Goal: Task Accomplishment & Management: Manage account settings

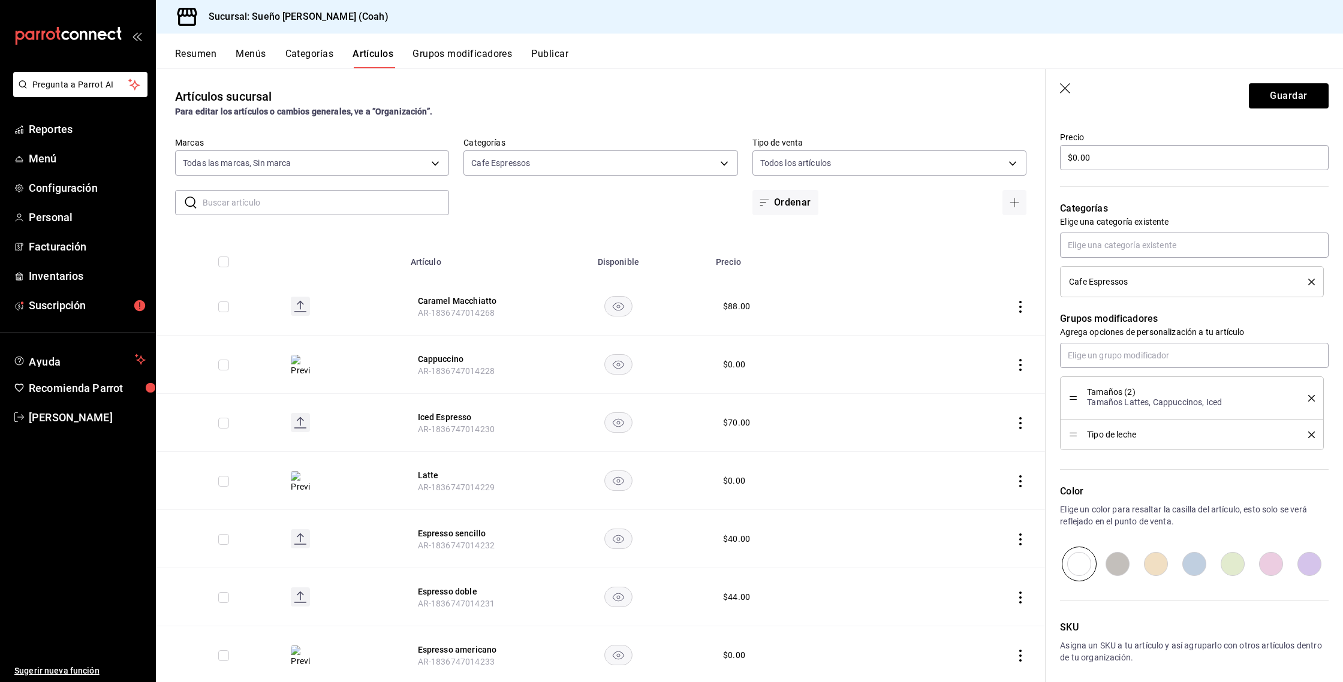
scroll to position [349, 0]
click at [483, 58] on button "Grupos modificadores" at bounding box center [463, 58] width 100 height 20
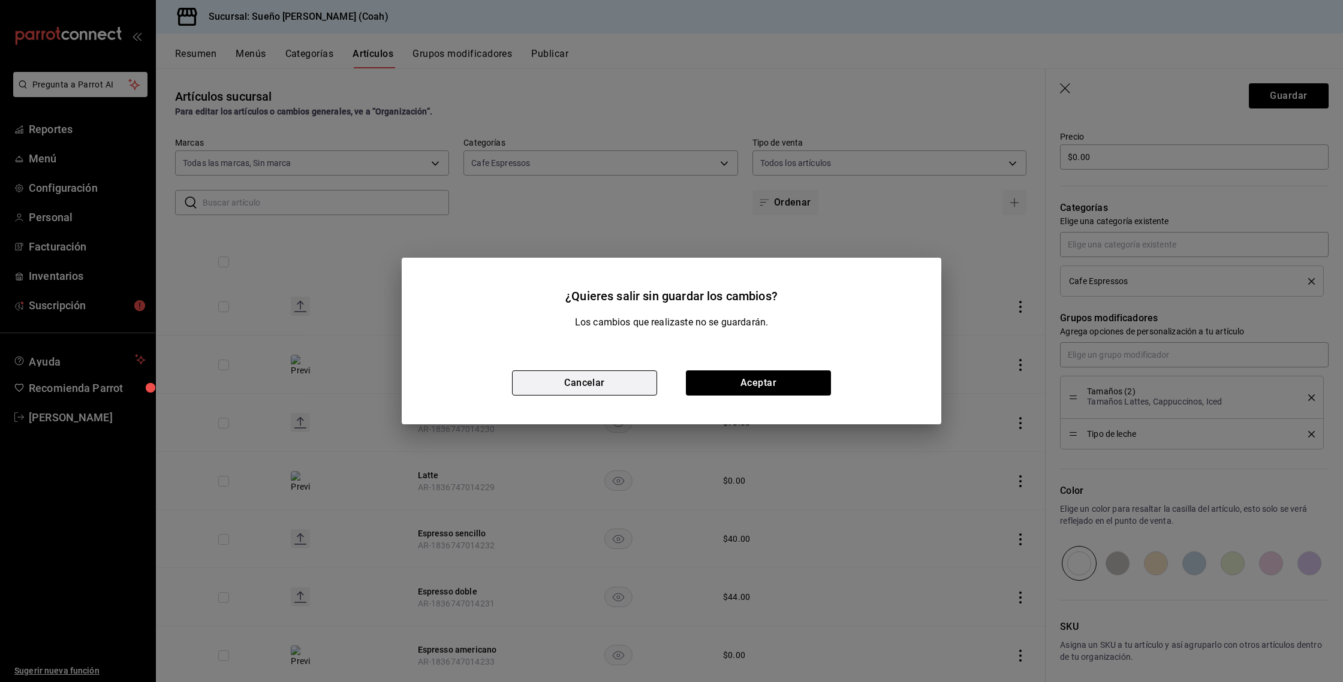
click at [625, 380] on button "Cancelar" at bounding box center [584, 383] width 145 height 25
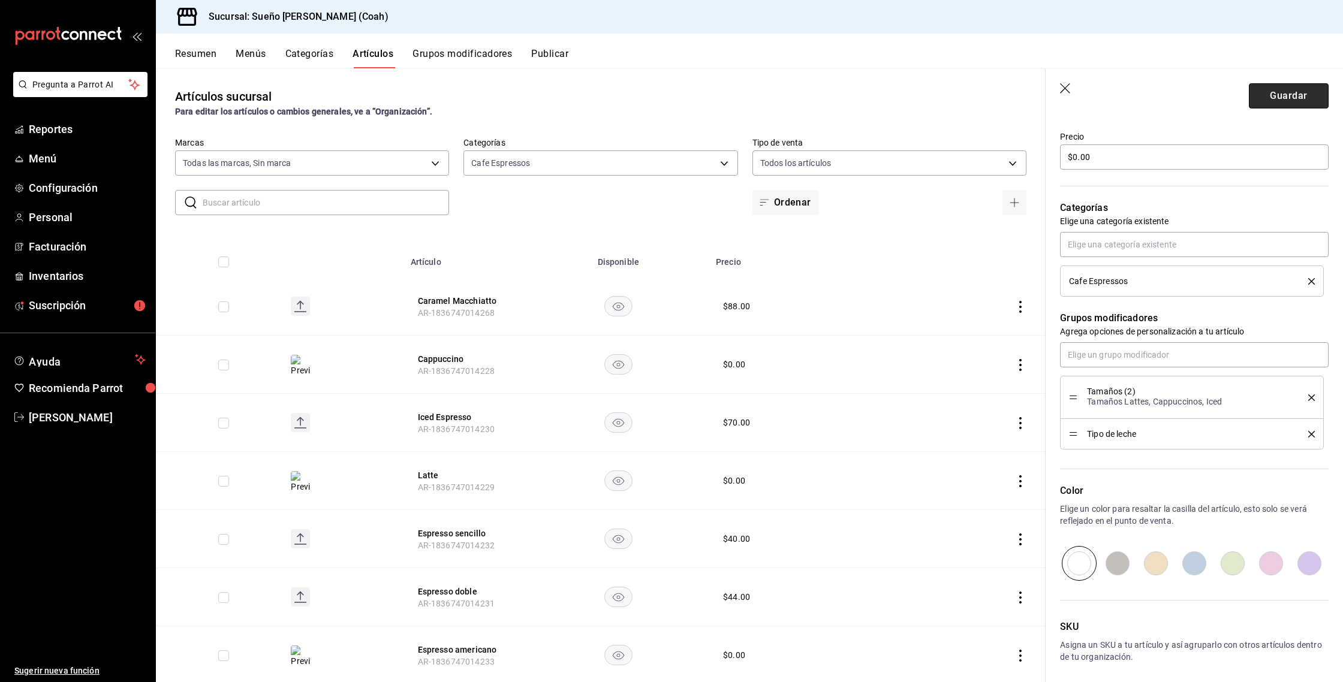
click at [1300, 97] on button "Guardar" at bounding box center [1289, 95] width 80 height 25
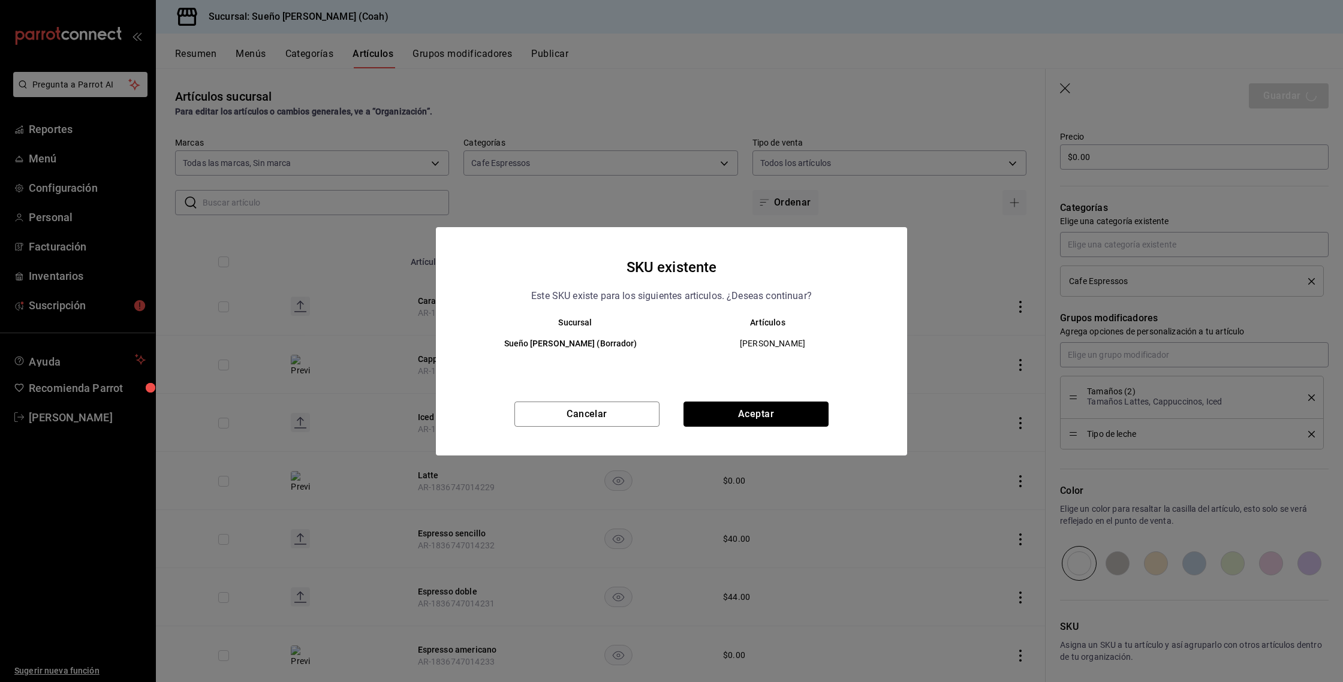
click at [728, 416] on button "Aceptar" at bounding box center [756, 414] width 145 height 25
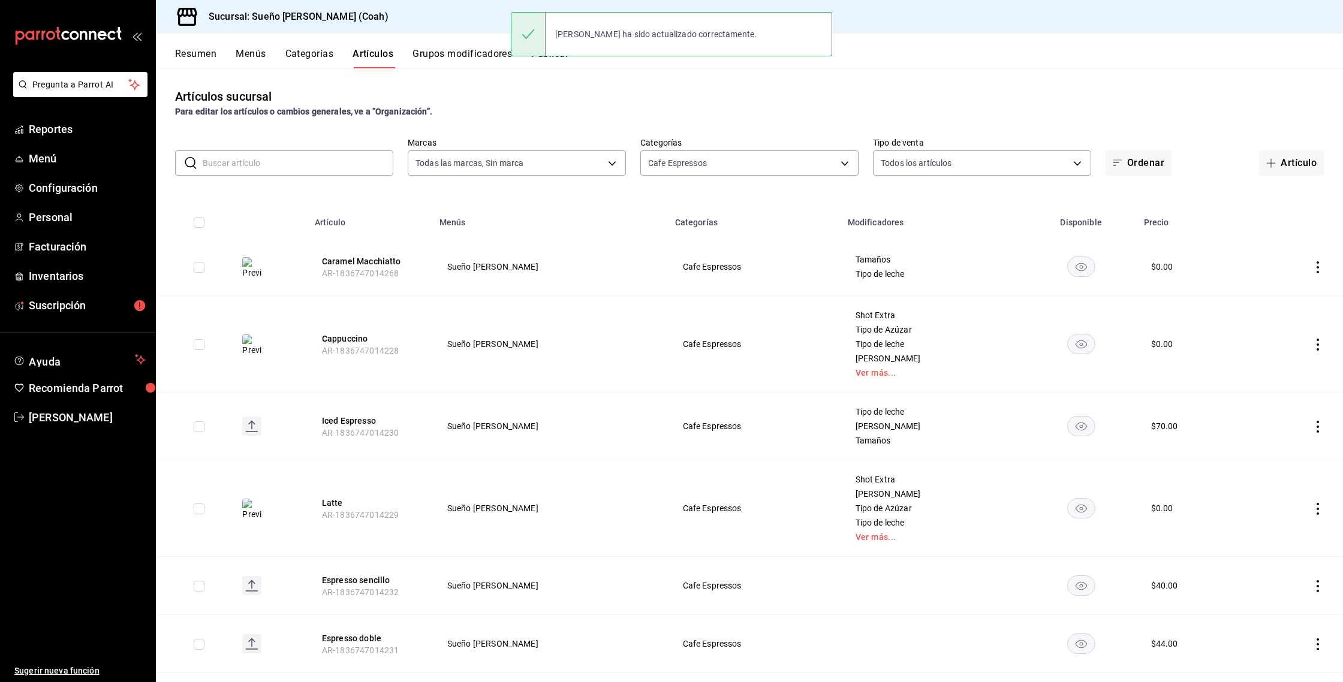
click at [471, 54] on button "Grupos modificadores" at bounding box center [463, 58] width 100 height 20
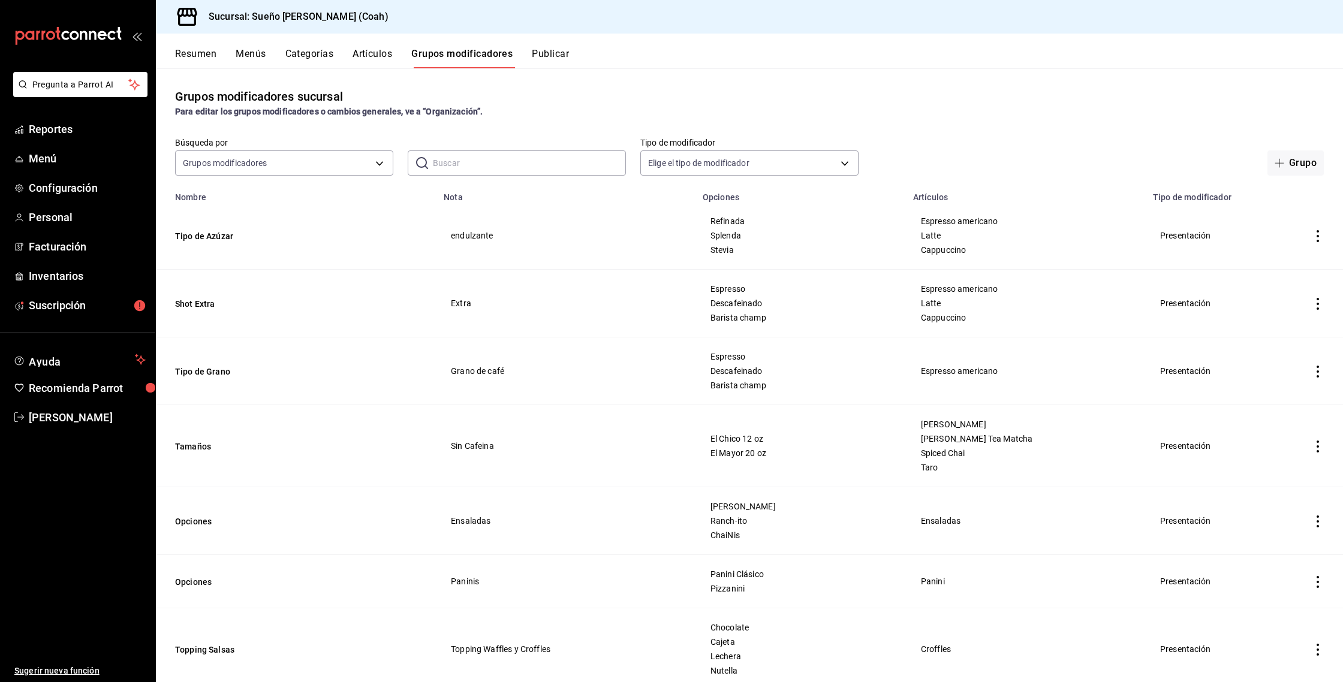
click at [539, 150] on div "Búsqueda por Grupos modificadores GROUP ​ ​ Tipo de modificador Elige el tipo d…" at bounding box center [749, 156] width 1187 height 38
click at [531, 157] on input "text" at bounding box center [529, 163] width 193 height 24
type input "tamaño"
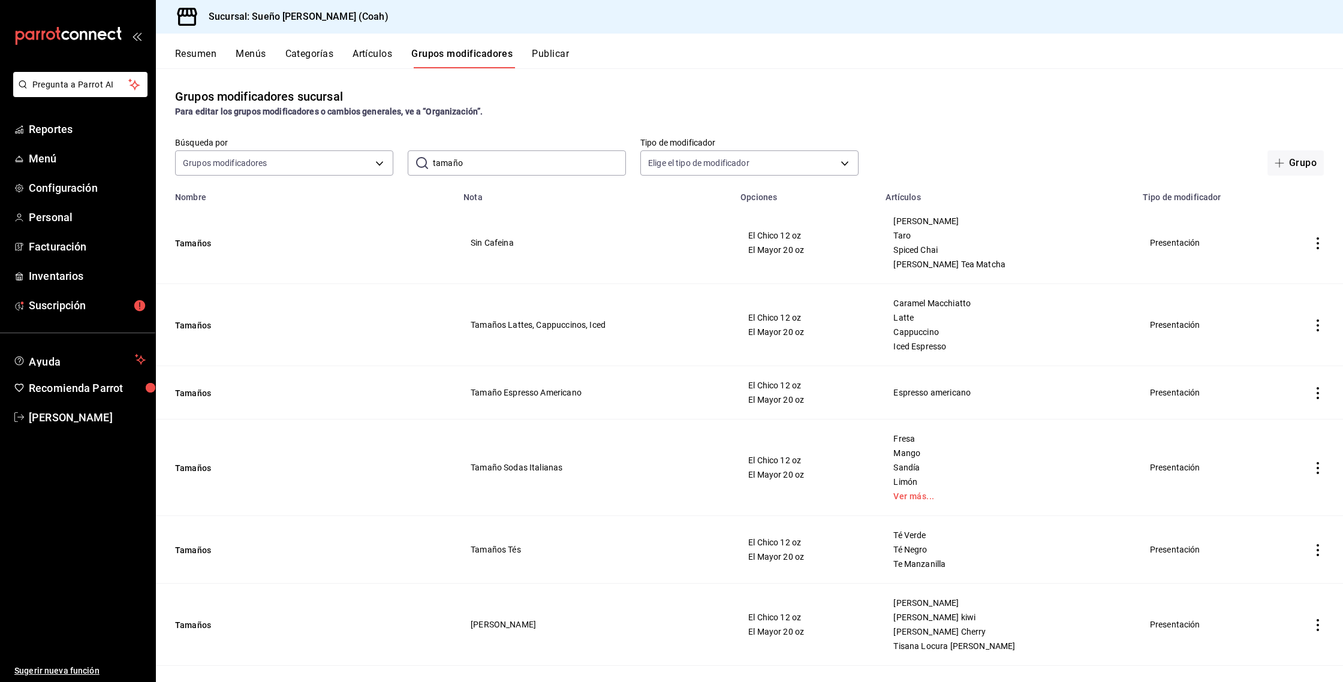
click at [1322, 327] on icon "actions" at bounding box center [1318, 326] width 12 height 12
click at [1285, 167] on div at bounding box center [671, 341] width 1343 height 682
click at [1290, 163] on button "Grupo" at bounding box center [1296, 163] width 56 height 25
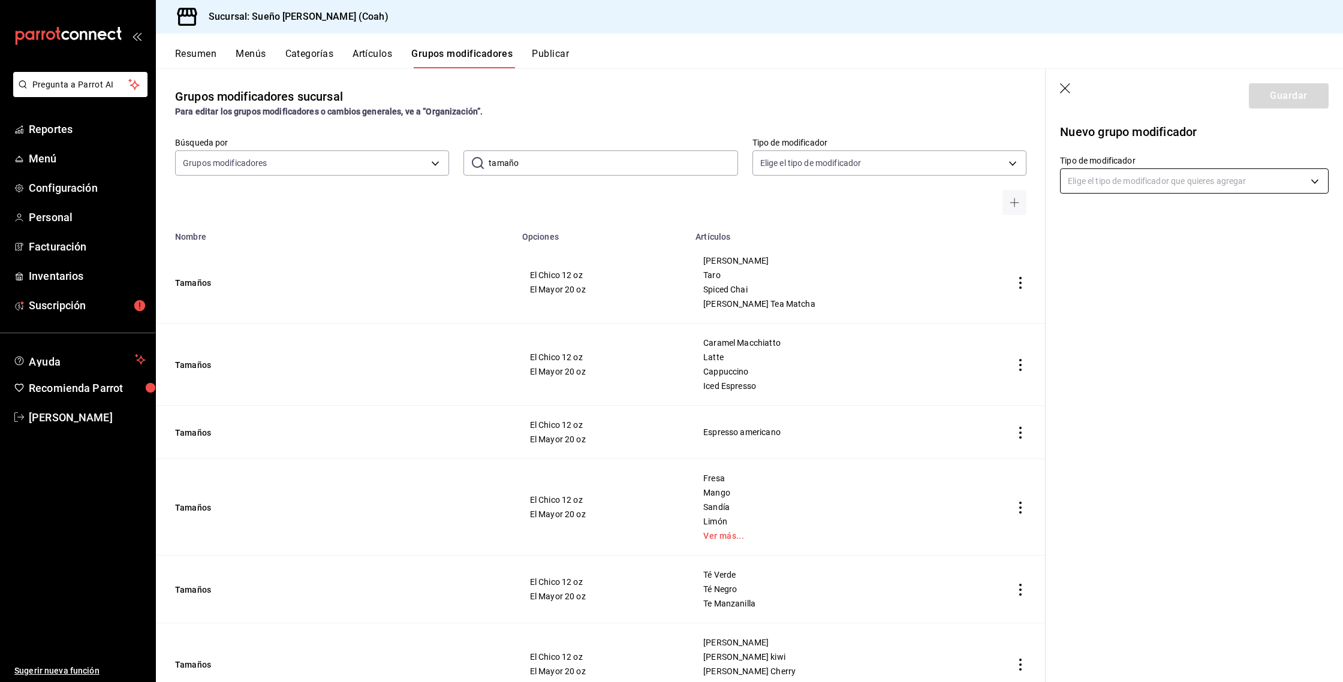
click at [1127, 178] on body "Pregunta a Parrot AI Reportes Menú Configuración Personal Facturación Inventari…" at bounding box center [671, 341] width 1343 height 682
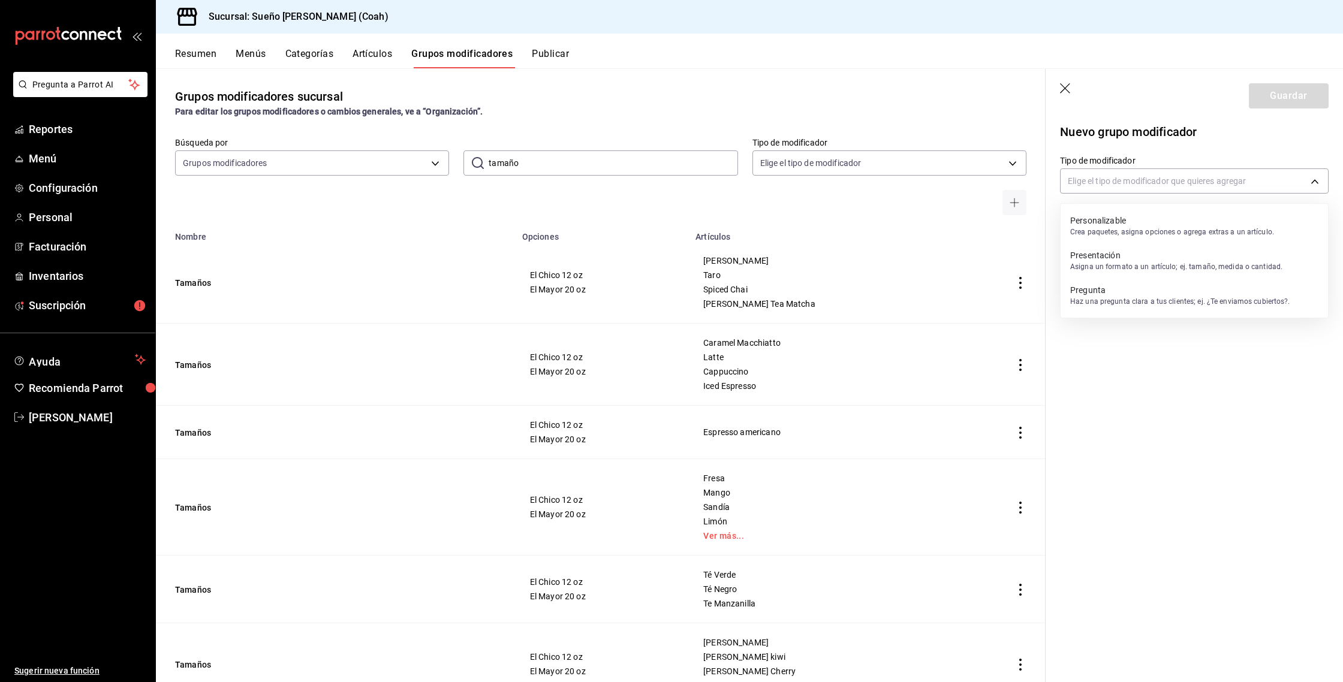
click at [1117, 255] on p "Presentación" at bounding box center [1176, 255] width 212 height 12
type input "PRESENTATION"
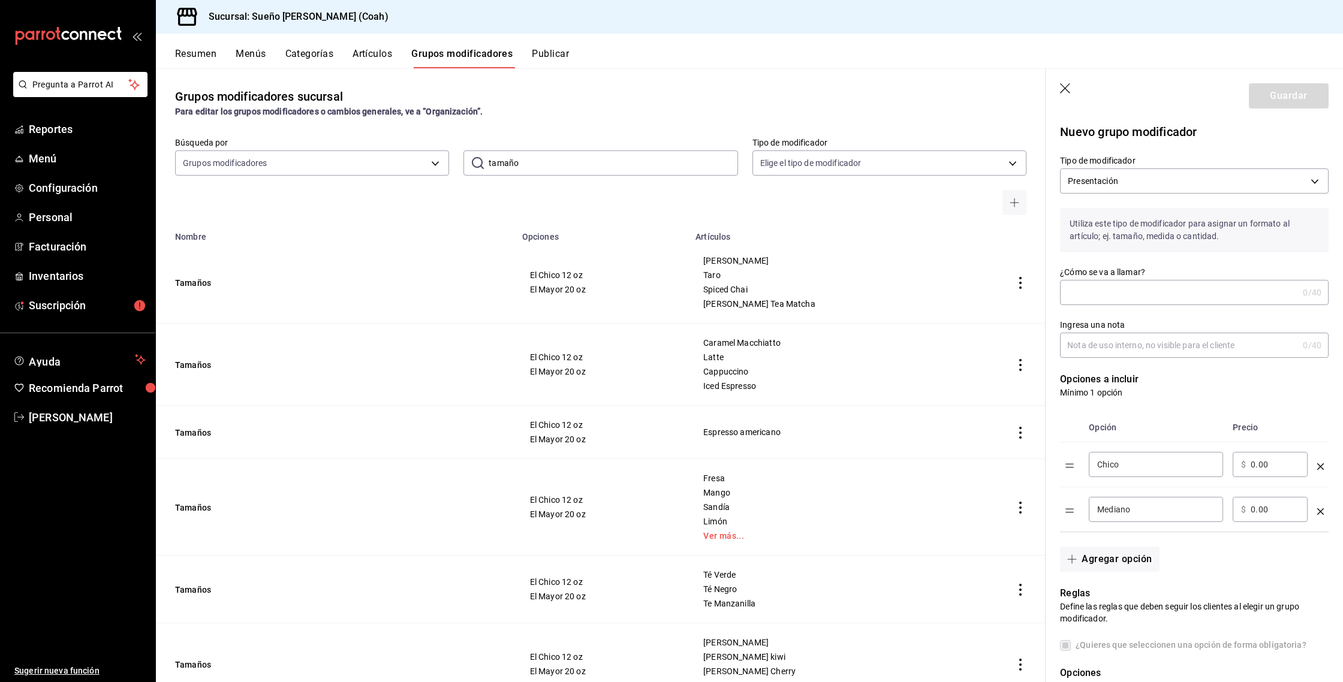
click at [1116, 294] on input "¿Cómo se va a llamar?" at bounding box center [1179, 293] width 238 height 24
type input "Tamaño"
type input "Caramel, Mocha"
click at [1161, 468] on input "Chico" at bounding box center [1156, 465] width 118 height 12
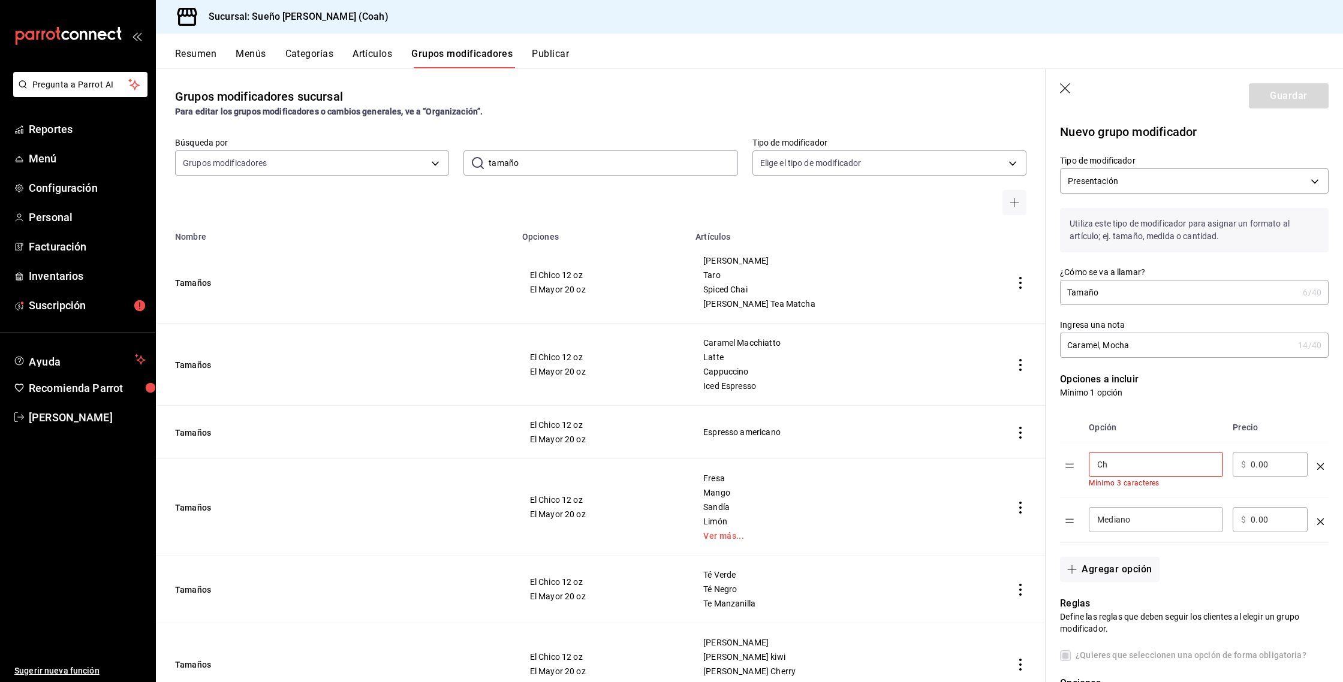
type input "C"
type input "e"
type input "El Chico 12 oz"
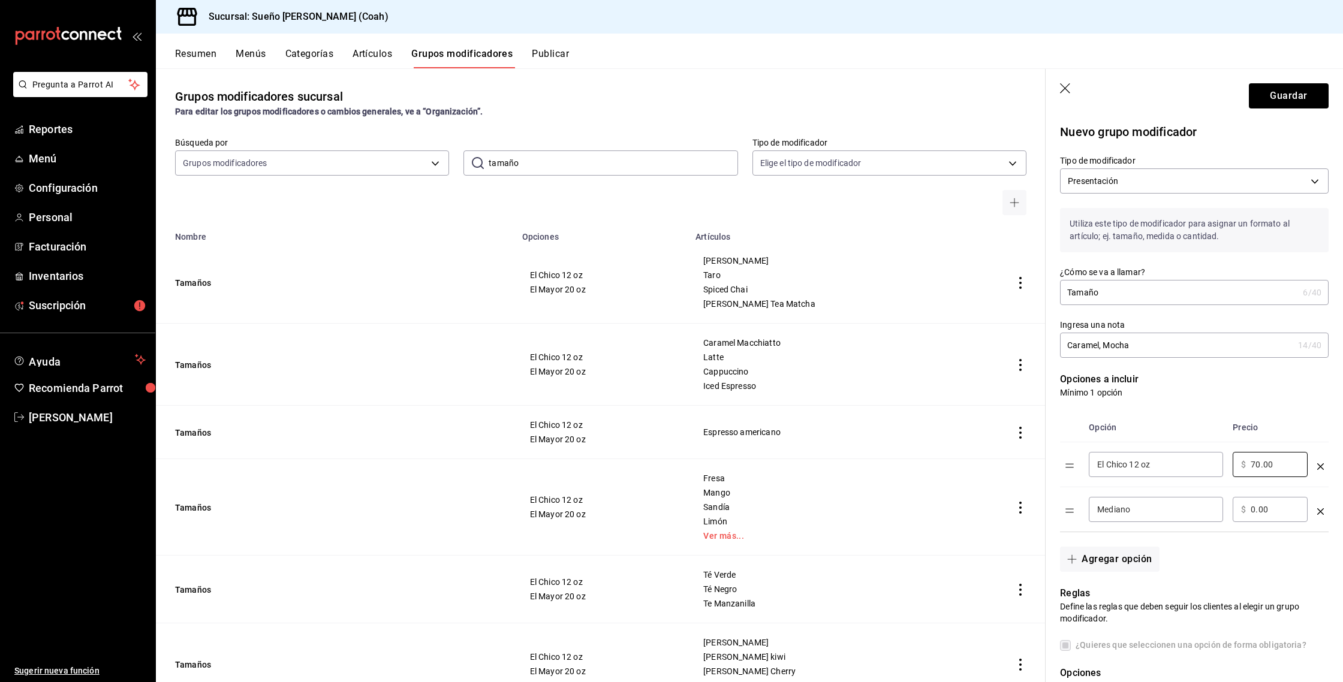
type input "70.00"
click at [1186, 512] on input "Mediano" at bounding box center [1156, 510] width 118 height 12
type input "El Mayor 20 oz"
type input "80.00"
click at [1217, 410] on div "Opción Precio El Chico 12 oz ​ ​ $ 70.00 ​ El Mayor 20 oz ​ ​ $ 80.00 ​" at bounding box center [1187, 466] width 283 height 134
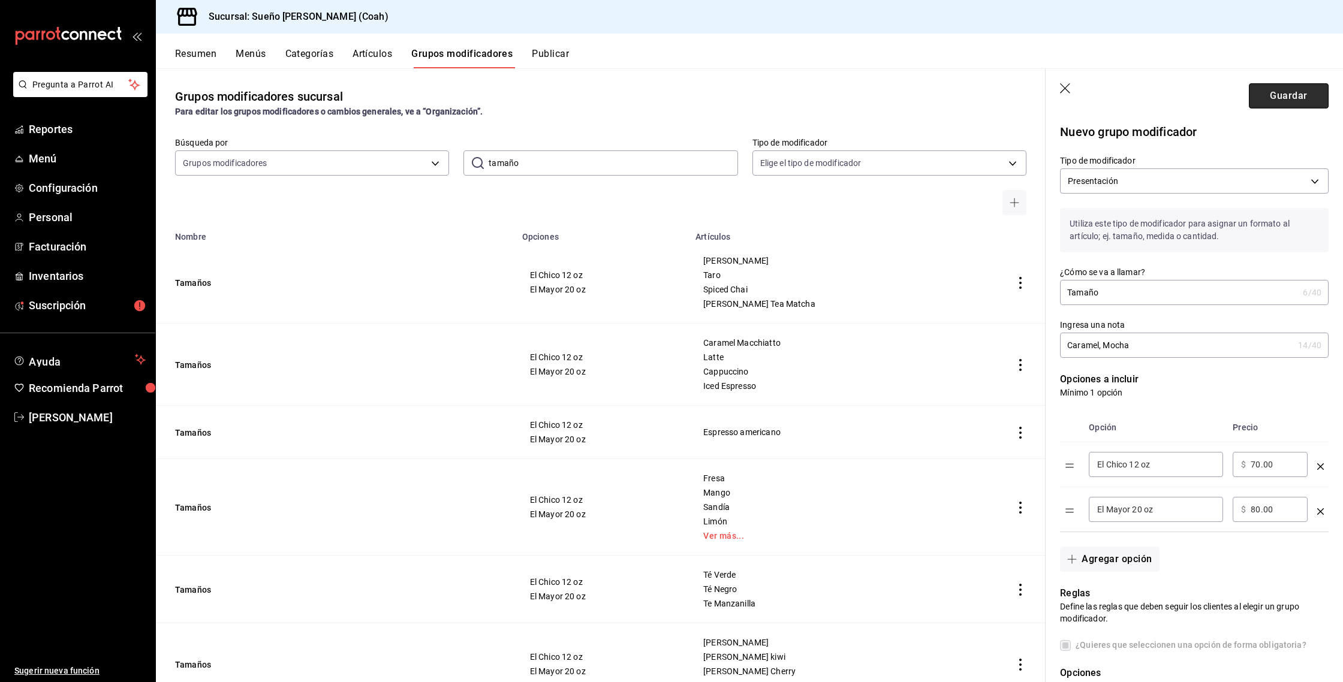
click at [1277, 102] on button "Guardar" at bounding box center [1289, 95] width 80 height 25
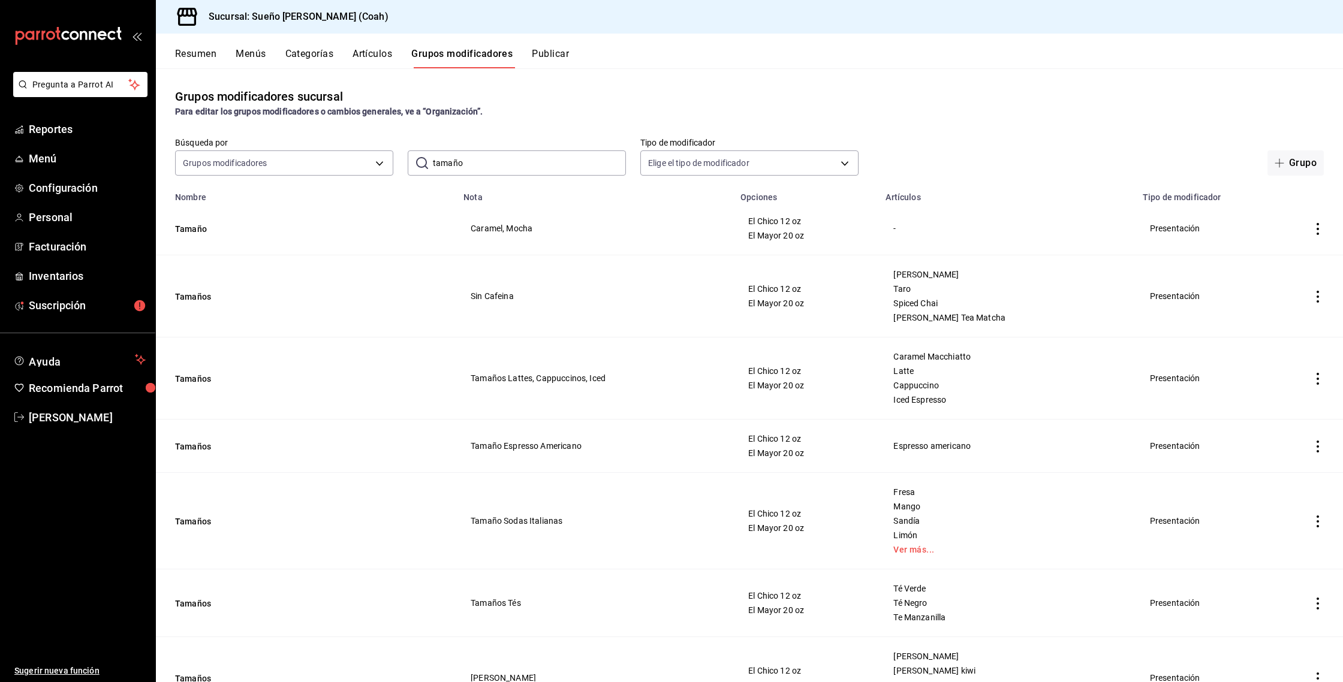
click at [357, 53] on button "Artículos" at bounding box center [373, 58] width 40 height 20
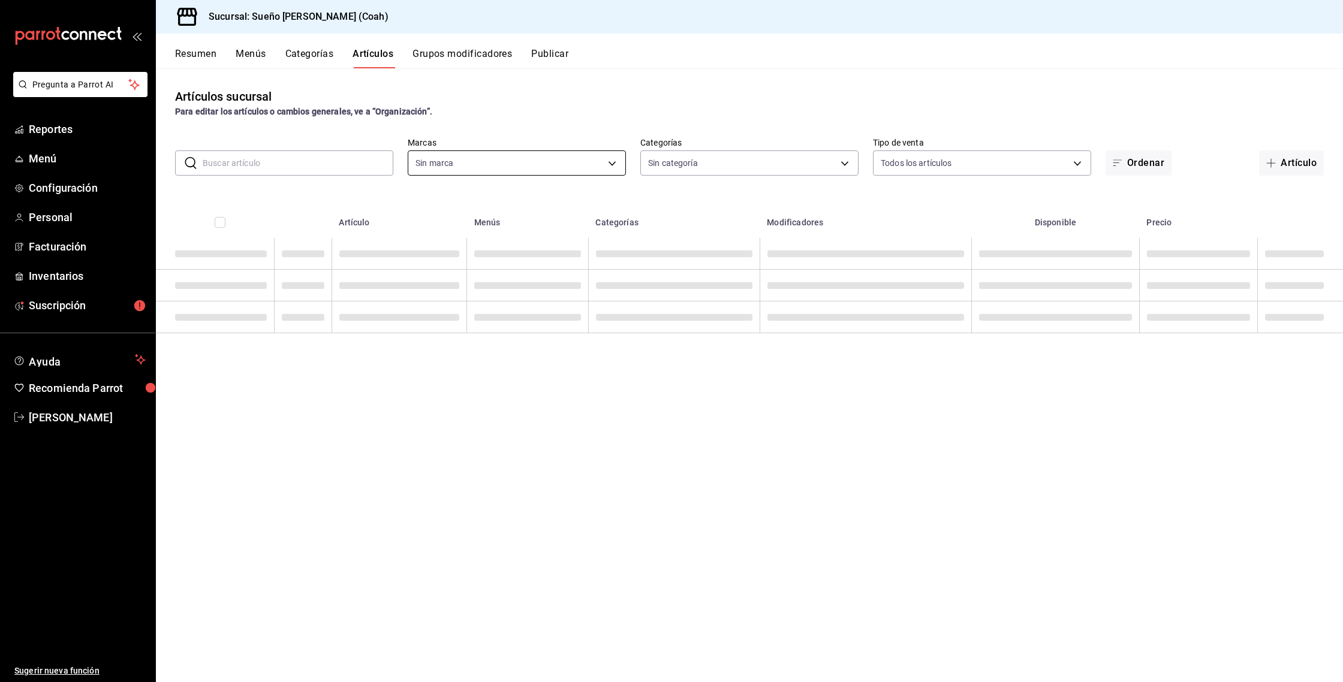
type input "81ecb768-dc13-4b16-b8a9-76a7acece37d"
type input "2fbc2f85-2387-4204-82bc-a2389eec5e5c,ff19b931-72b9-4f1e-9e14-5b88817328ca,100cd…"
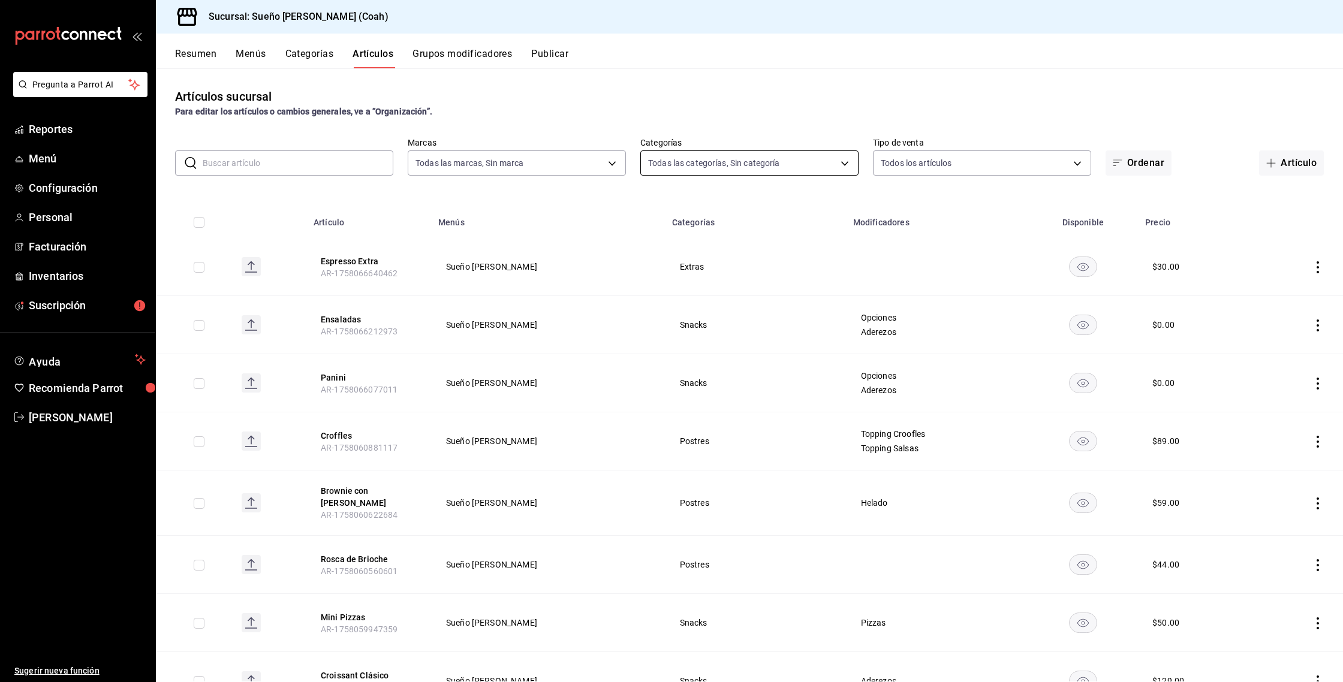
click at [697, 161] on body "Pregunta a Parrot AI Reportes Menú Configuración Personal Facturación Inventari…" at bounding box center [671, 341] width 1343 height 682
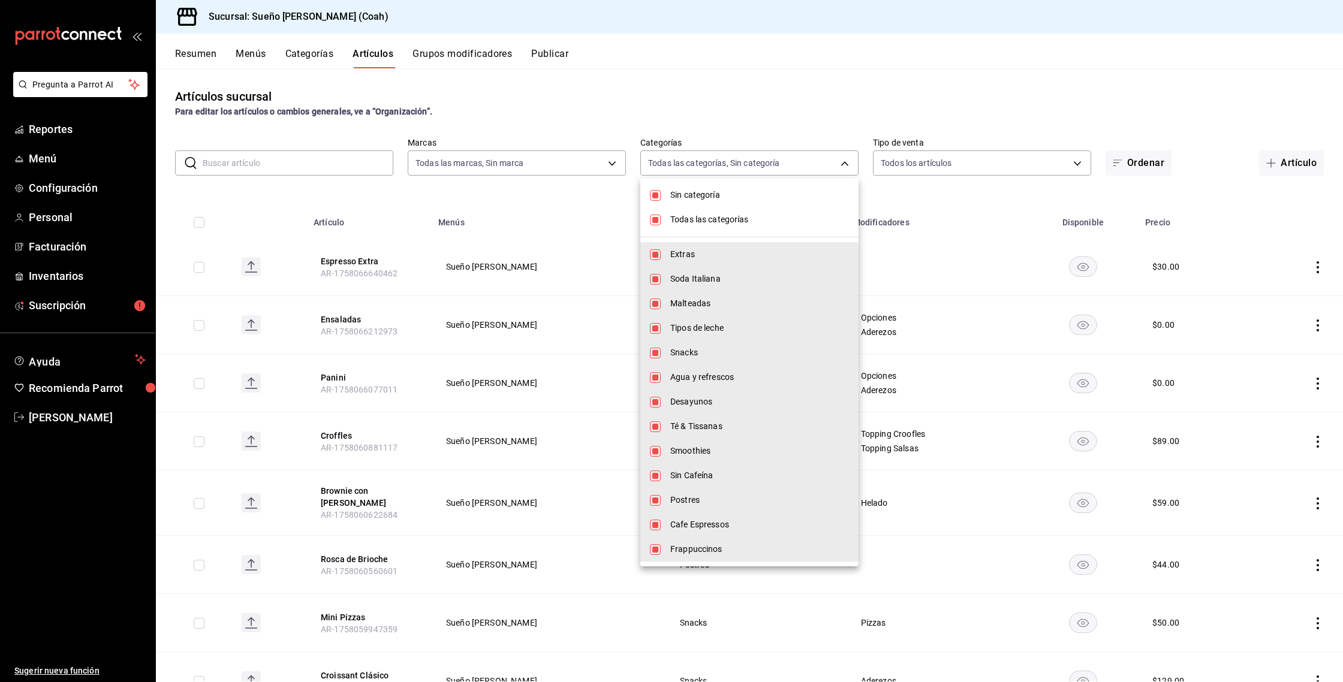
click at [688, 227] on li "Todas las categorías" at bounding box center [749, 219] width 218 height 25
checkbox input "false"
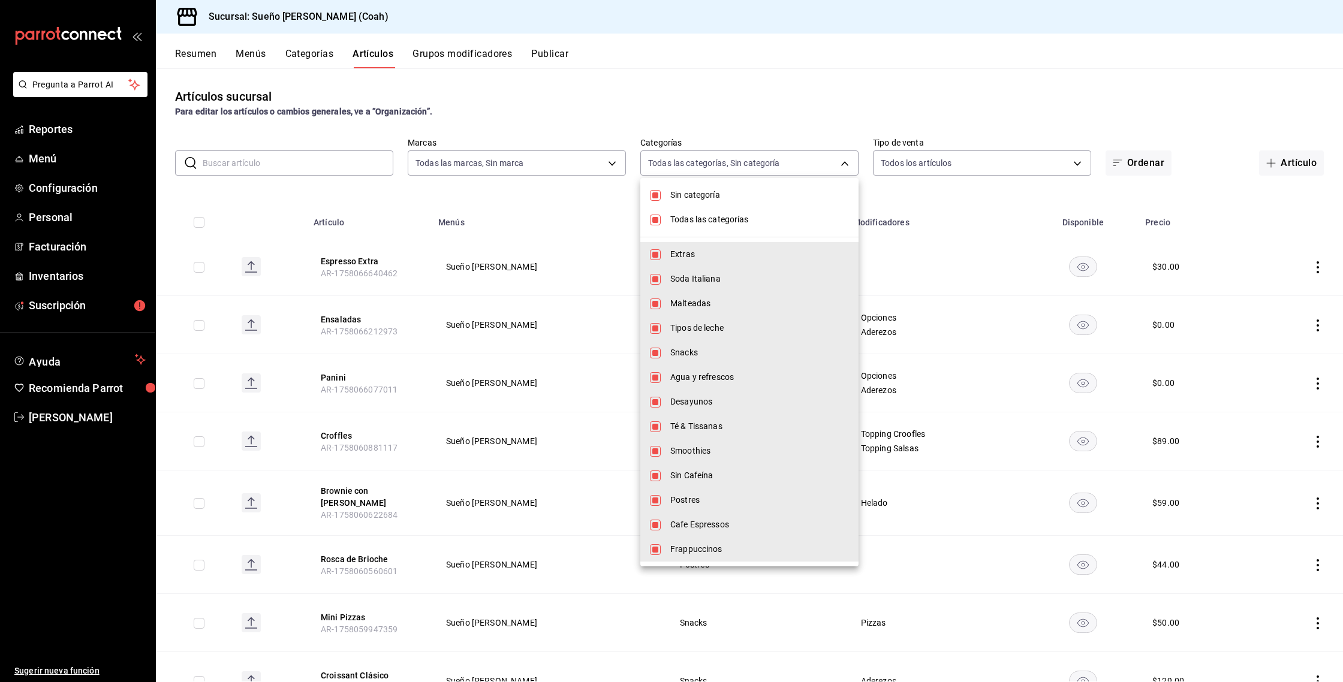
checkbox input "false"
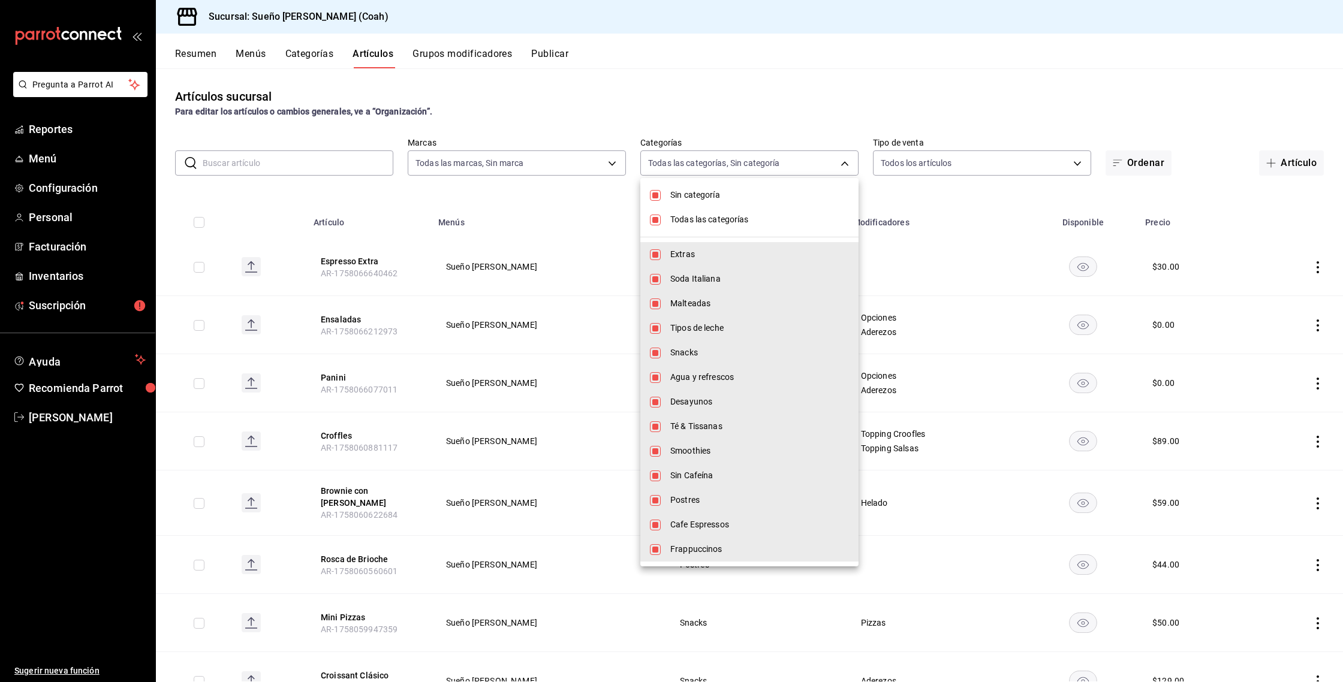
checkbox input "false"
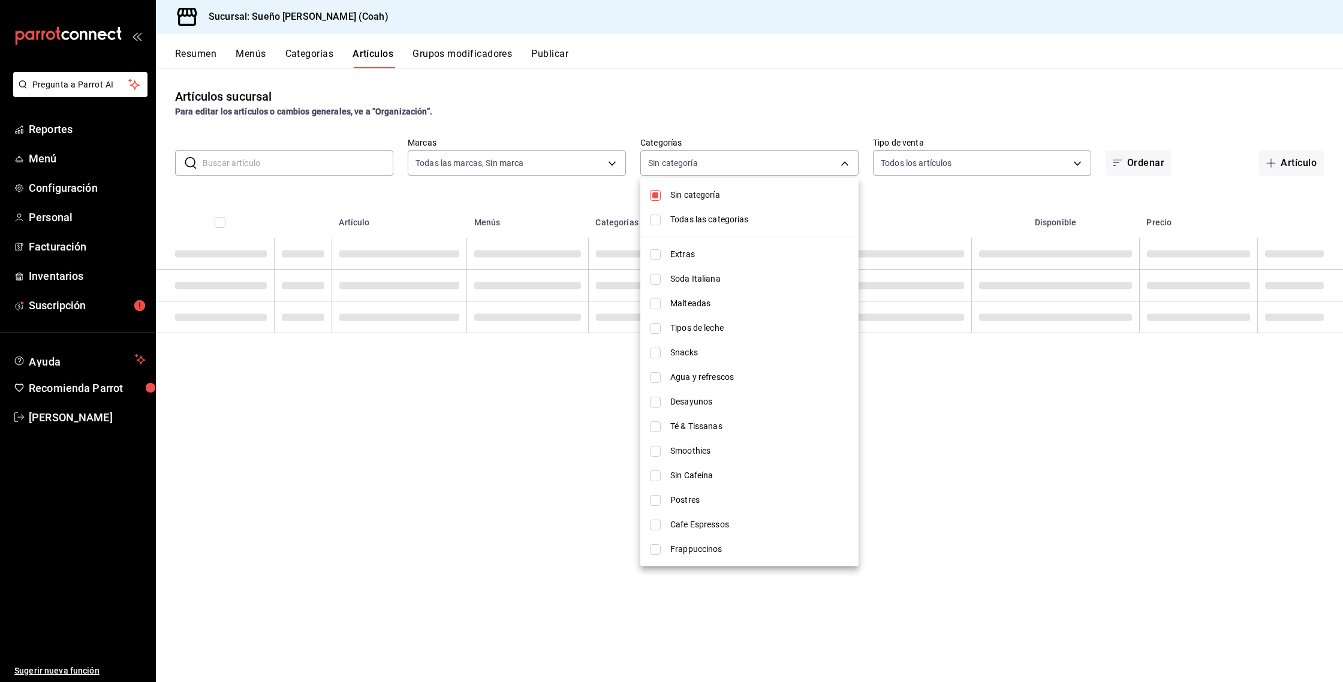
click at [691, 200] on span "Sin categoría" at bounding box center [759, 195] width 179 height 13
checkbox input "false"
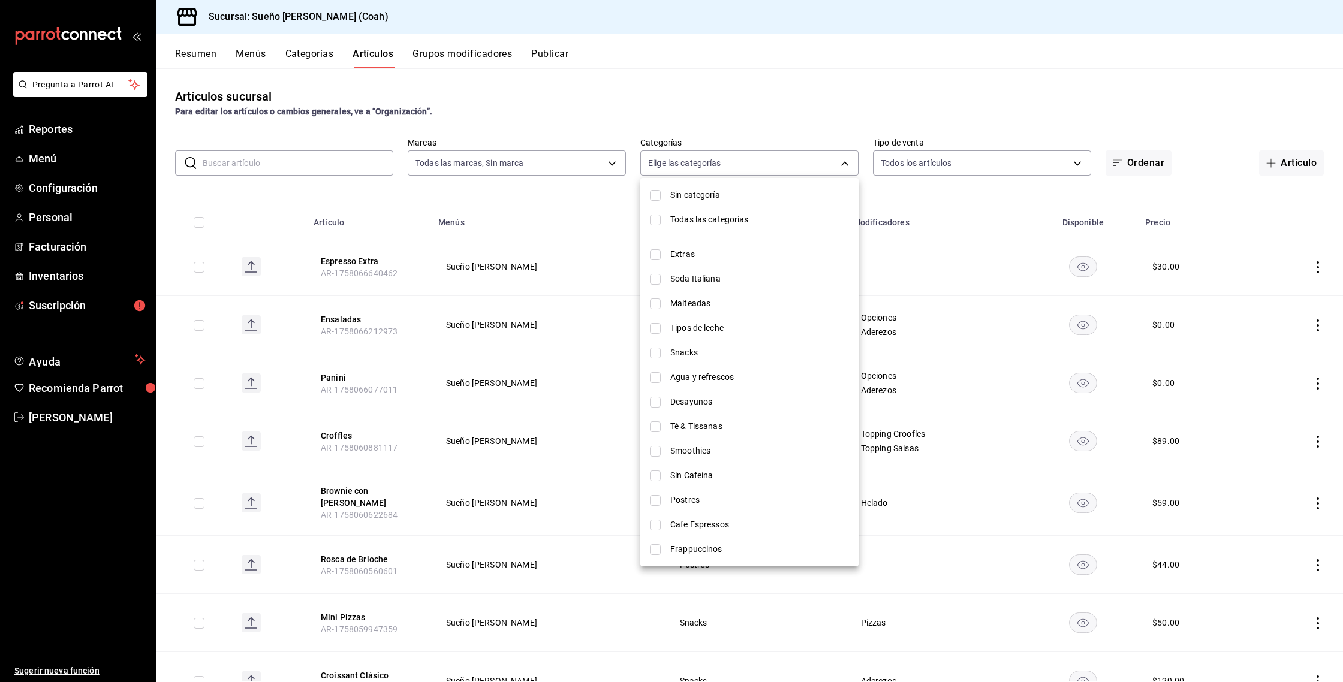
click at [706, 525] on span "Cafe Espressos" at bounding box center [759, 525] width 179 height 13
type input "3f85646c-c63a-47e3-a0d7-6fdbe71aa1d3"
checkbox input "true"
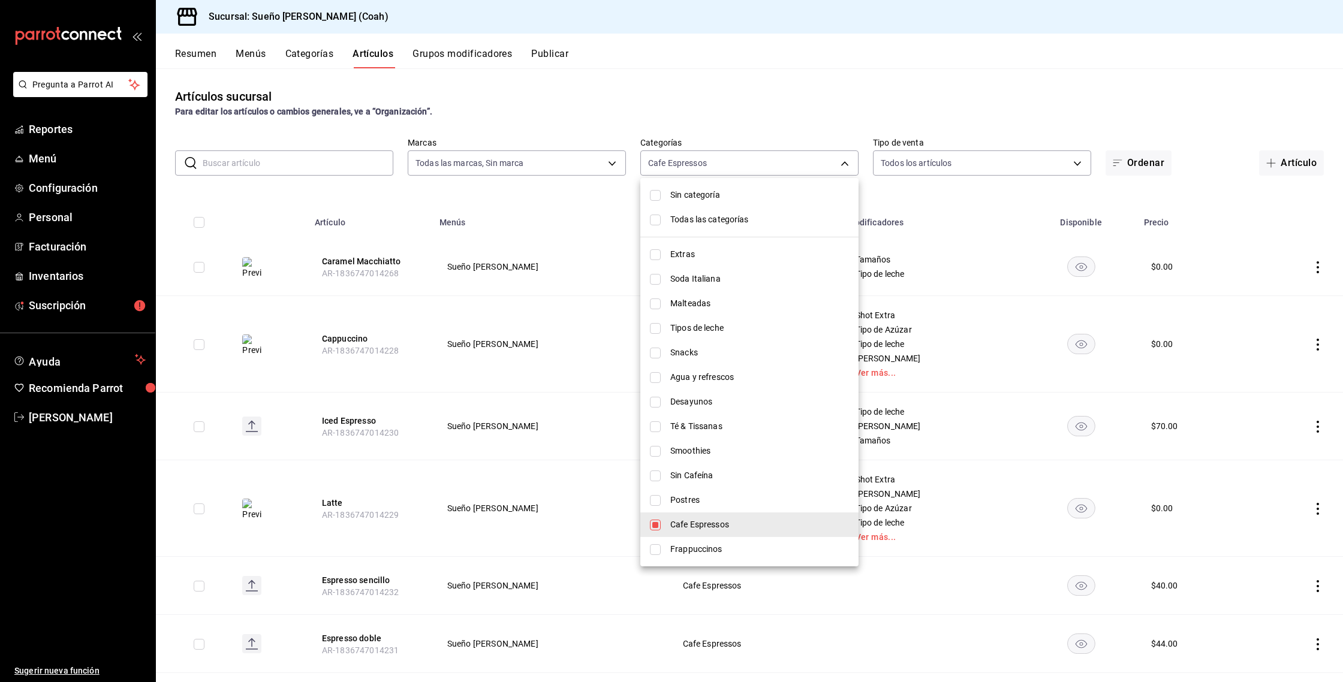
click at [831, 112] on div at bounding box center [671, 341] width 1343 height 682
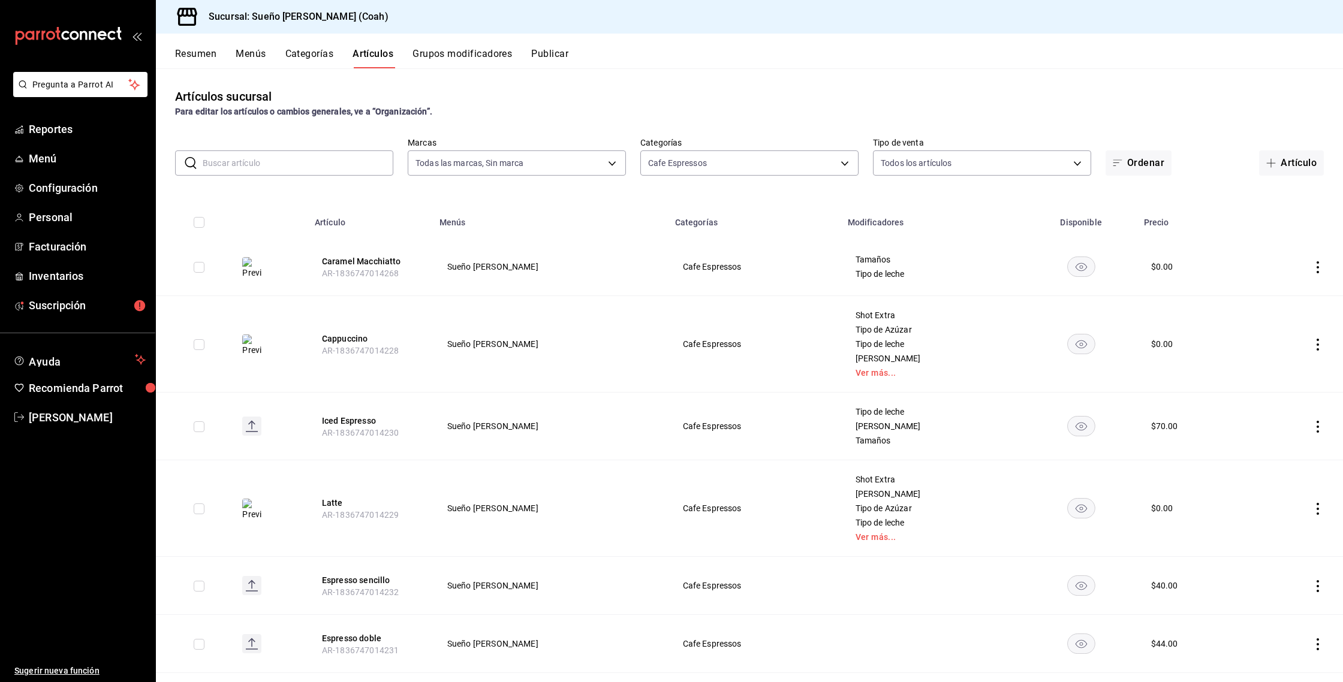
click at [1316, 263] on icon "actions" at bounding box center [1318, 267] width 12 height 12
click at [1283, 300] on span "Editar" at bounding box center [1281, 294] width 31 height 13
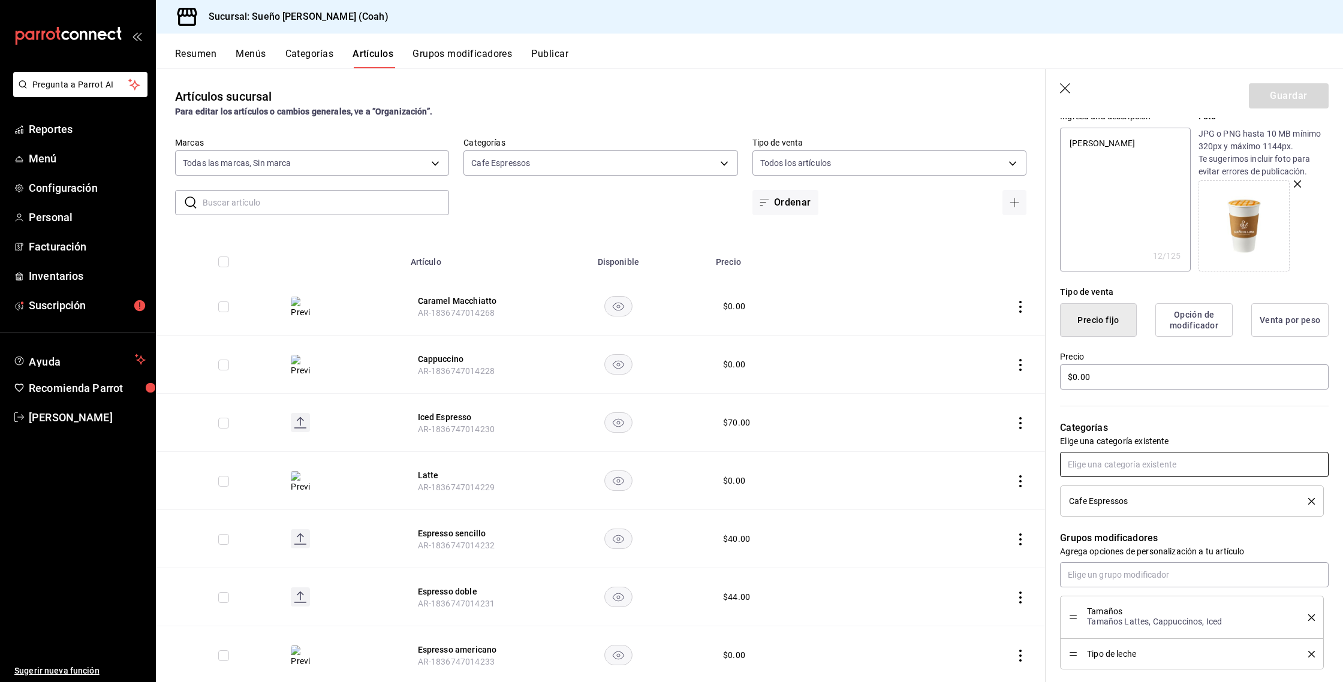
scroll to position [314, 0]
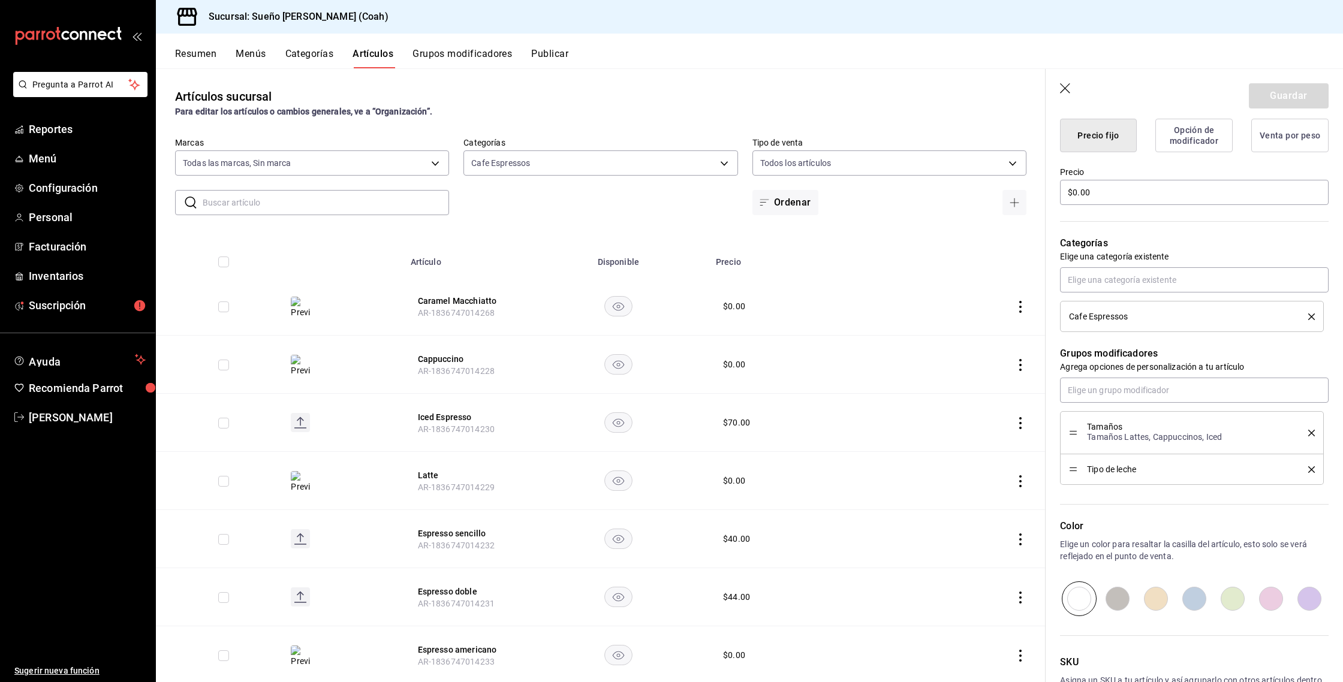
click at [1311, 433] on icon "delete" at bounding box center [1311, 433] width 7 height 7
type textarea "x"
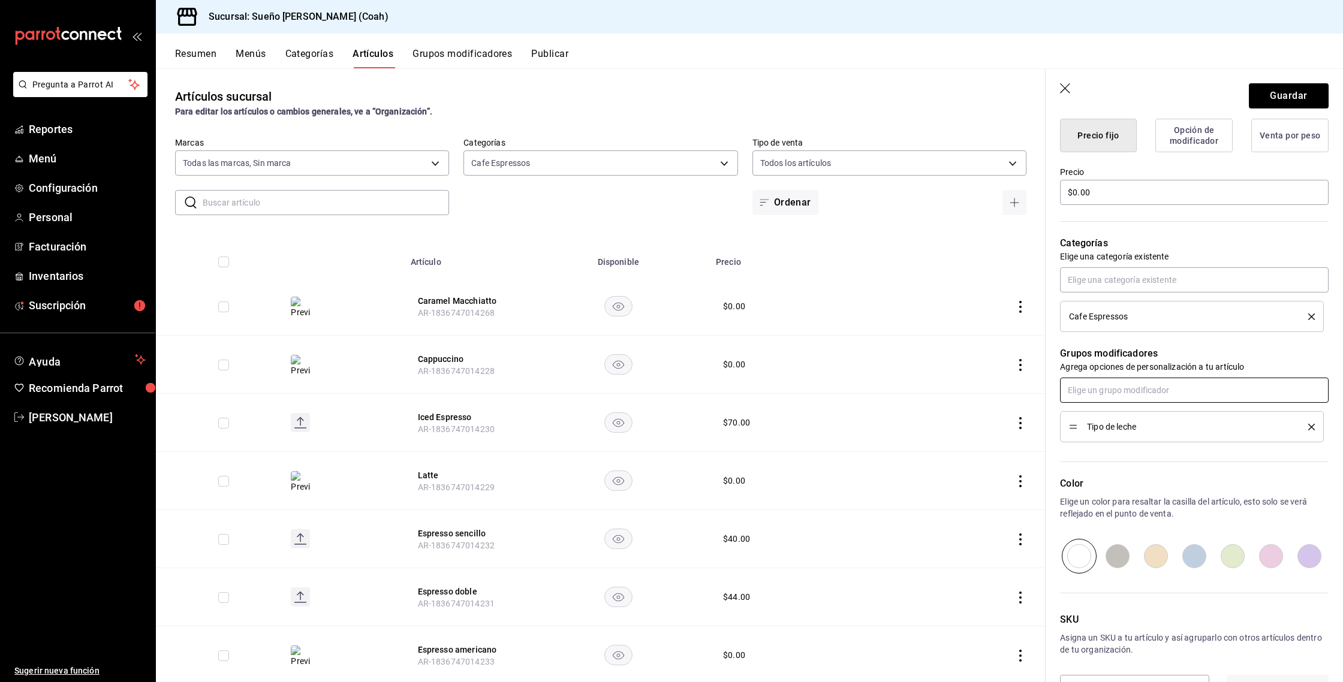
click at [1214, 400] on input "text" at bounding box center [1194, 390] width 269 height 25
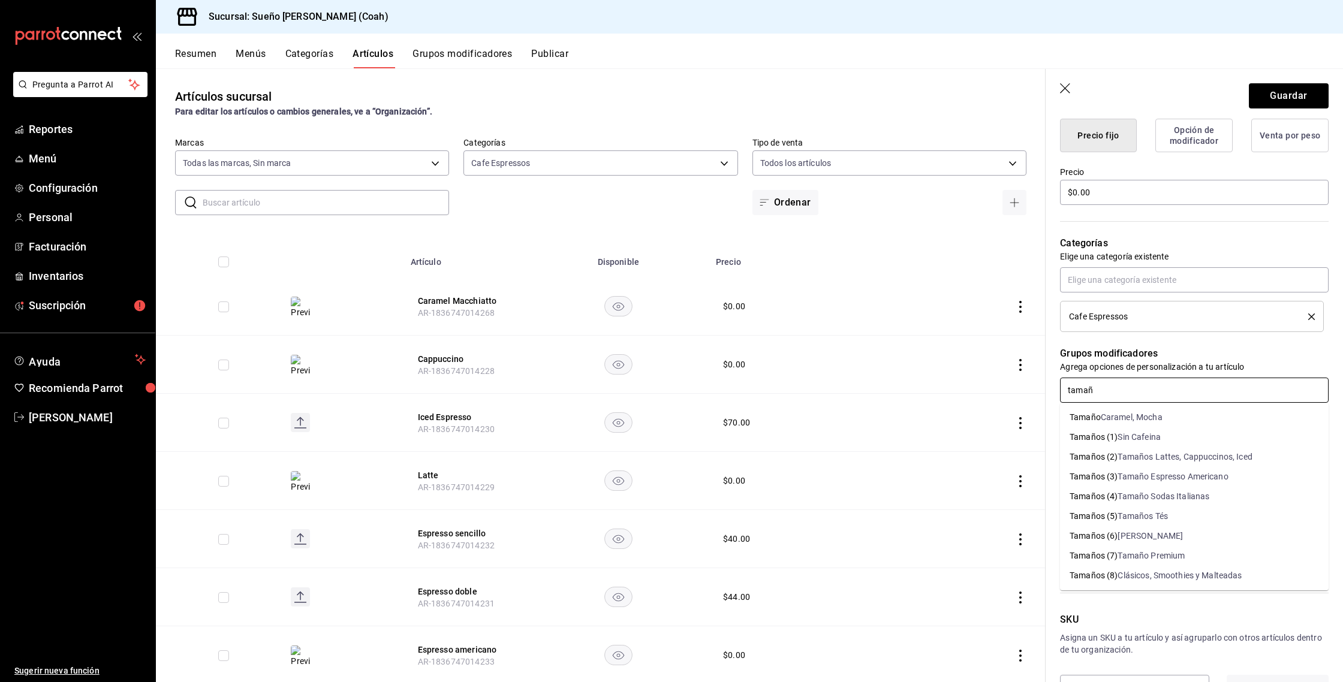
type input "tamaño"
click at [1189, 423] on li "Tamaño Caramel, Mocha" at bounding box center [1194, 418] width 269 height 20
type textarea "x"
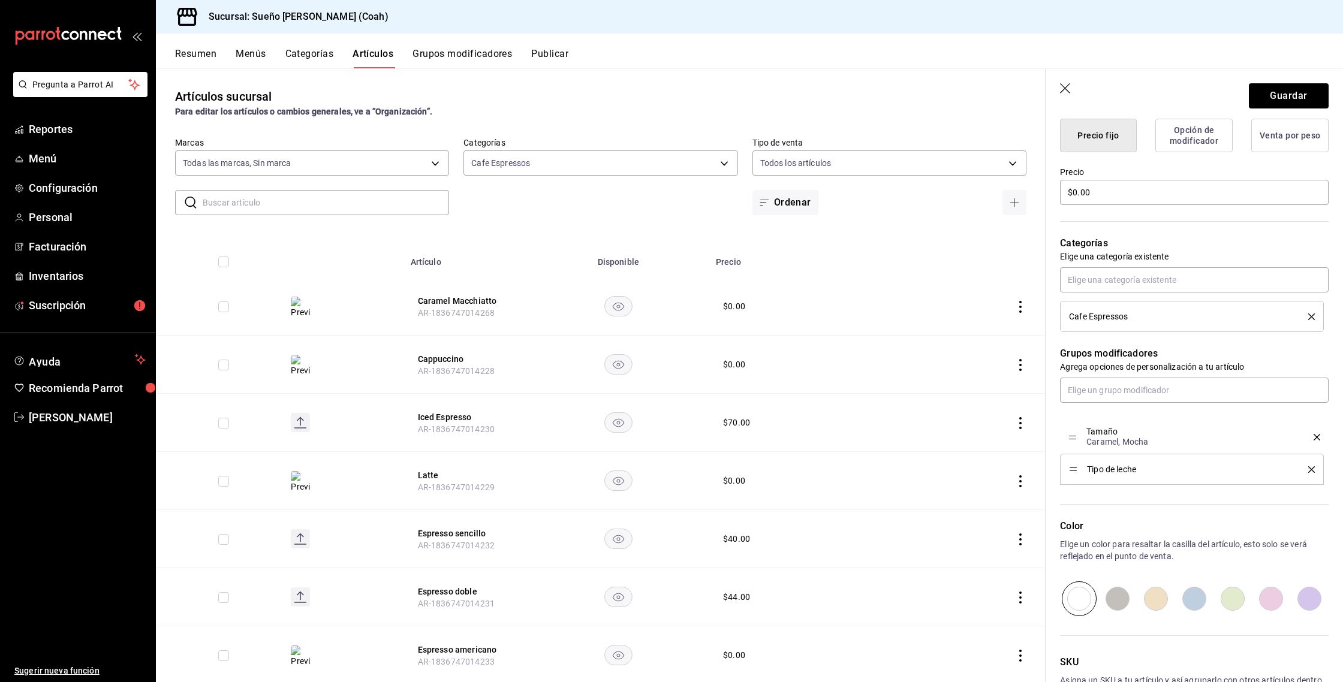
drag, startPoint x: 1075, startPoint y: 465, endPoint x: 1073, endPoint y: 438, distance: 26.4
type textarea "x"
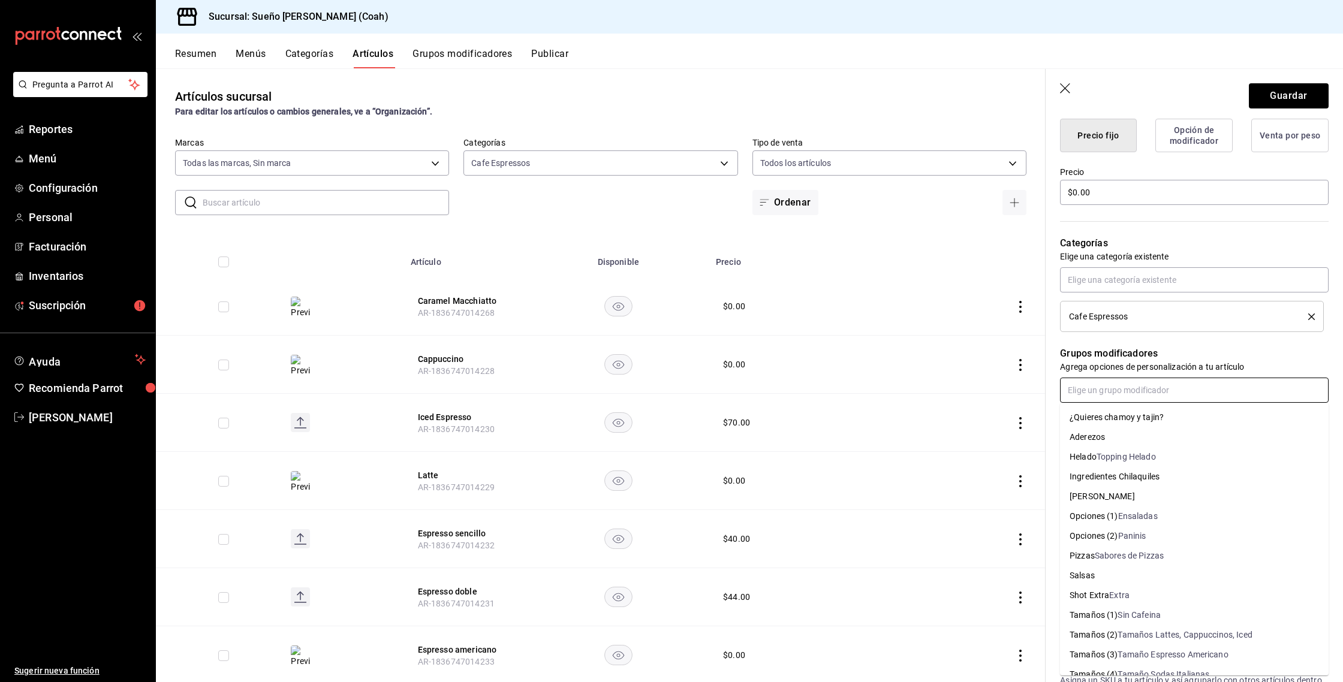
click at [1100, 385] on input "text" at bounding box center [1194, 390] width 269 height 25
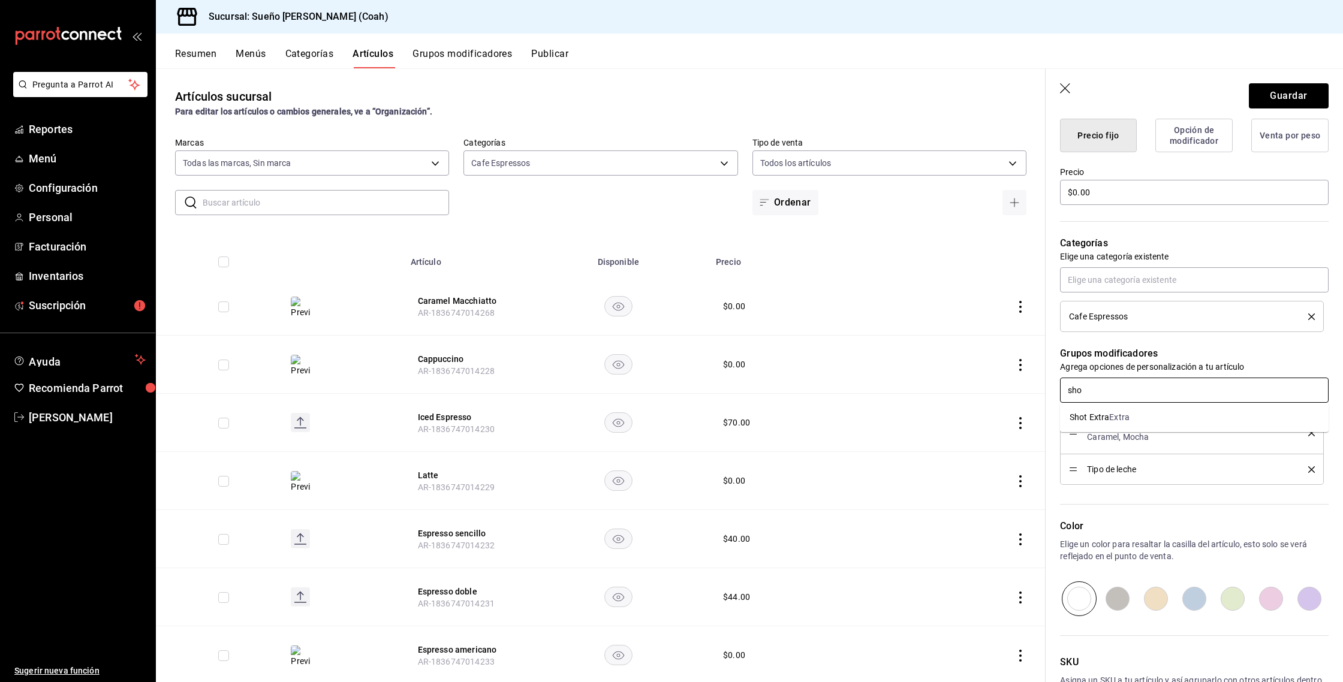
type input "shot"
type textarea "x"
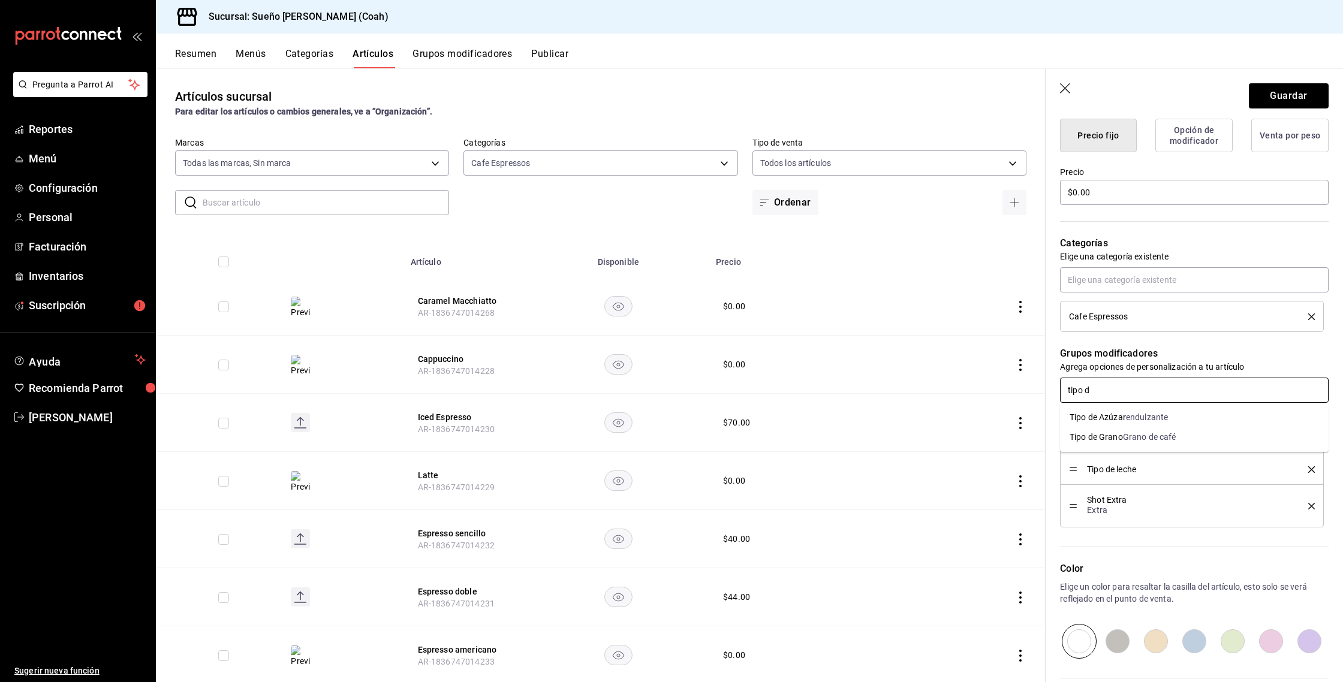
type input "tipo de"
type textarea "x"
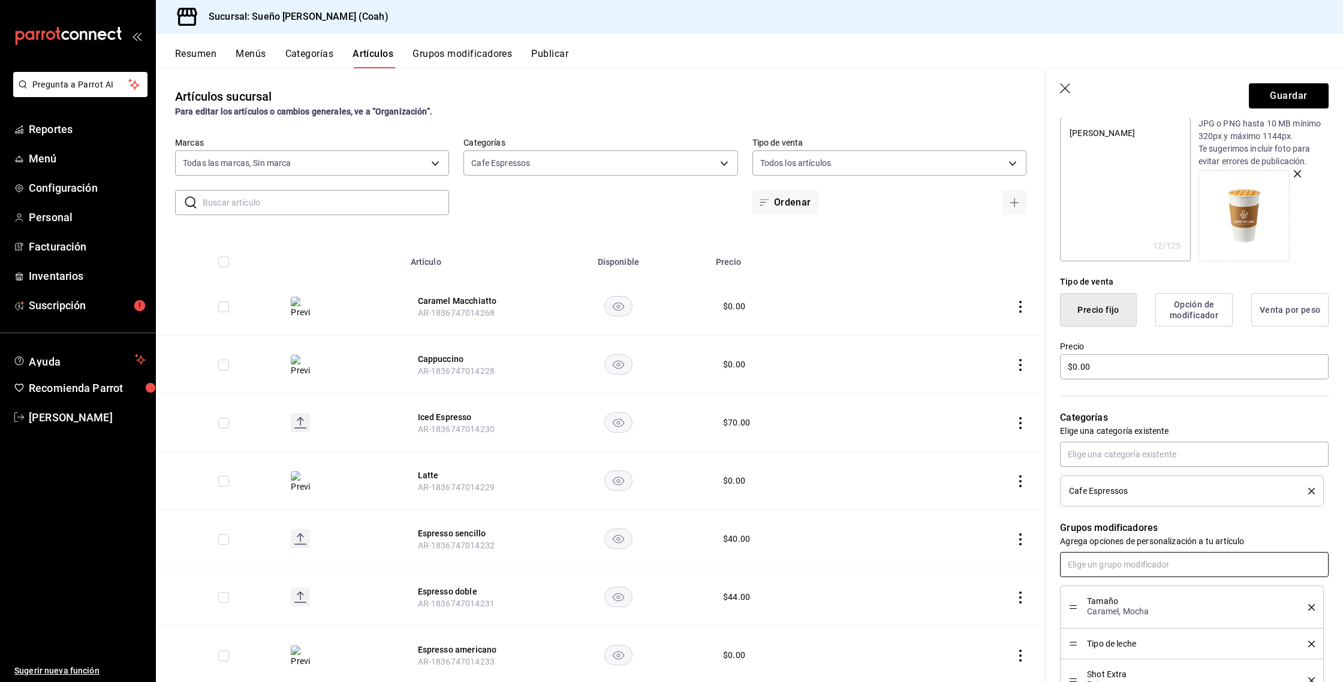
scroll to position [0, 0]
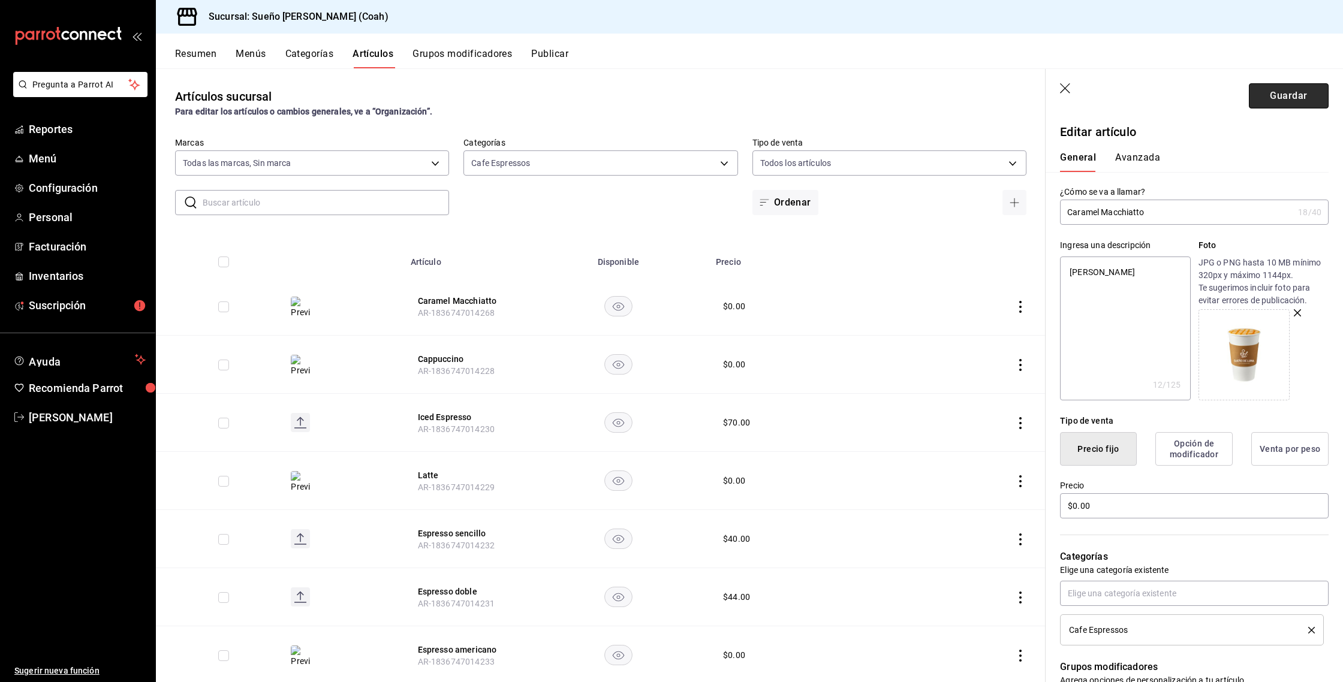
click at [1284, 94] on button "Guardar" at bounding box center [1289, 95] width 80 height 25
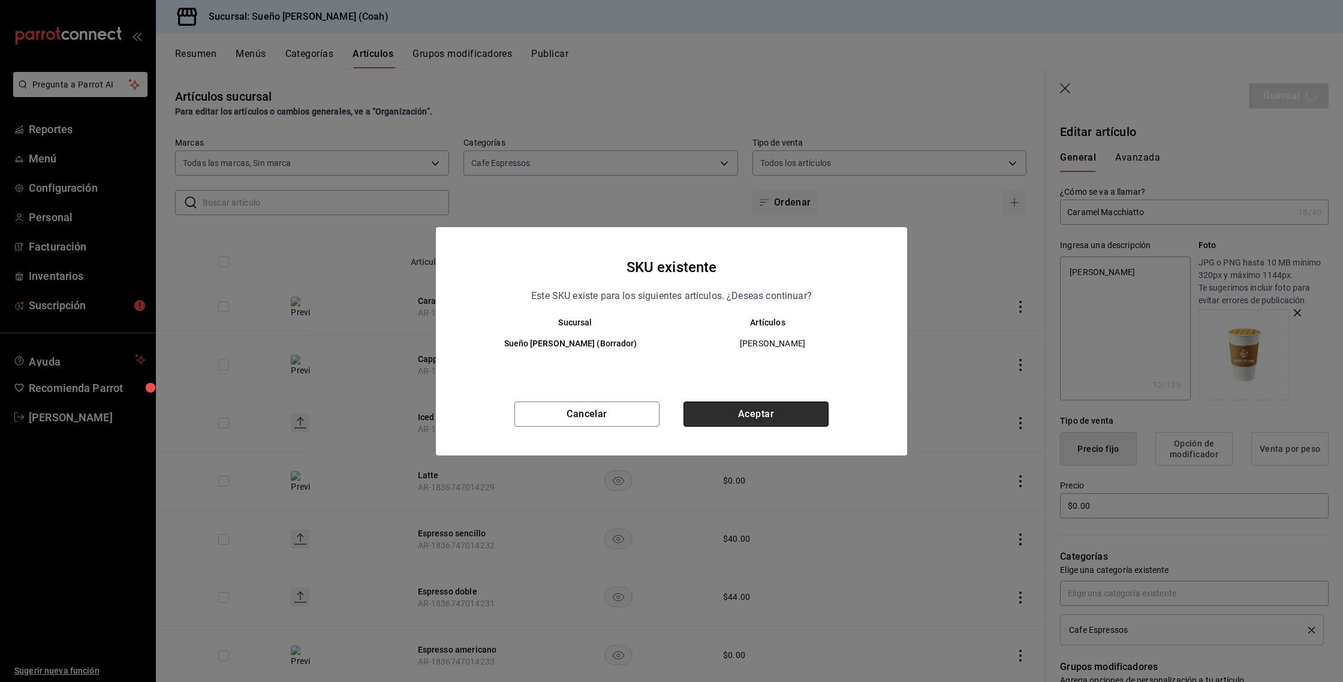
click at [741, 413] on button "Aceptar" at bounding box center [756, 414] width 145 height 25
type textarea "x"
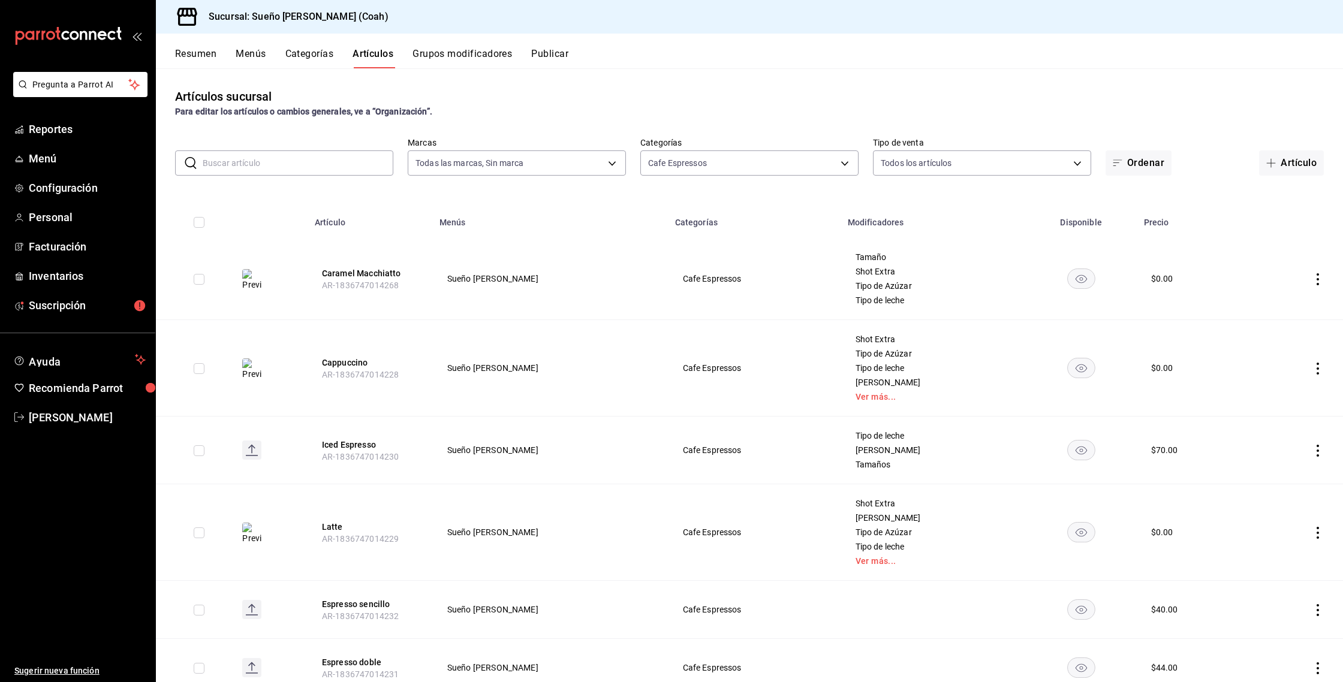
click at [1314, 277] on icon "actions" at bounding box center [1318, 279] width 12 height 12
click at [1277, 326] on span "Duplicar" at bounding box center [1281, 331] width 31 height 13
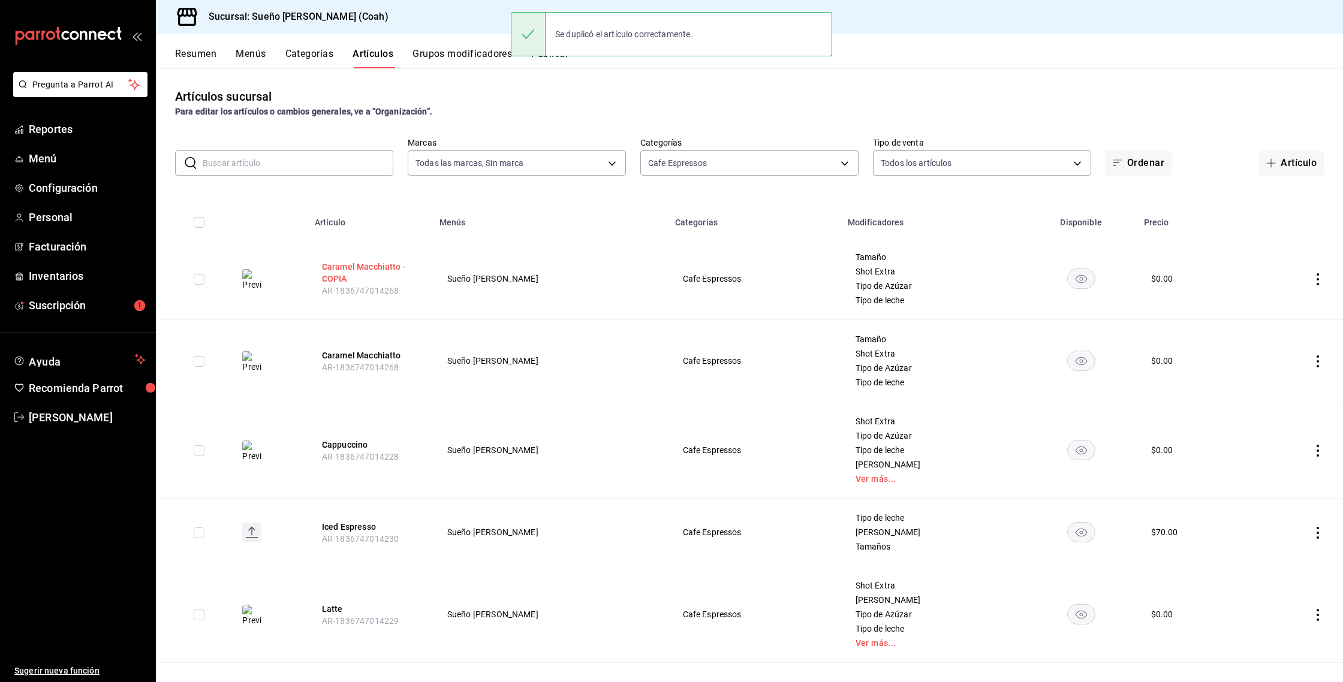
click at [396, 272] on button "Caramel Macchiatto - COPIA" at bounding box center [370, 273] width 96 height 24
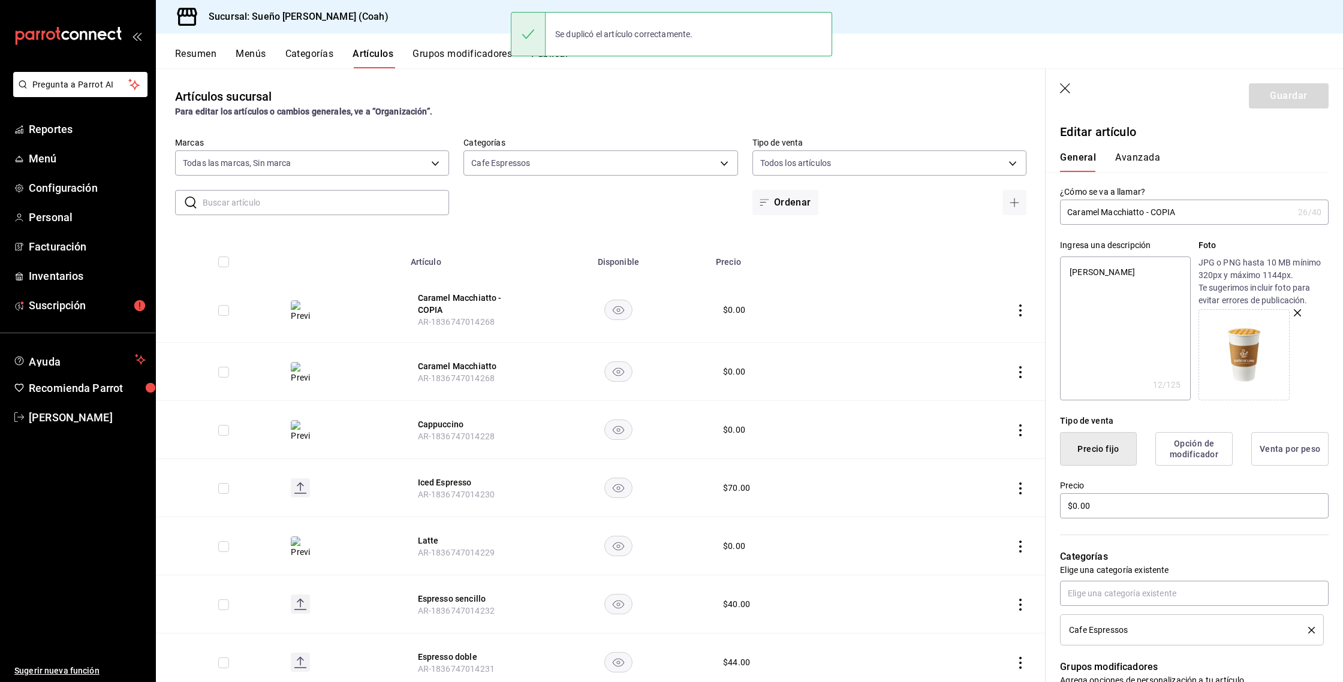
click at [1185, 221] on input "Caramel Macchiatto - COPIA" at bounding box center [1176, 212] width 233 height 24
type input "M"
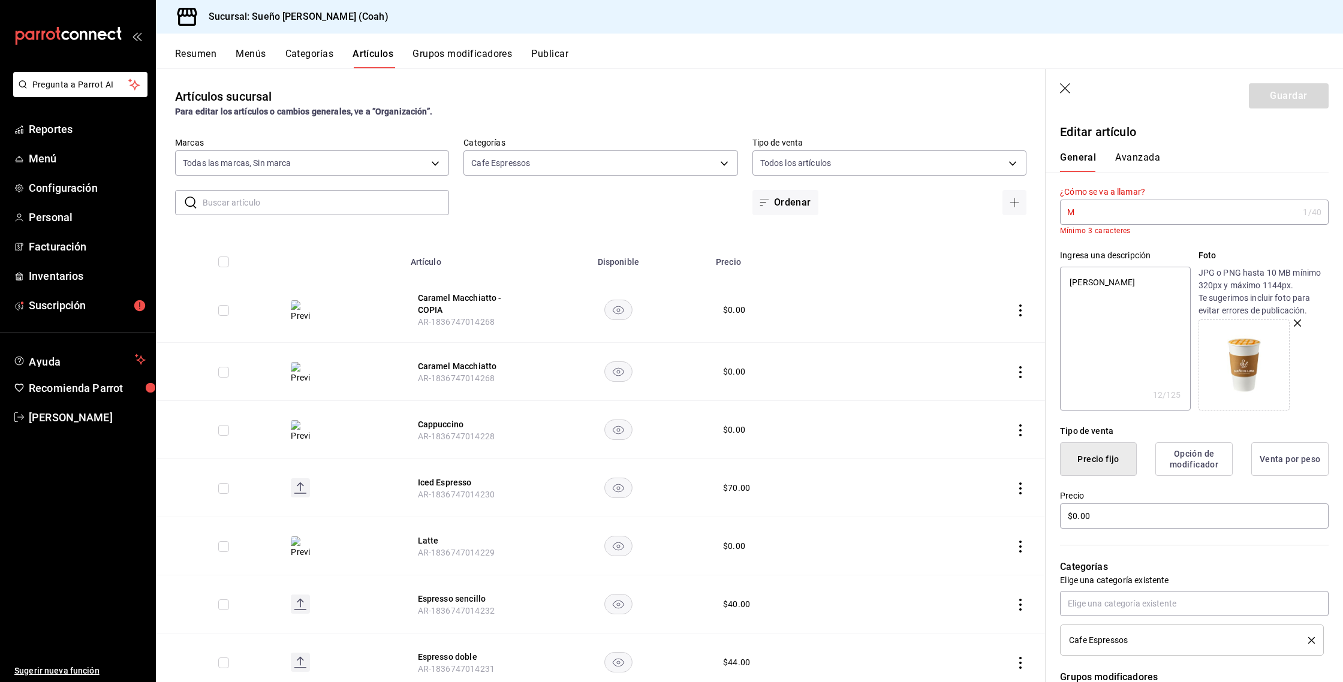
type textarea "x"
type input "Mo"
type textarea "x"
type input "Moc"
type textarea "x"
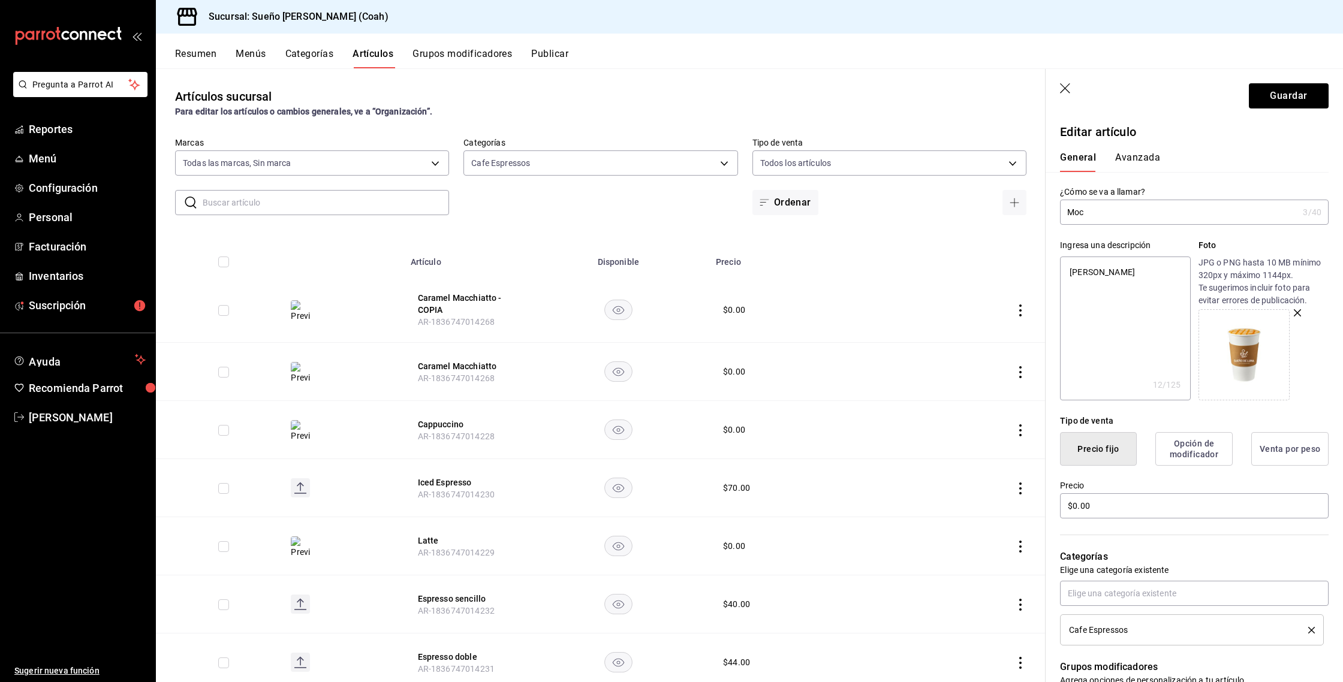
type input "Moch"
type textarea "x"
type input "Mocha"
type textarea "x"
type input "Mochac"
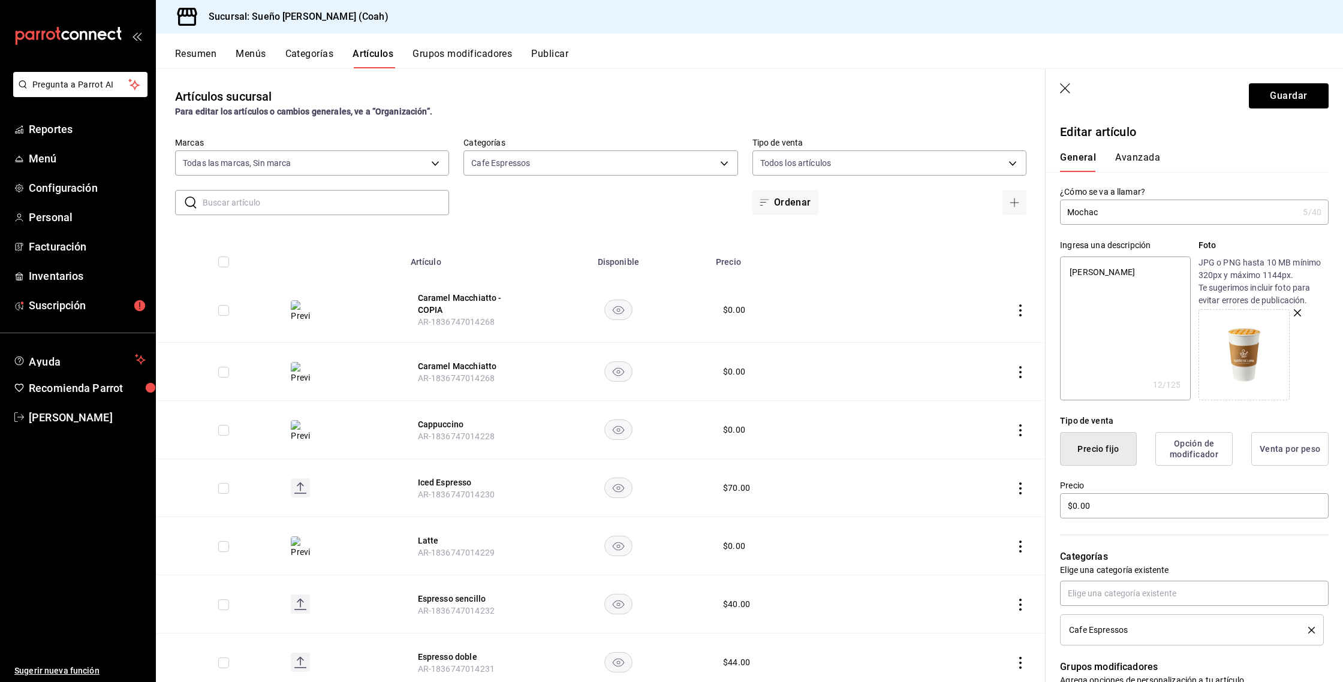
type textarea "x"
type input "Mochacc"
type textarea "x"
type input "Mochacci"
type textarea "x"
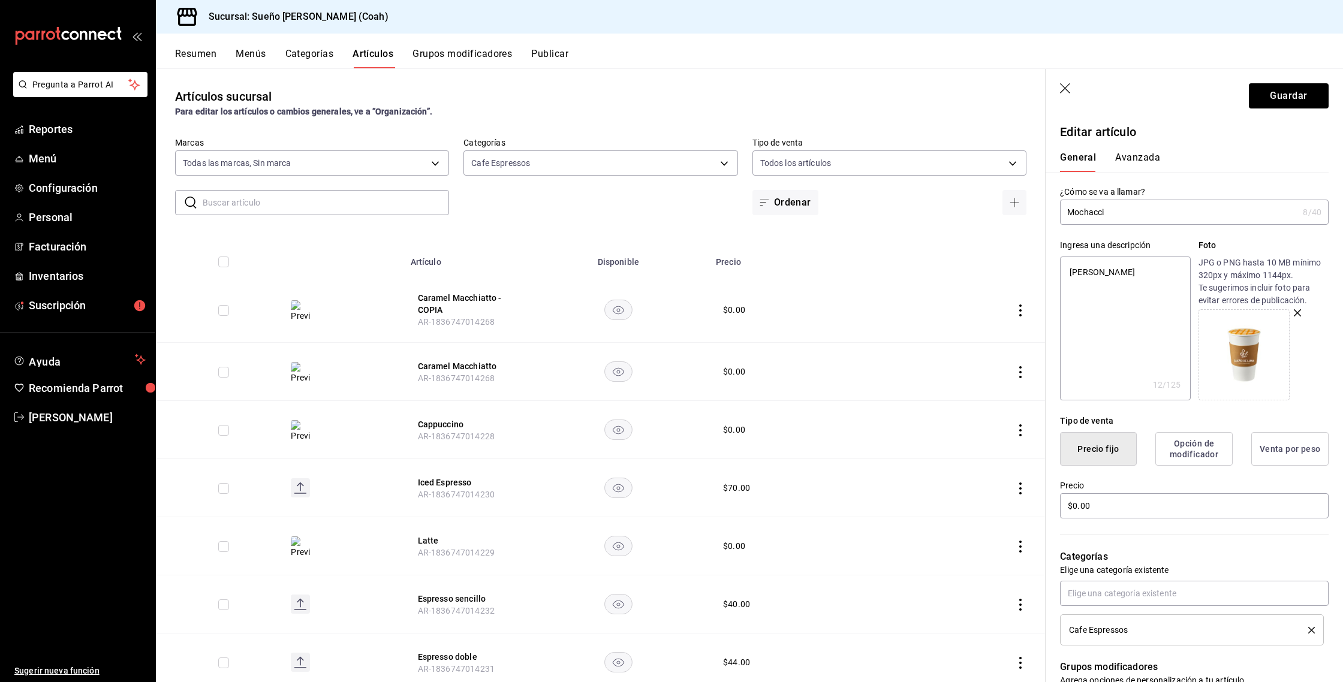
type input "Mochaccin"
type textarea "x"
type input "Mochaccino"
type textarea "x"
type input "Mochaccino"
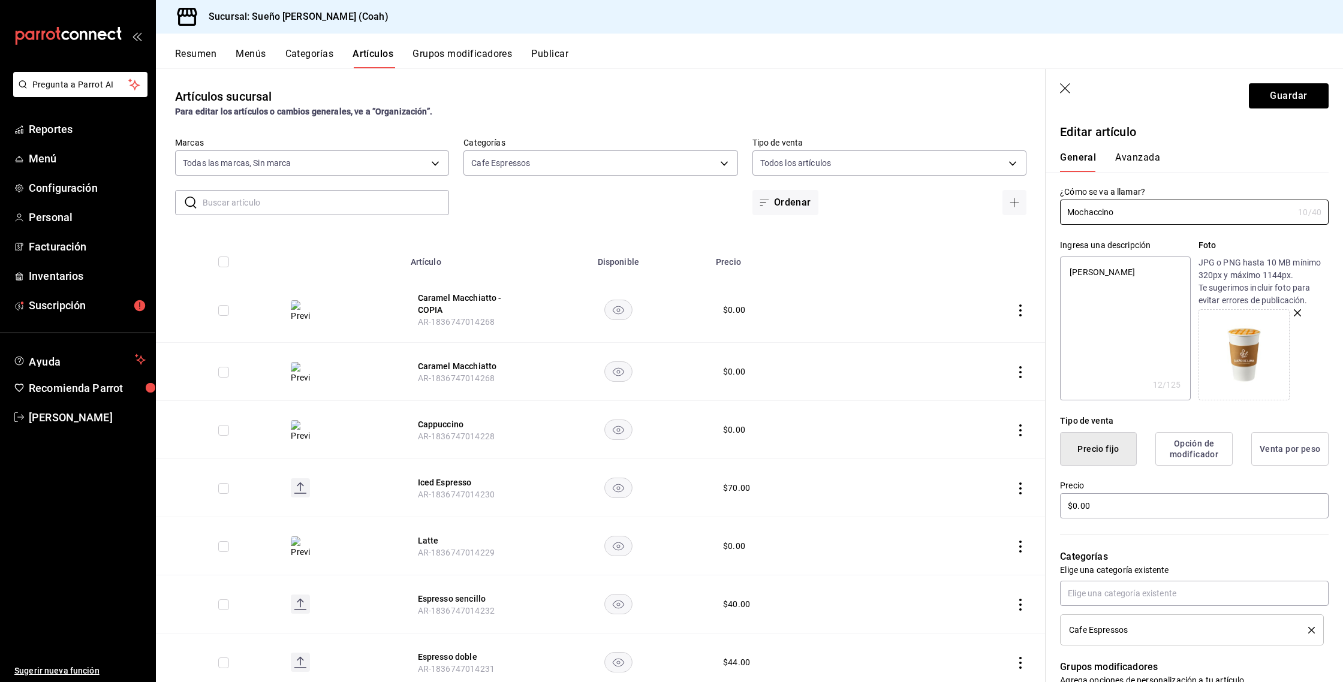
click at [1293, 317] on div at bounding box center [1264, 354] width 130 height 91
click at [1296, 315] on icon "button" at bounding box center [1297, 312] width 7 height 7
click at [1254, 332] on icon at bounding box center [1248, 335] width 17 height 8
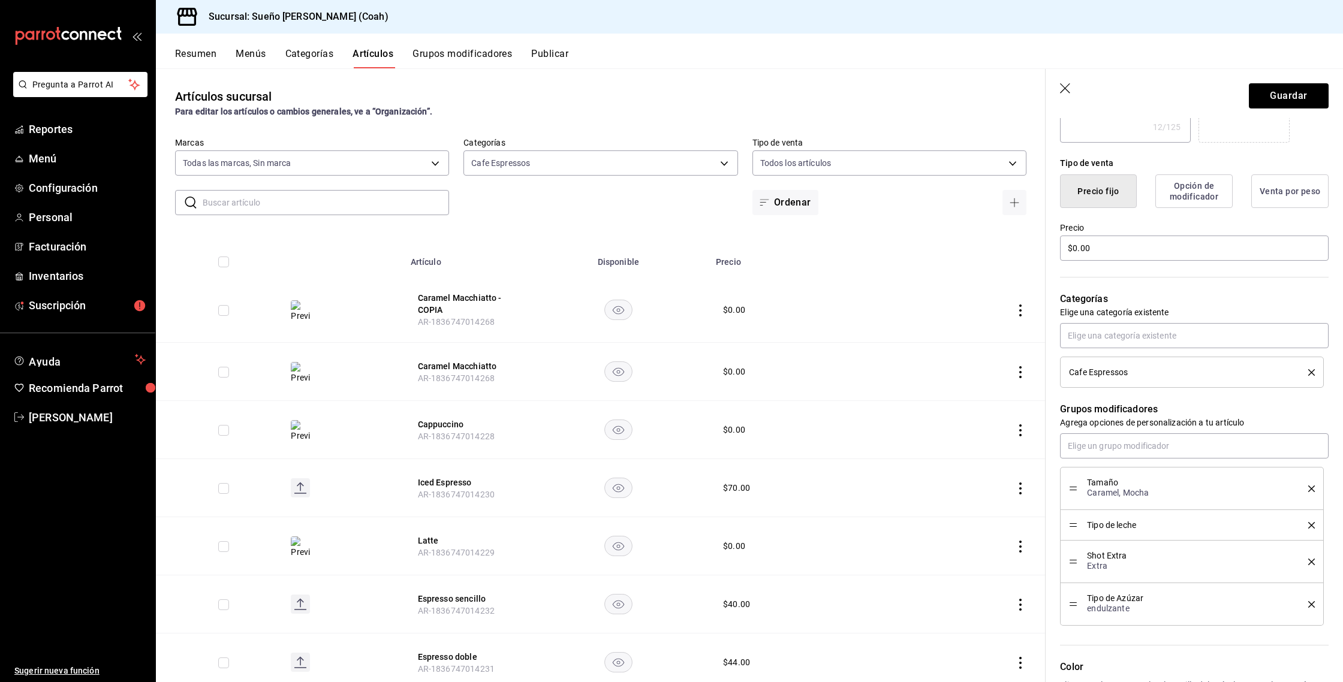
scroll to position [259, 0]
click at [1296, 94] on button "Guardar" at bounding box center [1289, 95] width 80 height 25
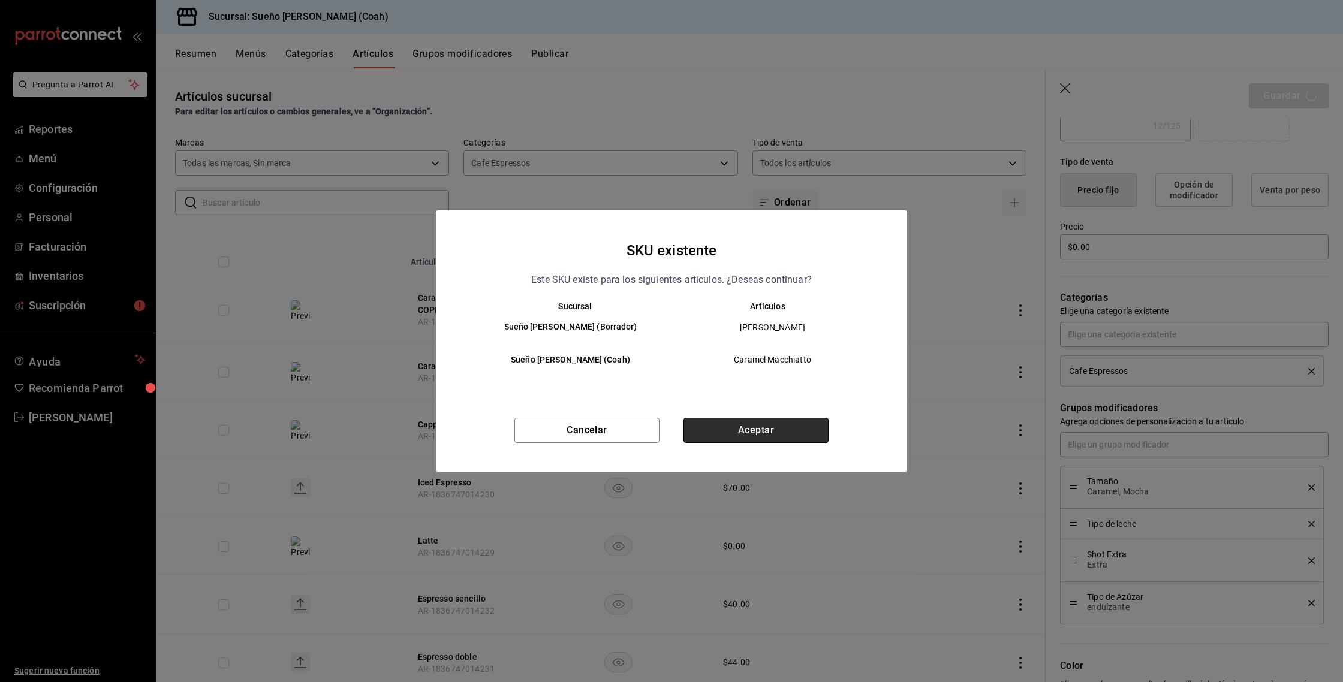
click at [727, 440] on button "Aceptar" at bounding box center [756, 430] width 145 height 25
type textarea "x"
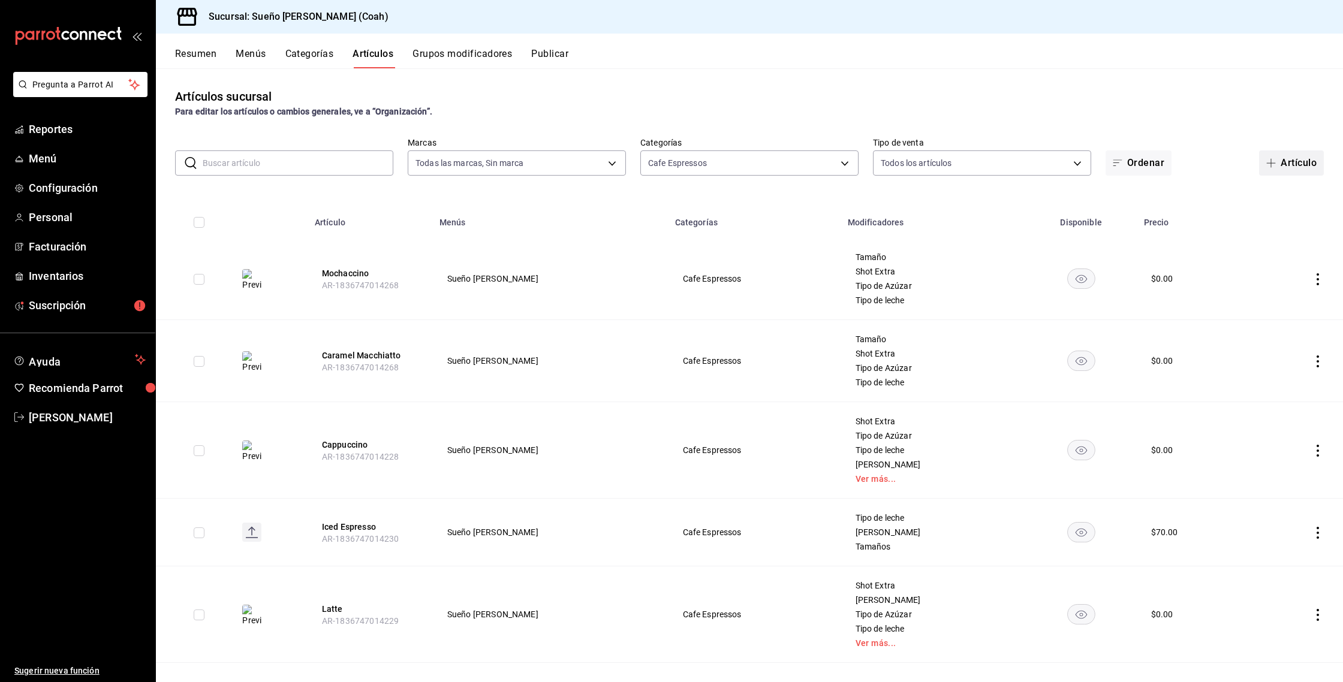
click at [1287, 168] on button "Artículo" at bounding box center [1291, 163] width 65 height 25
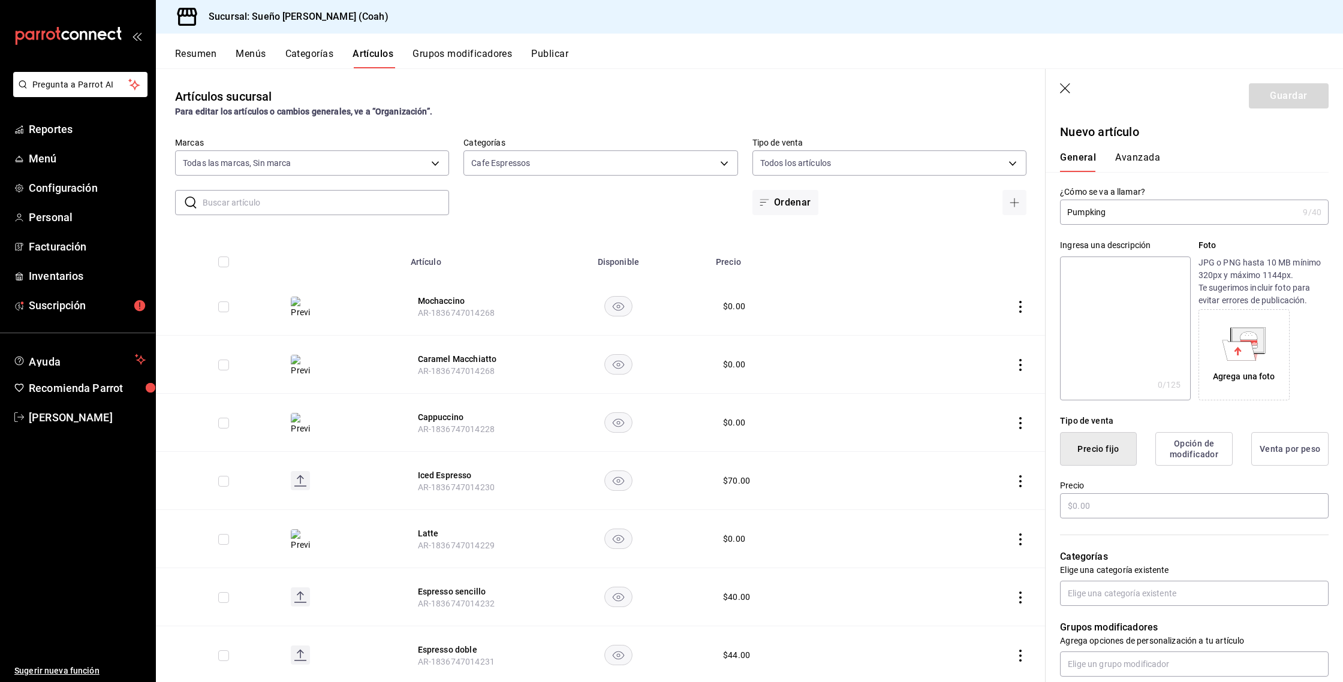
click at [1156, 204] on input "Pumpking" at bounding box center [1179, 212] width 238 height 24
click at [1154, 207] on input "Pumpking" at bounding box center [1179, 212] width 238 height 24
paste input "Pumpking Spice Cream"
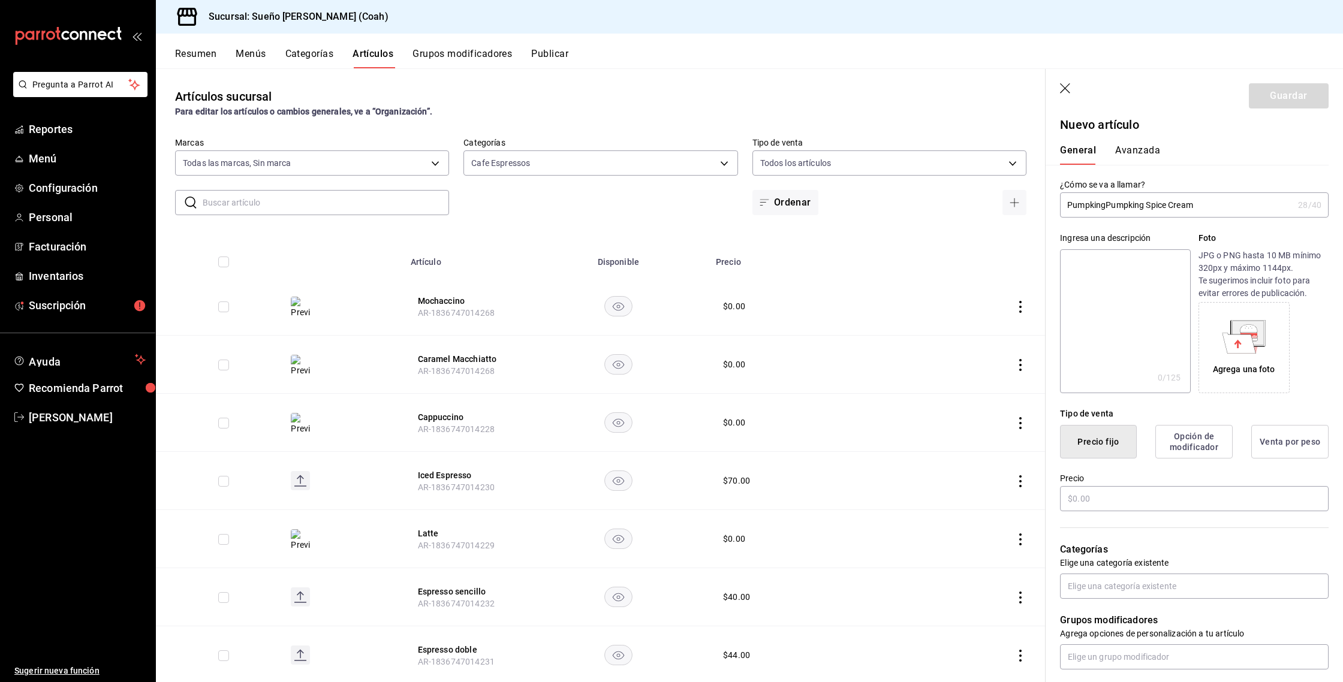
click at [1153, 209] on input "PumpkingPumpking Spice Cream" at bounding box center [1176, 205] width 233 height 24
click at [1153, 209] on input "PumpkingPumpking Spice Cream" at bounding box center [1176, 201] width 233 height 24
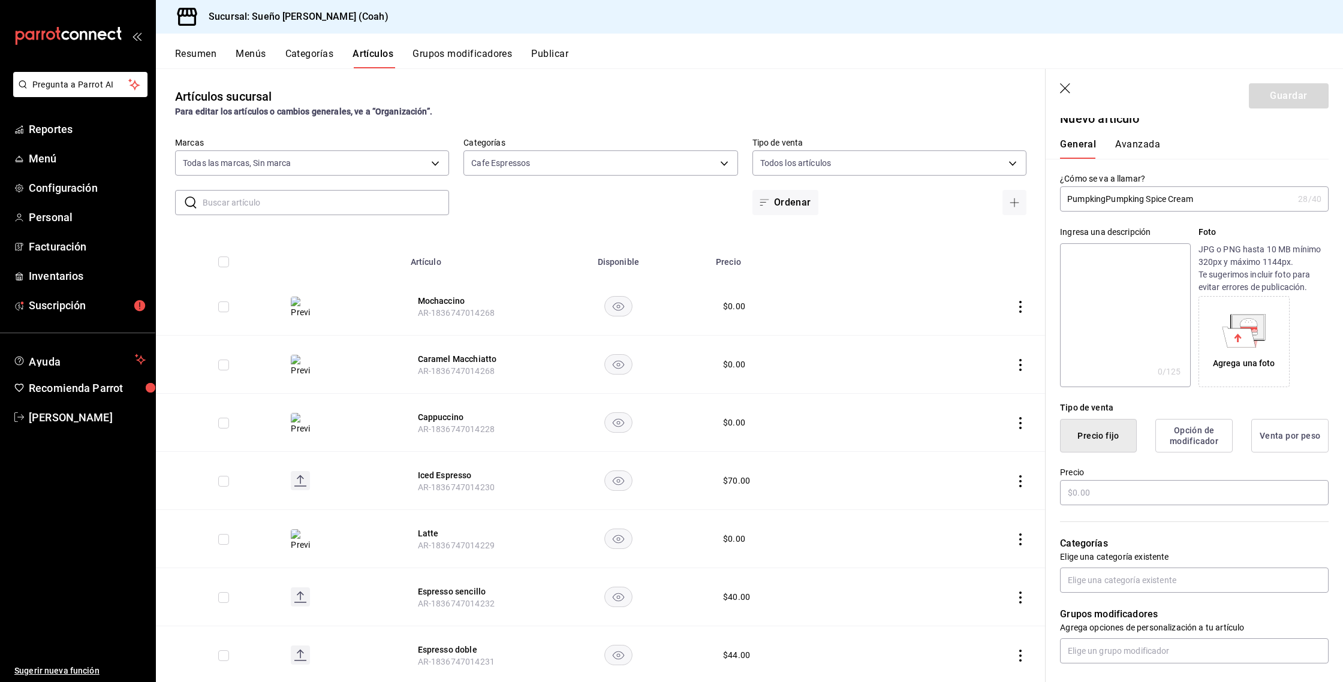
paste input "text"
type input "Pumpking Spice Cream"
click at [1240, 338] on icon at bounding box center [1237, 340] width 7 height 8
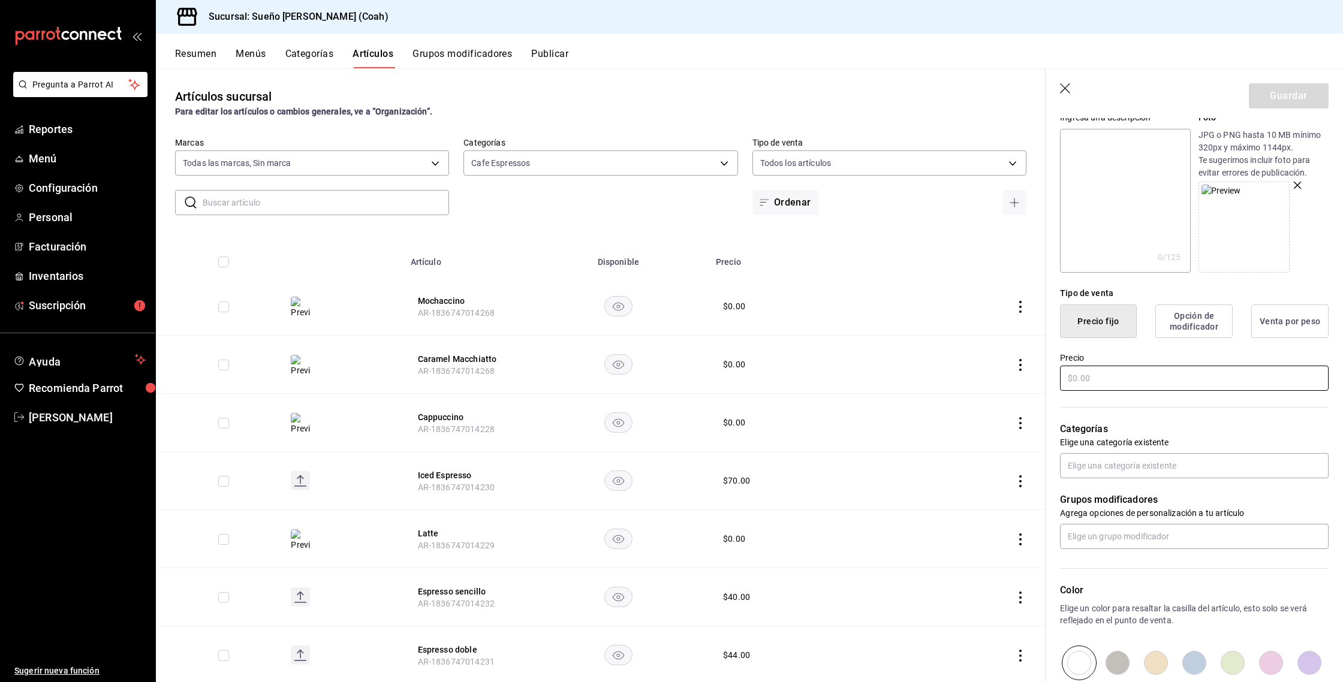
scroll to position [137, 0]
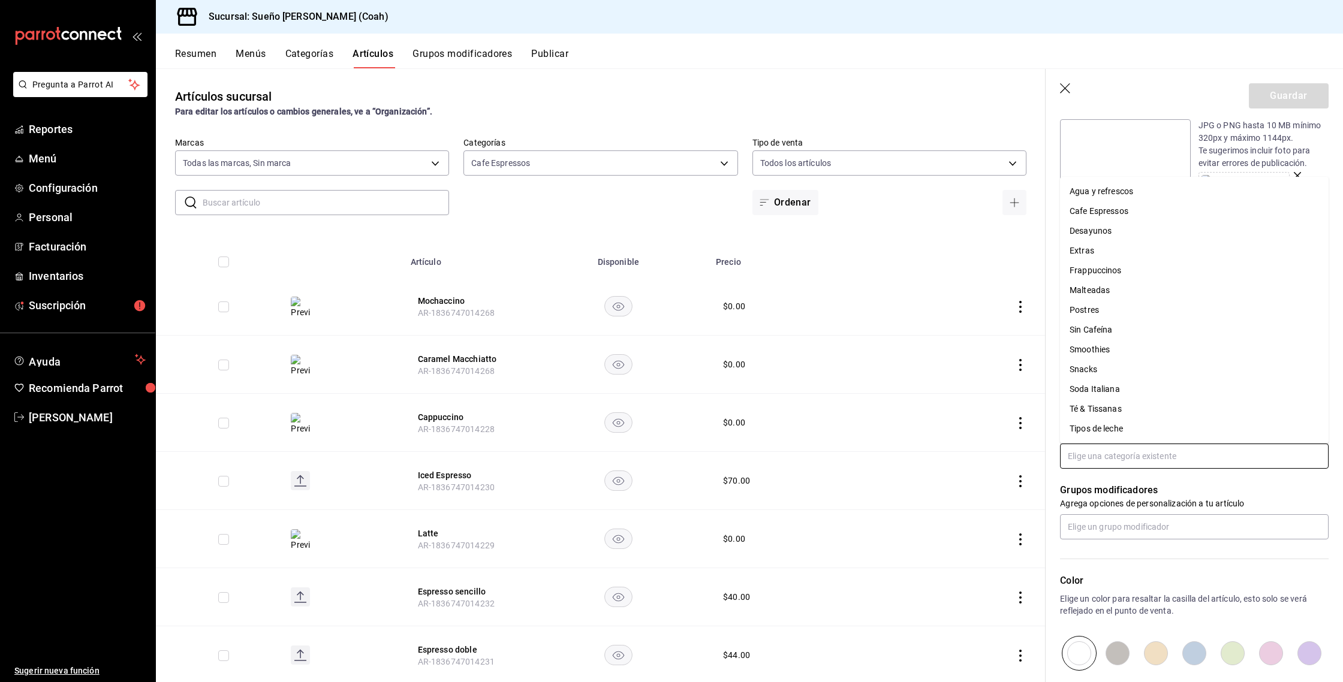
click at [1097, 447] on input "text" at bounding box center [1194, 456] width 269 height 25
click at [1106, 212] on li "Cafe Espressos" at bounding box center [1194, 211] width 269 height 20
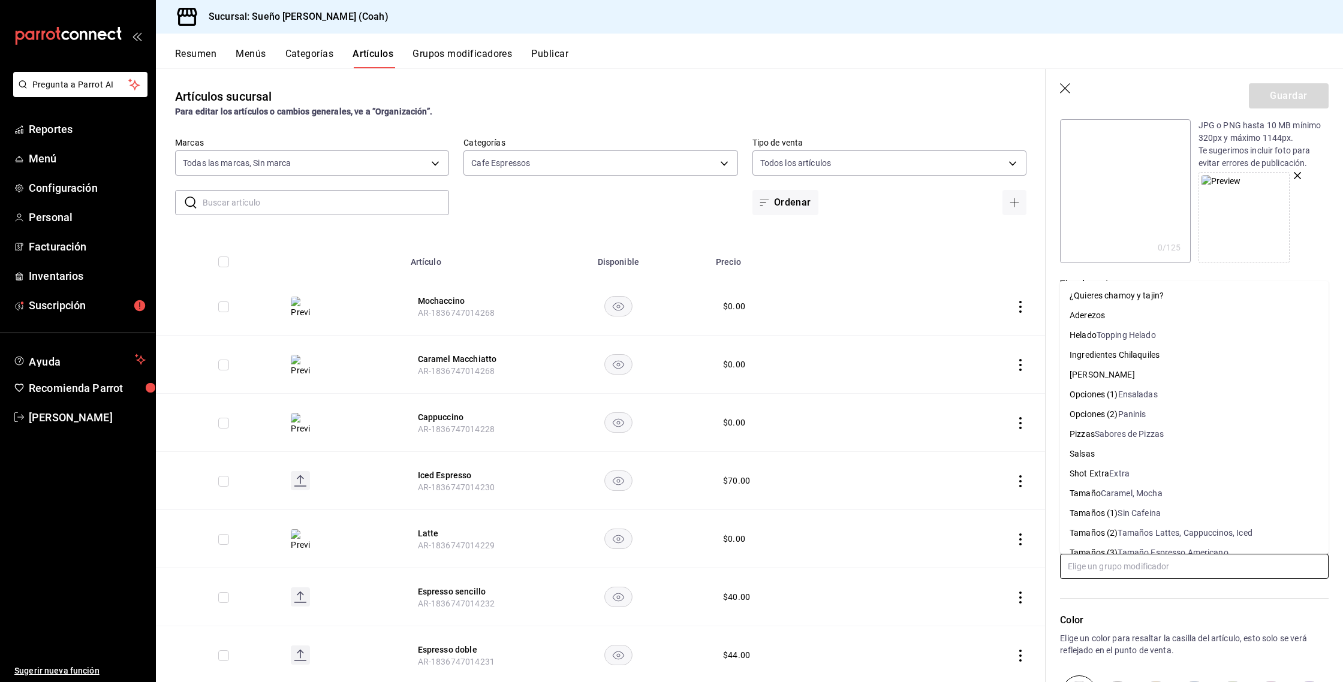
click at [1104, 567] on input "text" at bounding box center [1194, 566] width 269 height 25
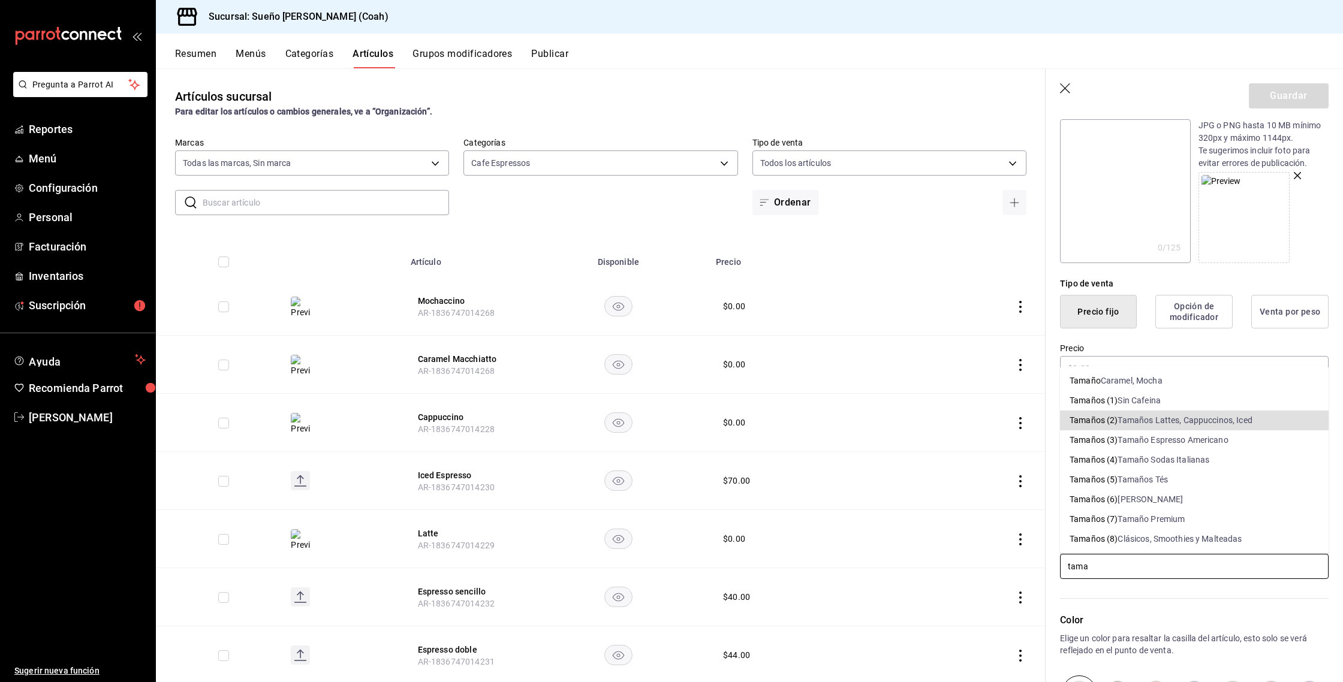
type input "tama"
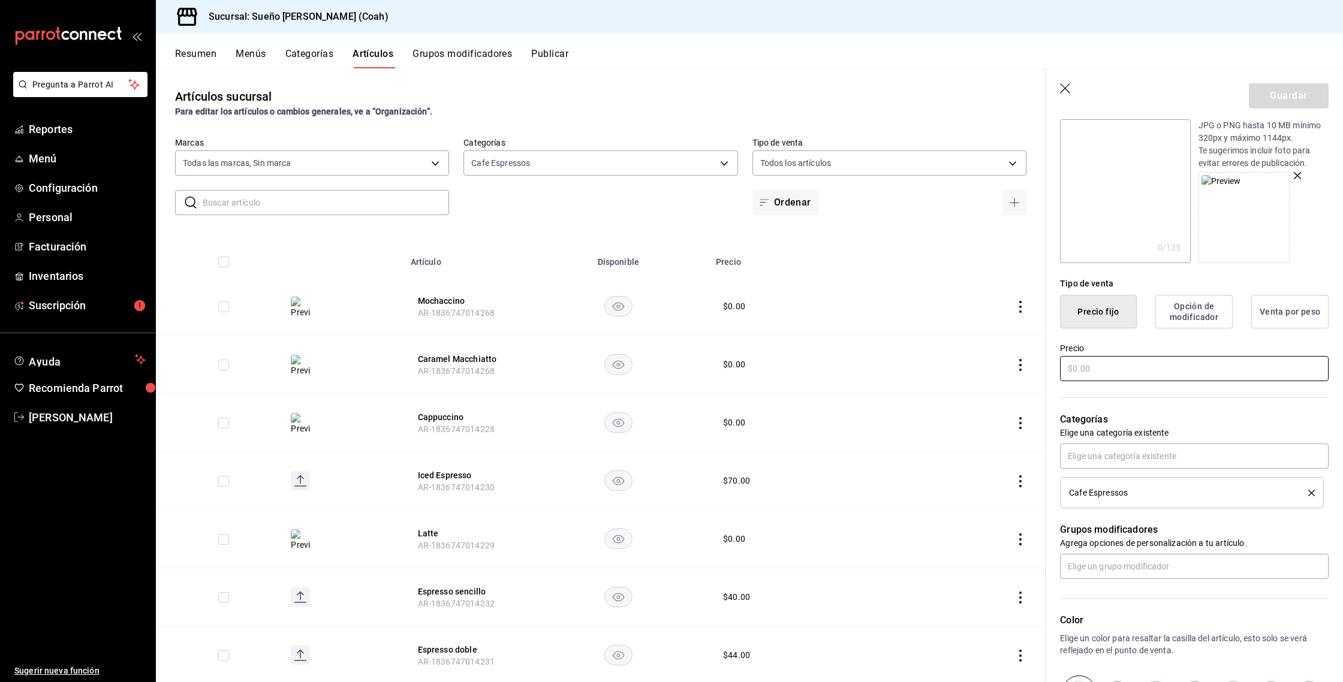
click at [1096, 363] on input "text" at bounding box center [1194, 368] width 269 height 25
type input "$3.00"
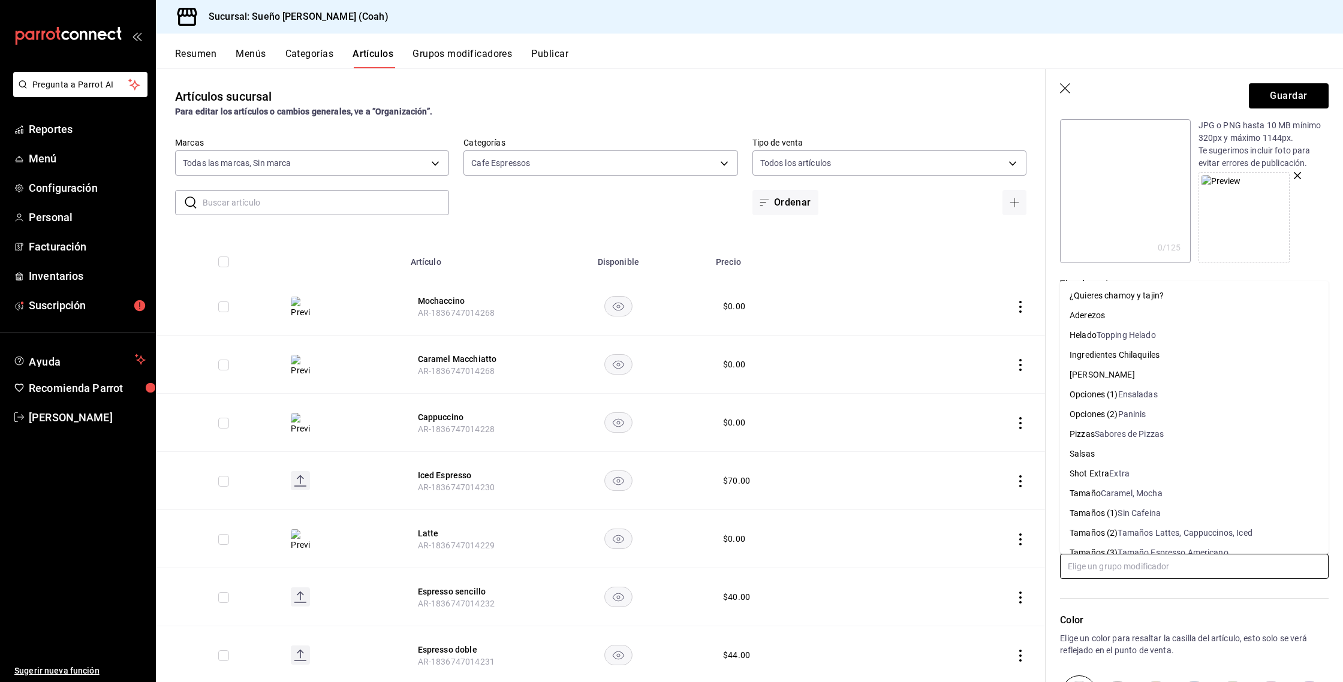
click at [1100, 562] on input "text" at bounding box center [1194, 566] width 269 height 25
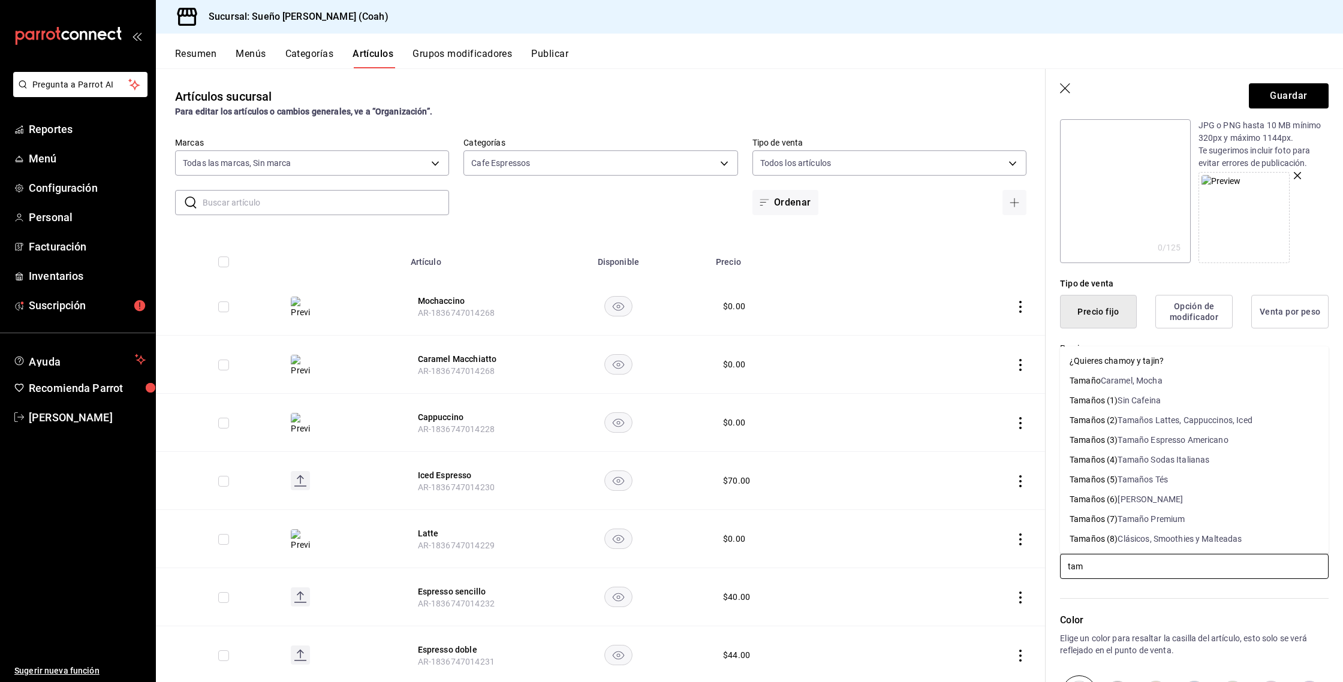
type input "tama"
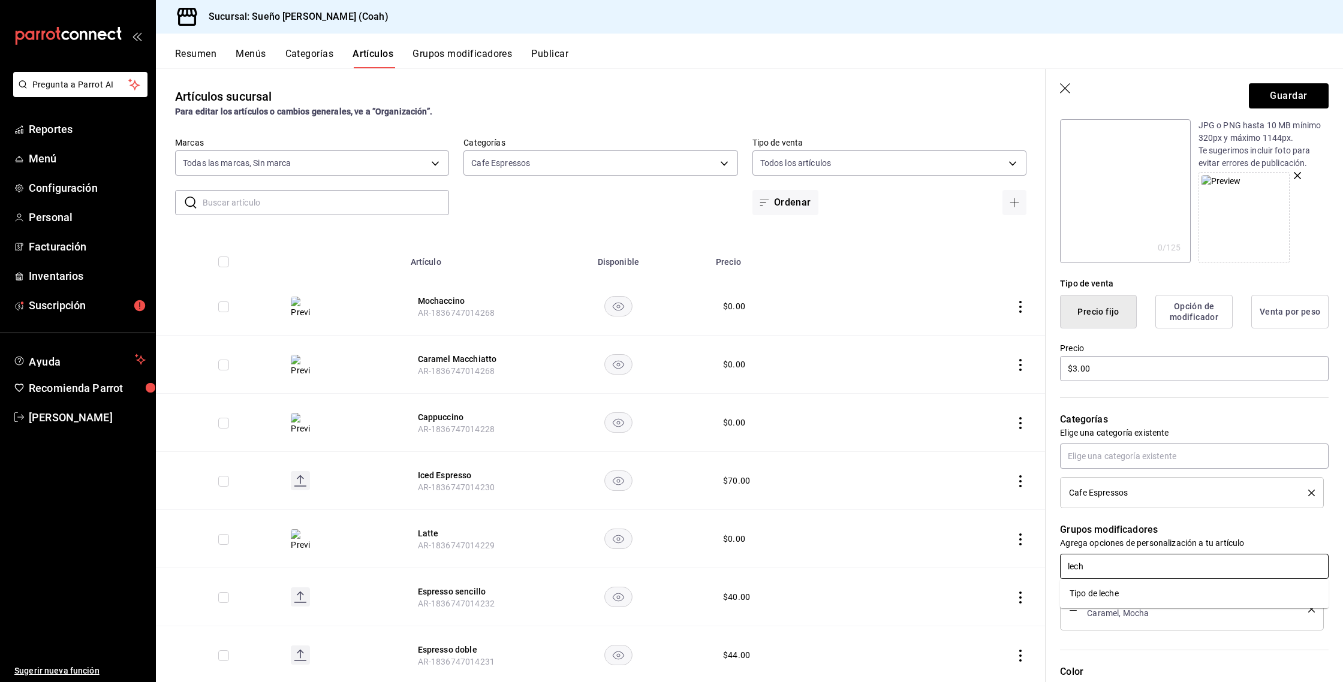
type input "leche"
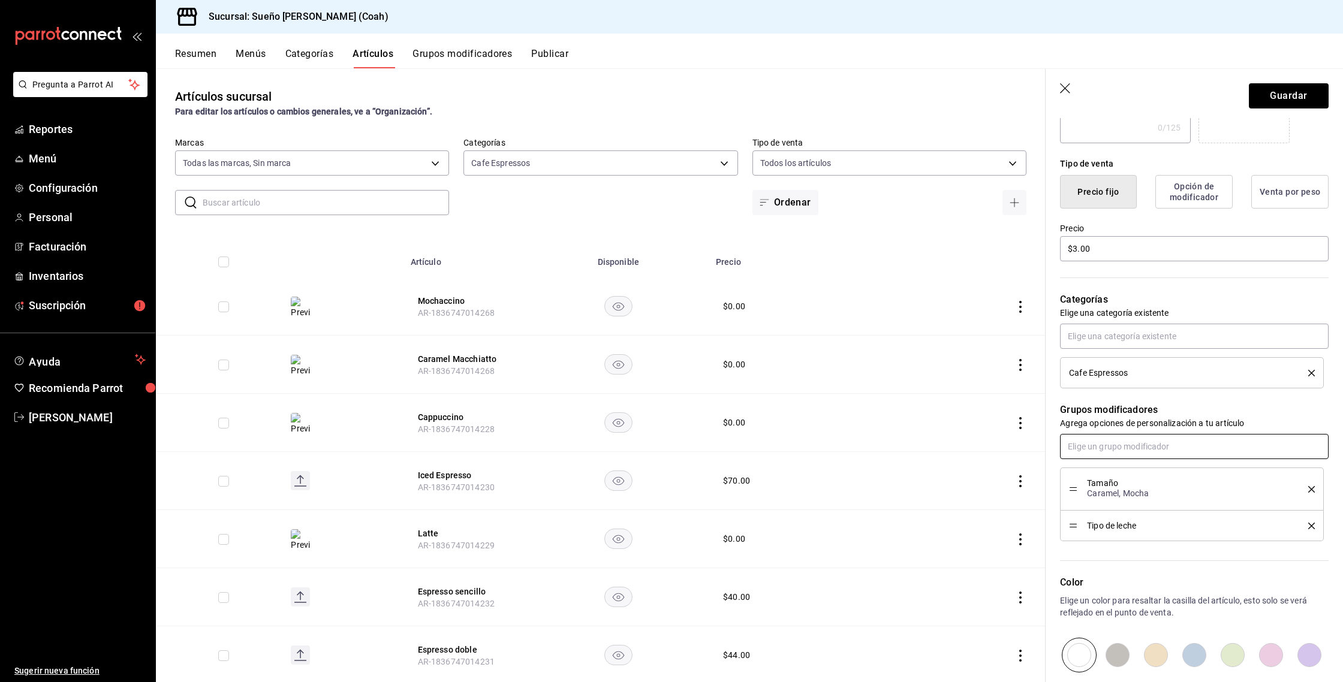
scroll to position [257, 0]
click at [1087, 339] on input "text" at bounding box center [1194, 336] width 269 height 25
type input "shot"
click at [1108, 454] on input "text" at bounding box center [1194, 447] width 269 height 25
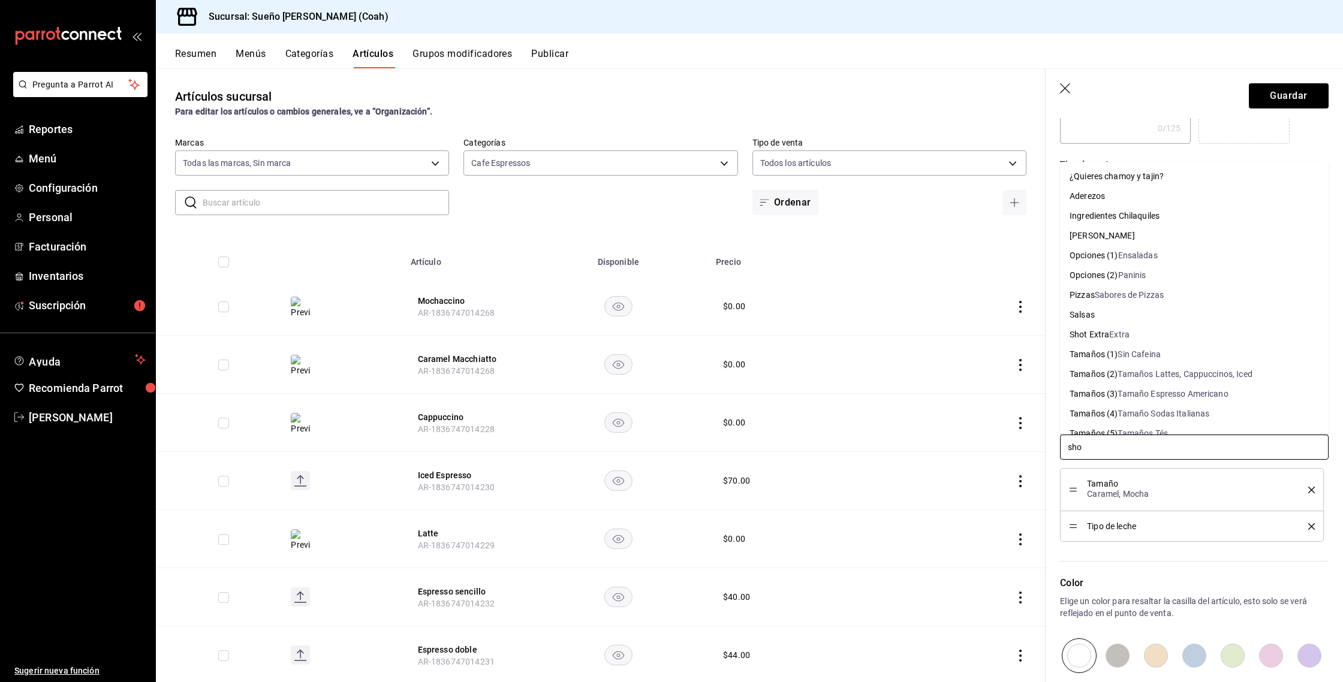
type input "shot"
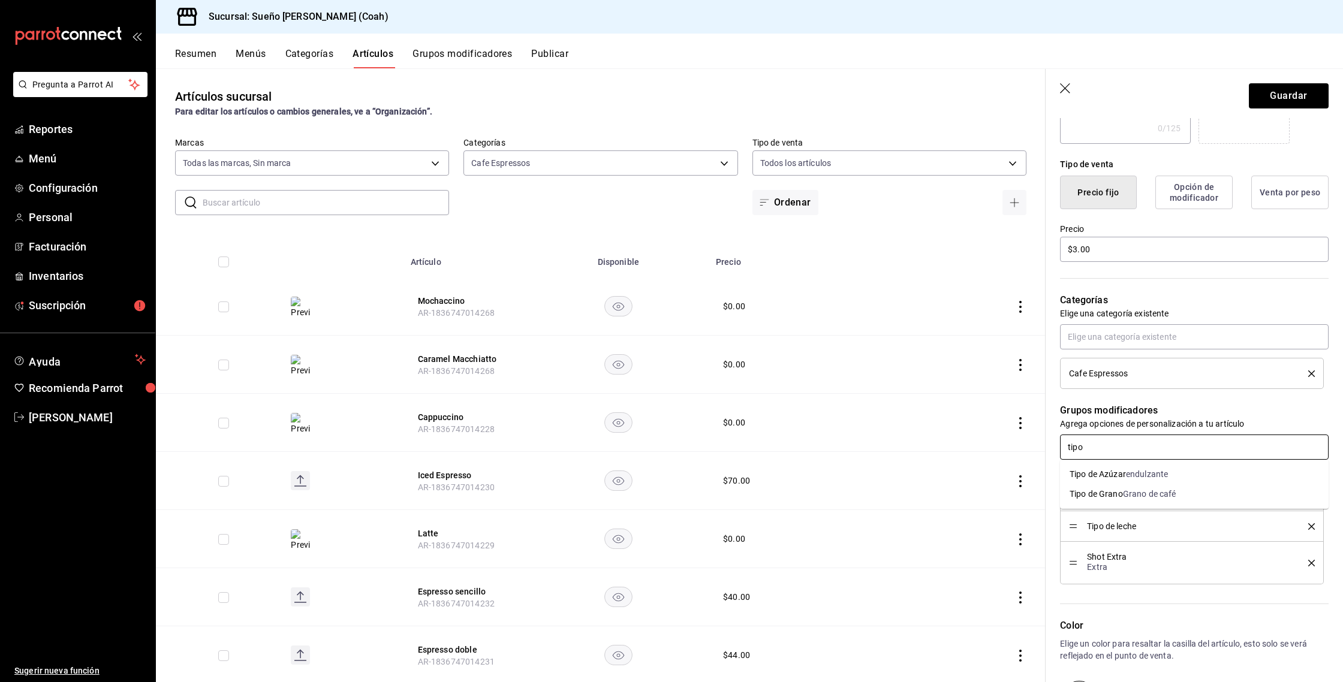
type input "tipo"
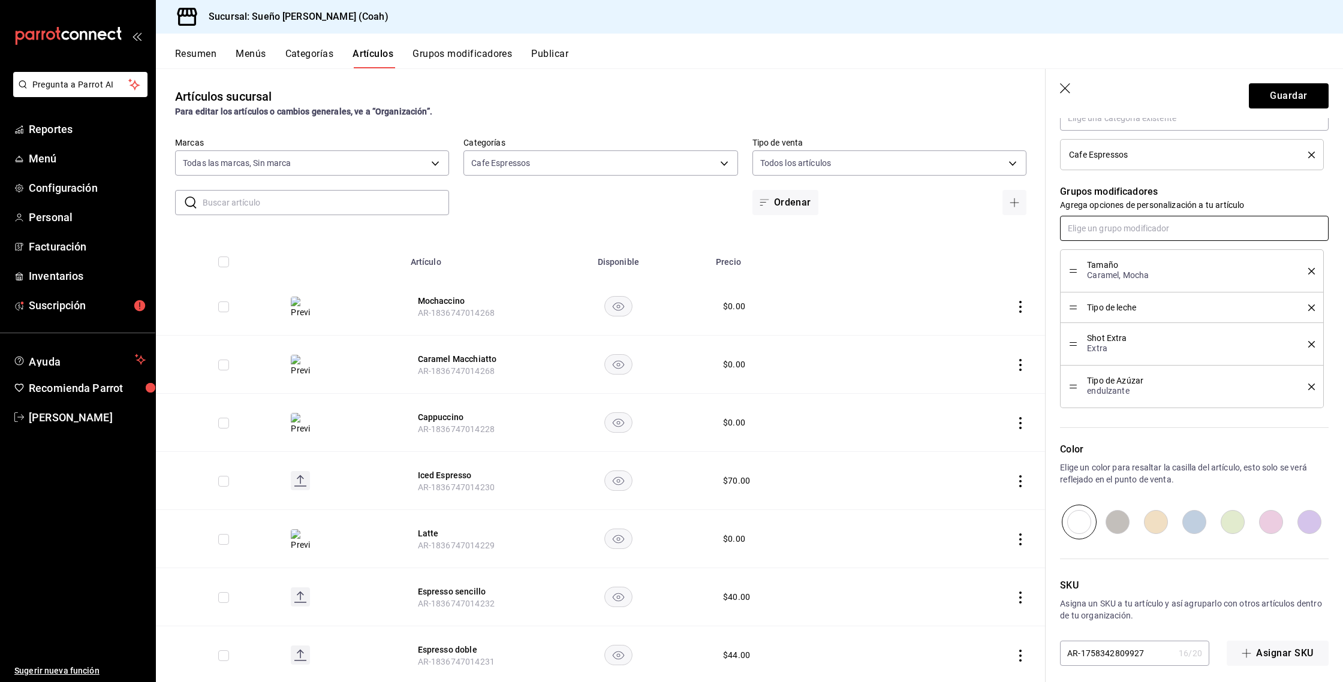
scroll to position [477, 0]
click at [1275, 98] on button "Guardar" at bounding box center [1289, 95] width 80 height 25
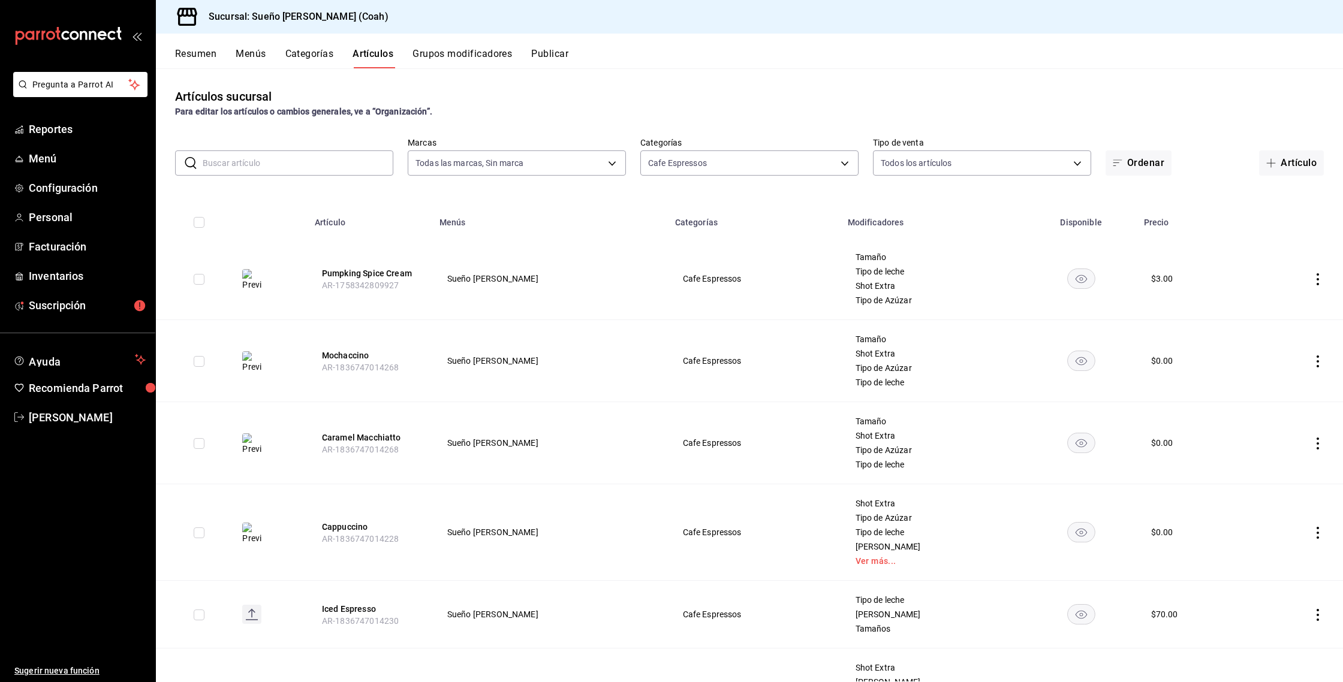
scroll to position [10, 0]
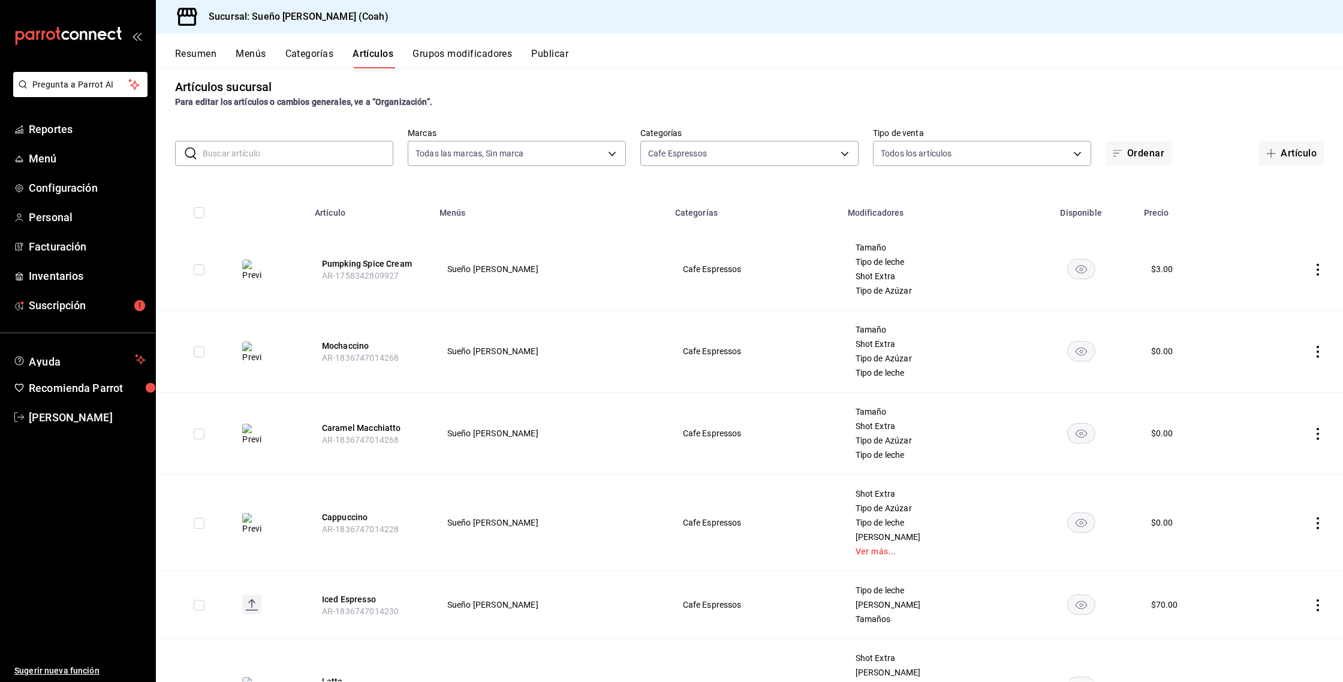
click at [326, 61] on button "Categorías" at bounding box center [309, 58] width 49 height 20
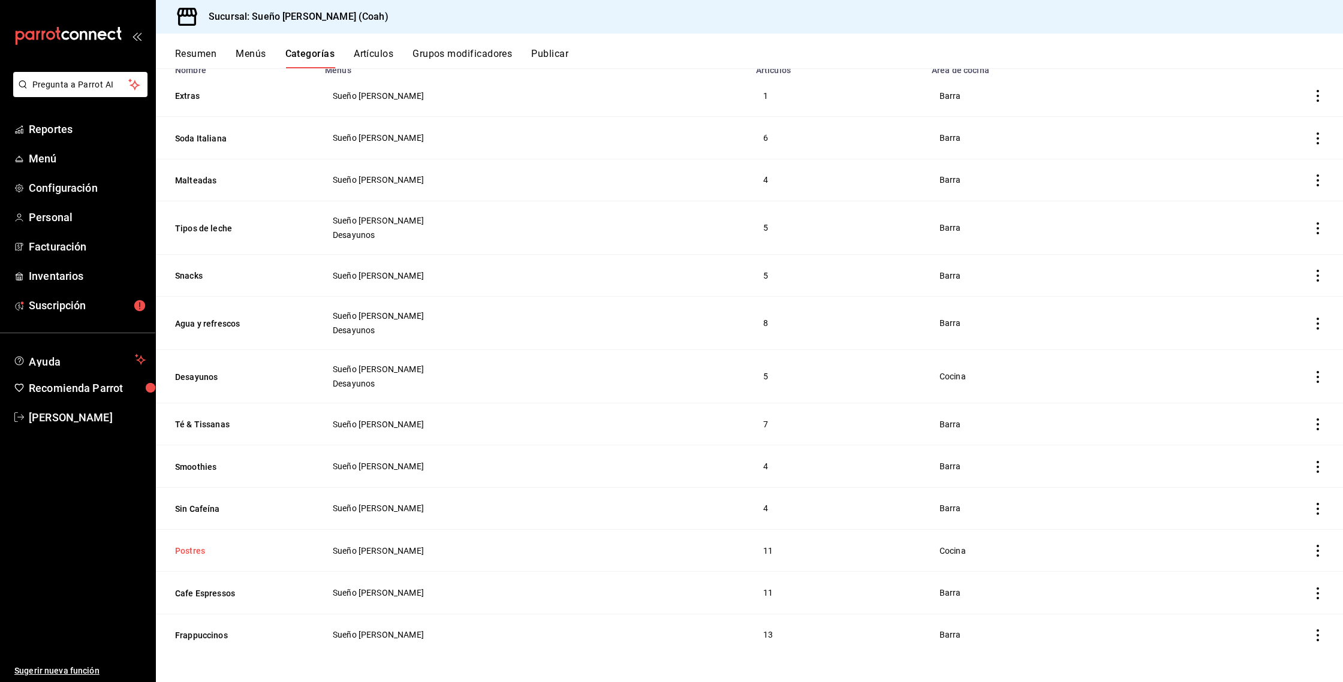
scroll to position [97, 0]
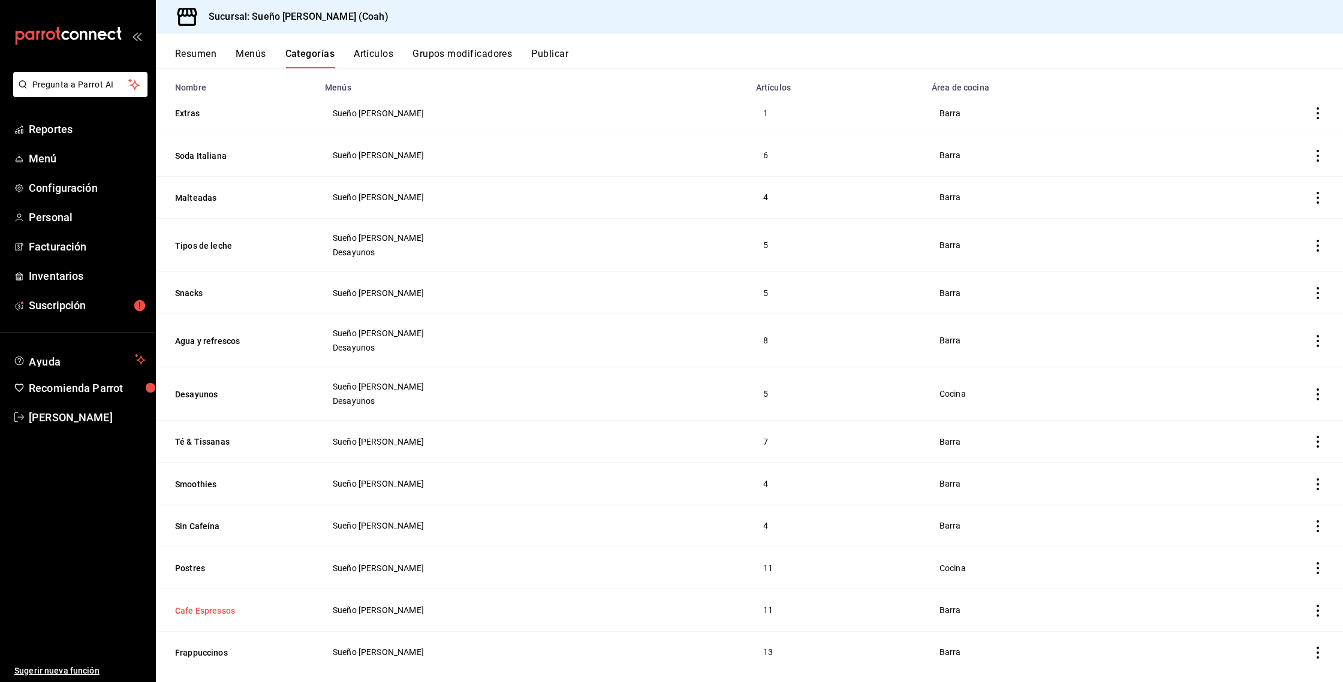
click at [217, 608] on button "Cafe Espressos" at bounding box center [235, 611] width 120 height 12
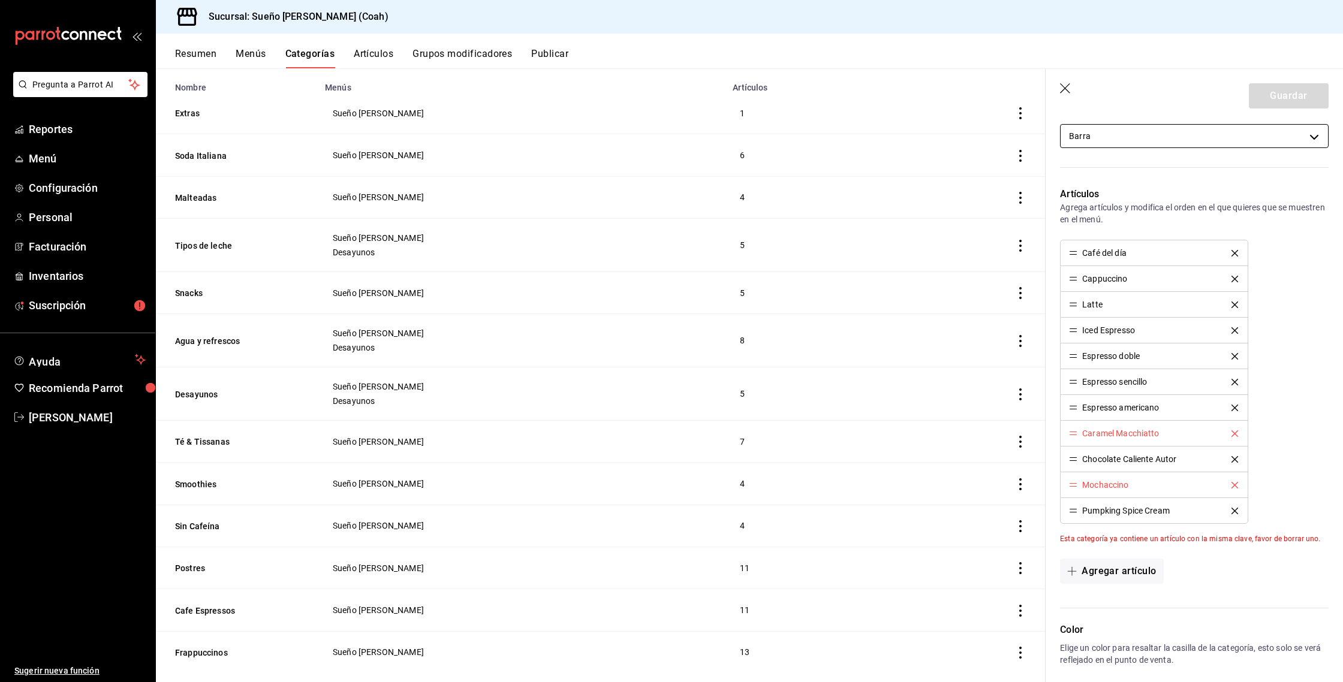
scroll to position [424, 0]
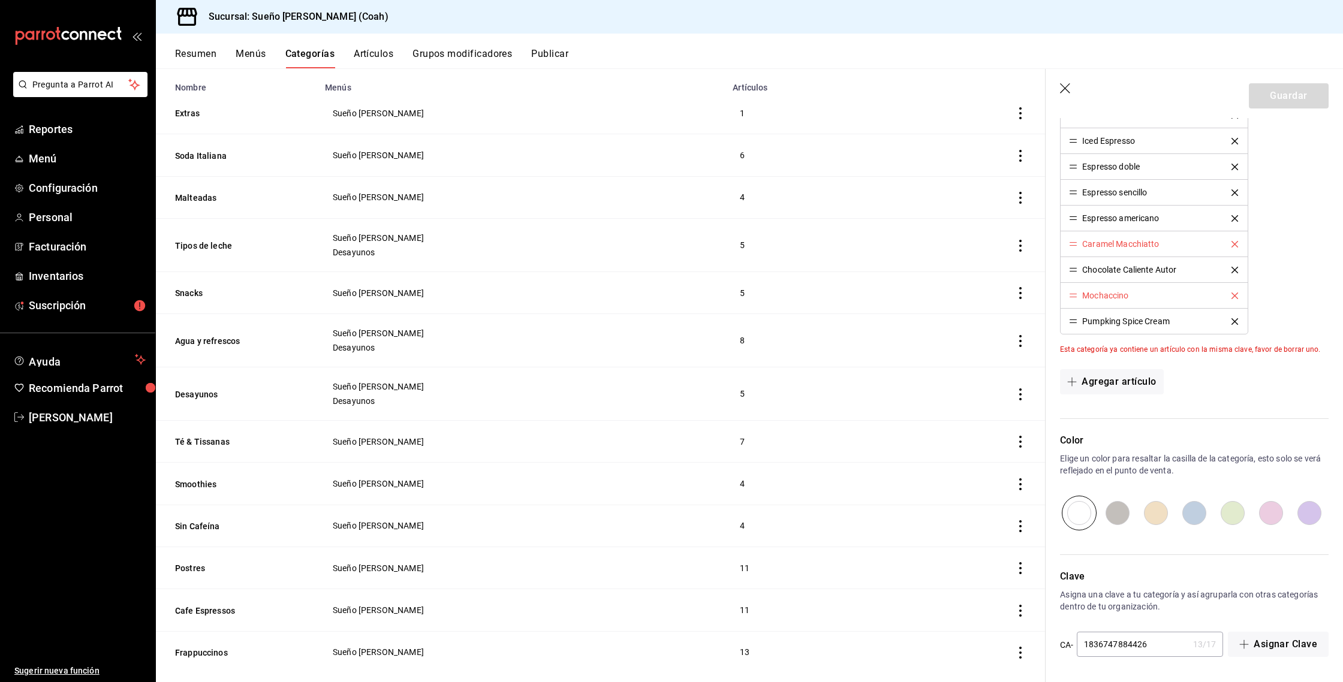
click at [1111, 513] on input "radio" at bounding box center [1118, 513] width 38 height 35
radio input "true"
click at [1235, 245] on icon "delete" at bounding box center [1235, 244] width 7 height 7
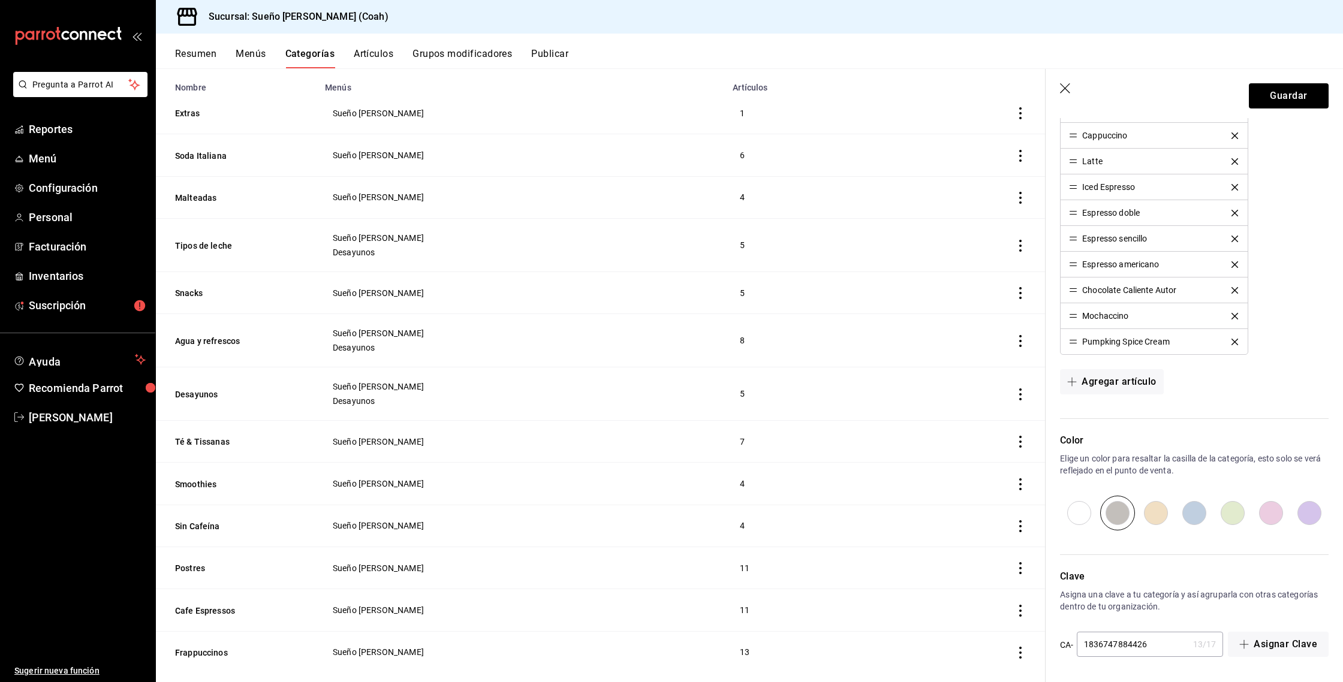
scroll to position [378, 0]
click at [1055, 89] on header "Guardar" at bounding box center [1194, 93] width 297 height 49
click at [1060, 89] on icon "button" at bounding box center [1066, 89] width 12 height 12
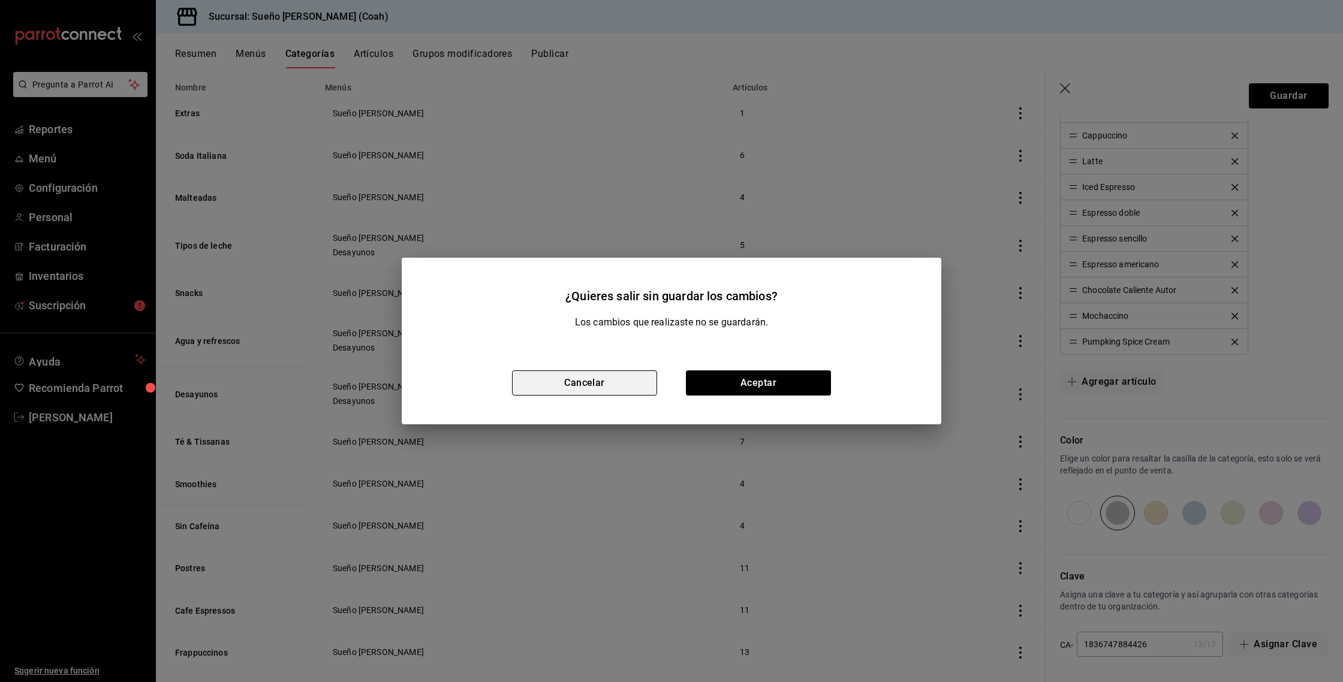
click at [611, 389] on button "Cancelar" at bounding box center [584, 383] width 145 height 25
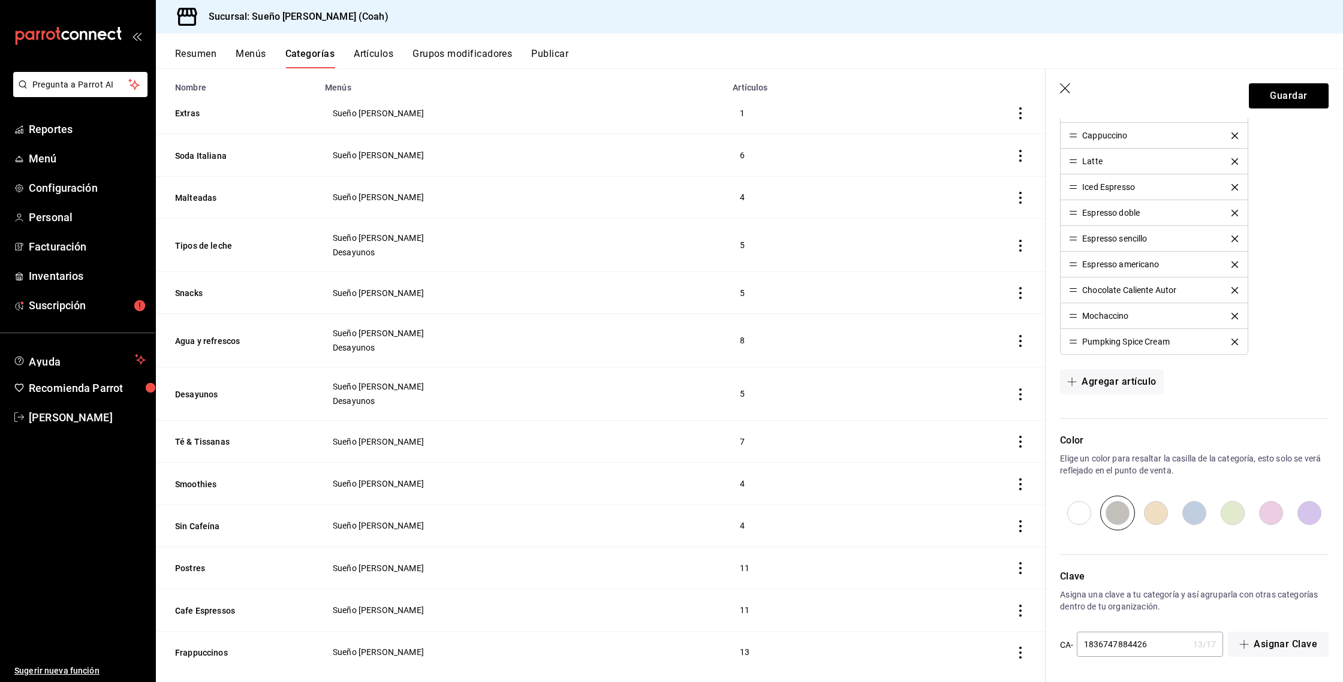
click at [1062, 83] on icon "button" at bounding box center [1066, 89] width 12 height 12
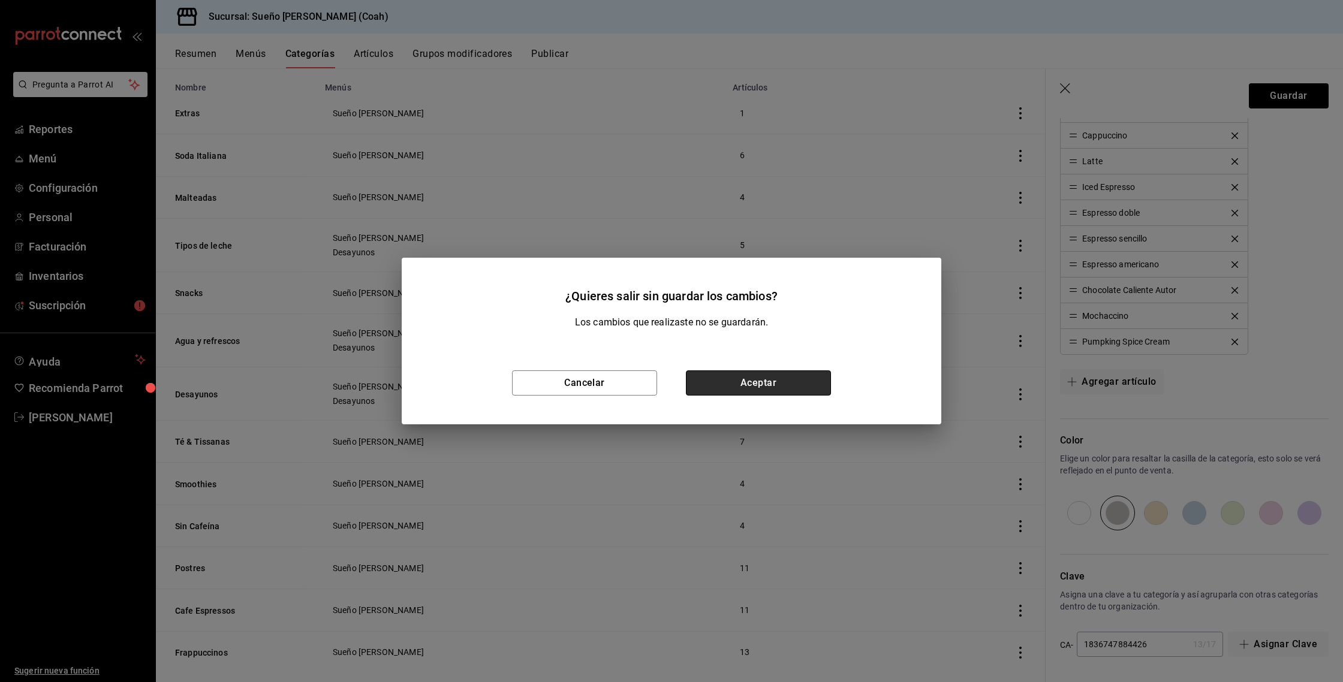
click at [746, 382] on button "Aceptar" at bounding box center [758, 383] width 145 height 25
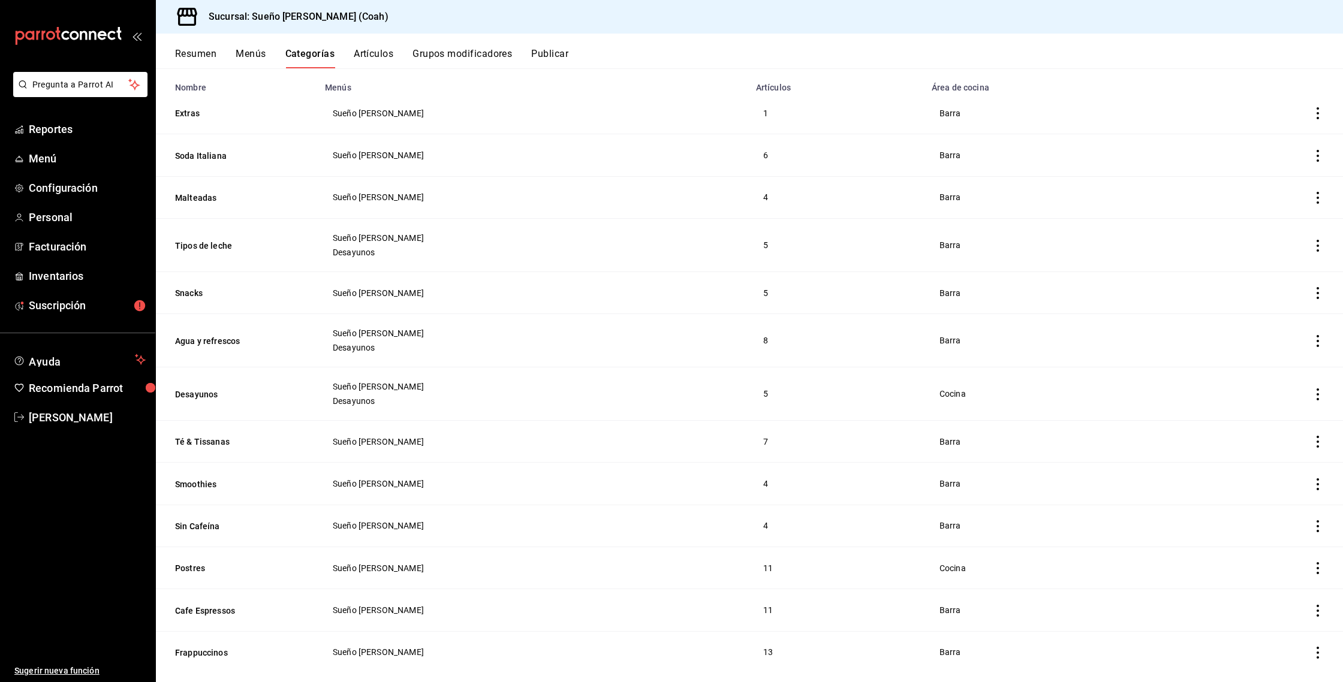
drag, startPoint x: 210, startPoint y: 606, endPoint x: 256, endPoint y: 589, distance: 49.1
click at [210, 606] on button "Cafe Espressos" at bounding box center [235, 611] width 120 height 12
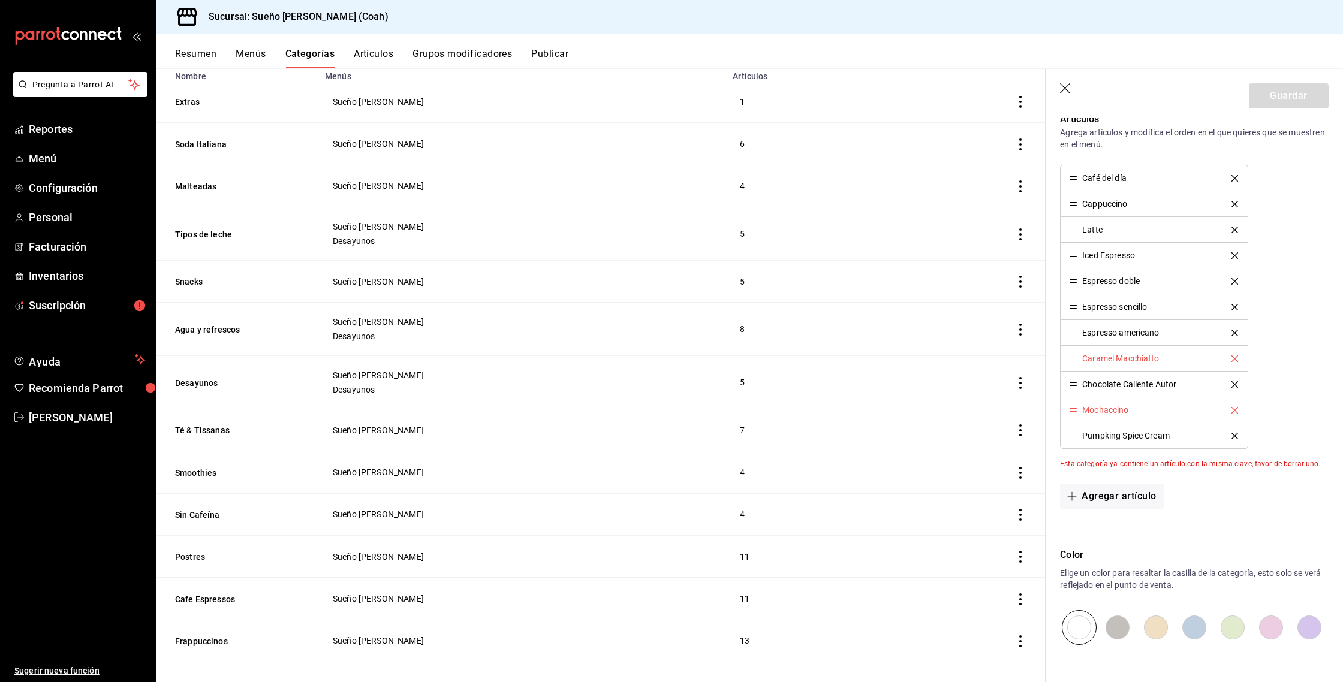
scroll to position [109, 0]
click at [356, 47] on div "Resumen Menús Categorías Artículos Grupos modificadores Publicar" at bounding box center [749, 51] width 1187 height 35
click at [360, 50] on button "Artículos" at bounding box center [374, 58] width 40 height 20
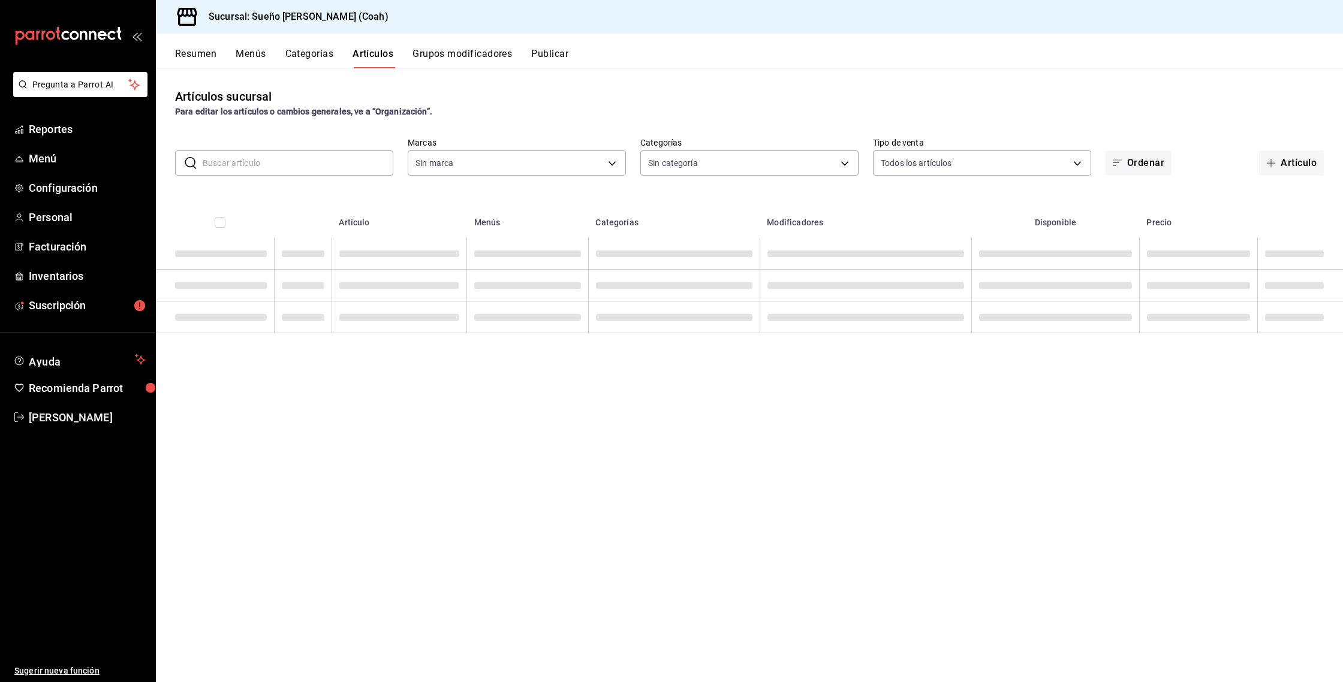
type input "81ecb768-dc13-4b16-b8a9-76a7acece37d"
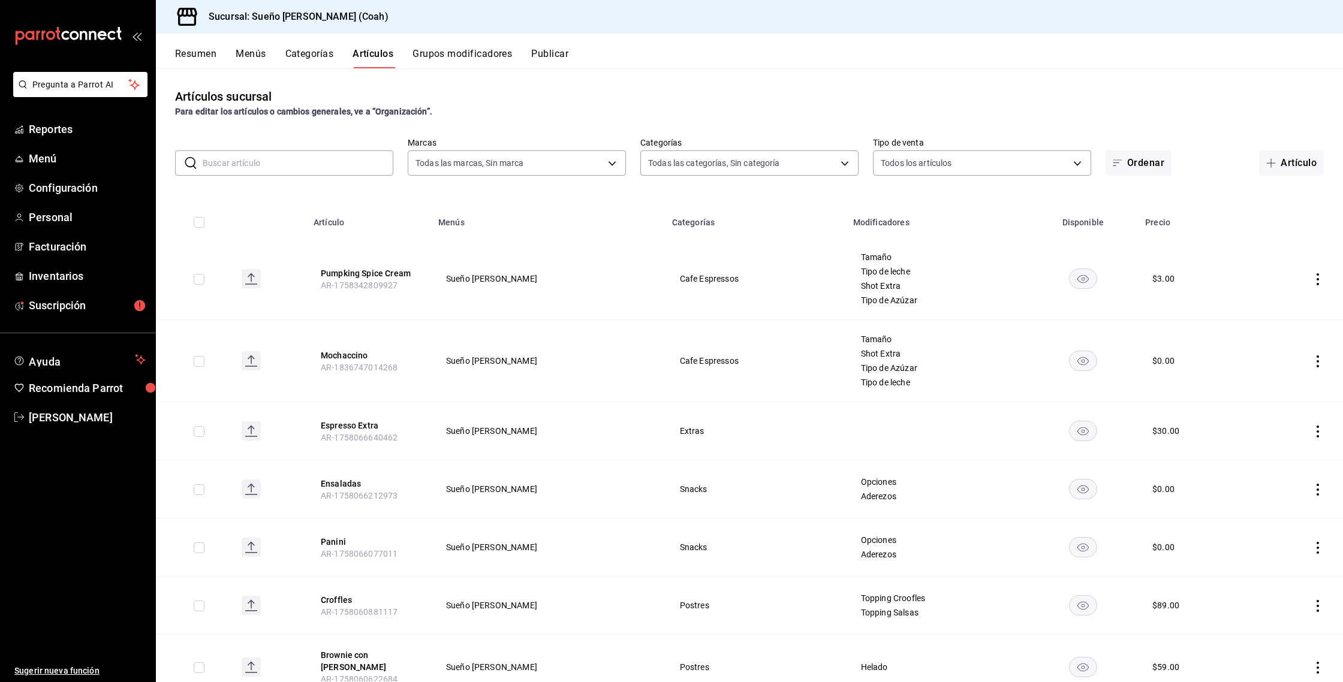
type input "2fbc2f85-2387-4204-82bc-a2389eec5e5c,ff19b931-72b9-4f1e-9e14-5b88817328ca,100cd…"
click at [466, 60] on button "Grupos modificadores" at bounding box center [463, 58] width 100 height 20
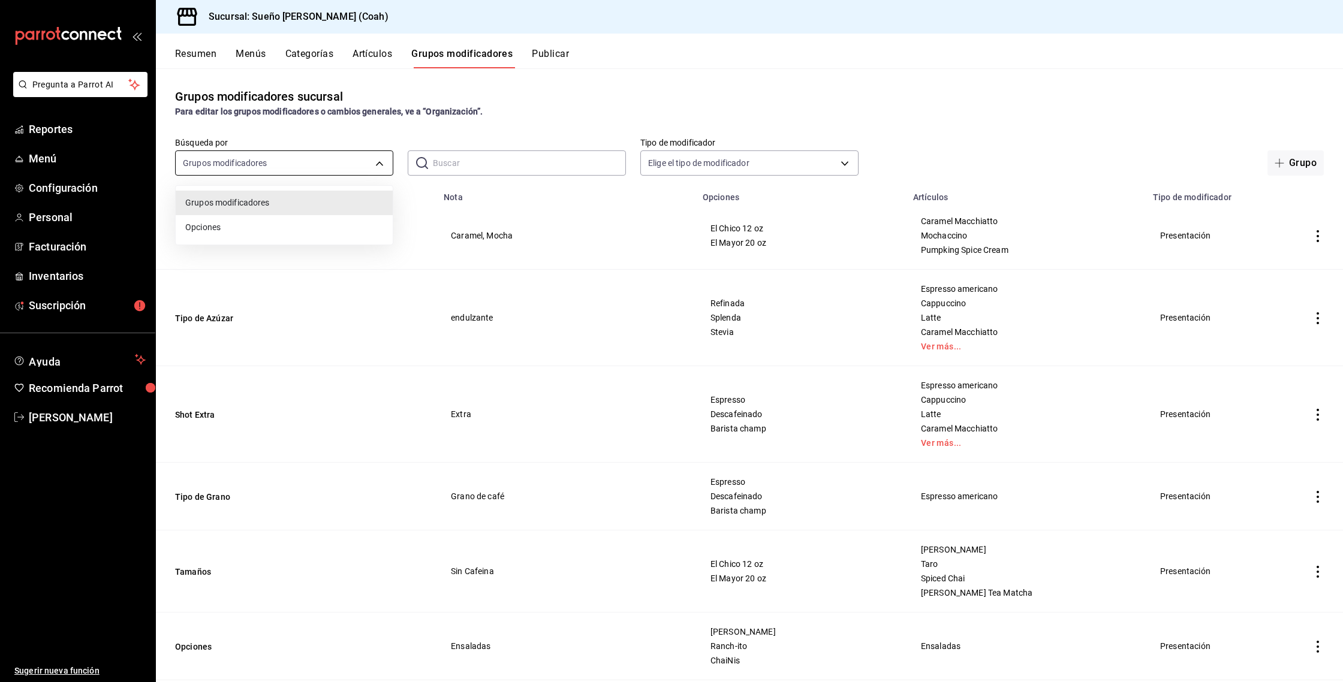
click at [339, 163] on body "Pregunta a Parrot AI Reportes Menú Configuración Personal Facturación Inventari…" at bounding box center [671, 341] width 1343 height 682
click at [464, 165] on div at bounding box center [671, 341] width 1343 height 682
drag, startPoint x: 688, startPoint y: 146, endPoint x: 686, endPoint y: 160, distance: 13.9
click at [688, 146] on div "Elige el tipo de modificador" at bounding box center [749, 161] width 218 height 30
click at [686, 160] on body "Pregunta a Parrot AI Reportes Menú Configuración Personal Facturación Inventari…" at bounding box center [671, 341] width 1343 height 682
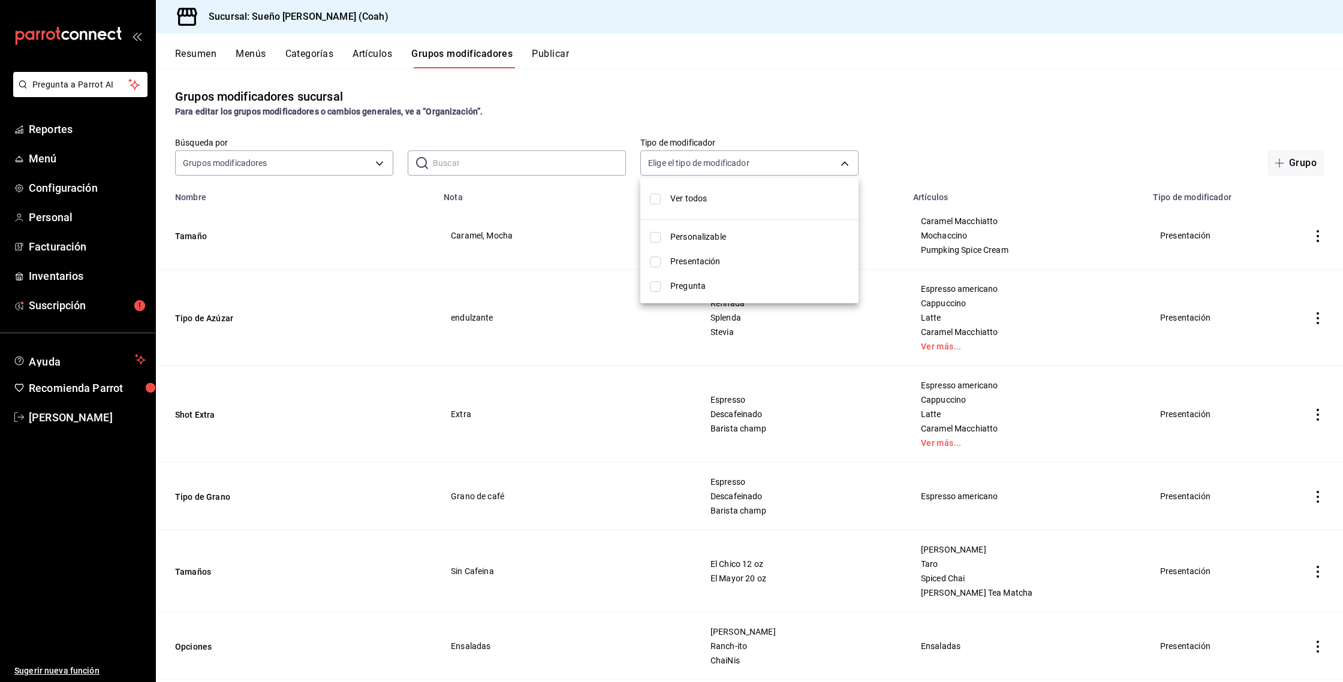
drag, startPoint x: 680, startPoint y: 112, endPoint x: 576, endPoint y: 80, distance: 108.3
click at [679, 112] on div at bounding box center [671, 341] width 1343 height 682
click at [367, 54] on button "Artículos" at bounding box center [373, 58] width 40 height 20
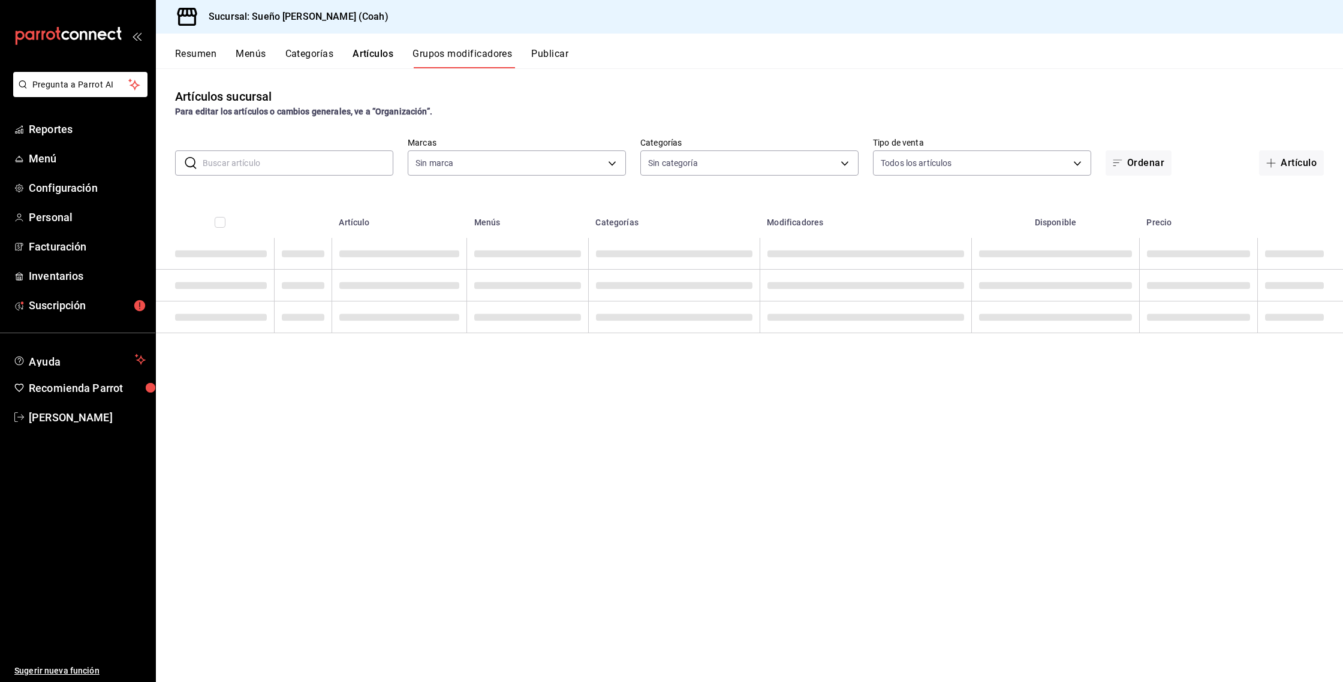
type input "81ecb768-dc13-4b16-b8a9-76a7acece37d"
type input "2fbc2f85-2387-4204-82bc-a2389eec5e5c,ff19b931-72b9-4f1e-9e14-5b88817328ca,100cd…"
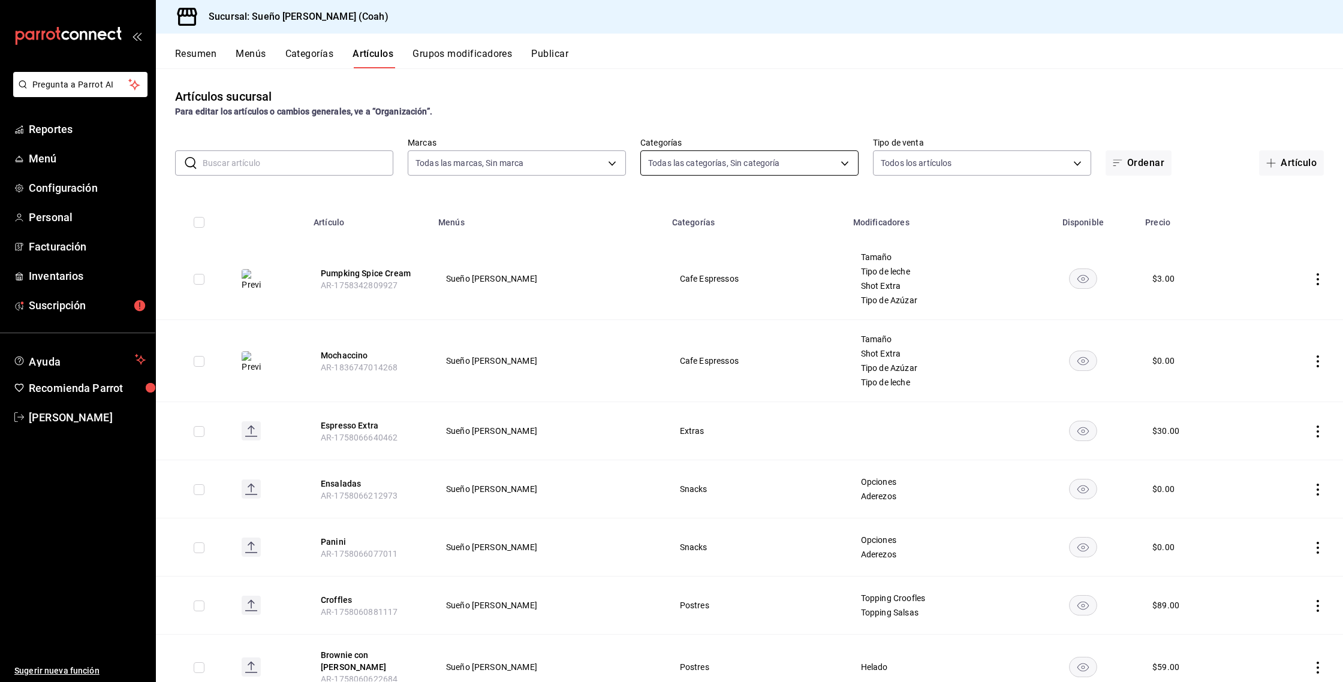
click at [744, 161] on body "Pregunta a Parrot AI Reportes Menú Configuración Personal Facturación Inventari…" at bounding box center [671, 341] width 1343 height 682
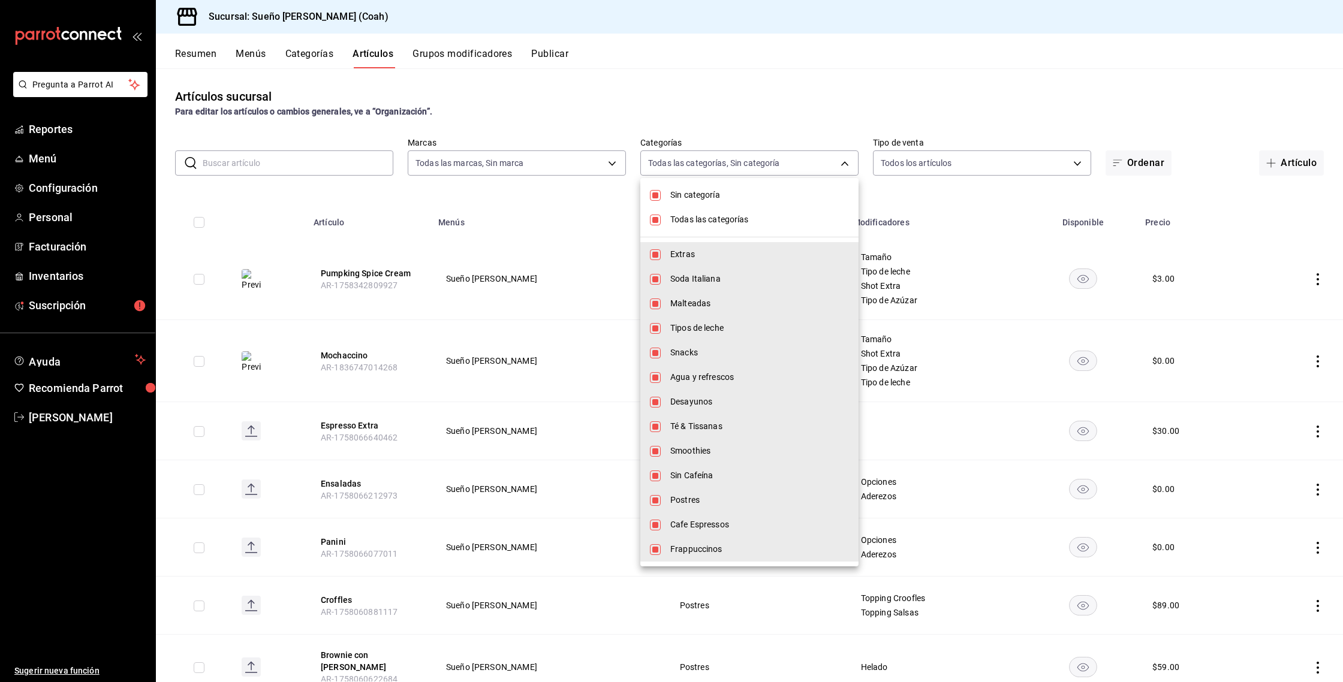
drag, startPoint x: 710, startPoint y: 224, endPoint x: 707, endPoint y: 200, distance: 24.8
click at [710, 223] on span "Todas las categorías" at bounding box center [759, 219] width 179 height 13
checkbox input "false"
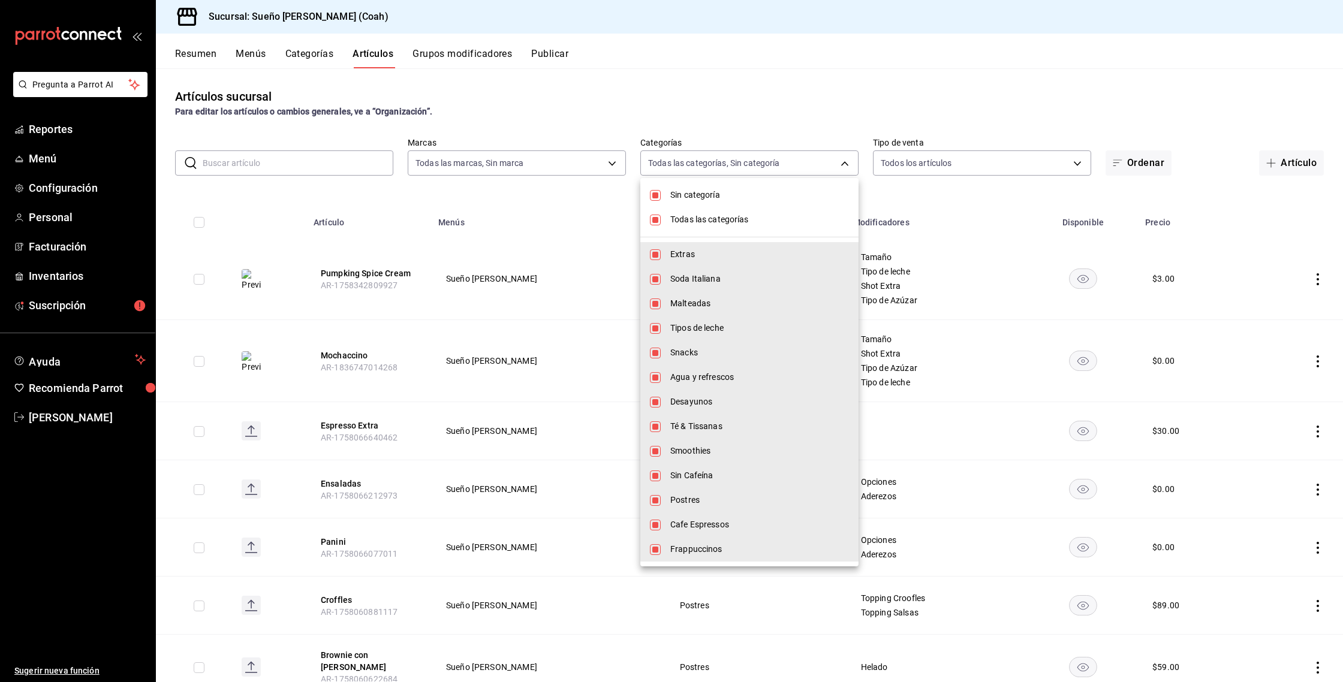
checkbox input "false"
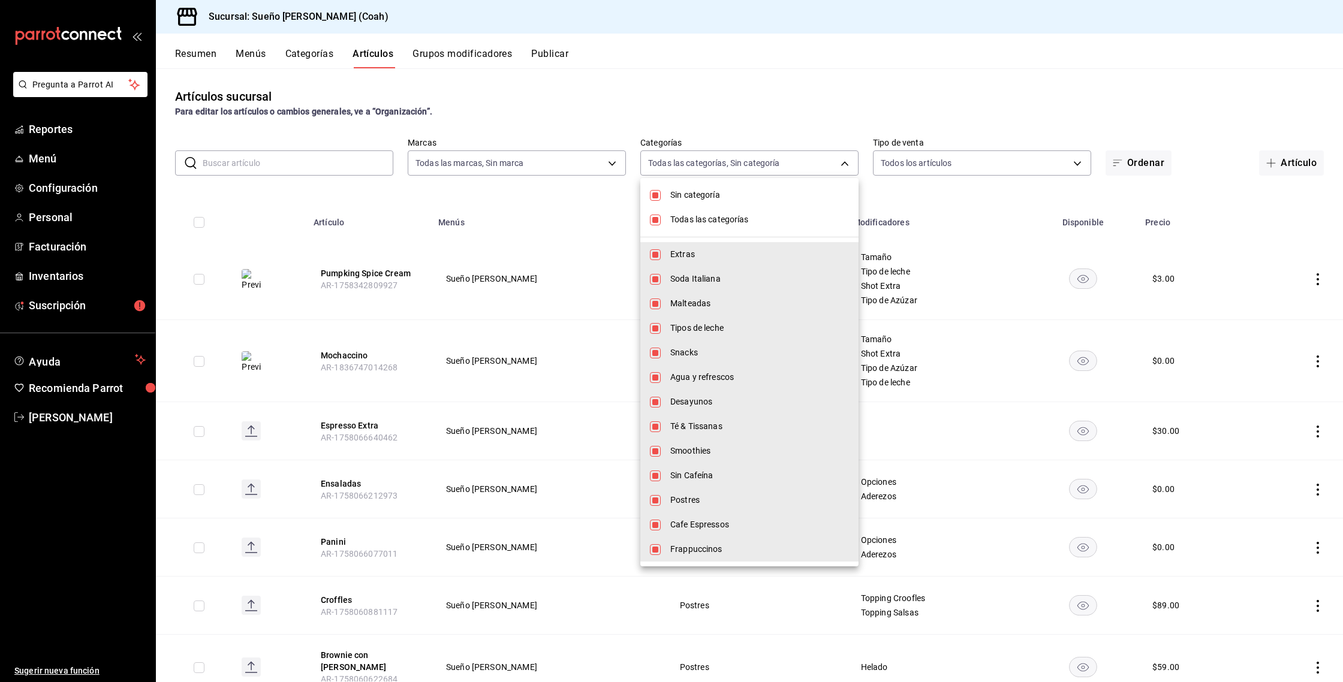
checkbox input "false"
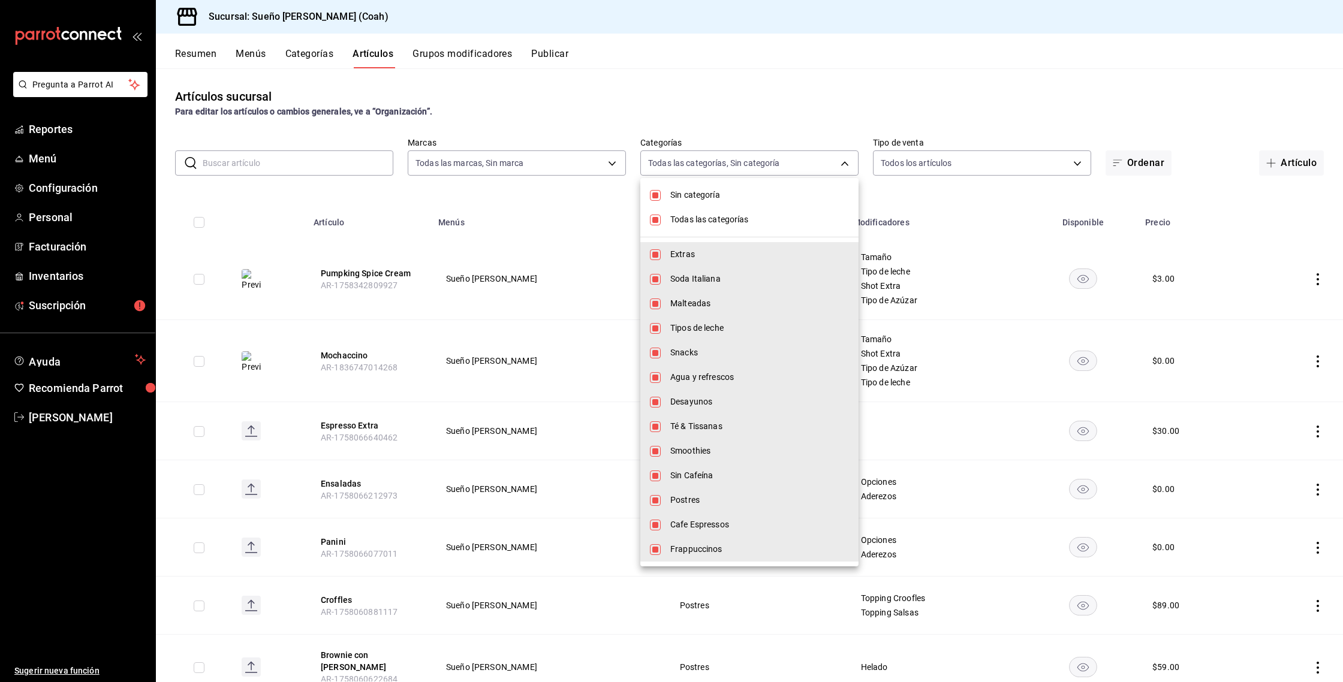
checkbox input "false"
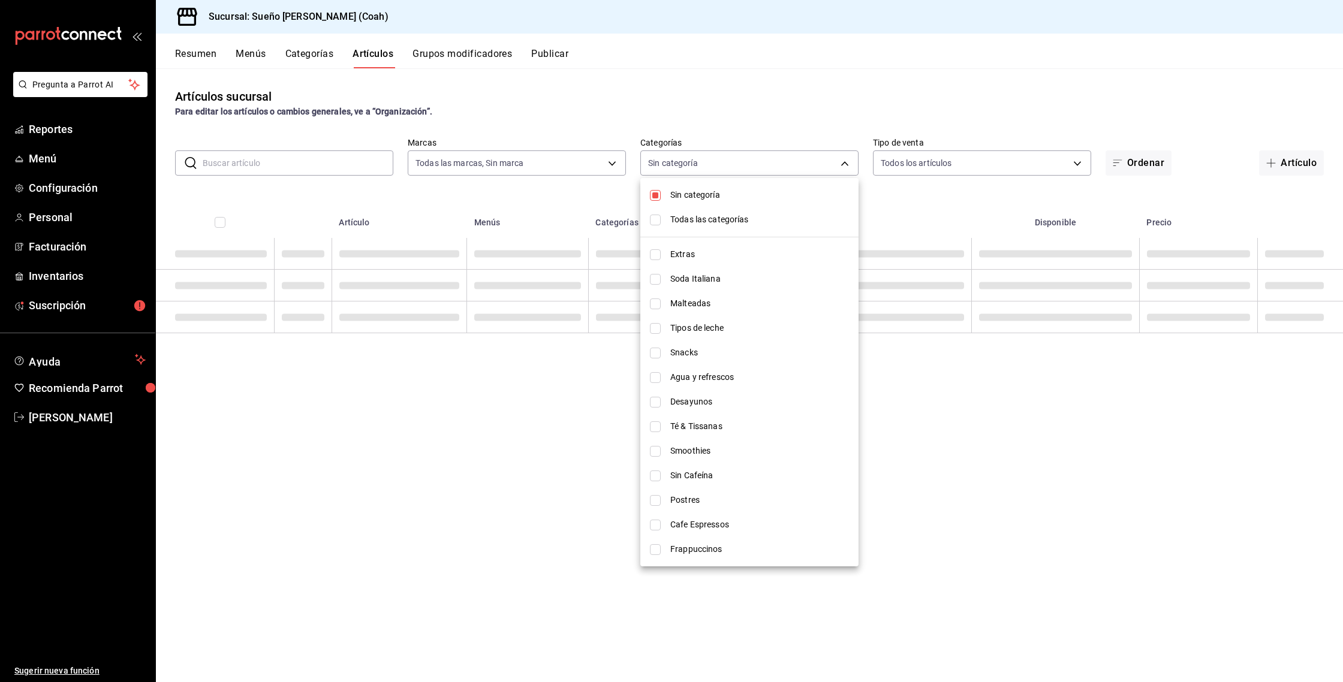
click at [707, 195] on span "Sin categoría" at bounding box center [759, 195] width 179 height 13
checkbox input "false"
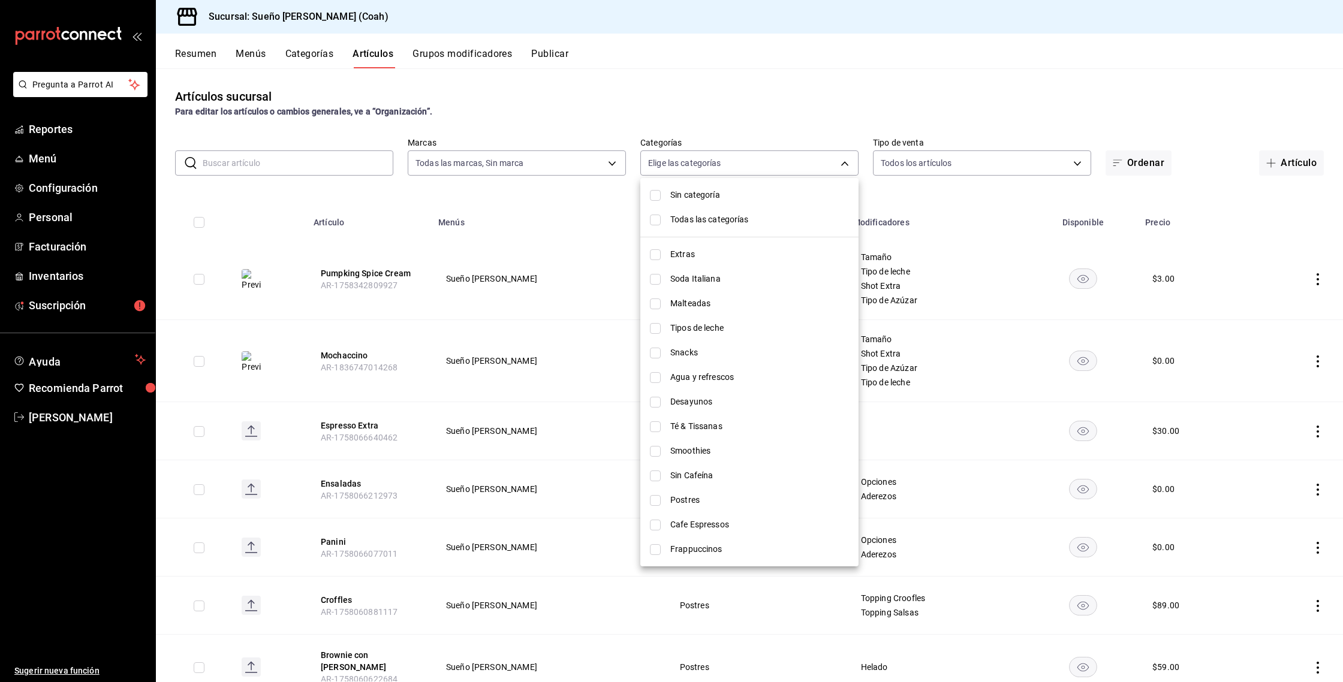
click at [718, 528] on span "Cafe Espressos" at bounding box center [759, 525] width 179 height 13
type input "3f85646c-c63a-47e3-a0d7-6fdbe71aa1d3"
checkbox input "true"
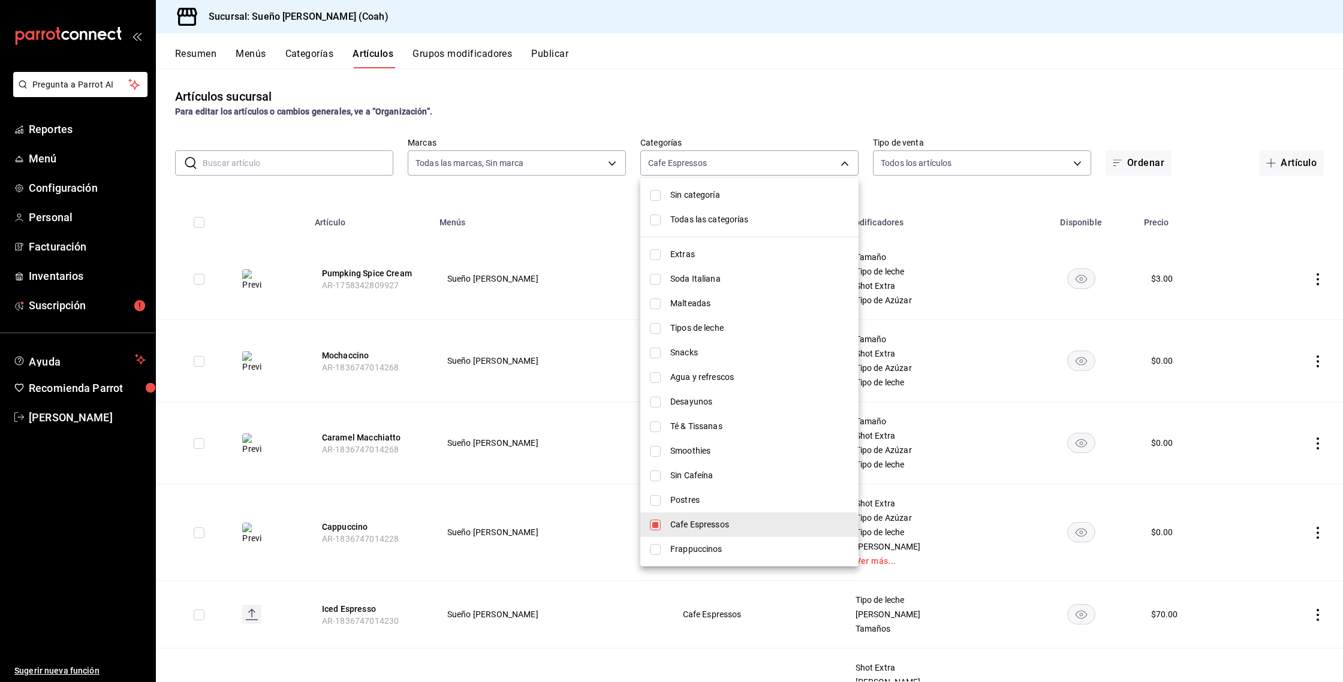
click at [693, 80] on div at bounding box center [671, 341] width 1343 height 682
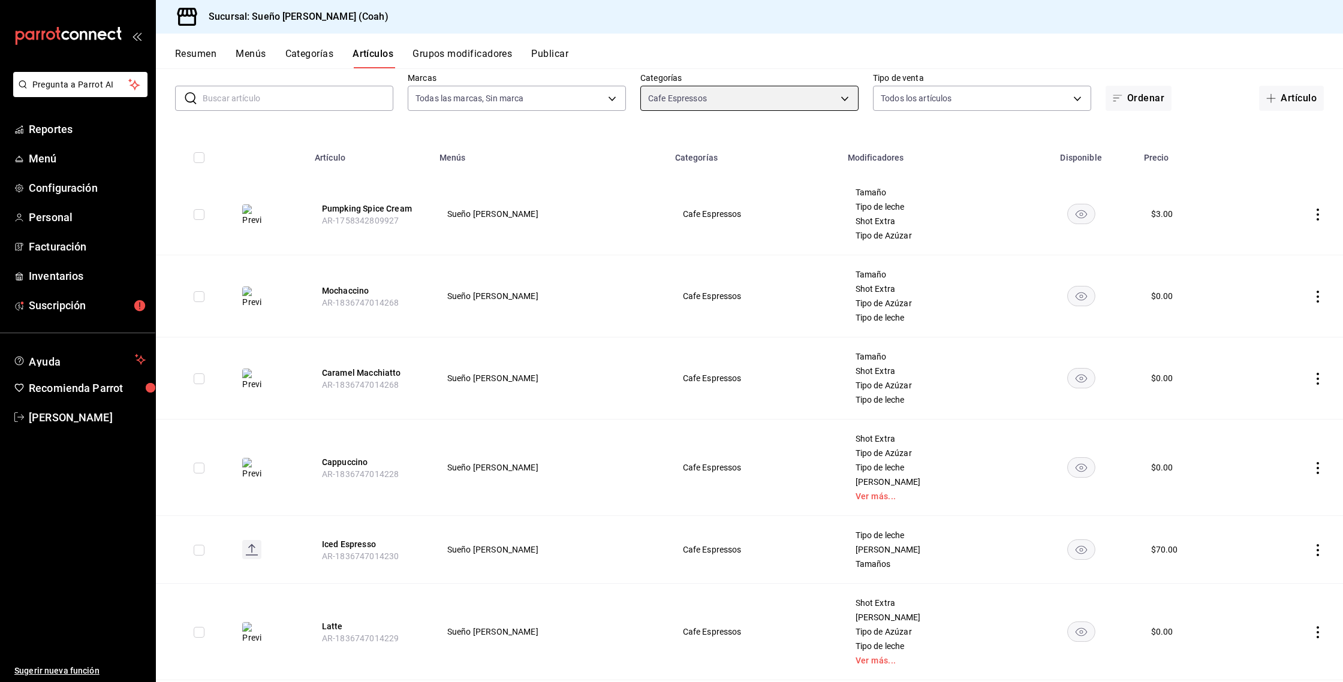
scroll to position [66, 0]
click at [1319, 303] on td at bounding box center [1298, 295] width 89 height 82
click at [1317, 297] on icon "actions" at bounding box center [1318, 296] width 12 height 12
click at [1295, 320] on span "Editar" at bounding box center [1281, 323] width 31 height 13
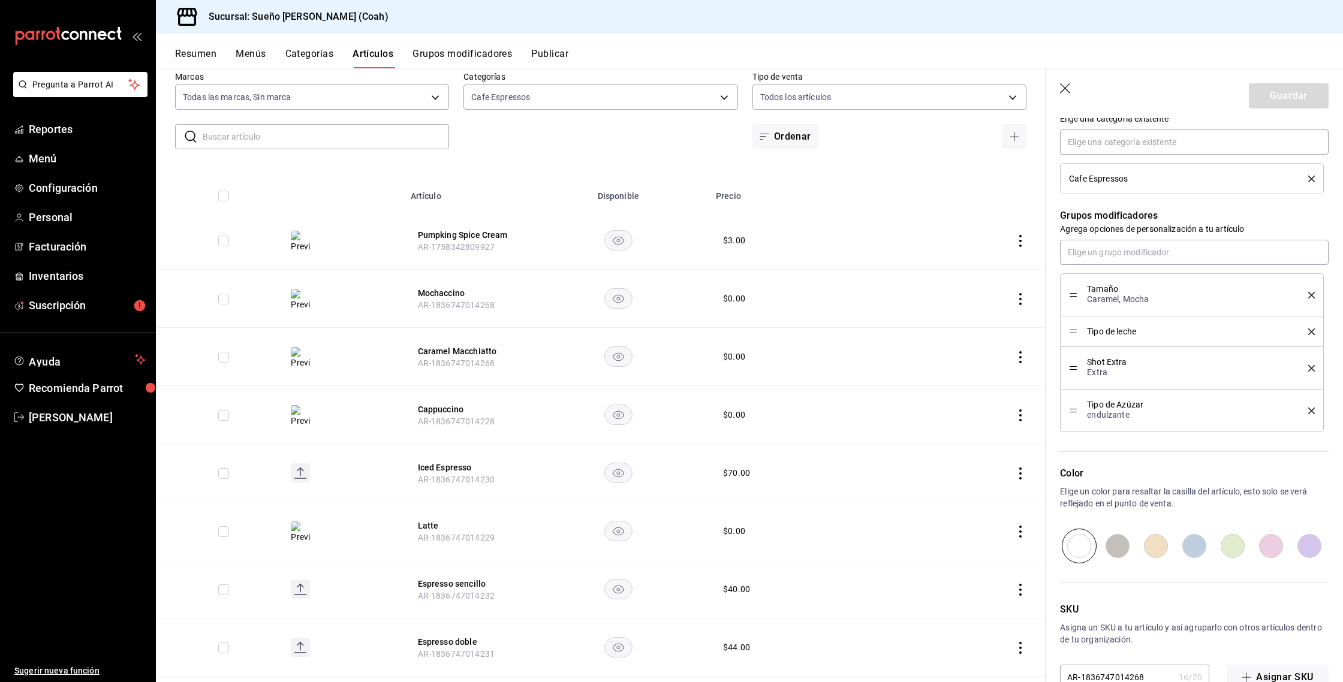
scroll to position [483, 0]
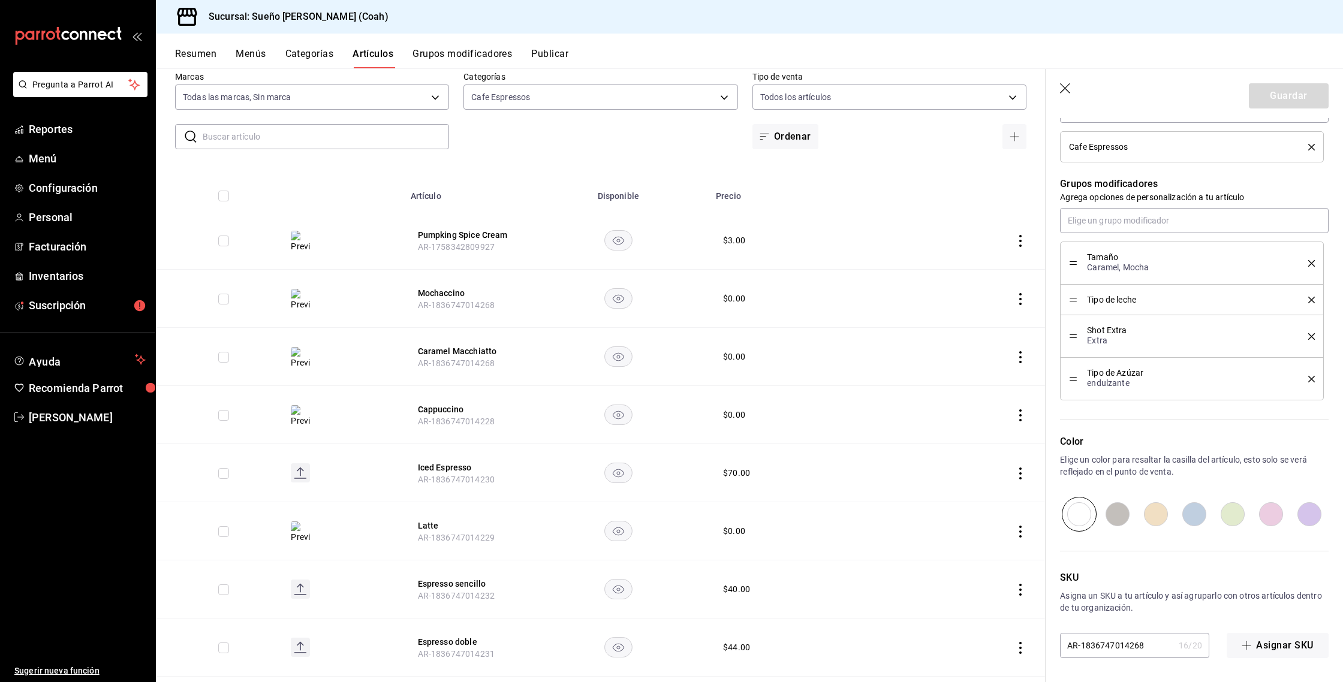
click at [1153, 651] on input "AR-1836747014268" at bounding box center [1117, 646] width 114 height 24
type textarea "x"
type input "AR-183674701426"
type textarea "x"
type input "AR-1836747014269"
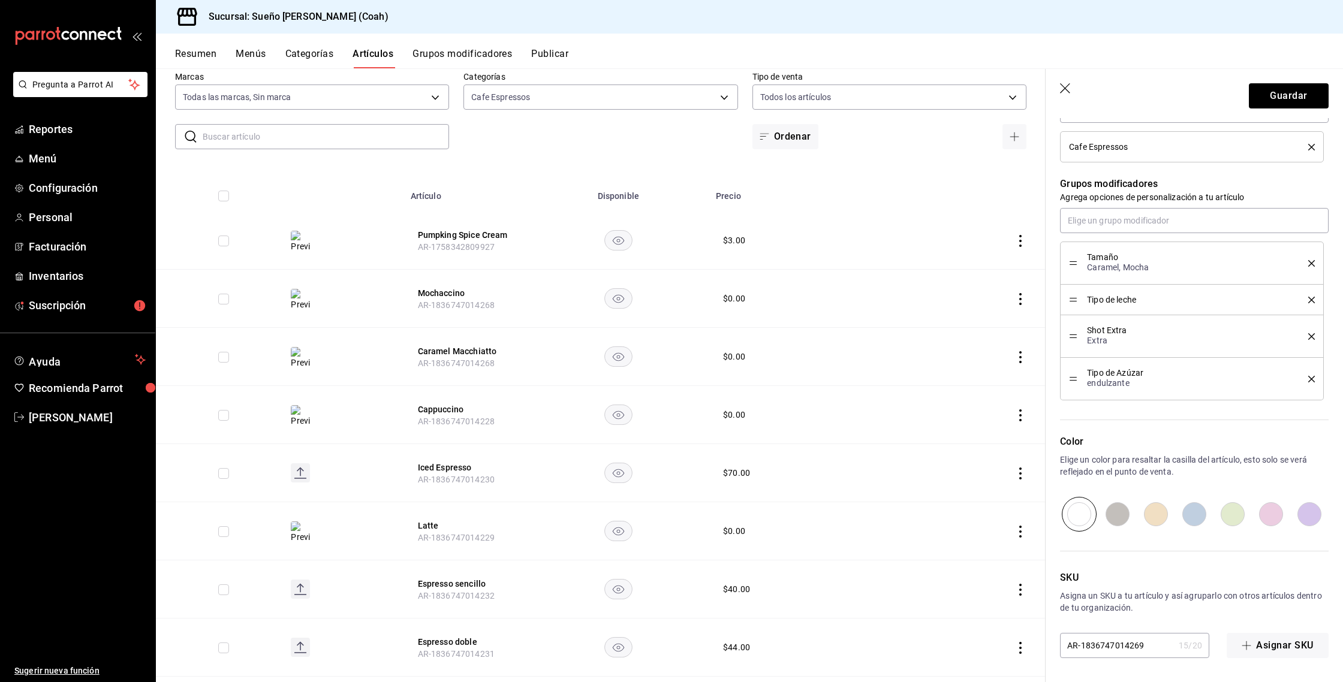
type textarea "x"
type input "AR-1836747014269"
click at [1278, 103] on button "Guardar" at bounding box center [1289, 95] width 80 height 25
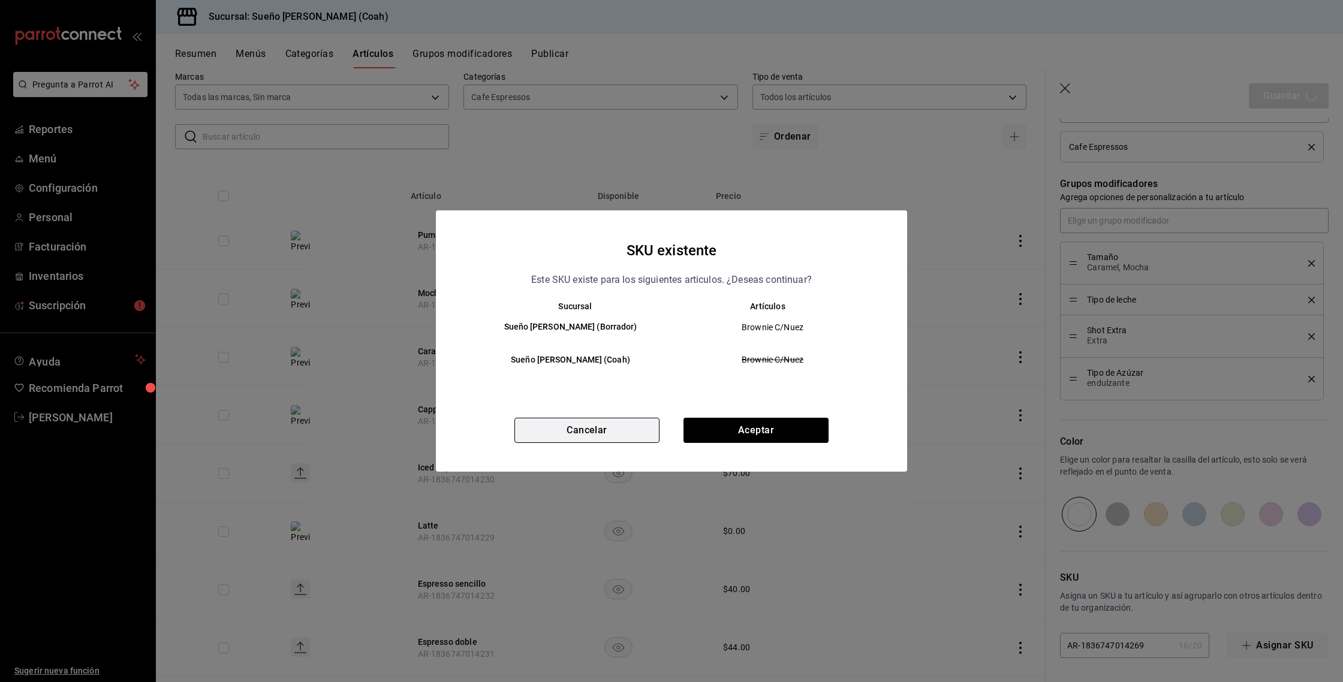
click at [621, 432] on button "Cancelar" at bounding box center [587, 430] width 145 height 25
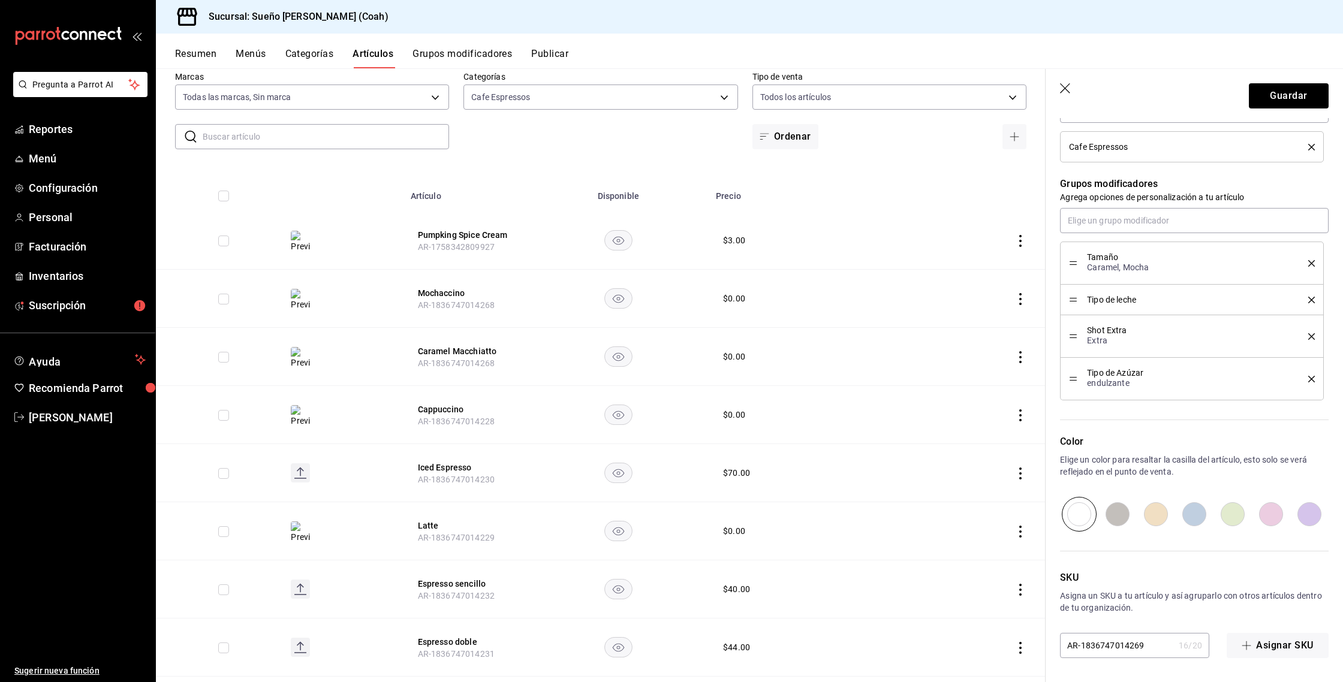
click at [1067, 91] on icon "button" at bounding box center [1065, 88] width 10 height 10
type textarea "x"
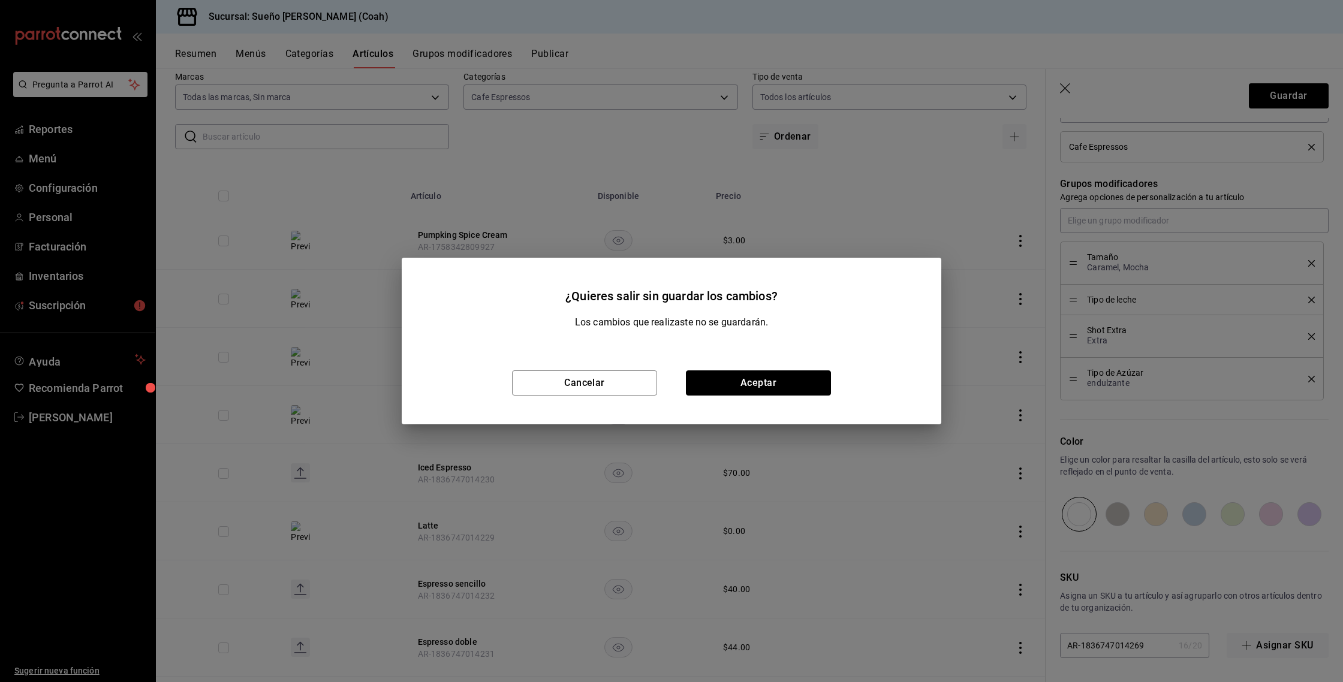
drag, startPoint x: 724, startPoint y: 382, endPoint x: 777, endPoint y: 333, distance: 71.3
click at [724, 382] on button "Aceptar" at bounding box center [758, 383] width 145 height 25
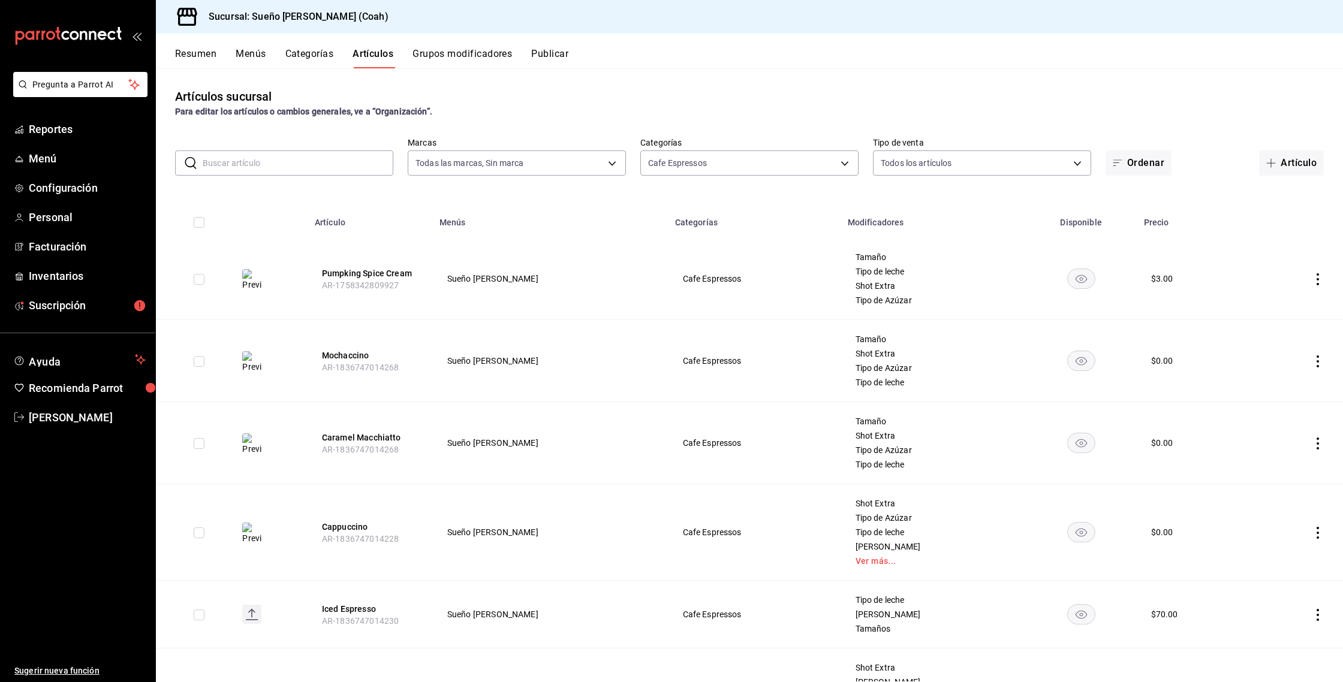
click at [348, 219] on th "Artículo" at bounding box center [370, 219] width 125 height 38
click at [1150, 162] on button "Ordenar" at bounding box center [1139, 163] width 66 height 25
click at [1144, 208] on li "Alfabéticamente (A - Z)" at bounding box center [1137, 199] width 109 height 32
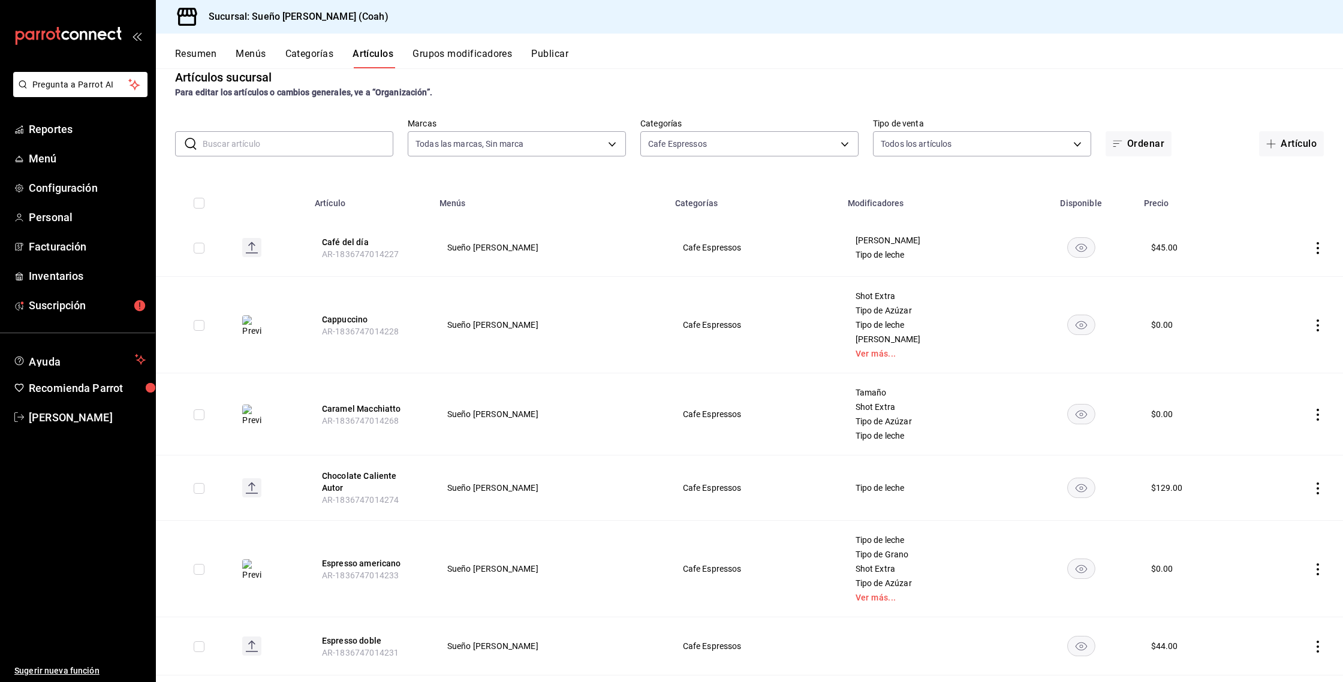
scroll to position [16, 0]
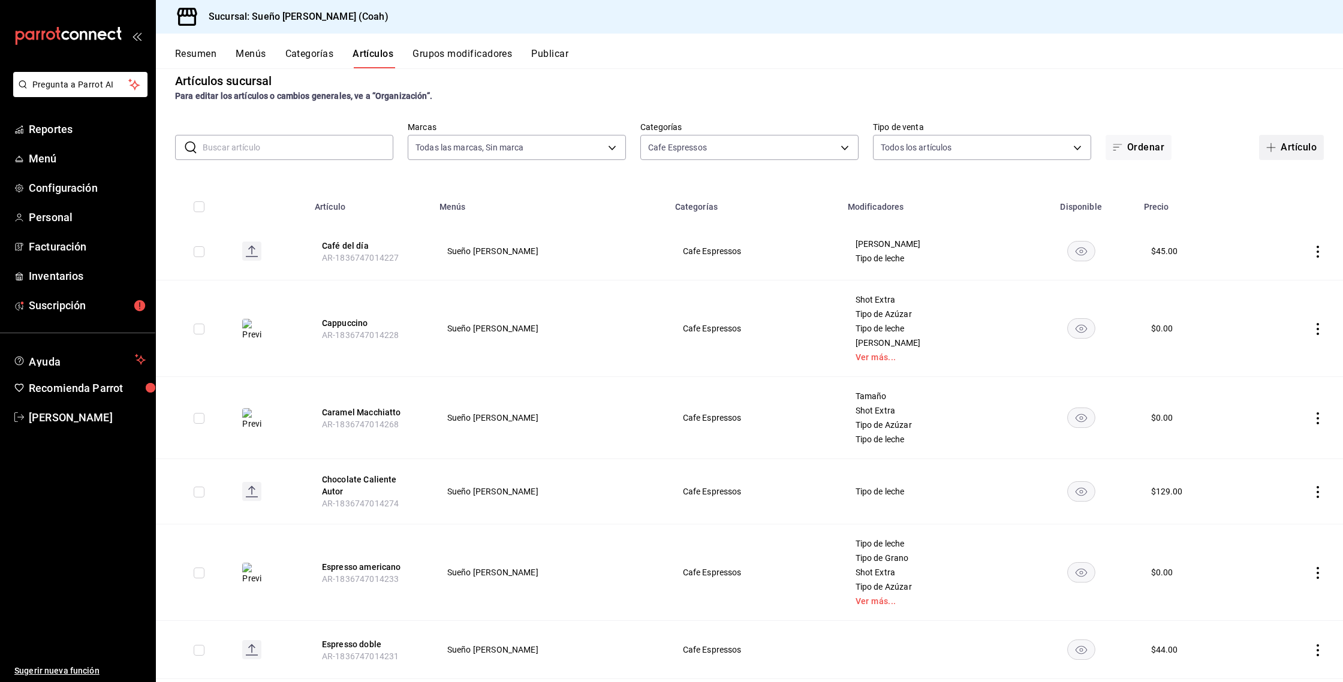
click at [1307, 142] on button "Artículo" at bounding box center [1291, 147] width 65 height 25
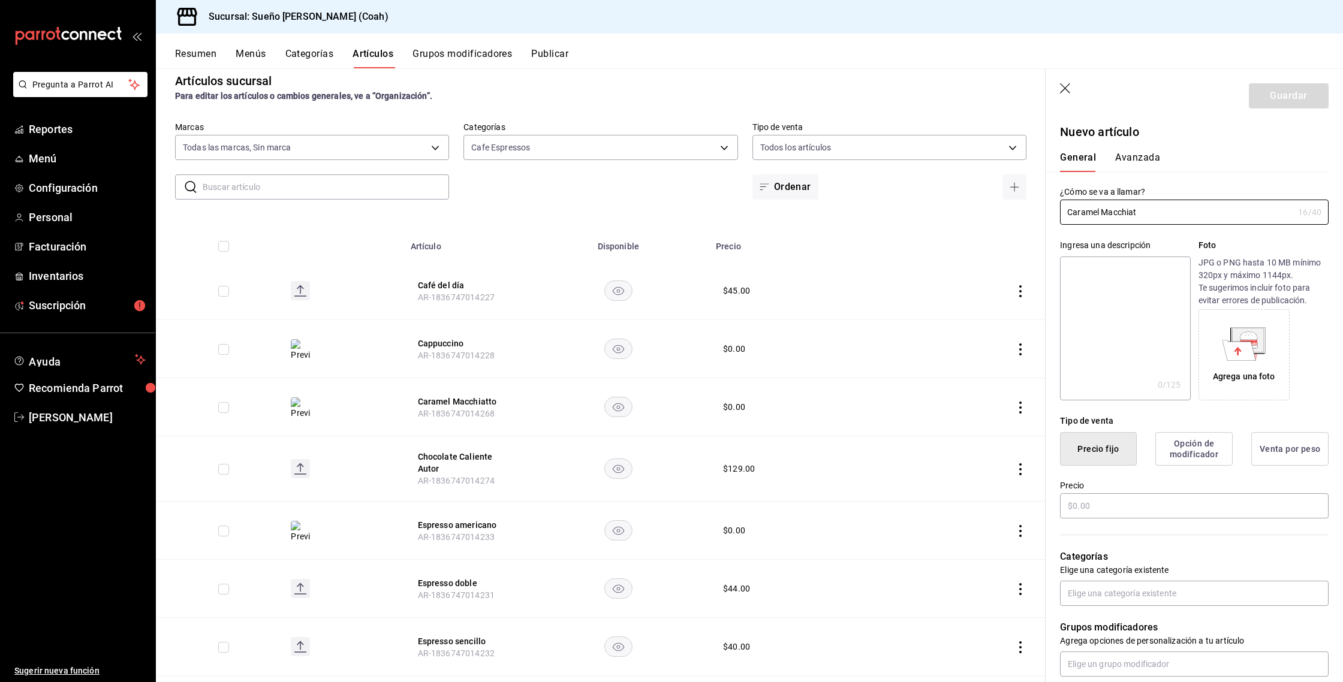
type input "Caramel Macchiat"
click at [1063, 83] on icon "button" at bounding box center [1066, 89] width 12 height 12
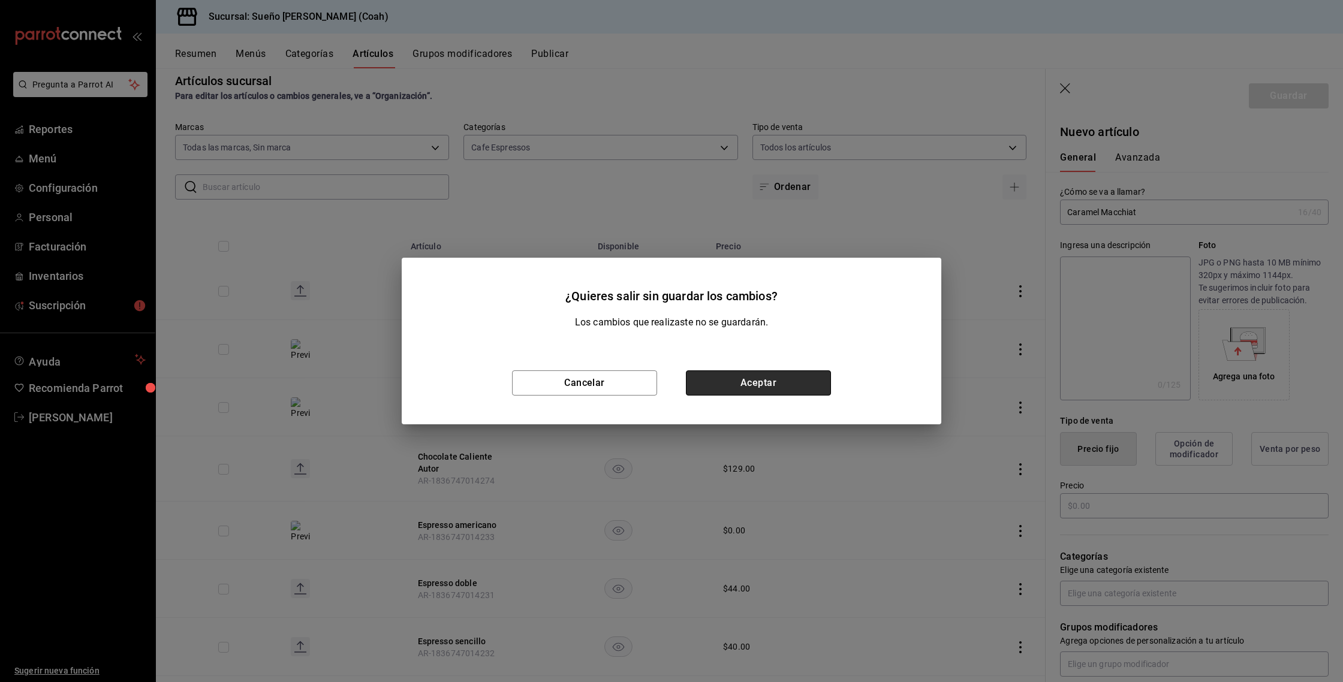
click at [783, 383] on button "Aceptar" at bounding box center [758, 383] width 145 height 25
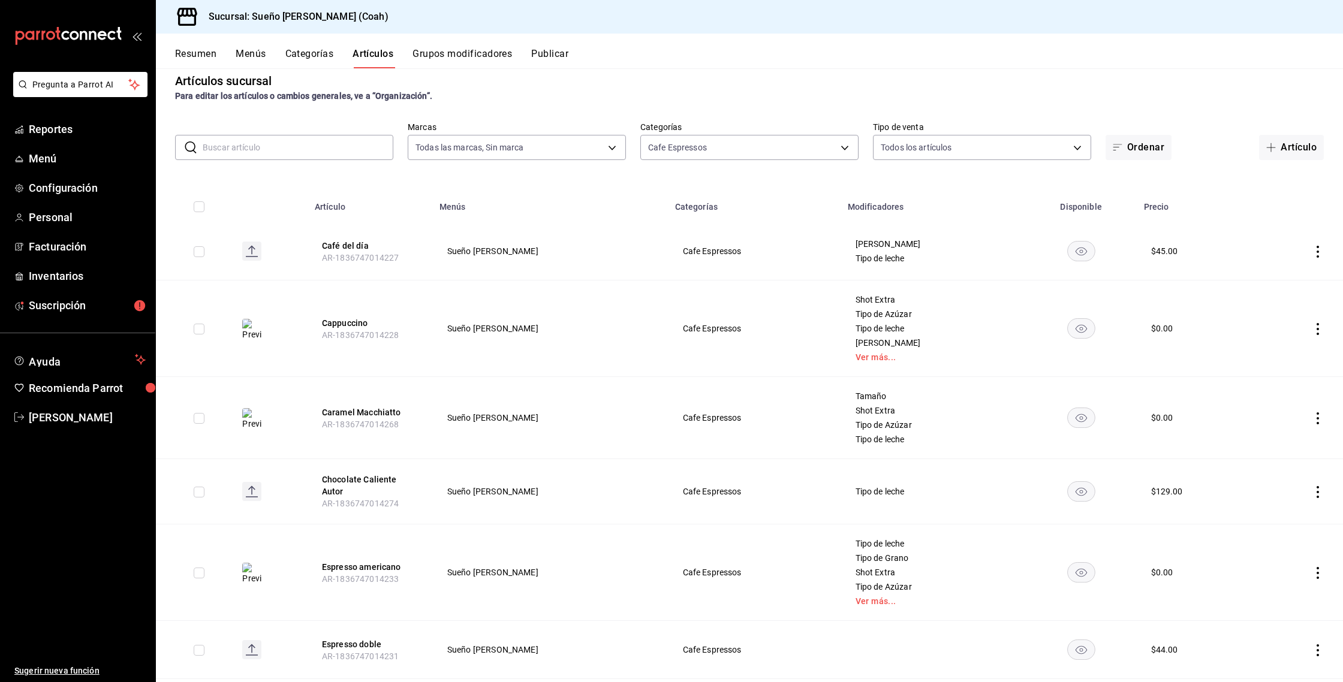
click at [1315, 418] on icon "actions" at bounding box center [1318, 419] width 12 height 12
click at [1255, 496] on icon at bounding box center [1251, 495] width 12 height 12
click at [1263, 439] on button "Eliminar" at bounding box center [1265, 440] width 80 height 25
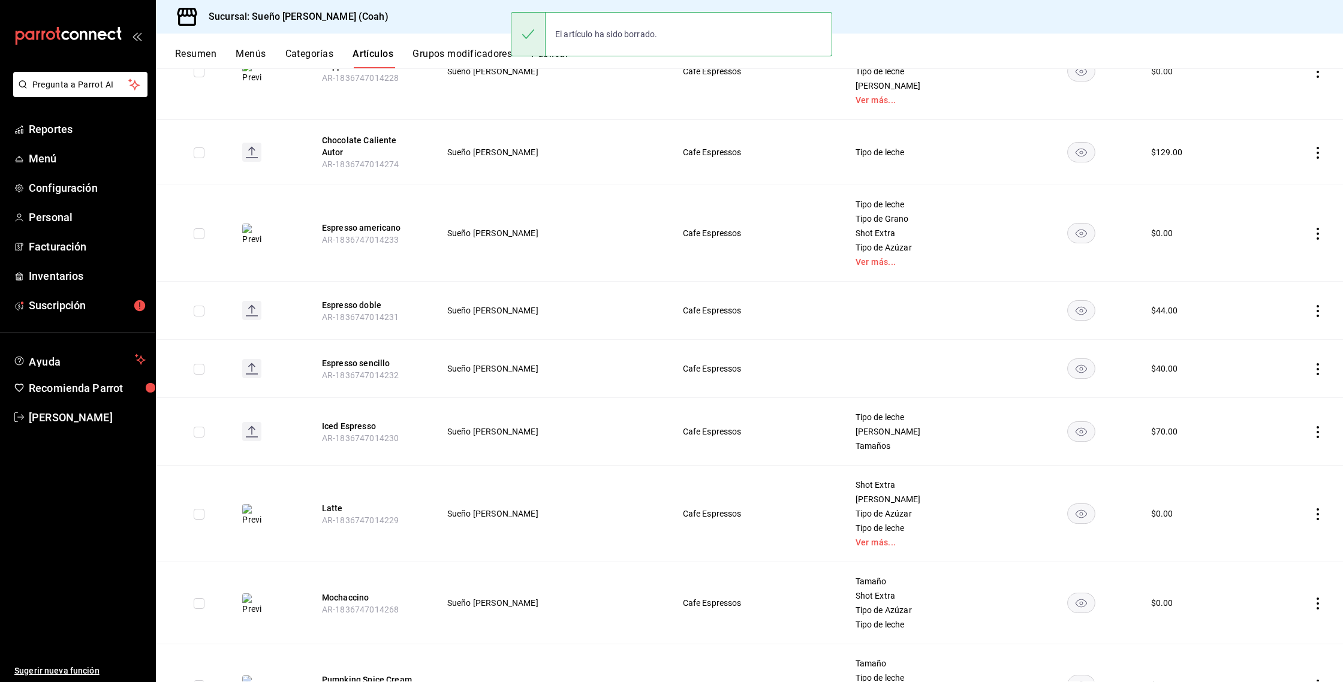
scroll to position [339, 0]
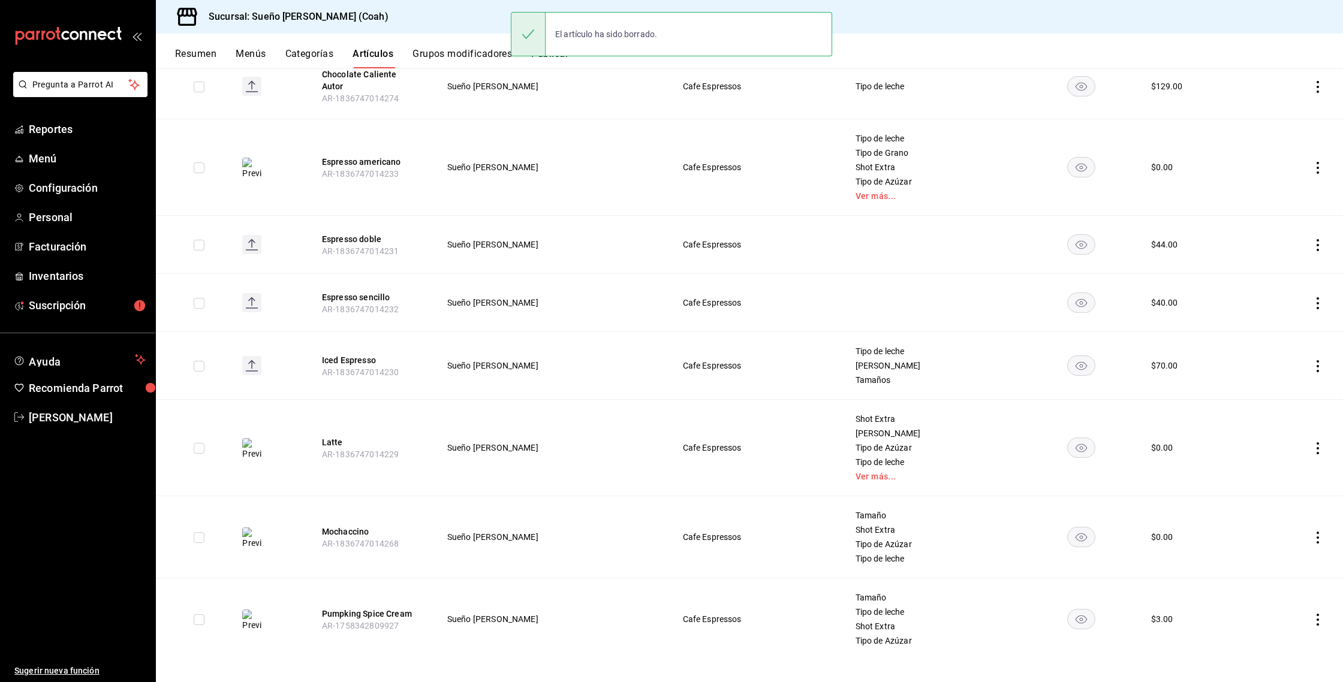
click at [1319, 533] on icon "actions" at bounding box center [1318, 538] width 12 height 12
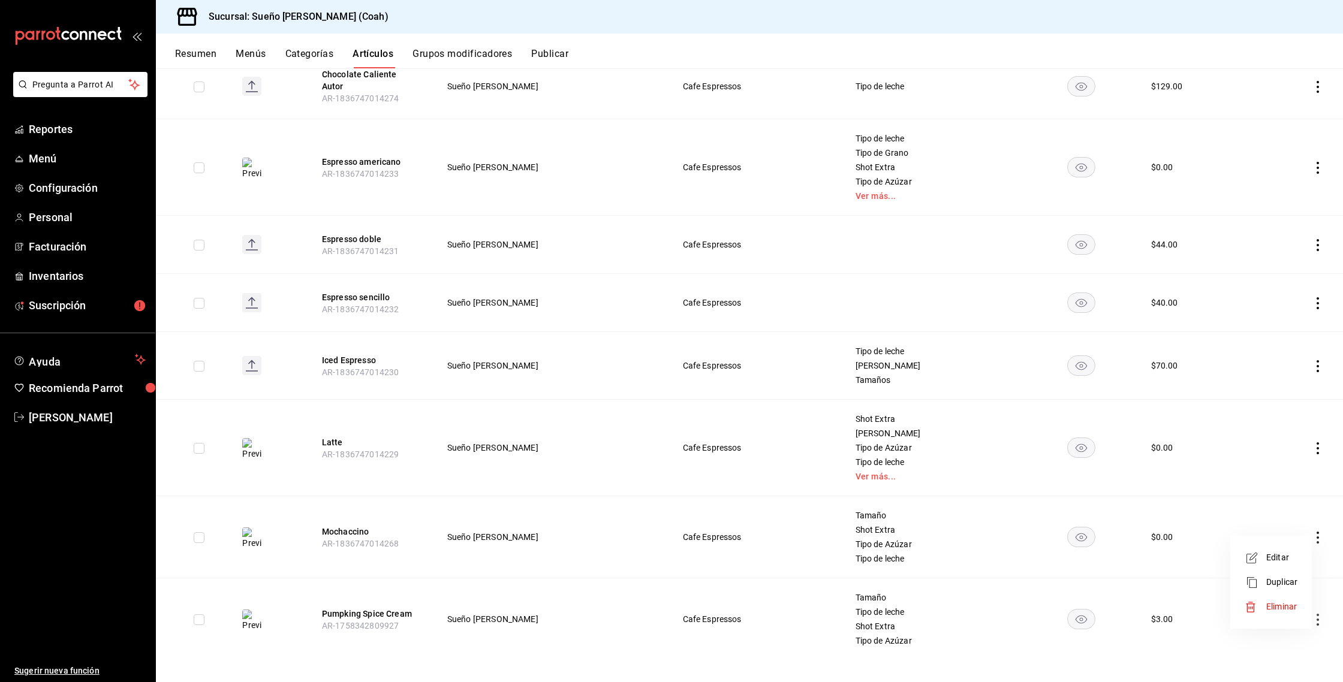
click at [1271, 610] on span "Eliminar" at bounding box center [1281, 607] width 31 height 10
click at [1243, 555] on button "Eliminar" at bounding box center [1265, 552] width 80 height 25
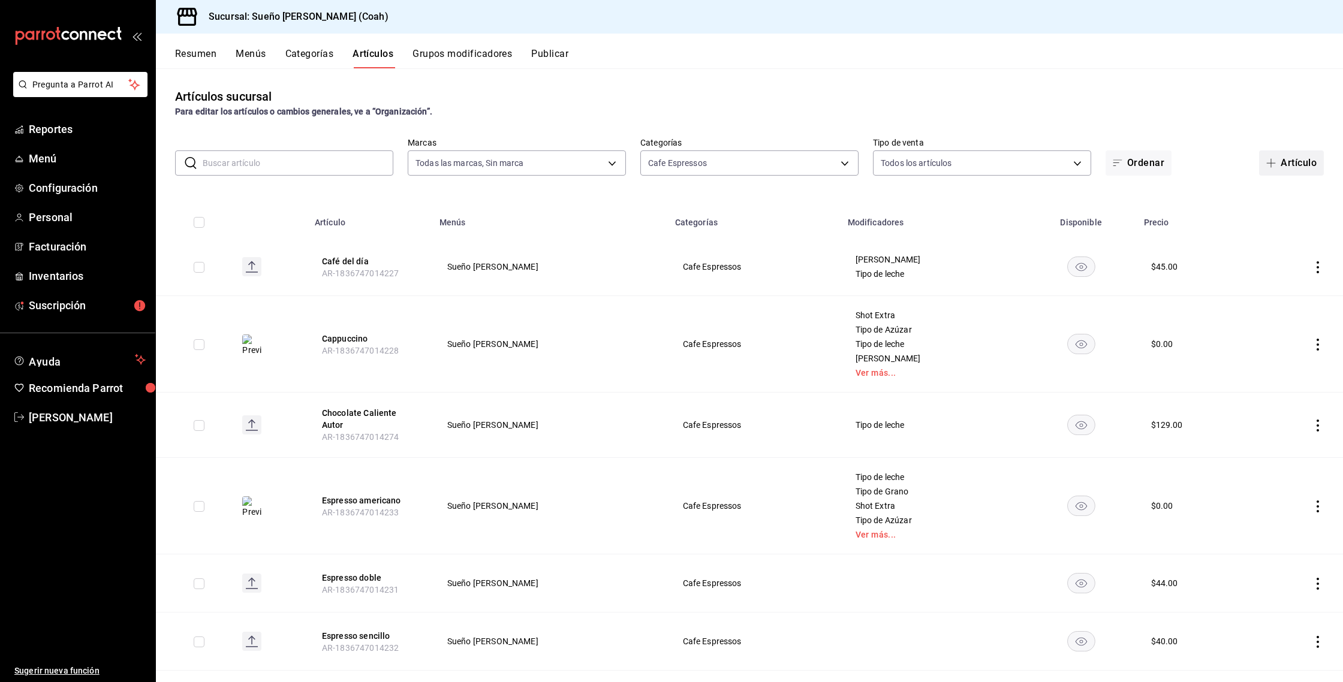
scroll to position [8, 0]
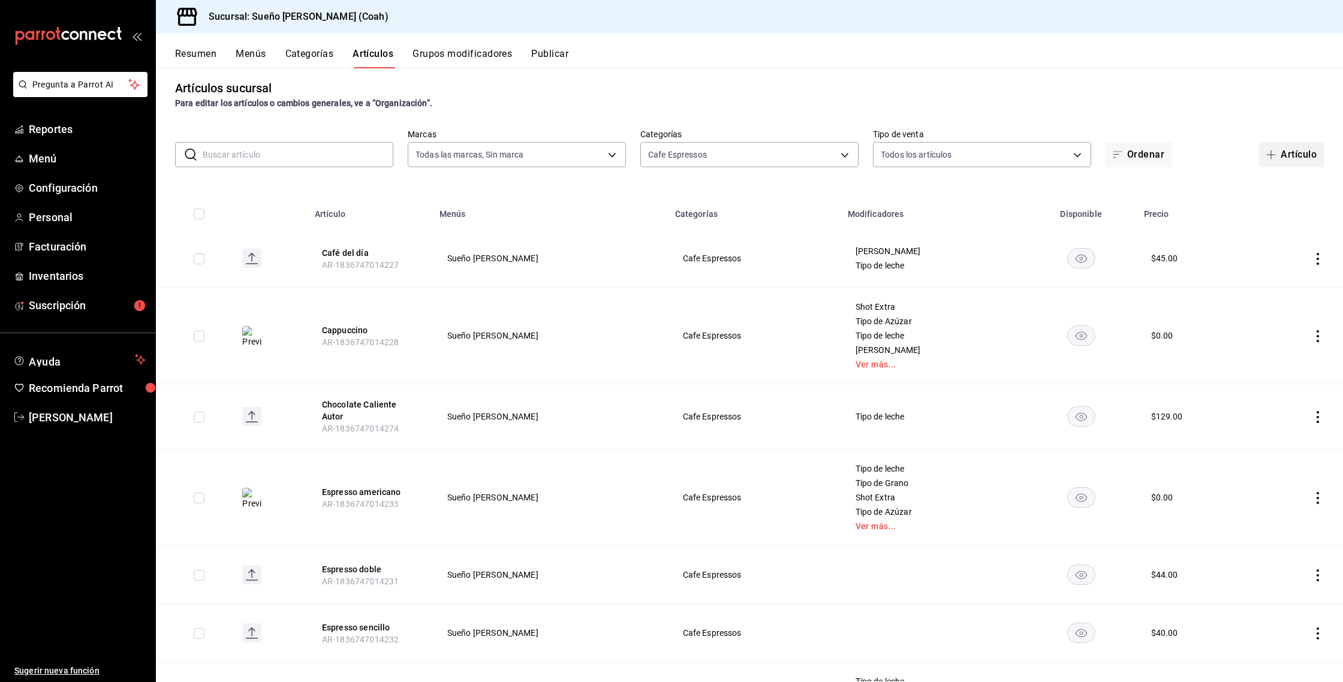
click at [1269, 147] on button "Artículo" at bounding box center [1291, 154] width 65 height 25
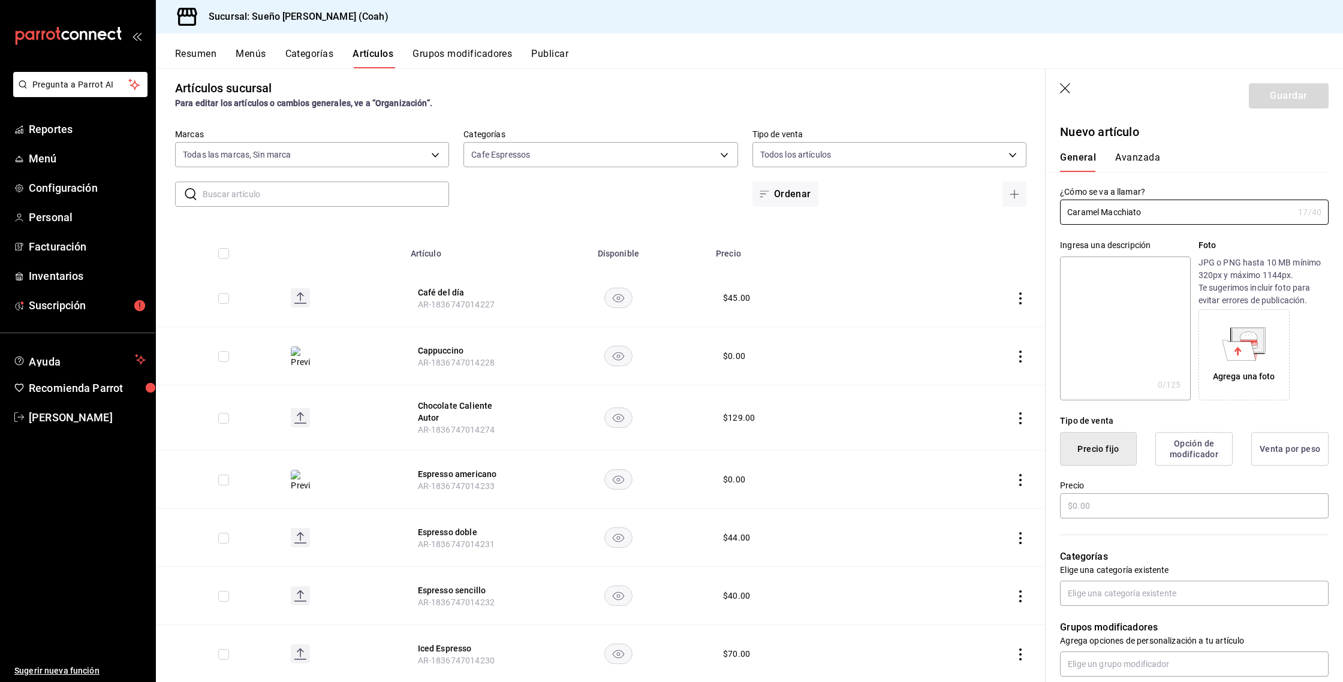
type input "Caramel Macchiato"
click at [1258, 343] on icon at bounding box center [1248, 340] width 31 height 24
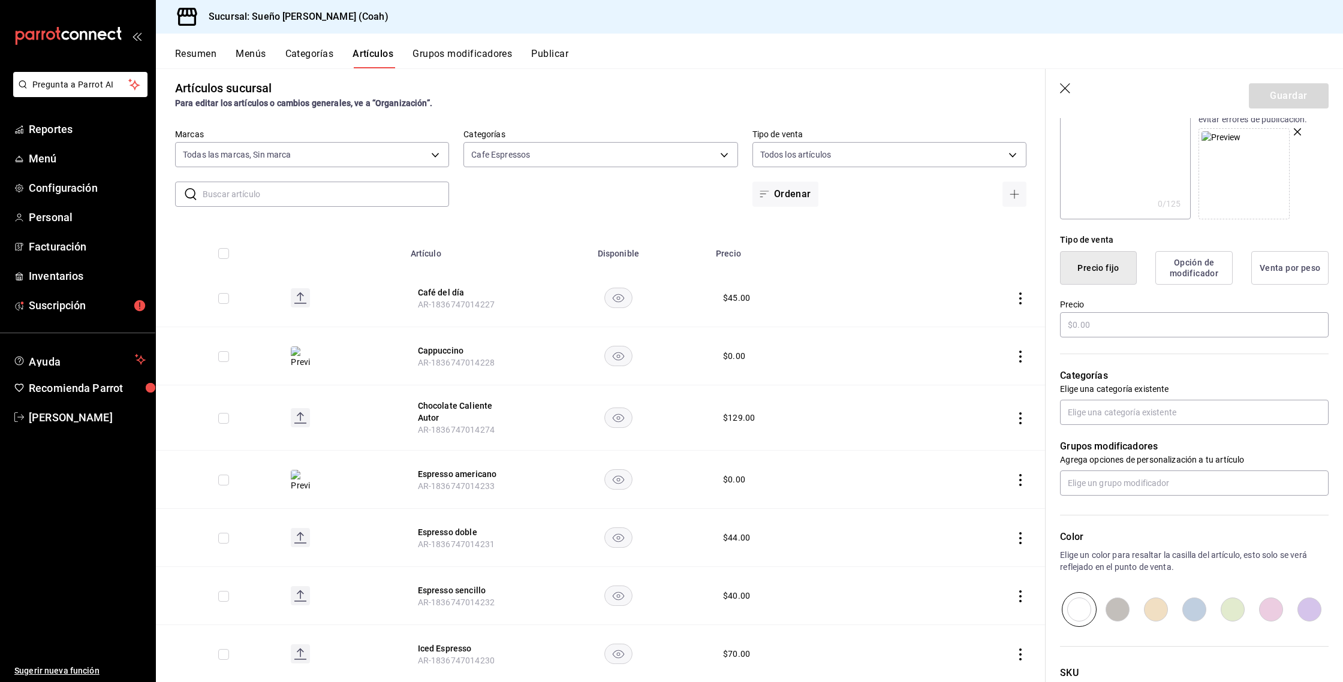
scroll to position [183, 0]
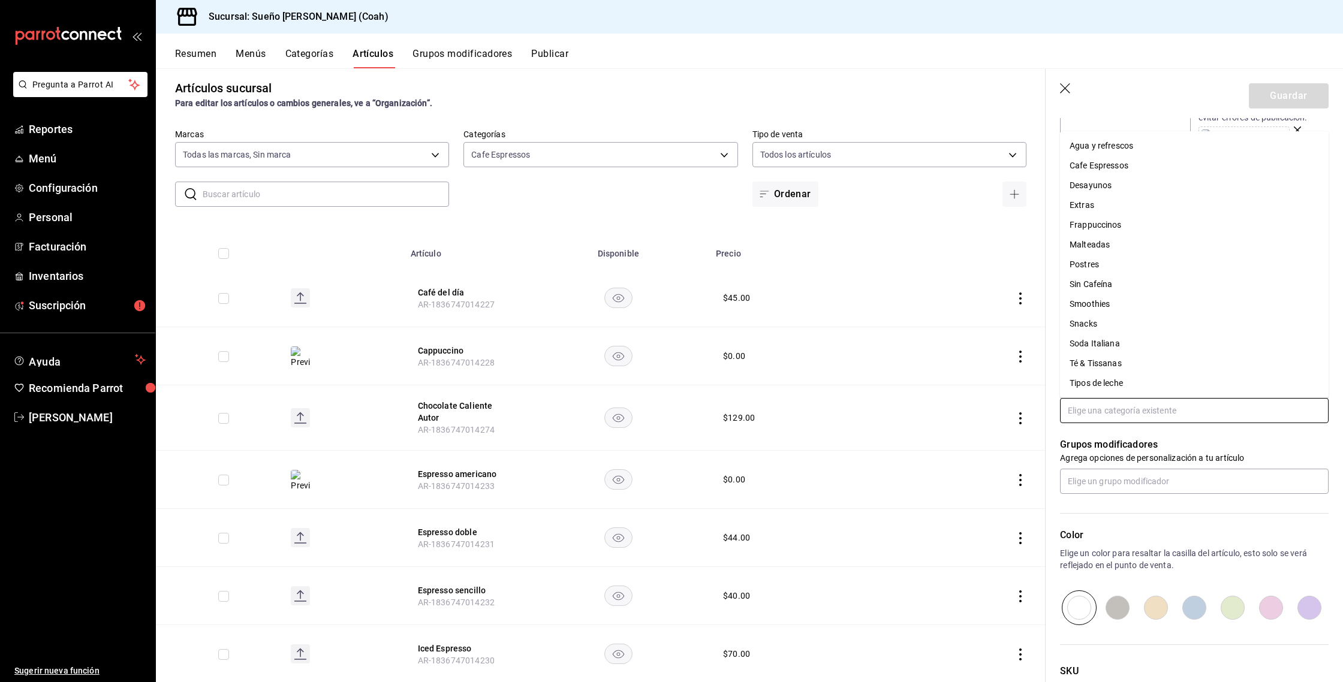
click at [1100, 413] on input "text" at bounding box center [1194, 410] width 269 height 25
click at [1099, 149] on li "Agua y refrescos" at bounding box center [1194, 146] width 269 height 20
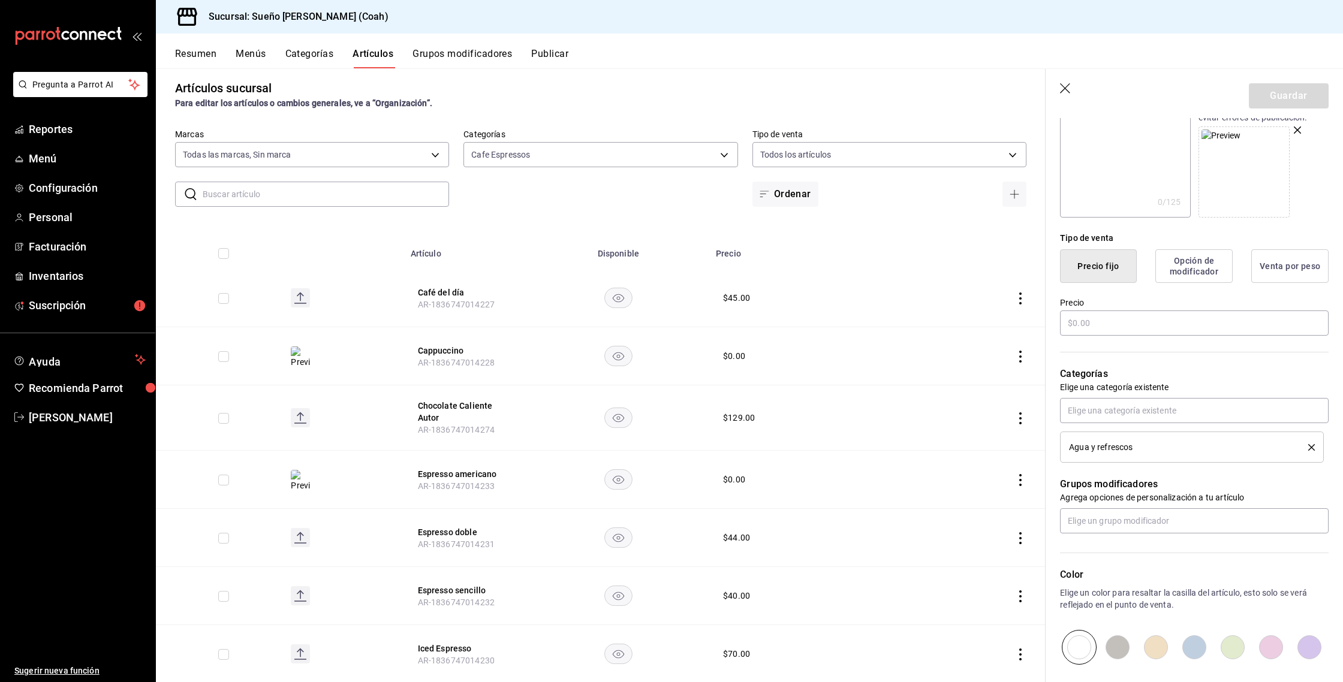
click at [1100, 443] on span "Agua y refrescos" at bounding box center [1101, 447] width 64 height 8
click at [1319, 448] on li "Agua y refrescos" at bounding box center [1192, 447] width 264 height 31
click at [1314, 448] on icon "delete" at bounding box center [1311, 447] width 7 height 7
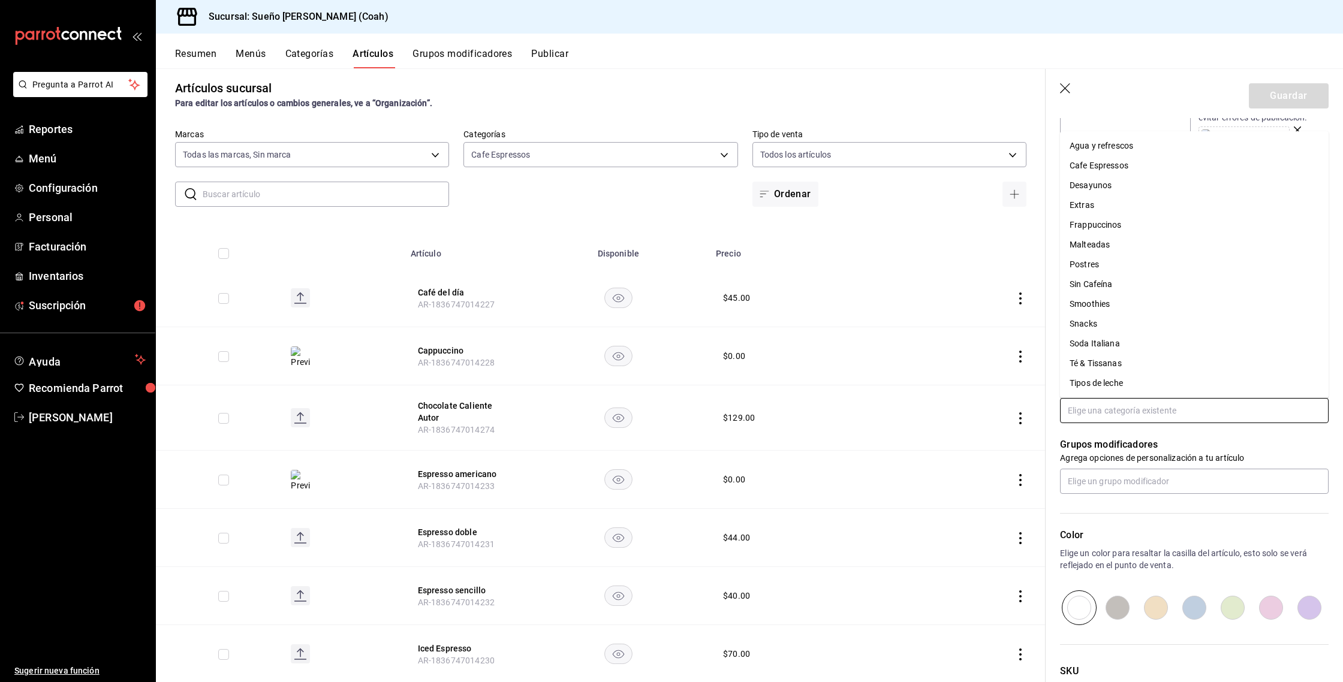
click at [1239, 412] on input "text" at bounding box center [1194, 410] width 269 height 25
click at [1109, 163] on li "Cafe Espressos" at bounding box center [1194, 166] width 269 height 20
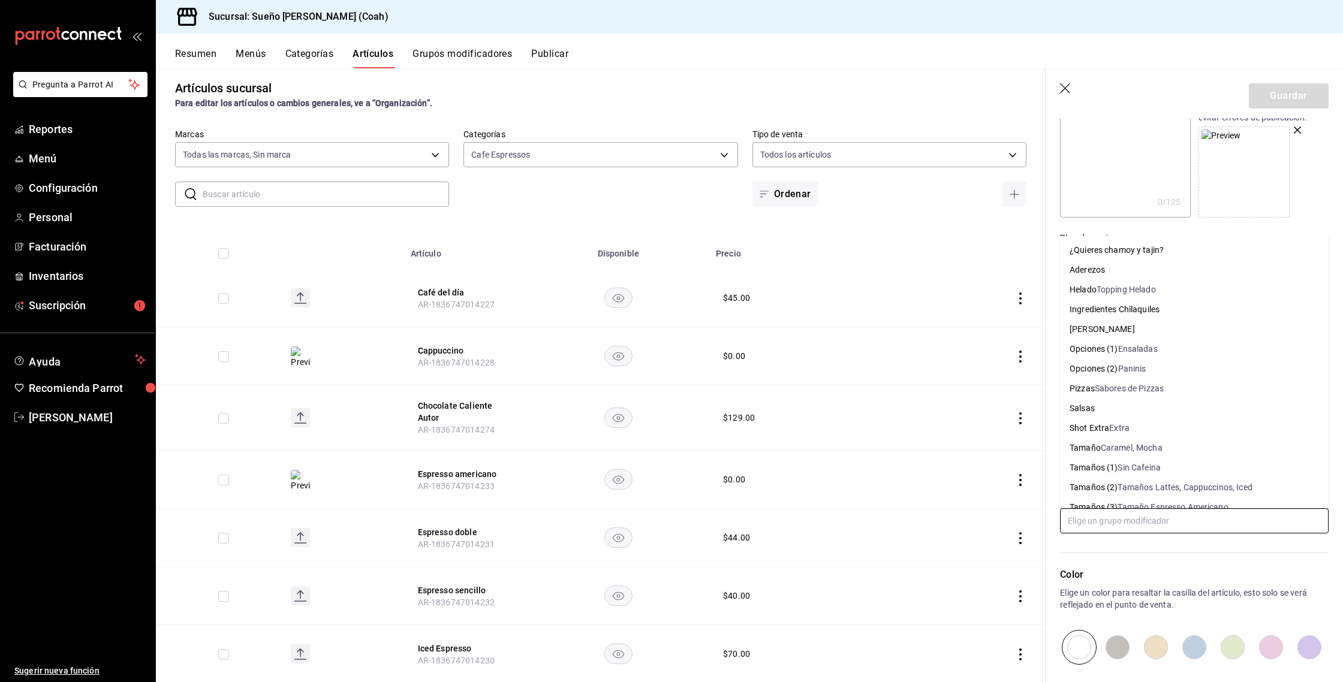
click at [1115, 523] on input "text" at bounding box center [1194, 521] width 269 height 25
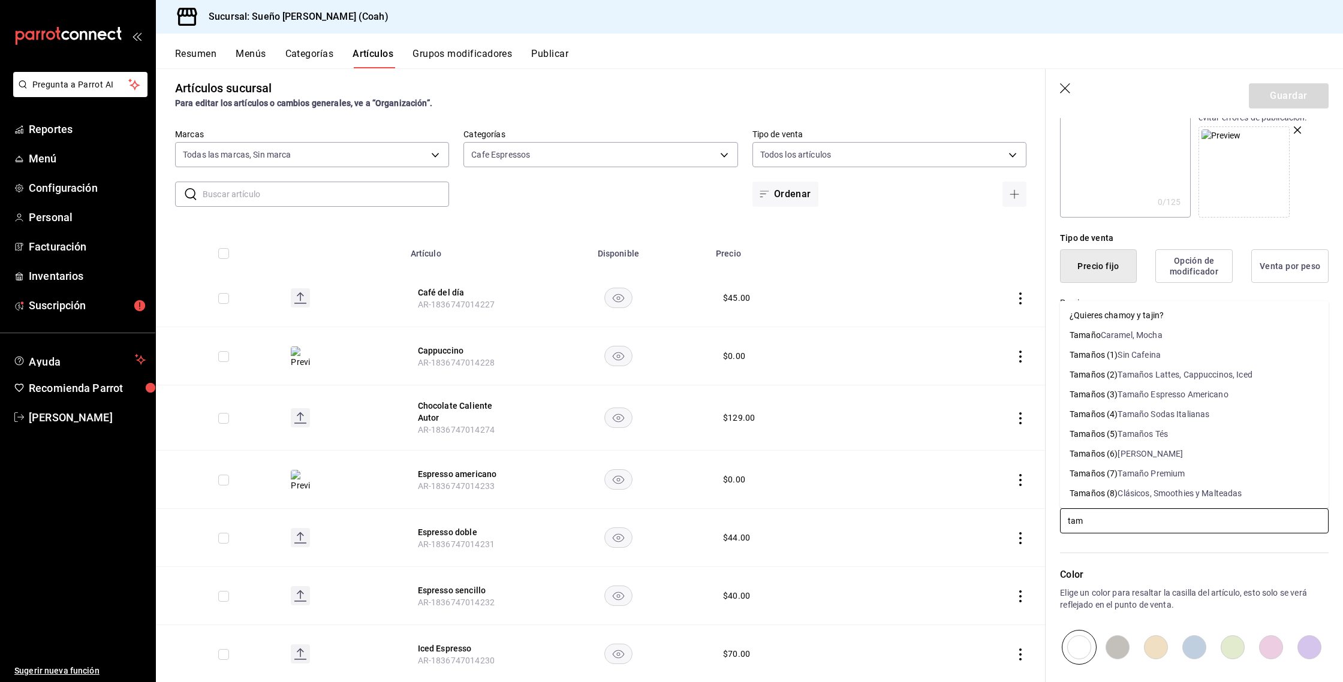
type input "tama"
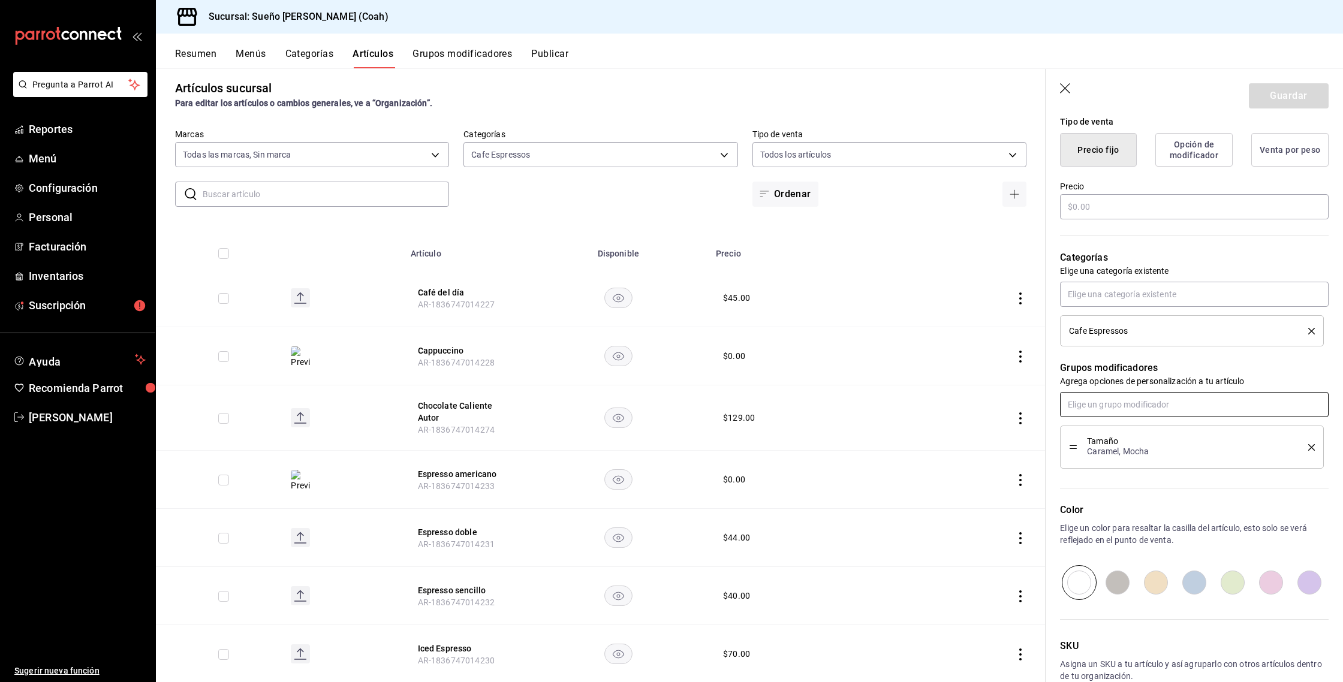
scroll to position [300, 0]
type input "leche"
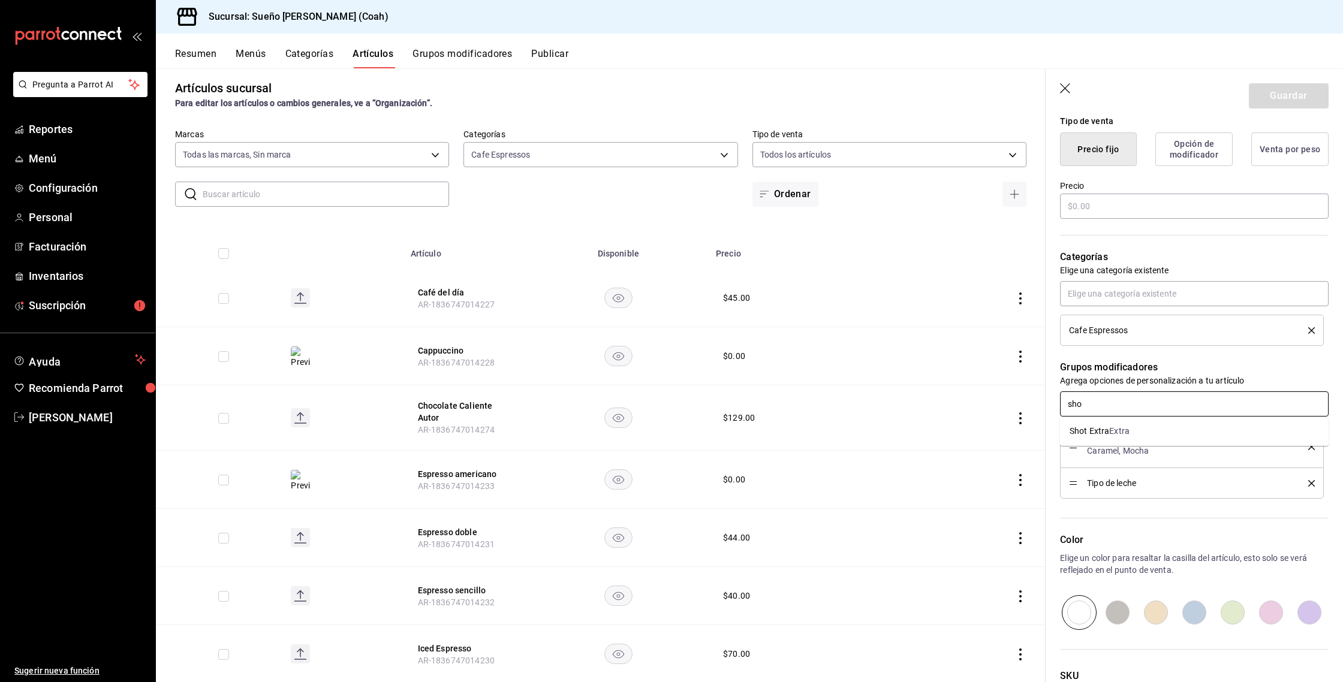
type input "shot"
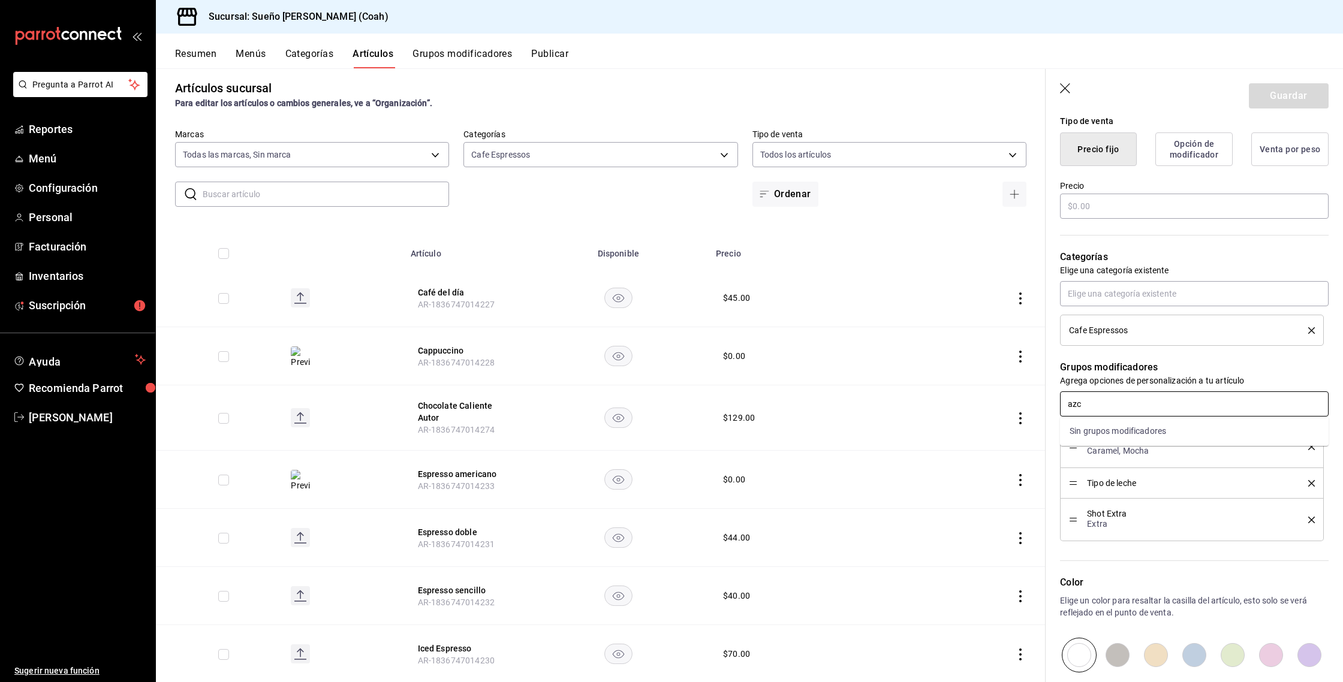
type input "az"
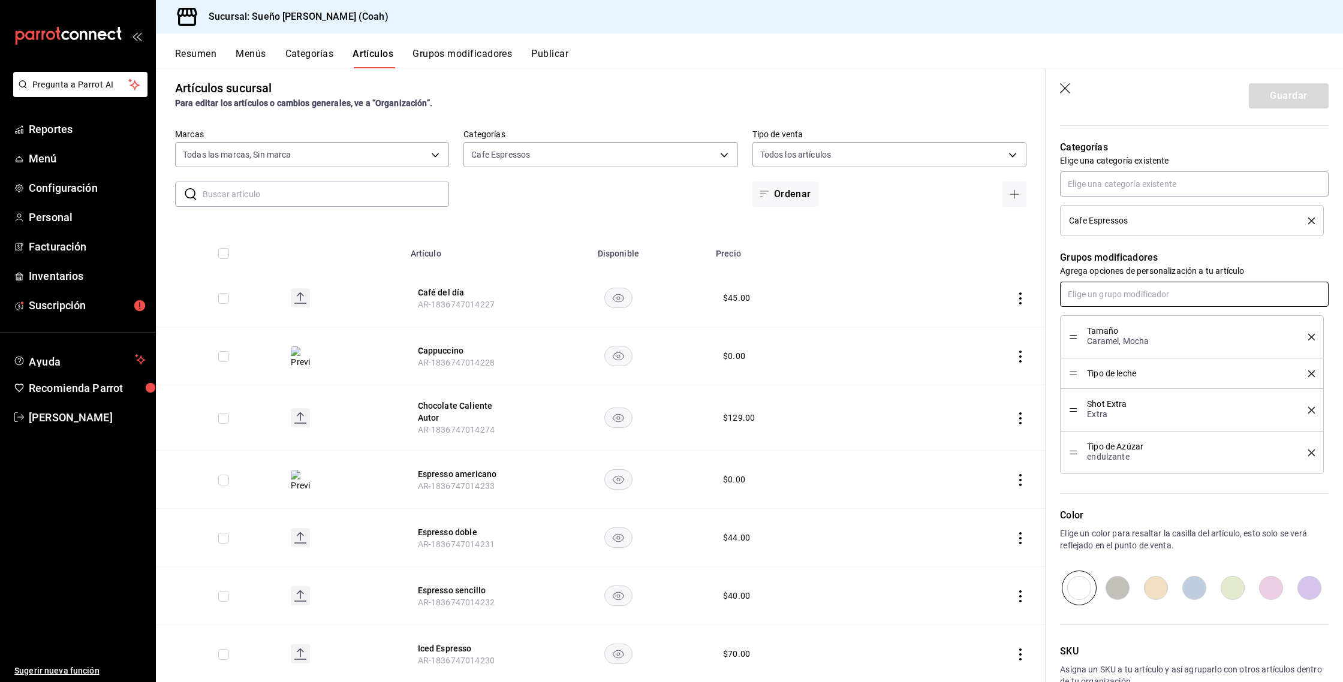
scroll to position [411, 0]
click at [1146, 254] on p "Grupos modificadores" at bounding box center [1194, 256] width 269 height 14
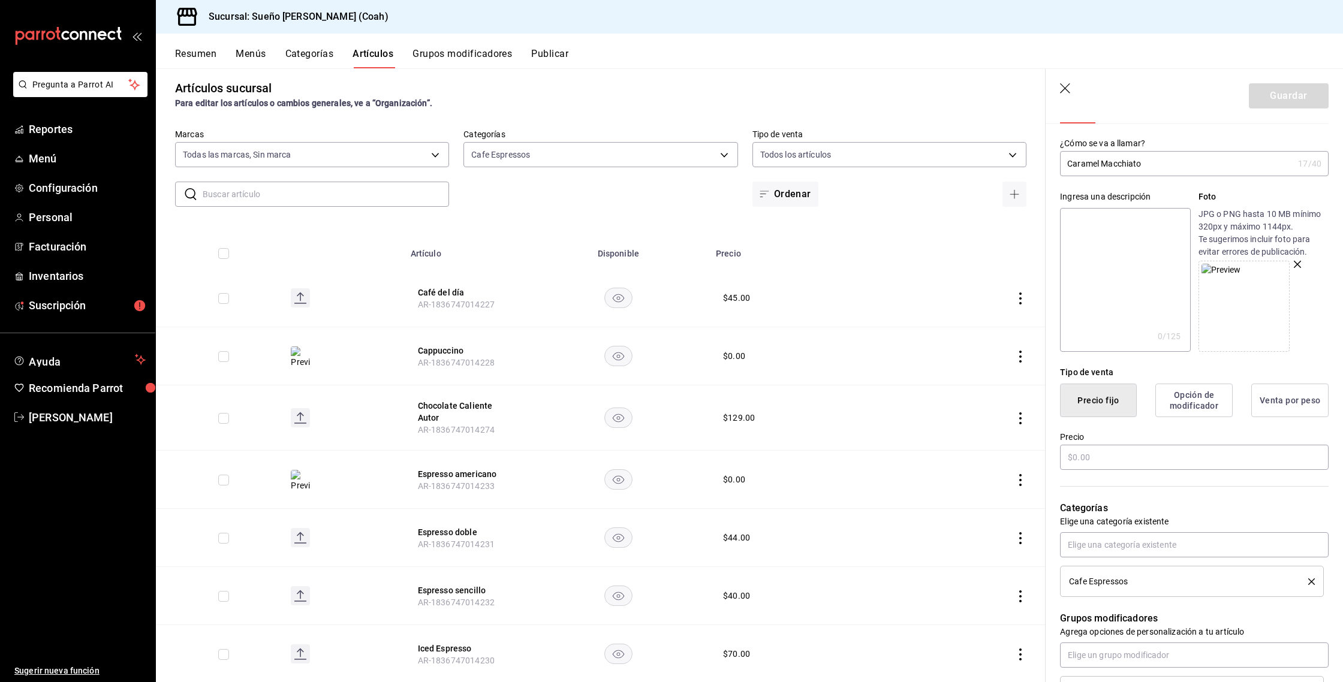
scroll to position [0, 0]
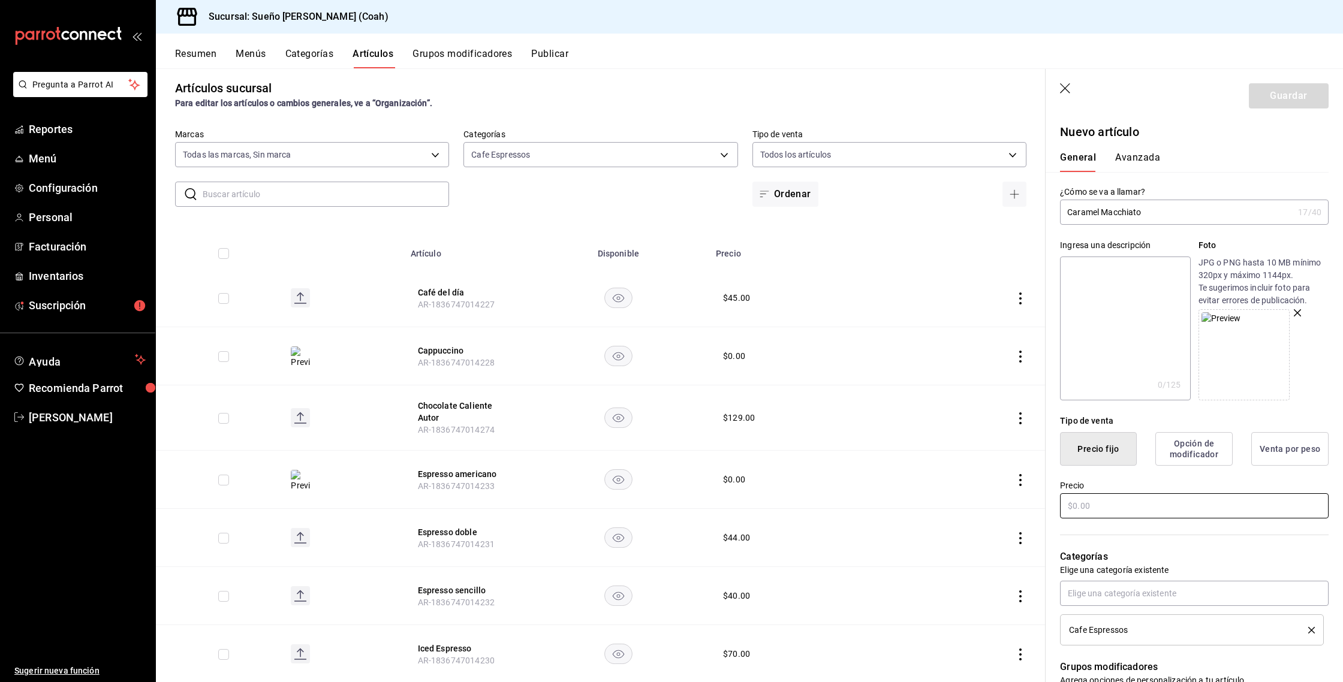
click at [1118, 501] on input "text" at bounding box center [1194, 506] width 269 height 25
type input "$9.00"
type input "$0.00"
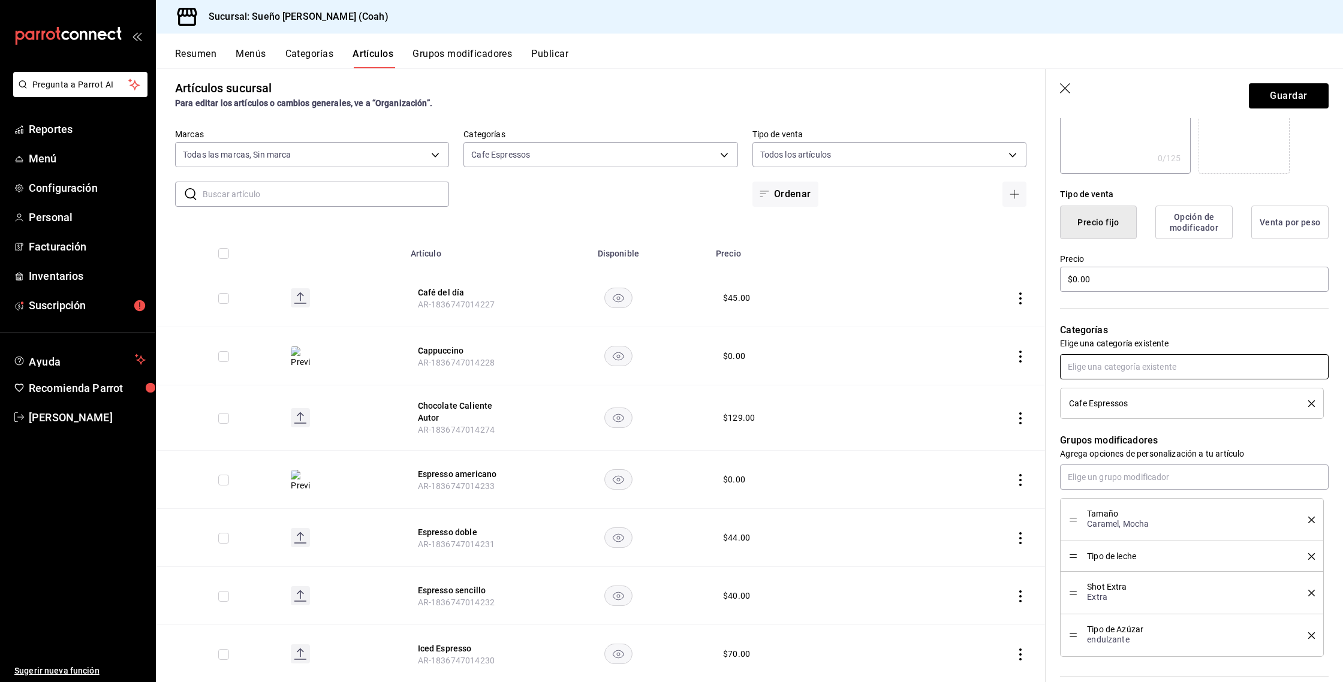
scroll to position [234, 0]
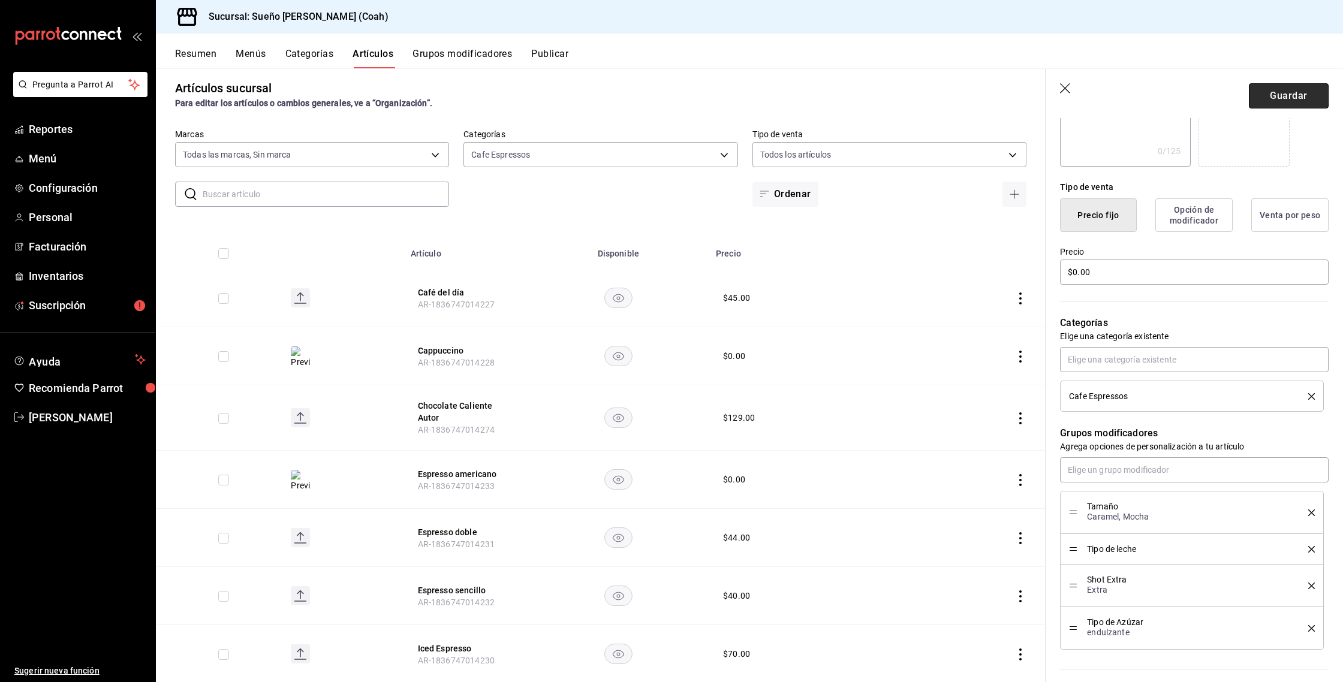
click at [1271, 93] on button "Guardar" at bounding box center [1289, 95] width 80 height 25
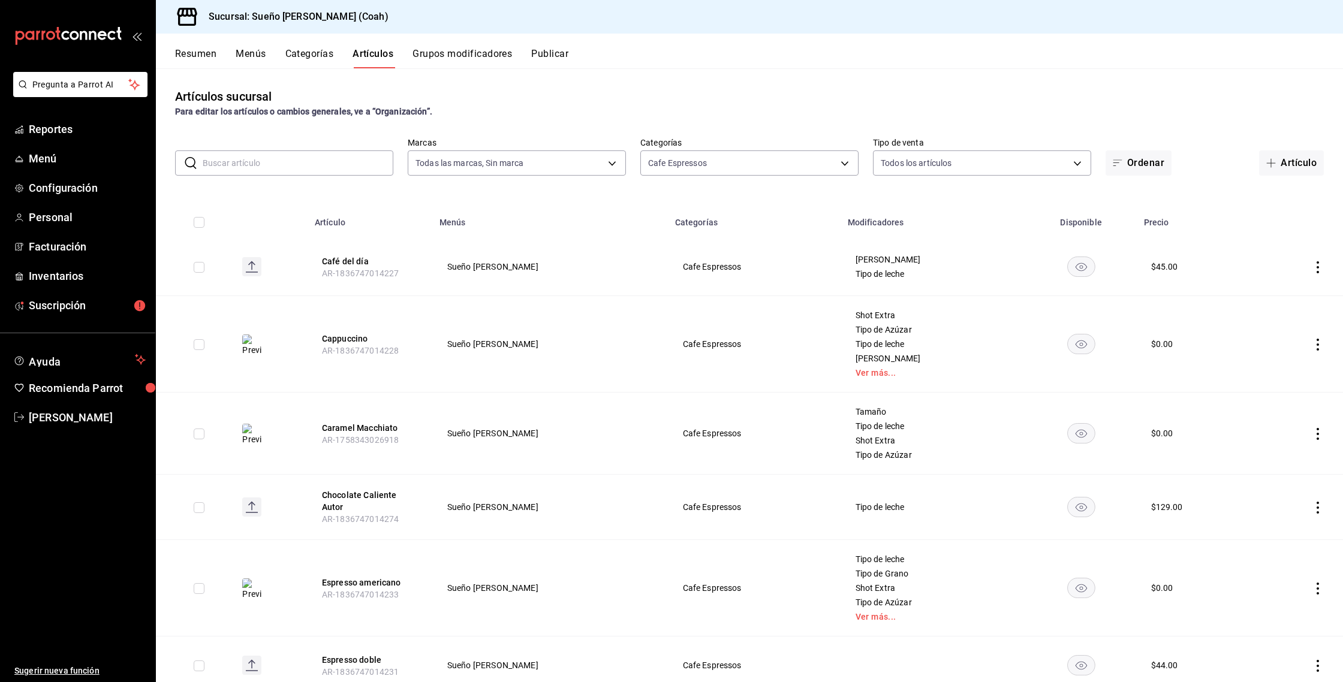
drag, startPoint x: 1295, startPoint y: 161, endPoint x: 1236, endPoint y: 188, distance: 65.0
click at [1295, 161] on button "Artículo" at bounding box center [1291, 163] width 65 height 25
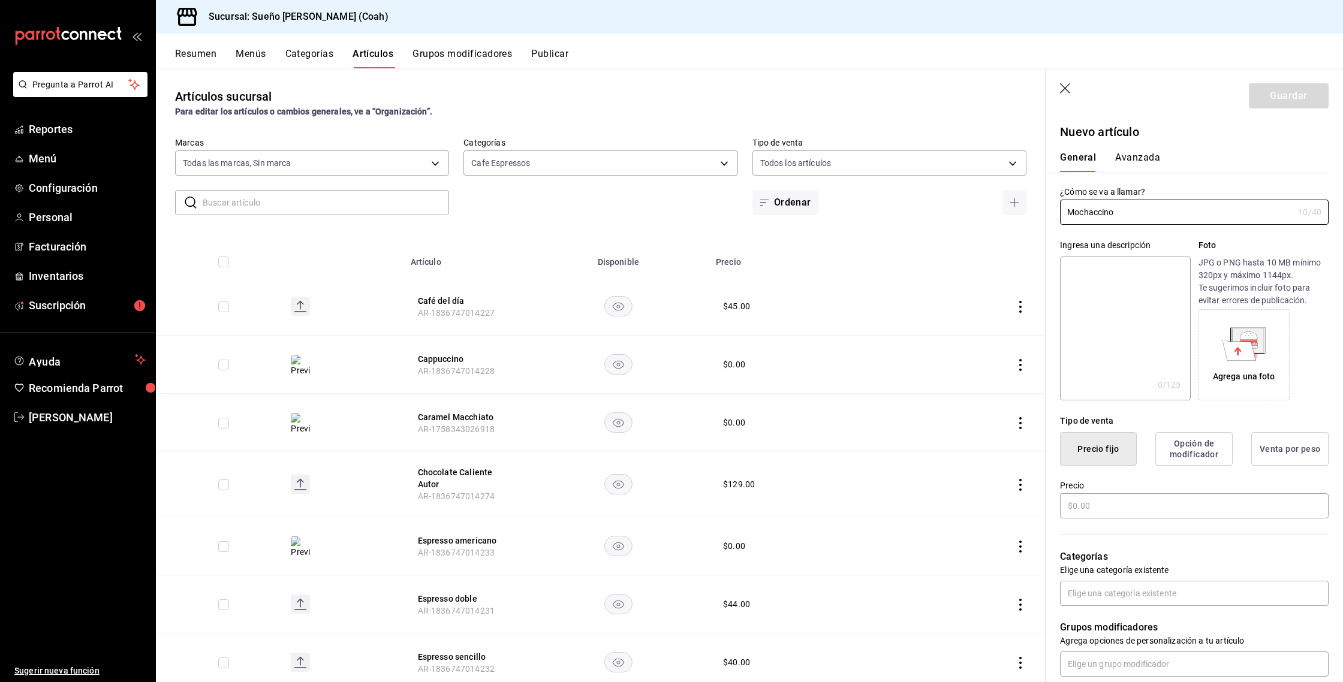
type input "Mochaccino"
click at [1252, 348] on icon at bounding box center [1240, 350] width 34 height 20
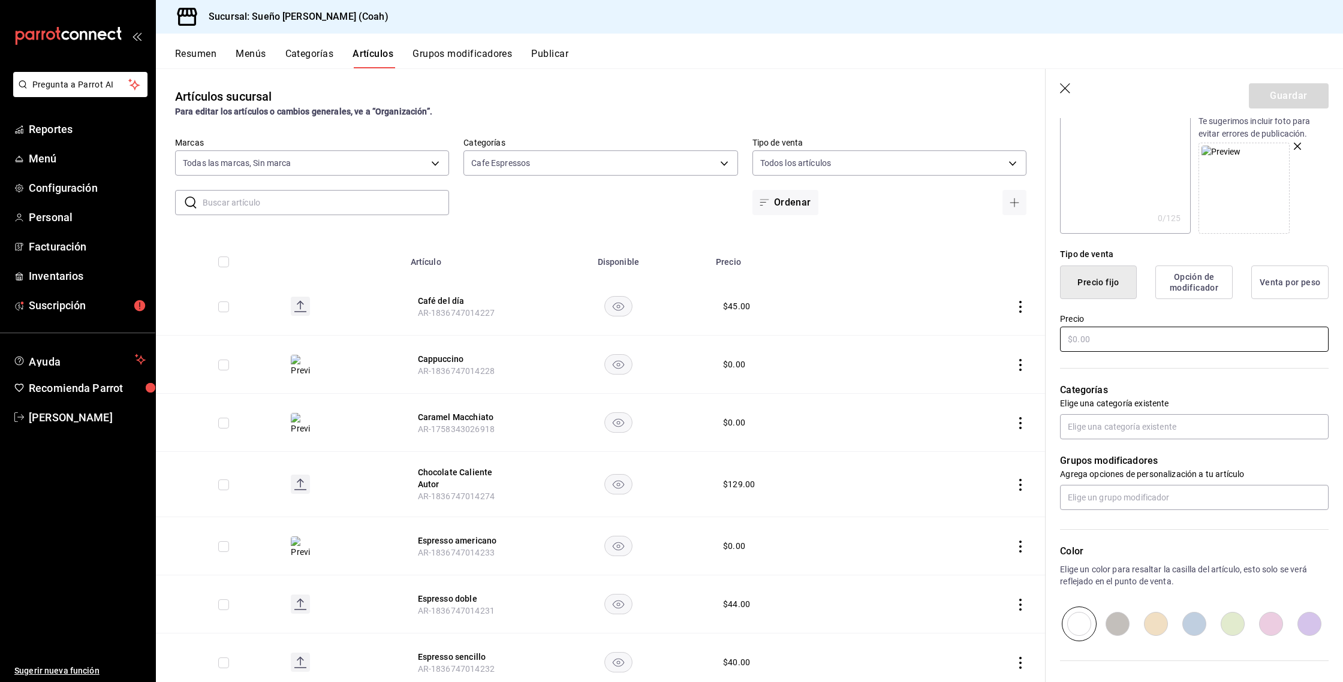
scroll to position [177, 0]
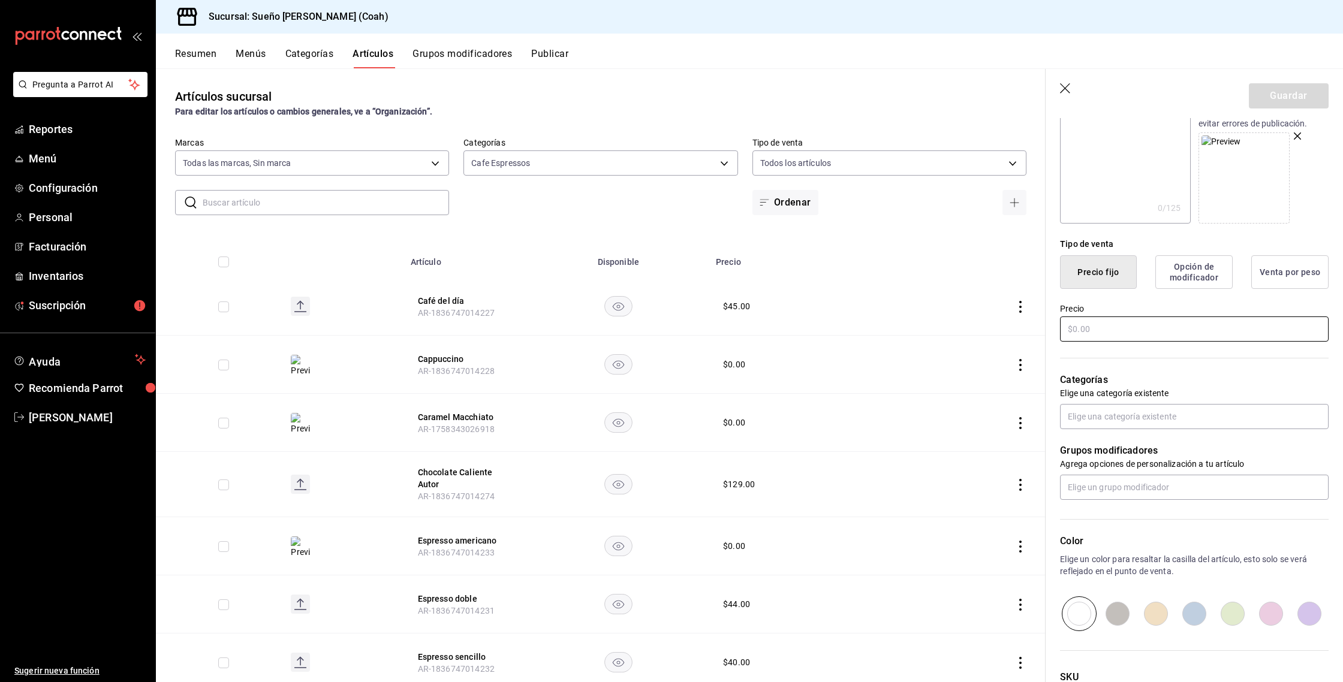
click at [1183, 332] on input "text" at bounding box center [1194, 329] width 269 height 25
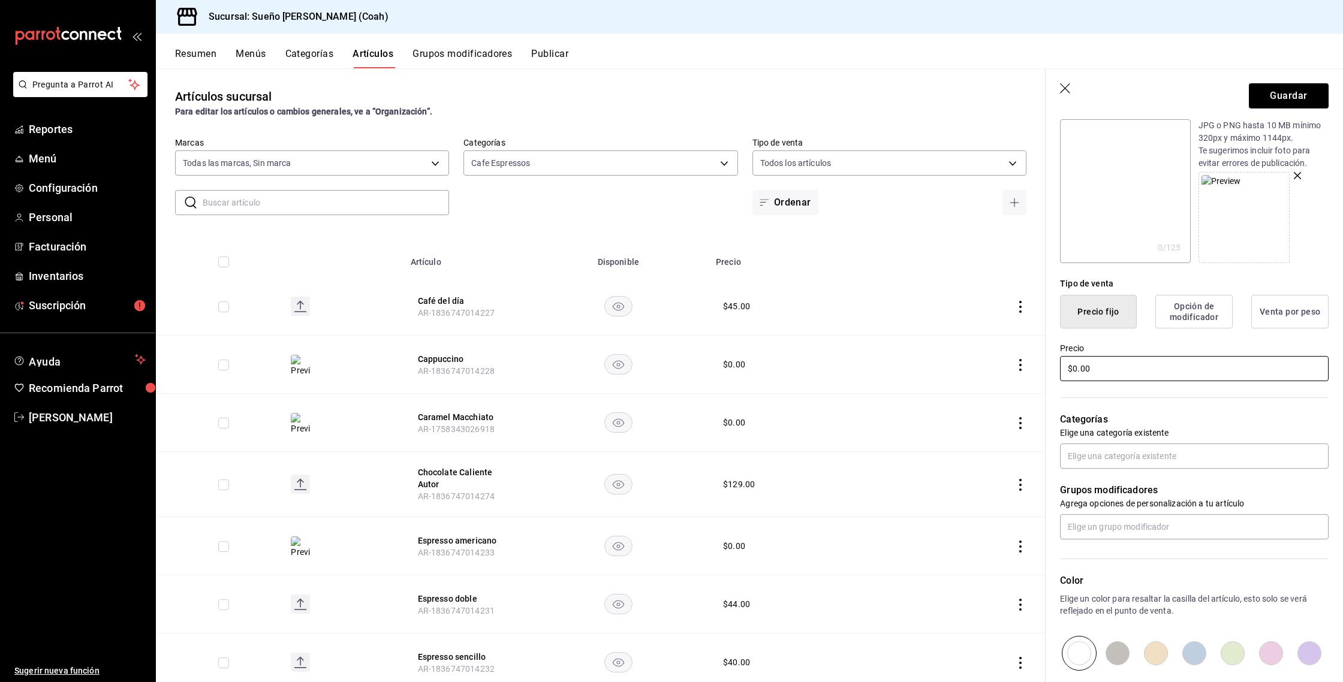
scroll to position [136, 0]
type input "$0.00"
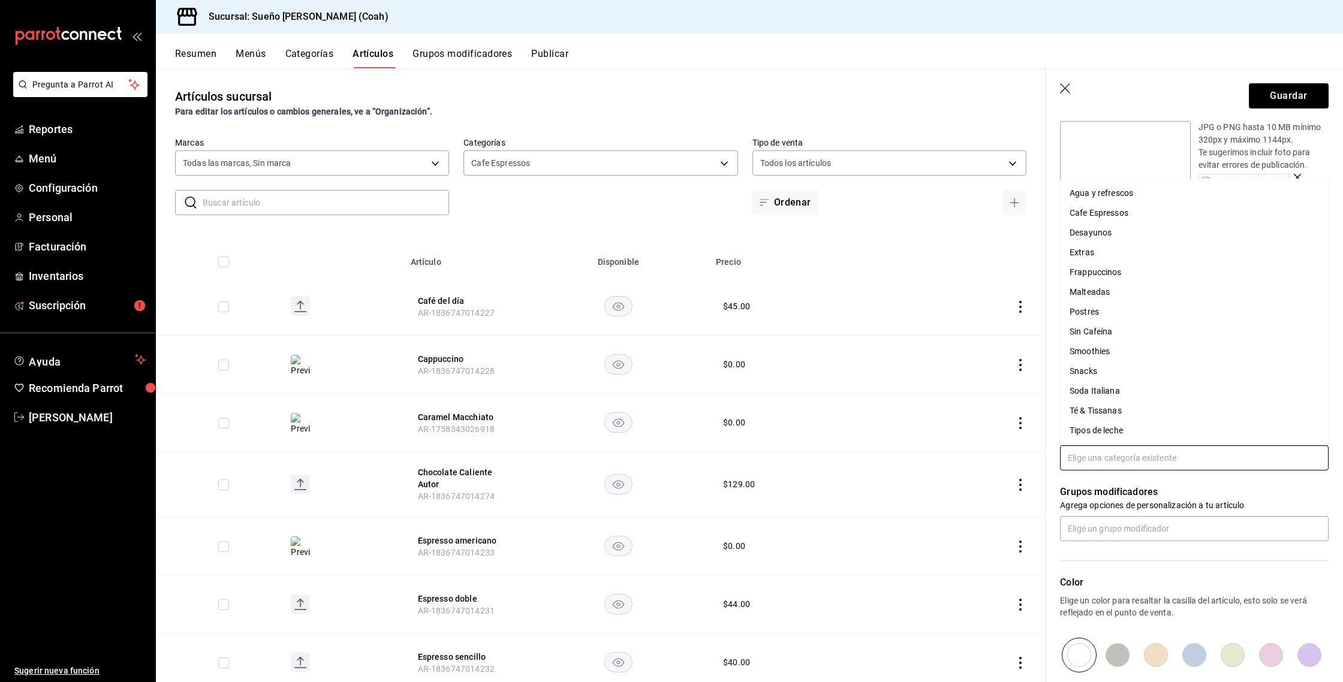
click at [1130, 450] on input "text" at bounding box center [1194, 458] width 269 height 25
click at [1117, 210] on li "Cafe Espressos" at bounding box center [1194, 213] width 269 height 20
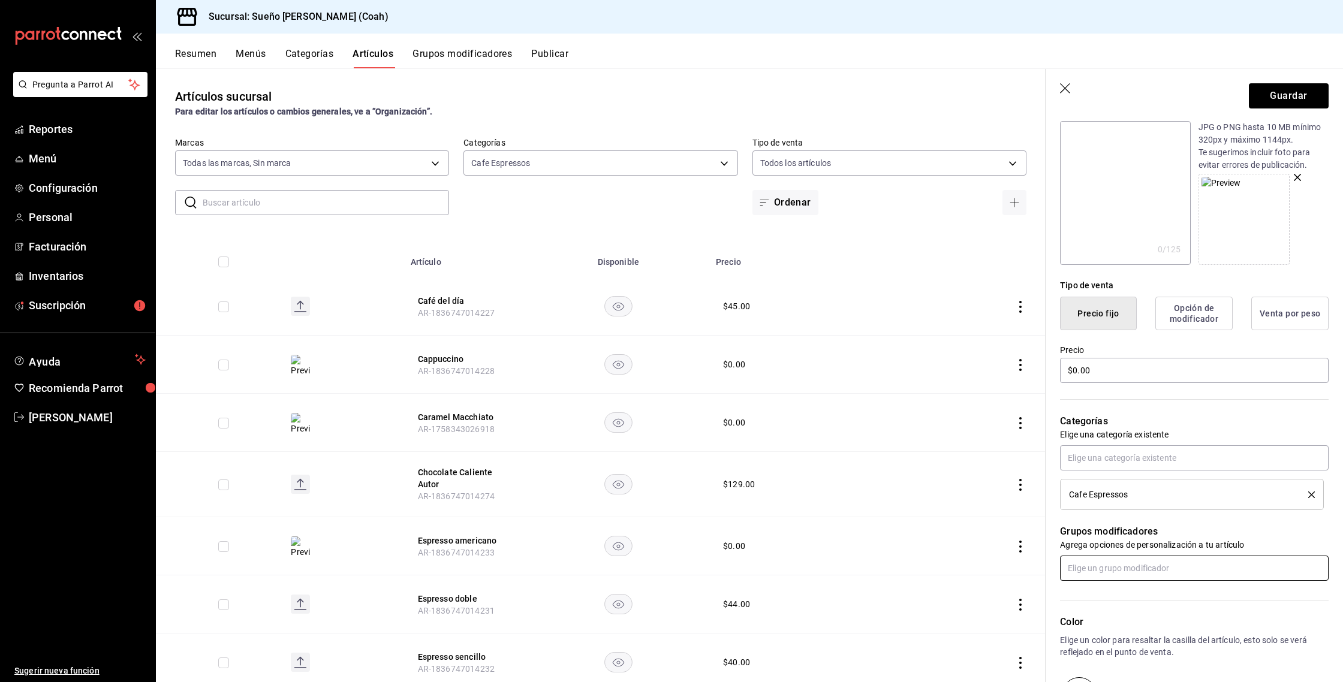
click at [1097, 570] on input "text" at bounding box center [1194, 568] width 269 height 25
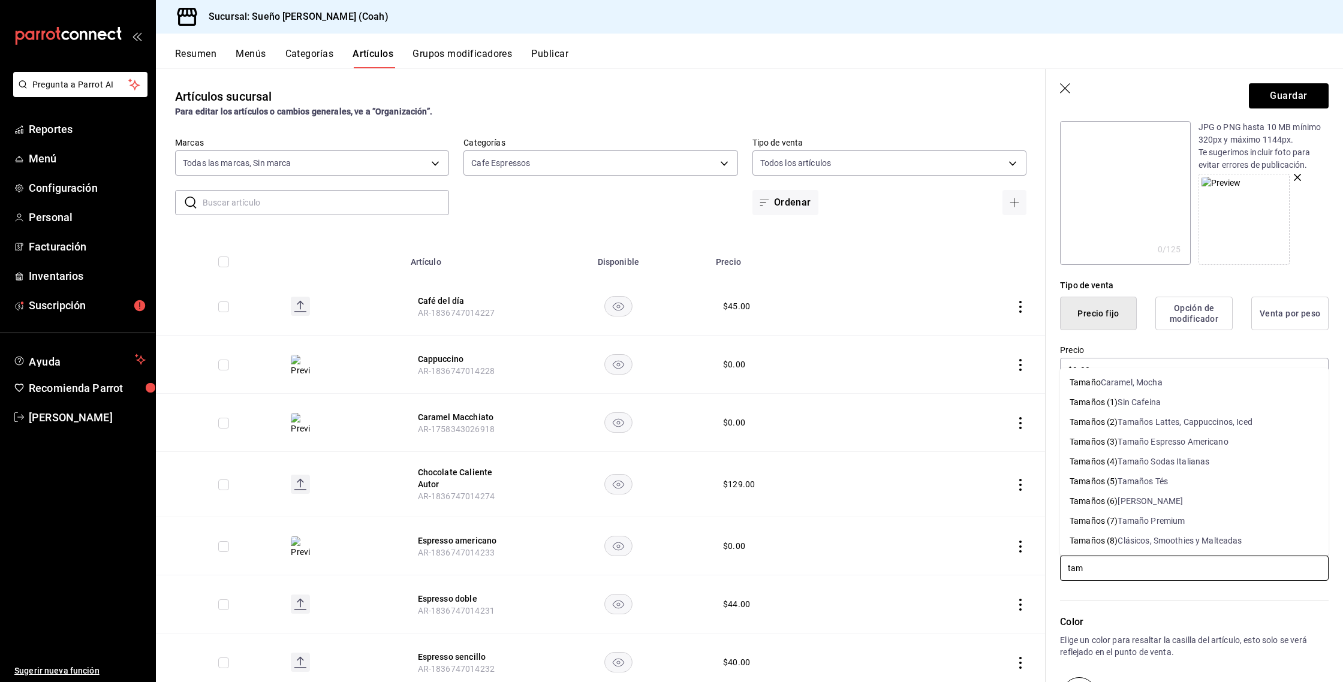
type input "tama"
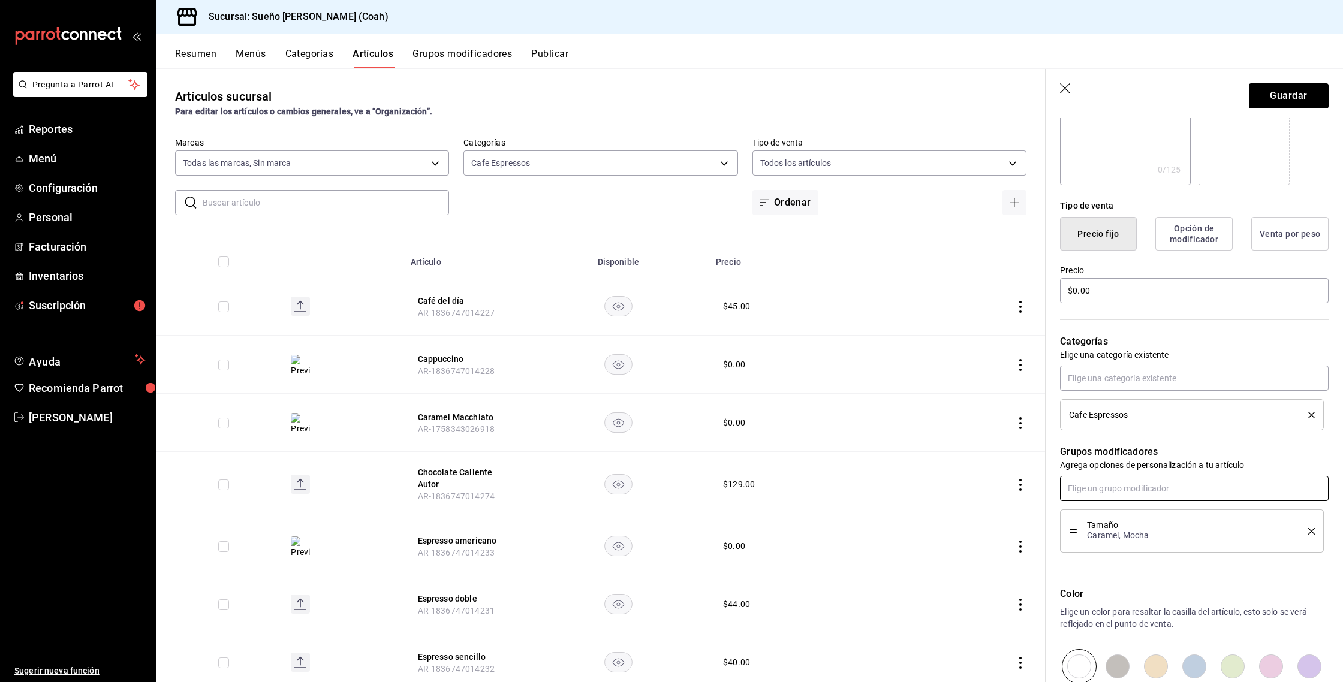
scroll to position [216, 0]
type input "leche"
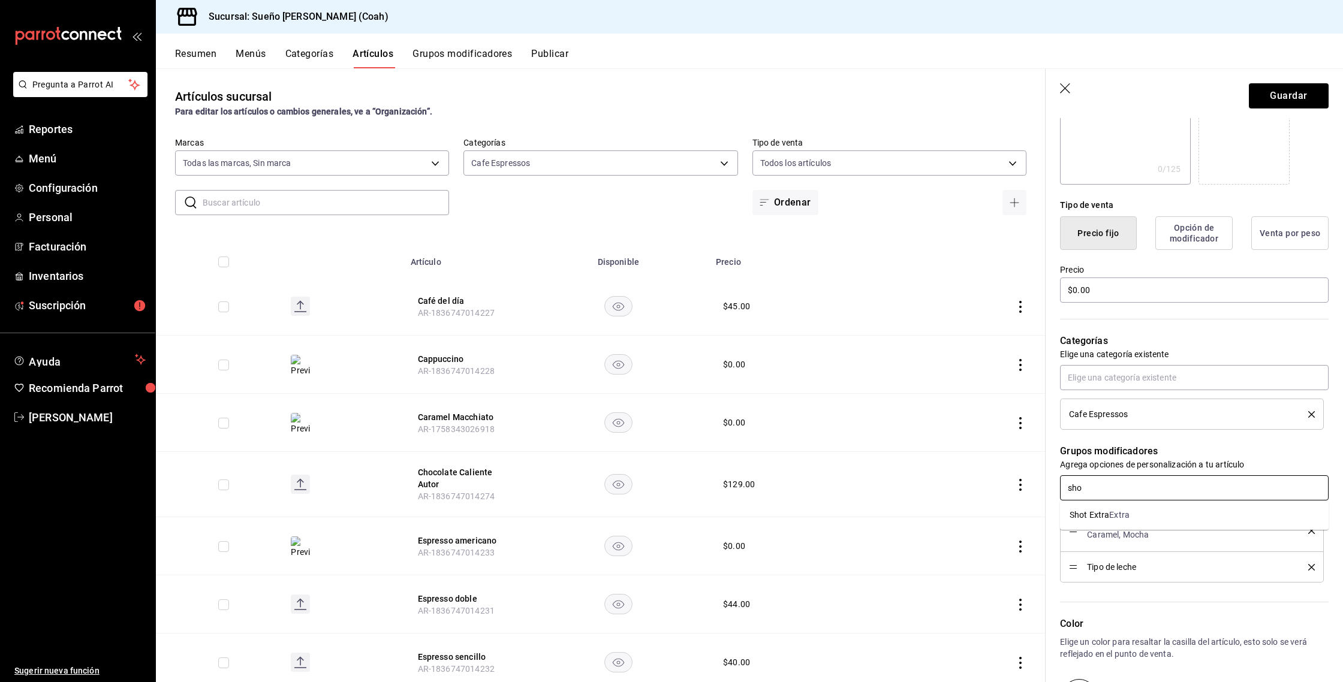
type input "shot"
type input "az"
click at [1298, 92] on button "Guardar" at bounding box center [1289, 95] width 80 height 25
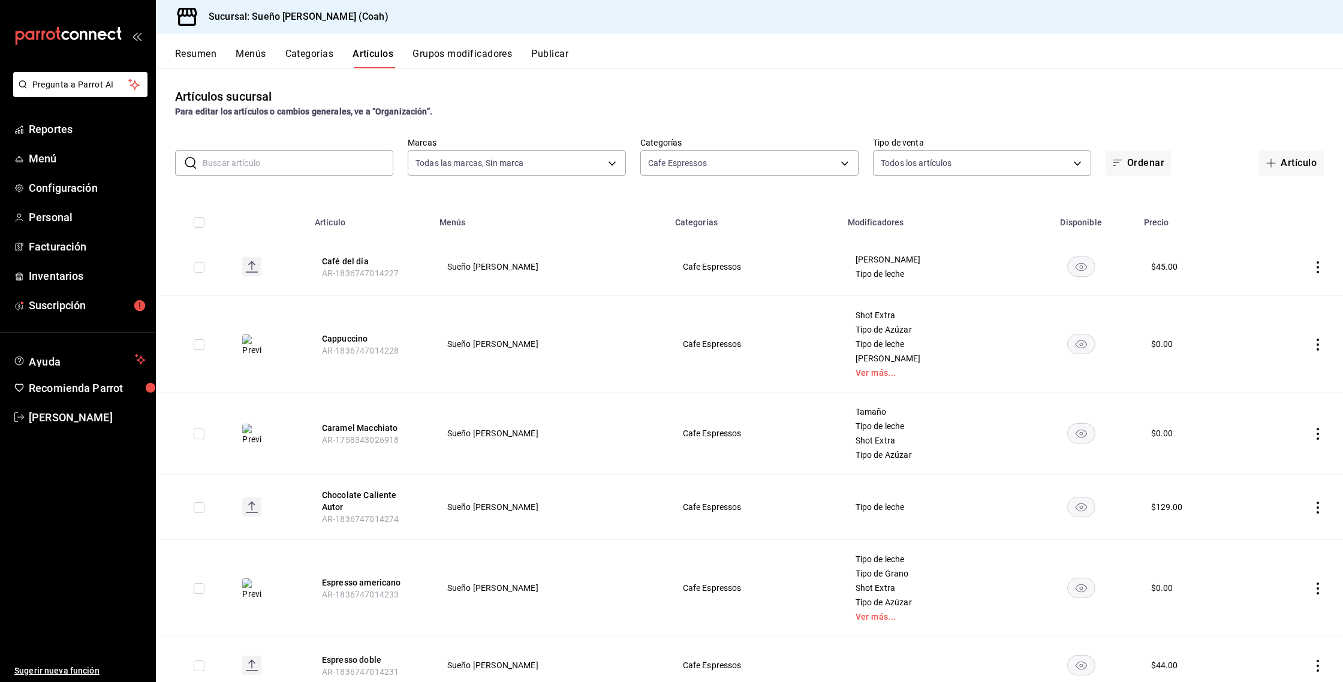
click at [299, 58] on button "Categorías" at bounding box center [309, 58] width 49 height 20
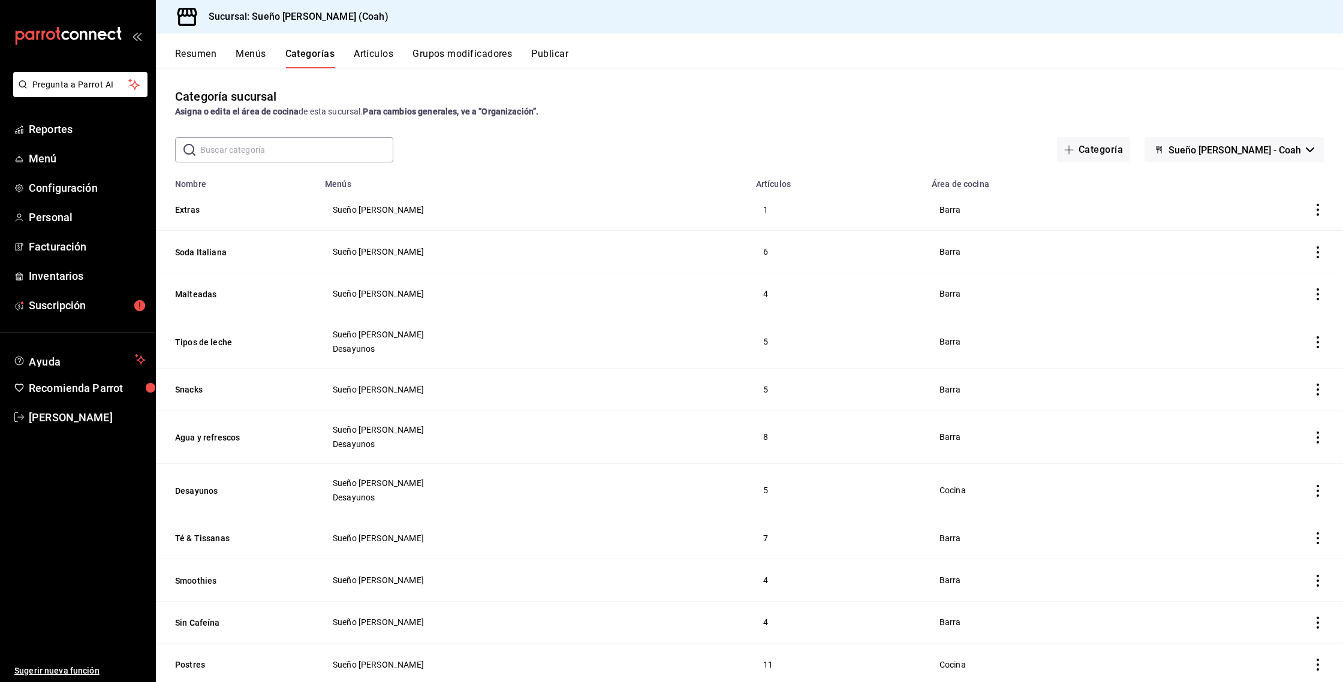
click at [332, 157] on input "text" at bounding box center [296, 150] width 193 height 24
type input "espresso"
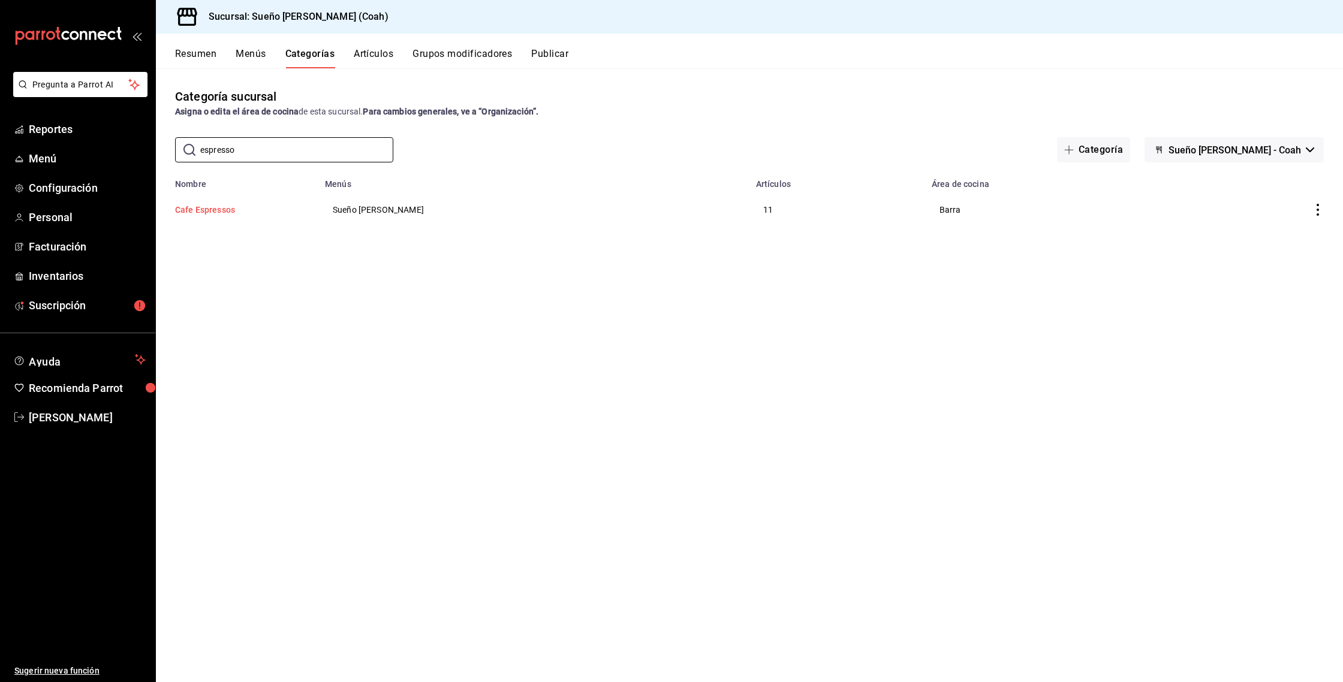
click at [234, 207] on button "Cafe Espressos" at bounding box center [235, 210] width 120 height 12
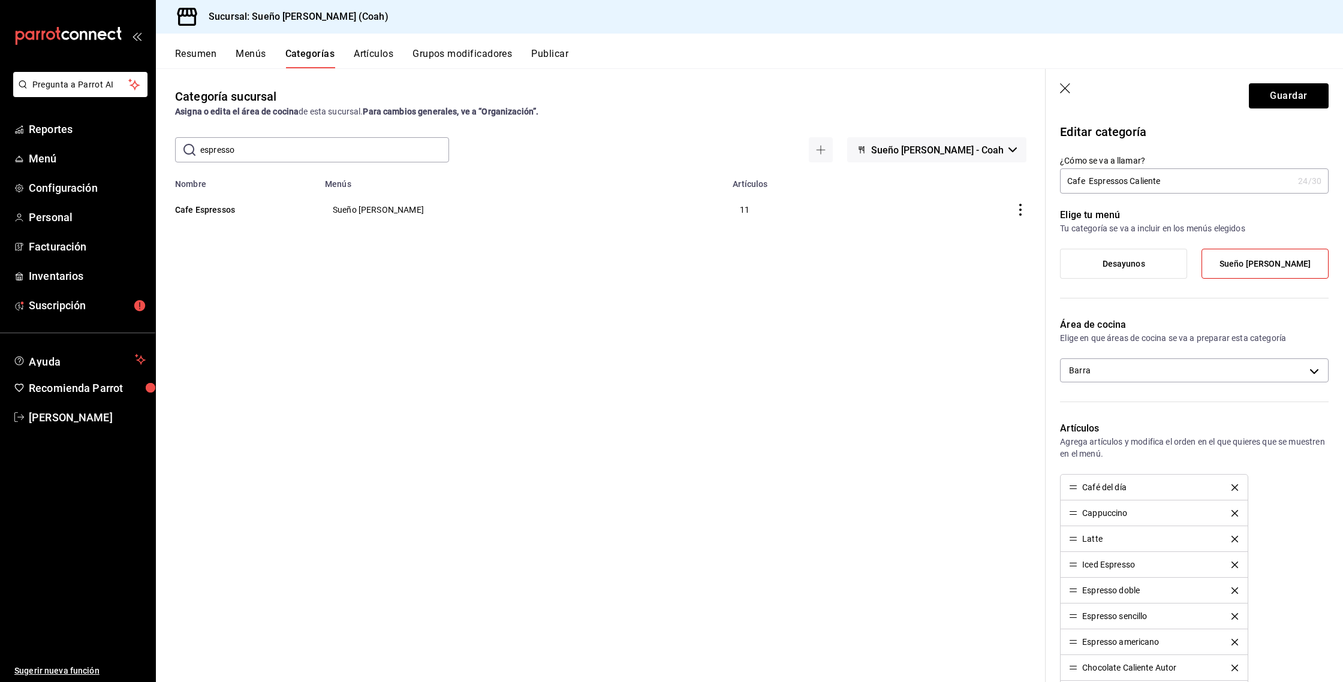
drag, startPoint x: 1088, startPoint y: 182, endPoint x: 1165, endPoint y: 189, distance: 77.7
click at [1088, 182] on input "Cafe Espressos Caliente" at bounding box center [1176, 181] width 233 height 24
drag, startPoint x: 1088, startPoint y: 180, endPoint x: 1042, endPoint y: 183, distance: 46.2
click at [1042, 183] on main "Categoría sucursal Asigna o edita el área de cocina de esta sucursal. Para camb…" at bounding box center [749, 375] width 1187 height 614
click at [1302, 101] on button "Guardar" at bounding box center [1289, 95] width 80 height 25
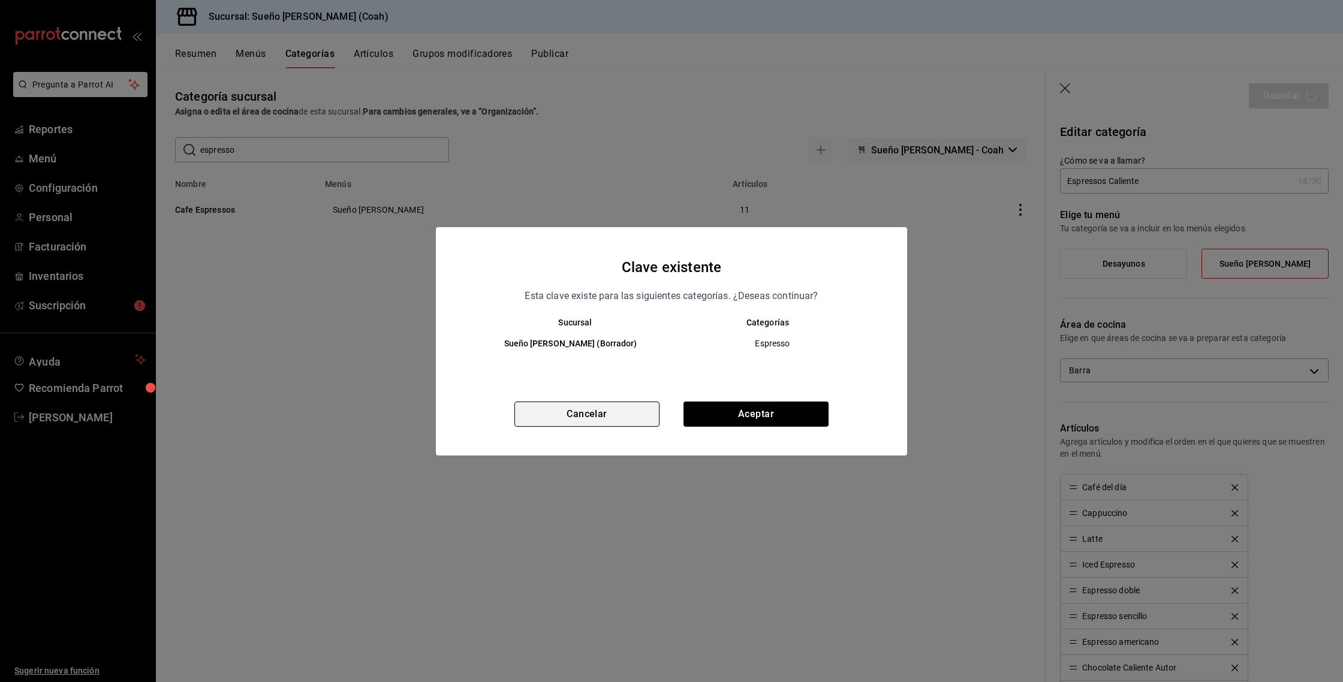
click at [633, 418] on button "Cancelar" at bounding box center [587, 414] width 145 height 25
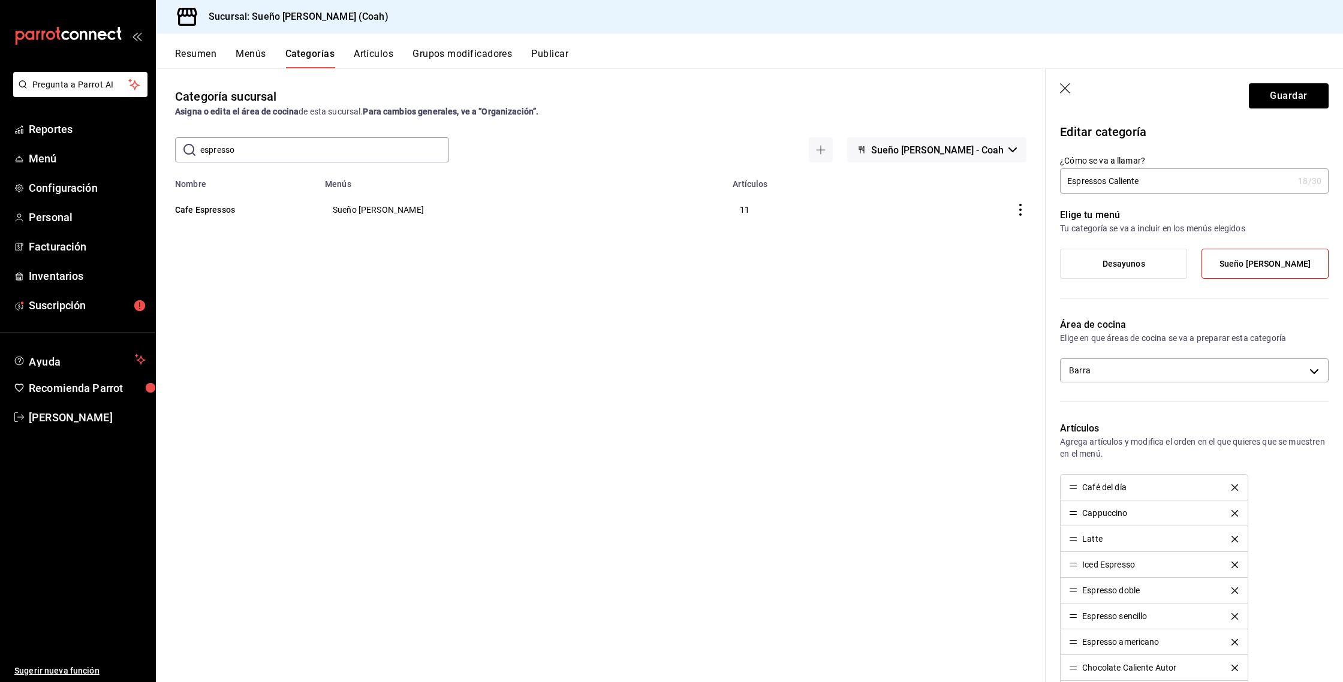
click at [1063, 180] on input "Espressos Caliente" at bounding box center [1176, 181] width 233 height 24
type input "Cafe Espressos Caliente"
click at [1258, 97] on button "Guardar" at bounding box center [1289, 95] width 80 height 25
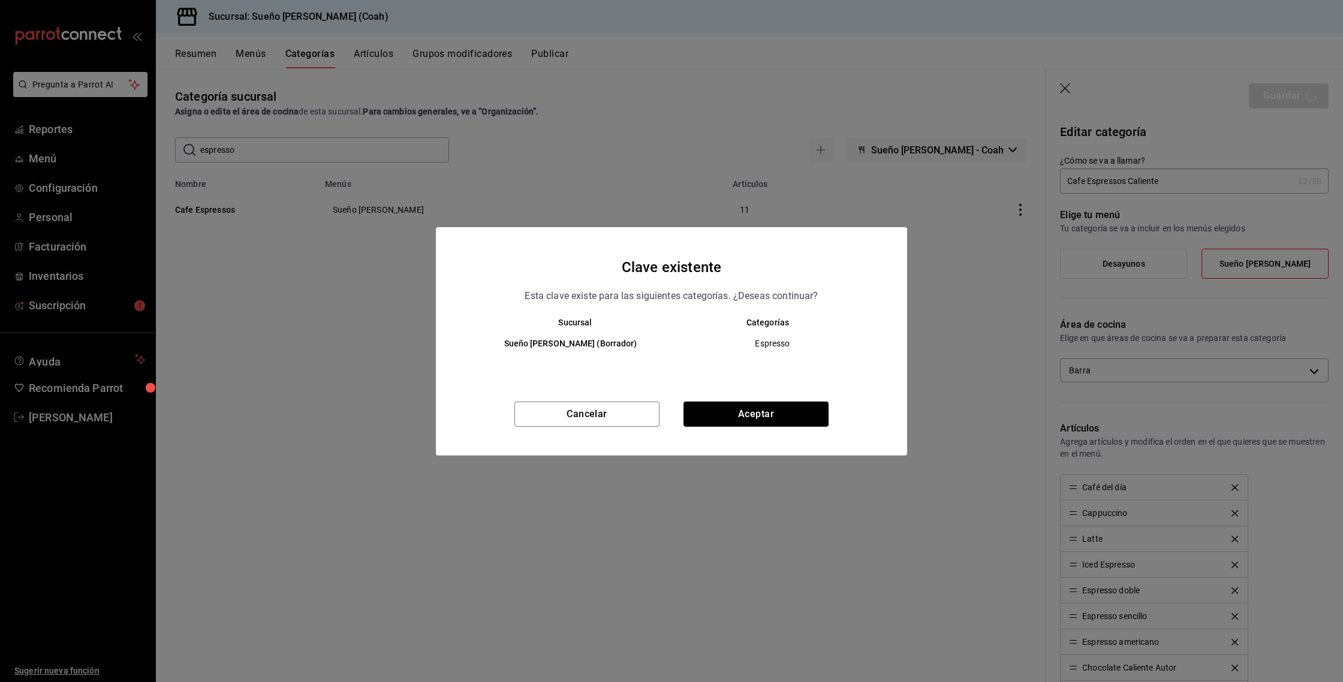
click at [784, 401] on div "Clave existente Esta clave existe para las siguientes categorías. ¿Deseas conti…" at bounding box center [671, 341] width 471 height 228
click at [780, 411] on button "Aceptar" at bounding box center [756, 414] width 145 height 25
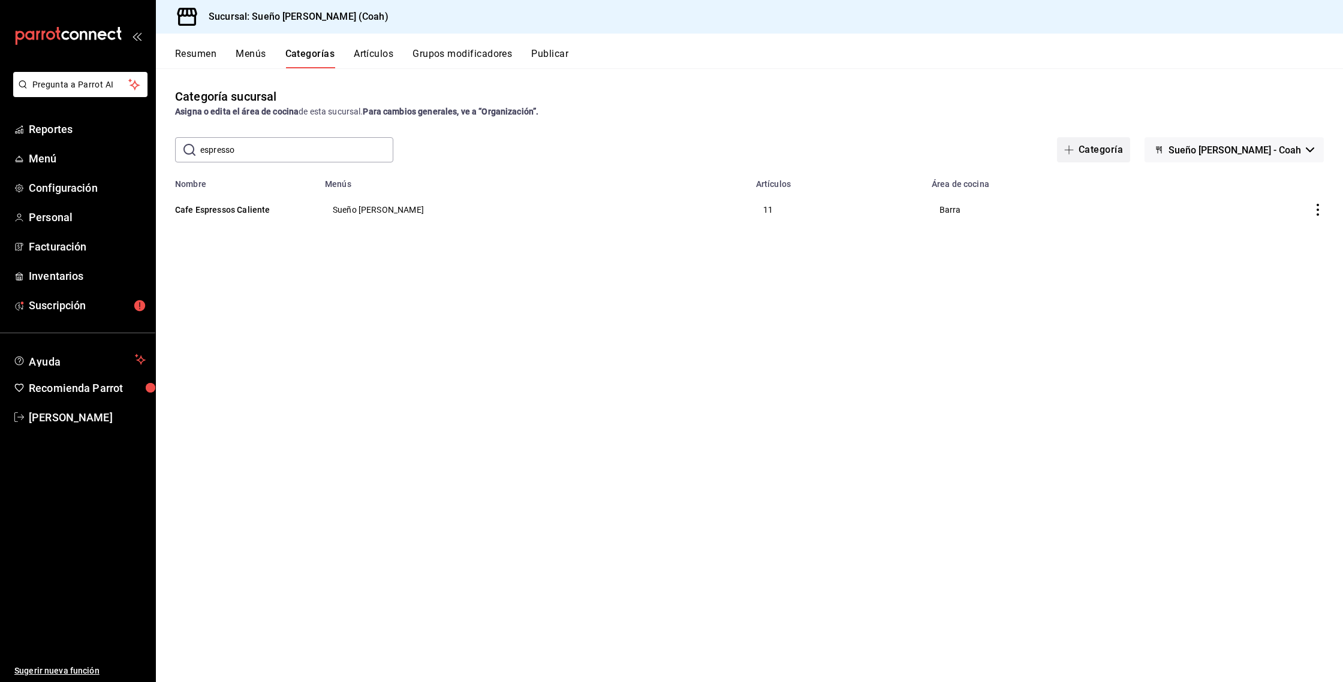
click at [1130, 152] on button "Categoría" at bounding box center [1093, 149] width 73 height 25
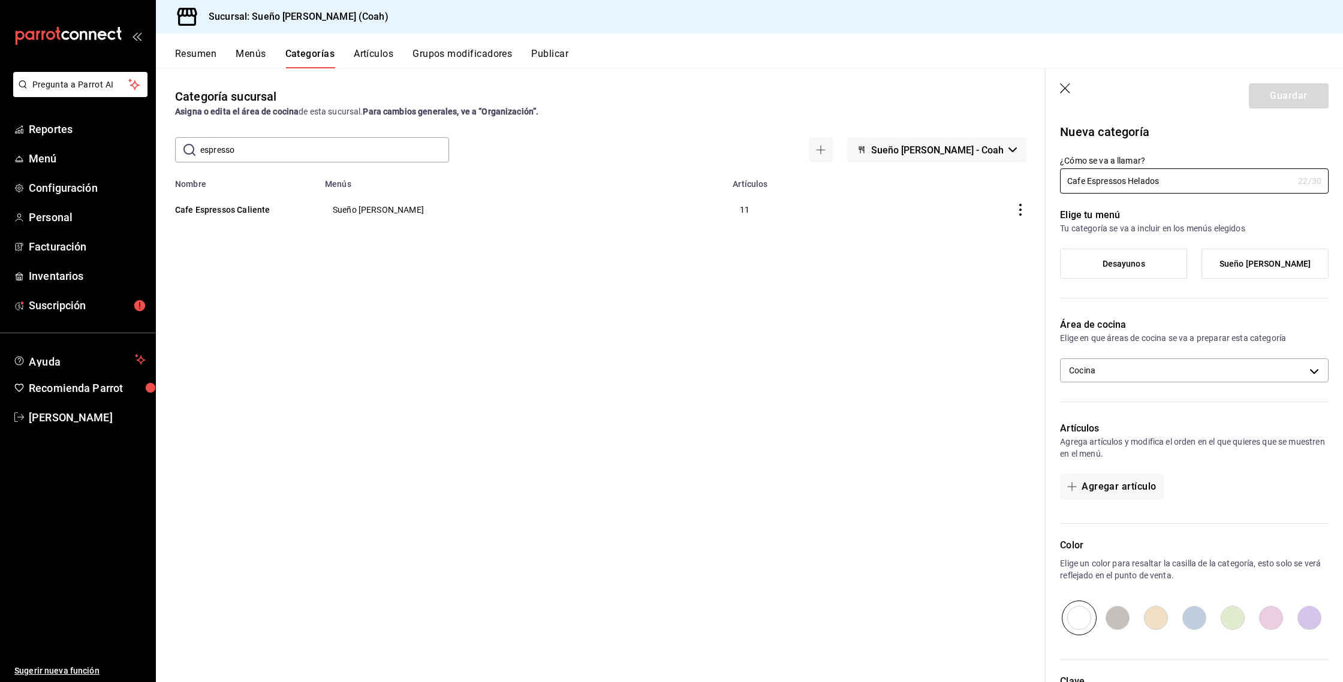
type input "Cafe Espressos Helados"
click at [1283, 271] on label "Sueño [PERSON_NAME]" at bounding box center [1265, 263] width 126 height 29
click at [0, 0] on input "Sueño [PERSON_NAME]" at bounding box center [0, 0] width 0 height 0
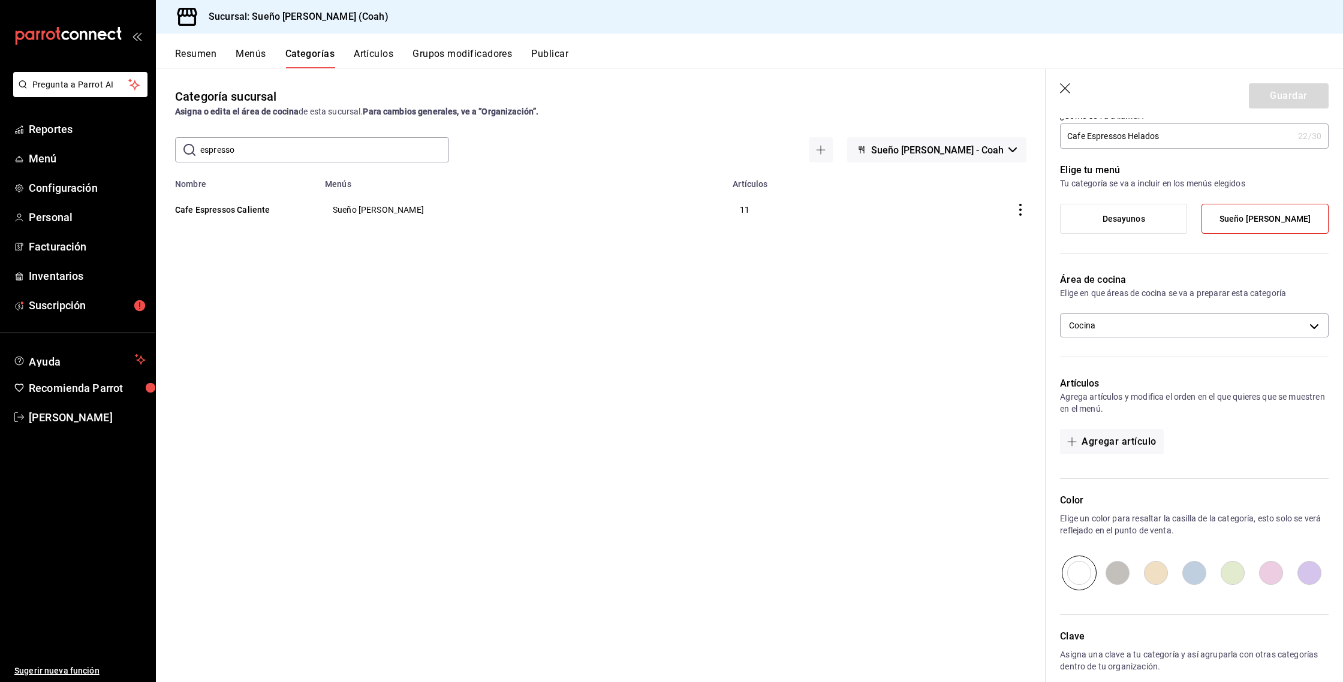
scroll to position [46, 0]
click at [1121, 574] on input "radio" at bounding box center [1118, 572] width 38 height 35
radio input "true"
click at [1120, 446] on button "Agregar artículo" at bounding box center [1111, 440] width 103 height 25
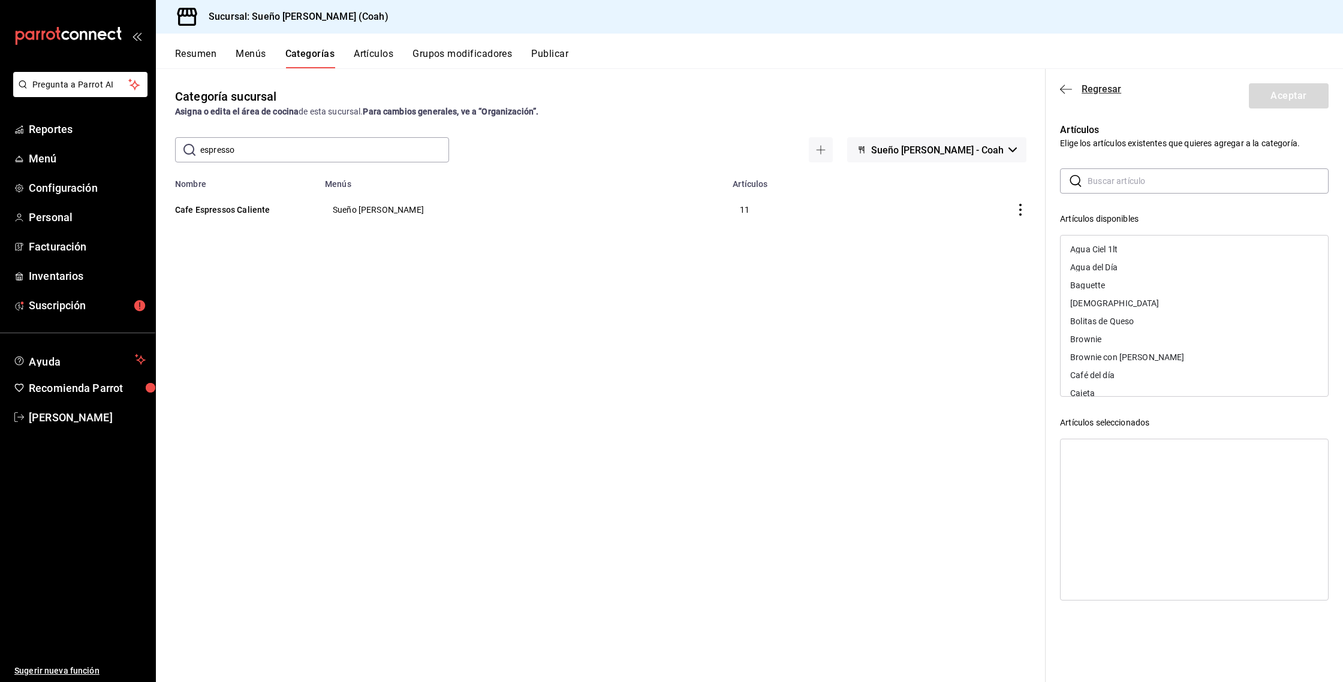
click at [1067, 91] on icon "button" at bounding box center [1066, 89] width 12 height 11
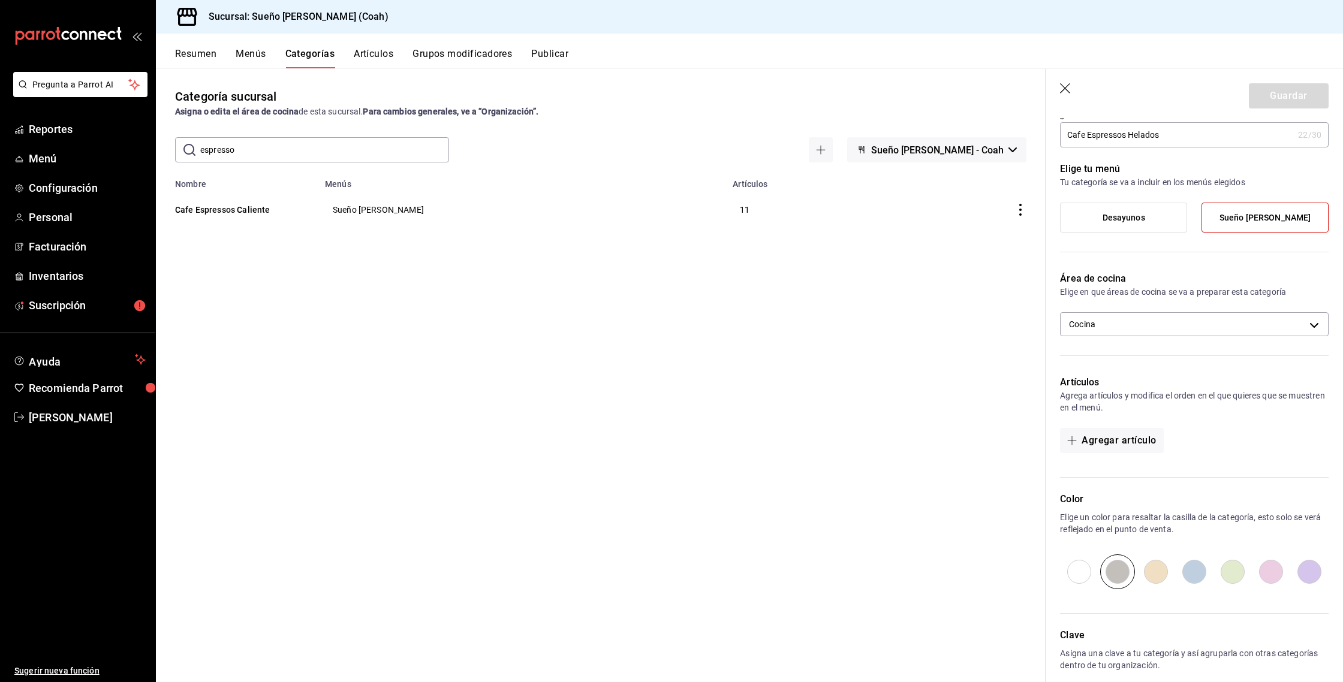
click at [369, 59] on button "Artículos" at bounding box center [374, 58] width 40 height 20
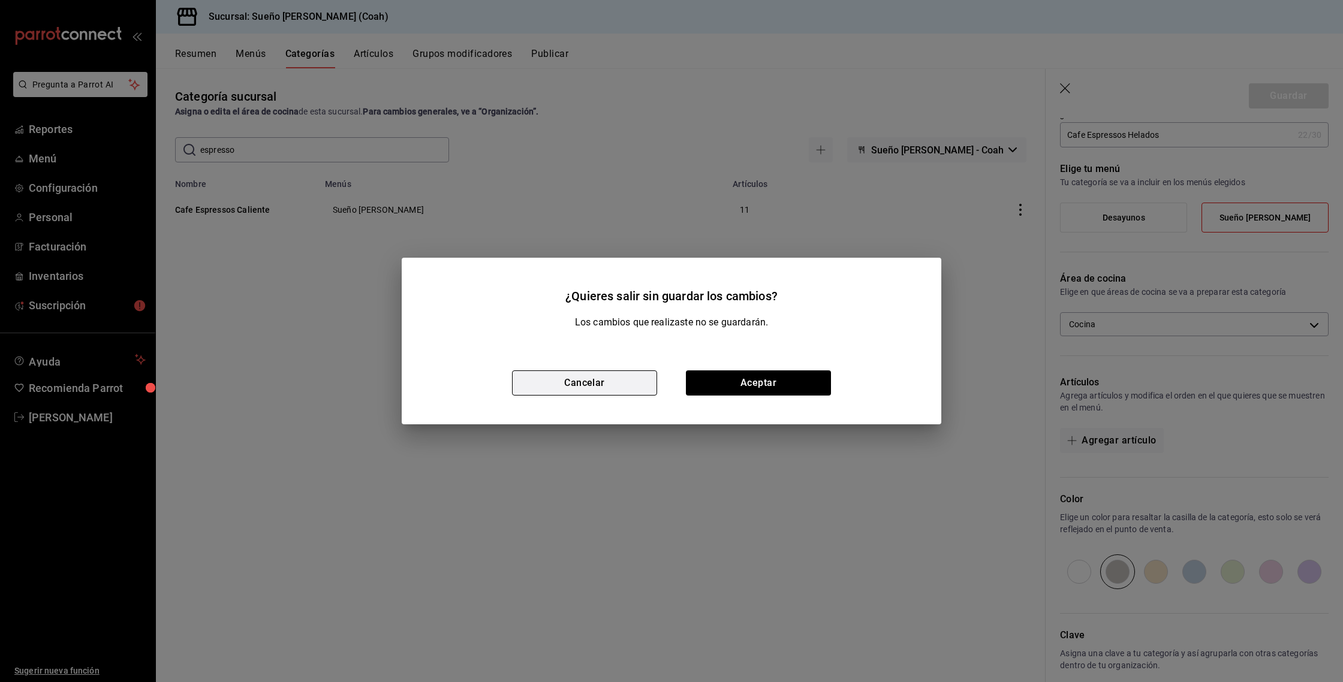
click at [601, 390] on button "Cancelar" at bounding box center [584, 383] width 145 height 25
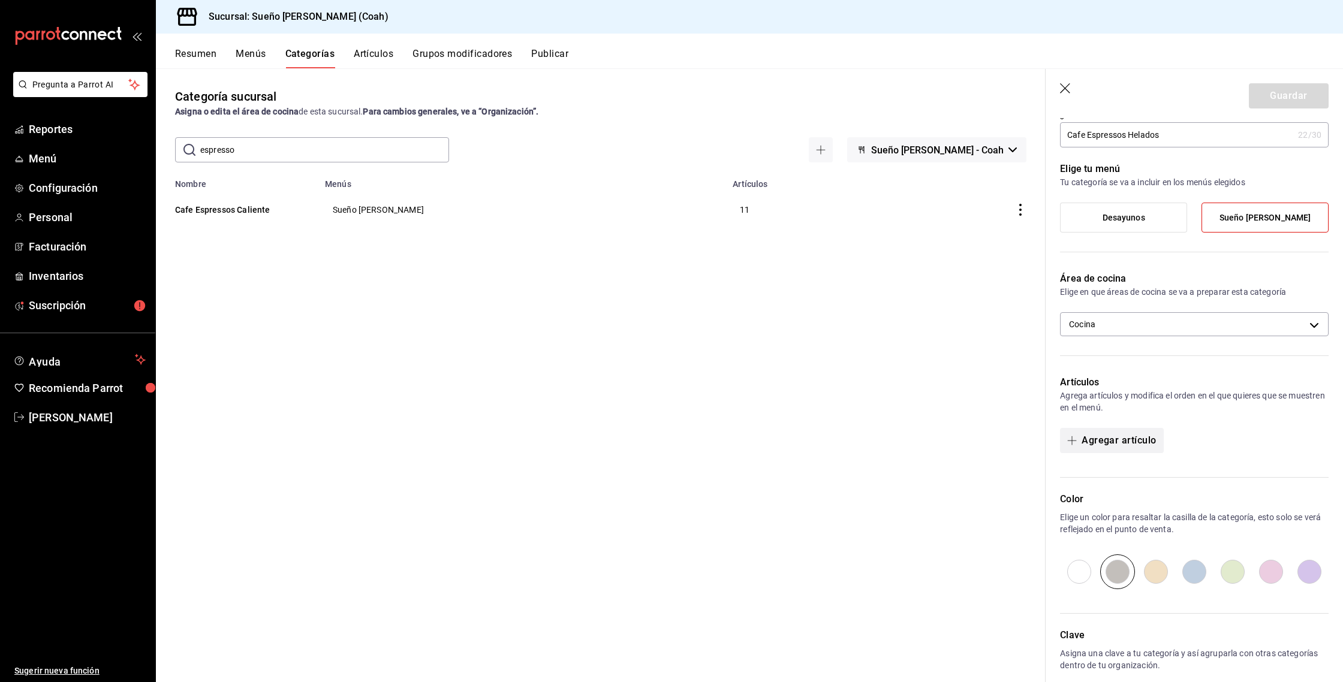
click at [1080, 439] on span "button" at bounding box center [1074, 441] width 14 height 10
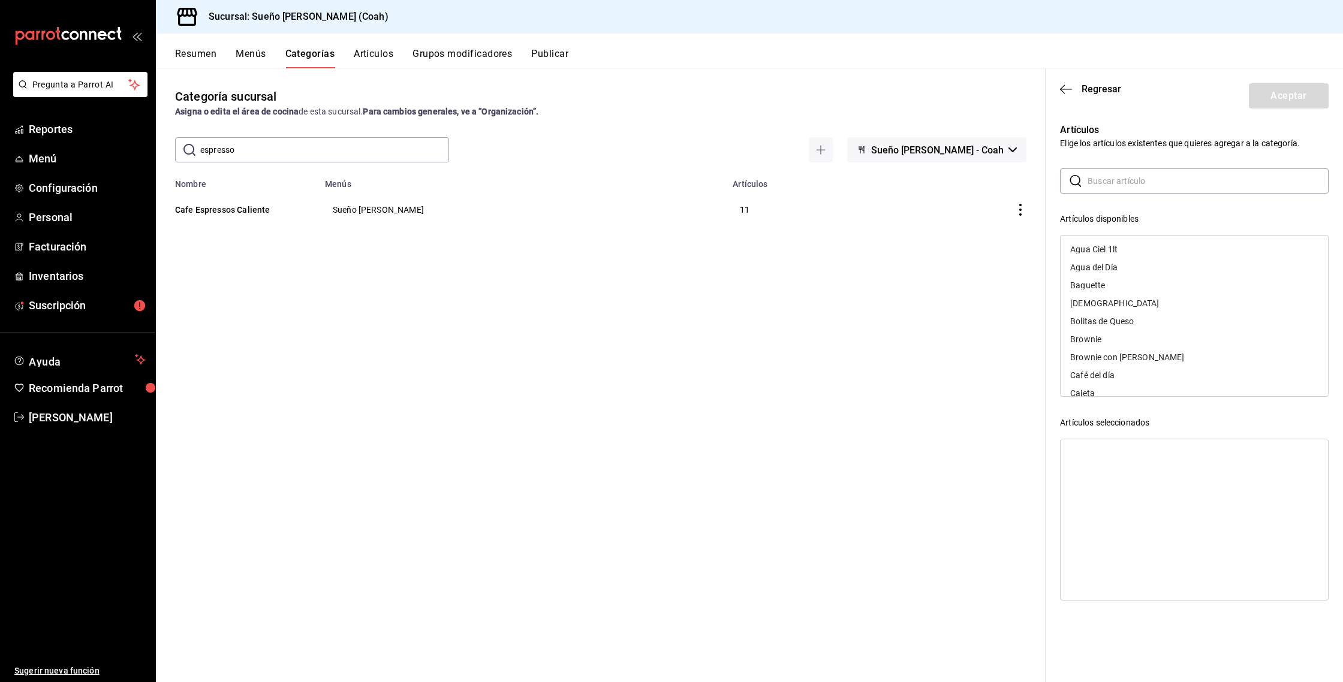
click at [1158, 187] on input "text" at bounding box center [1208, 181] width 241 height 24
type input "iced"
click at [1124, 252] on div "Iced Espresso" at bounding box center [1194, 249] width 267 height 18
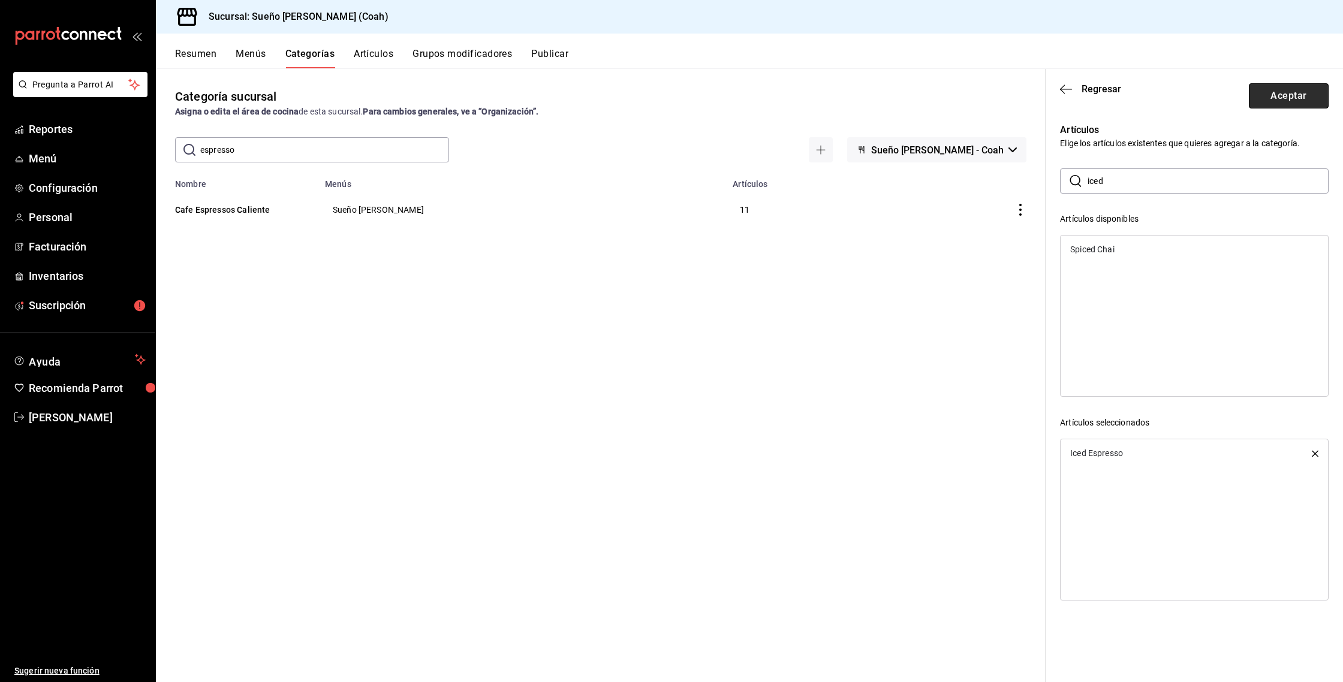
click at [1261, 103] on button "Aceptar" at bounding box center [1289, 95] width 80 height 25
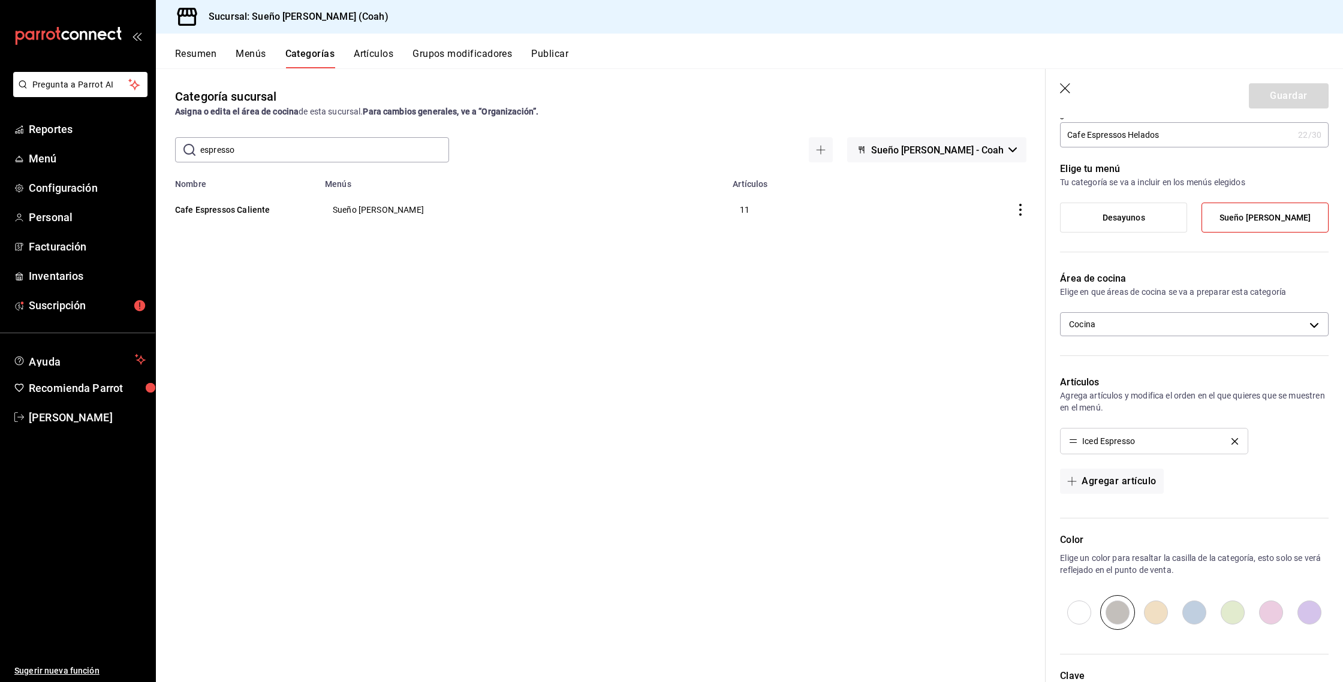
click at [1070, 89] on icon "button" at bounding box center [1066, 89] width 12 height 12
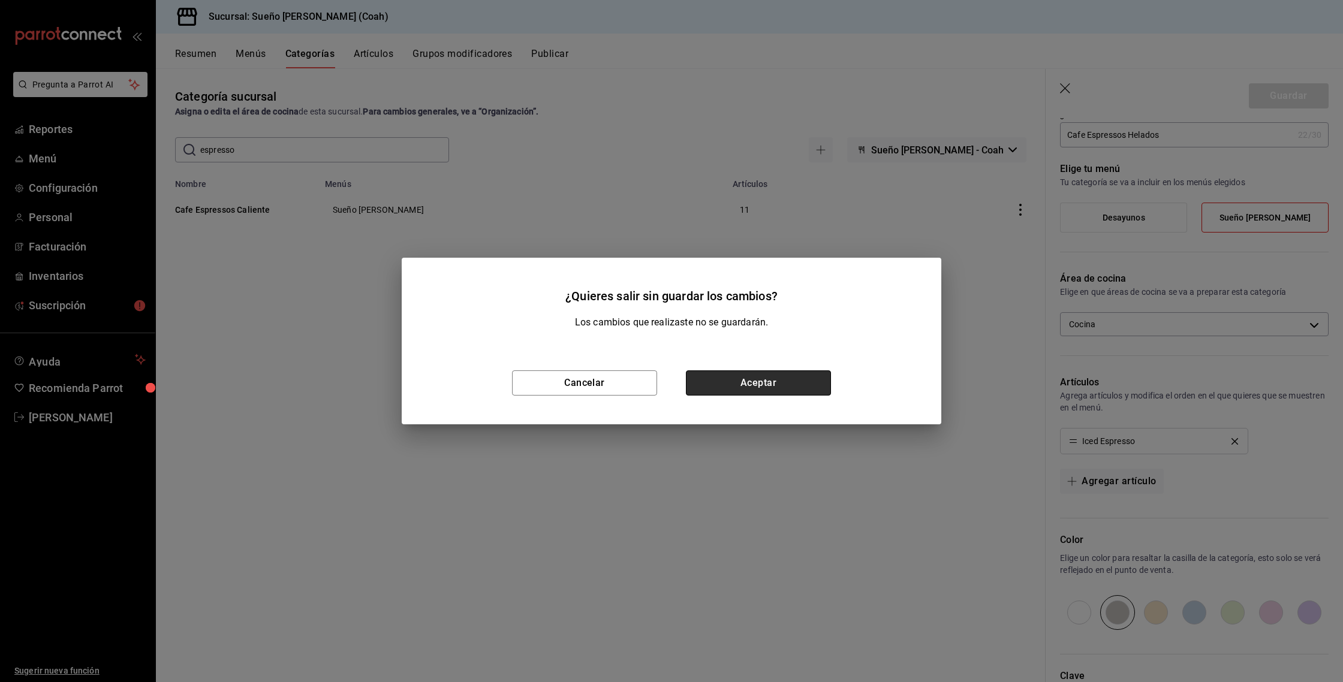
click at [772, 384] on button "Aceptar" at bounding box center [758, 383] width 145 height 25
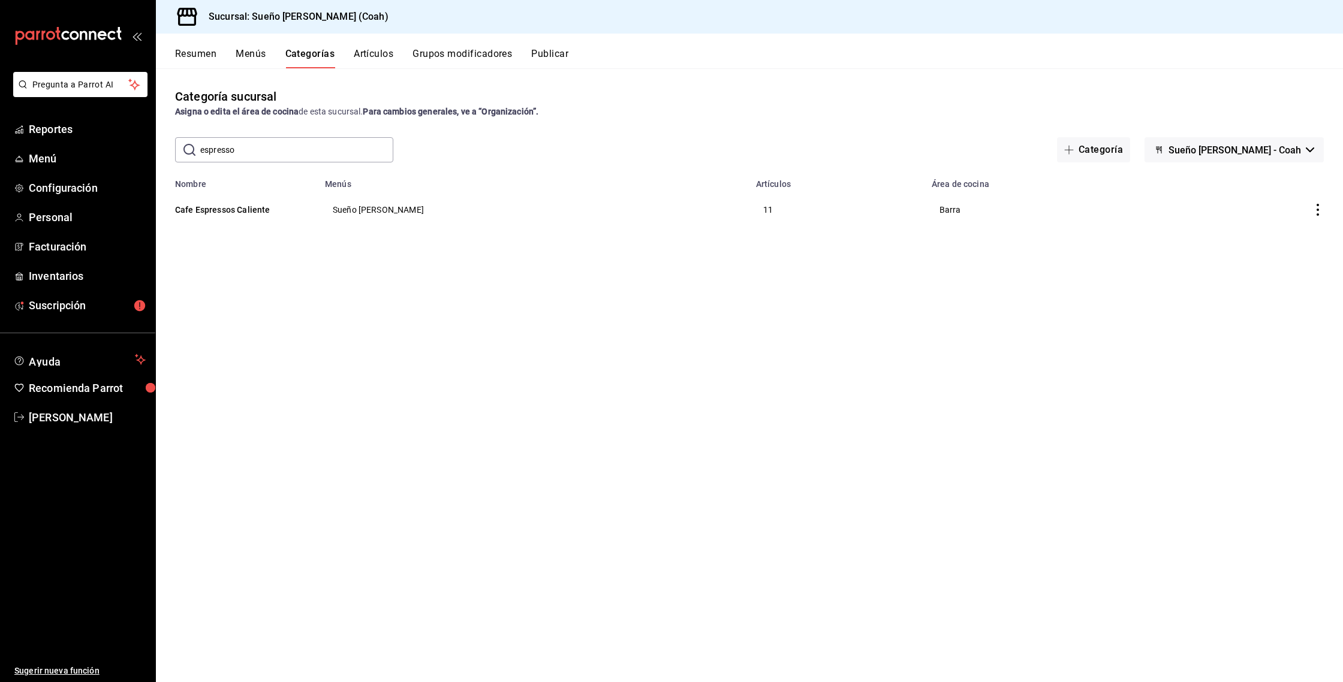
click at [339, 145] on input "espresso" at bounding box center [296, 150] width 193 height 24
click at [338, 149] on input "espresso" at bounding box center [296, 150] width 193 height 24
type input "espress"
click at [377, 58] on button "Artículos" at bounding box center [374, 58] width 40 height 20
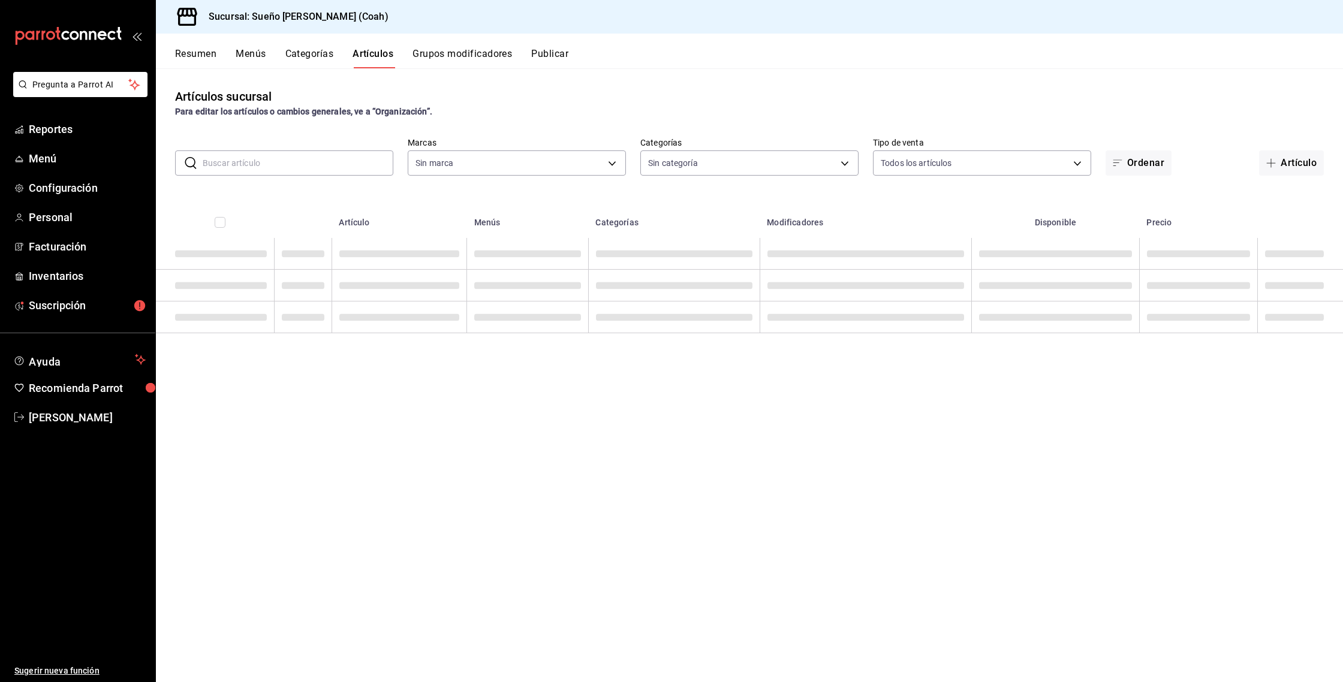
type input "81ecb768-dc13-4b16-b8a9-76a7acece37d"
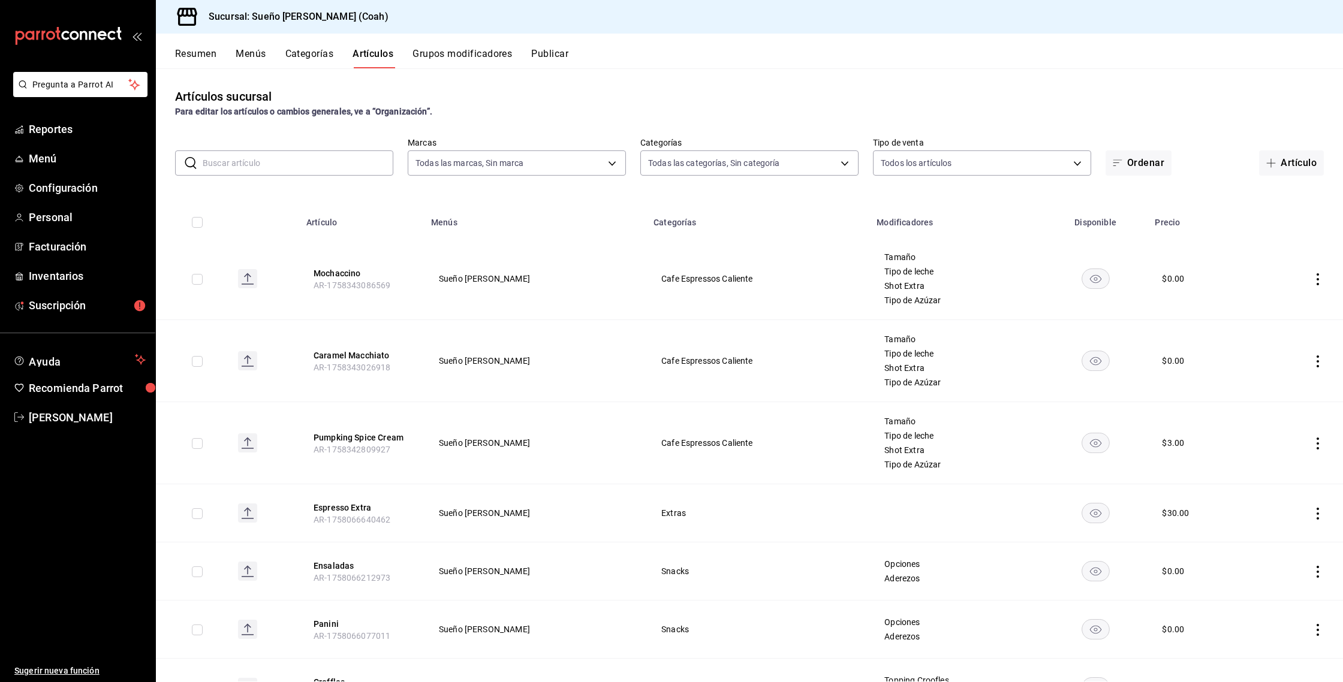
type input "2fbc2f85-2387-4204-82bc-a2389eec5e5c,ff19b931-72b9-4f1e-9e14-5b88817328ca,100cd…"
click at [318, 55] on button "Categorías" at bounding box center [309, 58] width 49 height 20
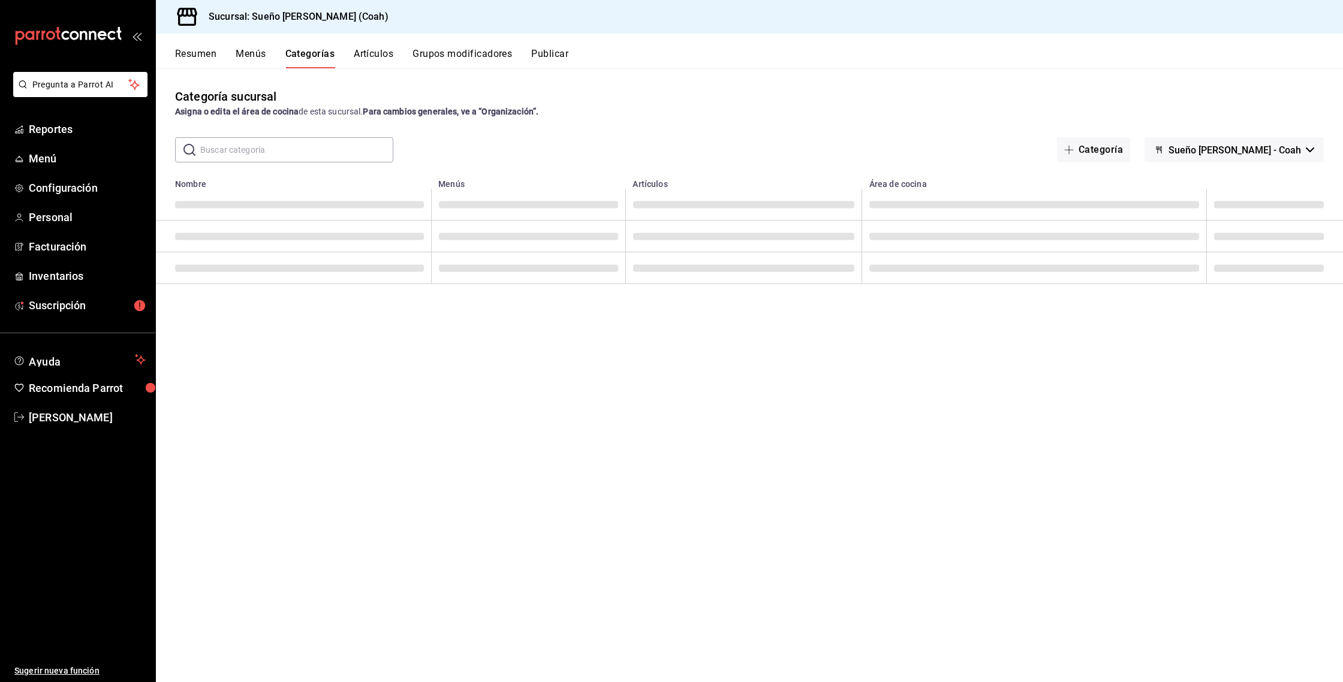
click at [305, 143] on input "text" at bounding box center [296, 150] width 193 height 24
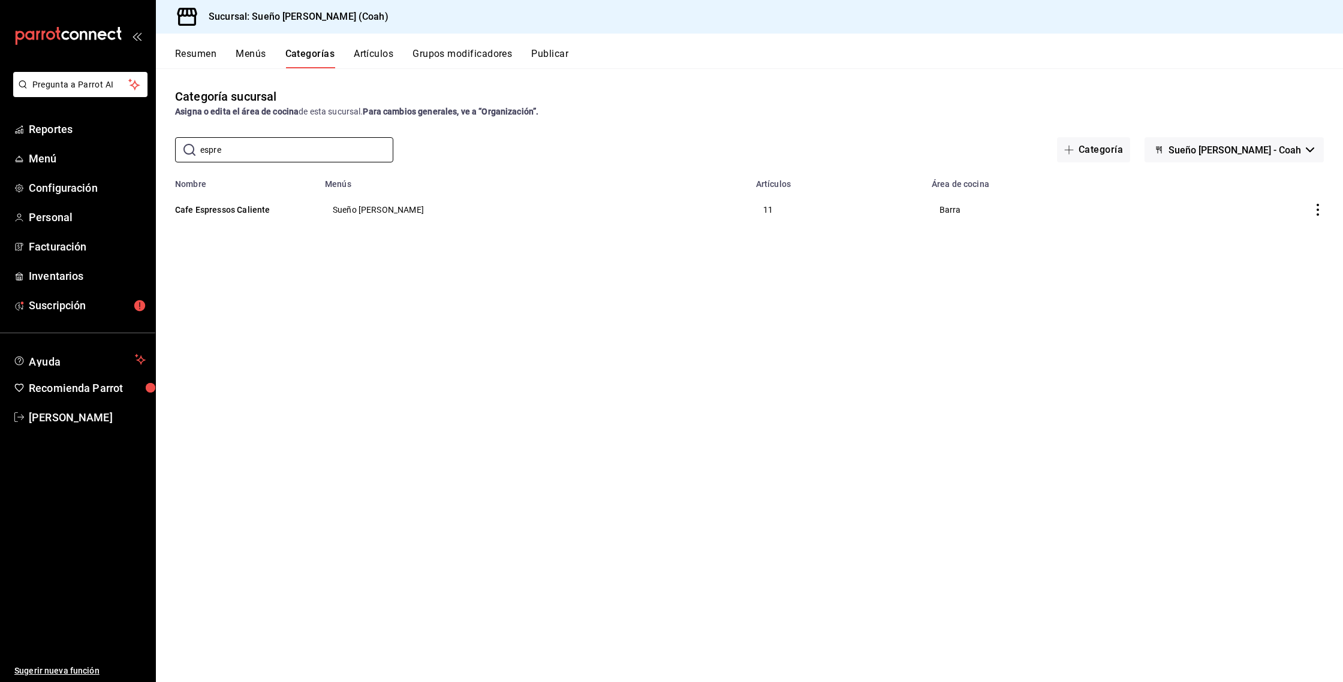
type input "espre"
click at [615, 258] on div "Categoría sucursal Asigna o edita el área de cocina de esta sucursal. Para camb…" at bounding box center [749, 374] width 1187 height 613
click at [1123, 148] on button "Categoría" at bounding box center [1093, 149] width 73 height 25
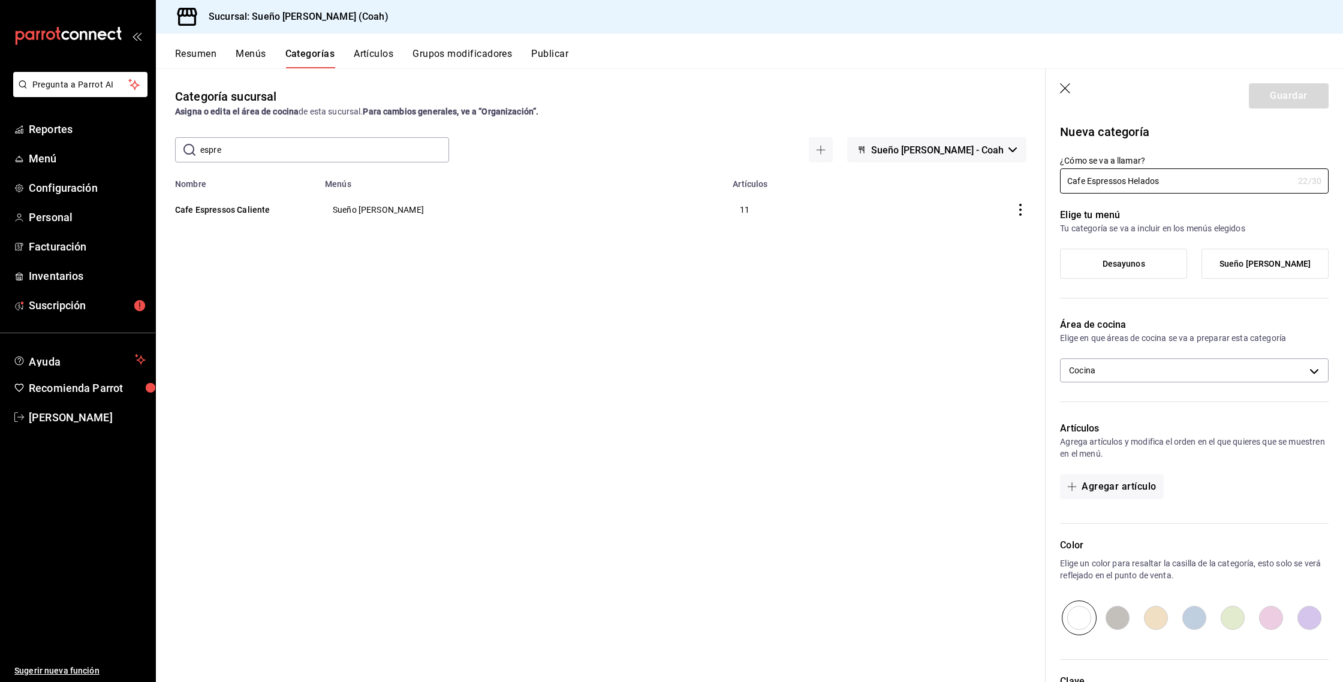
type input "Cafe Espressos Helados"
click at [1260, 249] on label "Sueño [PERSON_NAME]" at bounding box center [1265, 263] width 126 height 29
click at [0, 0] on input "Sueño [PERSON_NAME]" at bounding box center [0, 0] width 0 height 0
click at [1154, 362] on body "Pregunta a Parrot AI Reportes Menú Configuración Personal Facturación Inventari…" at bounding box center [671, 341] width 1343 height 682
click at [1128, 407] on span "Barra" at bounding box center [1205, 410] width 228 height 13
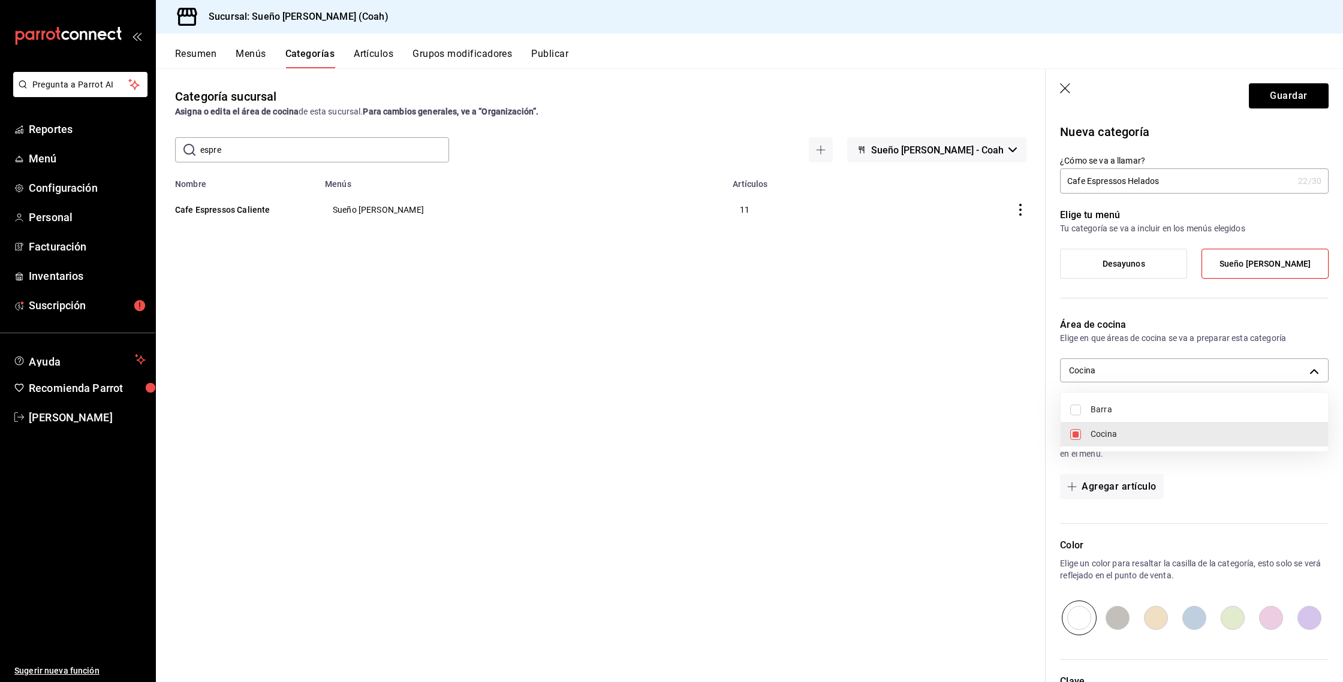
type input "35fbea04-ee1a-4712-80cb-be3956cf53bd,35743aec-f32a-4285-bcef-c5a003e2a745"
checkbox input "true"
click at [1124, 432] on span "Cocina" at bounding box center [1205, 434] width 228 height 13
type input "35743aec-f32a-4285-bcef-c5a003e2a745"
checkbox input "false"
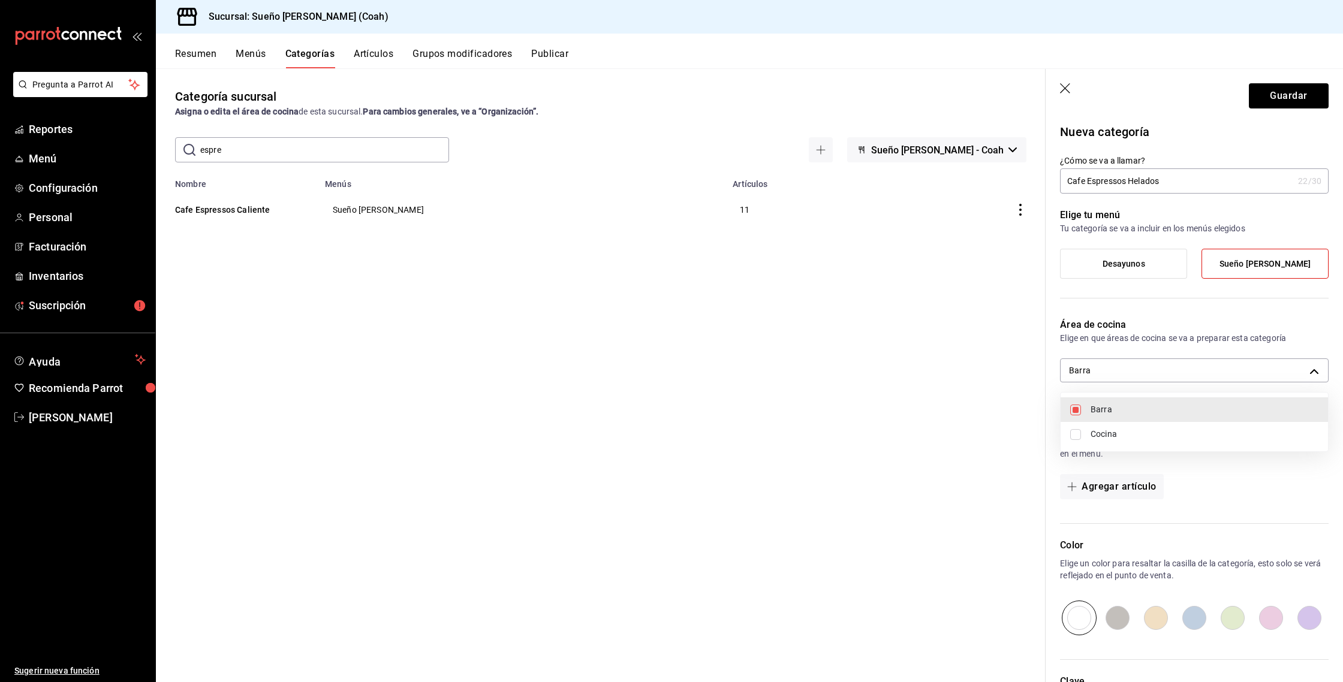
click at [1117, 486] on div at bounding box center [671, 341] width 1343 height 682
click at [1120, 486] on button "Agregar artículo" at bounding box center [1111, 486] width 103 height 25
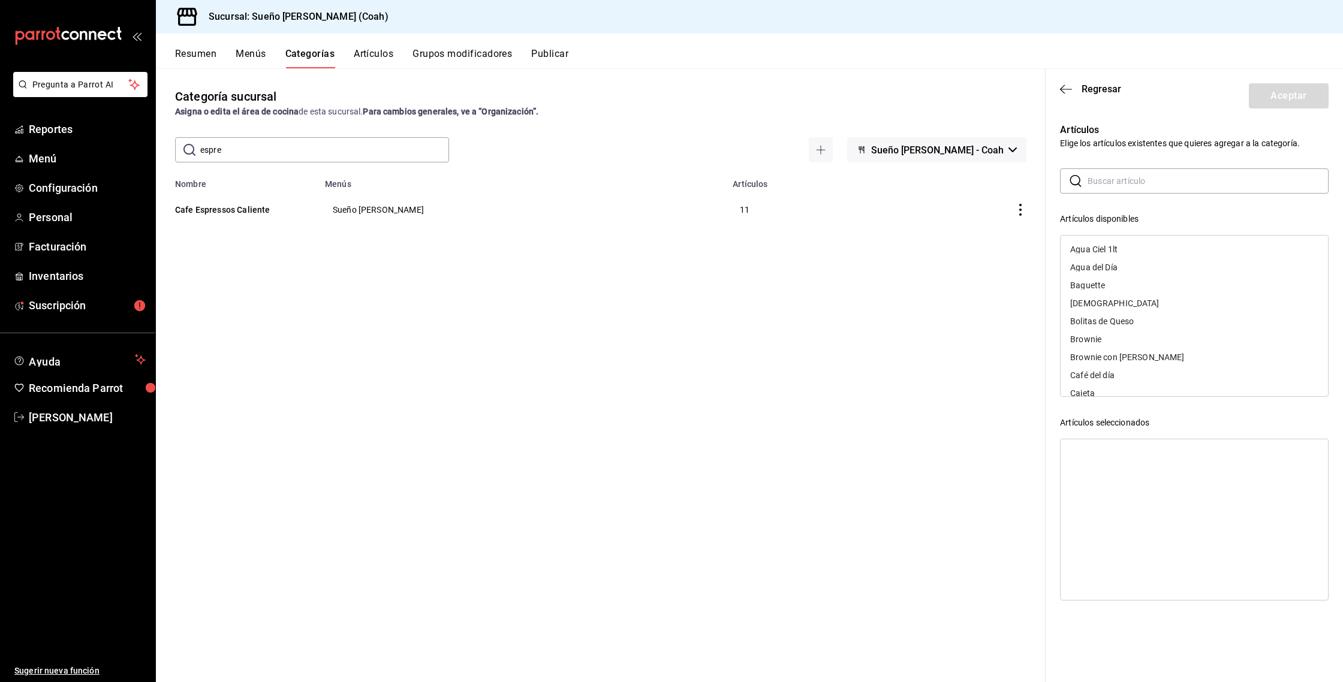
click at [1123, 181] on input "text" at bounding box center [1208, 181] width 241 height 24
type input "iced"
click at [1127, 249] on div "Iced Espresso" at bounding box center [1194, 249] width 267 height 18
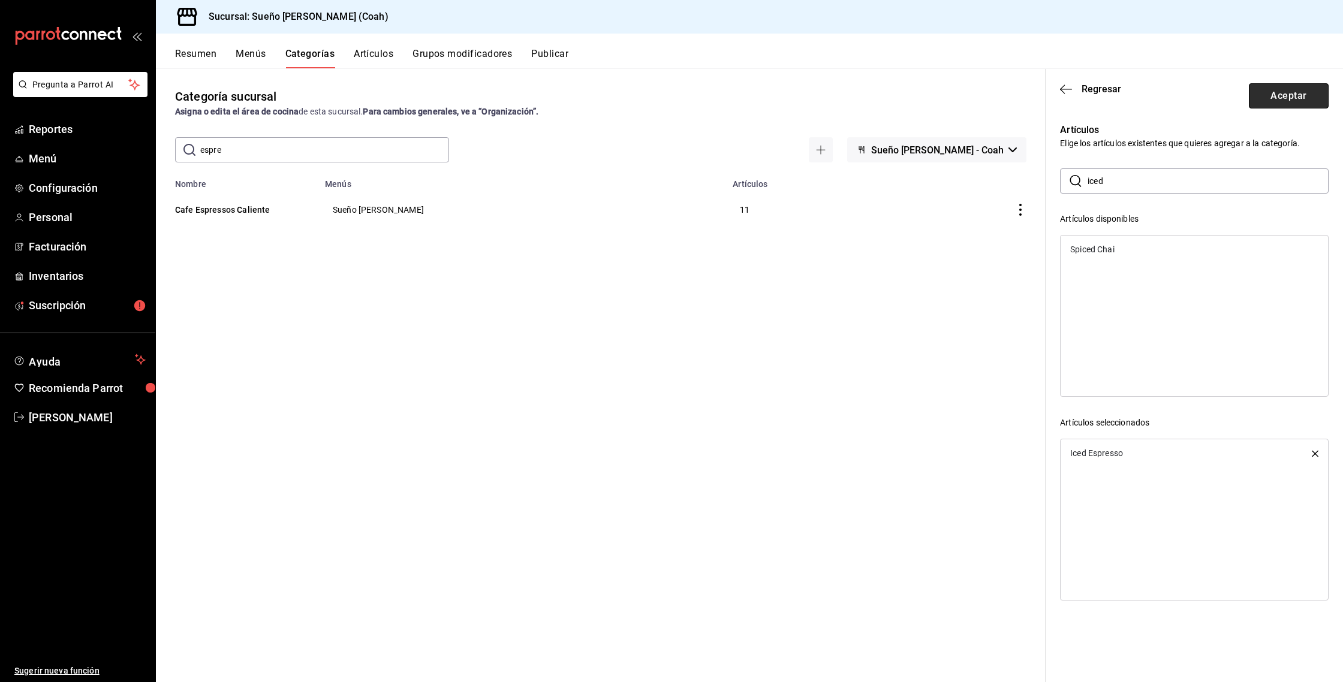
click at [1274, 100] on button "Aceptar" at bounding box center [1289, 95] width 80 height 25
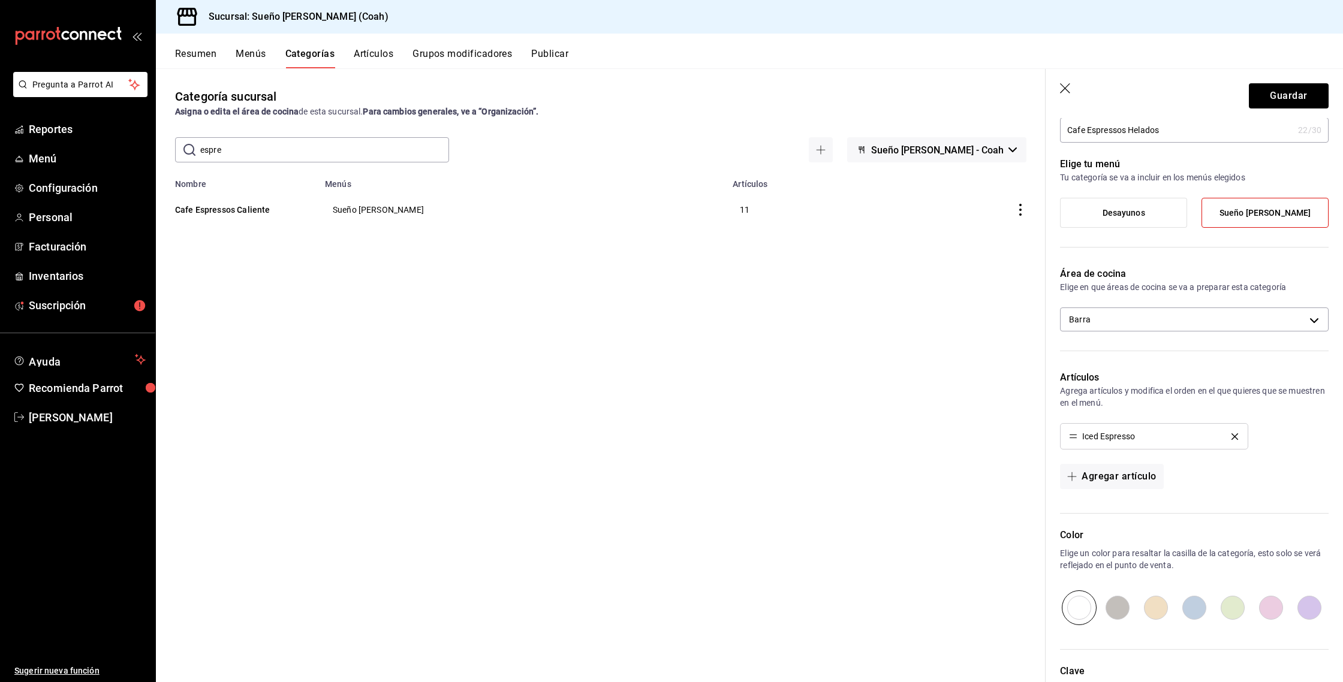
scroll to position [146, 0]
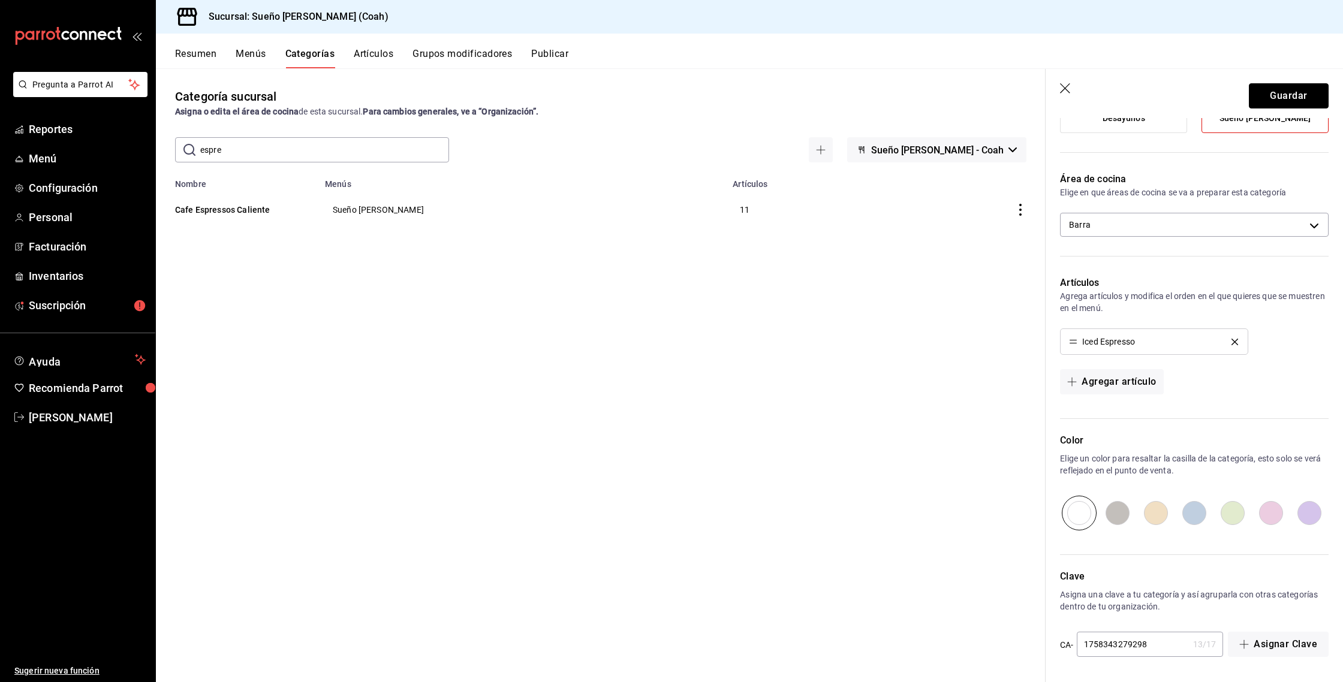
click at [1280, 93] on button "Guardar" at bounding box center [1289, 95] width 80 height 25
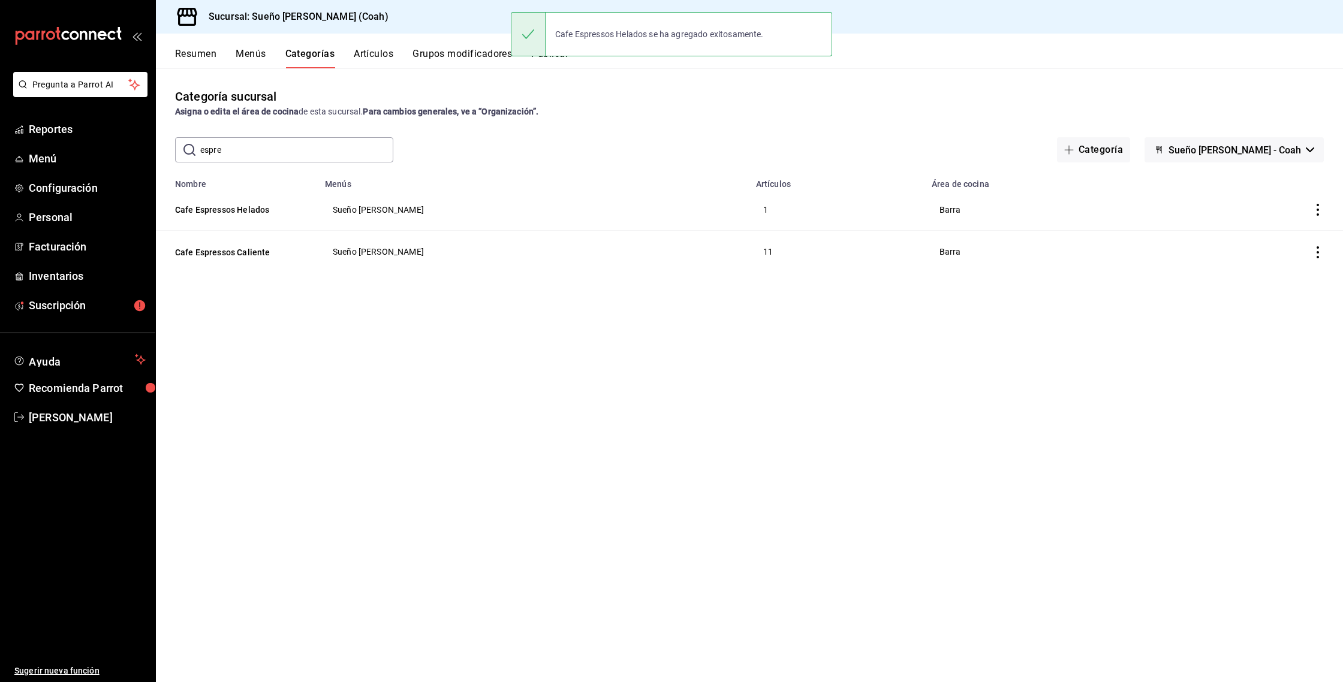
click at [380, 54] on button "Artículos" at bounding box center [374, 58] width 40 height 20
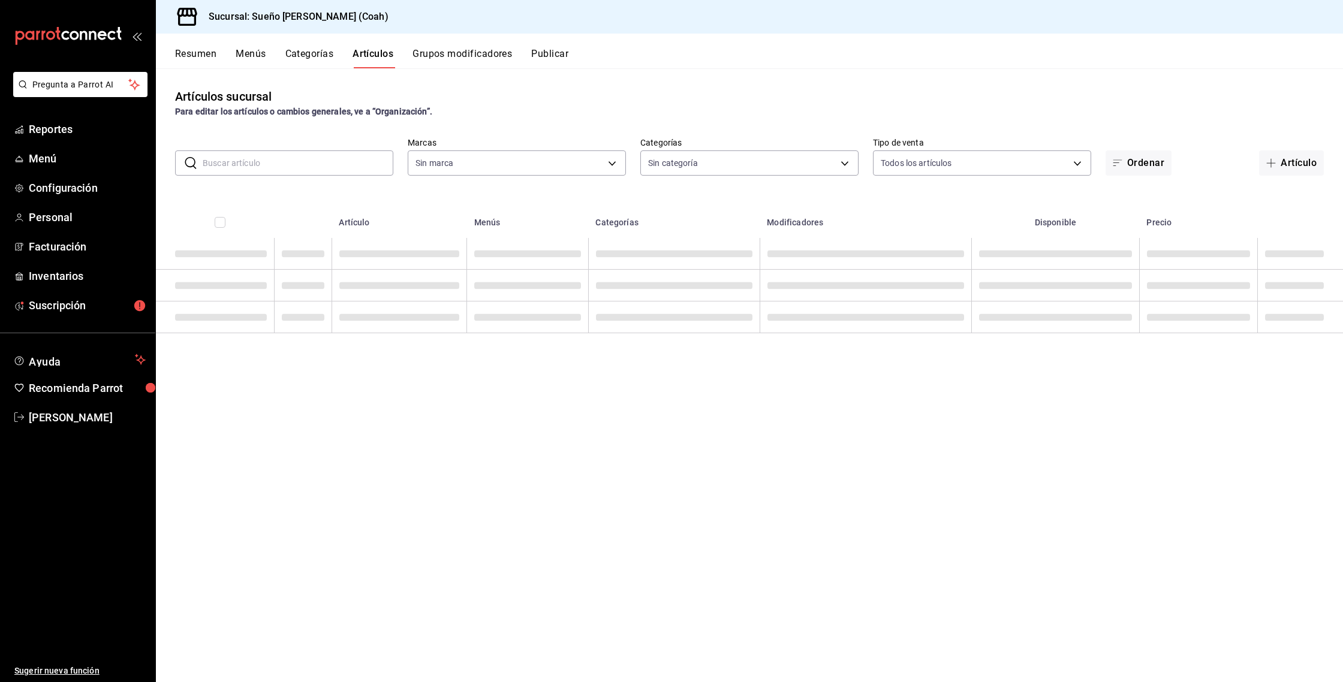
type input "5e534c28-0a12-40a1-99a3-4559cb21552c,2fbc2f85-2387-4204-82bc-a2389eec5e5c,ff19b…"
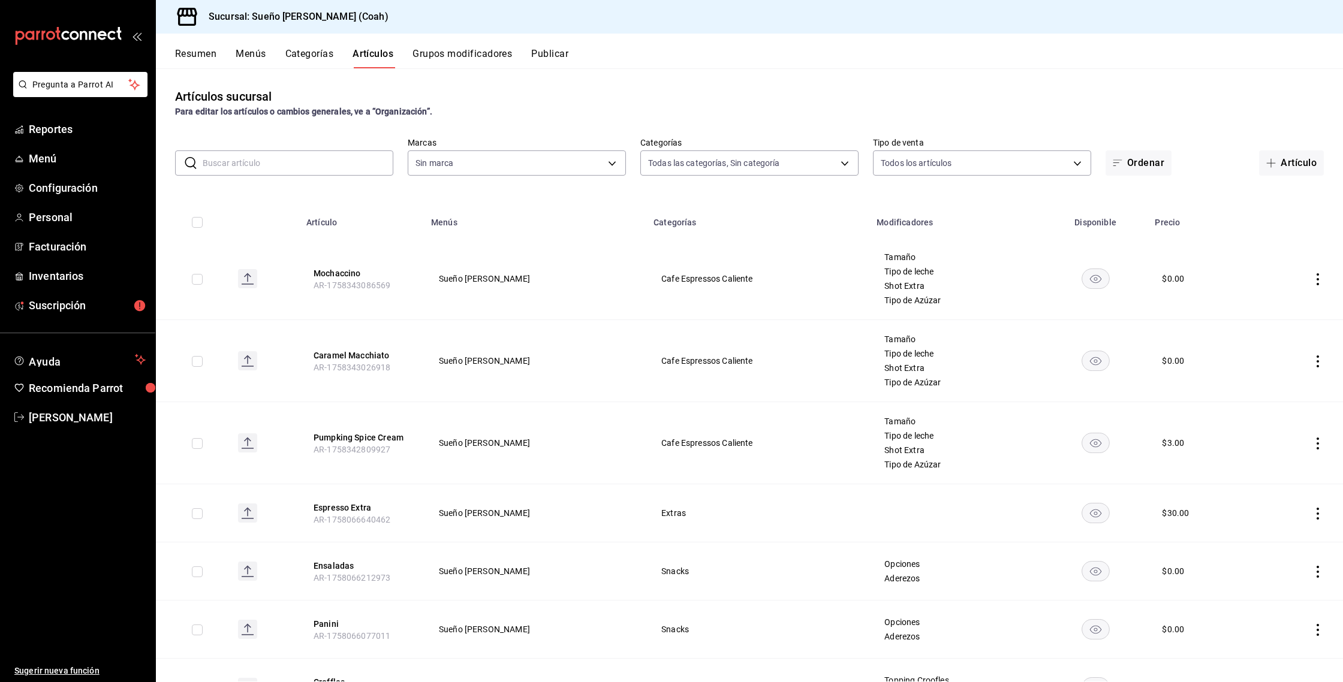
type input "81ecb768-dc13-4b16-b8a9-76a7acece37d"
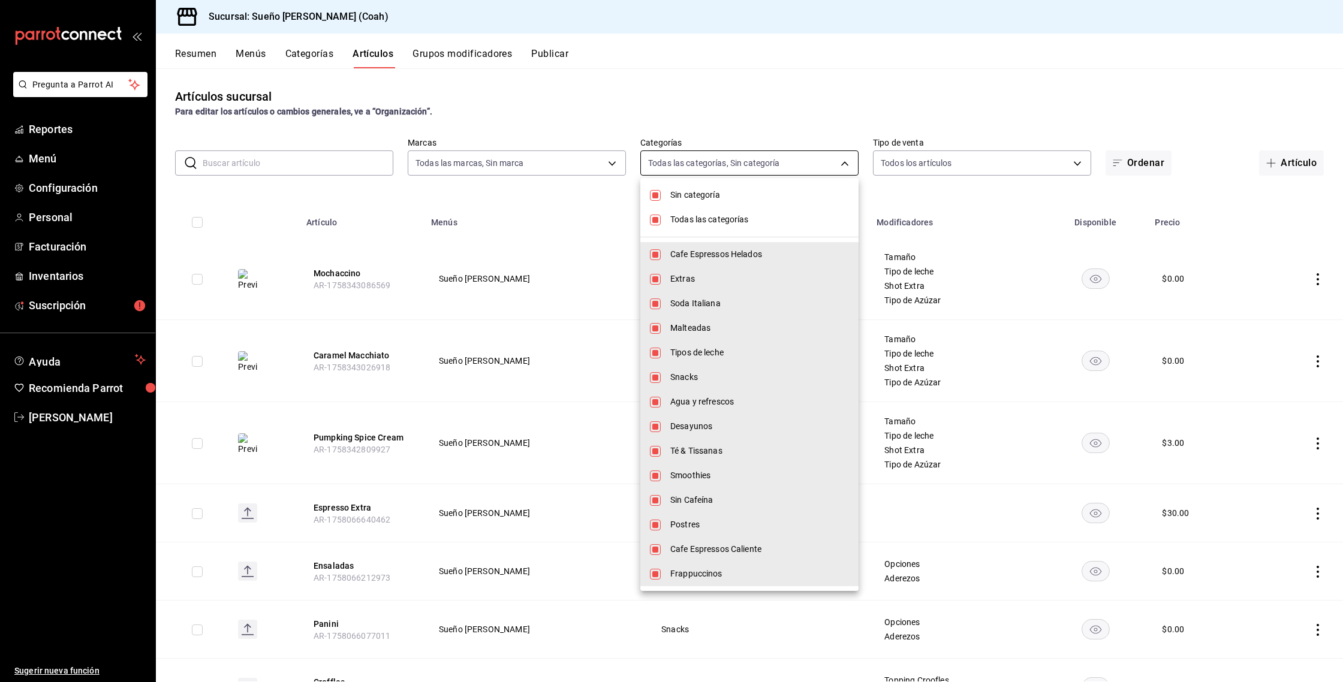
click at [707, 163] on body "Pregunta a Parrot AI Reportes Menú Configuración Personal Facturación Inventari…" at bounding box center [671, 341] width 1343 height 682
drag, startPoint x: 700, startPoint y: 221, endPoint x: 697, endPoint y: 204, distance: 16.5
click at [700, 219] on span "Todas las categorías" at bounding box center [759, 219] width 179 height 13
checkbox input "false"
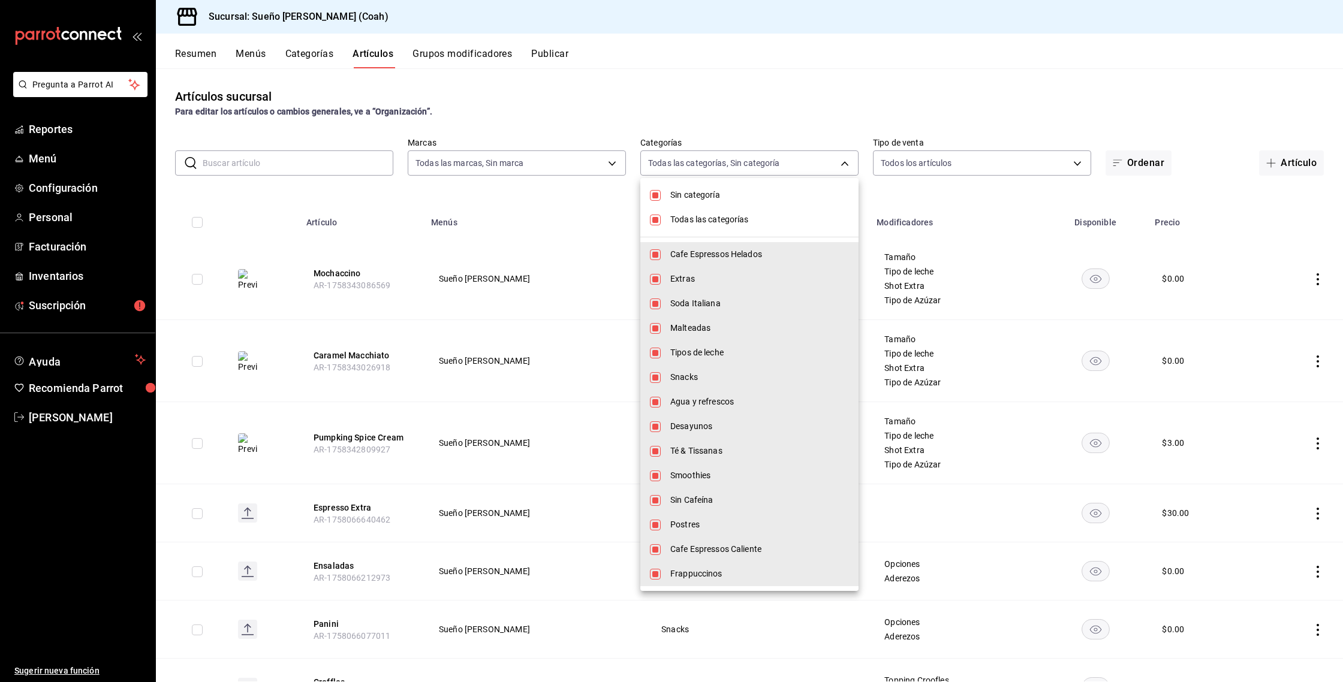
checkbox input "false"
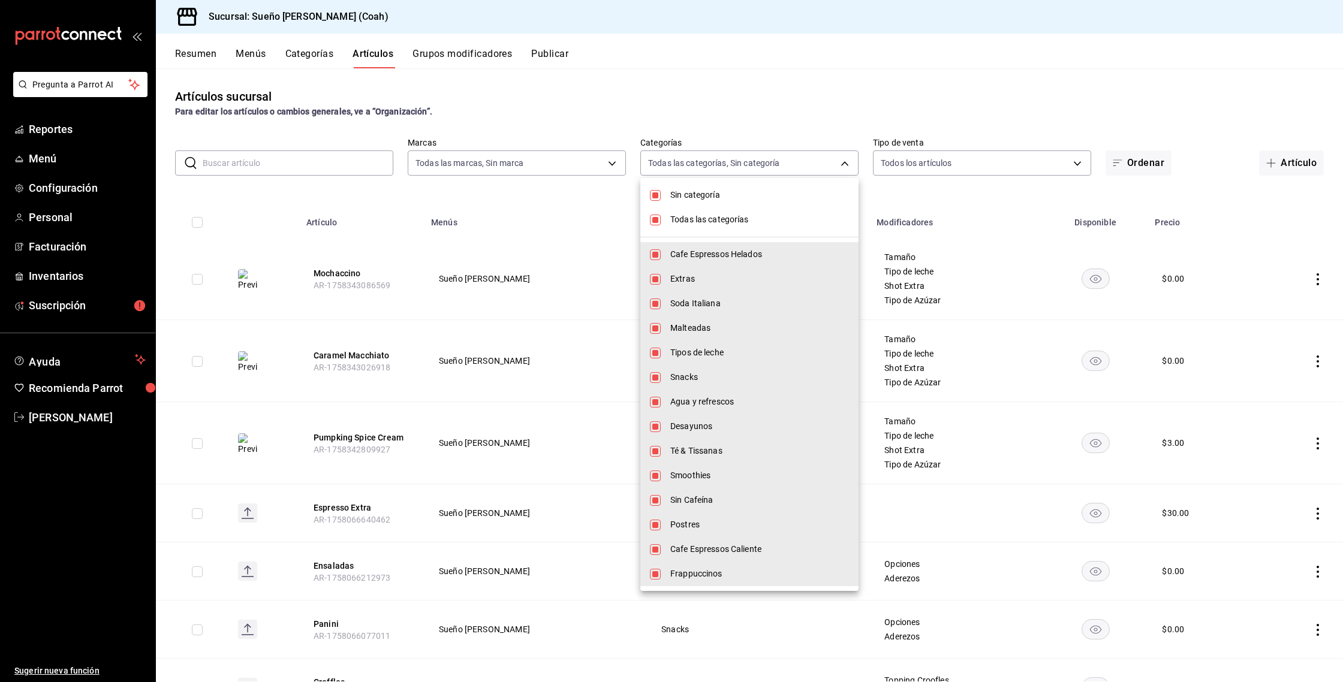
checkbox input "false"
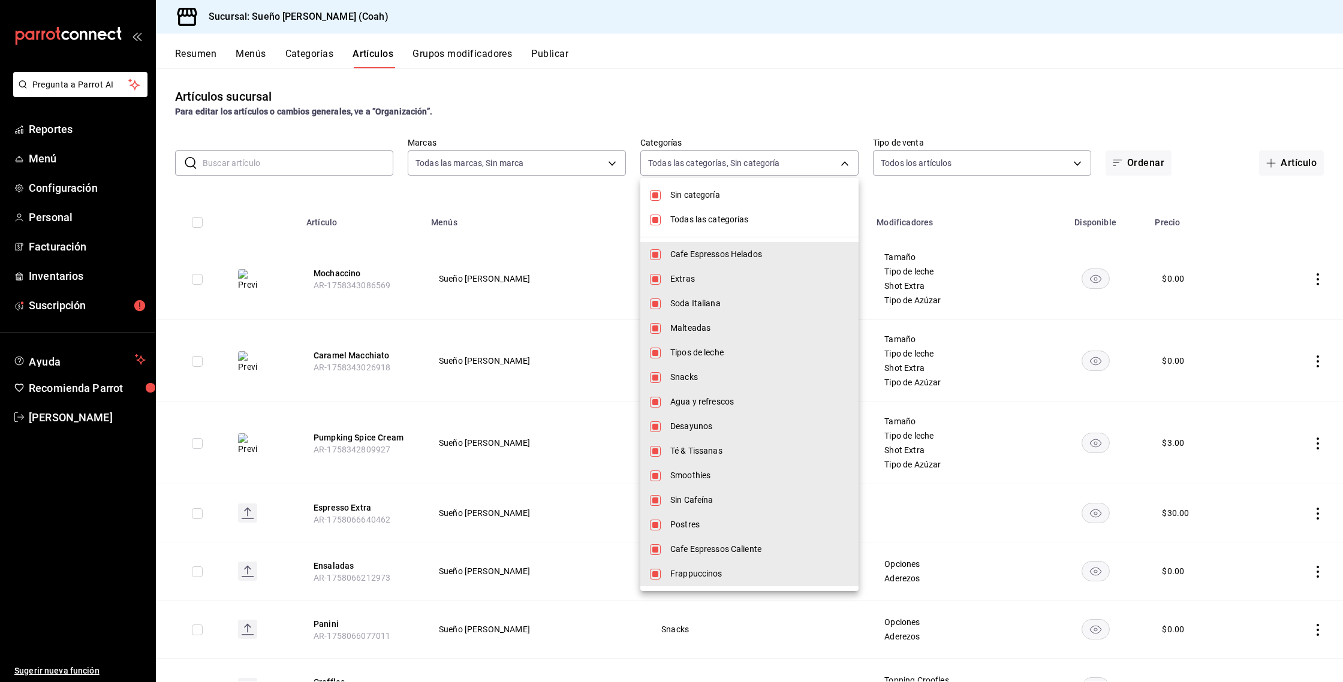
checkbox input "false"
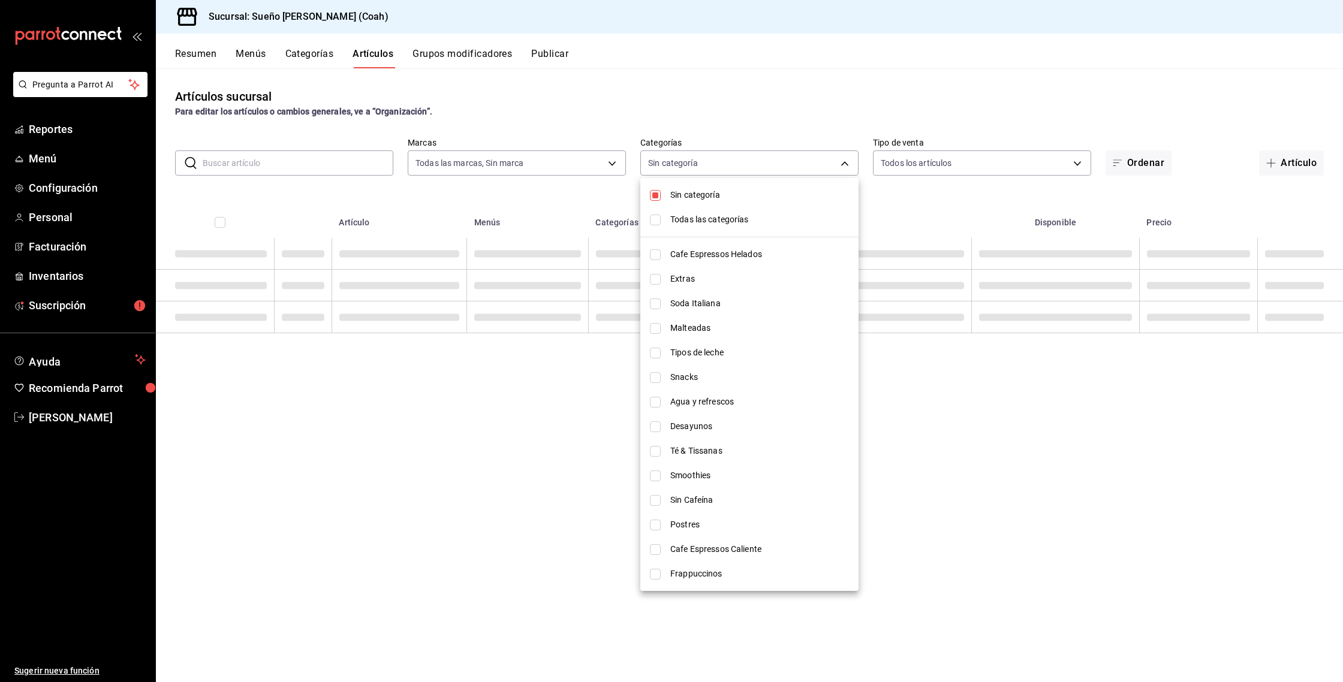
drag, startPoint x: 697, startPoint y: 203, endPoint x: 693, endPoint y: 230, distance: 27.2
click at [697, 203] on li "Sin categoría" at bounding box center [749, 195] width 218 height 25
checkbox input "false"
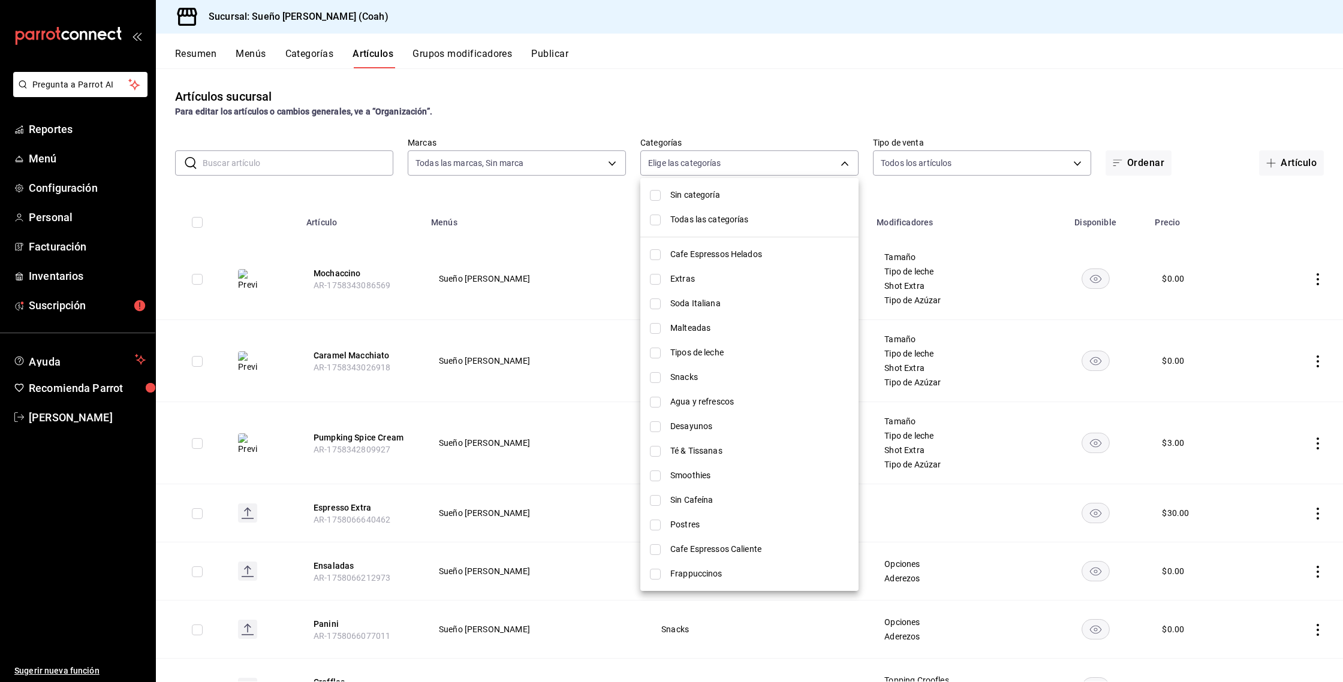
click at [700, 546] on span "Cafe Espressos Caliente" at bounding box center [759, 549] width 179 height 13
type input "3f85646c-c63a-47e3-a0d7-6fdbe71aa1d3"
checkbox input "true"
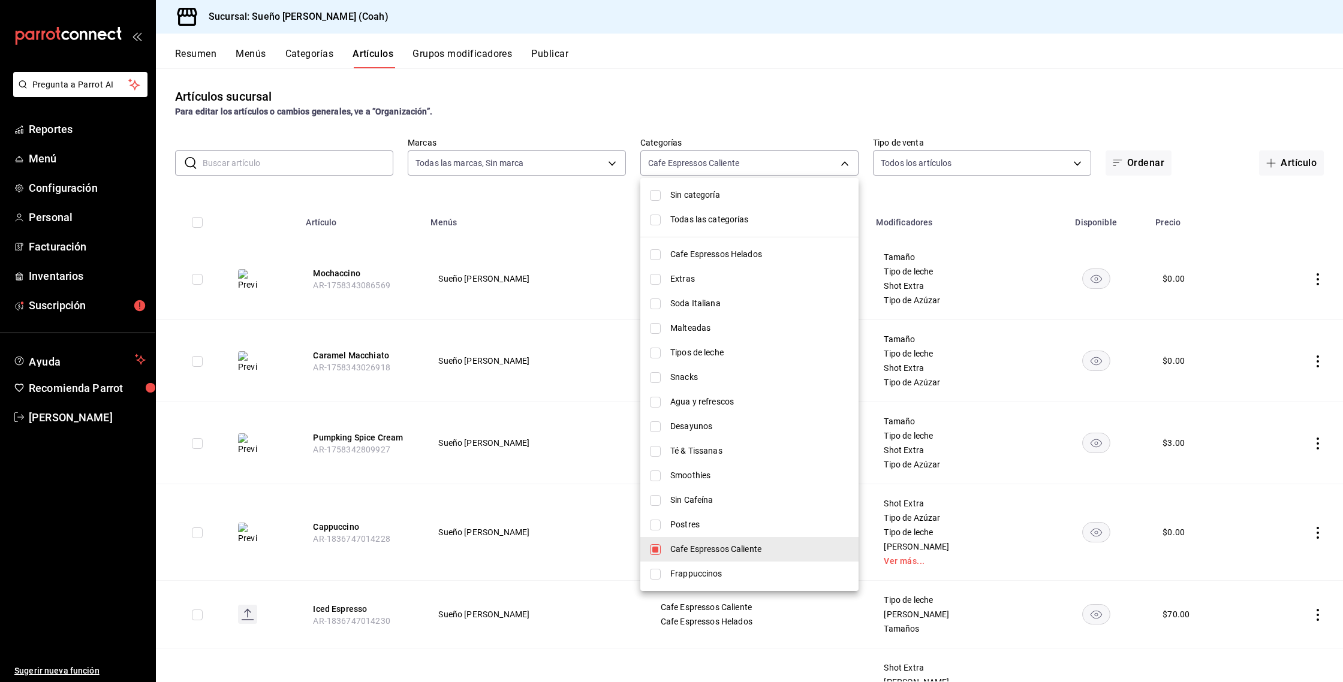
click at [570, 192] on div at bounding box center [671, 341] width 1343 height 682
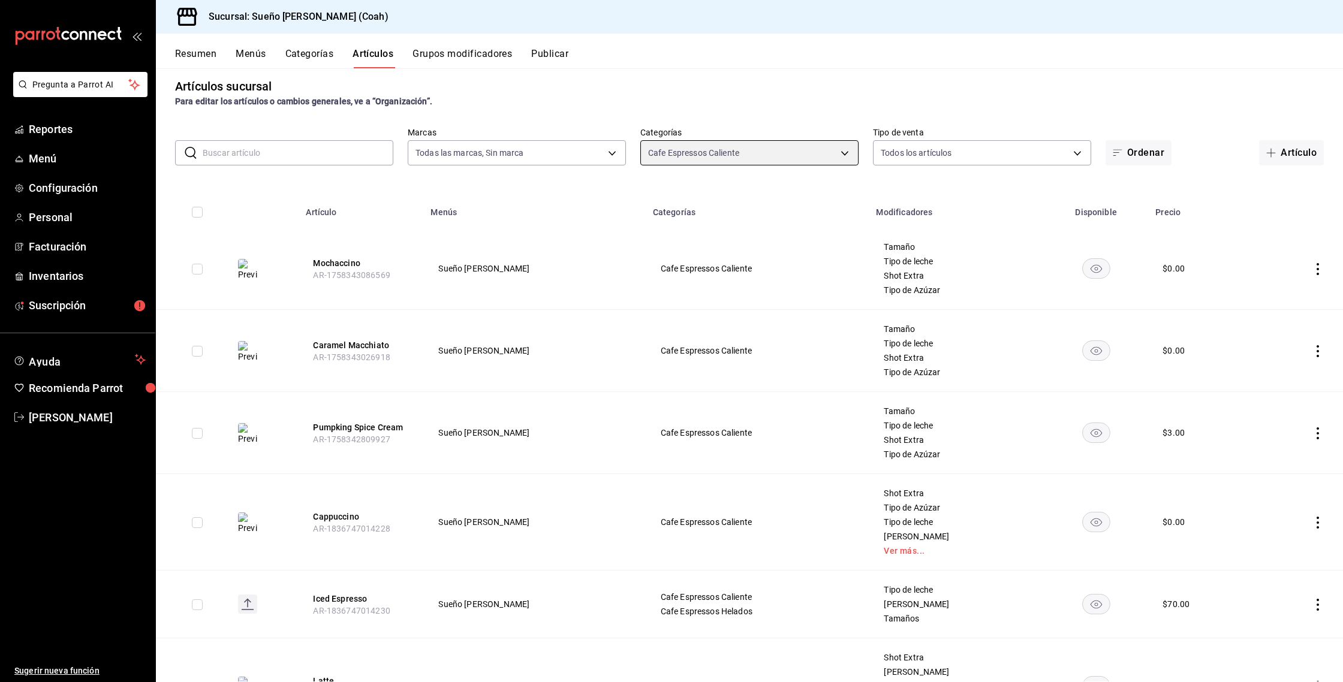
scroll to position [1, 0]
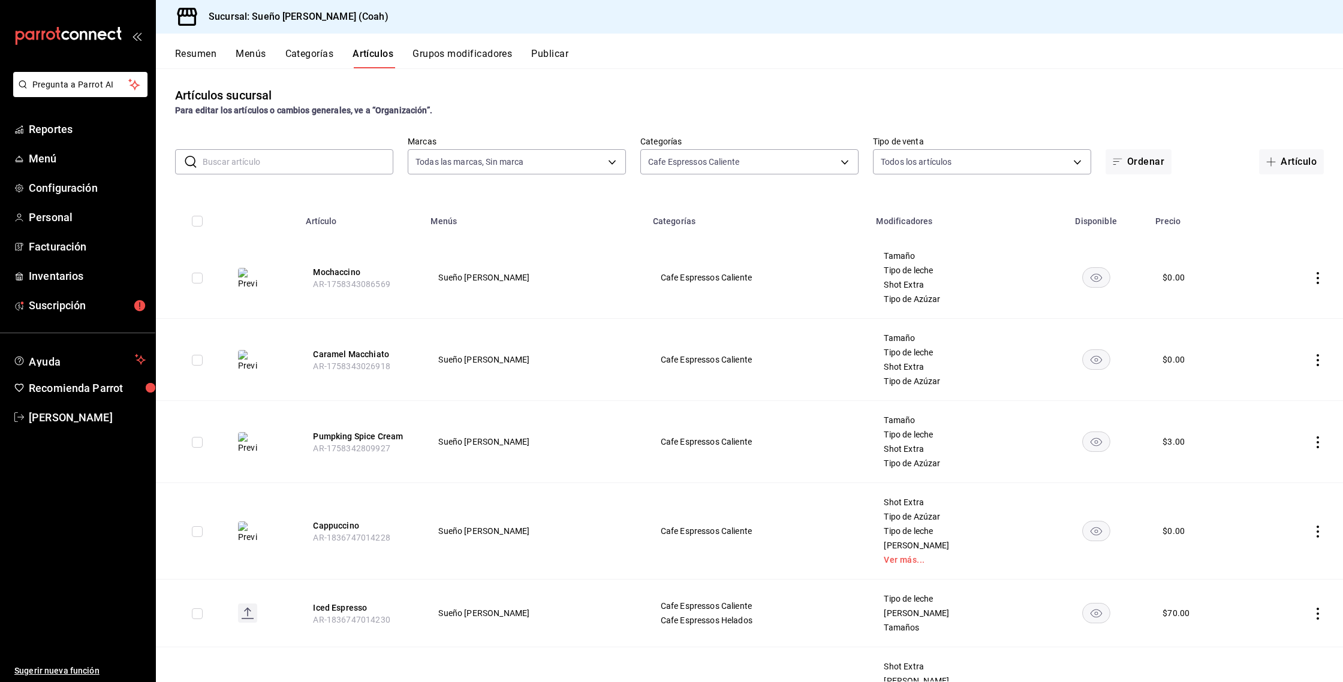
click at [1314, 610] on icon "actions" at bounding box center [1318, 614] width 12 height 12
click at [1295, 612] on li "Editar" at bounding box center [1271, 601] width 72 height 25
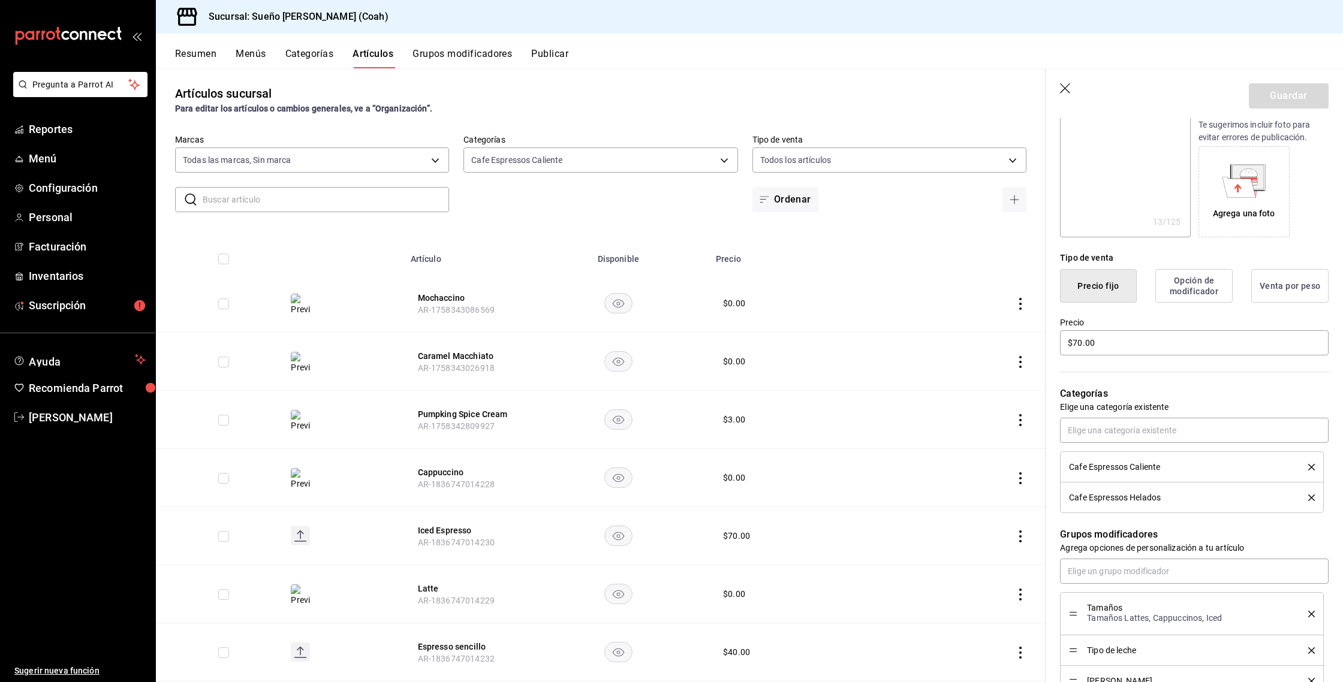
scroll to position [166, 0]
click at [1313, 465] on icon "delete" at bounding box center [1311, 464] width 7 height 7
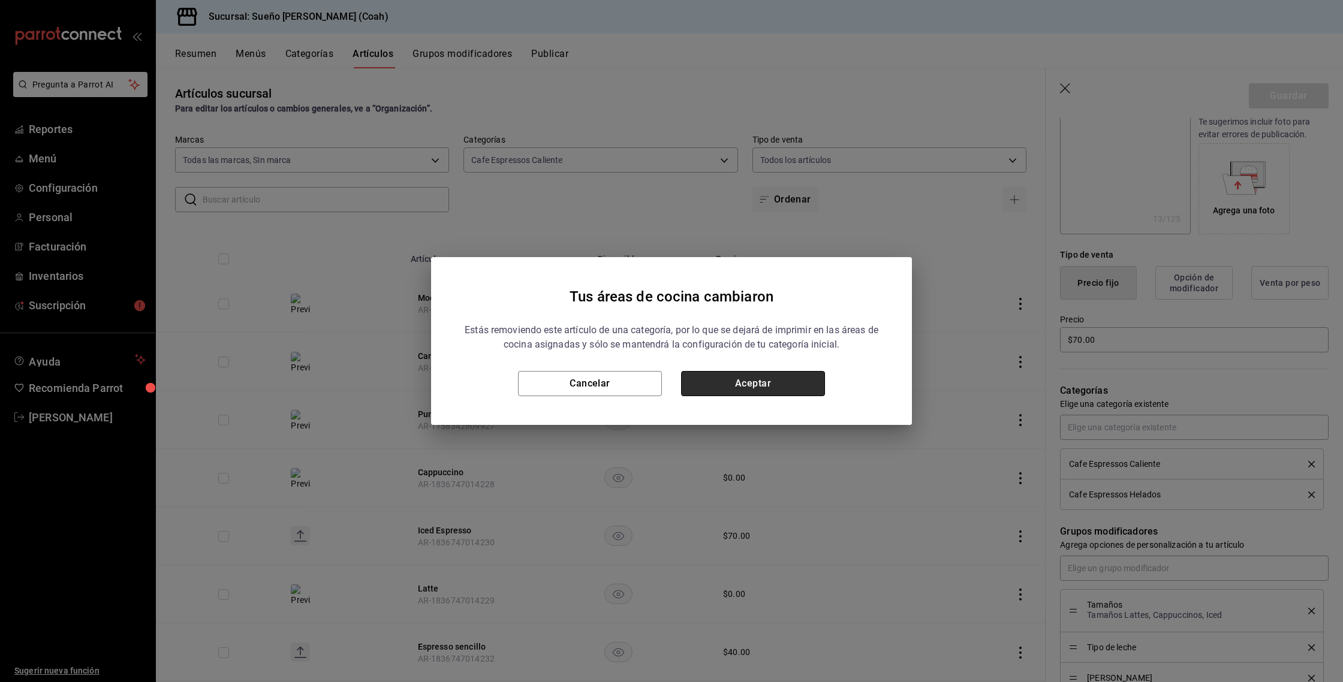
click at [762, 390] on button "Aceptar" at bounding box center [753, 383] width 144 height 25
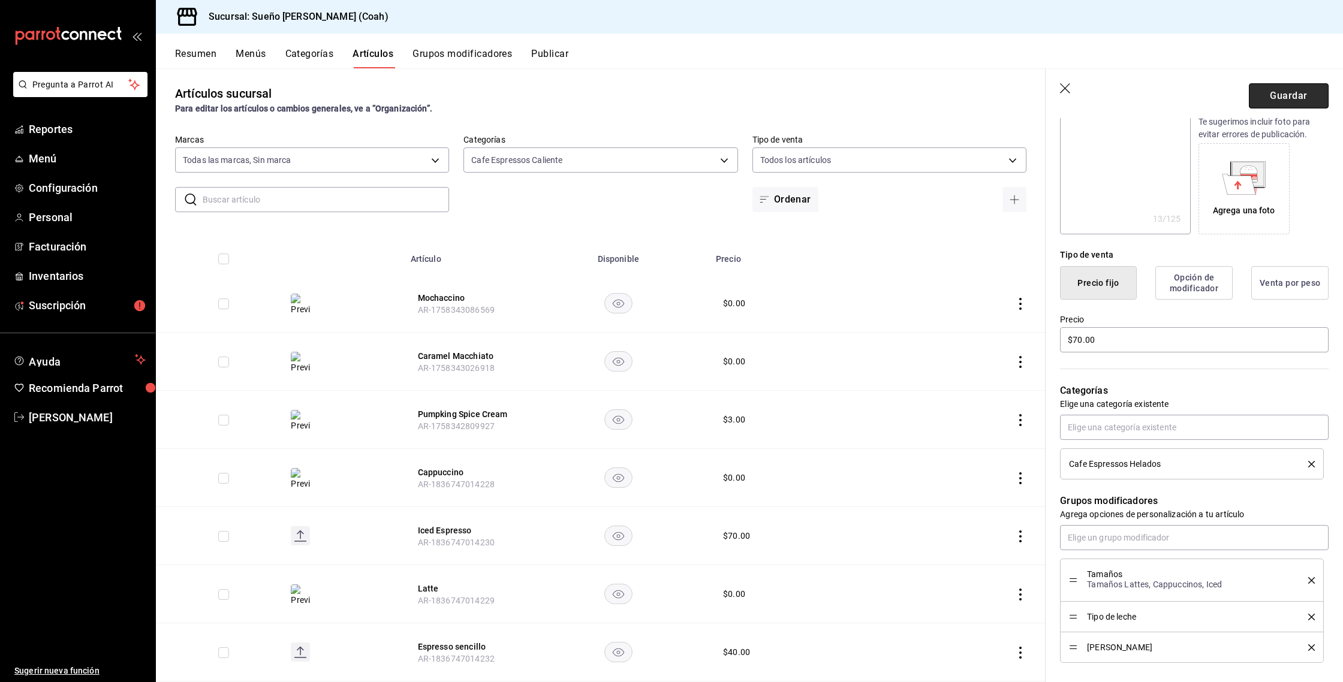
click at [1299, 103] on button "Guardar" at bounding box center [1289, 95] width 80 height 25
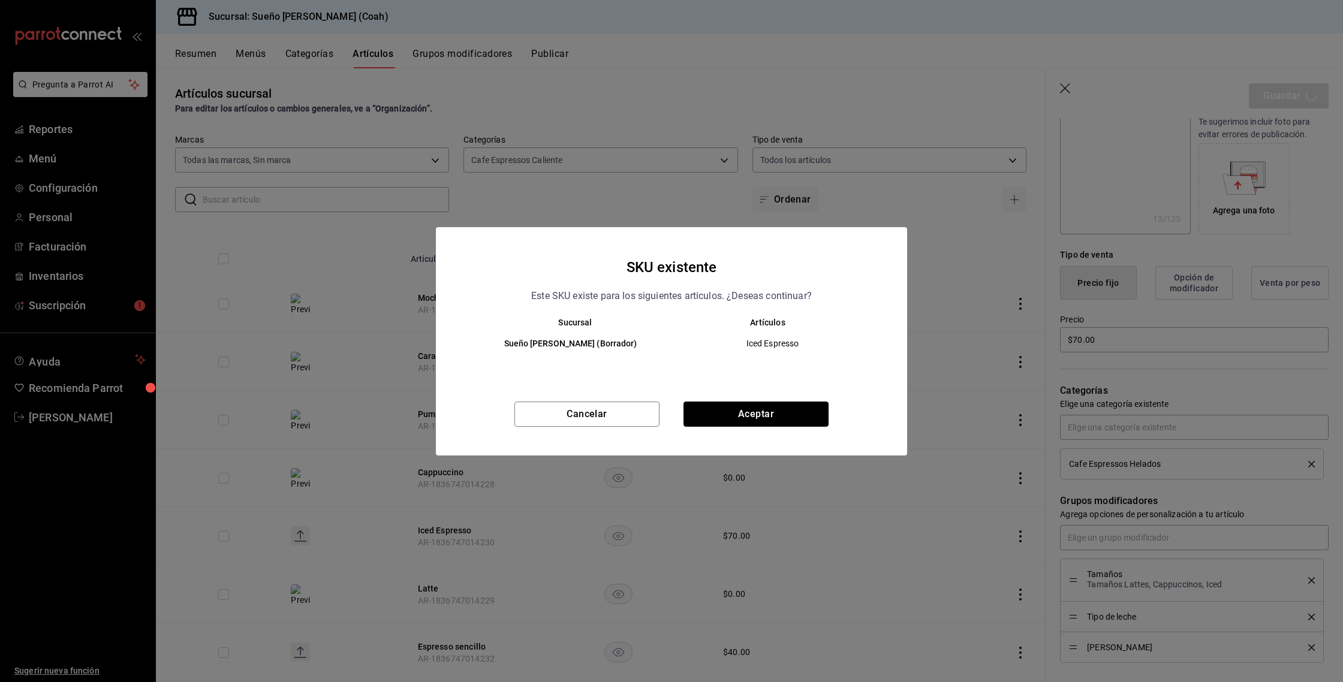
click at [765, 411] on button "Aceptar" at bounding box center [756, 414] width 145 height 25
type textarea "x"
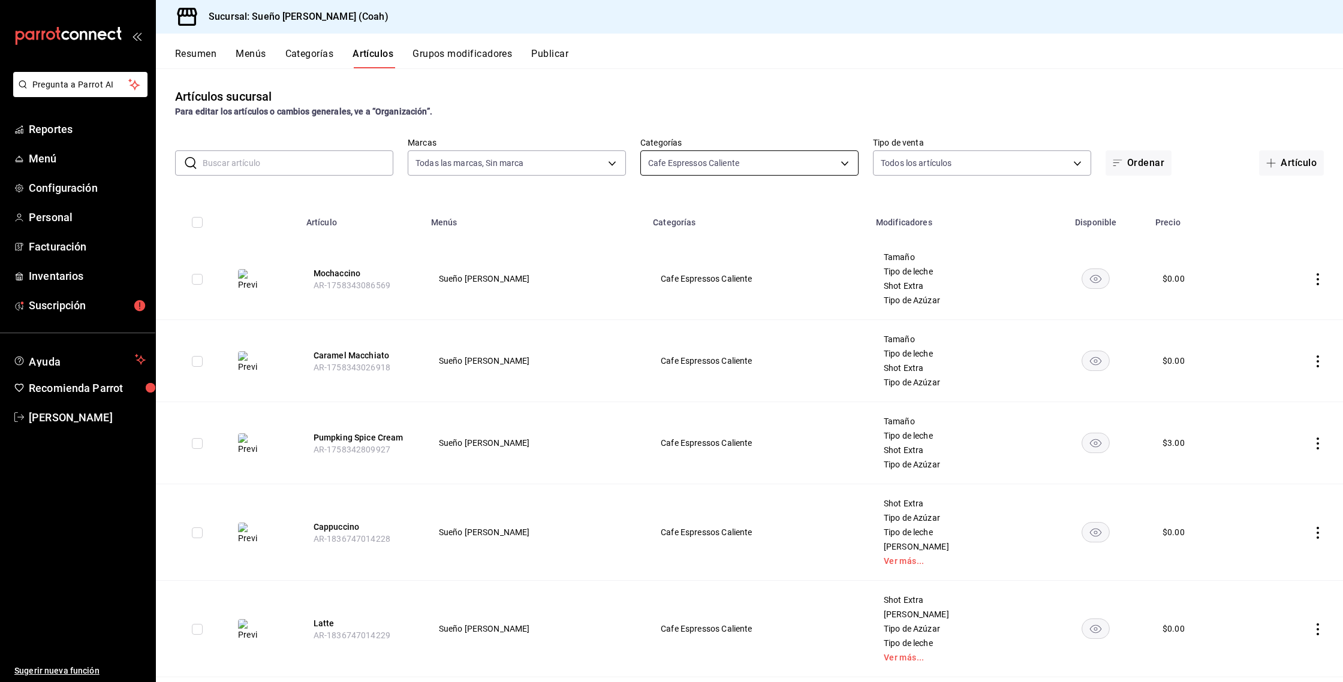
click at [703, 169] on body "Pregunta a Parrot AI Reportes Menú Configuración Personal Facturación Inventari…" at bounding box center [671, 341] width 1343 height 682
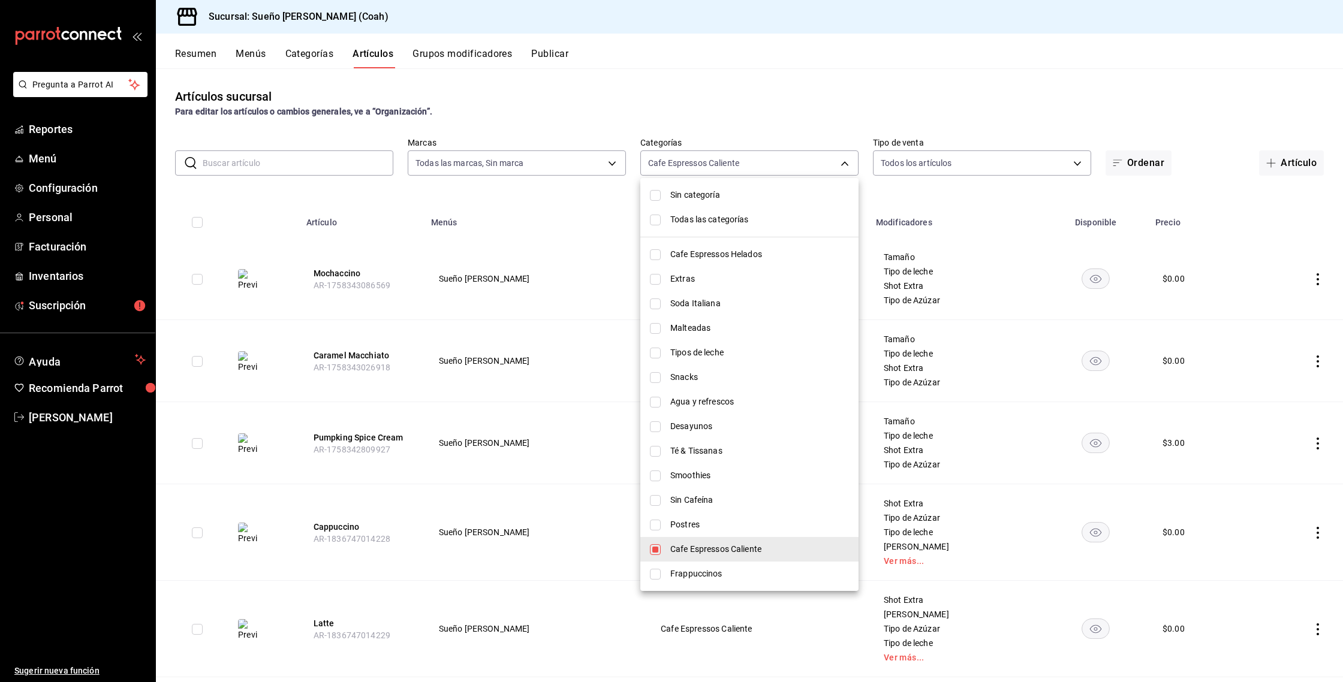
click at [706, 248] on span "Cafe Espressos Helados" at bounding box center [759, 254] width 179 height 13
type input "3f85646c-c63a-47e3-a0d7-6fdbe71aa1d3,5e534c28-0a12-40a1-99a3-4559cb21552c"
checkbox input "true"
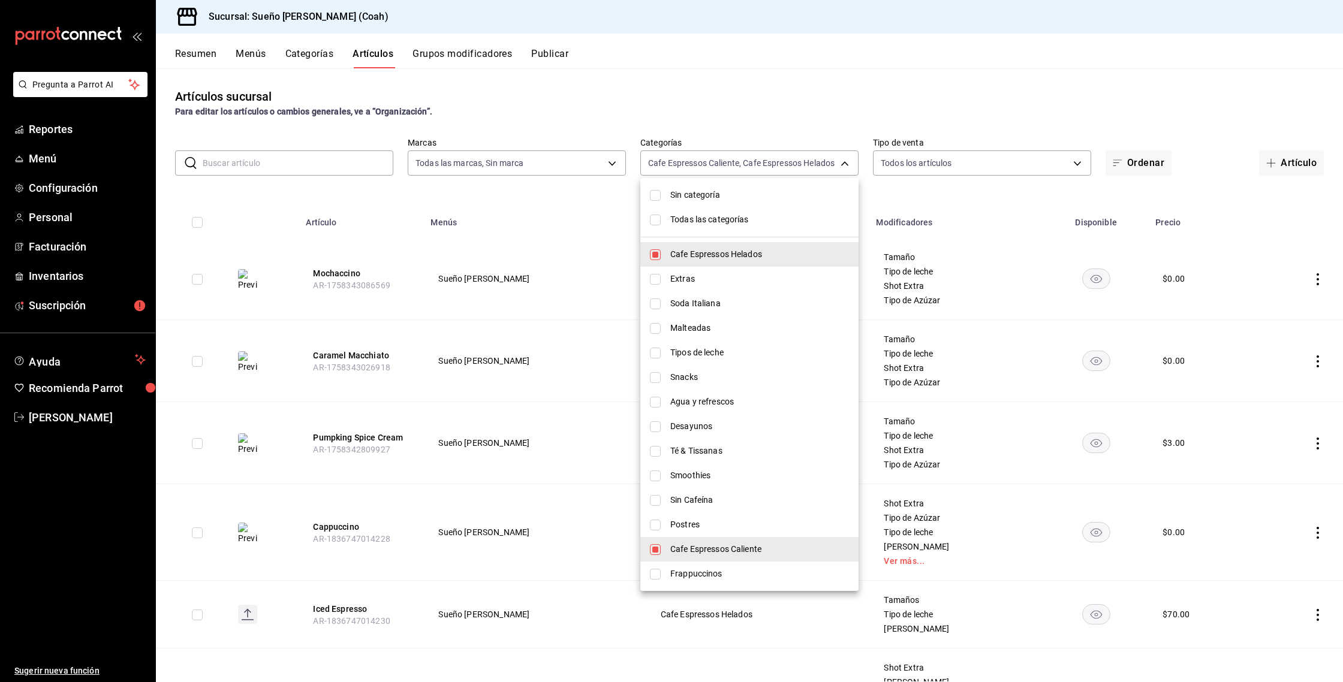
click at [721, 549] on span "Cafe Espressos Caliente" at bounding box center [759, 549] width 179 height 13
type input "5e534c28-0a12-40a1-99a3-4559cb21552c"
checkbox input "false"
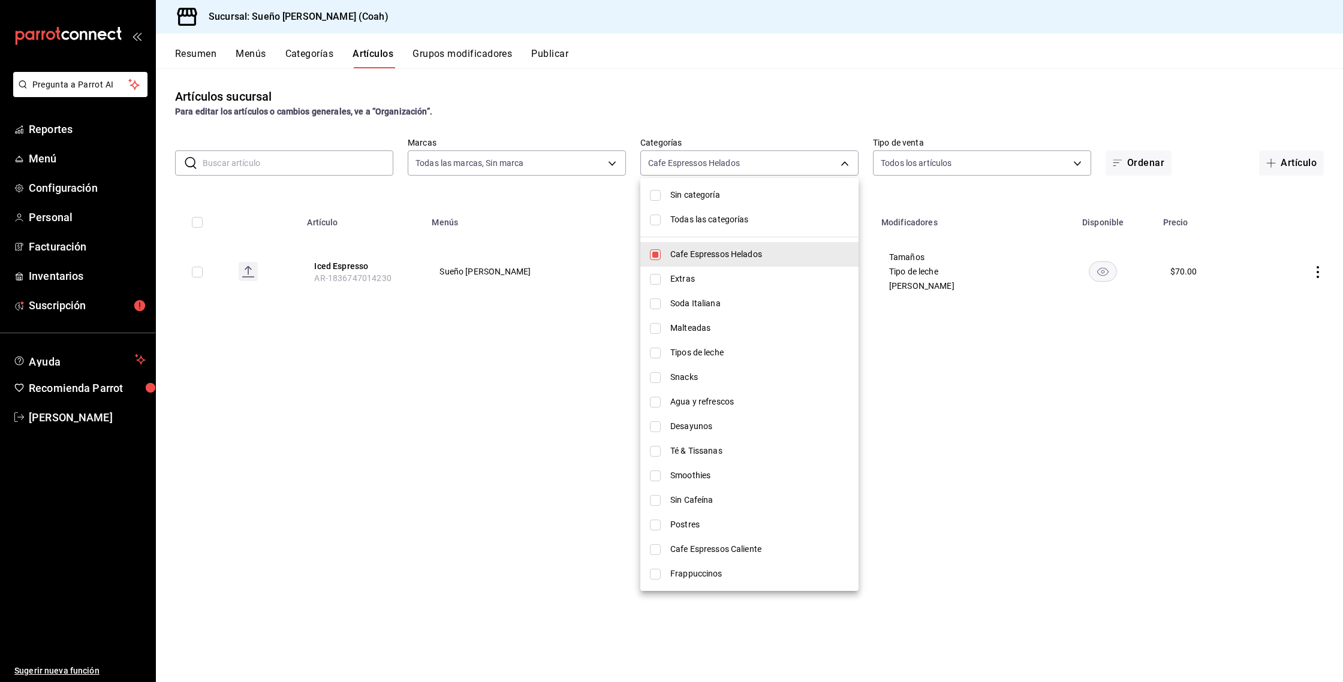
click at [712, 44] on div at bounding box center [671, 341] width 1343 height 682
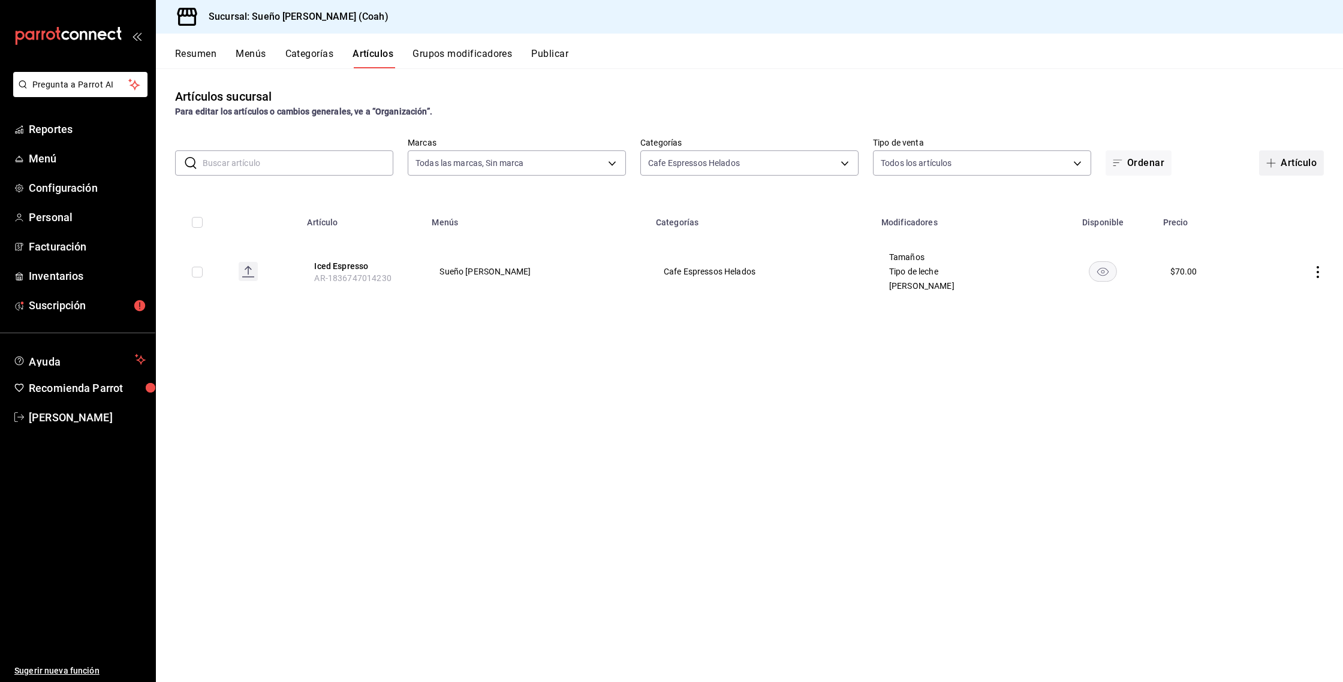
click at [1286, 161] on button "Artículo" at bounding box center [1291, 163] width 65 height 25
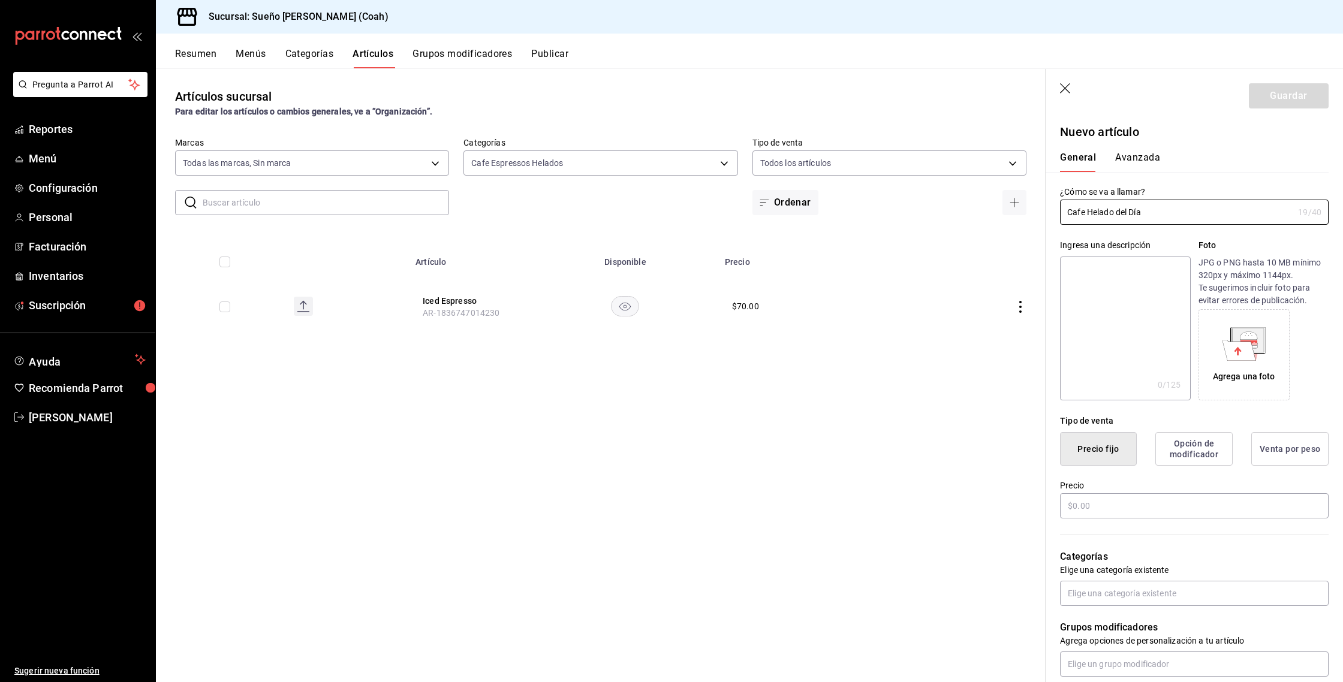
type input "Cafe Helado del Día"
click at [1262, 351] on icon at bounding box center [1248, 340] width 31 height 24
click at [1080, 500] on input "text" at bounding box center [1194, 506] width 269 height 25
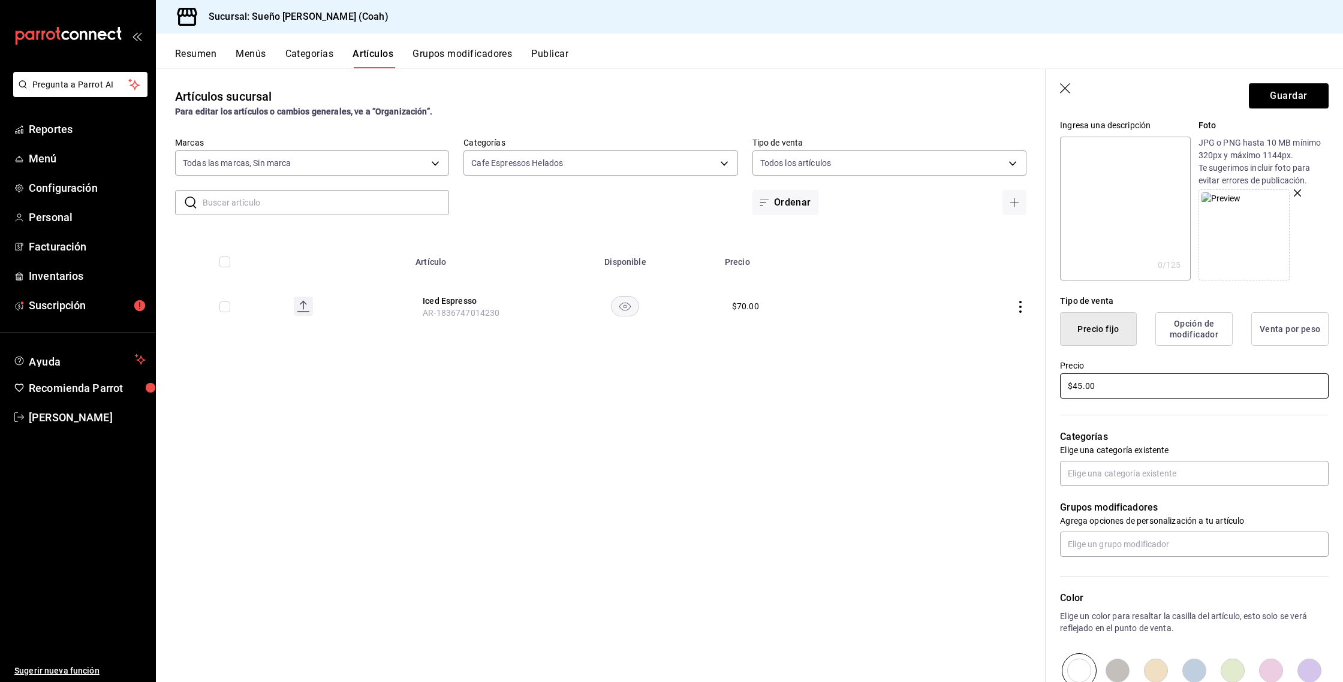
scroll to position [121, 0]
type input "$45.00"
click at [1139, 473] on input "text" at bounding box center [1194, 472] width 269 height 25
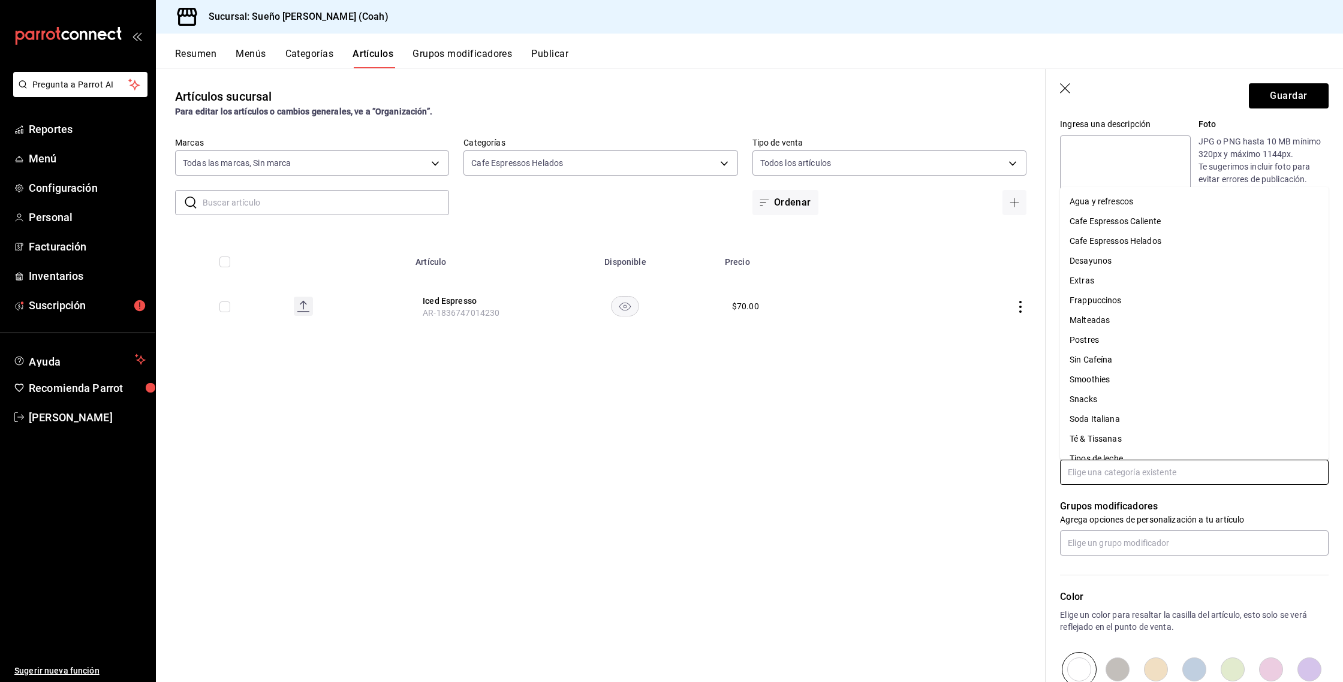
click at [1133, 237] on li "Cafe Espressos Helados" at bounding box center [1194, 241] width 269 height 20
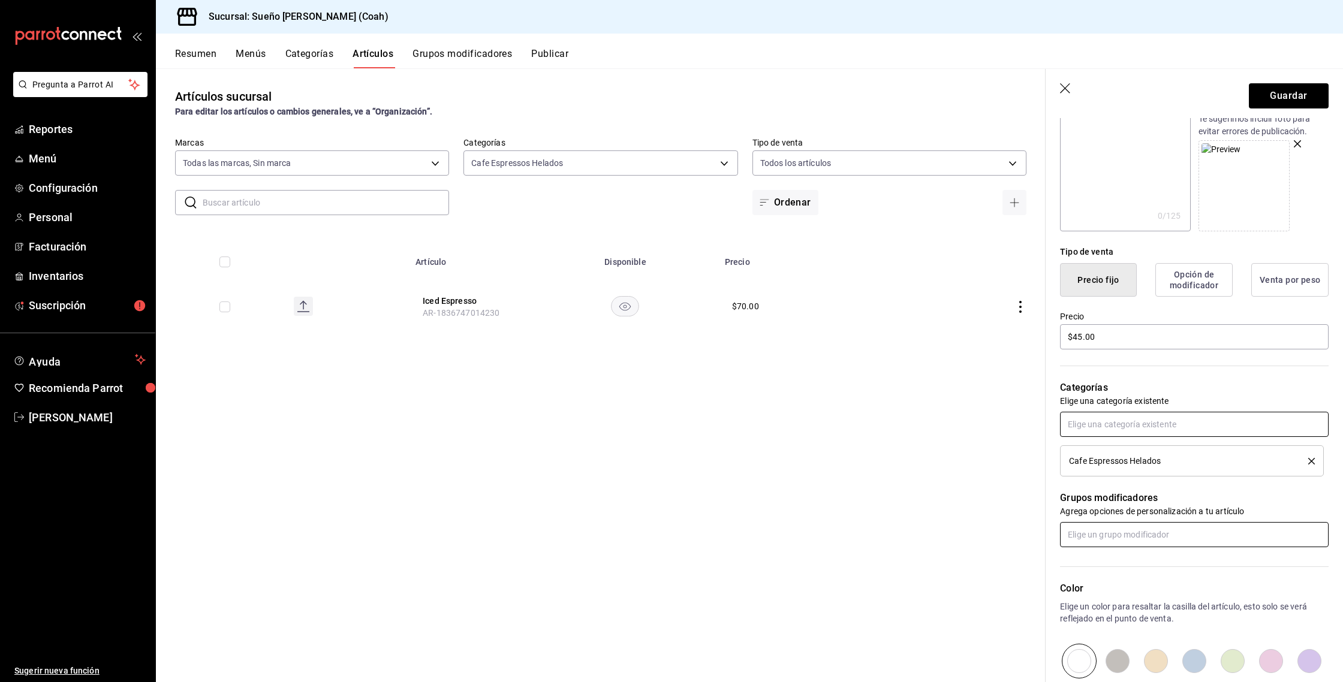
scroll to position [173, 0]
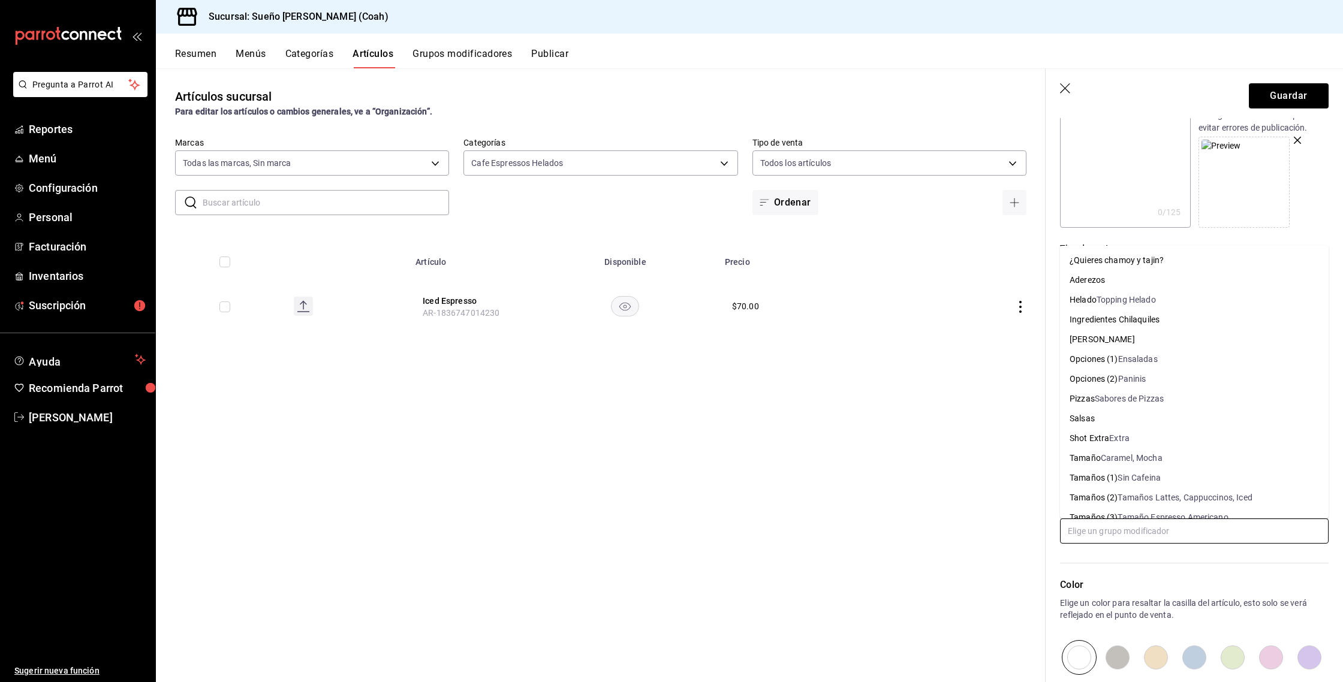
click at [1112, 533] on input "text" at bounding box center [1194, 531] width 269 height 25
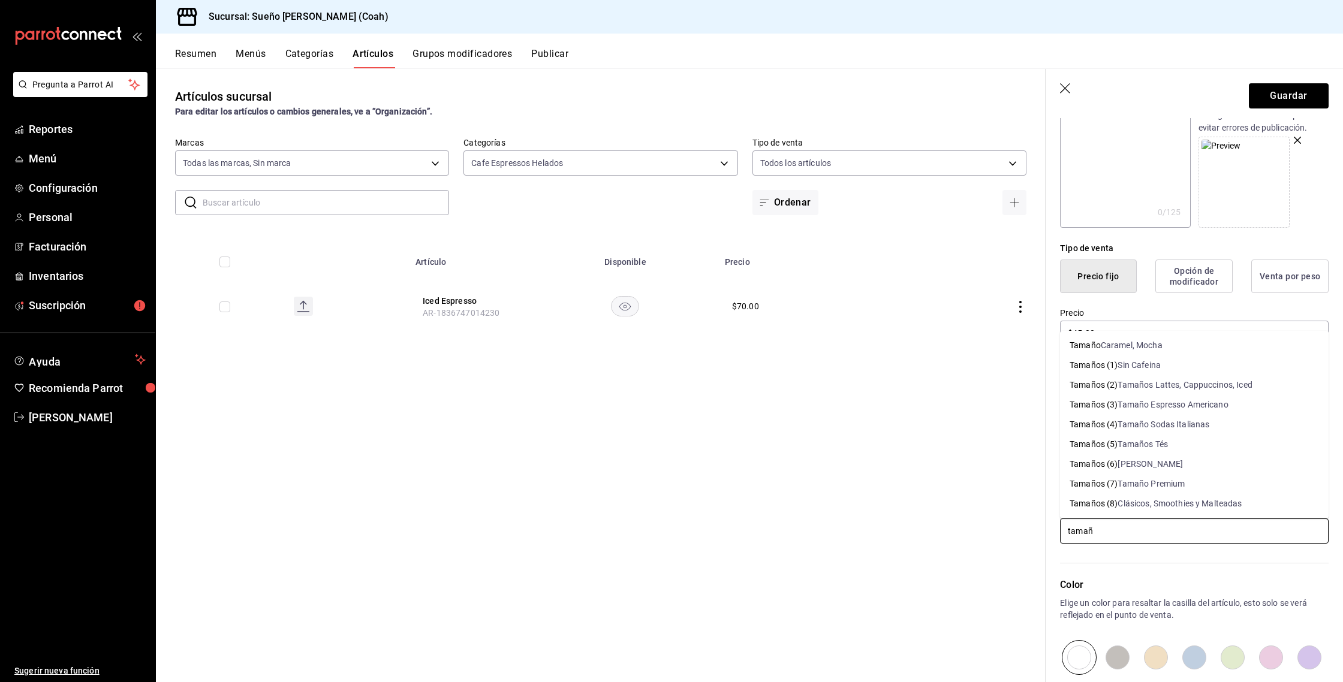
type input "tamaño"
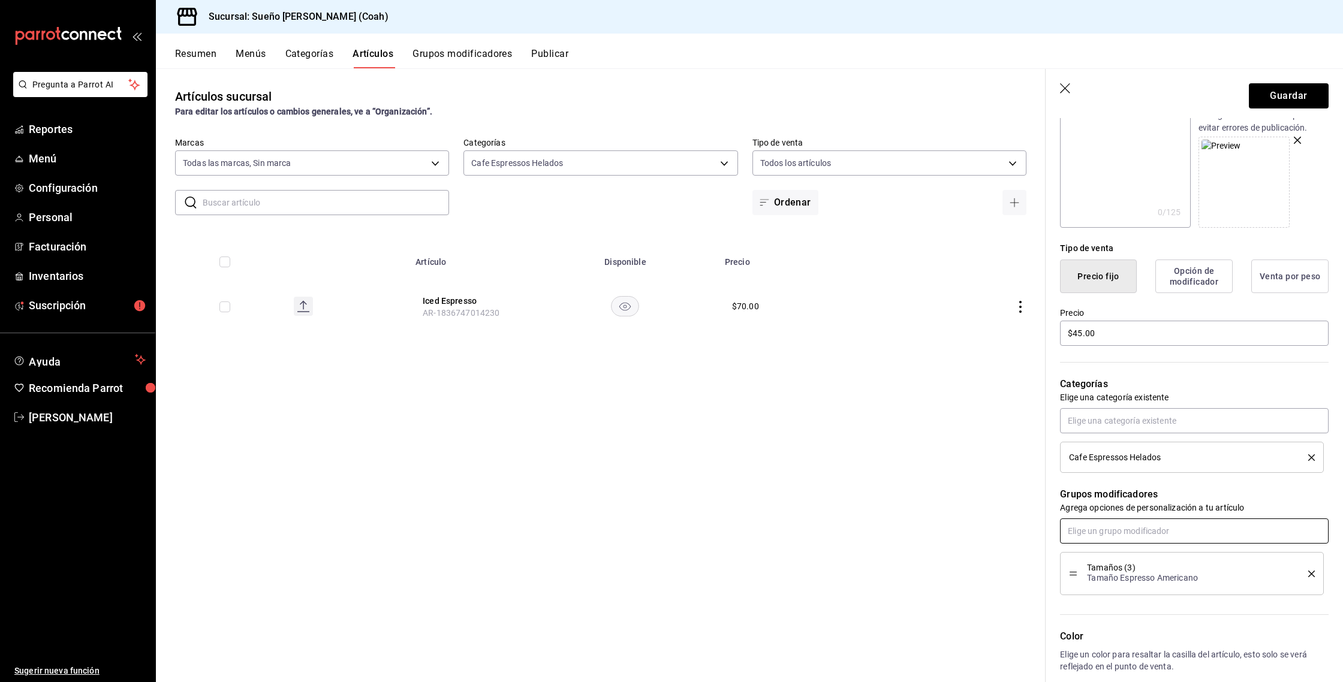
click at [1133, 527] on input "text" at bounding box center [1194, 531] width 269 height 25
type input "leche"
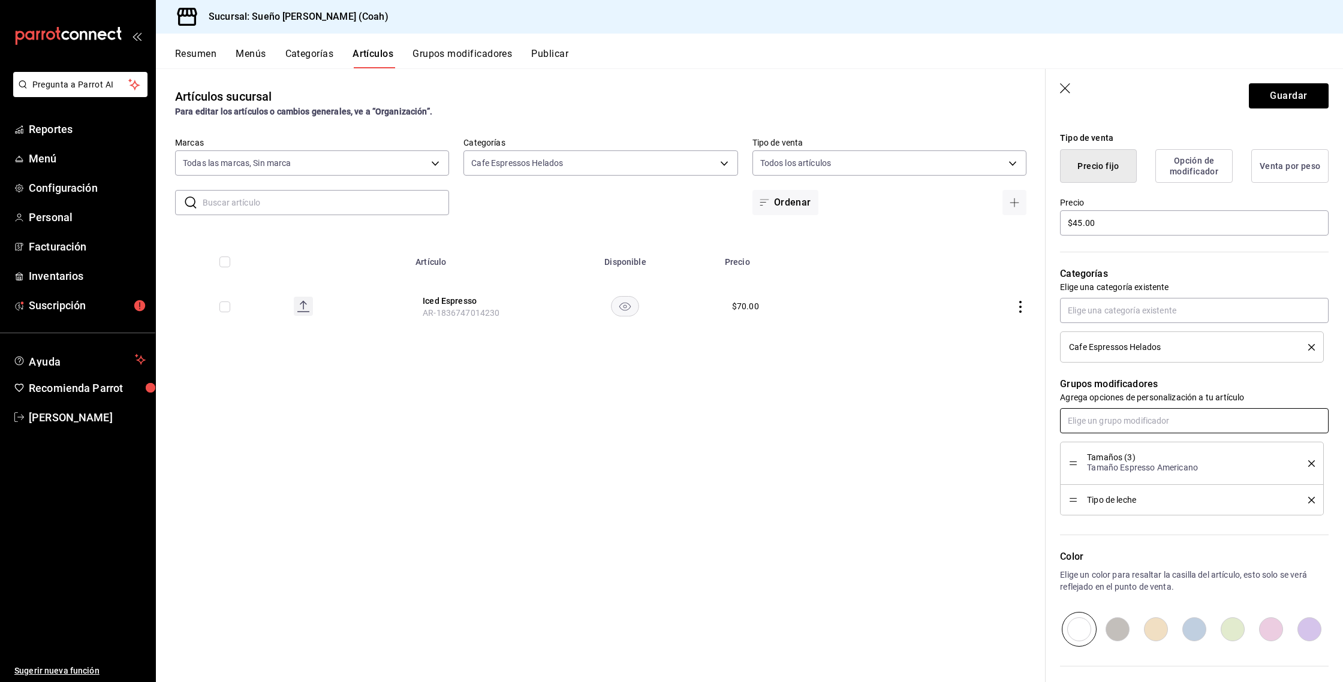
scroll to position [289, 0]
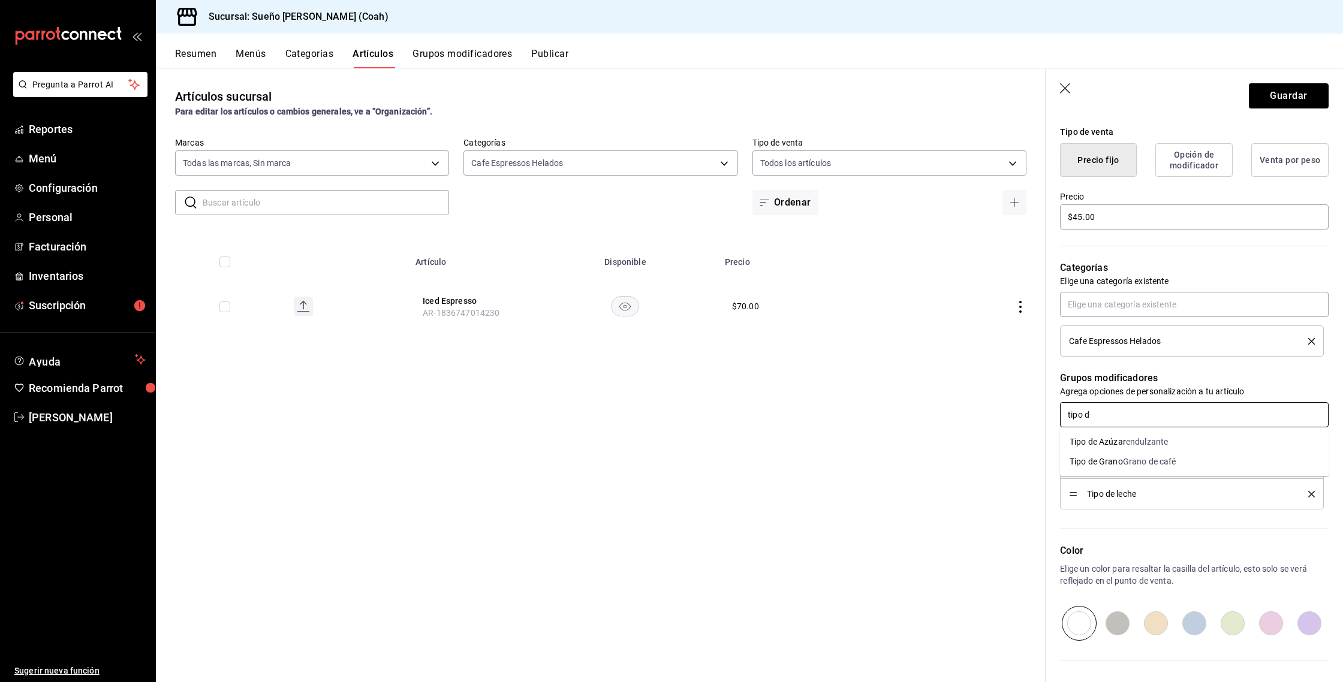
type input "tipo de"
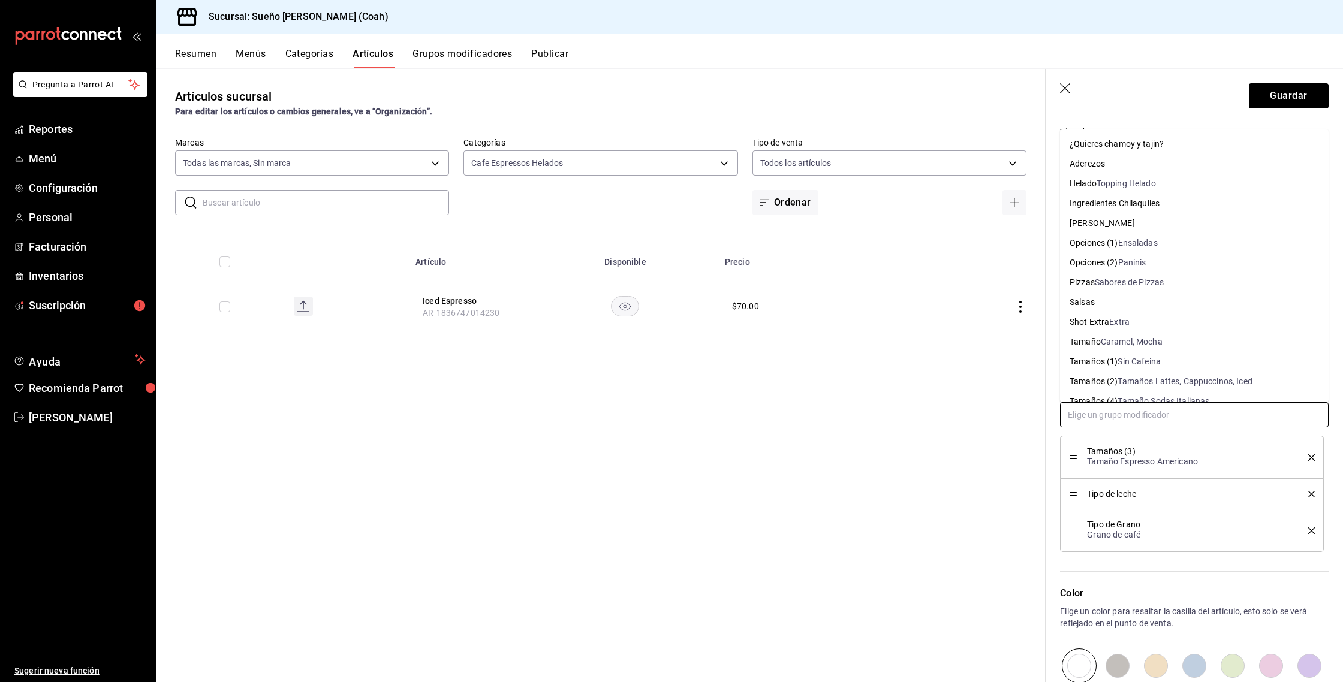
click at [1120, 420] on input "text" at bounding box center [1194, 414] width 269 height 25
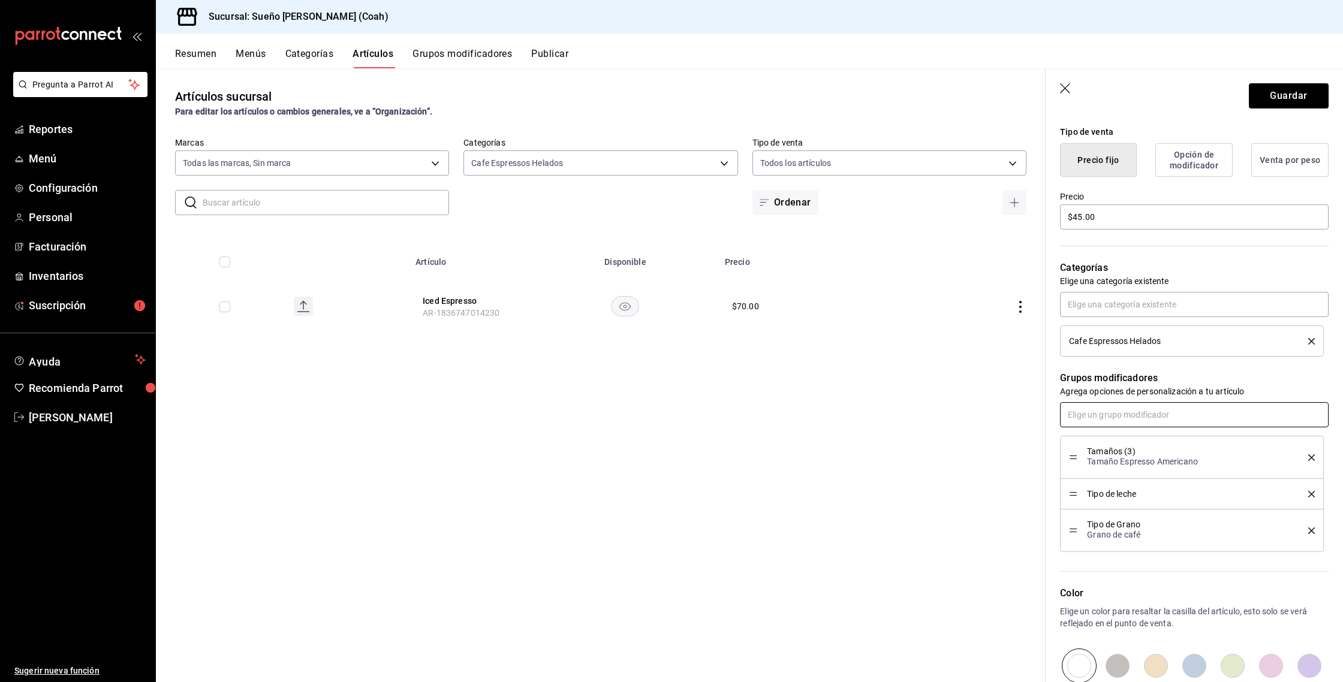
click at [1105, 415] on input "text" at bounding box center [1194, 414] width 269 height 25
type input "az"
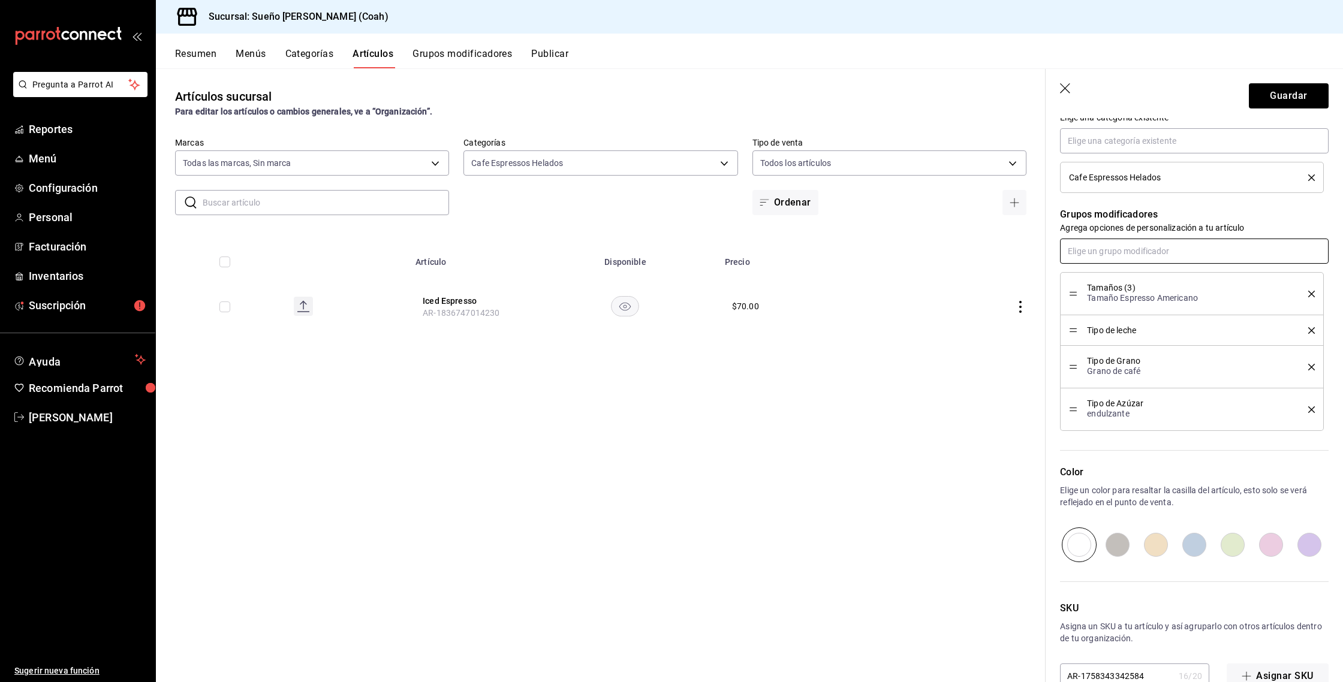
scroll to position [483, 0]
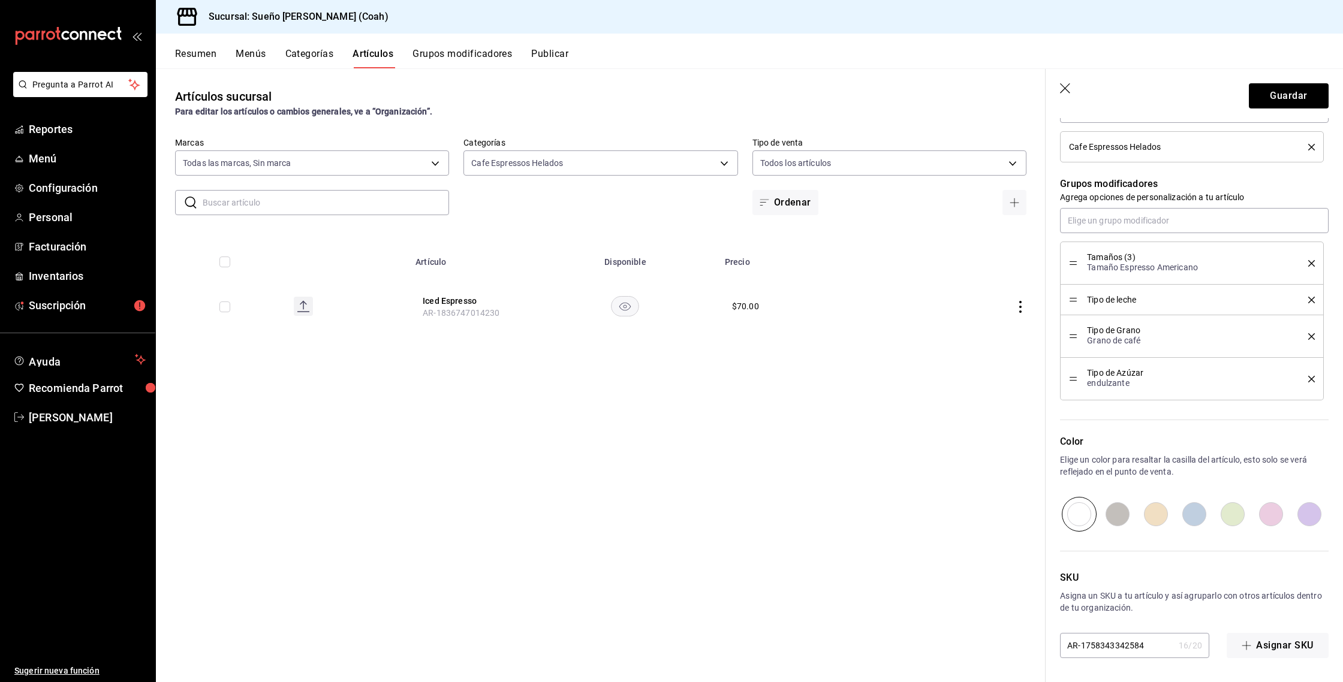
click at [1192, 514] on input "radio" at bounding box center [1194, 514] width 38 height 35
radio input "true"
click at [1304, 99] on button "Guardar" at bounding box center [1289, 95] width 80 height 25
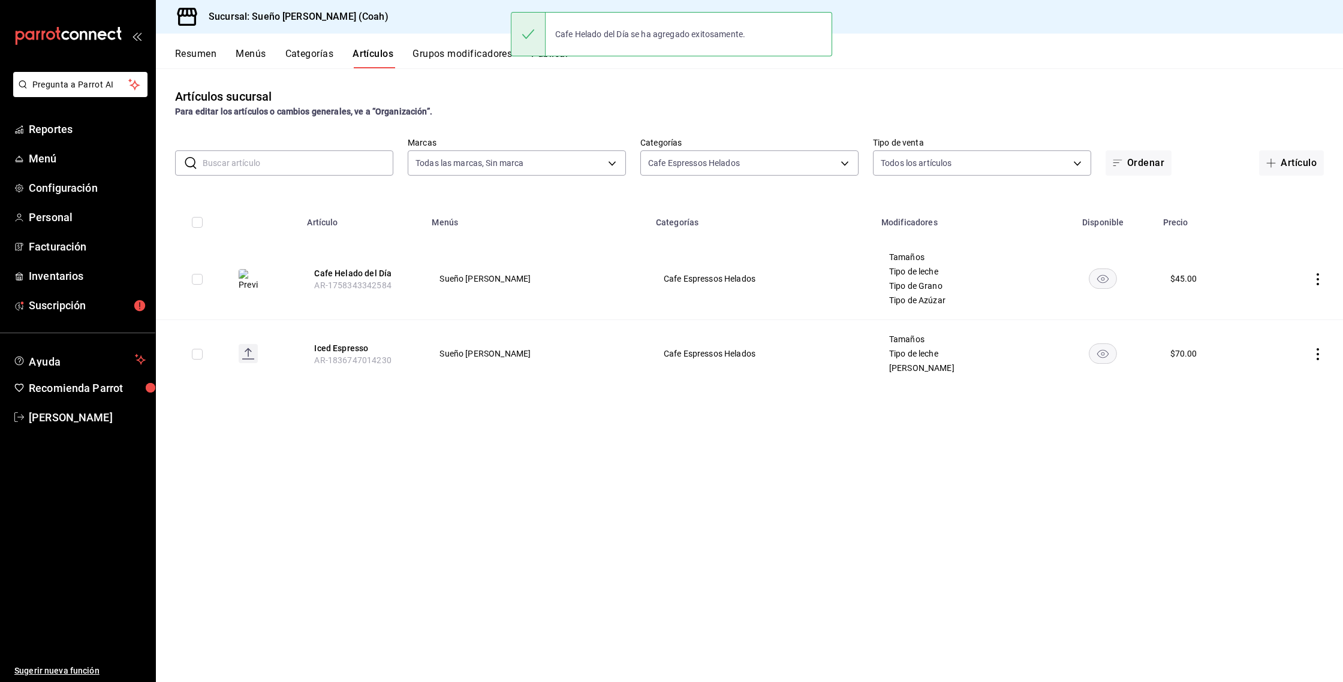
click at [1324, 351] on td at bounding box center [1301, 354] width 85 height 68
click at [1322, 353] on icon "actions" at bounding box center [1318, 354] width 12 height 12
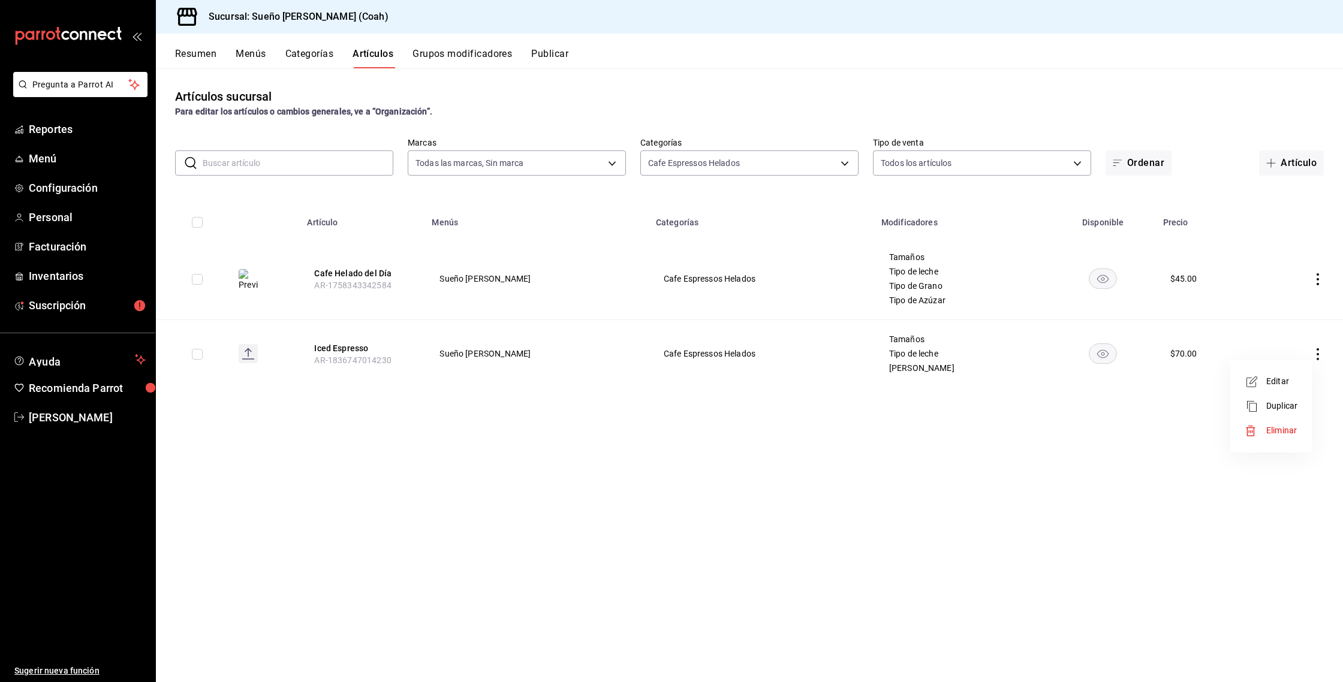
click at [984, 447] on div at bounding box center [671, 341] width 1343 height 682
click at [1315, 356] on icon "actions" at bounding box center [1318, 354] width 12 height 12
click at [1265, 377] on div at bounding box center [1256, 382] width 22 height 14
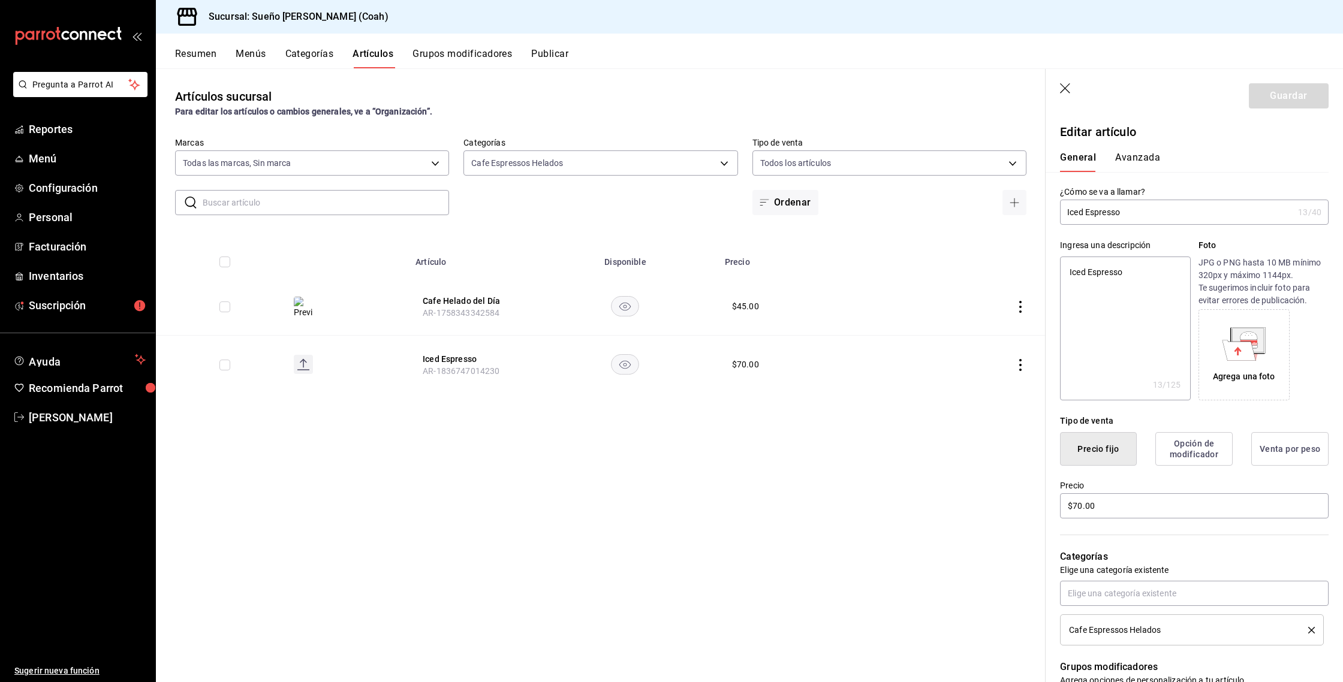
click at [1254, 327] on icon at bounding box center [1244, 344] width 44 height 34
click at [1263, 354] on icon at bounding box center [1244, 344] width 44 height 34
type textarea "x"
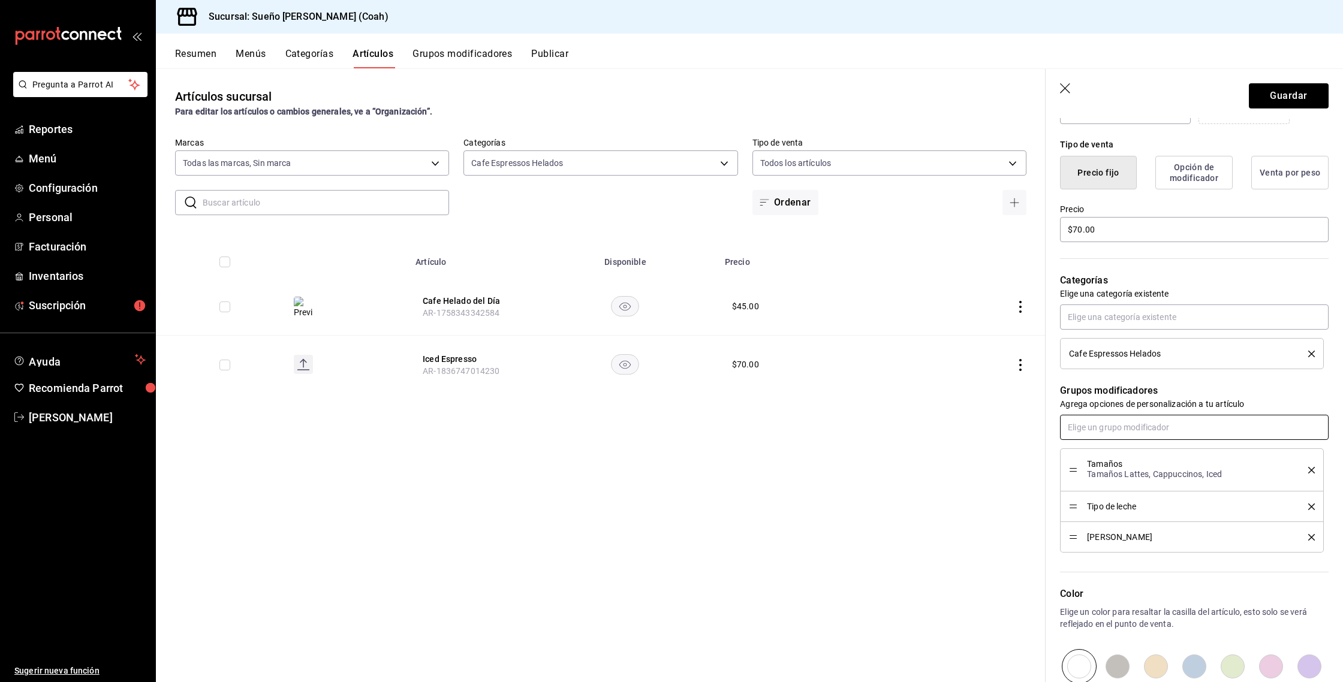
scroll to position [282, 0]
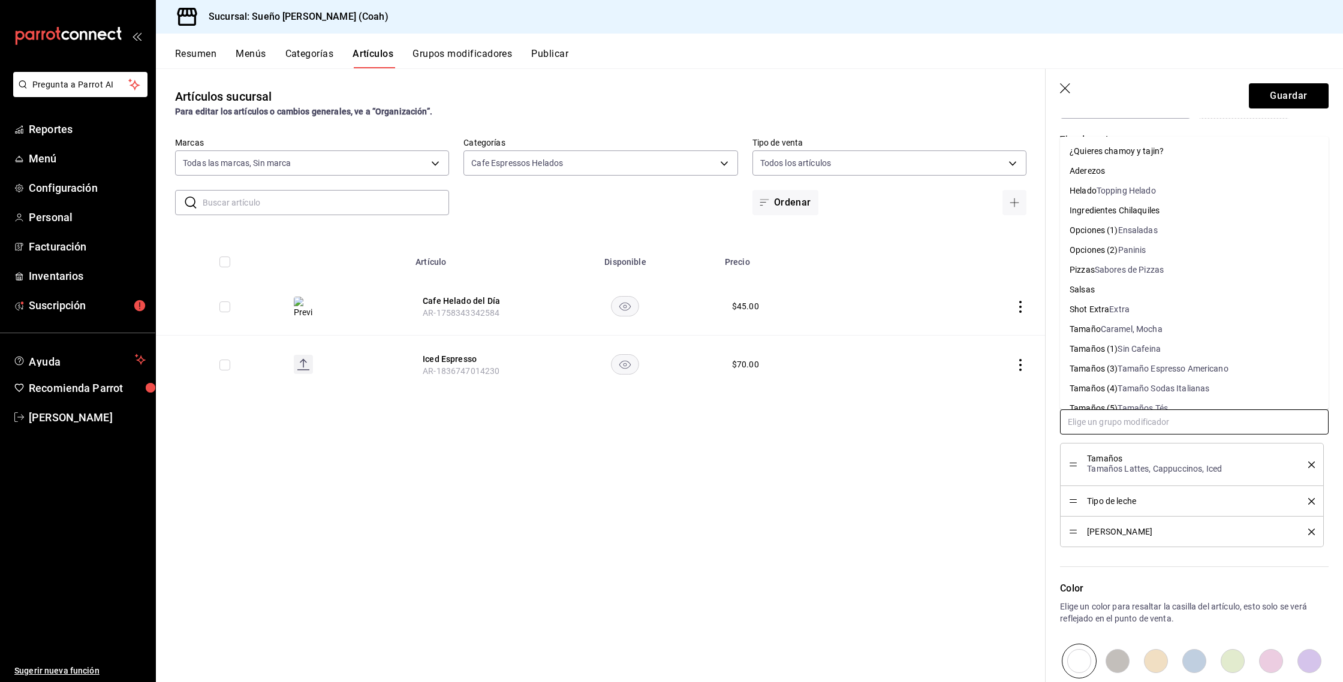
click at [1106, 419] on input "text" at bounding box center [1194, 422] width 269 height 25
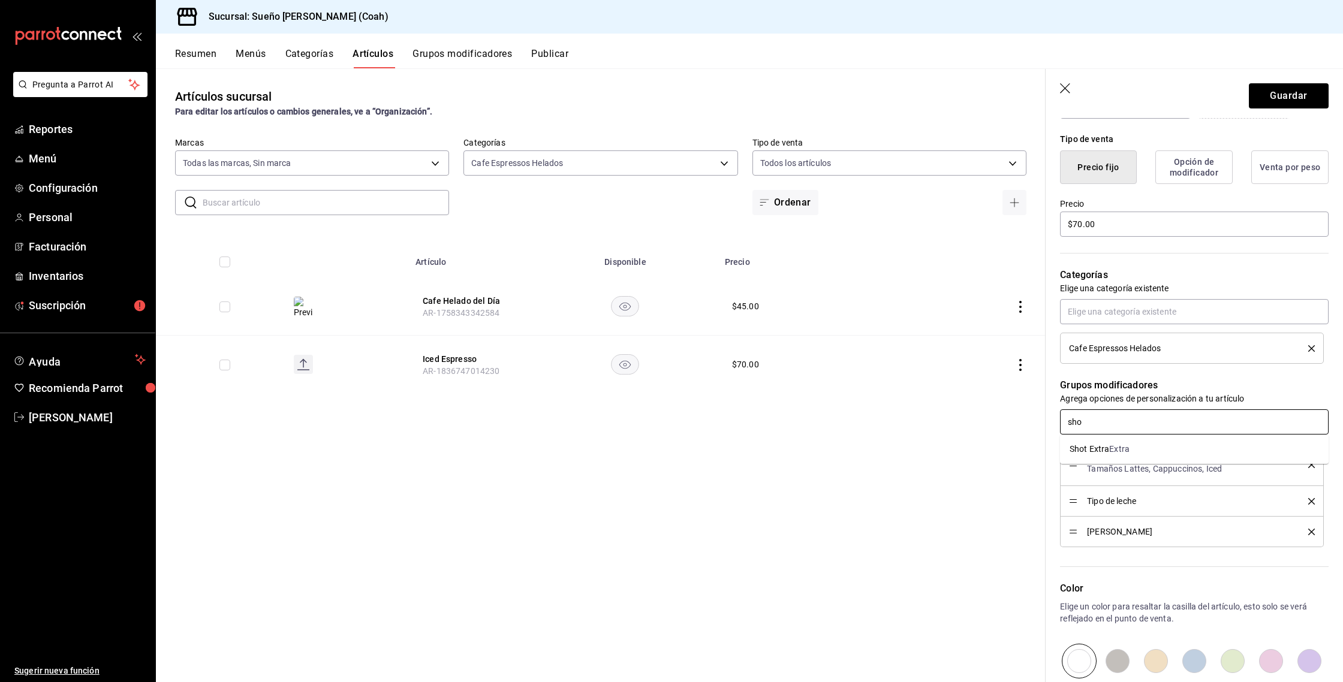
type input "shot"
type textarea "x"
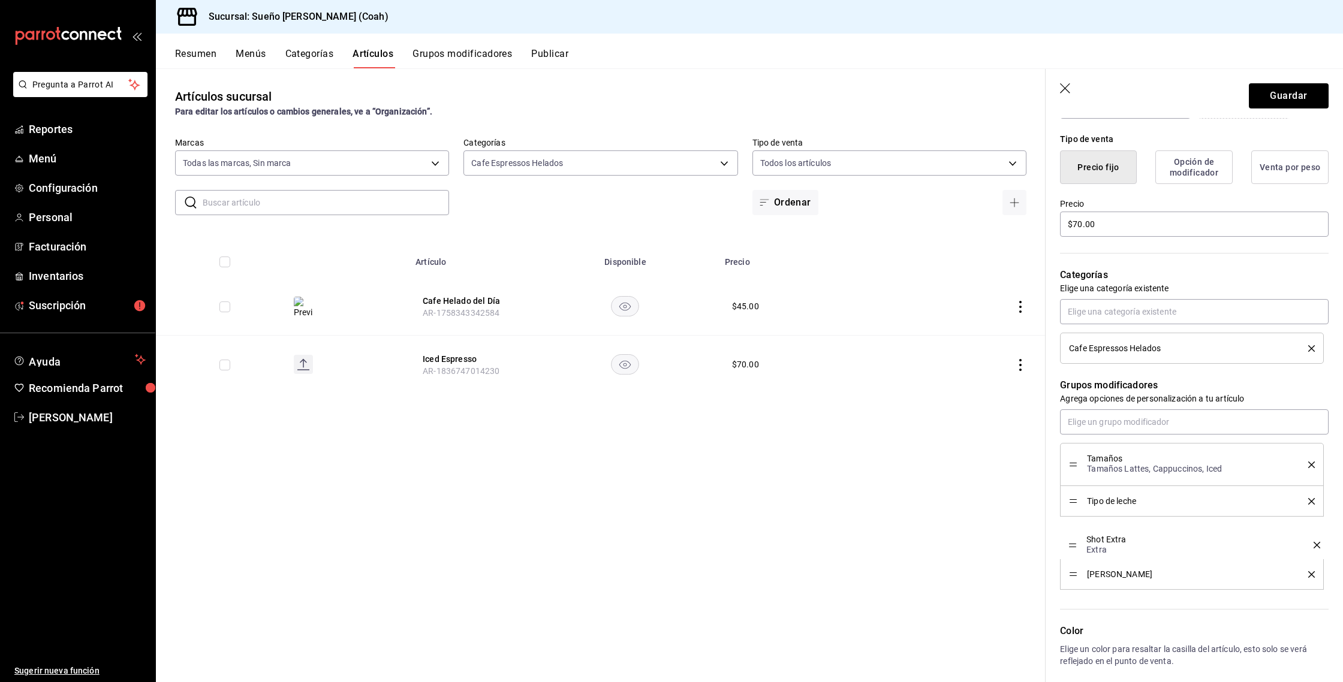
drag, startPoint x: 1070, startPoint y: 565, endPoint x: 1070, endPoint y: 542, distance: 23.4
type textarea "x"
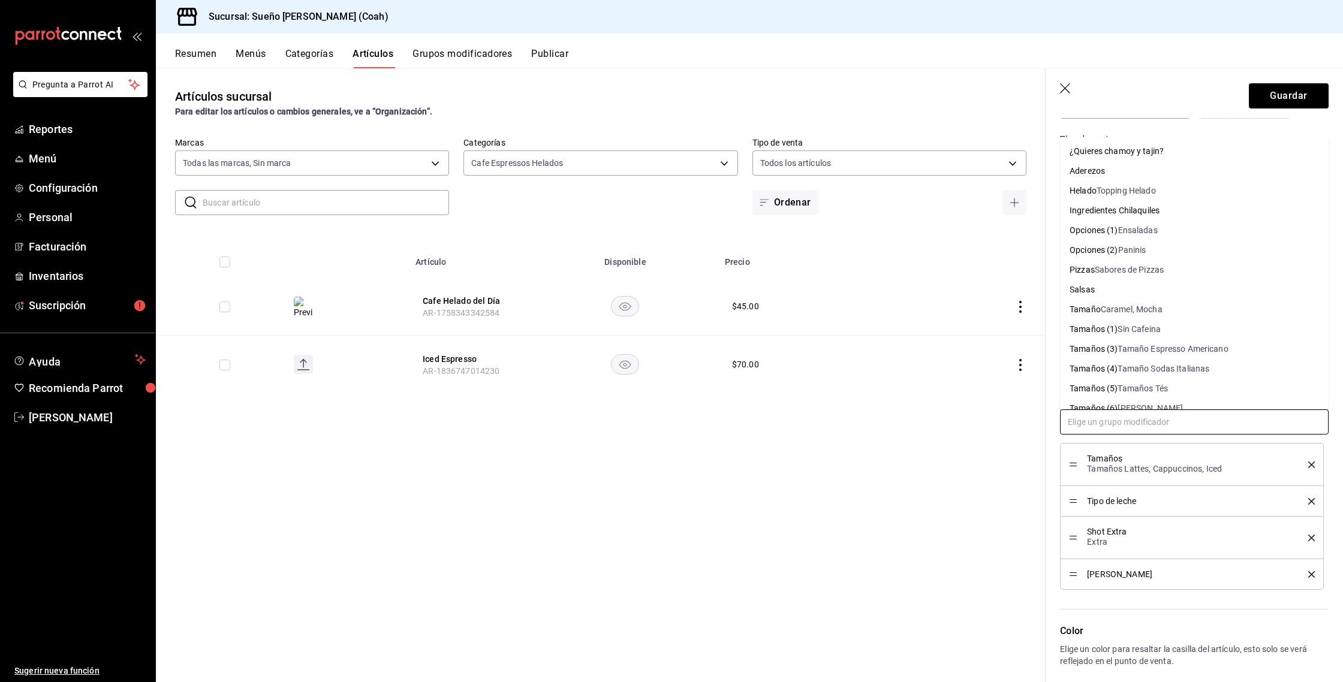
click at [1112, 419] on input "text" at bounding box center [1194, 422] width 269 height 25
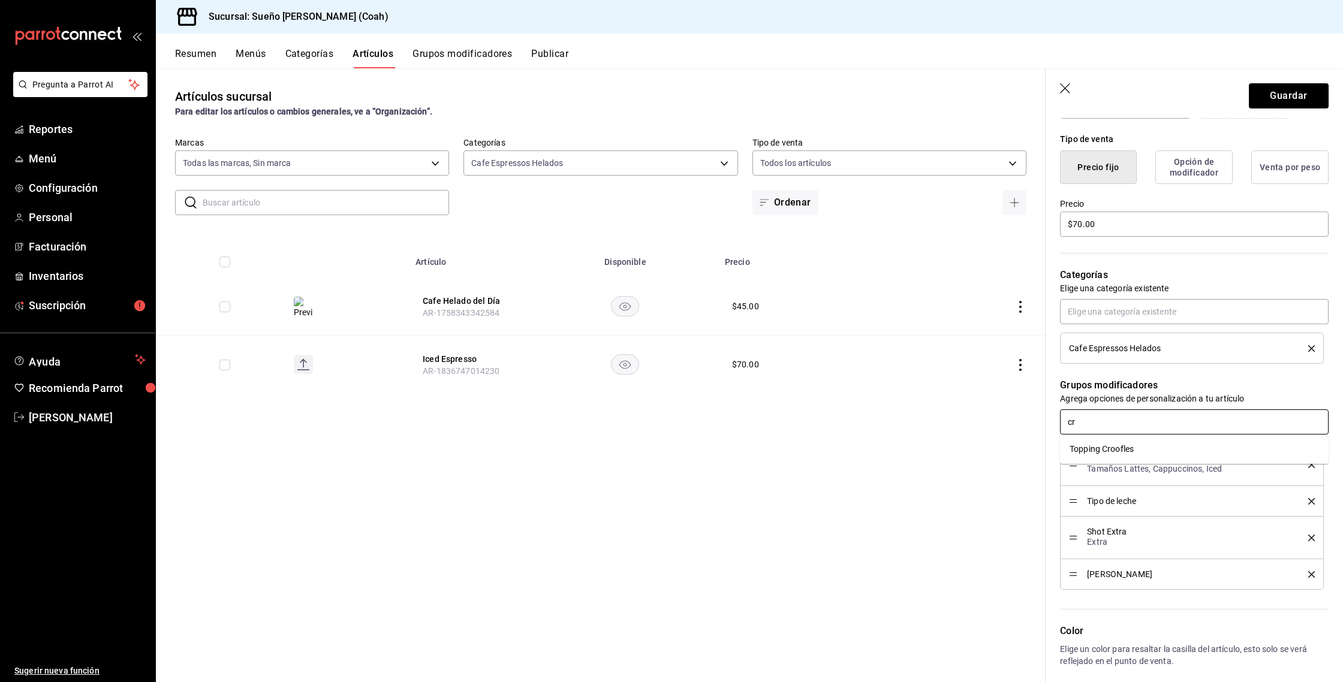
type input "c"
click at [983, 477] on div "Artículos sucursal Para editar los artículos o cambios generales, ve a “Organiz…" at bounding box center [601, 374] width 890 height 613
click at [1275, 97] on button "Guardar" at bounding box center [1289, 95] width 80 height 25
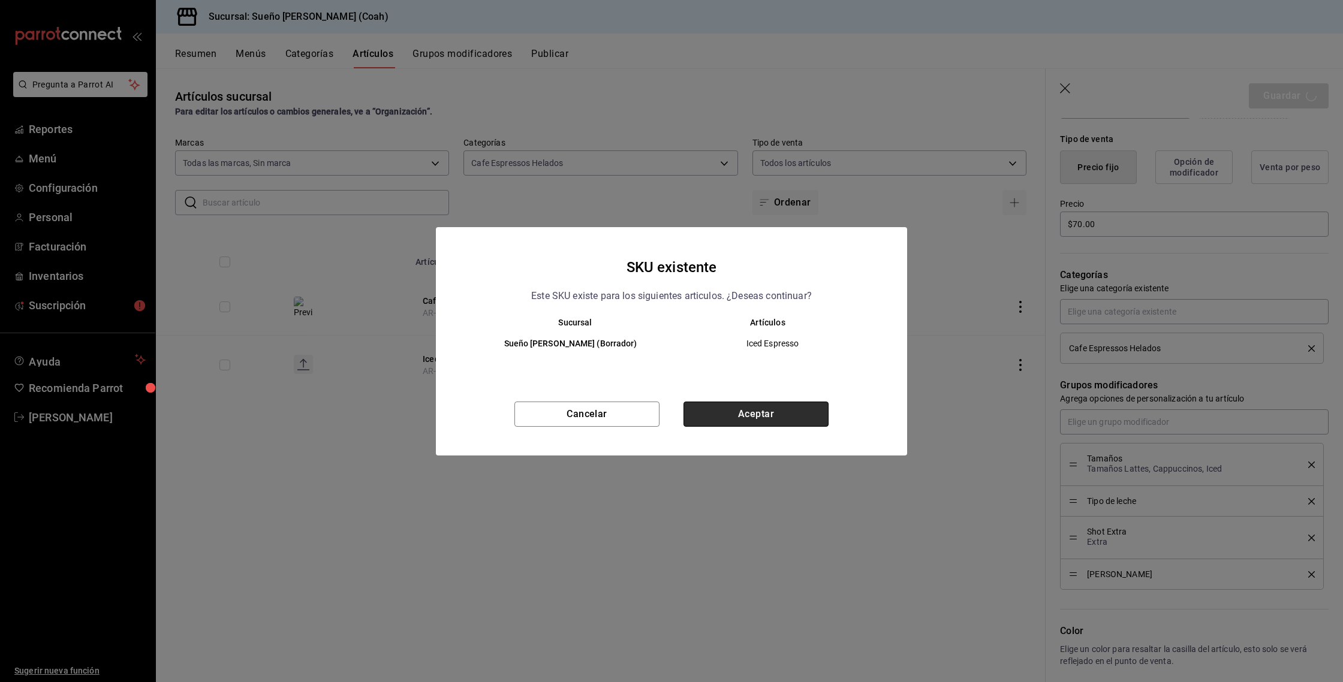
click at [756, 414] on button "Aceptar" at bounding box center [756, 414] width 145 height 25
type textarea "x"
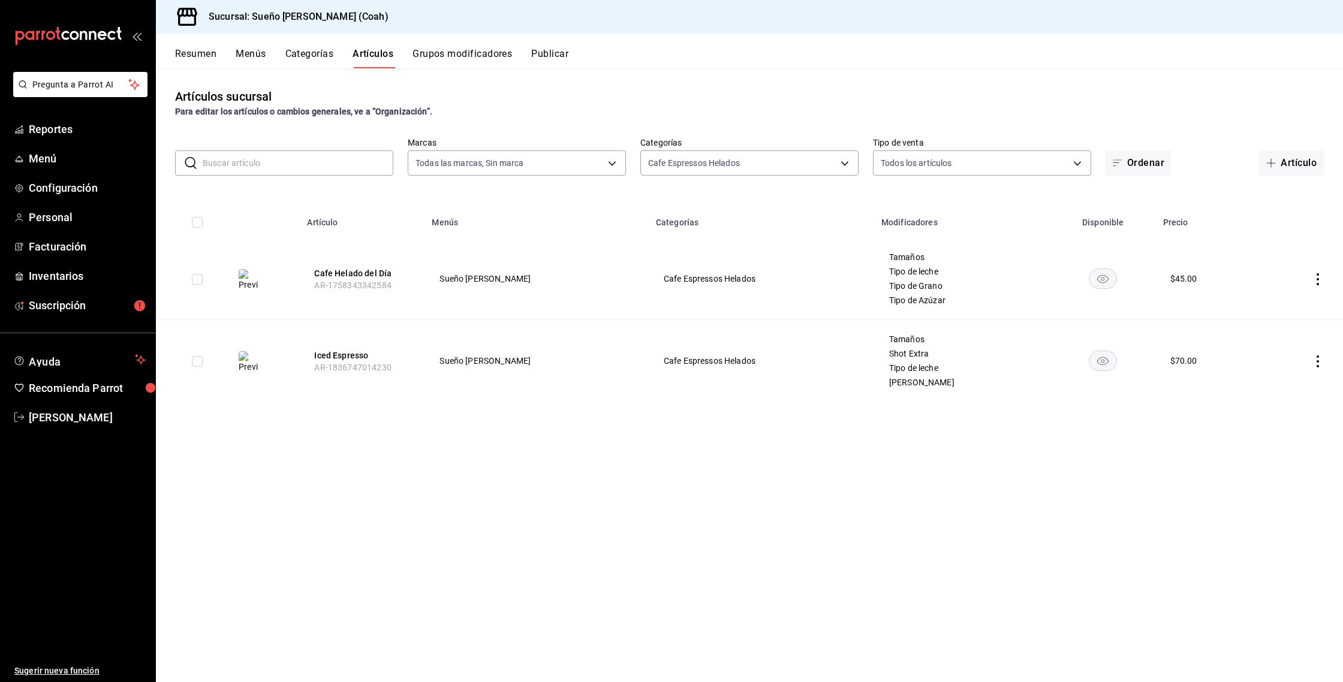
click at [439, 52] on button "Grupos modificadores" at bounding box center [463, 58] width 100 height 20
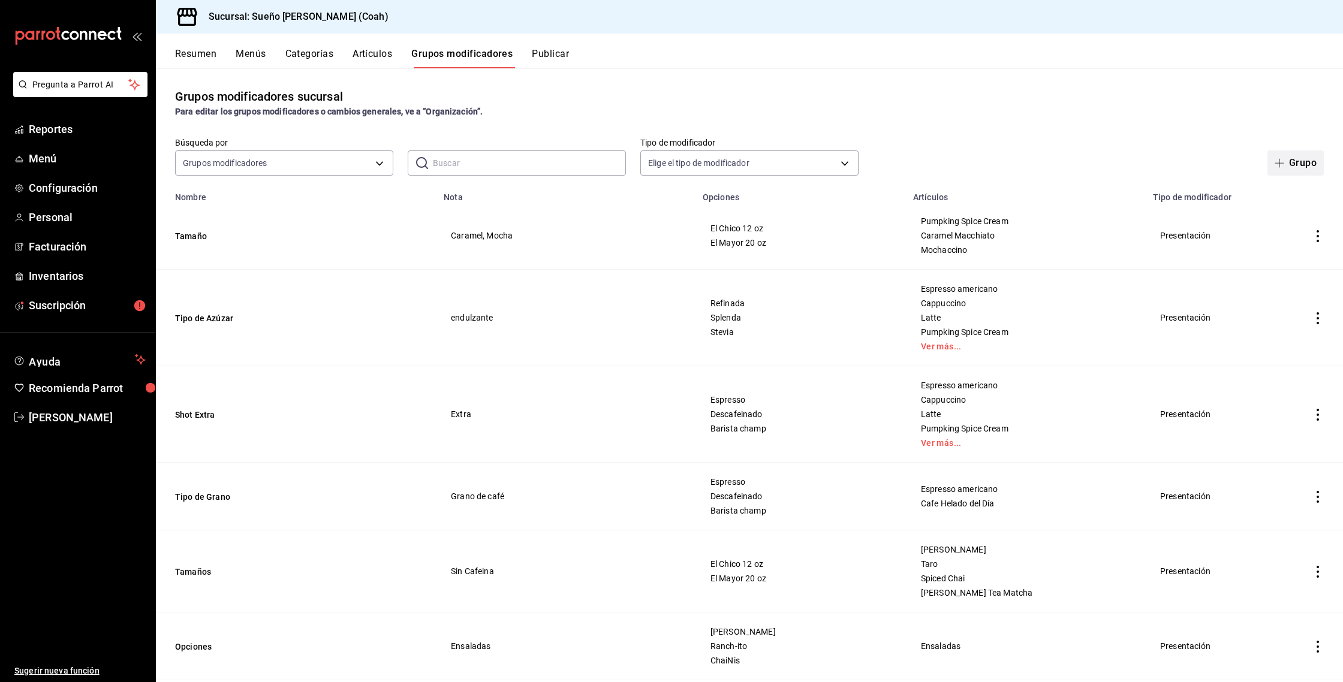
click at [1304, 170] on button "Grupo" at bounding box center [1296, 163] width 56 height 25
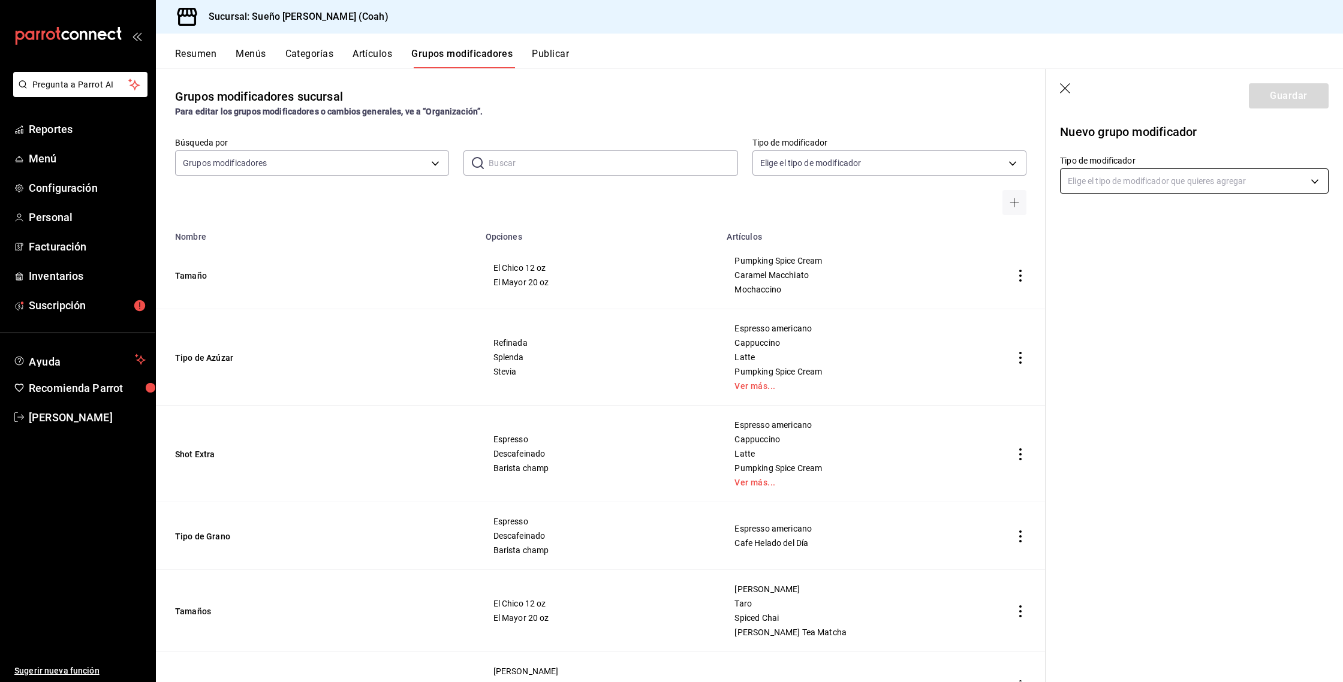
click at [1237, 176] on body "Pregunta a Parrot AI Reportes Menú Configuración Personal Facturación Inventari…" at bounding box center [671, 341] width 1343 height 682
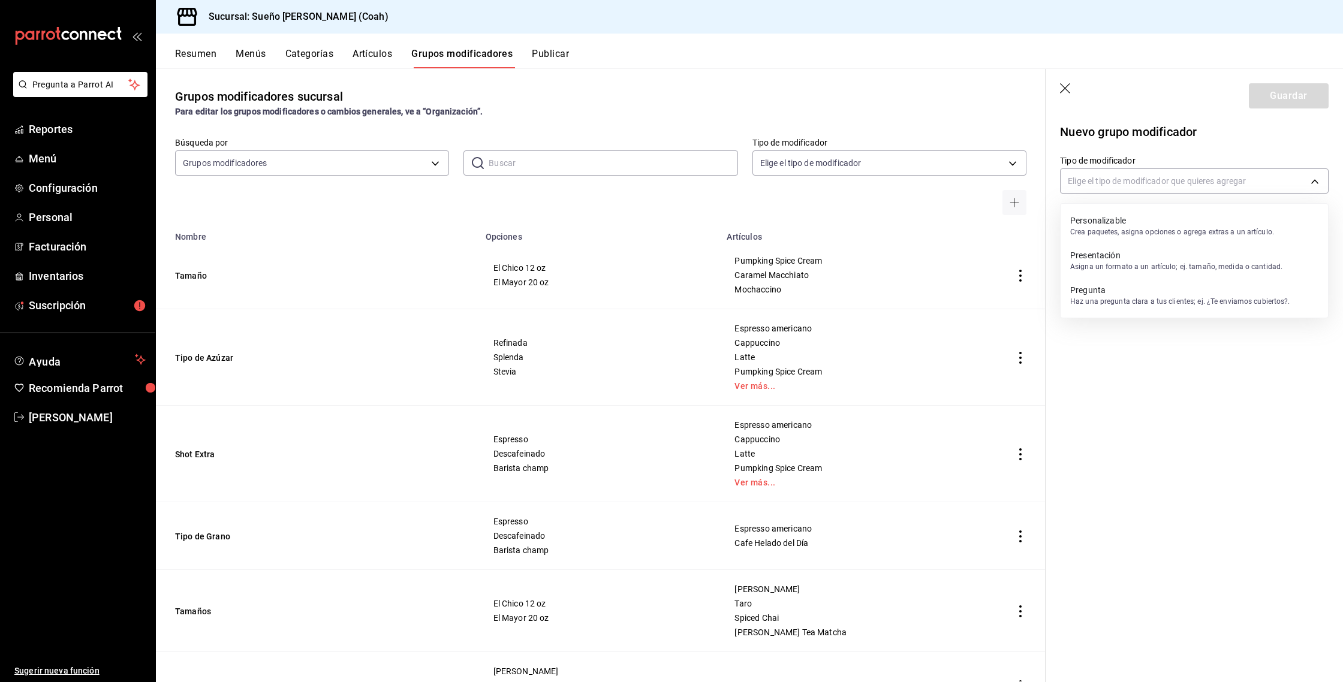
click at [1178, 219] on p "Personalizable" at bounding box center [1172, 221] width 204 height 12
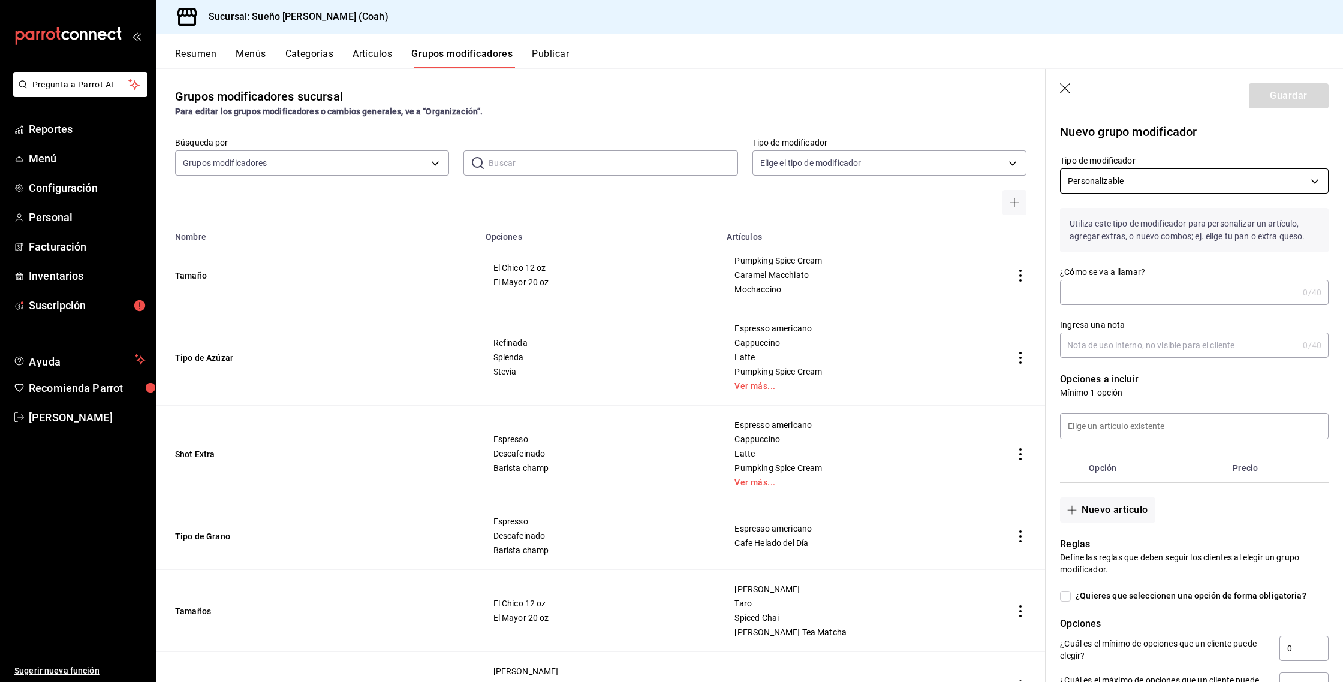
click at [1192, 182] on body "Pregunta a Parrot AI Reportes Menú Configuración Personal Facturación Inventari…" at bounding box center [671, 341] width 1343 height 682
click at [1156, 309] on div "Pregunta Haz una pregunta clara a tus clientes; ej. ¿Te enviamos cubiertos?." at bounding box center [1180, 296] width 220 height 28
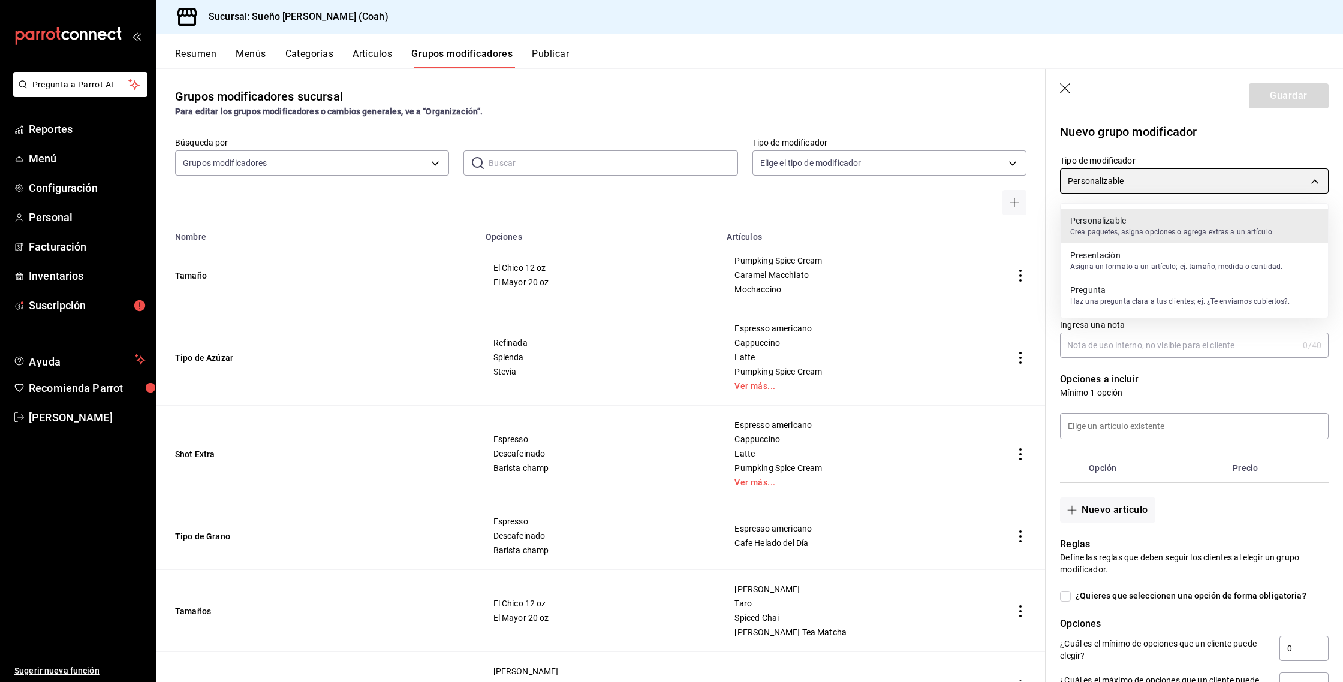
type input "QUESTION"
checkbox input "true"
type input "1"
type input "1758343606792"
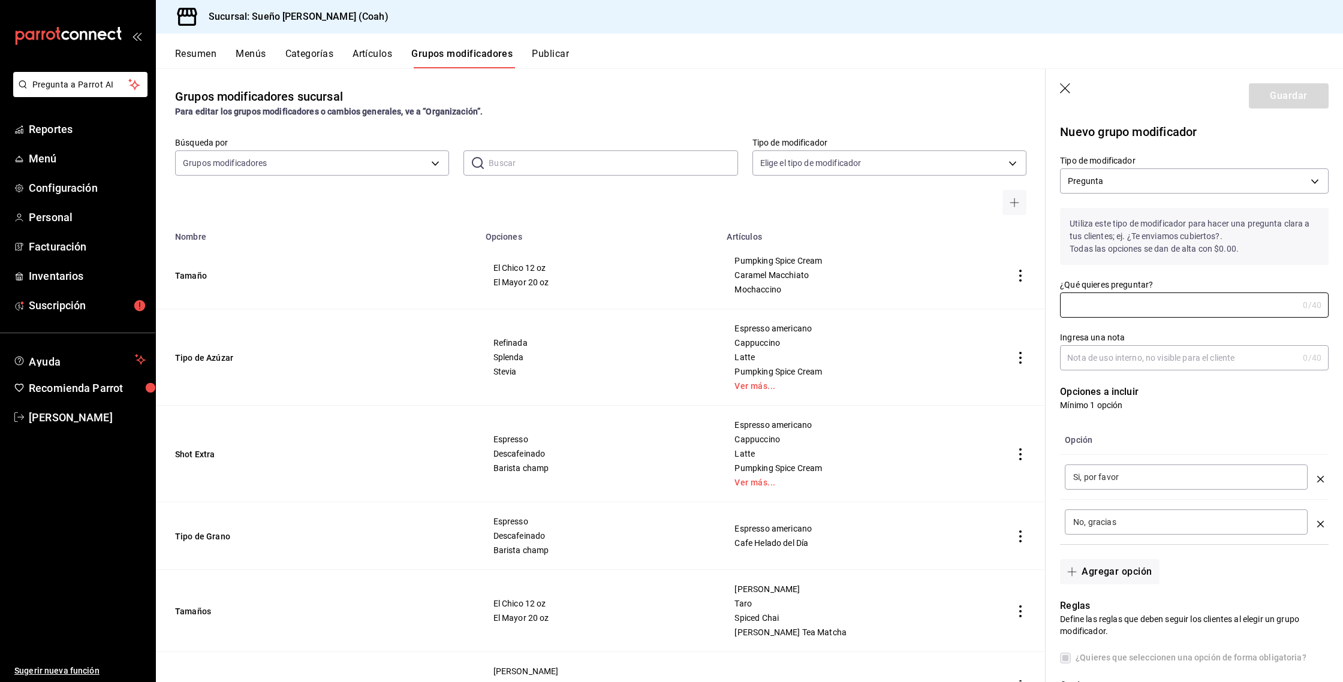
click at [1156, 309] on input "¿Qué quieres preguntar?" at bounding box center [1179, 305] width 238 height 24
click at [1071, 91] on icon "button" at bounding box center [1066, 89] width 12 height 12
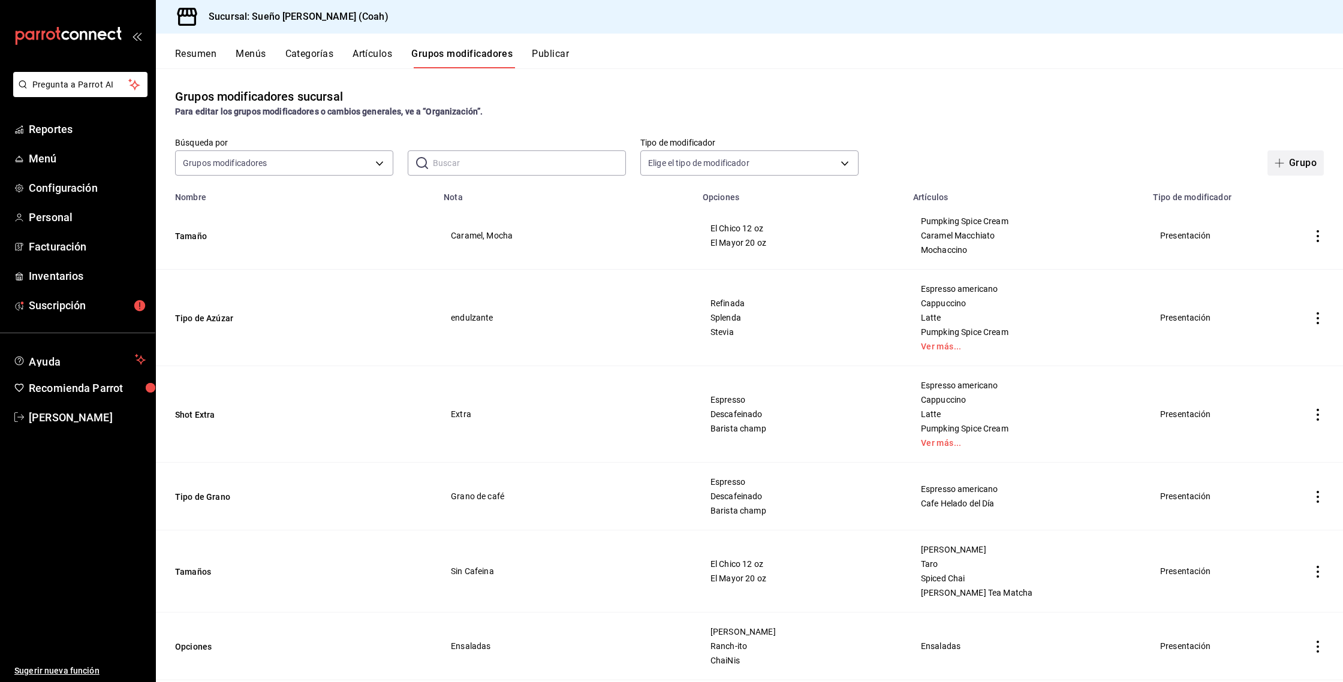
click at [1295, 166] on button "Grupo" at bounding box center [1296, 163] width 56 height 25
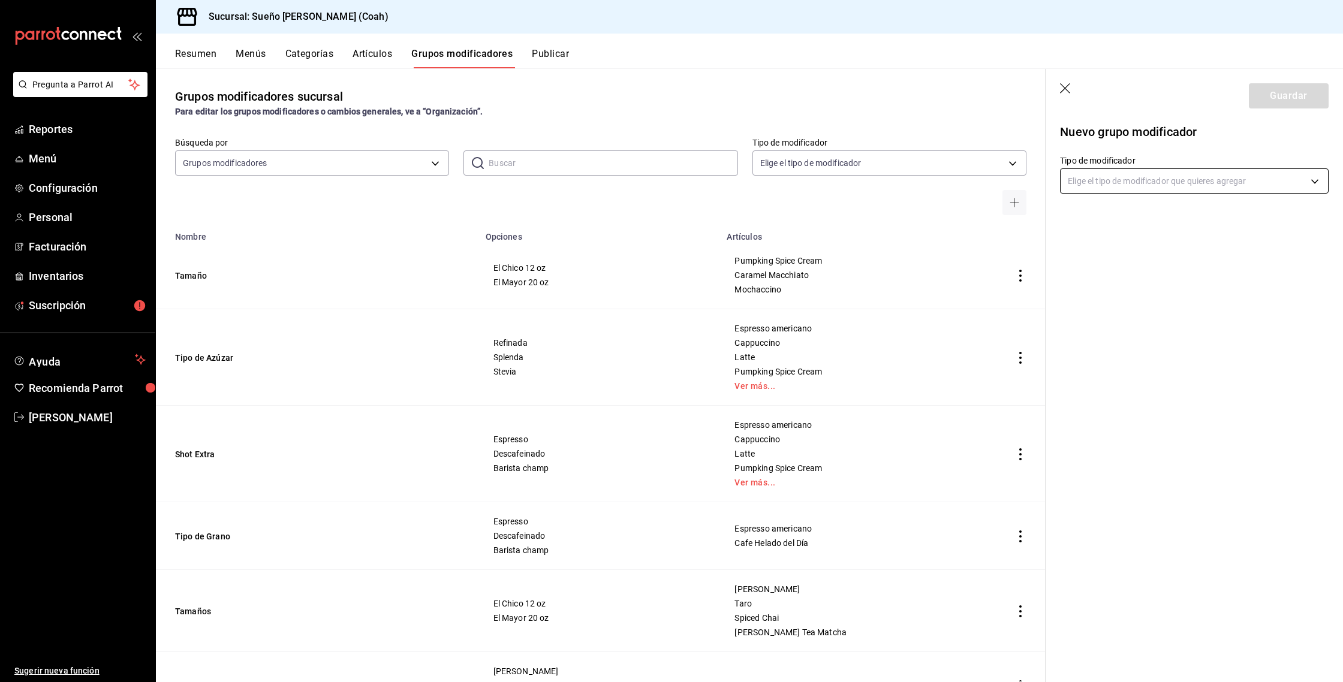
click at [1224, 175] on body "Pregunta a Parrot AI Reportes Menú Configuración Personal Facturación Inventari…" at bounding box center [671, 341] width 1343 height 682
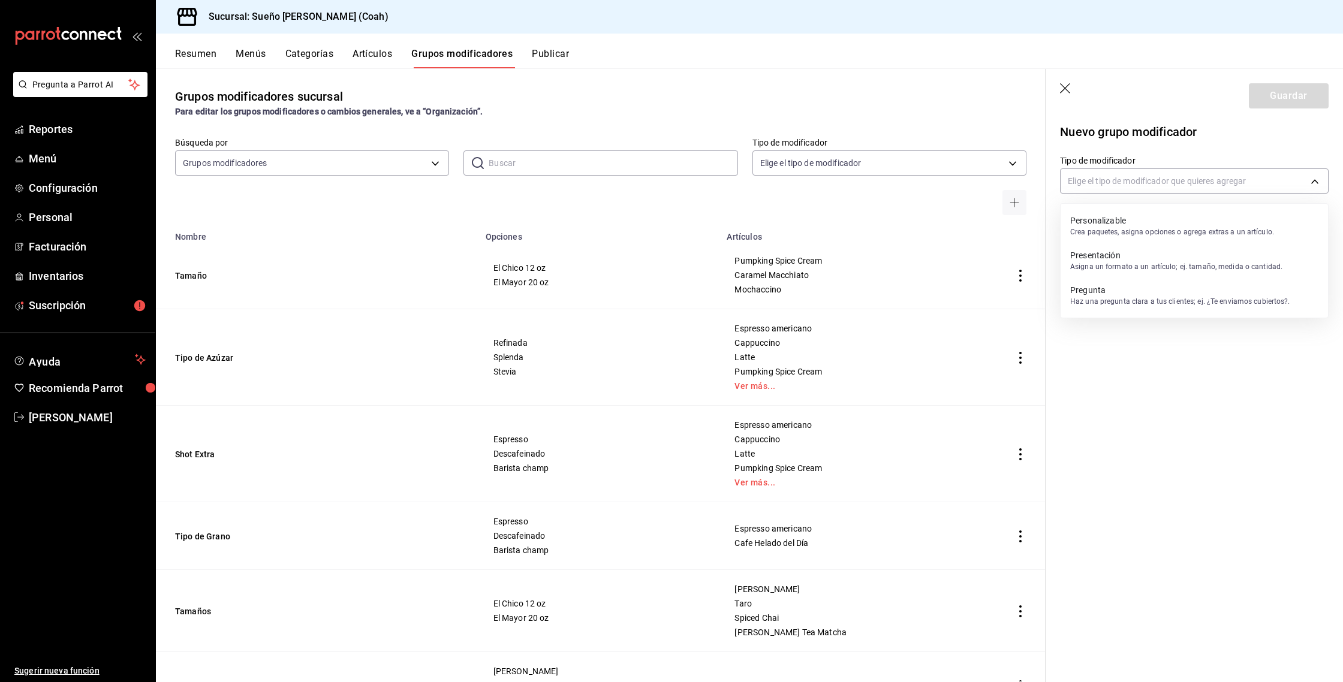
click at [1192, 254] on p "Presentación" at bounding box center [1176, 255] width 212 height 12
type input "PRESENTATION"
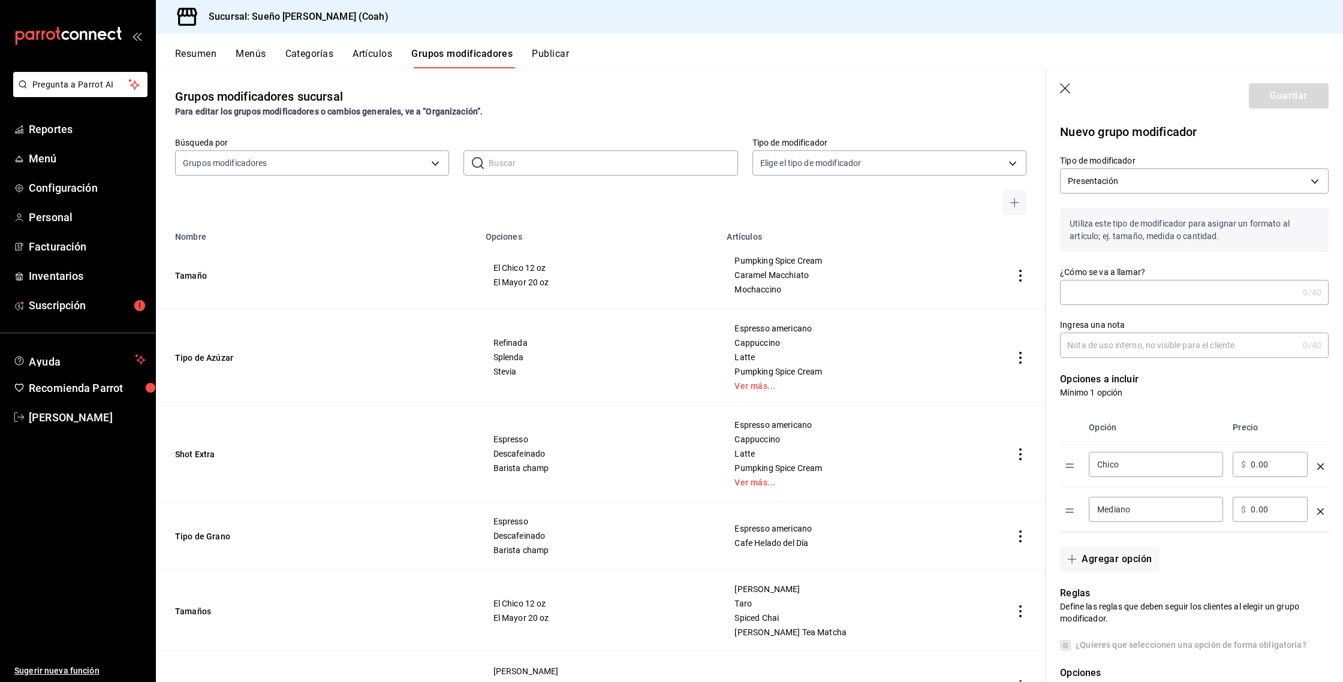
click at [1159, 287] on input "¿Cómo se va a llamar?" at bounding box center [1179, 293] width 238 height 24
type input "Crema"
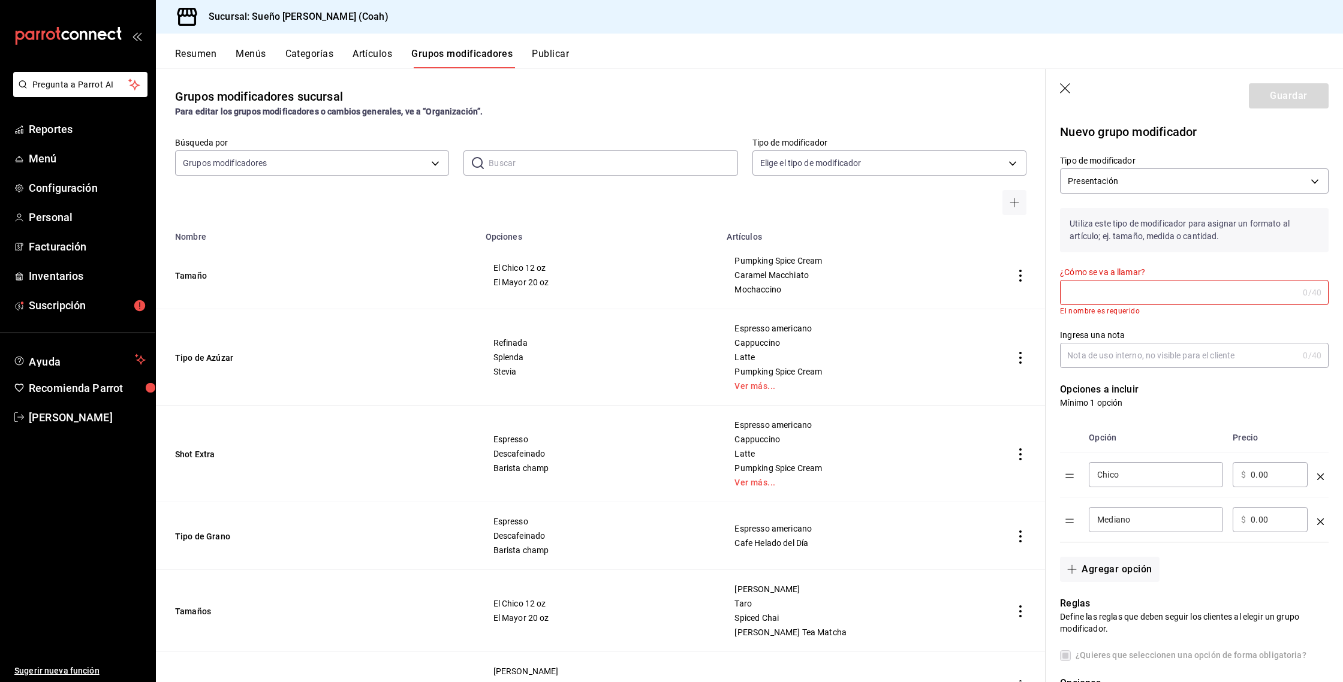
type input "¡"
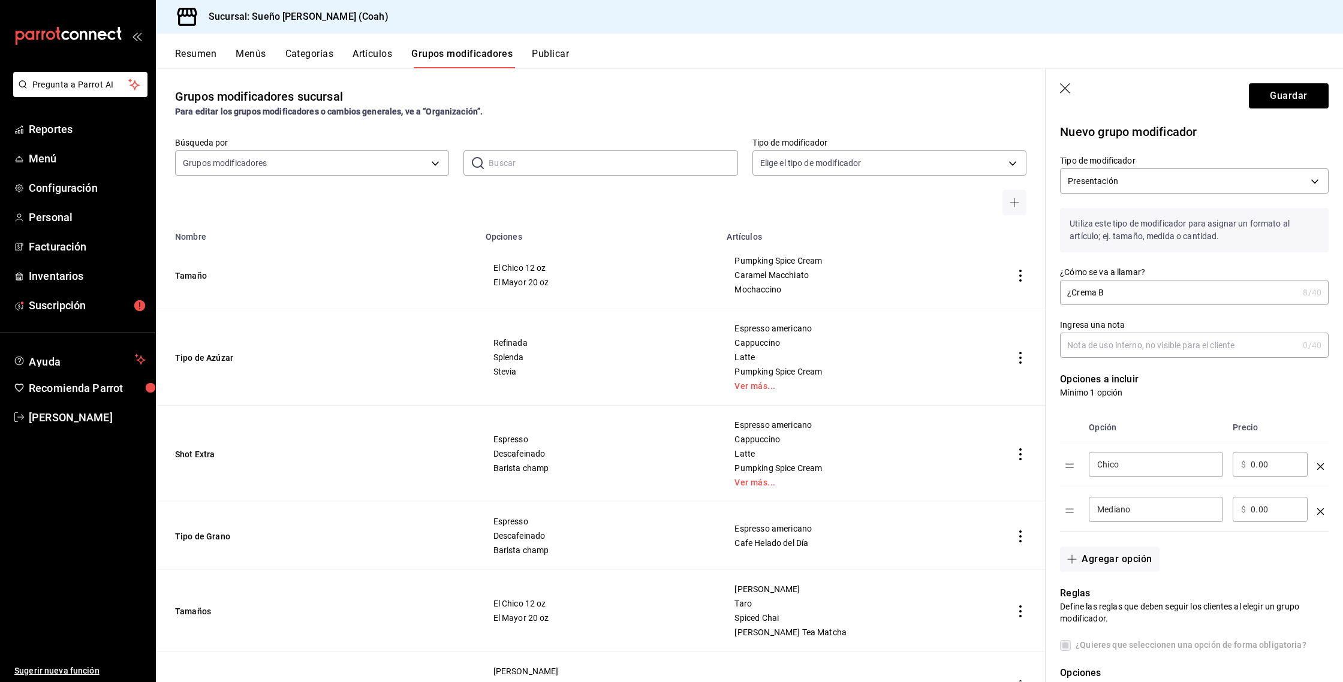
type input "¿Crema Ba"
type input "¿Desea agregar crema batida?"
click at [1162, 468] on input "Chico" at bounding box center [1156, 465] width 118 height 12
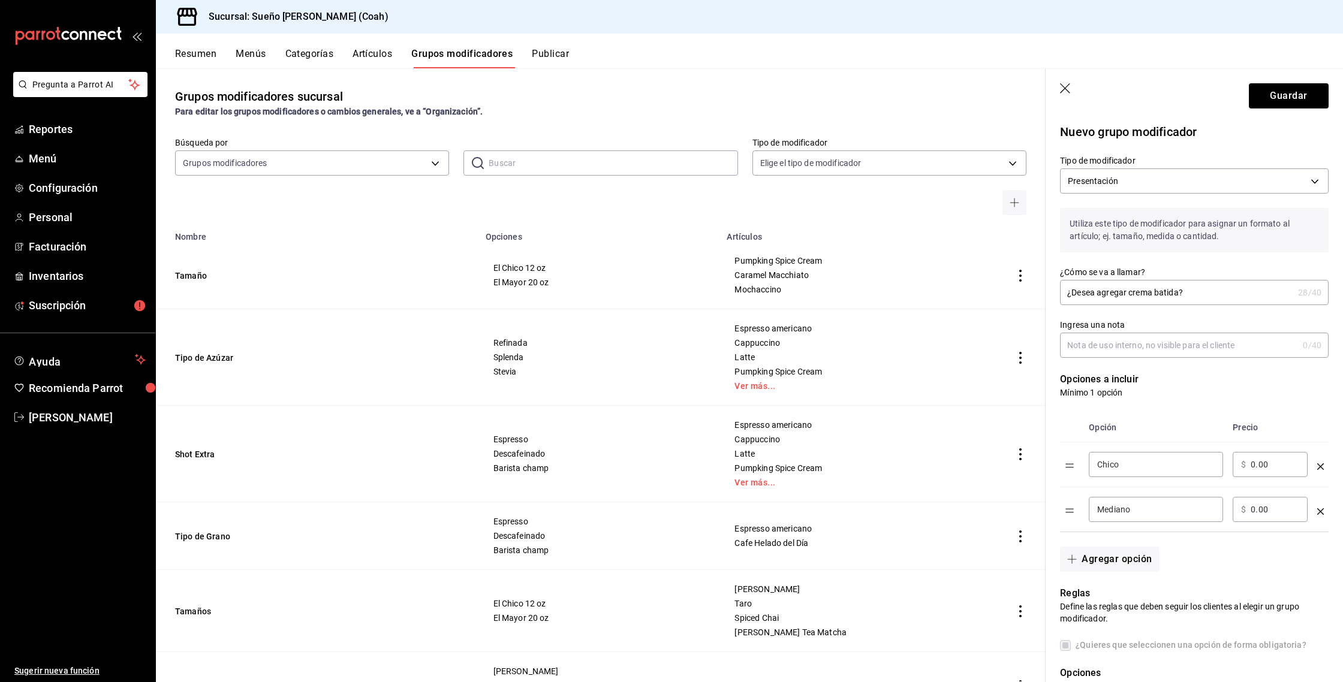
type input "C"
type input "Si, con crema batida"
click at [1152, 505] on input "Mediano" at bounding box center [1156, 510] width 118 height 12
type input "No, sin crema batida"
click at [1244, 396] on p "Mínimo 1 opción" at bounding box center [1194, 393] width 269 height 12
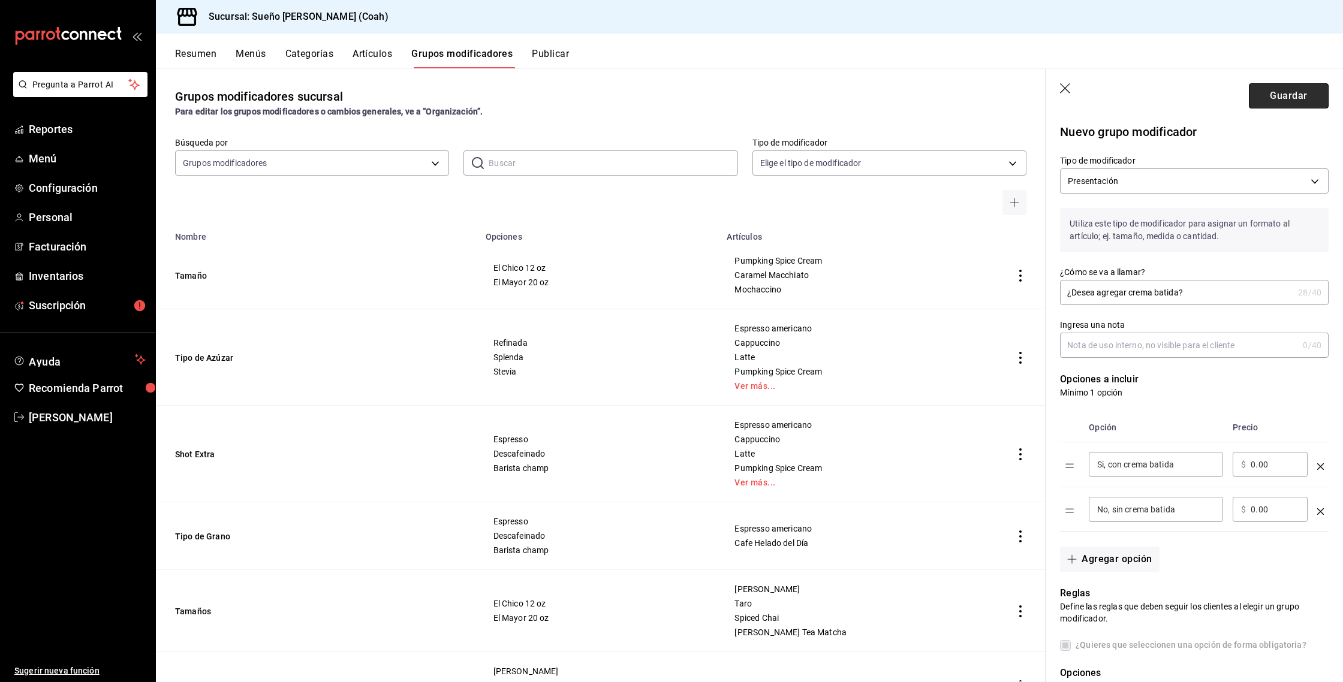
click at [1286, 103] on button "Guardar" at bounding box center [1289, 95] width 80 height 25
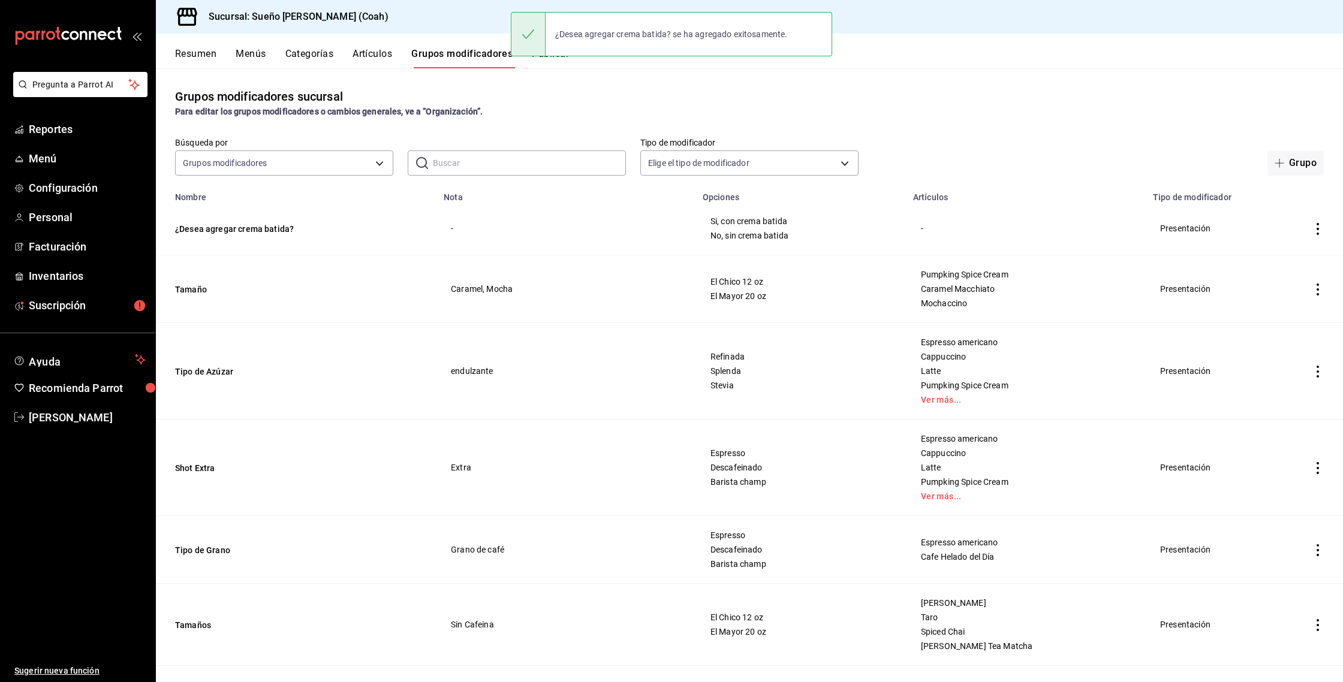
click at [380, 61] on button "Artículos" at bounding box center [373, 58] width 40 height 20
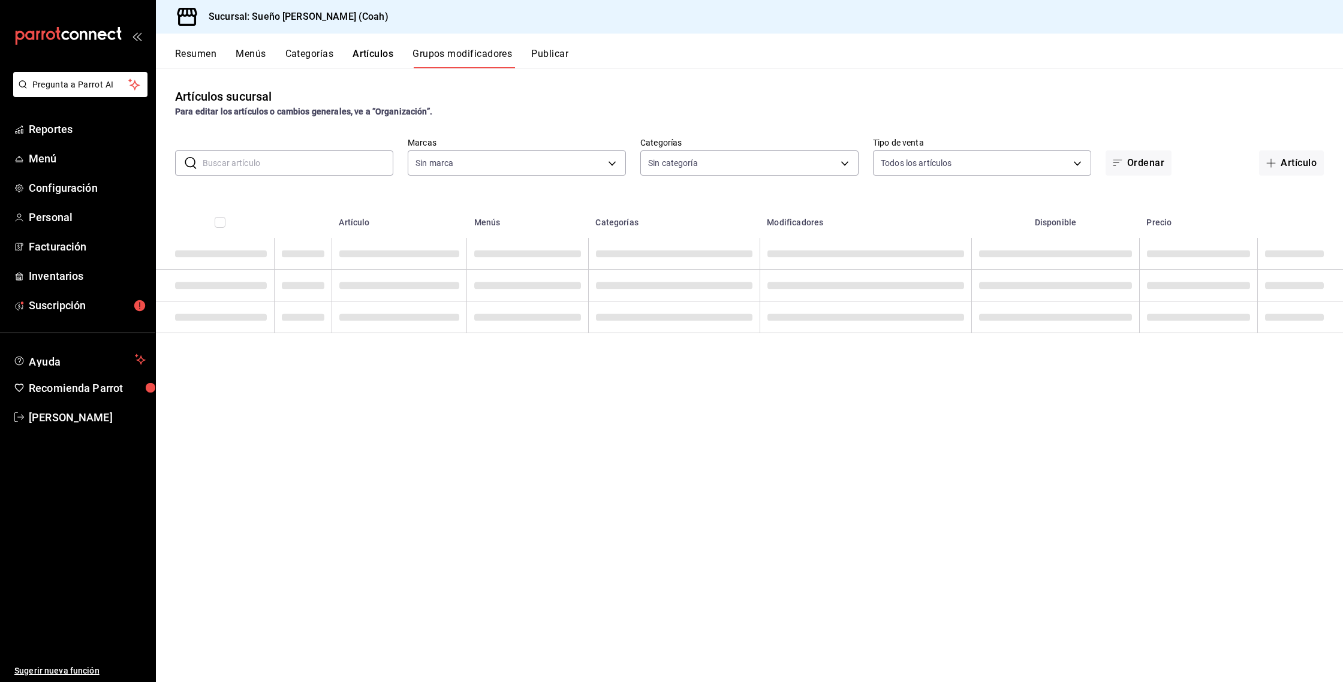
type input "81ecb768-dc13-4b16-b8a9-76a7acece37d"
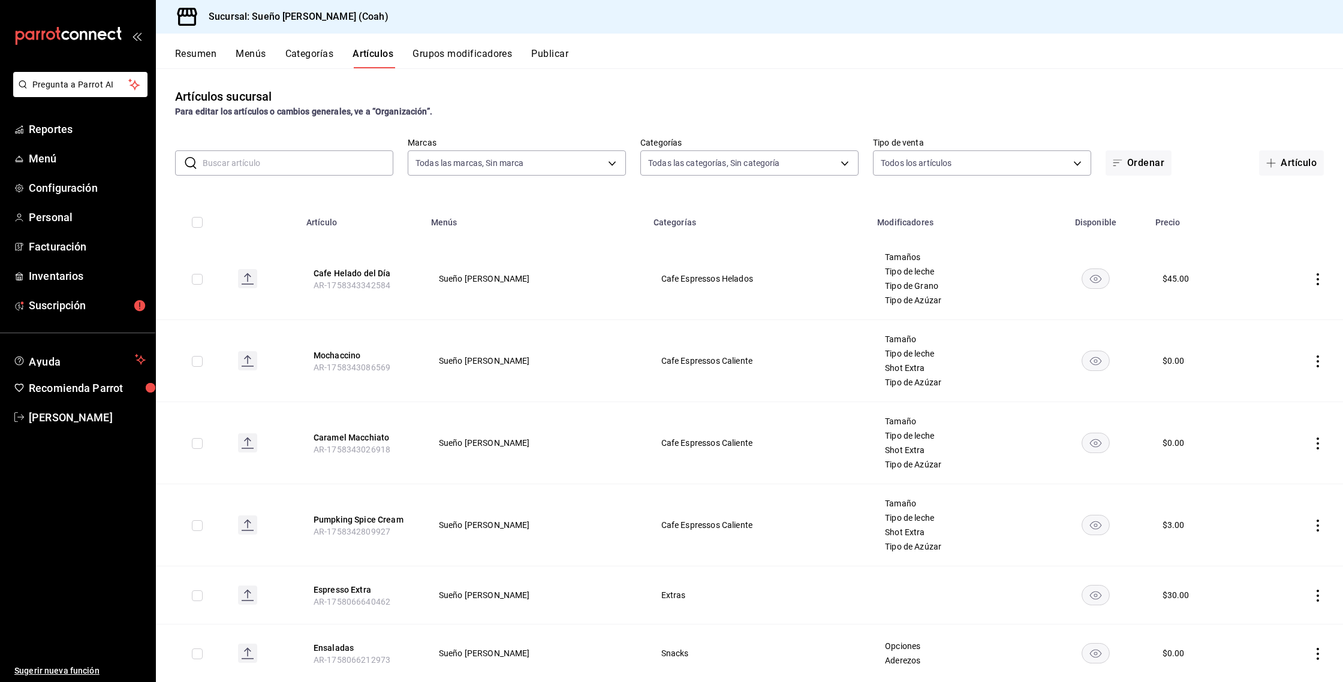
type input "5e534c28-0a12-40a1-99a3-4559cb21552c,2fbc2f85-2387-4204-82bc-a2389eec5e5c,ff19b…"
click at [682, 167] on body "Pregunta a Parrot AI Reportes Menú Configuración Personal Facturación Inventari…" at bounding box center [671, 341] width 1343 height 682
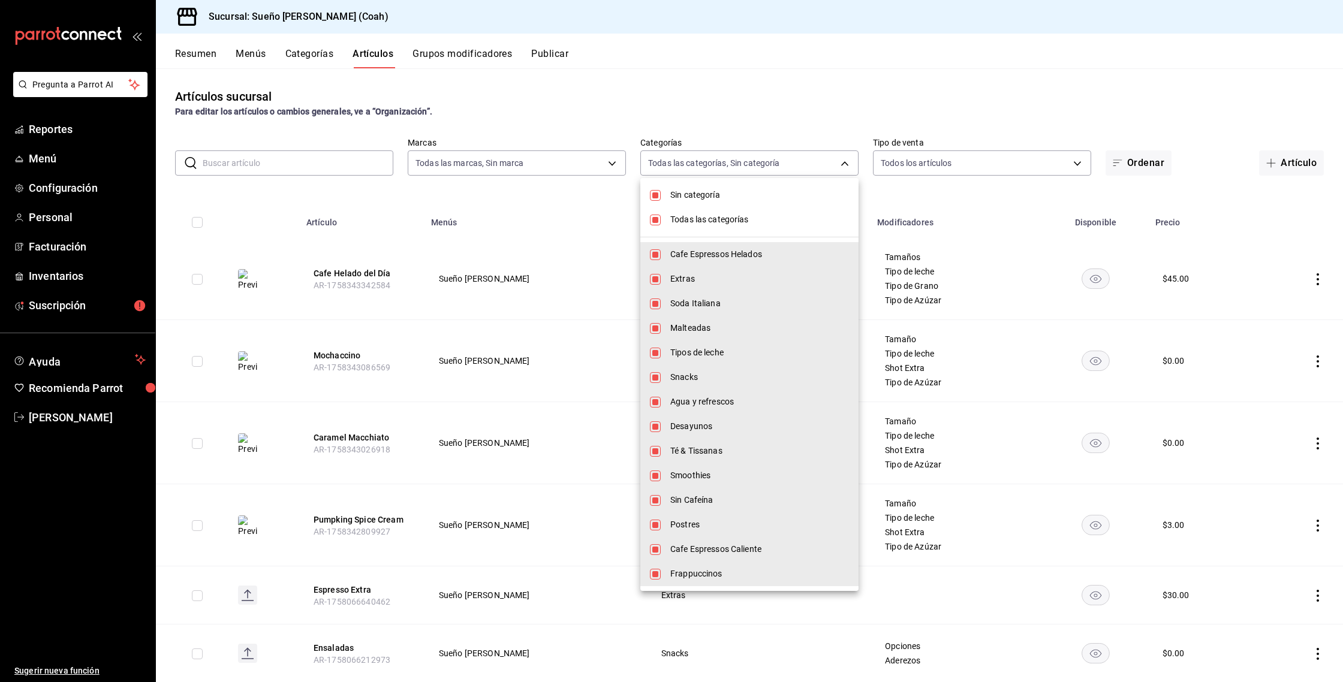
click at [682, 199] on span "Sin categoría" at bounding box center [759, 195] width 179 height 13
checkbox input "false"
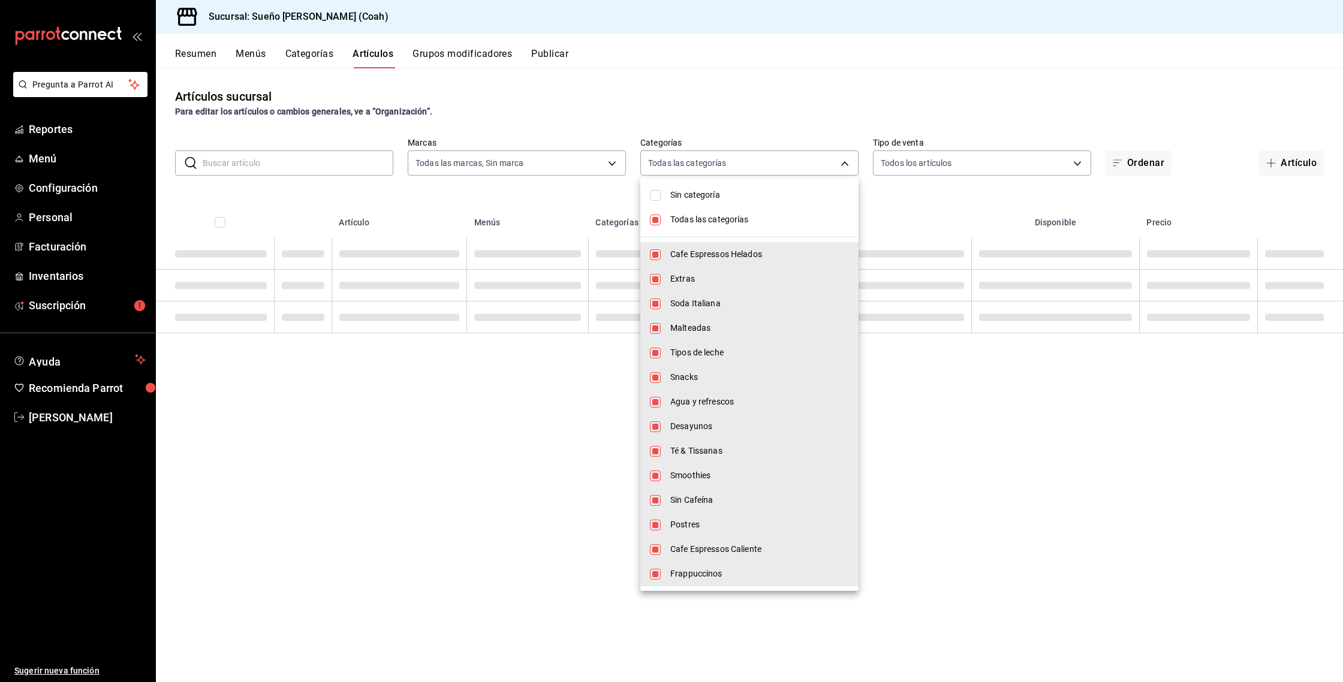
click at [684, 216] on span "Todas las categorías" at bounding box center [759, 219] width 179 height 13
checkbox input "false"
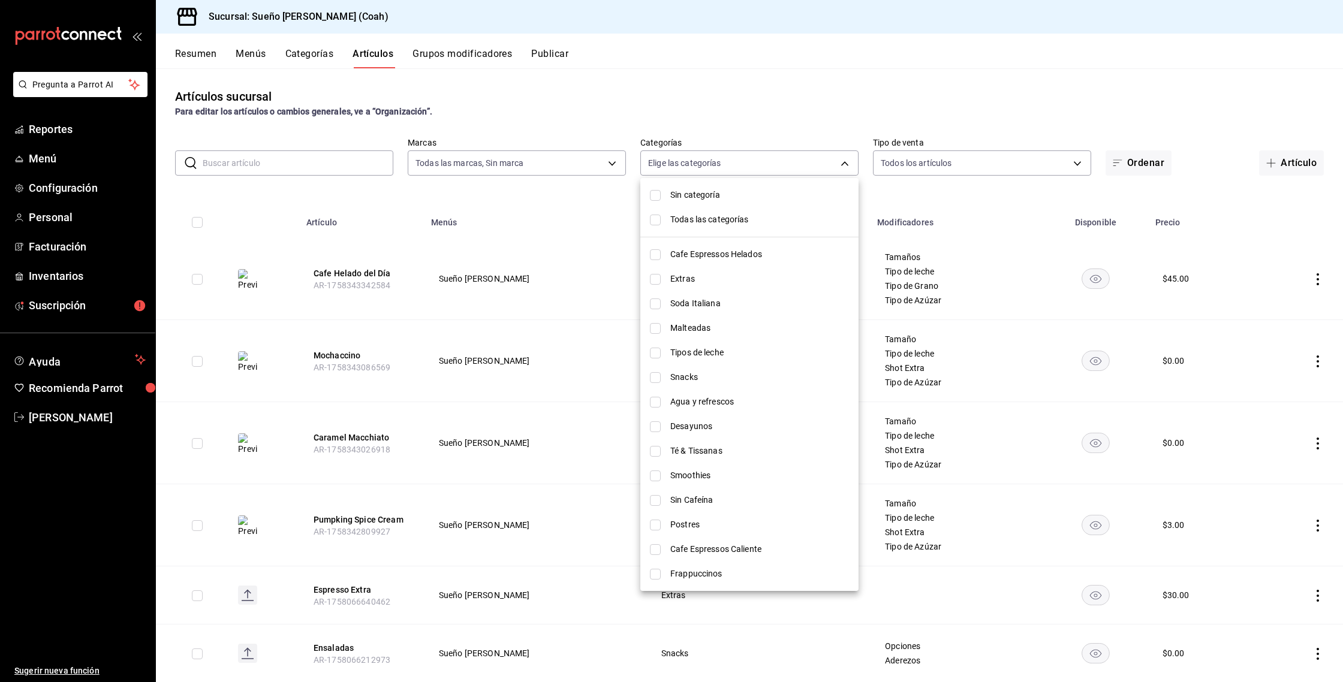
click at [721, 257] on span "Cafe Espressos Helados" at bounding box center [759, 254] width 179 height 13
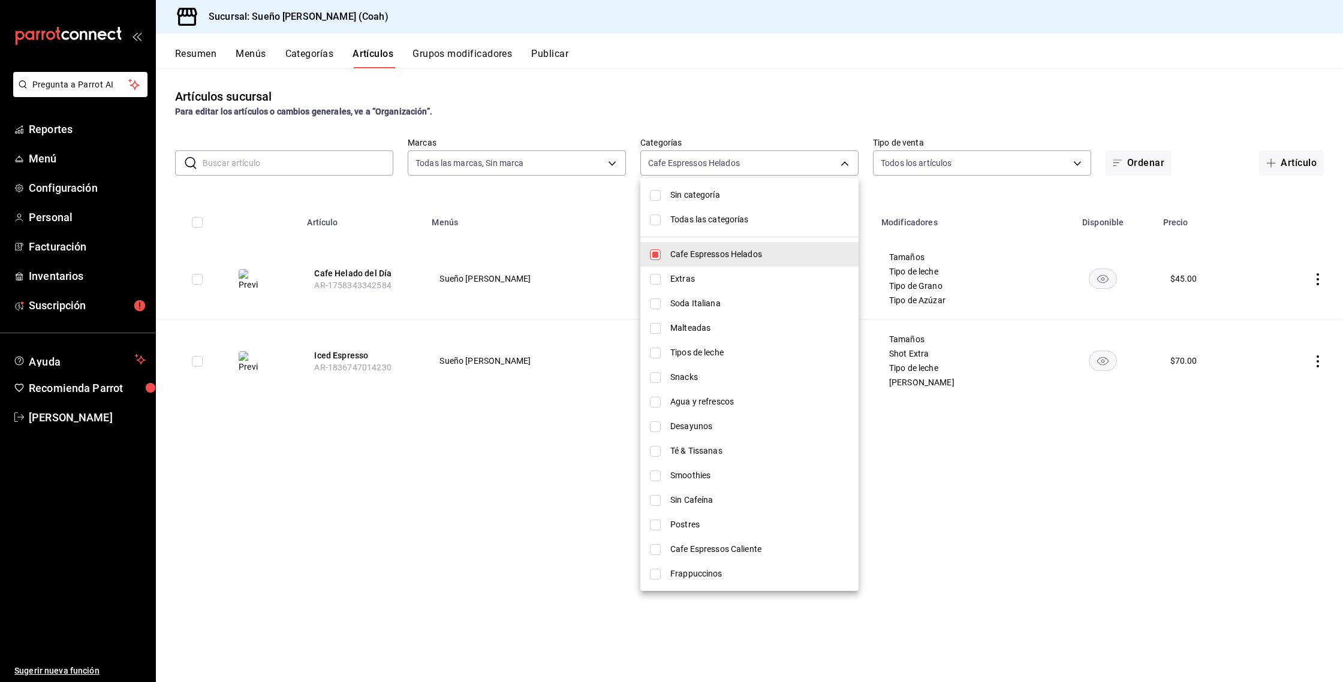
drag, startPoint x: 524, startPoint y: 420, endPoint x: 603, endPoint y: 408, distance: 80.1
click at [524, 420] on div at bounding box center [671, 341] width 1343 height 682
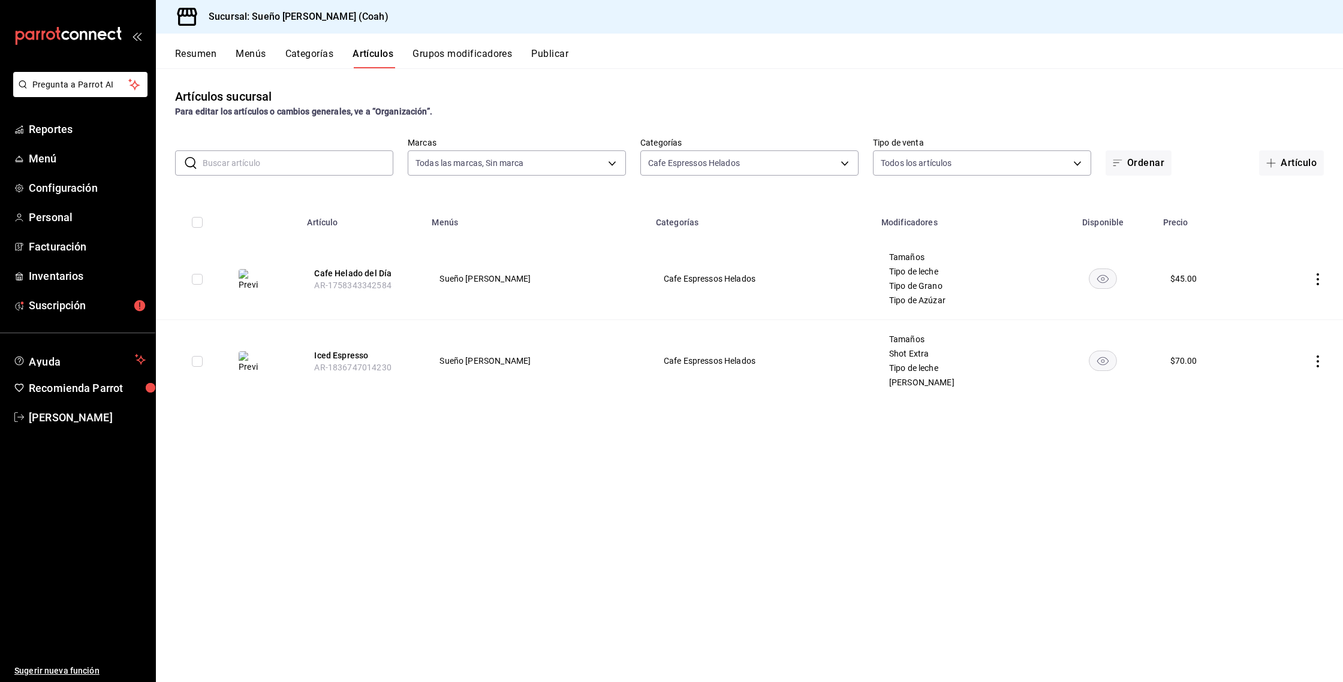
click at [1320, 362] on icon "actions" at bounding box center [1318, 362] width 12 height 12
drag, startPoint x: 1291, startPoint y: 395, endPoint x: 1264, endPoint y: 399, distance: 27.4
click at [1291, 395] on span "Editar" at bounding box center [1281, 389] width 31 height 13
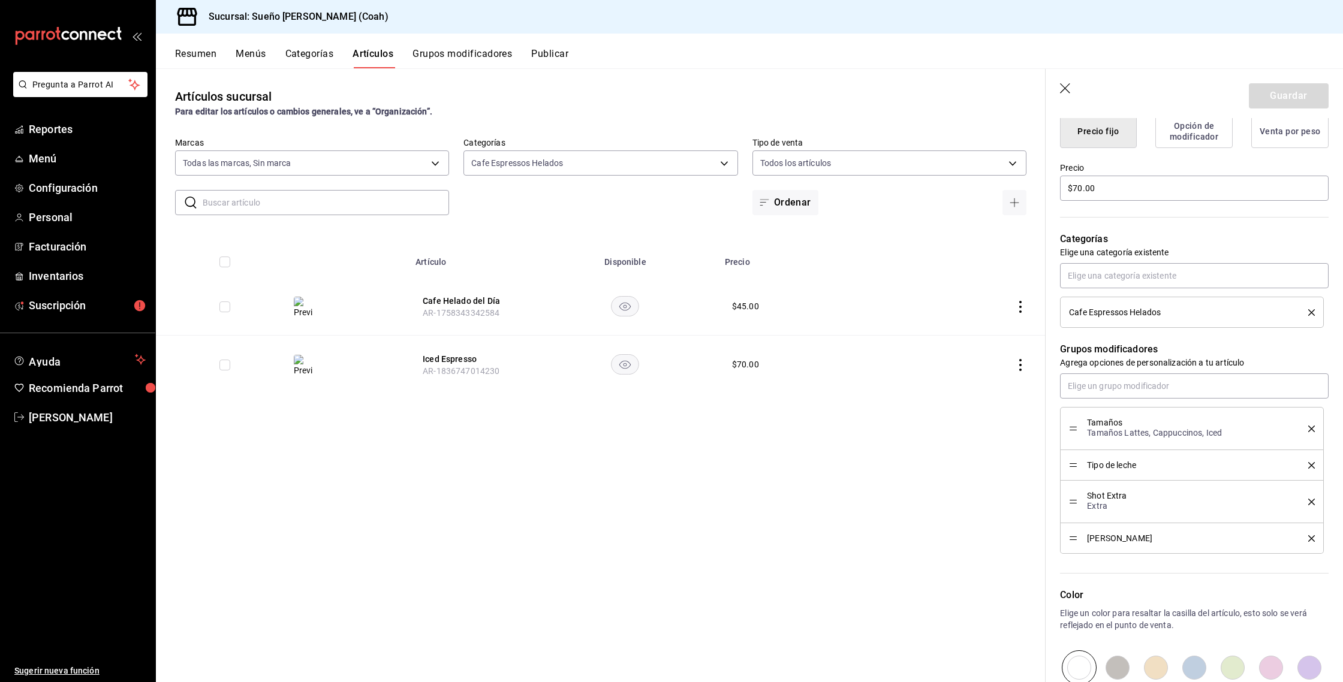
scroll to position [471, 0]
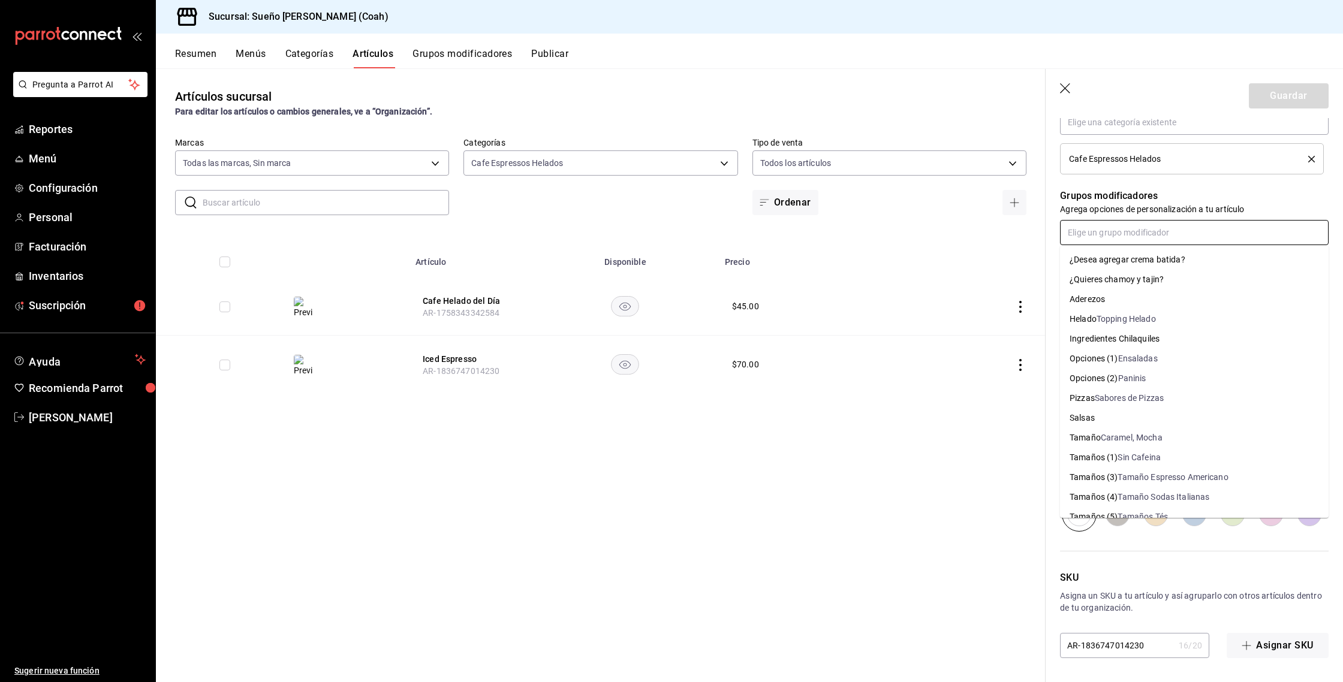
click at [1106, 234] on input "text" at bounding box center [1194, 232] width 269 height 25
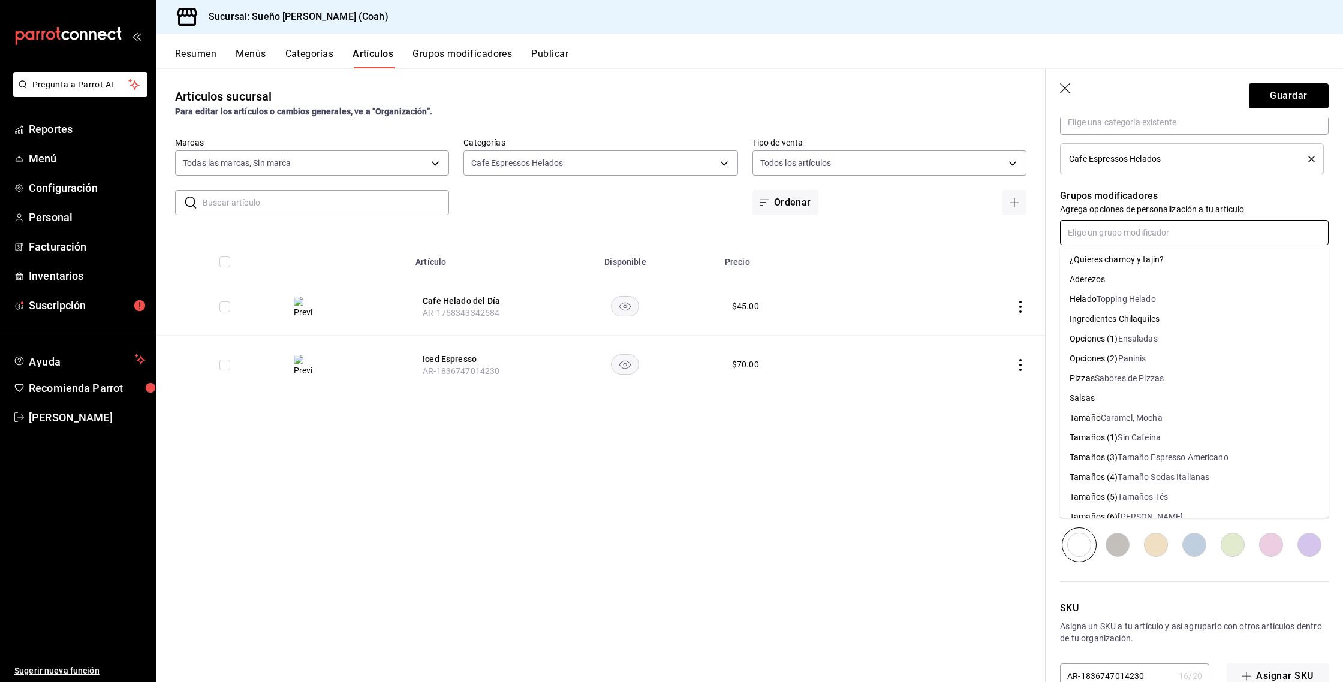
click at [1105, 237] on input "text" at bounding box center [1194, 232] width 269 height 25
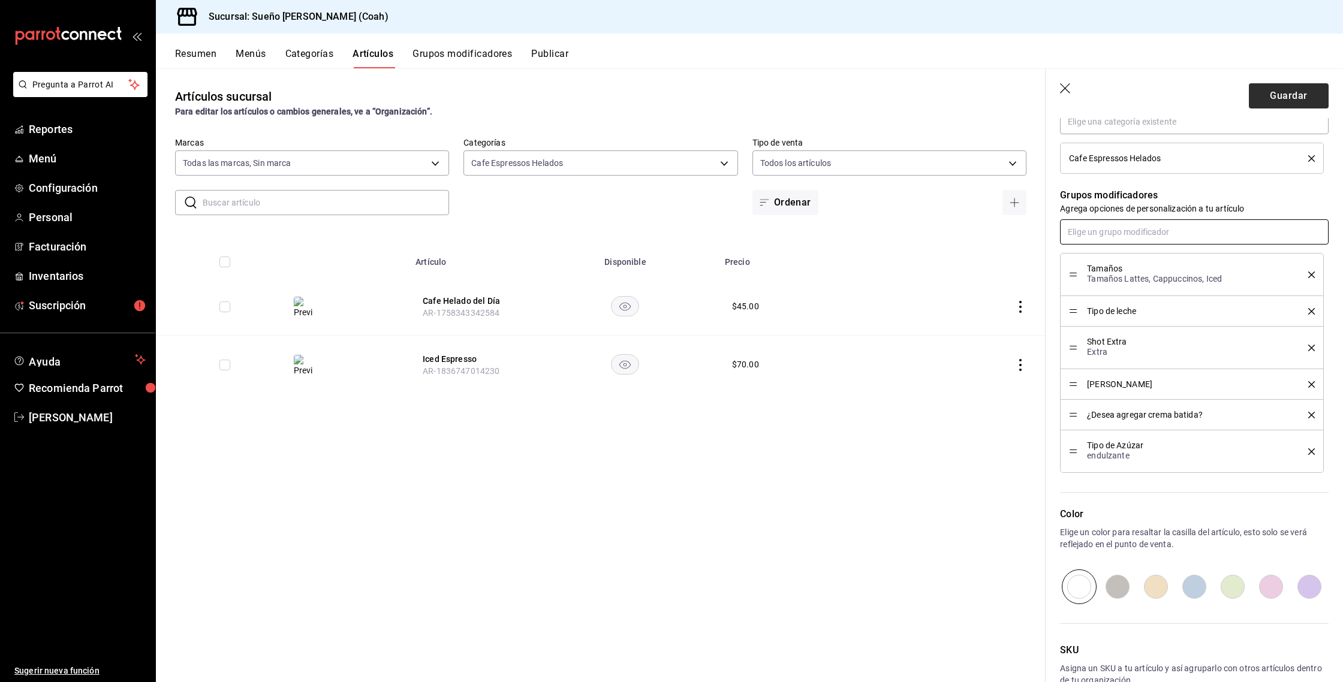
scroll to position [433, 0]
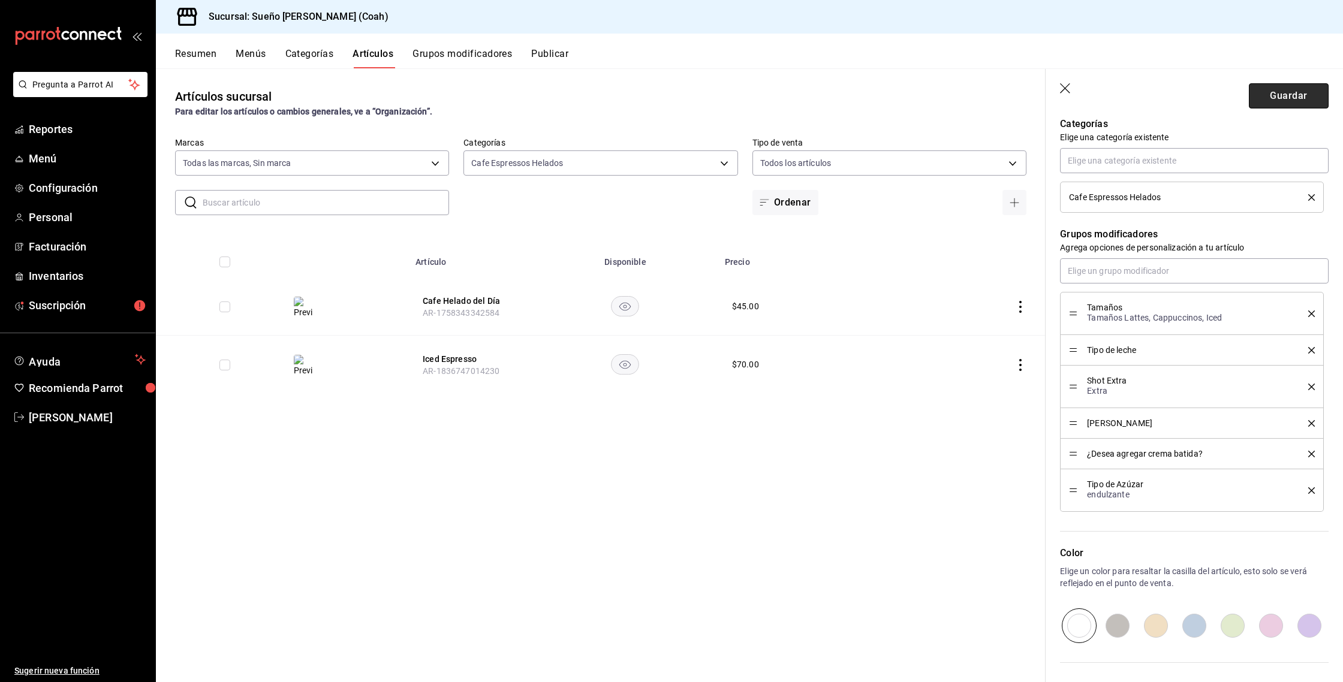
click at [1289, 101] on button "Guardar" at bounding box center [1289, 95] width 80 height 25
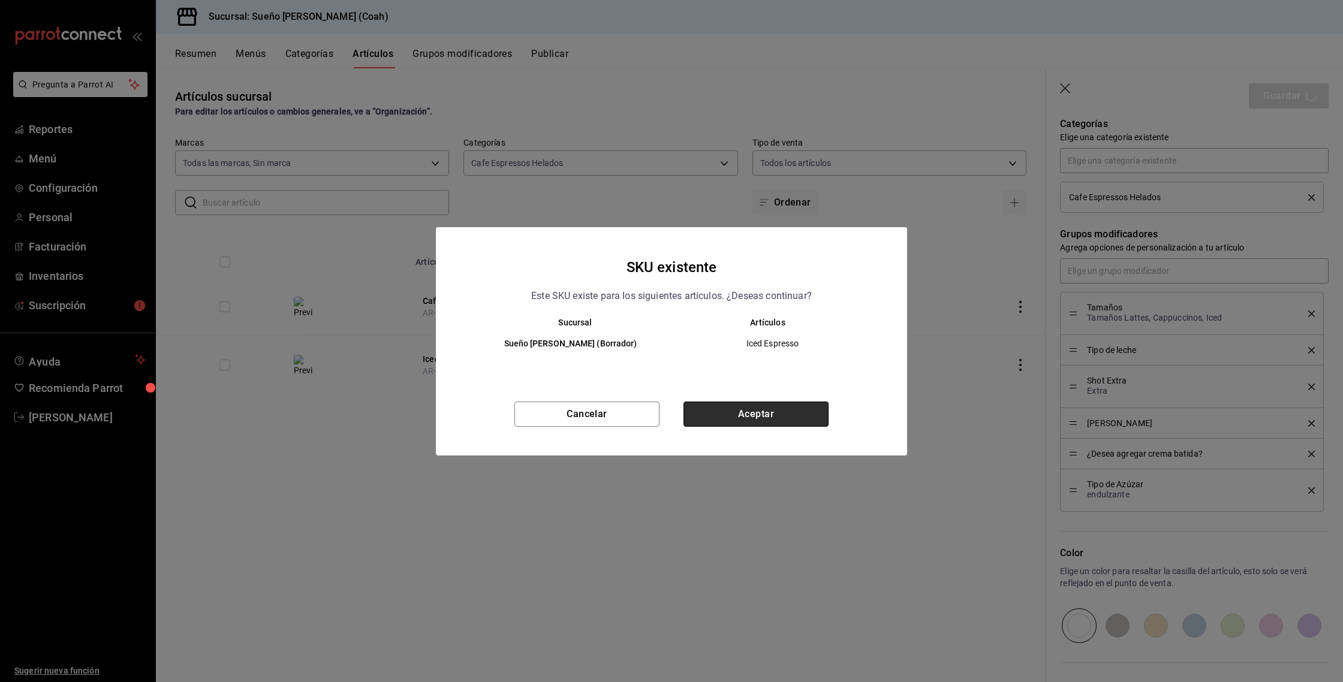
click at [761, 414] on button "Aceptar" at bounding box center [756, 414] width 145 height 25
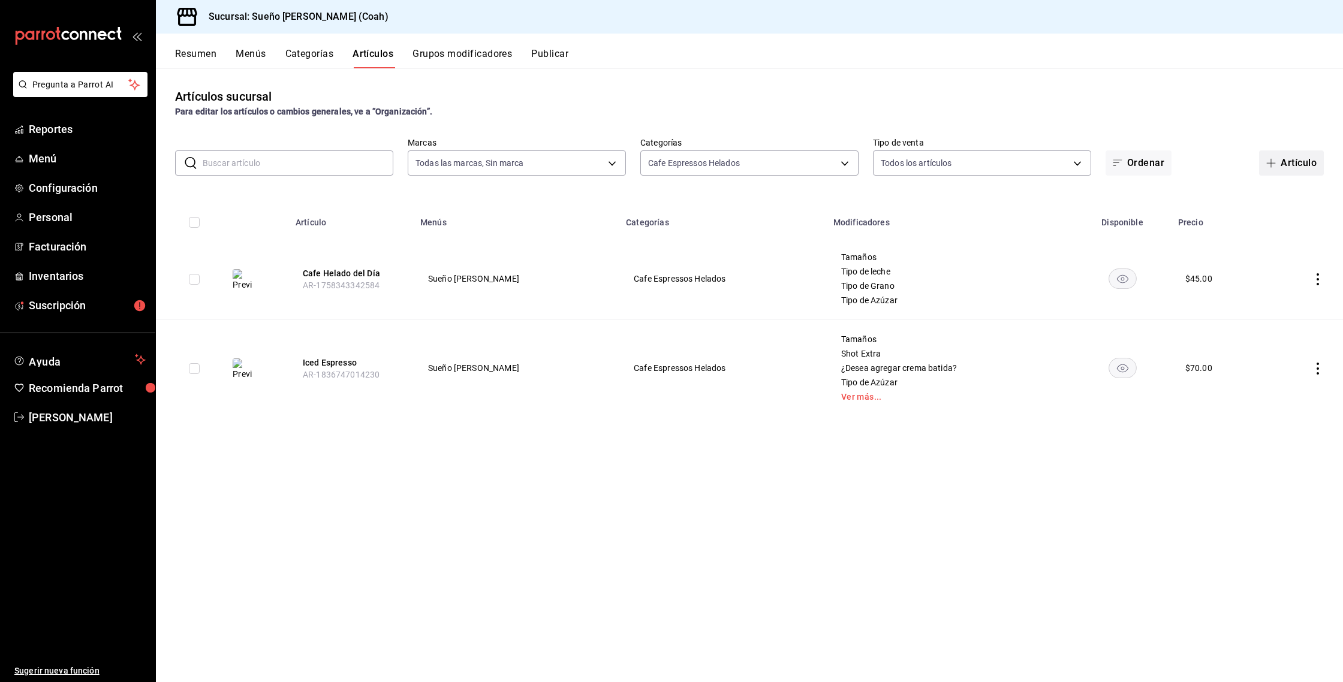
click at [1274, 171] on button "Artículo" at bounding box center [1291, 163] width 65 height 25
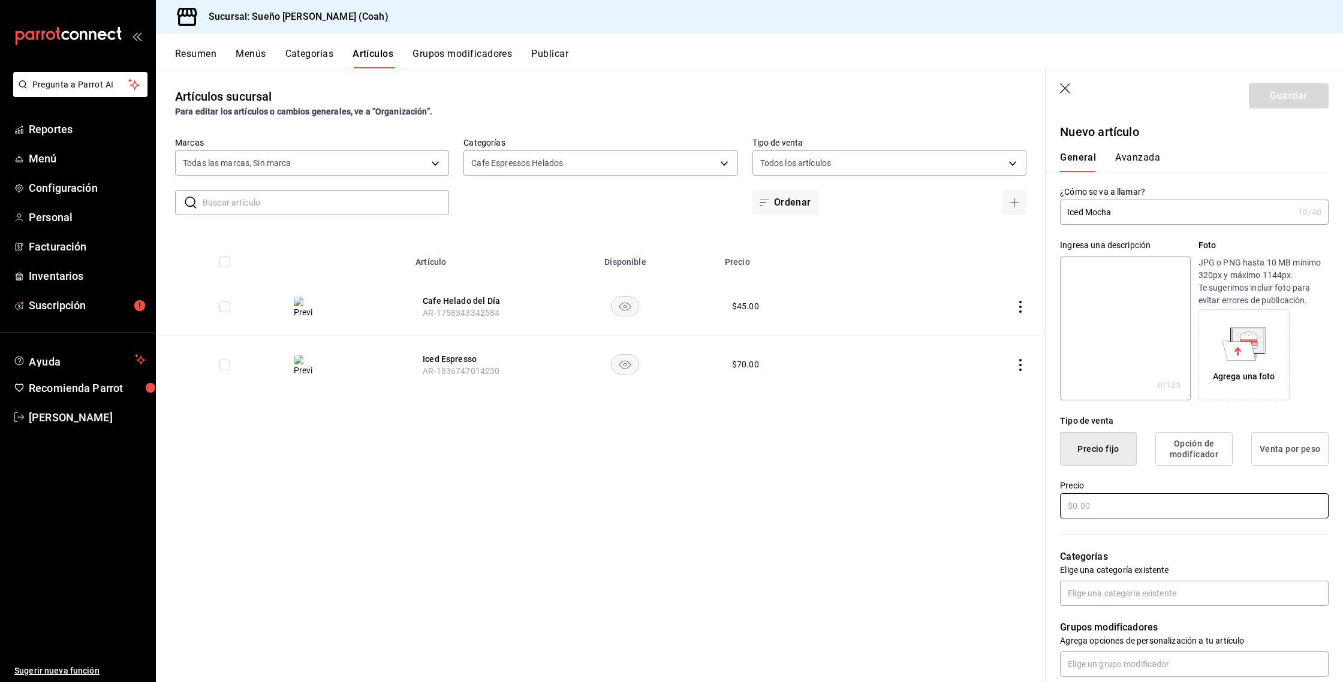
click at [1134, 501] on input "text" at bounding box center [1194, 506] width 269 height 25
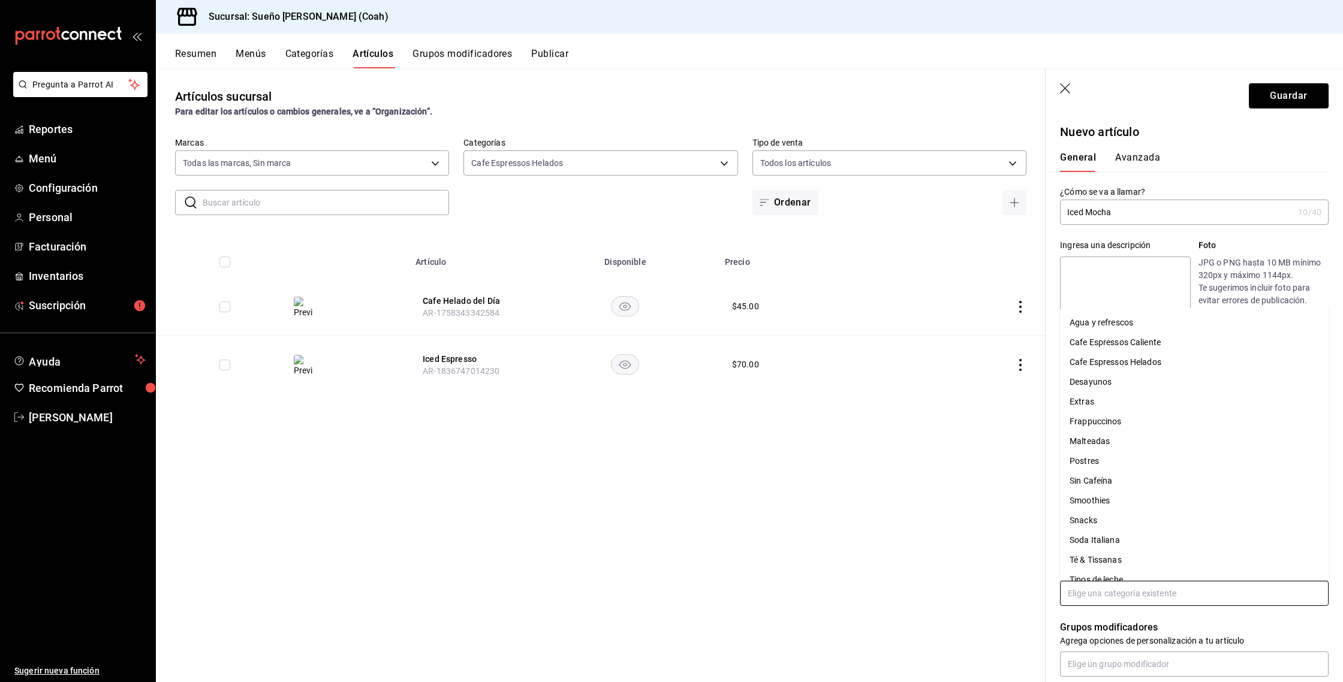
click at [1107, 596] on input "text" at bounding box center [1194, 593] width 269 height 25
click at [1139, 362] on li "Cafe Espressos Helados" at bounding box center [1194, 363] width 269 height 20
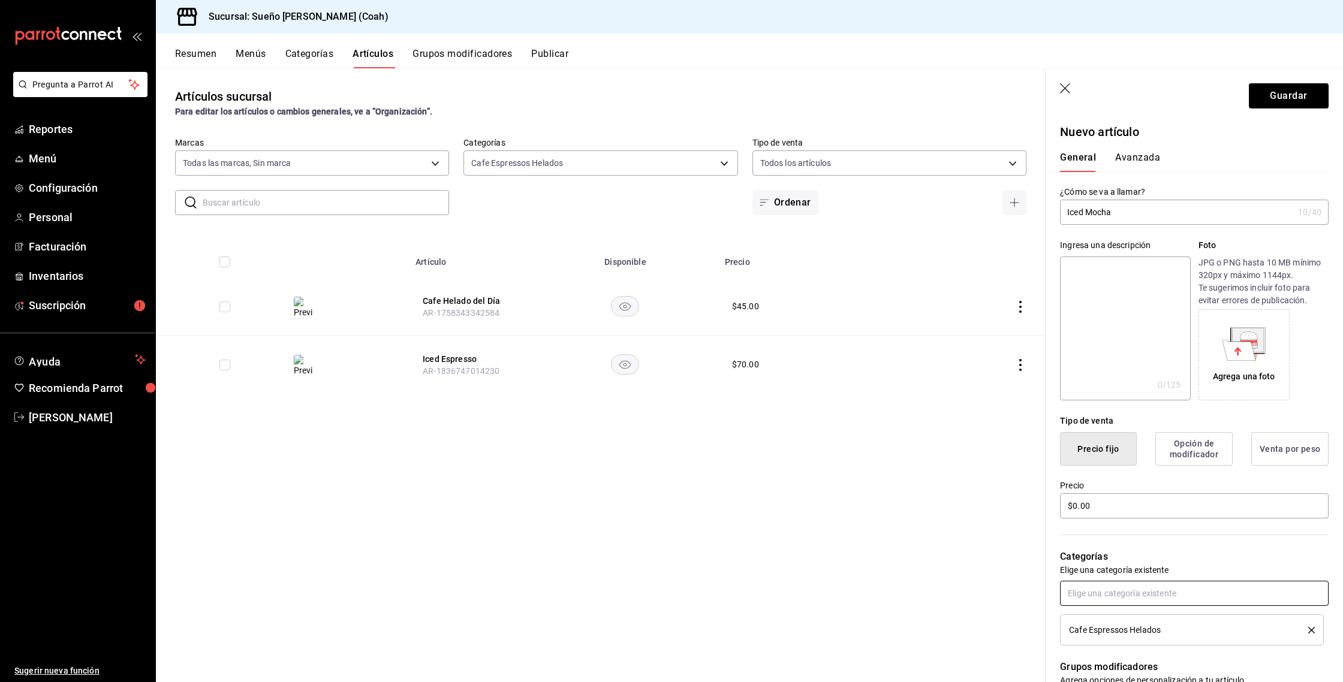
scroll to position [301, 0]
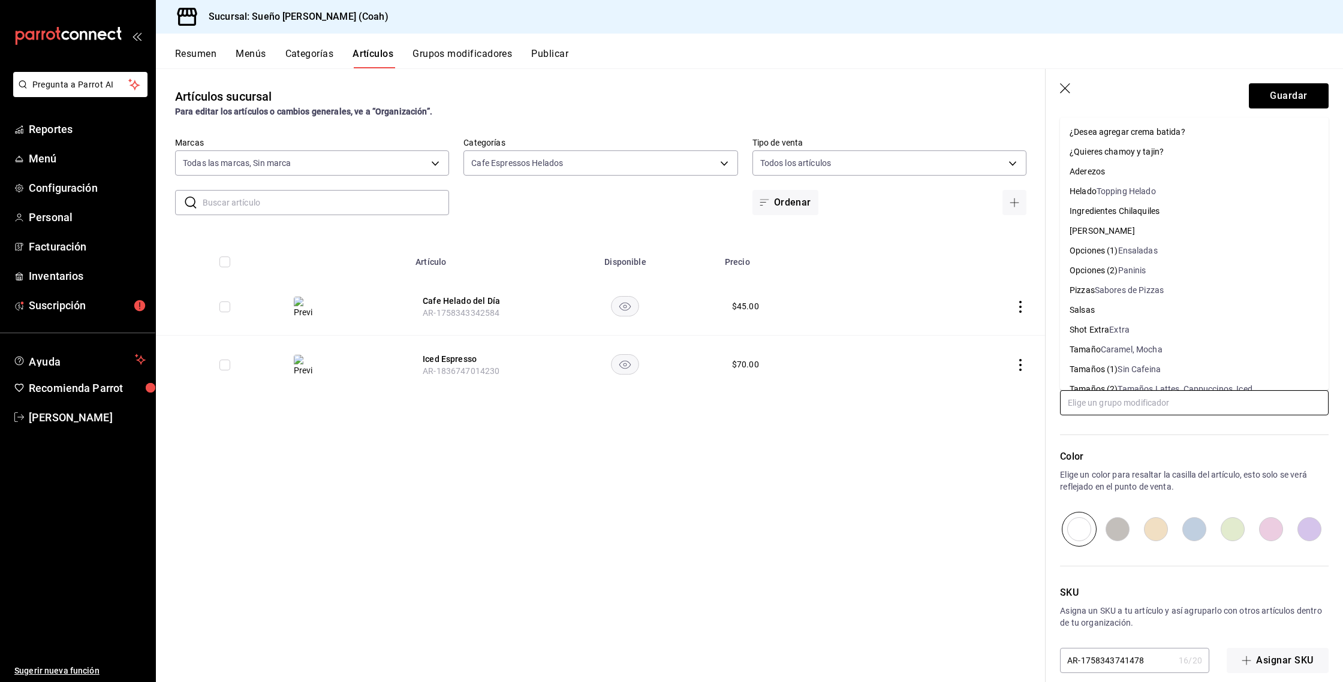
click at [1123, 406] on input "text" at bounding box center [1194, 402] width 269 height 25
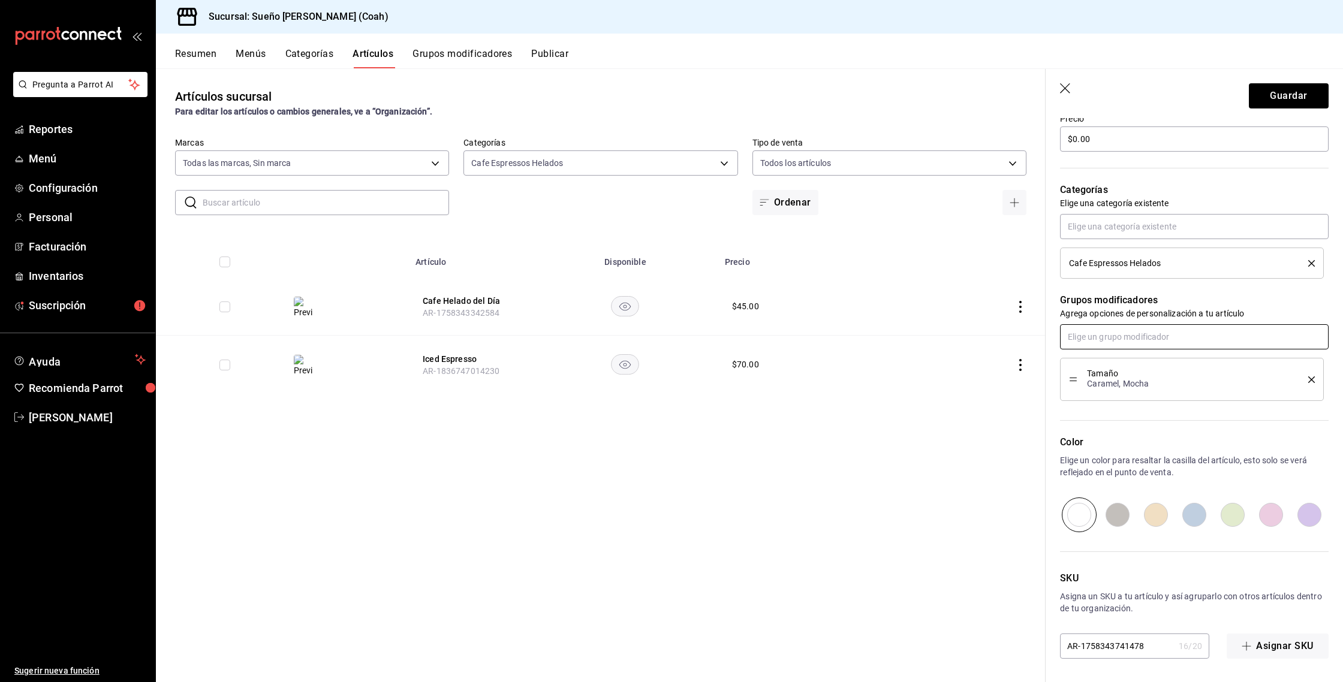
scroll to position [368, 0]
click at [1124, 341] on input "text" at bounding box center [1194, 336] width 269 height 25
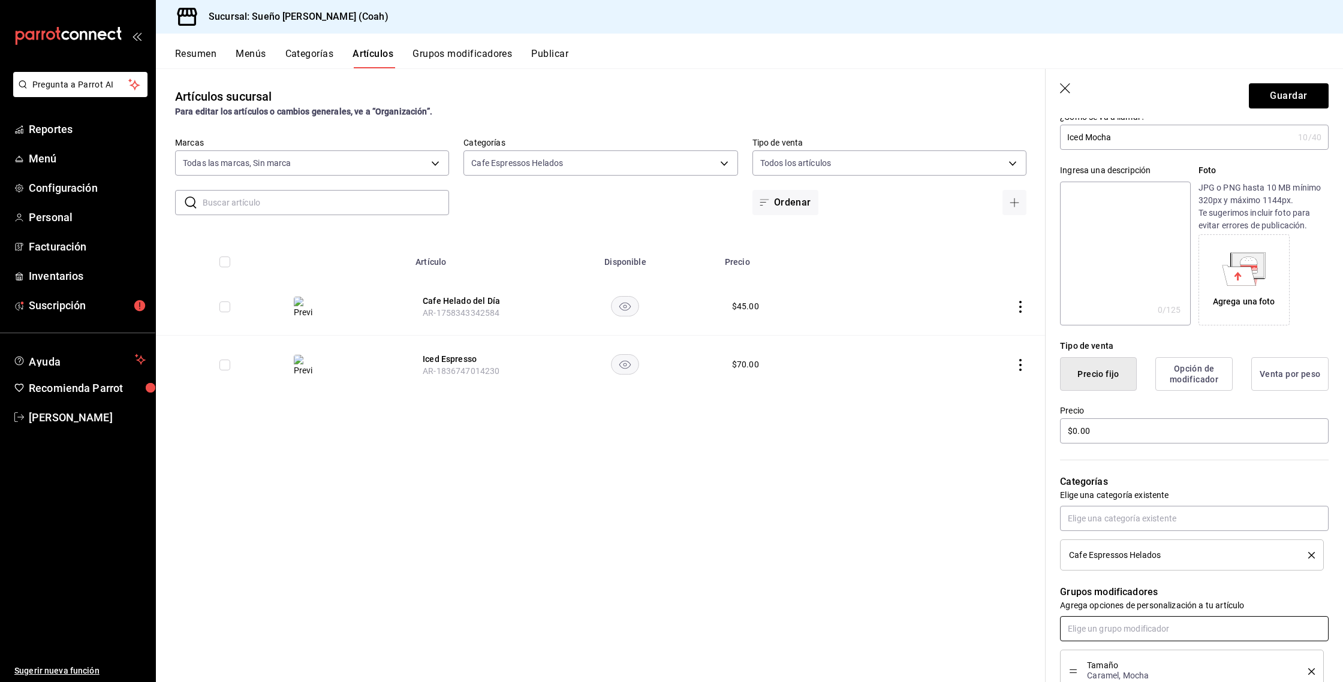
scroll to position [74, 0]
click at [1251, 293] on div "Agrega una foto" at bounding box center [1244, 281] width 85 height 85
click at [1283, 92] on button "Guardar" at bounding box center [1289, 95] width 80 height 25
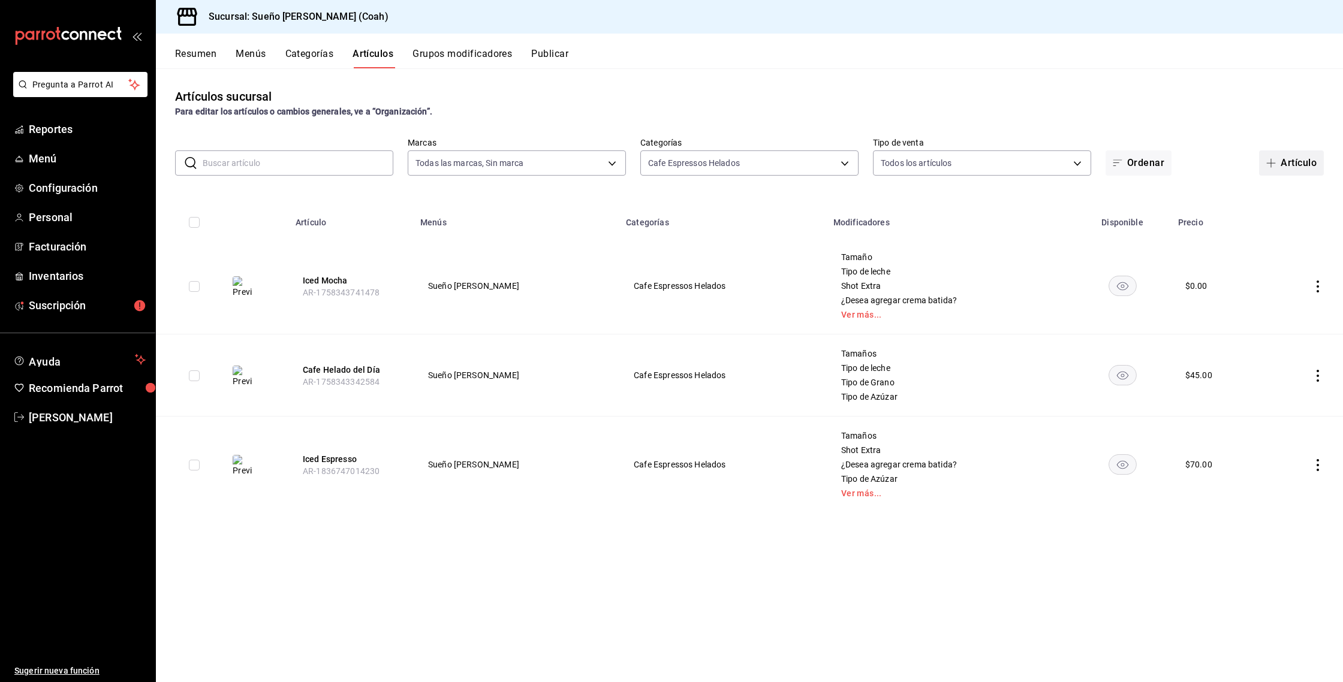
click at [1277, 173] on button "Artículo" at bounding box center [1291, 163] width 65 height 25
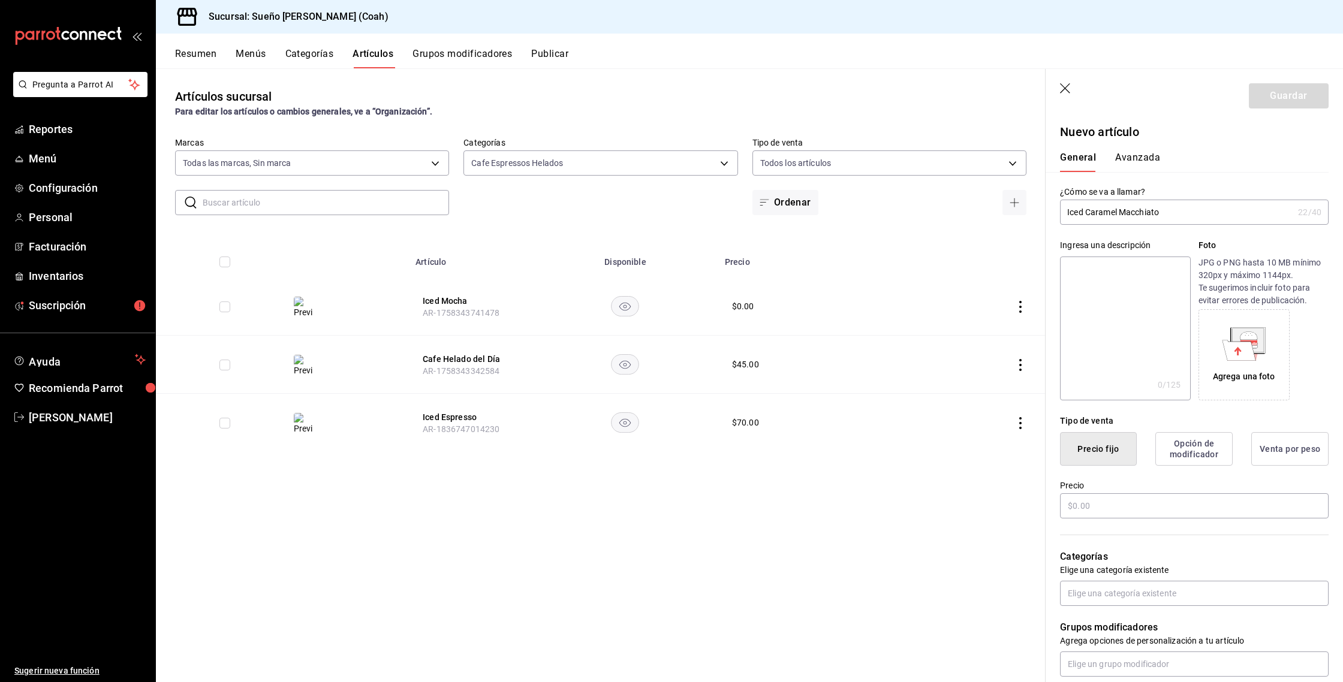
click at [1224, 342] on icon at bounding box center [1240, 350] width 34 height 20
click at [1075, 502] on input "text" at bounding box center [1194, 506] width 269 height 25
click at [1079, 596] on input "text" at bounding box center [1194, 593] width 269 height 25
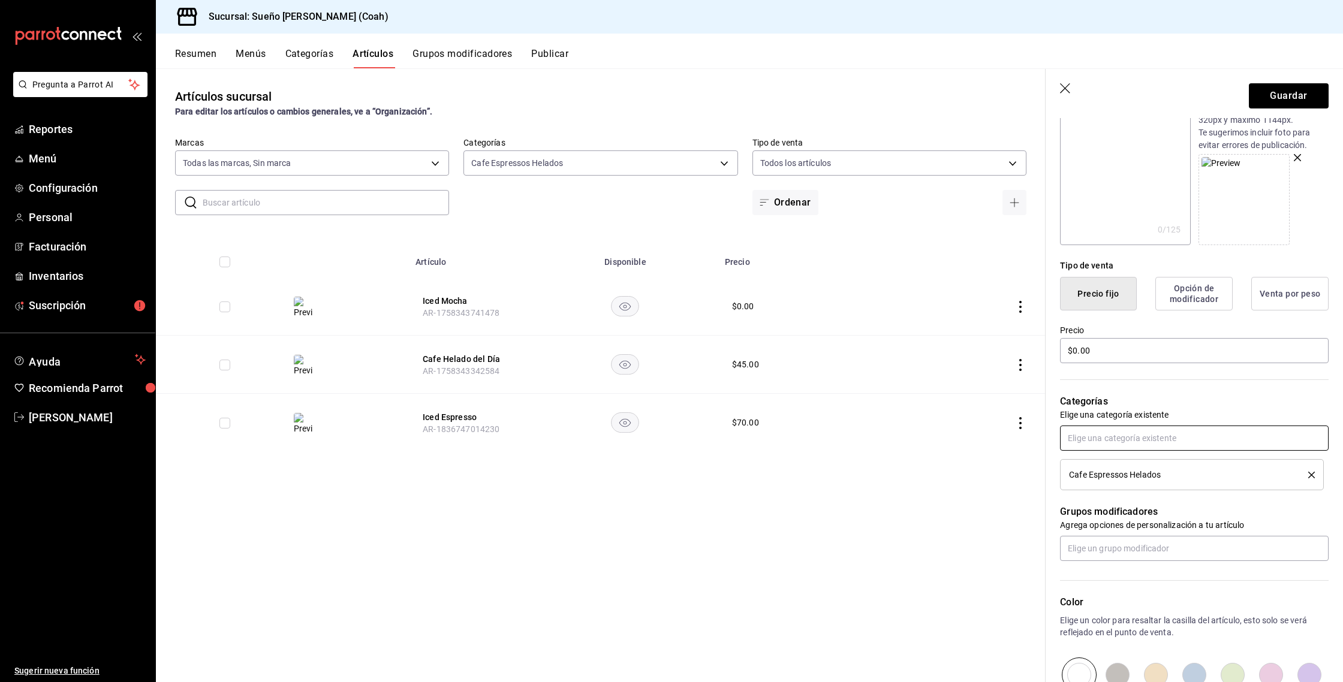
scroll to position [161, 0]
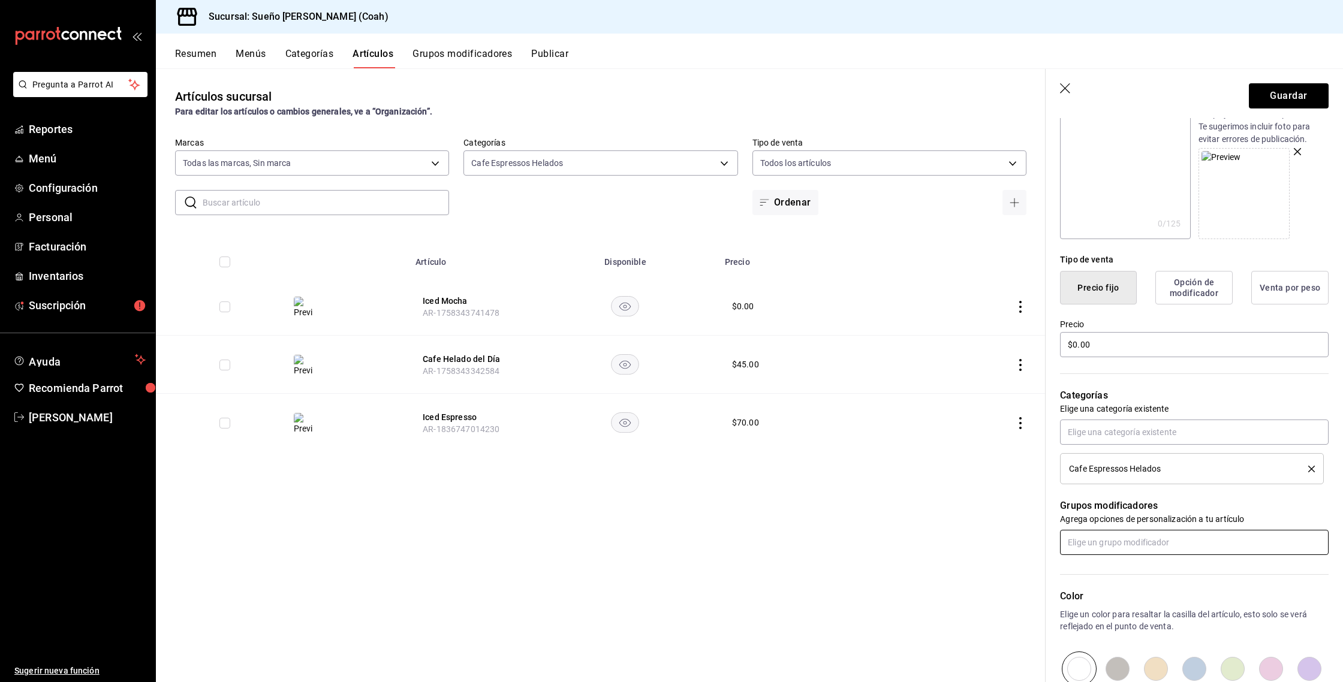
click at [1111, 540] on input "text" at bounding box center [1194, 542] width 269 height 25
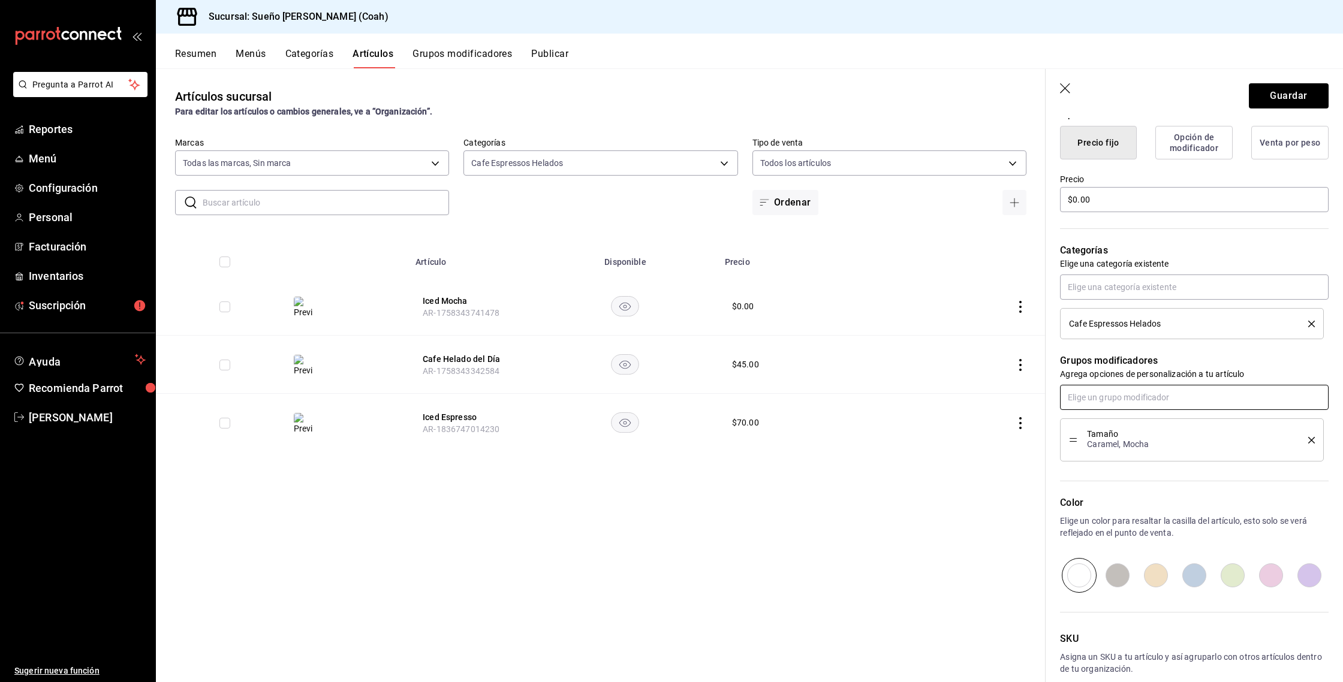
scroll to position [308, 0]
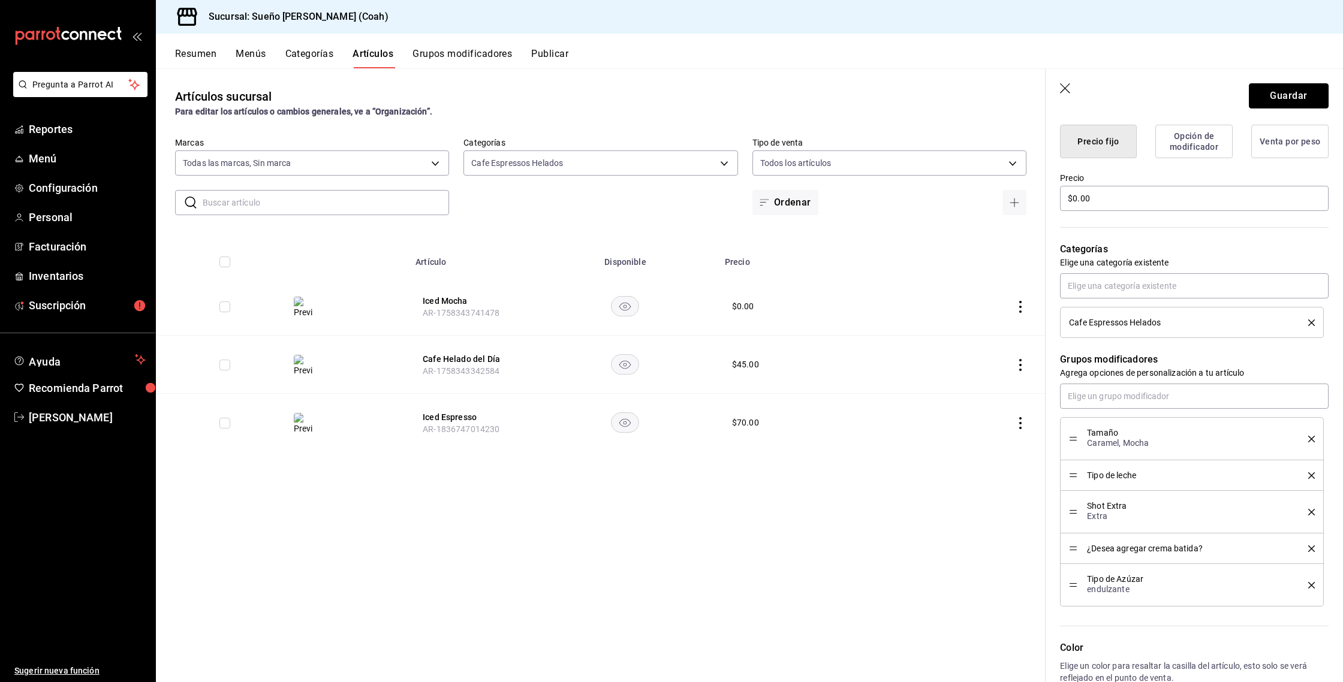
click at [1276, 95] on button "Guardar" at bounding box center [1289, 95] width 80 height 25
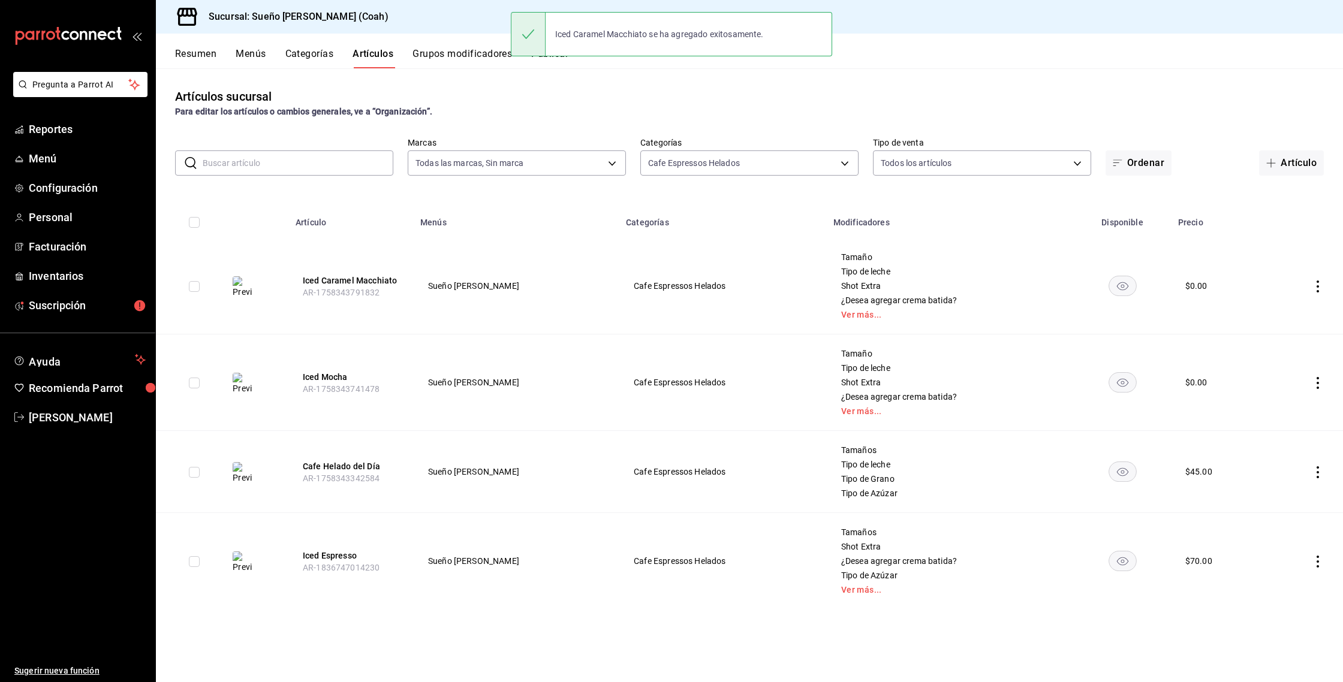
drag, startPoint x: 1281, startPoint y: 169, endPoint x: 1216, endPoint y: 183, distance: 67.4
click at [1281, 169] on button "Artículo" at bounding box center [1291, 163] width 65 height 25
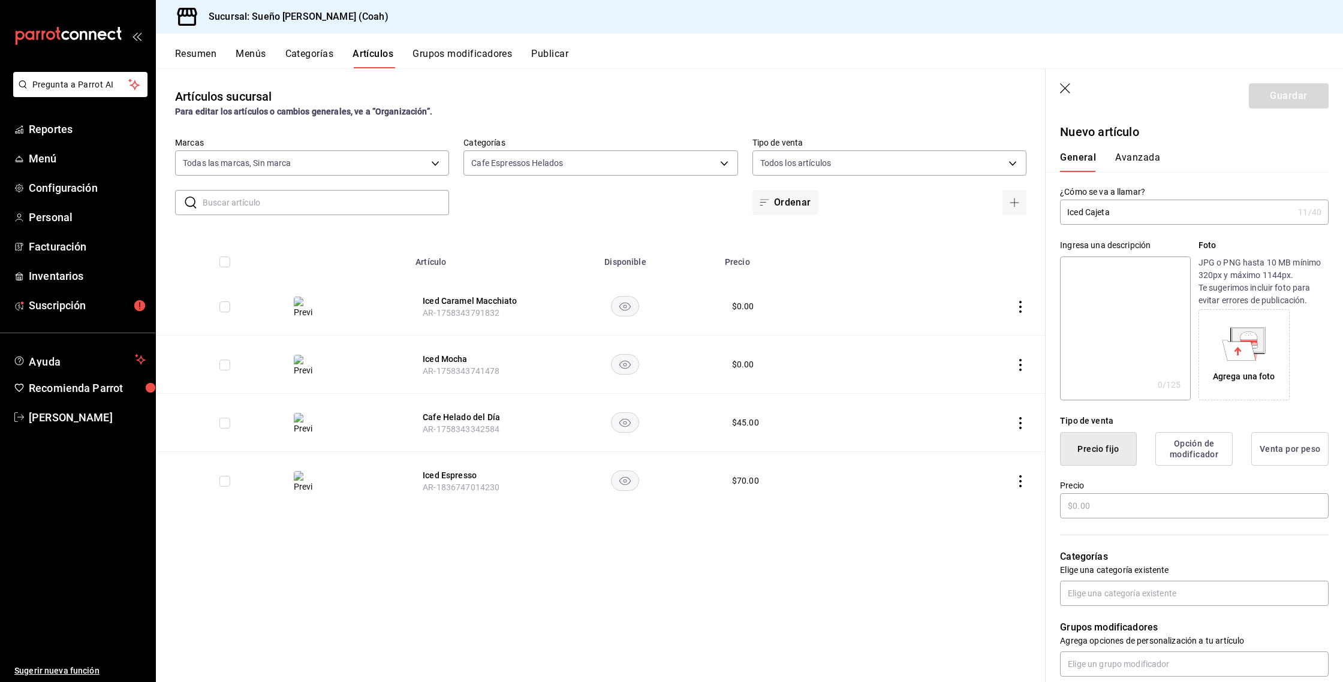
click at [1227, 332] on icon at bounding box center [1244, 344] width 44 height 34
click at [1116, 495] on input "text" at bounding box center [1194, 506] width 269 height 25
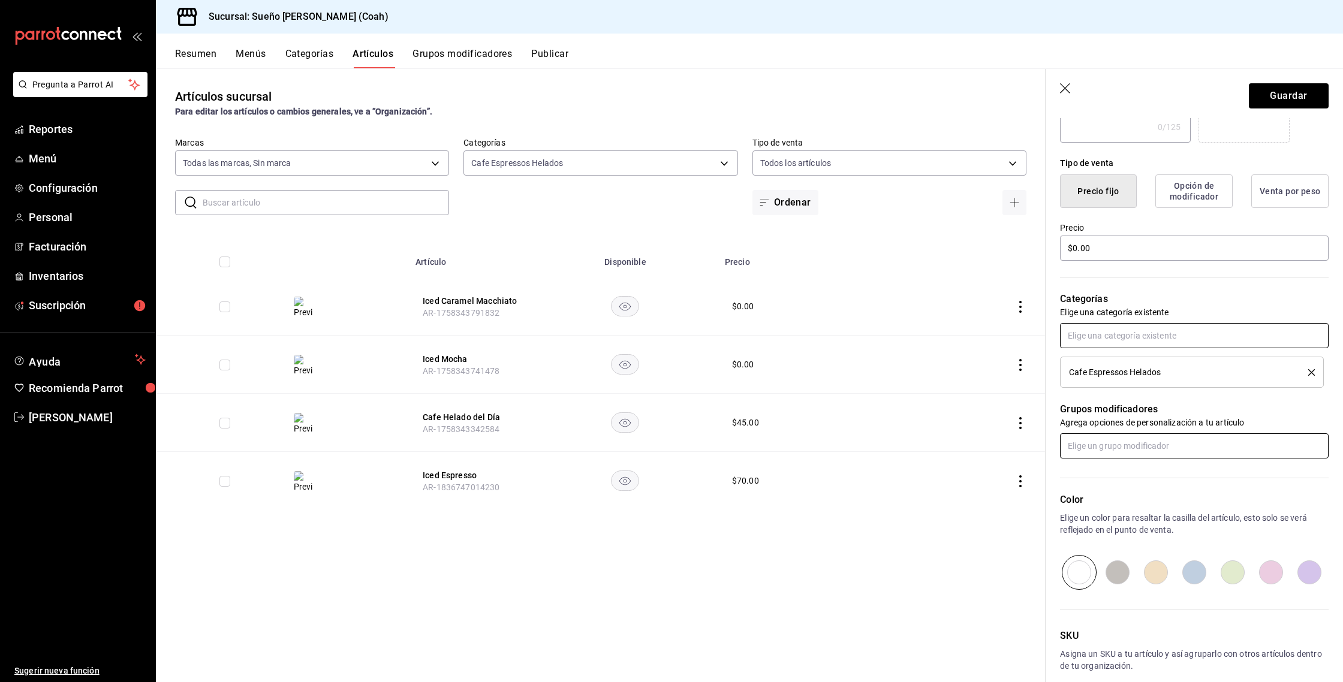
scroll to position [259, 0]
click at [1115, 445] on input "text" at bounding box center [1194, 444] width 269 height 25
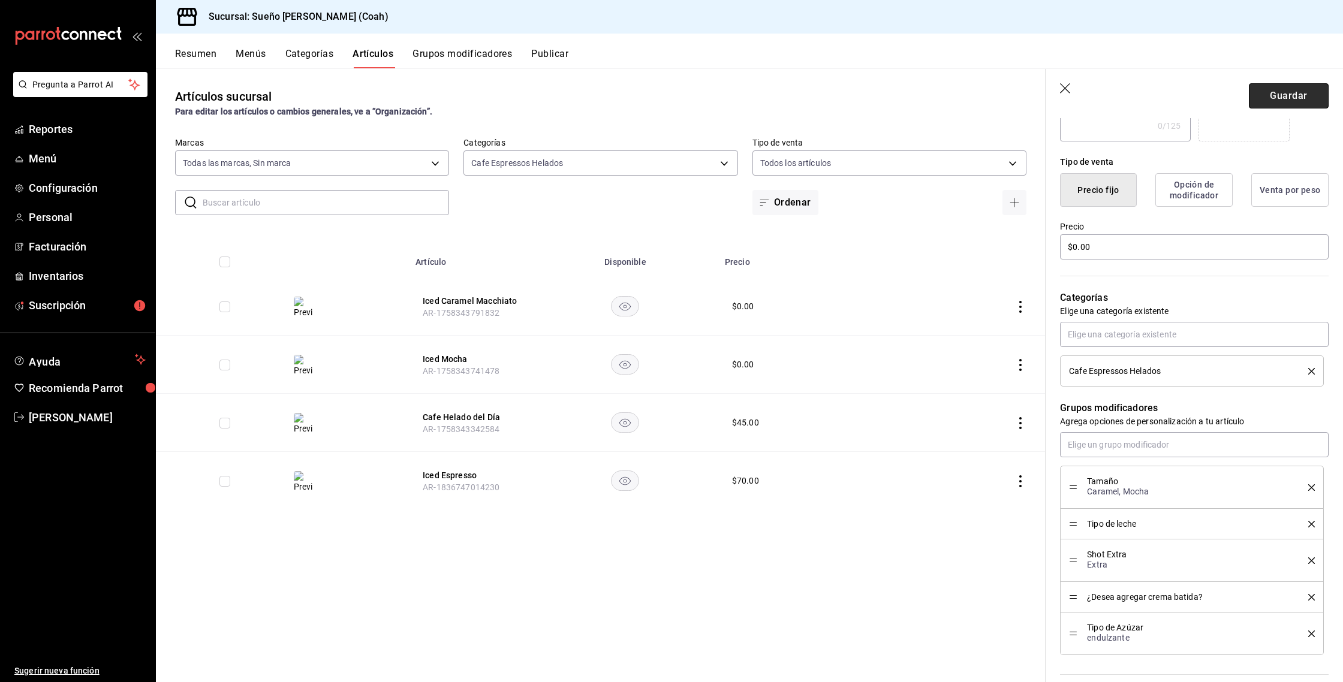
click at [1252, 99] on button "Guardar" at bounding box center [1289, 95] width 80 height 25
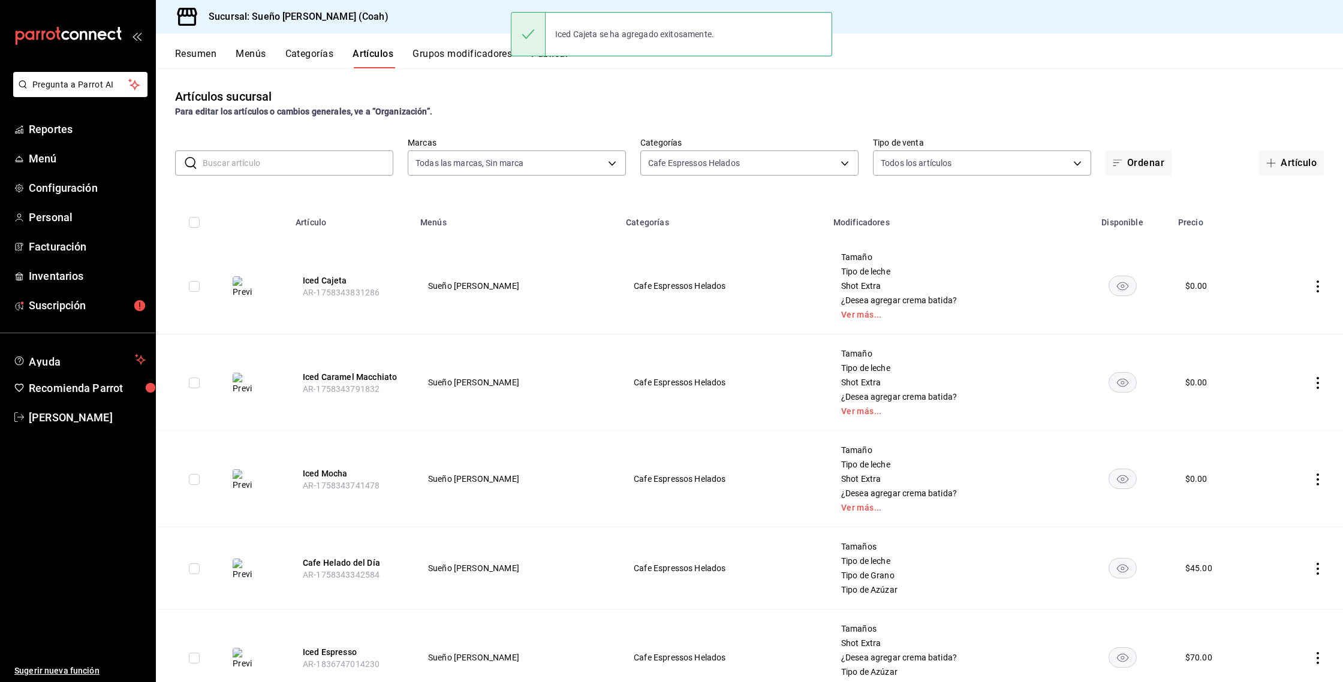
click at [1273, 164] on icon "button" at bounding box center [1271, 163] width 10 height 10
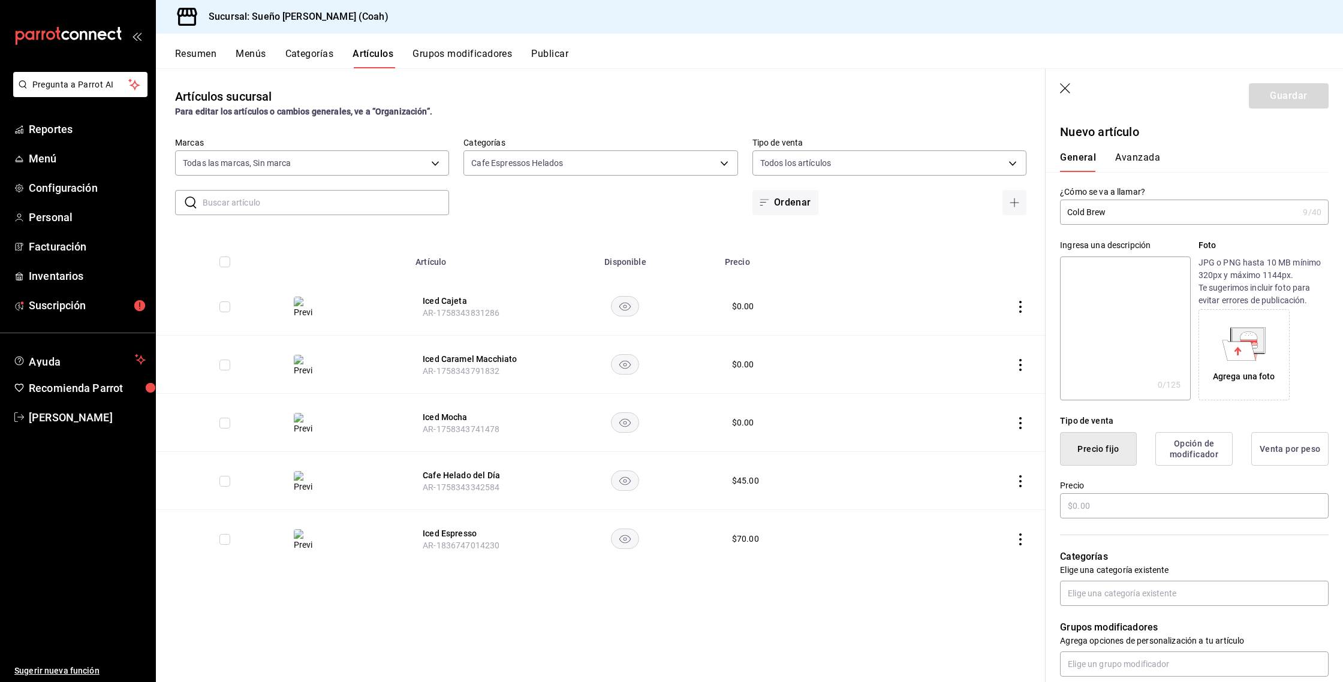
click at [1240, 350] on icon at bounding box center [1237, 351] width 7 height 8
click at [1090, 499] on input "text" at bounding box center [1194, 506] width 269 height 25
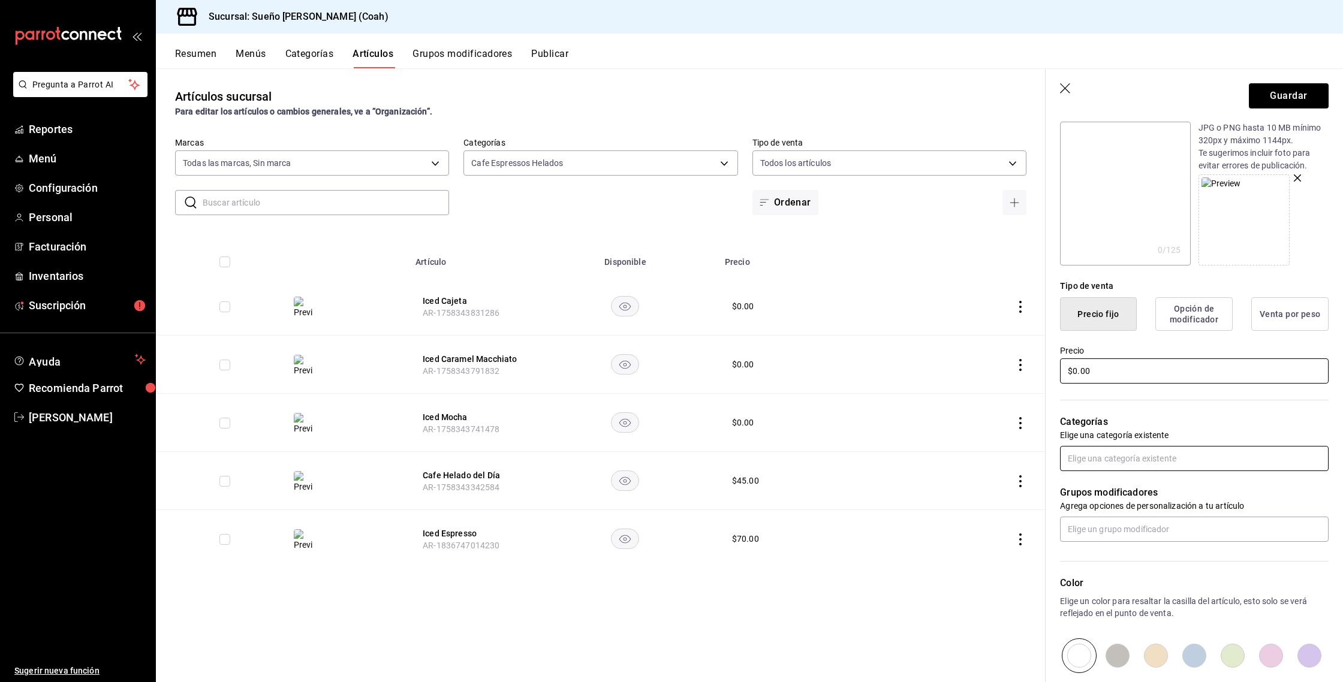
scroll to position [139, 0]
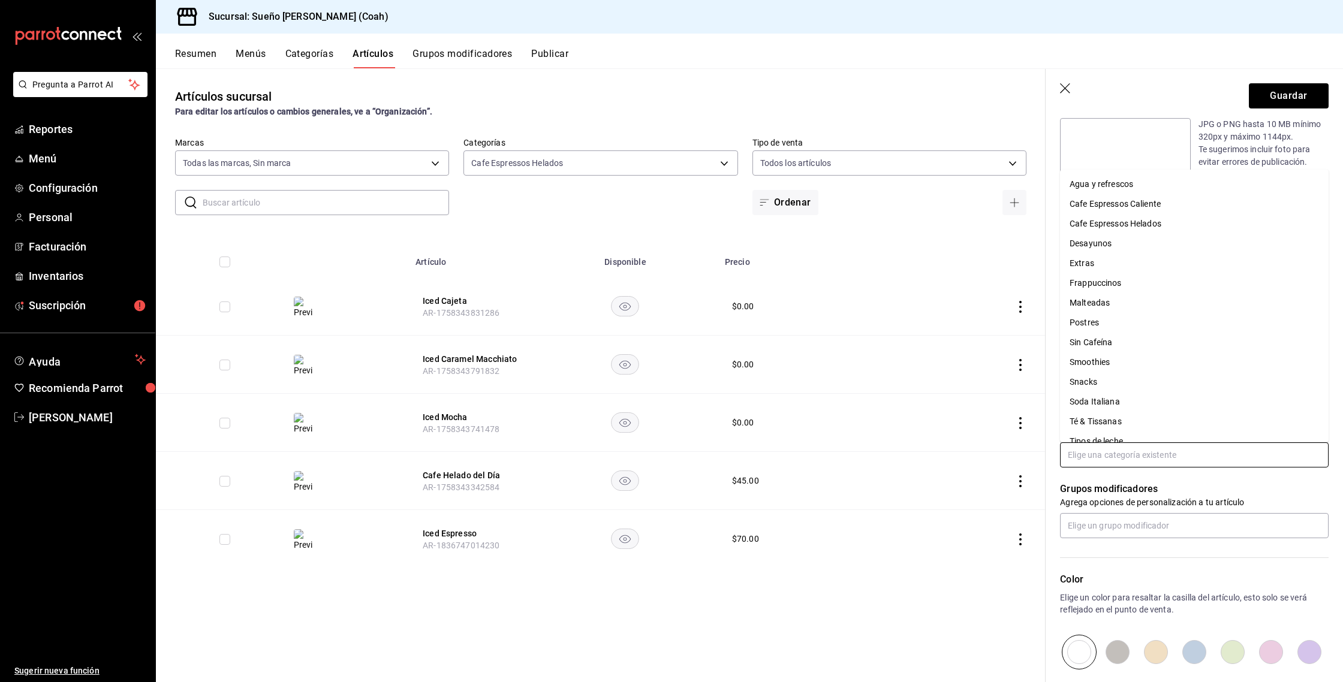
click at [1088, 445] on input "text" at bounding box center [1194, 455] width 269 height 25
click at [1141, 227] on li "Cafe Espressos Helados" at bounding box center [1194, 224] width 269 height 20
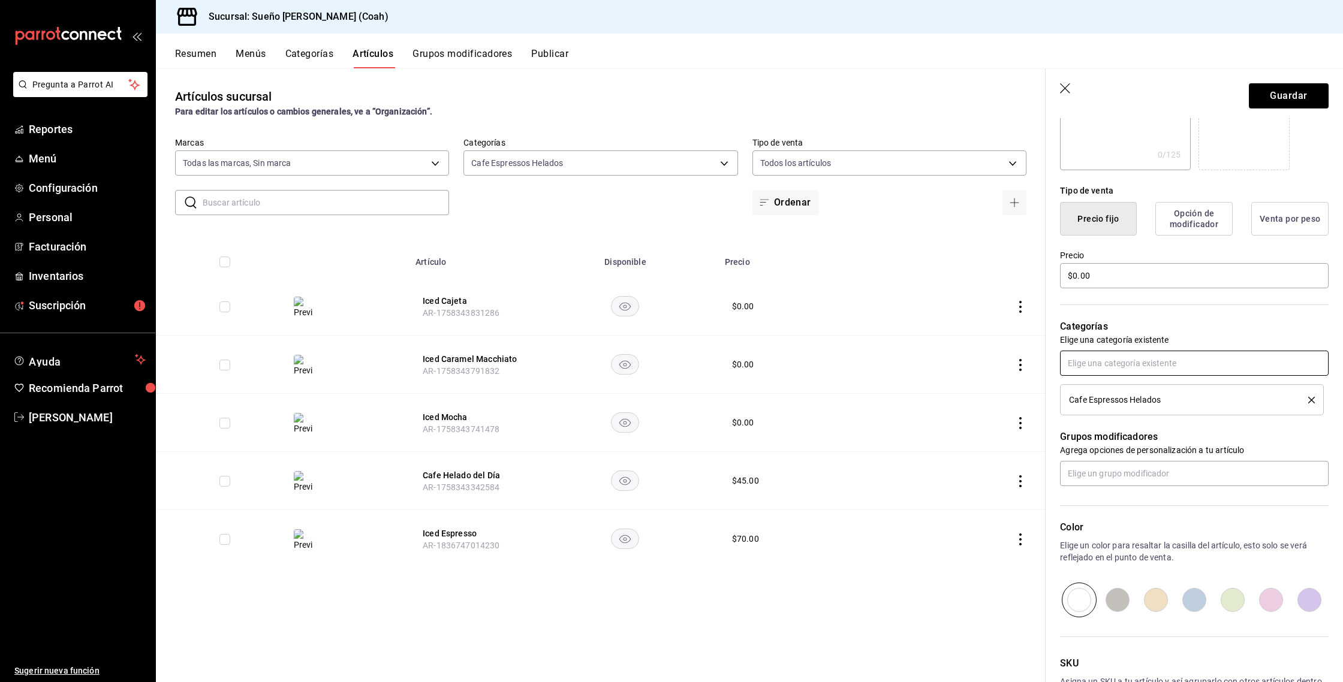
scroll to position [231, 0]
click at [1129, 472] on input "text" at bounding box center [1194, 472] width 269 height 25
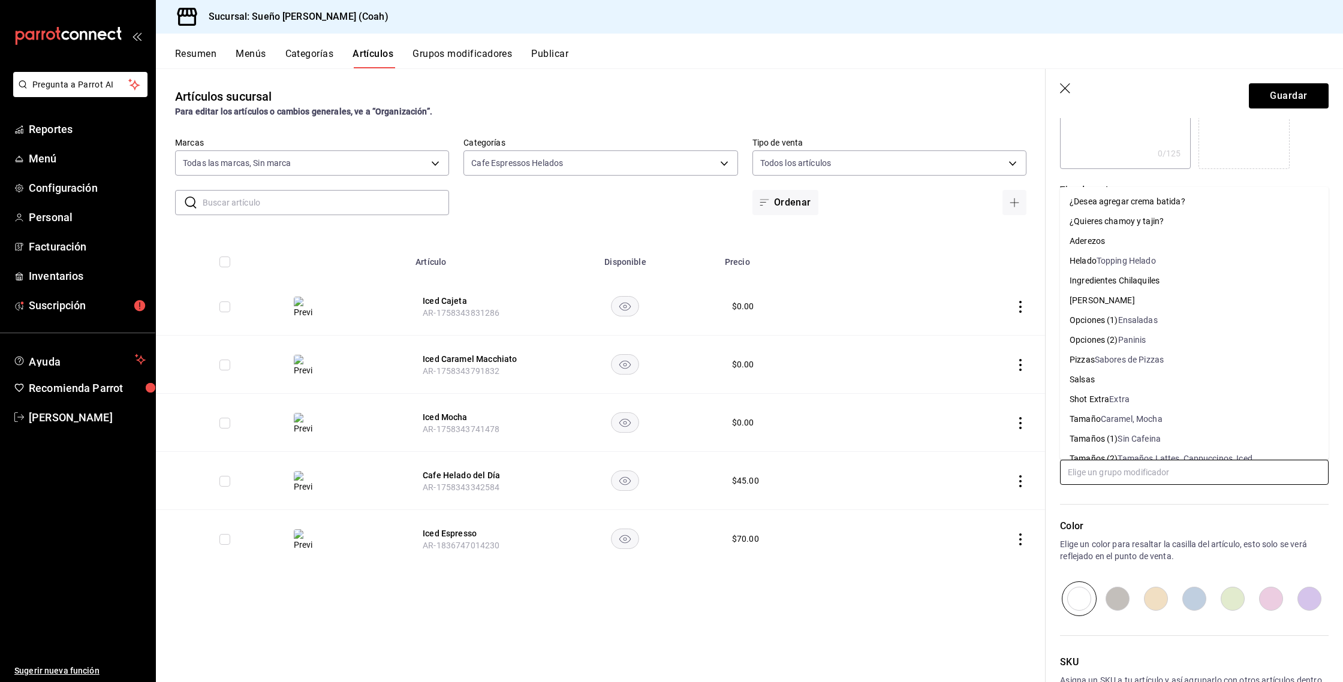
click at [1087, 470] on input "text" at bounding box center [1194, 472] width 269 height 25
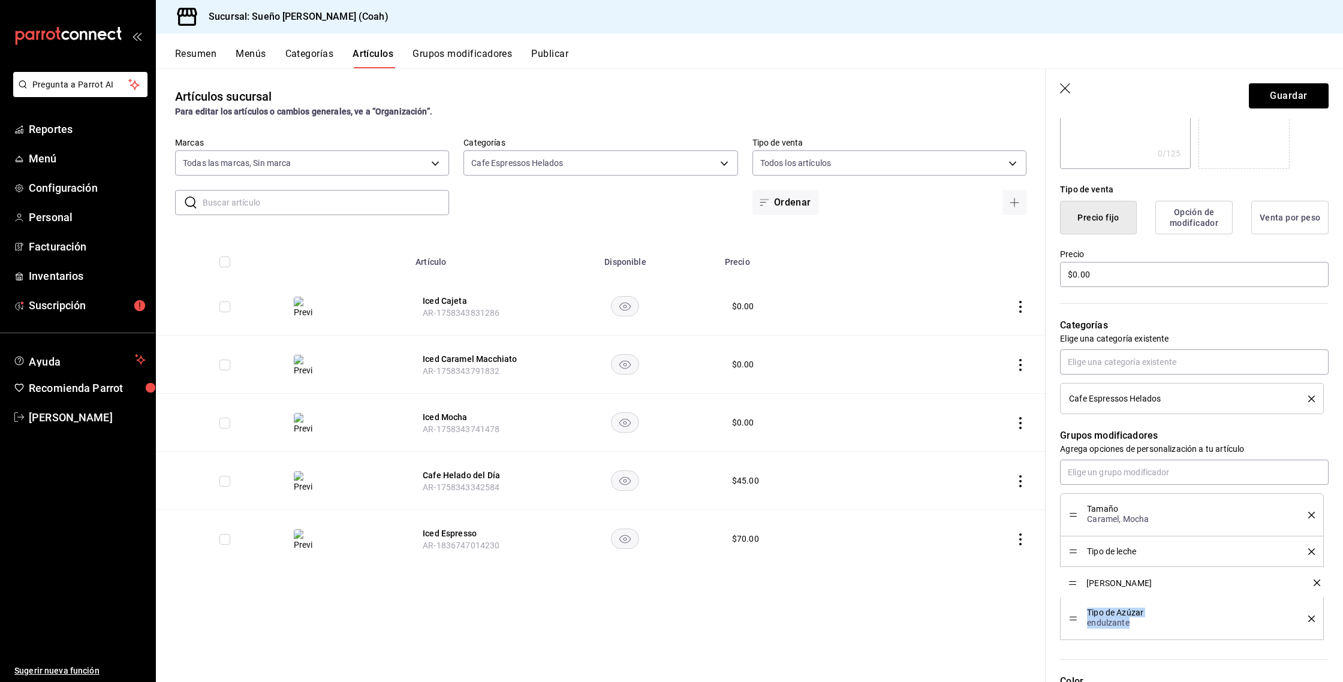
drag, startPoint x: 1073, startPoint y: 623, endPoint x: 1073, endPoint y: 581, distance: 42.0
drag, startPoint x: 1303, startPoint y: 100, endPoint x: 1174, endPoint y: 146, distance: 137.3
click at [1303, 100] on button "Guardar" at bounding box center [1289, 95] width 80 height 25
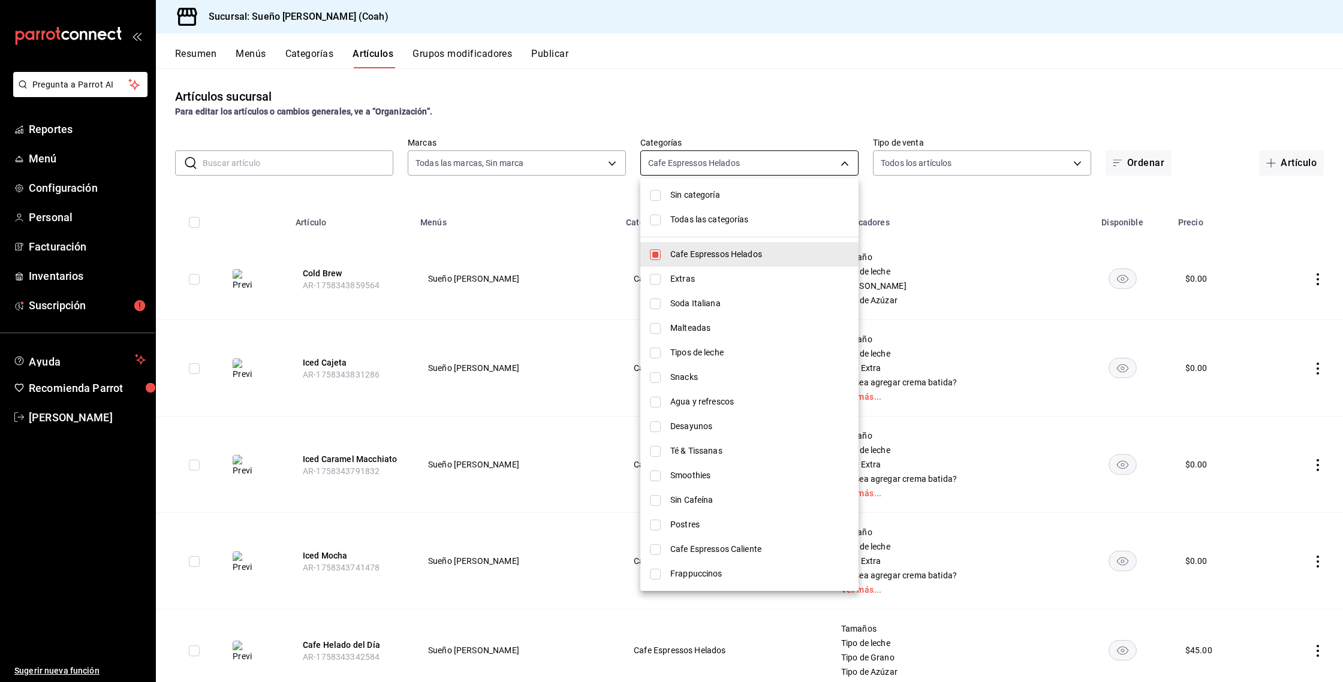
click at [741, 164] on body "Pregunta a Parrot AI Reportes Menú Configuración Personal Facturación Inventari…" at bounding box center [671, 341] width 1343 height 682
click at [724, 251] on span "Cafe Espressos Helados" at bounding box center [759, 254] width 179 height 13
click at [724, 578] on span "Frappuccinos" at bounding box center [759, 574] width 179 height 13
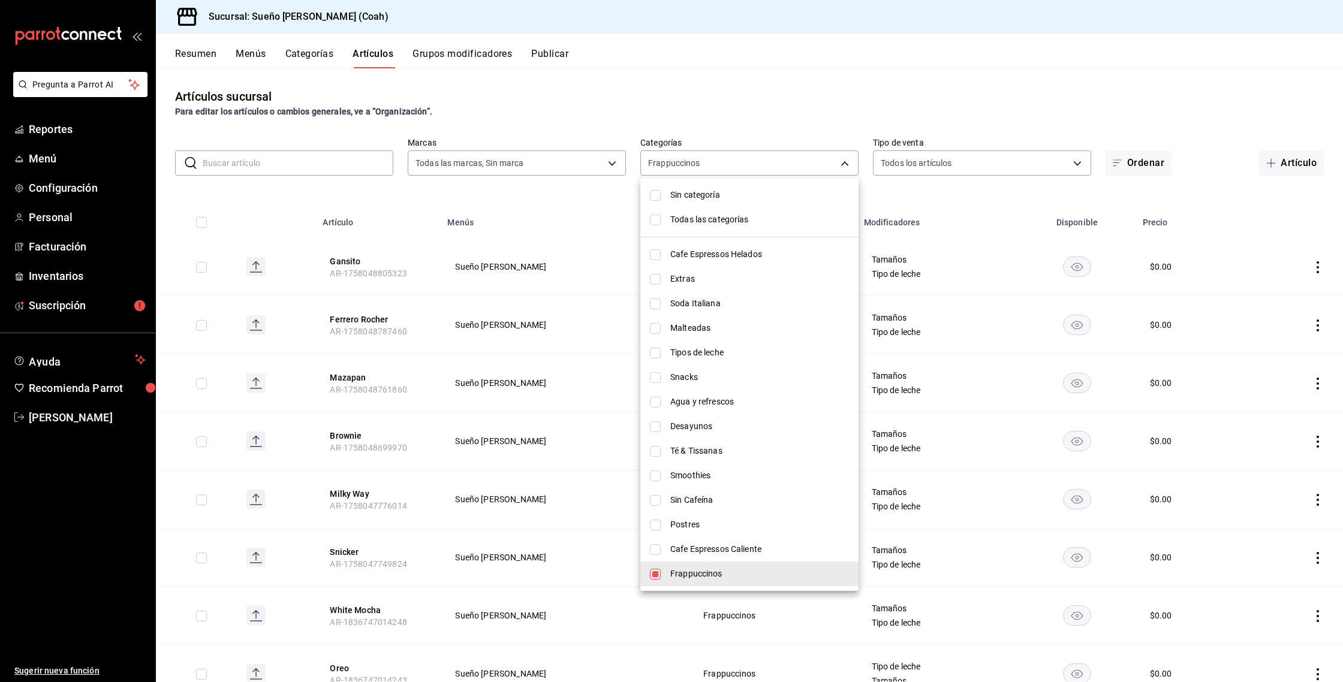
click at [698, 101] on div at bounding box center [671, 341] width 1343 height 682
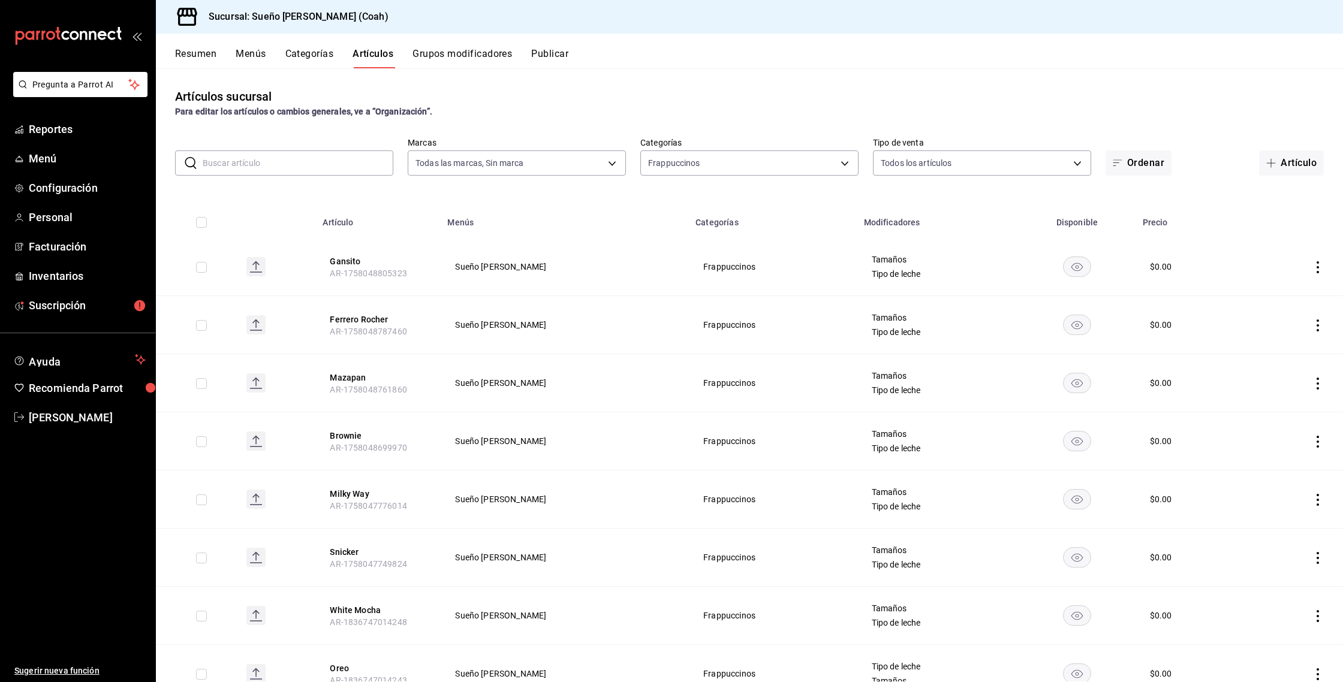
click at [1313, 269] on icon "actions" at bounding box center [1318, 267] width 12 height 12
click at [1275, 295] on span "Editar" at bounding box center [1281, 294] width 31 height 13
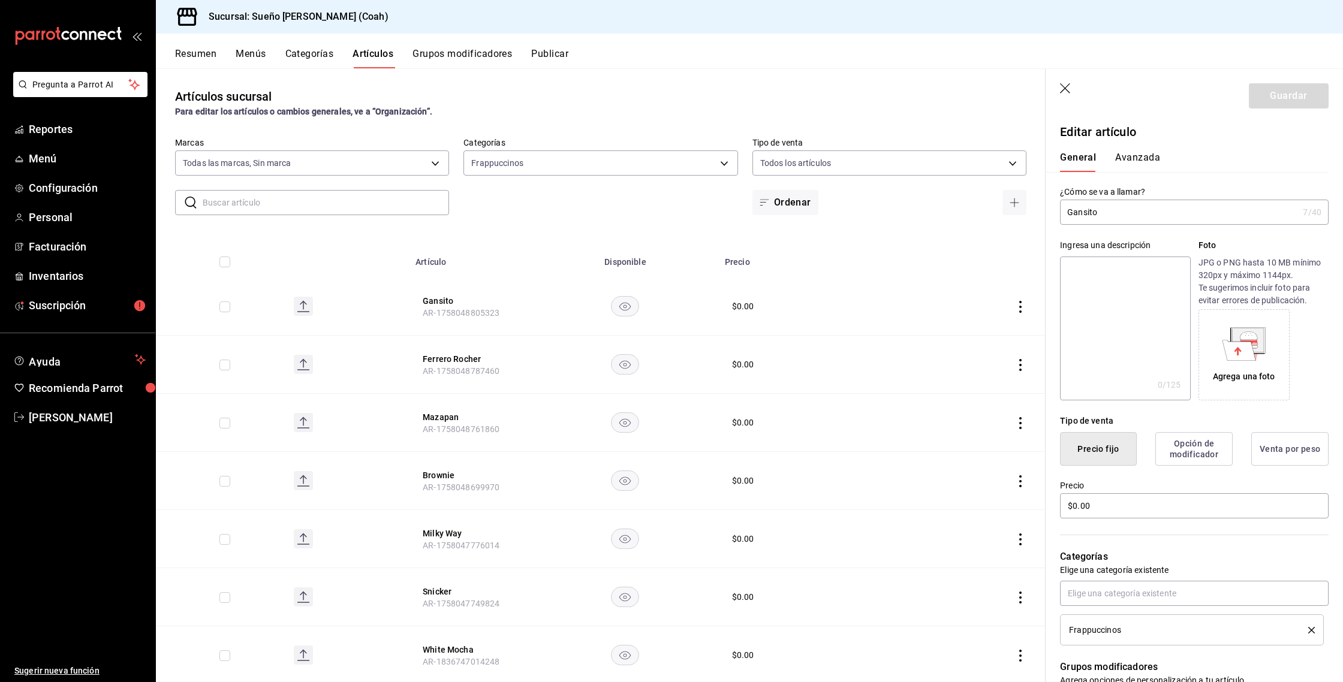
drag, startPoint x: 1064, startPoint y: 89, endPoint x: 1073, endPoint y: 99, distance: 13.2
click at [1064, 89] on icon "button" at bounding box center [1065, 88] width 10 height 10
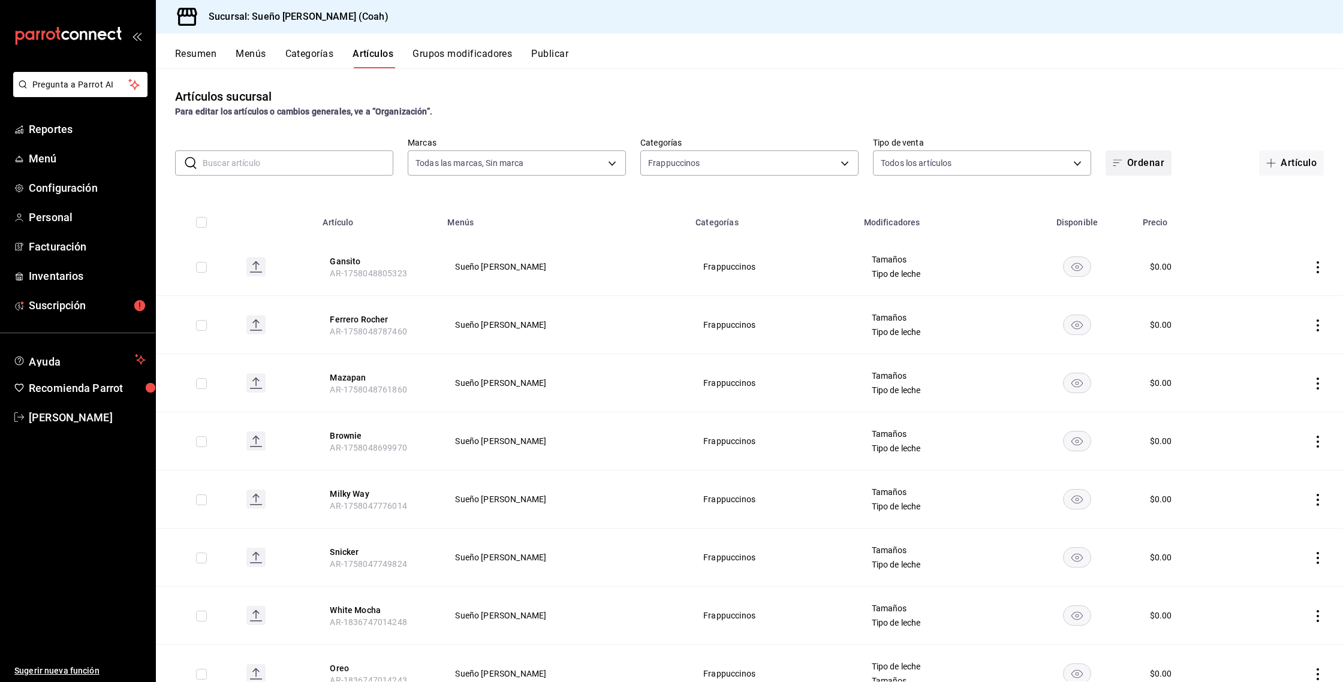
click at [1150, 164] on button "Ordenar" at bounding box center [1139, 163] width 66 height 25
click at [1131, 195] on span "Alfabéticamente (A - Z)" at bounding box center [1138, 198] width 90 height 13
click at [1314, 268] on icon "actions" at bounding box center [1318, 267] width 12 height 12
click at [1265, 296] on div at bounding box center [1256, 295] width 22 height 14
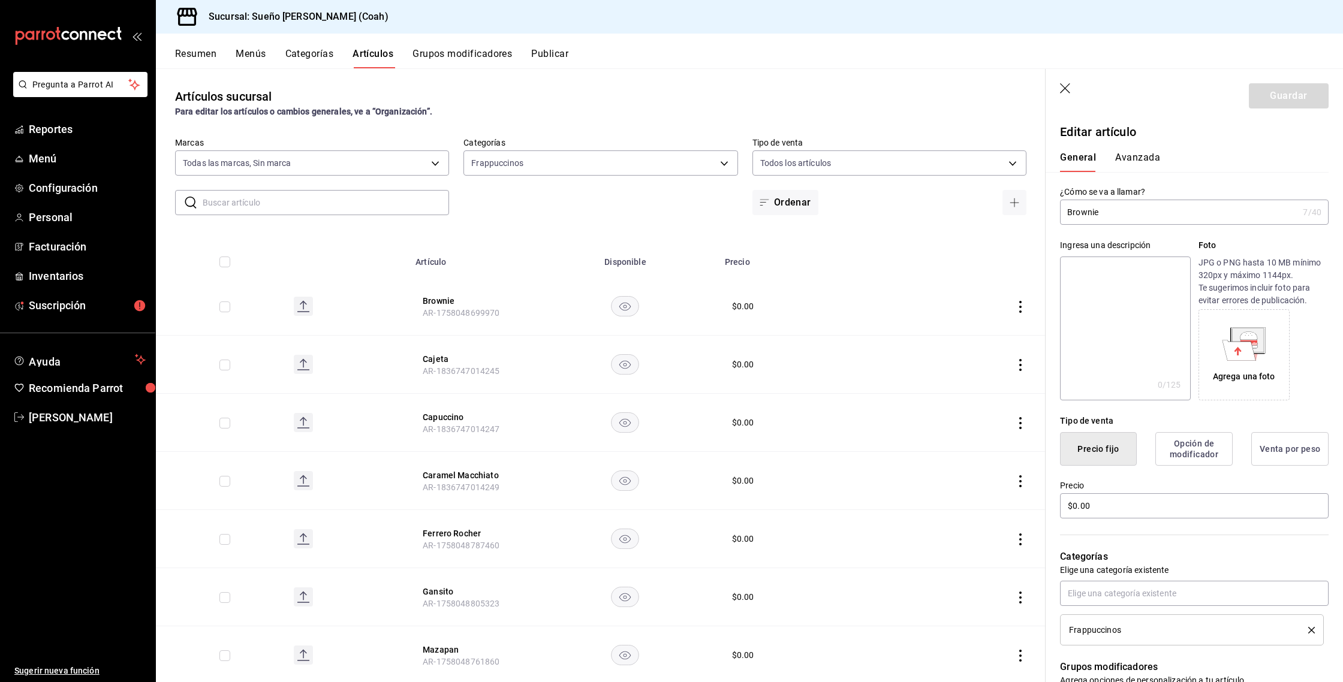
click at [1256, 334] on icon at bounding box center [1248, 336] width 17 height 8
click at [1252, 339] on icon at bounding box center [1248, 336] width 17 height 8
click at [1253, 333] on icon at bounding box center [1248, 336] width 17 height 8
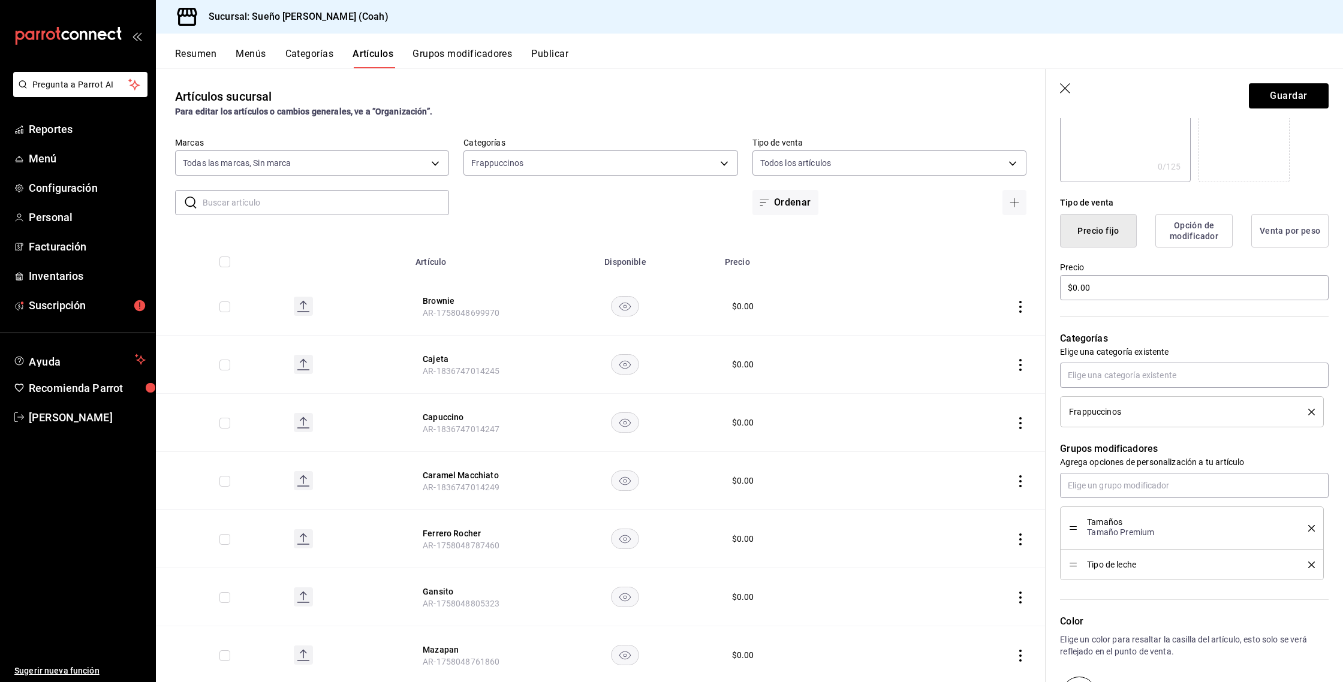
scroll to position [219, 0]
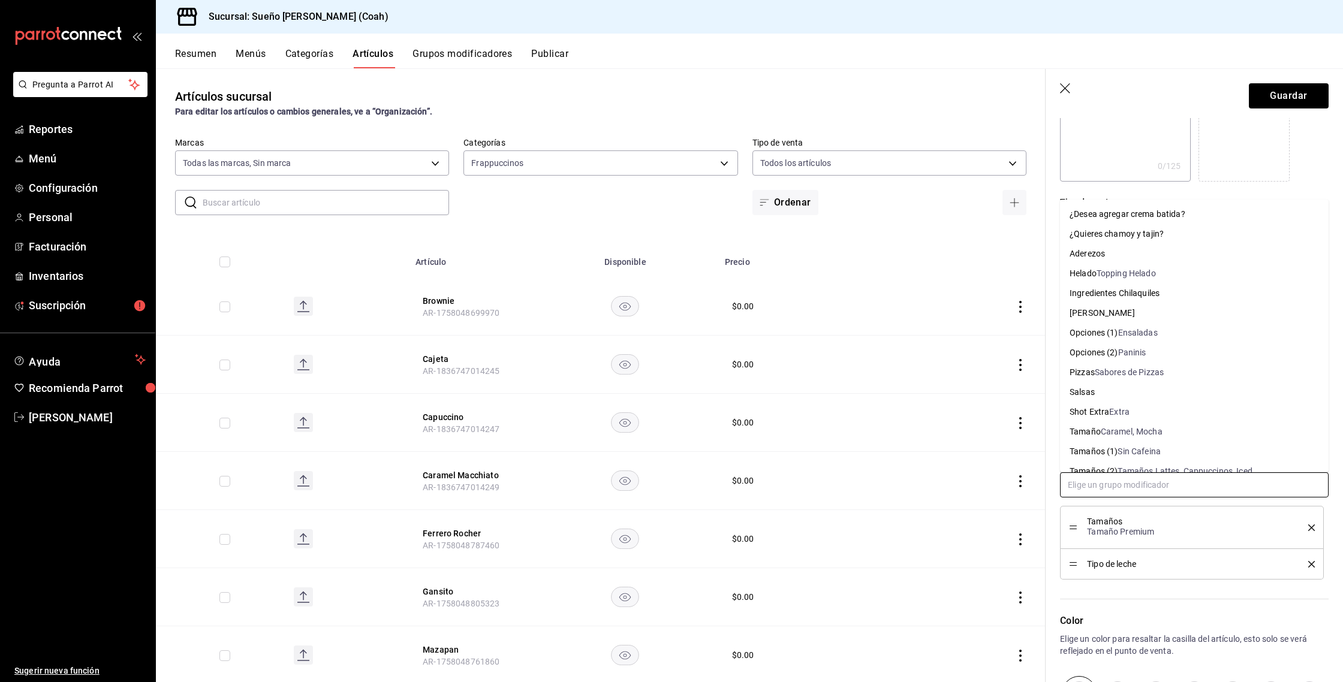
click at [1108, 484] on input "text" at bounding box center [1194, 485] width 269 height 25
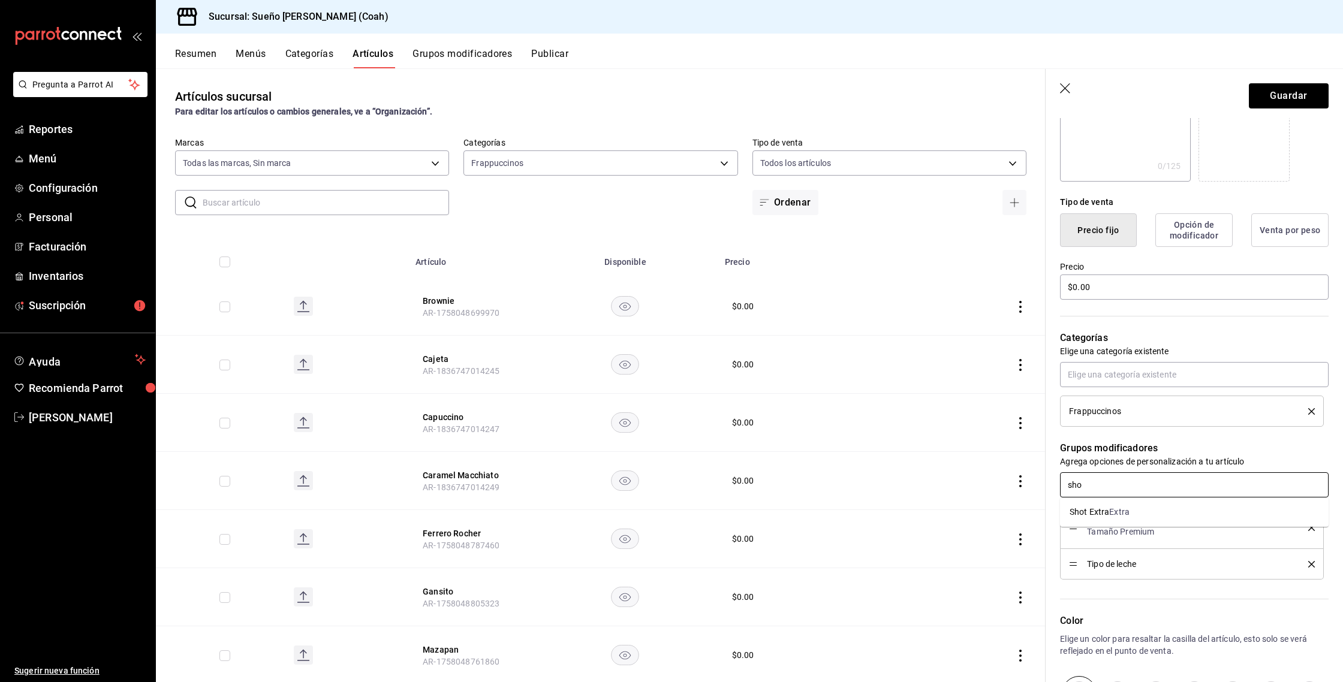
type input "shot"
type input "crem"
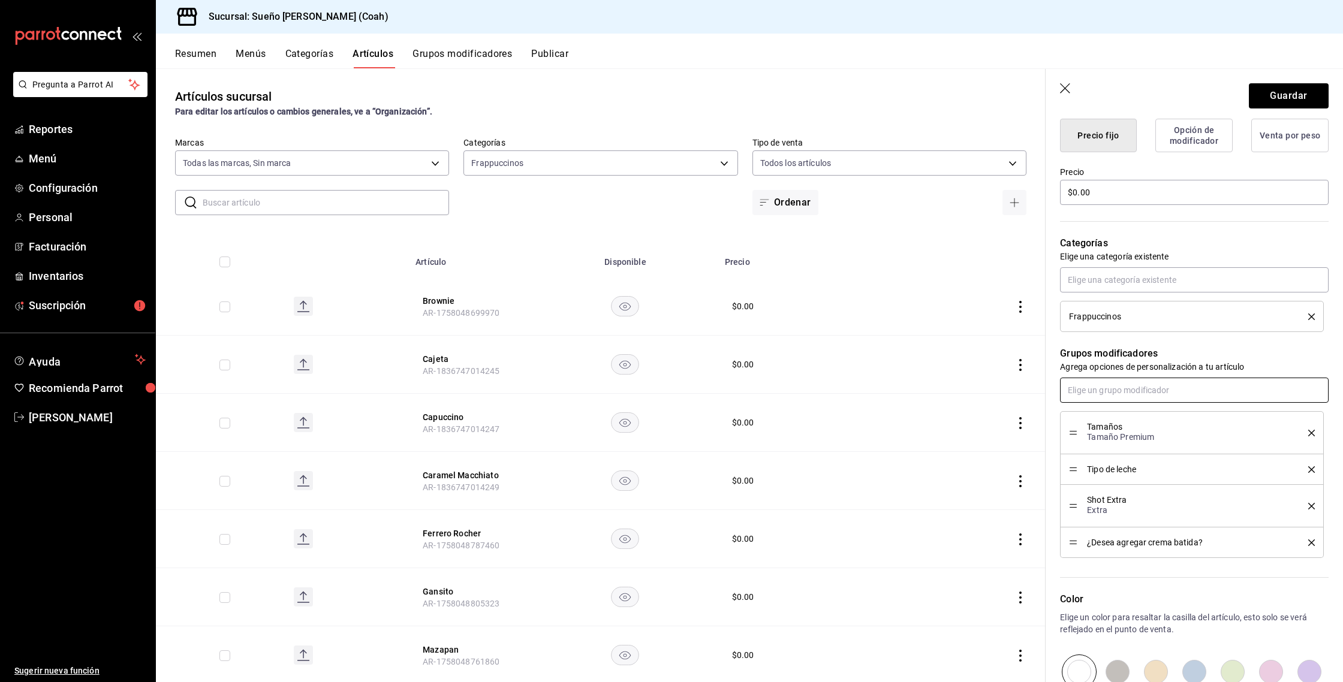
scroll to position [471, 0]
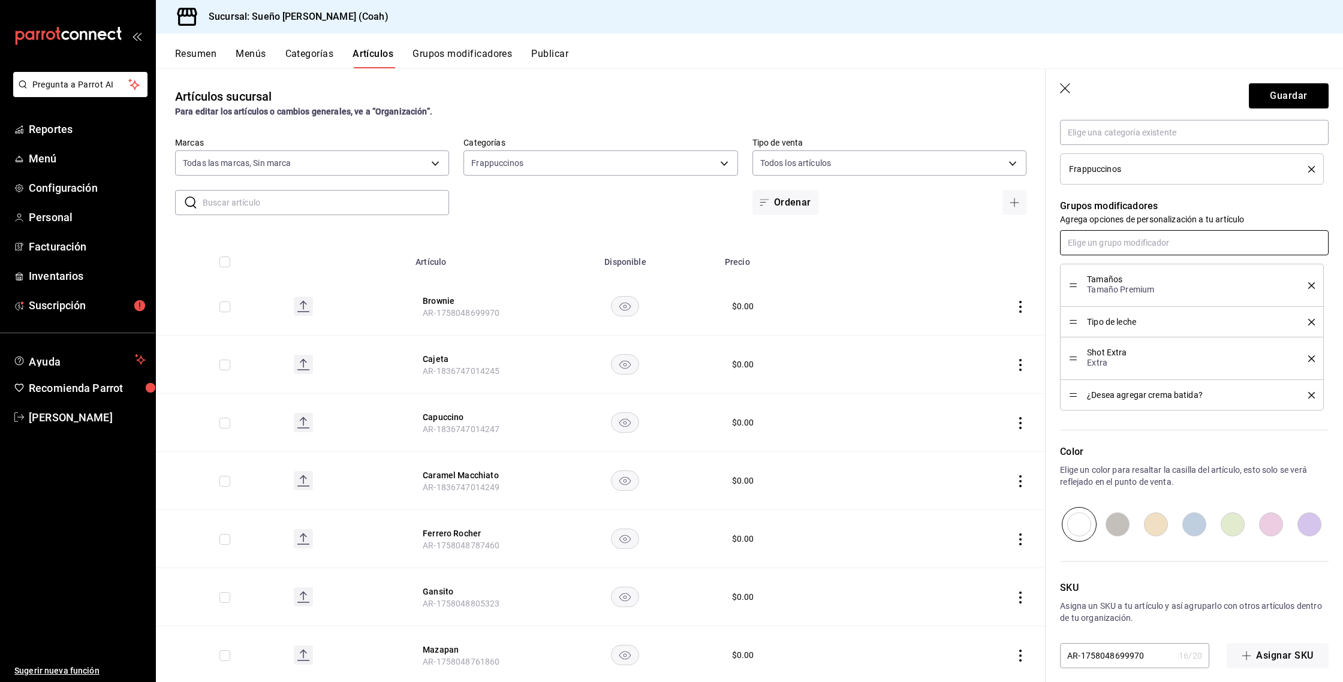
type input "s"
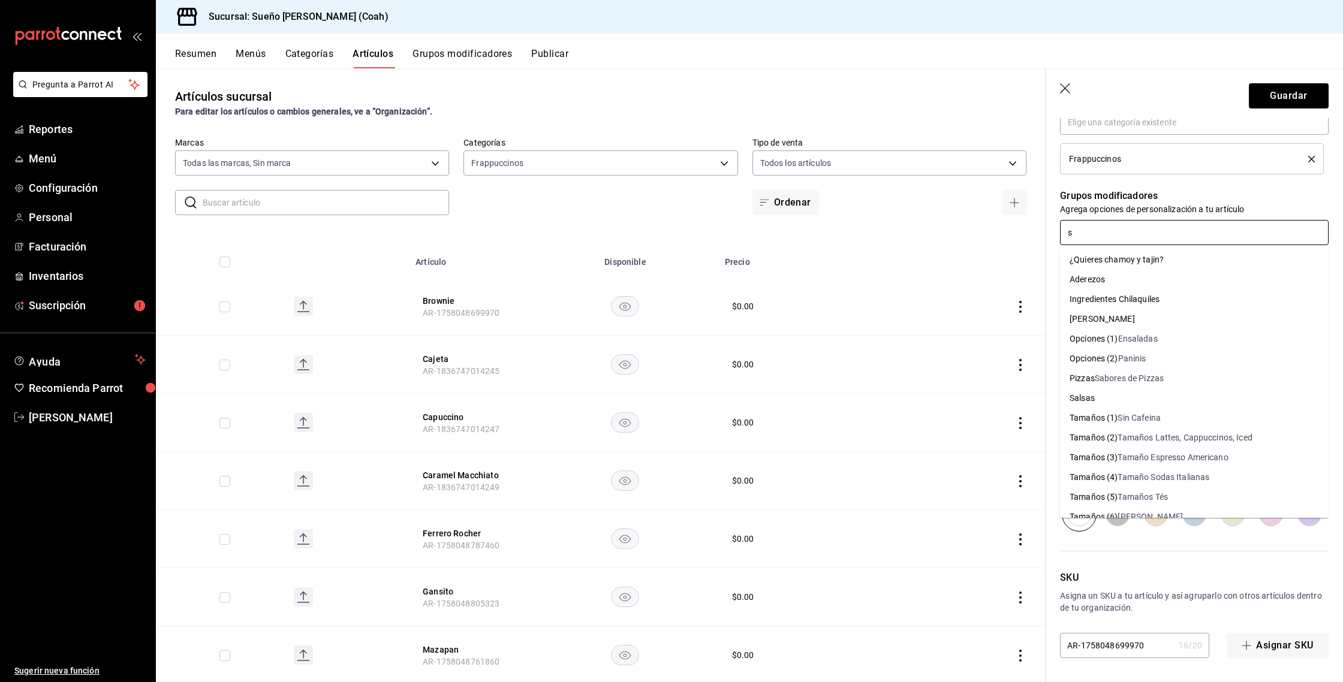
drag, startPoint x: 1105, startPoint y: 224, endPoint x: 1042, endPoint y: 232, distance: 64.1
click at [1052, 231] on div "Grupos modificadores Agrega opciones de personalización a tu artículo s Tamaños…" at bounding box center [1187, 288] width 283 height 226
click at [1088, 201] on p "Grupos modificadores" at bounding box center [1194, 196] width 269 height 14
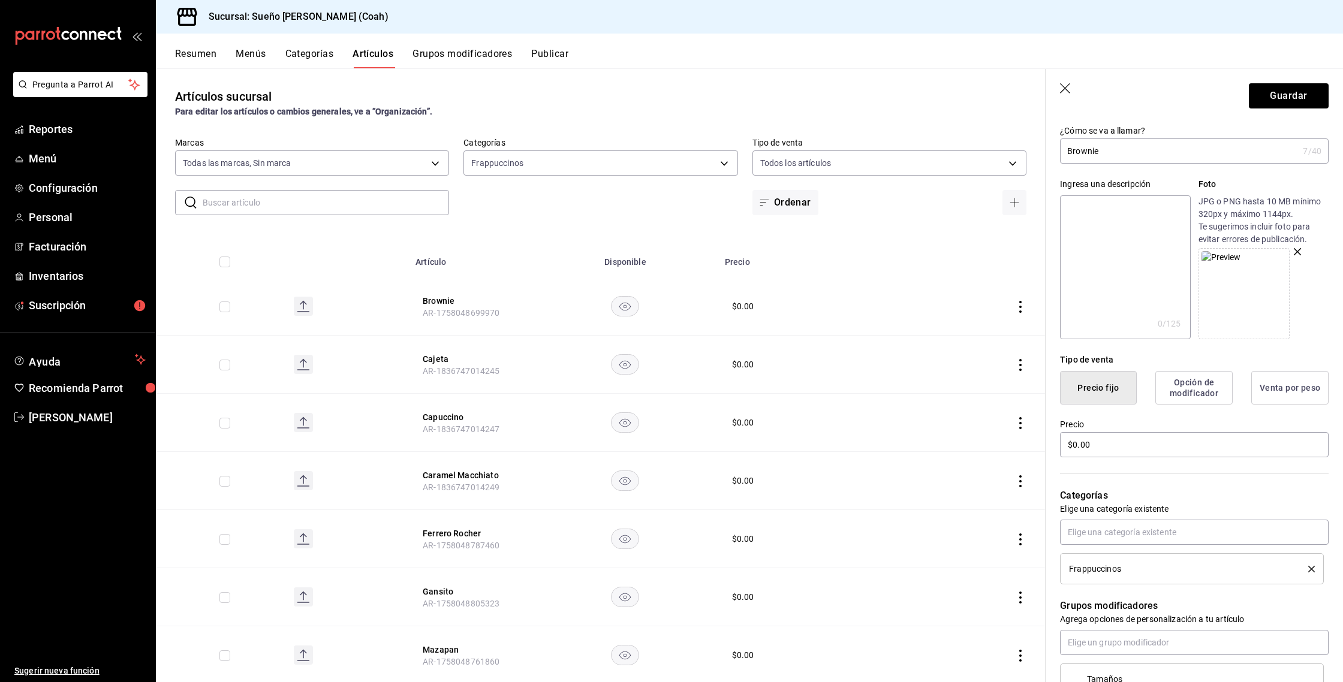
scroll to position [0, 0]
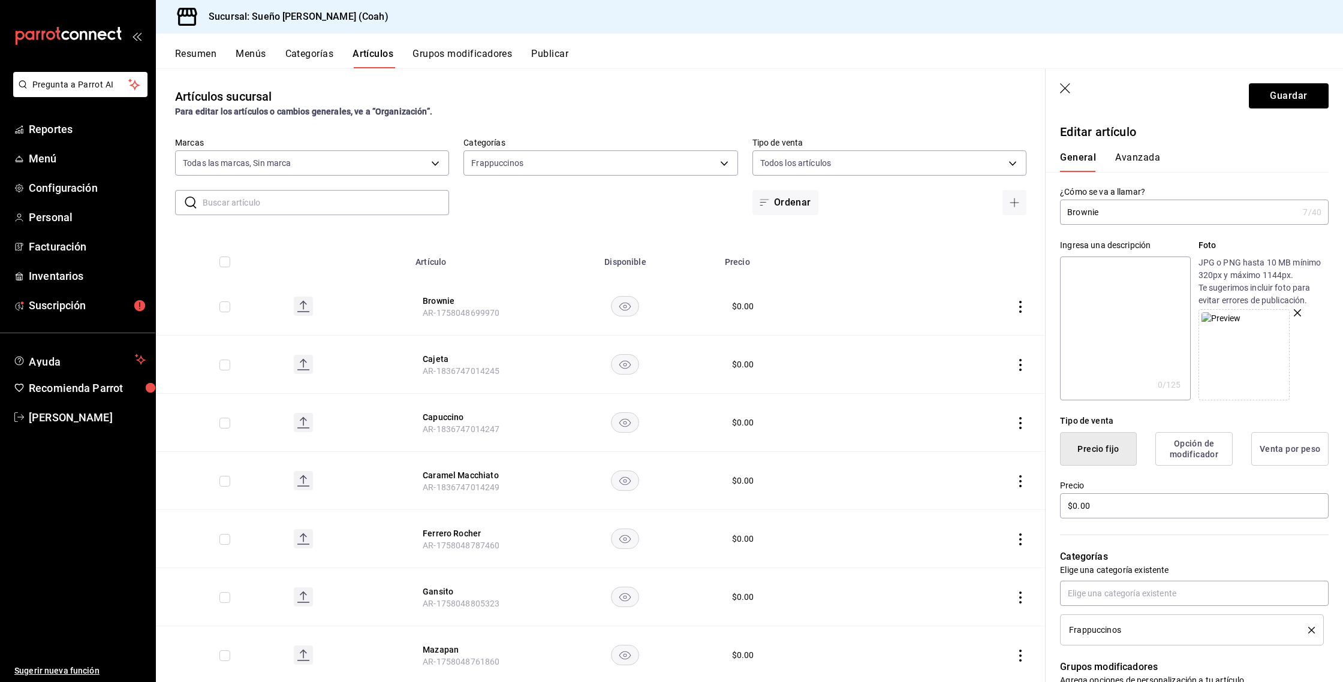
click at [1190, 216] on input "Brownie" at bounding box center [1179, 212] width 238 height 24
type input "Brownie Frappe"
click at [1287, 90] on button "Guardar" at bounding box center [1289, 95] width 80 height 25
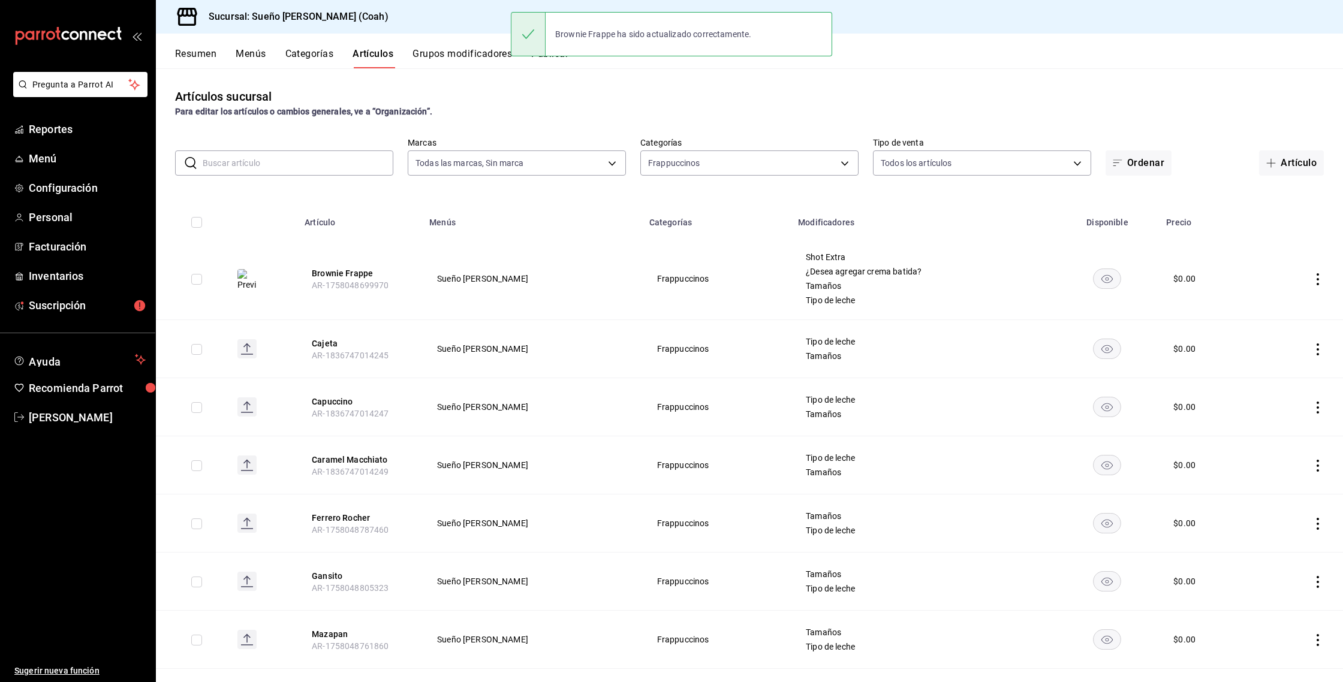
click at [1319, 339] on td at bounding box center [1301, 349] width 83 height 58
click at [1318, 348] on icon "actions" at bounding box center [1318, 350] width 2 height 12
click at [1262, 375] on div at bounding box center [1256, 377] width 22 height 14
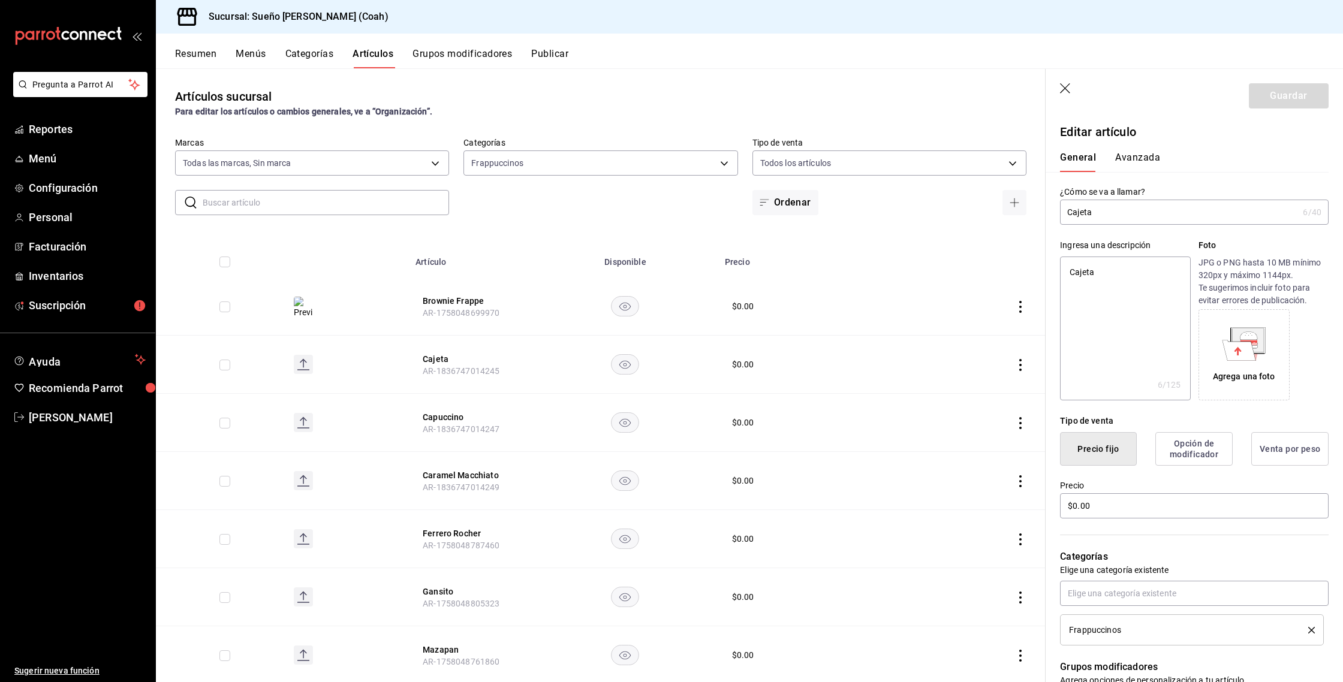
click at [1249, 332] on icon at bounding box center [1248, 336] width 17 height 8
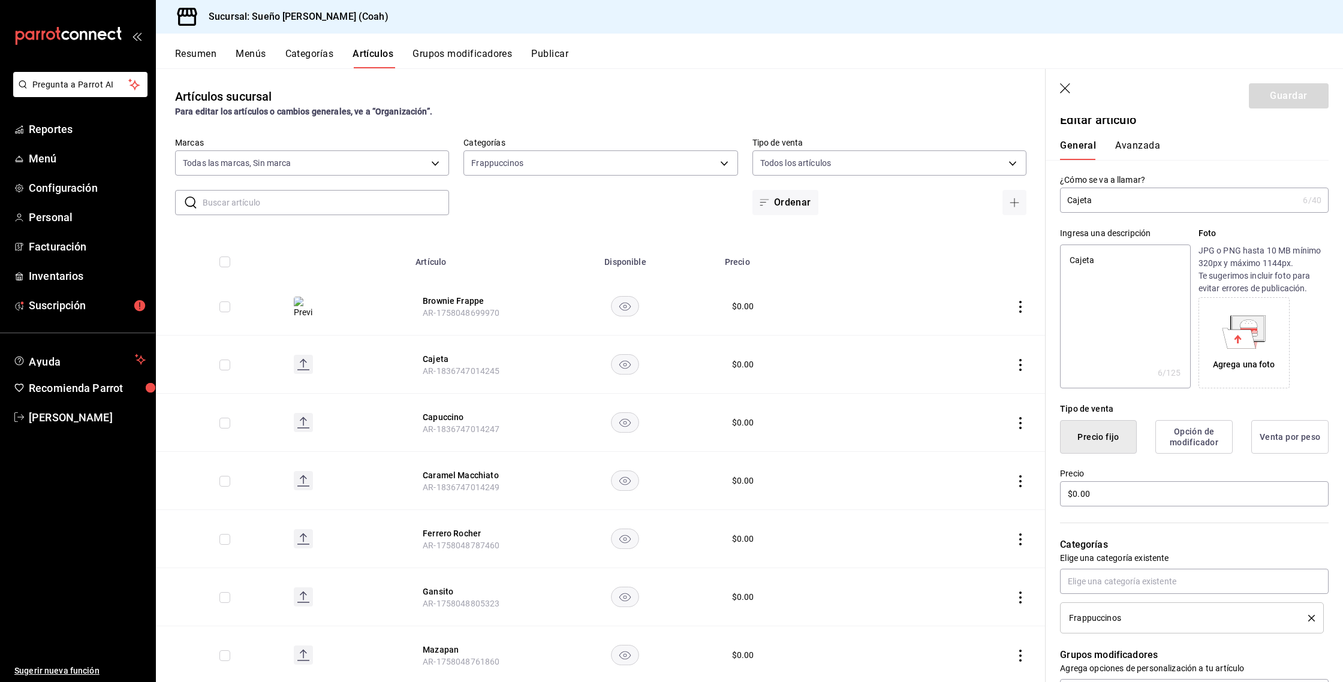
click at [1114, 203] on input "Cajeta" at bounding box center [1179, 200] width 238 height 24
type textarea "x"
type input "Cajeta"
type textarea "x"
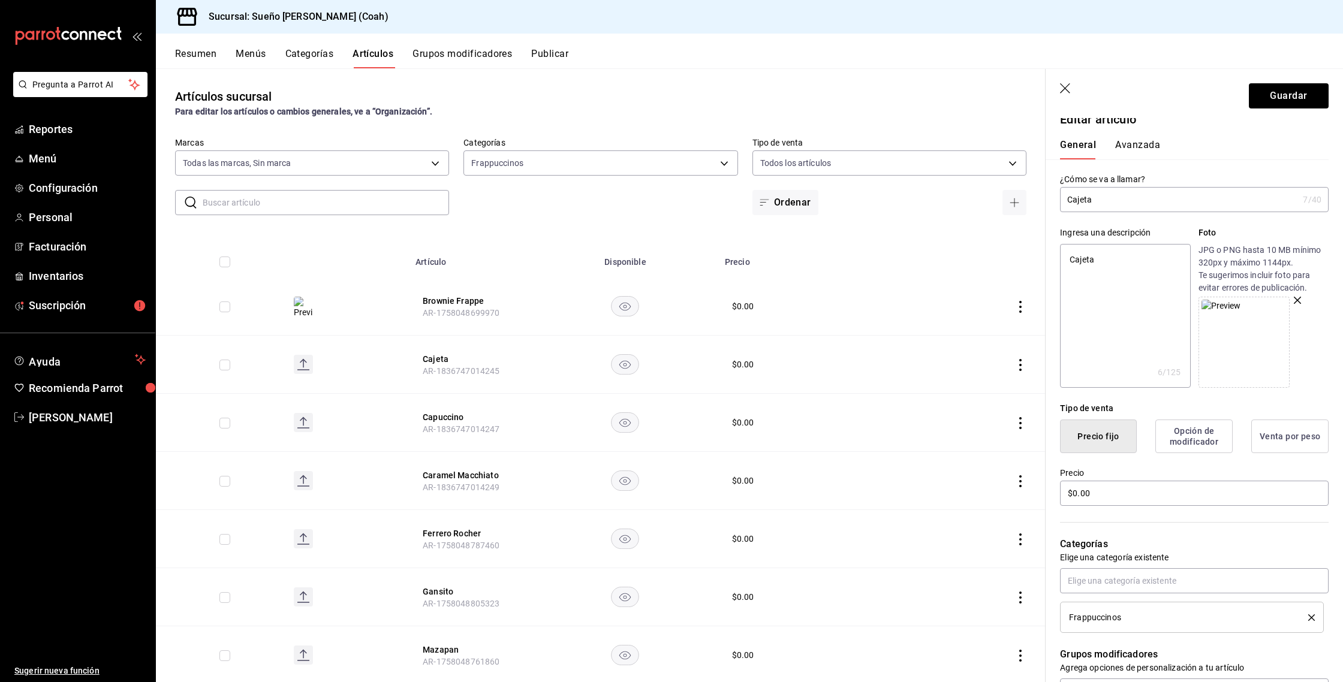
type input "Cajeta F"
type textarea "x"
type input "Cajeta Fr"
type textarea "x"
type input "Cajeta Fra"
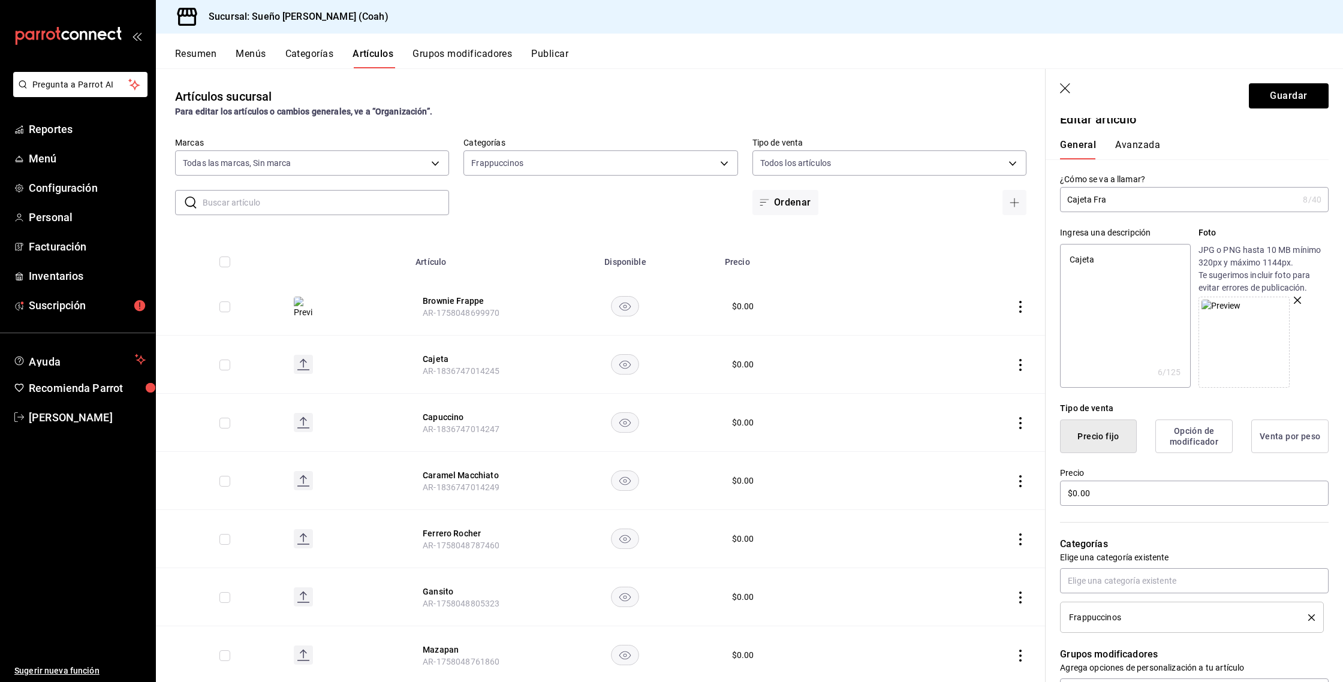
type textarea "x"
type input "Cajeta Frap"
type textarea "x"
type input "Cajeta Frapp"
type textarea "x"
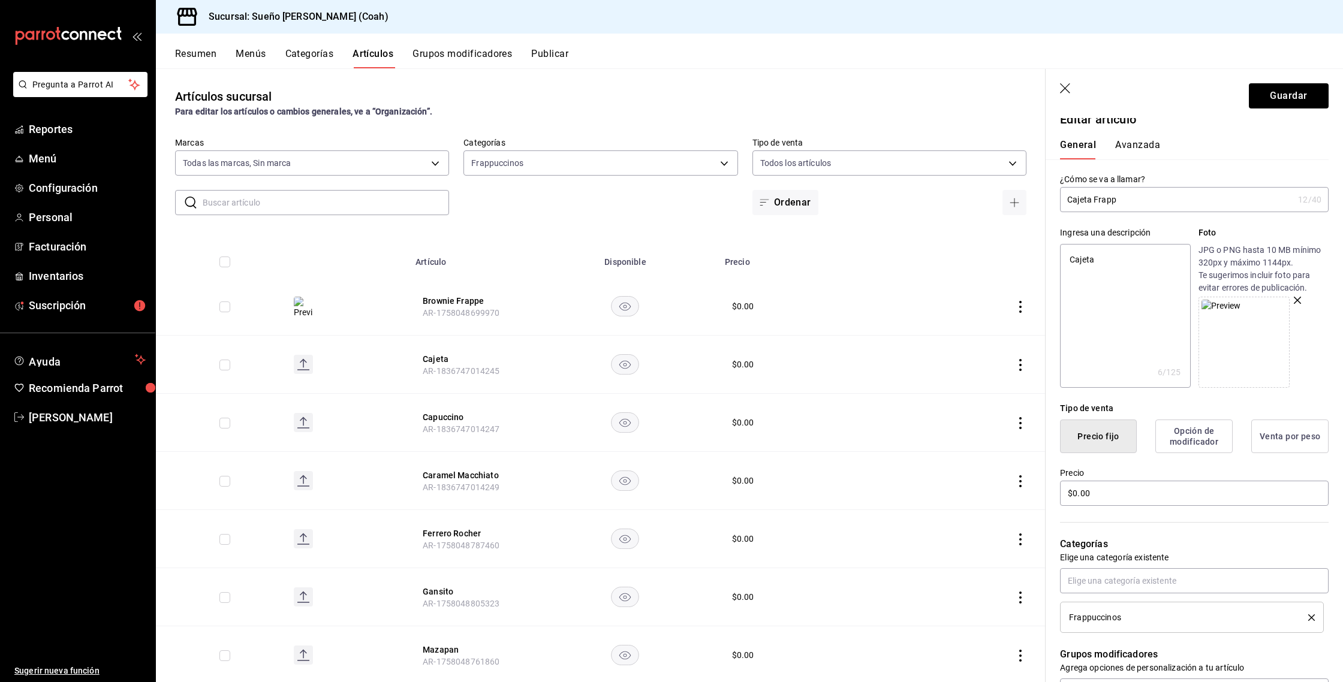
type input "Cajeta Frappe"
type textarea "x"
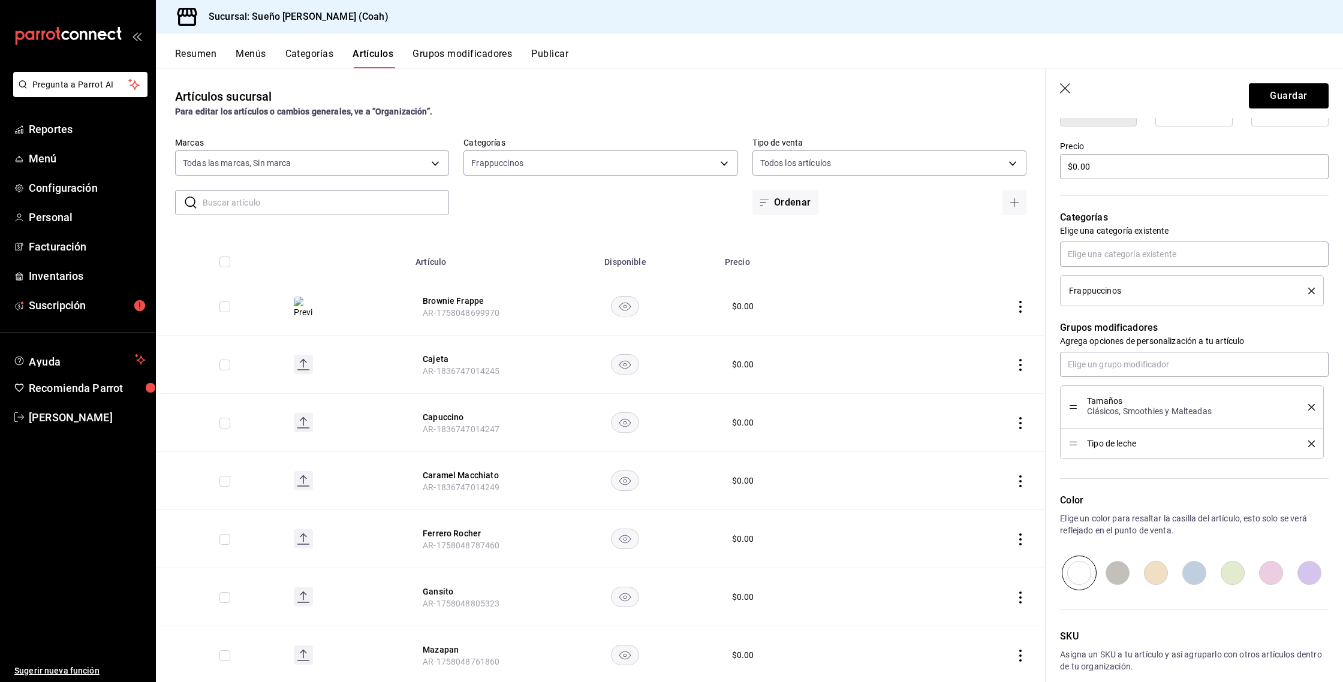
scroll to position [339, 0]
type input "Cajeta Frappe"
click at [1081, 373] on input "text" at bounding box center [1194, 365] width 269 height 25
type input "shot"
type textarea "x"
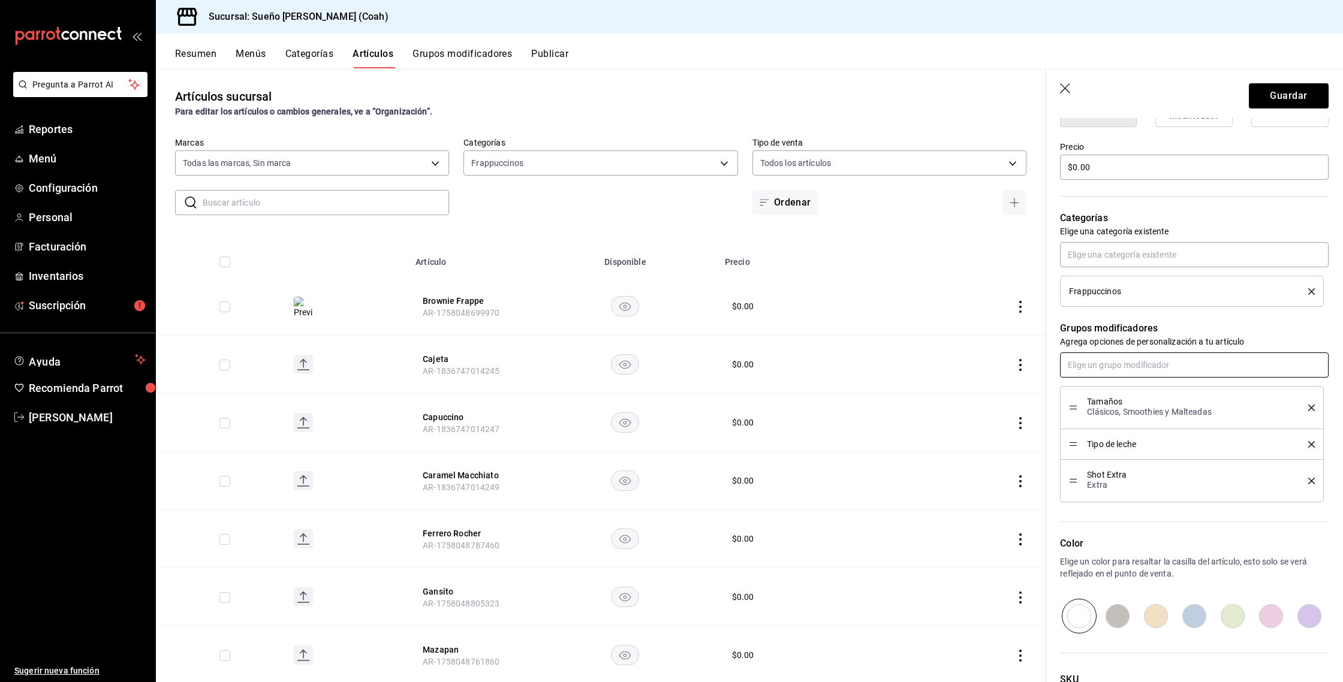
scroll to position [353, 0]
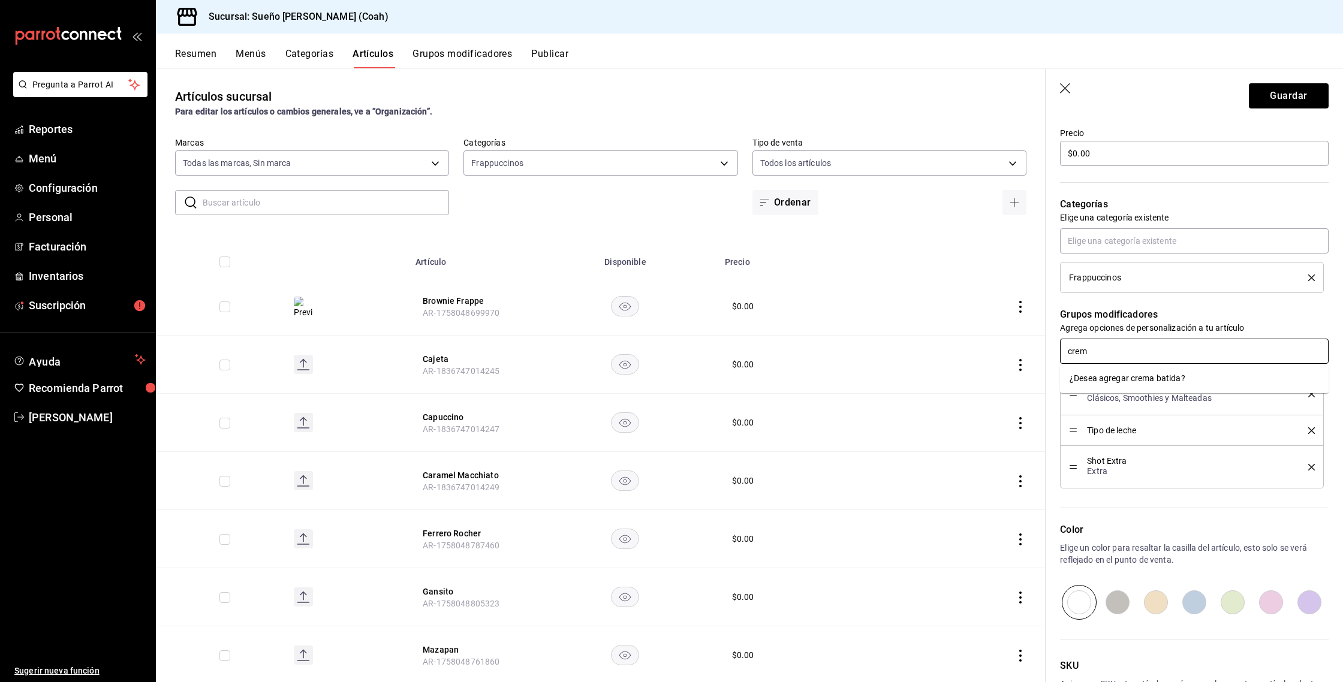
type input "crema"
type textarea "x"
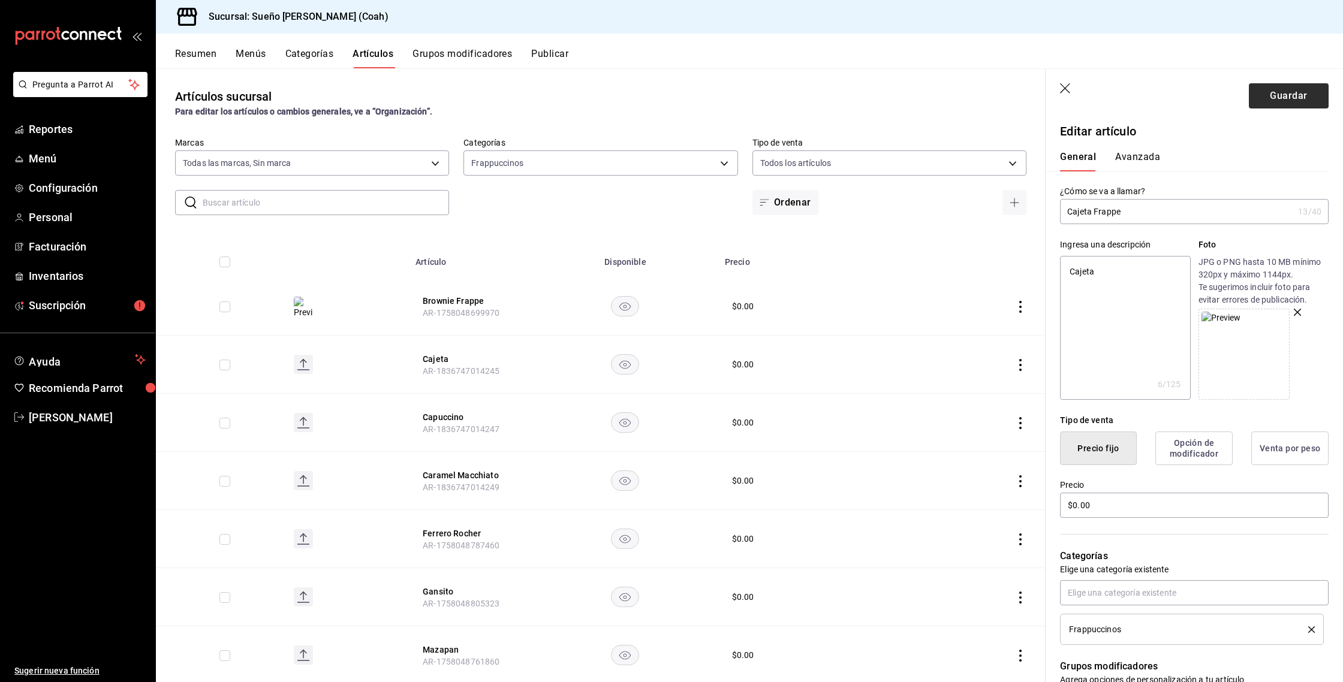
scroll to position [0, 0]
click at [1291, 92] on button "Guardar" at bounding box center [1289, 95] width 80 height 25
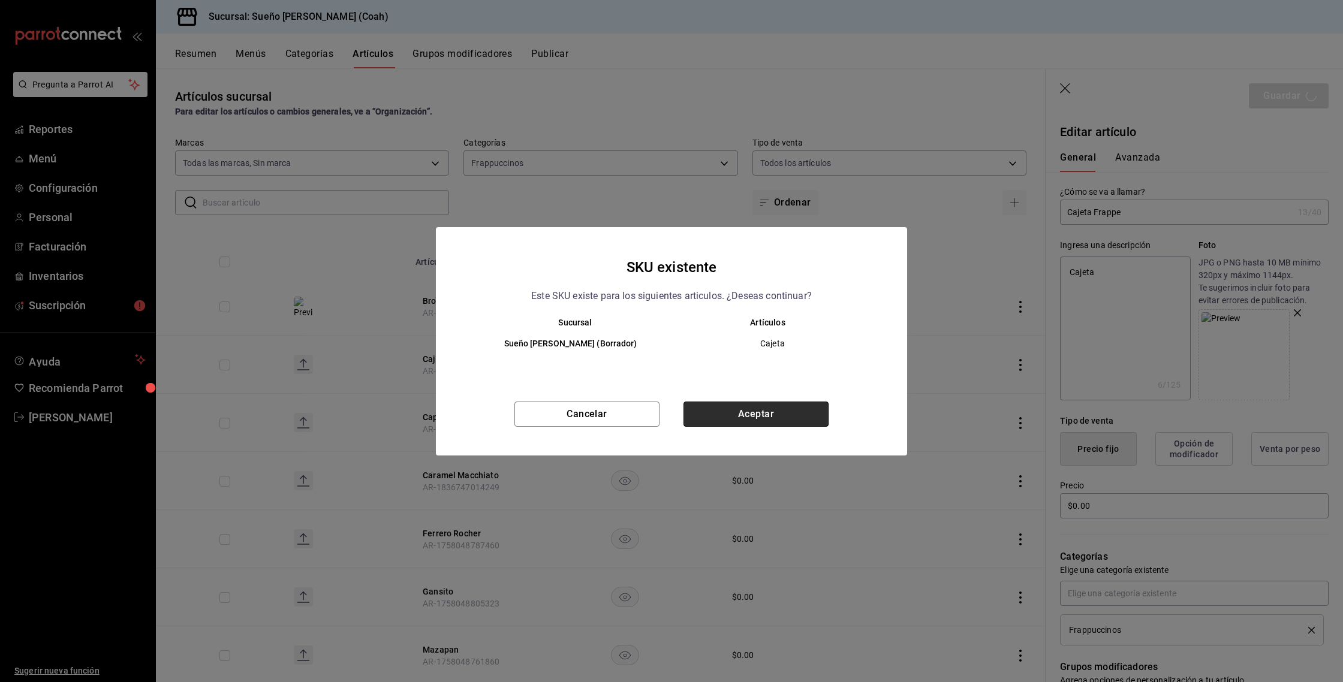
click at [793, 422] on button "Aceptar" at bounding box center [756, 414] width 145 height 25
type textarea "x"
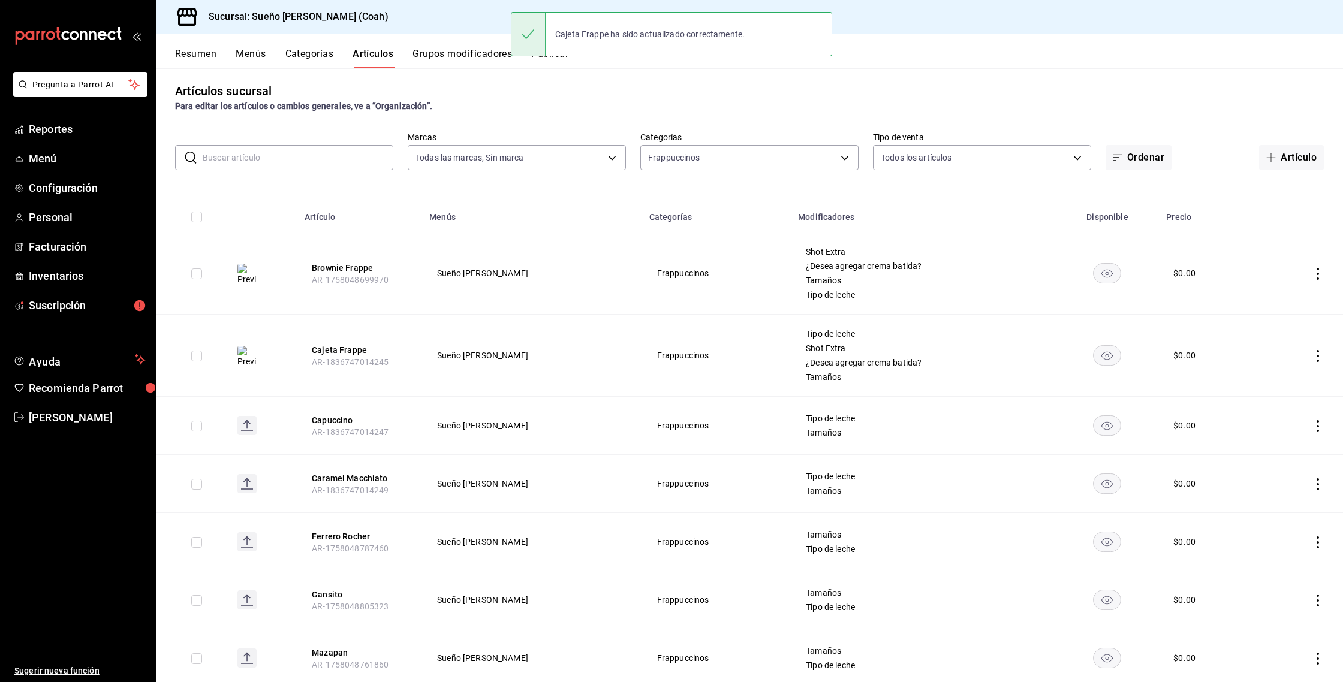
scroll to position [6, 0]
click at [1315, 421] on icon "actions" at bounding box center [1318, 426] width 12 height 12
click at [1277, 446] on li "Editar" at bounding box center [1271, 453] width 72 height 25
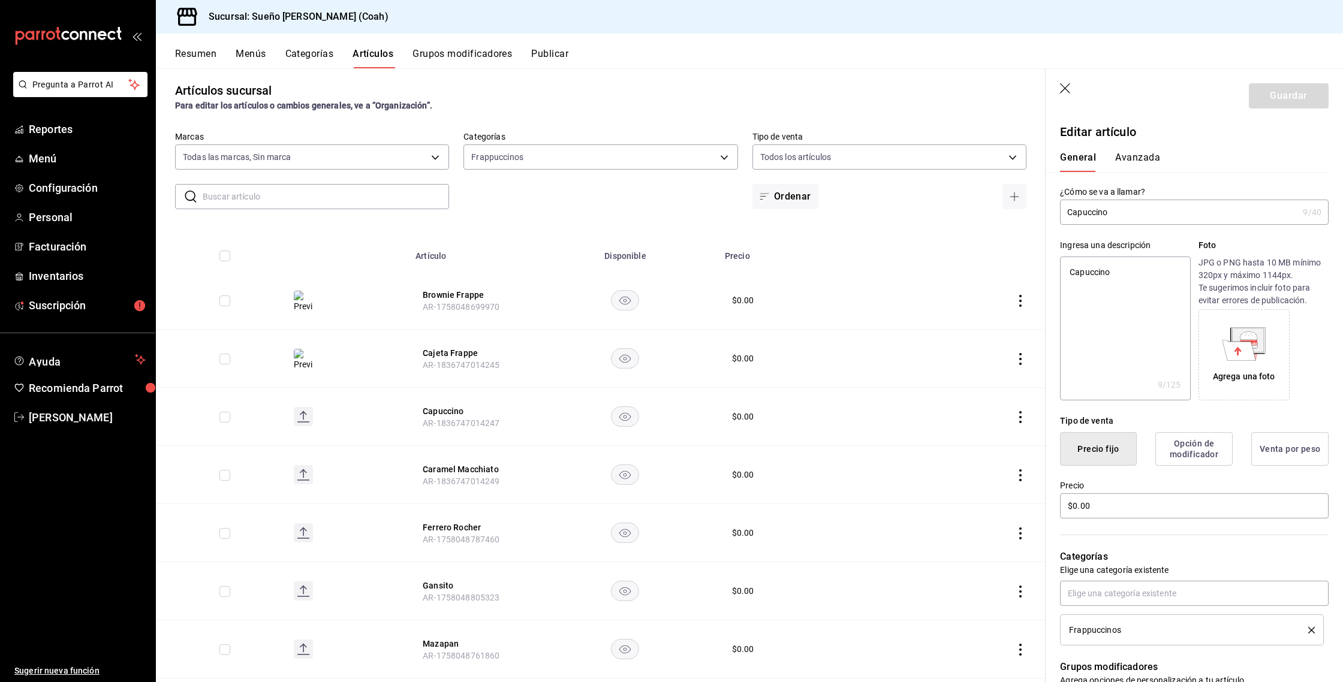
type input "Capuccino"
type textarea "x"
type input "Capuccino F"
type textarea "x"
type input "Capuccino Fr"
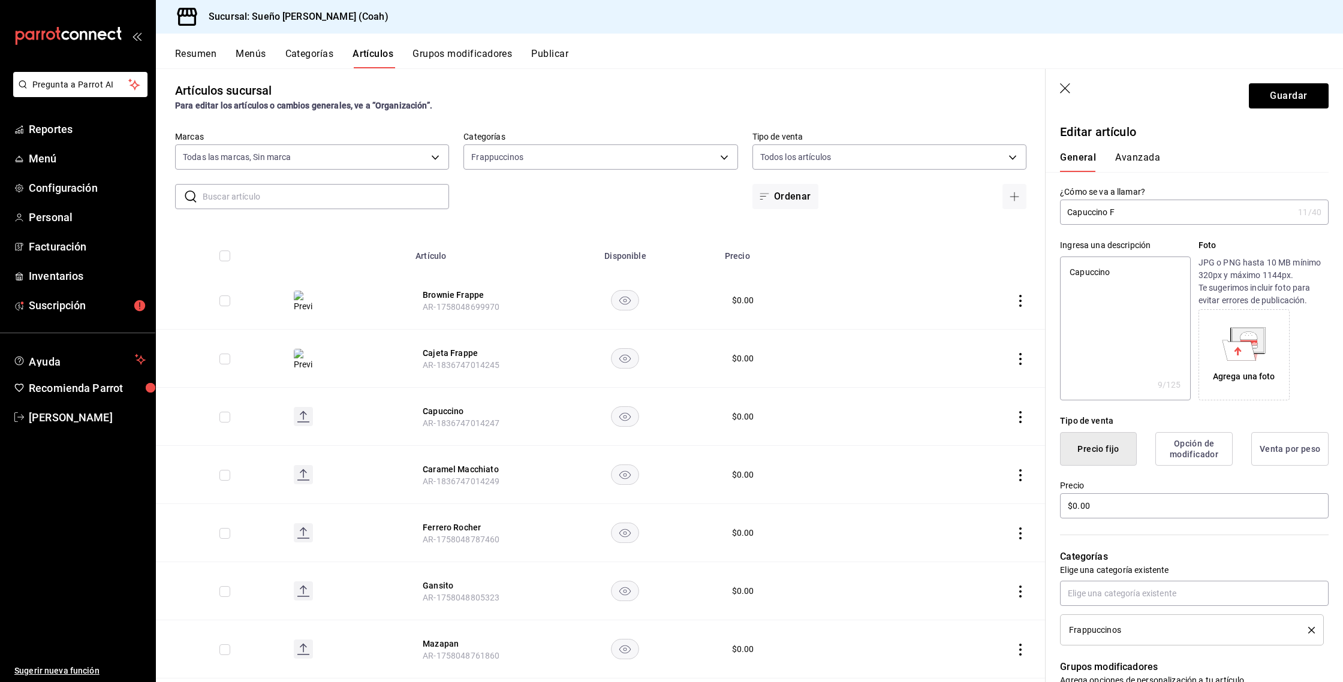
type textarea "x"
type input "Capuccino Fra"
type textarea "x"
type input "Capuccino Frap"
type textarea "x"
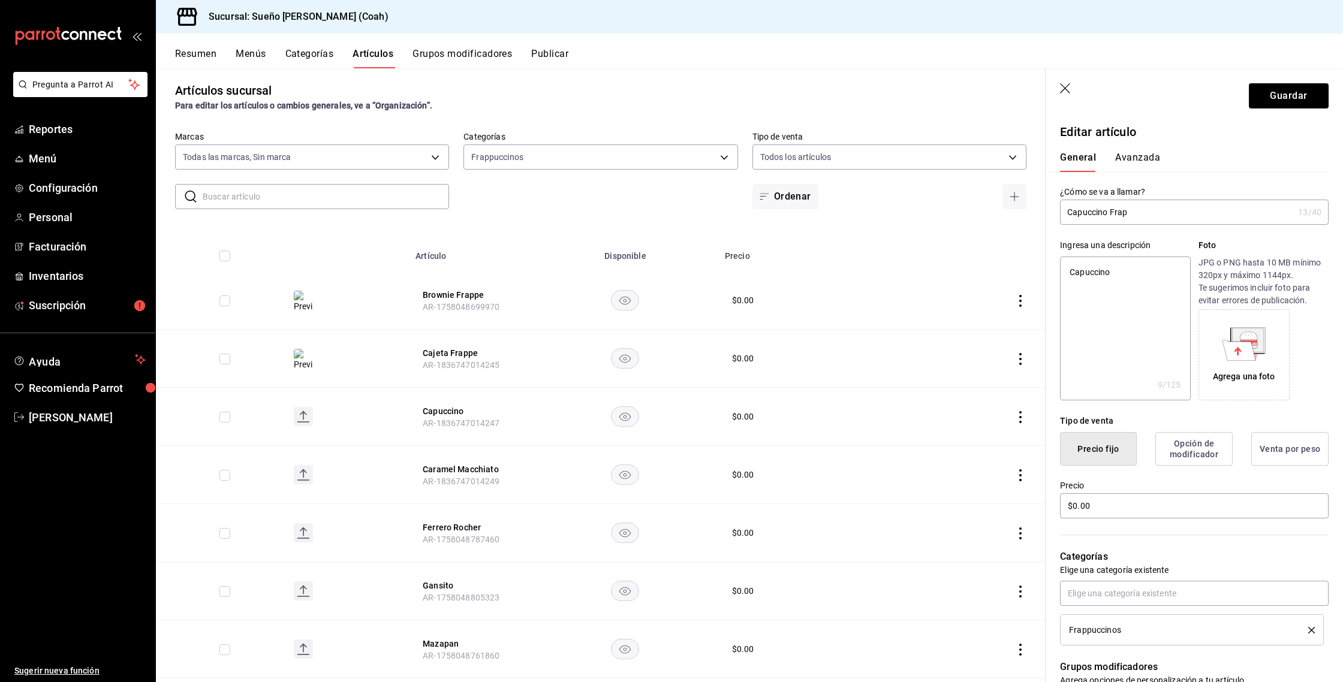
type input "Capuccino Frapp"
type textarea "x"
type input "Capuccino Frappe"
type textarea "x"
type input "Capuccino Frappe"
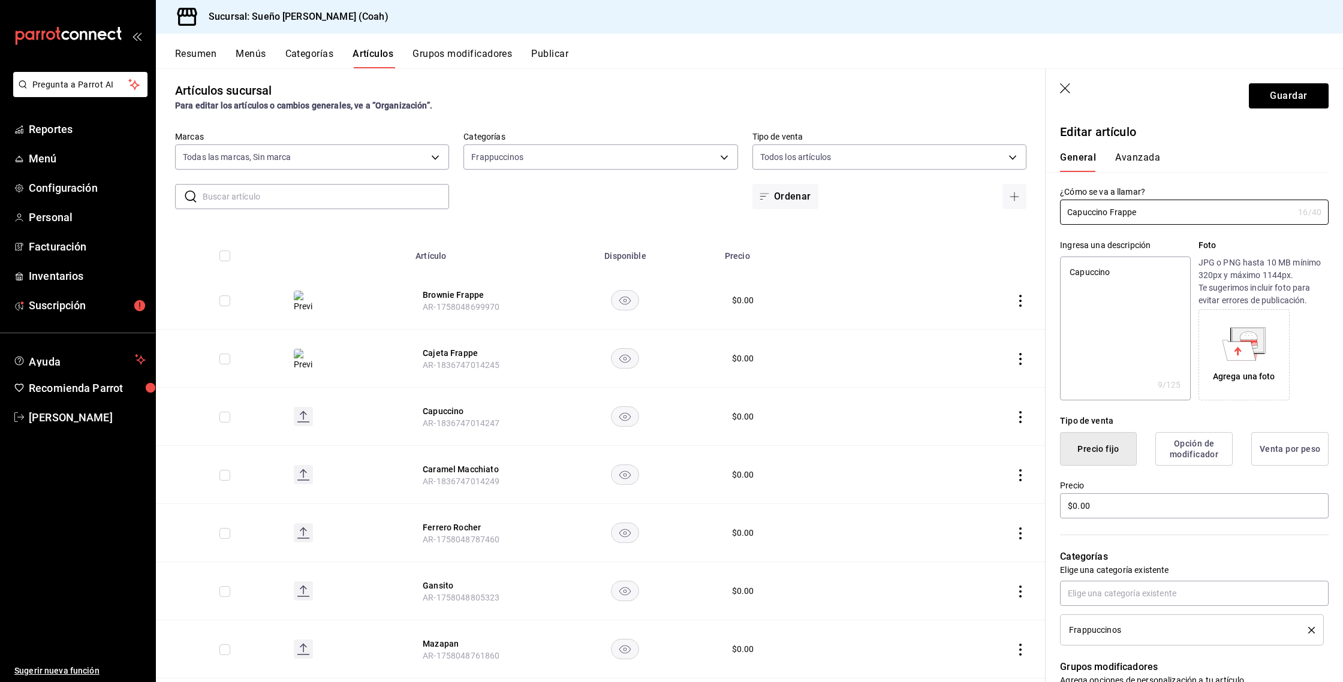
click at [1240, 348] on icon at bounding box center [1240, 350] width 34 height 20
click at [1244, 339] on icon at bounding box center [1249, 339] width 16 height 1
type textarea "x"
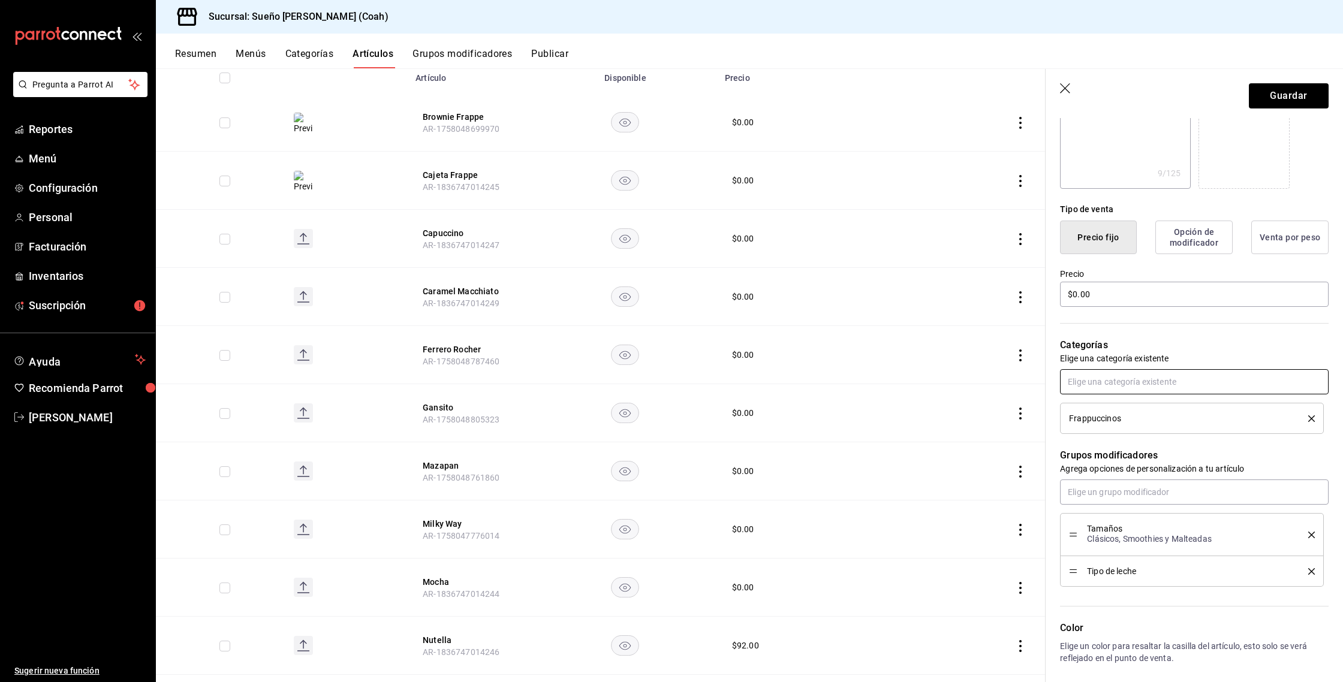
scroll to position [213, 0]
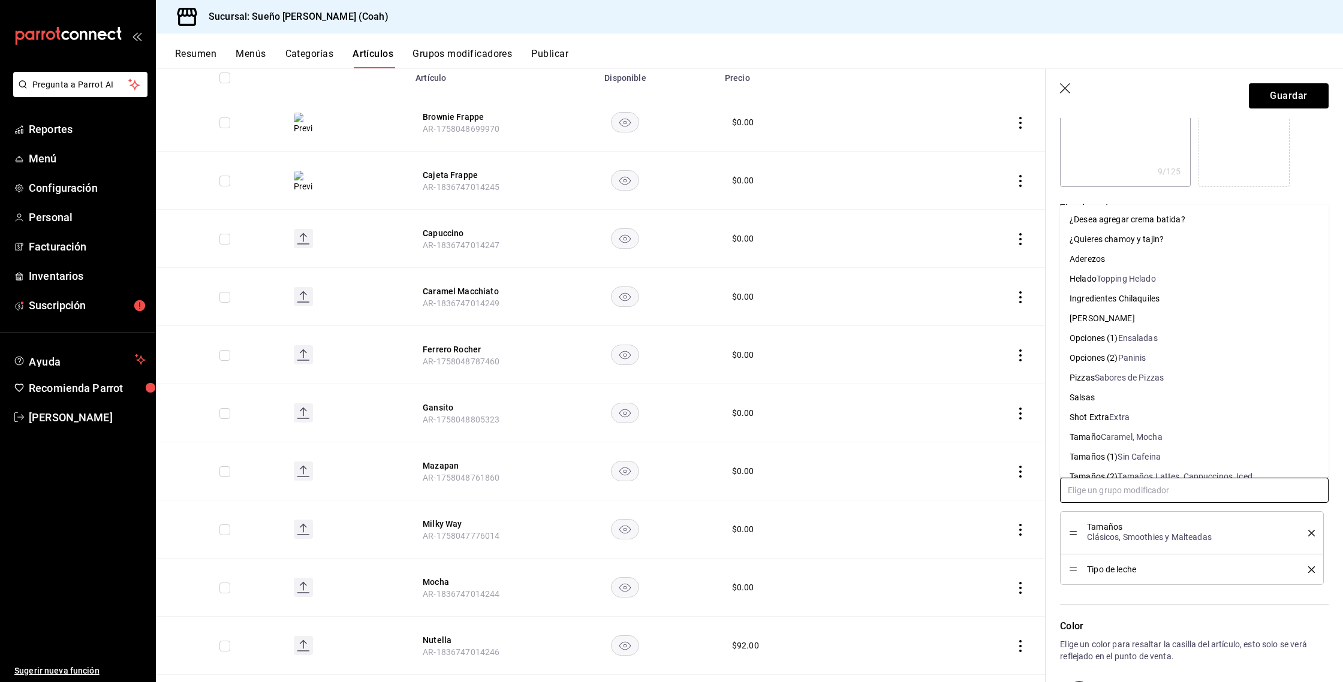
click at [1121, 488] on input "text" at bounding box center [1194, 490] width 269 height 25
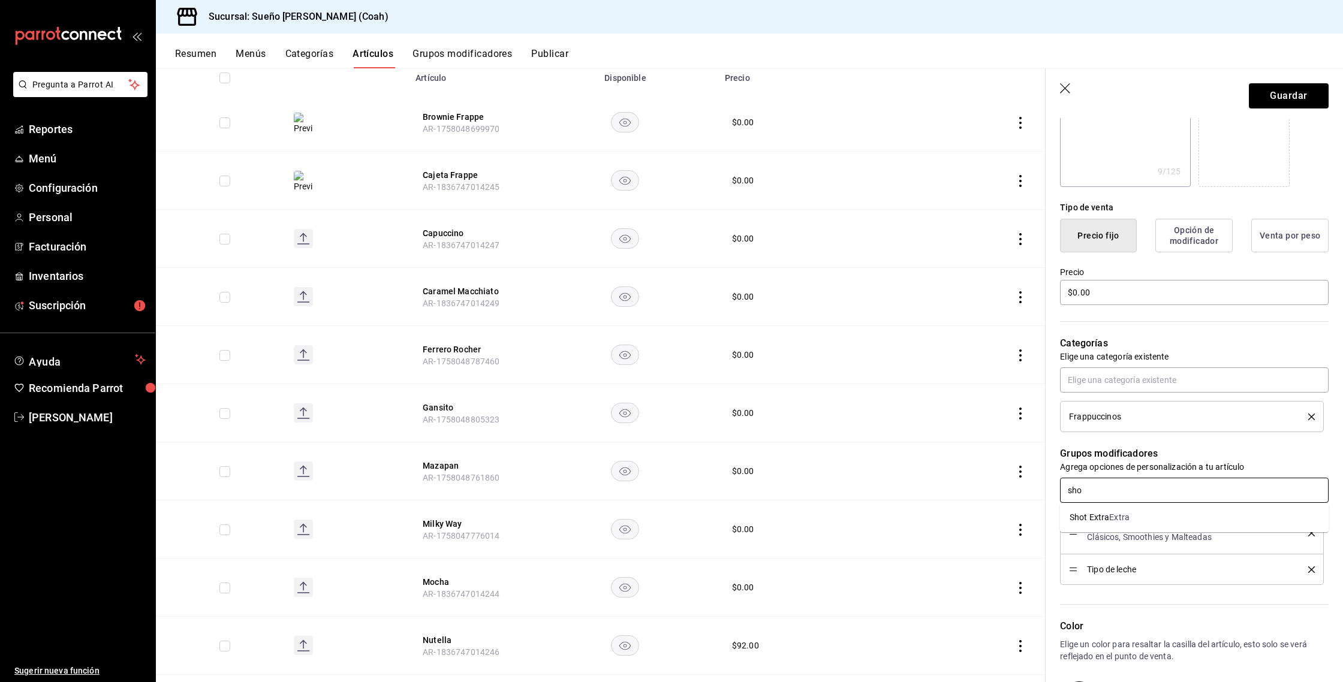
type input "shot"
type textarea "x"
type input "crem"
click at [1298, 92] on button "Guardar" at bounding box center [1289, 95] width 80 height 25
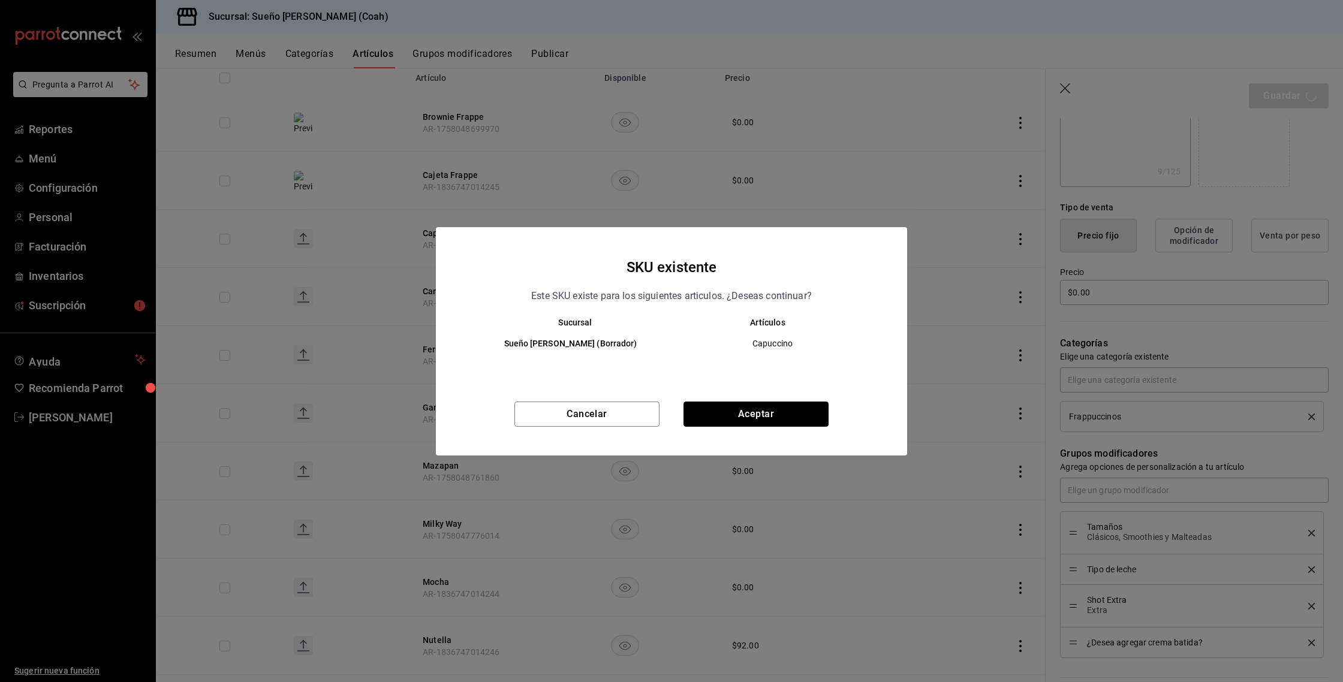
drag, startPoint x: 709, startPoint y: 413, endPoint x: 702, endPoint y: 404, distance: 11.5
click at [709, 413] on button "Aceptar" at bounding box center [756, 414] width 145 height 25
type textarea "x"
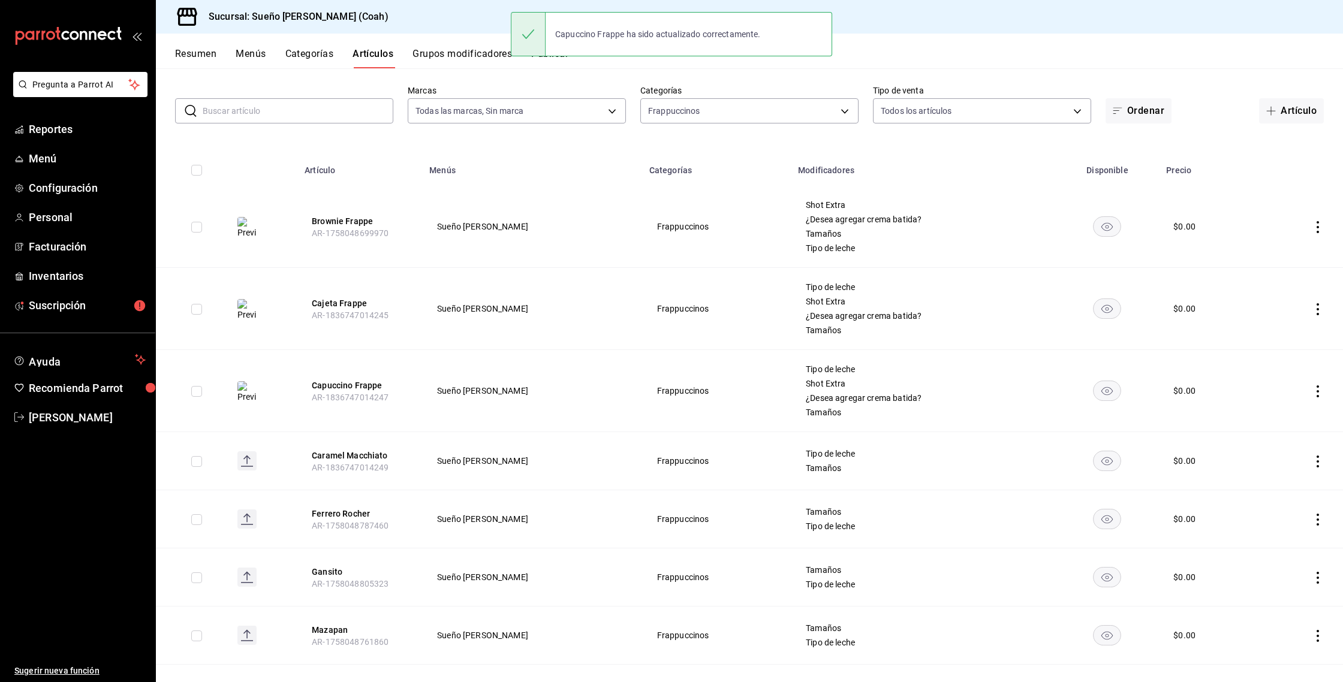
scroll to position [64, 0]
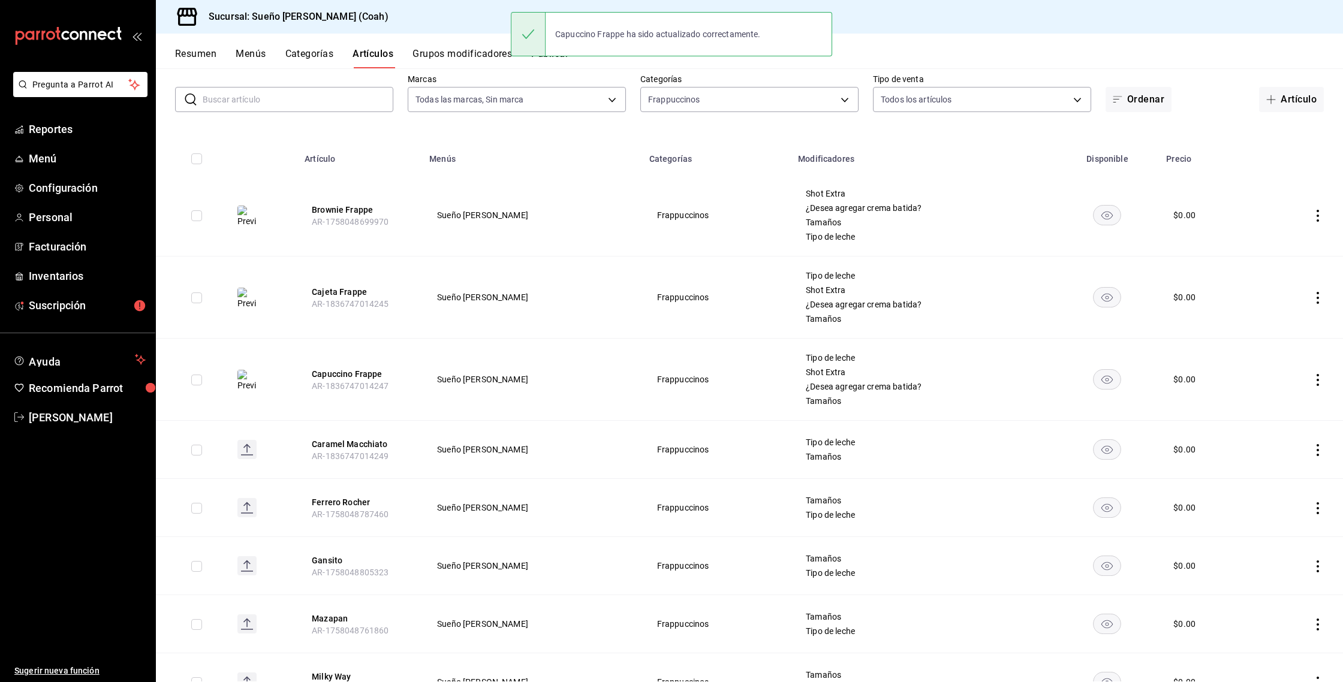
click at [1320, 451] on icon "actions" at bounding box center [1318, 450] width 12 height 12
click at [1284, 474] on span "Editar" at bounding box center [1281, 477] width 31 height 13
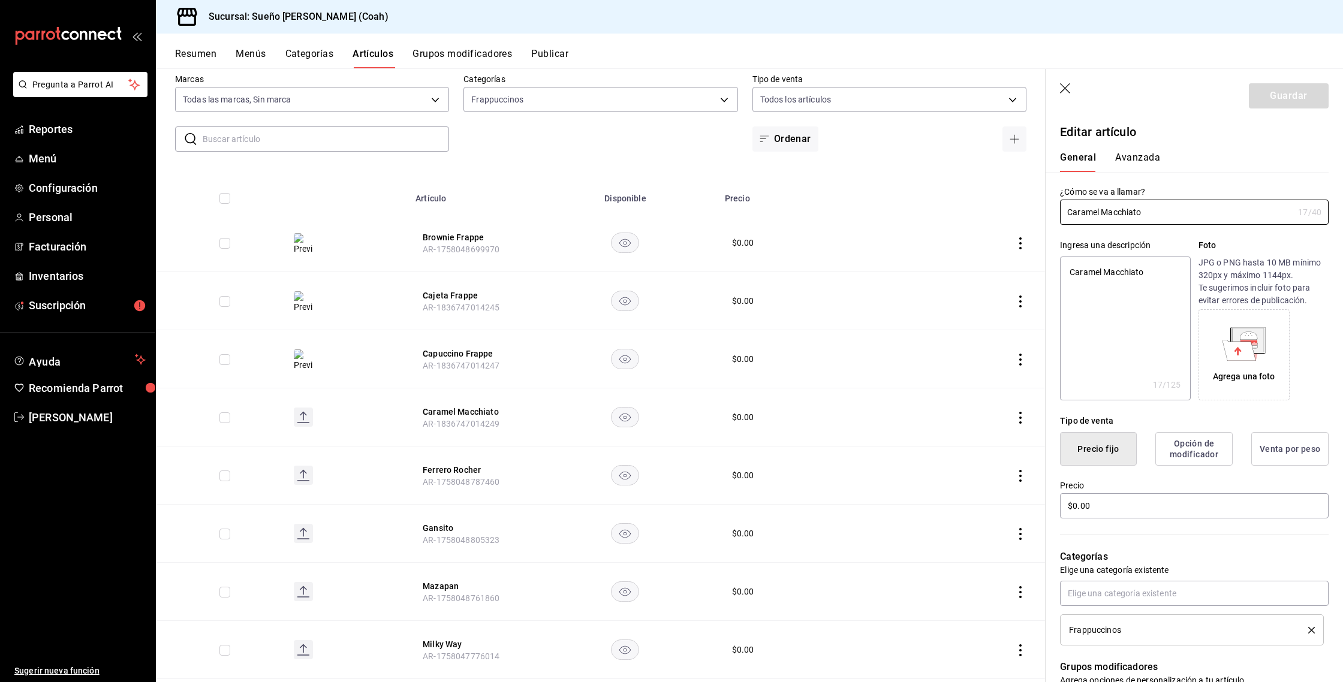
click at [1268, 326] on div "Agrega una foto" at bounding box center [1244, 354] width 85 height 85
type textarea "x"
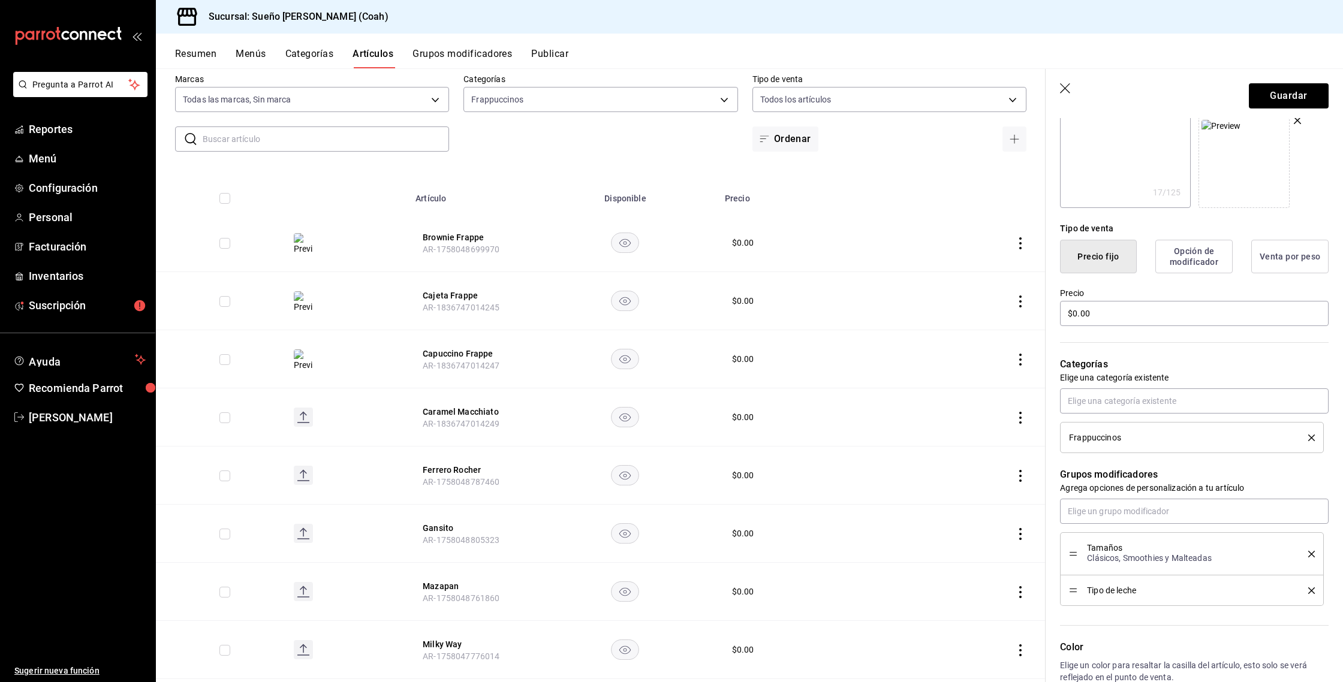
scroll to position [195, 0]
click at [1127, 501] on input "text" at bounding box center [1194, 509] width 269 height 25
type input "shot"
type textarea "x"
type input "crema"
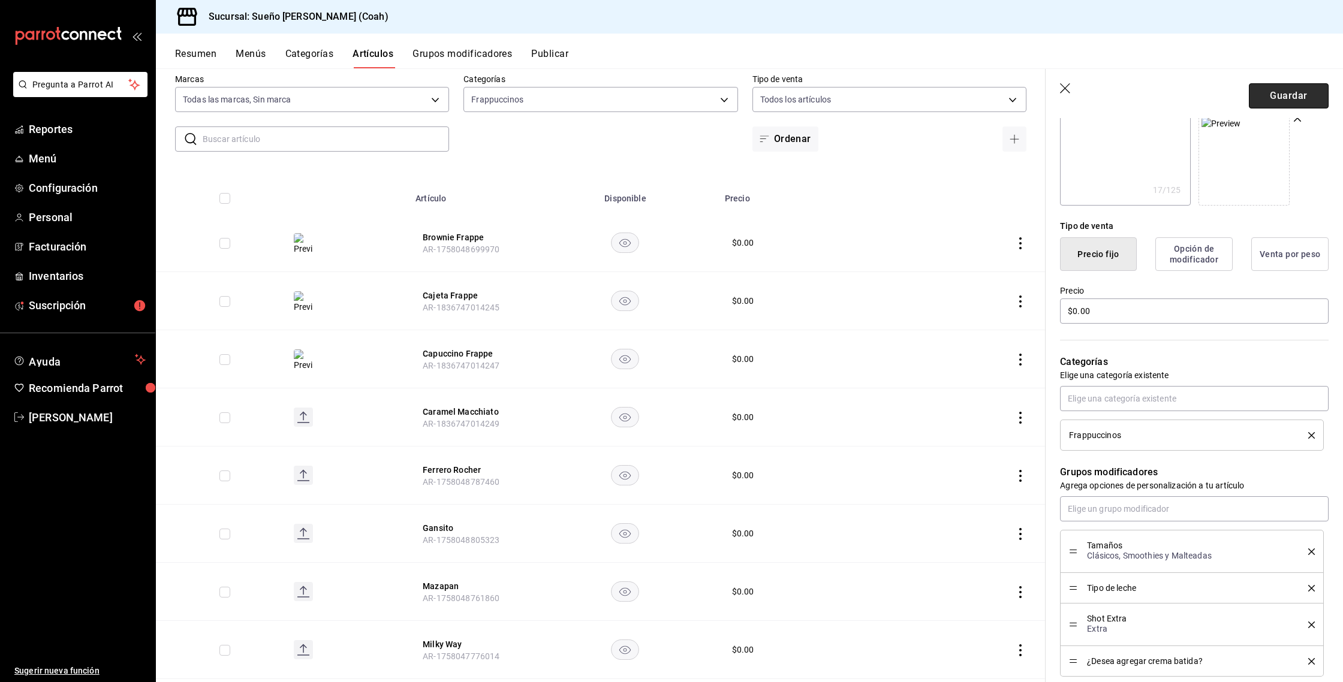
click at [1281, 98] on button "Guardar" at bounding box center [1289, 95] width 80 height 25
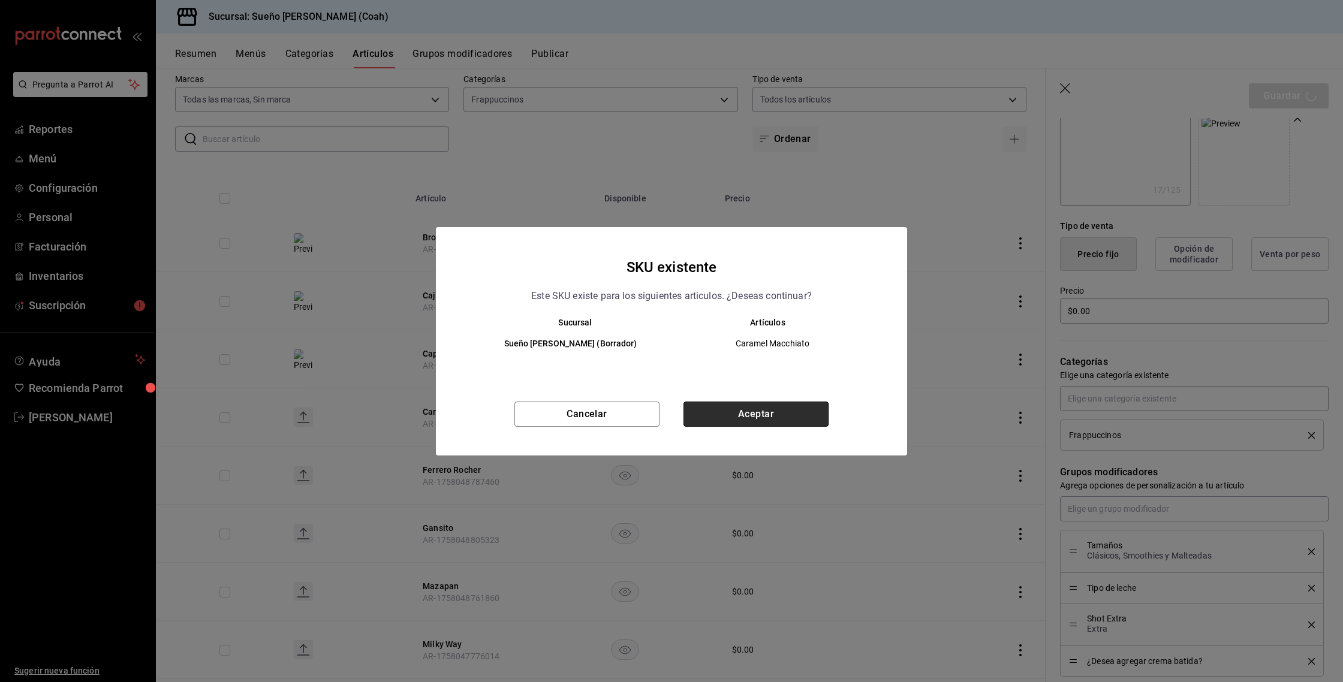
click at [709, 413] on button "Aceptar" at bounding box center [756, 414] width 145 height 25
type textarea "x"
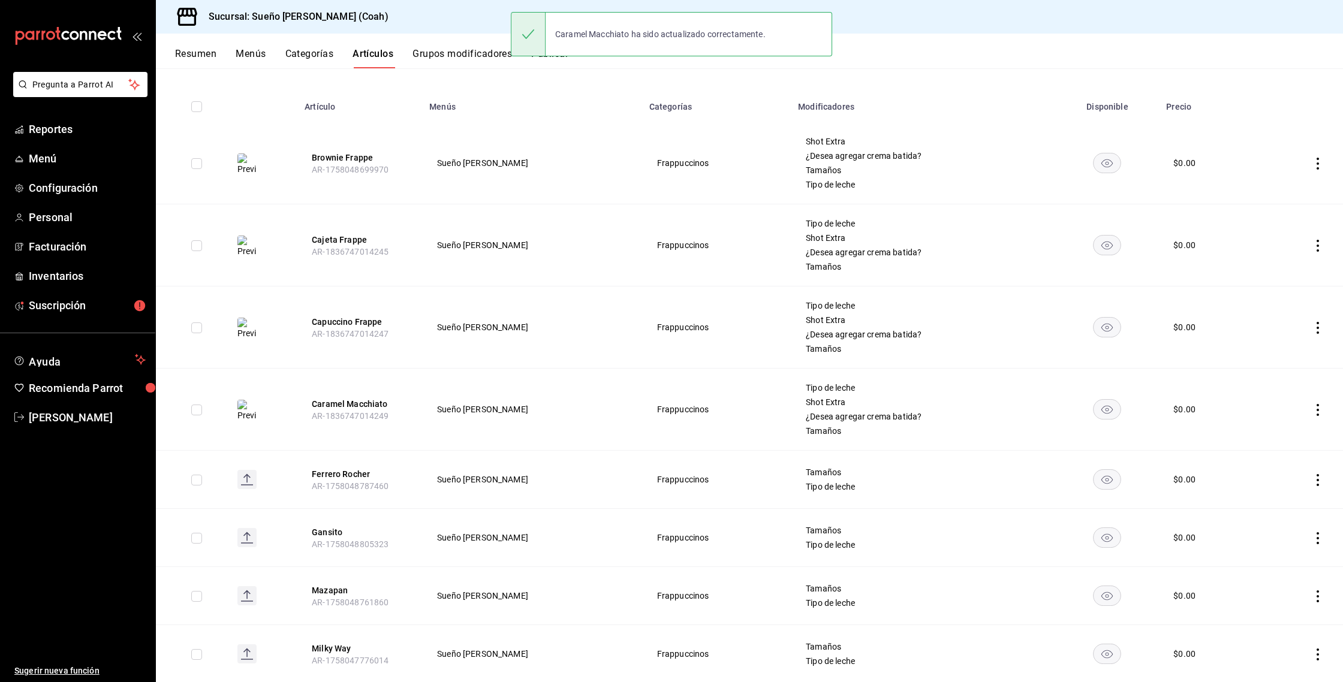
scroll to position [114, 0]
click at [1318, 482] on icon "actions" at bounding box center [1318, 482] width 12 height 12
click at [1256, 507] on icon at bounding box center [1252, 508] width 14 height 14
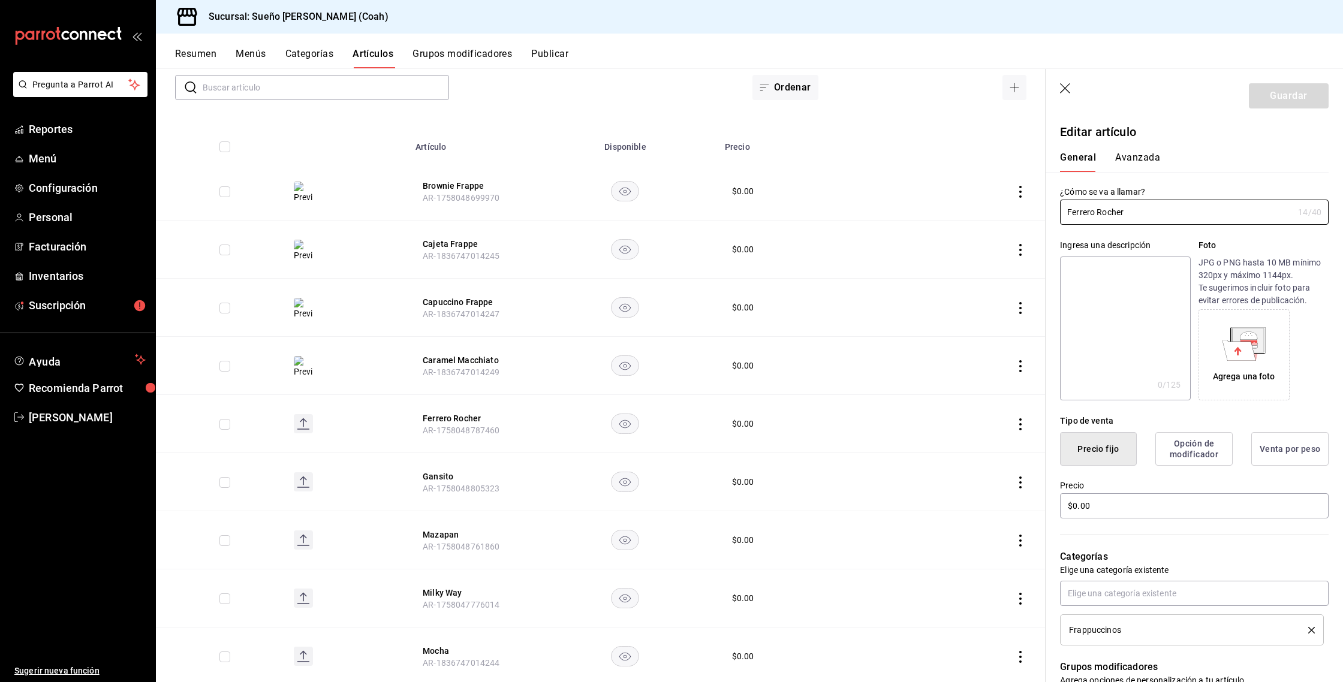
click at [1237, 336] on icon at bounding box center [1248, 340] width 31 height 24
click at [1204, 207] on input "Ferrero Rocher" at bounding box center [1176, 212] width 233 height 24
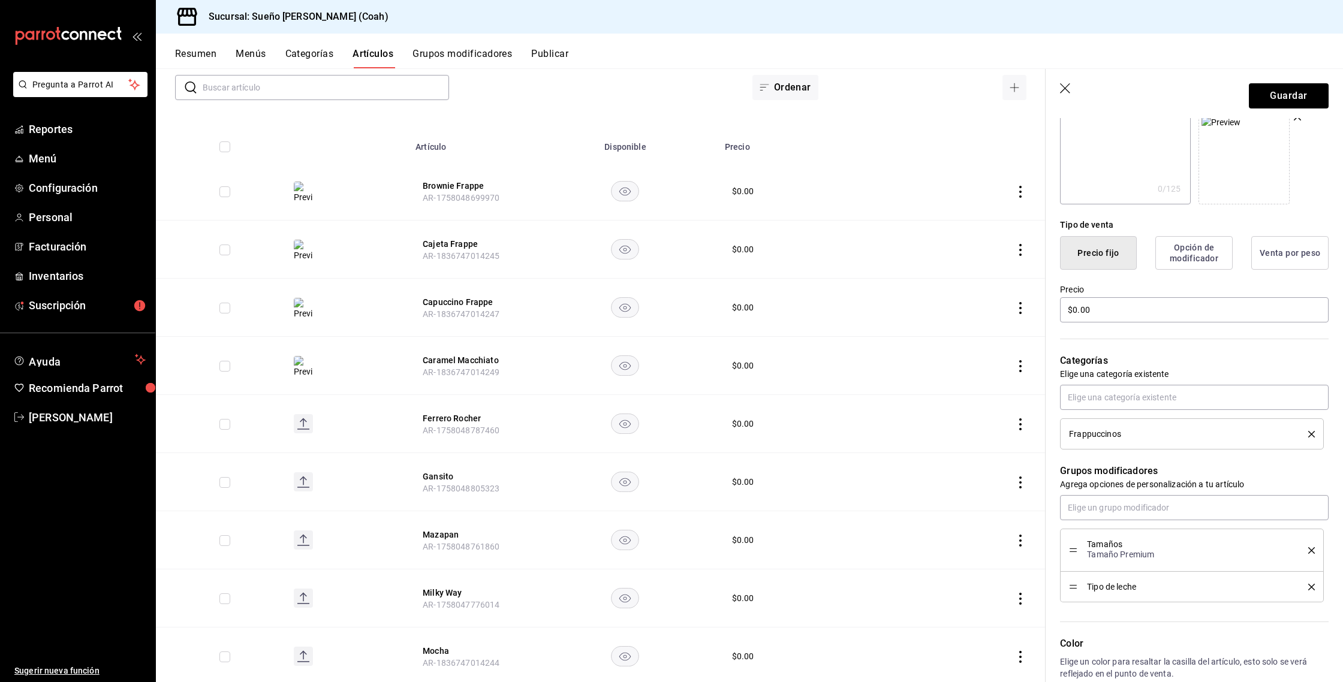
scroll to position [274, 0]
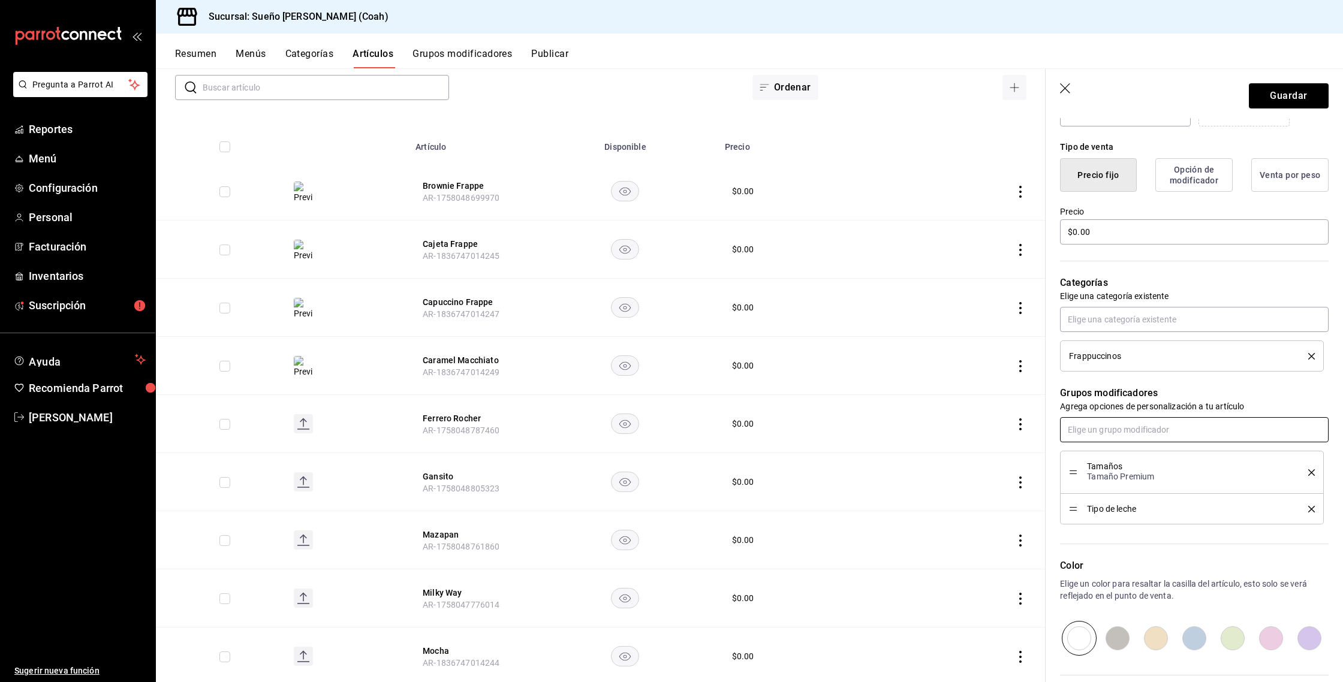
type input "[PERSON_NAME] Rocher Frappe"
click at [1148, 425] on input "text" at bounding box center [1194, 429] width 269 height 25
type input "shot"
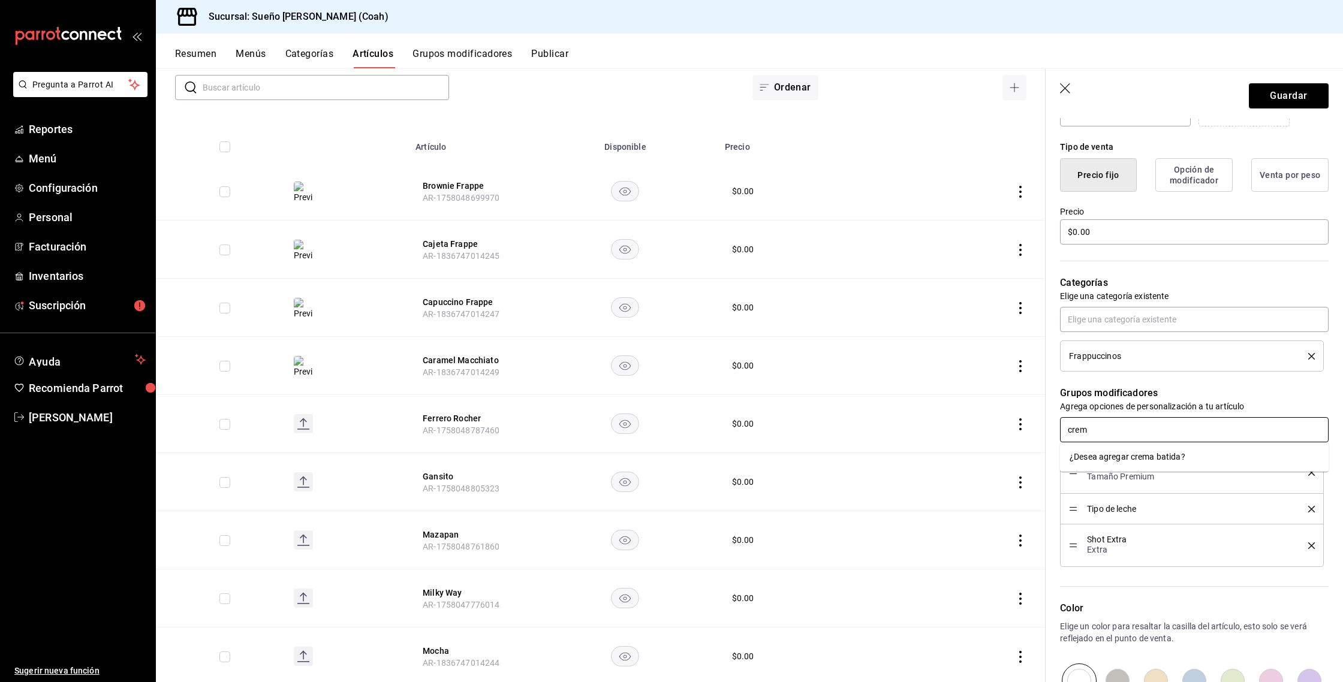
type input "crema"
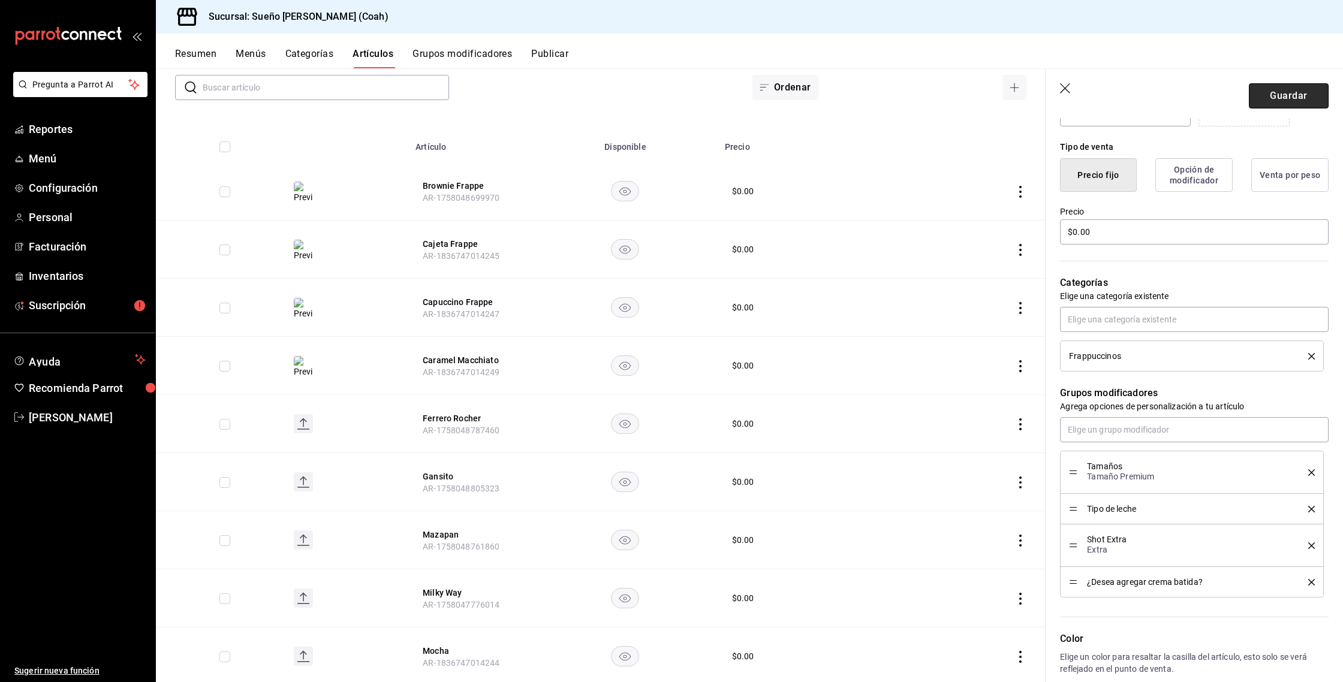
click at [1290, 101] on button "Guardar" at bounding box center [1289, 95] width 80 height 25
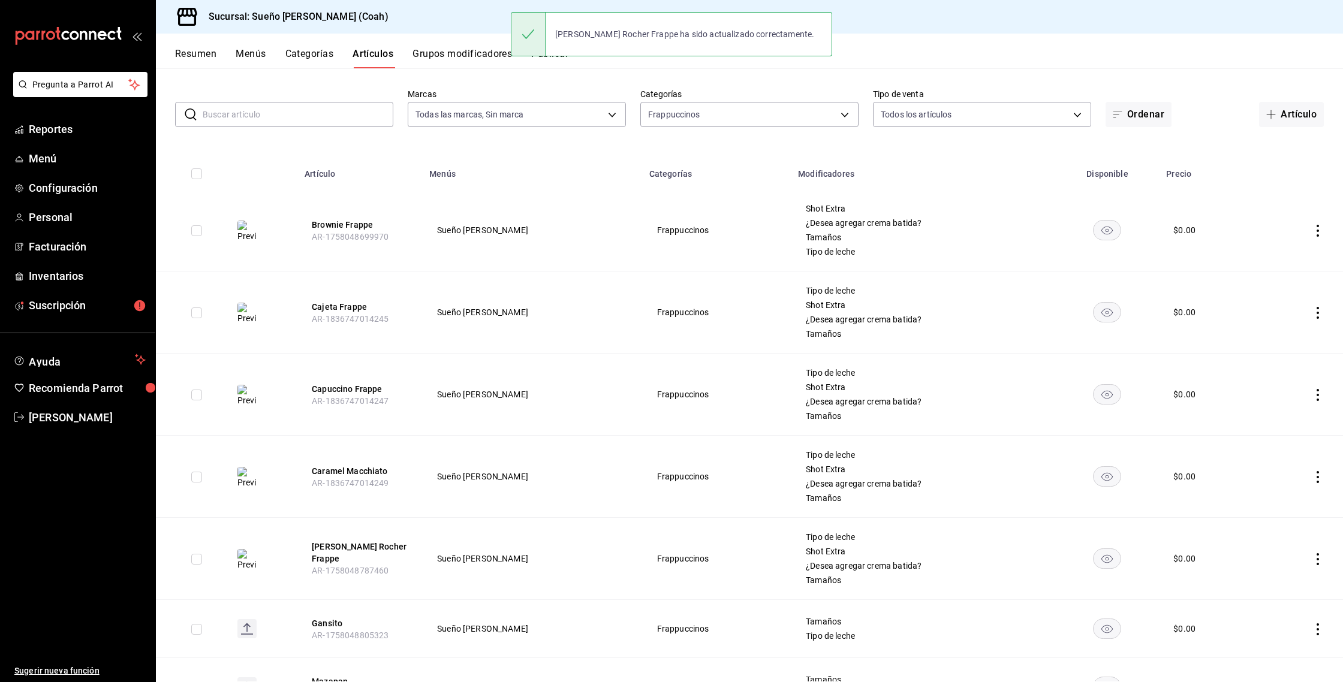
scroll to position [50, 0]
click at [1314, 477] on icon "actions" at bounding box center [1318, 476] width 12 height 12
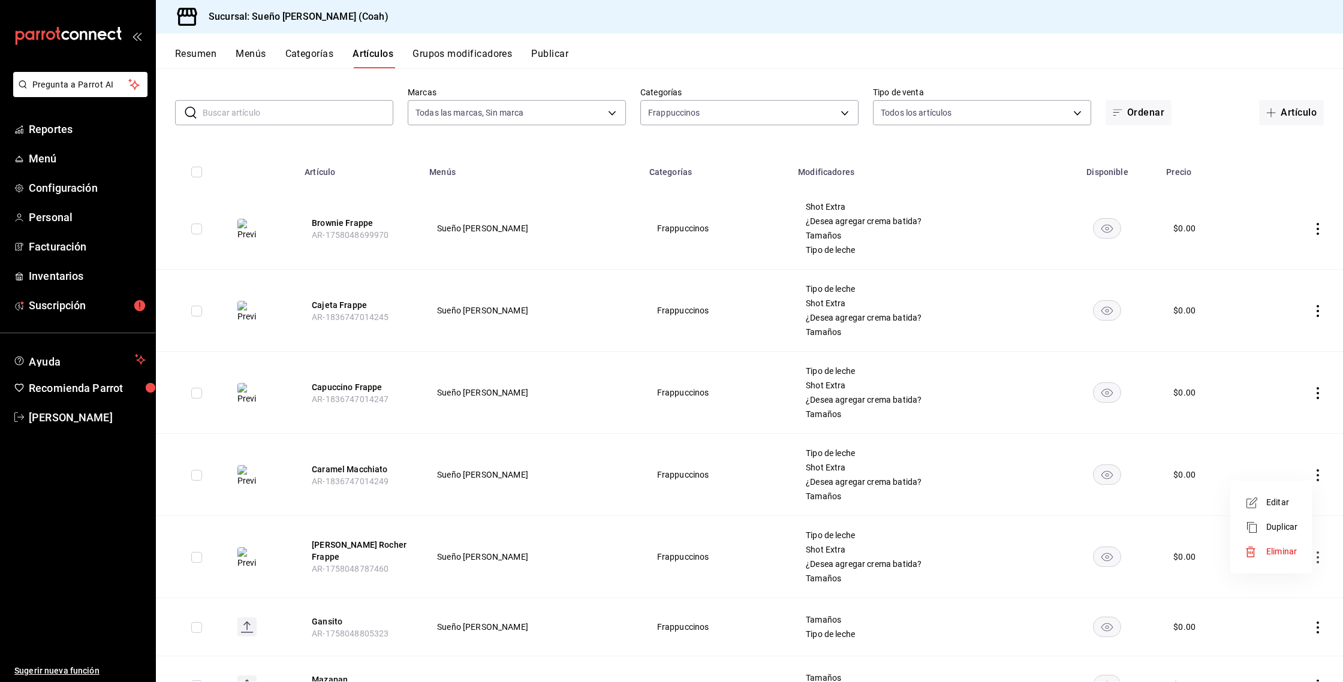
click at [1284, 504] on span "Editar" at bounding box center [1281, 503] width 31 height 13
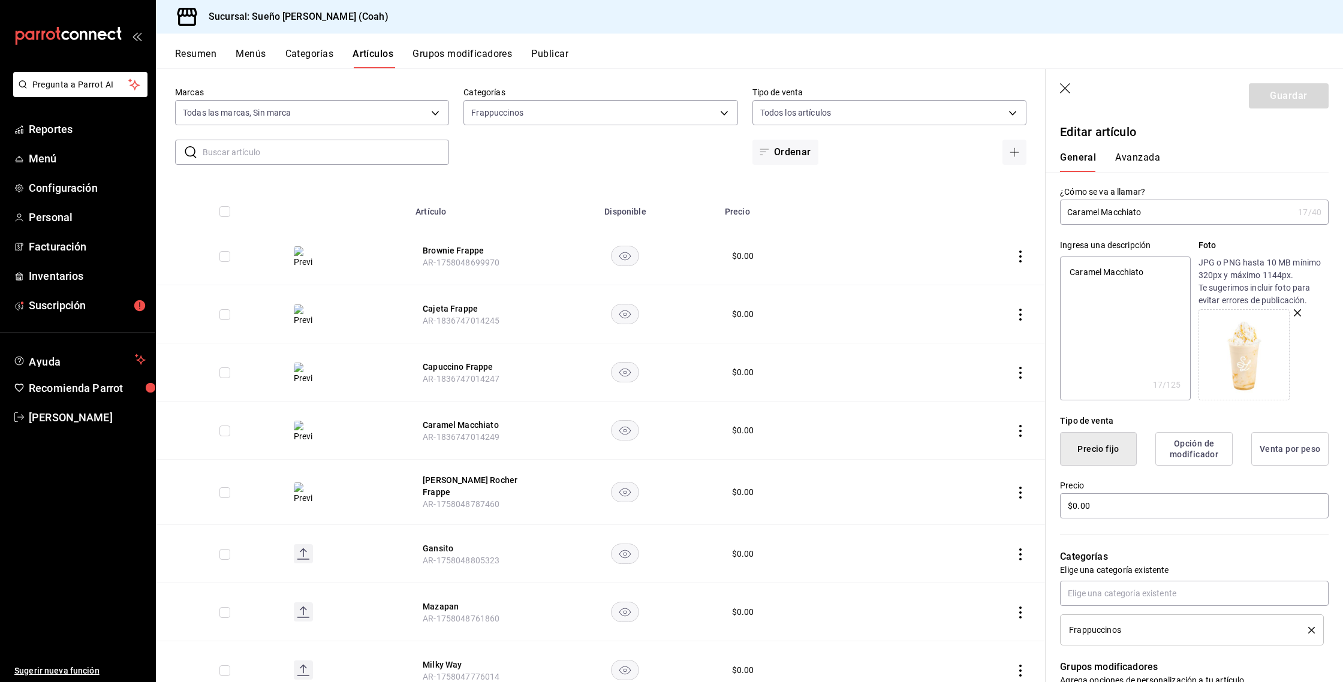
click at [1181, 218] on input "Caramel Macchiato" at bounding box center [1176, 212] width 233 height 24
type input "Caramel Macchiato"
type textarea "x"
type input "Caramel Macchiato F"
type textarea "x"
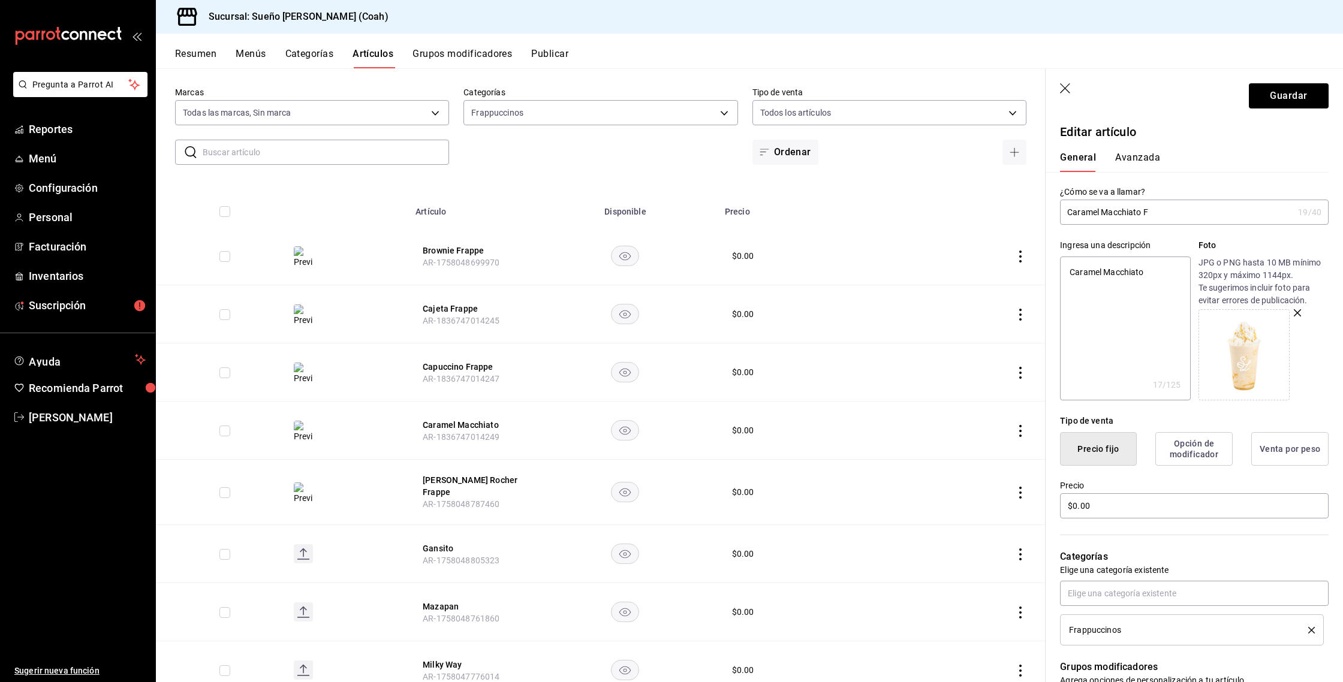
type input "Caramel Macchiato Fr"
type textarea "x"
type input "Caramel Macchiato Fra"
type textarea "x"
type input "Caramel Macchiato Frap"
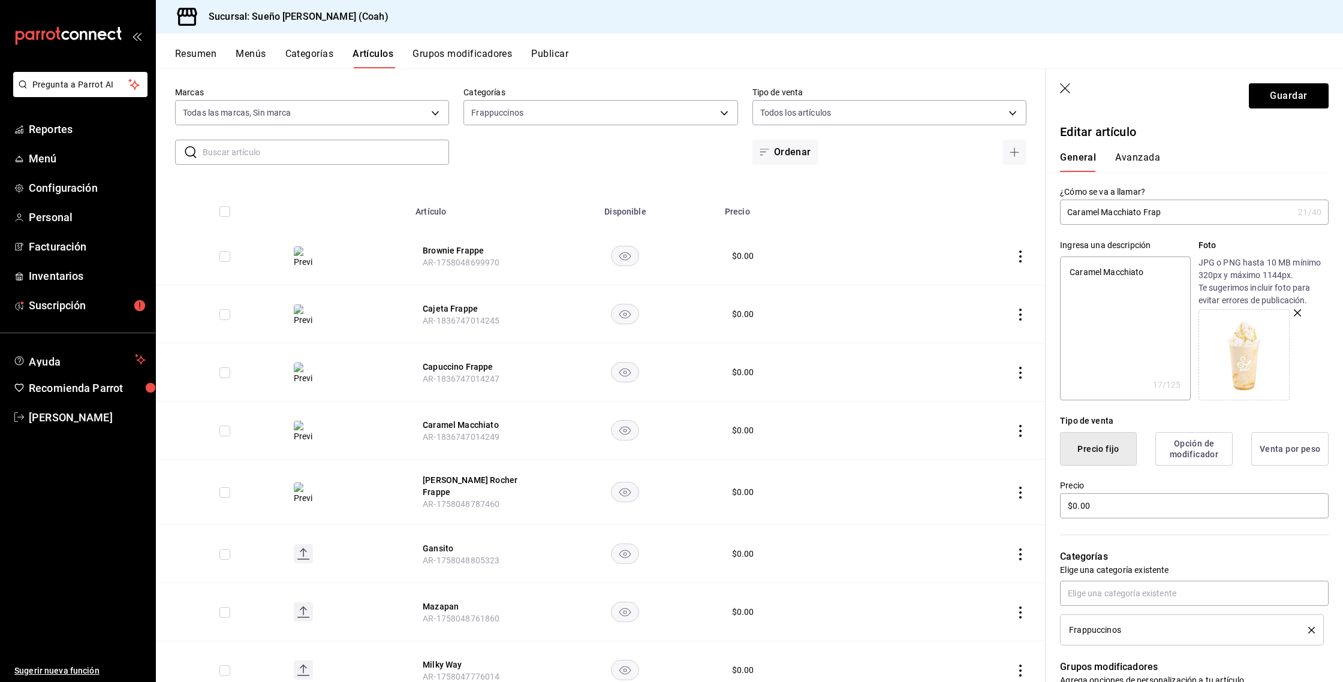
type textarea "x"
type input "Caramel Macchiato Frapp"
type textarea "x"
type input "Caramel Macchiato Frappe"
type textarea "x"
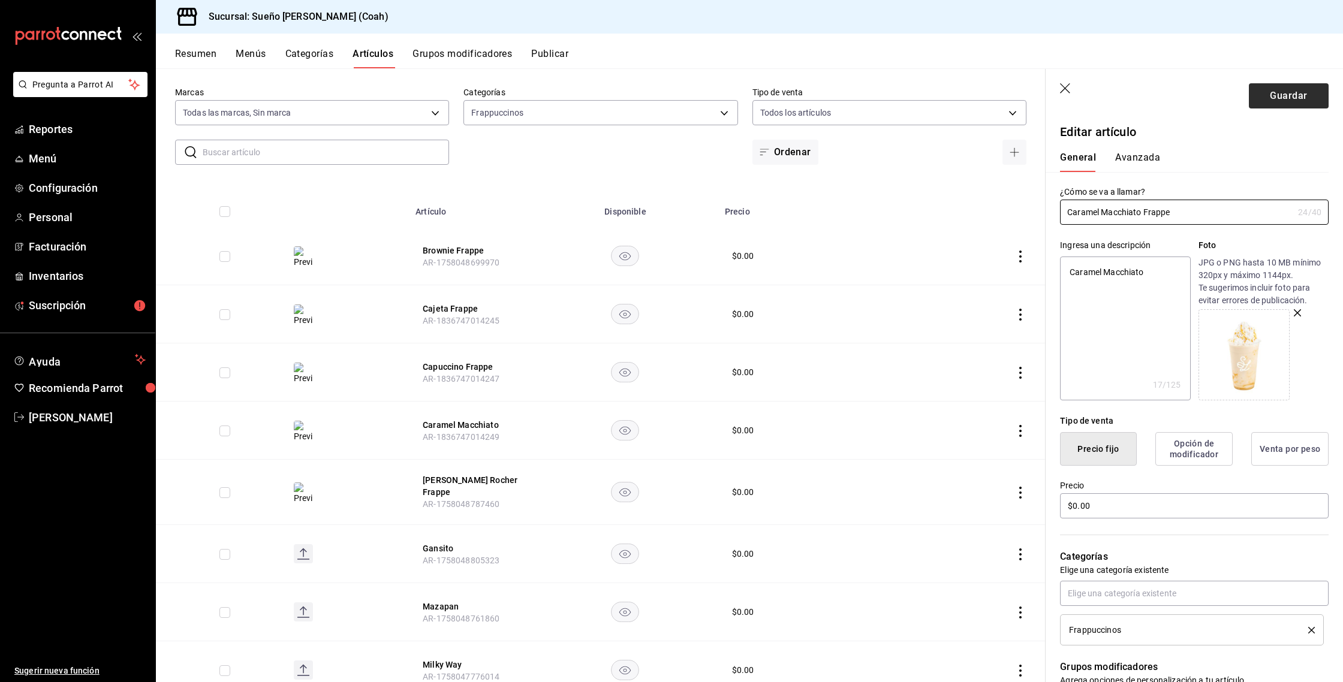
type input "Caramel Macchiato Frappe"
click at [1306, 94] on button "Guardar" at bounding box center [1289, 95] width 80 height 25
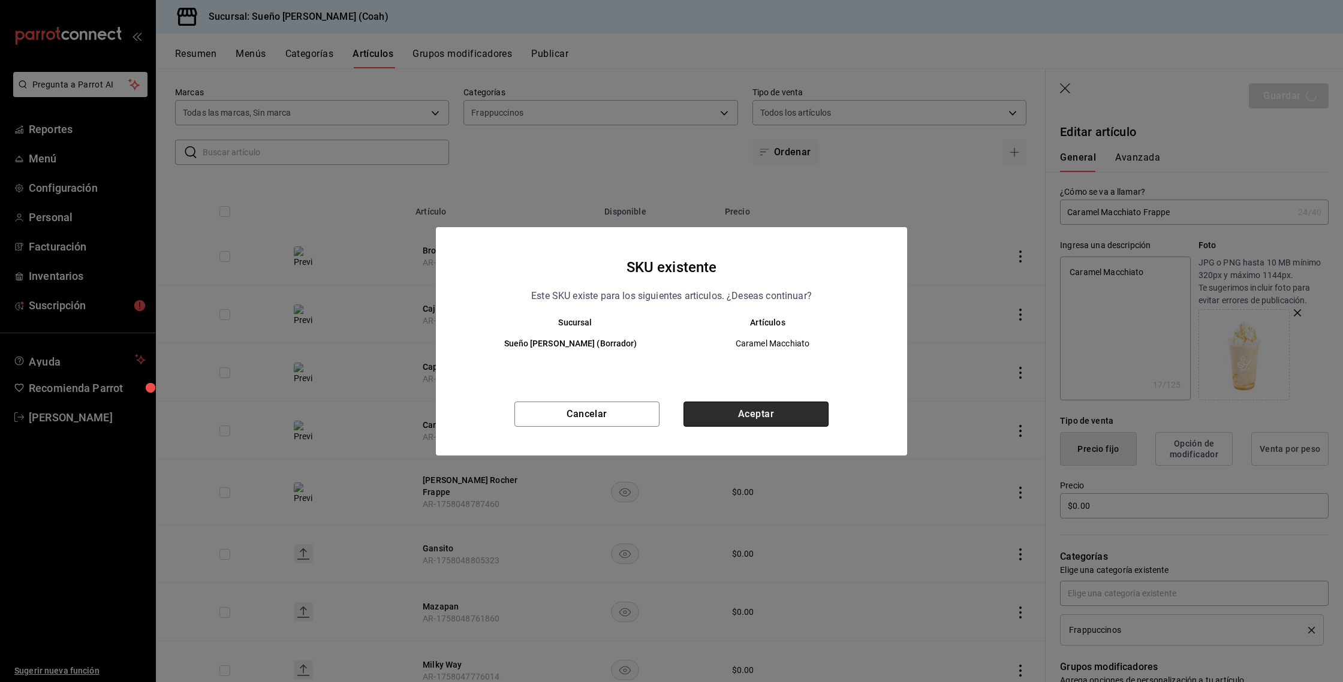
click at [757, 420] on button "Aceptar" at bounding box center [756, 414] width 145 height 25
type textarea "x"
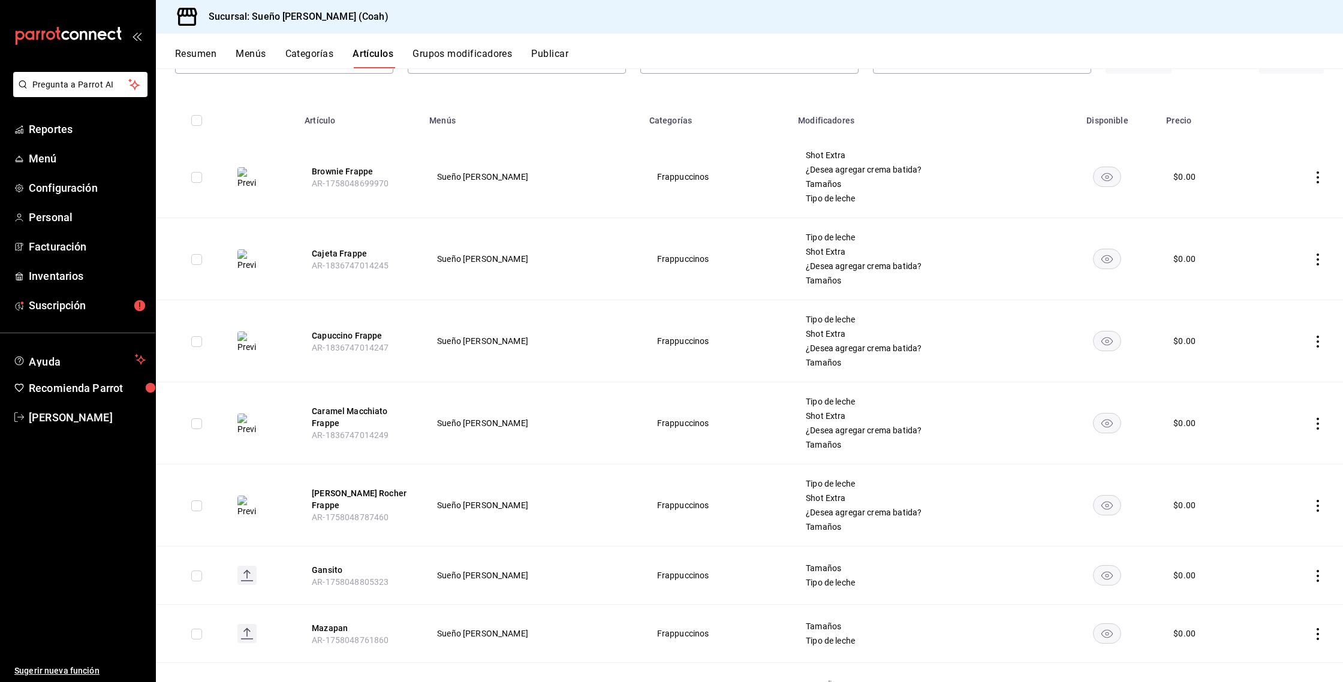
scroll to position [101, 0]
click at [1322, 576] on icon "actions" at bounding box center [1318, 577] width 12 height 12
click at [1263, 598] on div at bounding box center [1256, 602] width 22 height 14
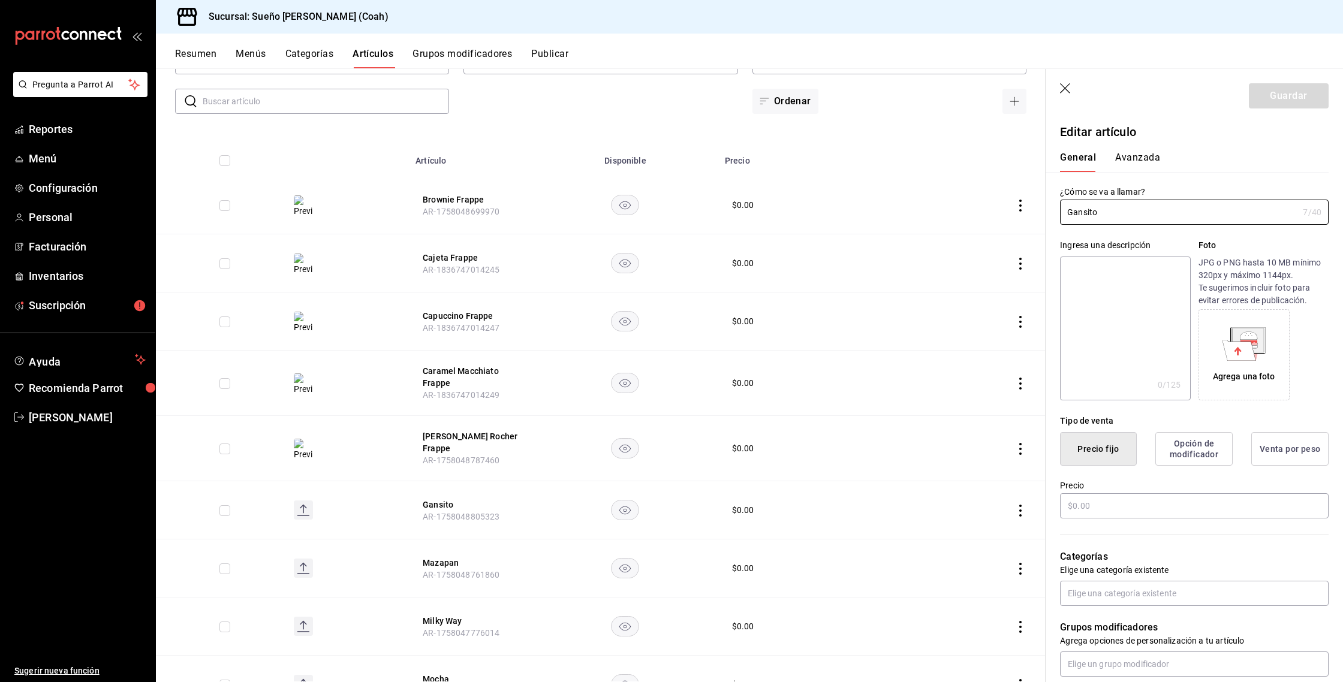
type input "$0.00"
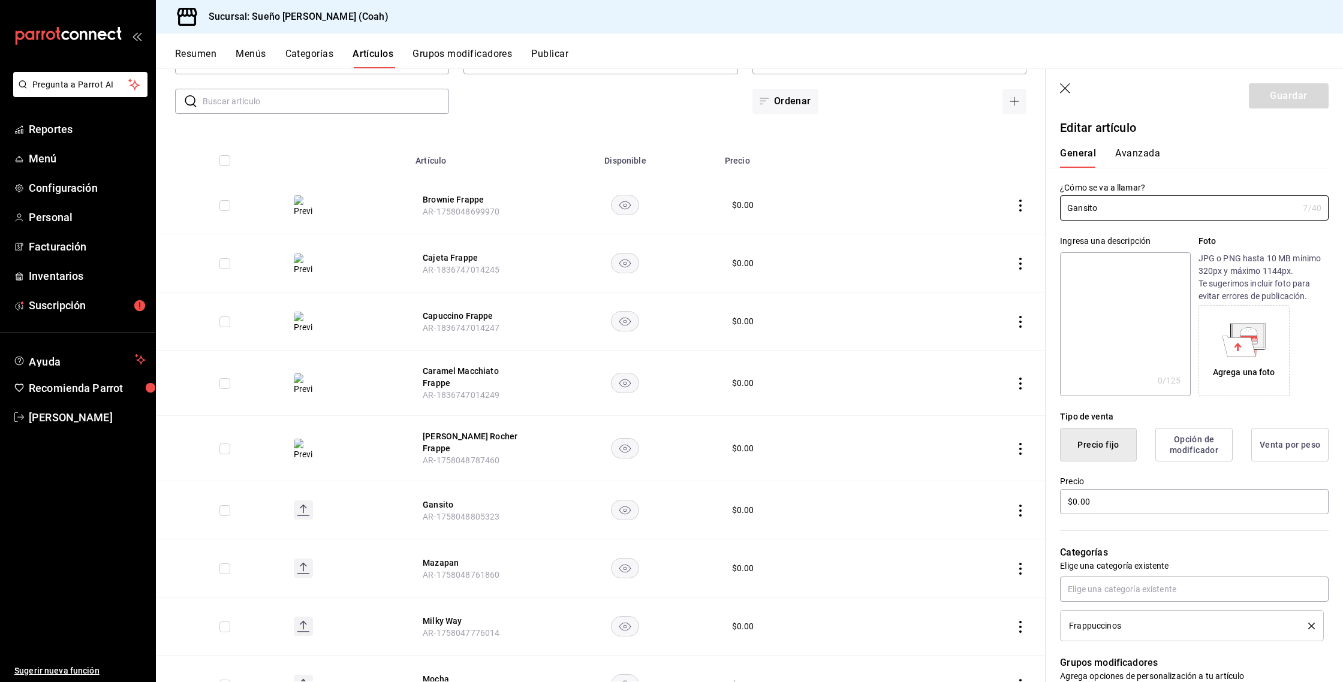
scroll to position [5, 0]
click at [1242, 334] on icon at bounding box center [1248, 331] width 17 height 8
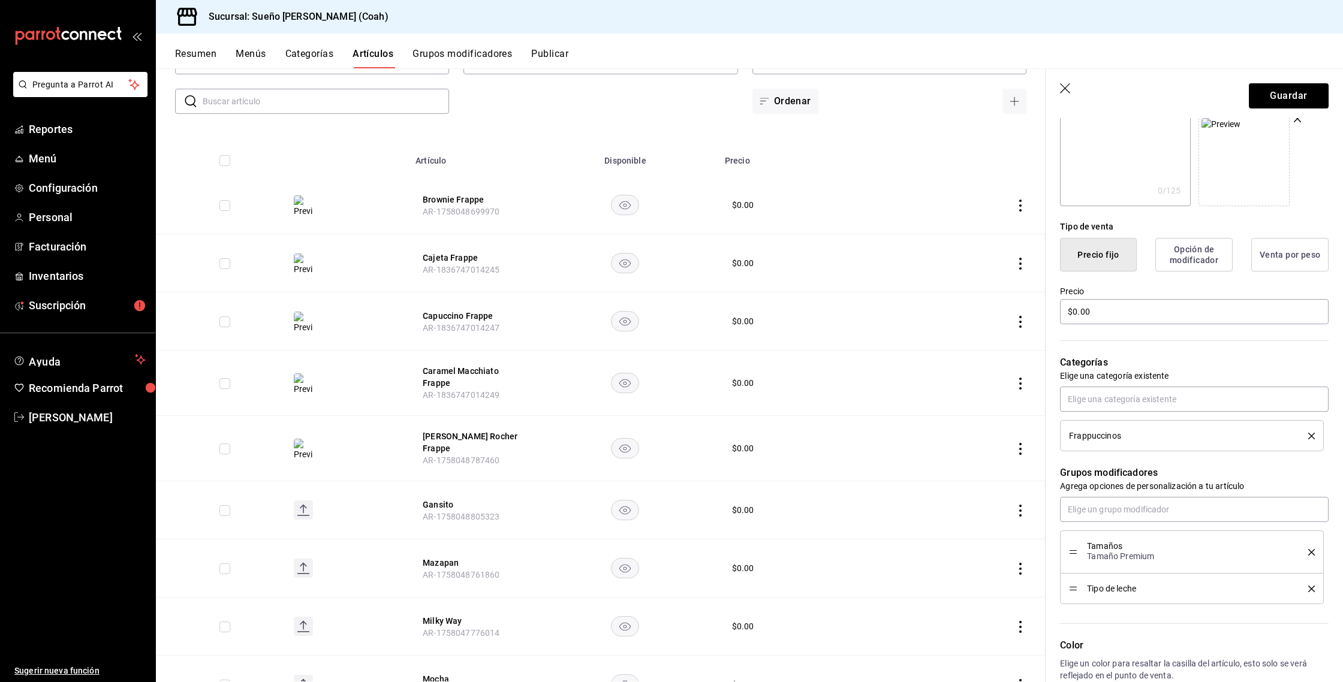
scroll to position [220, 0]
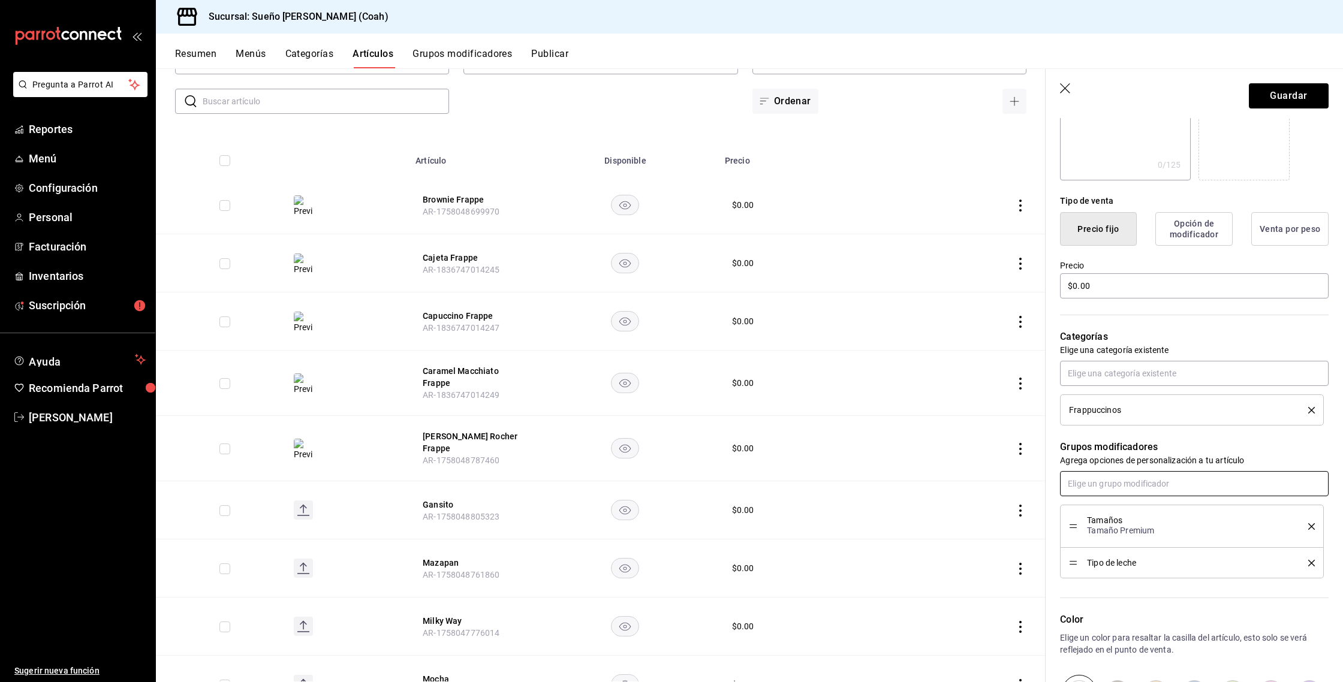
click at [1106, 479] on input "text" at bounding box center [1194, 483] width 269 height 25
type input "shot"
type input "crema"
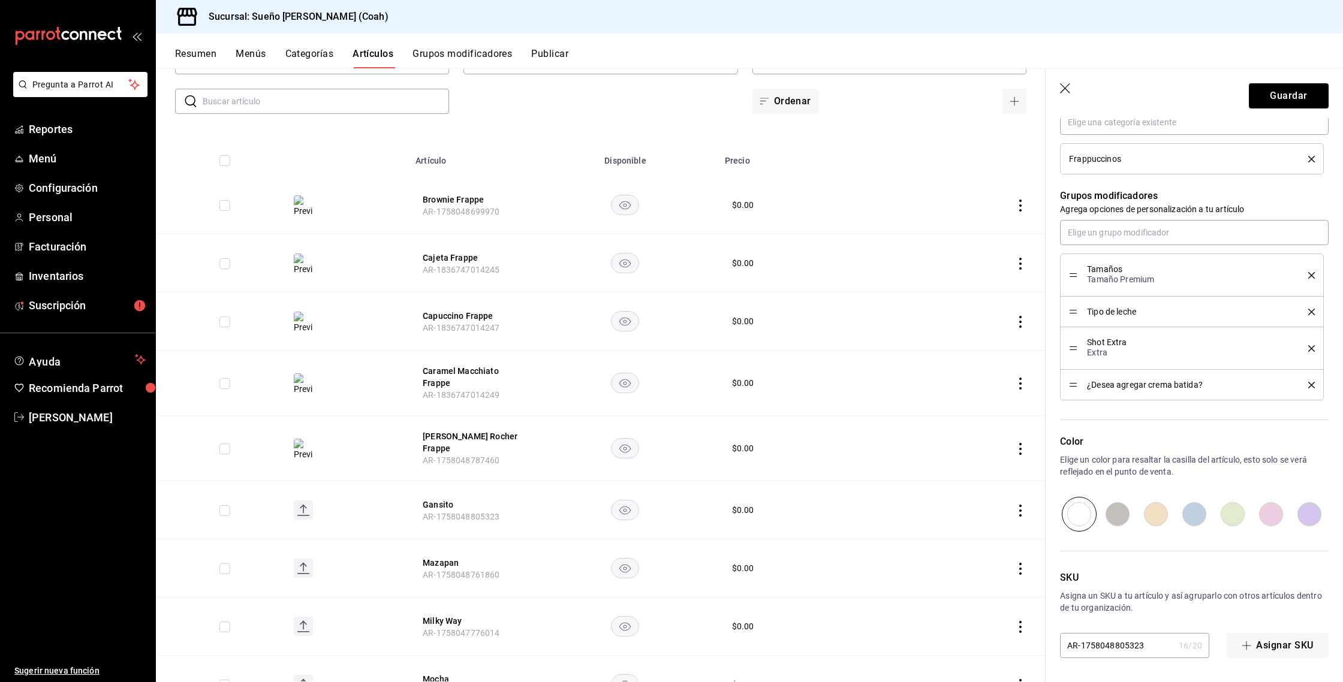
drag, startPoint x: 1153, startPoint y: 441, endPoint x: 1165, endPoint y: 408, distance: 34.5
click at [1153, 441] on p "Color" at bounding box center [1194, 442] width 269 height 14
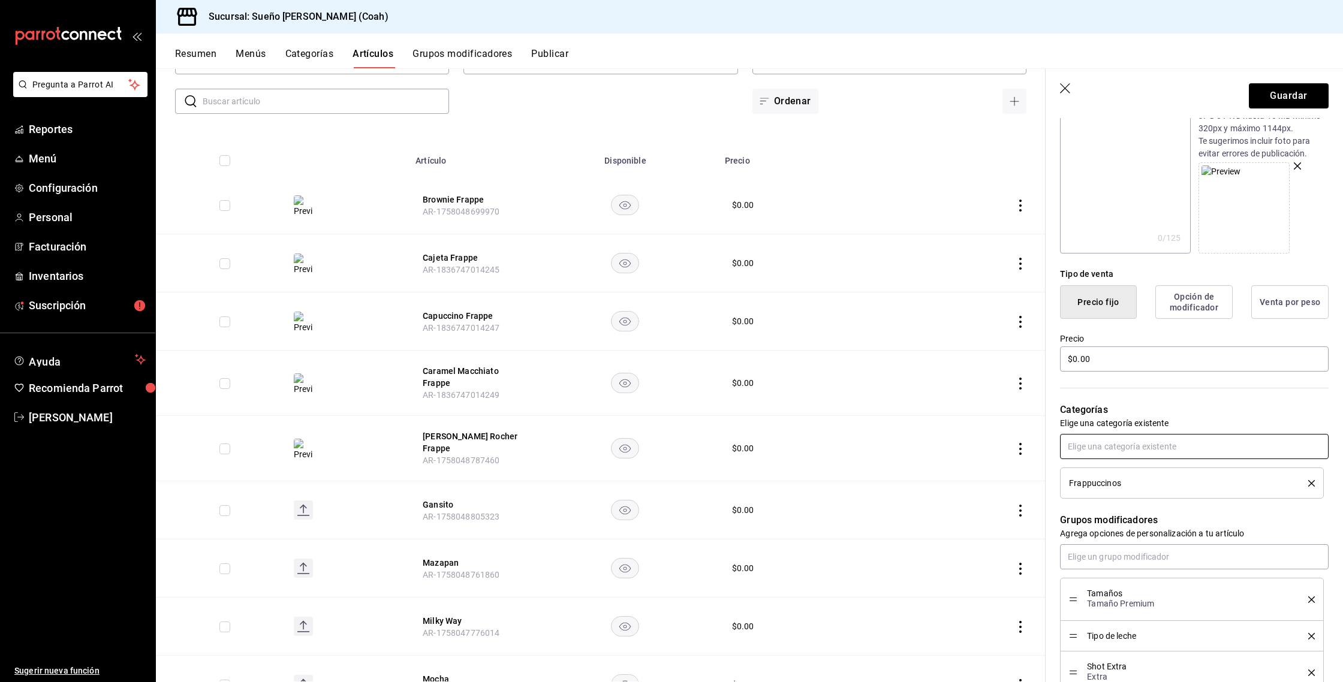
scroll to position [0, 0]
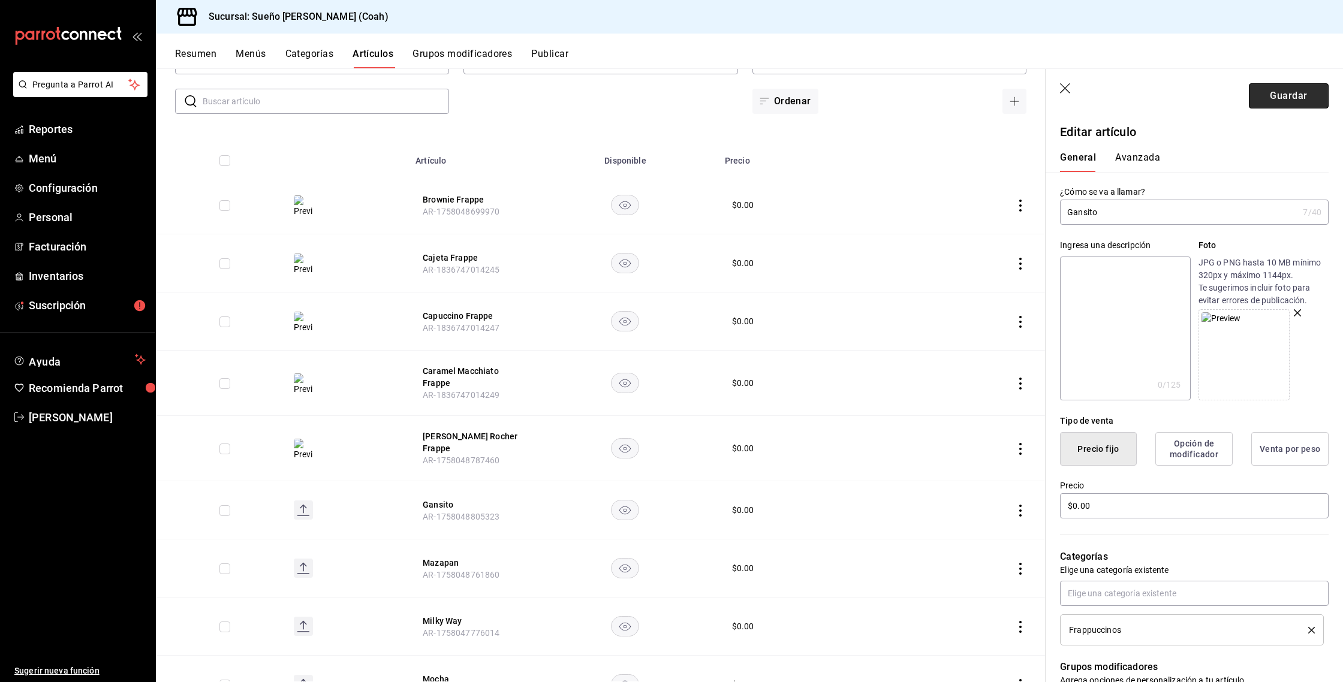
click at [1284, 103] on button "Guardar" at bounding box center [1289, 95] width 80 height 25
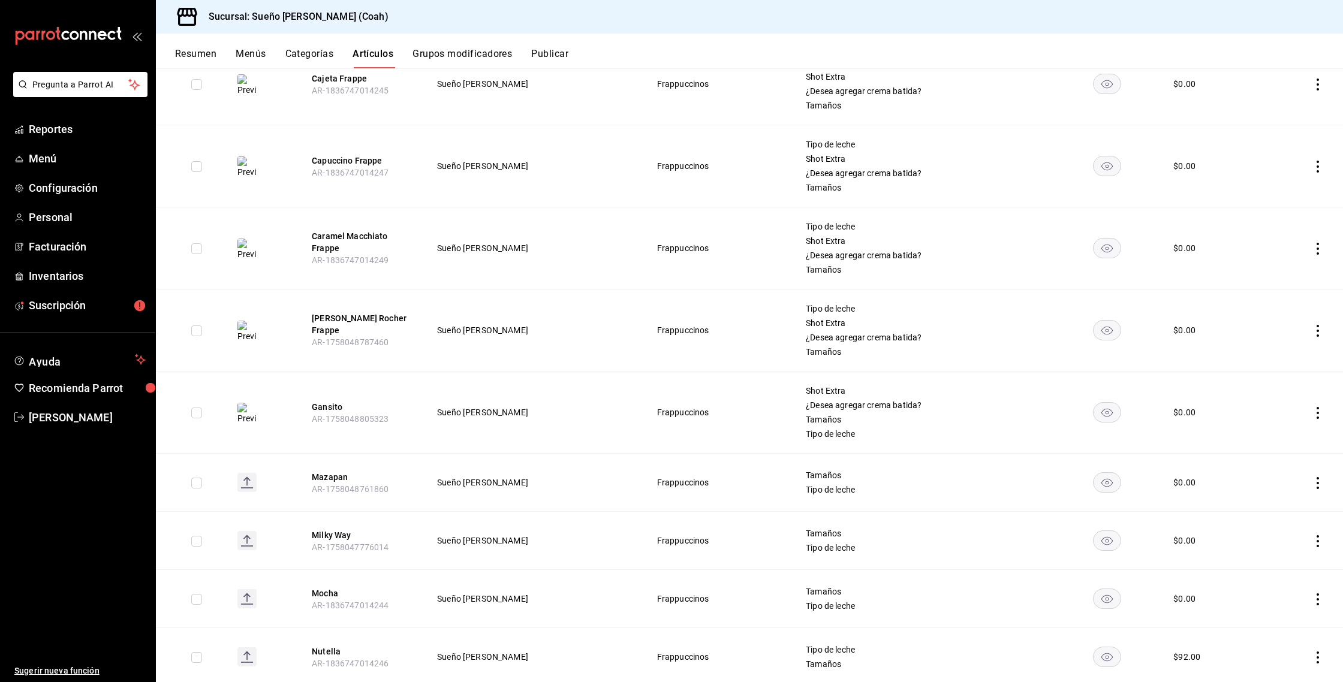
scroll to position [278, 0]
click at [1318, 482] on icon "actions" at bounding box center [1318, 483] width 2 height 12
drag, startPoint x: 1273, startPoint y: 504, endPoint x: 1256, endPoint y: 500, distance: 18.0
click at [1273, 504] on span "Editar" at bounding box center [1281, 510] width 31 height 13
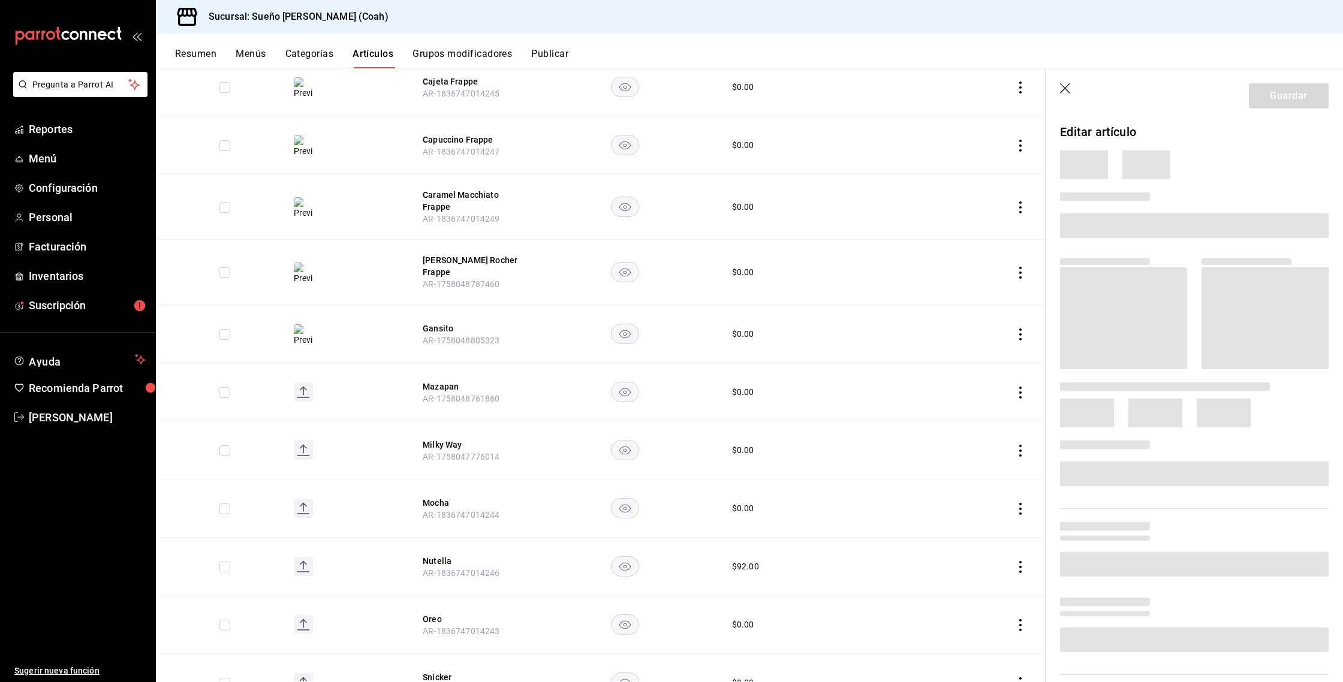
scroll to position [242, 0]
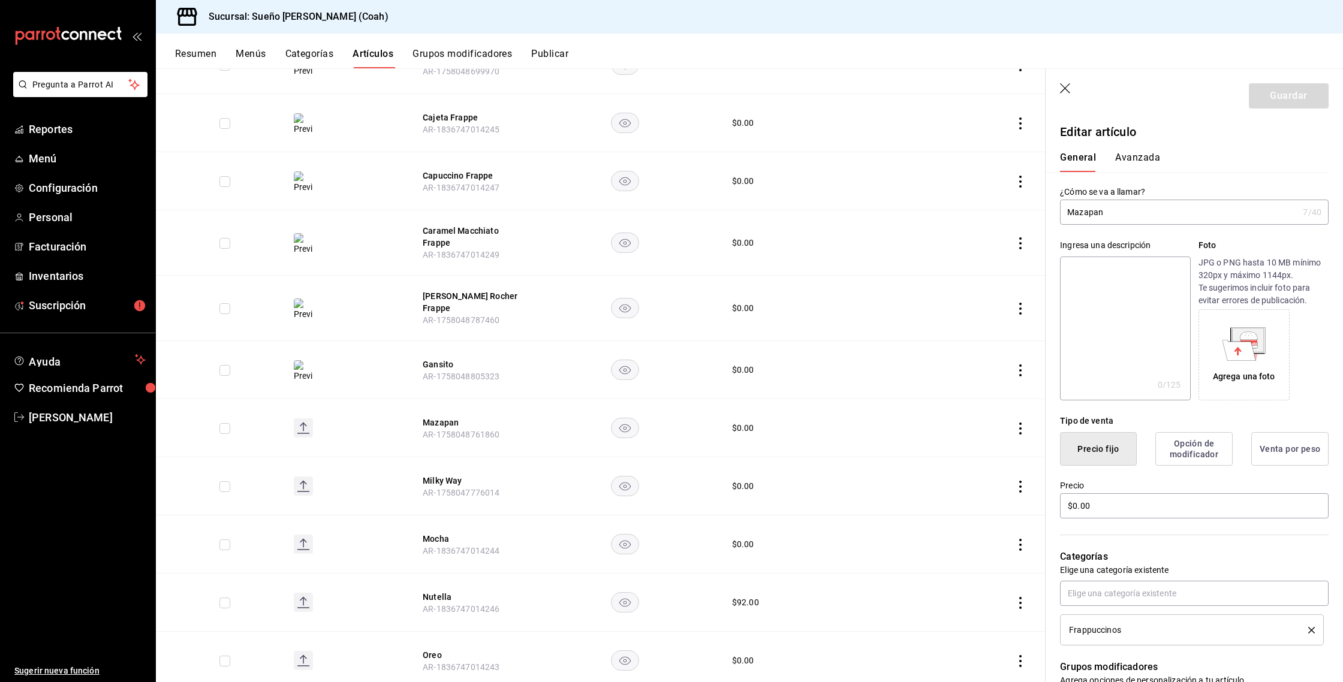
click at [1237, 332] on icon at bounding box center [1248, 340] width 31 height 24
click at [1130, 218] on input "Mazapan" at bounding box center [1179, 212] width 238 height 24
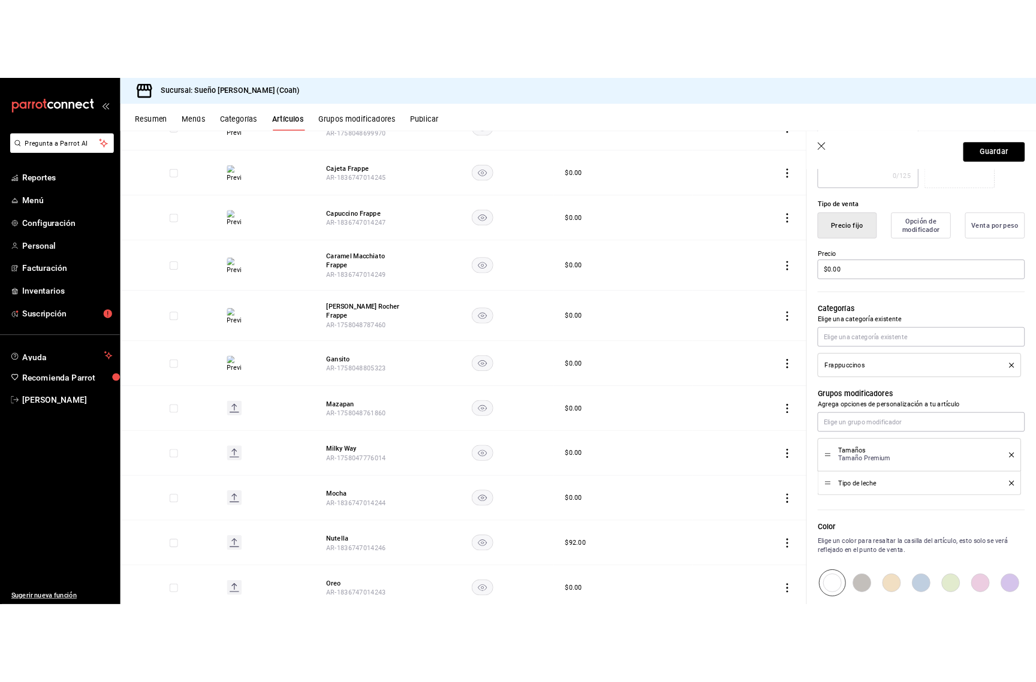
scroll to position [326, 0]
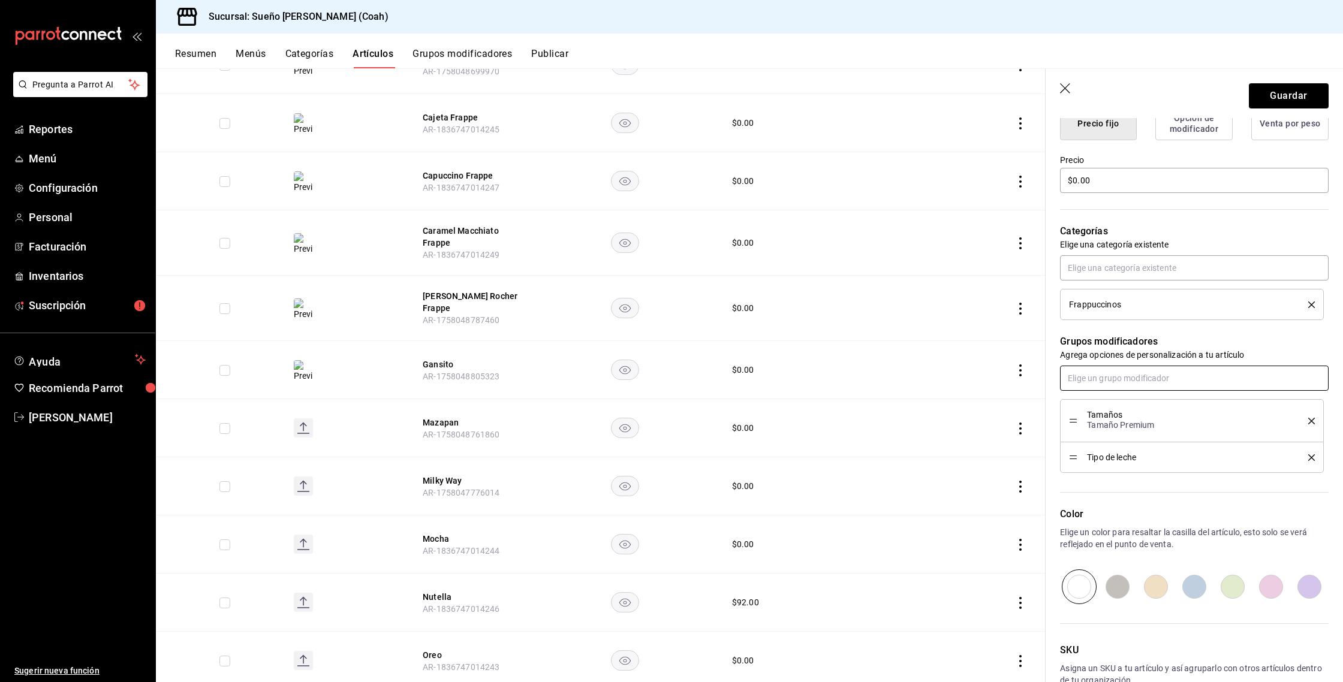
type input "Mazapan Frappe"
click at [1131, 381] on input "text" at bounding box center [1194, 378] width 269 height 25
type input "shot"
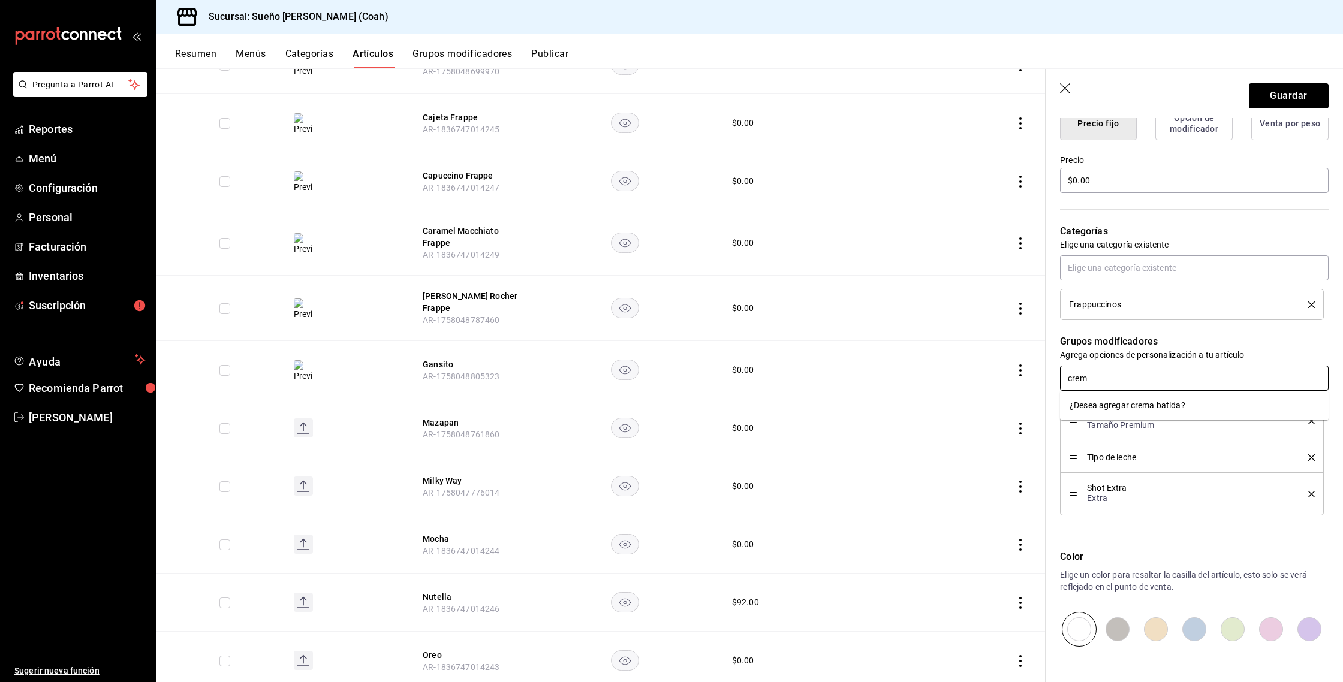
type input "crema"
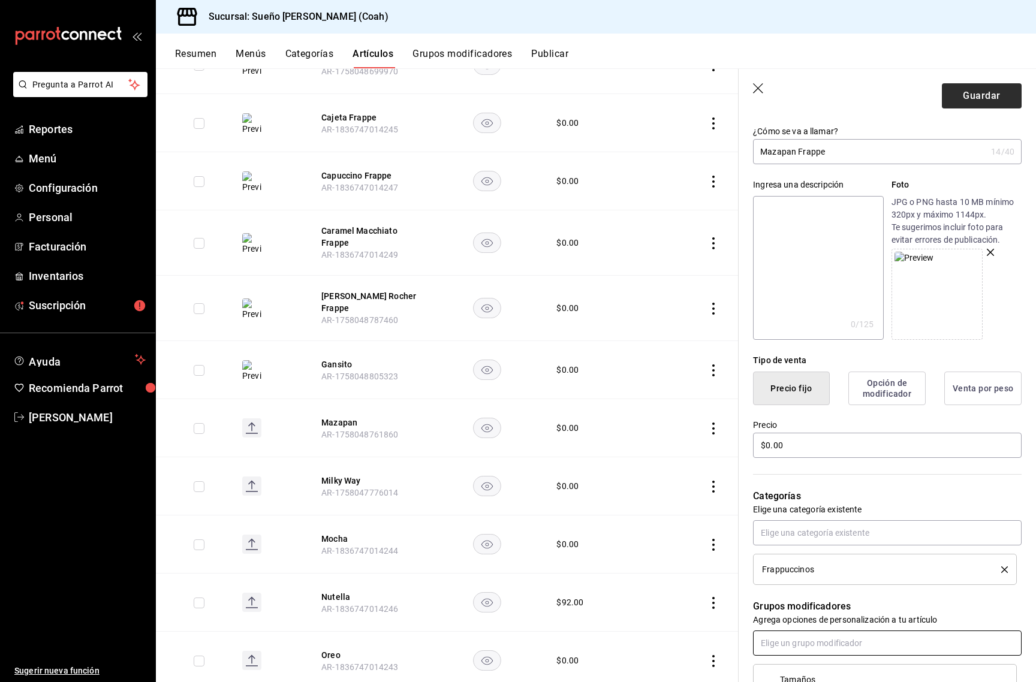
scroll to position [58, 0]
click at [980, 92] on button "Guardar" at bounding box center [982, 95] width 80 height 25
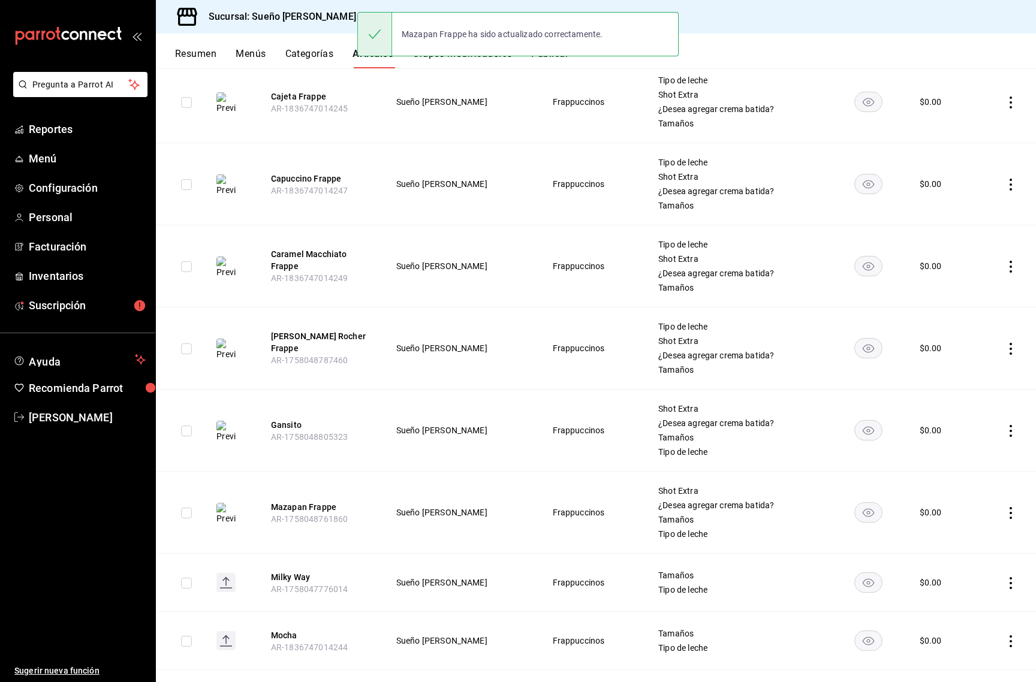
scroll to position [291, 0]
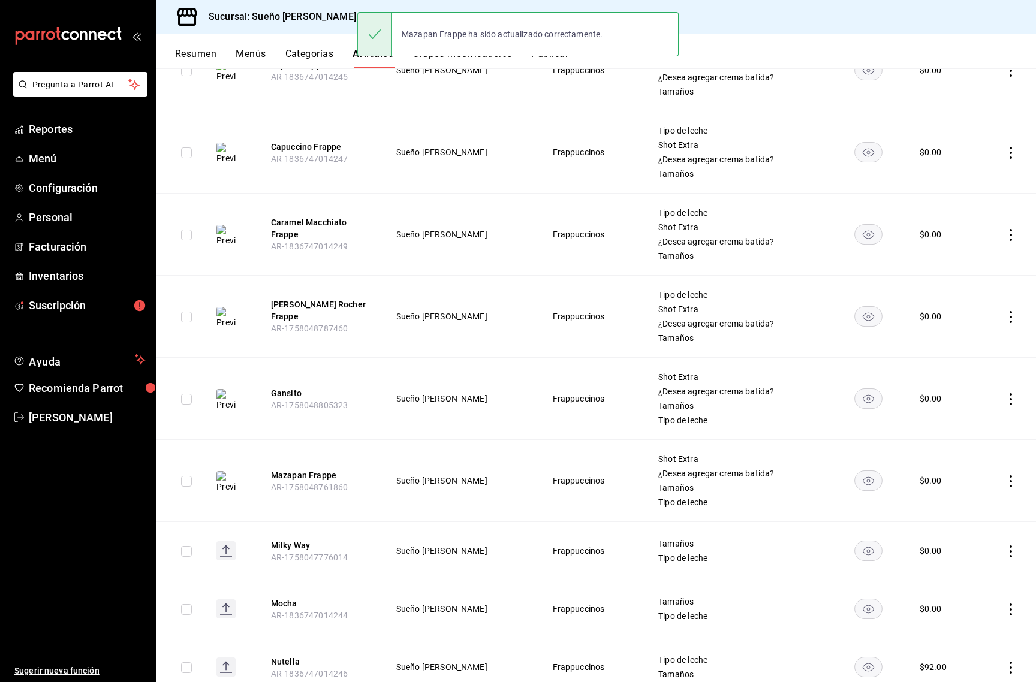
click at [1013, 401] on icon "actions" at bounding box center [1011, 399] width 12 height 12
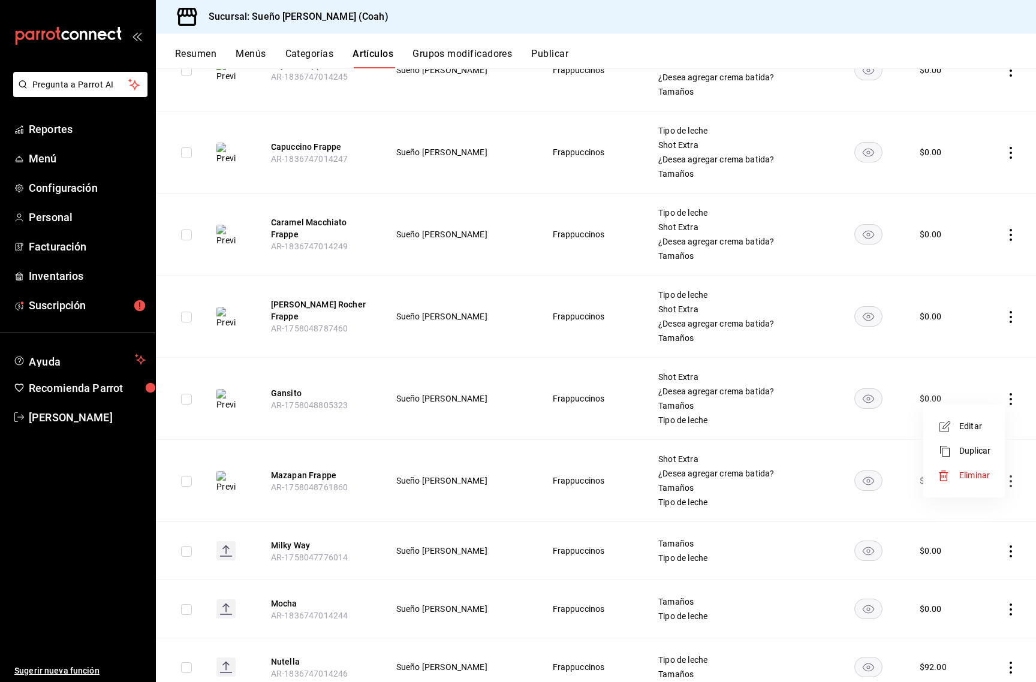
click at [982, 420] on span "Editar" at bounding box center [974, 426] width 31 height 13
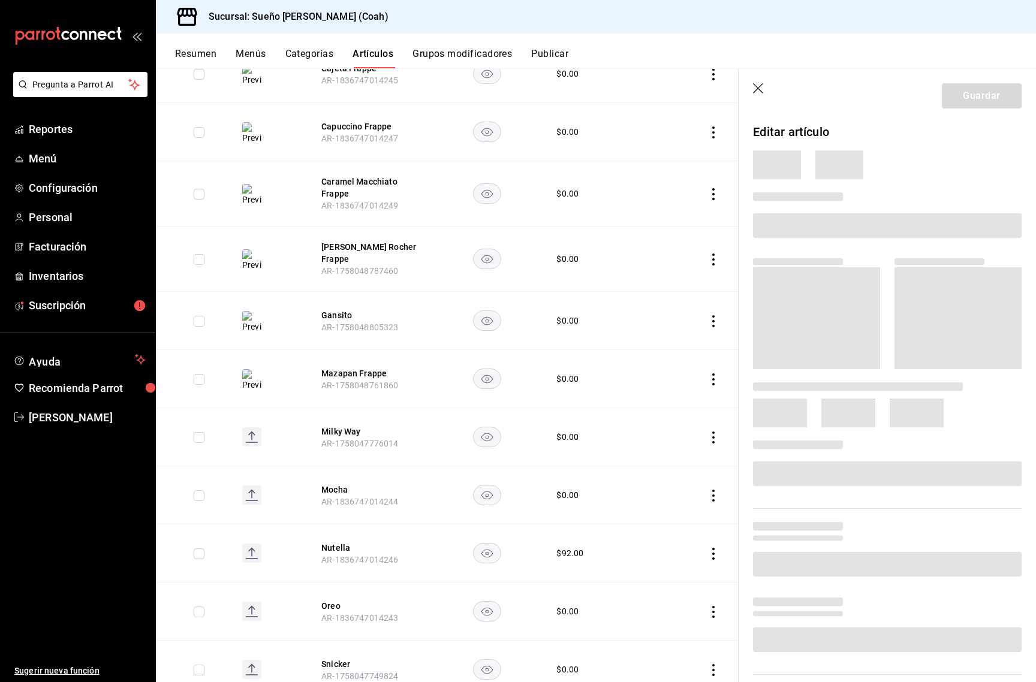
scroll to position [255, 0]
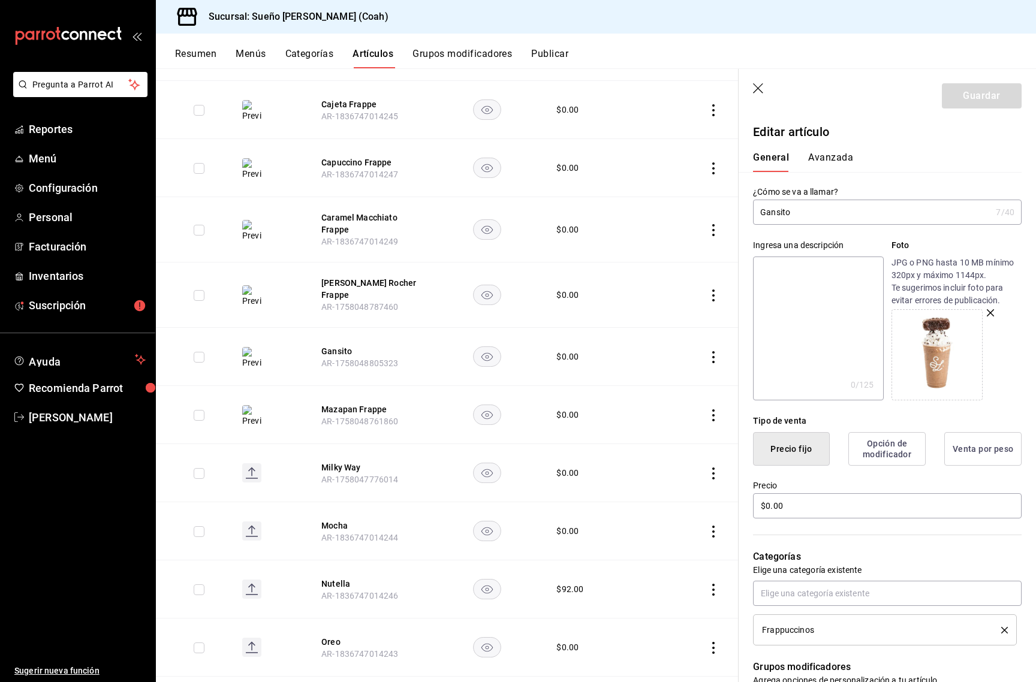
click at [880, 219] on input "Gansito" at bounding box center [872, 212] width 238 height 24
type input "Gansito Frappe"
click at [951, 110] on header "Guardar" at bounding box center [887, 93] width 297 height 49
click at [958, 100] on button "Guardar" at bounding box center [982, 95] width 80 height 25
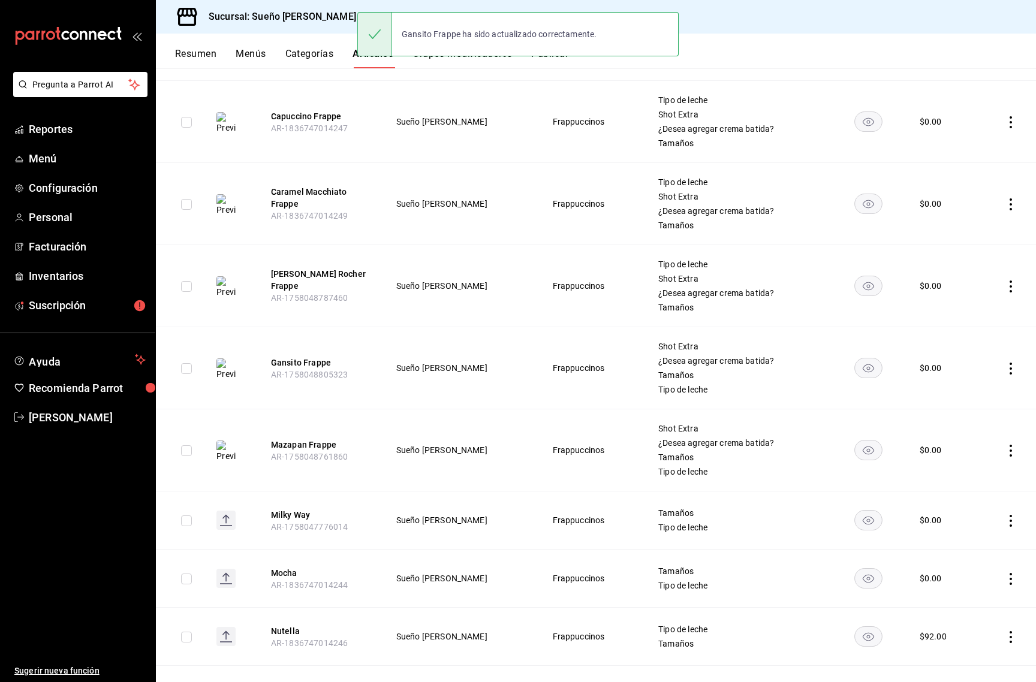
scroll to position [321, 0]
click at [1011, 522] on icon "actions" at bounding box center [1011, 522] width 2 height 12
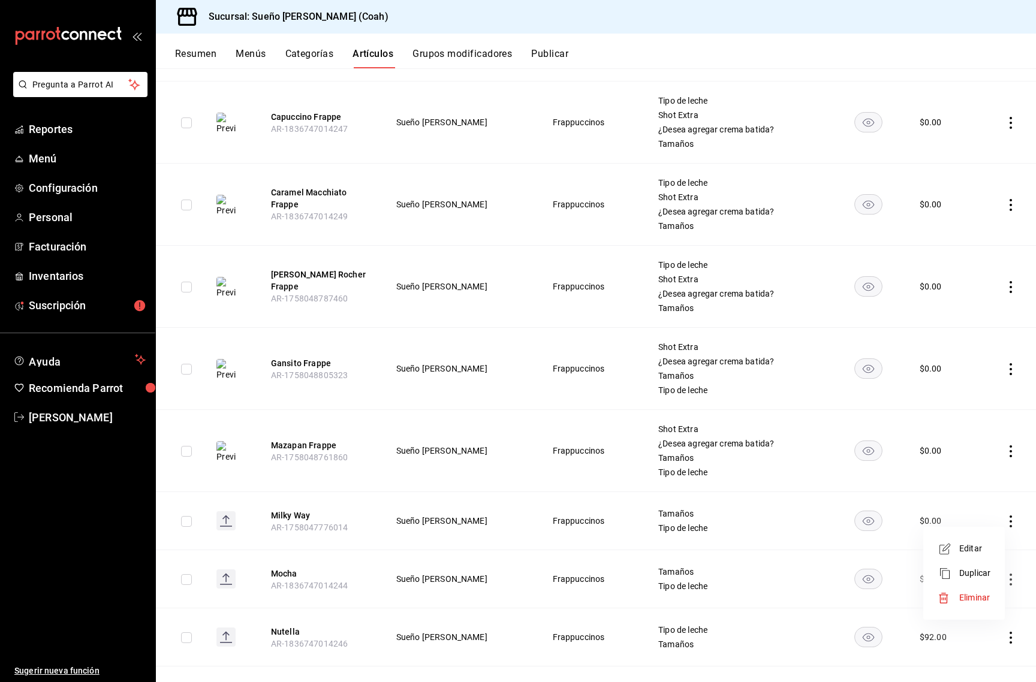
click at [981, 547] on span "Editar" at bounding box center [974, 549] width 31 height 13
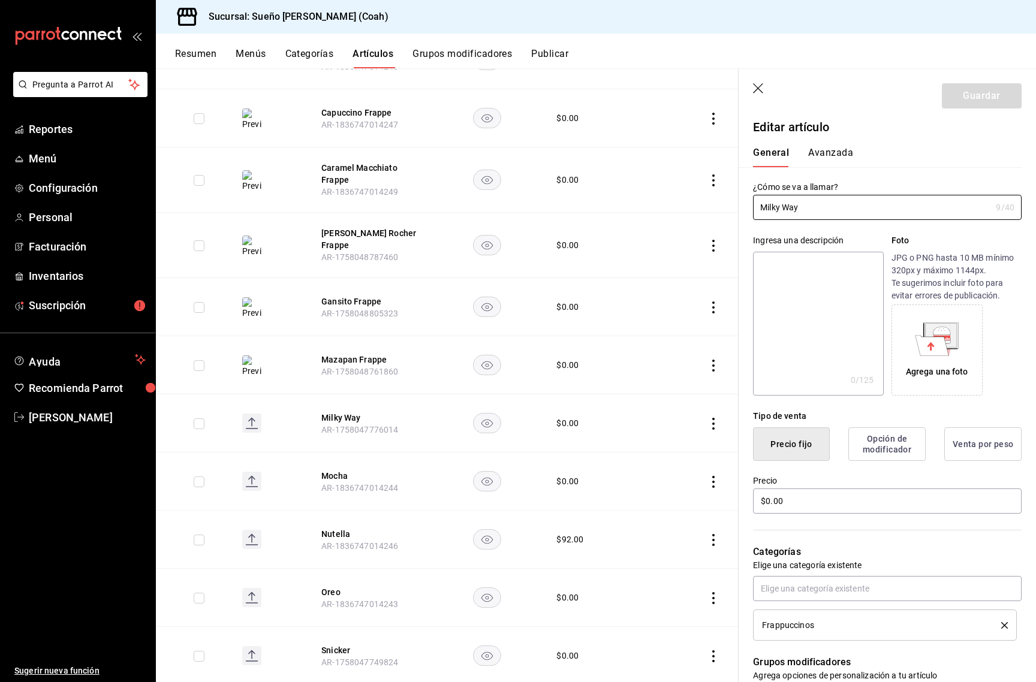
scroll to position [7, 0]
click at [959, 348] on div "Agrega una foto" at bounding box center [937, 347] width 85 height 85
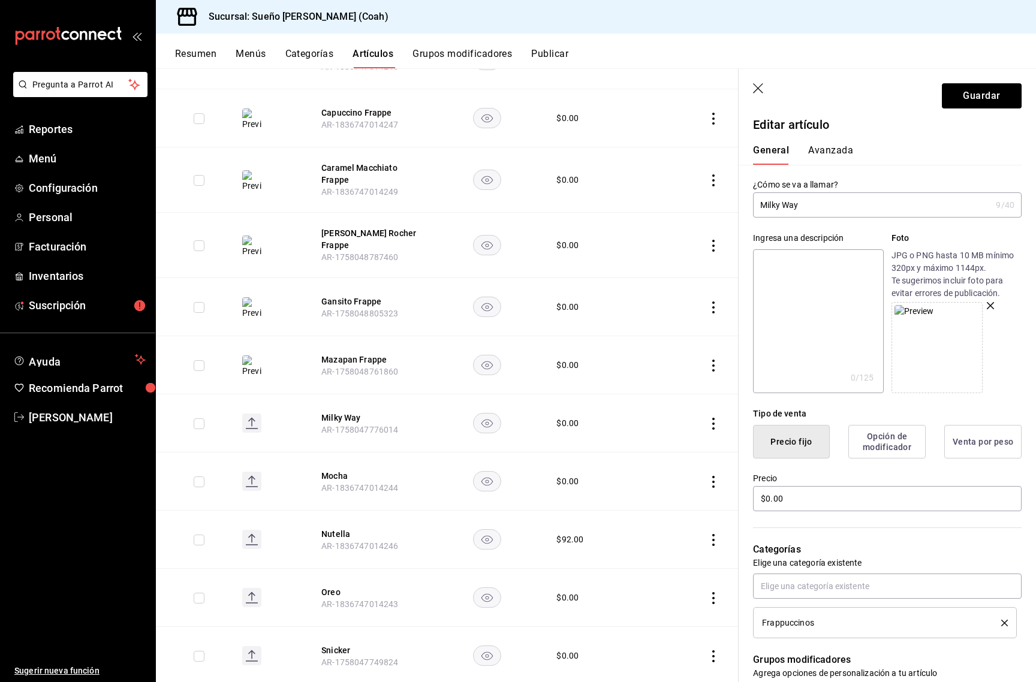
click at [865, 214] on input "Milky Way" at bounding box center [872, 205] width 238 height 24
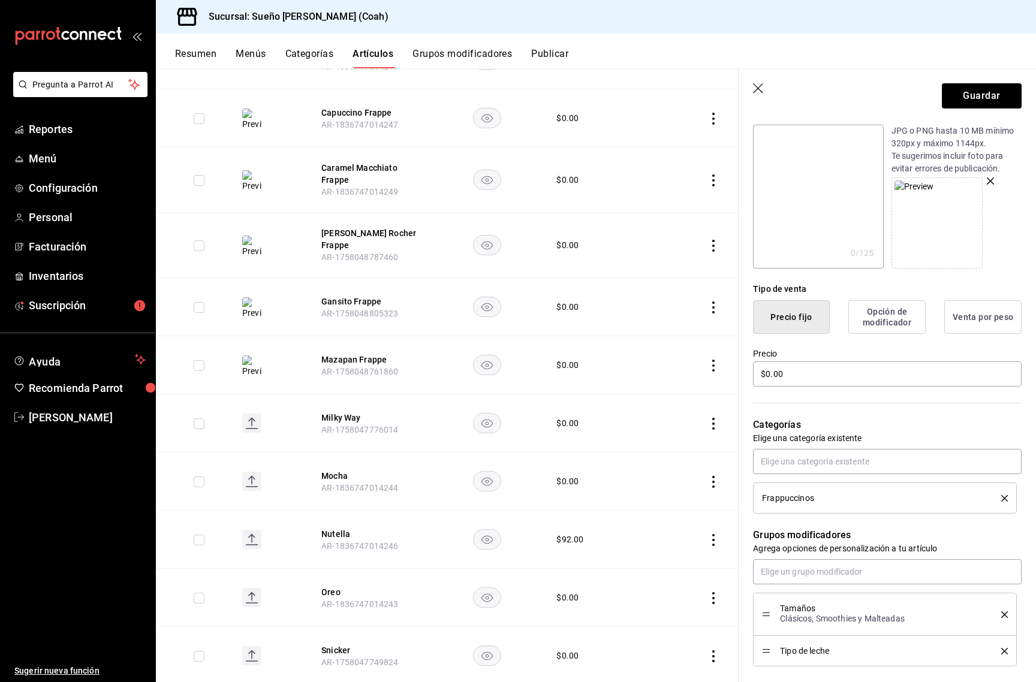
scroll to position [182, 0]
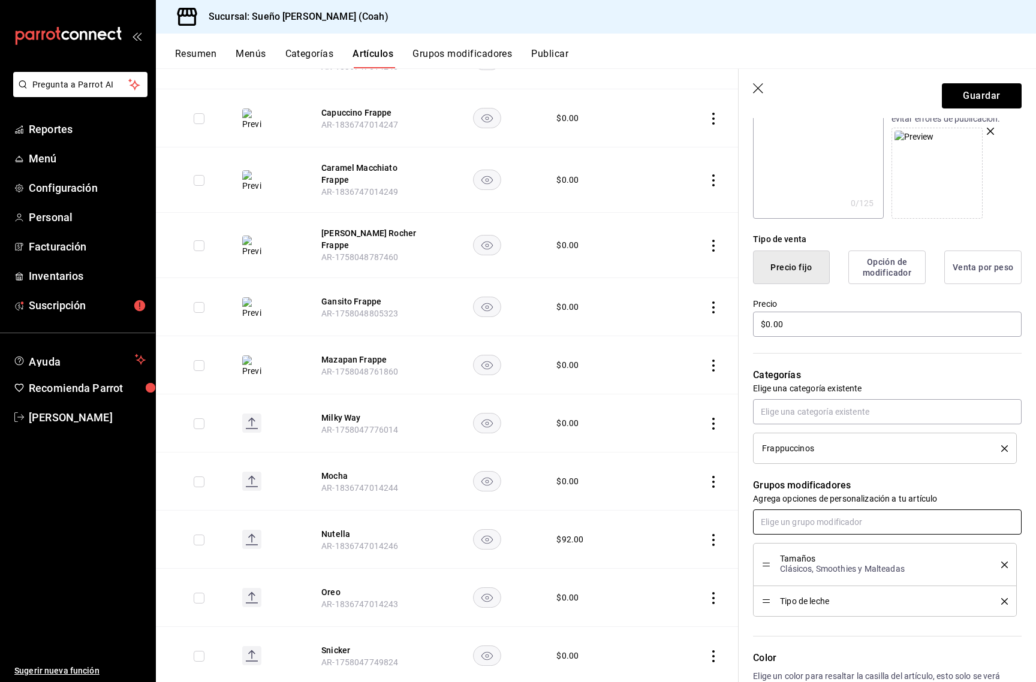
type input "Milky Way Frappe"
click at [826, 523] on input "text" at bounding box center [887, 522] width 269 height 25
type input "shot"
type input "crema"
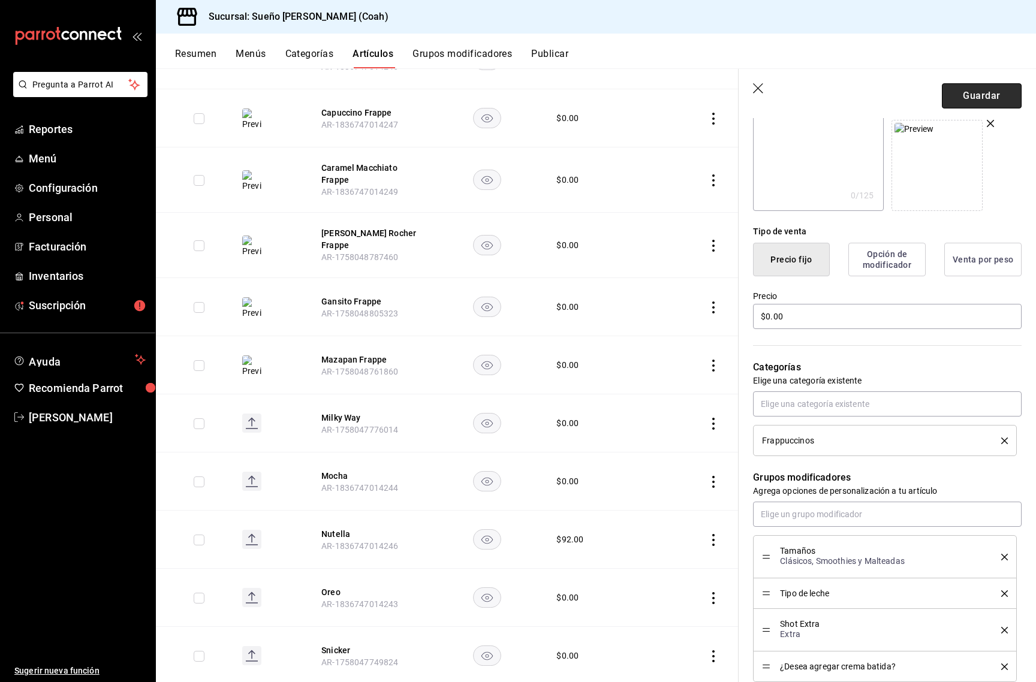
click at [985, 91] on button "Guardar" at bounding box center [982, 95] width 80 height 25
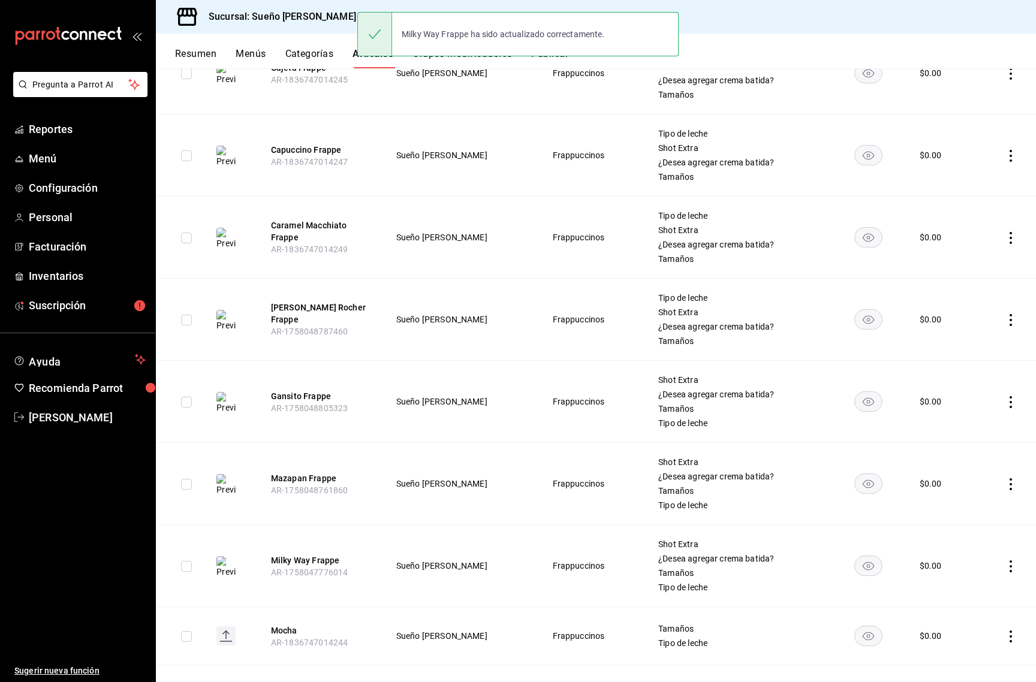
scroll to position [426, 0]
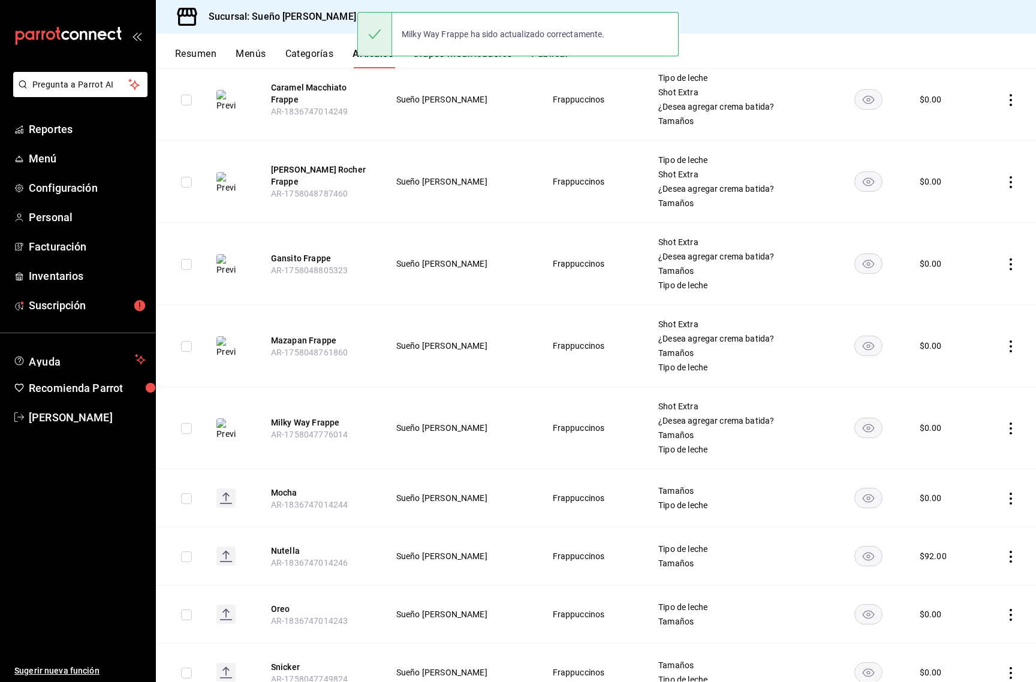
click at [1013, 500] on icon "actions" at bounding box center [1011, 499] width 12 height 12
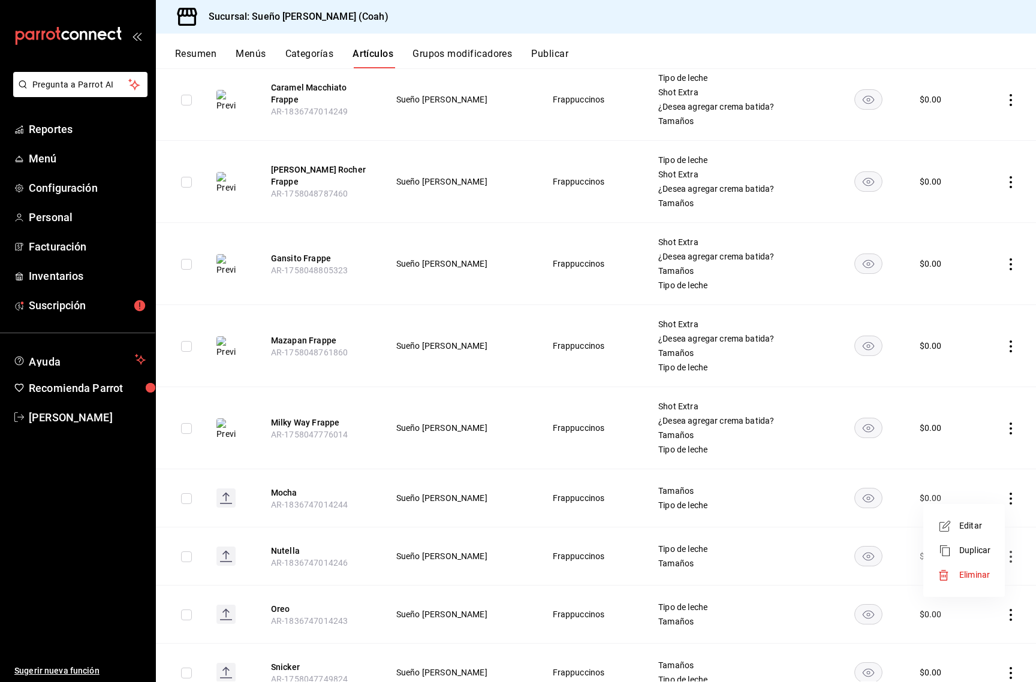
click at [968, 531] on span "Editar" at bounding box center [974, 526] width 31 height 13
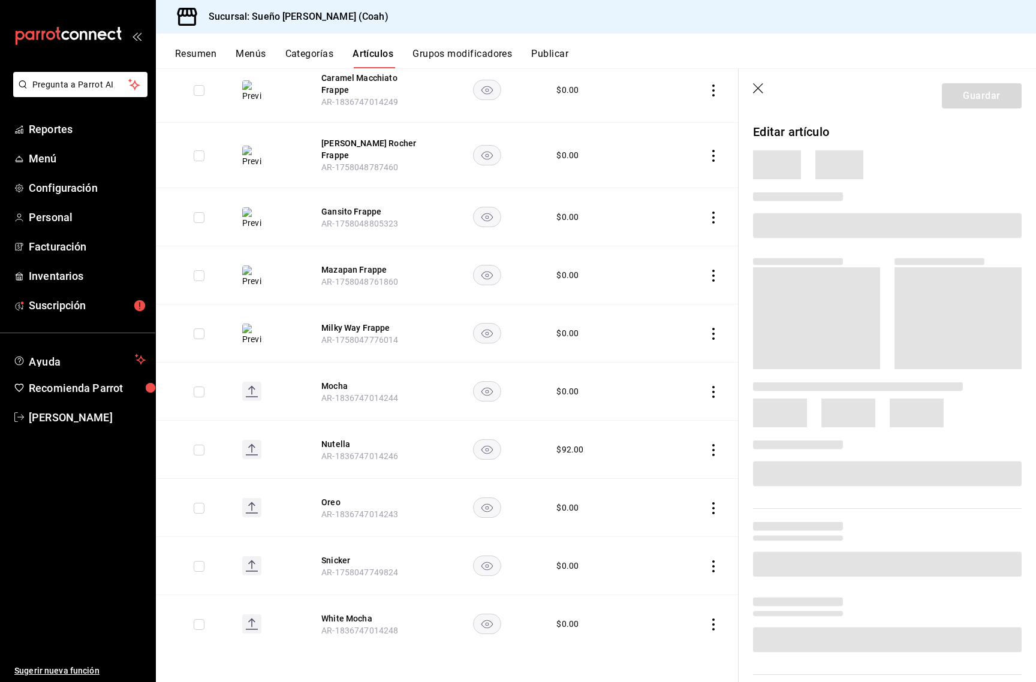
scroll to position [345, 0]
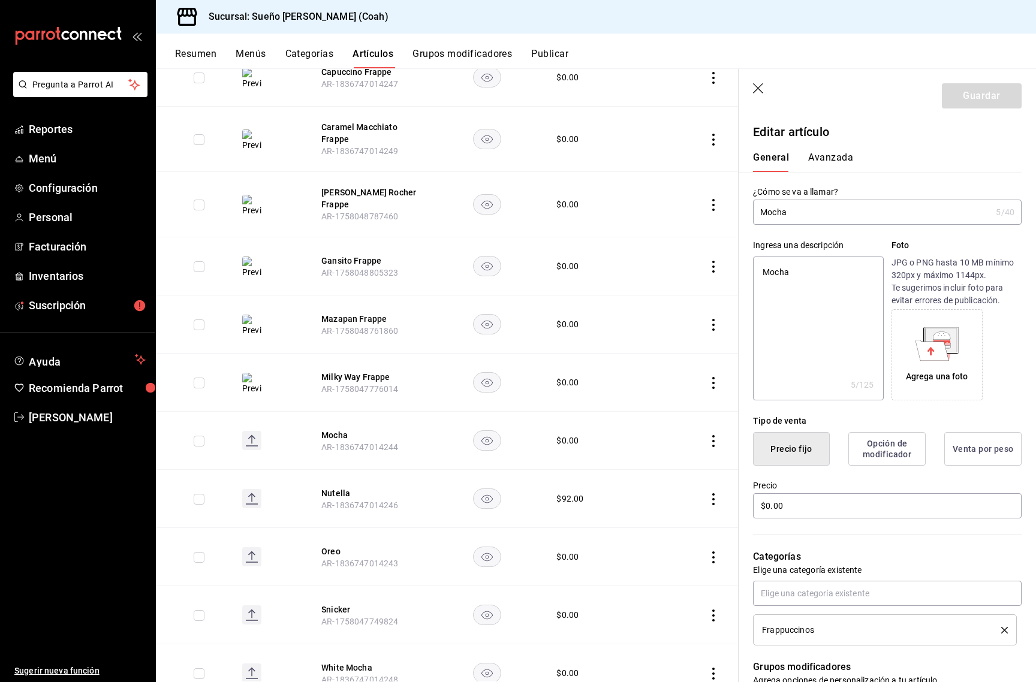
click at [847, 218] on input "Mocha" at bounding box center [872, 212] width 238 height 24
type input "Mocha"
type textarea "x"
type input "Mocha F"
type textarea "x"
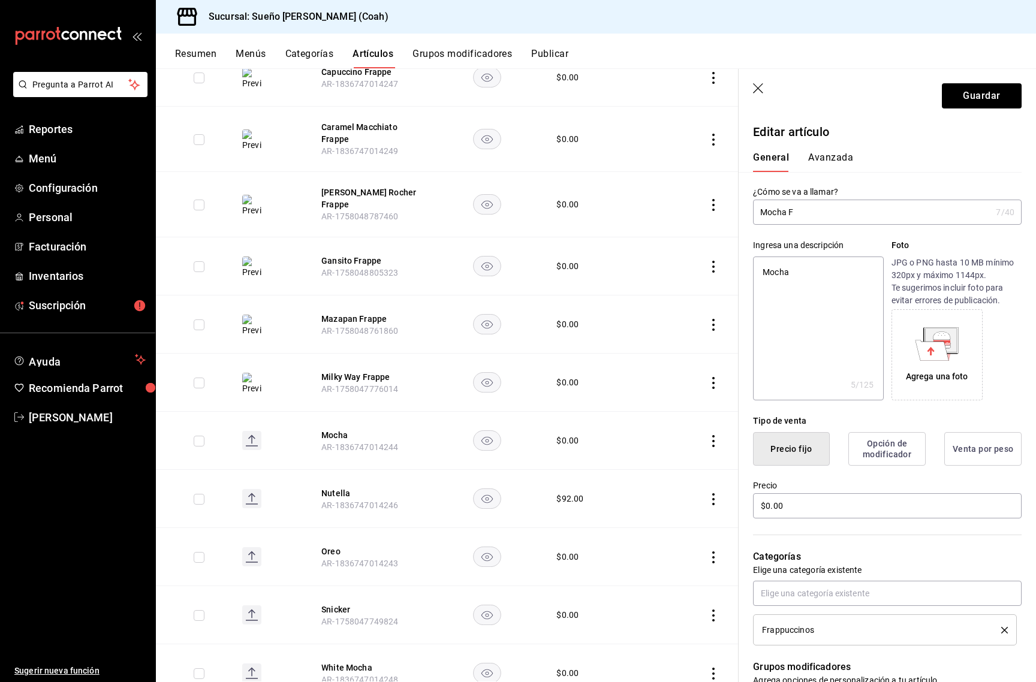
type input "Mocha Fr"
type textarea "x"
type input "Mocha Fra"
type textarea "x"
type input "Mocha Frap"
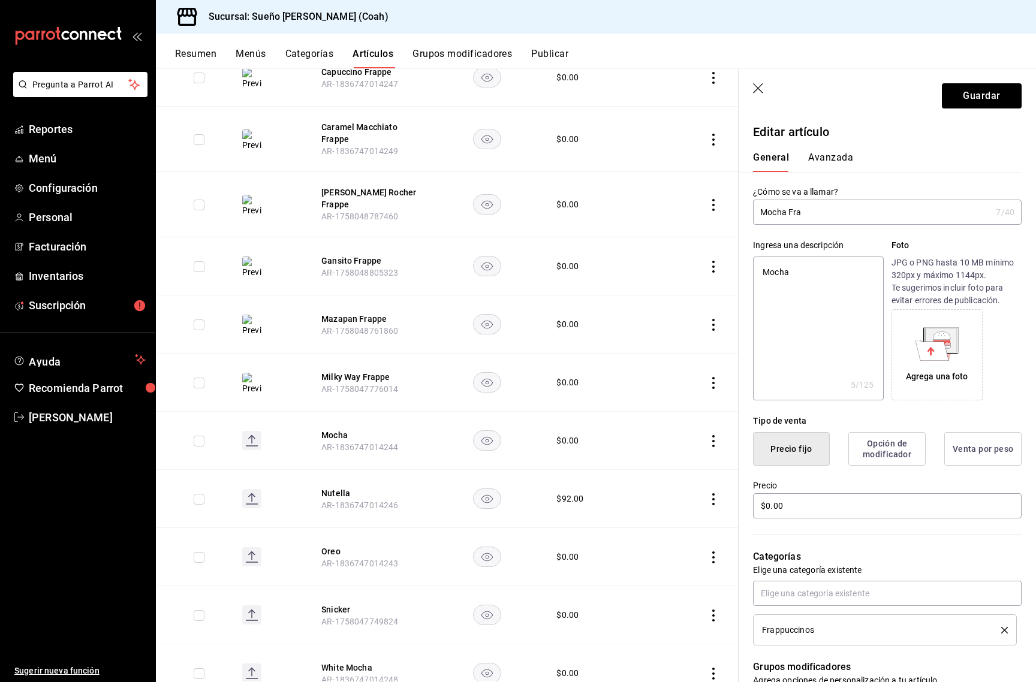
type textarea "x"
type input "[PERSON_NAME]"
type textarea "x"
type input "Mocha Frappe"
type textarea "x"
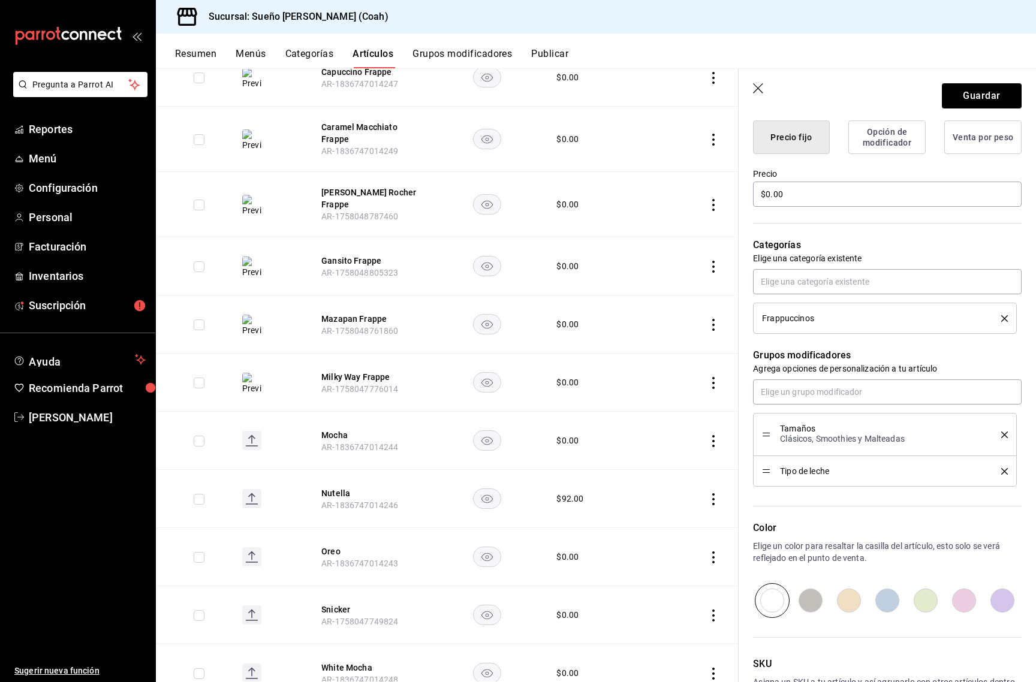
scroll to position [398, 0]
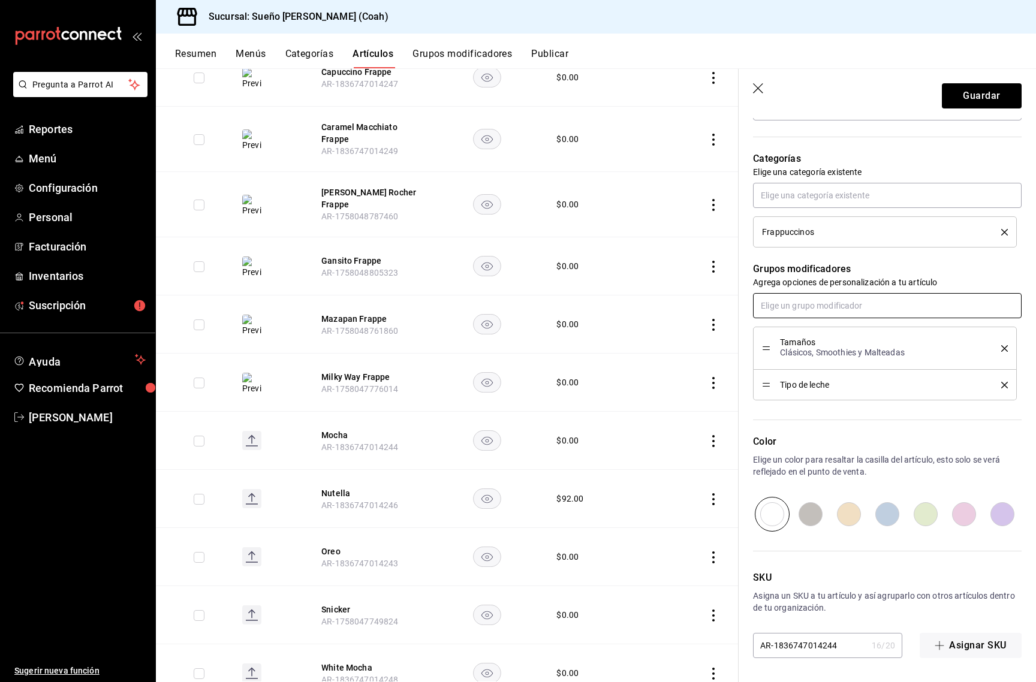
type input "Mocha Frappe"
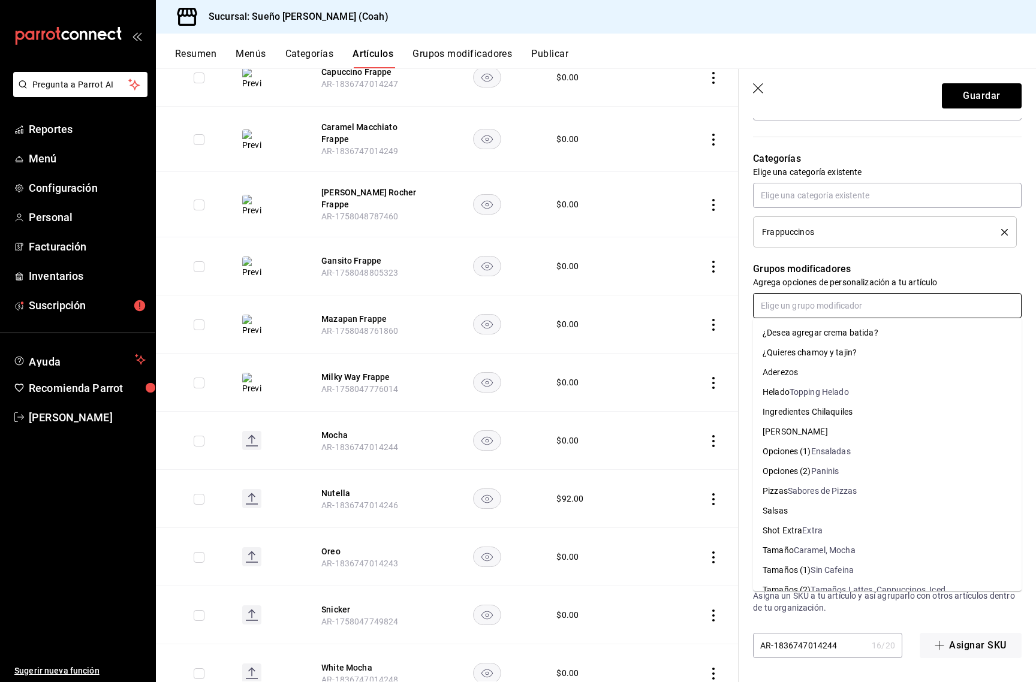
click at [825, 300] on input "text" at bounding box center [887, 305] width 269 height 25
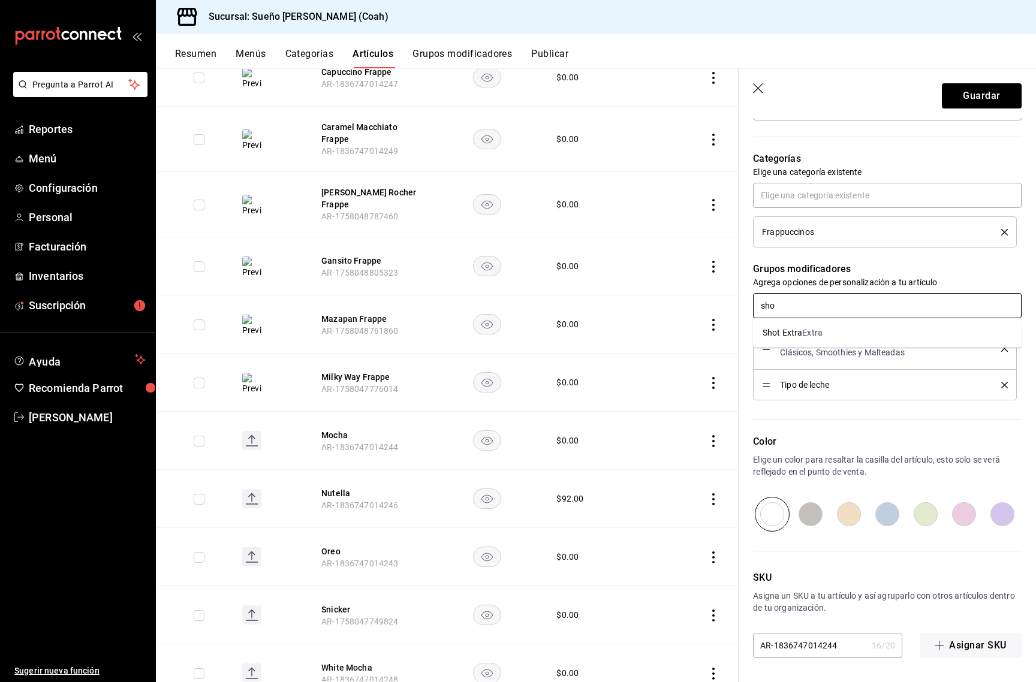
type input "shot"
type textarea "x"
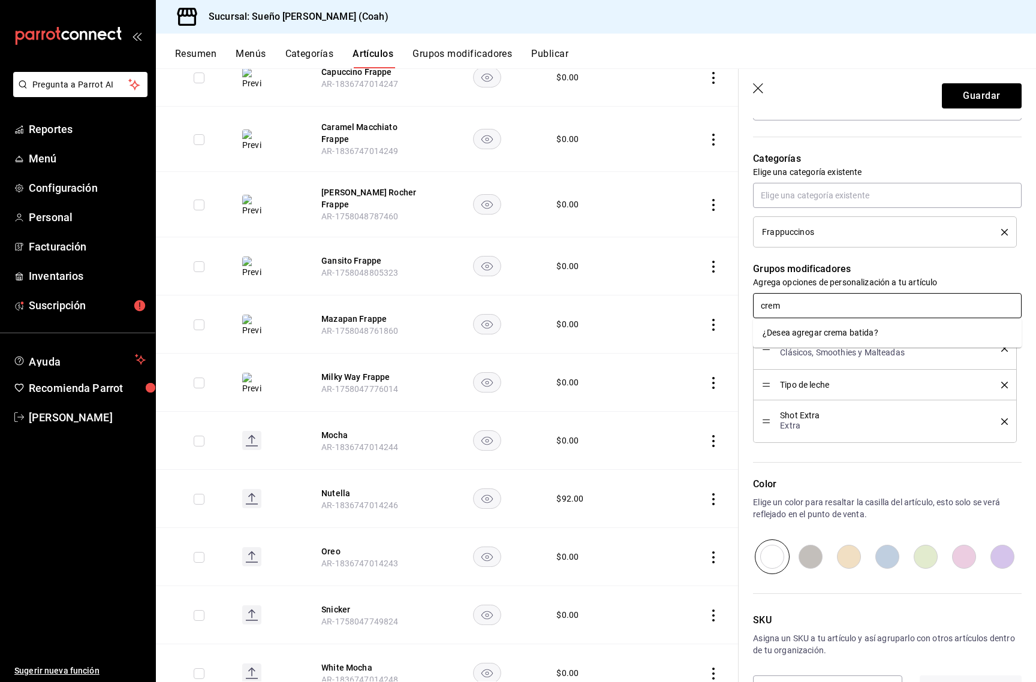
type input "crema"
type textarea "x"
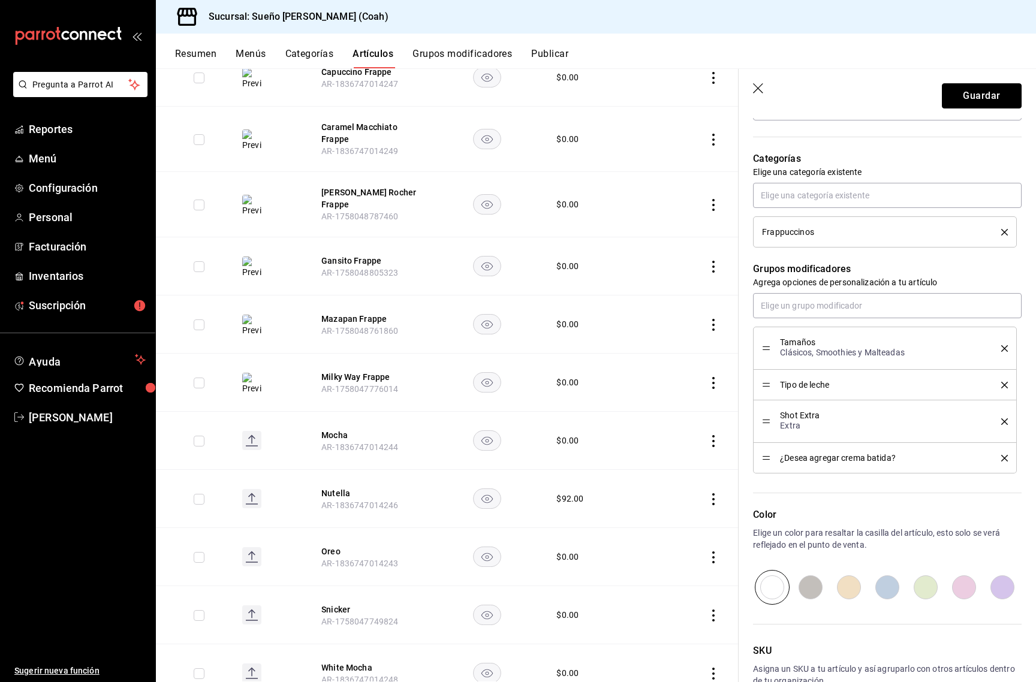
click at [995, 89] on button "Guardar" at bounding box center [982, 95] width 80 height 25
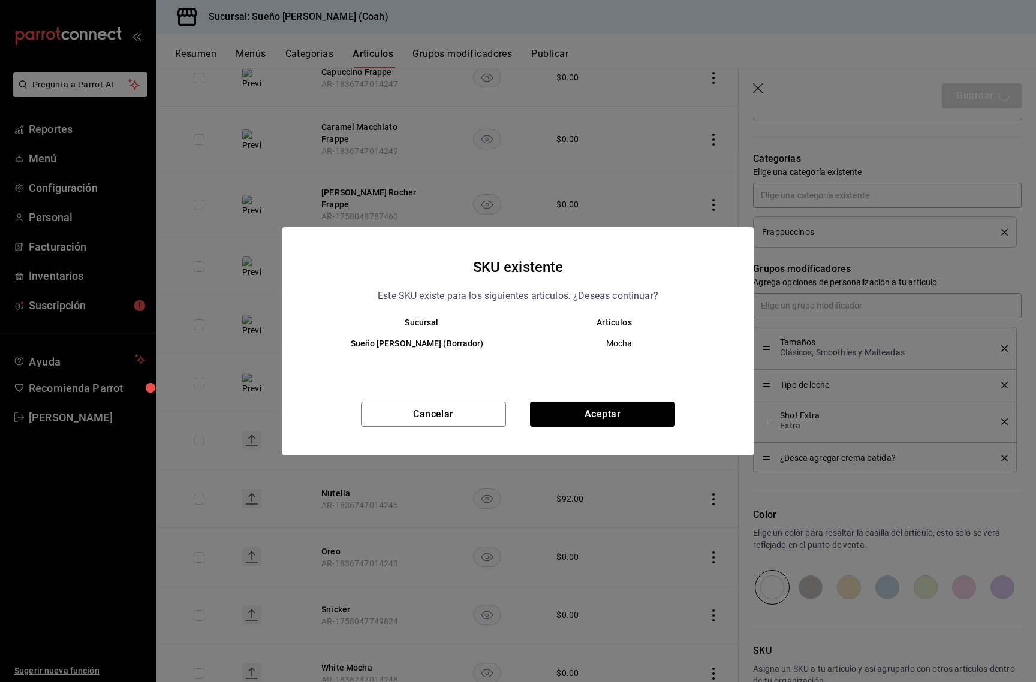
drag, startPoint x: 580, startPoint y: 411, endPoint x: 585, endPoint y: 406, distance: 6.4
click at [581, 410] on button "Aceptar" at bounding box center [602, 414] width 145 height 25
type textarea "x"
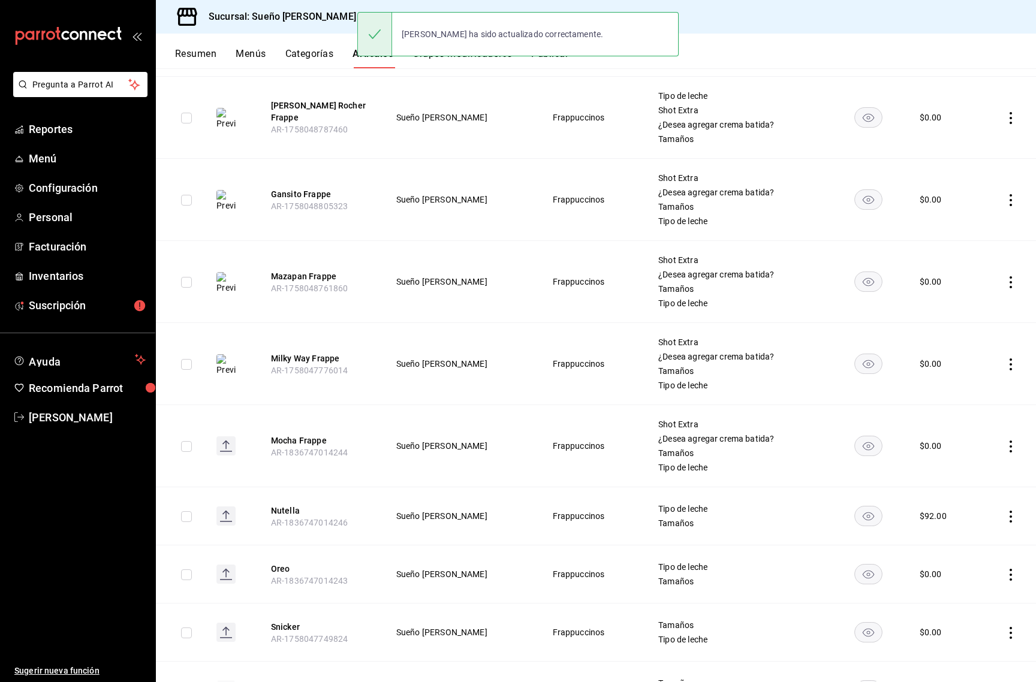
scroll to position [491, 0]
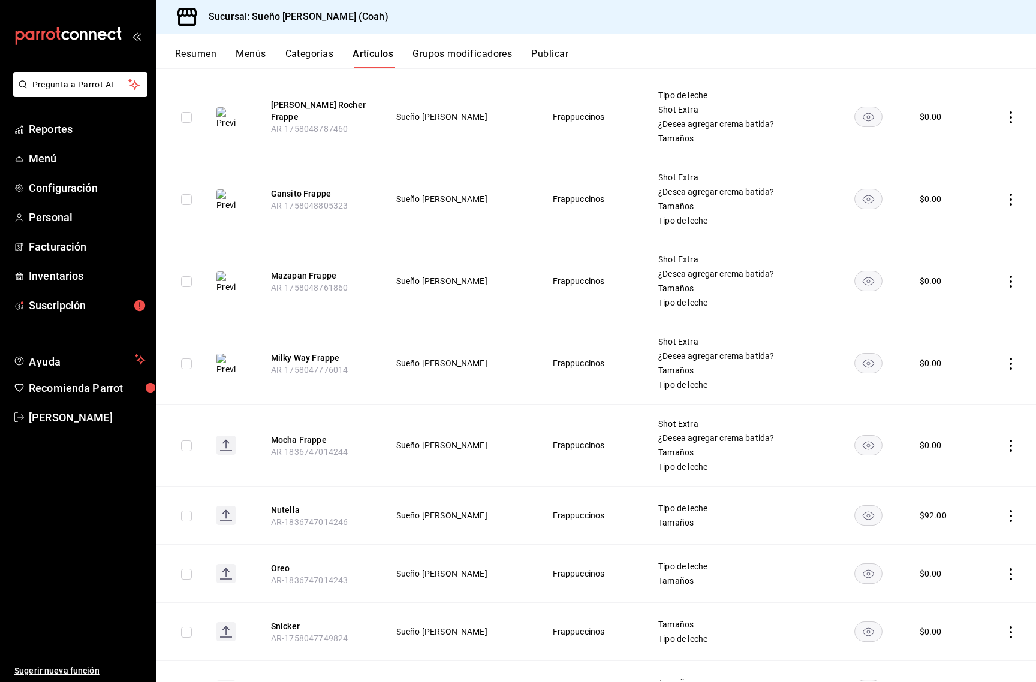
click at [1010, 449] on icon "actions" at bounding box center [1011, 446] width 12 height 12
drag, startPoint x: 957, startPoint y: 476, endPoint x: 947, endPoint y: 453, distance: 25.3
click at [957, 476] on div at bounding box center [949, 474] width 22 height 14
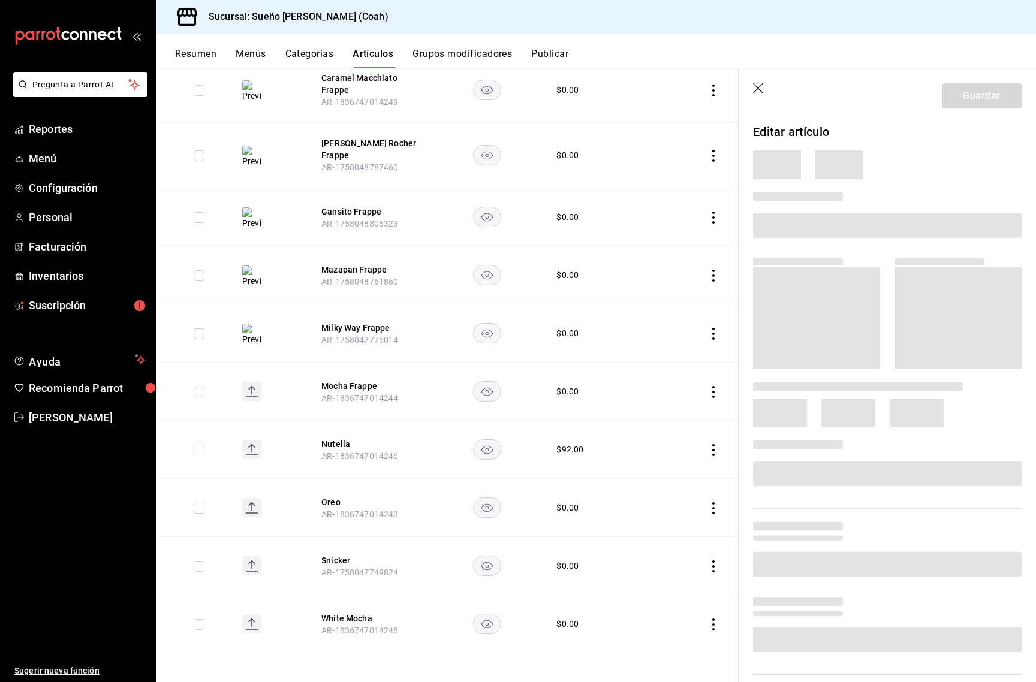
scroll to position [348, 0]
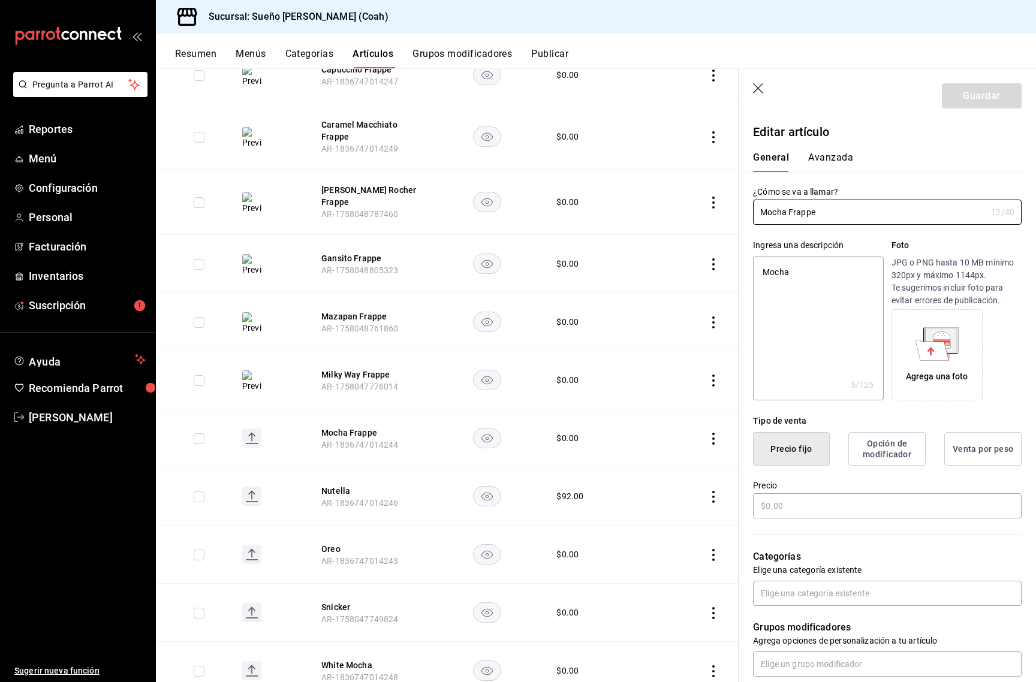
type textarea "x"
type input "$0.00"
click at [972, 371] on div "Agrega una foto" at bounding box center [937, 354] width 85 height 85
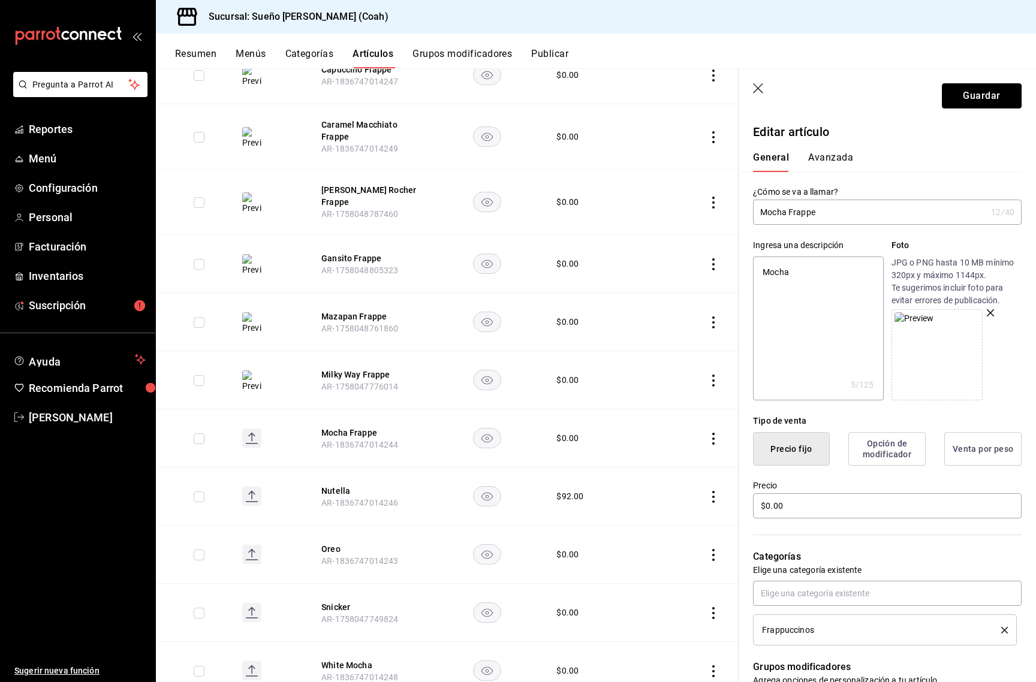
drag, startPoint x: 995, startPoint y: 97, endPoint x: 982, endPoint y: 104, distance: 15.3
click at [995, 97] on button "Guardar" at bounding box center [982, 95] width 80 height 25
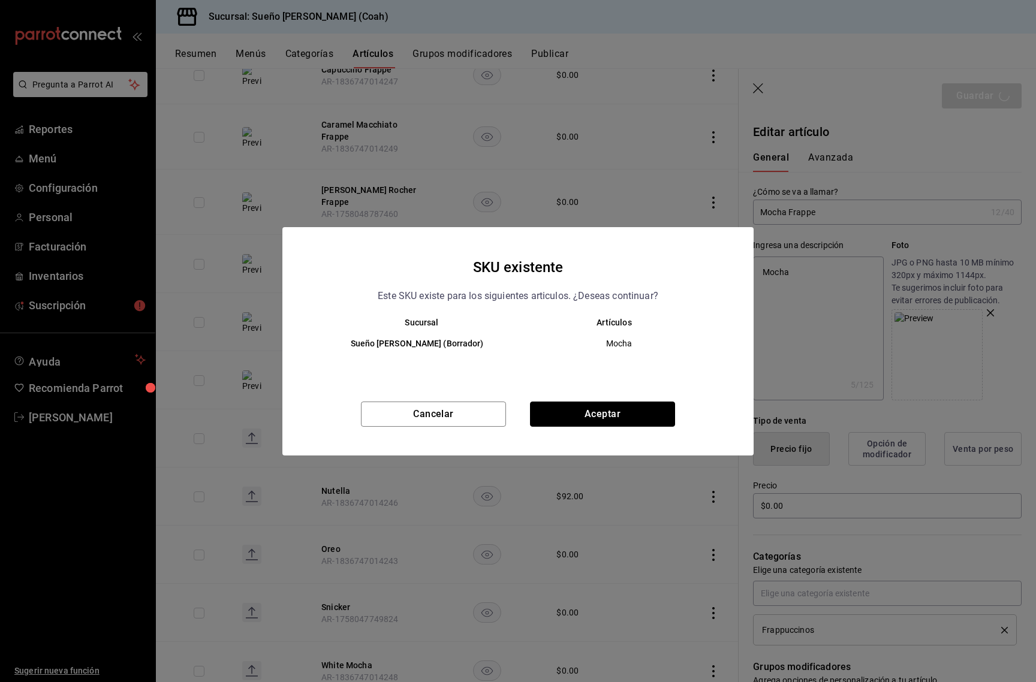
click at [602, 414] on button "Aceptar" at bounding box center [602, 414] width 145 height 25
type textarea "x"
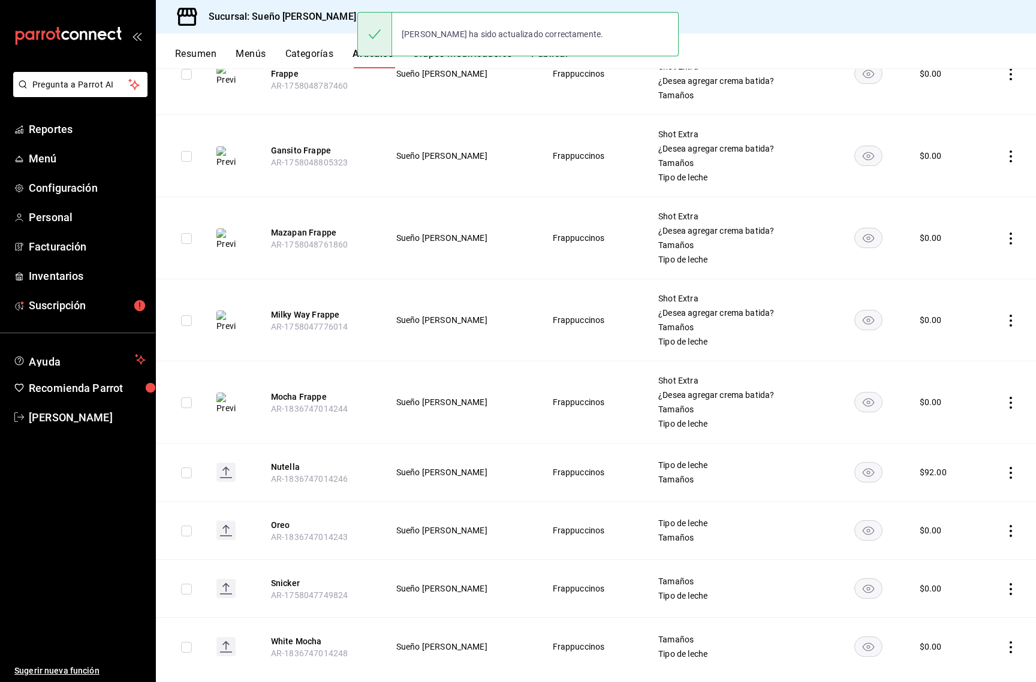
scroll to position [555, 0]
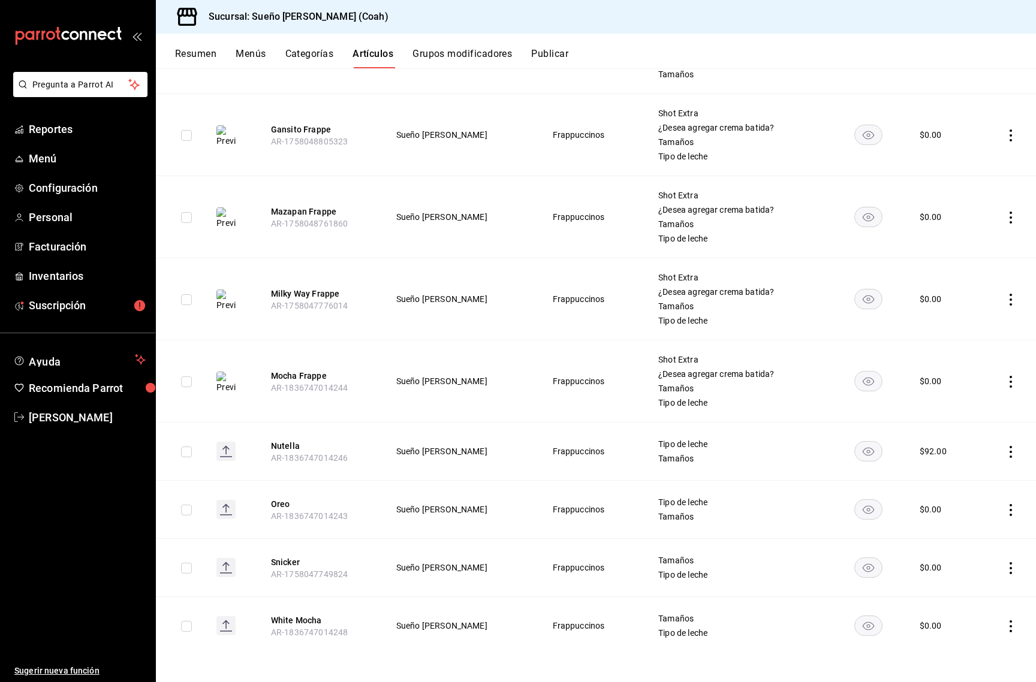
click at [1010, 452] on icon "actions" at bounding box center [1011, 452] width 2 height 12
click at [973, 479] on span "Editar" at bounding box center [974, 479] width 31 height 13
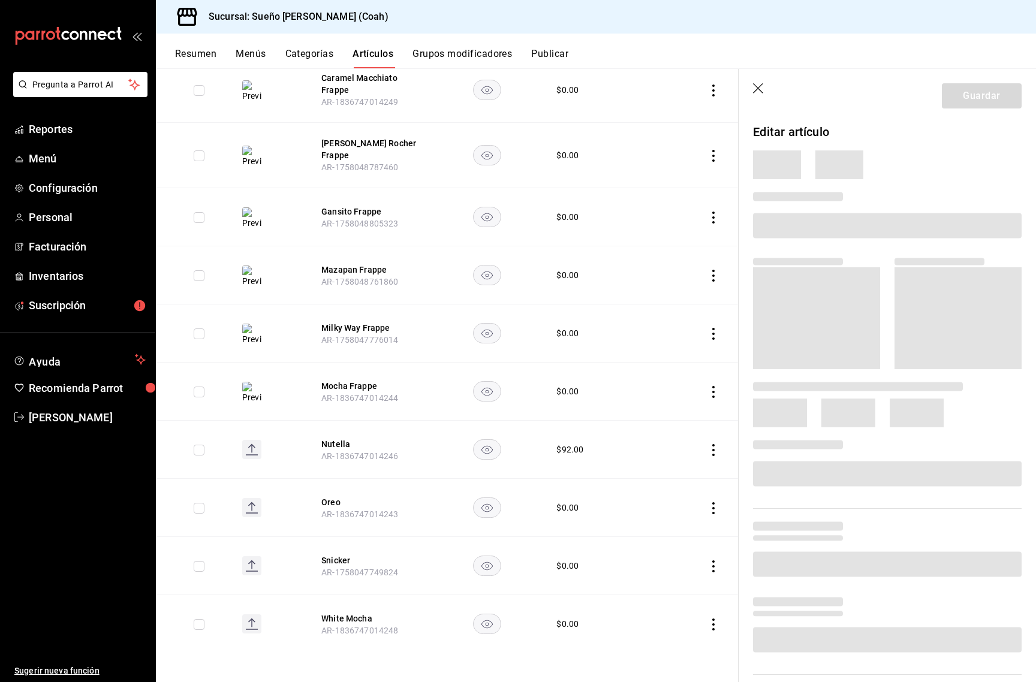
scroll to position [348, 0]
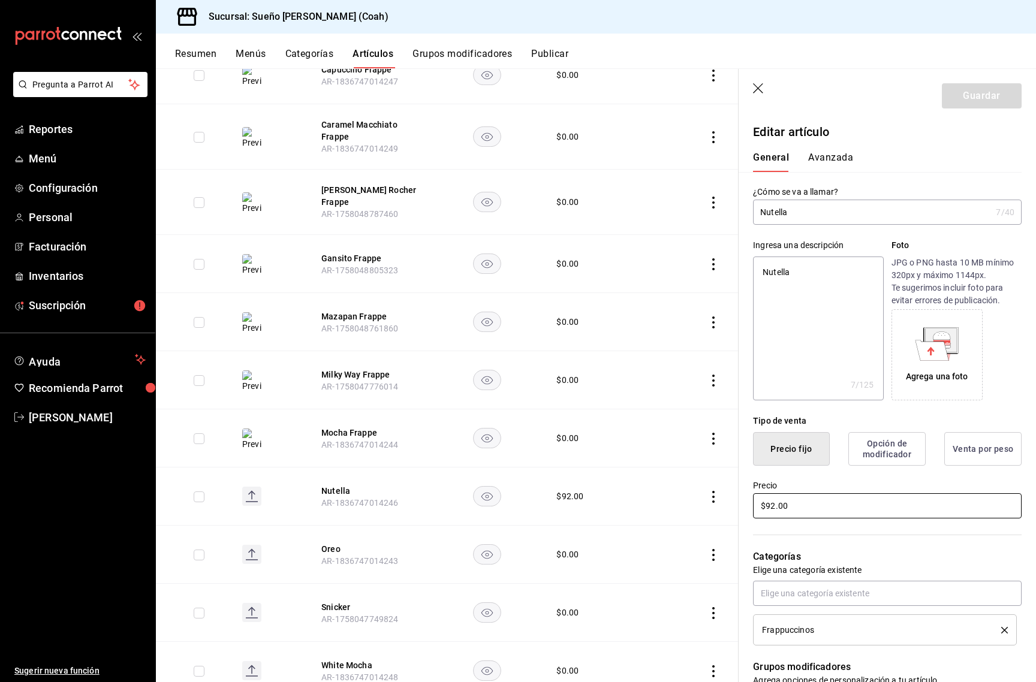
click at [868, 498] on input "$92.00" at bounding box center [887, 506] width 269 height 25
click at [867, 498] on input "$92.00" at bounding box center [887, 506] width 269 height 25
click at [867, 501] on input "$92.00" at bounding box center [887, 506] width 269 height 25
click at [866, 501] on input "$92.00" at bounding box center [887, 506] width 269 height 25
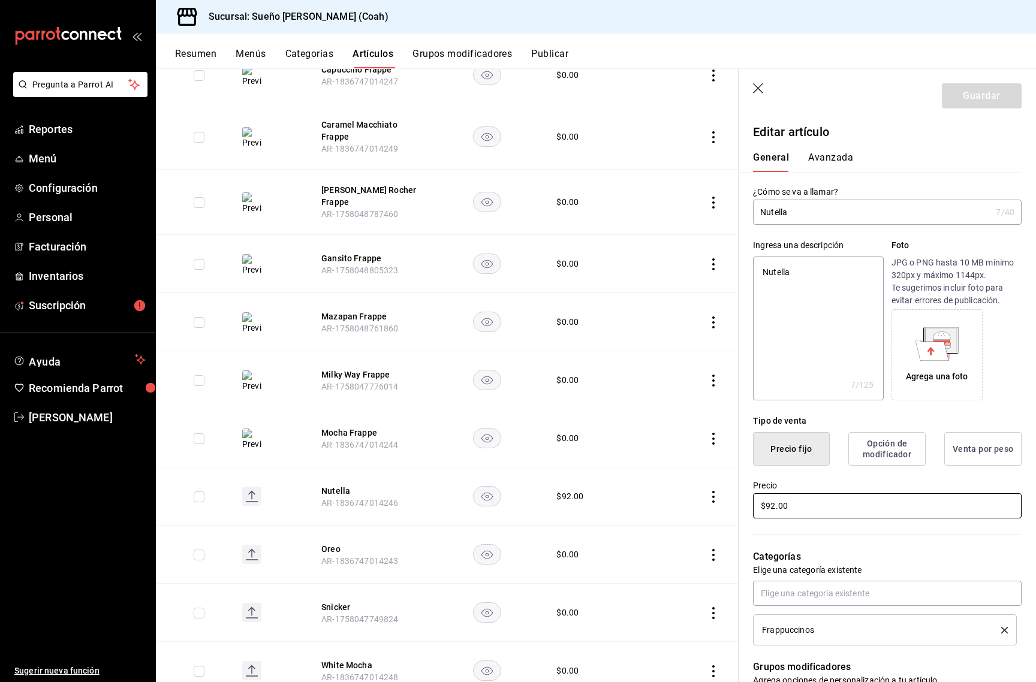
type textarea "x"
type input "$0.00"
type textarea "x"
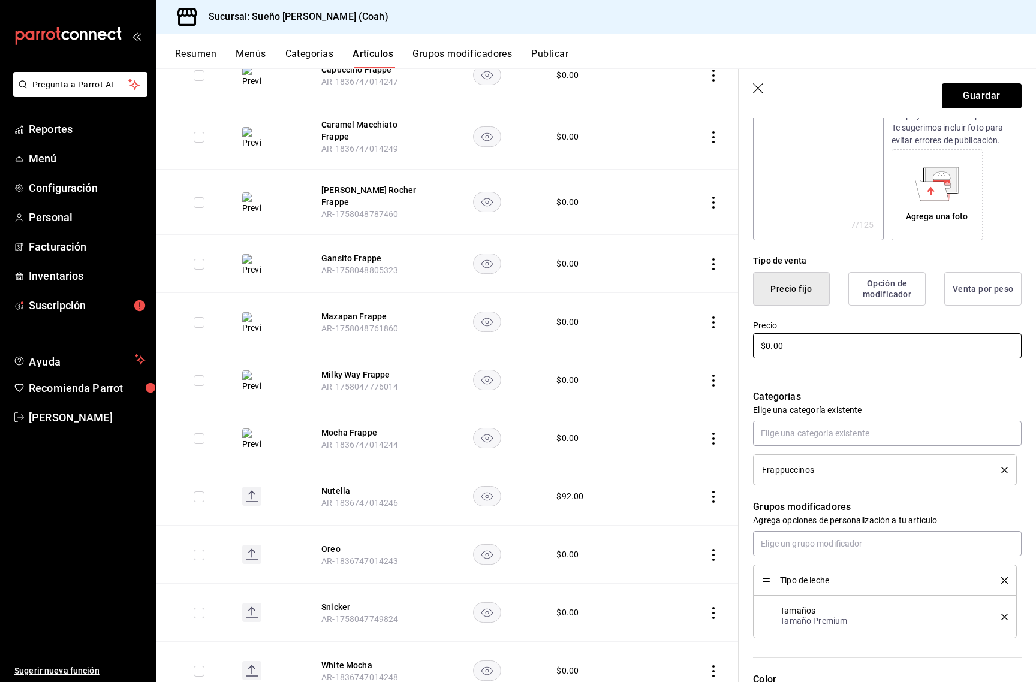
scroll to position [184, 0]
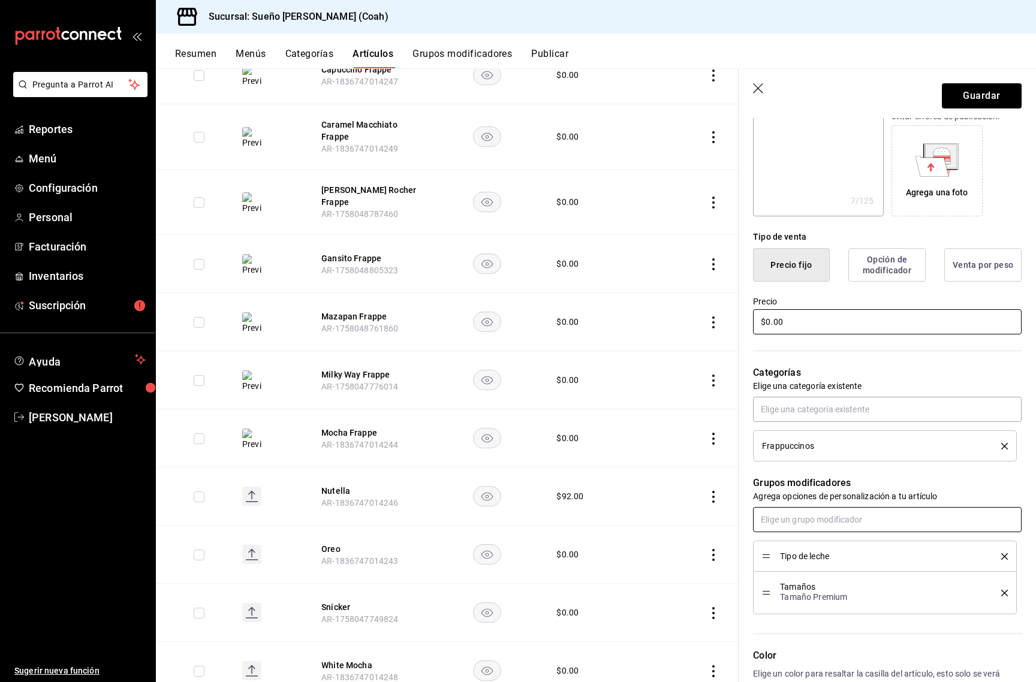
type input "$0.00"
click at [869, 524] on input "text" at bounding box center [887, 519] width 269 height 25
type input "shot"
type textarea "x"
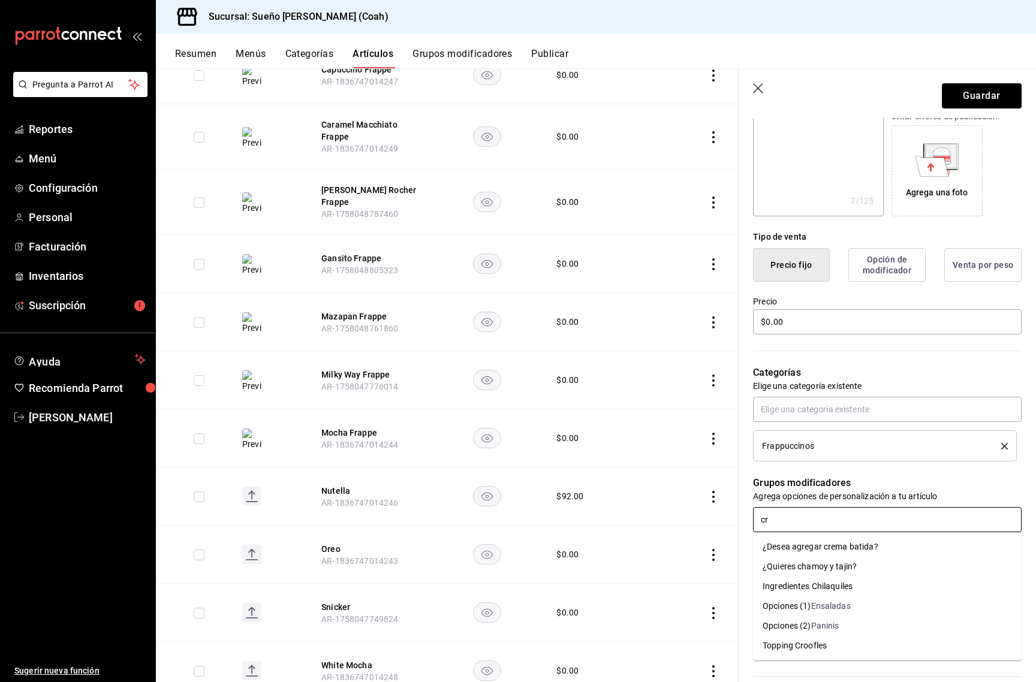
type input "cre"
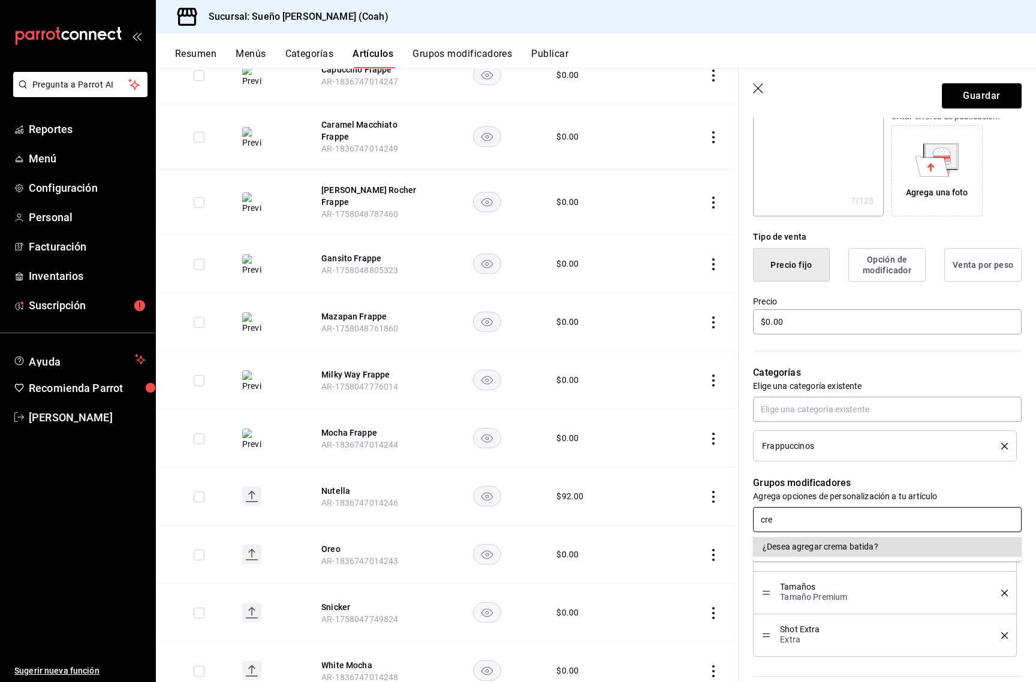
type textarea "x"
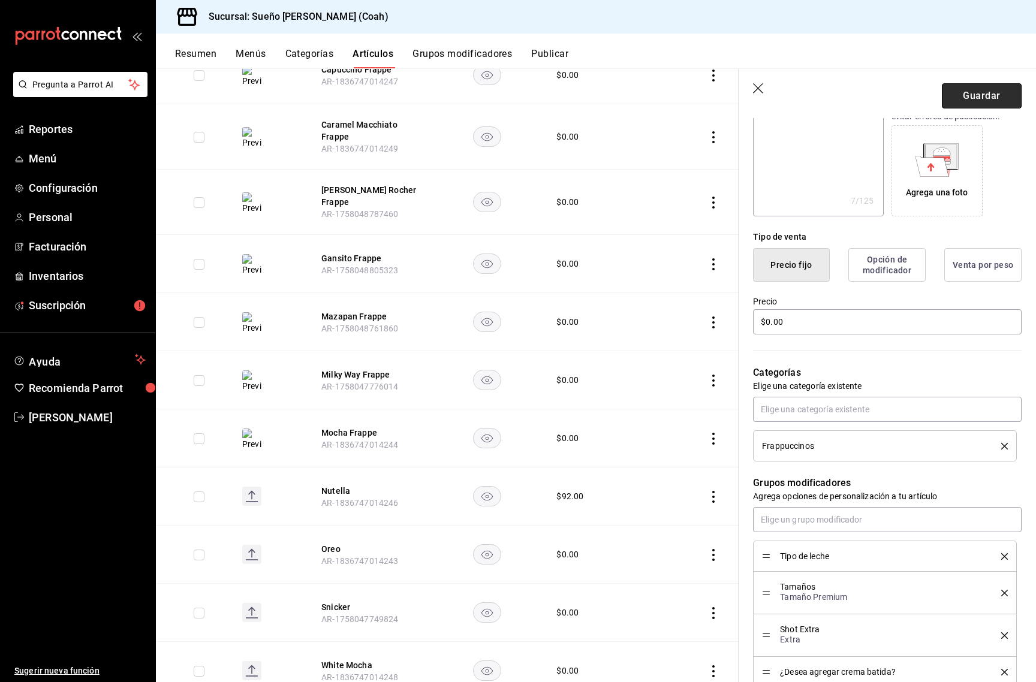
click at [987, 106] on button "Guardar" at bounding box center [982, 95] width 80 height 25
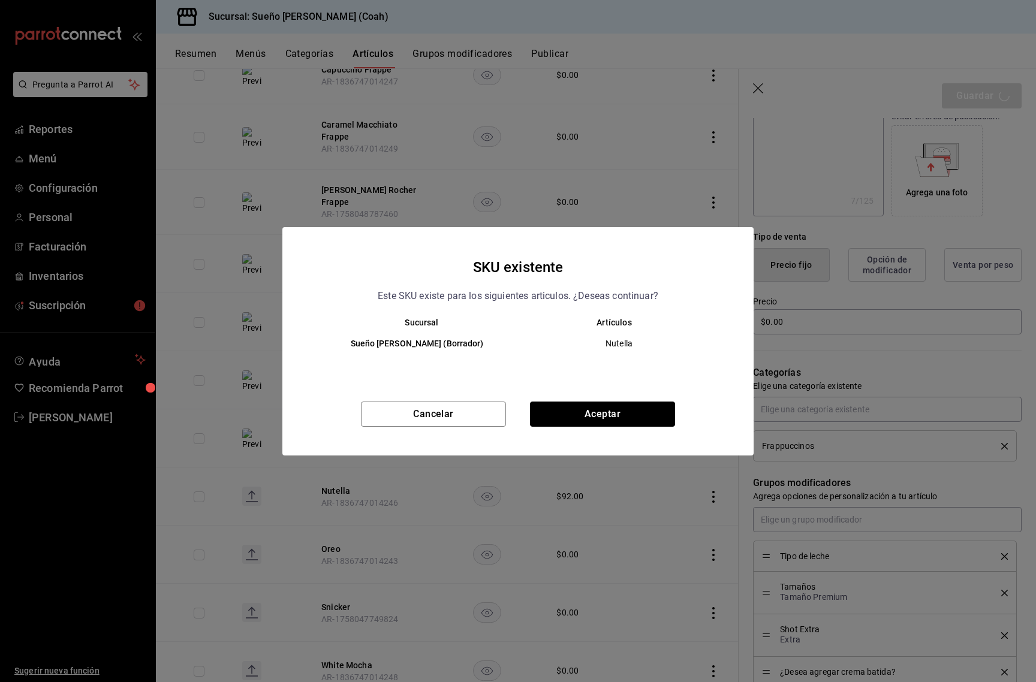
drag, startPoint x: 643, startPoint y: 413, endPoint x: 644, endPoint y: 407, distance: 6.0
click at [643, 413] on button "Aceptar" at bounding box center [602, 414] width 145 height 25
type textarea "x"
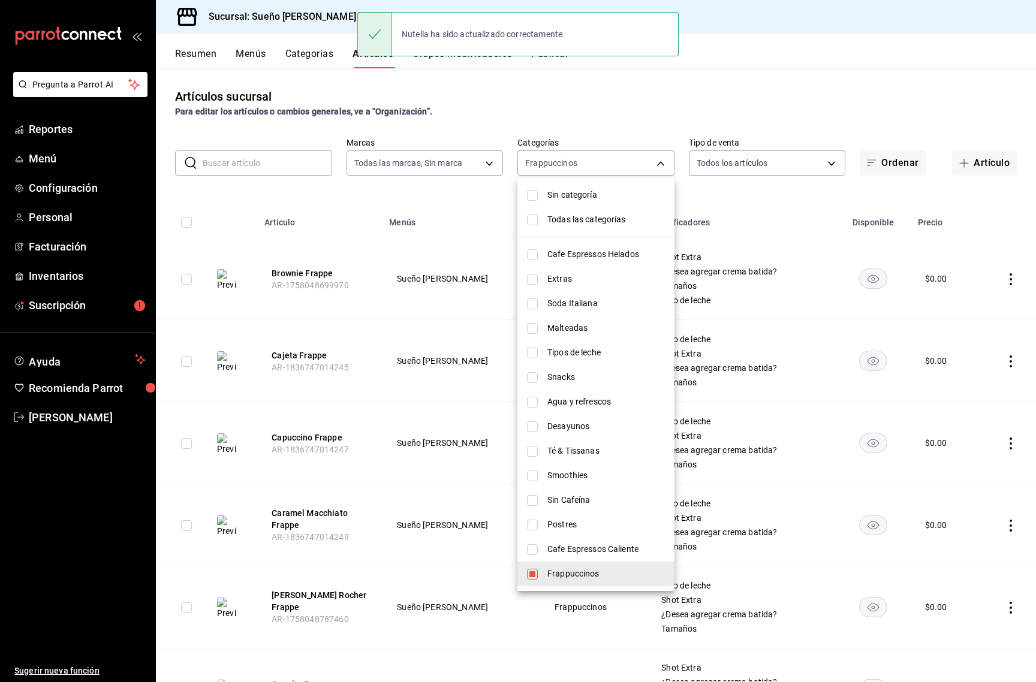
click at [580, 162] on body "Pregunta a Parrot AI Reportes Menú Configuración Personal Facturación Inventari…" at bounding box center [518, 341] width 1036 height 682
click at [596, 258] on span "Cafe Espressos Helados" at bounding box center [606, 254] width 118 height 13
type input "39efdaa2-c0c5-4ef1-84c4-75bdb1bfef75,5e534c28-0a12-40a1-99a3-4559cb21552c"
checkbox input "true"
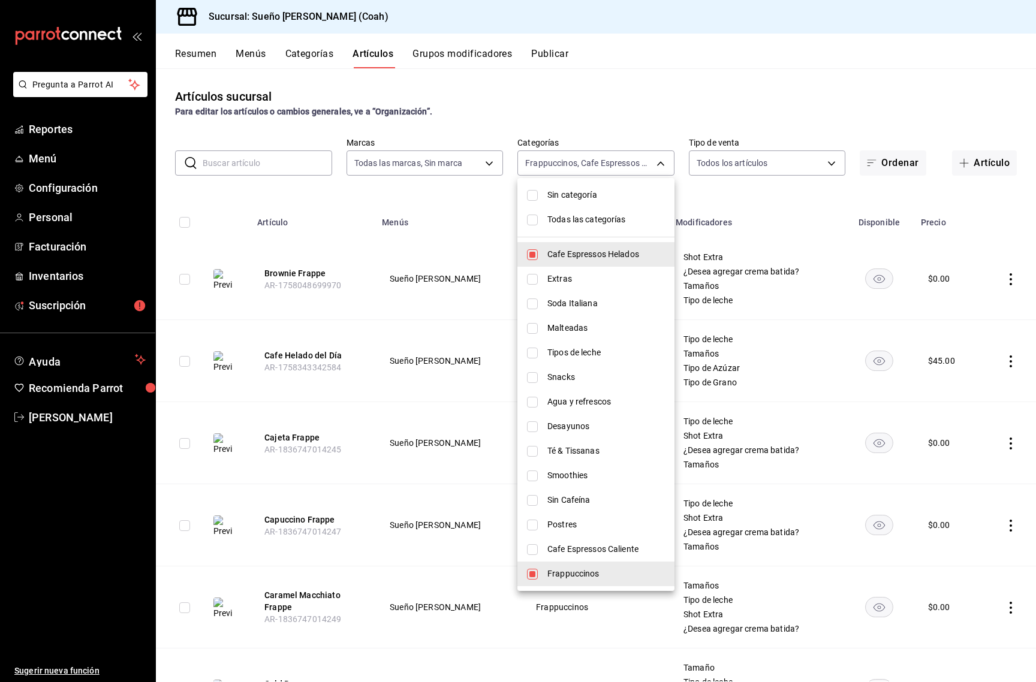
click at [793, 369] on div at bounding box center [518, 341] width 1036 height 682
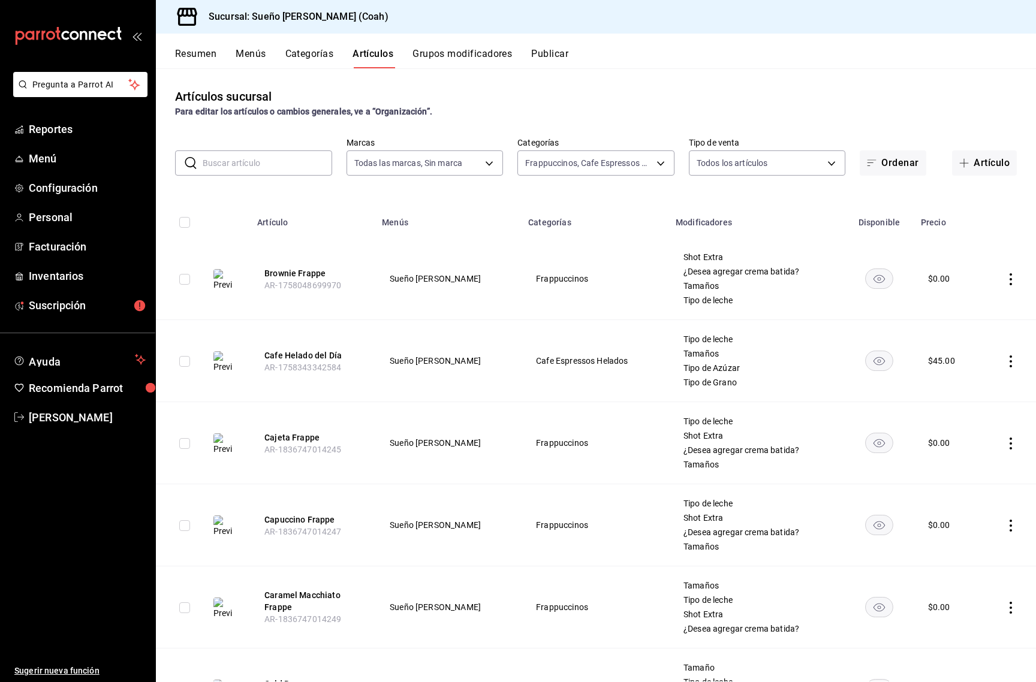
click at [1010, 364] on icon "actions" at bounding box center [1011, 362] width 12 height 12
click at [980, 393] on span "Editar" at bounding box center [974, 389] width 31 height 13
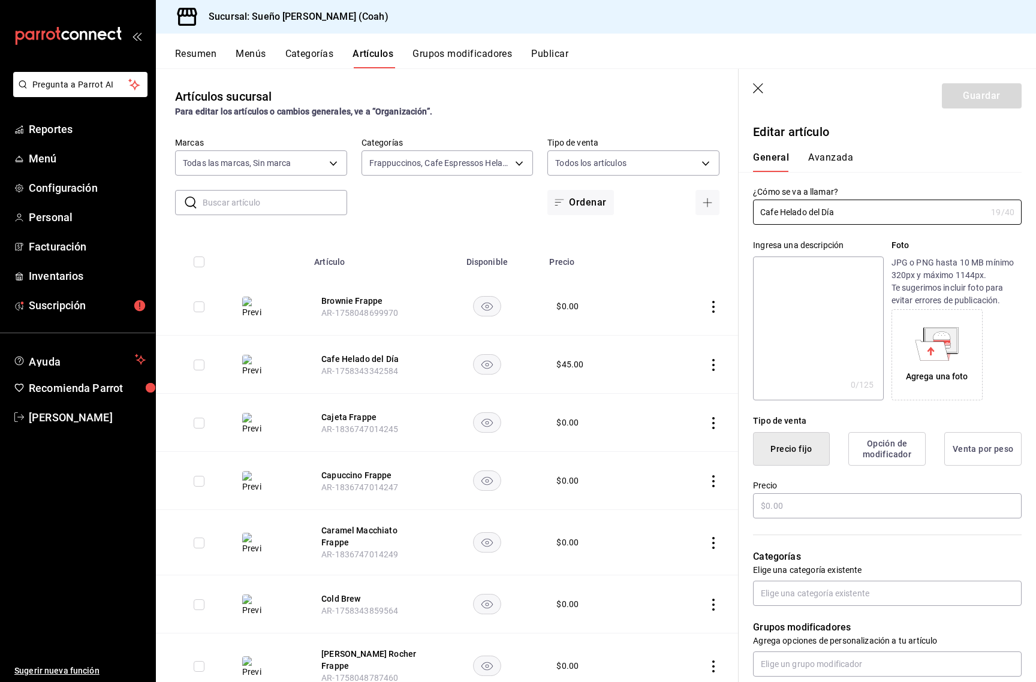
type input "$45.00"
radio input "false"
radio input "true"
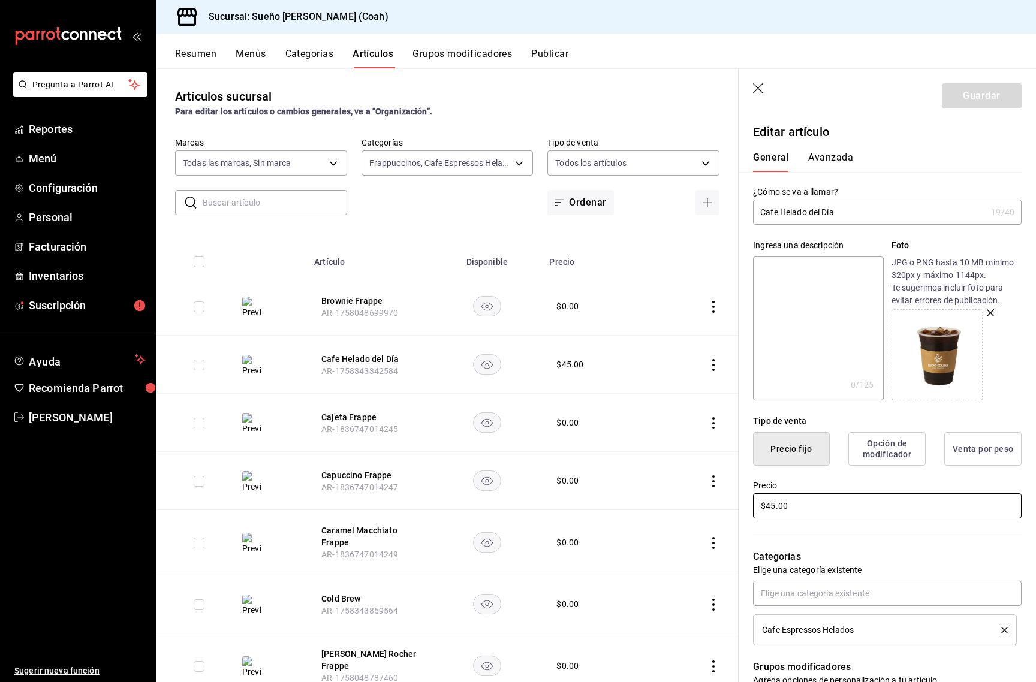
click at [804, 502] on input "$45.00" at bounding box center [887, 506] width 269 height 25
type input "$0.00"
click at [978, 92] on button "Guardar" at bounding box center [982, 95] width 80 height 25
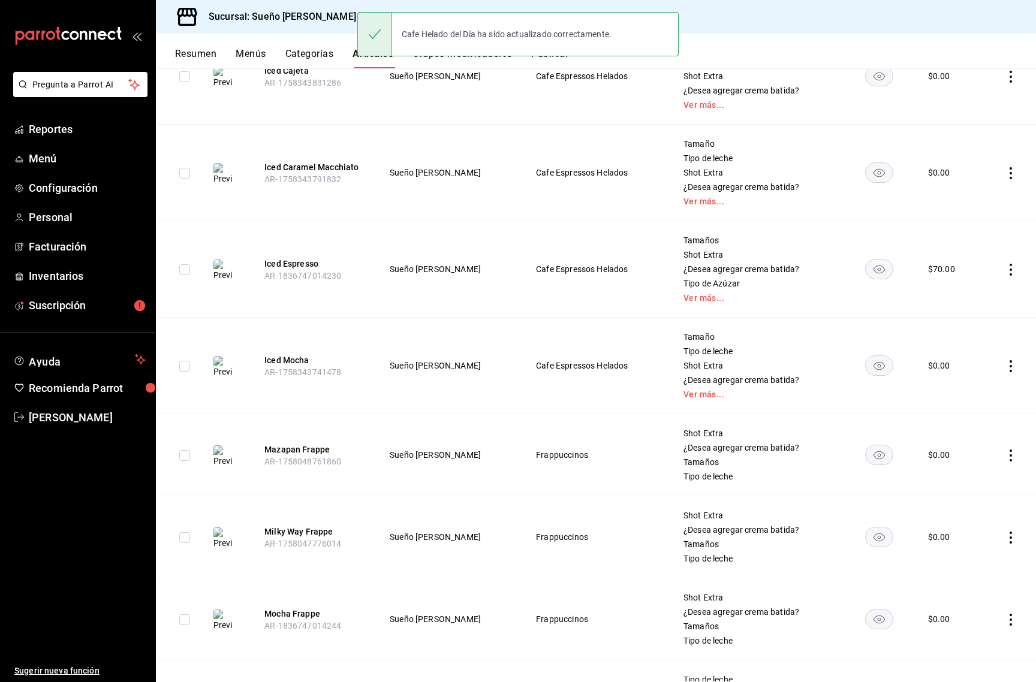
scroll to position [868, 0]
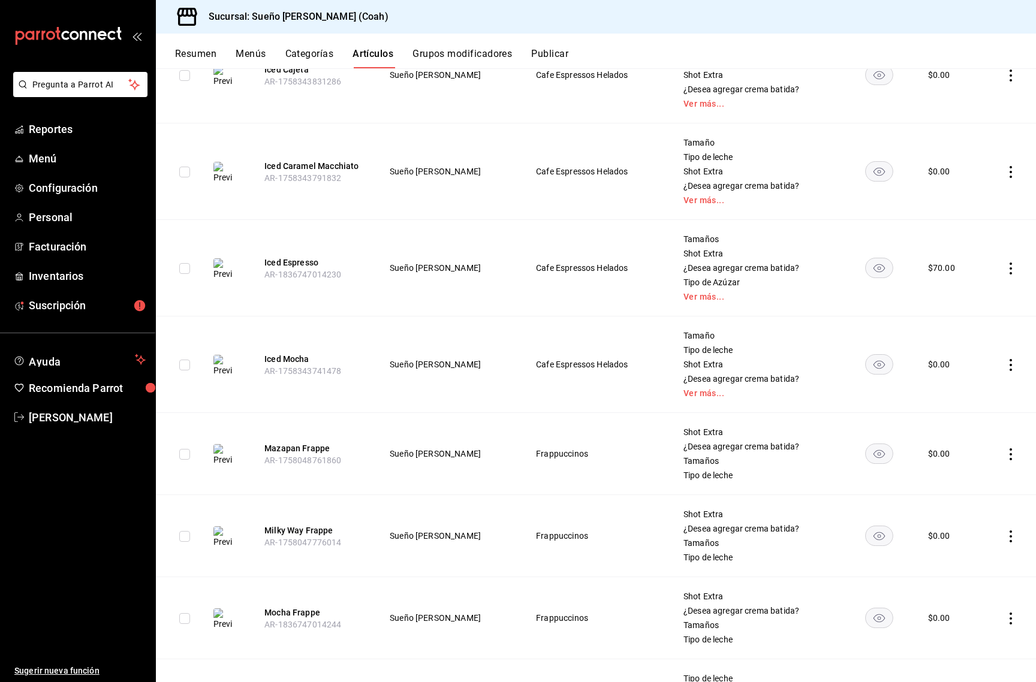
click at [1009, 272] on icon "actions" at bounding box center [1011, 269] width 12 height 12
click at [981, 300] on span "Editar" at bounding box center [974, 296] width 31 height 13
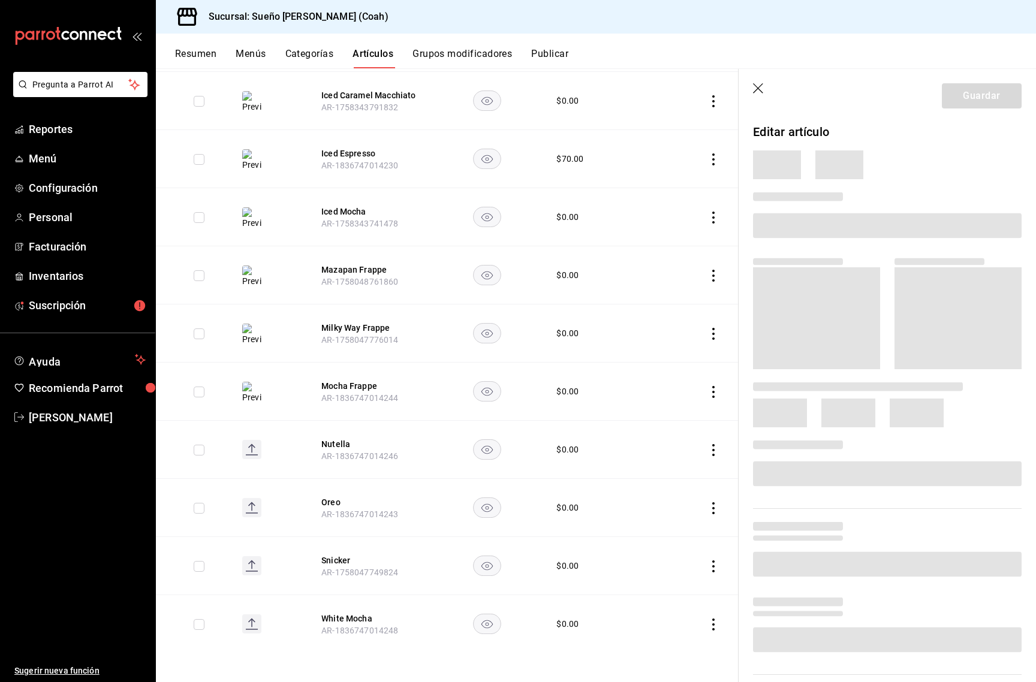
scroll to position [664, 0]
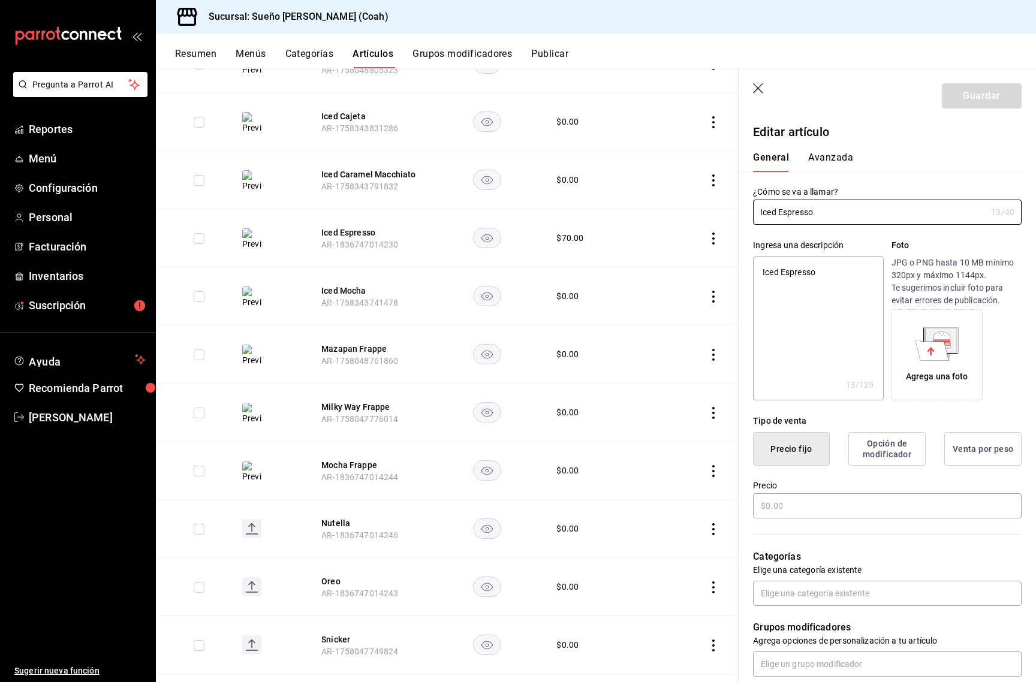
type textarea "x"
type input "$70.00"
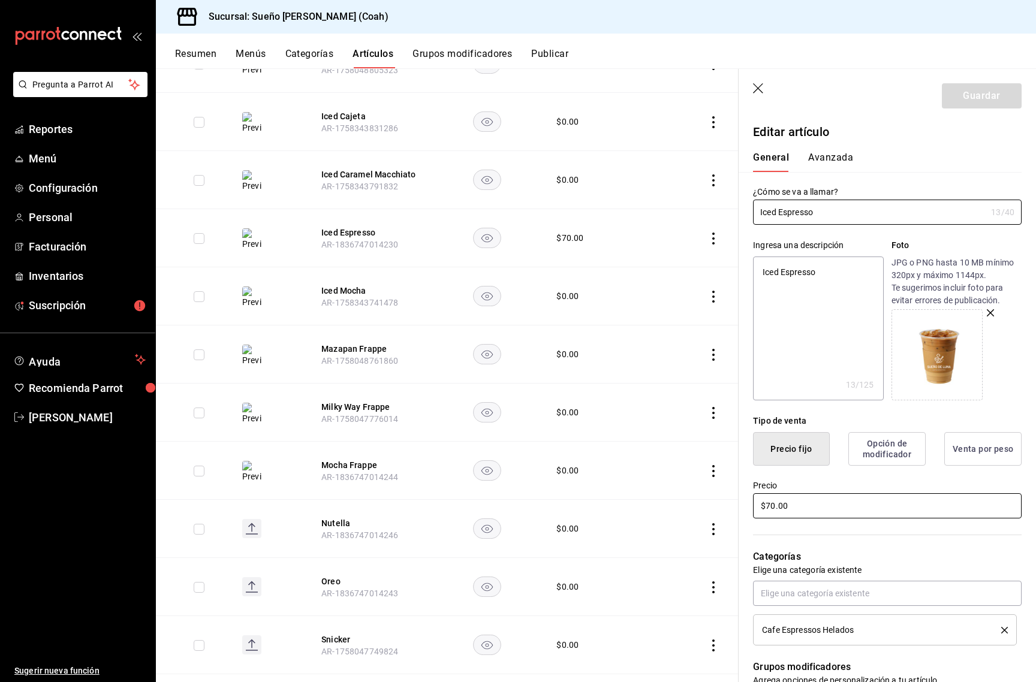
click at [809, 494] on input "$70.00" at bounding box center [887, 506] width 269 height 25
click at [808, 497] on input "$70.00" at bounding box center [887, 506] width 269 height 25
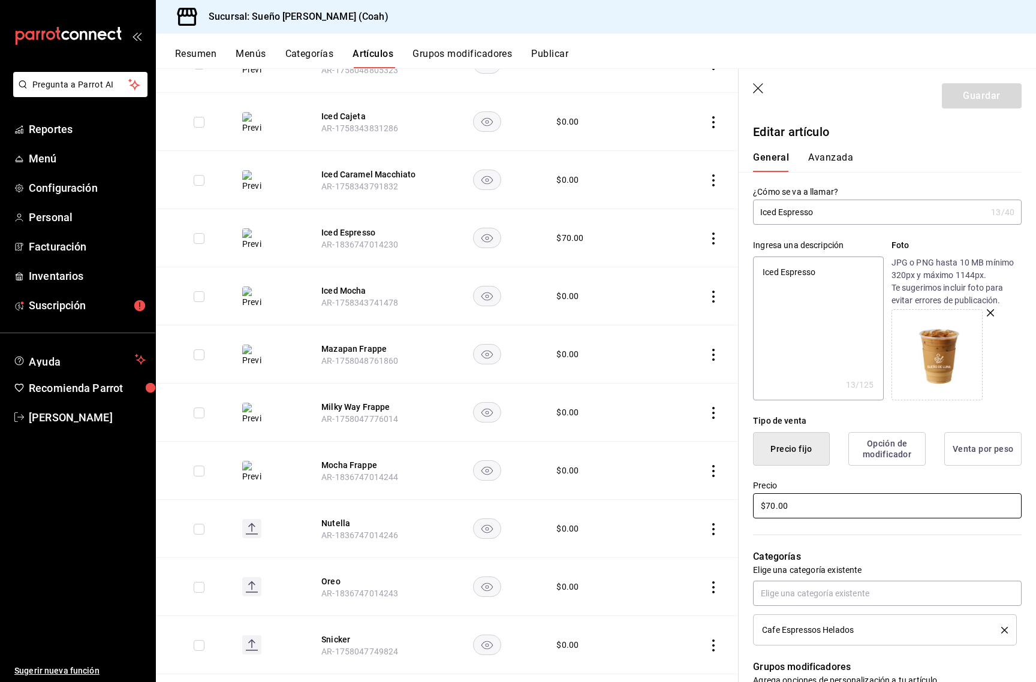
type textarea "x"
type input "$0.00"
type textarea "x"
type input "$0.00"
click at [986, 94] on button "Guardar" at bounding box center [982, 95] width 80 height 25
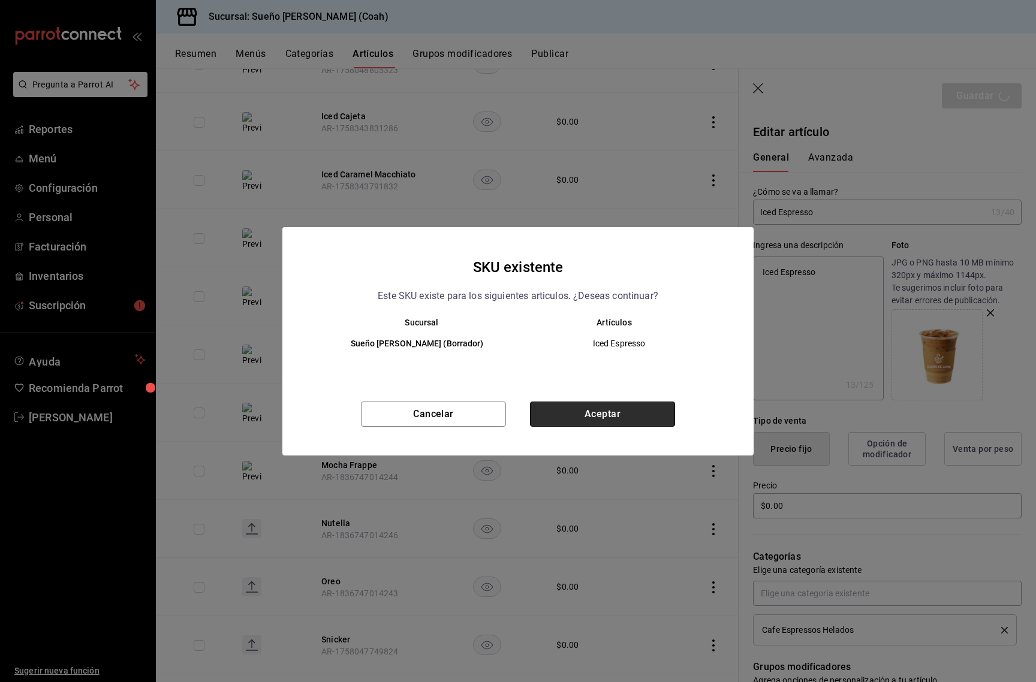
click at [609, 423] on button "Aceptar" at bounding box center [602, 414] width 145 height 25
type textarea "x"
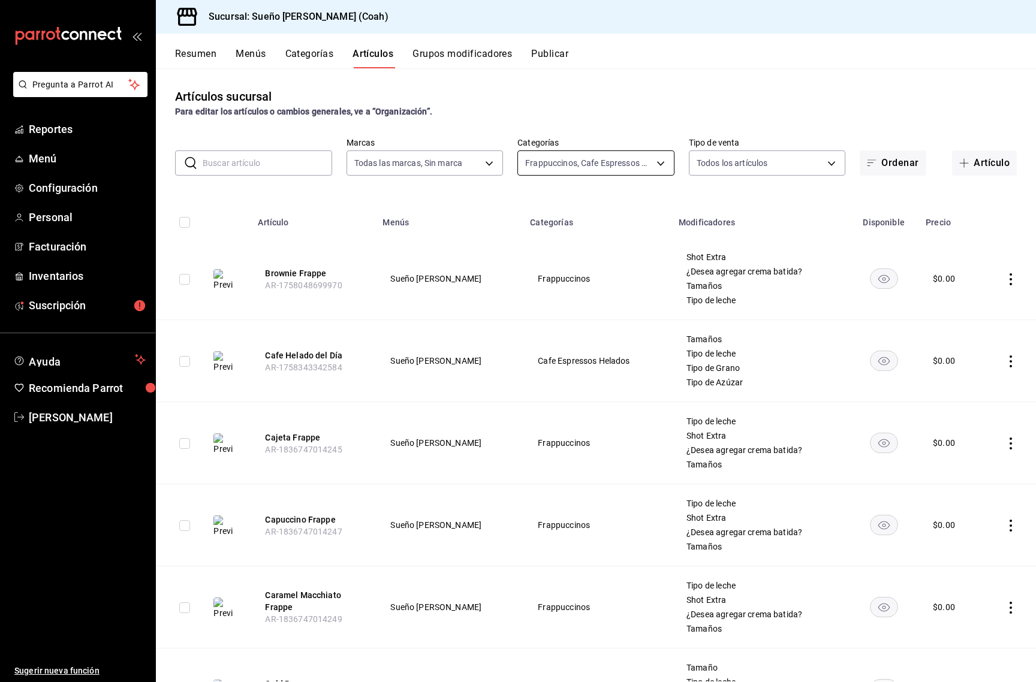
scroll to position [5, 0]
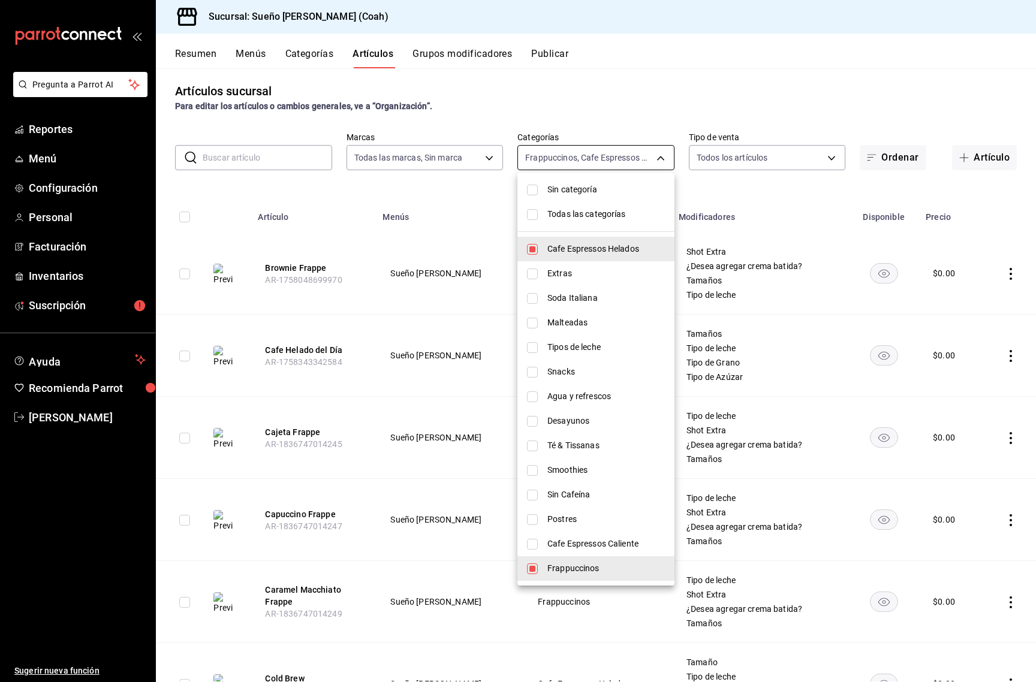
click at [615, 159] on body "Pregunta a Parrot AI Reportes Menú Configuración Personal Facturación Inventari…" at bounding box center [518, 341] width 1036 height 682
click at [586, 246] on span "Cafe Espressos Helados" at bounding box center [606, 249] width 118 height 13
type input "39efdaa2-c0c5-4ef1-84c4-75bdb1bfef75"
checkbox input "false"
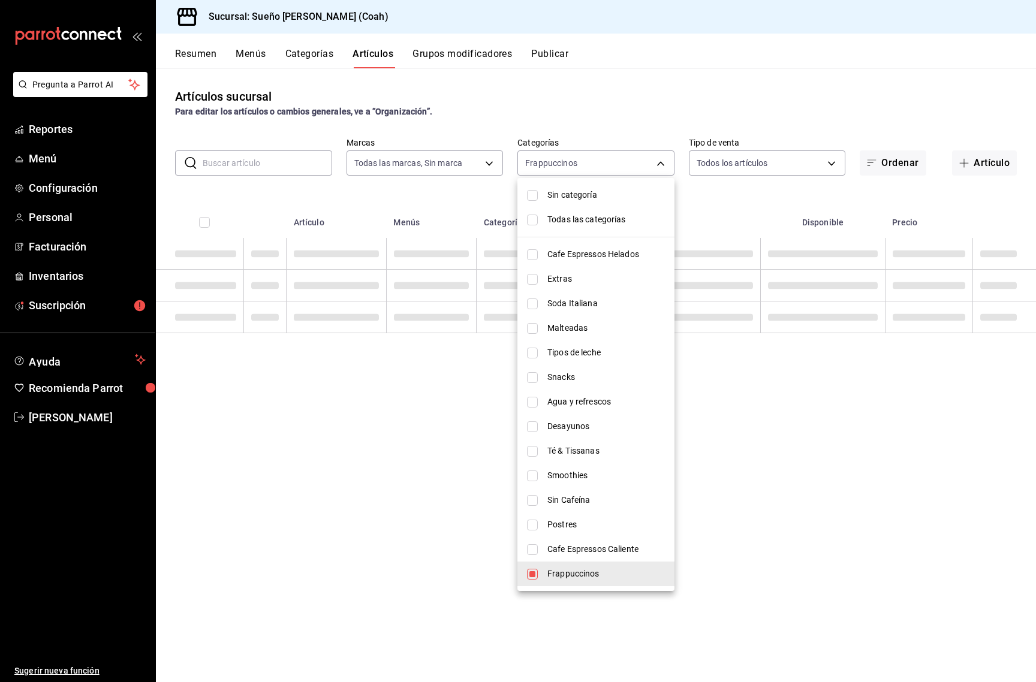
scroll to position [0, 0]
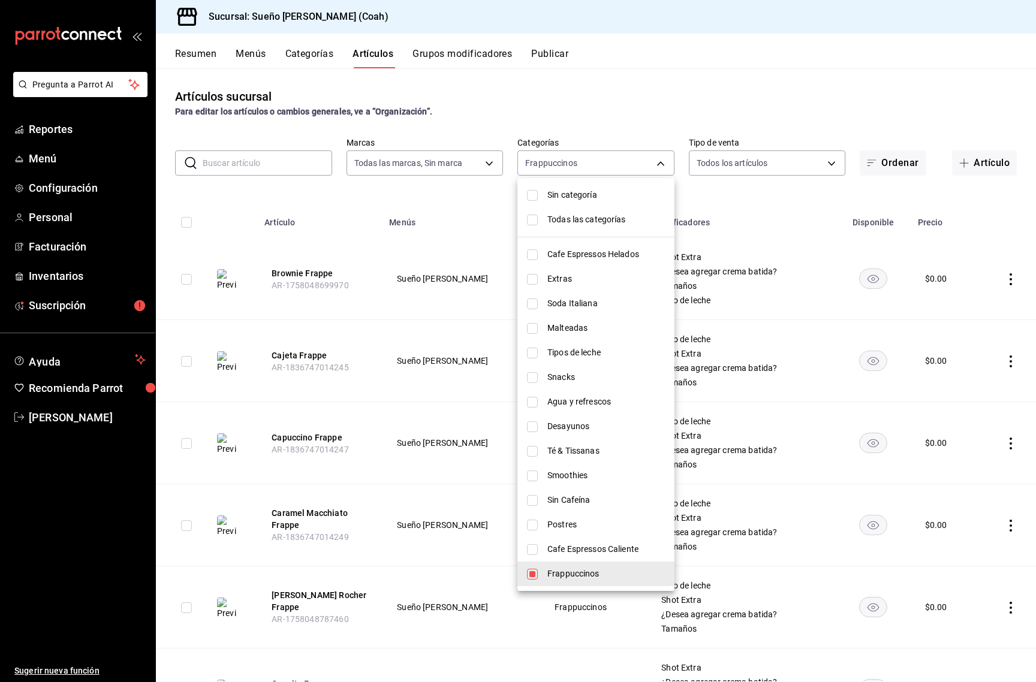
drag, startPoint x: 838, startPoint y: 74, endPoint x: 805, endPoint y: 132, distance: 66.9
click at [838, 74] on div at bounding box center [518, 341] width 1036 height 682
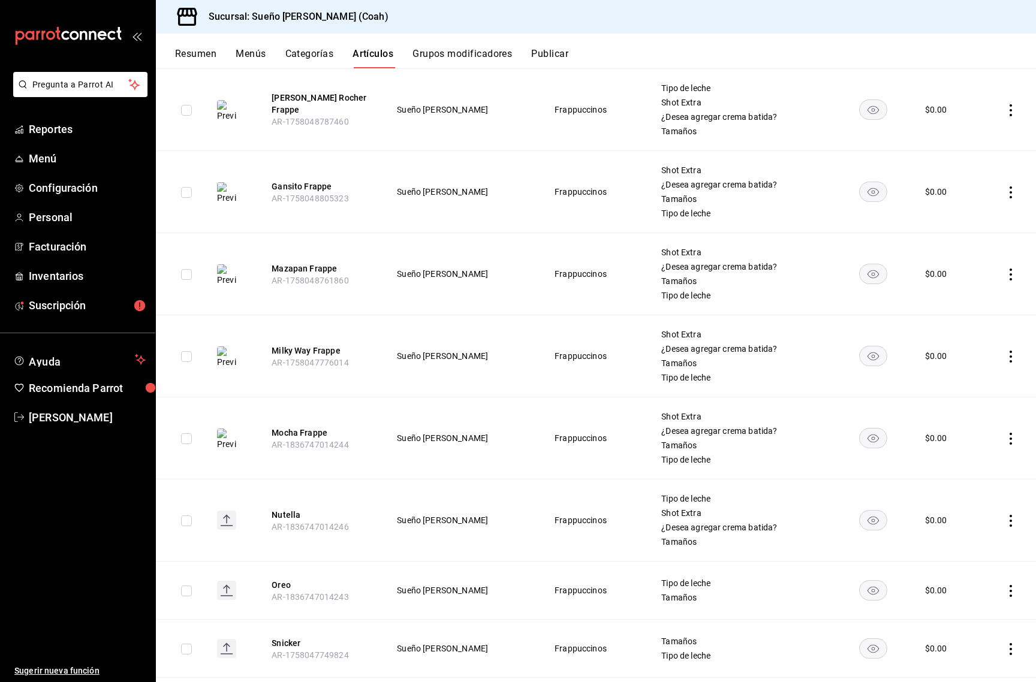
scroll to position [509, 0]
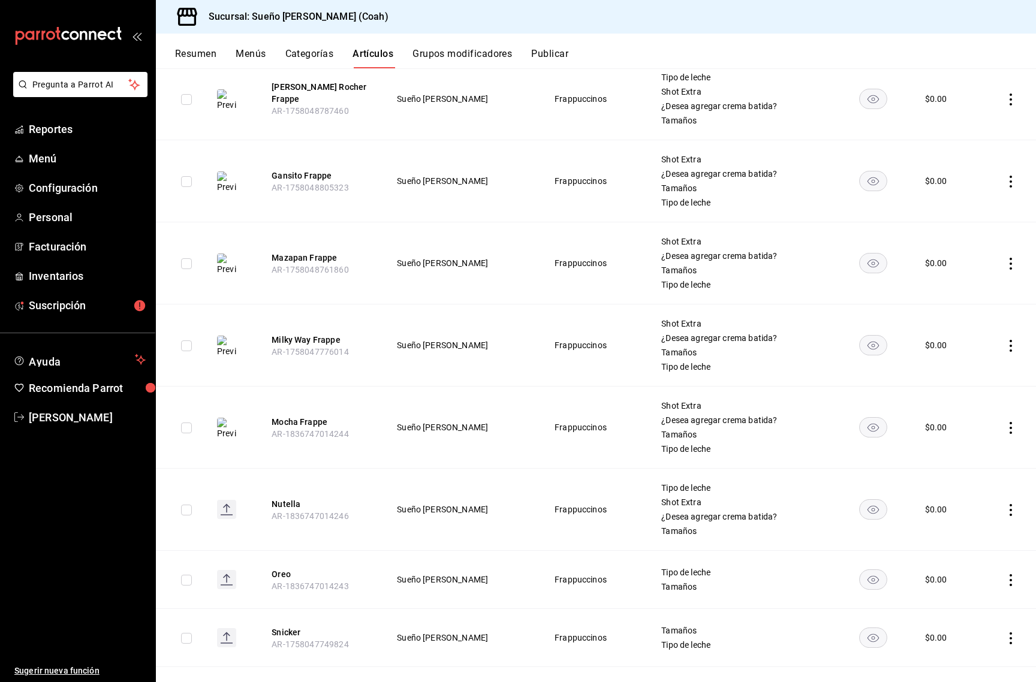
click at [1009, 517] on td at bounding box center [1006, 510] width 59 height 82
click at [1012, 511] on icon "actions" at bounding box center [1011, 510] width 12 height 12
click at [977, 533] on span "Editar" at bounding box center [974, 537] width 31 height 13
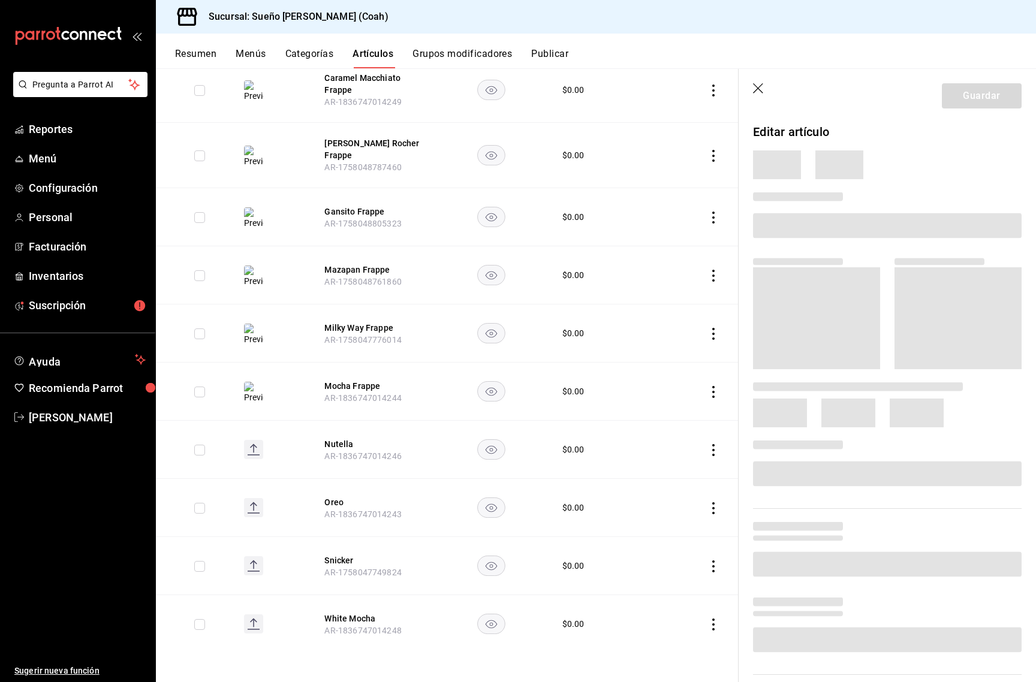
scroll to position [348, 0]
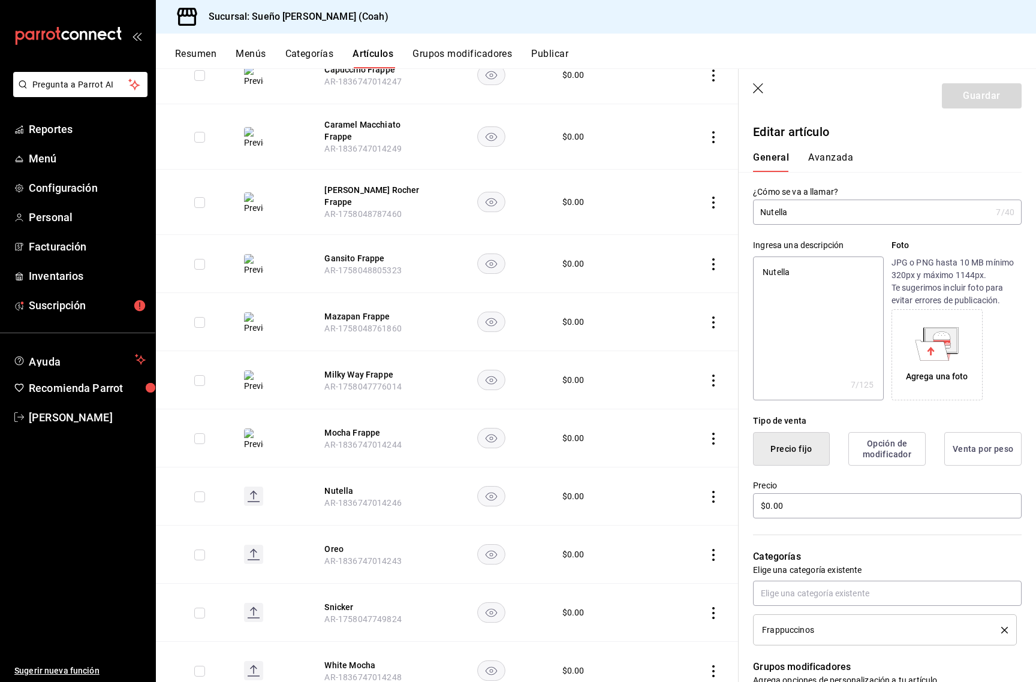
type input "Nutella"
type textarea "x"
type input "Nutella F"
type textarea "x"
type input "Nutella Fra"
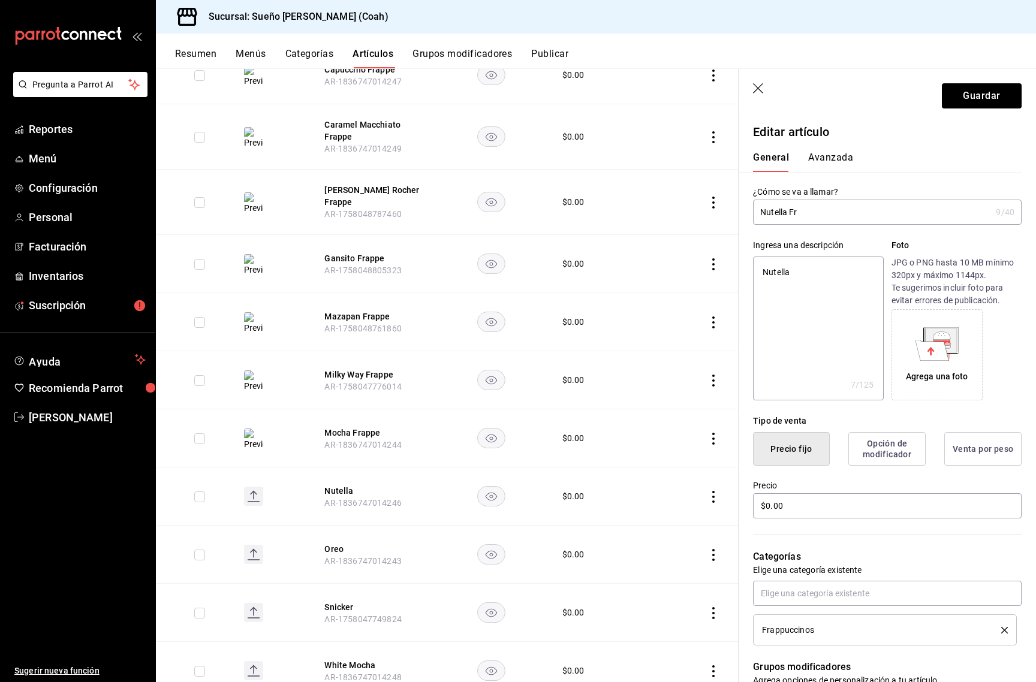
type textarea "x"
type input "Nutella Frap"
type textarea "x"
type input "Nutella Frapp"
type textarea "x"
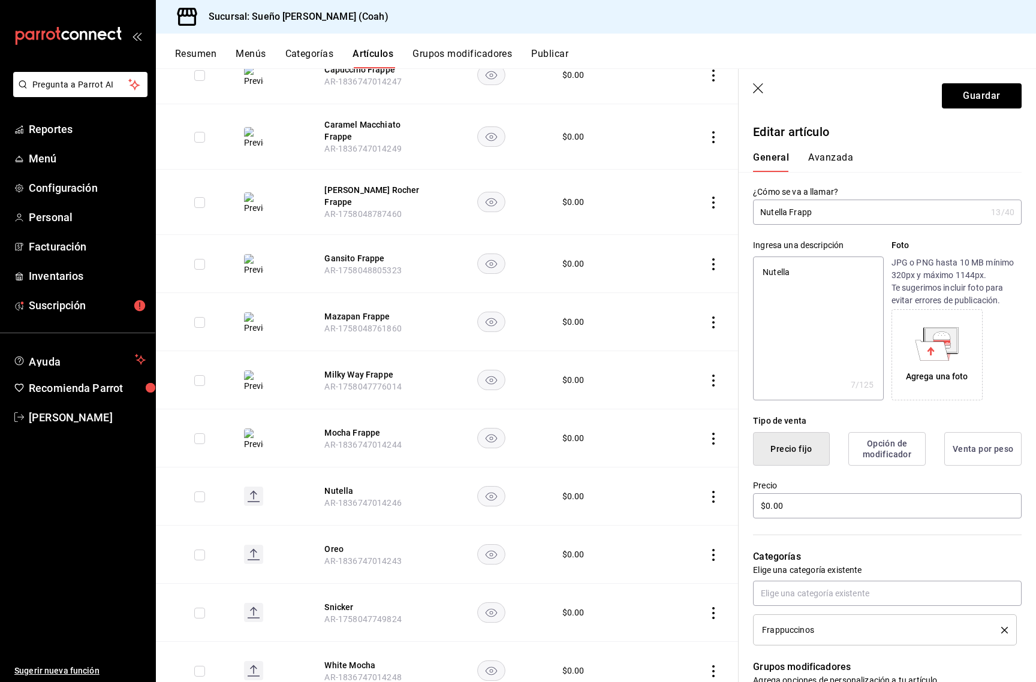
type input "Nutella Frappe"
type textarea "x"
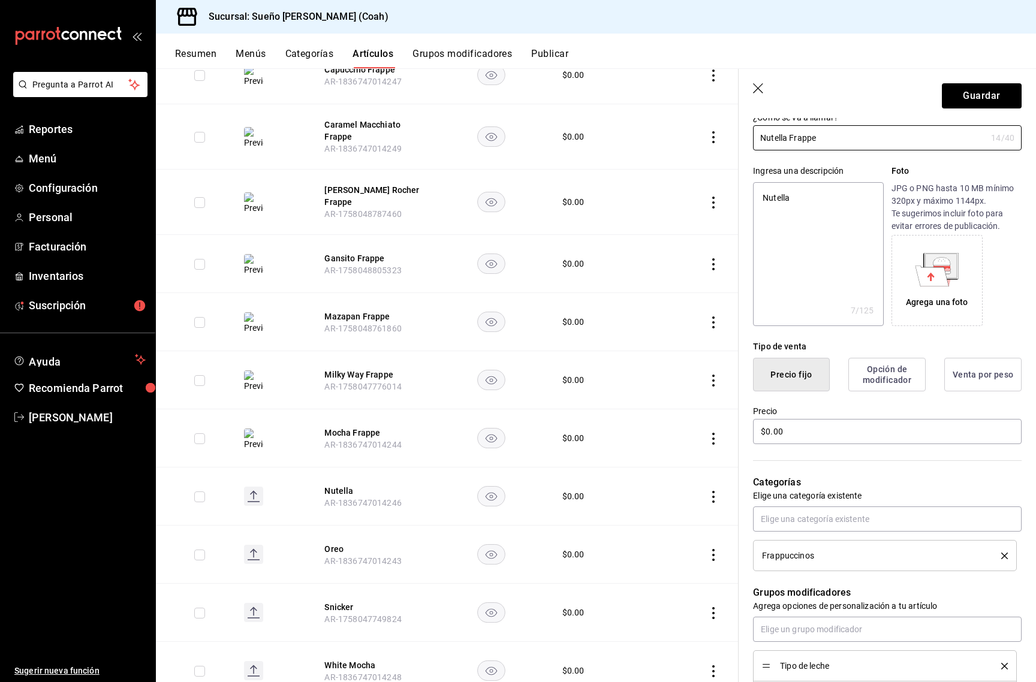
scroll to position [6, 0]
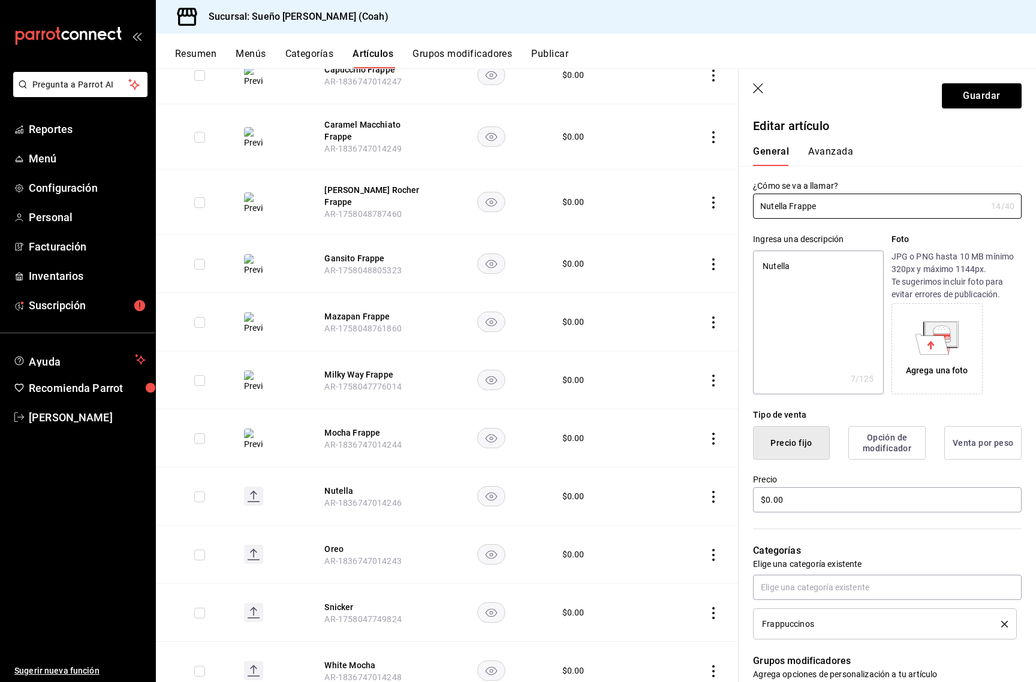
type input "Nutella Frappe"
click at [939, 330] on icon at bounding box center [941, 330] width 17 height 8
drag, startPoint x: 986, startPoint y: 85, endPoint x: 979, endPoint y: 86, distance: 7.3
click at [986, 85] on button "Guardar" at bounding box center [982, 95] width 80 height 25
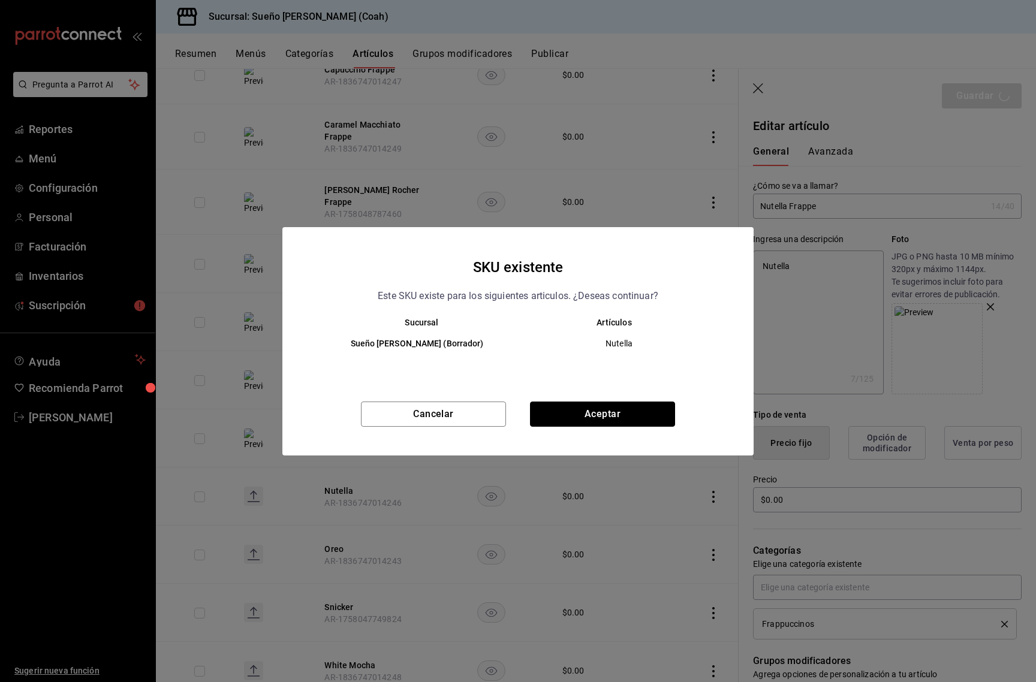
click at [549, 413] on button "Aceptar" at bounding box center [602, 414] width 145 height 25
type textarea "x"
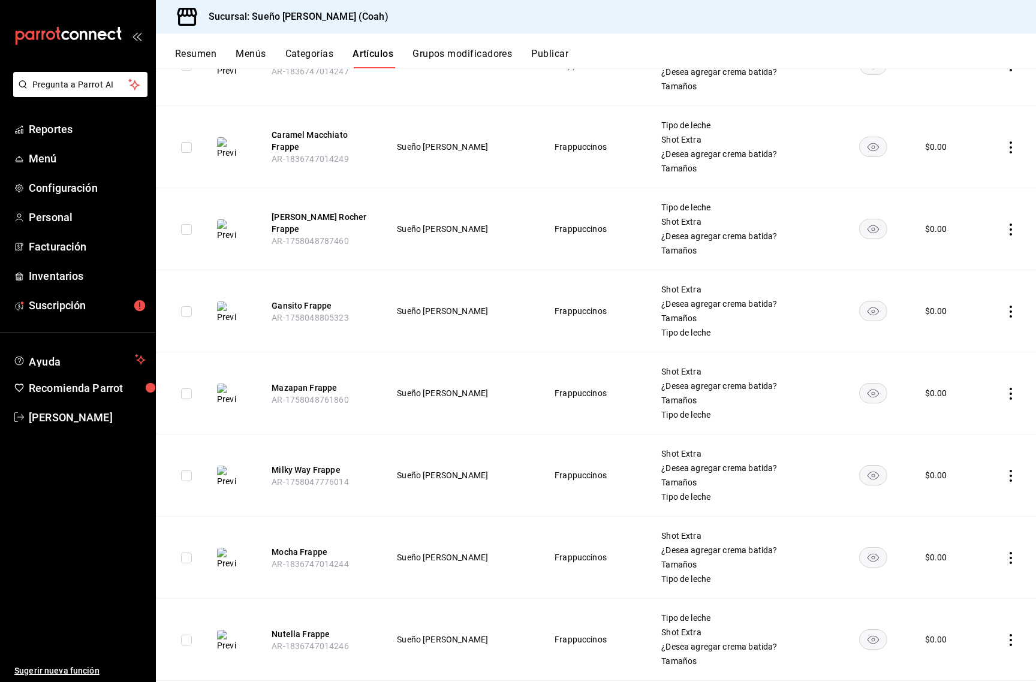
scroll to position [580, 0]
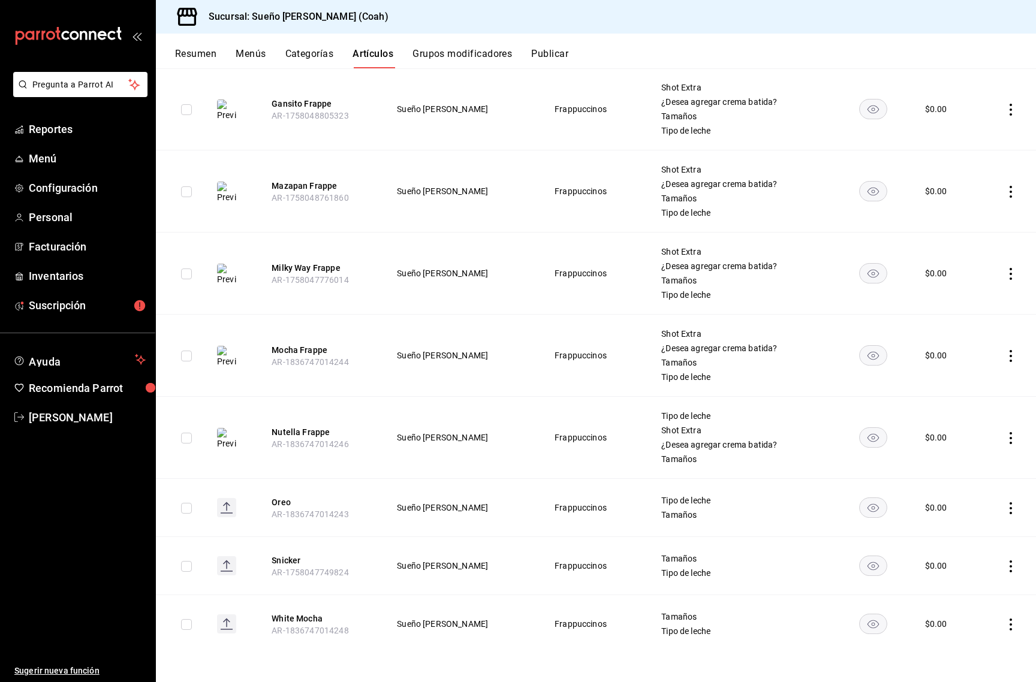
click at [1014, 512] on icon "actions" at bounding box center [1011, 509] width 12 height 12
click at [986, 535] on span "Editar" at bounding box center [974, 536] width 31 height 13
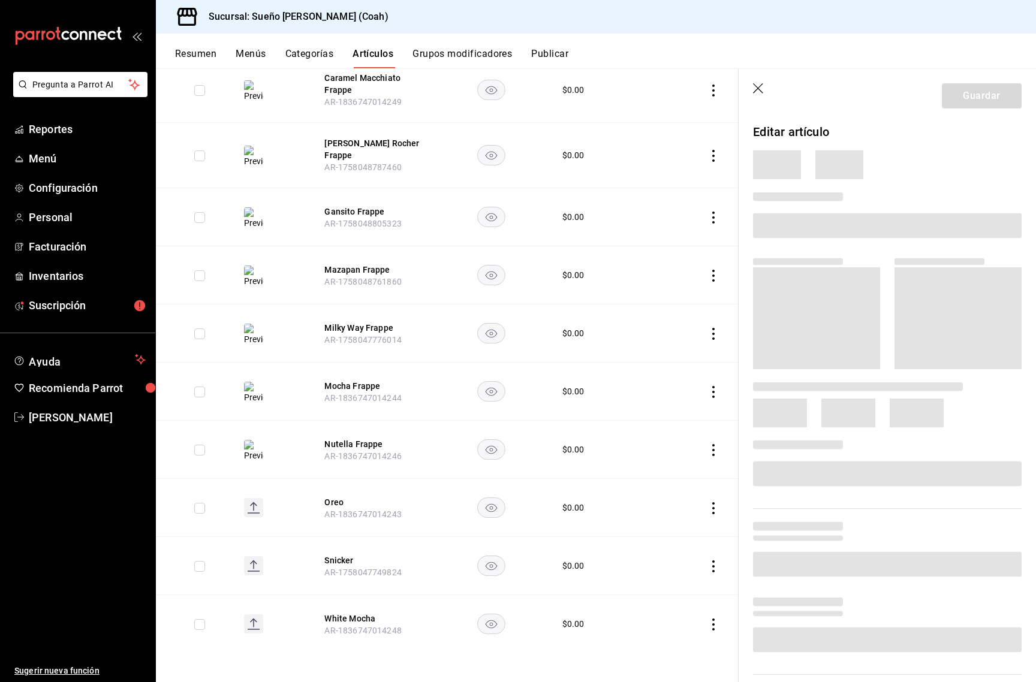
scroll to position [348, 0]
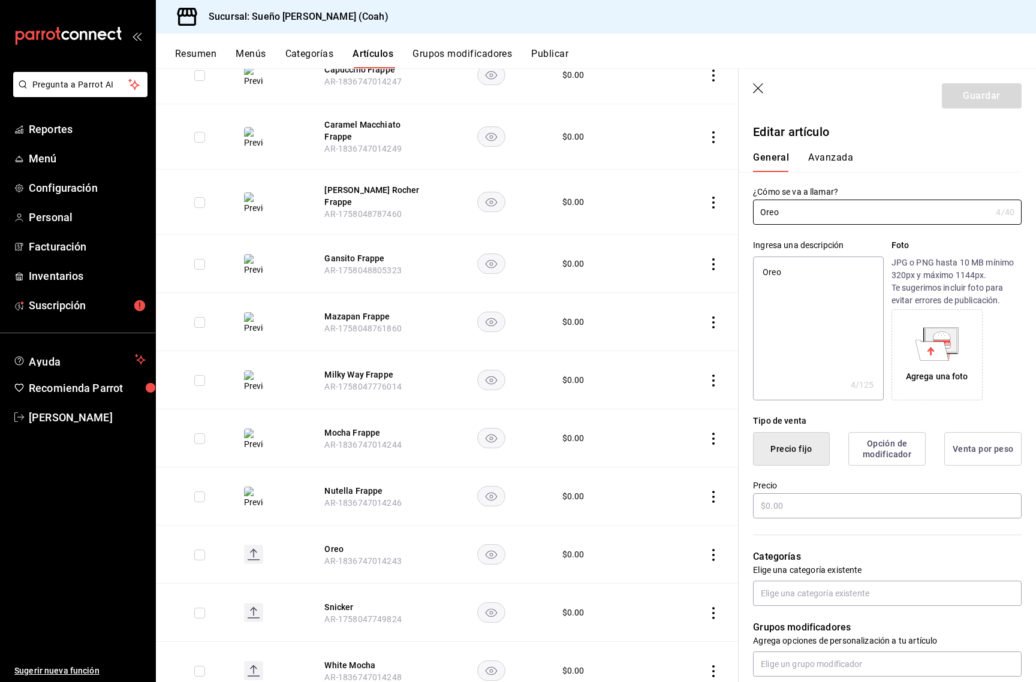
type textarea "x"
type input "$0.00"
type input "Oreo"
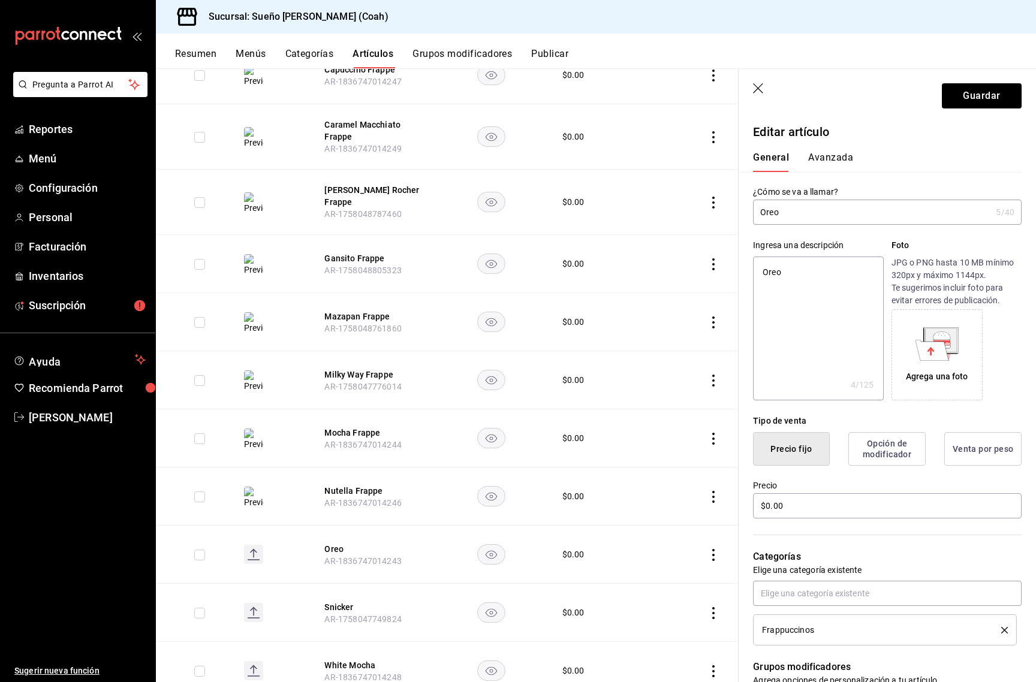
type textarea "x"
type input "Oreo F"
type textarea "x"
type input "Oreo Fr"
type textarea "x"
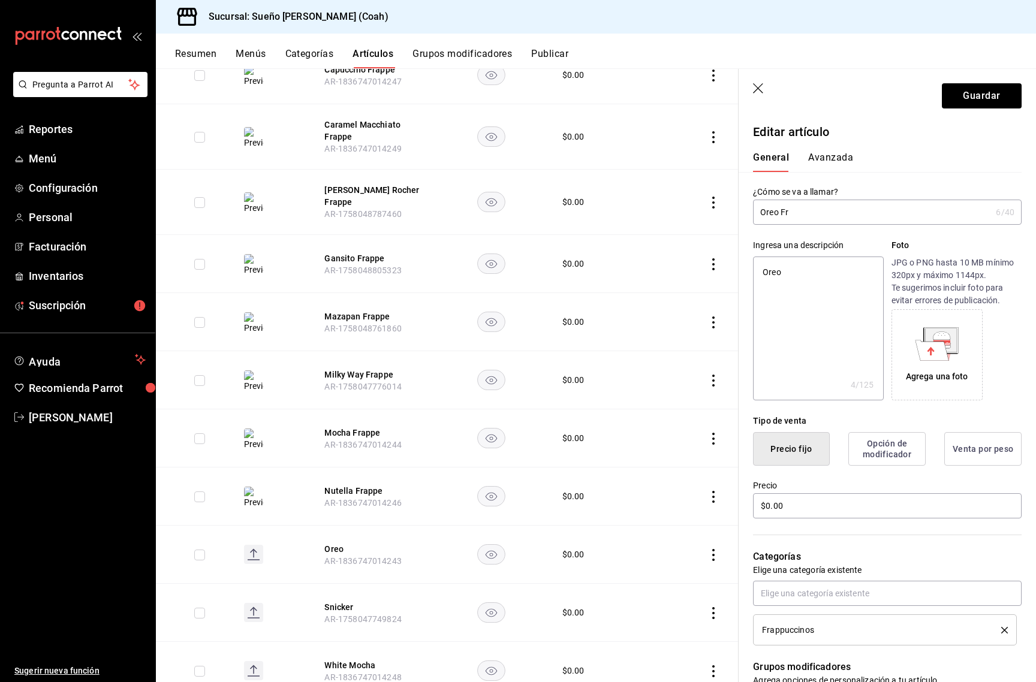
type input "Oreo Fra"
type textarea "x"
type input "Oreo Frap"
type textarea "x"
type input "Oreo Frapp"
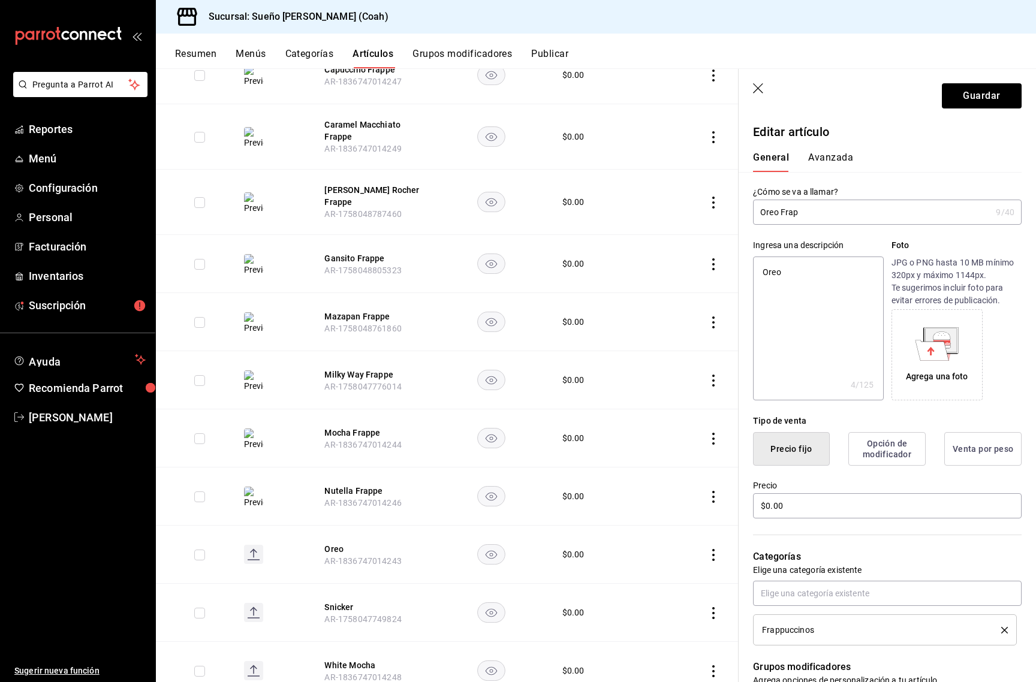
type textarea "x"
type input "Oreo Frappe"
type textarea "x"
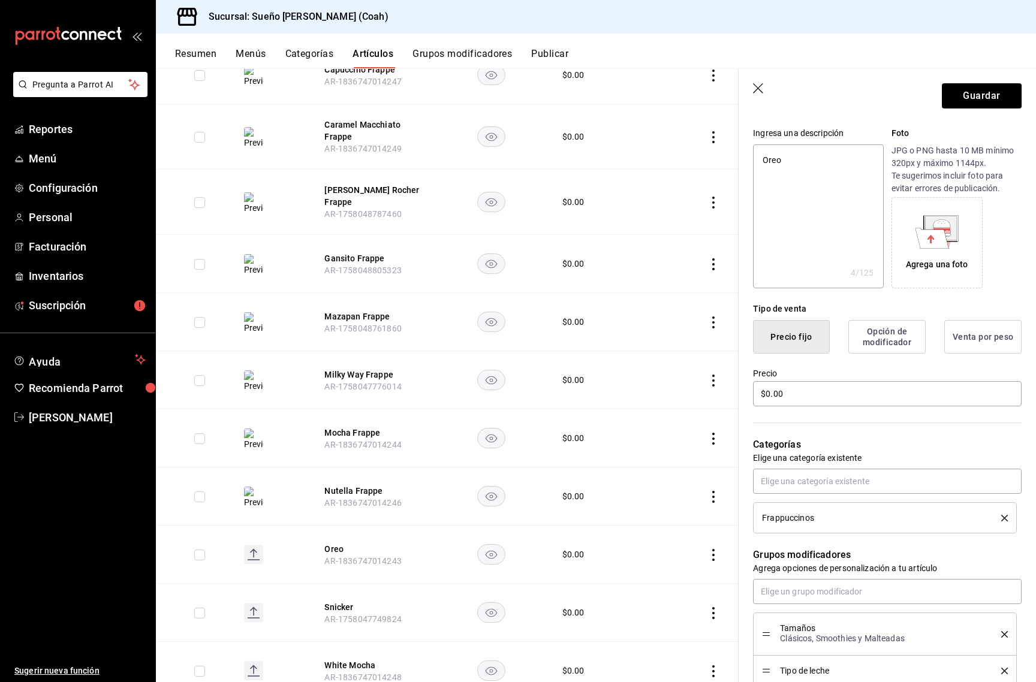
scroll to position [218, 0]
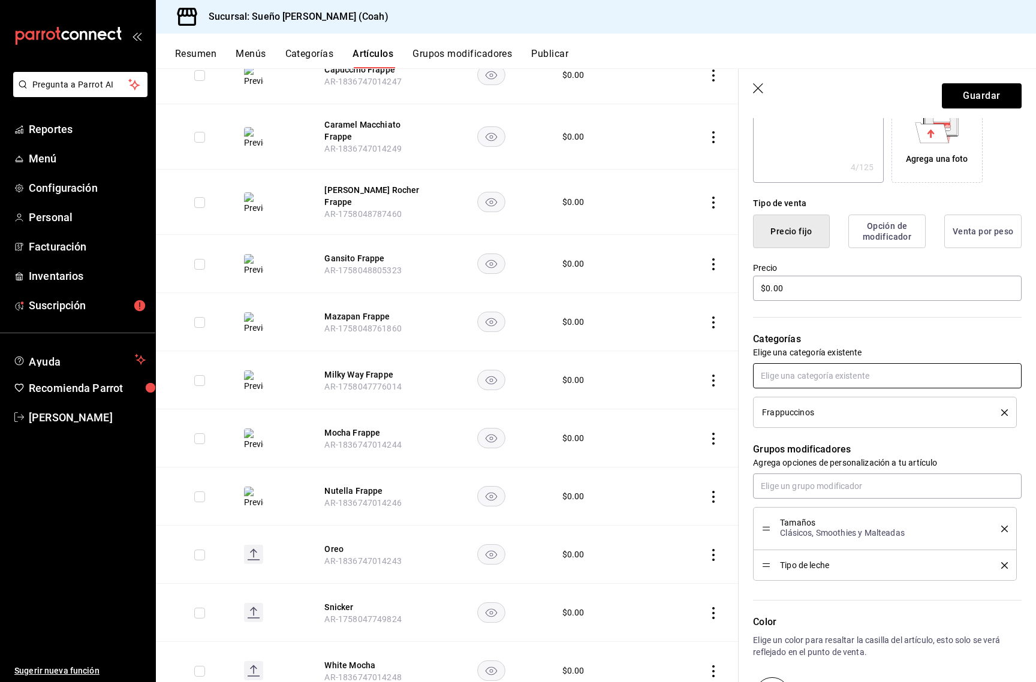
type input "Oreo Frappe"
click at [849, 375] on input "text" at bounding box center [887, 375] width 269 height 25
click at [876, 331] on div "Categorías Elige una categoría existente Frappuccinos" at bounding box center [880, 365] width 283 height 125
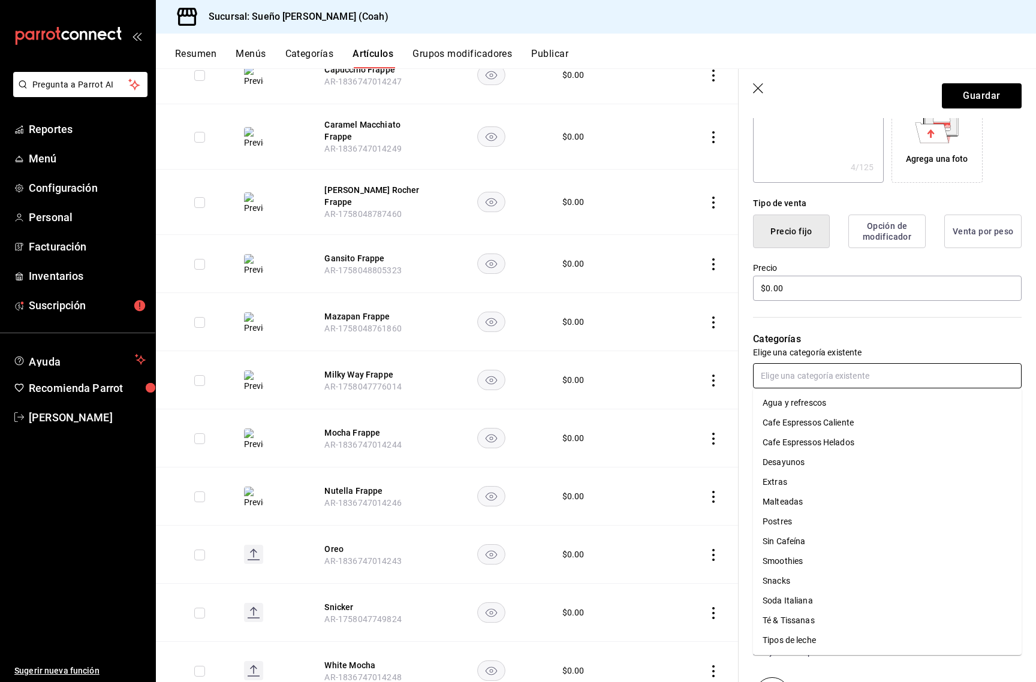
click at [859, 371] on input "text" at bounding box center [887, 375] width 269 height 25
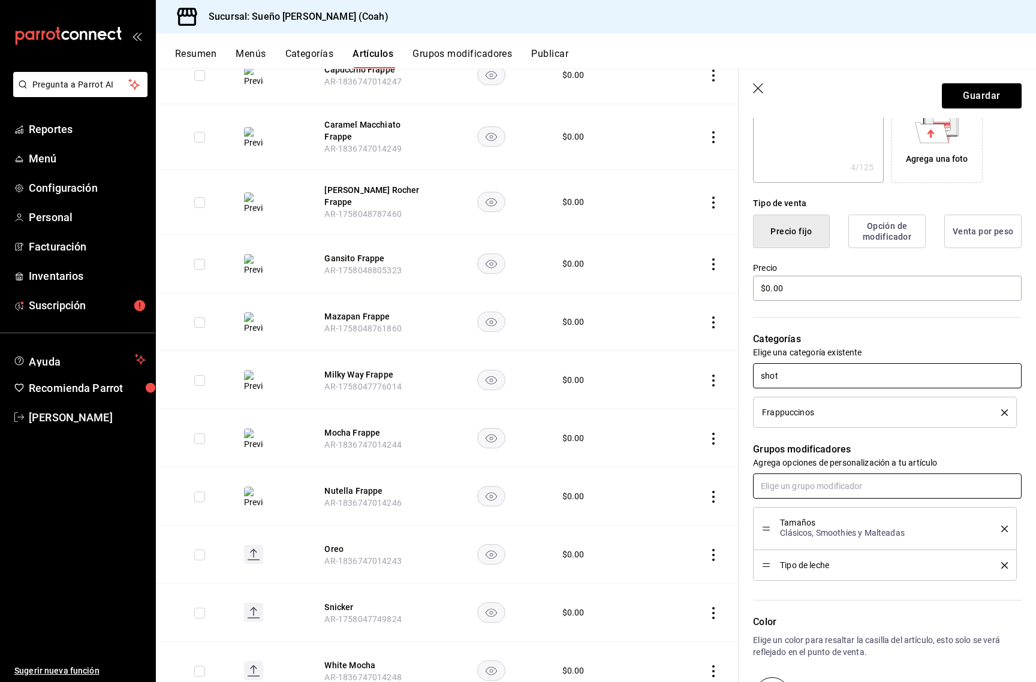
type input "shot"
click at [831, 489] on input "text" at bounding box center [887, 486] width 269 height 25
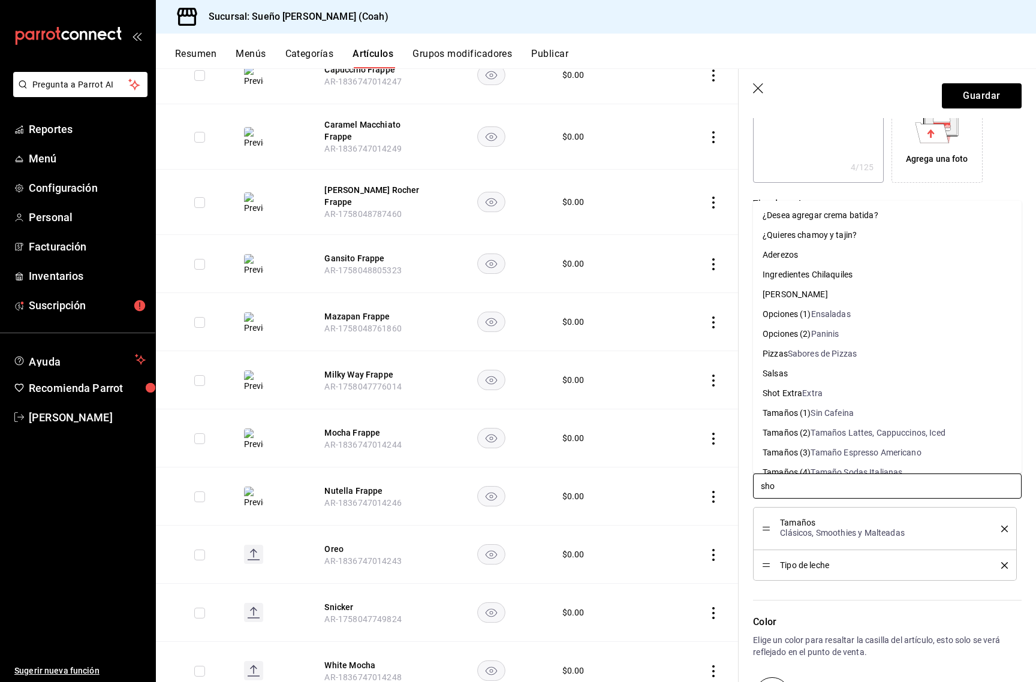
type input "shot"
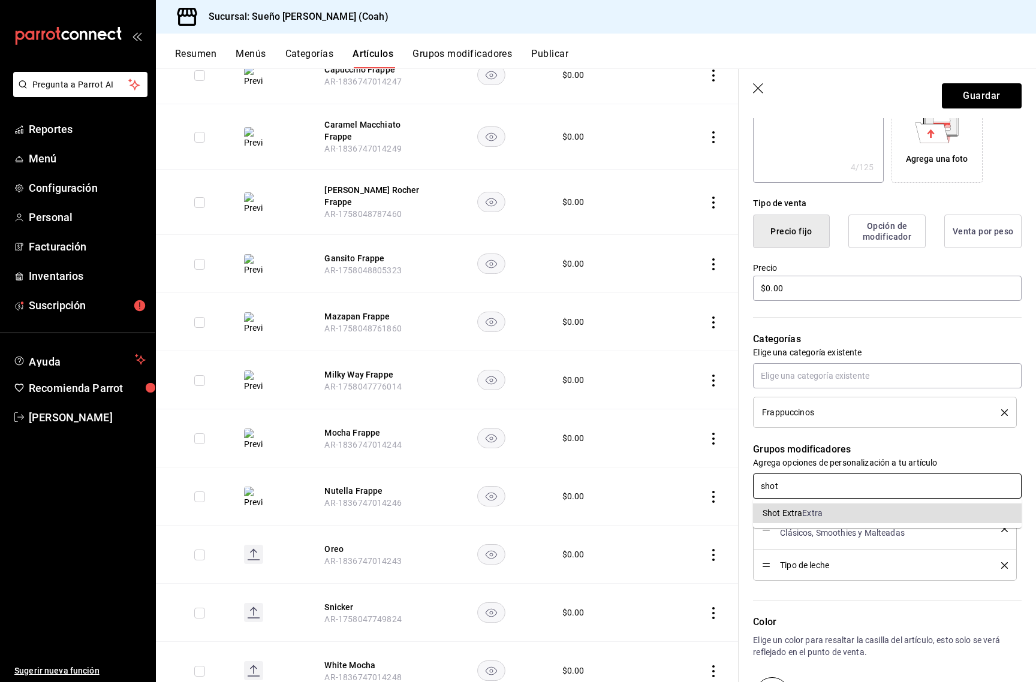
type textarea "x"
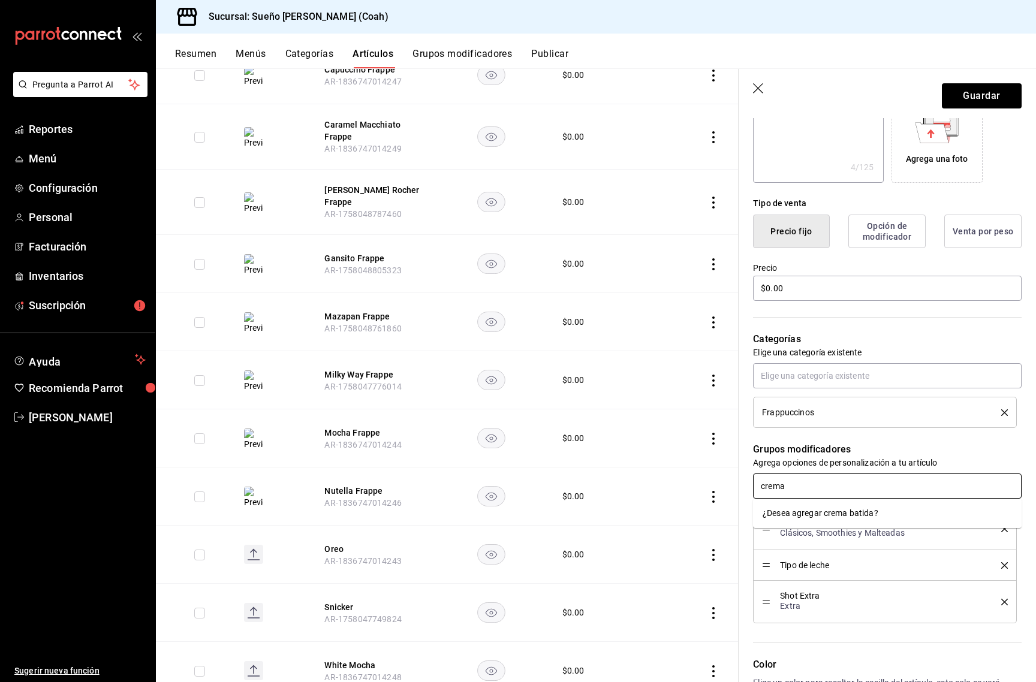
type input "crema"
type textarea "x"
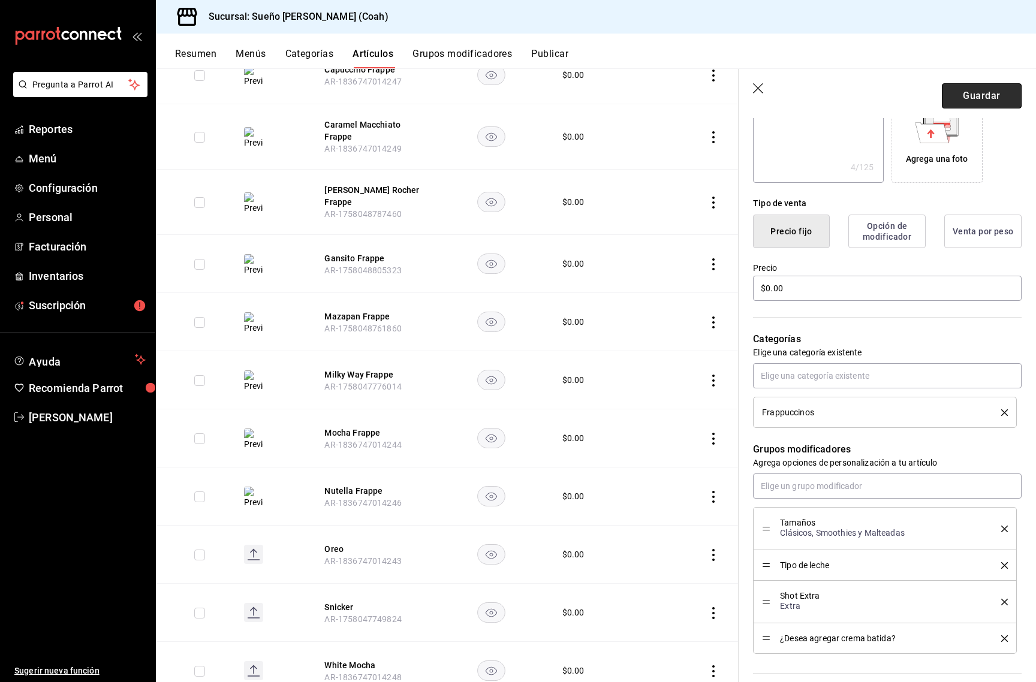
click at [986, 97] on button "Guardar" at bounding box center [982, 95] width 80 height 25
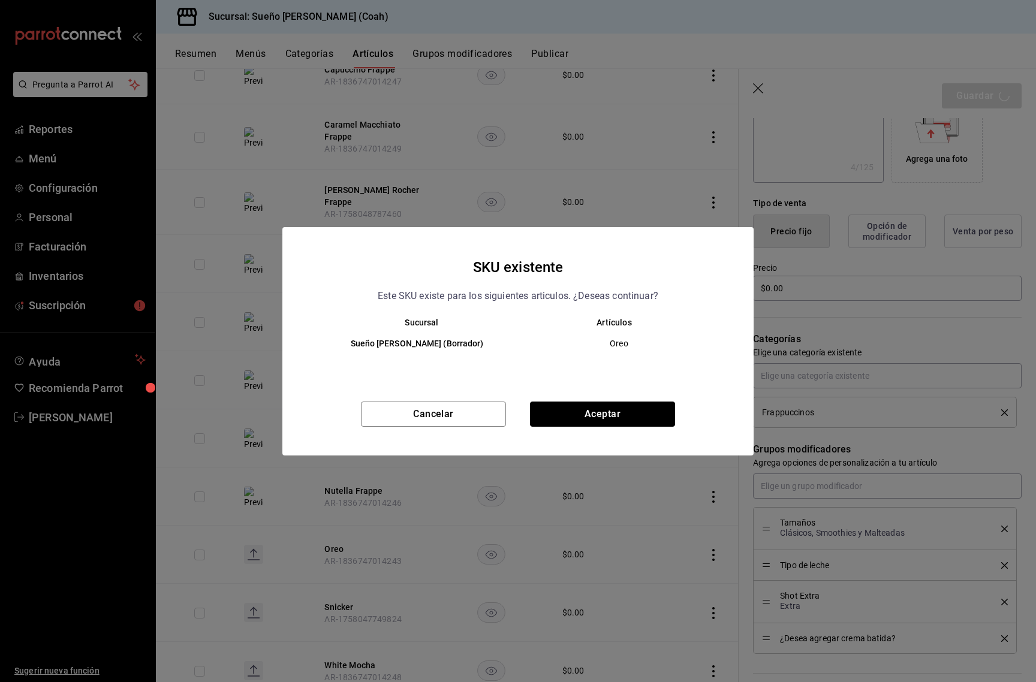
click at [640, 407] on button "Aceptar" at bounding box center [602, 414] width 145 height 25
type textarea "x"
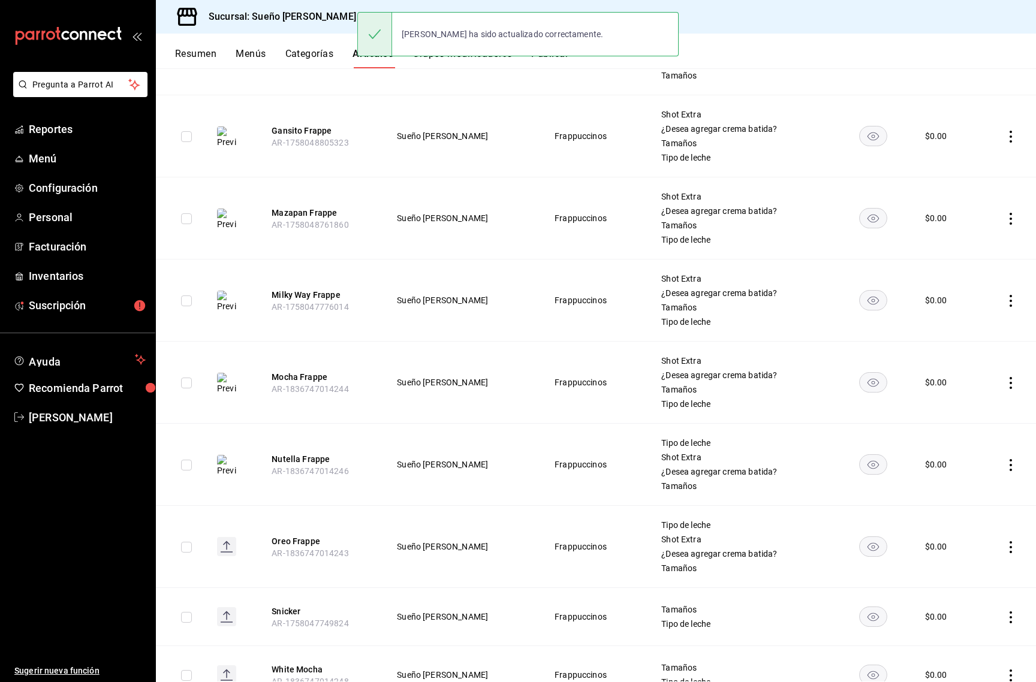
scroll to position [564, 0]
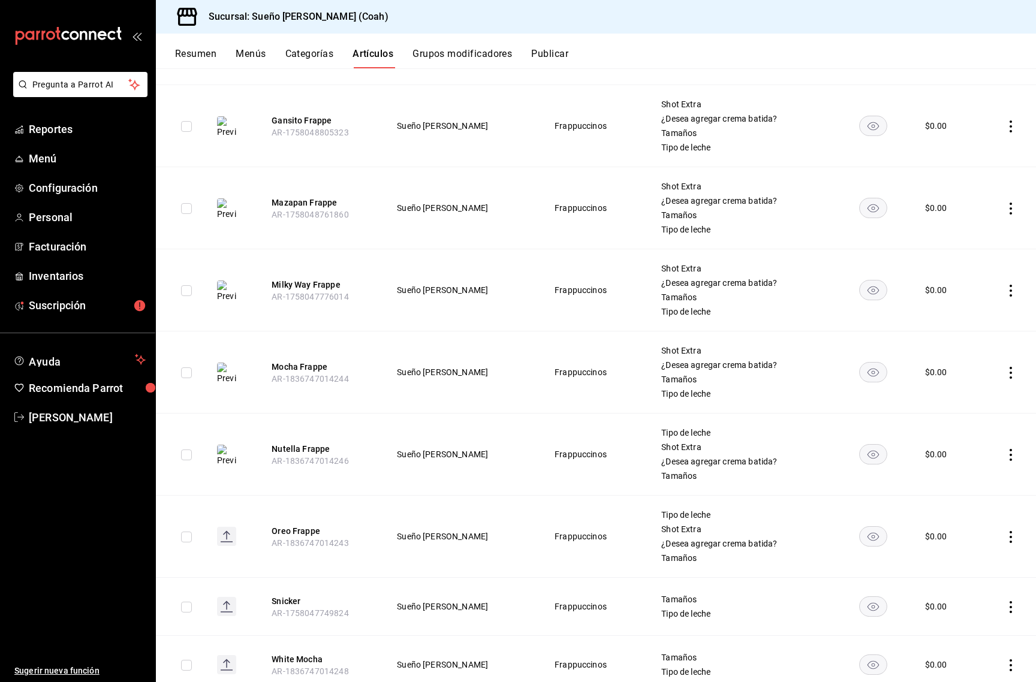
click at [1012, 537] on icon "actions" at bounding box center [1011, 537] width 2 height 12
drag, startPoint x: 982, startPoint y: 562, endPoint x: 997, endPoint y: 430, distance: 132.7
click at [982, 562] on span "Editar" at bounding box center [974, 564] width 31 height 13
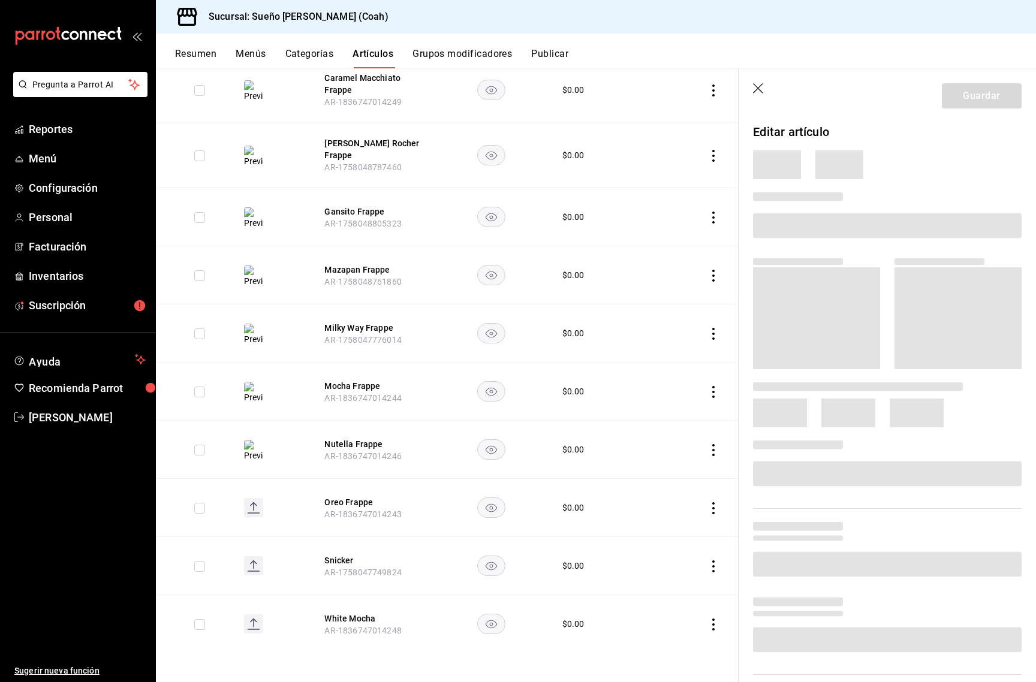
scroll to position [348, 0]
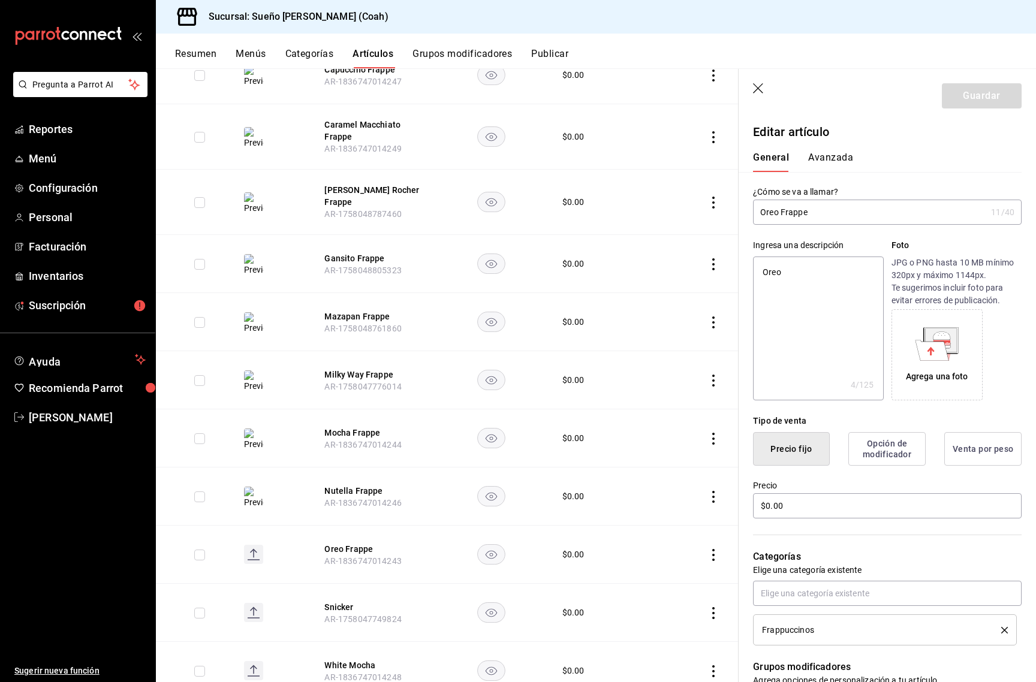
click at [933, 346] on icon at bounding box center [933, 350] width 34 height 20
click at [978, 107] on button "Guardar" at bounding box center [982, 95] width 80 height 25
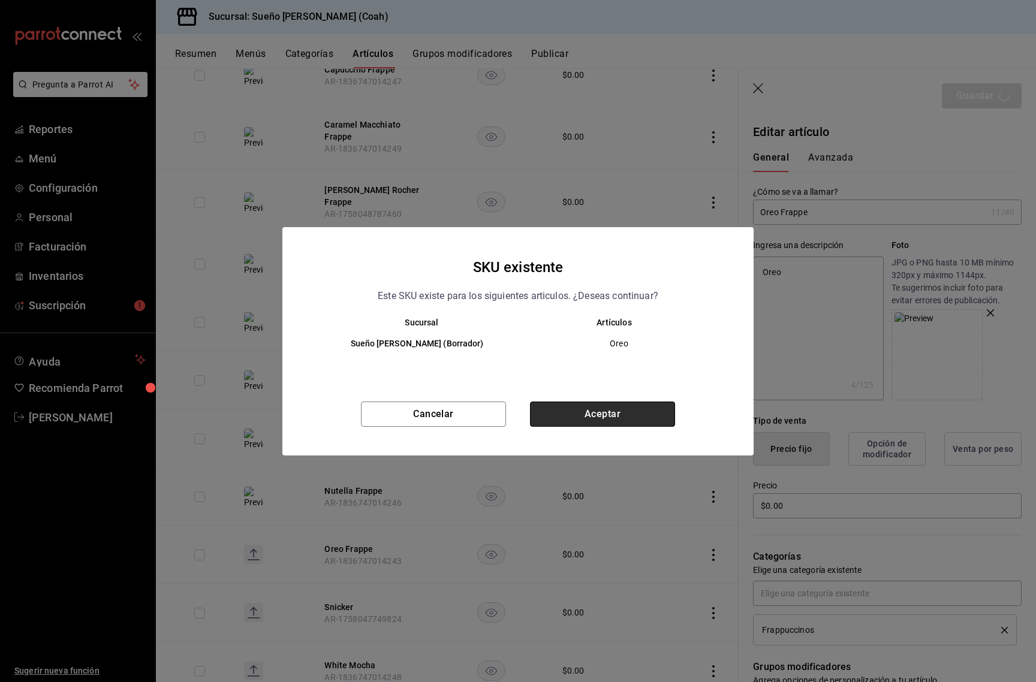
click at [639, 418] on button "Aceptar" at bounding box center [602, 414] width 145 height 25
type textarea "x"
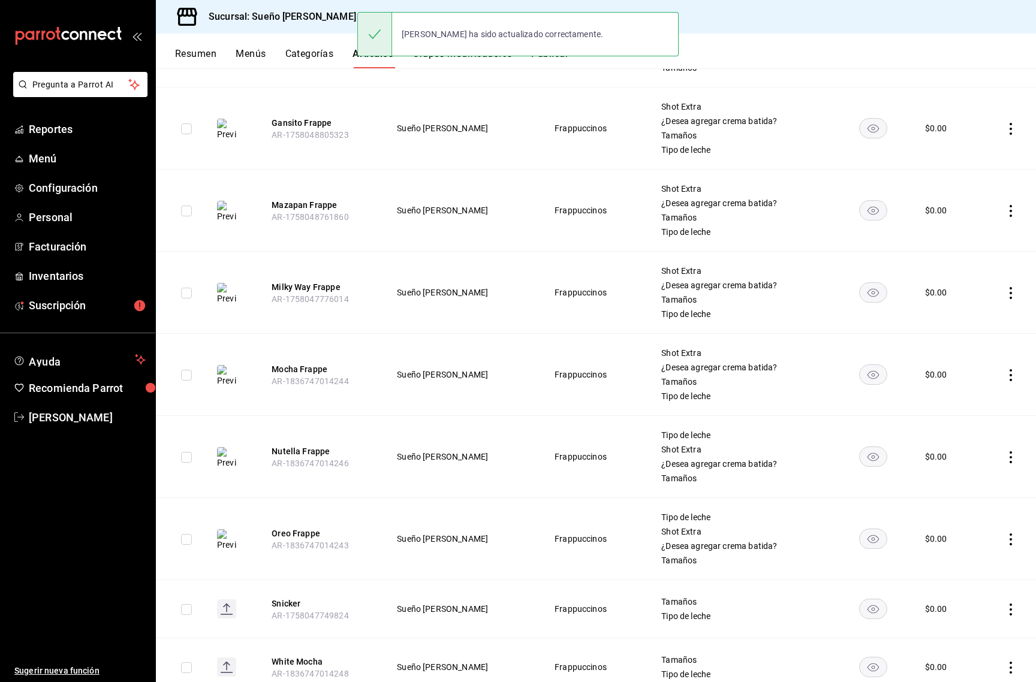
scroll to position [568, 0]
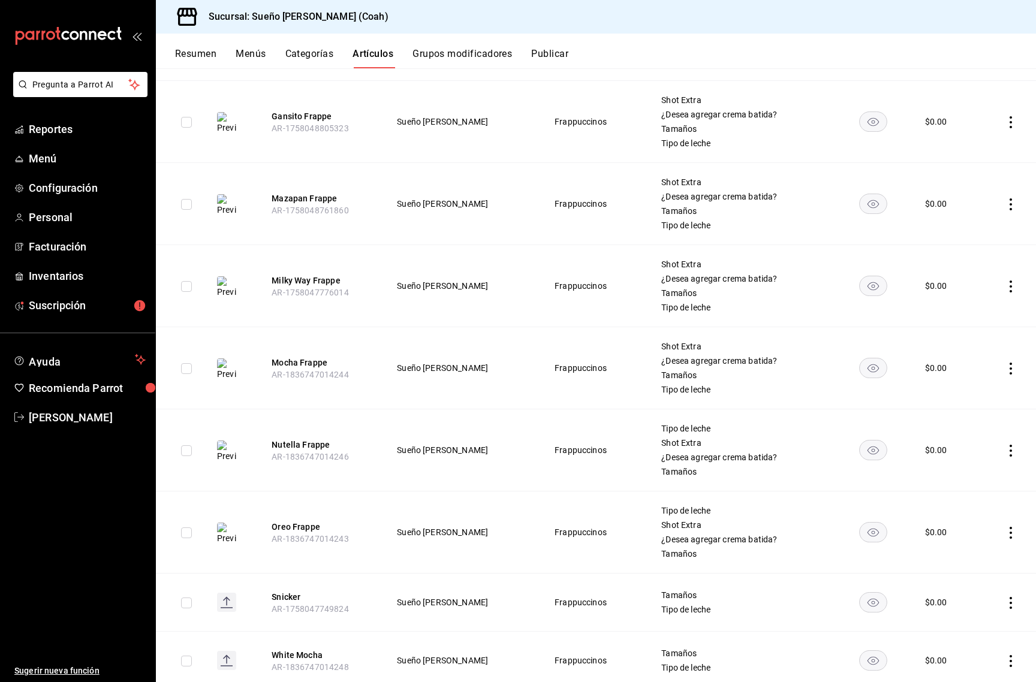
click at [1008, 612] on td at bounding box center [1006, 603] width 59 height 58
click at [1015, 605] on icon "actions" at bounding box center [1011, 603] width 12 height 12
drag, startPoint x: 989, startPoint y: 603, endPoint x: 986, endPoint y: 586, distance: 17.0
click at [989, 603] on span "Editar" at bounding box center [974, 601] width 31 height 13
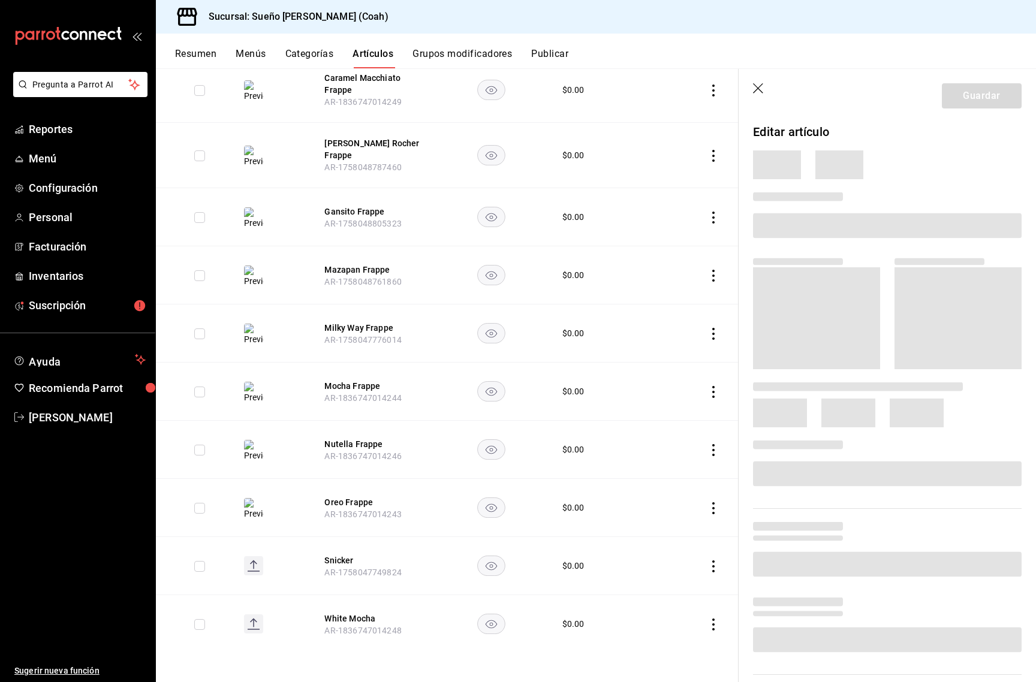
scroll to position [348, 0]
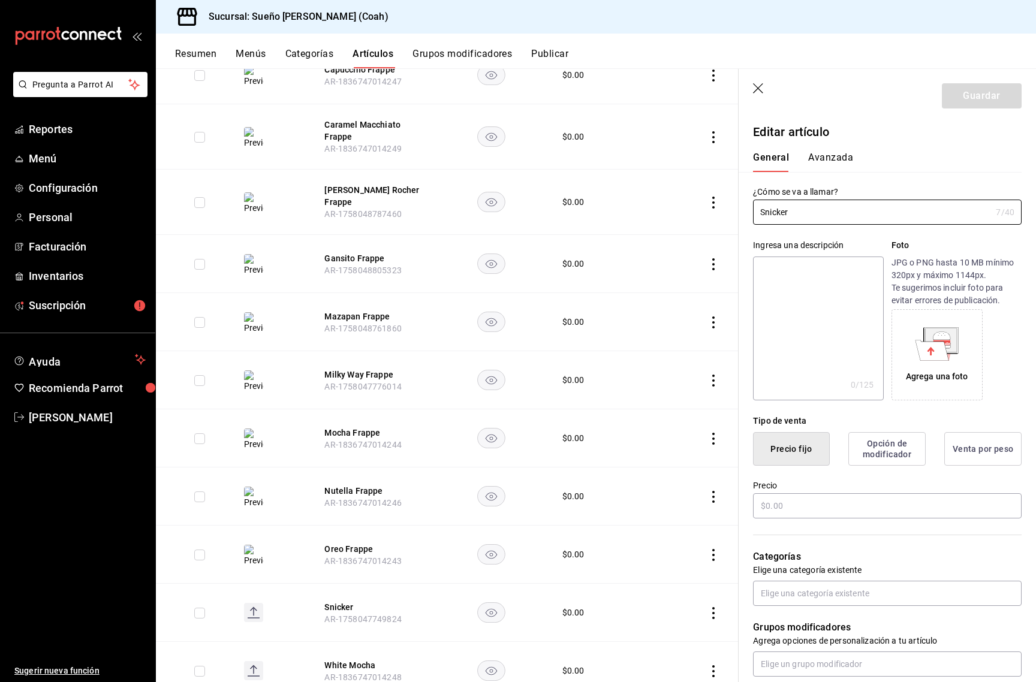
type input "$0.00"
click at [934, 348] on icon at bounding box center [933, 350] width 34 height 20
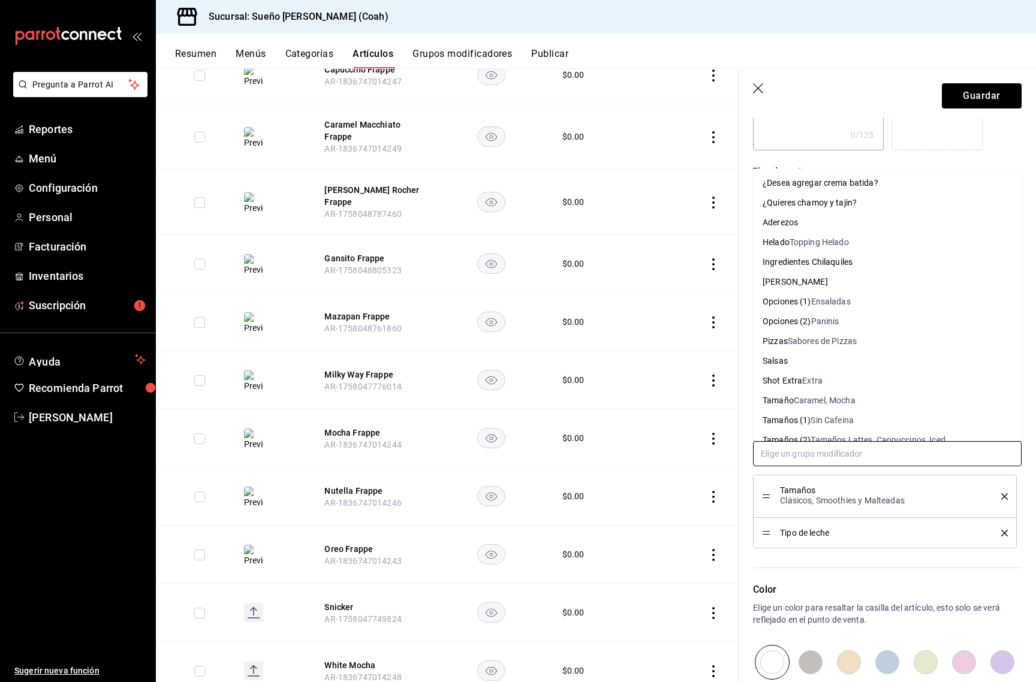
click at [864, 453] on input "text" at bounding box center [887, 453] width 269 height 25
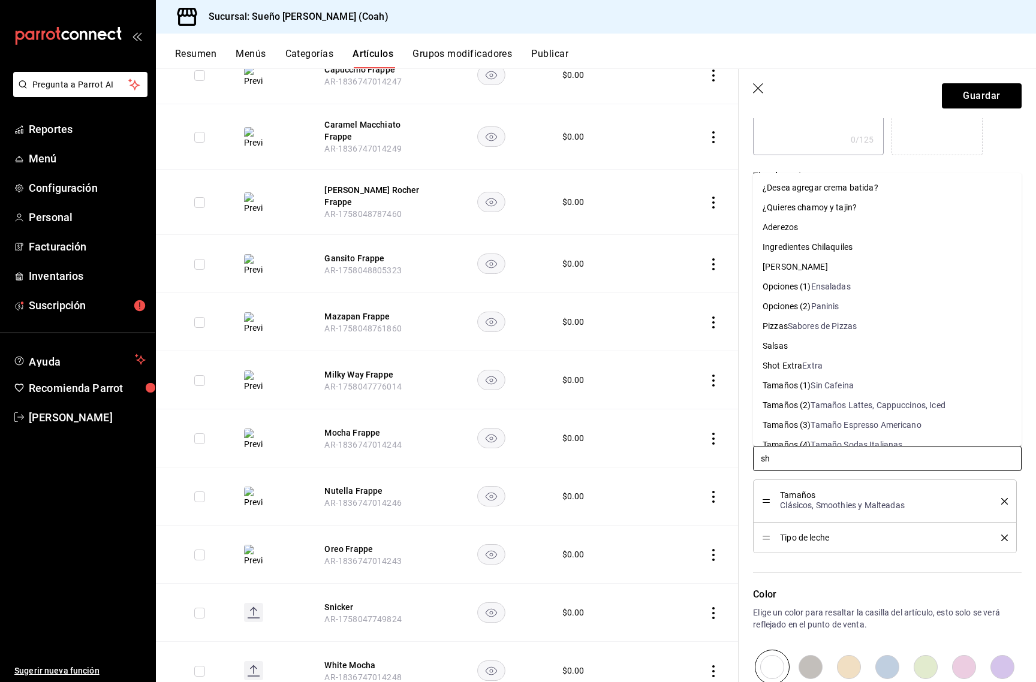
type input "sho"
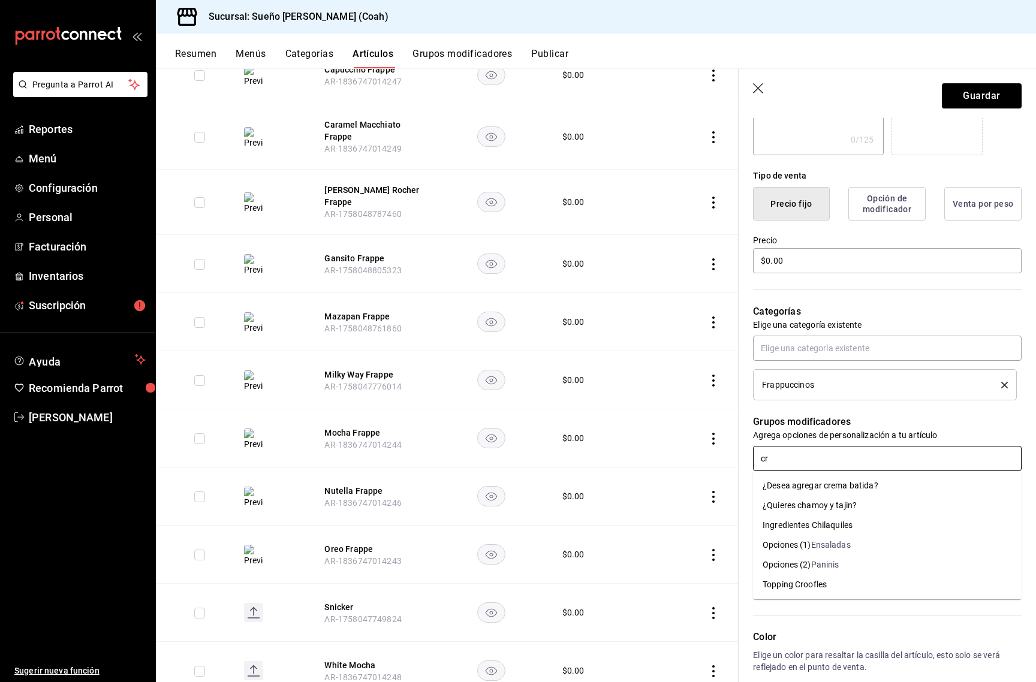
type input "cre"
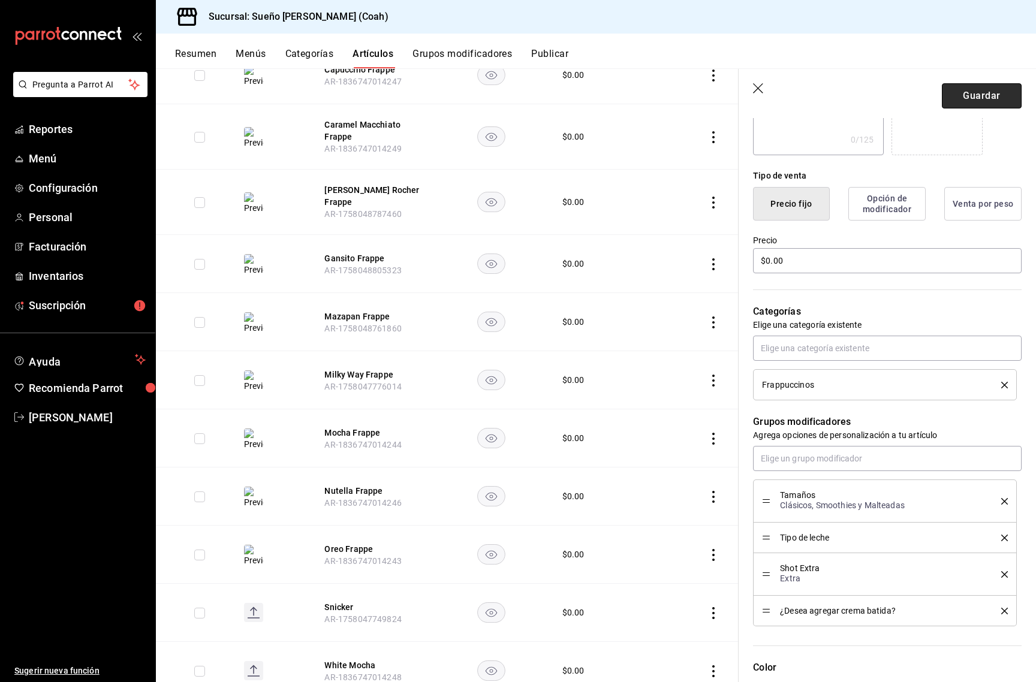
click at [976, 97] on button "Guardar" at bounding box center [982, 95] width 80 height 25
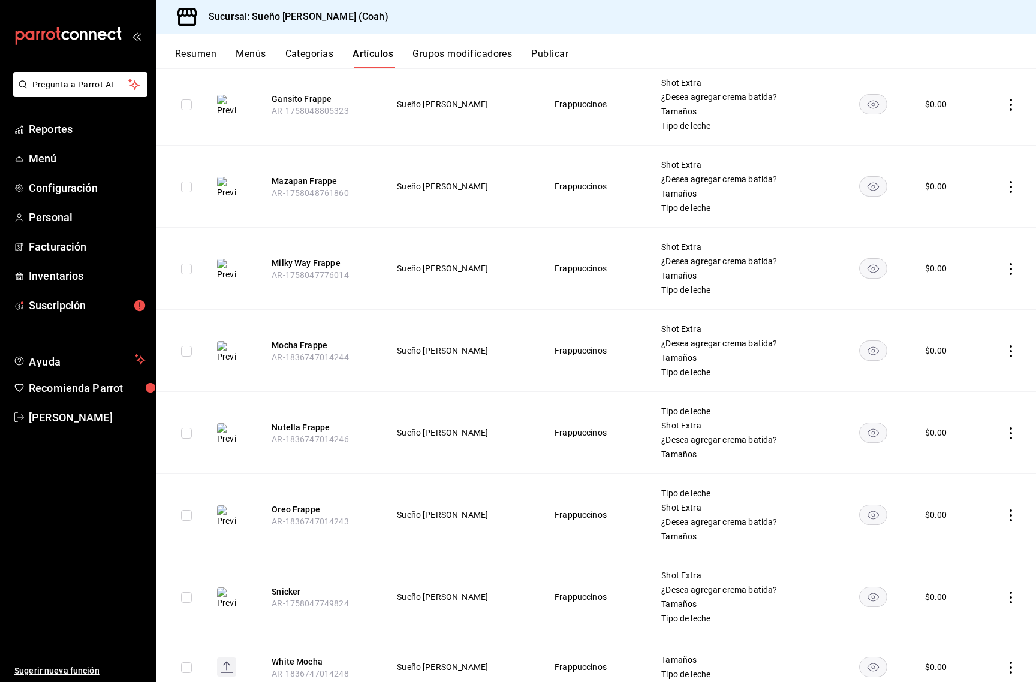
scroll to position [586, 0]
click at [1011, 592] on icon "actions" at bounding box center [1011, 597] width 2 height 12
drag, startPoint x: 979, startPoint y: 596, endPoint x: 988, endPoint y: 524, distance: 73.2
click at [979, 596] on span "Editar" at bounding box center [974, 601] width 31 height 13
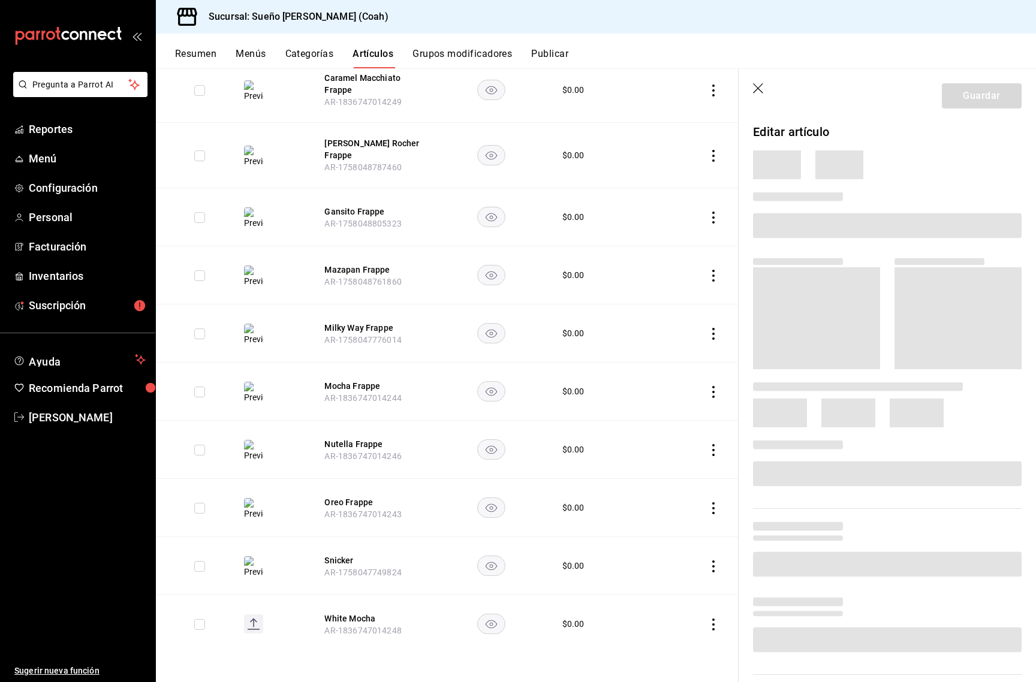
scroll to position [348, 0]
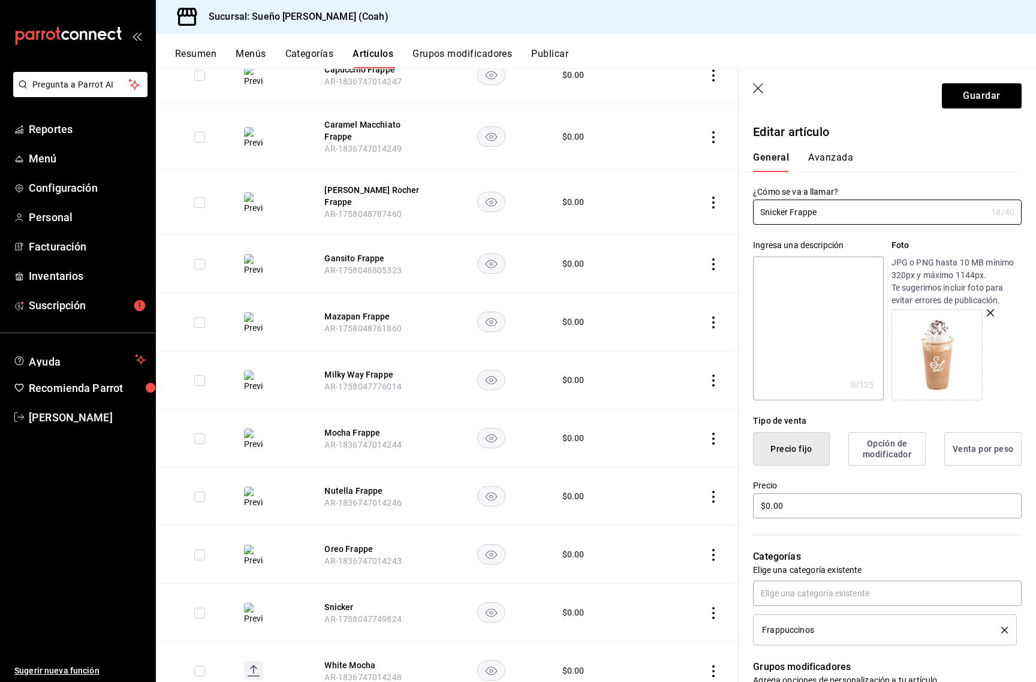
type input "Snicker Frappe"
click at [981, 94] on button "Guardar" at bounding box center [982, 95] width 80 height 25
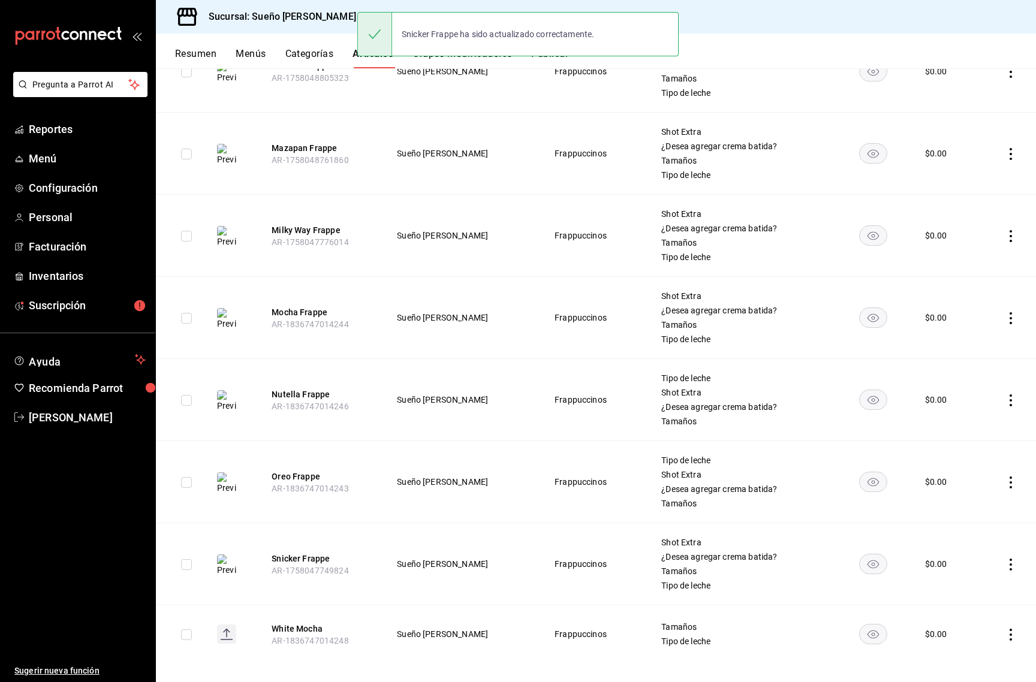
scroll to position [628, 0]
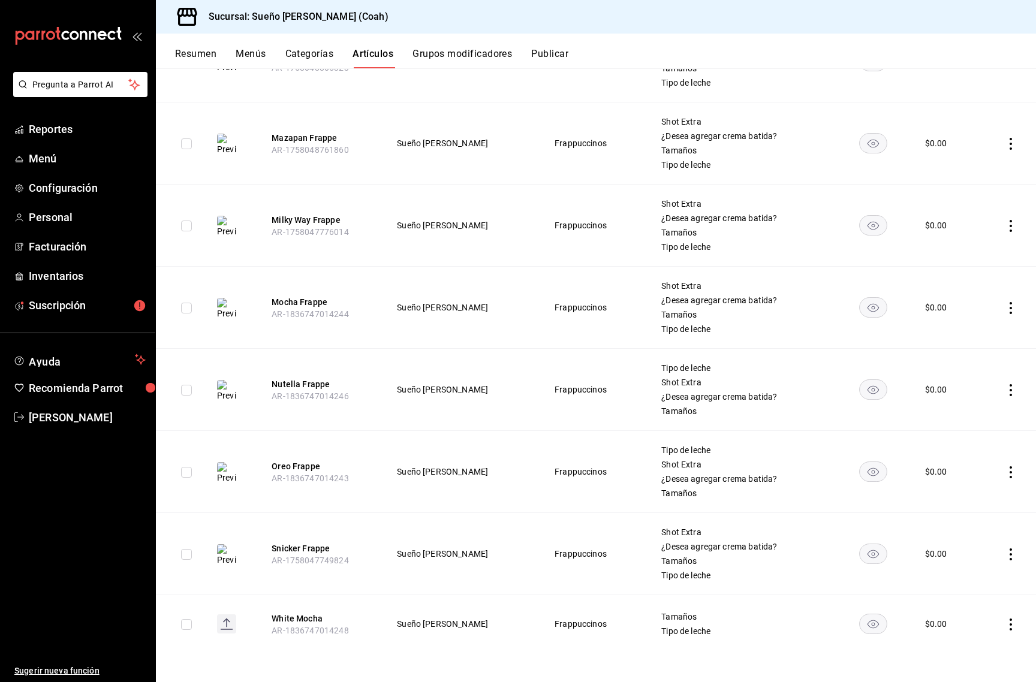
click at [1008, 622] on icon "actions" at bounding box center [1011, 625] width 12 height 12
click at [981, 598] on span "Editar" at bounding box center [974, 601] width 31 height 13
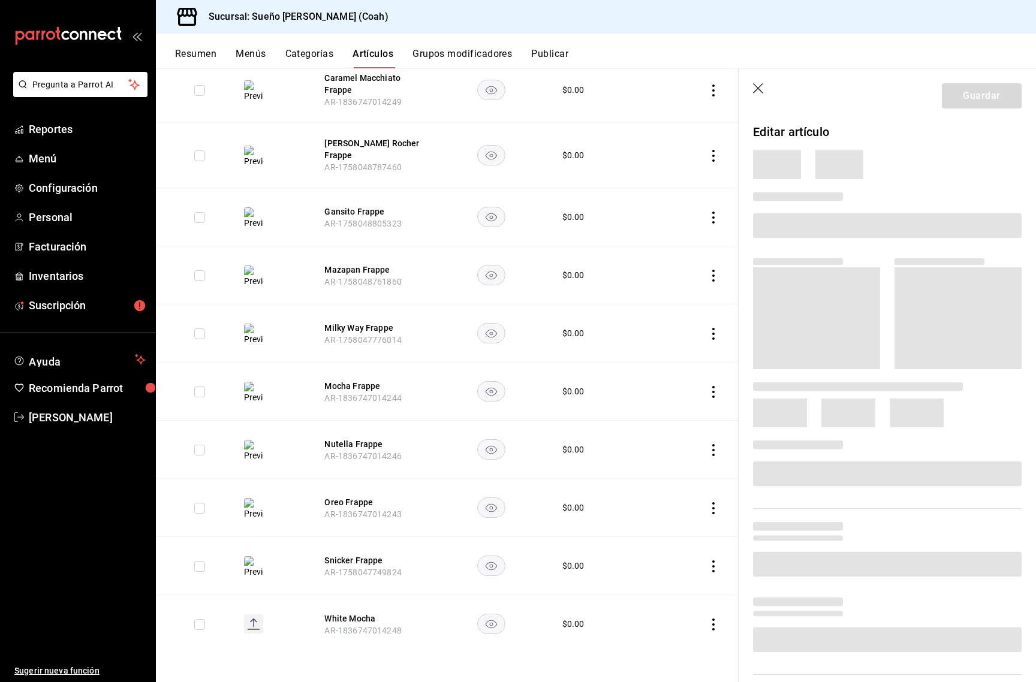
scroll to position [348, 0]
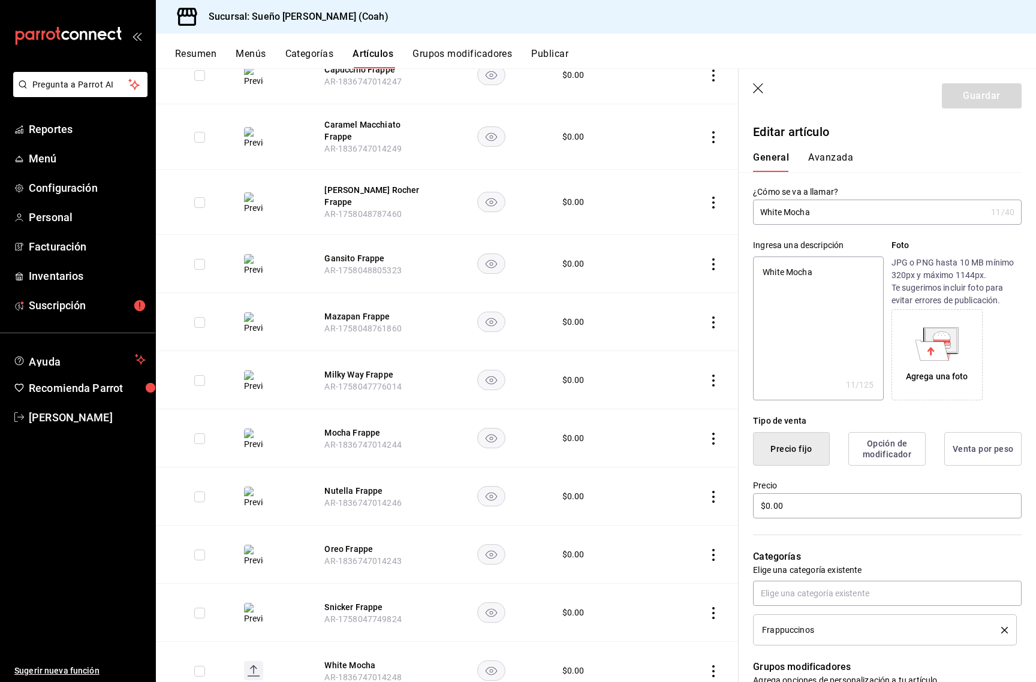
type input "White Mocha"
type textarea "x"
type input "[PERSON_NAME] Mocha F"
type textarea "x"
type input "[PERSON_NAME] Mocha Fr"
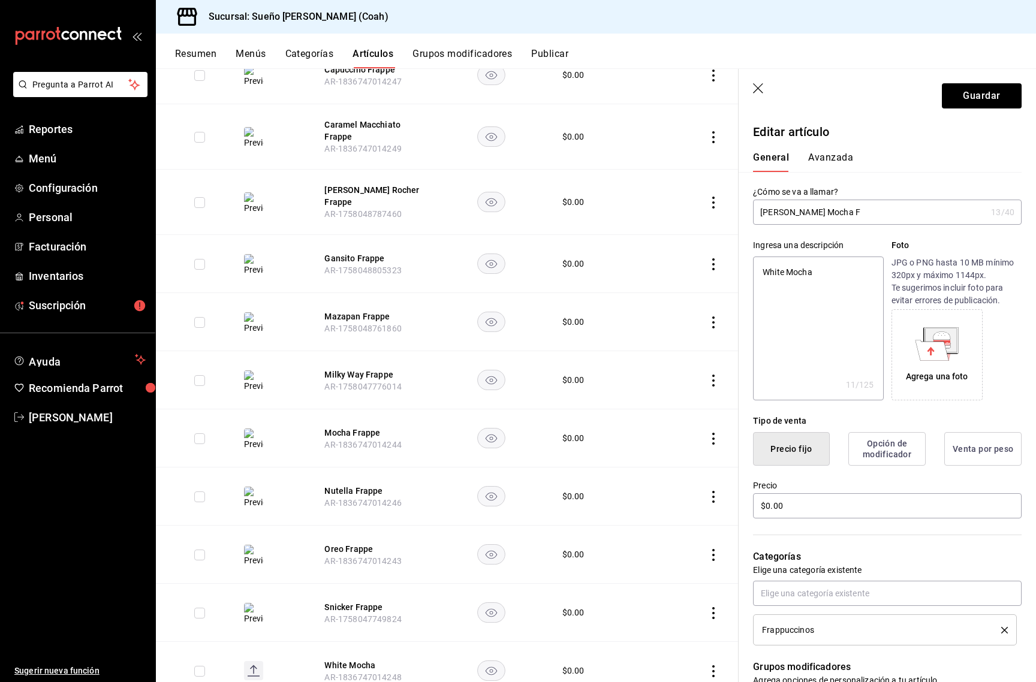
type textarea "x"
type input "[PERSON_NAME] Mocha Fra"
type textarea "x"
type input "[PERSON_NAME] Mocha Frap"
type textarea "x"
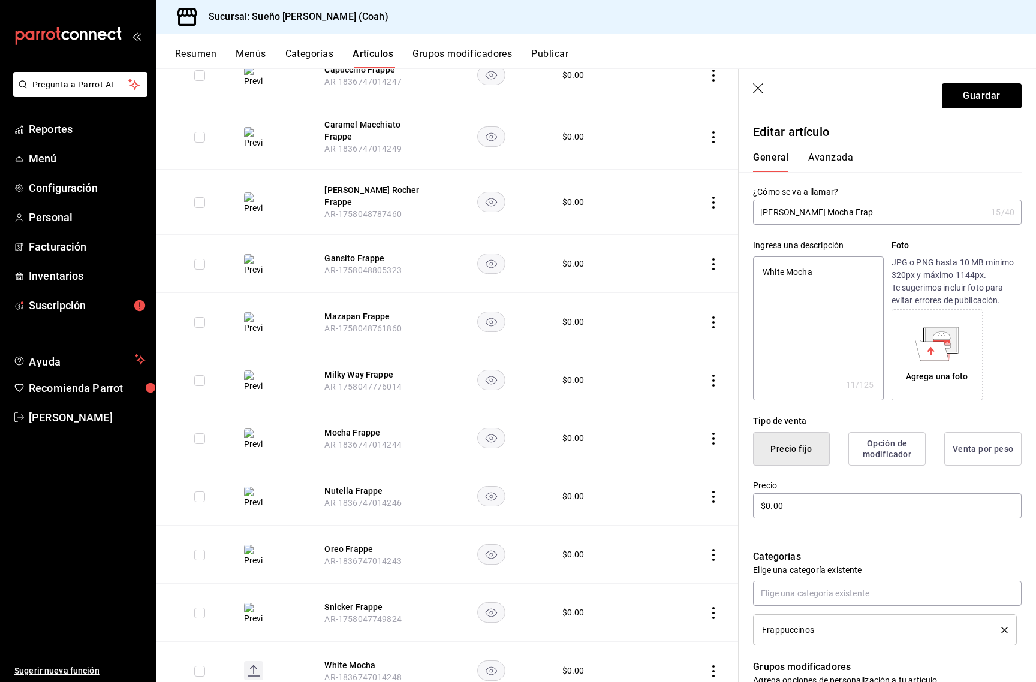
type input "[PERSON_NAME] Mocha Frapp"
type textarea "x"
type input "[PERSON_NAME] Mocha Frappe"
type textarea "x"
type input "[PERSON_NAME] Mocha Frappe"
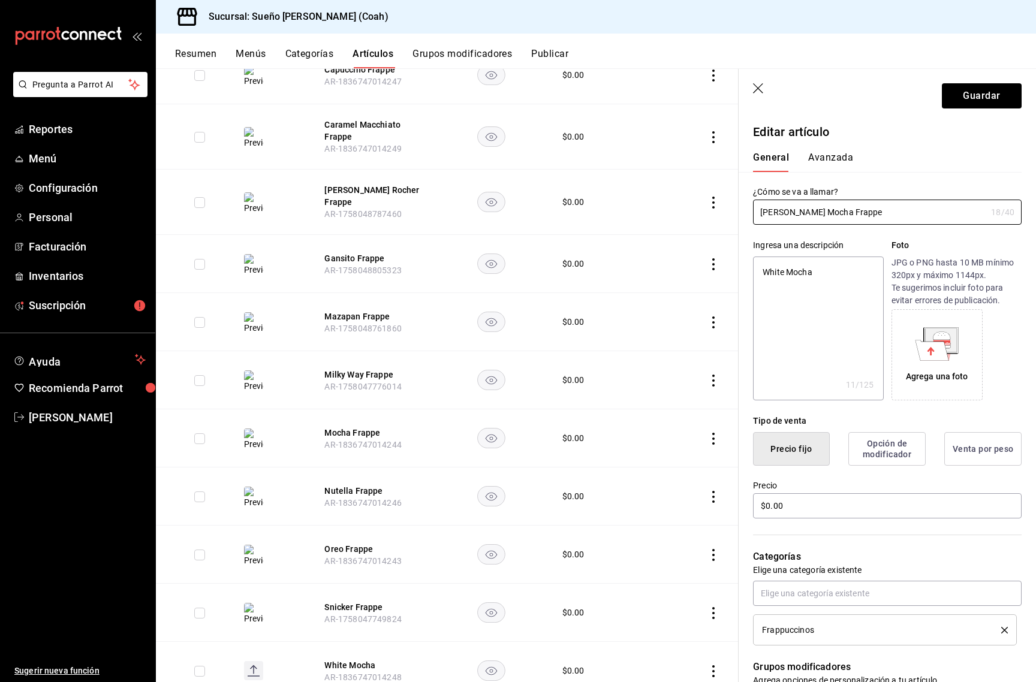
click at [923, 348] on icon at bounding box center [933, 350] width 34 height 20
type textarea "x"
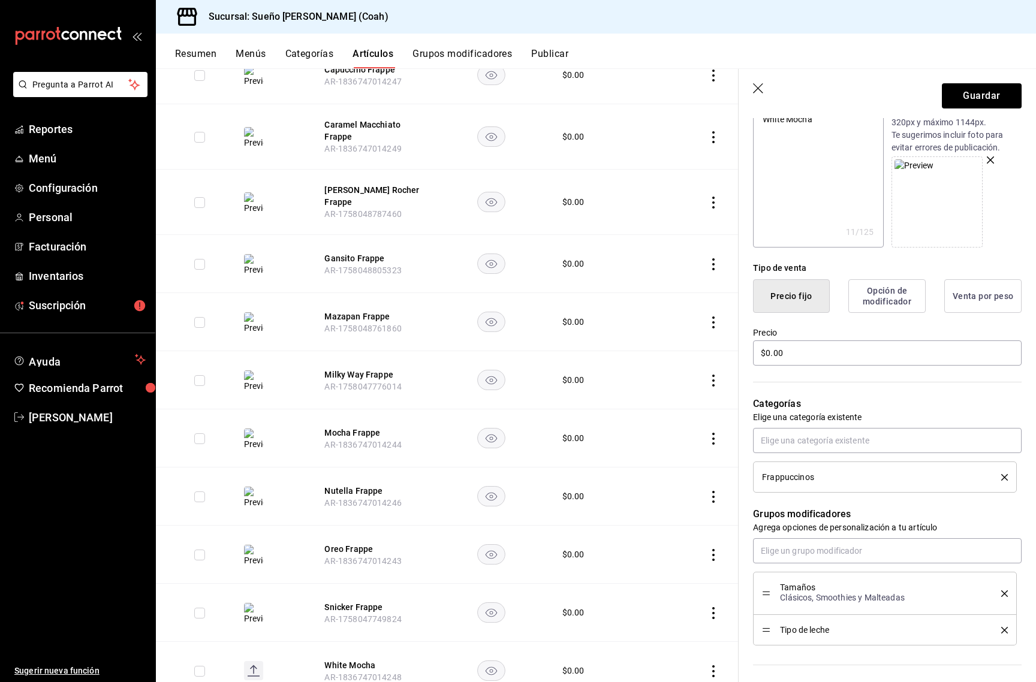
scroll to position [155, 0]
click at [799, 544] on input "text" at bounding box center [887, 549] width 269 height 25
type input "shot"
type textarea "x"
click at [973, 104] on button "Guardar" at bounding box center [982, 95] width 80 height 25
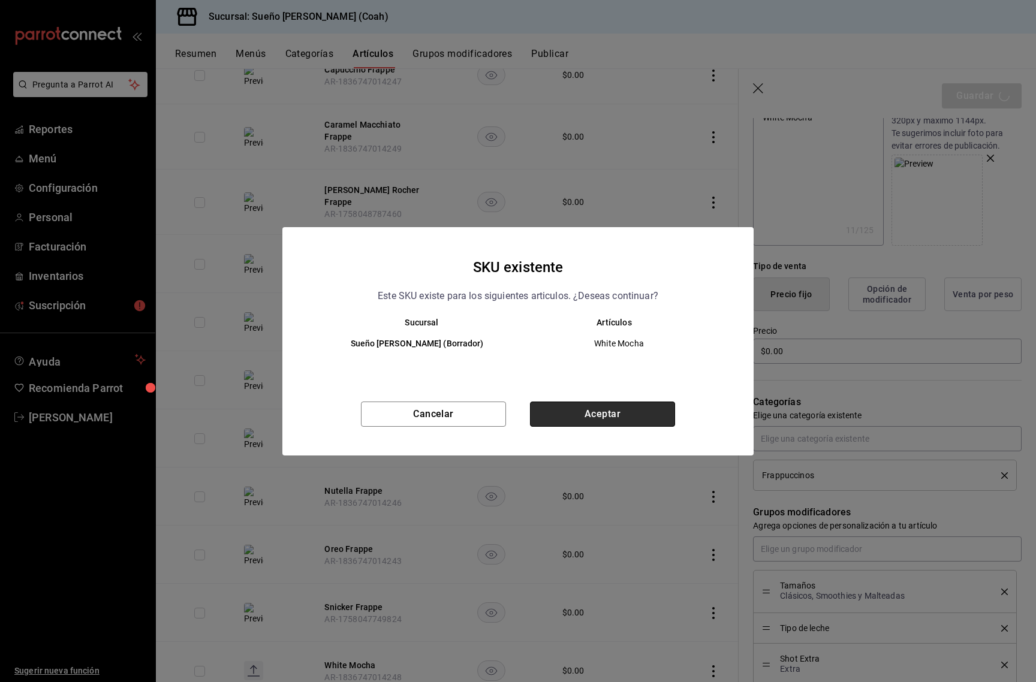
click at [619, 406] on button "Aceptar" at bounding box center [602, 414] width 145 height 25
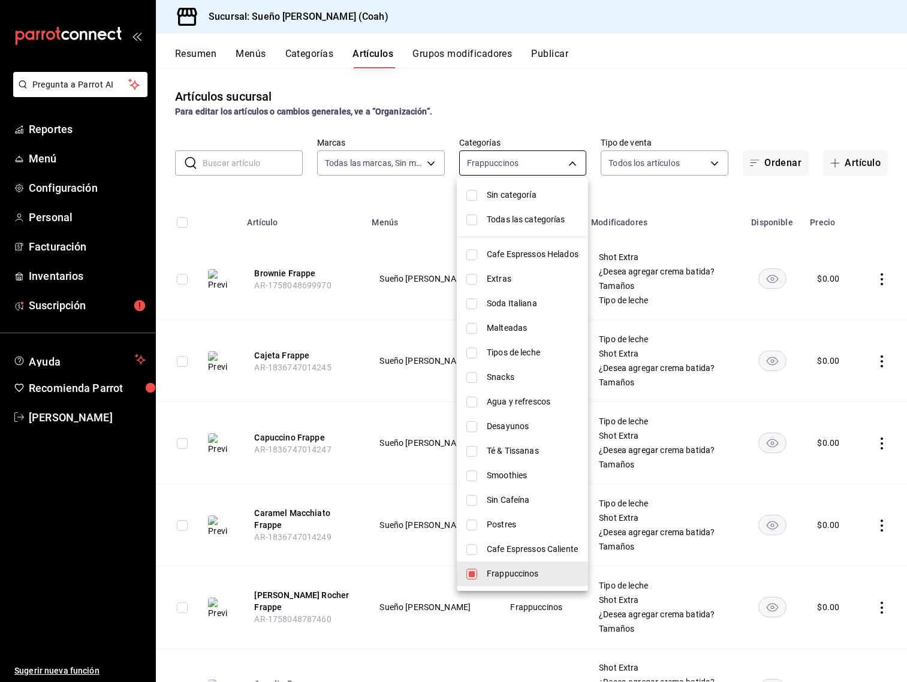
click at [536, 160] on body "Pregunta a Parrot AI Reportes Menú Configuración Personal Facturación Inventari…" at bounding box center [453, 341] width 907 height 682
click at [519, 492] on li "Sin Cafeína" at bounding box center [522, 500] width 131 height 25
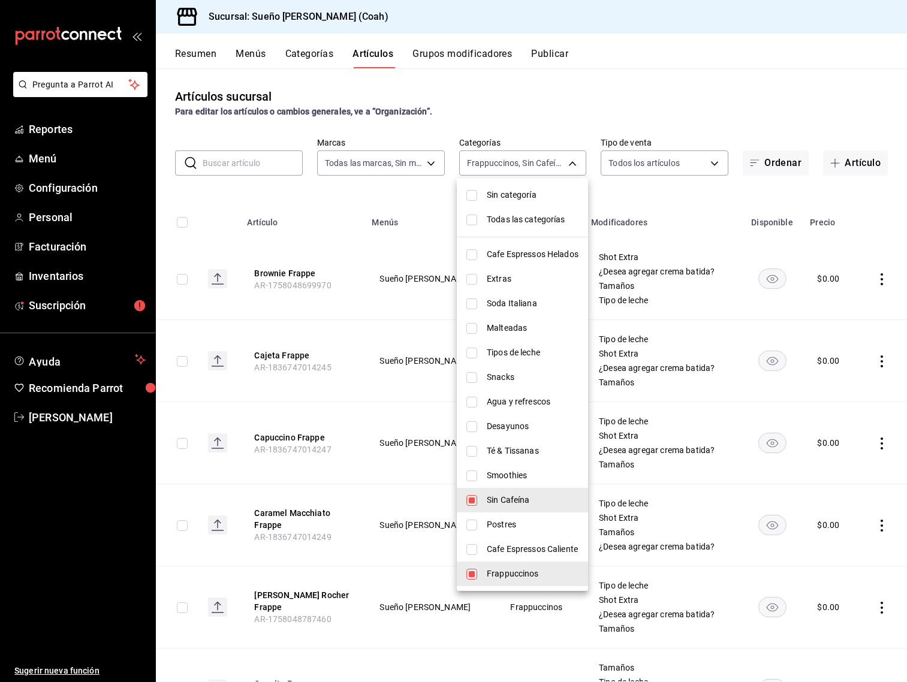
click at [515, 577] on span "Frappuccinos" at bounding box center [533, 574] width 92 height 13
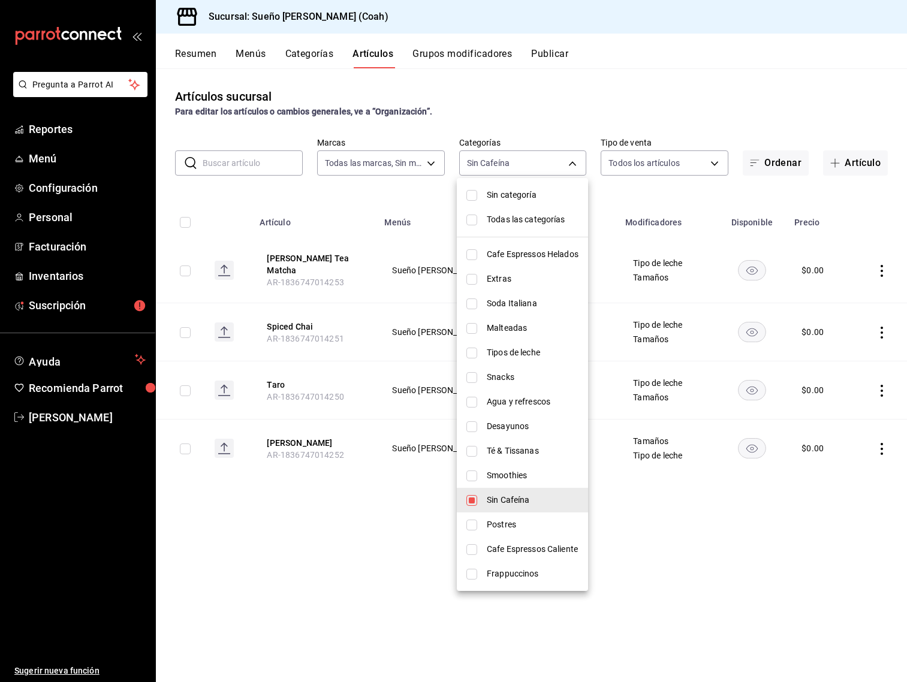
click at [658, 131] on div at bounding box center [453, 341] width 907 height 682
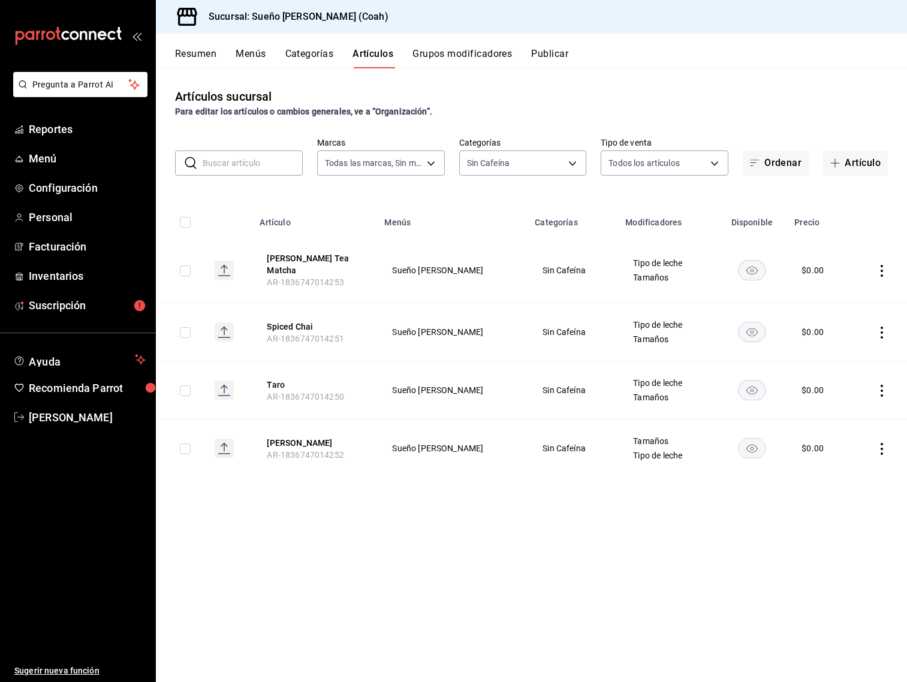
click at [891, 274] on td at bounding box center [879, 270] width 56 height 65
click at [888, 272] on icon "actions" at bounding box center [882, 271] width 12 height 12
click at [862, 290] on li "Editar" at bounding box center [835, 294] width 72 height 25
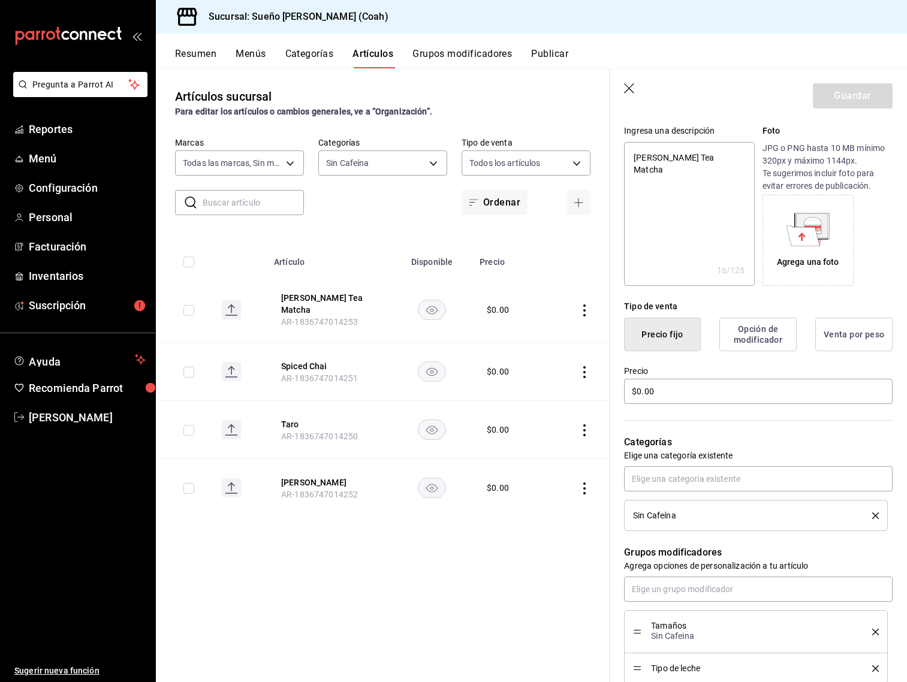
scroll to position [76, 0]
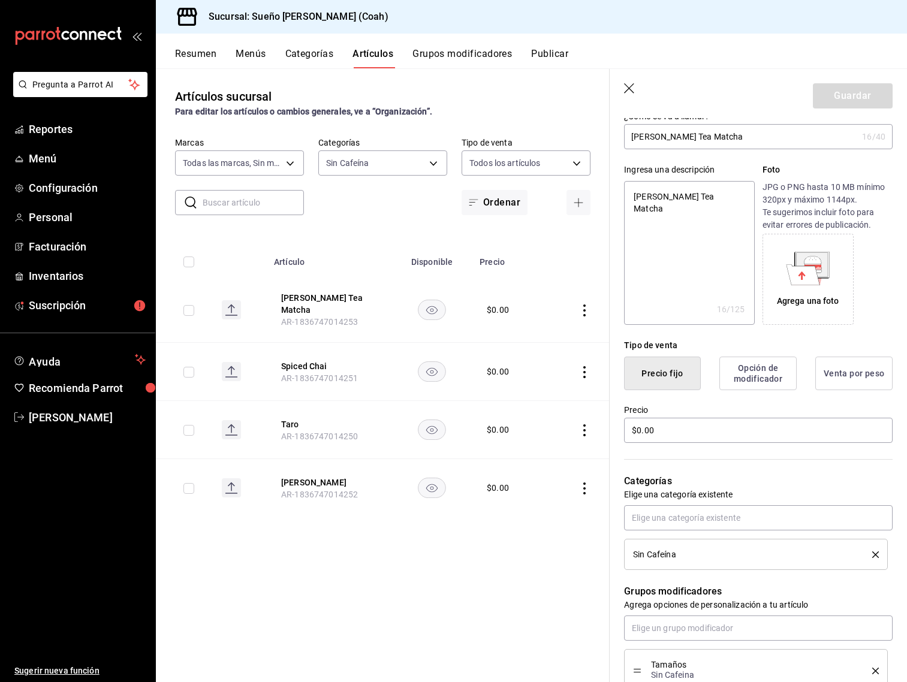
click at [780, 275] on div "Agrega una foto" at bounding box center [808, 279] width 85 height 85
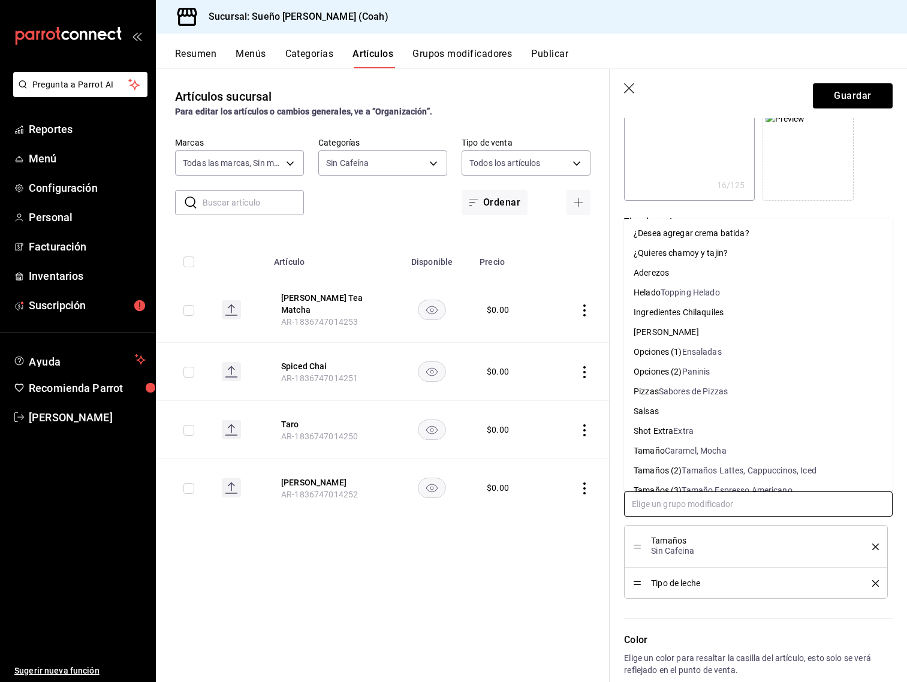
click at [679, 497] on input "text" at bounding box center [758, 504] width 269 height 25
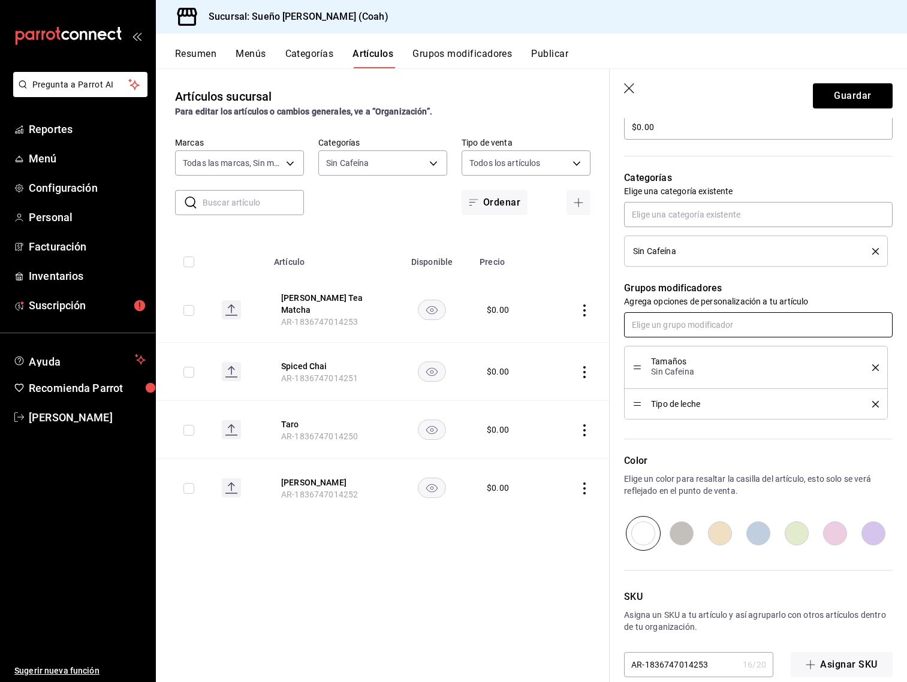
scroll to position [398, 0]
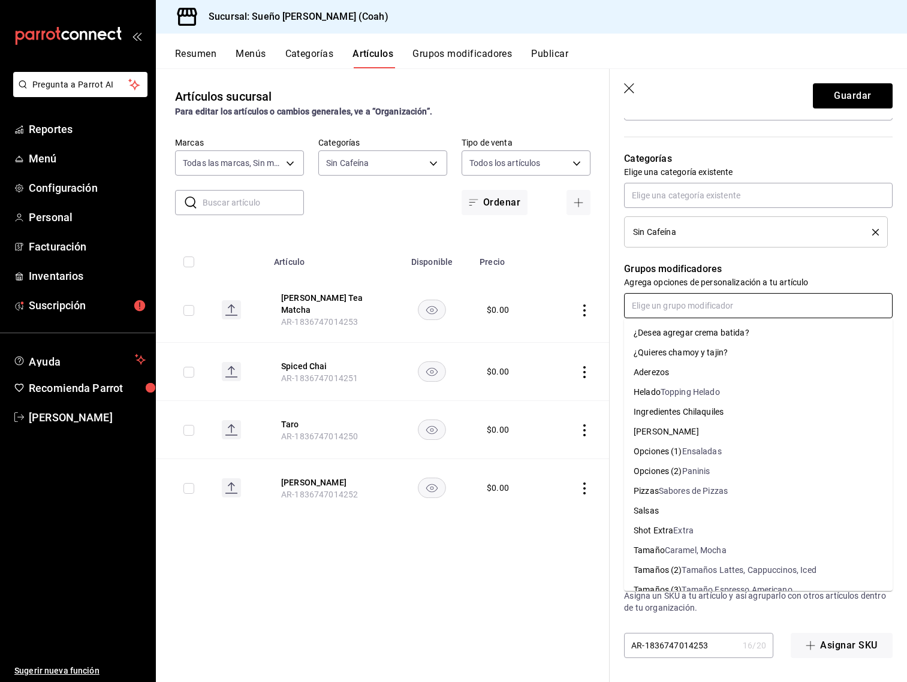
click at [733, 310] on input "text" at bounding box center [758, 305] width 269 height 25
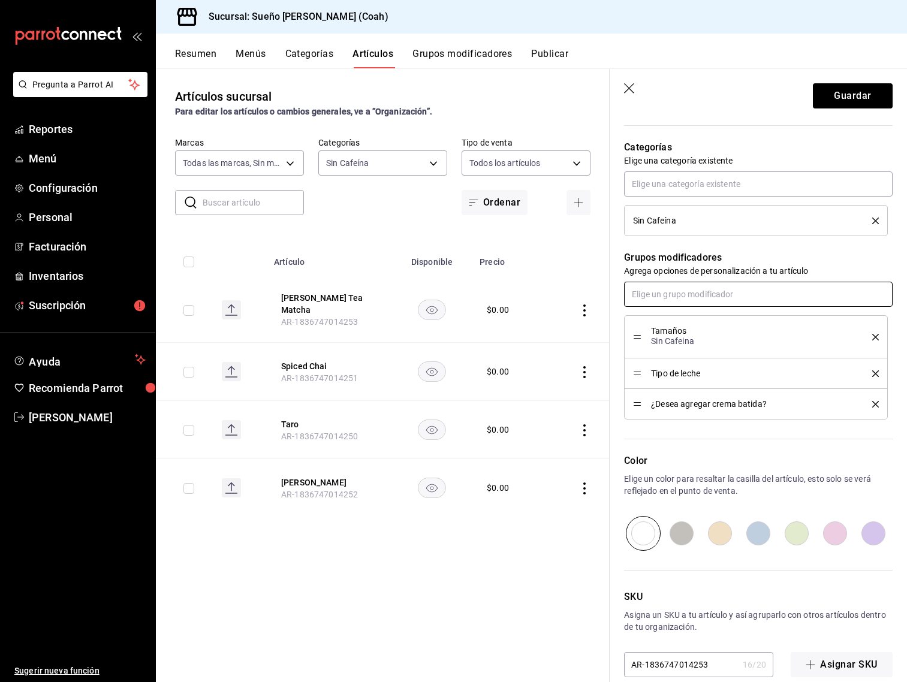
scroll to position [412, 0]
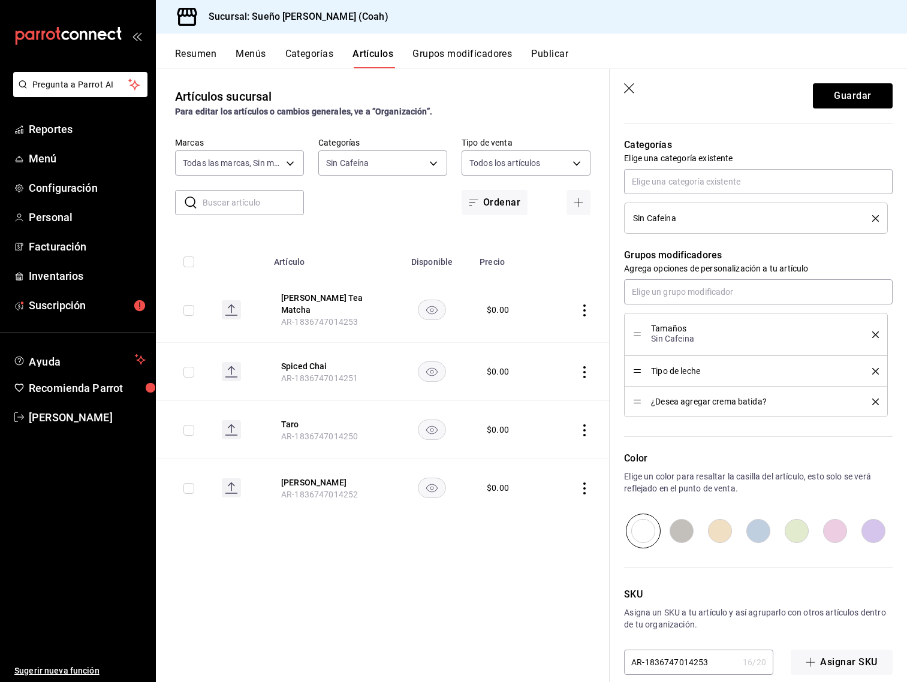
click at [755, 270] on p "Agrega opciones de personalización a tu artículo" at bounding box center [758, 269] width 269 height 12
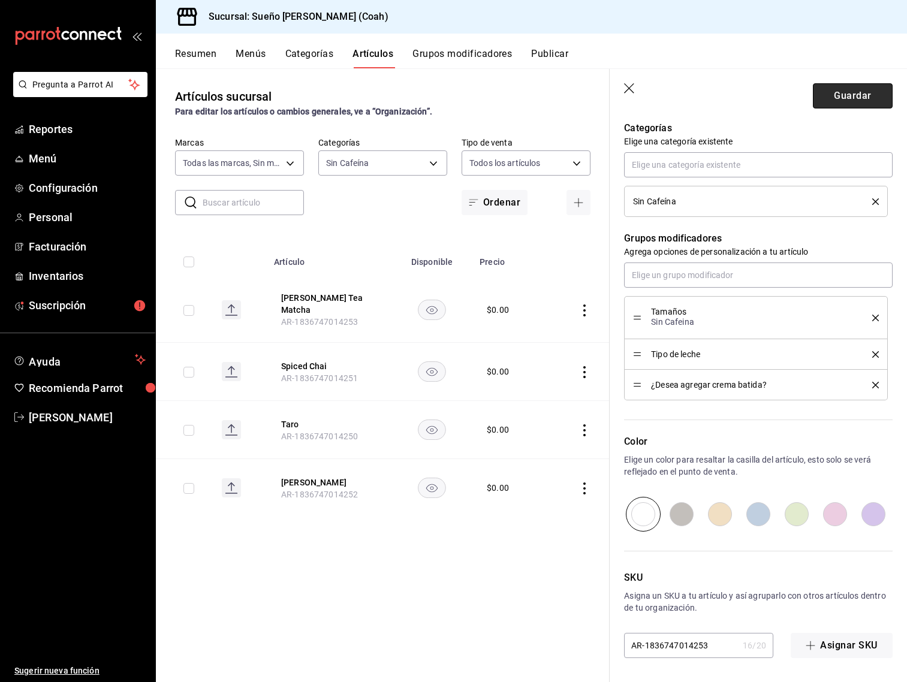
click at [857, 94] on button "Guardar" at bounding box center [853, 95] width 80 height 25
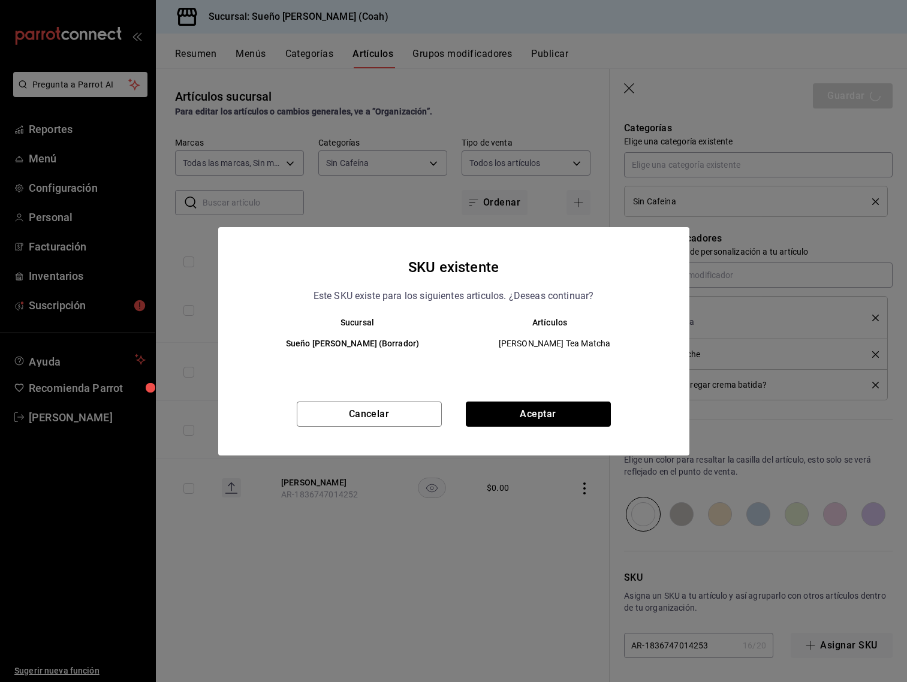
click at [525, 416] on button "Aceptar" at bounding box center [538, 414] width 145 height 25
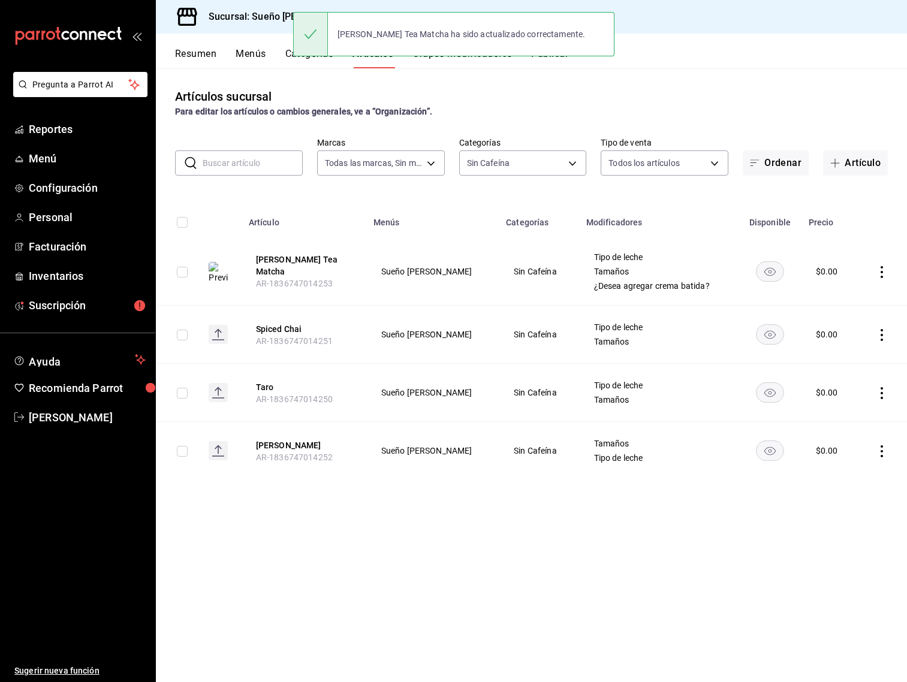
click at [886, 330] on icon "actions" at bounding box center [882, 335] width 12 height 12
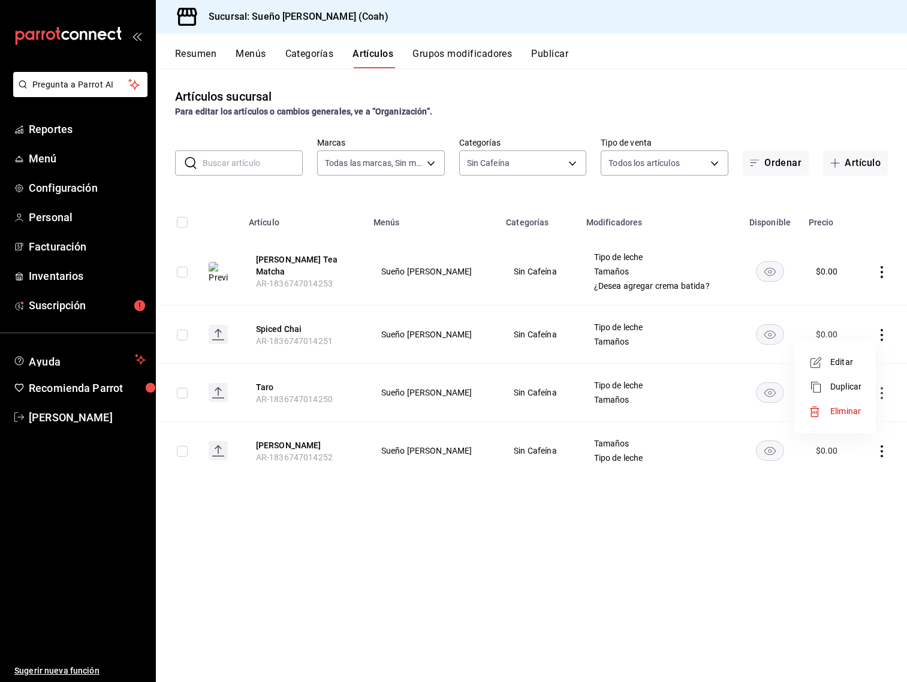
drag, startPoint x: 843, startPoint y: 364, endPoint x: 842, endPoint y: 355, distance: 9.0
click at [843, 363] on span "Editar" at bounding box center [846, 362] width 31 height 13
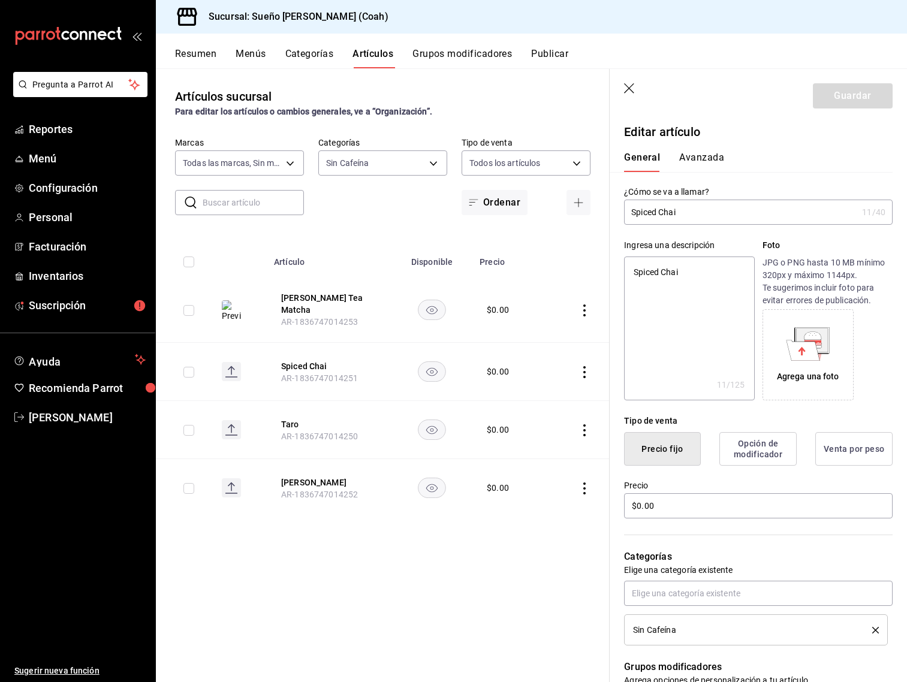
click at [811, 335] on icon at bounding box center [812, 336] width 17 height 8
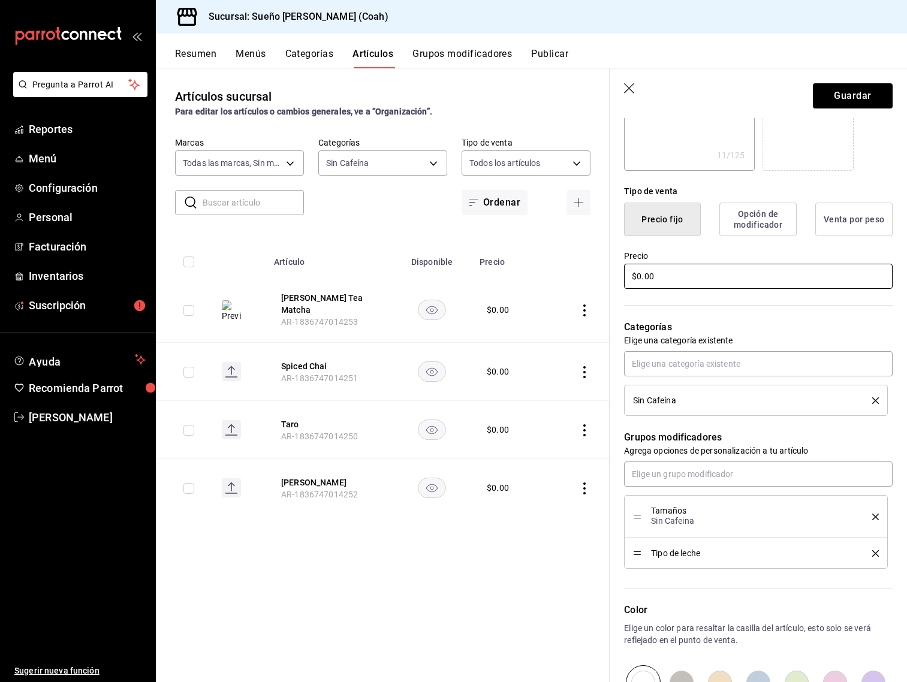
scroll to position [238, 0]
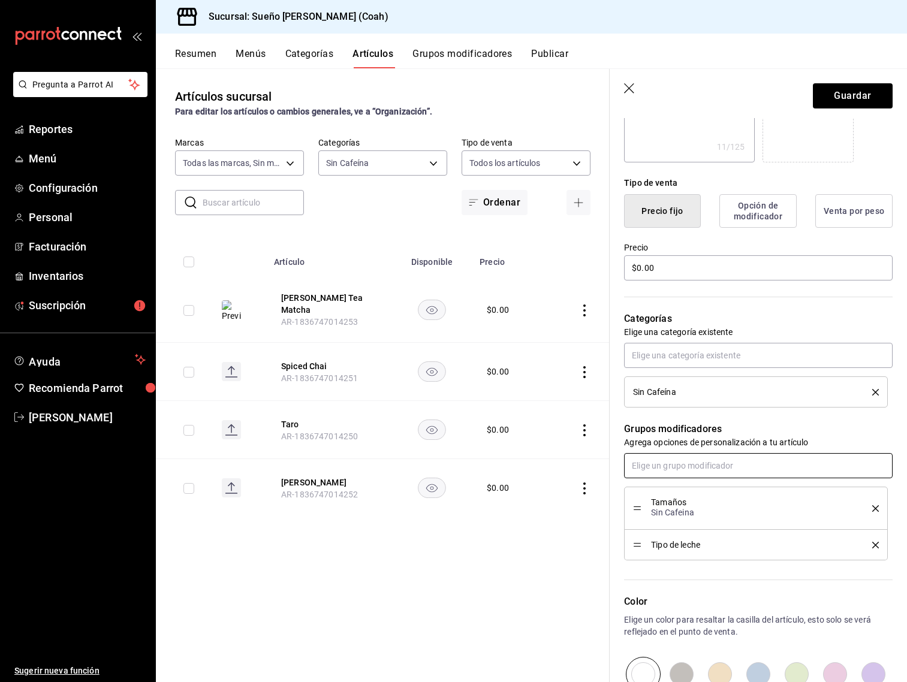
click at [705, 471] on input "text" at bounding box center [758, 465] width 269 height 25
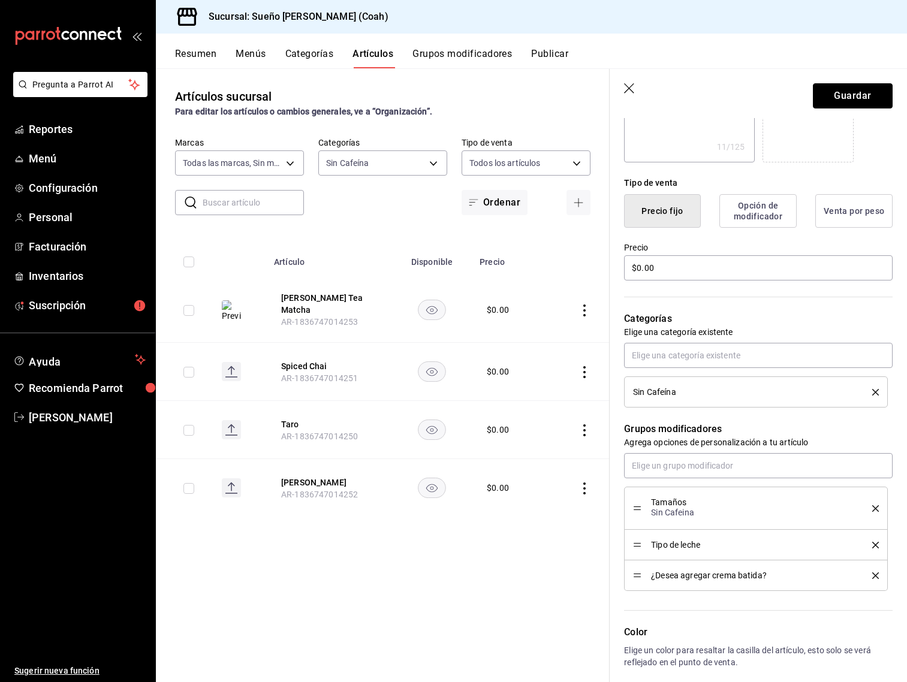
click at [845, 106] on button "Guardar" at bounding box center [853, 95] width 80 height 25
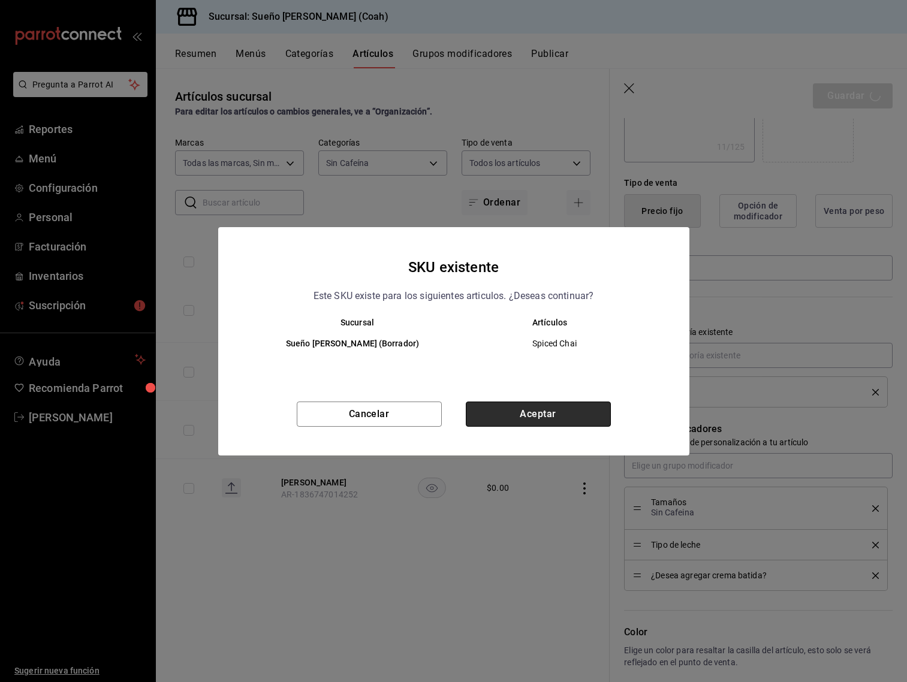
click at [580, 416] on button "Aceptar" at bounding box center [538, 414] width 145 height 25
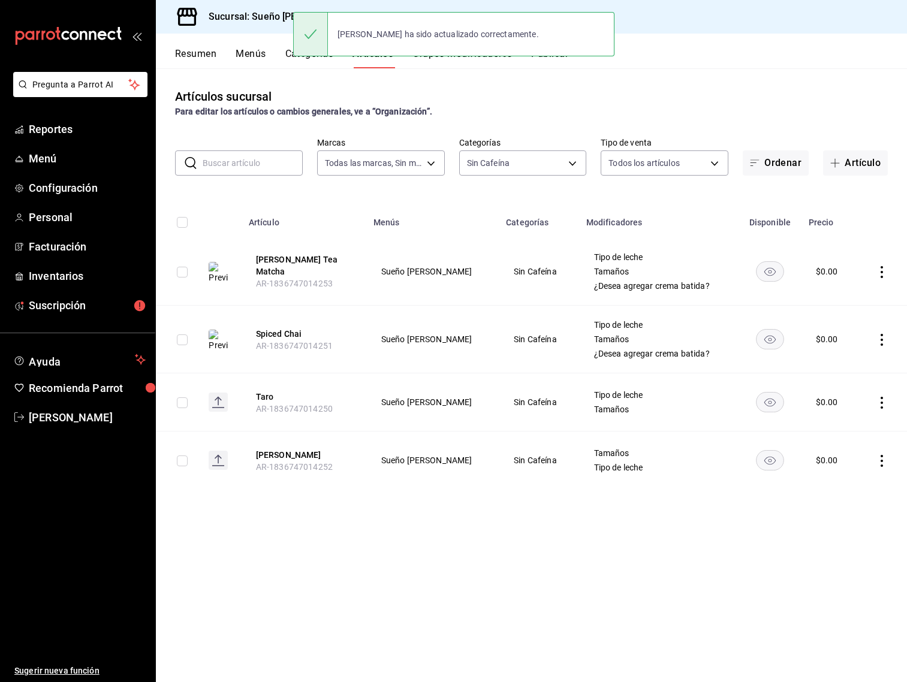
click at [882, 410] on td at bounding box center [883, 403] width 50 height 58
click at [881, 406] on icon "actions" at bounding box center [882, 403] width 2 height 12
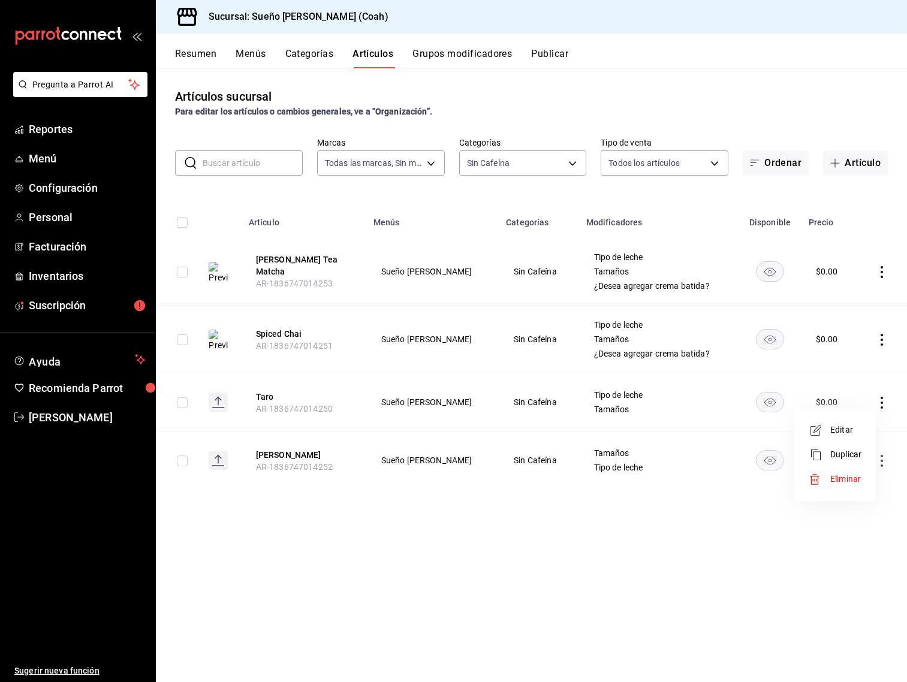
click at [864, 424] on li "Editar" at bounding box center [835, 430] width 72 height 25
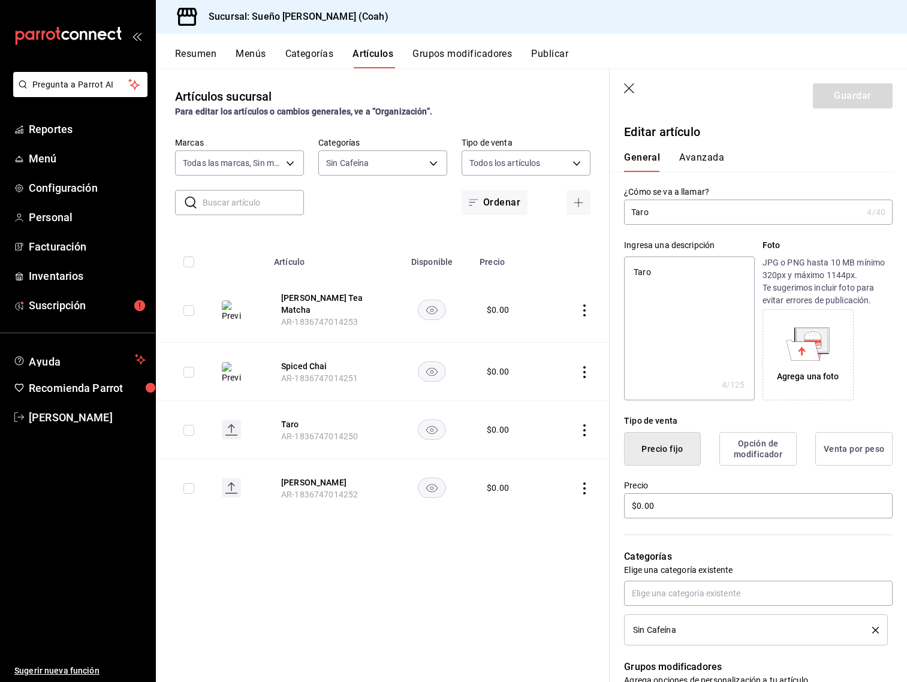
click at [815, 347] on icon at bounding box center [804, 350] width 34 height 20
click at [663, 213] on input "Taro" at bounding box center [743, 212] width 238 height 24
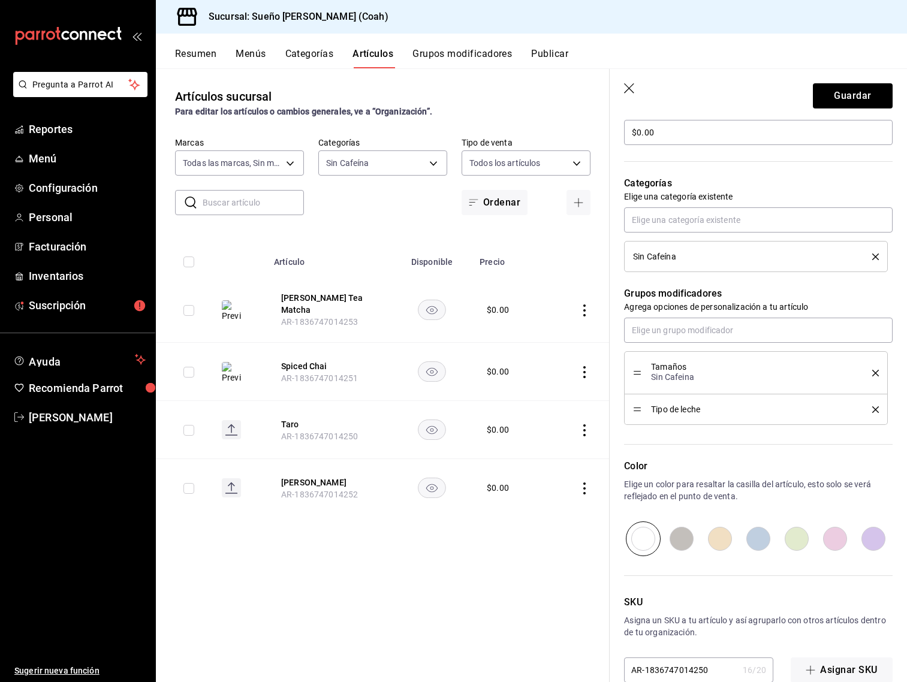
scroll to position [398, 0]
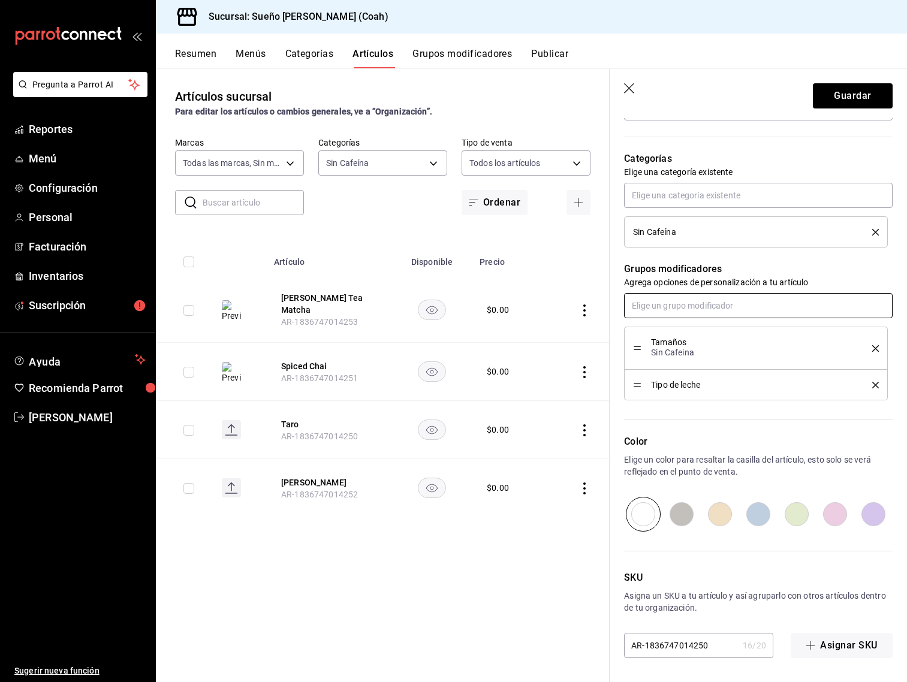
click at [726, 302] on input "text" at bounding box center [758, 305] width 269 height 25
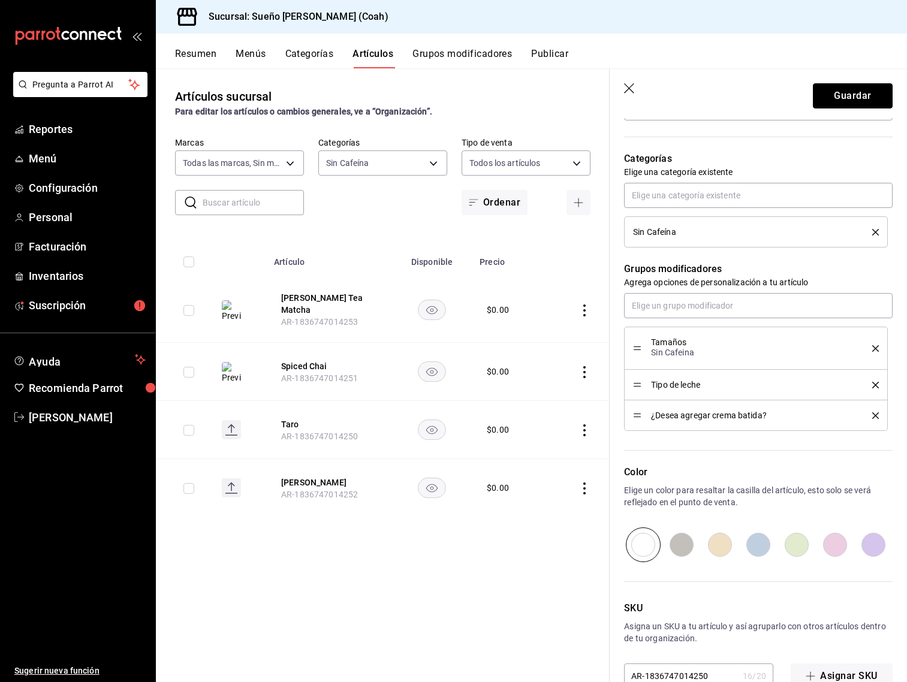
click at [832, 98] on button "Guardar" at bounding box center [853, 95] width 80 height 25
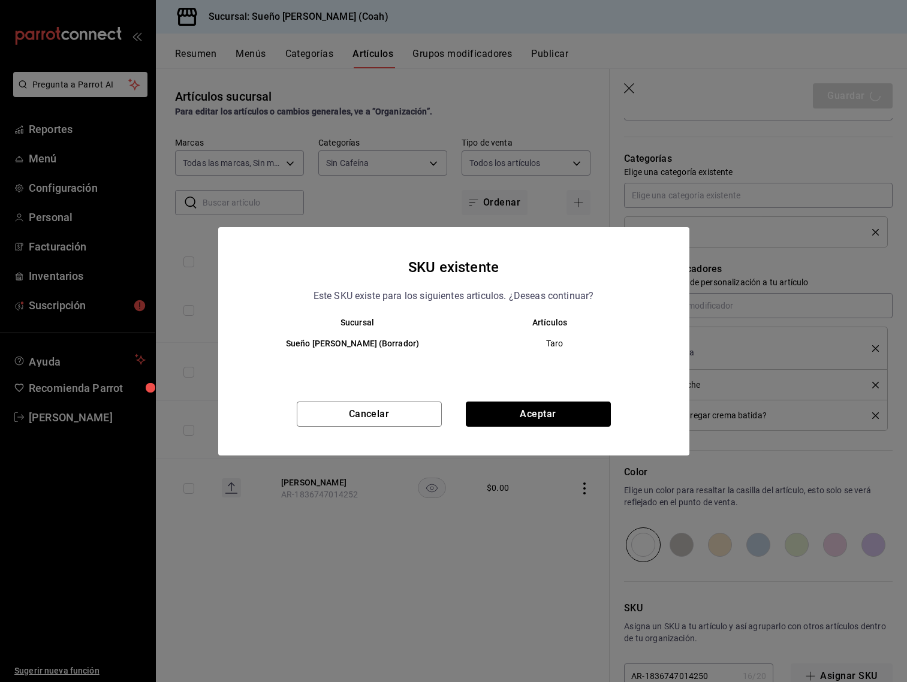
click at [570, 426] on button "Aceptar" at bounding box center [538, 414] width 145 height 25
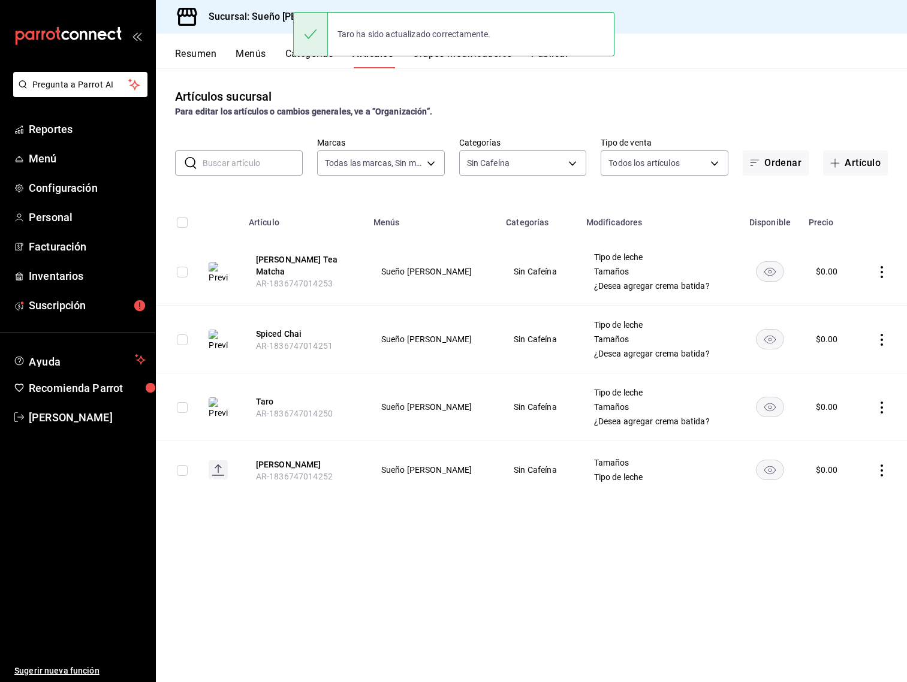
click at [885, 474] on icon "actions" at bounding box center [882, 471] width 12 height 12
click at [856, 496] on span "Editar" at bounding box center [846, 498] width 31 height 13
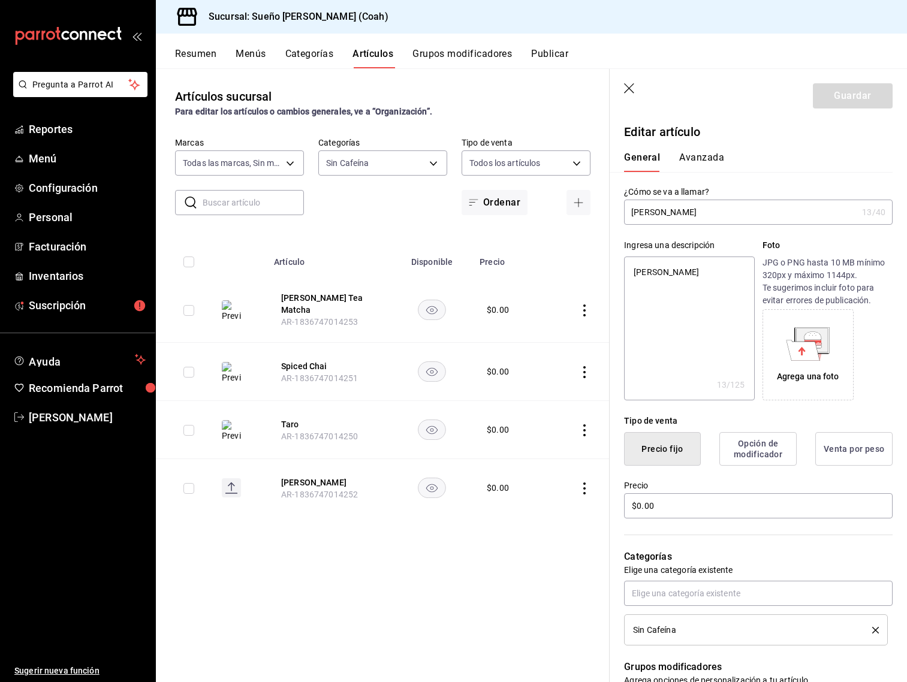
click at [813, 339] on icon at bounding box center [812, 336] width 17 height 8
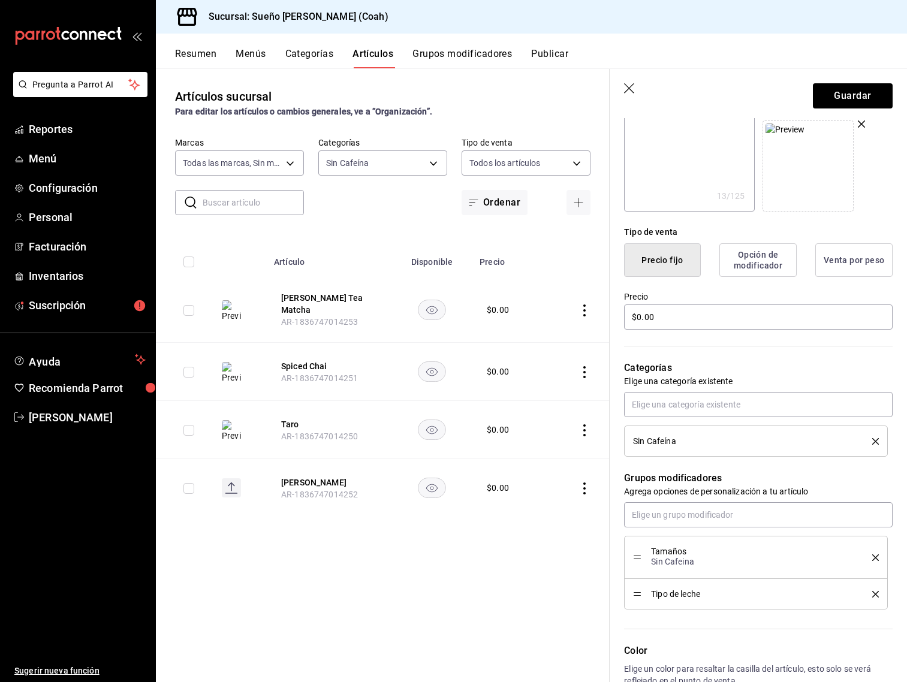
scroll to position [202, 0]
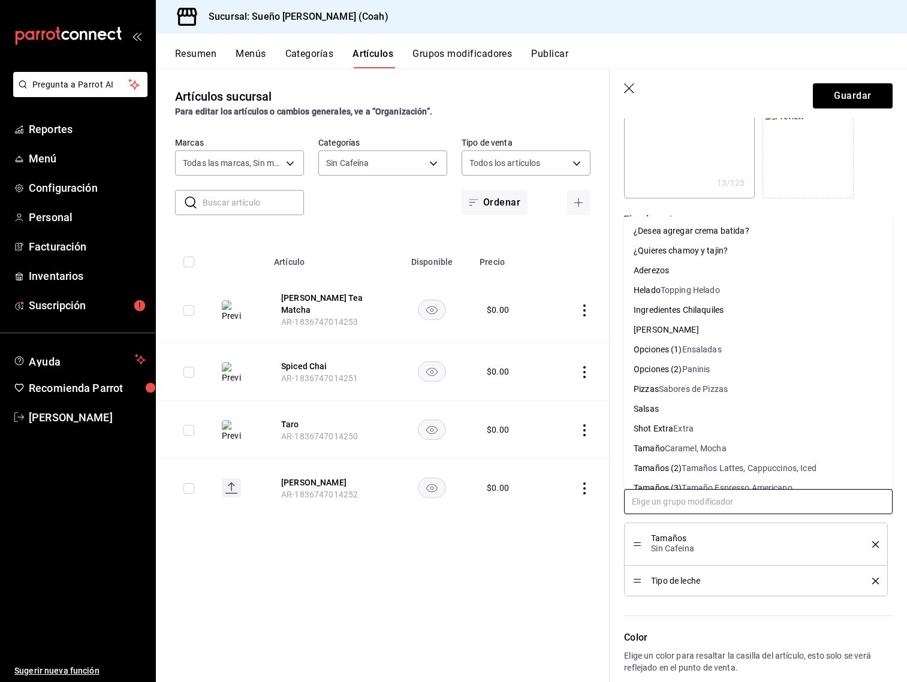
click at [679, 498] on input "text" at bounding box center [758, 501] width 269 height 25
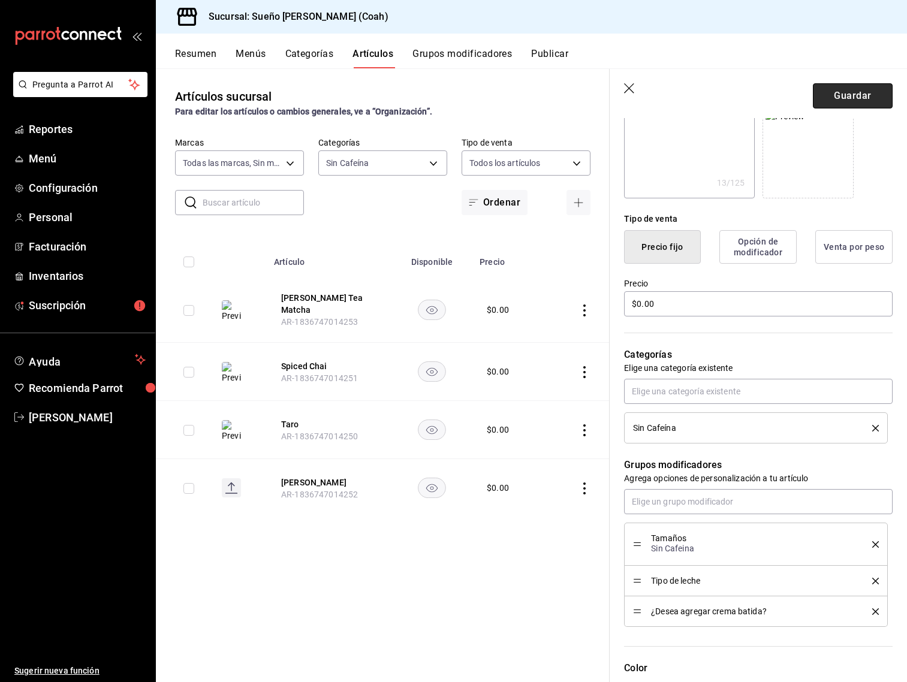
click at [862, 103] on button "Guardar" at bounding box center [853, 95] width 80 height 25
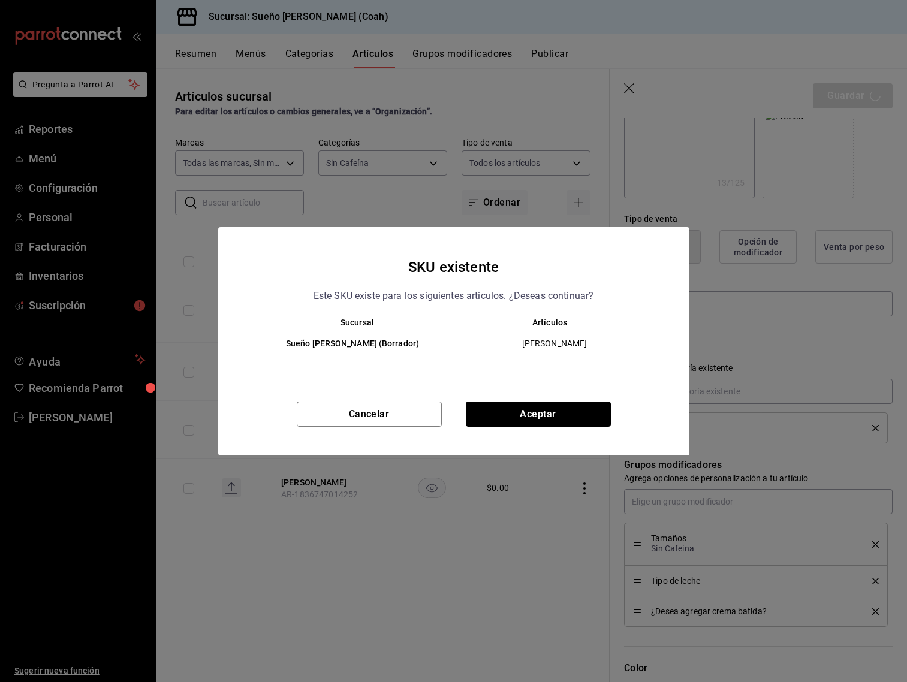
click at [544, 411] on button "Aceptar" at bounding box center [538, 414] width 145 height 25
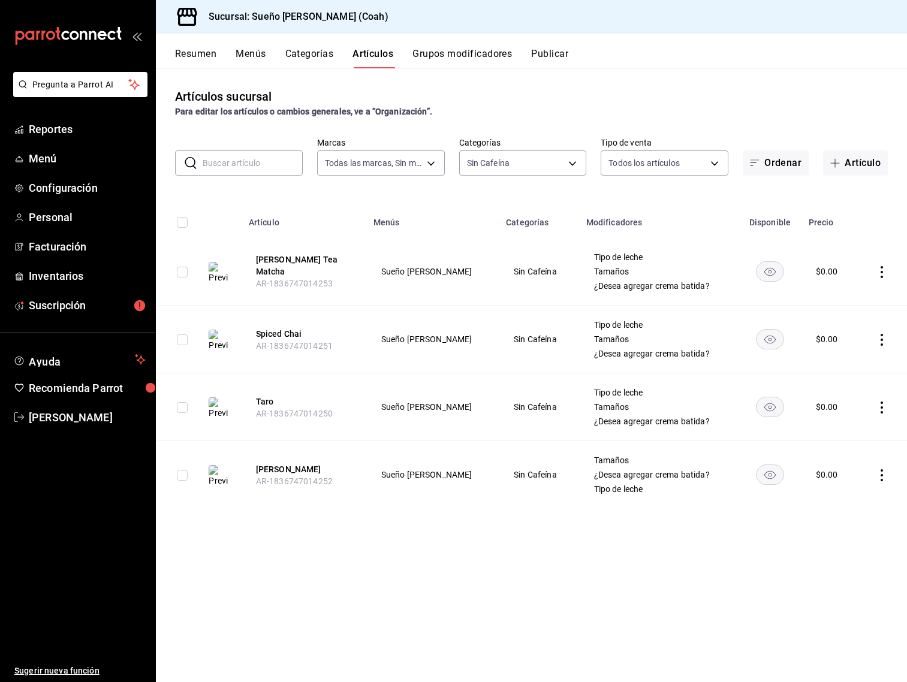
click at [885, 474] on icon "actions" at bounding box center [882, 476] width 12 height 12
click at [849, 500] on span "Editar" at bounding box center [846, 503] width 31 height 13
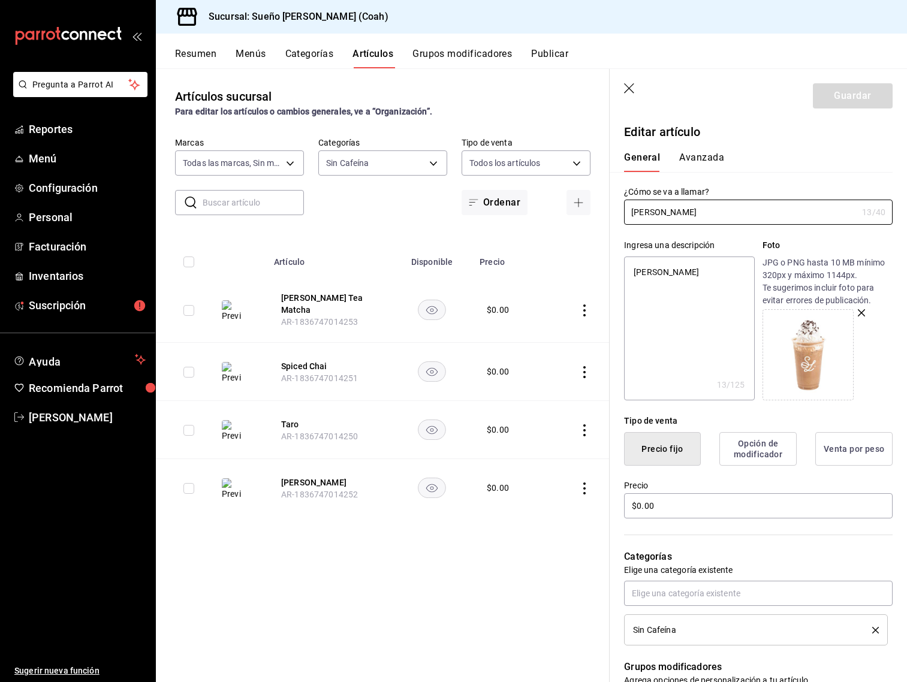
click at [631, 96] on header "Guardar" at bounding box center [758, 93] width 297 height 49
click at [631, 91] on icon "button" at bounding box center [630, 89] width 12 height 12
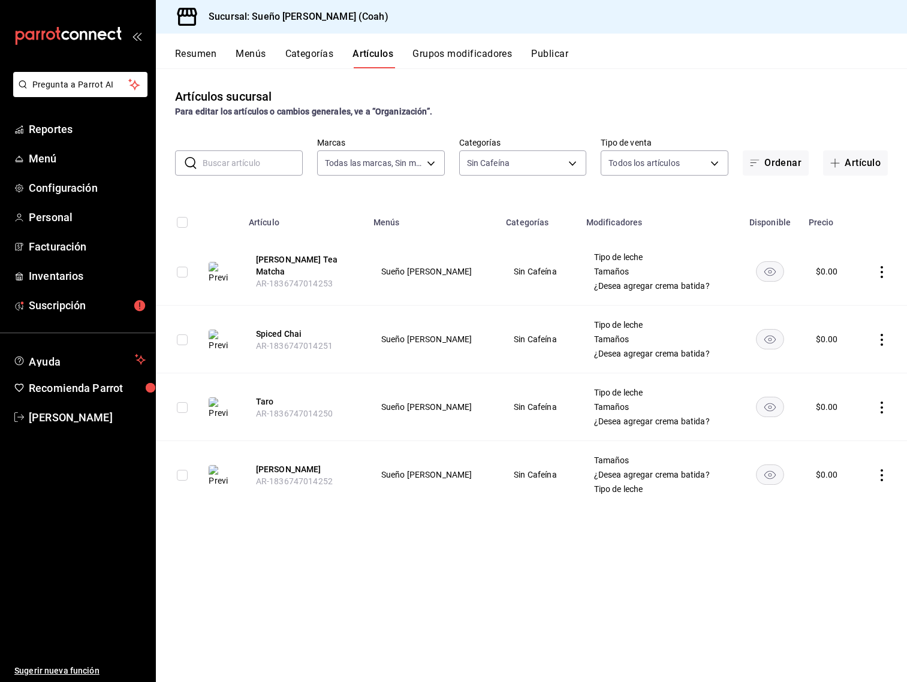
click at [432, 49] on button "Grupos modificadores" at bounding box center [463, 58] width 100 height 20
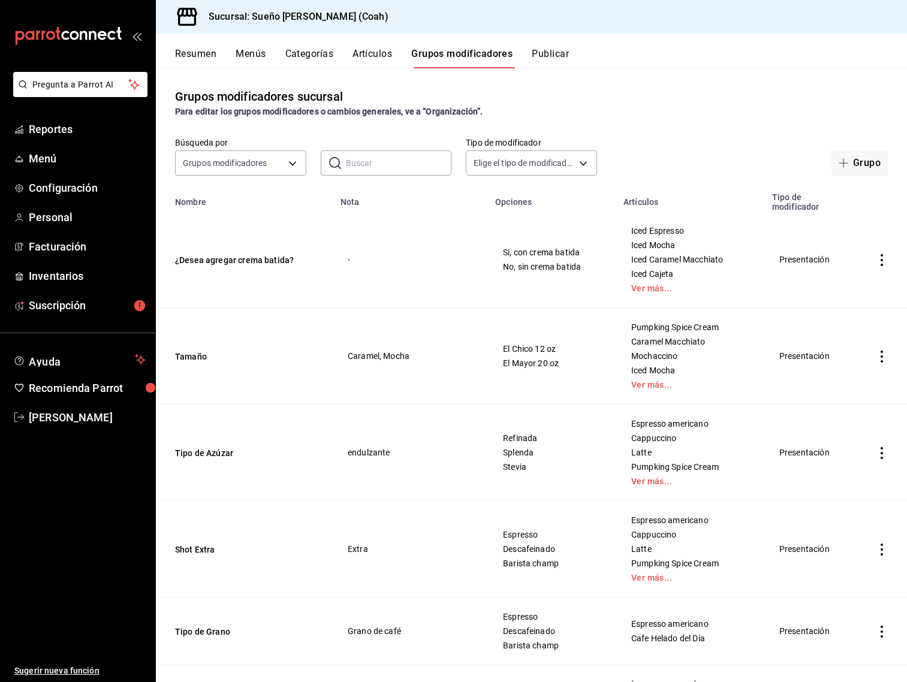
click at [411, 173] on input "text" at bounding box center [399, 163] width 106 height 24
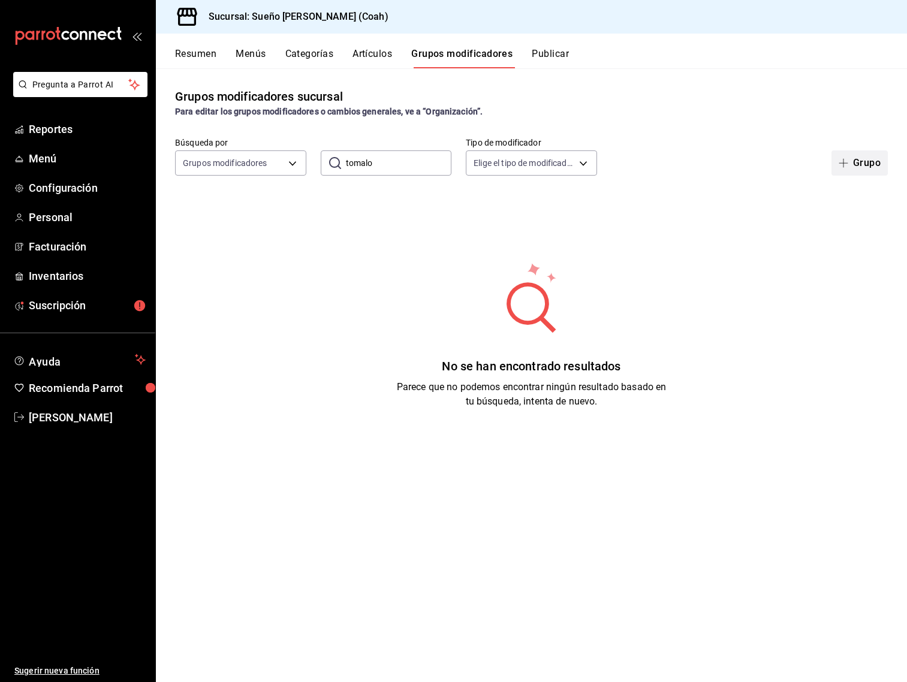
click at [876, 166] on button "Grupo" at bounding box center [860, 163] width 56 height 25
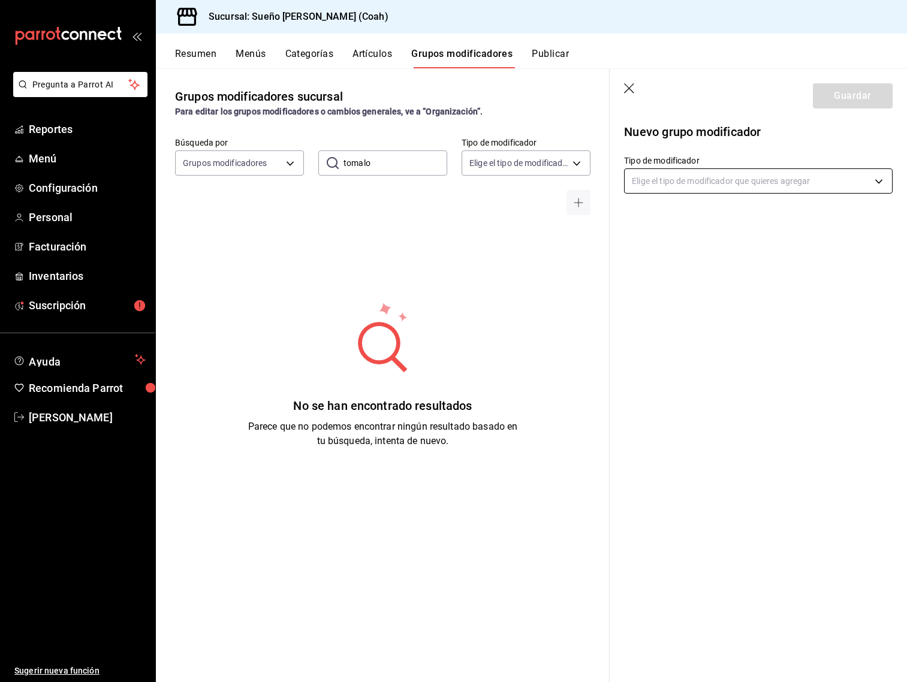
click at [802, 180] on body "Pregunta a Parrot AI Reportes Menú Configuración Personal Facturación Inventari…" at bounding box center [453, 341] width 907 height 682
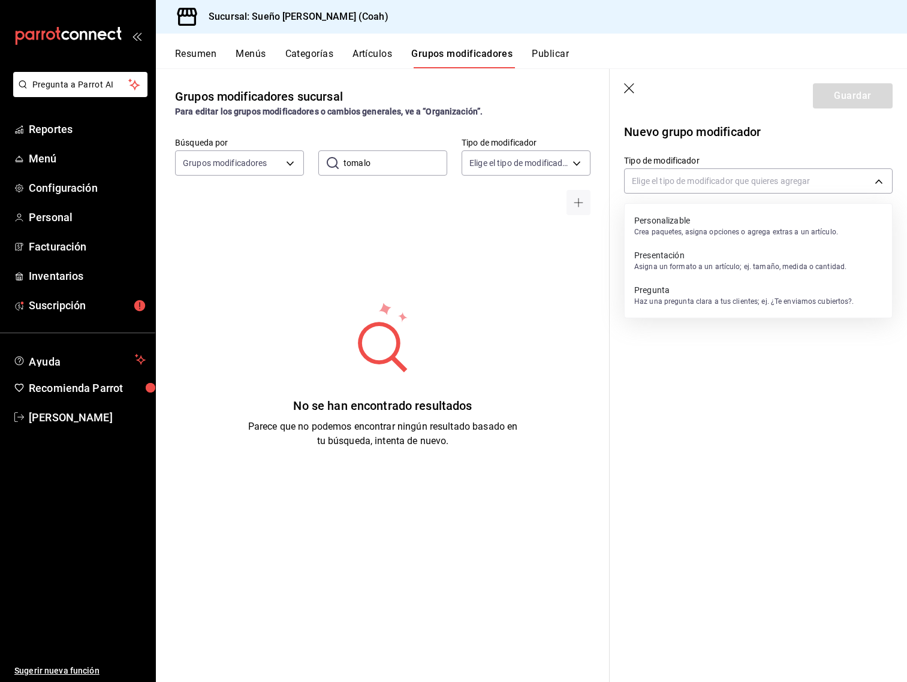
click at [772, 252] on p "Presentación" at bounding box center [740, 255] width 212 height 12
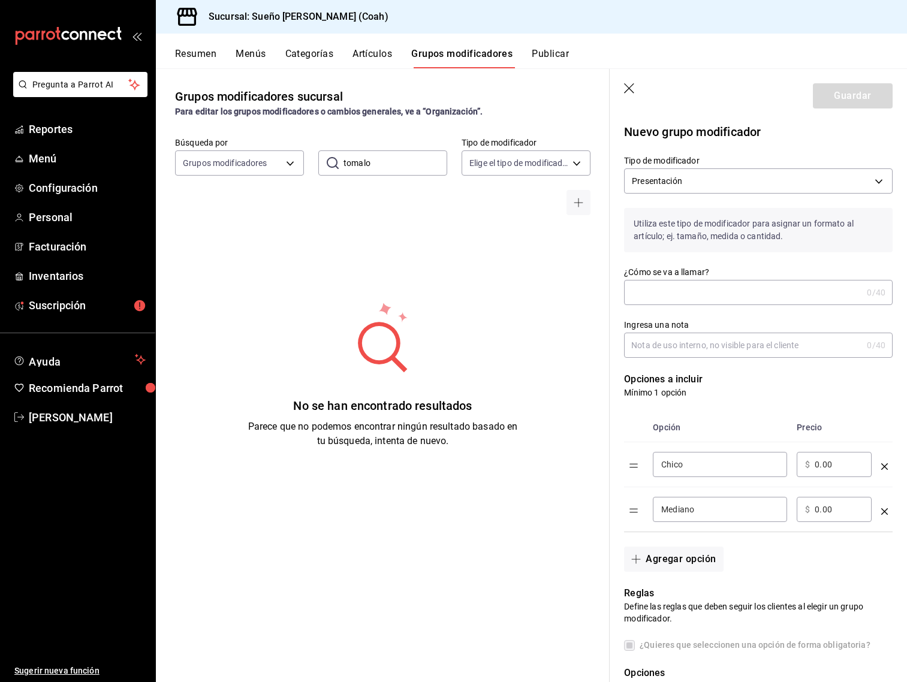
click at [741, 287] on input "¿Cómo se va a llamar?" at bounding box center [743, 293] width 238 height 24
paste input "Tomalo a Tu Manera"
click at [727, 475] on div "Chico ​" at bounding box center [720, 464] width 134 height 25
click at [727, 474] on div "Chico ​" at bounding box center [720, 464] width 134 height 25
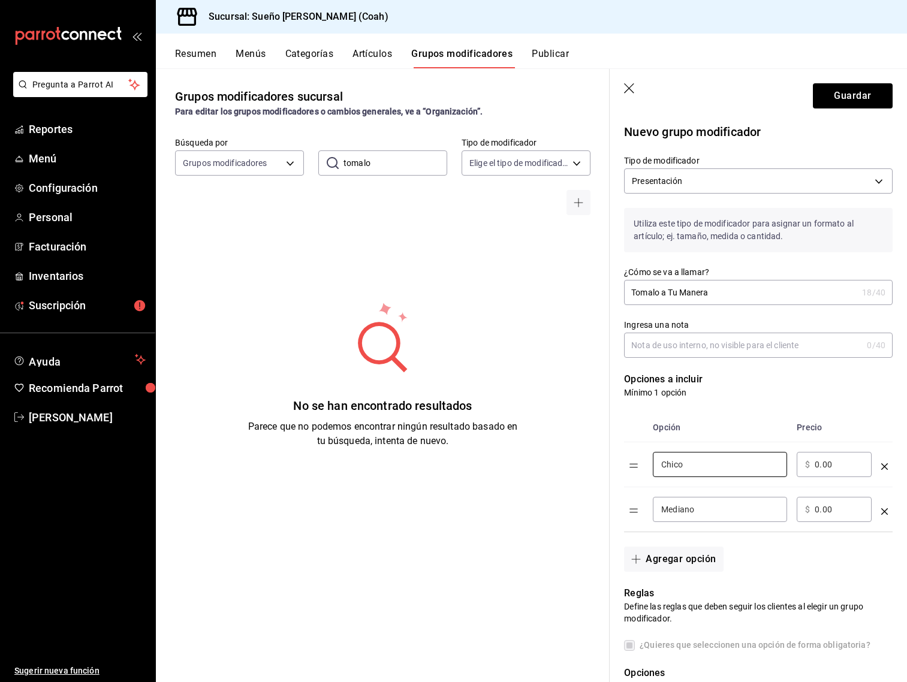
drag, startPoint x: 715, startPoint y: 466, endPoint x: 590, endPoint y: 455, distance: 125.2
click at [590, 455] on main "Grupos modificadores sucursal Para editar los grupos modificadores o cambios ge…" at bounding box center [531, 375] width 751 height 614
click at [660, 555] on button "Agregar opción" at bounding box center [673, 559] width 99 height 25
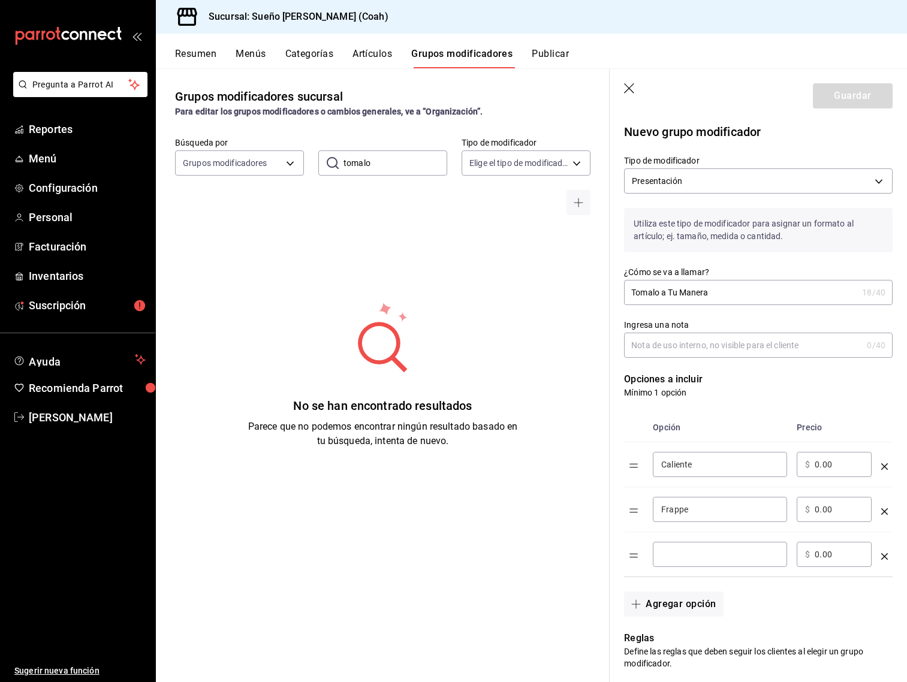
click at [664, 551] on input "optionsTable" at bounding box center [720, 555] width 118 height 12
click at [761, 416] on th "Opción" at bounding box center [720, 427] width 144 height 29
click at [858, 98] on button "Guardar" at bounding box center [853, 95] width 80 height 25
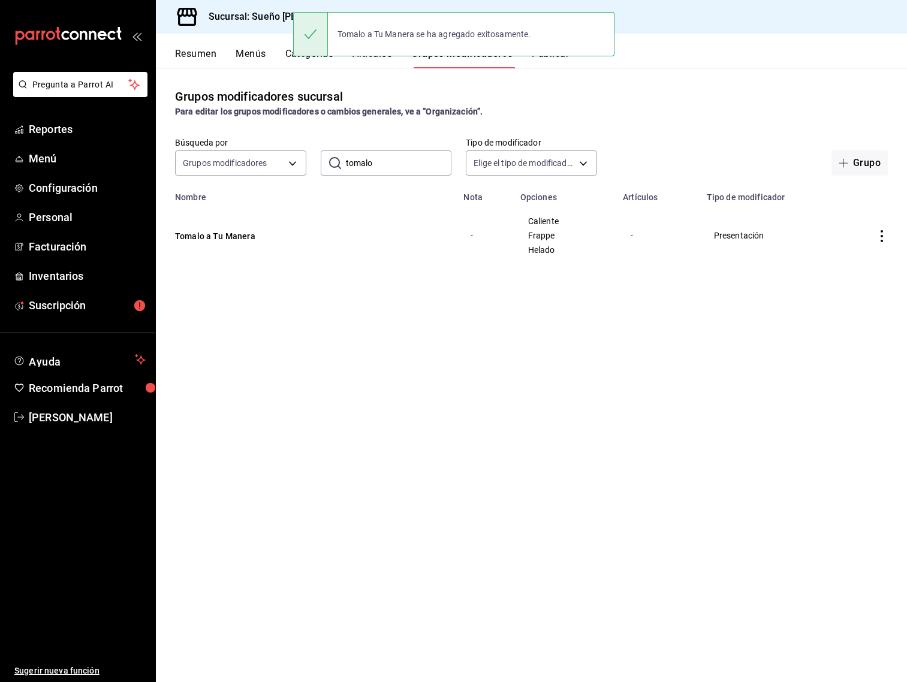
click at [379, 65] on button "Artículos" at bounding box center [373, 58] width 40 height 20
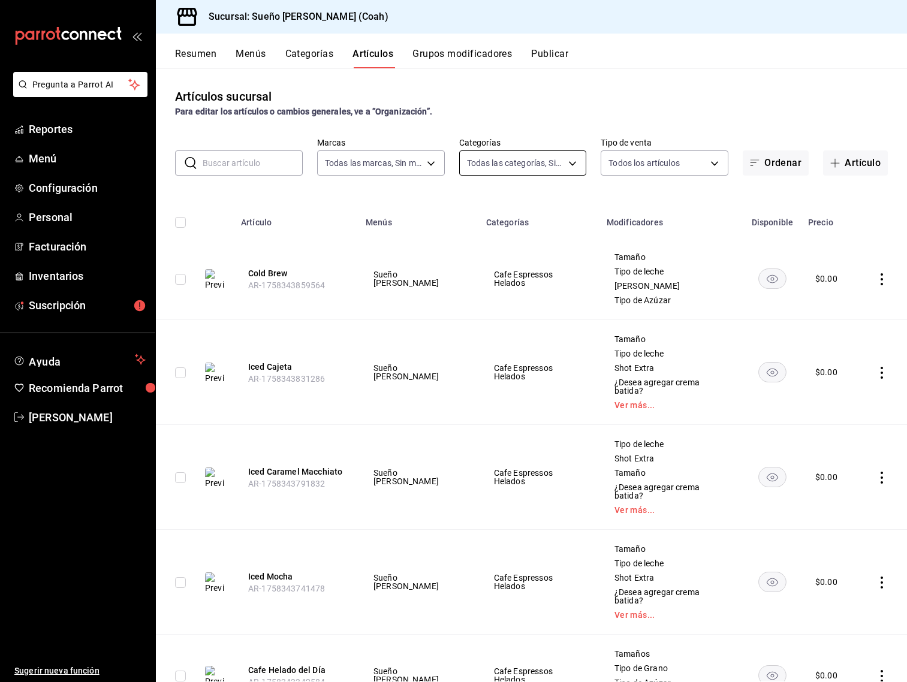
click at [527, 168] on body "Pregunta a Parrot AI Reportes Menú Configuración Personal Facturación Inventari…" at bounding box center [453, 341] width 907 height 682
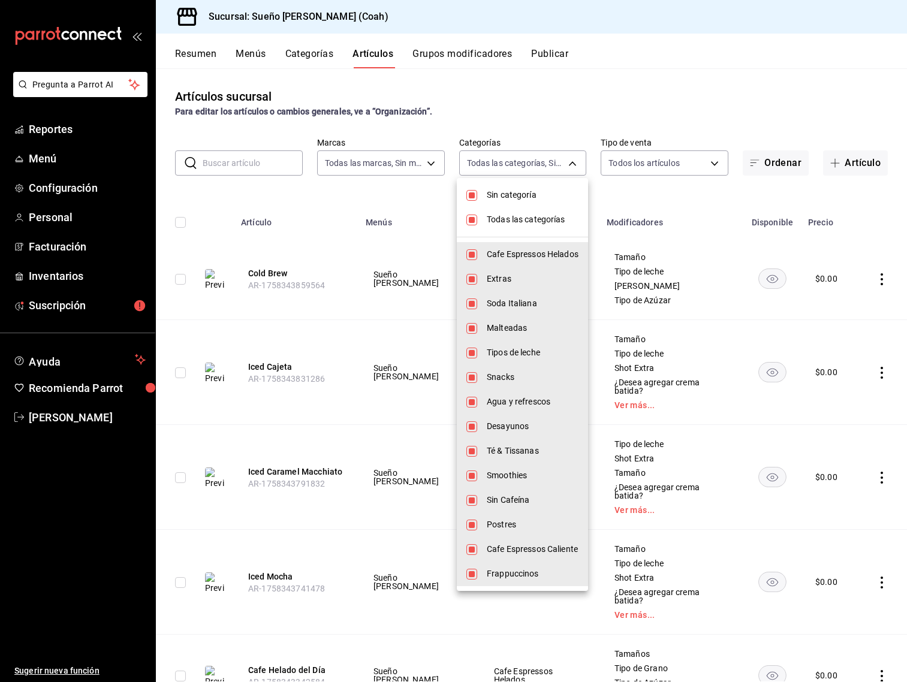
click at [531, 201] on li "Sin categoría" at bounding box center [522, 195] width 131 height 25
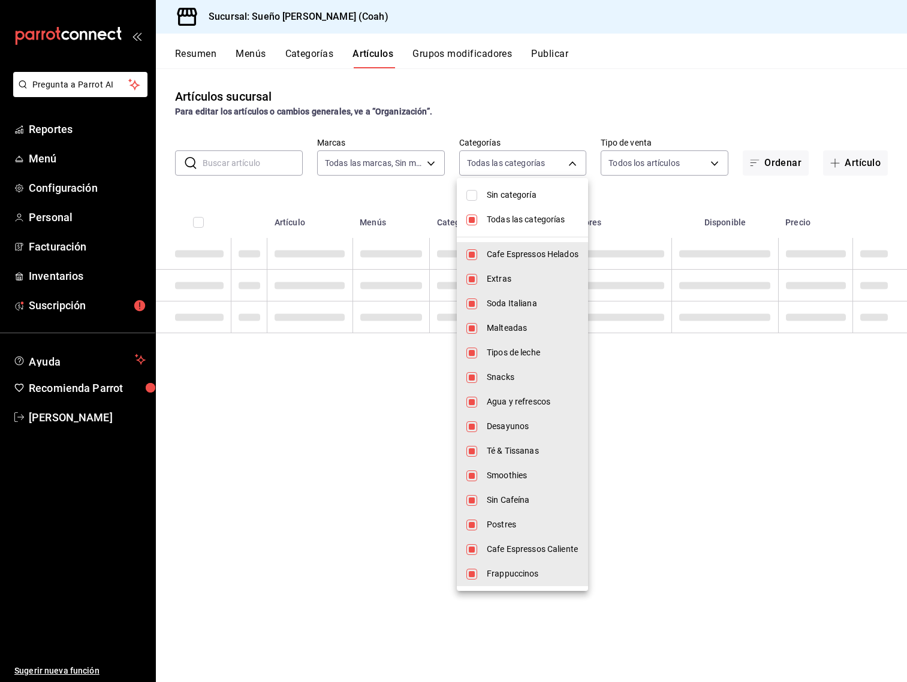
click at [530, 209] on li "Todas las categorías" at bounding box center [522, 219] width 131 height 25
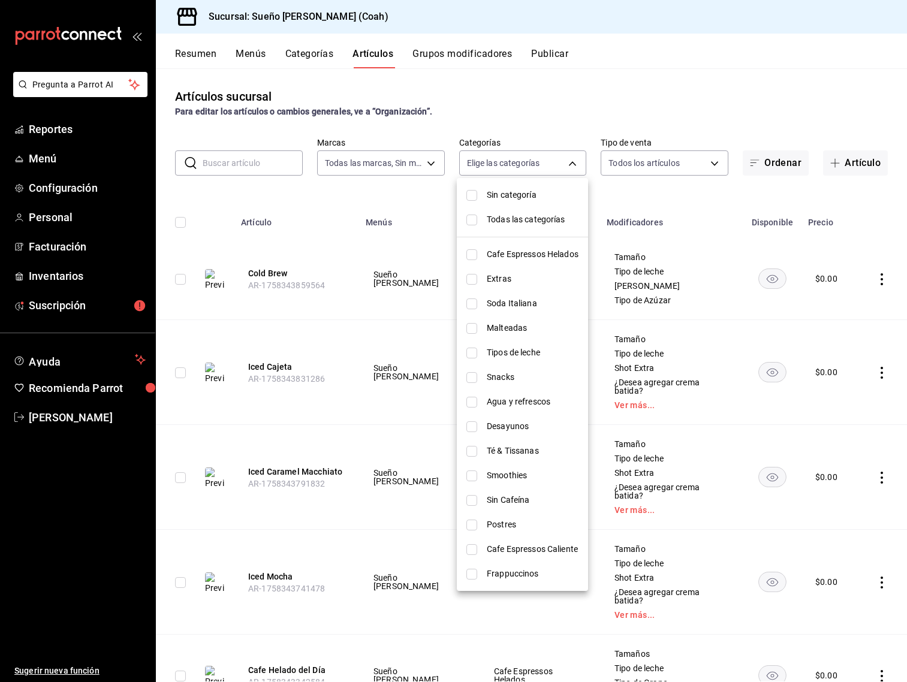
click at [526, 500] on span "Sin Cafeína" at bounding box center [533, 500] width 92 height 13
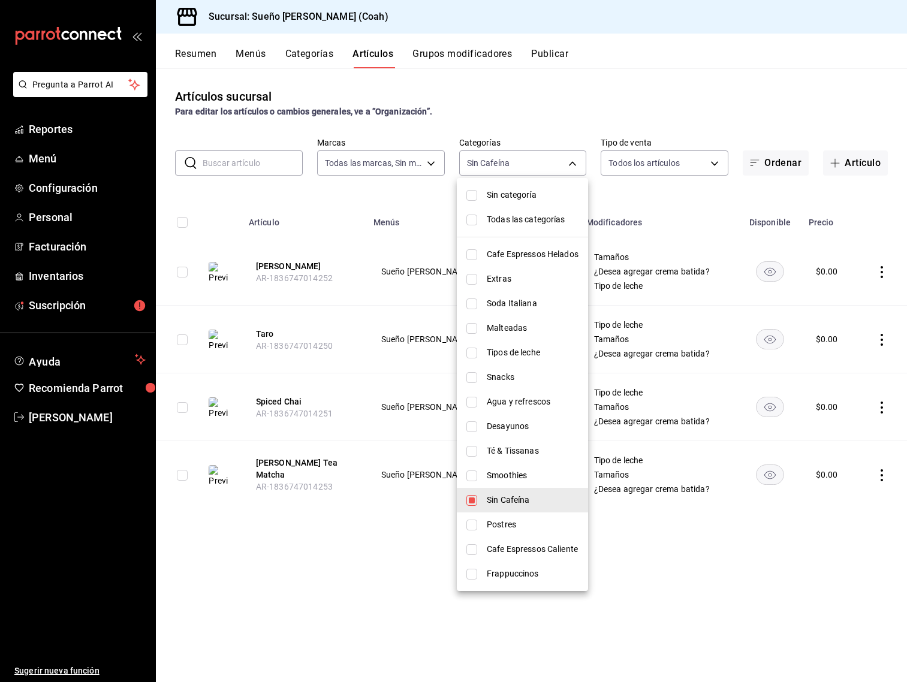
click at [885, 270] on div at bounding box center [453, 341] width 907 height 682
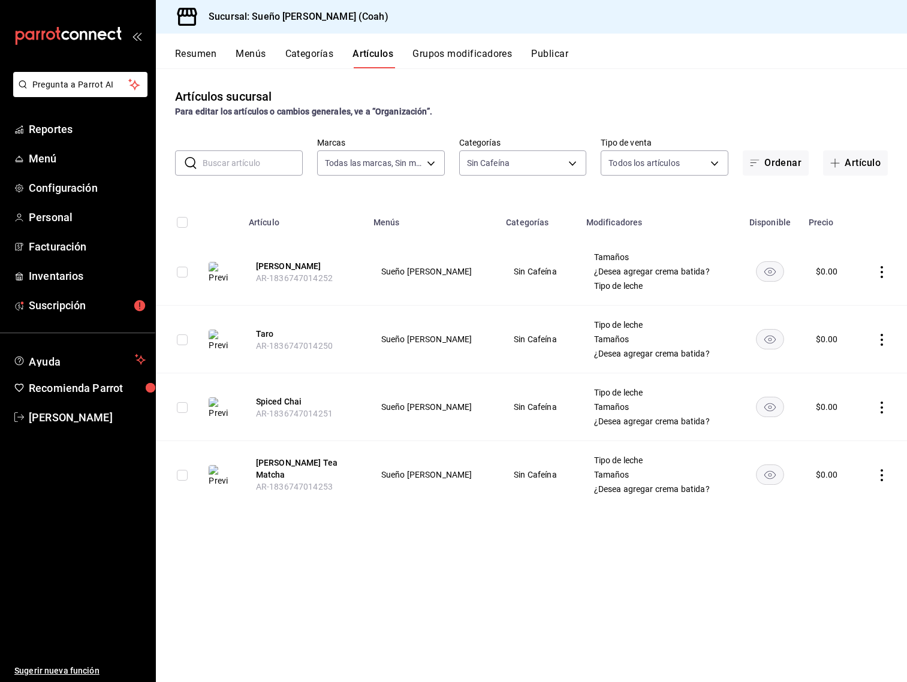
click at [883, 272] on icon "actions" at bounding box center [882, 272] width 2 height 12
click at [858, 309] on li "Editar" at bounding box center [835, 299] width 72 height 25
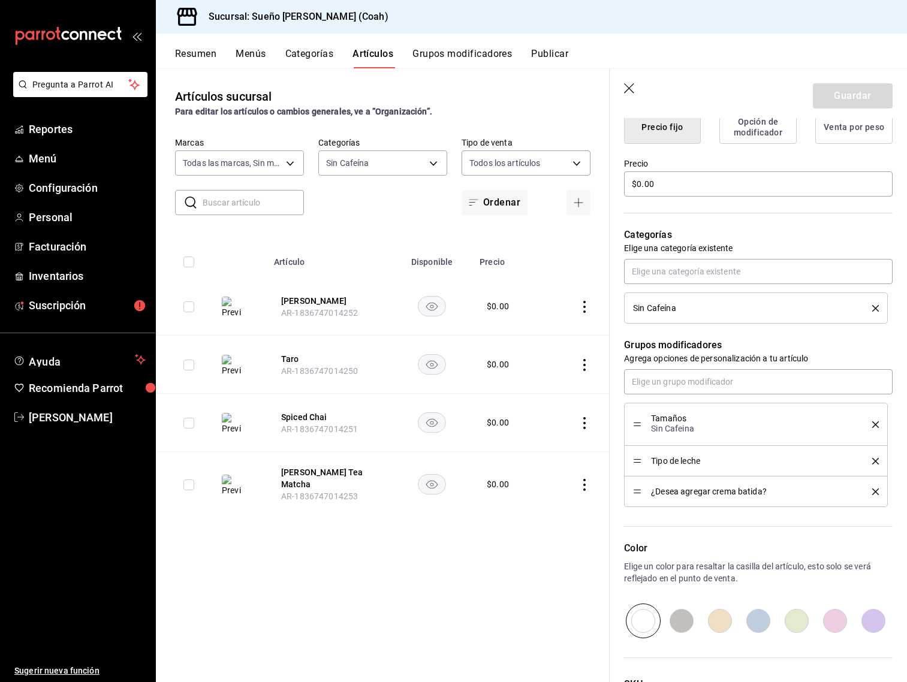
scroll to position [429, 0]
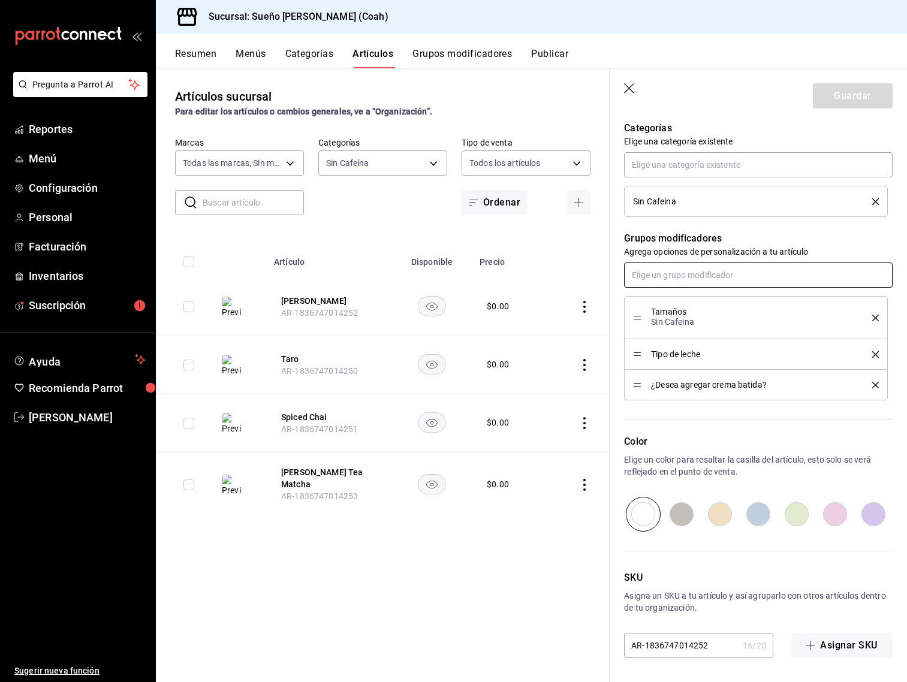
click at [694, 281] on input "text" at bounding box center [758, 275] width 269 height 25
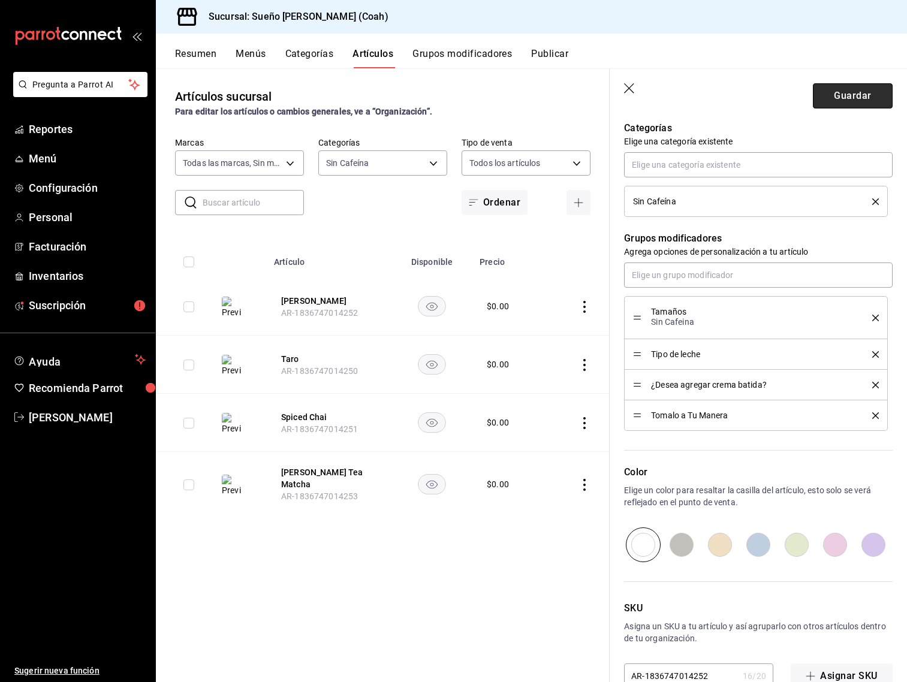
click at [850, 106] on button "Guardar" at bounding box center [853, 95] width 80 height 25
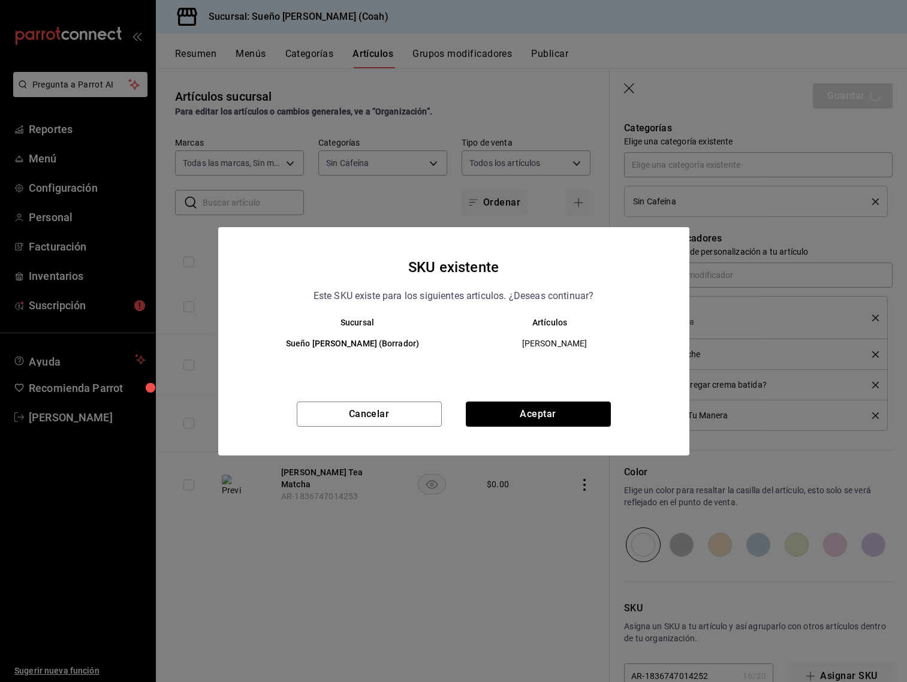
click at [564, 410] on button "Aceptar" at bounding box center [538, 414] width 145 height 25
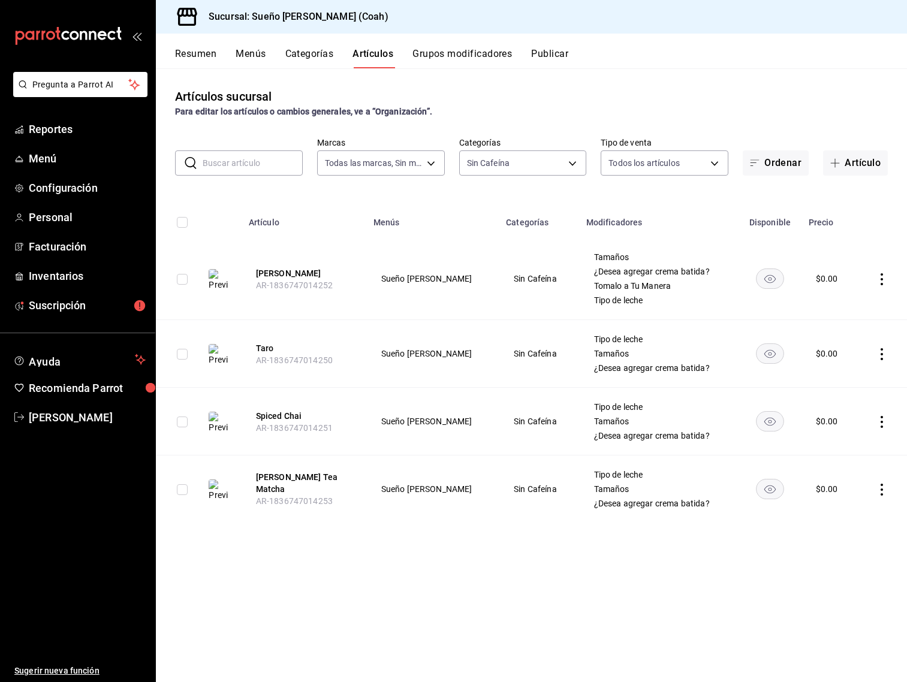
click at [883, 279] on icon "actions" at bounding box center [882, 279] width 2 height 12
click at [853, 307] on span "Editar" at bounding box center [846, 306] width 31 height 13
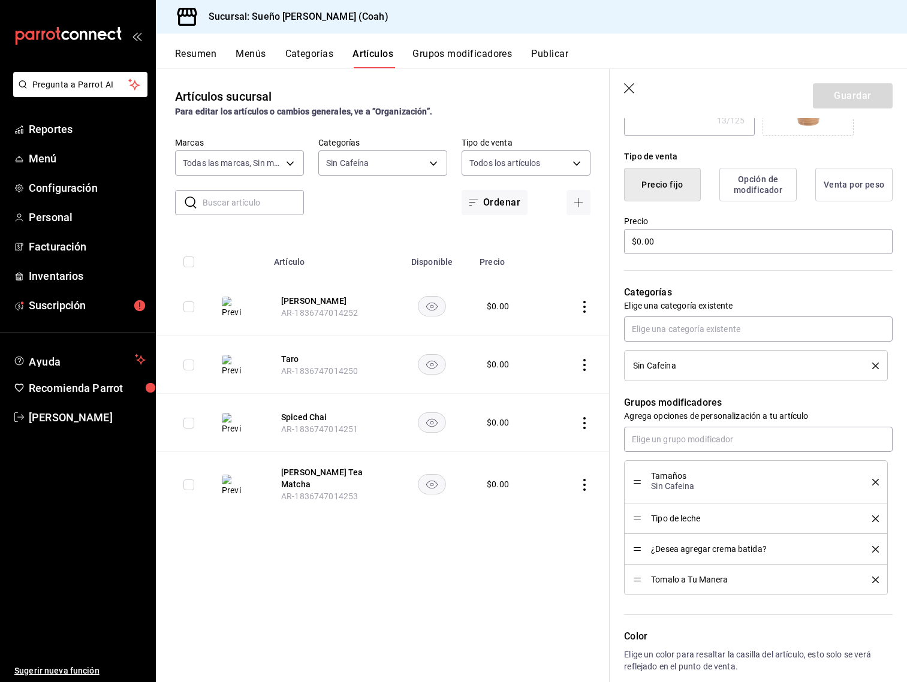
scroll to position [456, 0]
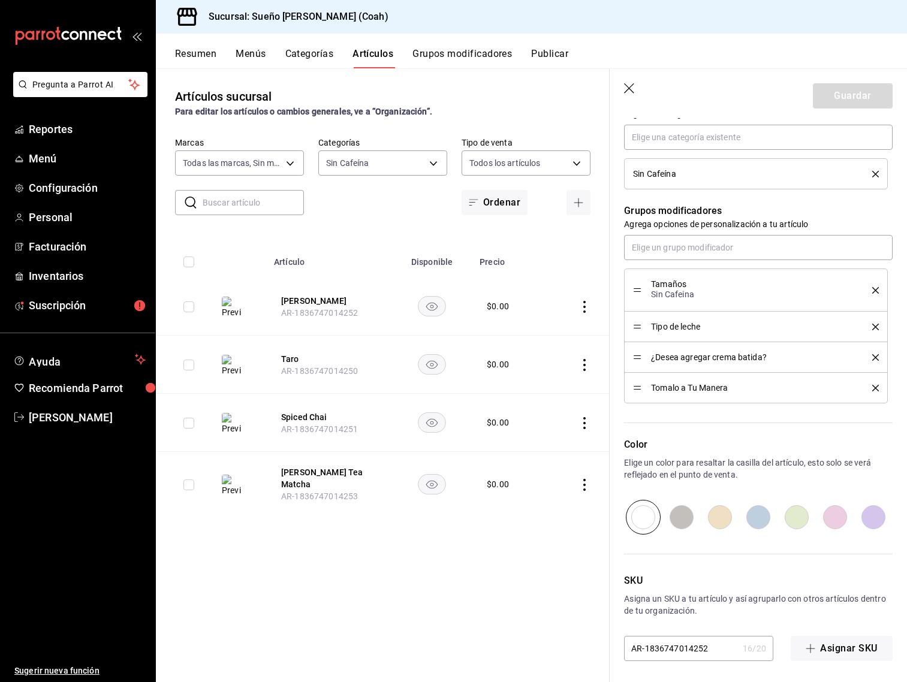
click at [582, 370] on icon "actions" at bounding box center [585, 365] width 12 height 12
click at [558, 399] on li "Editar" at bounding box center [538, 392] width 72 height 25
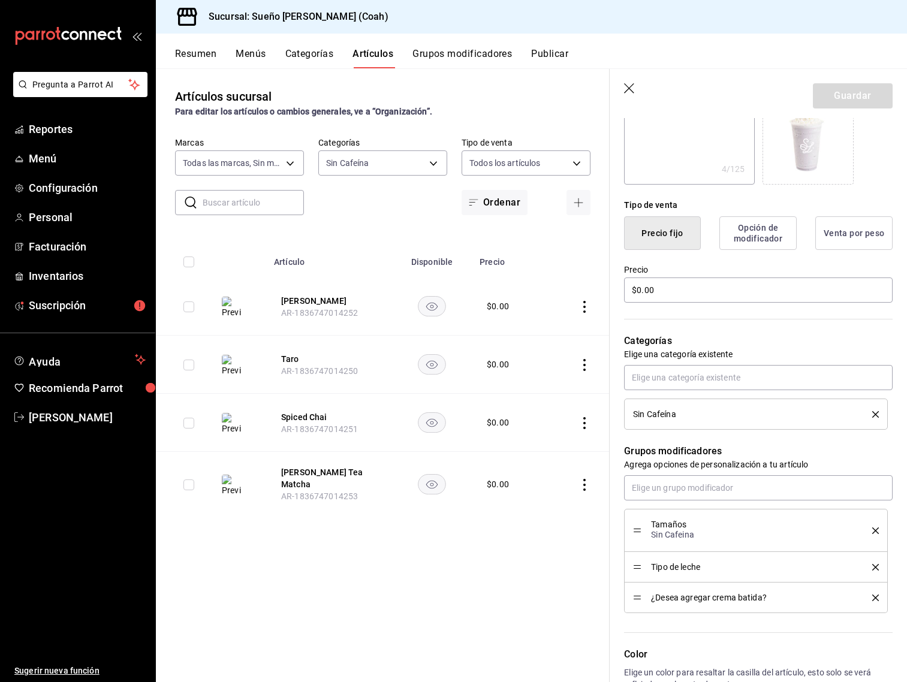
scroll to position [361, 0]
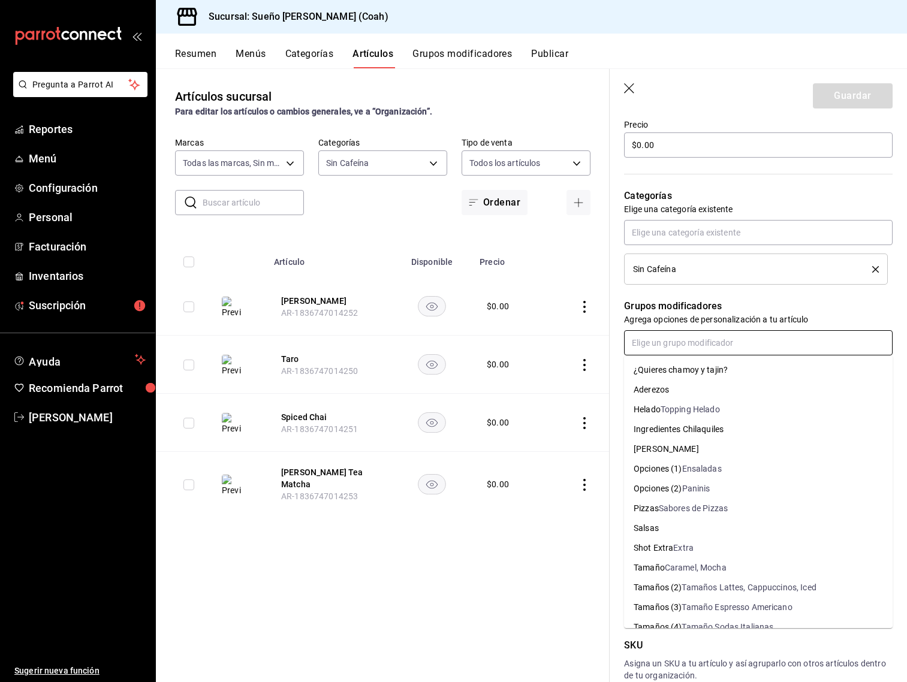
click at [707, 337] on input "text" at bounding box center [758, 342] width 269 height 25
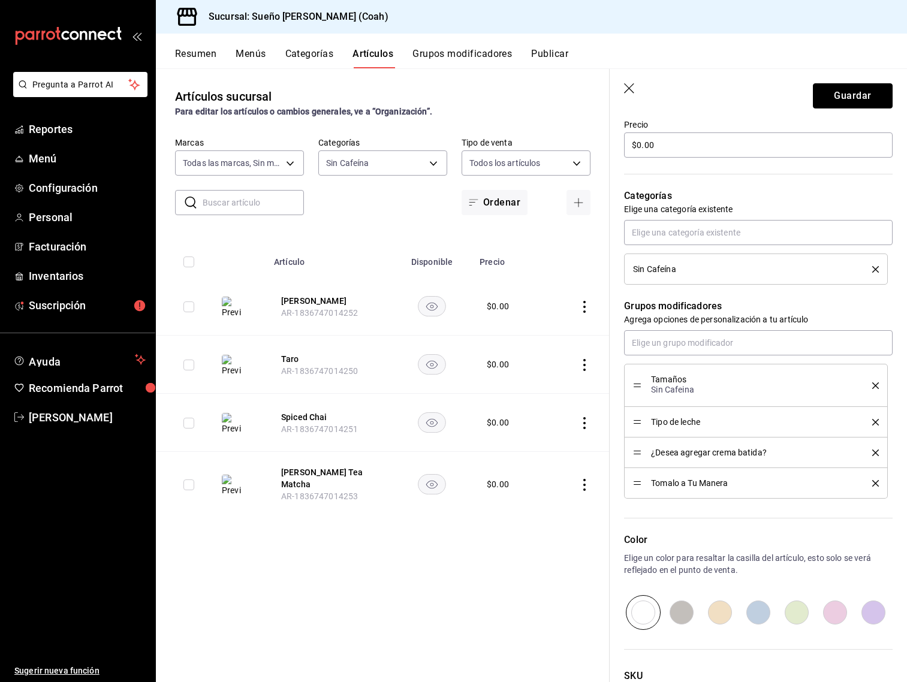
click at [847, 95] on button "Guardar" at bounding box center [853, 95] width 80 height 25
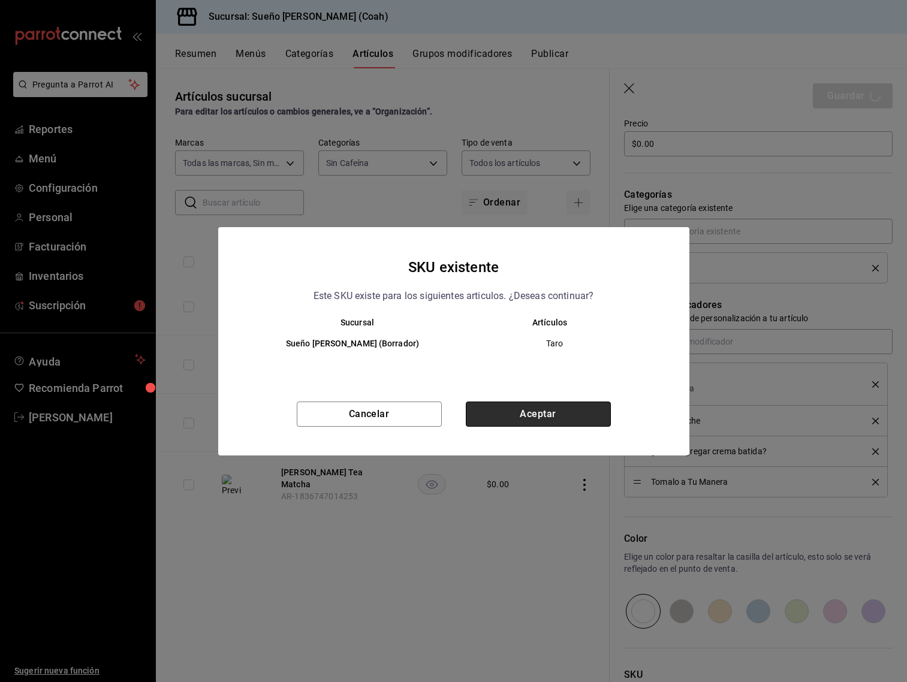
click at [553, 413] on button "Aceptar" at bounding box center [538, 414] width 145 height 25
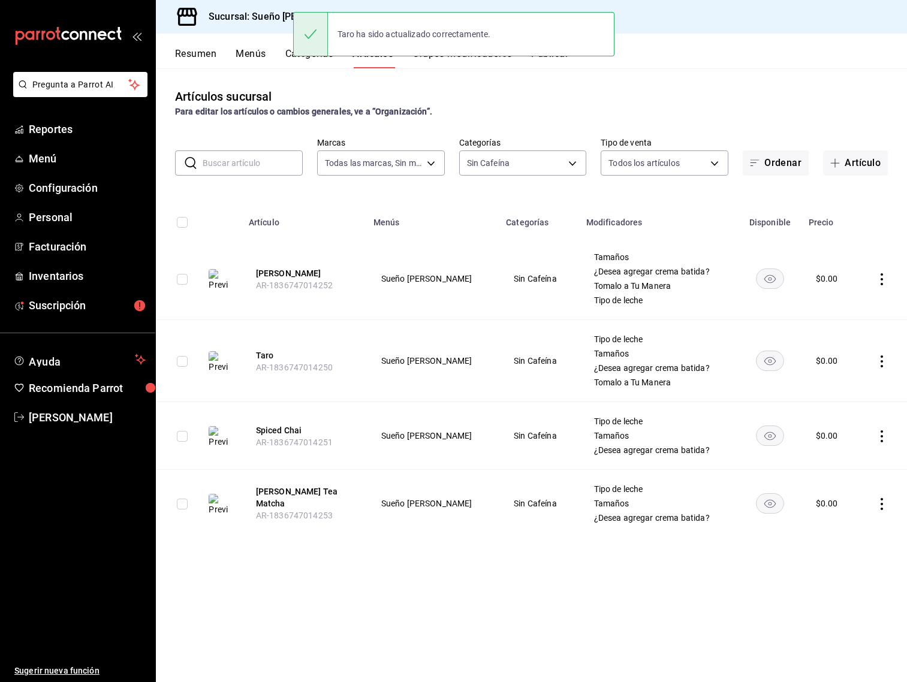
click at [875, 439] on td at bounding box center [883, 436] width 50 height 68
click at [877, 438] on icon "actions" at bounding box center [882, 437] width 12 height 12
drag, startPoint x: 846, startPoint y: 465, endPoint x: 823, endPoint y: 370, distance: 98.0
click at [846, 465] on span "Editar" at bounding box center [846, 464] width 31 height 13
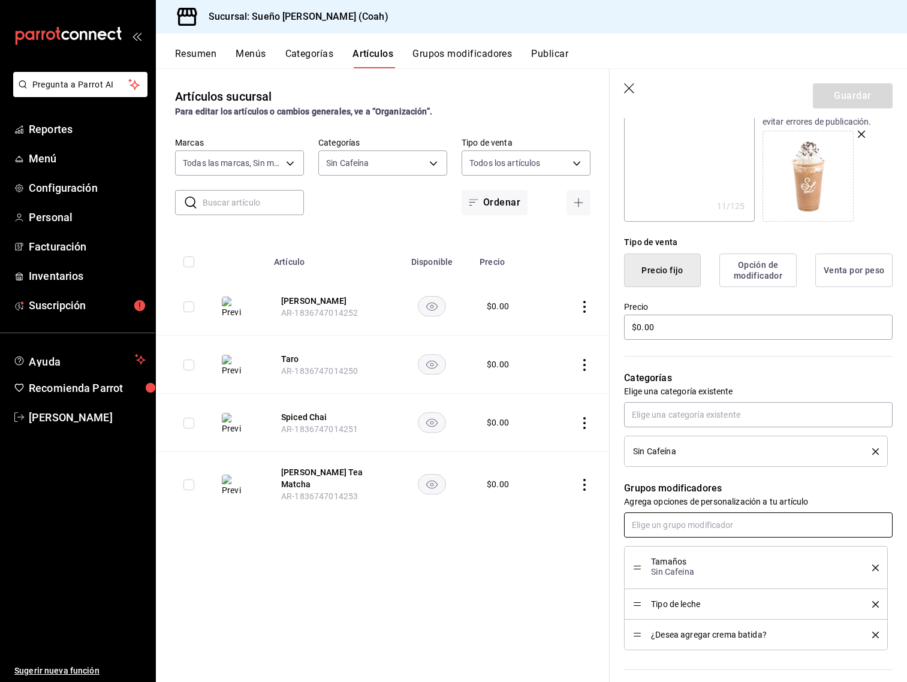
scroll to position [179, 0]
click at [725, 524] on input "text" at bounding box center [758, 524] width 269 height 25
click at [868, 110] on header "Guardar" at bounding box center [758, 93] width 297 height 49
click at [868, 101] on button "Guardar" at bounding box center [853, 95] width 80 height 25
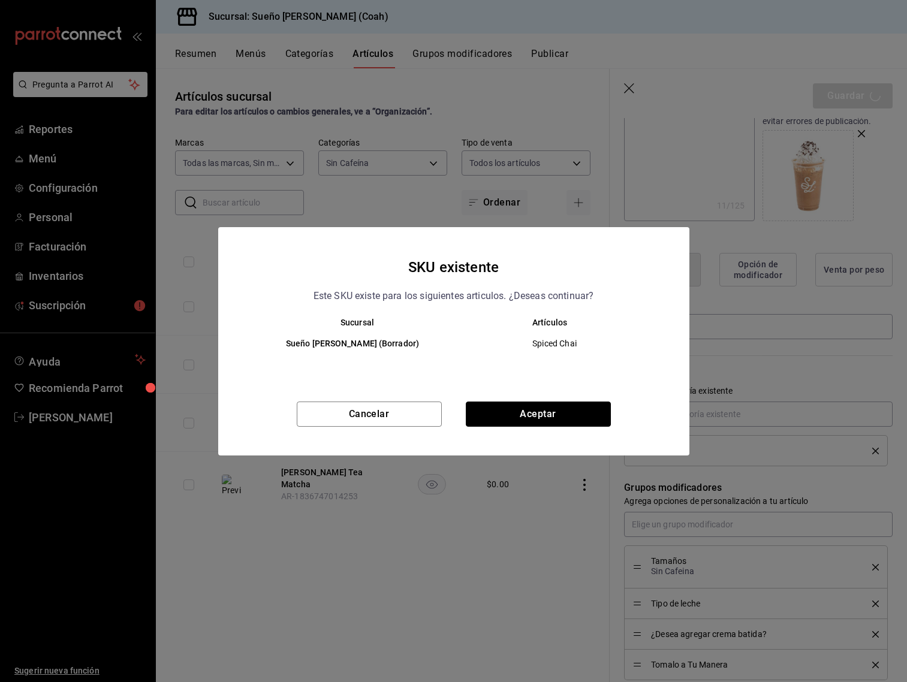
click at [576, 417] on button "Aceptar" at bounding box center [538, 414] width 145 height 25
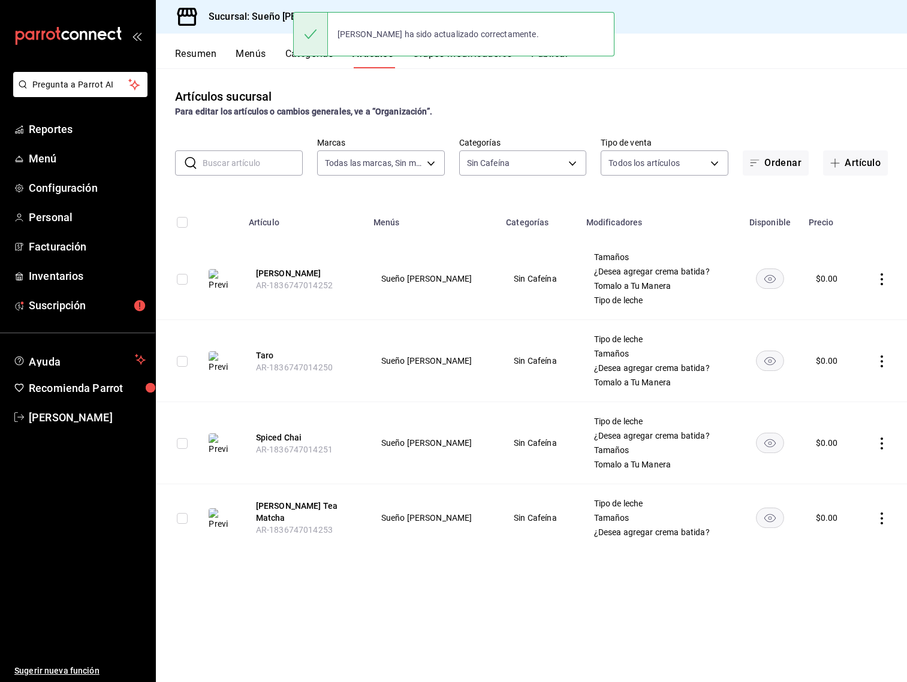
click at [886, 519] on icon "actions" at bounding box center [882, 519] width 12 height 12
drag, startPoint x: 864, startPoint y: 540, endPoint x: 863, endPoint y: 534, distance: 6.6
click at [864, 540] on li "Editar" at bounding box center [835, 546] width 72 height 25
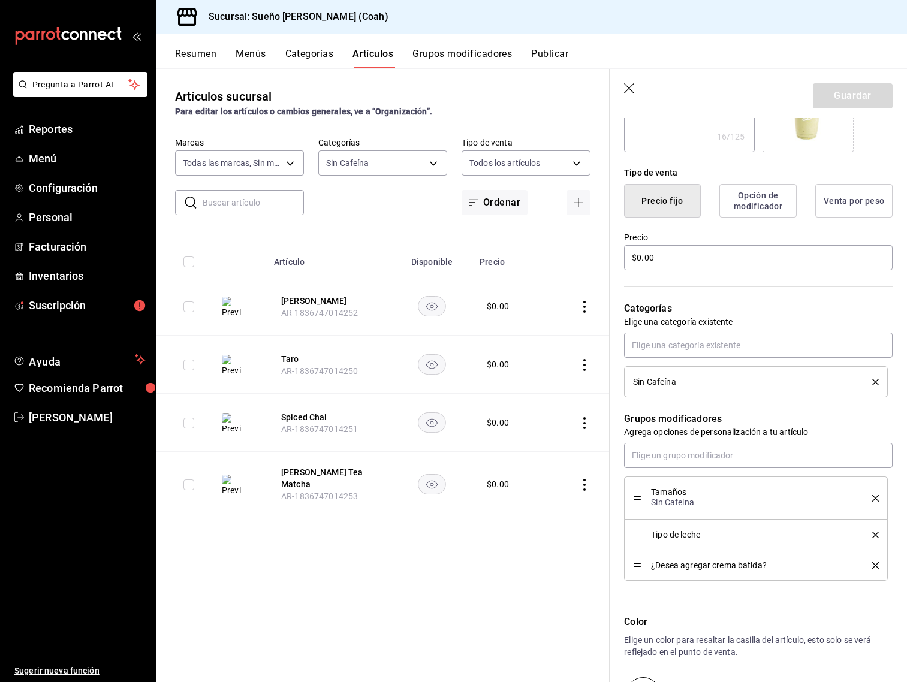
scroll to position [429, 0]
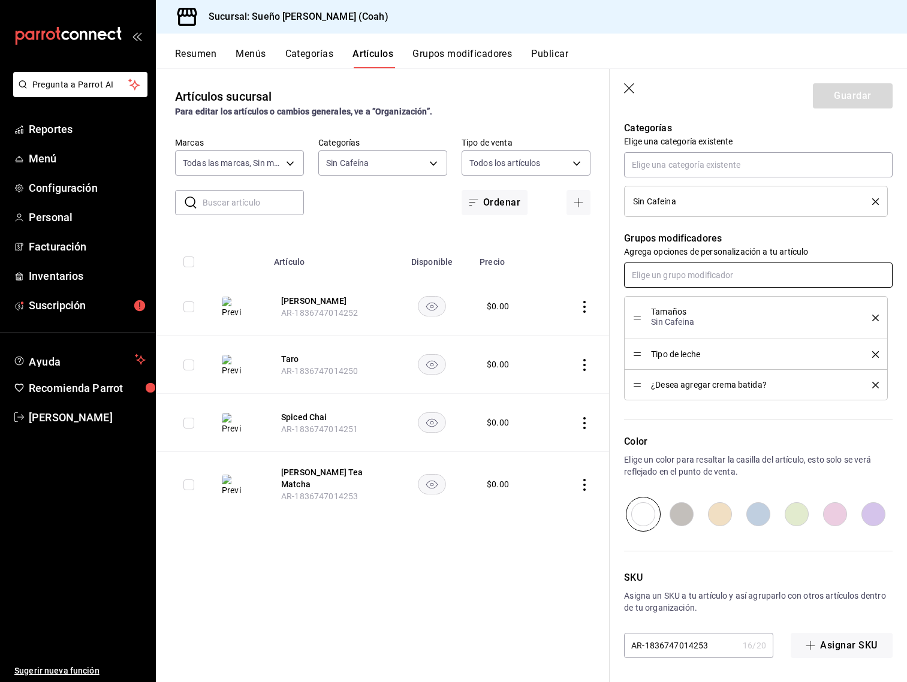
click at [751, 273] on input "text" at bounding box center [758, 275] width 269 height 25
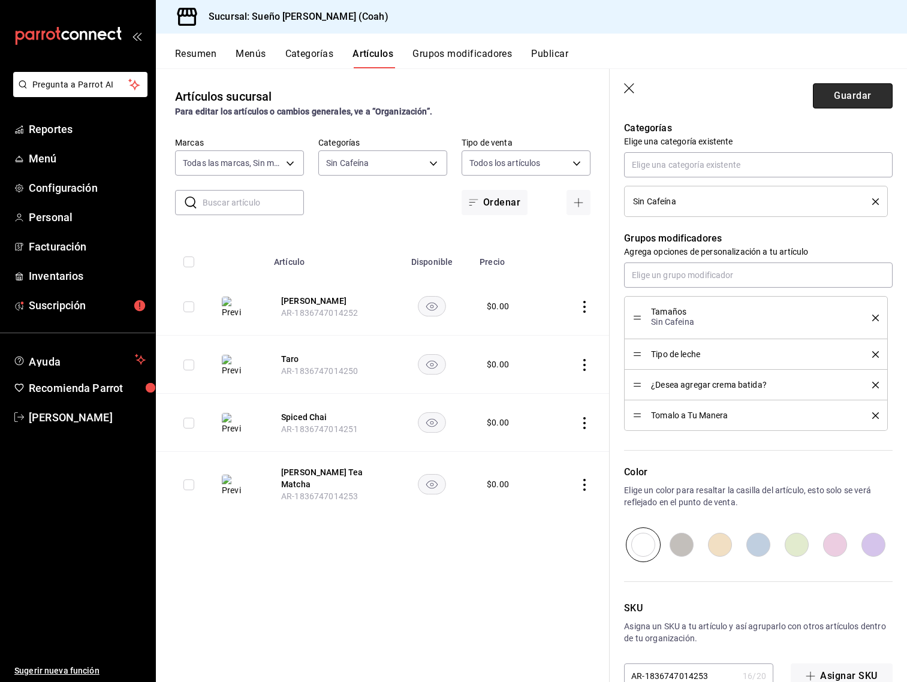
click at [850, 93] on button "Guardar" at bounding box center [853, 95] width 80 height 25
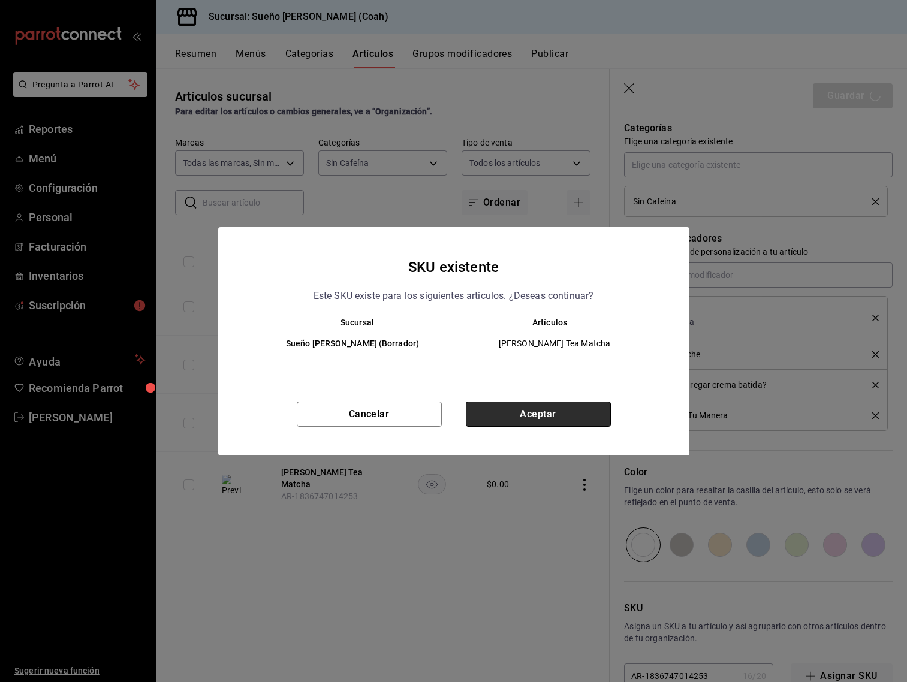
click at [528, 424] on button "Aceptar" at bounding box center [538, 414] width 145 height 25
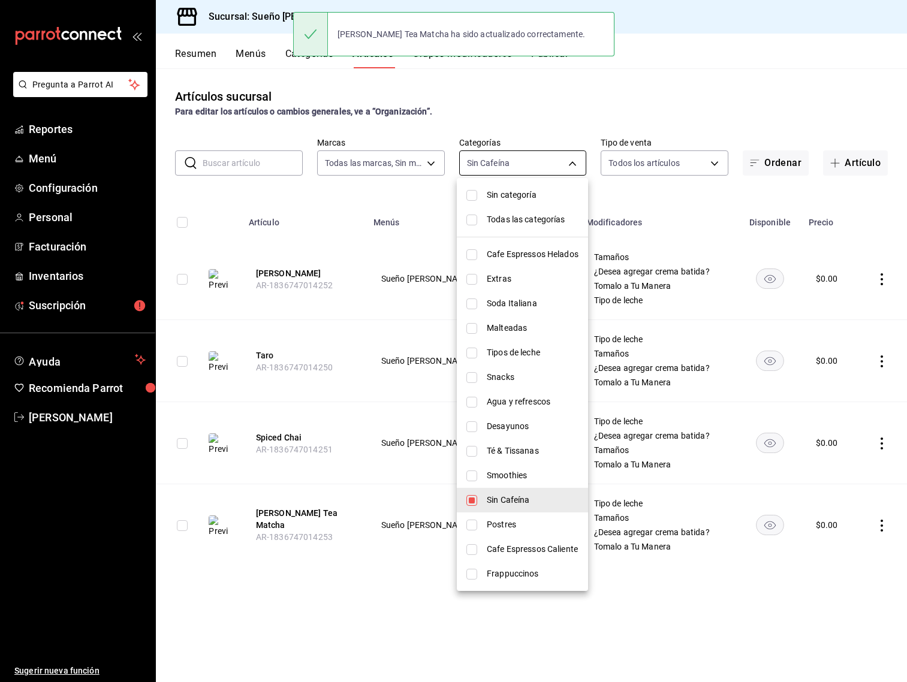
click at [482, 170] on body "Pregunta a Parrot AI Reportes Menú Configuración Personal Facturación Inventari…" at bounding box center [453, 341] width 907 height 682
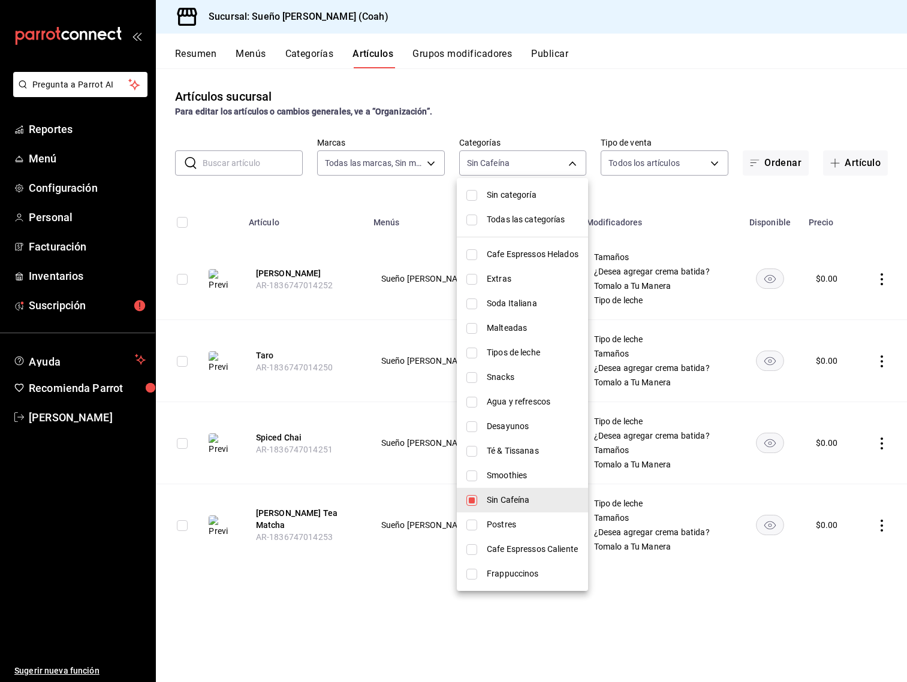
click at [500, 500] on span "Sin Cafeína" at bounding box center [533, 500] width 92 height 13
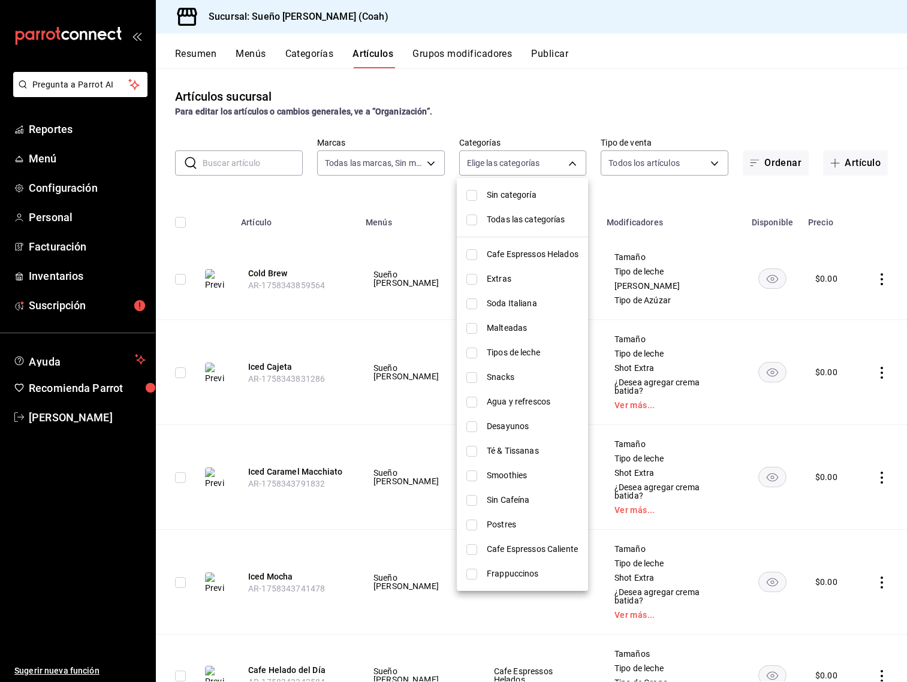
click at [522, 473] on span "Smoothies" at bounding box center [533, 476] width 92 height 13
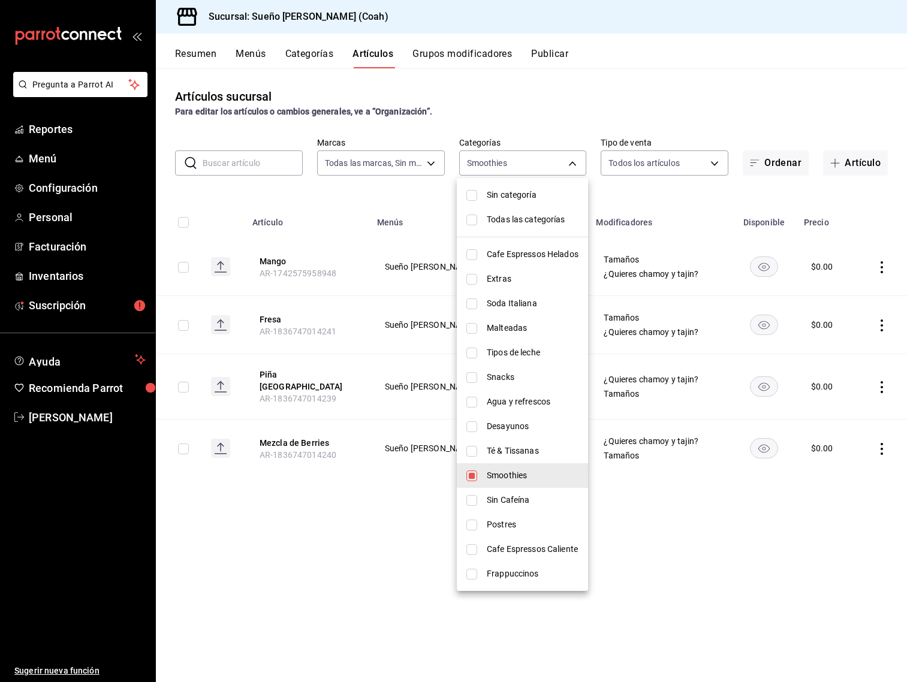
click at [736, 504] on div at bounding box center [453, 341] width 907 height 682
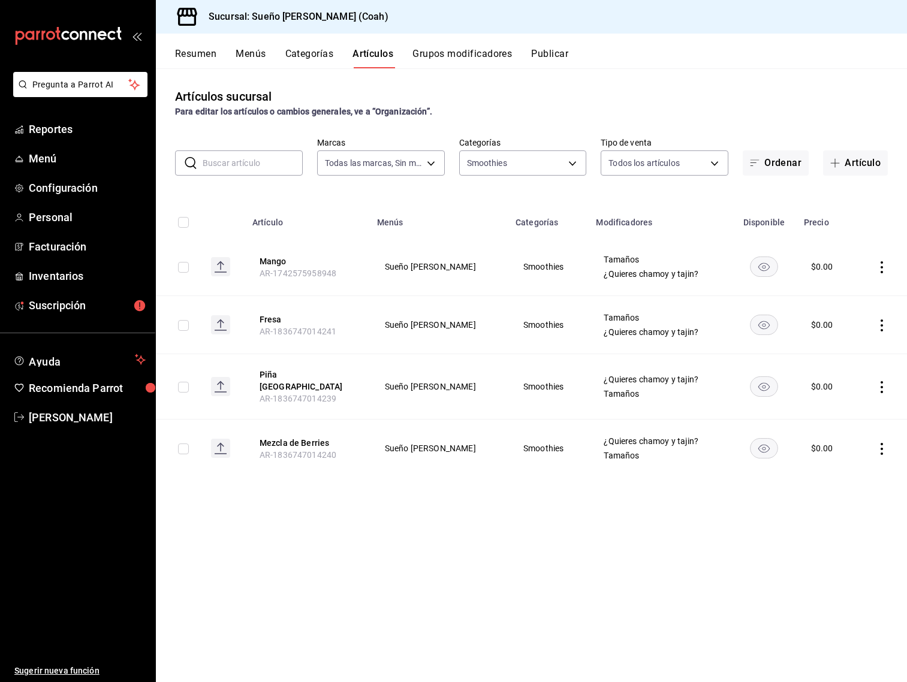
click at [879, 263] on icon "actions" at bounding box center [882, 267] width 12 height 12
click at [862, 292] on li "Editar" at bounding box center [835, 294] width 72 height 25
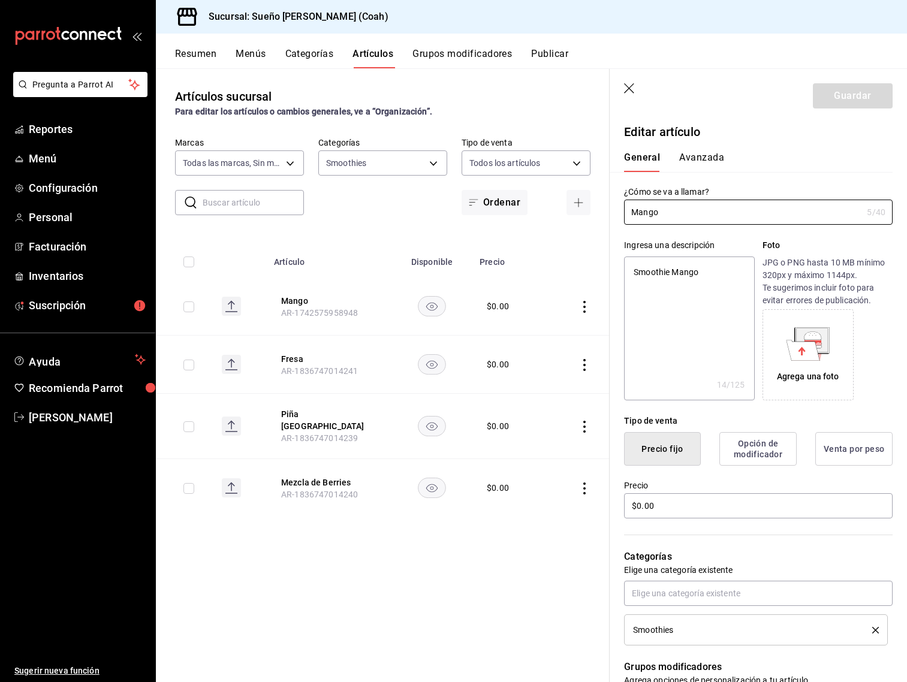
click at [734, 227] on div "Ingresa una descripción Smoothie Mango x 14 /125 ​ Foto JPG o PNG hasta 10 MB m…" at bounding box center [751, 313] width 283 height 176
click at [807, 349] on icon at bounding box center [804, 350] width 34 height 20
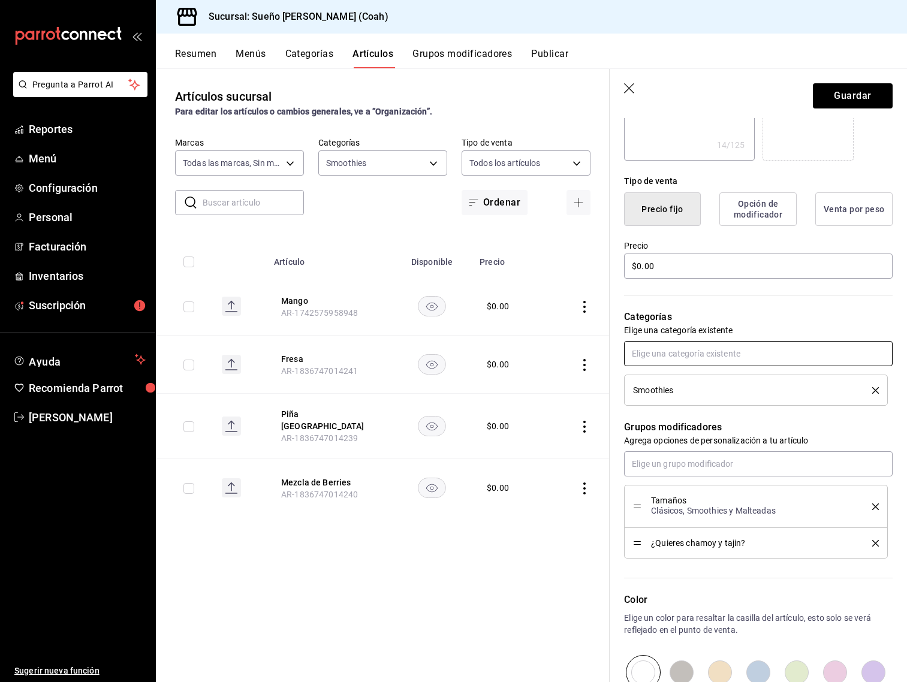
scroll to position [246, 0]
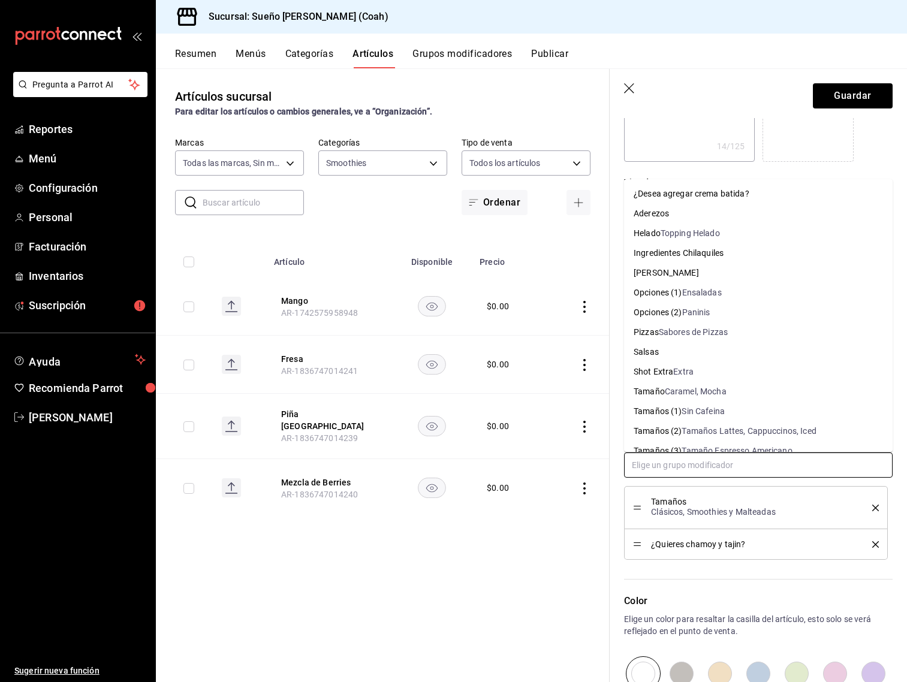
click at [716, 466] on input "text" at bounding box center [758, 465] width 269 height 25
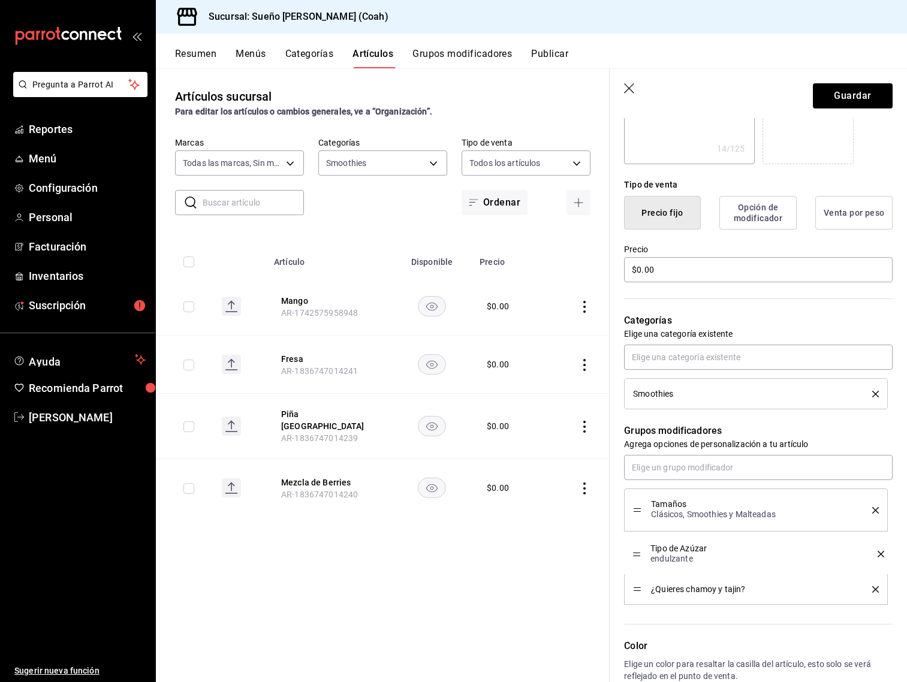
drag, startPoint x: 637, startPoint y: 582, endPoint x: 637, endPoint y: 553, distance: 29.4
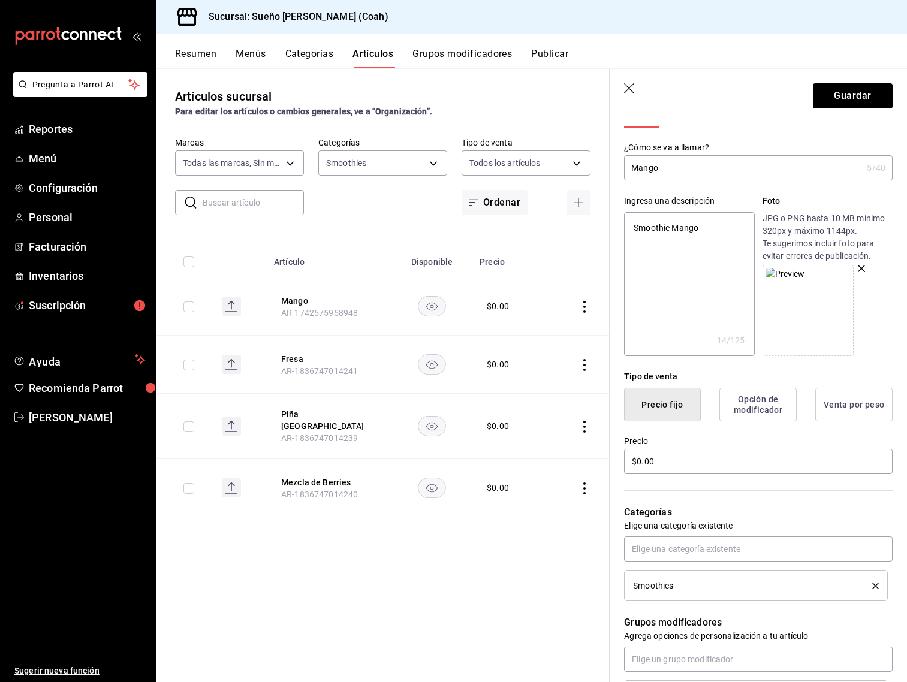
scroll to position [0, 0]
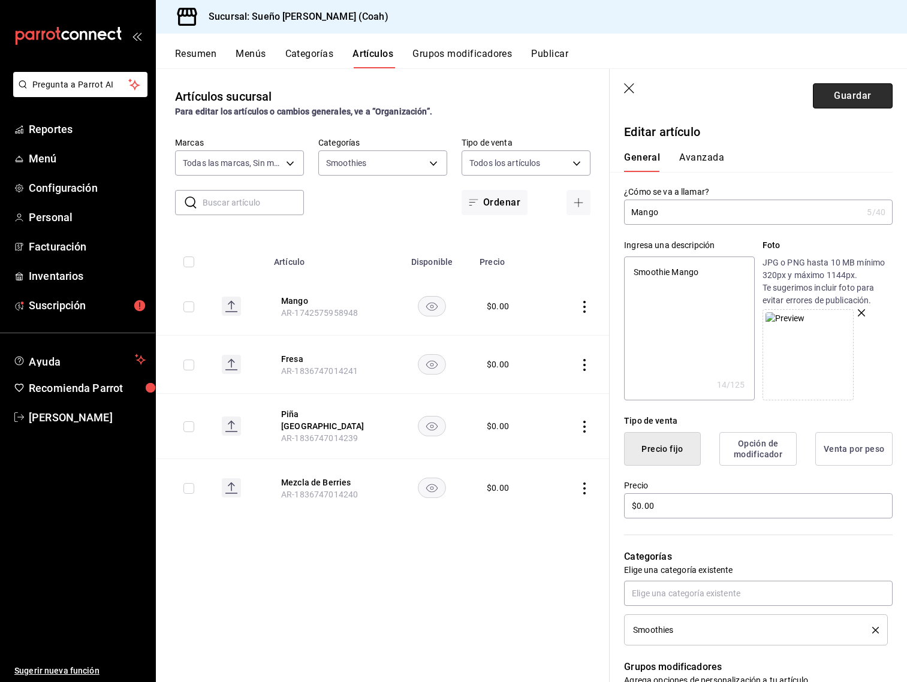
click at [856, 96] on button "Guardar" at bounding box center [853, 95] width 80 height 25
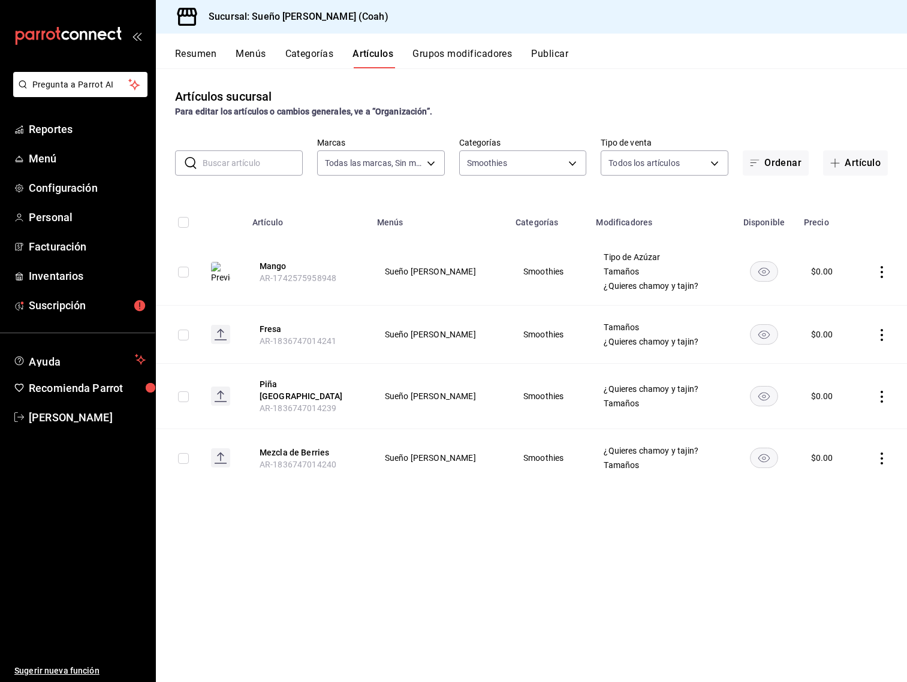
click at [882, 339] on icon "actions" at bounding box center [882, 335] width 2 height 12
click at [864, 357] on li "Editar" at bounding box center [835, 362] width 72 height 25
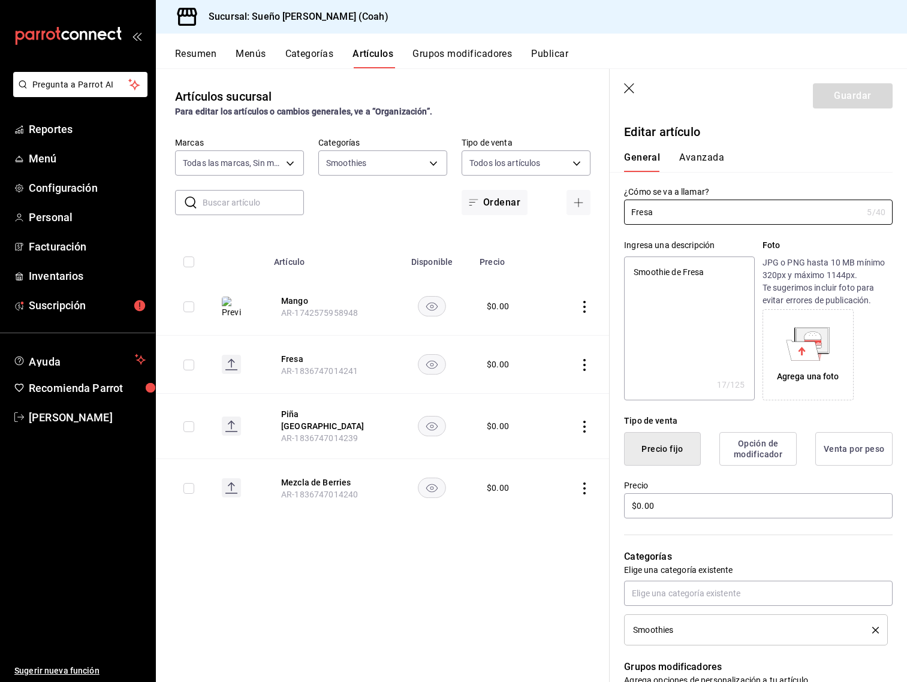
click at [833, 334] on div "Agrega una foto" at bounding box center [808, 354] width 85 height 85
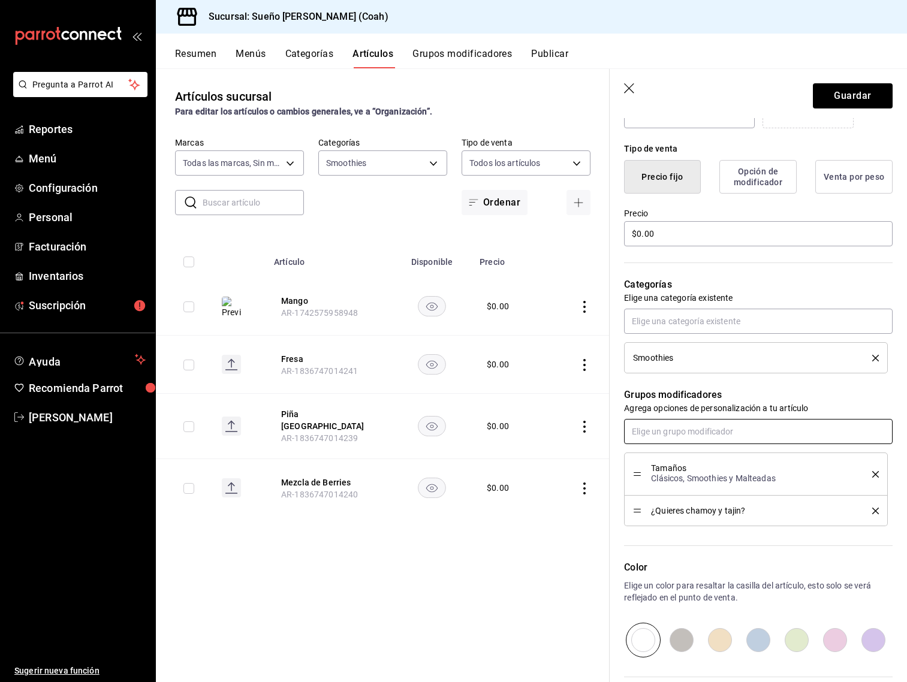
scroll to position [276, 0]
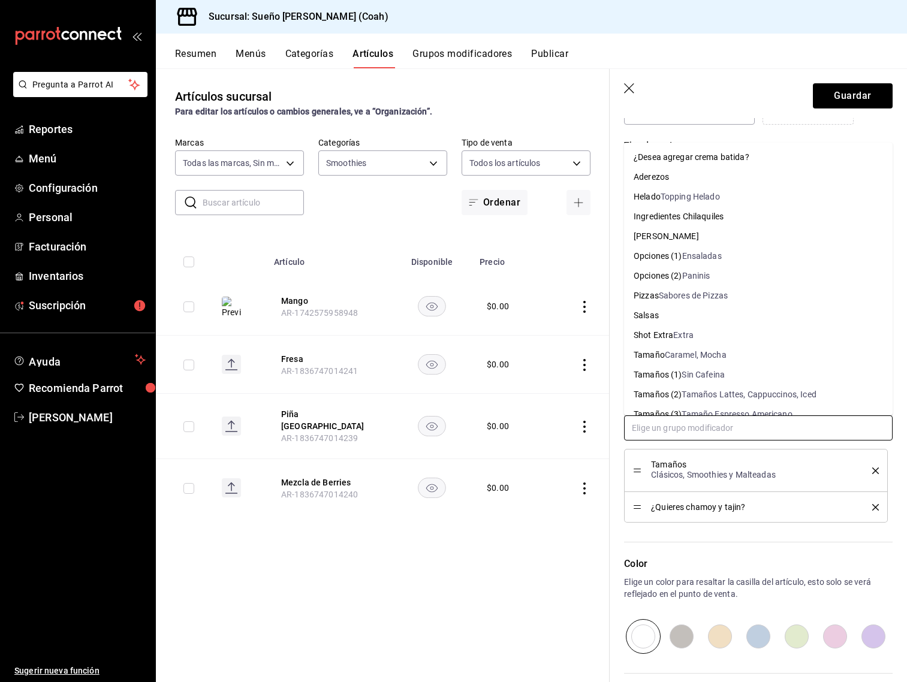
click at [684, 425] on input "text" at bounding box center [758, 428] width 269 height 25
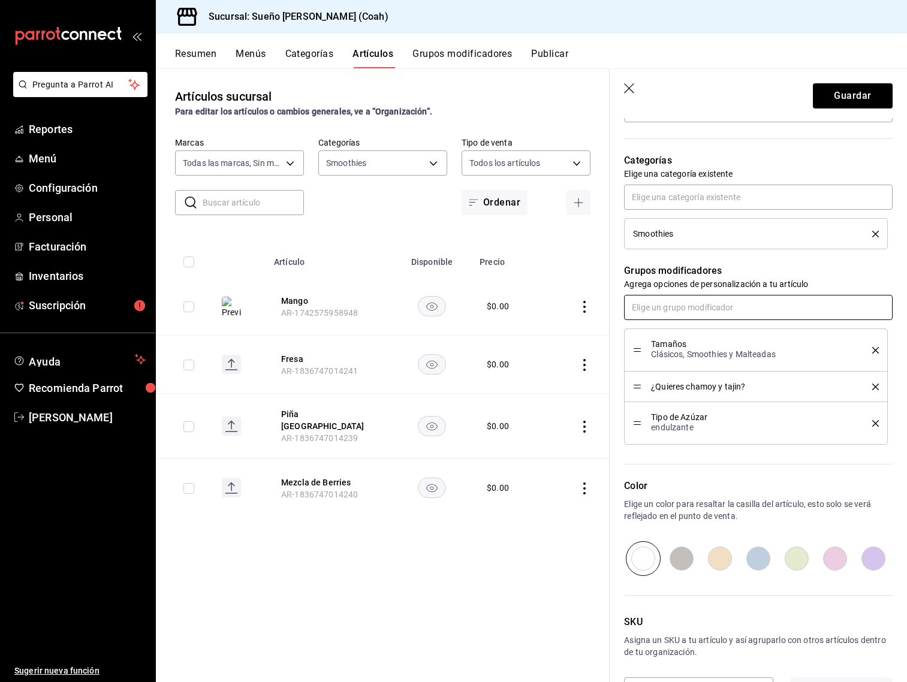
scroll to position [398, 0]
click at [829, 103] on button "Guardar" at bounding box center [853, 95] width 80 height 25
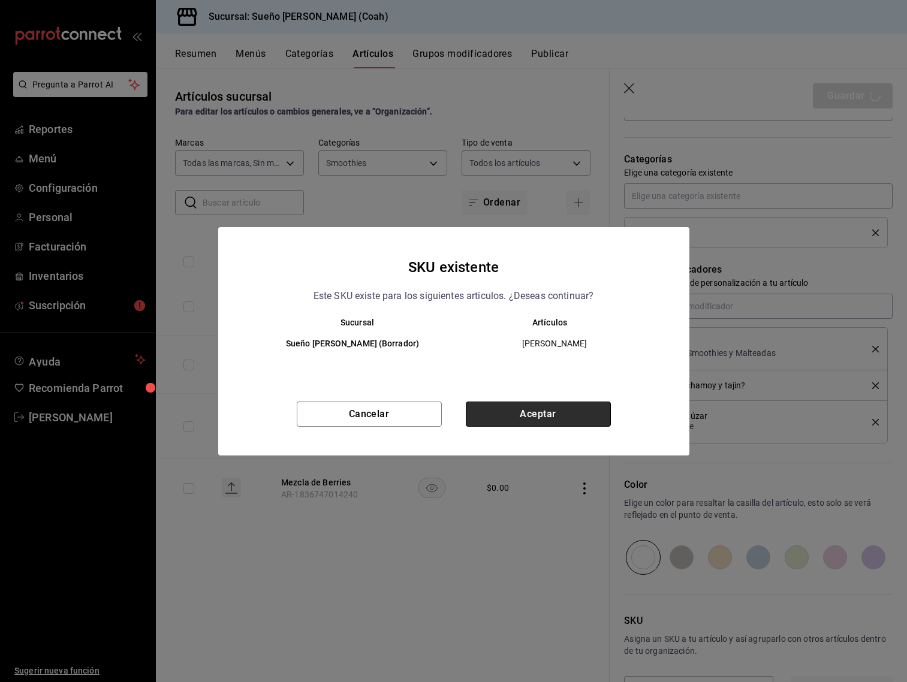
click at [551, 408] on button "Aceptar" at bounding box center [538, 414] width 145 height 25
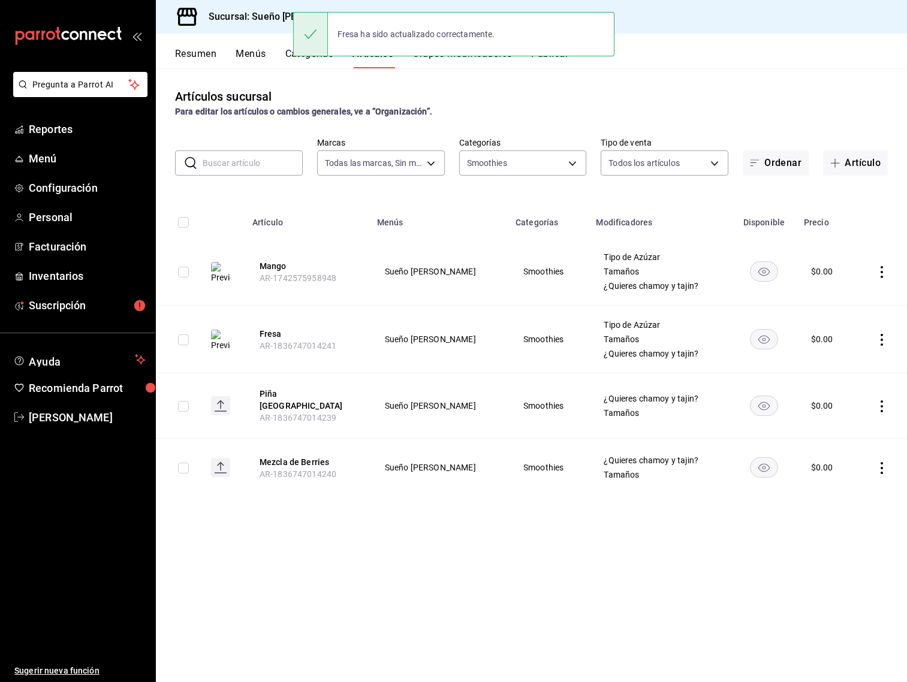
click at [883, 401] on icon "actions" at bounding box center [882, 407] width 12 height 12
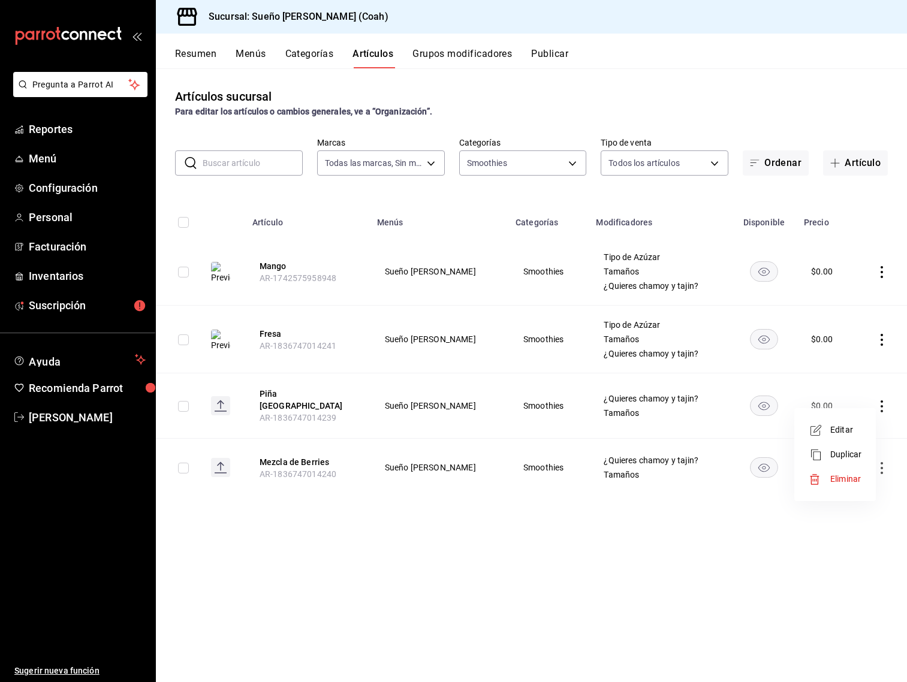
click at [885, 461] on div at bounding box center [453, 341] width 907 height 682
click at [882, 462] on icon "actions" at bounding box center [882, 468] width 2 height 12
click at [859, 485] on span "Editar" at bounding box center [846, 488] width 31 height 13
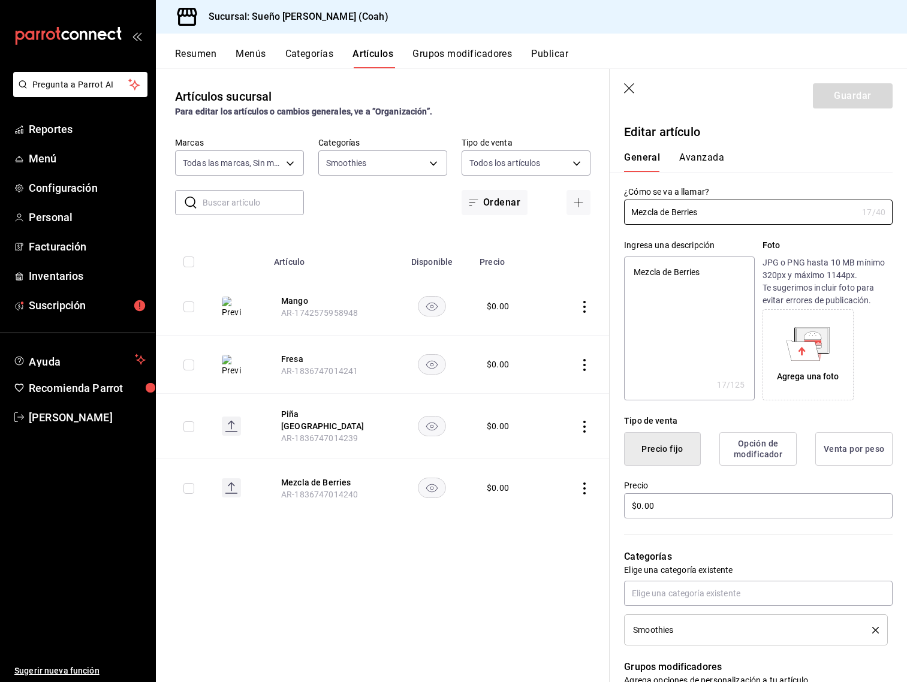
click at [819, 309] on div "JPG o PNG hasta 10 MB mínimo 320px y máximo 1144px. Te sugerimos incluir foto p…" at bounding box center [828, 329] width 130 height 144
click at [817, 338] on icon at bounding box center [812, 336] width 17 height 8
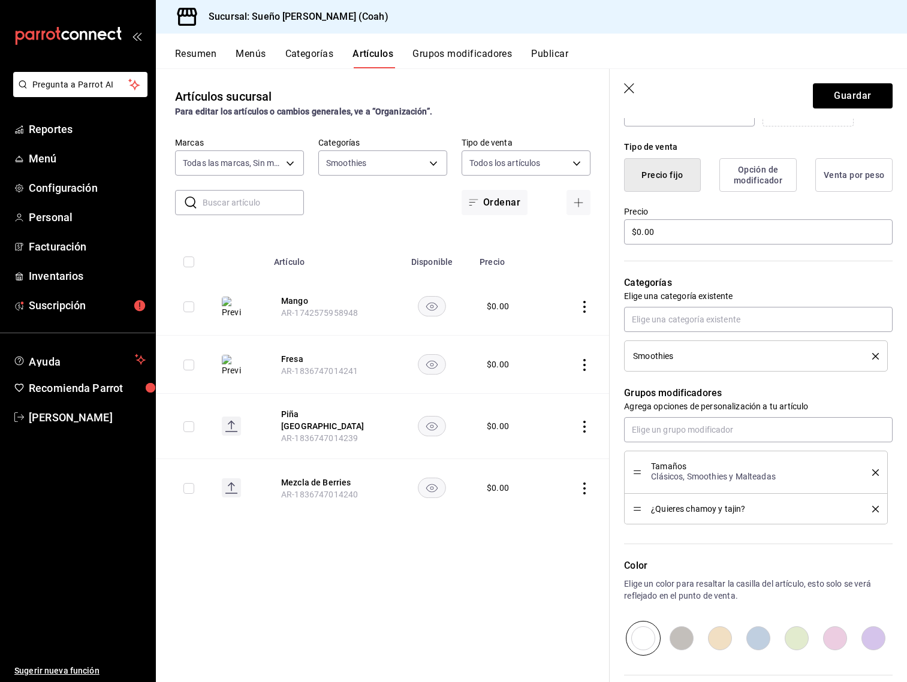
scroll to position [275, 0]
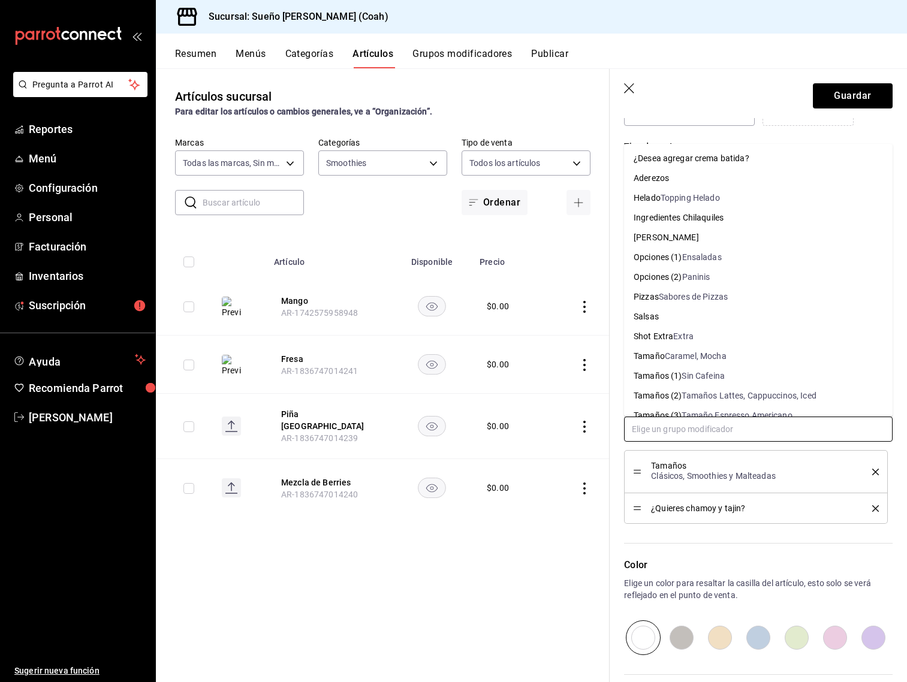
click at [759, 433] on input "text" at bounding box center [758, 429] width 269 height 25
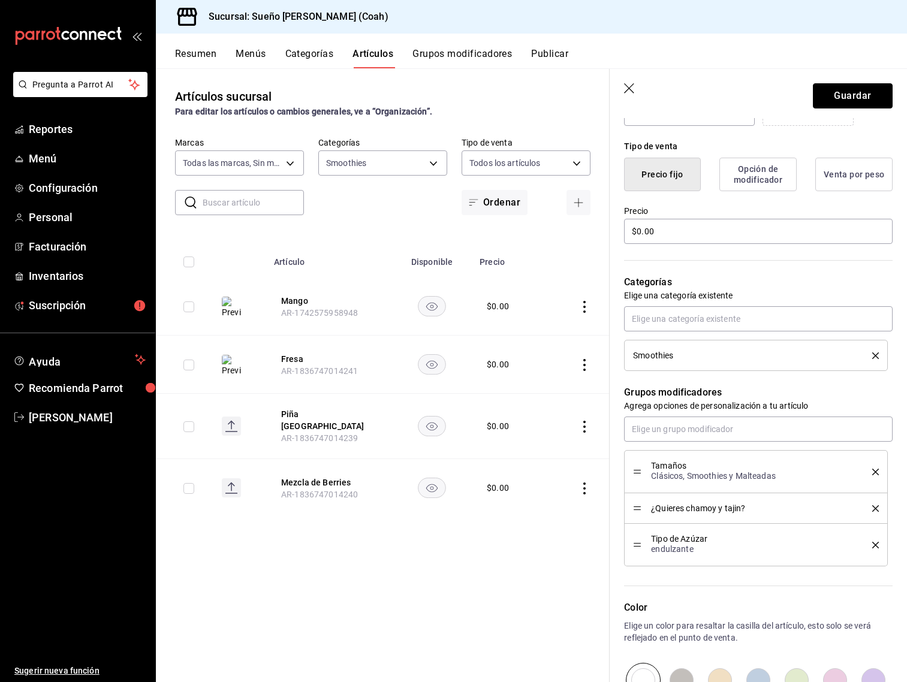
click at [843, 91] on button "Guardar" at bounding box center [853, 95] width 80 height 25
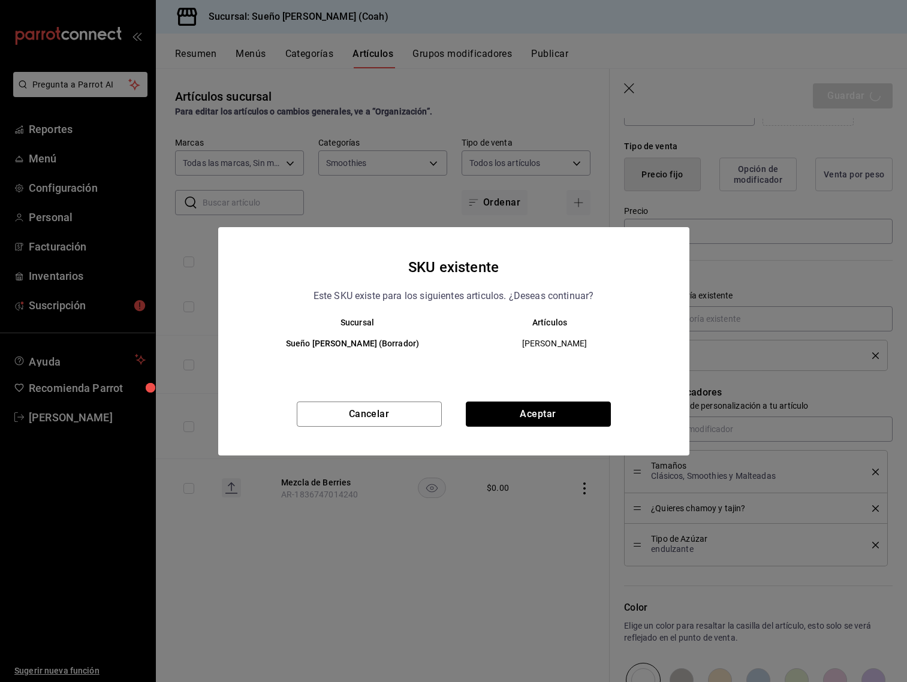
drag, startPoint x: 544, startPoint y: 413, endPoint x: 552, endPoint y: 405, distance: 10.6
click at [544, 413] on button "Aceptar" at bounding box center [538, 414] width 145 height 25
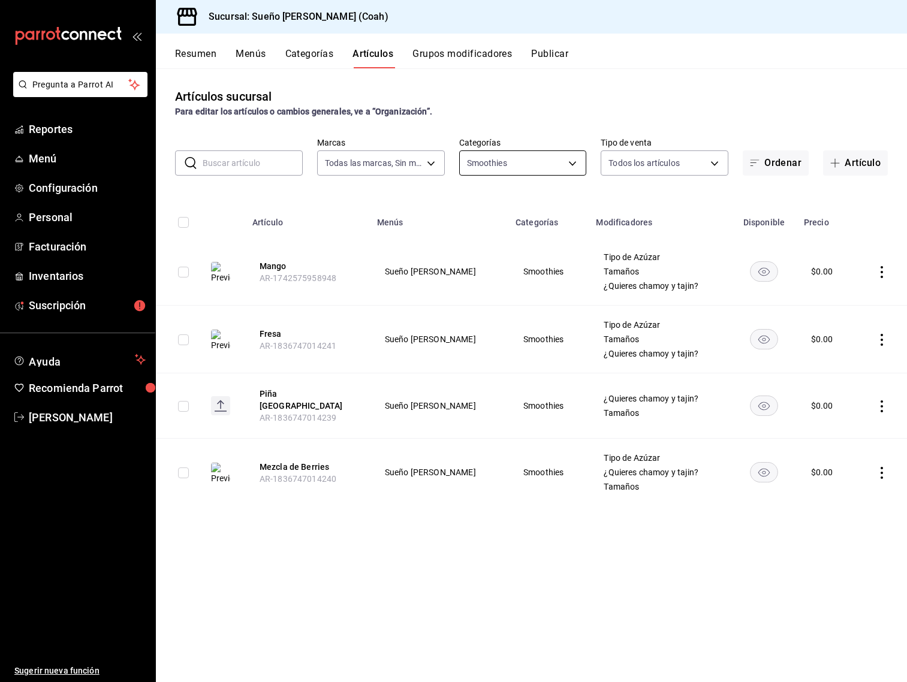
click at [524, 157] on body "Pregunta a Parrot AI Reportes Menú Configuración Personal Facturación Inventari…" at bounding box center [453, 341] width 907 height 682
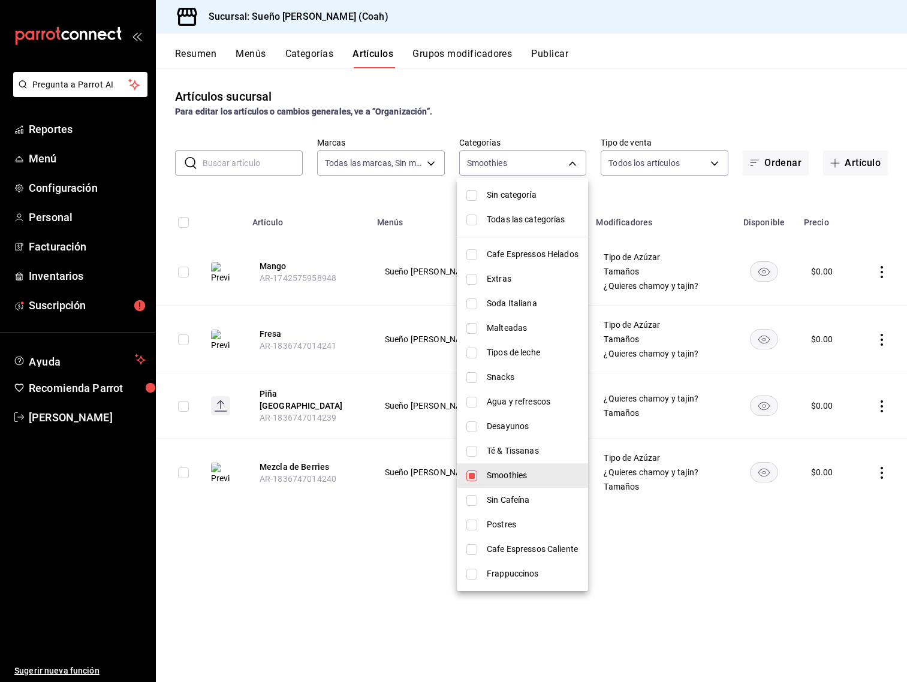
click at [507, 473] on span "Smoothies" at bounding box center [533, 476] width 92 height 13
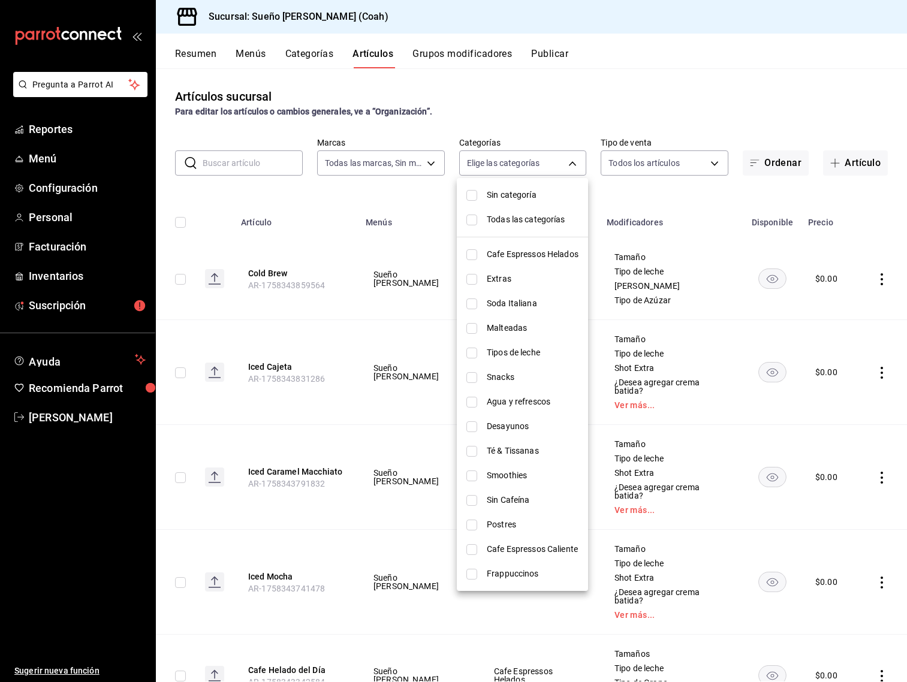
click at [508, 452] on span "Té & Tissanas" at bounding box center [533, 451] width 92 height 13
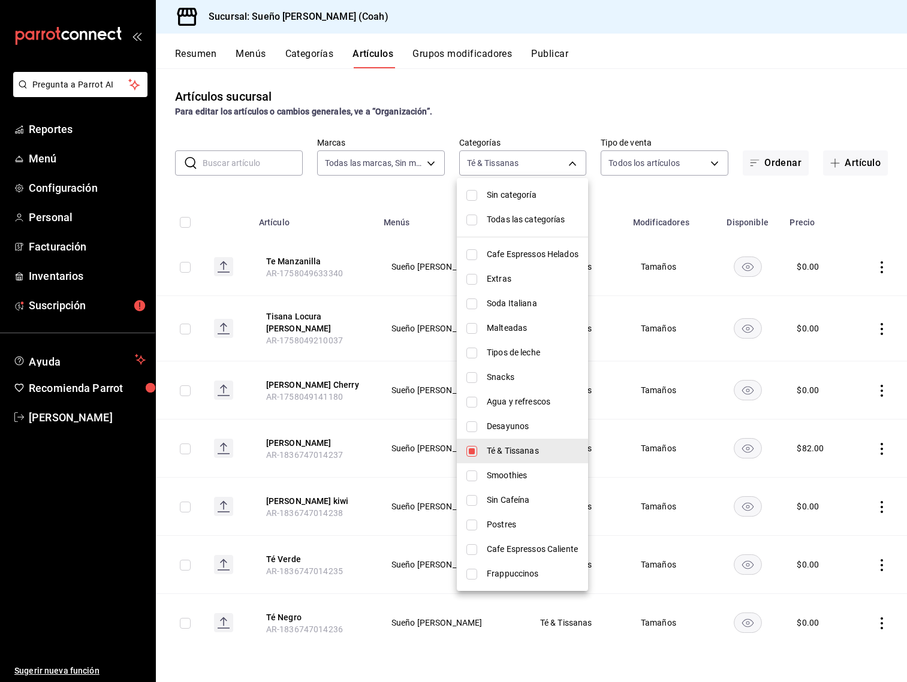
click at [663, 107] on div at bounding box center [453, 341] width 907 height 682
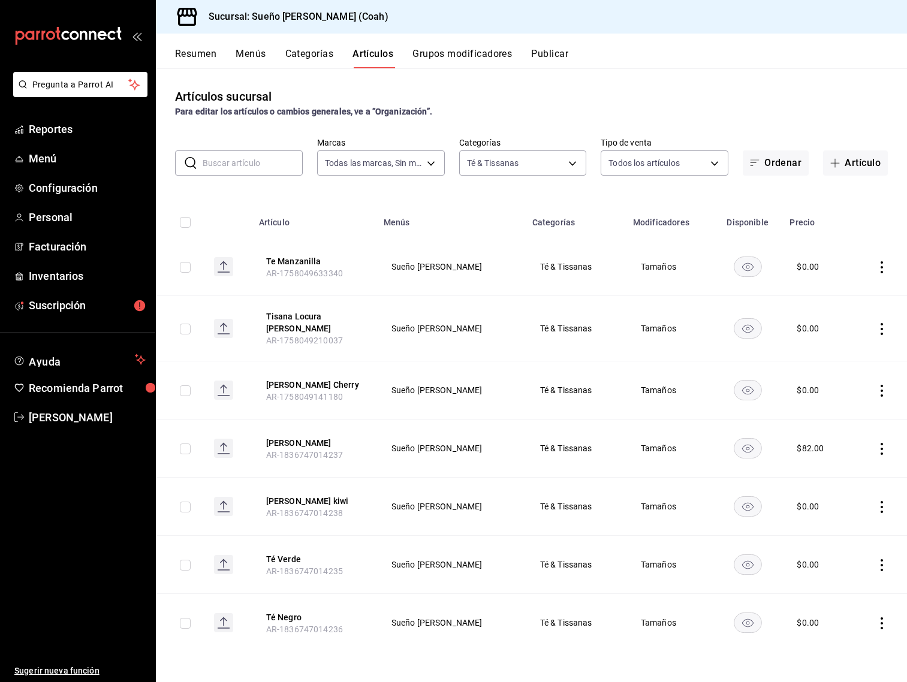
click at [882, 270] on icon "actions" at bounding box center [882, 267] width 12 height 12
click at [850, 295] on span "Editar" at bounding box center [846, 294] width 31 height 13
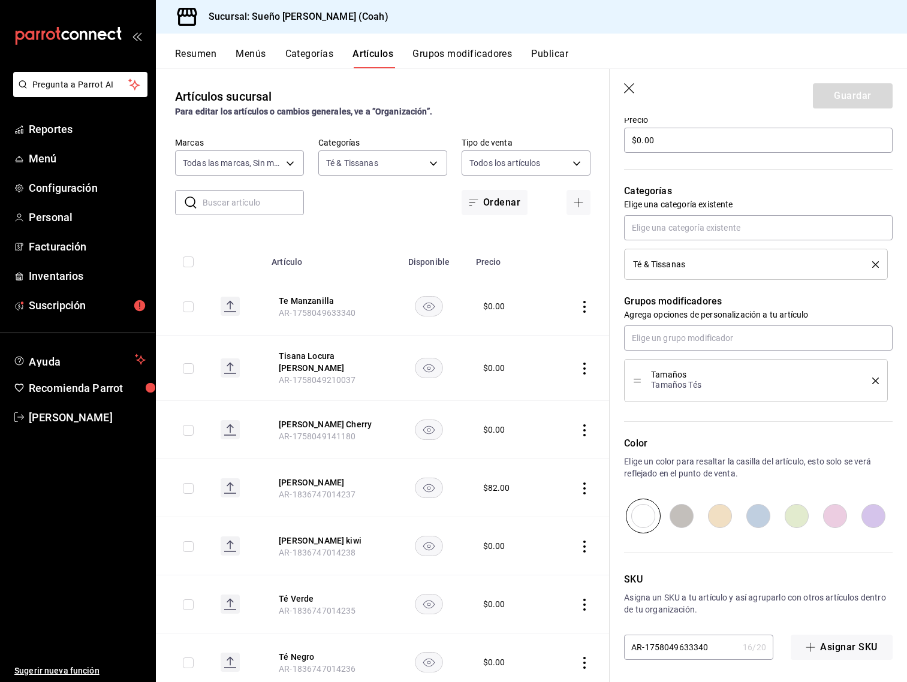
scroll to position [368, 0]
click at [806, 339] on input "text" at bounding box center [758, 336] width 269 height 25
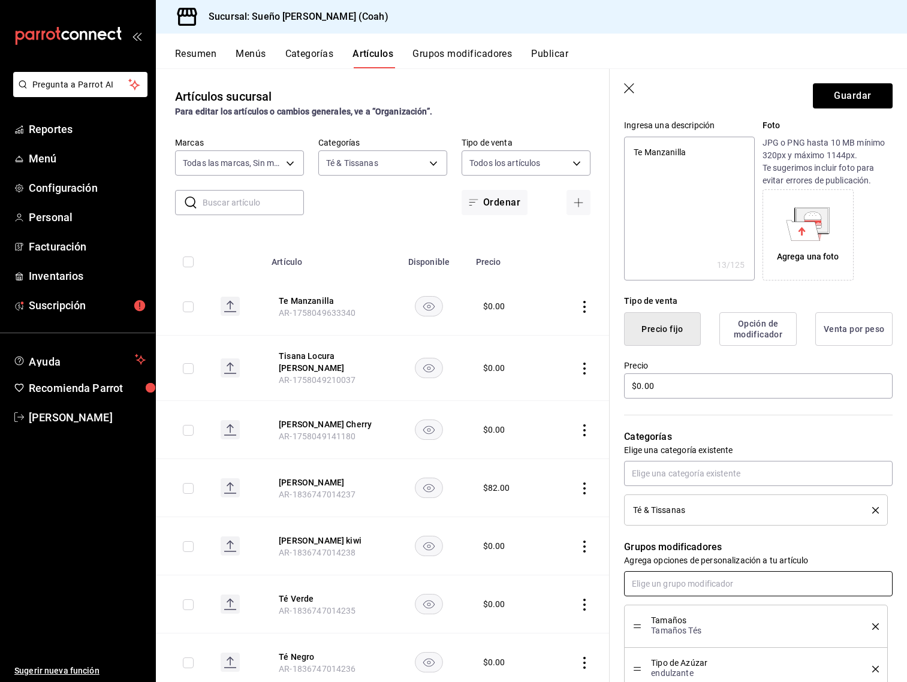
scroll to position [116, 0]
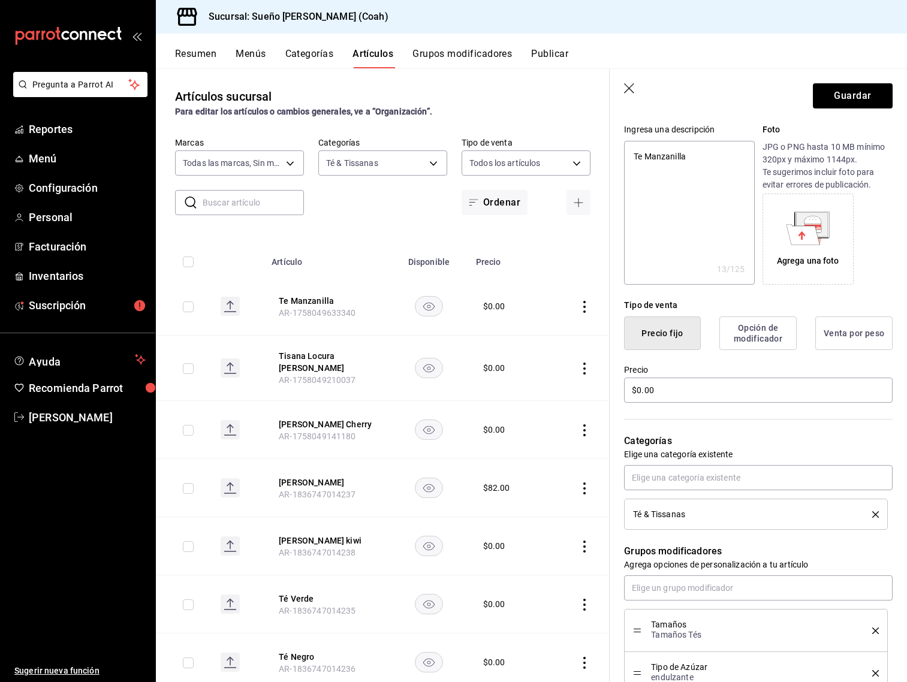
click at [820, 242] on icon at bounding box center [808, 234] width 33 height 21
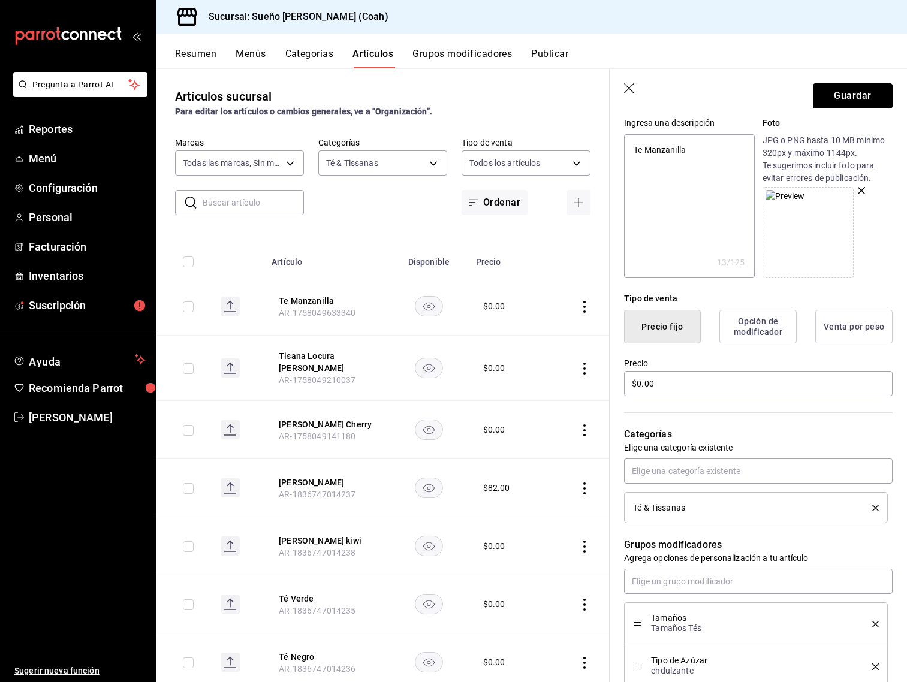
click at [848, 95] on button "Guardar" at bounding box center [853, 95] width 80 height 25
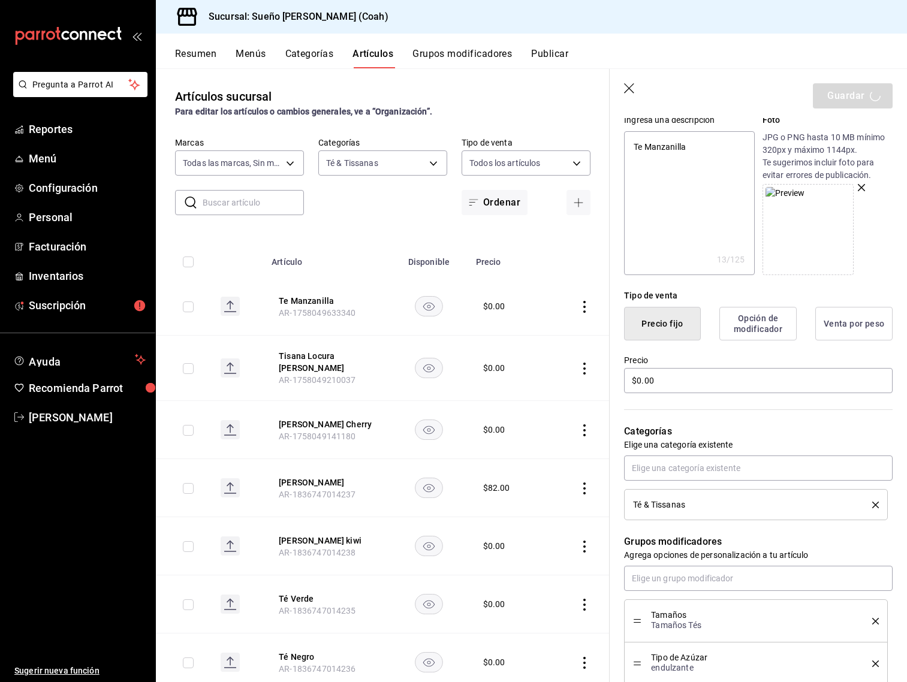
scroll to position [127, 0]
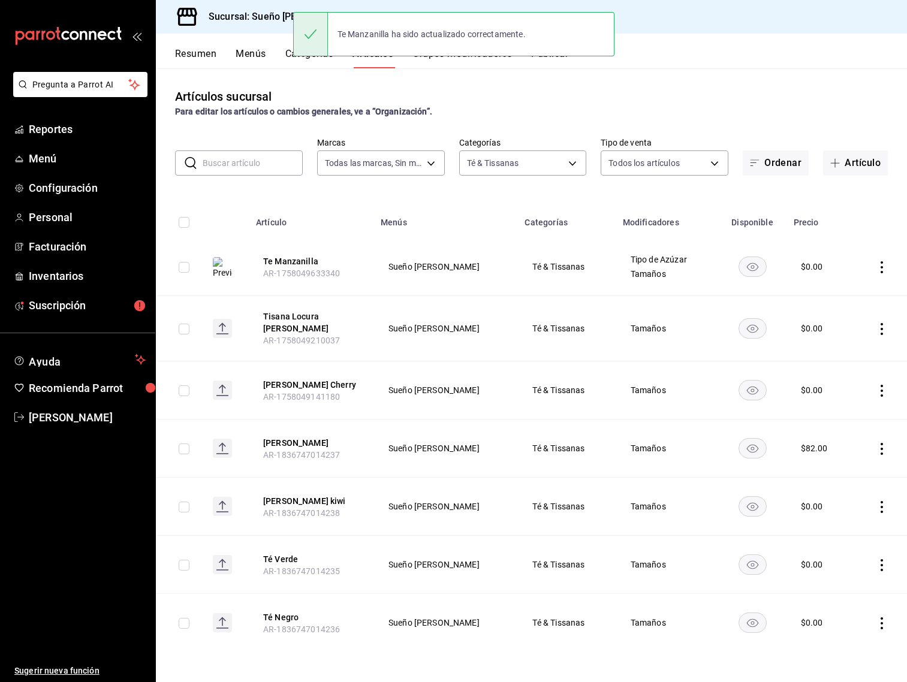
click at [879, 330] on icon "actions" at bounding box center [882, 329] width 12 height 12
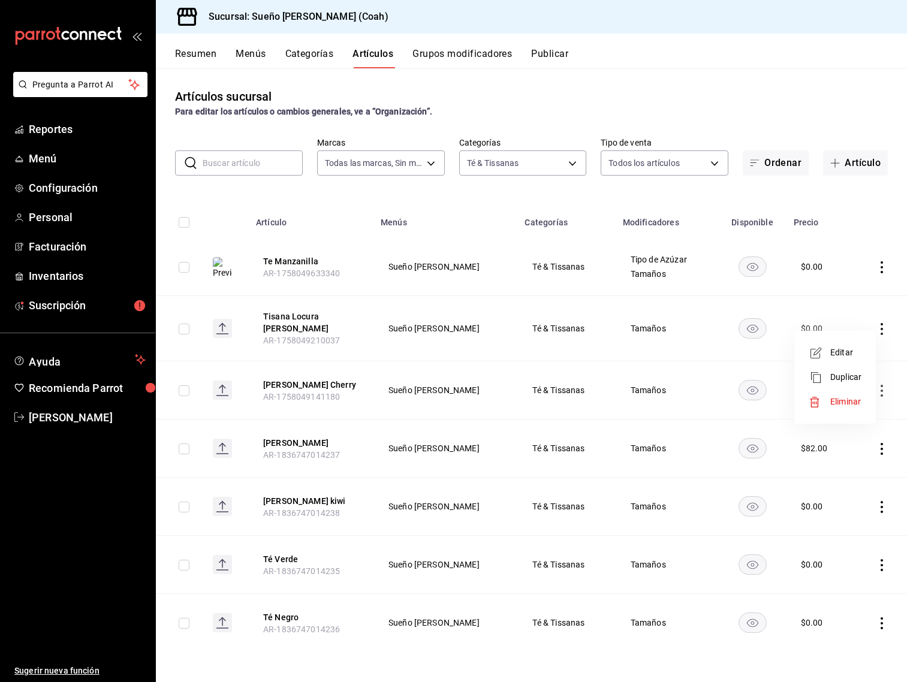
click at [840, 358] on span "Editar" at bounding box center [846, 353] width 31 height 13
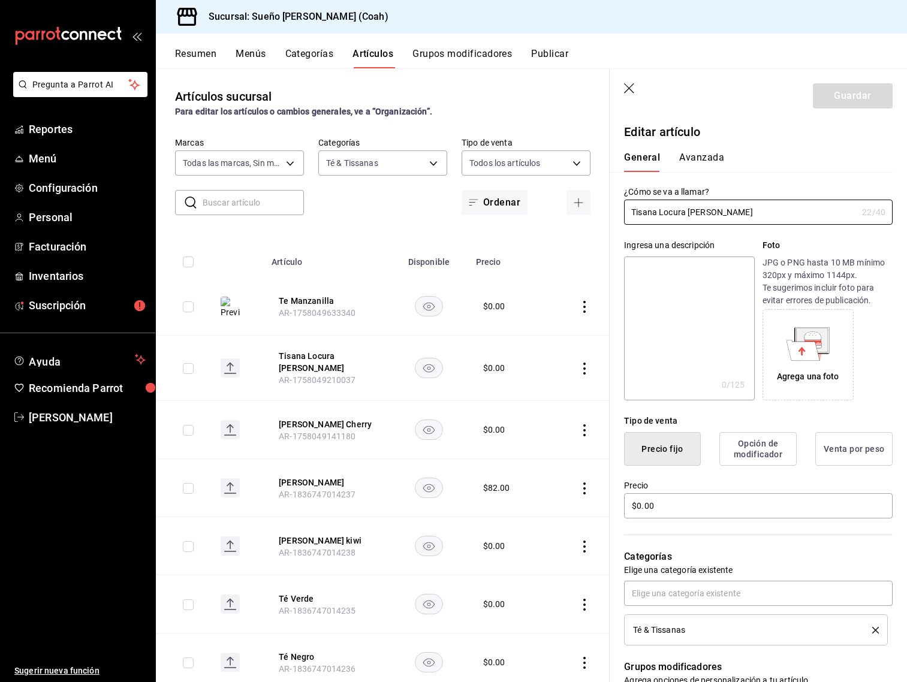
click at [804, 347] on icon at bounding box center [804, 350] width 34 height 20
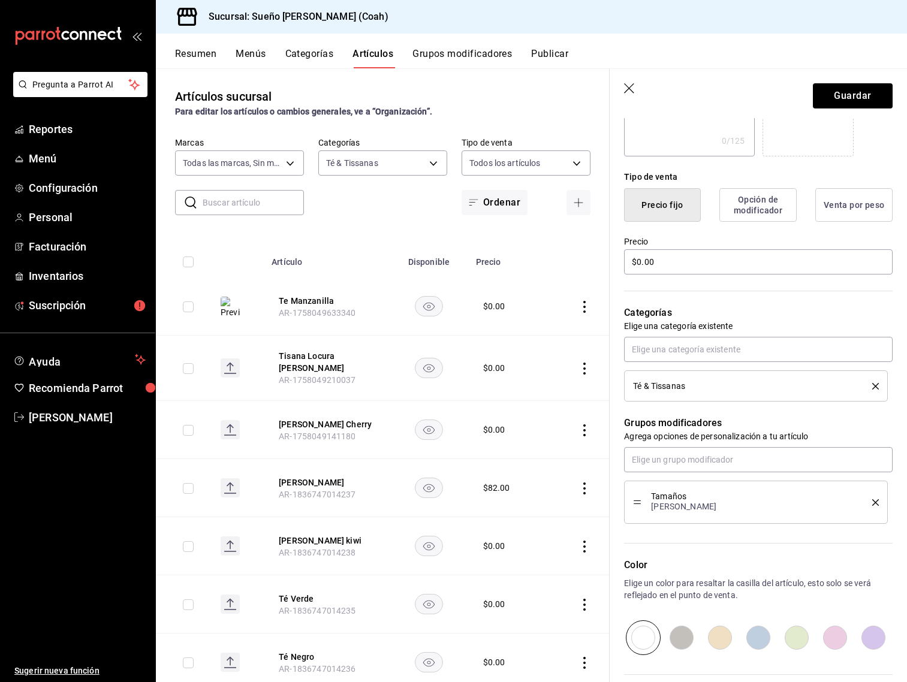
scroll to position [249, 0]
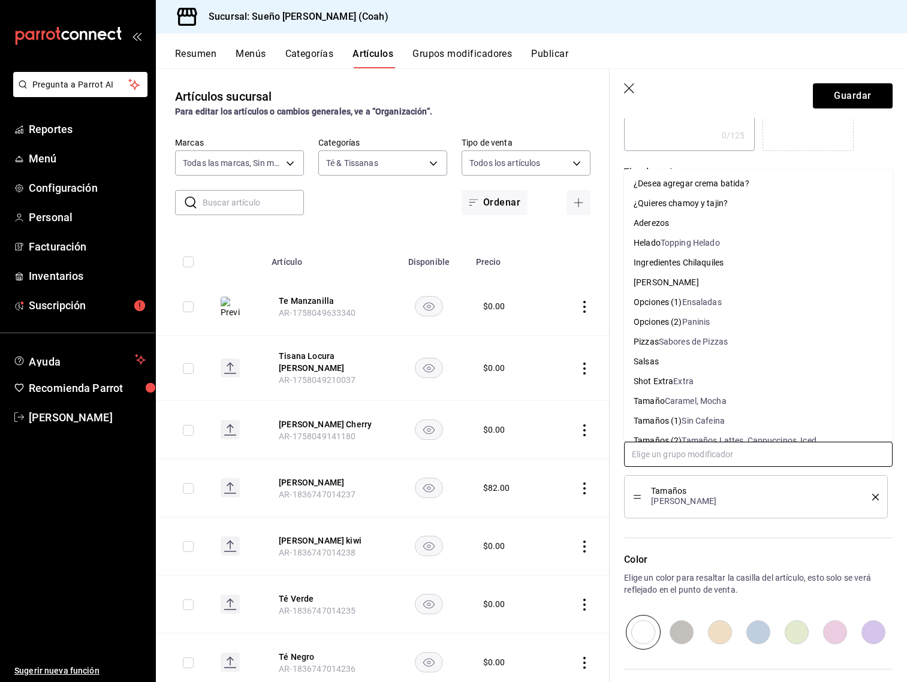
click at [705, 449] on input "text" at bounding box center [758, 454] width 269 height 25
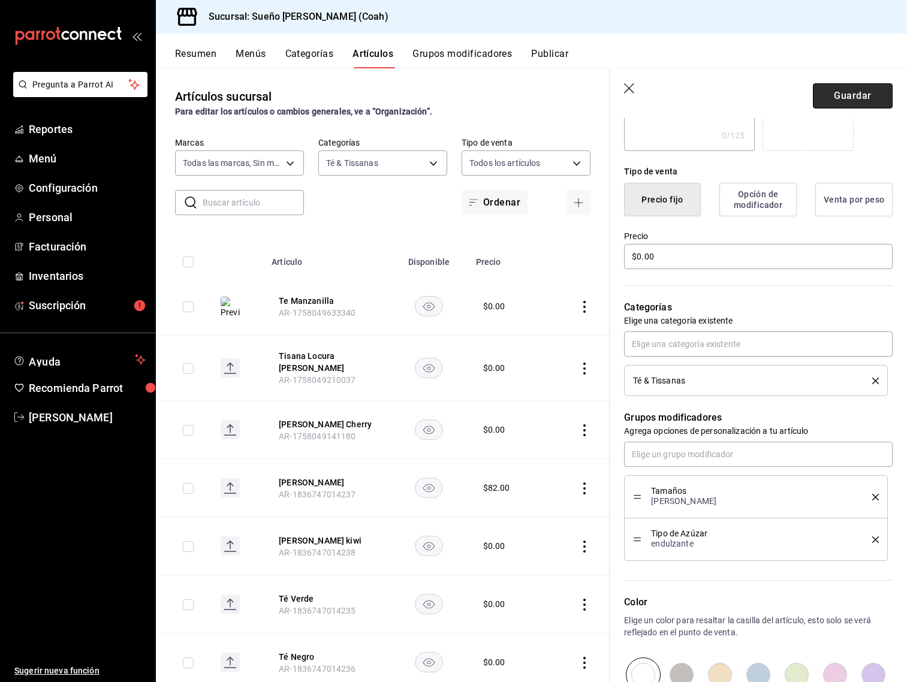
click at [866, 97] on button "Guardar" at bounding box center [853, 95] width 80 height 25
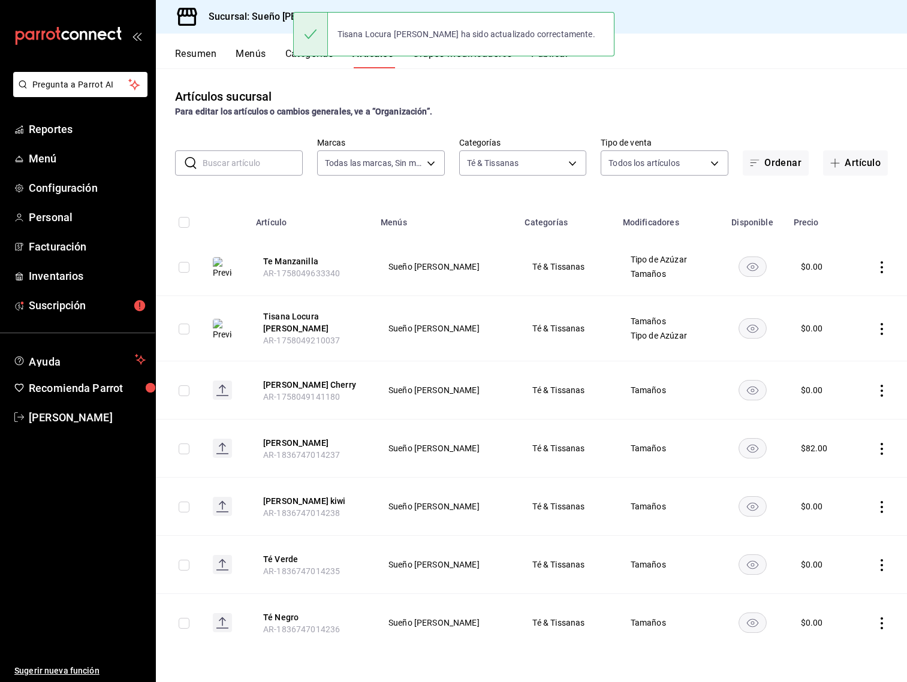
click at [877, 385] on icon "actions" at bounding box center [882, 391] width 12 height 12
click at [858, 408] on span "Editar" at bounding box center [846, 411] width 31 height 13
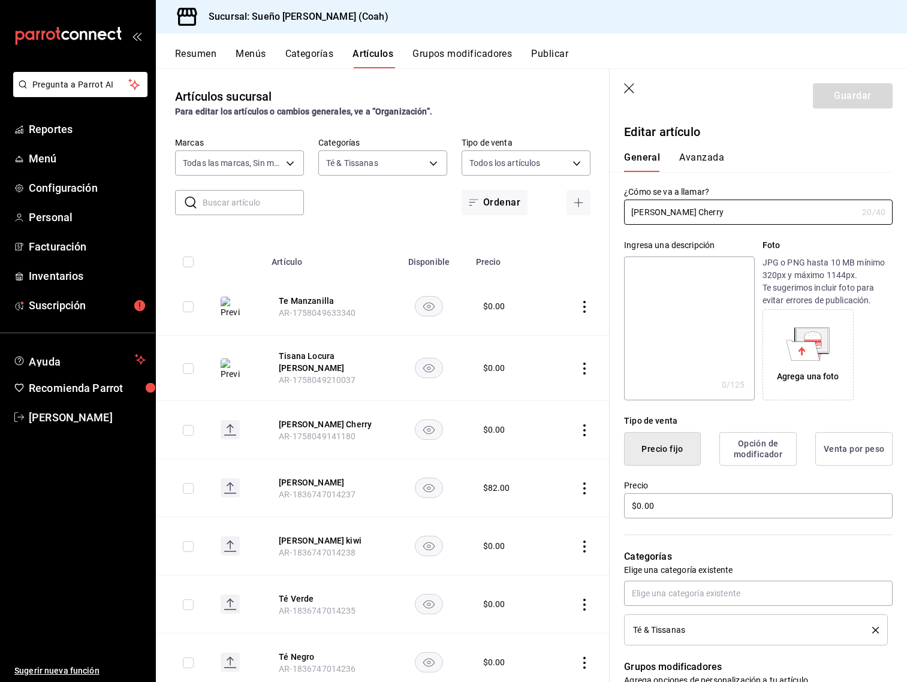
click at [814, 346] on icon at bounding box center [804, 350] width 34 height 20
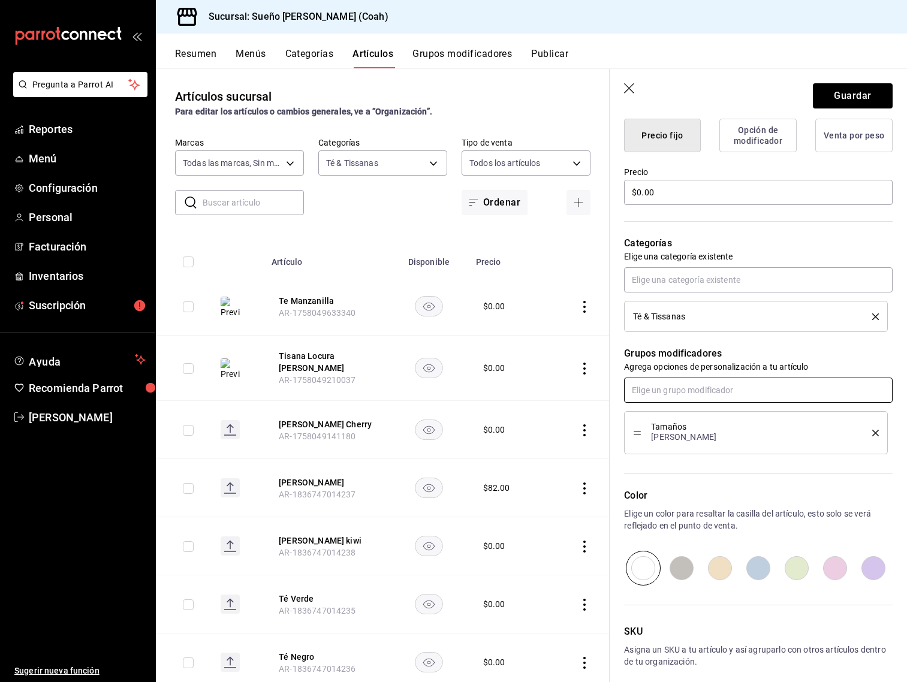
scroll to position [327, 0]
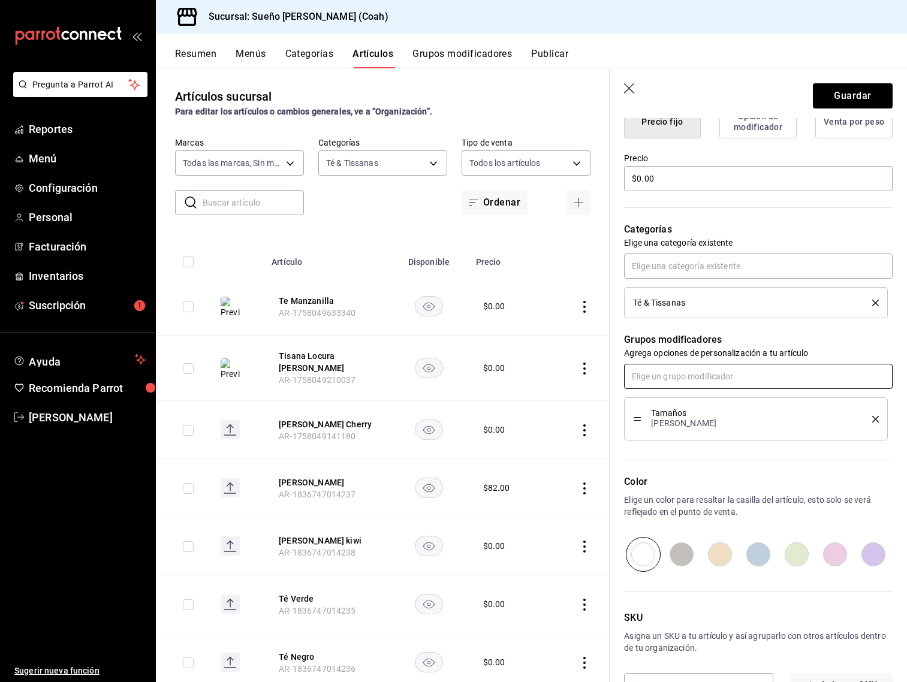
click at [676, 383] on input "text" at bounding box center [758, 376] width 269 height 25
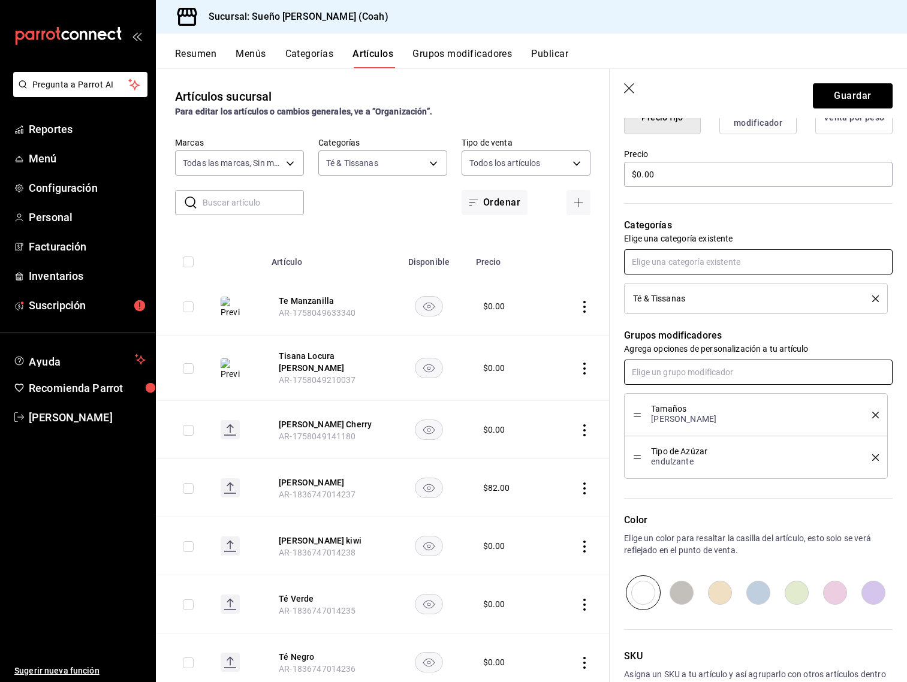
scroll to position [344, 0]
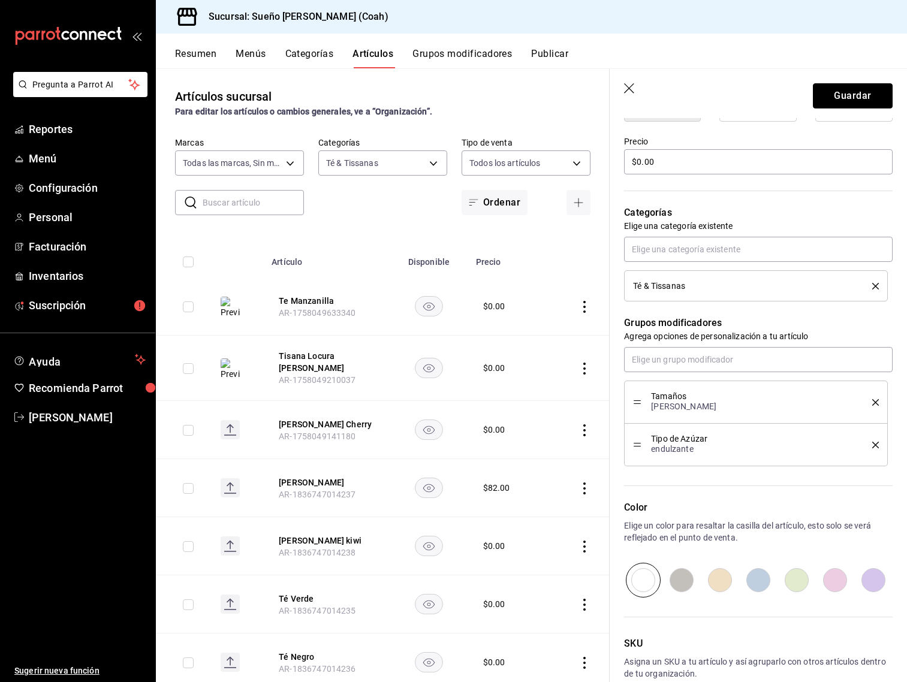
click at [856, 100] on button "Guardar" at bounding box center [853, 95] width 80 height 25
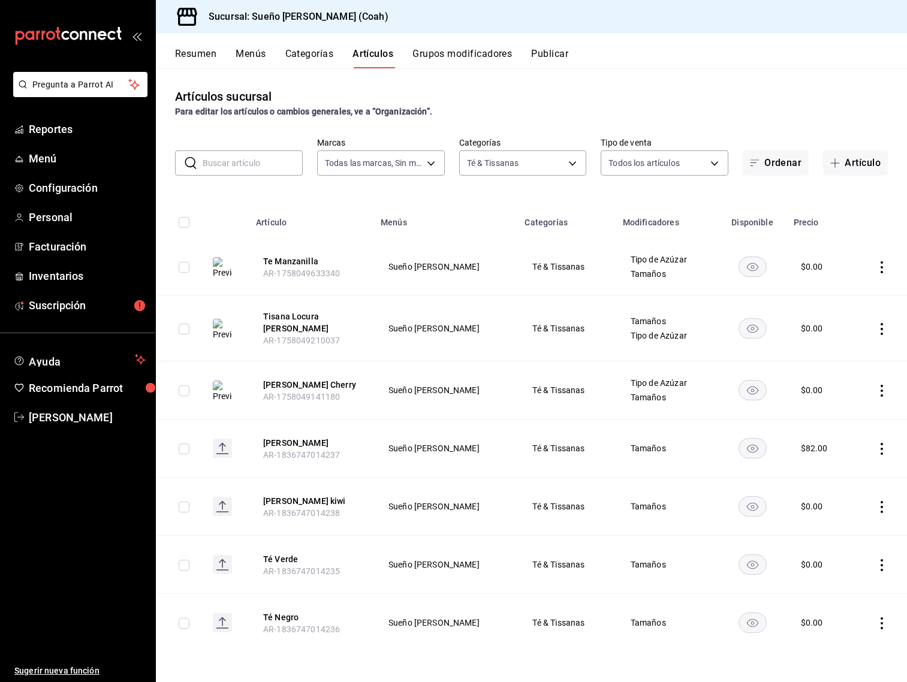
click at [880, 443] on icon "actions" at bounding box center [882, 449] width 12 height 12
click at [846, 471] on span "Editar" at bounding box center [846, 469] width 31 height 13
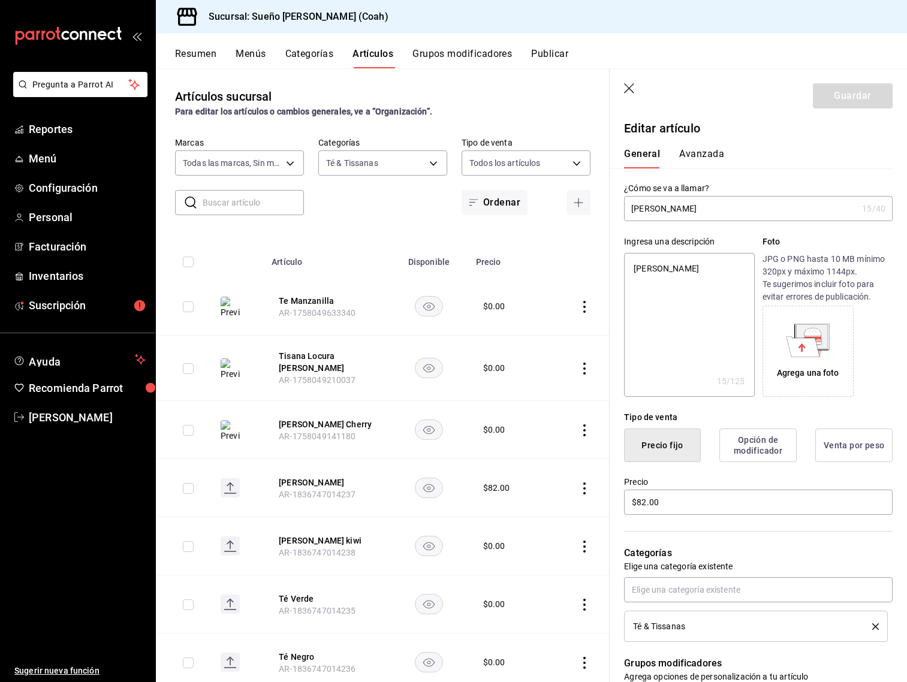
scroll to position [6, 0]
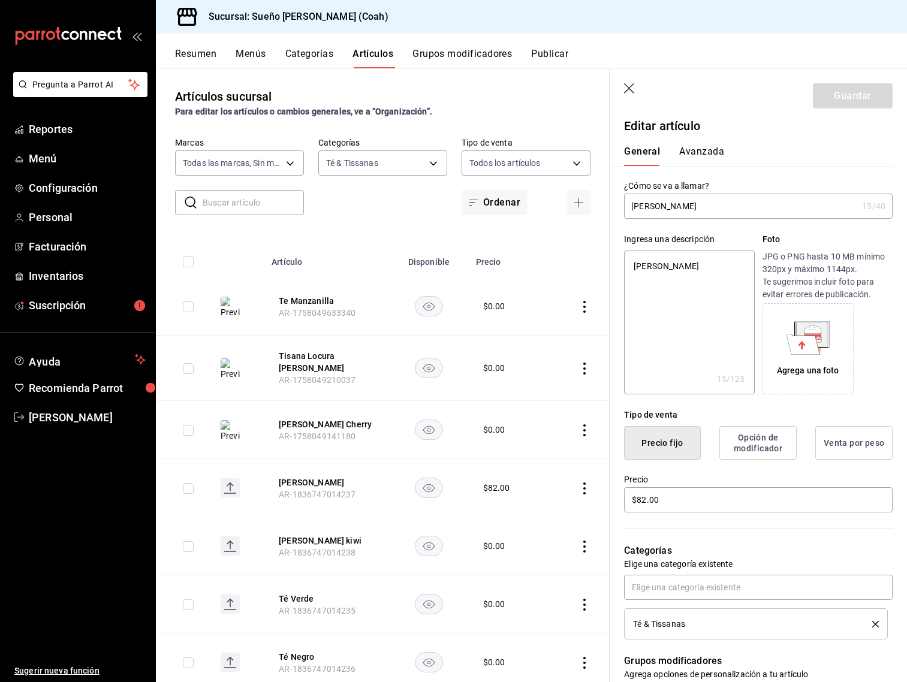
click at [829, 357] on div "Agrega una foto" at bounding box center [808, 348] width 85 height 85
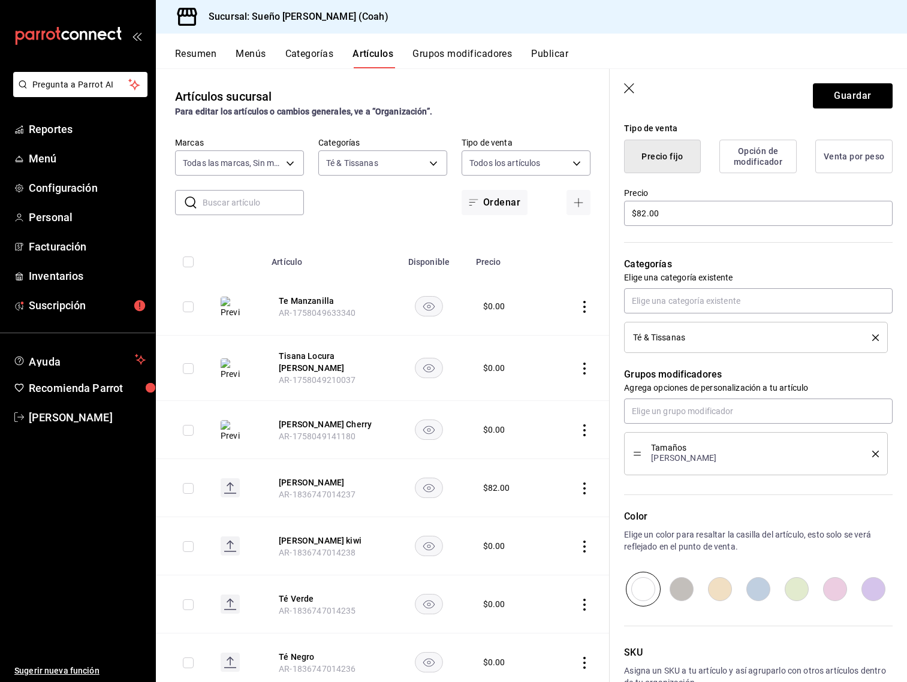
scroll to position [294, 0]
click at [695, 203] on input "$82.00" at bounding box center [758, 211] width 269 height 25
click at [750, 401] on input "text" at bounding box center [758, 409] width 269 height 25
click at [718, 434] on div "endulzante" at bounding box center [711, 437] width 42 height 13
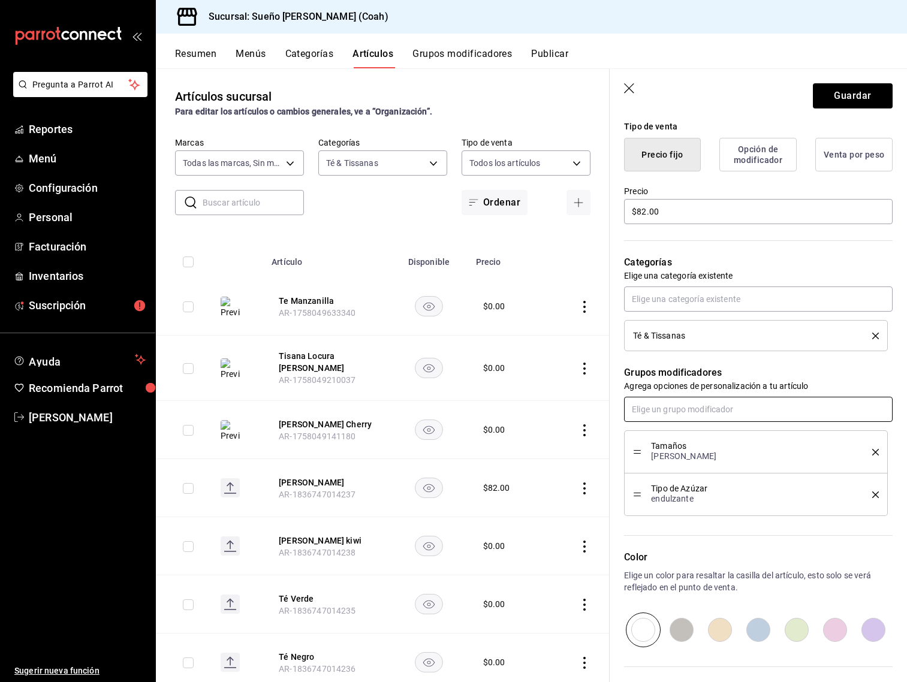
scroll to position [300, 0]
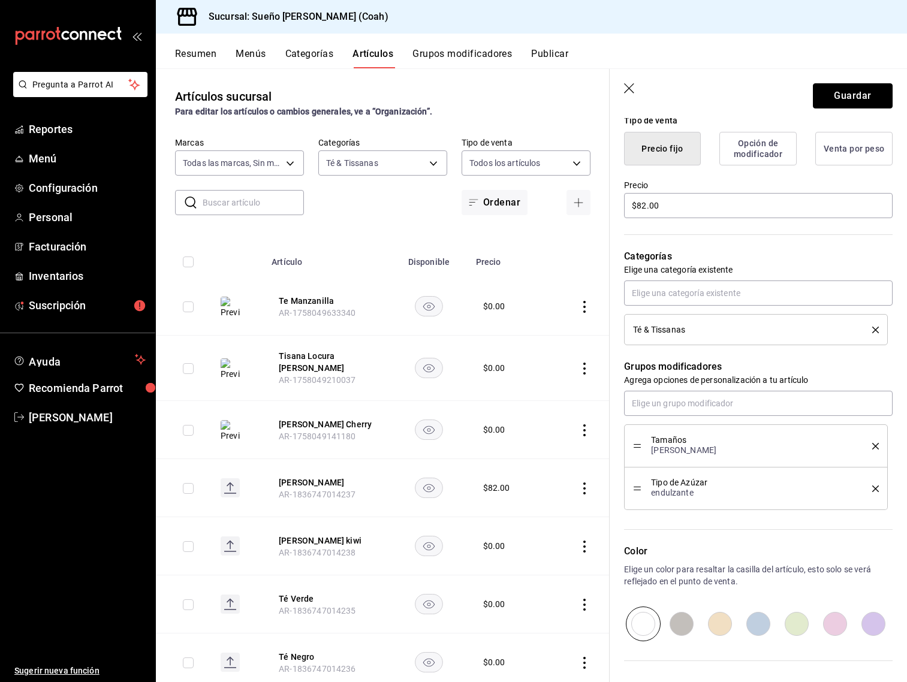
drag, startPoint x: 859, startPoint y: 101, endPoint x: 846, endPoint y: 112, distance: 17.5
click at [859, 101] on button "Guardar" at bounding box center [853, 95] width 80 height 25
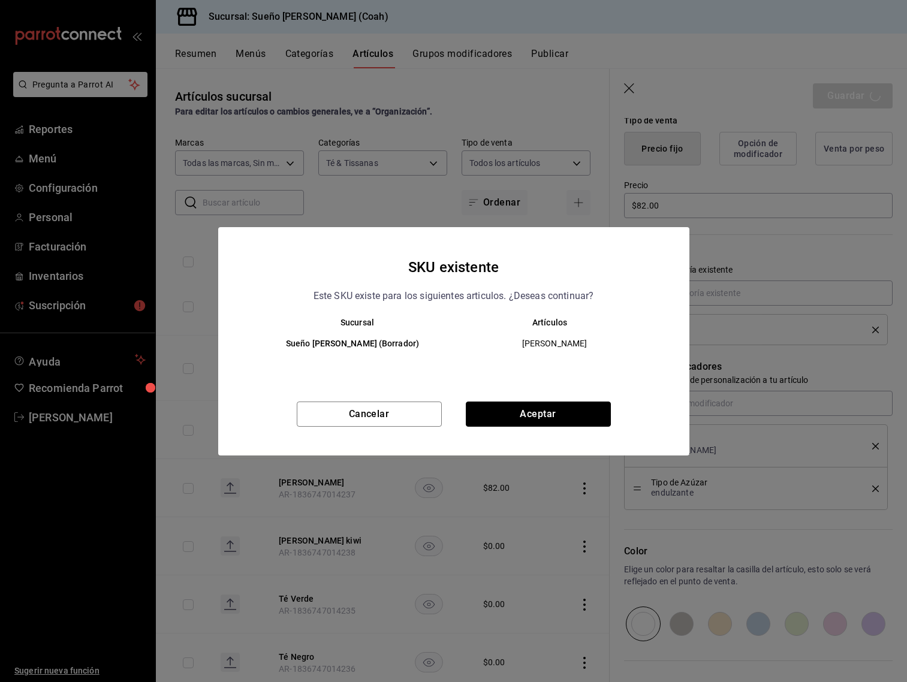
click at [565, 417] on button "Aceptar" at bounding box center [538, 414] width 145 height 25
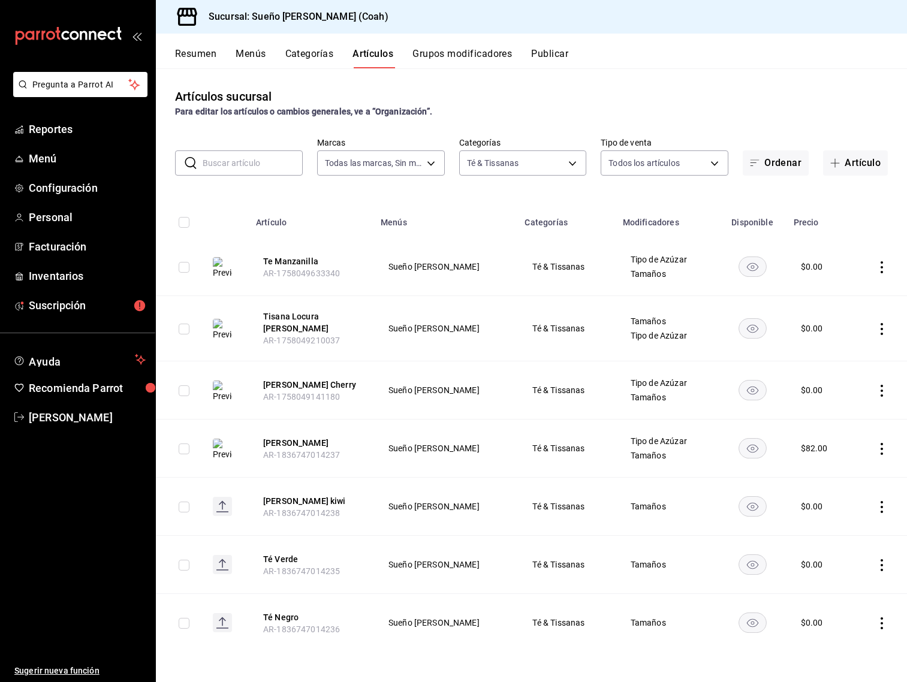
click at [883, 501] on icon "actions" at bounding box center [882, 507] width 12 height 12
click at [851, 527] on span "Editar" at bounding box center [846, 527] width 31 height 13
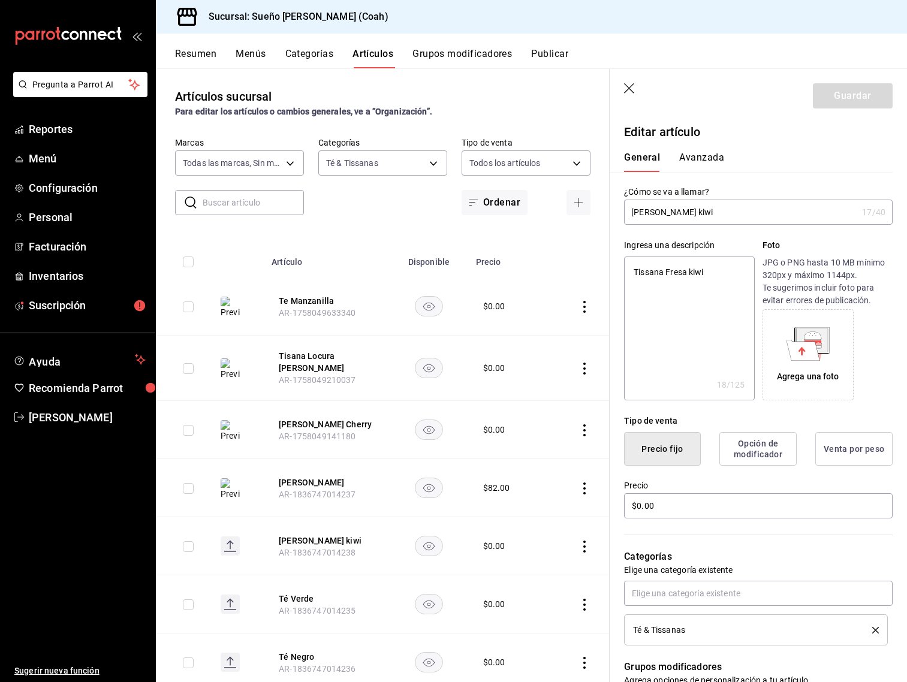
click at [816, 338] on icon at bounding box center [812, 336] width 17 height 8
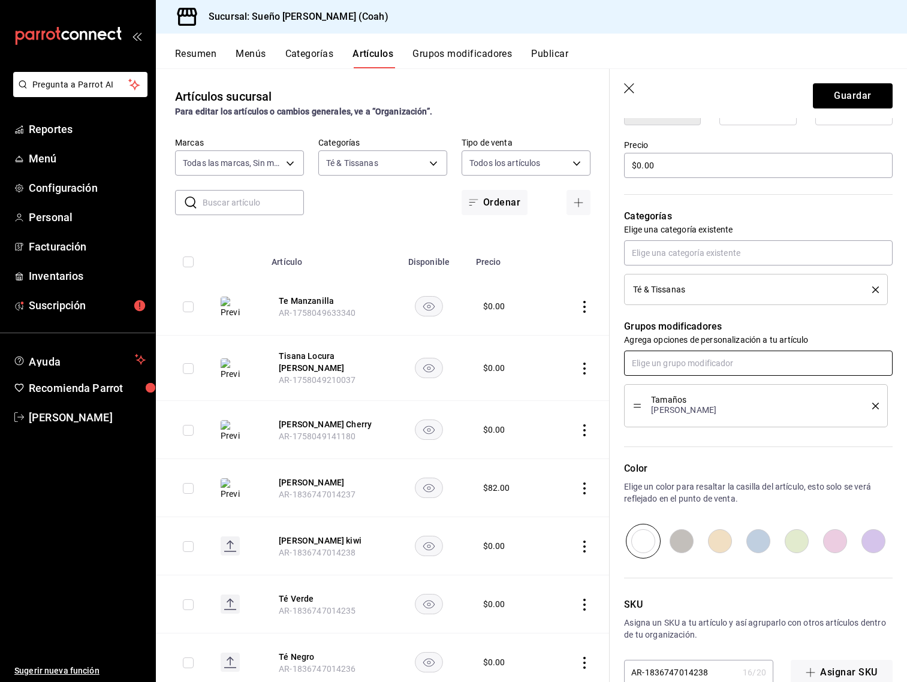
scroll to position [347, 0]
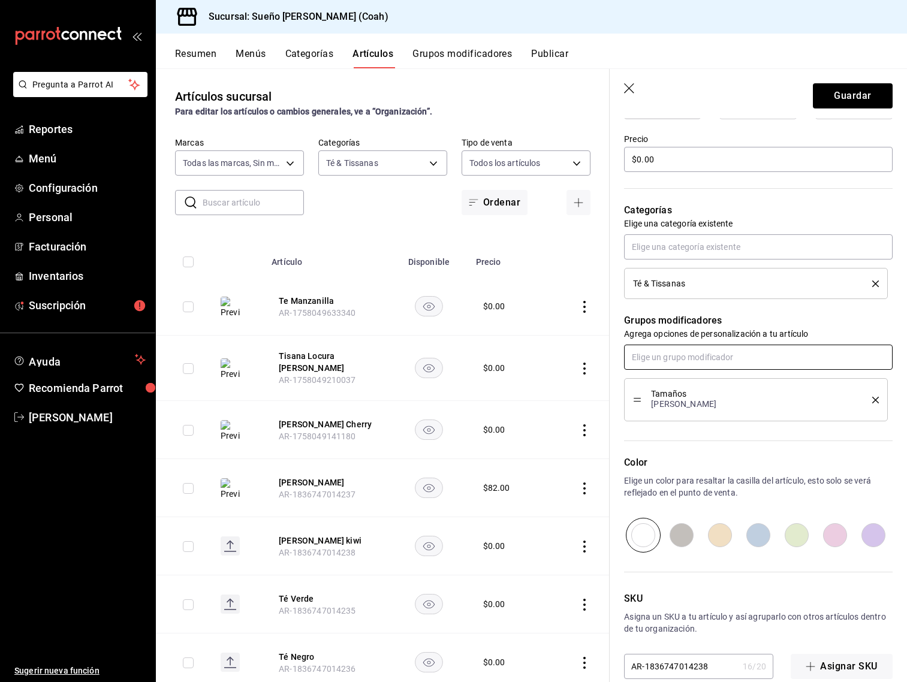
click at [729, 365] on input "text" at bounding box center [758, 357] width 269 height 25
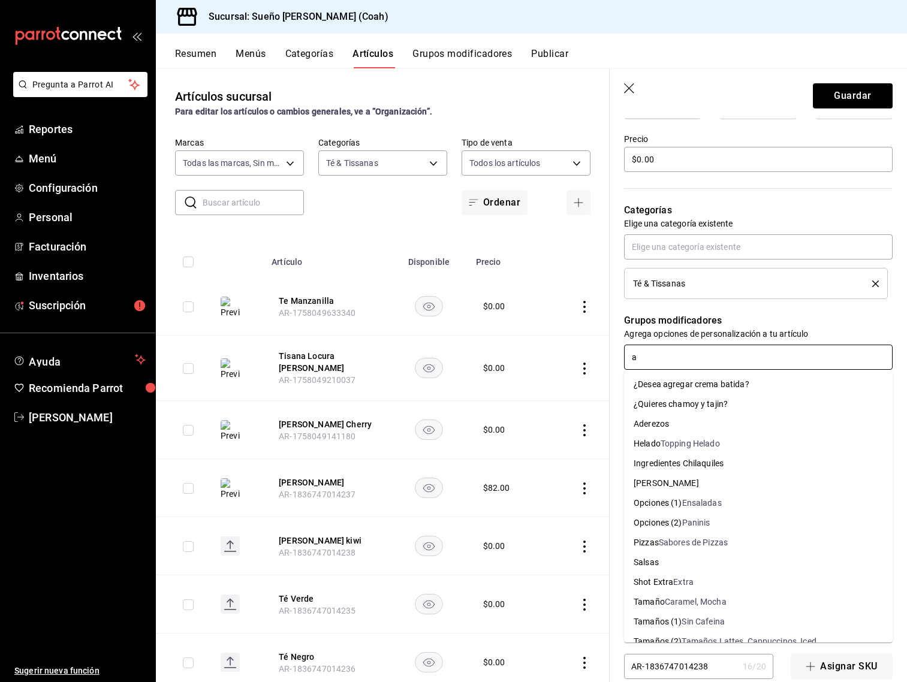
type input "az"
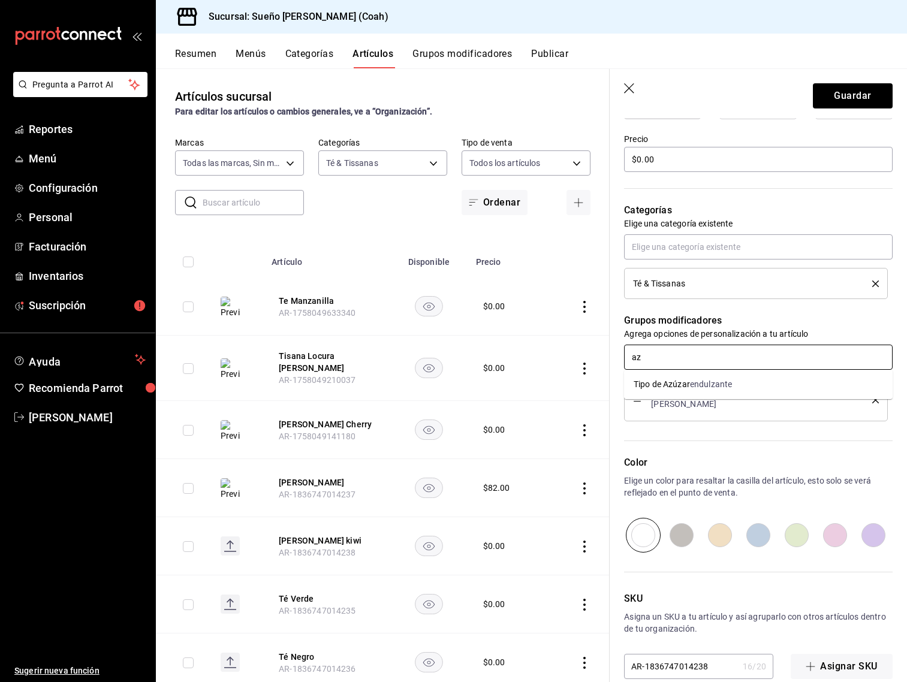
click at [713, 387] on div "endulzante" at bounding box center [711, 384] width 42 height 13
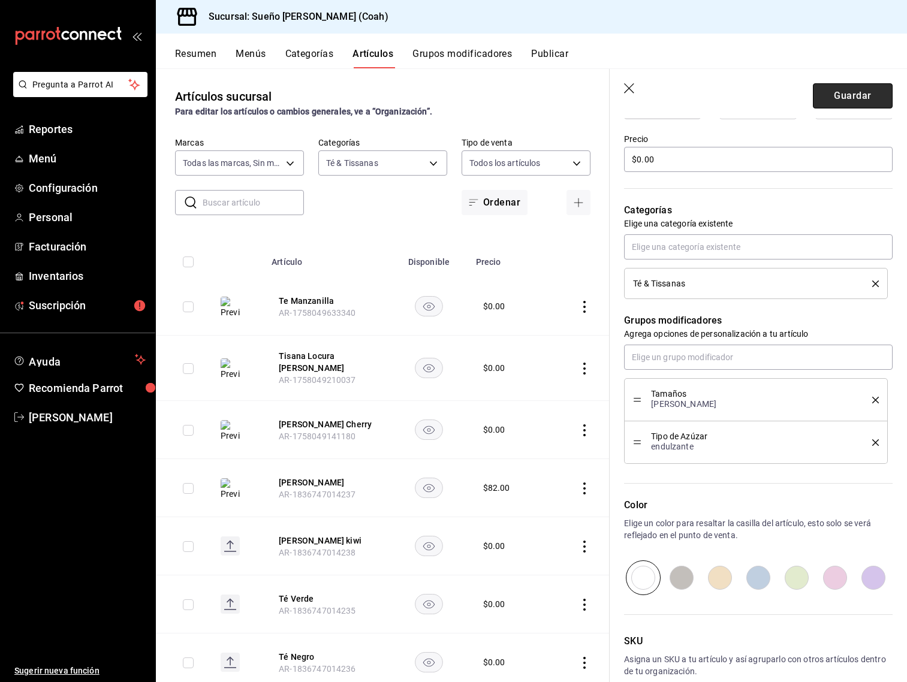
click at [823, 100] on button "Guardar" at bounding box center [853, 95] width 80 height 25
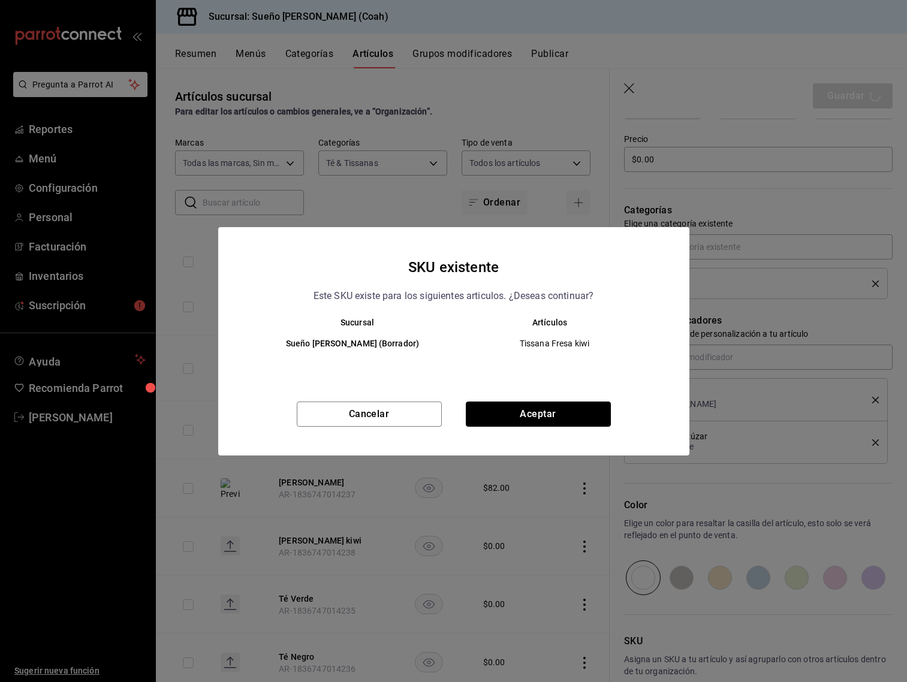
drag, startPoint x: 536, startPoint y: 417, endPoint x: 542, endPoint y: 414, distance: 6.7
click at [536, 417] on button "Aceptar" at bounding box center [538, 414] width 145 height 25
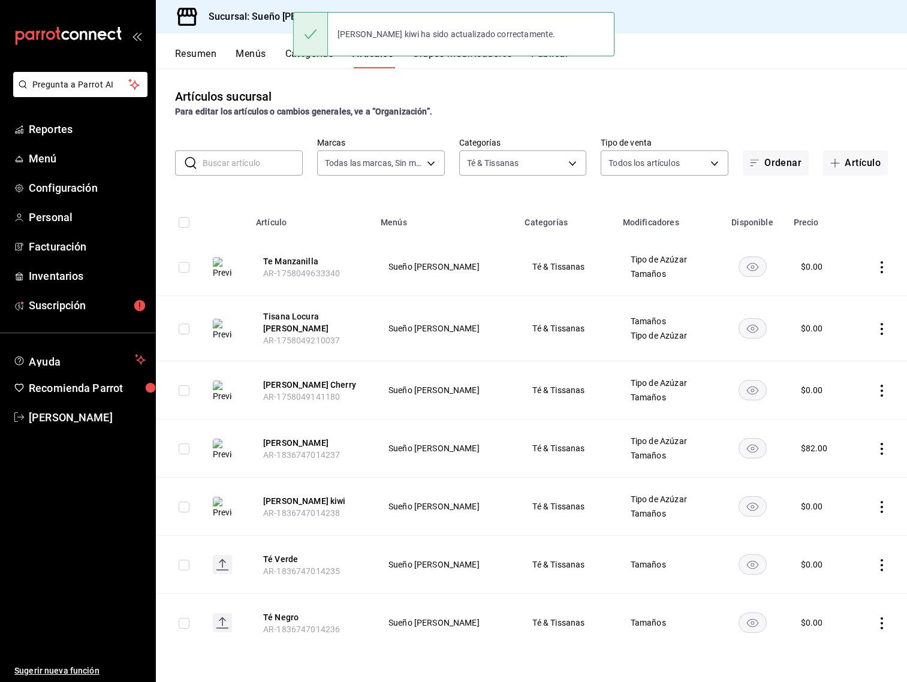
click at [883, 562] on icon "actions" at bounding box center [882, 565] width 2 height 12
click at [849, 582] on span "Editar" at bounding box center [846, 585] width 31 height 13
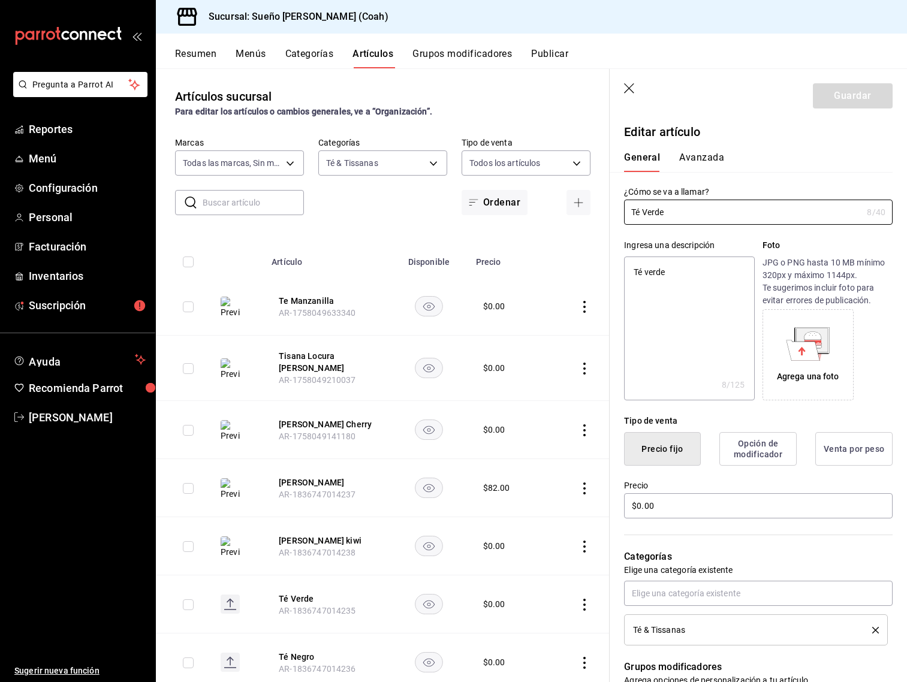
click at [805, 348] on icon at bounding box center [804, 350] width 34 height 20
type textarea "x"
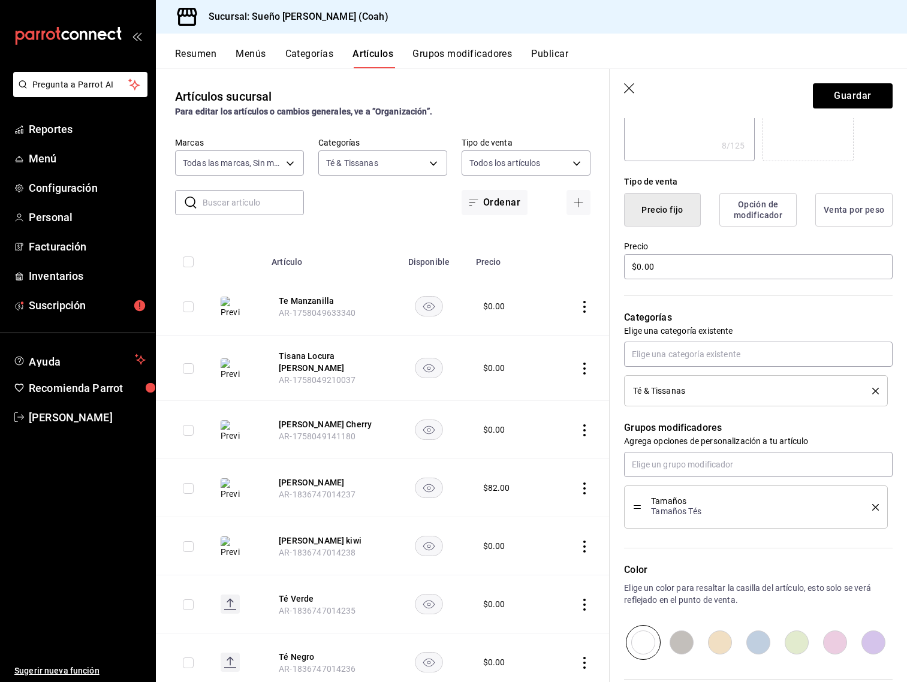
scroll to position [368, 0]
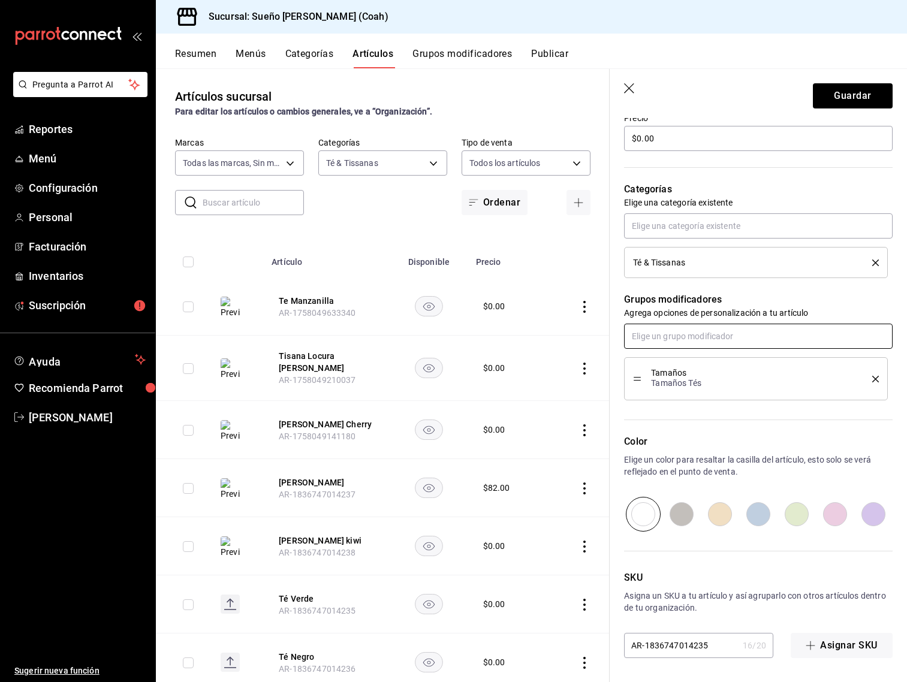
click at [671, 325] on input "text" at bounding box center [758, 336] width 269 height 25
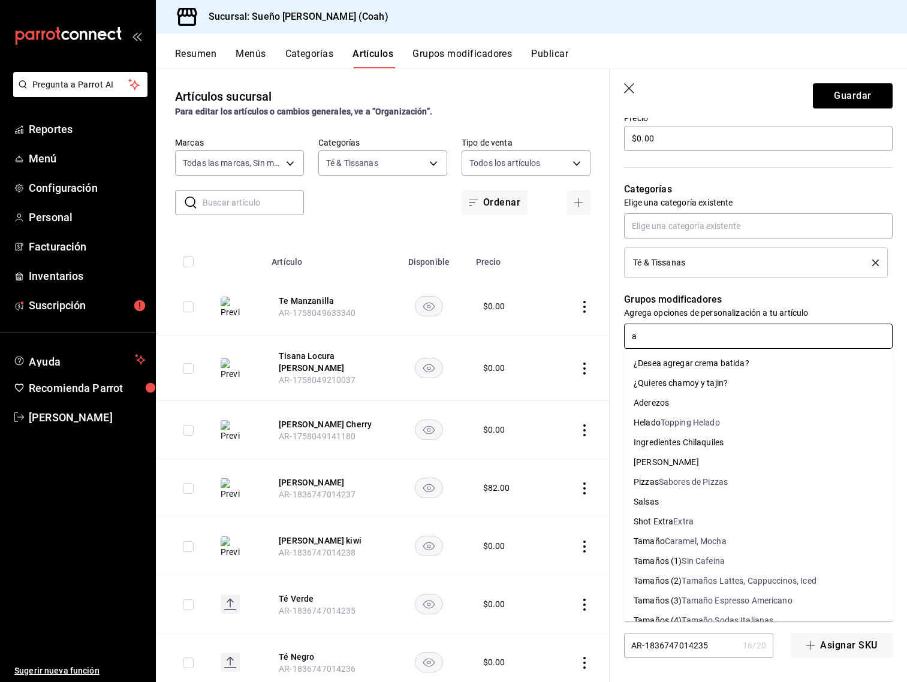
type input "az"
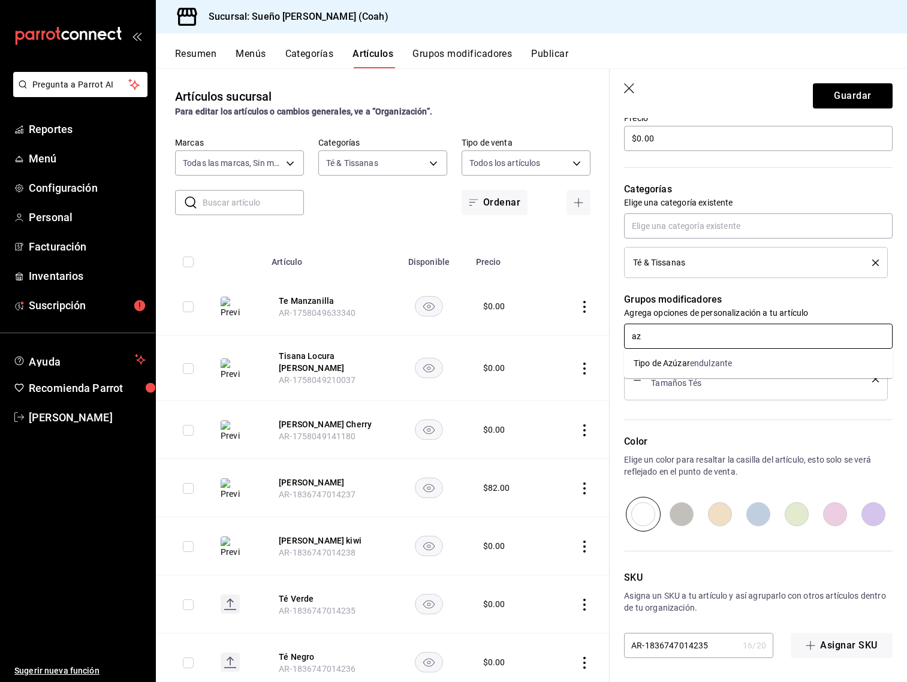
click at [703, 366] on div "endulzante" at bounding box center [711, 363] width 42 height 13
type textarea "x"
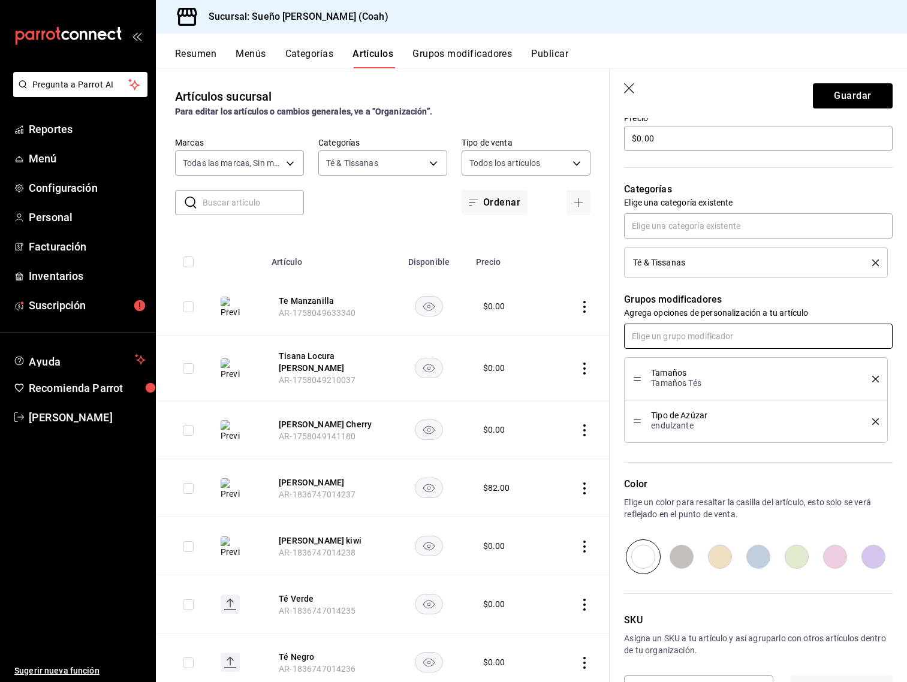
scroll to position [410, 0]
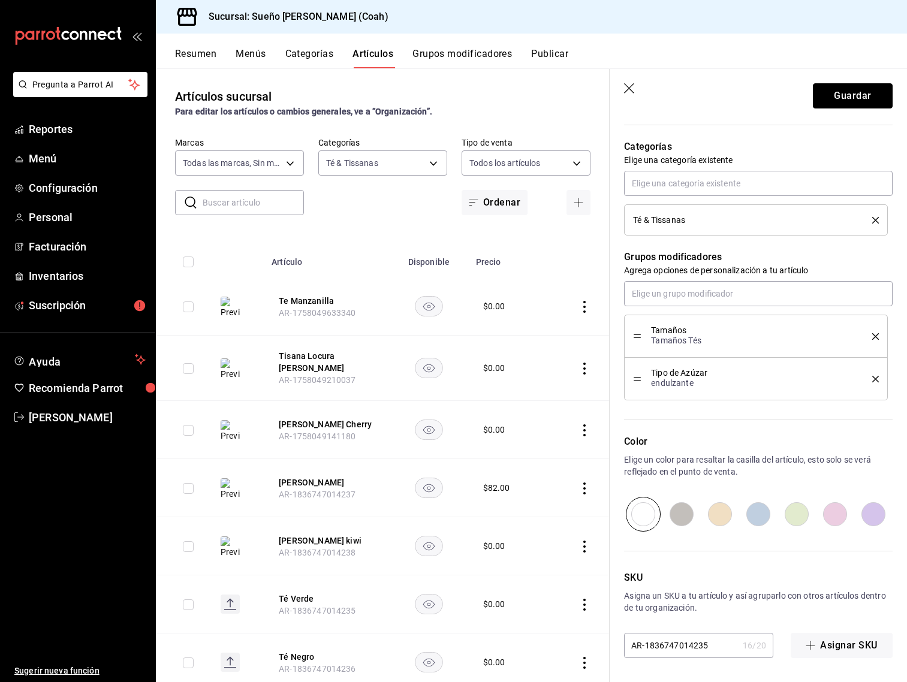
click at [845, 94] on button "Guardar" at bounding box center [853, 95] width 80 height 25
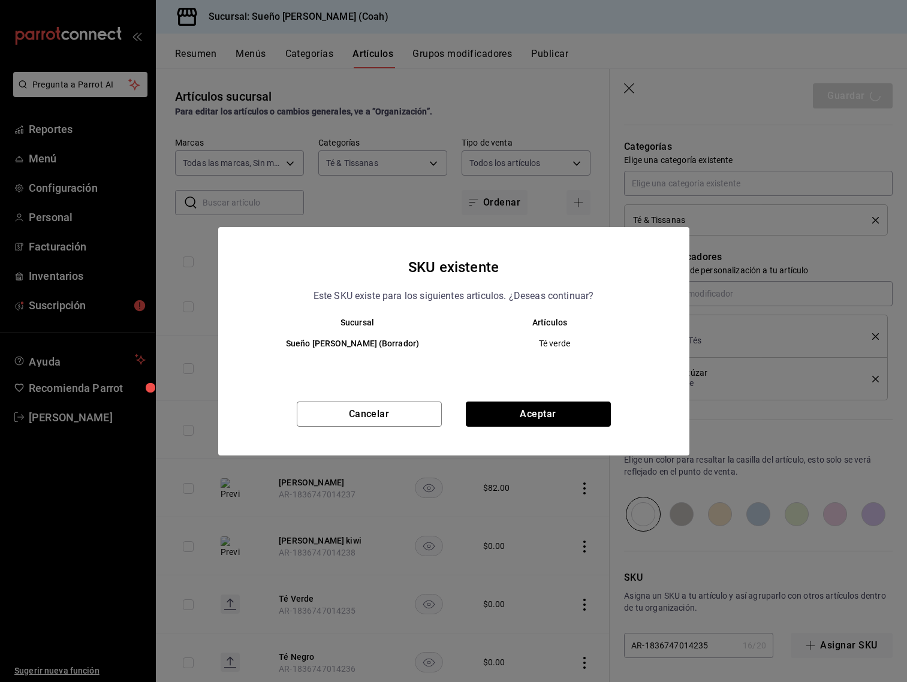
drag, startPoint x: 550, startPoint y: 417, endPoint x: 555, endPoint y: 413, distance: 6.4
click at [550, 416] on button "Aceptar" at bounding box center [538, 414] width 145 height 25
type textarea "x"
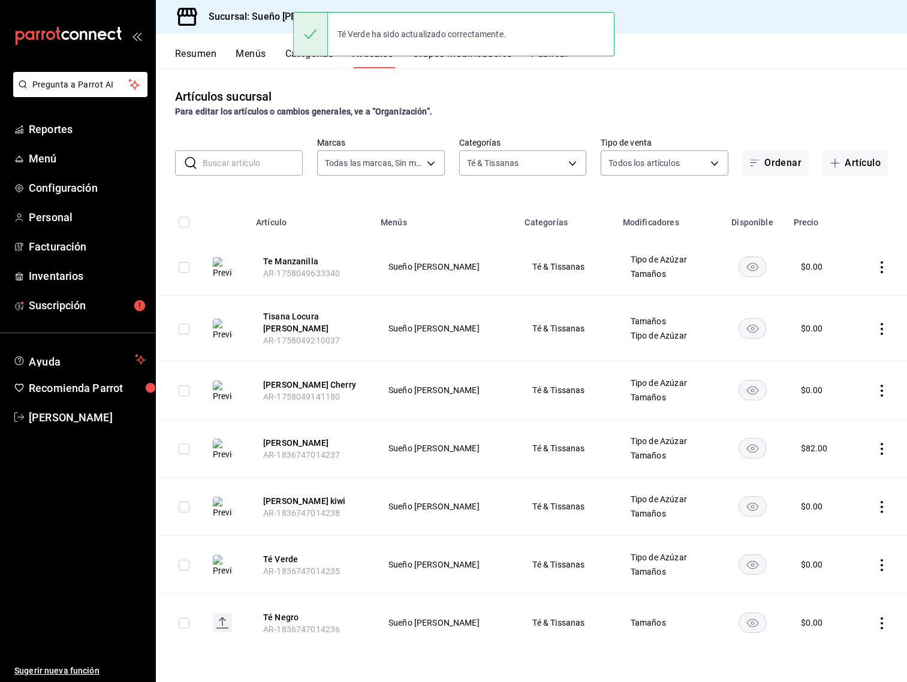
click at [873, 616] on td at bounding box center [880, 623] width 55 height 58
click at [878, 618] on icon "actions" at bounding box center [882, 624] width 12 height 12
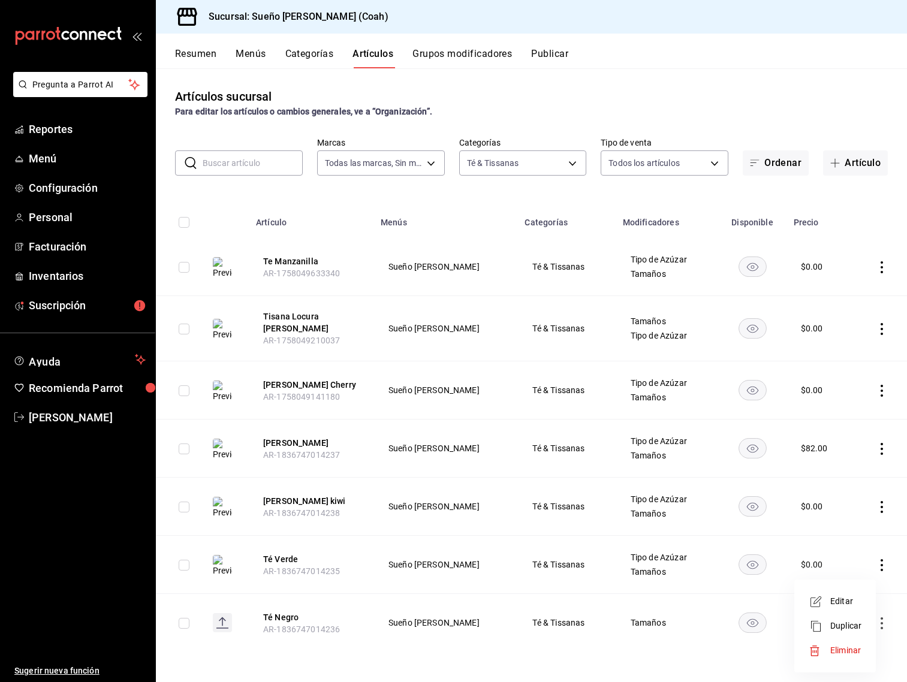
click at [856, 608] on li "Editar" at bounding box center [835, 601] width 72 height 25
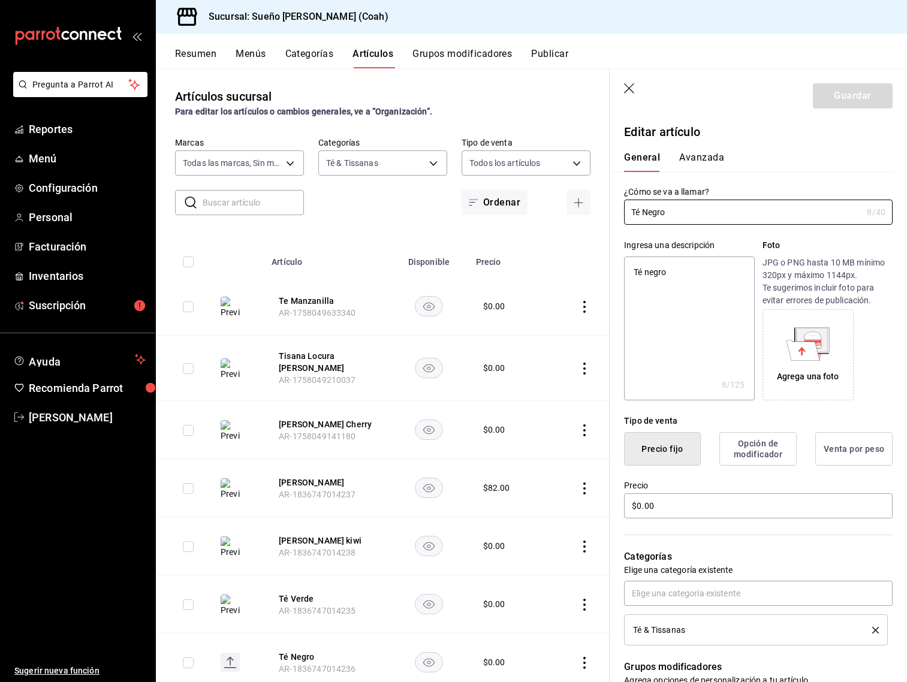
scroll to position [4, 0]
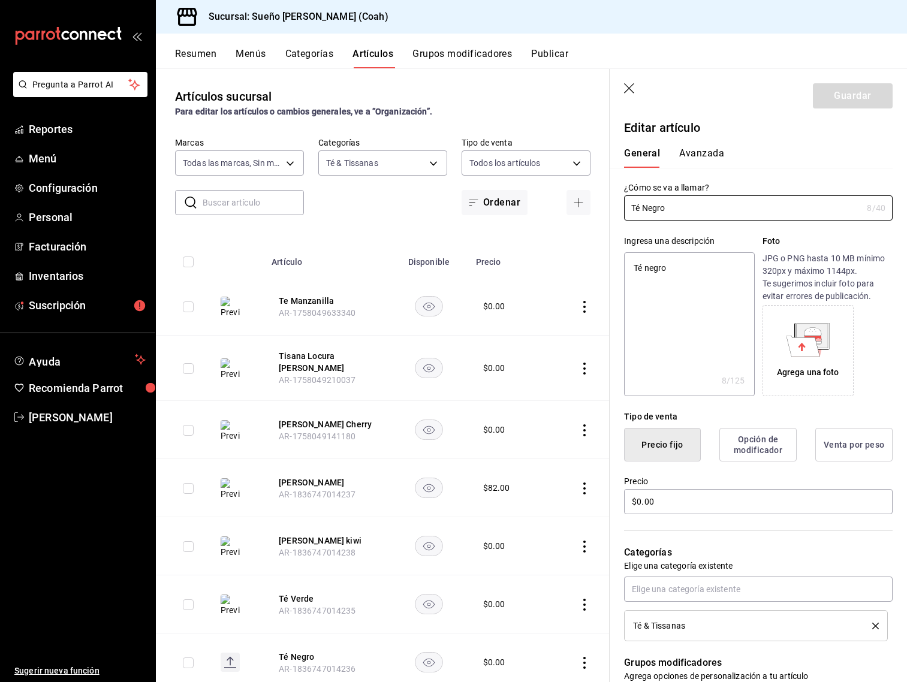
click at [808, 324] on icon at bounding box center [812, 336] width 31 height 24
type textarea "x"
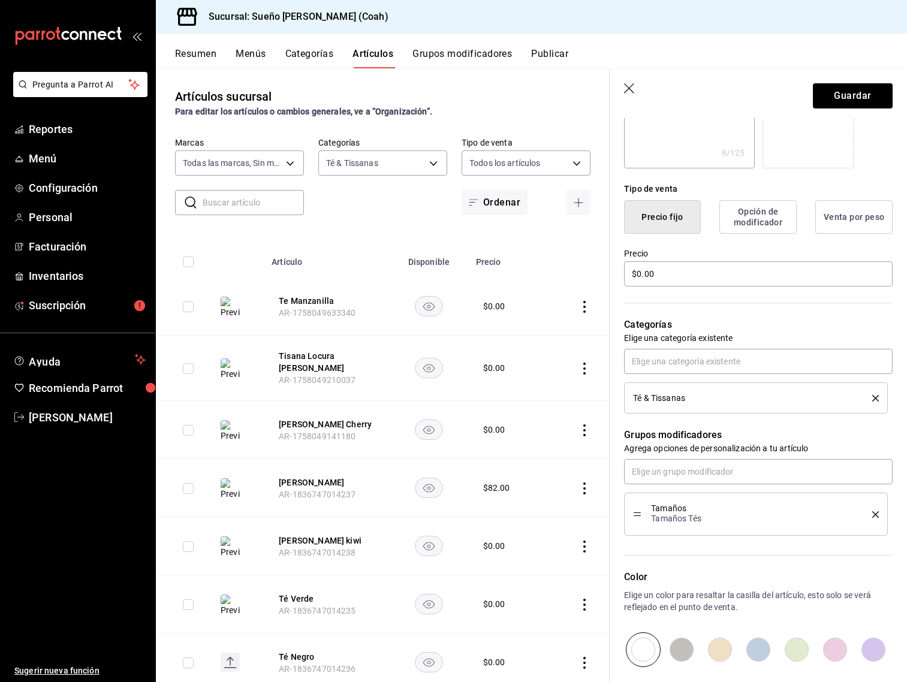
scroll to position [324, 0]
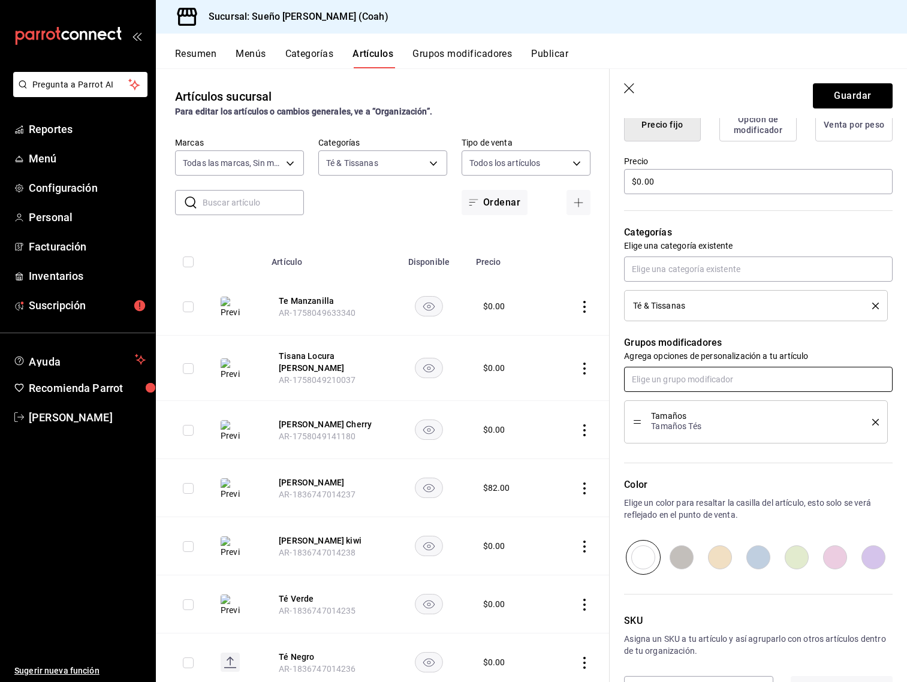
click at [712, 385] on input "text" at bounding box center [758, 379] width 269 height 25
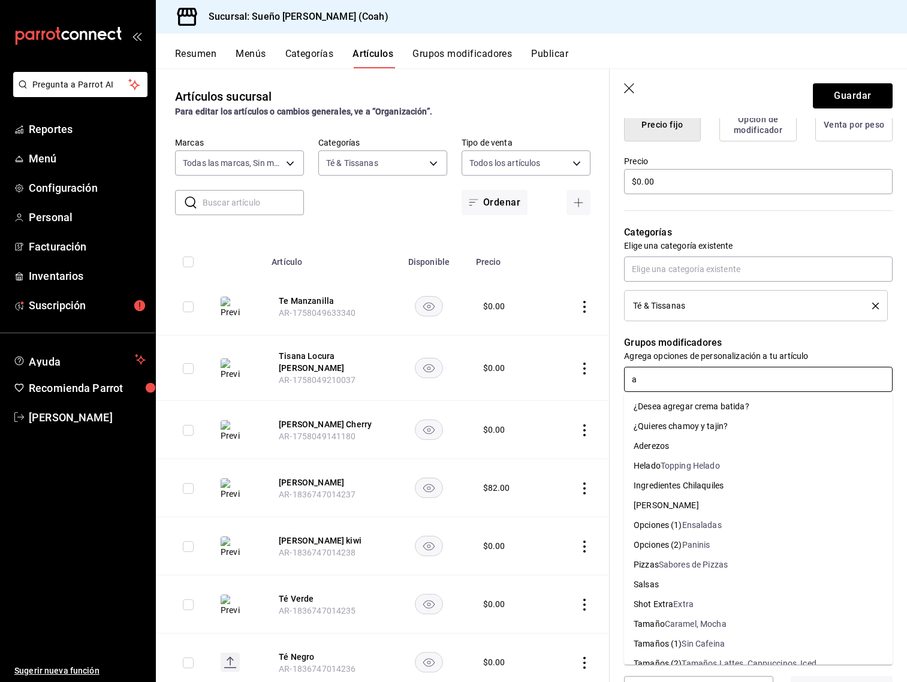
type input "az"
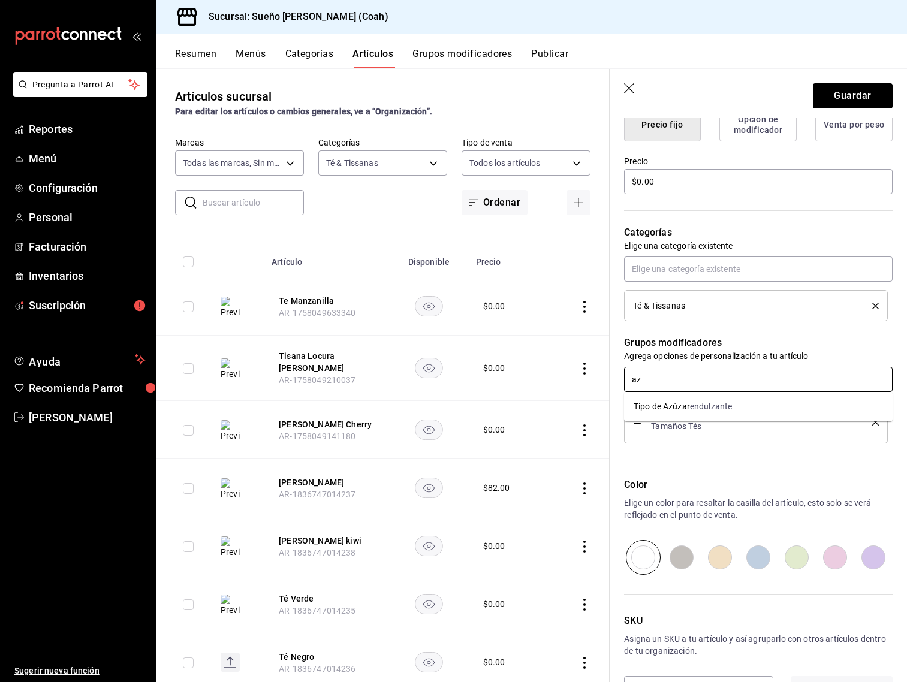
click at [708, 405] on div "endulzante" at bounding box center [711, 407] width 42 height 13
type textarea "x"
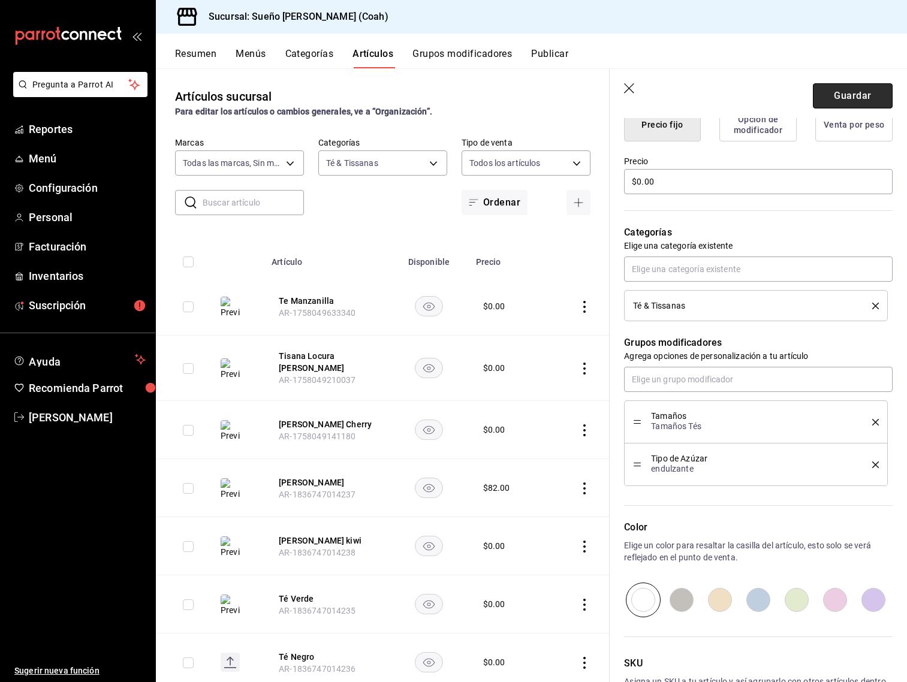
click at [862, 95] on button "Guardar" at bounding box center [853, 95] width 80 height 25
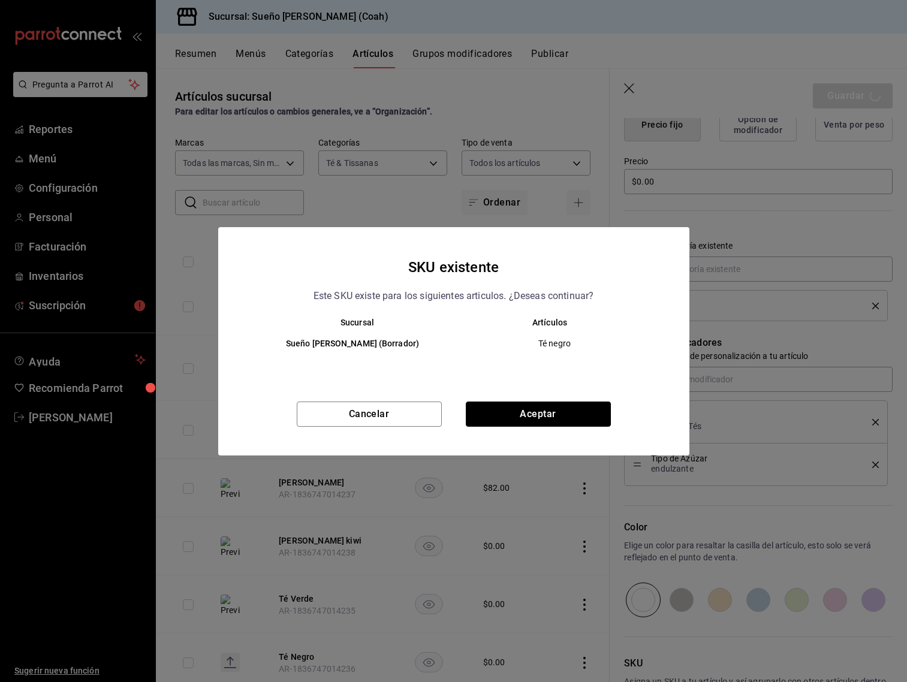
drag, startPoint x: 544, startPoint y: 408, endPoint x: 552, endPoint y: 401, distance: 10.2
click at [544, 408] on button "Aceptar" at bounding box center [538, 414] width 145 height 25
type textarea "x"
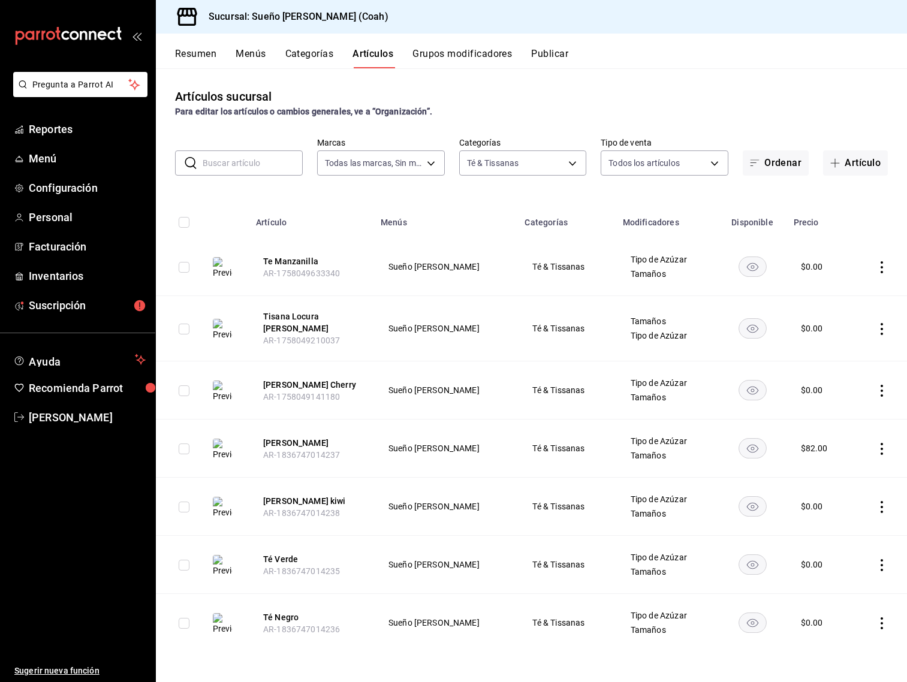
click at [474, 56] on button "Grupos modificadores" at bounding box center [463, 58] width 100 height 20
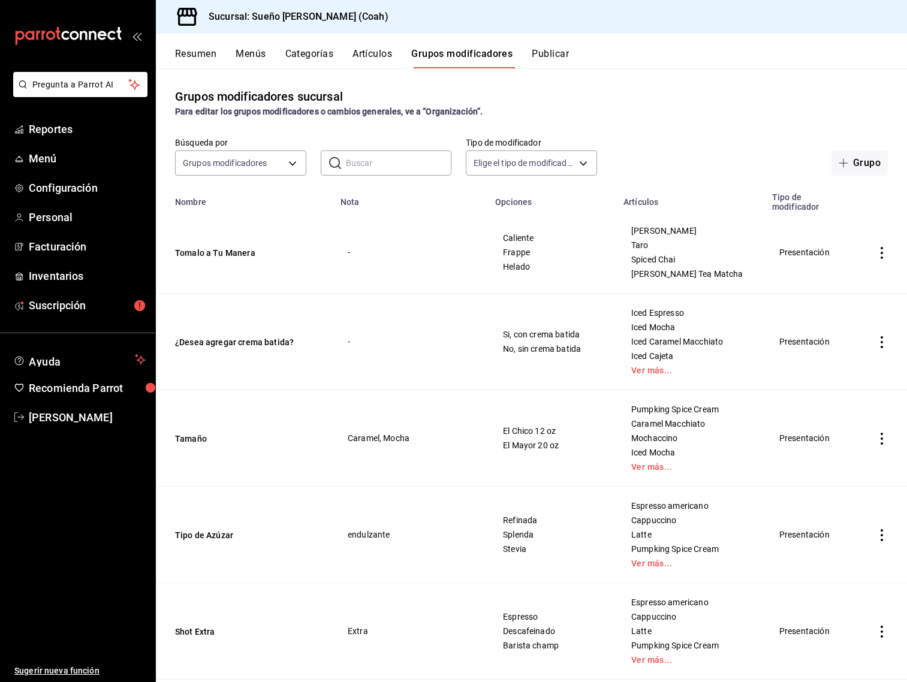
click at [382, 168] on input "text" at bounding box center [399, 163] width 106 height 24
type input "tomalo"
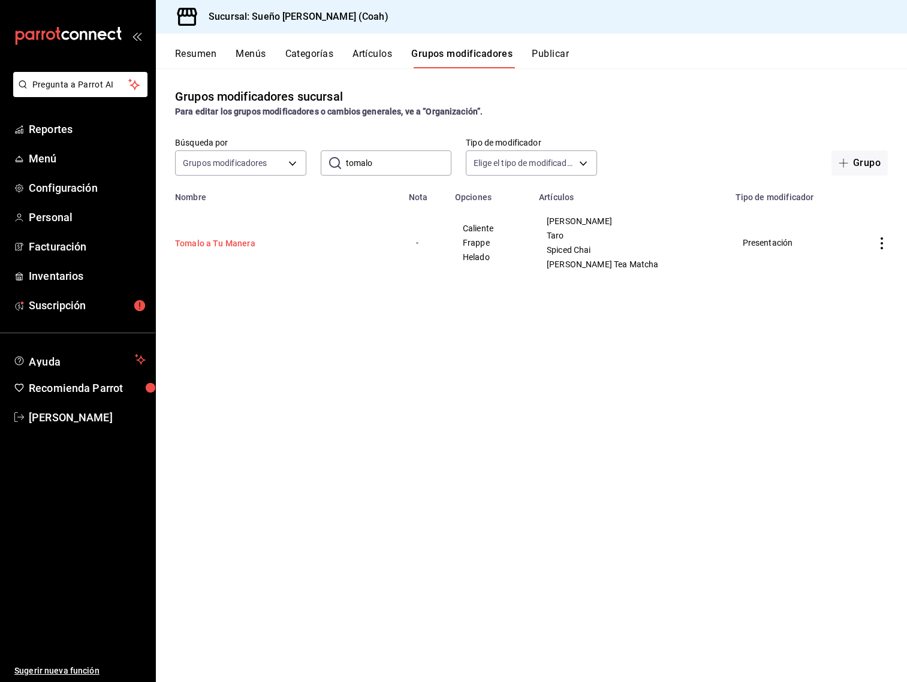
click at [215, 242] on button "Tomalo a Tu Manera" at bounding box center [247, 243] width 144 height 12
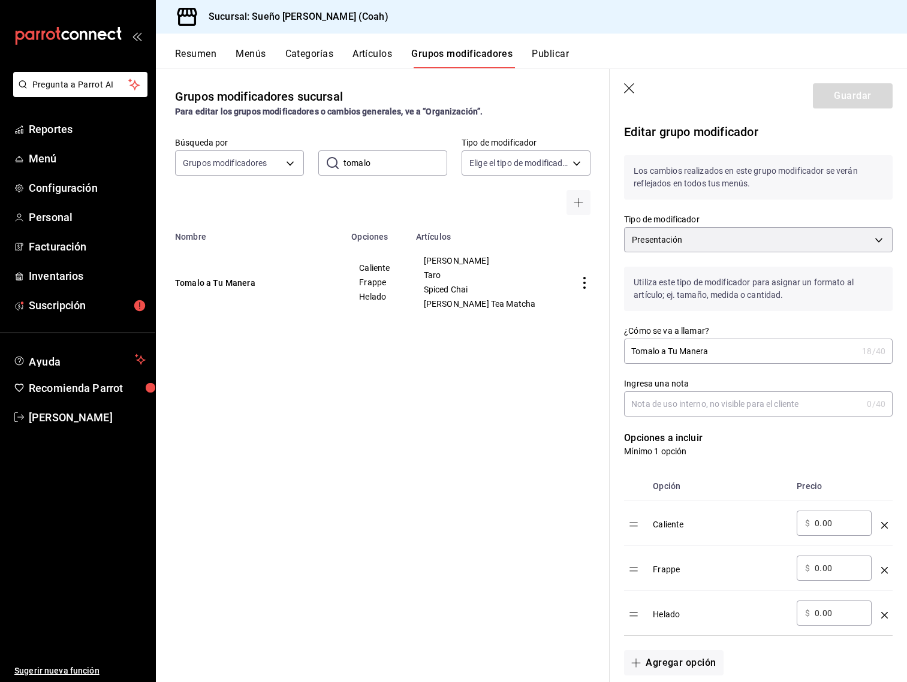
click at [681, 407] on input "Ingresa una nota" at bounding box center [743, 404] width 238 height 24
type input "sin cafeina"
click at [868, 90] on button "Guardar" at bounding box center [853, 95] width 80 height 25
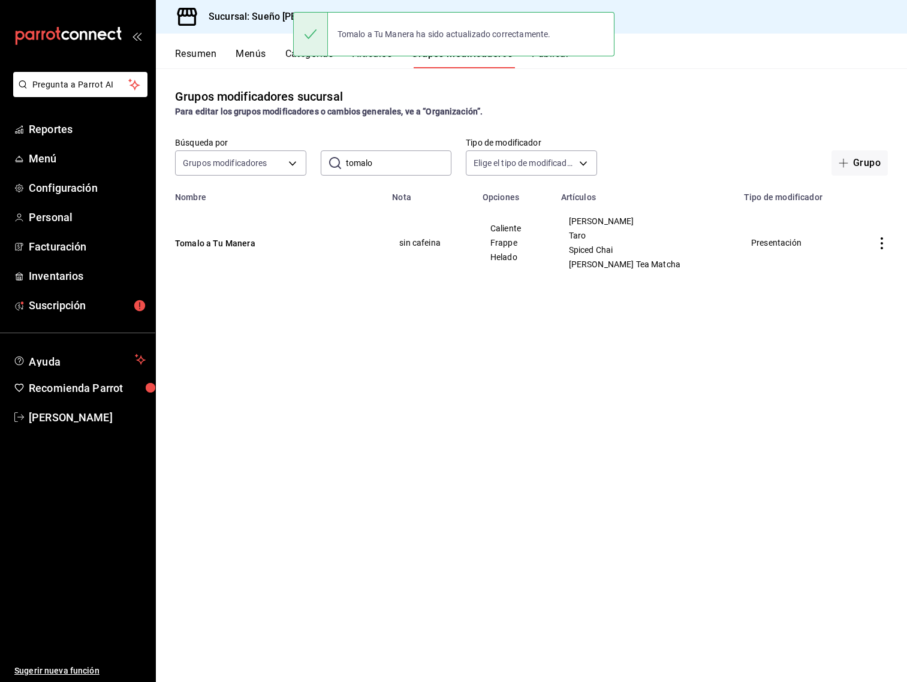
click at [877, 243] on icon "actions" at bounding box center [882, 243] width 12 height 12
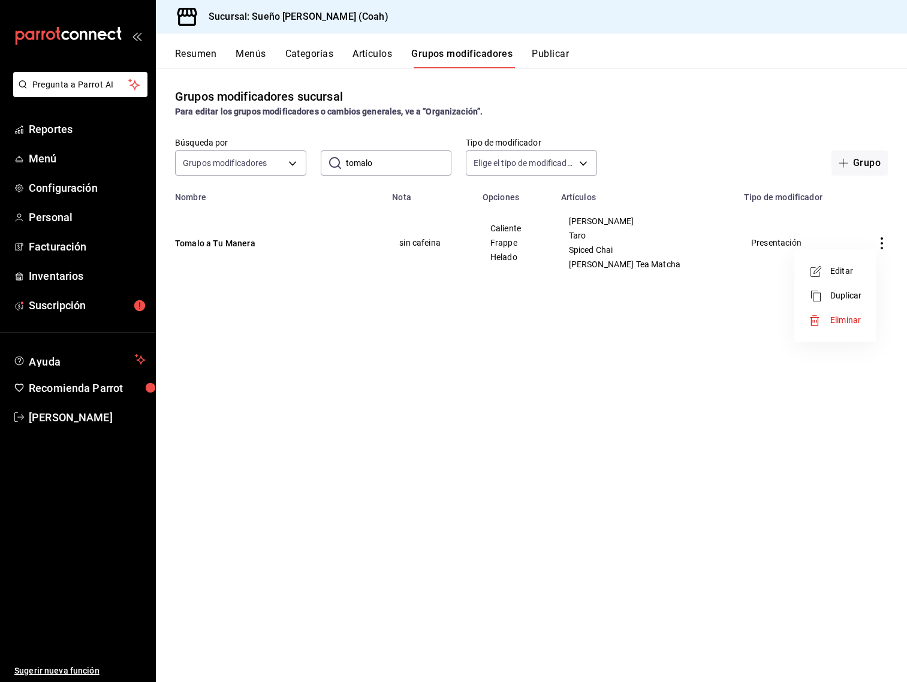
click at [456, 330] on div at bounding box center [453, 341] width 907 height 682
click at [862, 165] on button "Grupo" at bounding box center [860, 163] width 56 height 25
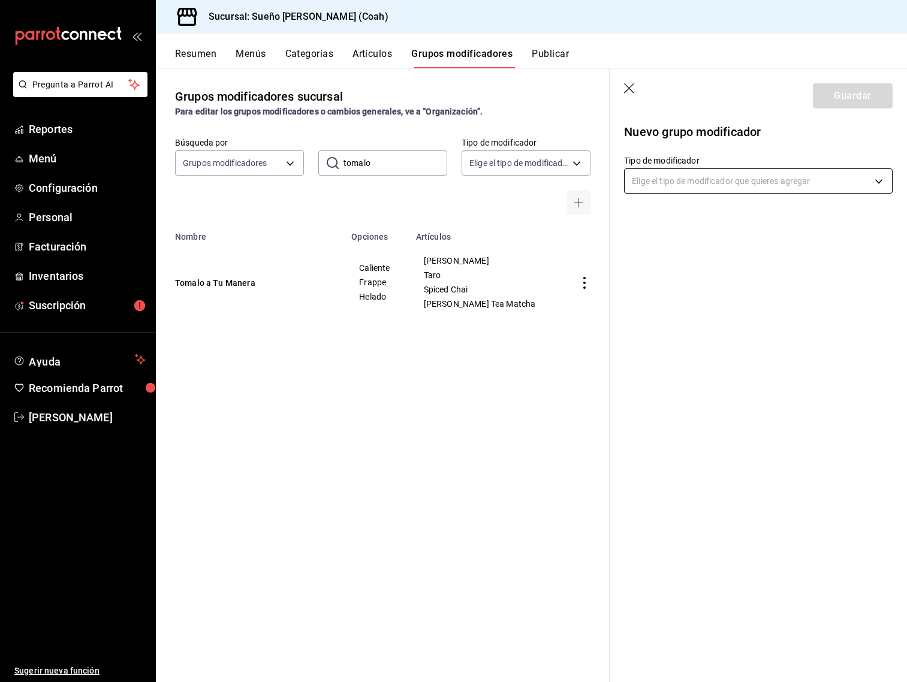
click at [700, 186] on body "Pregunta a Parrot AI Reportes Menú Configuración Personal Facturación Inventari…" at bounding box center [453, 341] width 907 height 682
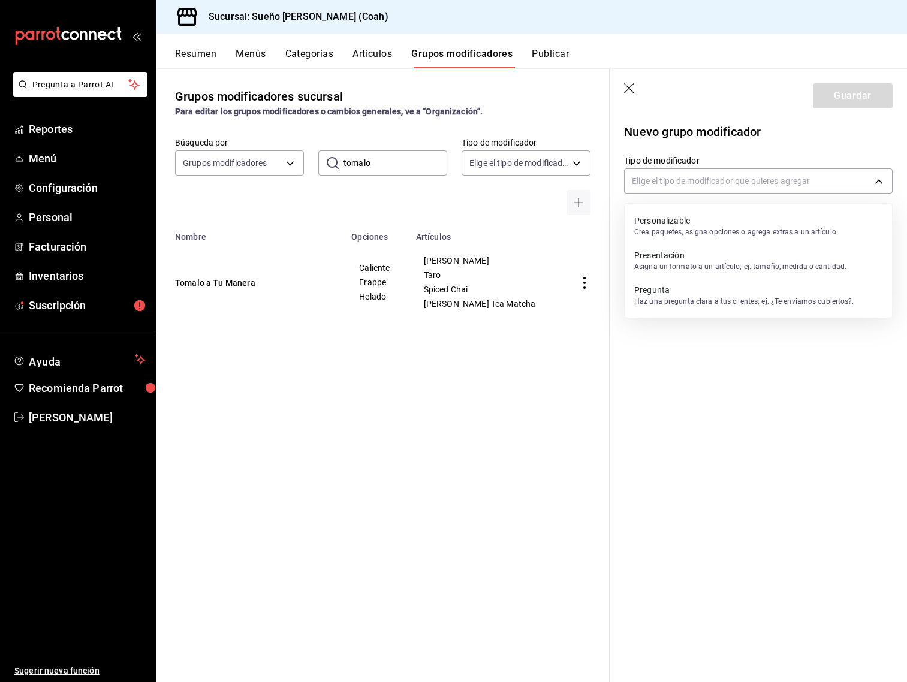
click at [698, 252] on p "Presentación" at bounding box center [740, 255] width 212 height 12
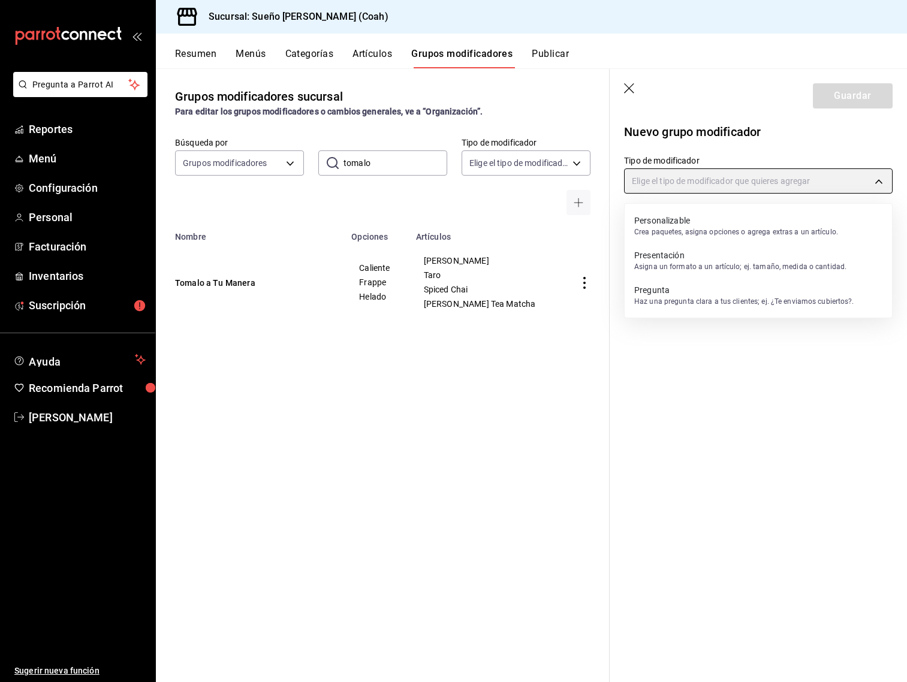
type input "PRESENTATION"
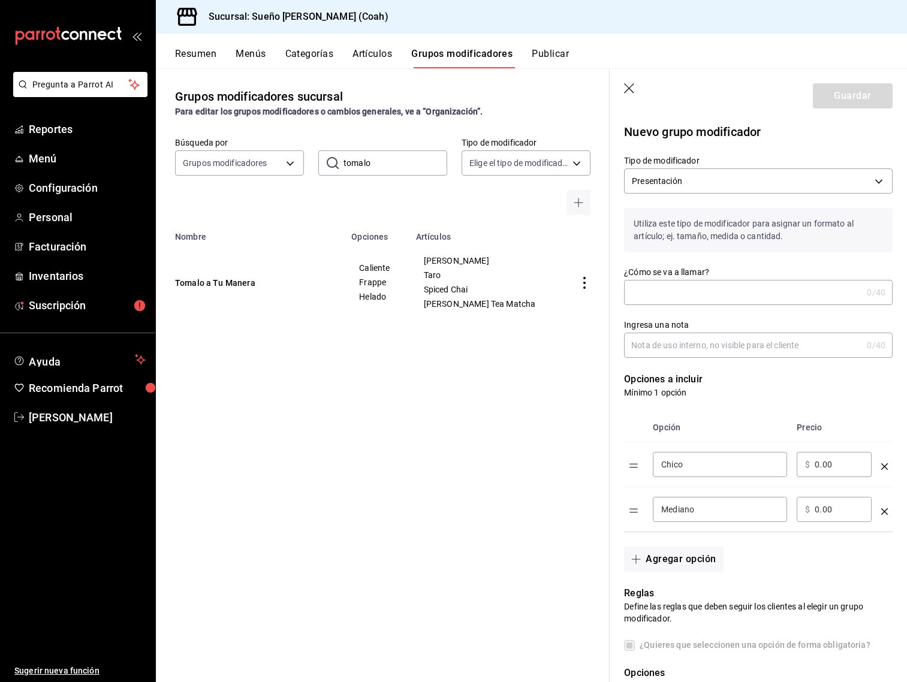
click at [706, 293] on input "¿Cómo se va a llamar?" at bounding box center [743, 293] width 238 height 24
type input "Tomalo a Tu Manera"
type input "Tés y Tisanas"
click at [697, 479] on td "Chico ​" at bounding box center [720, 465] width 144 height 45
click at [697, 471] on div "Chico ​" at bounding box center [720, 464] width 134 height 25
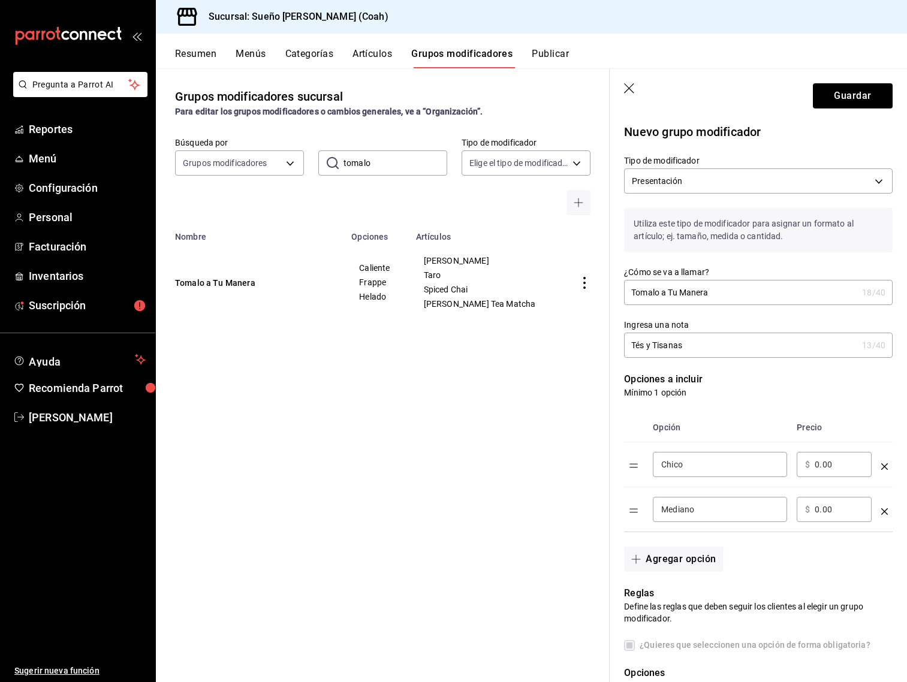
click at [697, 471] on div "Chico ​" at bounding box center [720, 464] width 134 height 25
drag, startPoint x: 679, startPoint y: 466, endPoint x: 608, endPoint y: 466, distance: 70.8
click at [608, 466] on main "Grupos modificadores sucursal Para editar los grupos modificadores o cambios ge…" at bounding box center [531, 375] width 751 height 614
type input "Caliente"
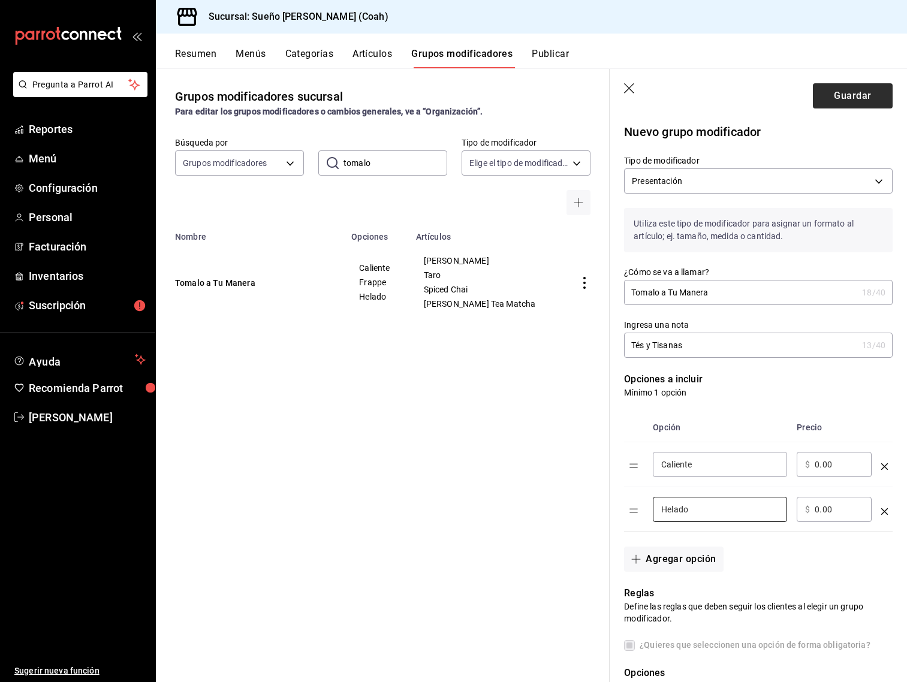
type input "Helado"
click at [874, 88] on button "Guardar" at bounding box center [853, 95] width 80 height 25
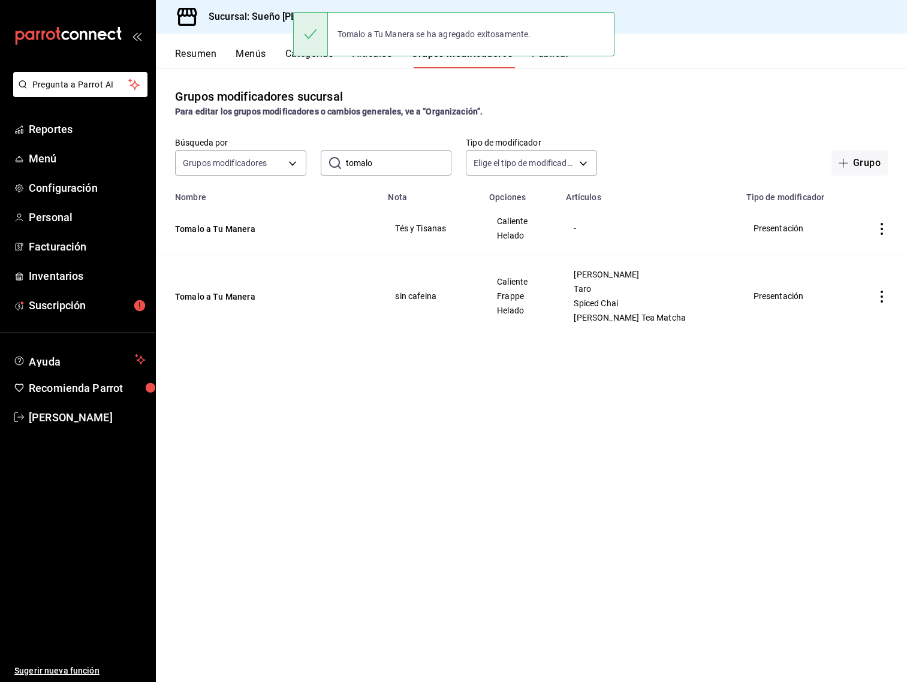
click at [376, 61] on button "Artículos" at bounding box center [373, 58] width 40 height 20
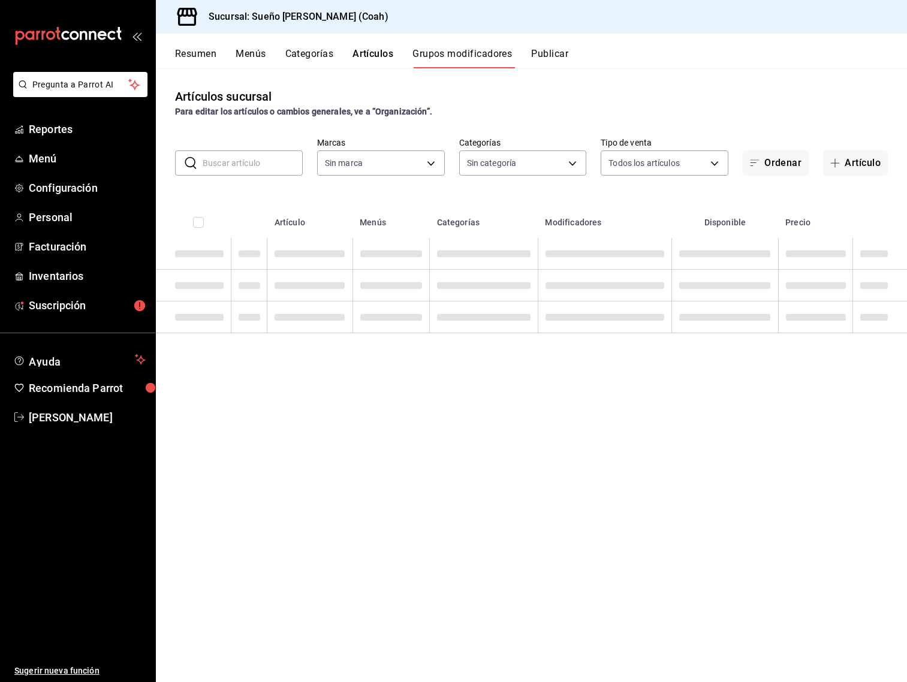
type input "81ecb768-dc13-4b16-b8a9-76a7acece37d"
type input "5e534c28-0a12-40a1-99a3-4559cb21552c,2fbc2f85-2387-4204-82bc-a2389eec5e5c,ff19b…"
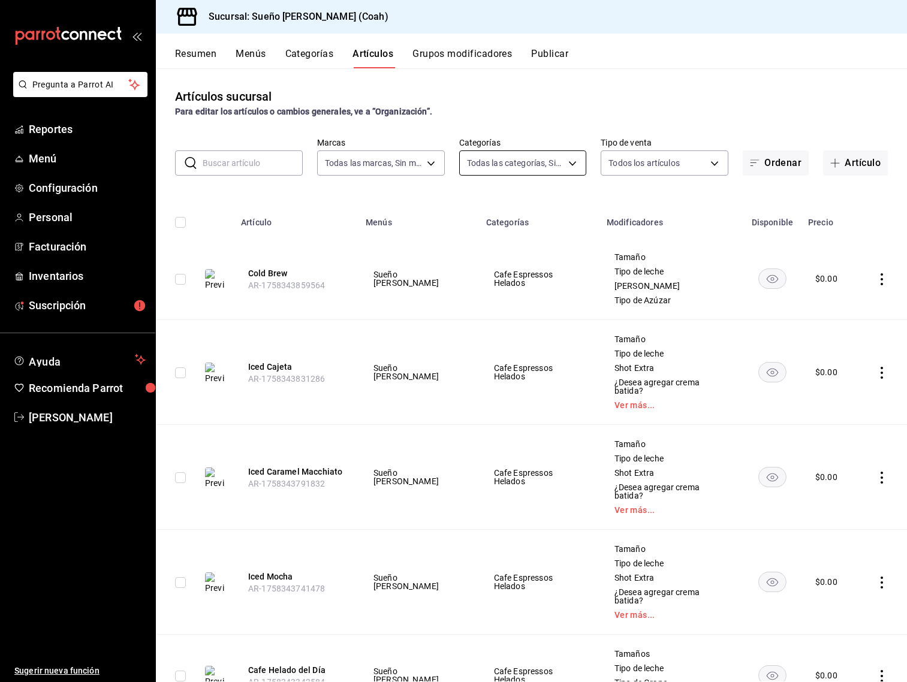
click at [486, 171] on body "Pregunta a Parrot AI Reportes Menú Configuración Personal Facturación Inventari…" at bounding box center [453, 341] width 907 height 682
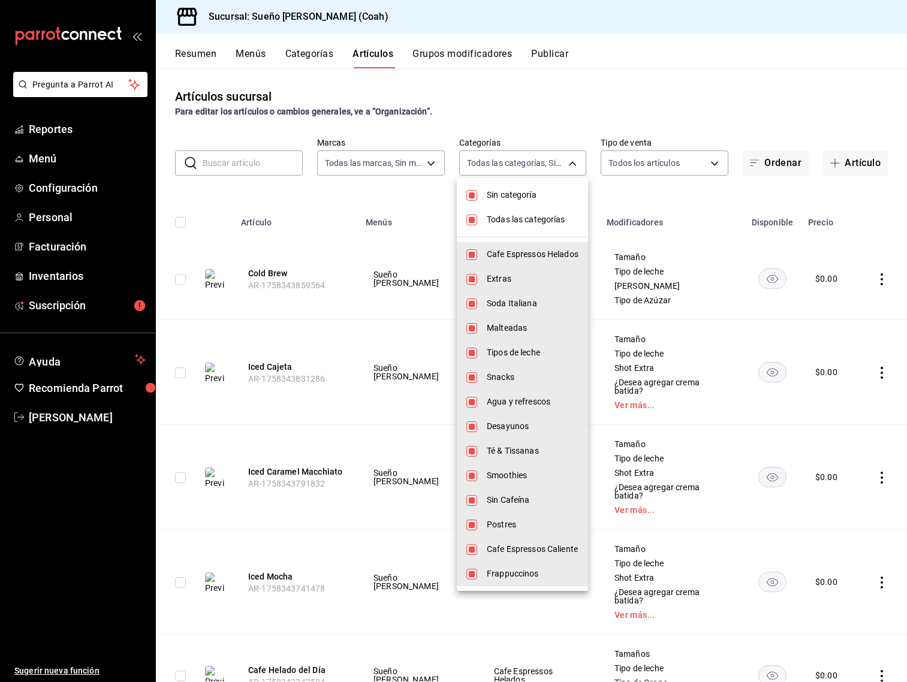
click at [528, 198] on span "Sin categoría" at bounding box center [533, 195] width 92 height 13
checkbox input "false"
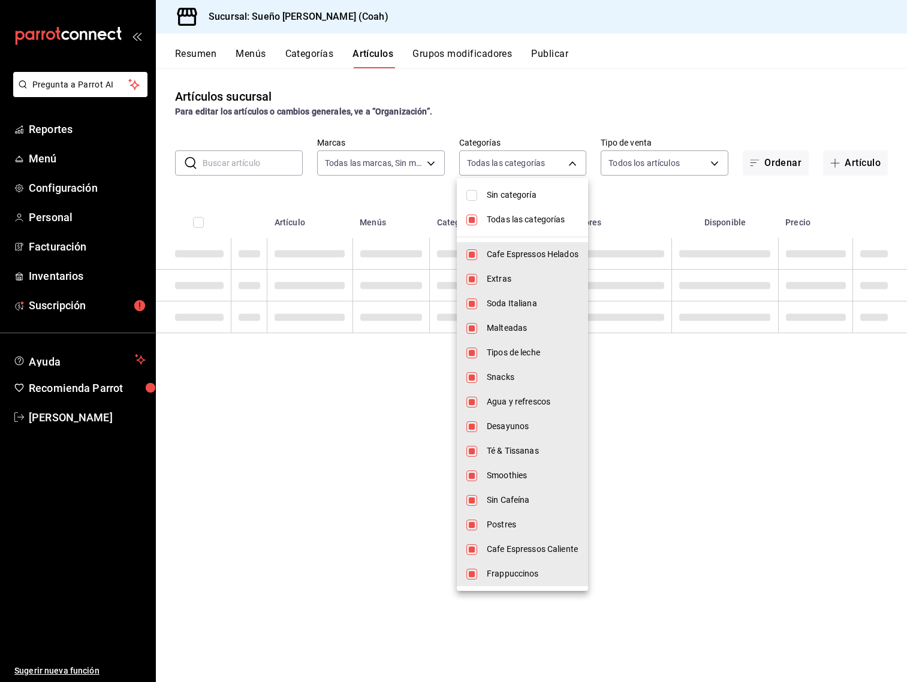
drag, startPoint x: 526, startPoint y: 217, endPoint x: 533, endPoint y: 240, distance: 23.7
click at [526, 217] on span "Todas las categorías" at bounding box center [533, 219] width 92 height 13
checkbox input "false"
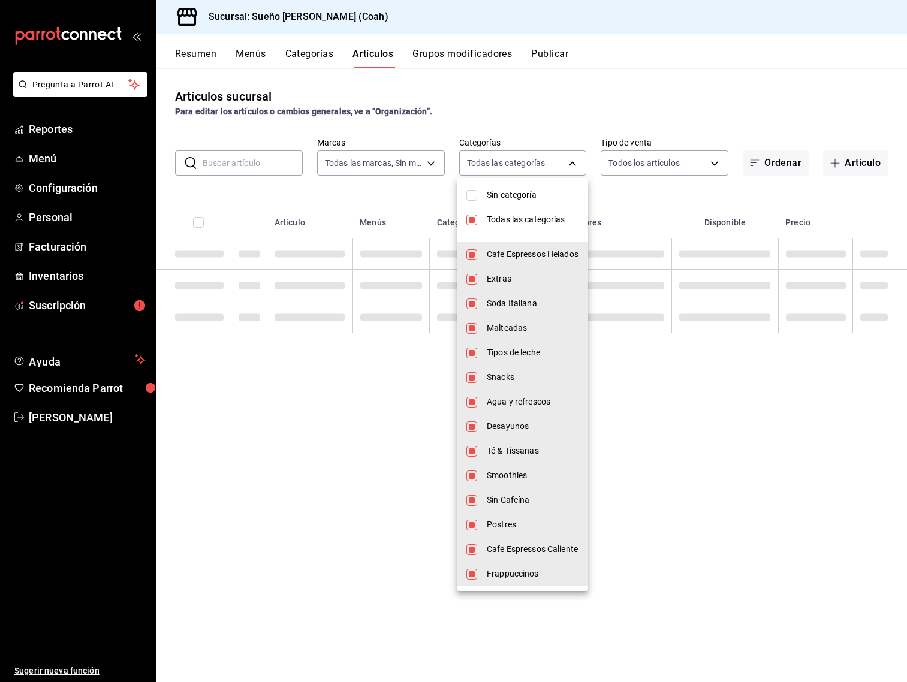
checkbox input "false"
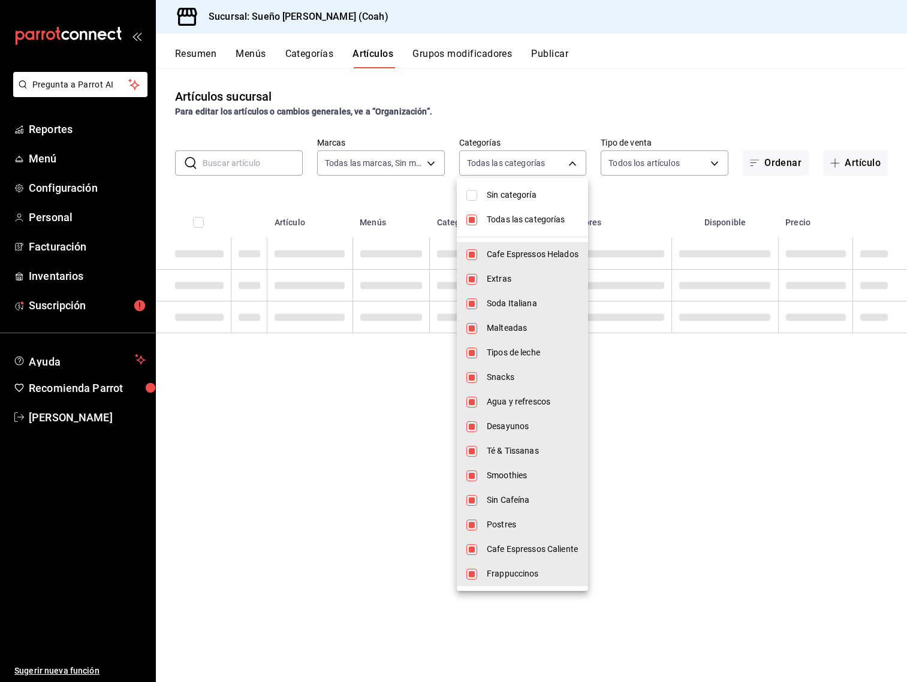
checkbox input "false"
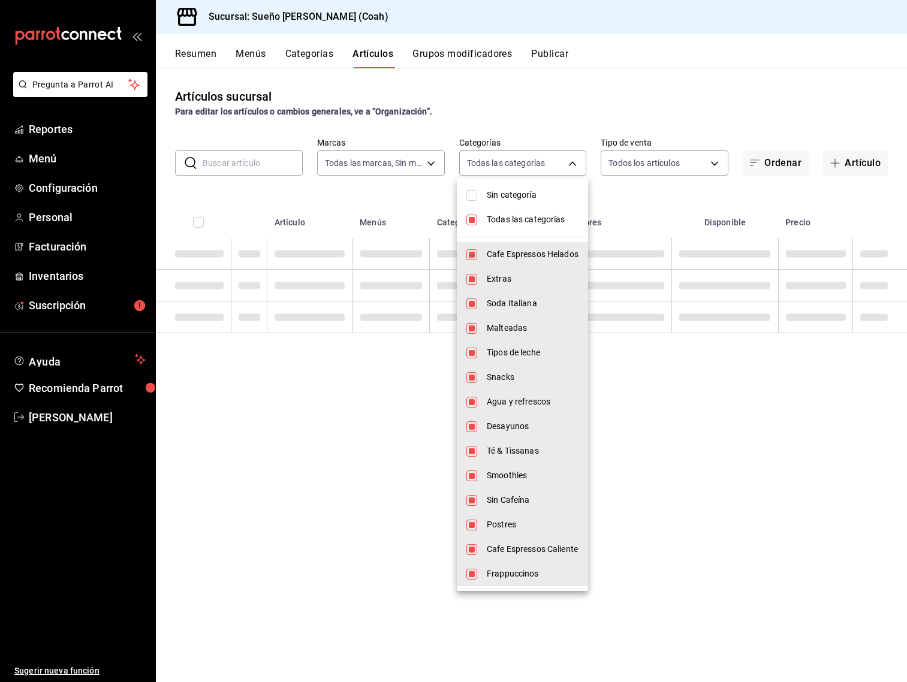
checkbox input "false"
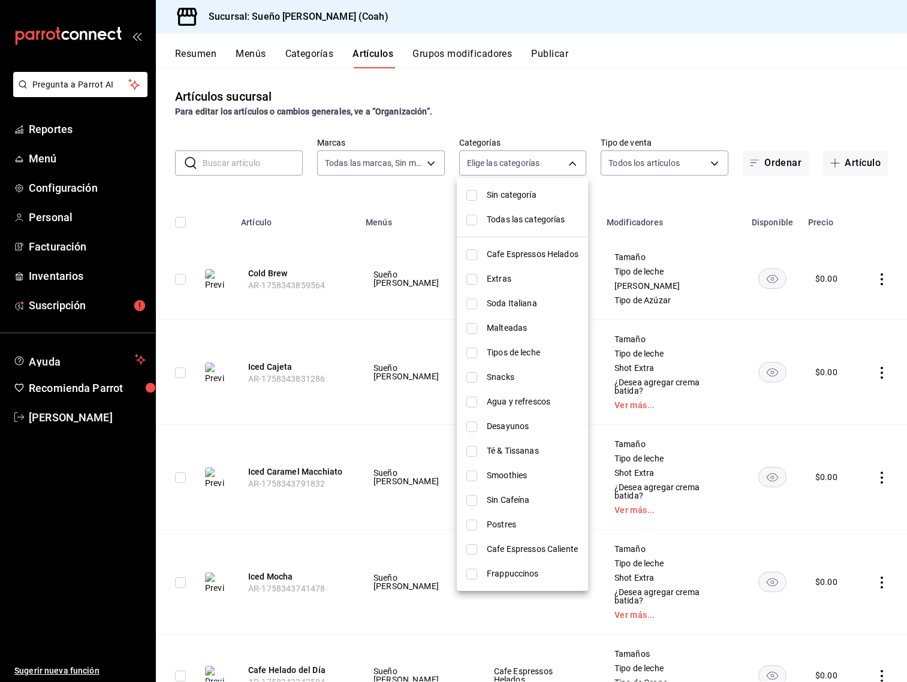
click at [537, 453] on span "Té & Tissanas" at bounding box center [533, 451] width 92 height 13
type input "41f74adb-920a-4b1b-ba38-381d3a7d7c42"
checkbox input "true"
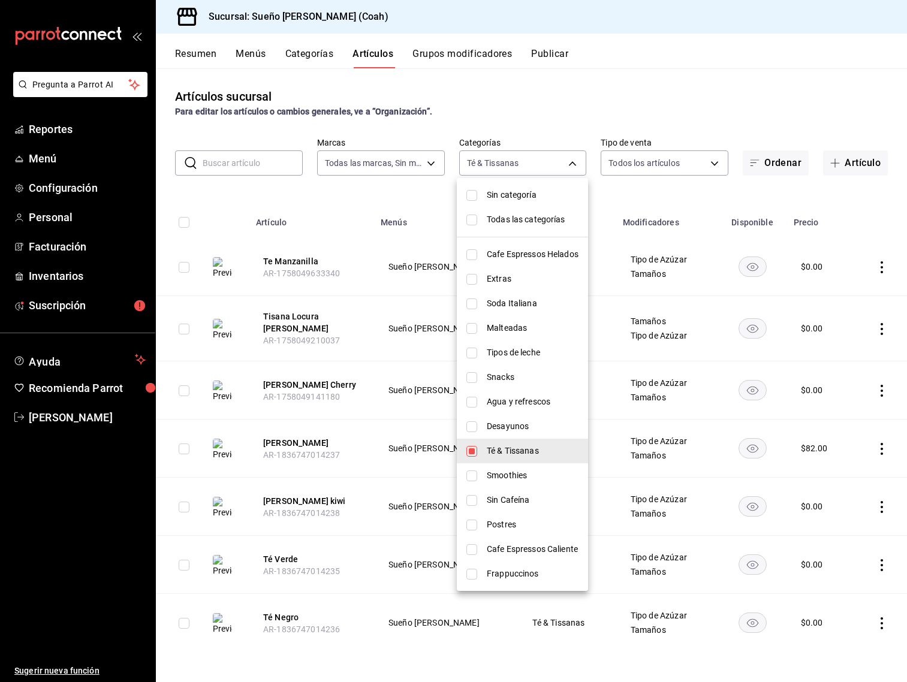
click at [882, 268] on div at bounding box center [453, 341] width 907 height 682
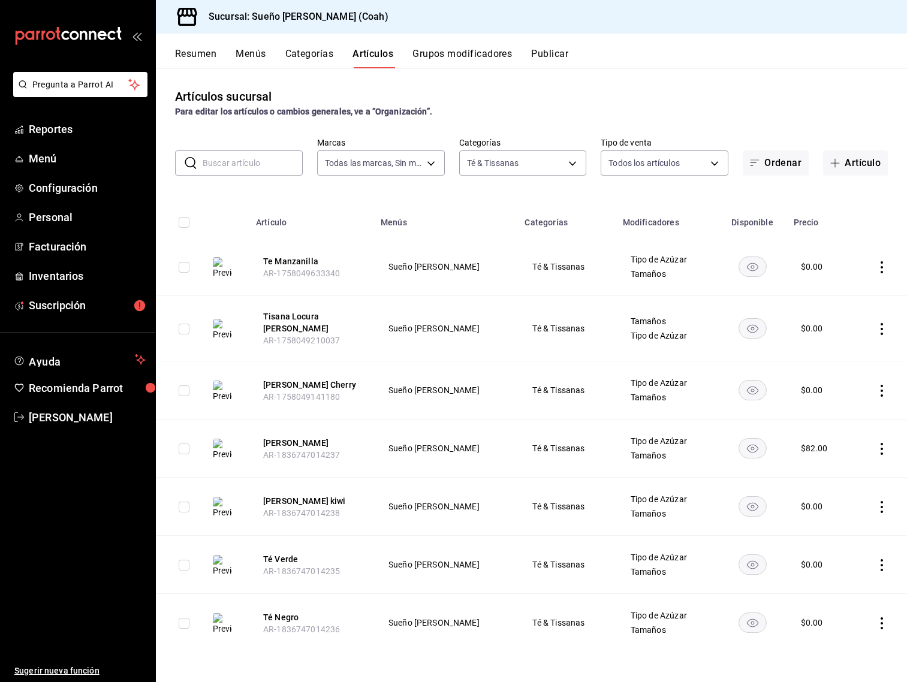
click at [882, 267] on div "Sin categoría Todas las categorías Cafe Espressos Helados Extras Soda Italiana …" at bounding box center [453, 341] width 907 height 682
click at [881, 268] on icon "actions" at bounding box center [882, 267] width 12 height 12
click at [863, 290] on li "Editar" at bounding box center [835, 294] width 72 height 25
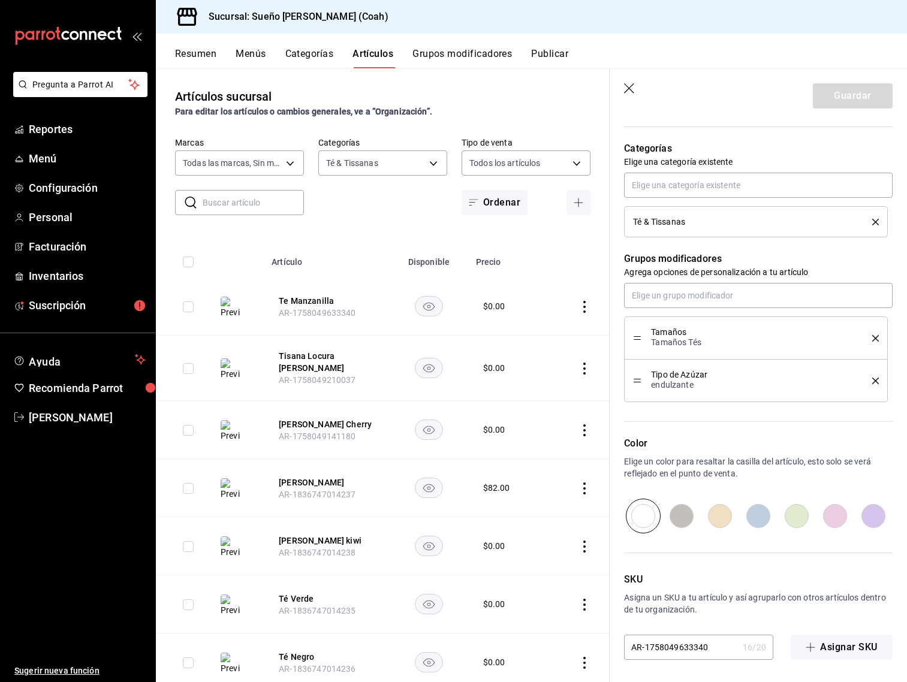
scroll to position [410, 0]
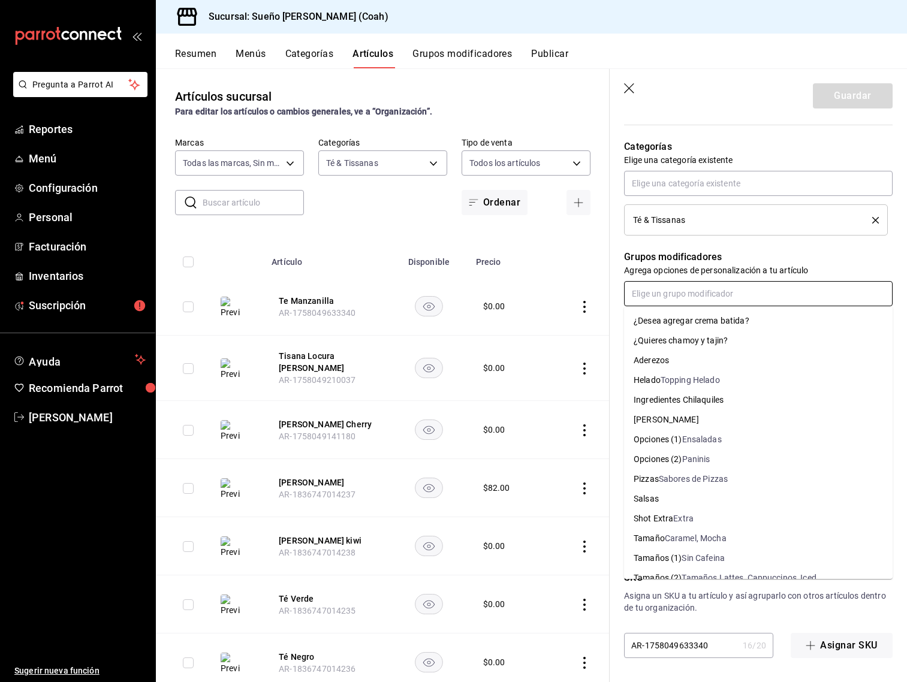
click at [689, 286] on input "text" at bounding box center [758, 293] width 269 height 25
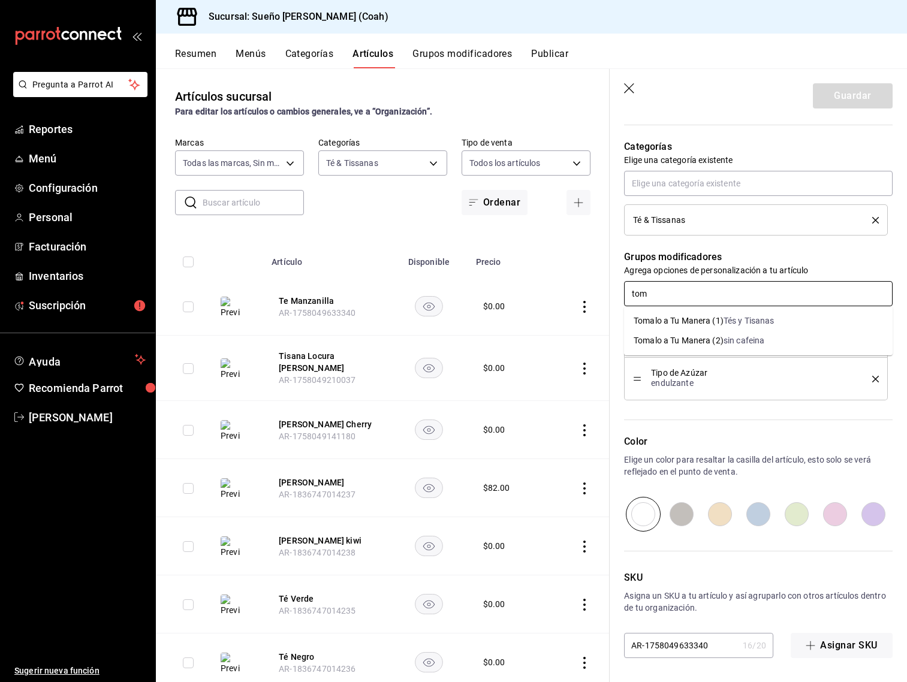
type input "toma"
type textarea "x"
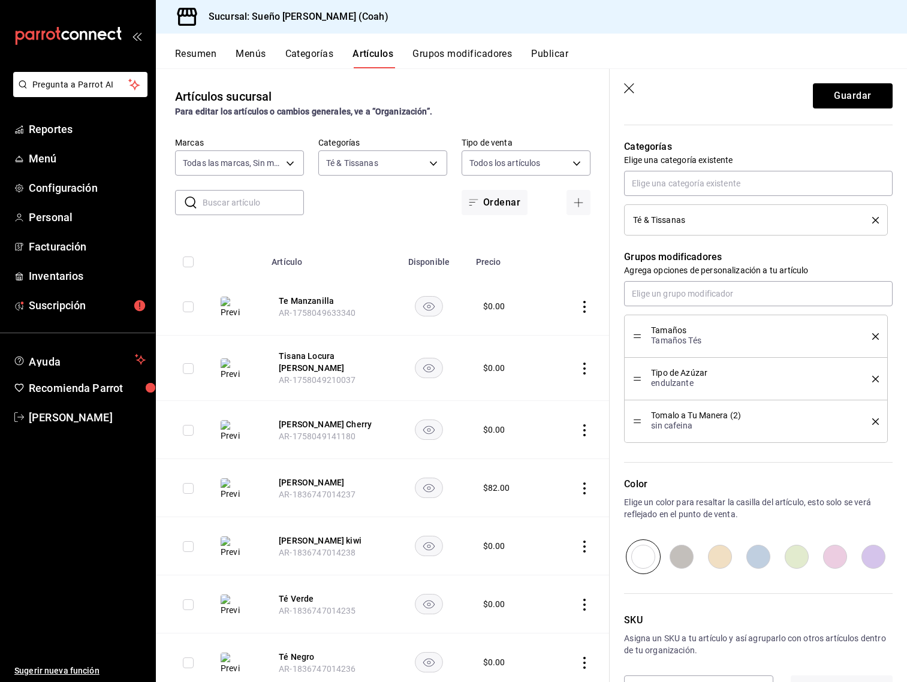
drag, startPoint x: 873, startPoint y: 419, endPoint x: 868, endPoint y: 413, distance: 6.8
click at [873, 419] on icon "delete" at bounding box center [876, 422] width 7 height 7
type textarea "x"
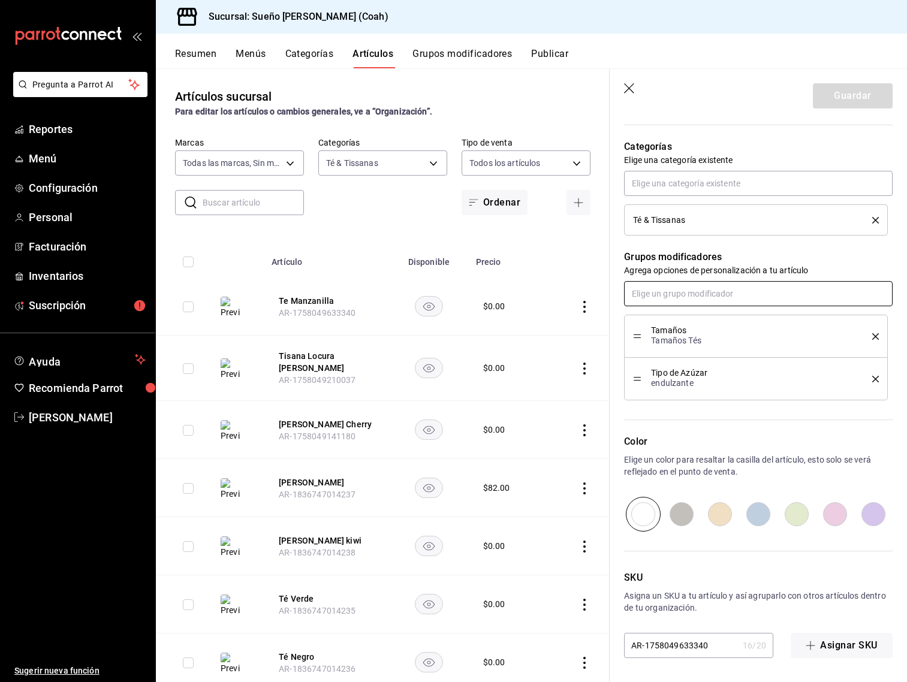
click at [712, 295] on input "text" at bounding box center [758, 293] width 269 height 25
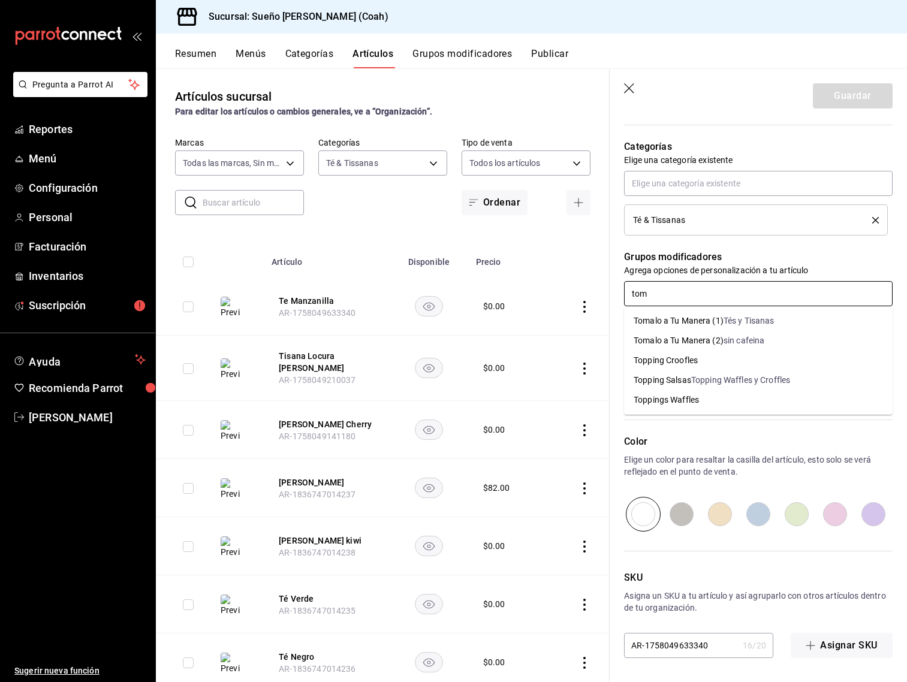
type input "toma"
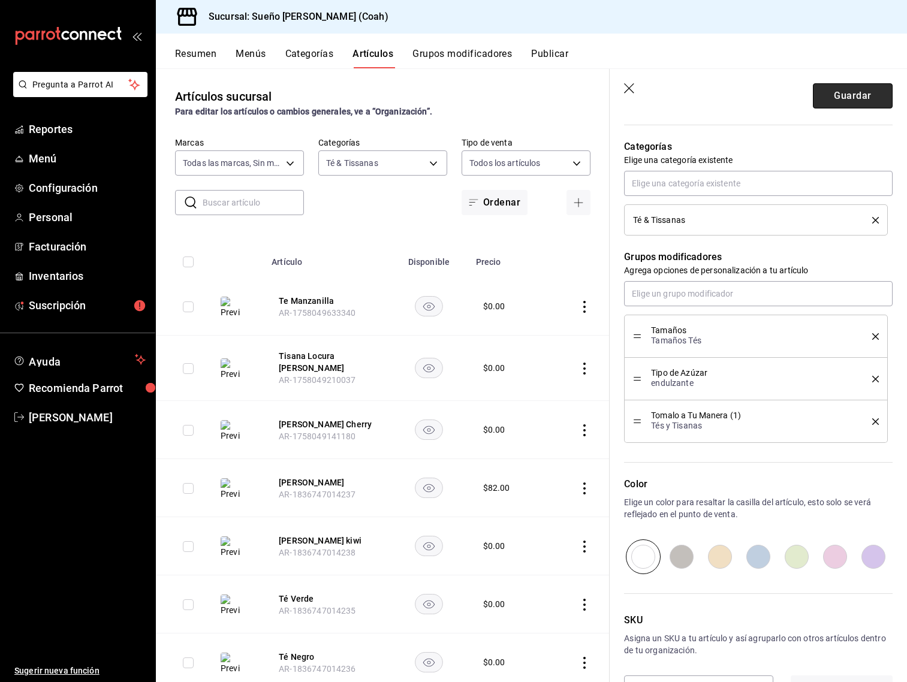
click at [845, 97] on button "Guardar" at bounding box center [853, 95] width 80 height 25
type textarea "x"
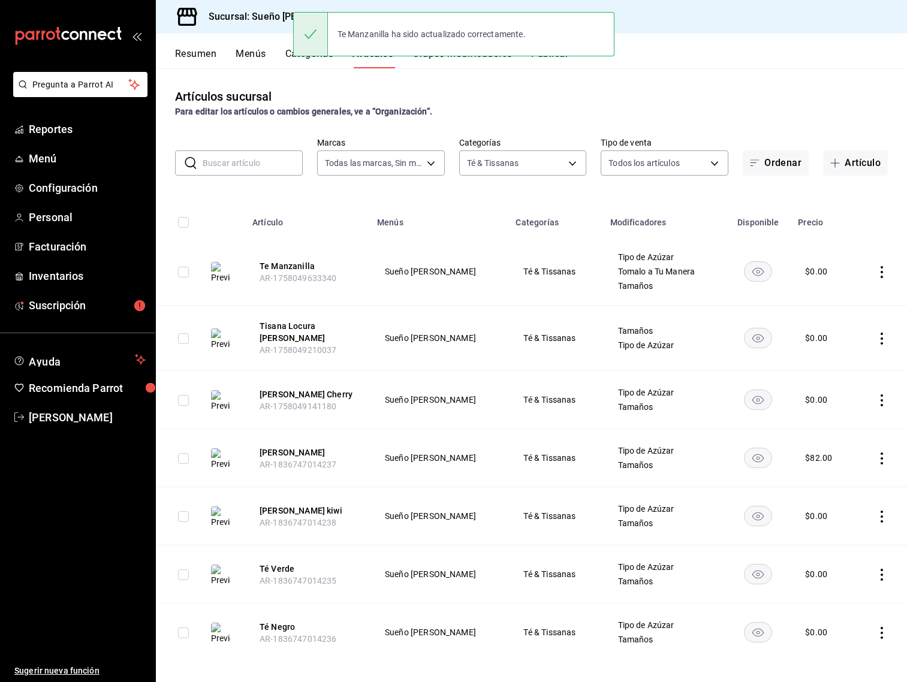
click at [880, 336] on icon "actions" at bounding box center [882, 339] width 12 height 12
click at [851, 371] on li "Editar" at bounding box center [835, 362] width 72 height 25
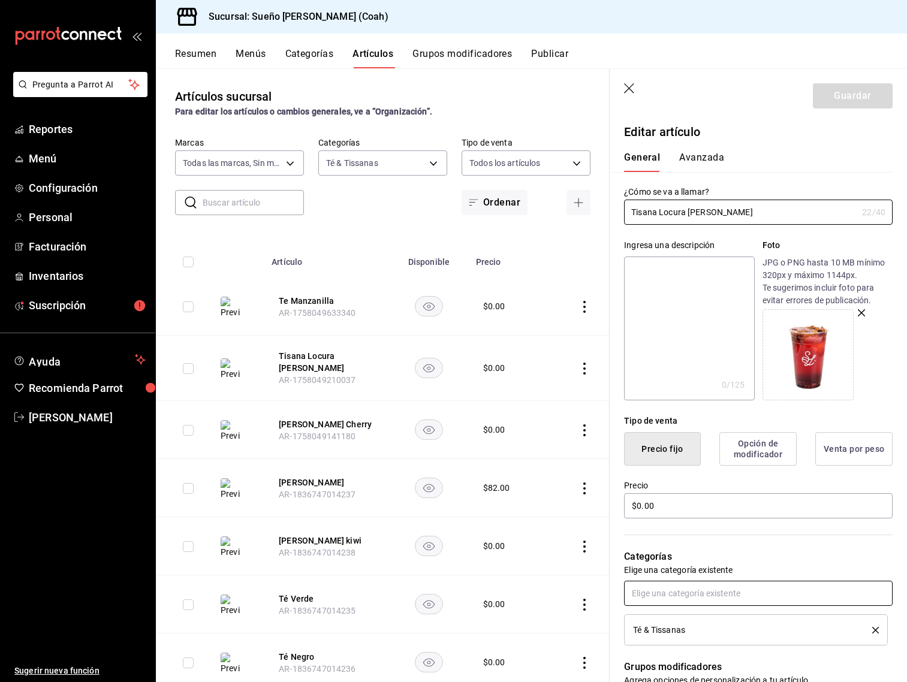
click at [709, 598] on input "text" at bounding box center [758, 593] width 269 height 25
click at [721, 663] on p "Grupos modificadores" at bounding box center [758, 667] width 269 height 14
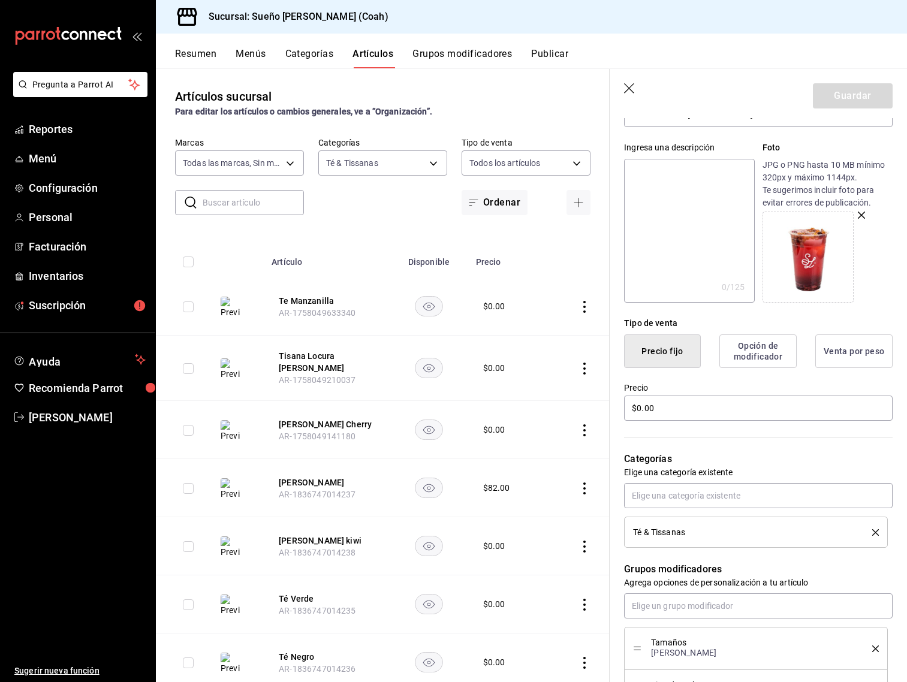
scroll to position [145, 0]
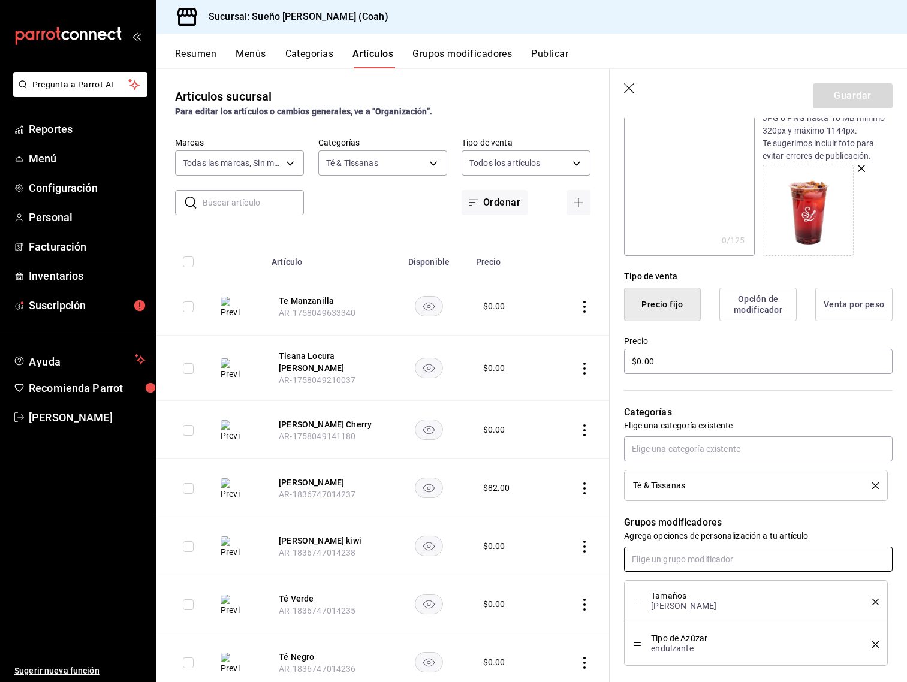
click at [717, 553] on input "text" at bounding box center [758, 559] width 269 height 25
type input "tomal"
click at [870, 94] on button "Guardar" at bounding box center [853, 95] width 80 height 25
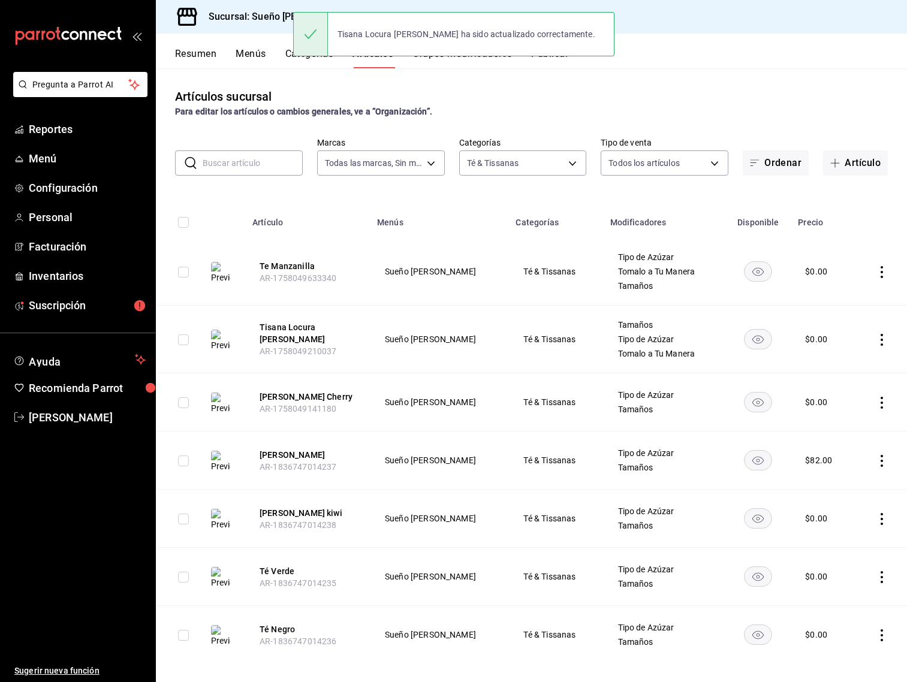
click at [883, 405] on icon "actions" at bounding box center [882, 403] width 12 height 12
click at [870, 433] on li "Editar" at bounding box center [835, 430] width 72 height 25
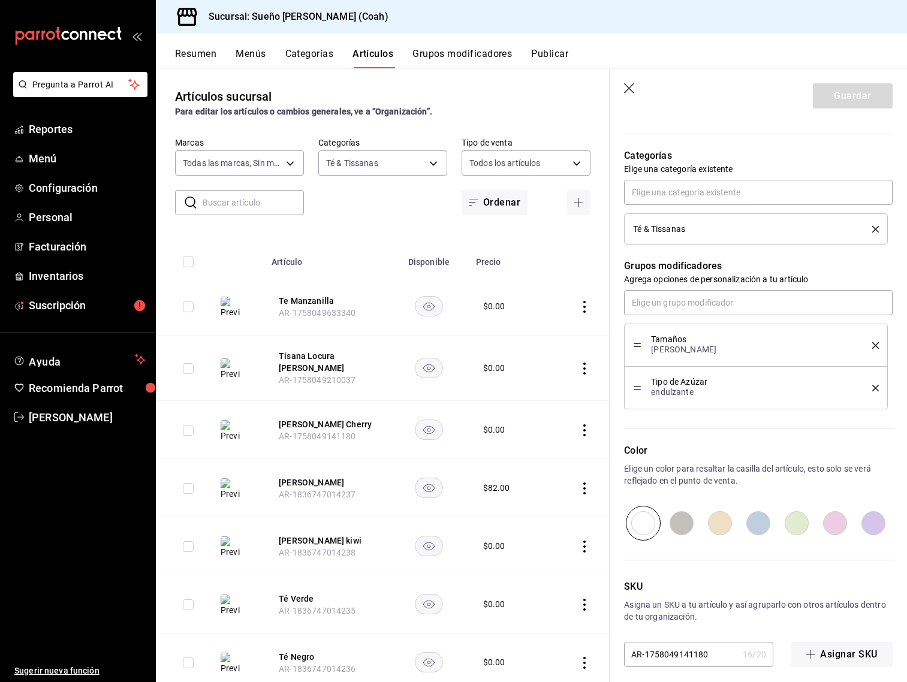
scroll to position [410, 0]
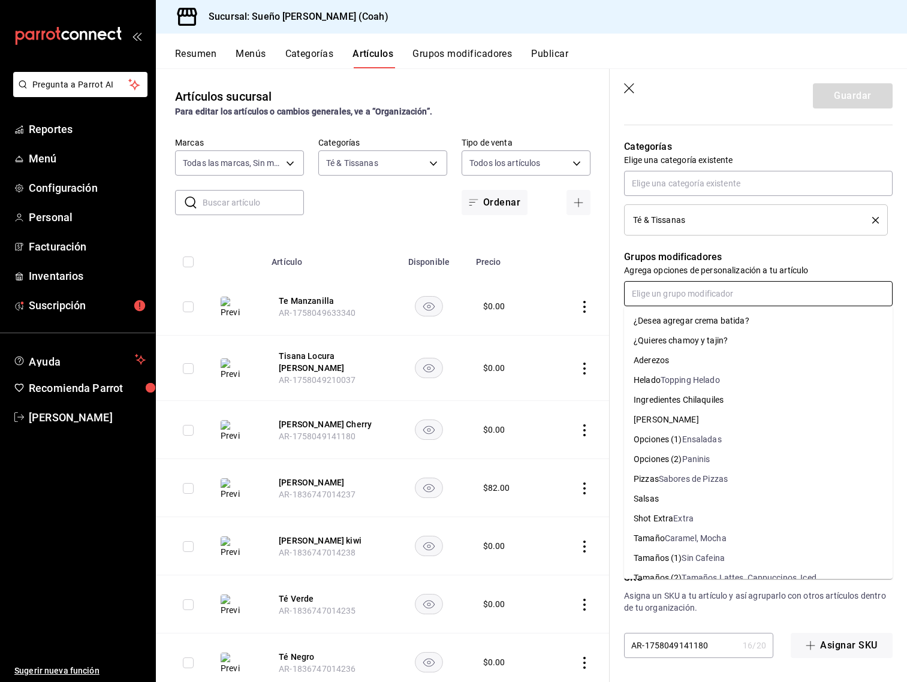
click at [708, 288] on input "text" at bounding box center [758, 293] width 269 height 25
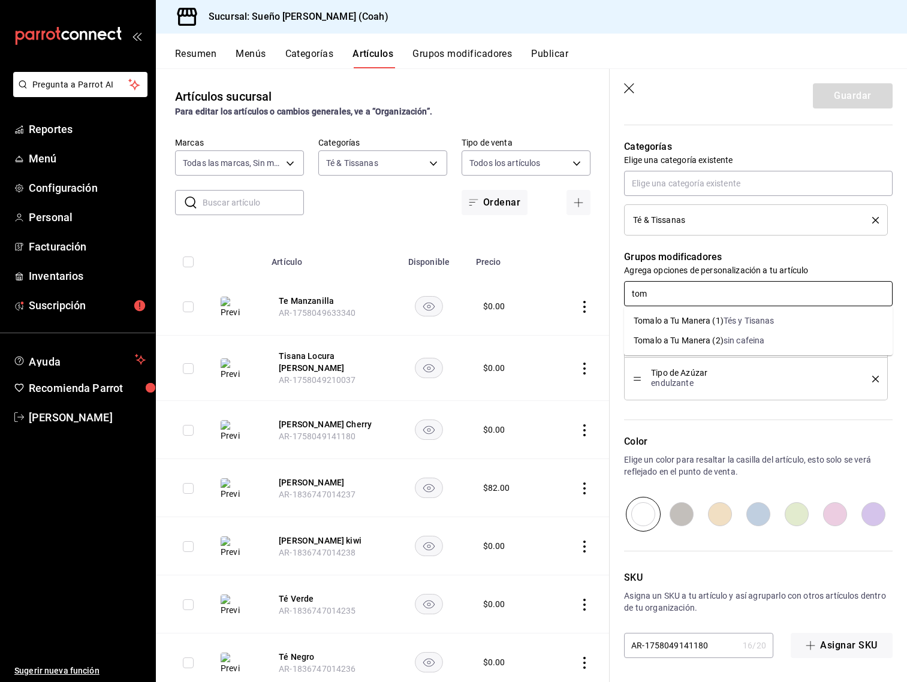
type input "toma"
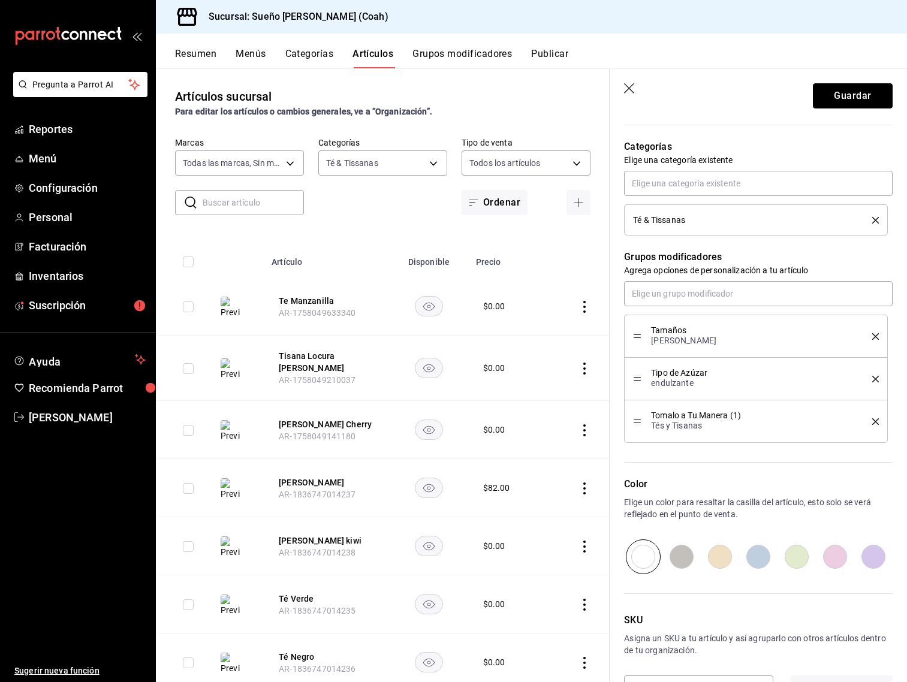
click at [844, 102] on button "Guardar" at bounding box center [853, 95] width 80 height 25
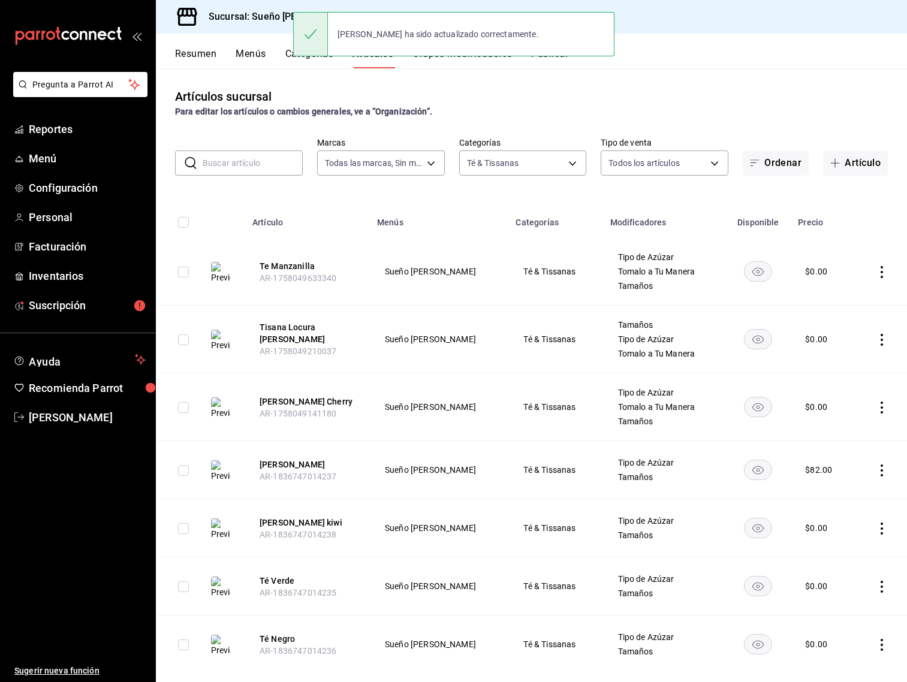
click at [877, 470] on icon "actions" at bounding box center [882, 471] width 12 height 12
click at [860, 491] on li "Editar" at bounding box center [835, 498] width 72 height 25
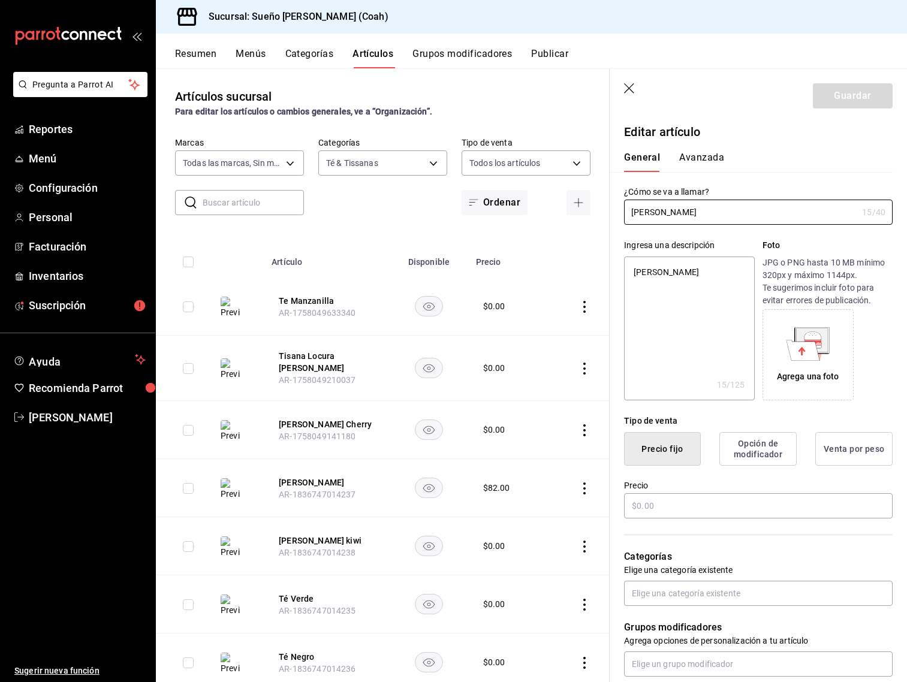
type textarea "x"
type input "$82.00"
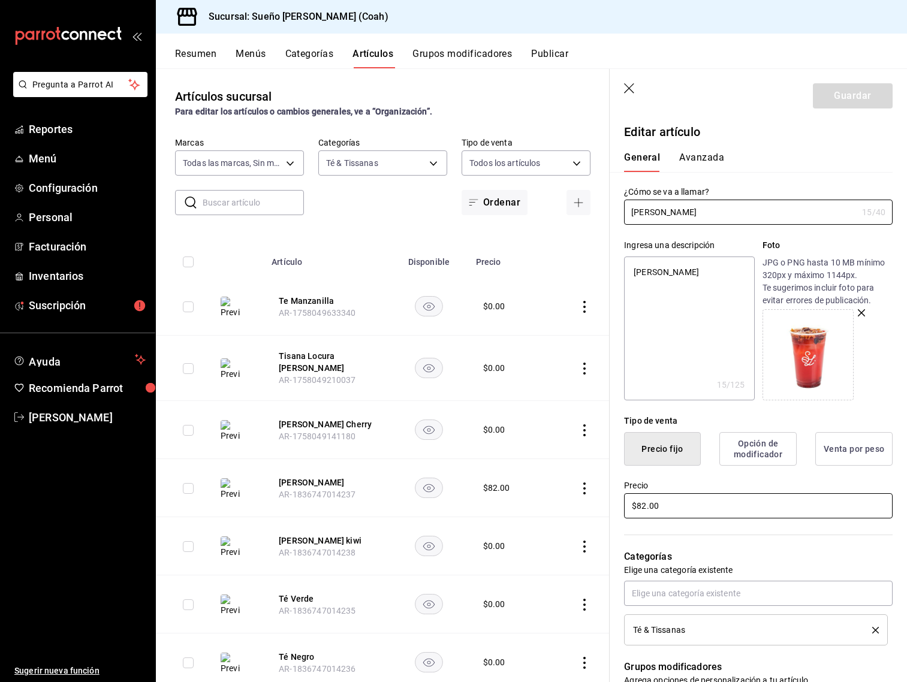
click at [728, 506] on input "$82.00" at bounding box center [758, 506] width 269 height 25
type textarea "x"
type input "$0.00"
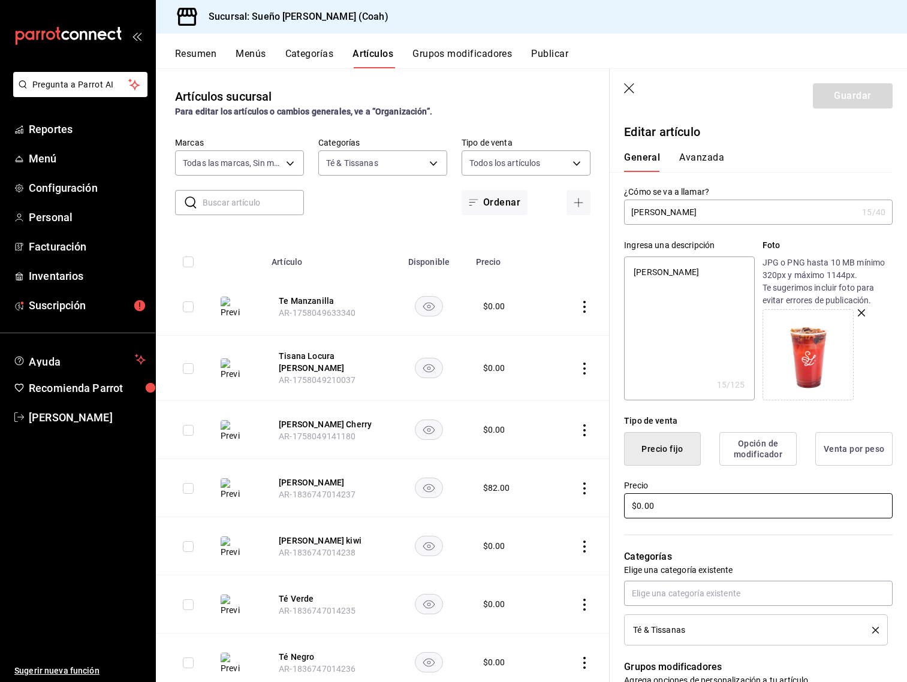
type textarea "x"
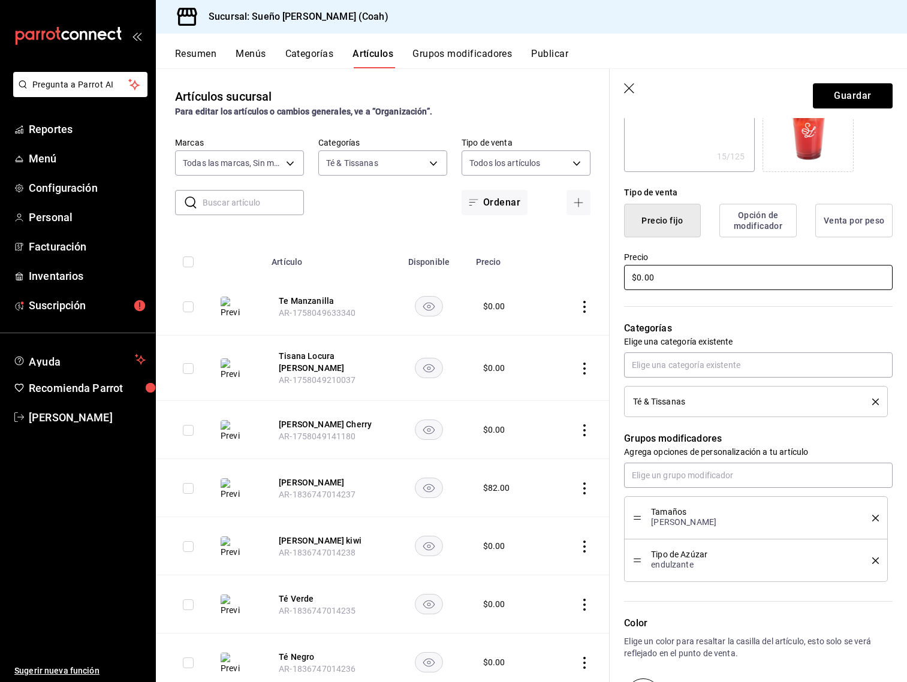
scroll to position [231, 0]
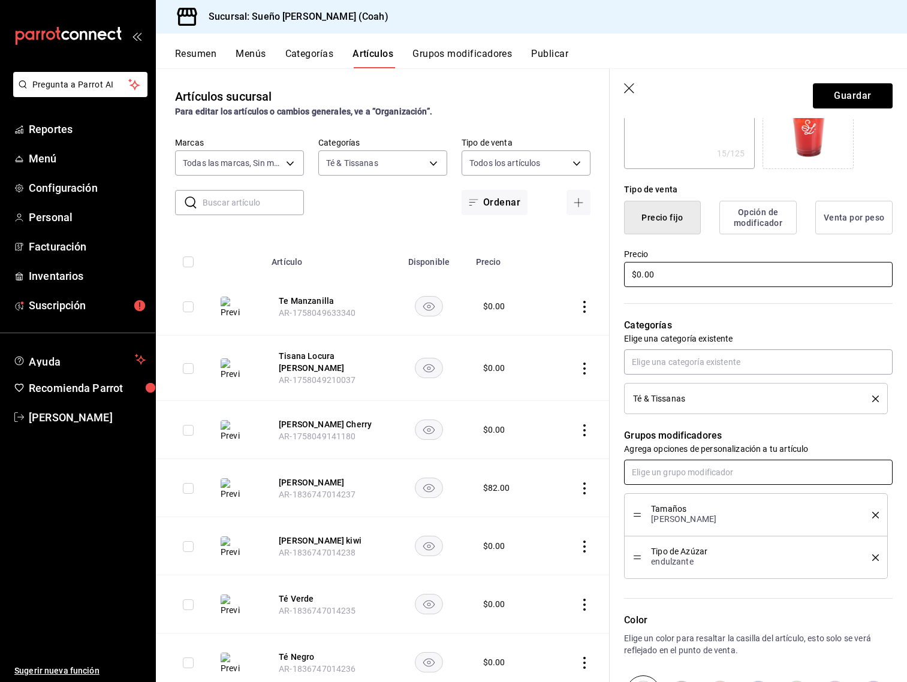
type input "$0.00"
click at [724, 467] on input "text" at bounding box center [758, 472] width 269 height 25
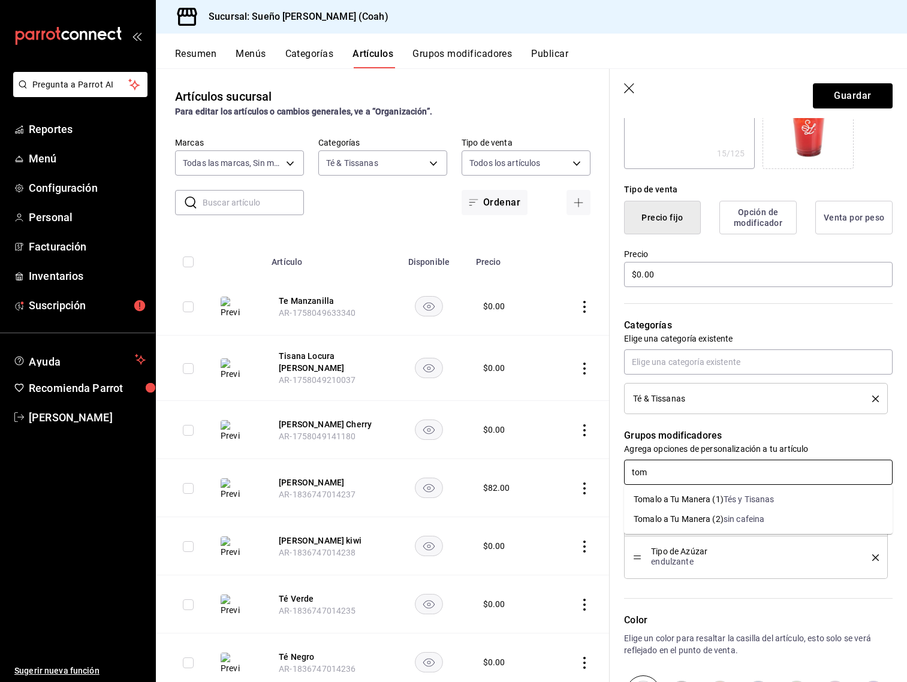
type input "toma"
type textarea "x"
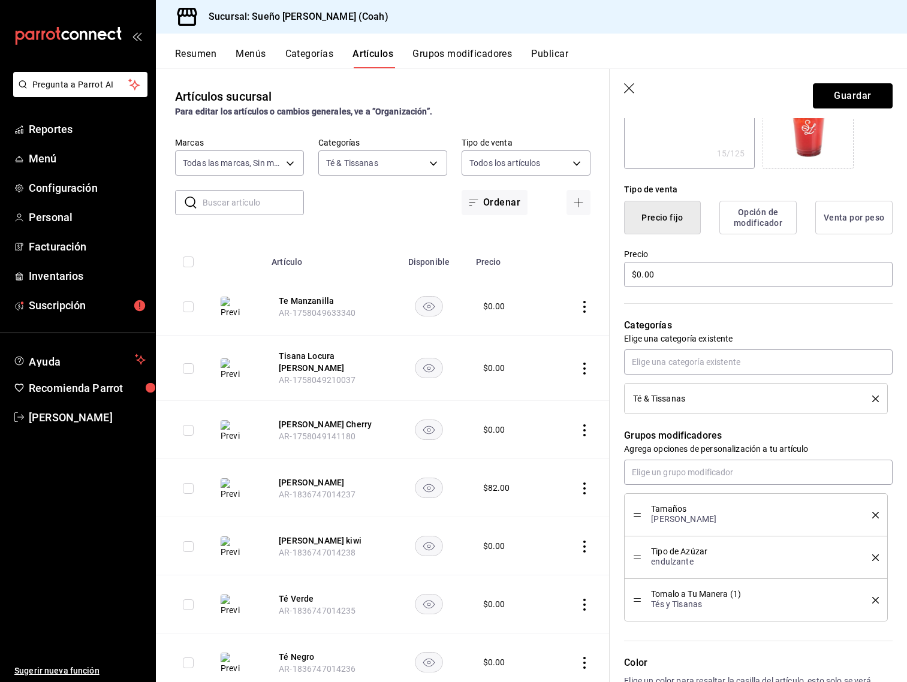
drag, startPoint x: 853, startPoint y: 102, endPoint x: 831, endPoint y: 127, distance: 33.1
click at [853, 101] on button "Guardar" at bounding box center [853, 95] width 80 height 25
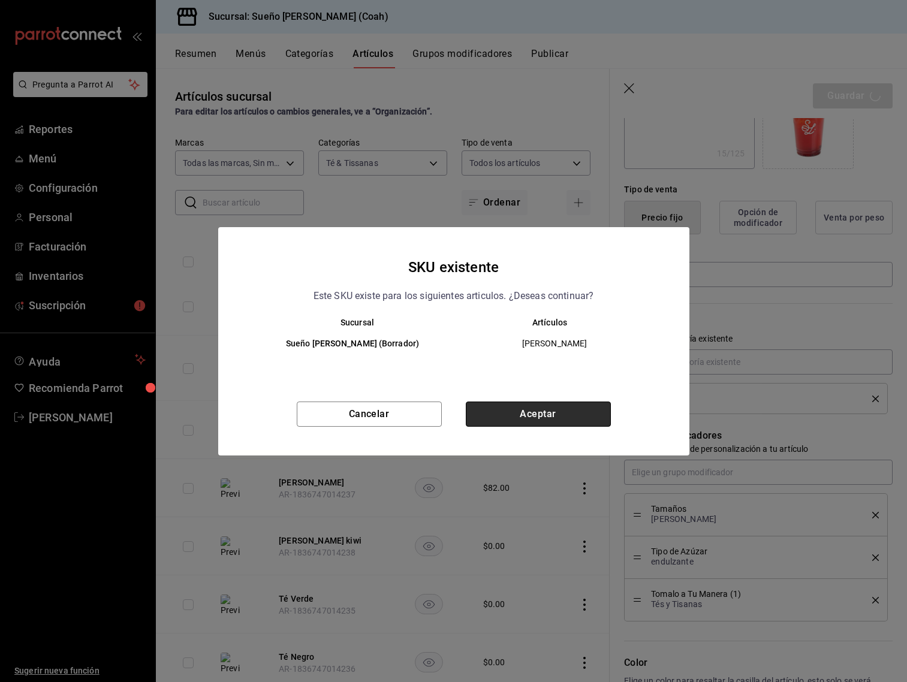
click at [575, 418] on button "Aceptar" at bounding box center [538, 414] width 145 height 25
type textarea "x"
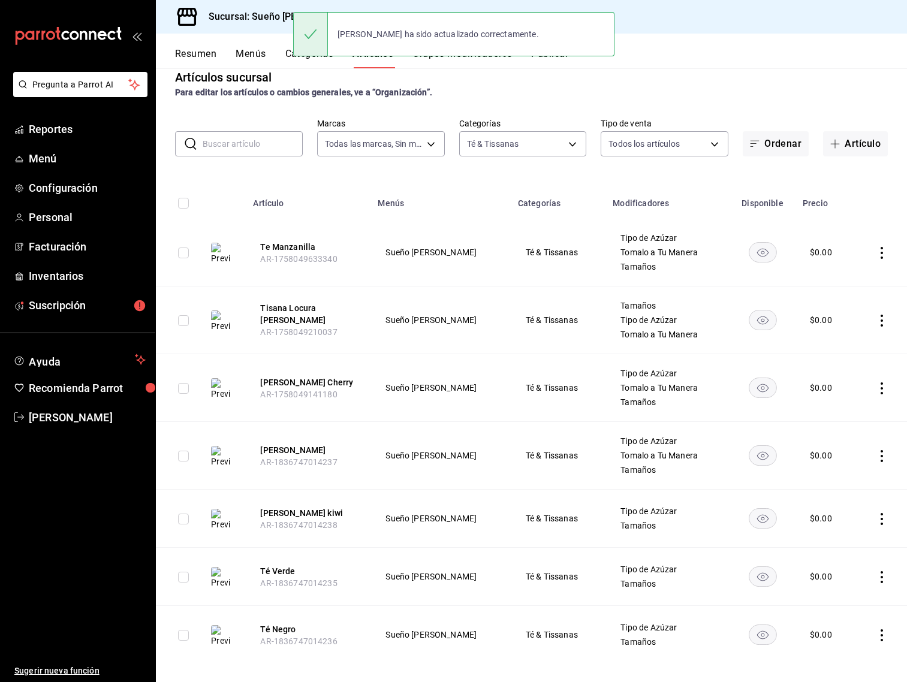
scroll to position [30, 0]
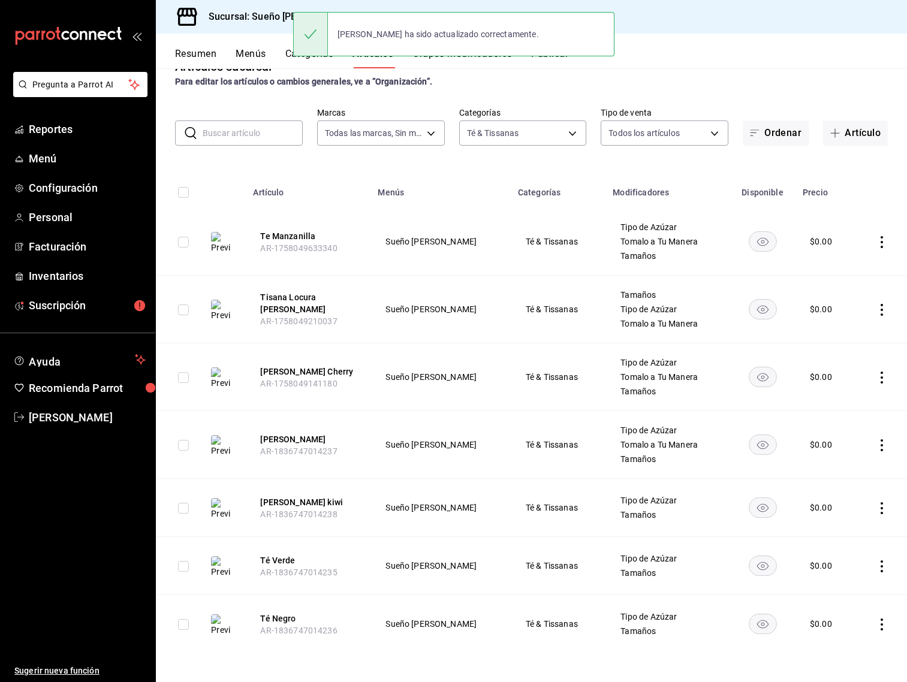
click at [878, 511] on icon "actions" at bounding box center [882, 509] width 12 height 12
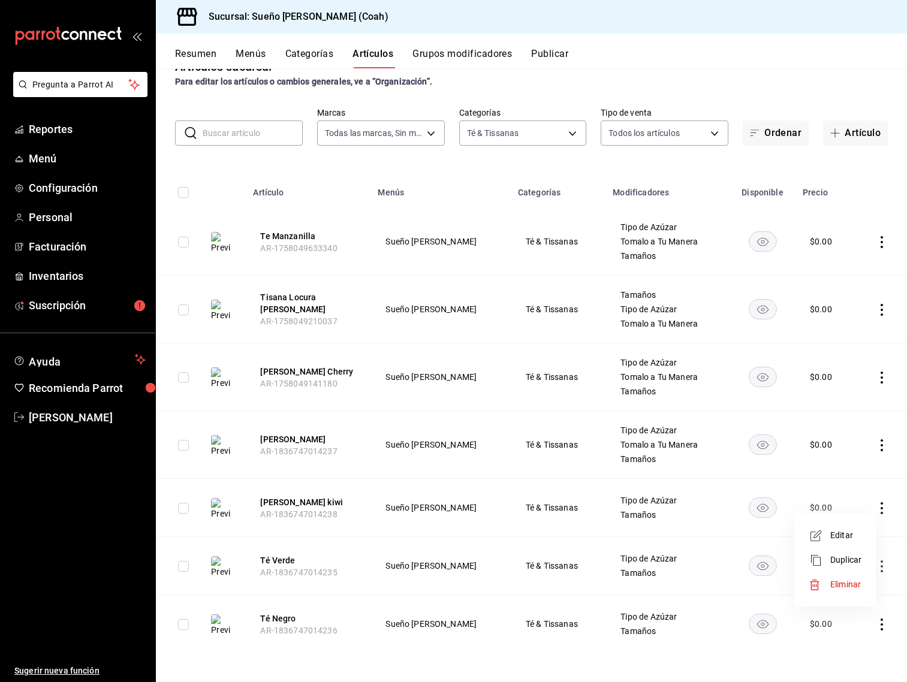
click at [861, 541] on span "Editar" at bounding box center [846, 536] width 31 height 13
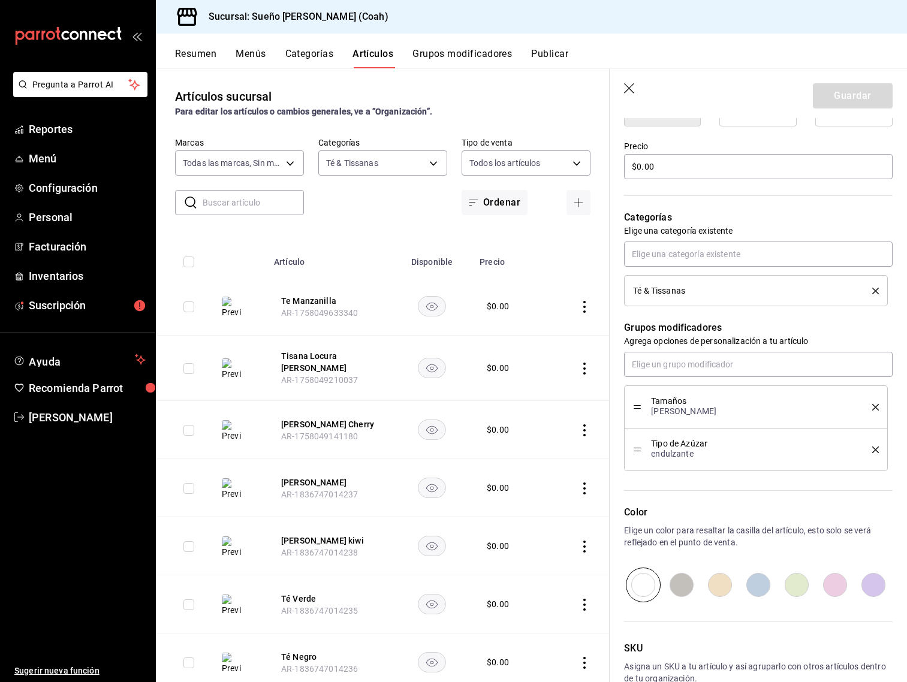
scroll to position [353, 0]
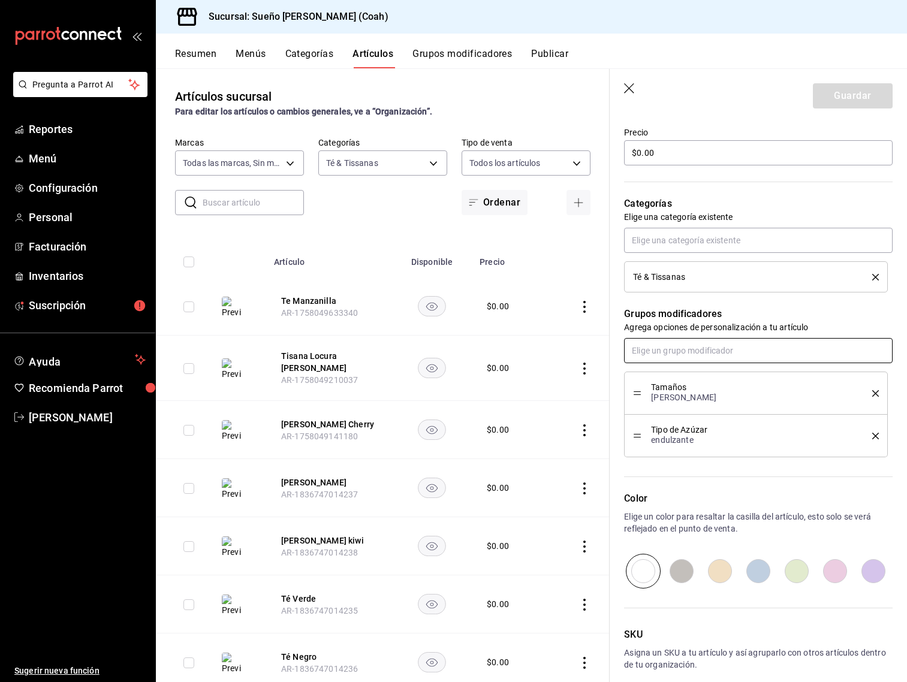
click at [709, 339] on input "text" at bounding box center [758, 350] width 269 height 25
type input "toma"
type textarea "x"
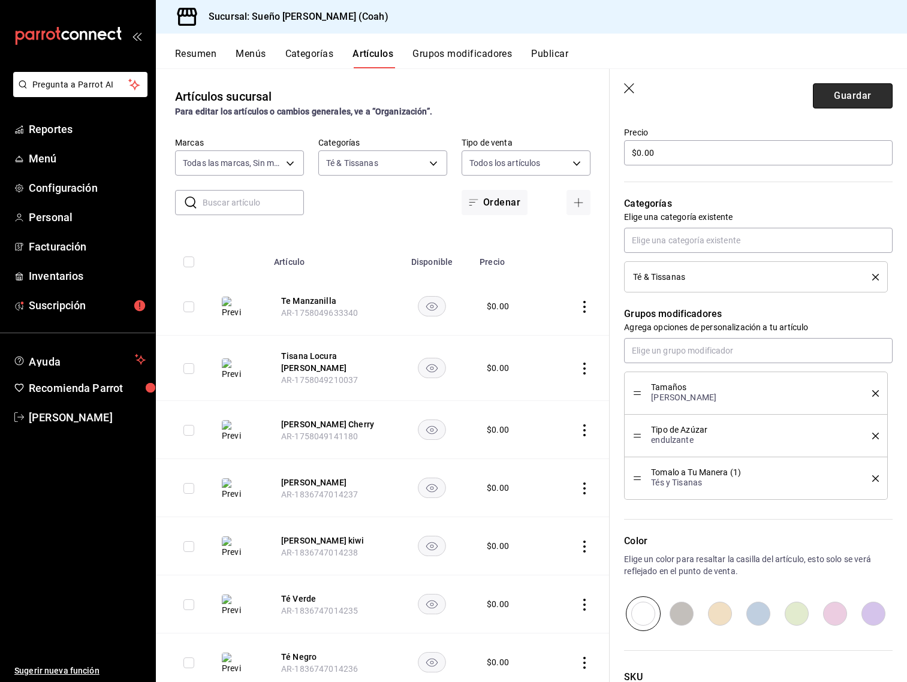
click at [850, 92] on button "Guardar" at bounding box center [853, 95] width 80 height 25
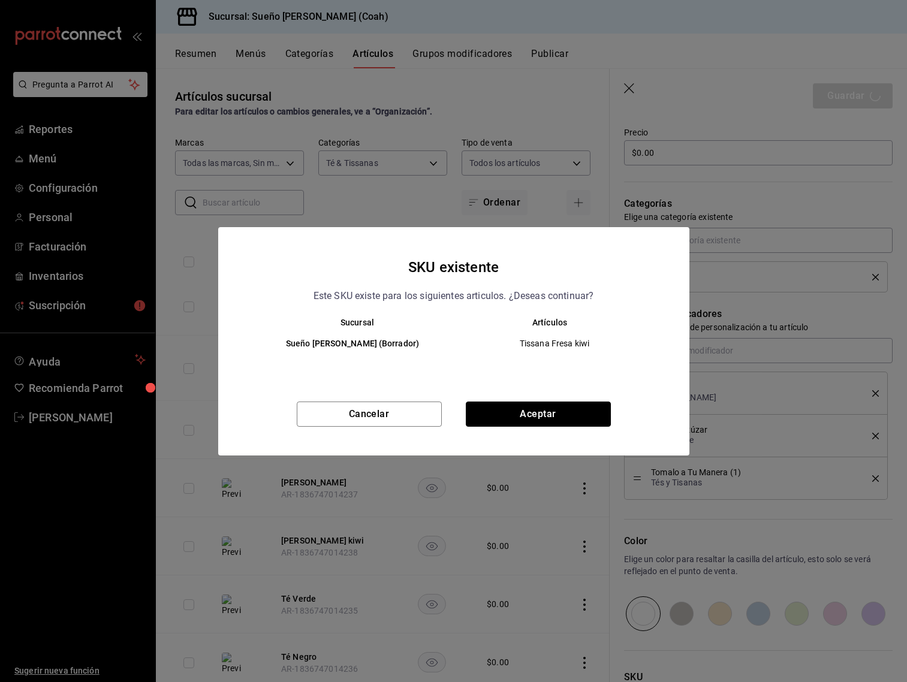
click at [582, 412] on button "Aceptar" at bounding box center [538, 414] width 145 height 25
type textarea "x"
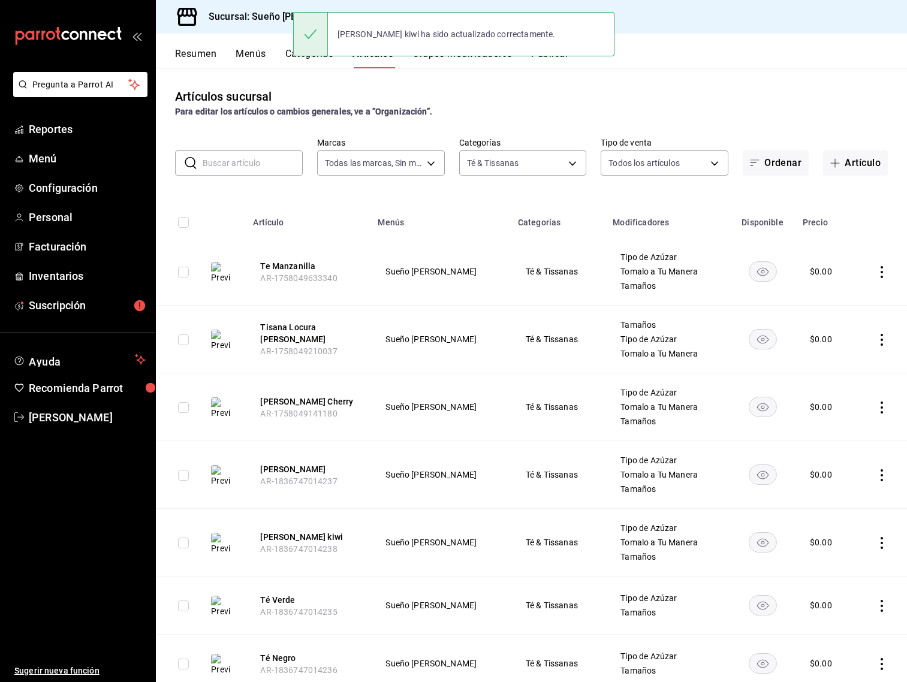
scroll to position [40, 0]
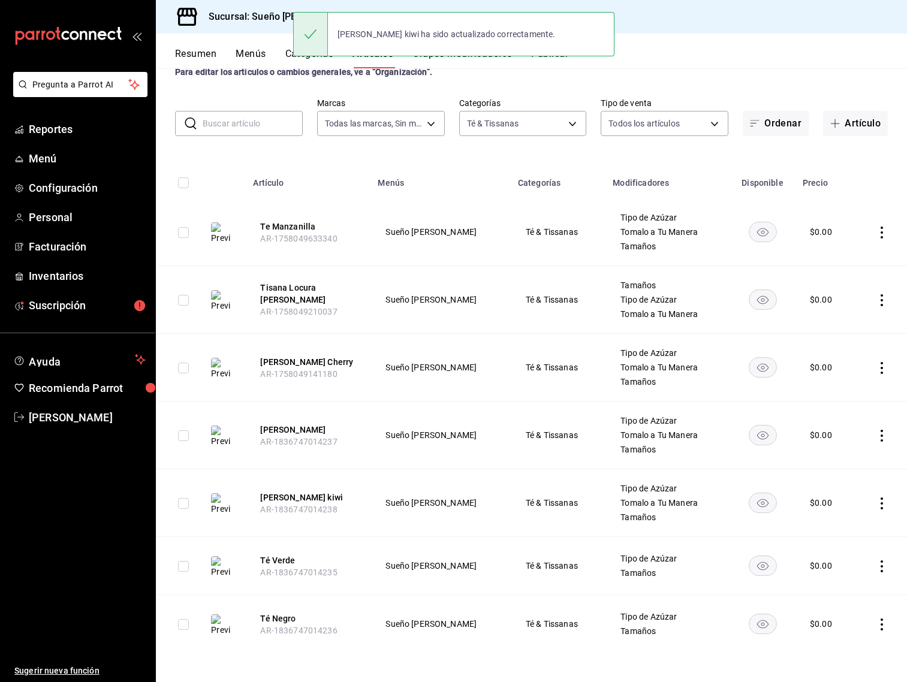
click at [886, 570] on icon "actions" at bounding box center [882, 567] width 12 height 12
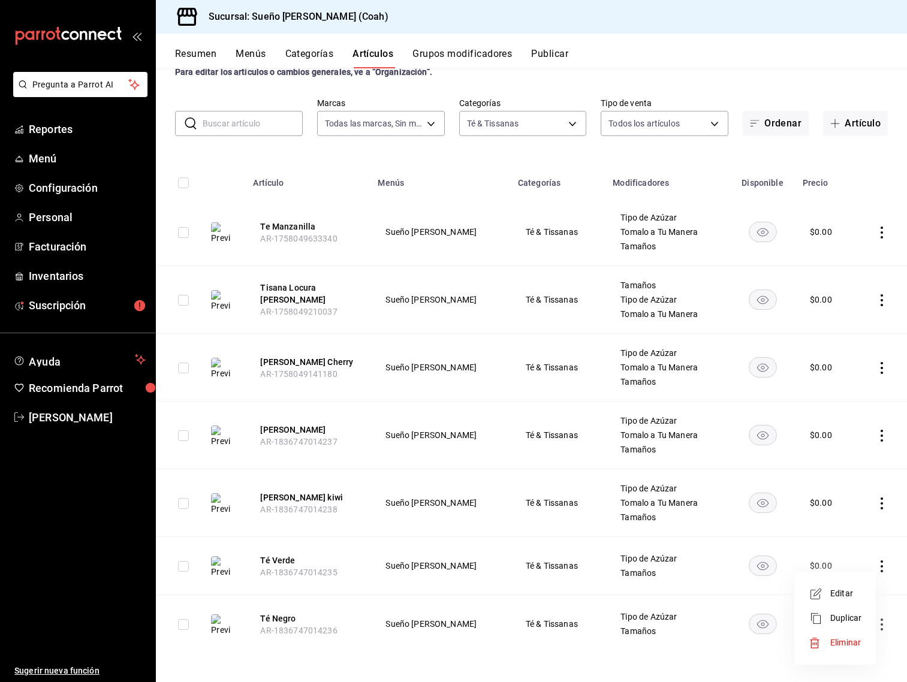
click at [850, 597] on span "Editar" at bounding box center [846, 594] width 31 height 13
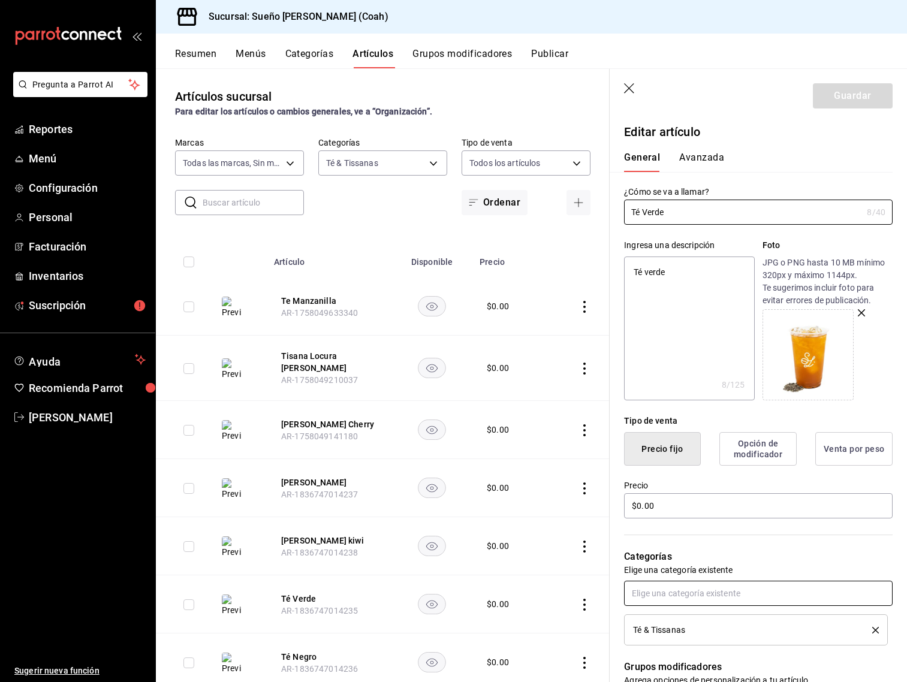
scroll to position [177, 0]
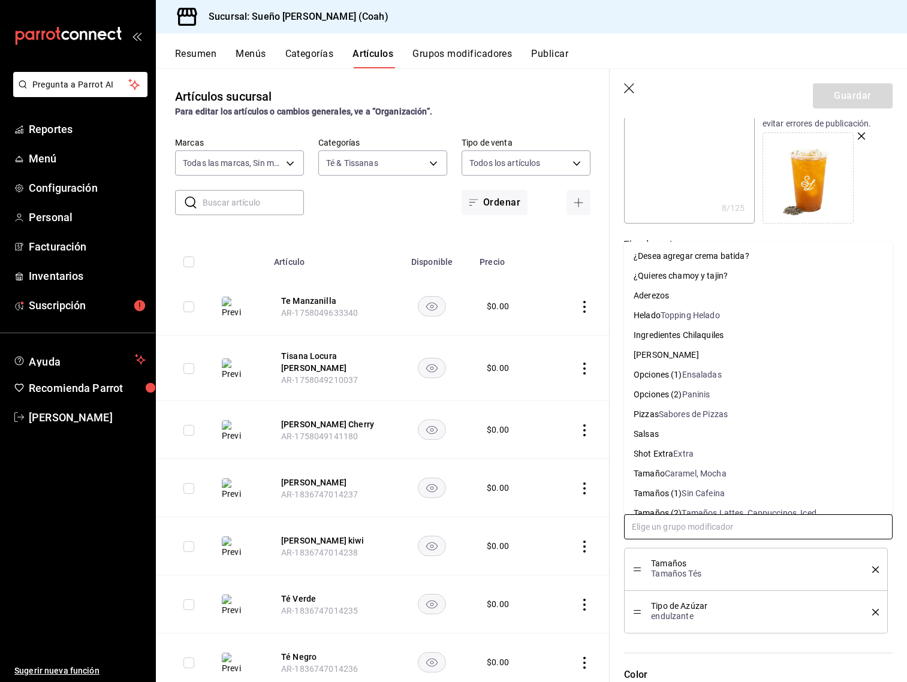
click at [723, 527] on input "text" at bounding box center [758, 527] width 269 height 25
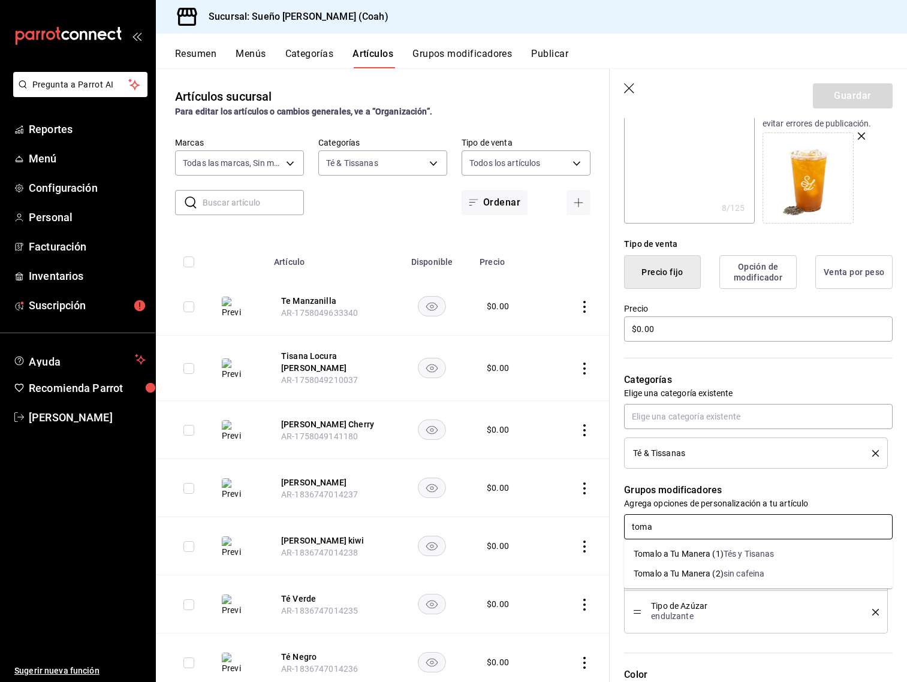
type input "tomal"
type textarea "x"
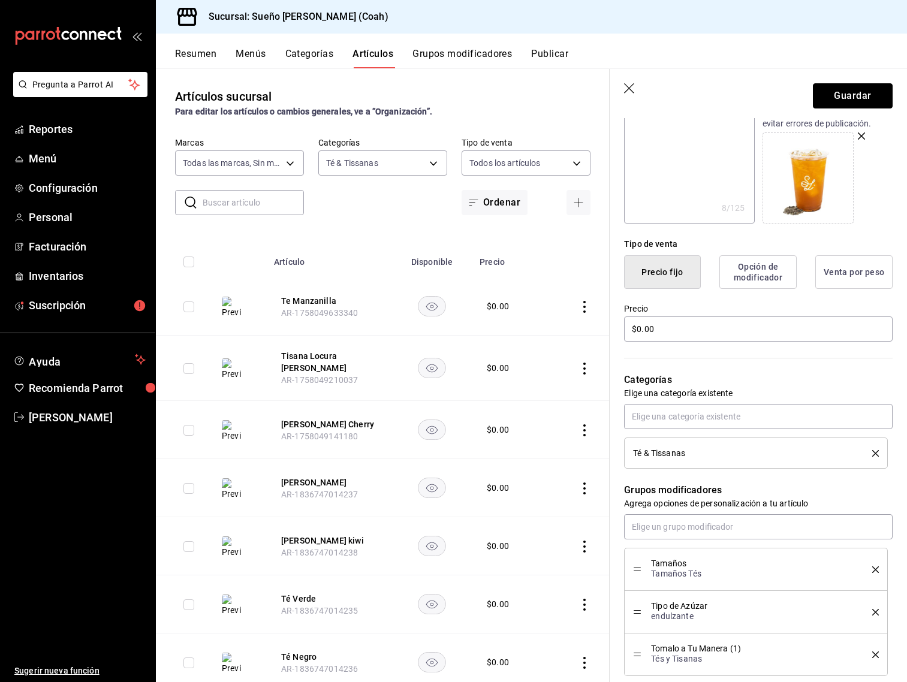
drag, startPoint x: 863, startPoint y: 104, endPoint x: 853, endPoint y: 130, distance: 27.2
click at [863, 104] on button "Guardar" at bounding box center [853, 95] width 80 height 25
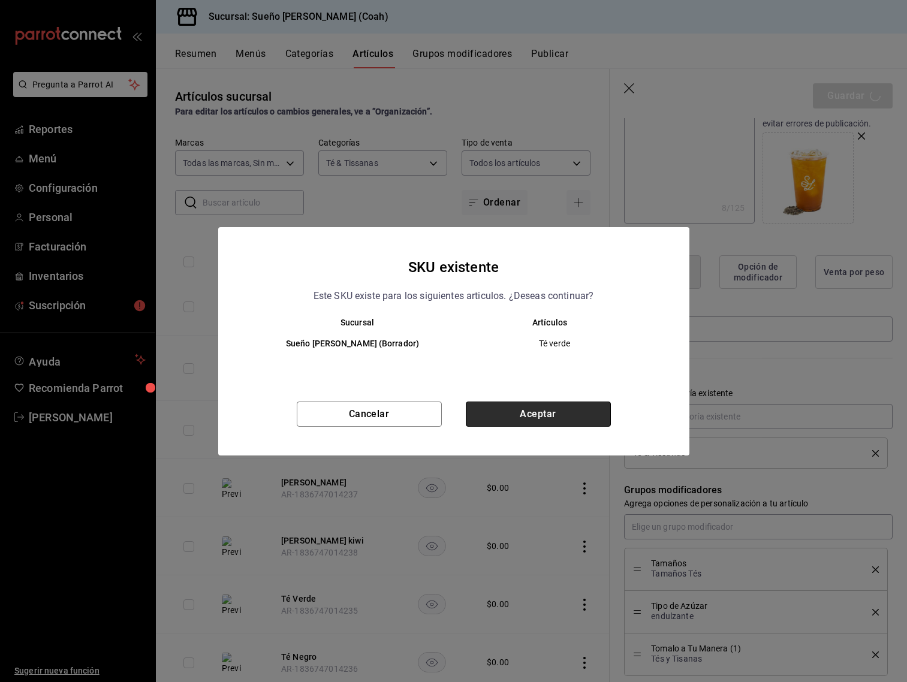
click at [582, 414] on button "Aceptar" at bounding box center [538, 414] width 145 height 25
type textarea "x"
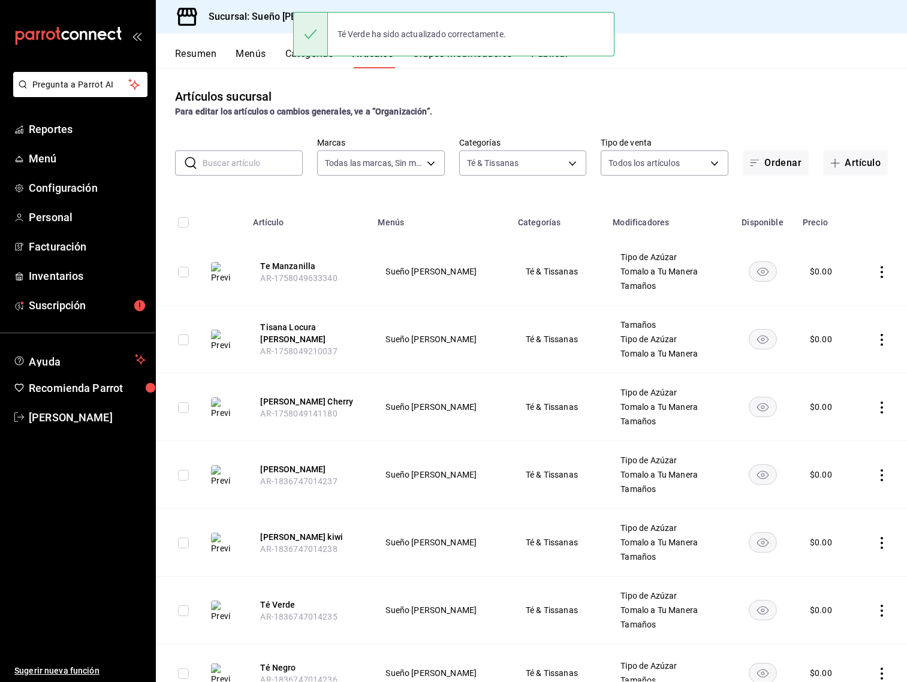
scroll to position [49, 0]
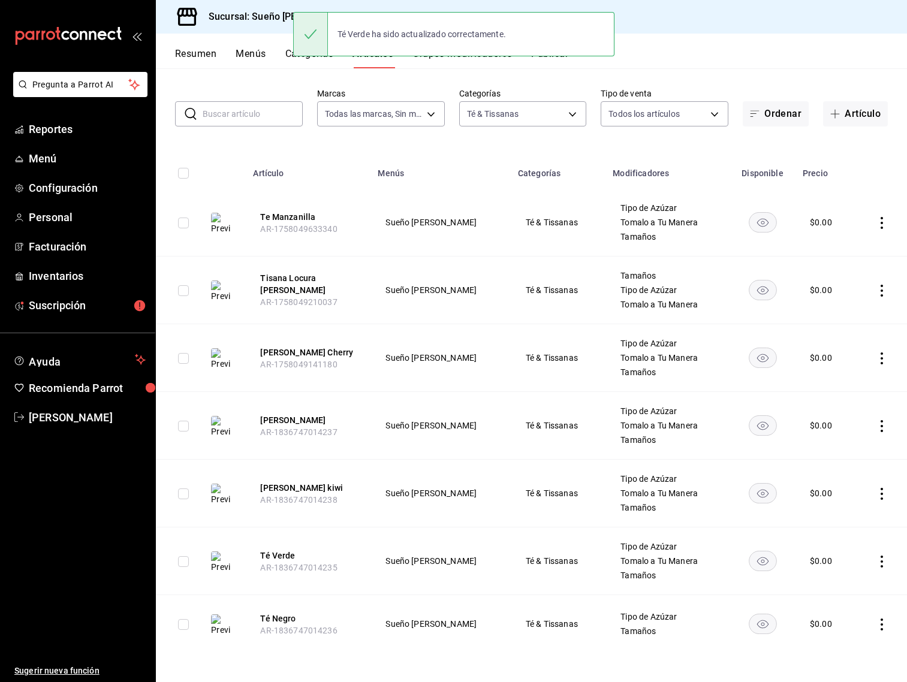
click at [885, 624] on icon "actions" at bounding box center [882, 625] width 12 height 12
click at [859, 604] on span "Editar" at bounding box center [846, 601] width 31 height 13
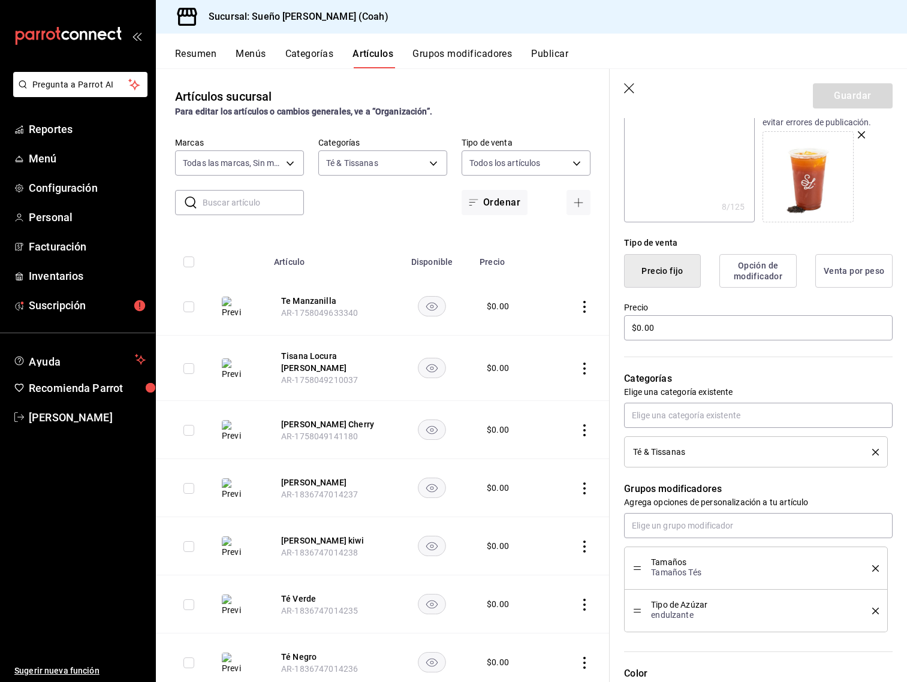
scroll to position [181, 0]
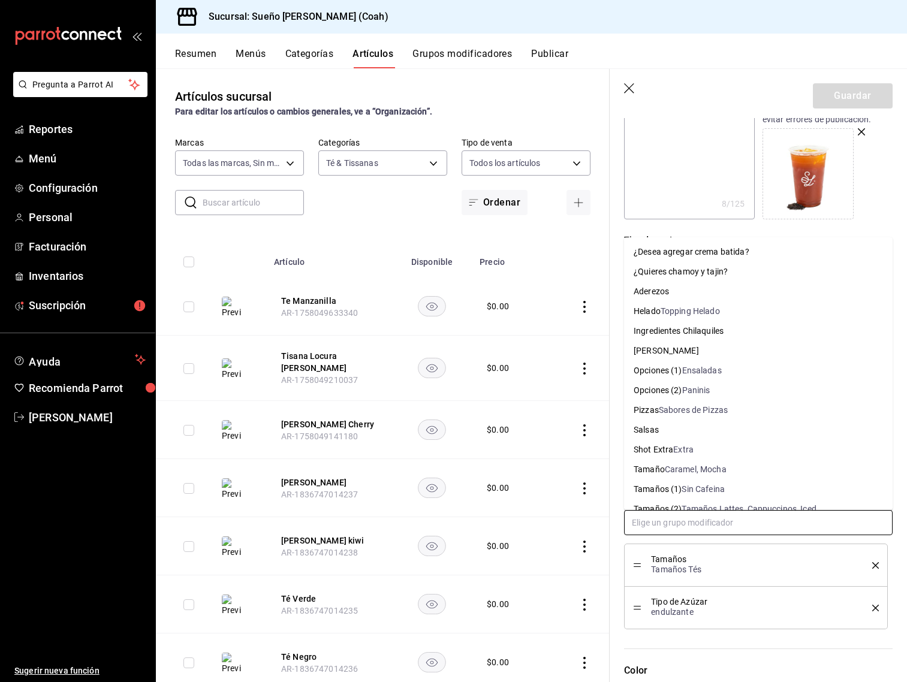
click at [733, 527] on input "text" at bounding box center [758, 522] width 269 height 25
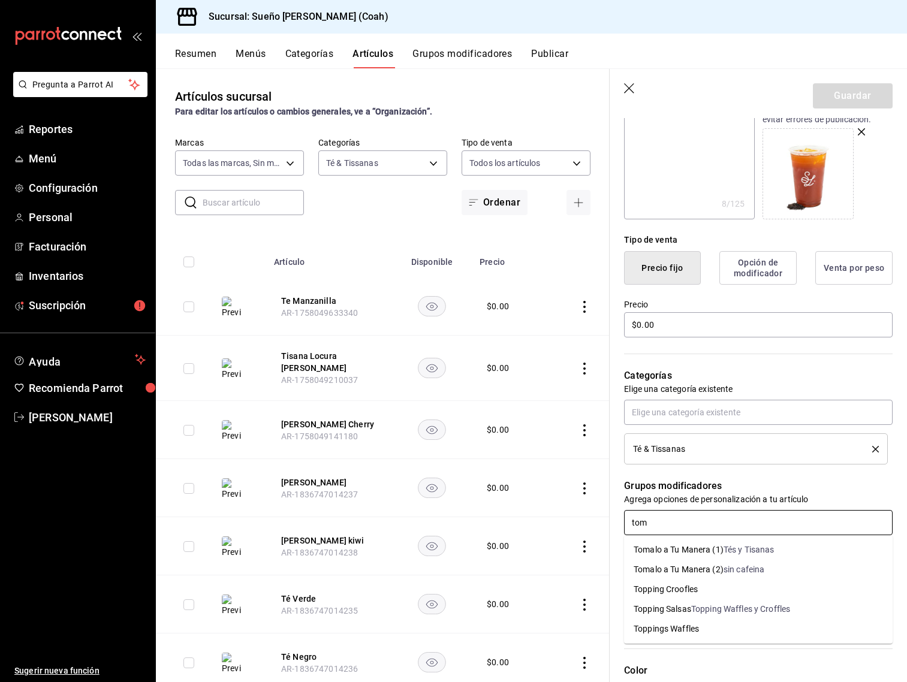
type input "toma"
type textarea "x"
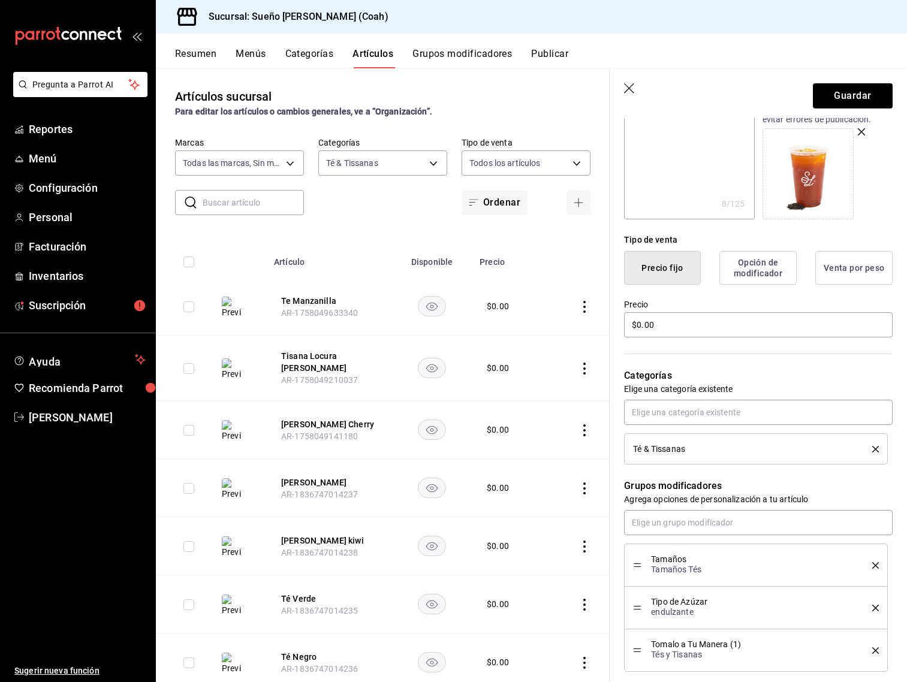
drag, startPoint x: 902, startPoint y: 86, endPoint x: 893, endPoint y: 91, distance: 10.2
click at [902, 86] on header "Guardar" at bounding box center [758, 93] width 297 height 49
click at [891, 92] on button "Guardar" at bounding box center [853, 95] width 80 height 25
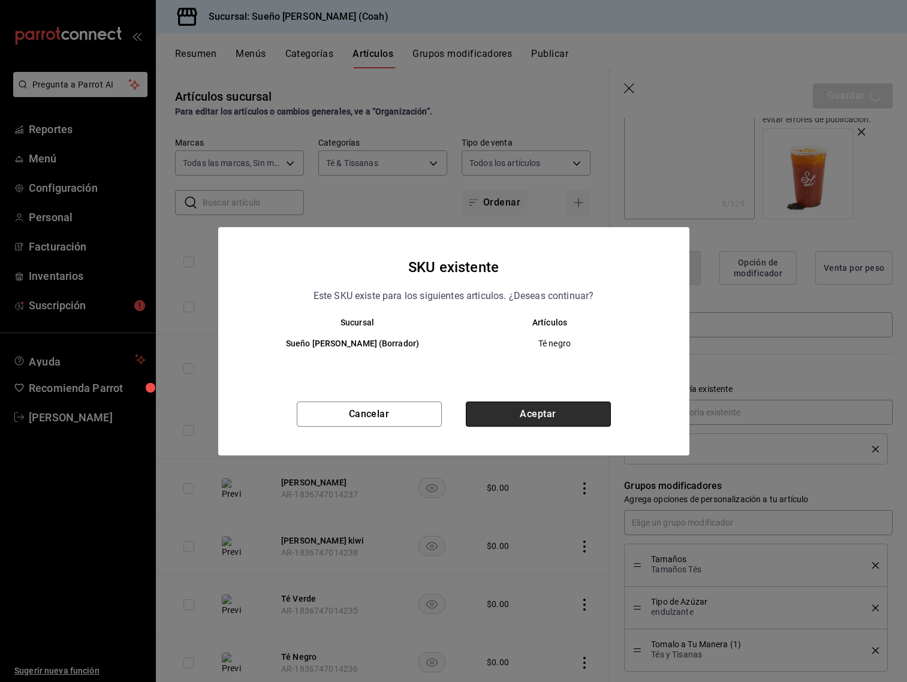
click at [512, 422] on button "Aceptar" at bounding box center [538, 414] width 145 height 25
type textarea "x"
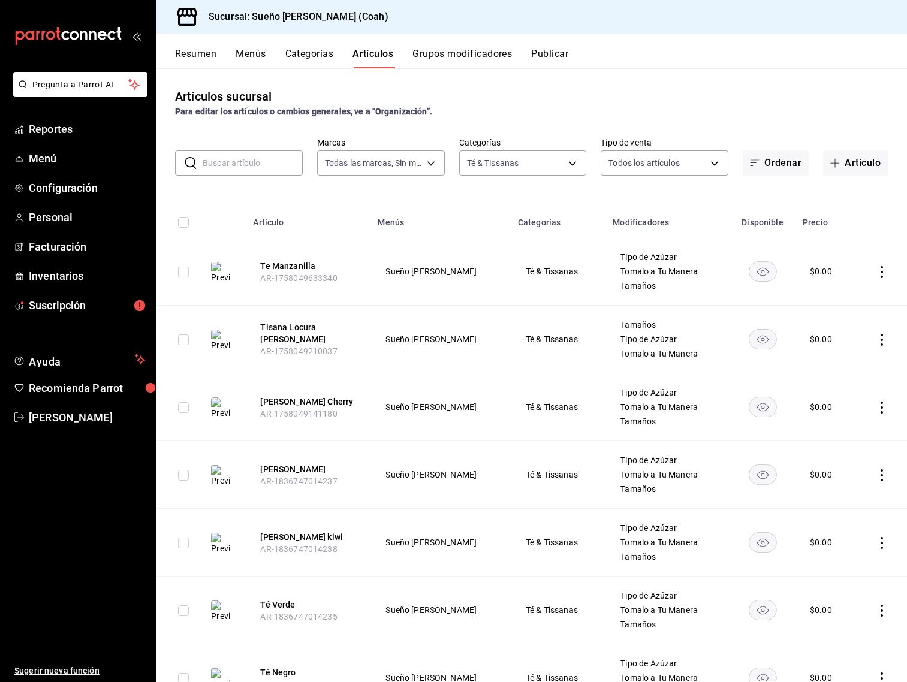
scroll to position [59, 0]
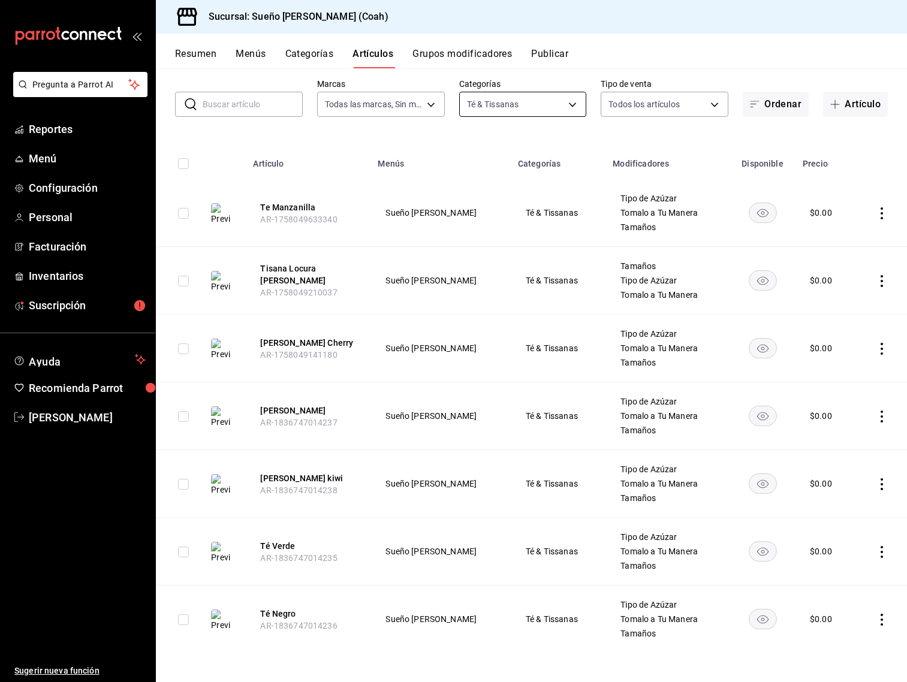
click at [544, 106] on body "Pregunta a Parrot AI Reportes Menú Configuración Personal Facturación Inventari…" at bounding box center [453, 341] width 907 height 682
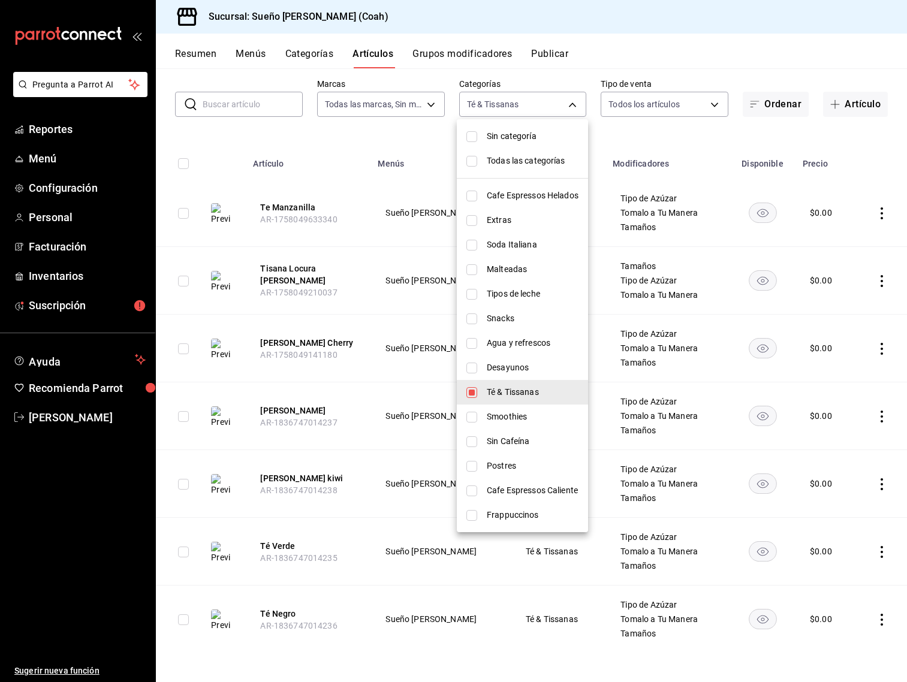
click at [504, 394] on span "Té & Tissanas" at bounding box center [533, 392] width 92 height 13
checkbox input "false"
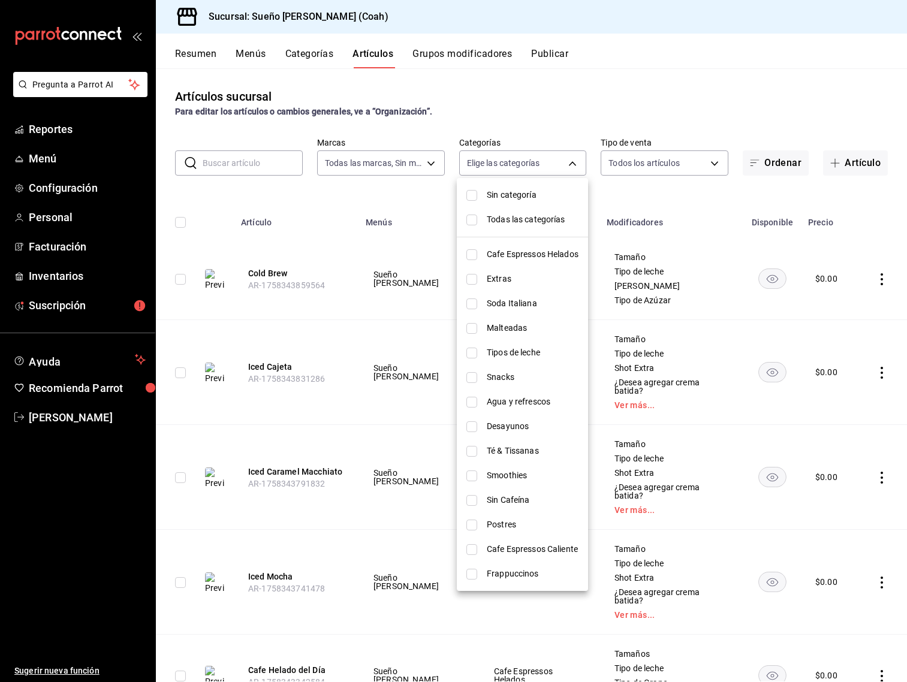
click at [507, 334] on span "Malteadas" at bounding box center [533, 328] width 92 height 13
type input "100cd66e-175a-42d3-bfb1-88f286144d00"
checkbox input "true"
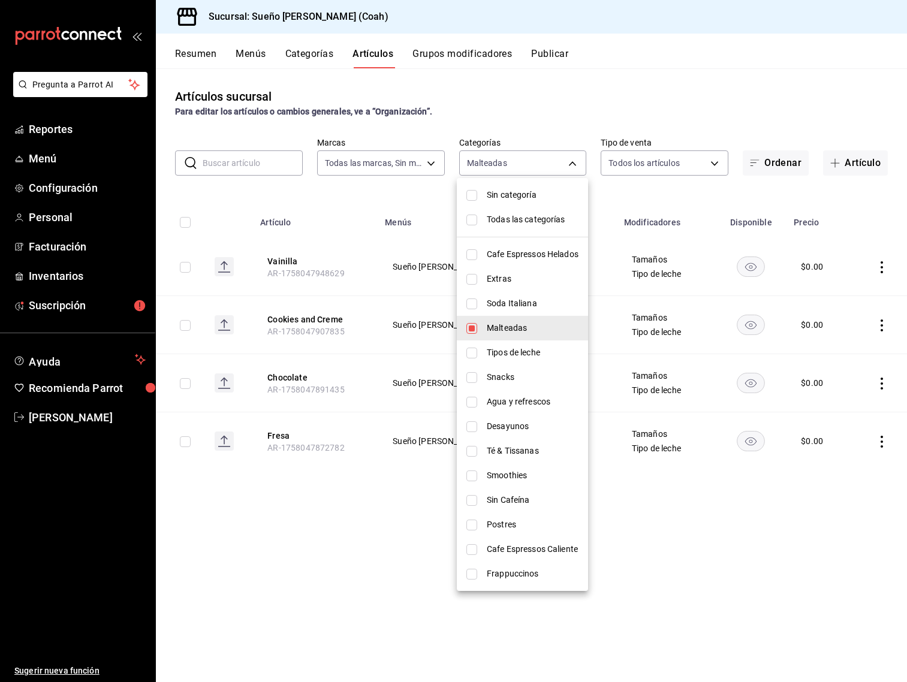
click at [712, 514] on div at bounding box center [453, 341] width 907 height 682
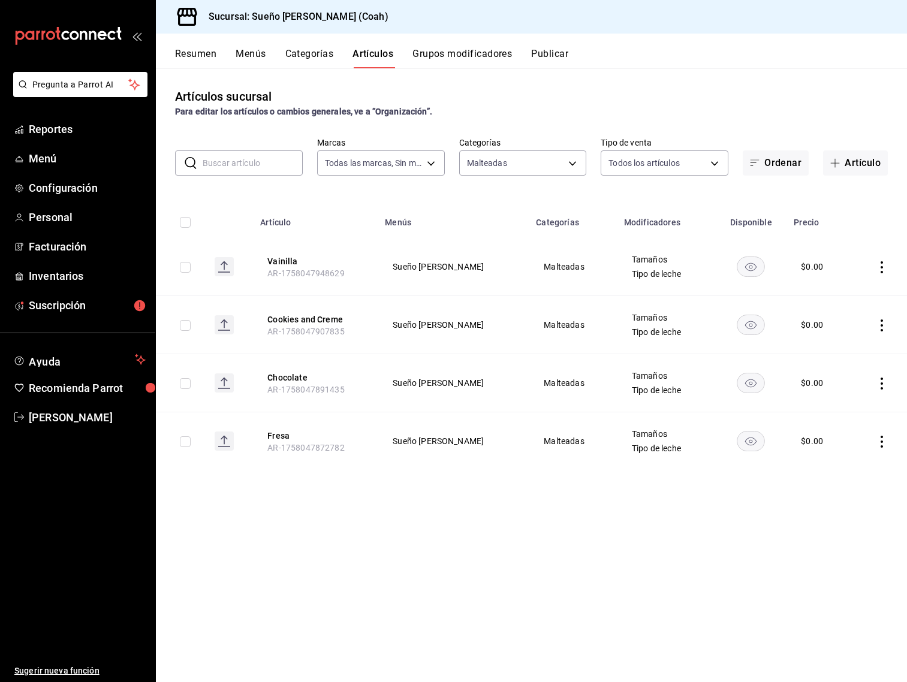
click at [876, 266] on icon "actions" at bounding box center [882, 267] width 12 height 12
click at [866, 284] on li "Editar" at bounding box center [835, 294] width 72 height 25
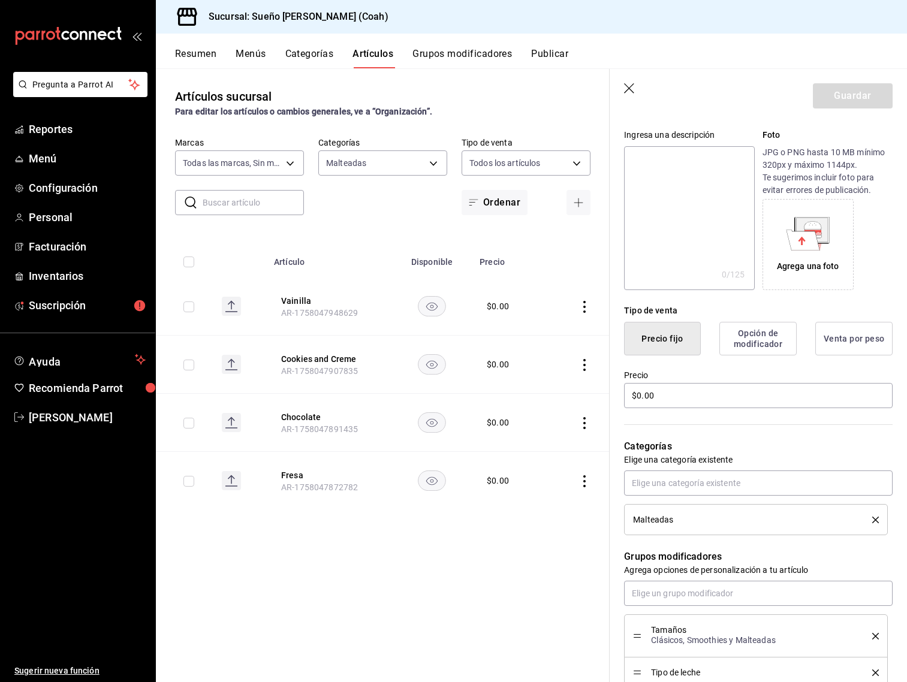
scroll to position [113, 0]
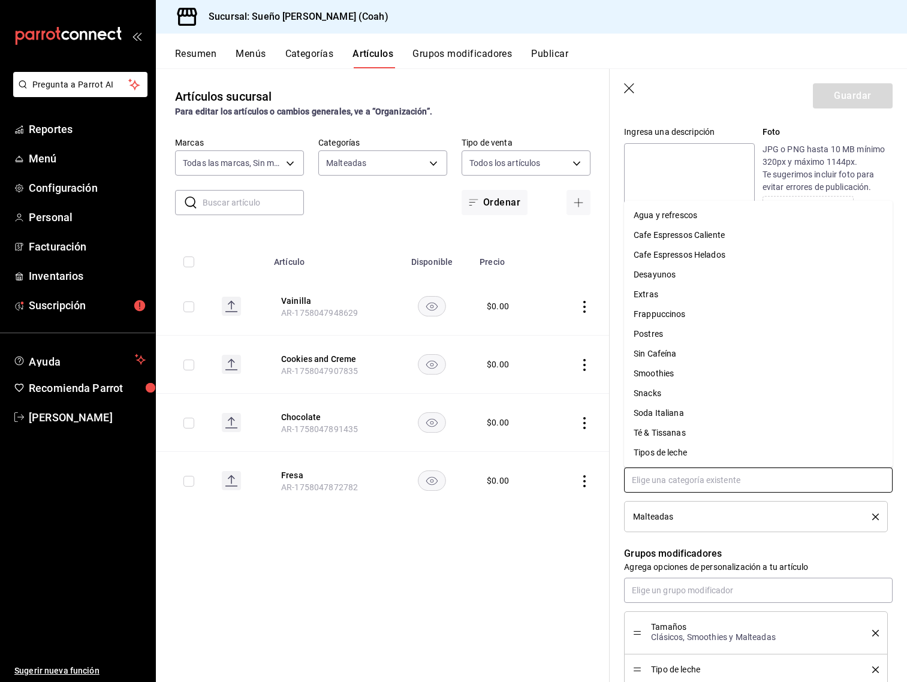
click at [724, 479] on input "text" at bounding box center [758, 480] width 269 height 25
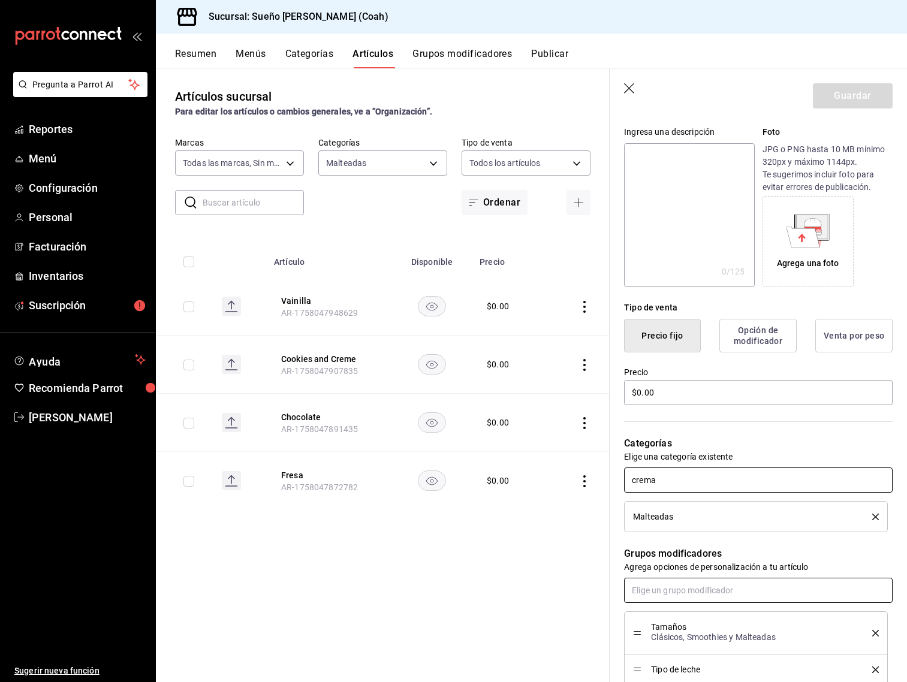
type input "crema"
click at [702, 589] on input "text" at bounding box center [758, 590] width 269 height 25
type input "crema"
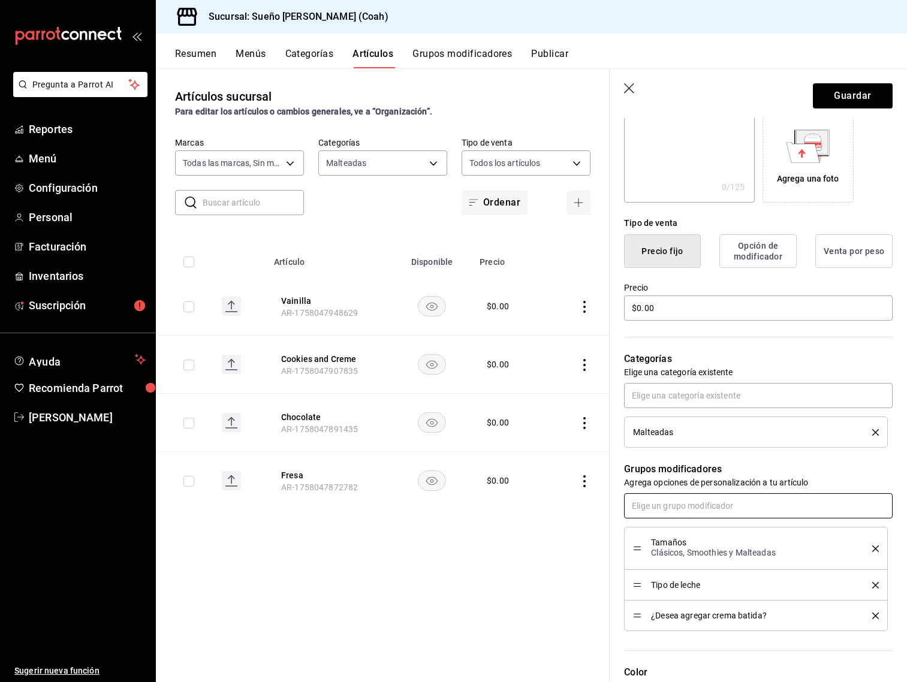
scroll to position [198, 0]
click at [849, 105] on button "Guardar" at bounding box center [853, 95] width 80 height 25
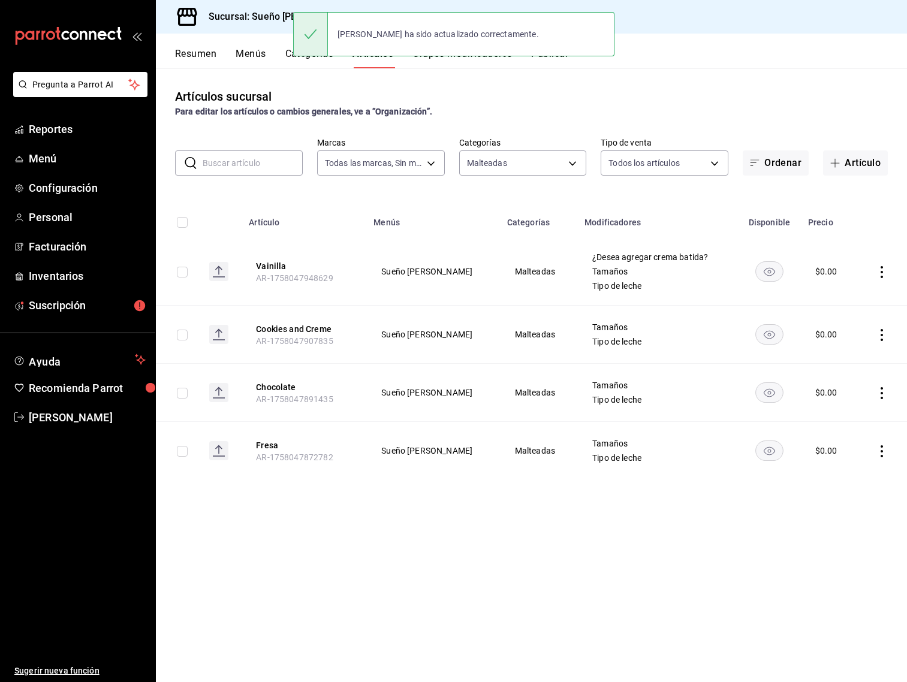
click at [881, 332] on icon "actions" at bounding box center [882, 335] width 12 height 12
drag, startPoint x: 853, startPoint y: 367, endPoint x: 849, endPoint y: 375, distance: 8.6
click at [853, 367] on span "Editar" at bounding box center [846, 362] width 31 height 13
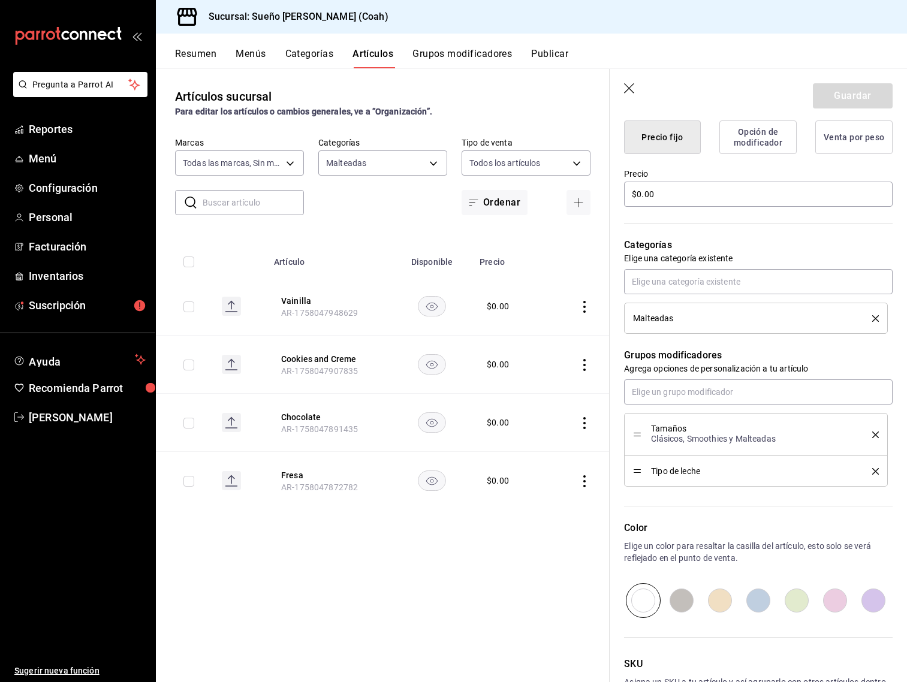
scroll to position [365, 0]
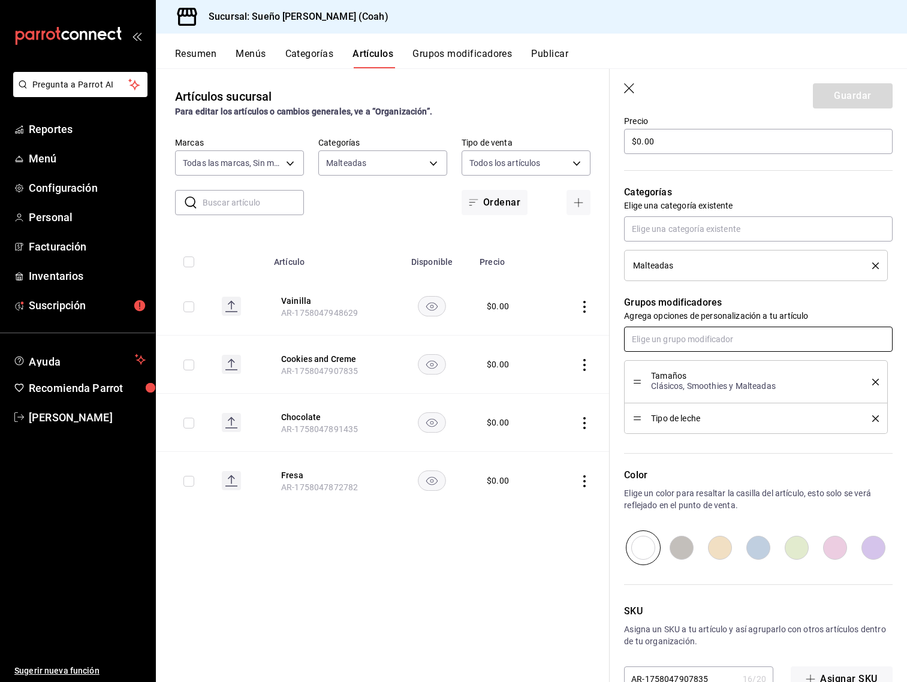
click at [748, 348] on input "text" at bounding box center [758, 339] width 269 height 25
type input "crema"
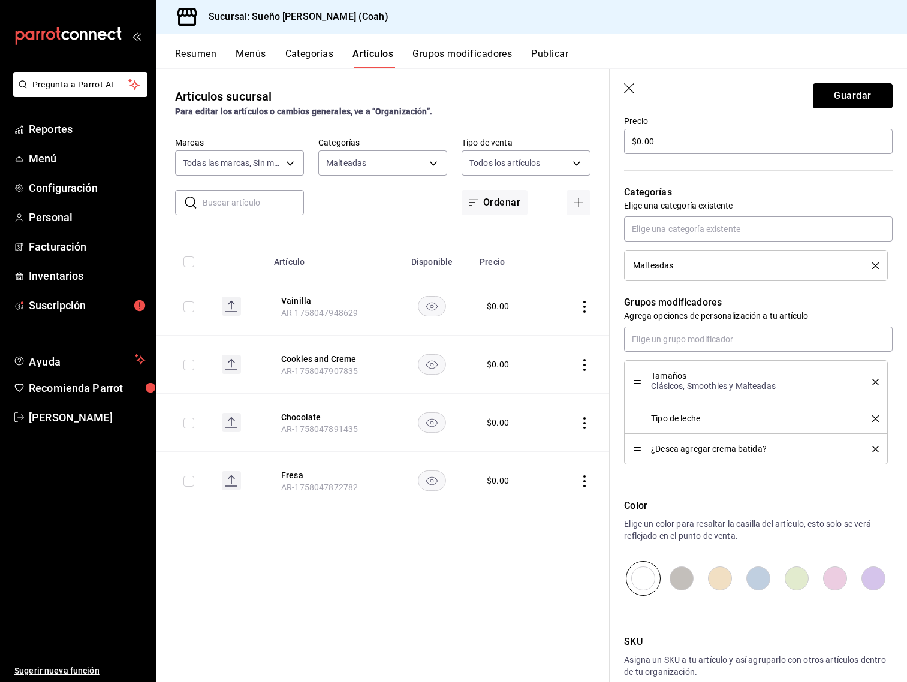
click at [823, 98] on button "Guardar" at bounding box center [853, 95] width 80 height 25
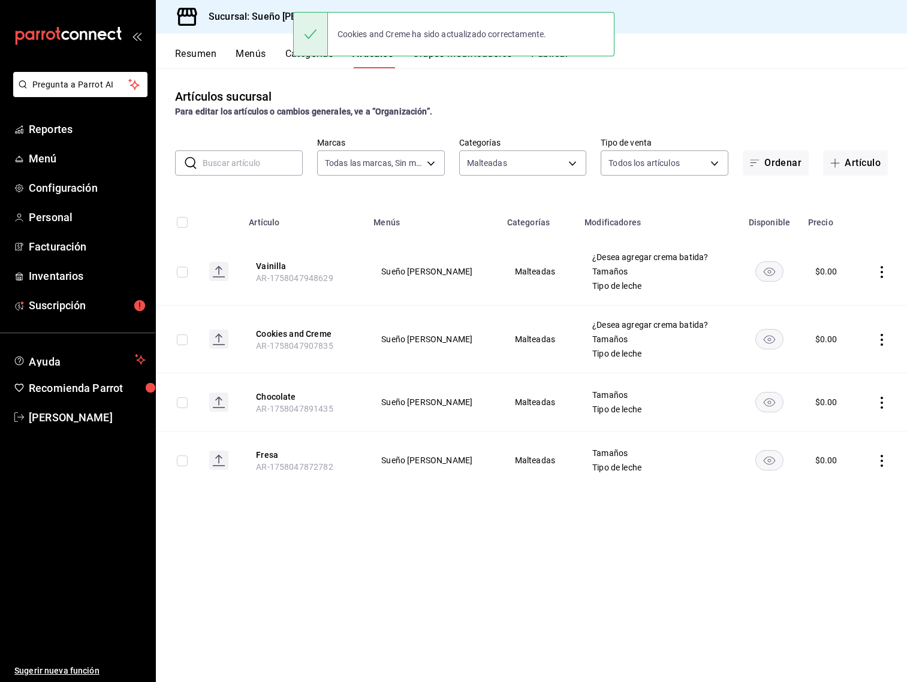
click at [880, 401] on icon "actions" at bounding box center [882, 403] width 12 height 12
click at [856, 427] on span "Editar" at bounding box center [846, 430] width 31 height 13
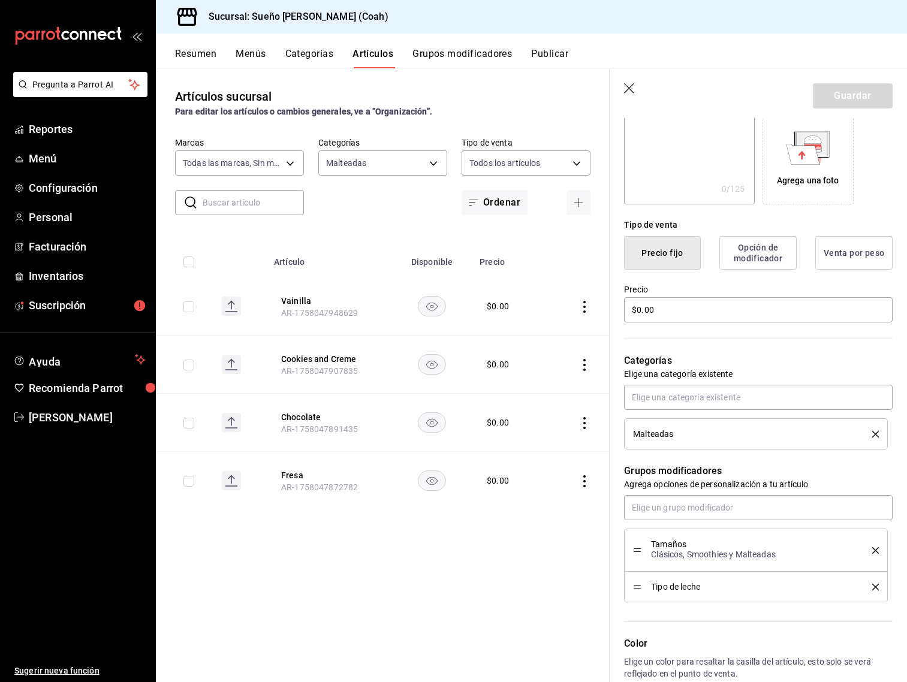
scroll to position [197, 0]
click at [745, 516] on input "text" at bounding box center [758, 507] width 269 height 25
type input "crema"
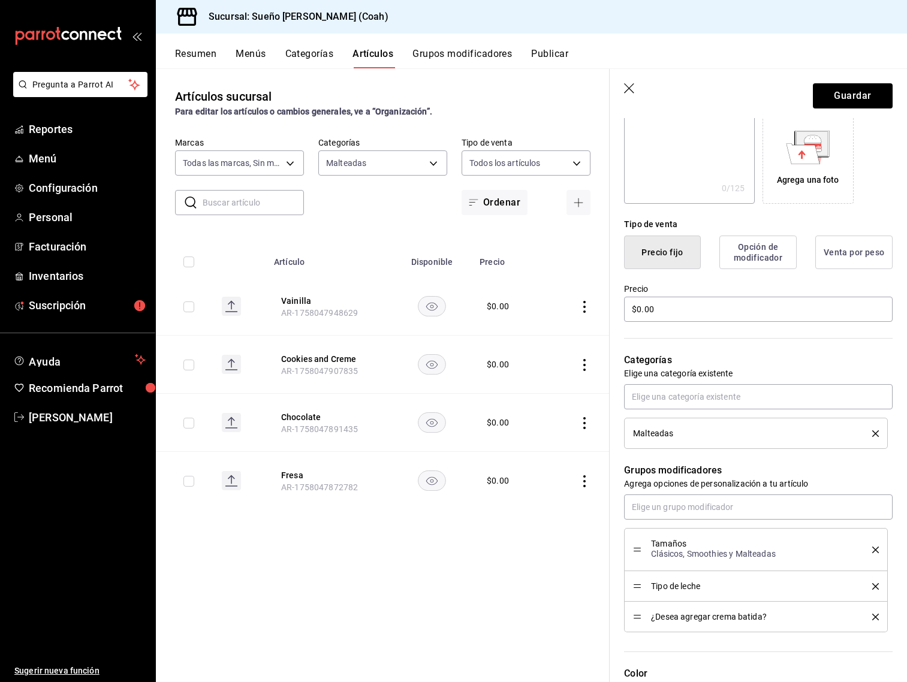
click at [887, 111] on header "Guardar" at bounding box center [758, 93] width 297 height 49
click at [880, 106] on button "Guardar" at bounding box center [853, 95] width 80 height 25
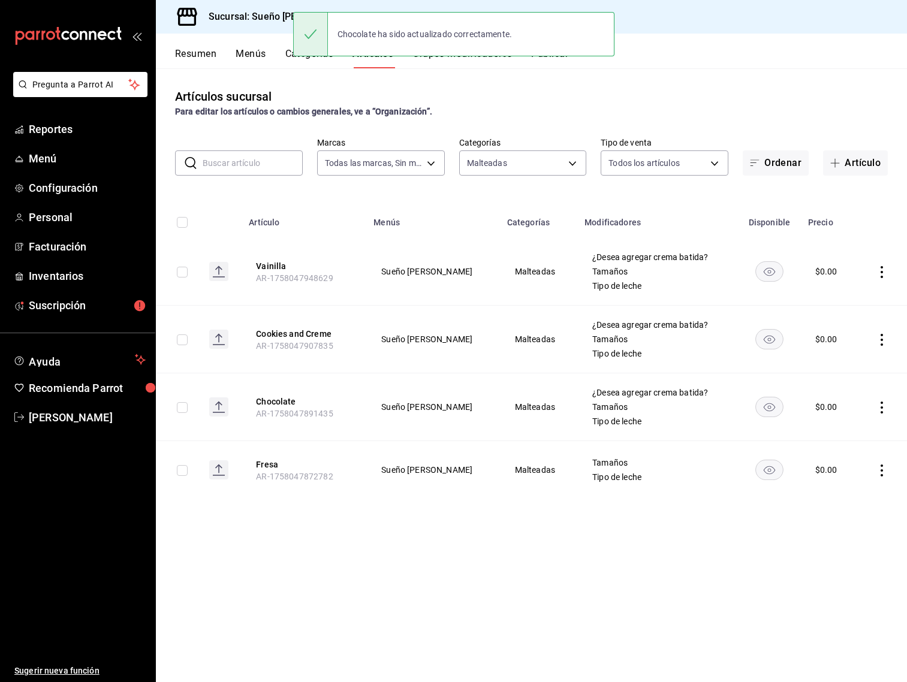
click at [879, 470] on icon "actions" at bounding box center [882, 471] width 12 height 12
click at [856, 498] on span "Editar" at bounding box center [846, 498] width 31 height 13
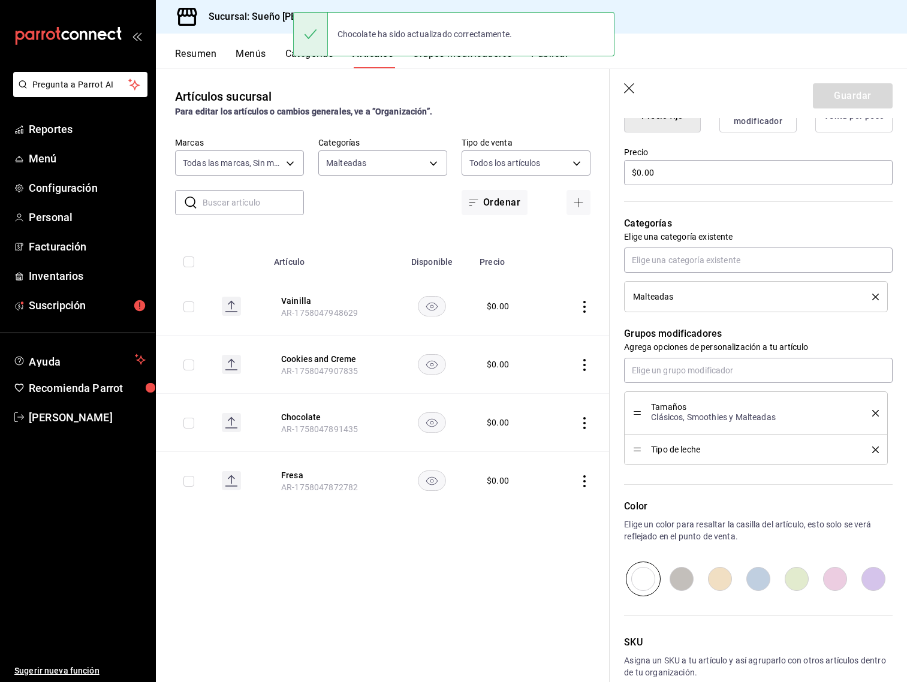
scroll to position [398, 0]
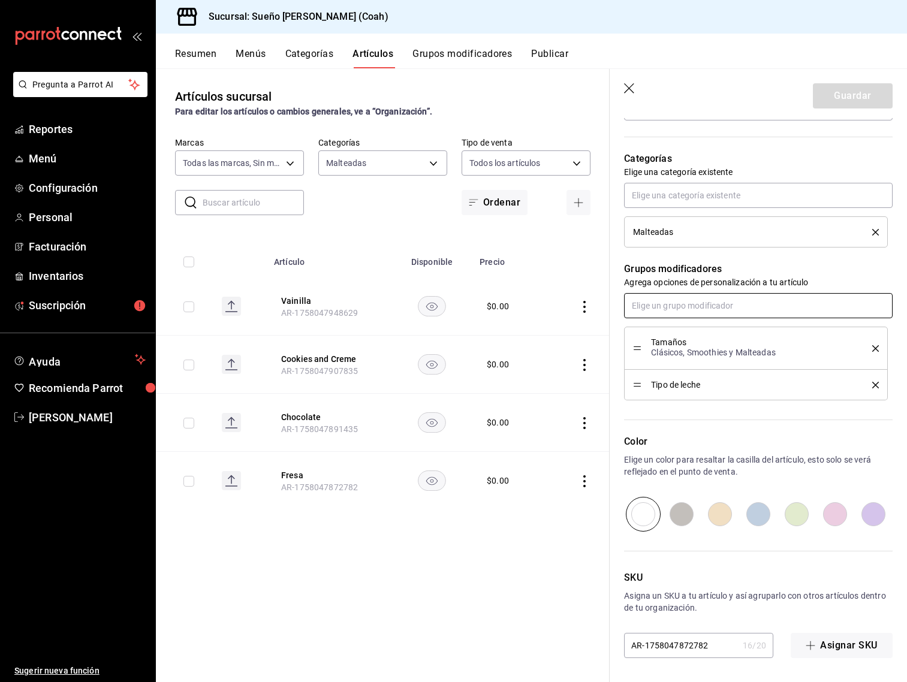
click at [733, 303] on input "text" at bounding box center [758, 305] width 269 height 25
type input "crema"
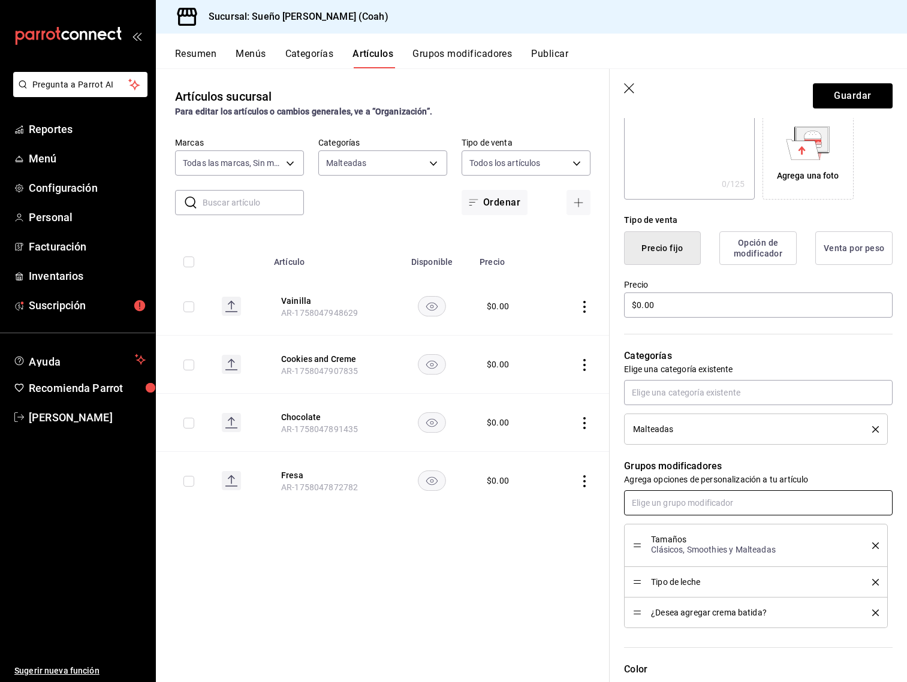
scroll to position [0, 0]
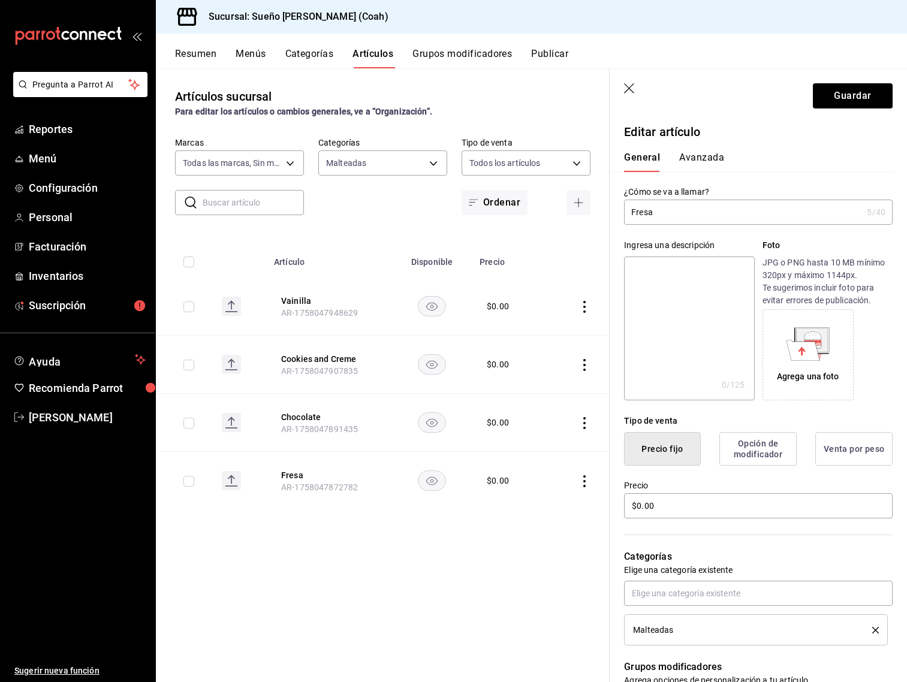
click at [789, 327] on icon at bounding box center [808, 344] width 44 height 34
click at [860, 103] on button "Guardar" at bounding box center [853, 95] width 80 height 25
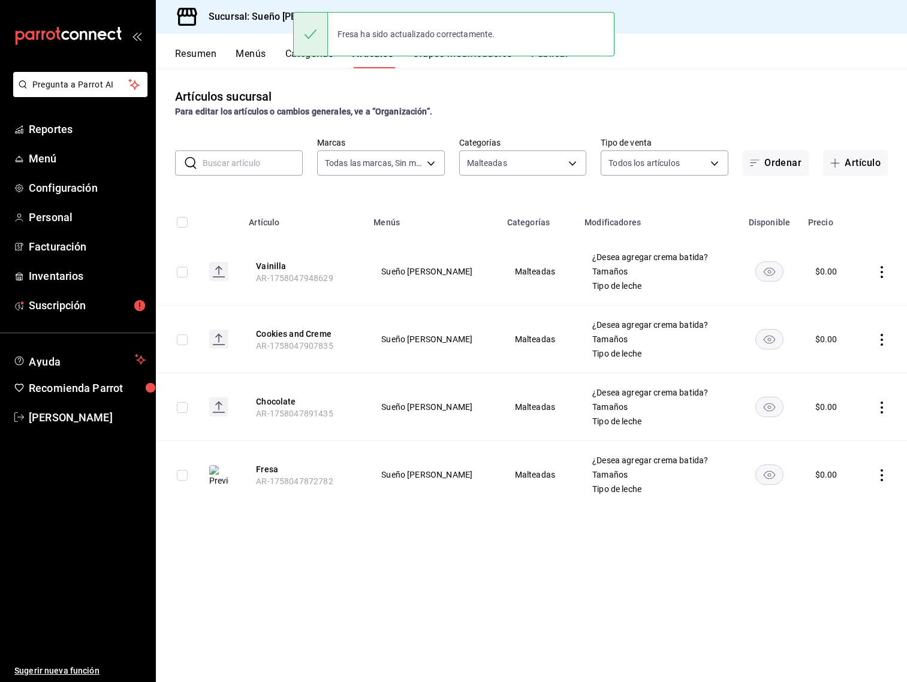
click at [886, 269] on icon "actions" at bounding box center [882, 272] width 12 height 12
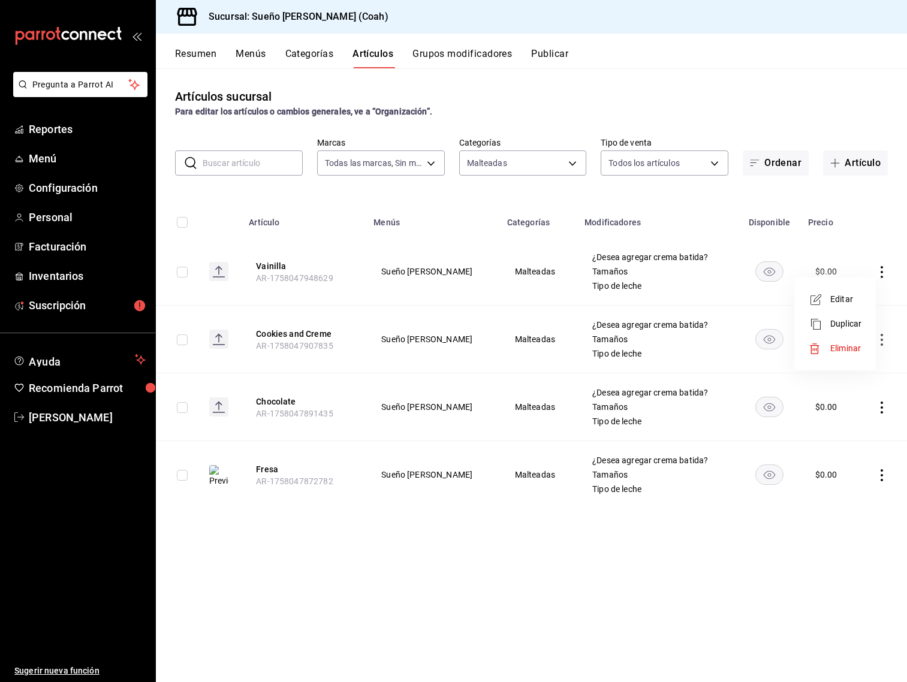
click at [839, 300] on span "Editar" at bounding box center [846, 299] width 31 height 13
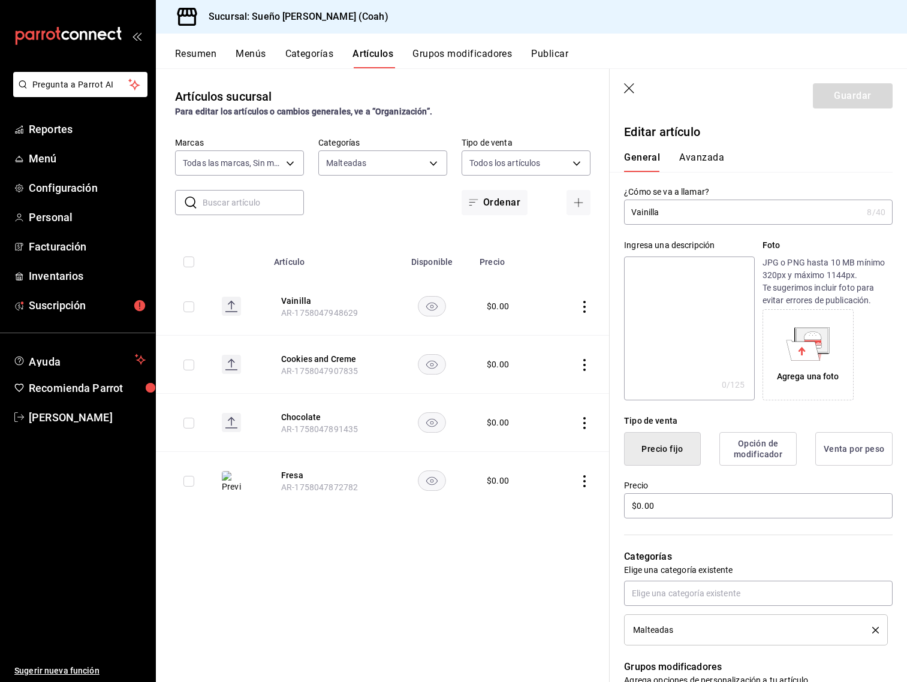
click at [797, 357] on icon at bounding box center [804, 350] width 34 height 20
click at [837, 101] on button "Guardar" at bounding box center [853, 95] width 80 height 25
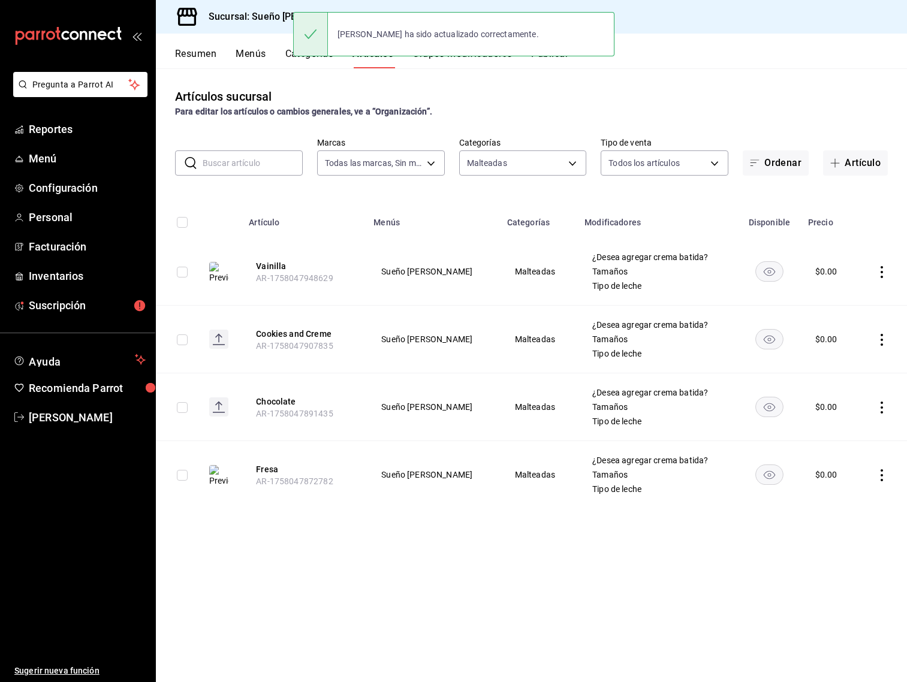
click at [879, 342] on icon "actions" at bounding box center [882, 340] width 12 height 12
click at [862, 361] on li "Editar" at bounding box center [835, 367] width 72 height 25
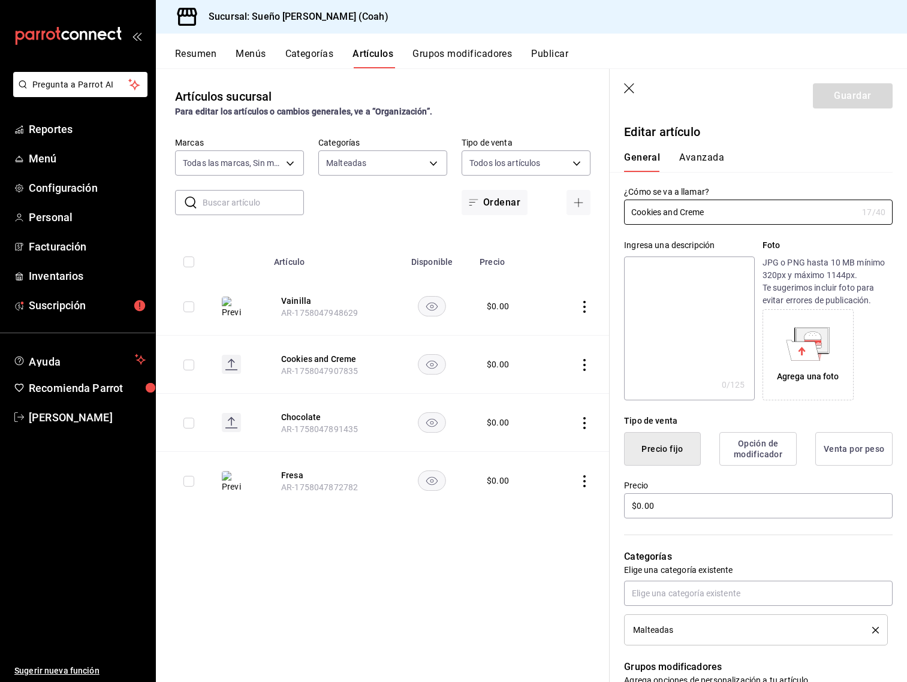
click at [807, 333] on icon at bounding box center [812, 336] width 17 height 8
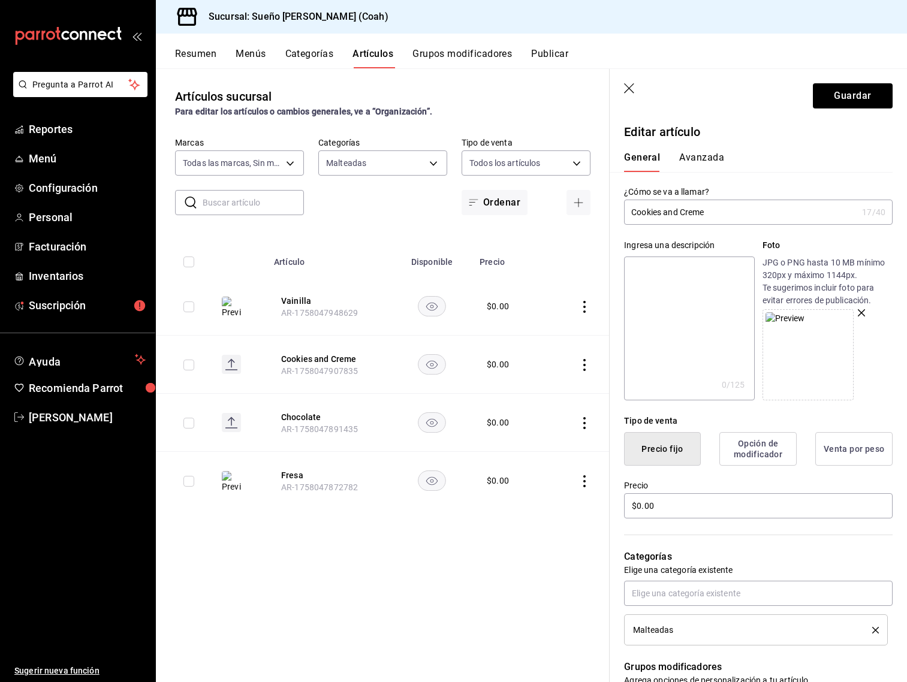
click at [711, 213] on input "Cookies and Creme" at bounding box center [740, 212] width 233 height 24
type input "Cookies and Cream"
drag, startPoint x: 821, startPoint y: 109, endPoint x: 830, endPoint y: 106, distance: 9.7
click at [821, 109] on header "Guardar" at bounding box center [758, 93] width 297 height 49
click at [832, 104] on button "Guardar" at bounding box center [853, 95] width 80 height 25
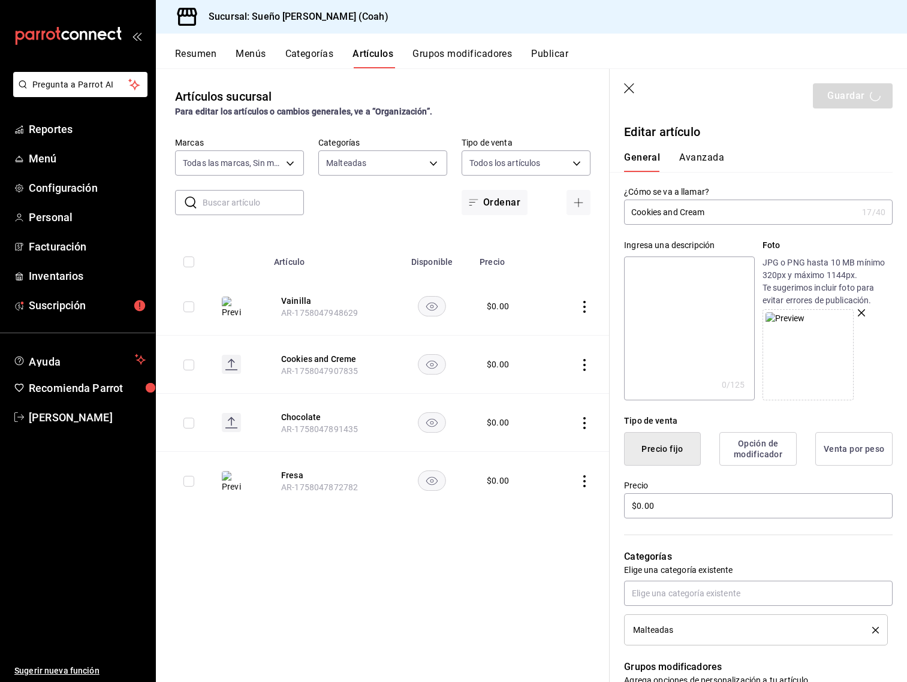
scroll to position [14, 0]
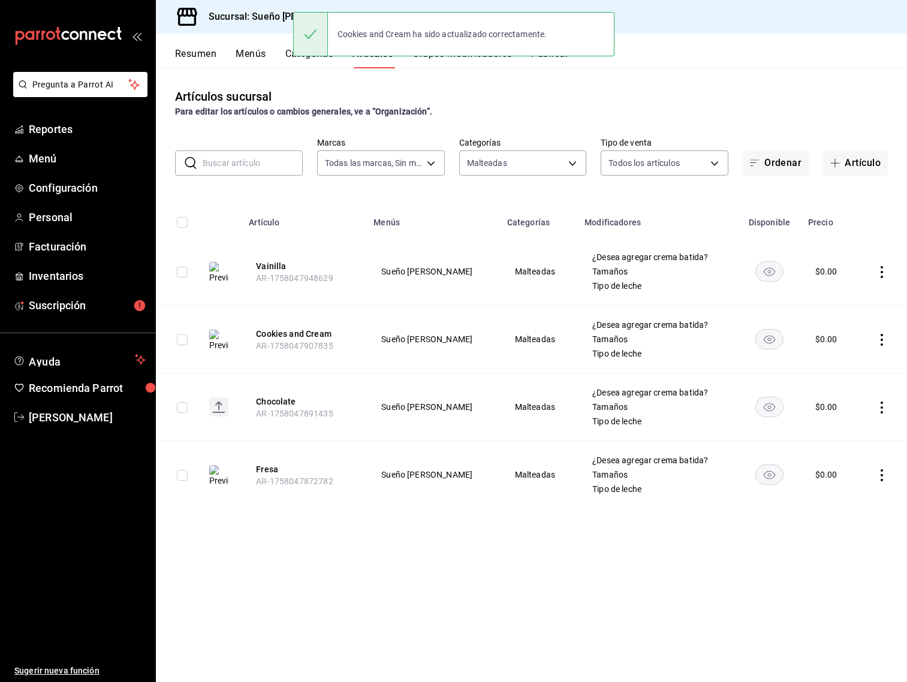
click at [877, 405] on icon "actions" at bounding box center [882, 408] width 12 height 12
click at [845, 435] on span "Editar" at bounding box center [846, 435] width 31 height 13
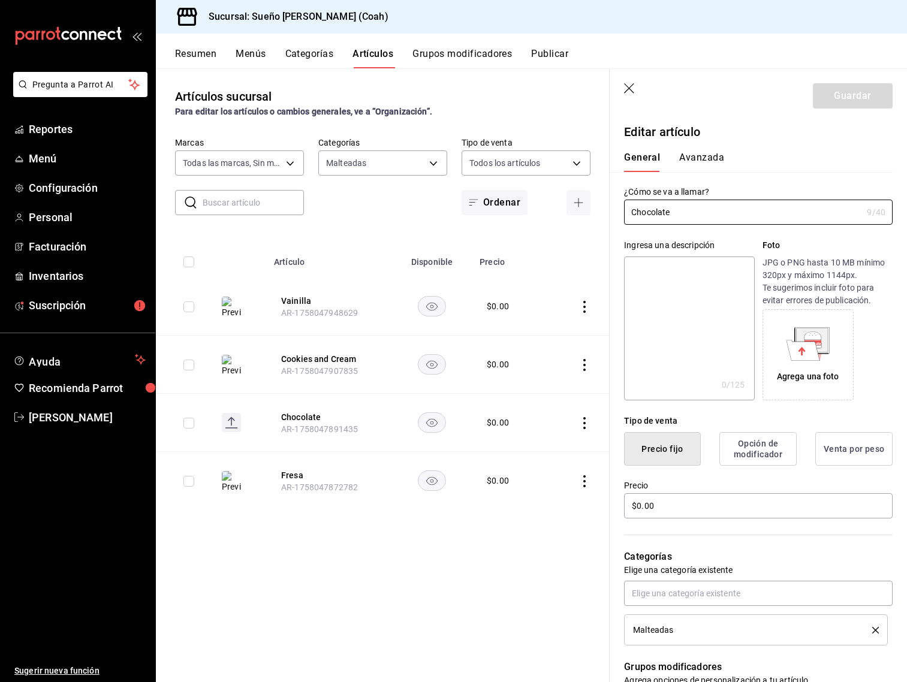
click at [812, 371] on div "Agrega una foto" at bounding box center [808, 377] width 62 height 13
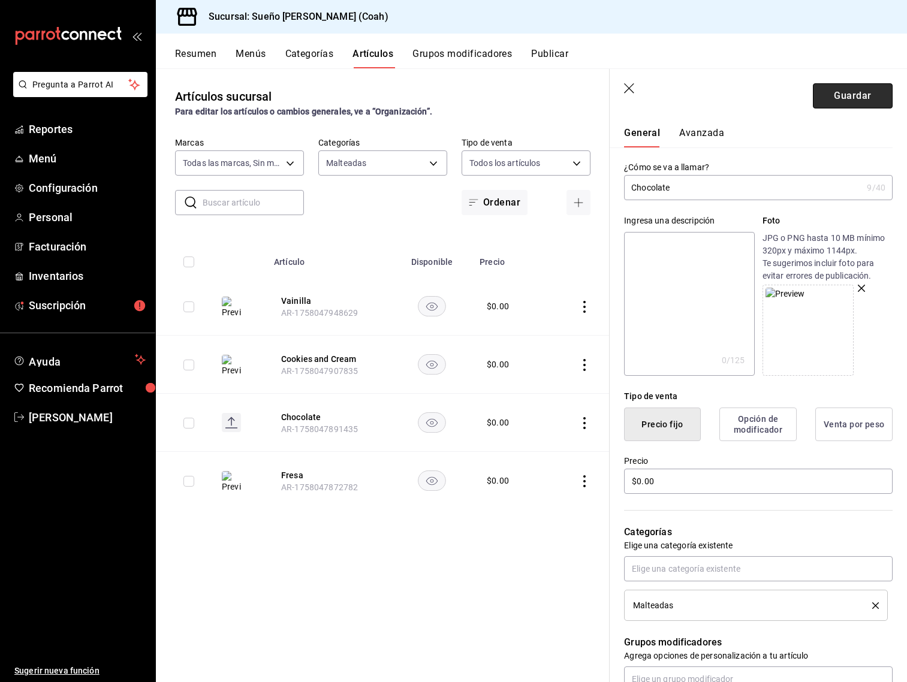
scroll to position [28, 0]
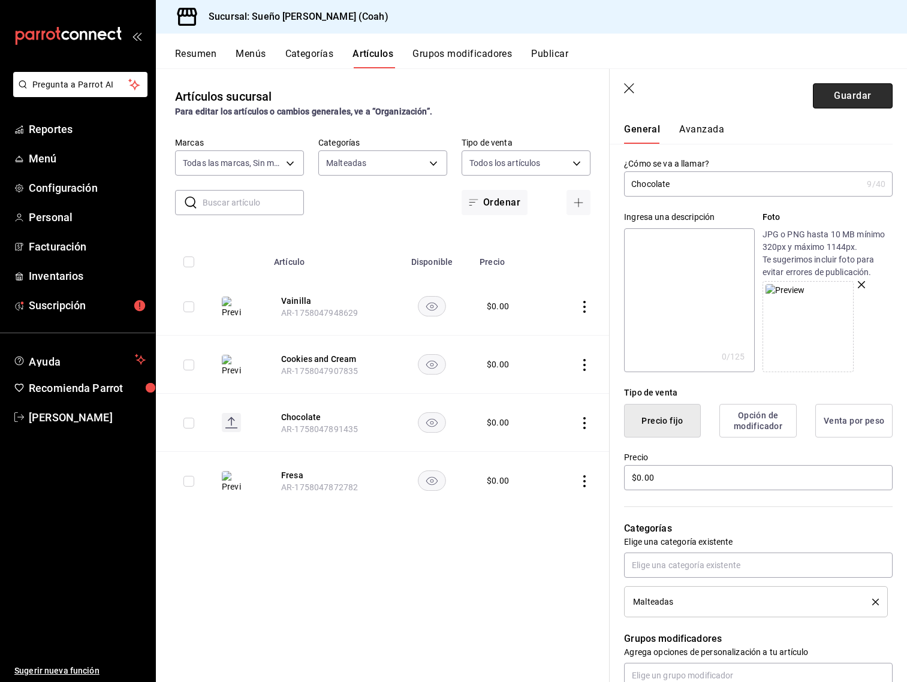
click at [862, 89] on button "Guardar" at bounding box center [853, 95] width 80 height 25
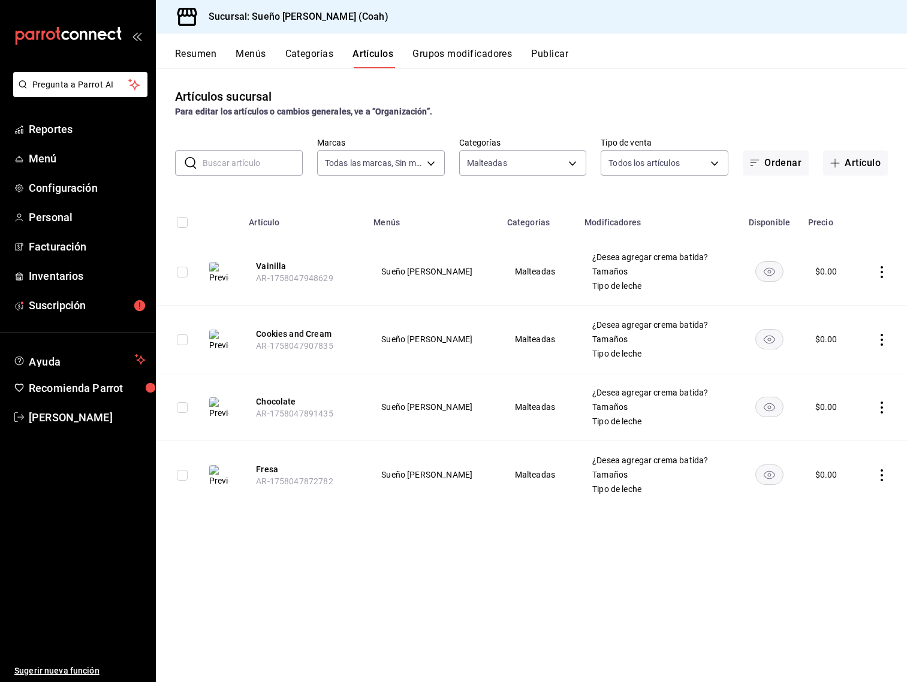
drag, startPoint x: 480, startPoint y: 141, endPoint x: 484, endPoint y: 146, distance: 6.8
click at [480, 142] on label "Categorías" at bounding box center [523, 143] width 128 height 8
click at [489, 156] on body "Pregunta a Parrot AI Reportes Menú Configuración Personal Facturación Inventari…" at bounding box center [453, 341] width 907 height 682
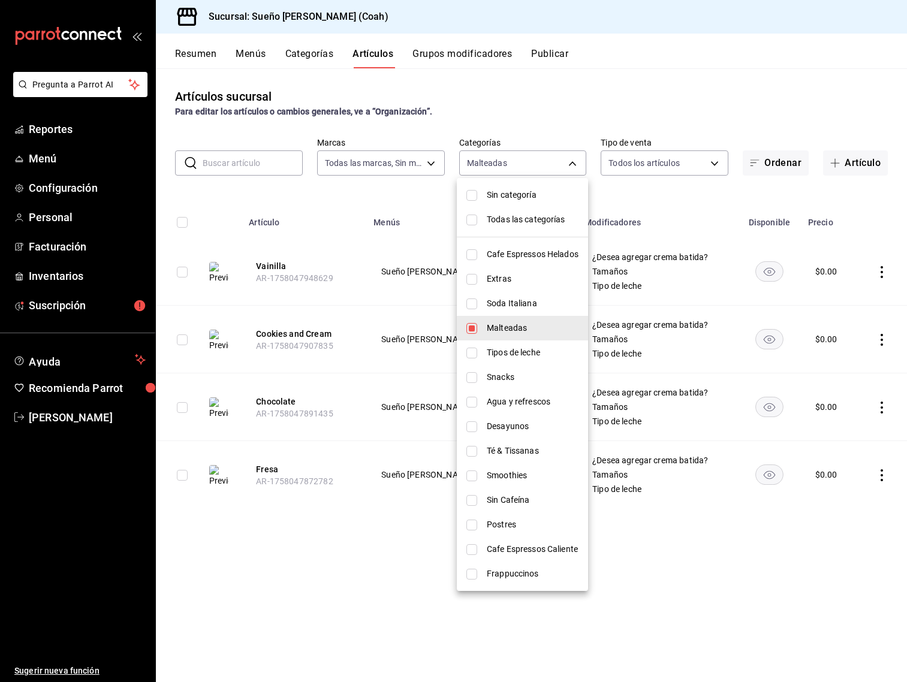
click at [515, 323] on span "Malteadas" at bounding box center [533, 328] width 92 height 13
checkbox input "false"
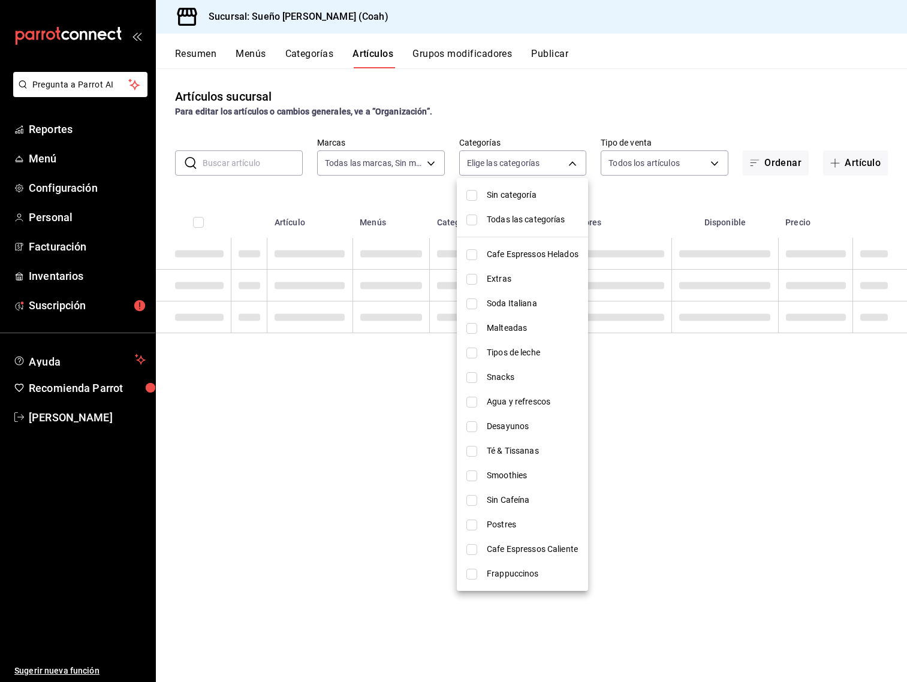
click at [520, 304] on span "Soda Italiana" at bounding box center [533, 303] width 92 height 13
type input "ff19b931-72b9-4f1e-9e14-5b88817328ca"
checkbox input "true"
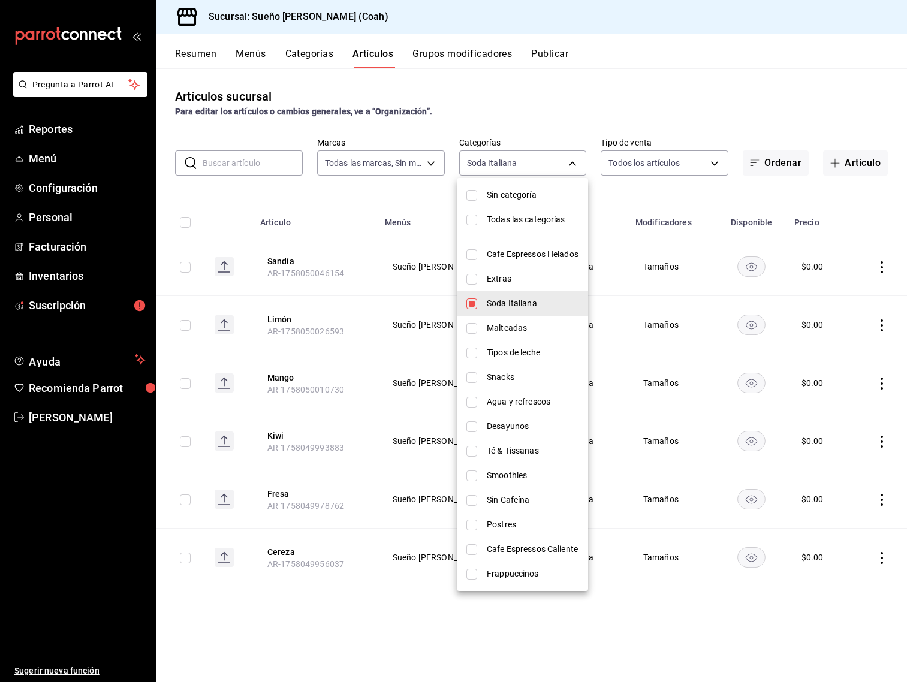
click at [742, 194] on div at bounding box center [453, 341] width 907 height 682
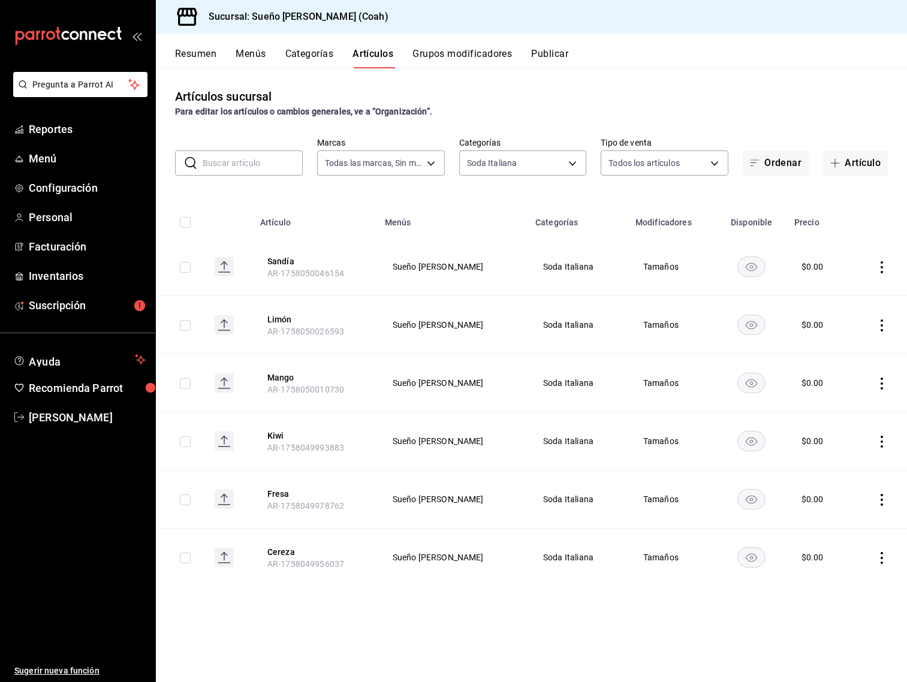
click at [880, 264] on icon "actions" at bounding box center [882, 267] width 12 height 12
click at [856, 288] on span "Editar" at bounding box center [846, 294] width 31 height 13
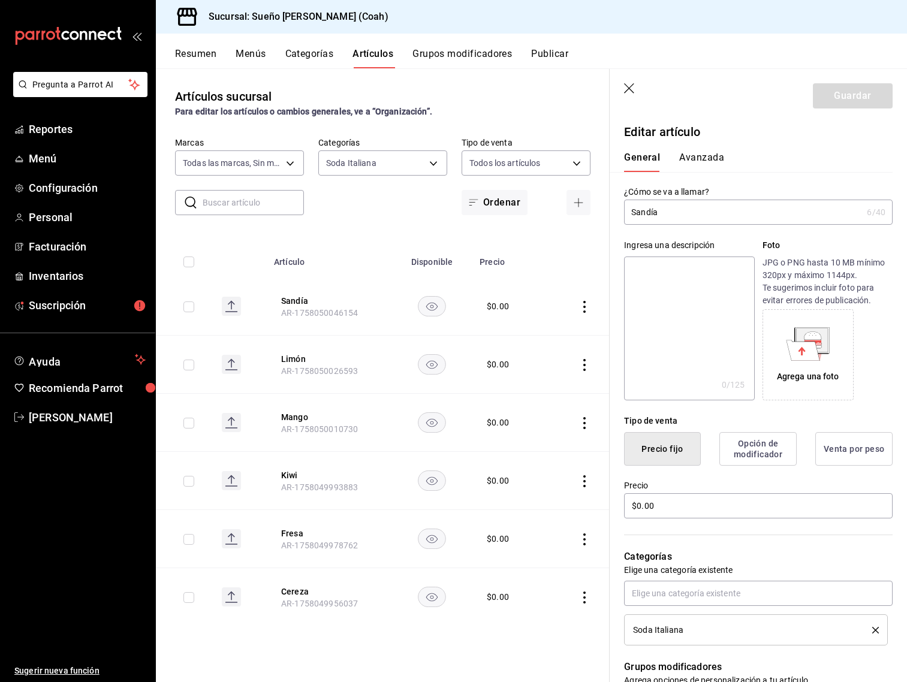
click at [793, 363] on div "Agrega una foto" at bounding box center [808, 354] width 85 height 85
click at [865, 88] on button "Guardar" at bounding box center [853, 95] width 80 height 25
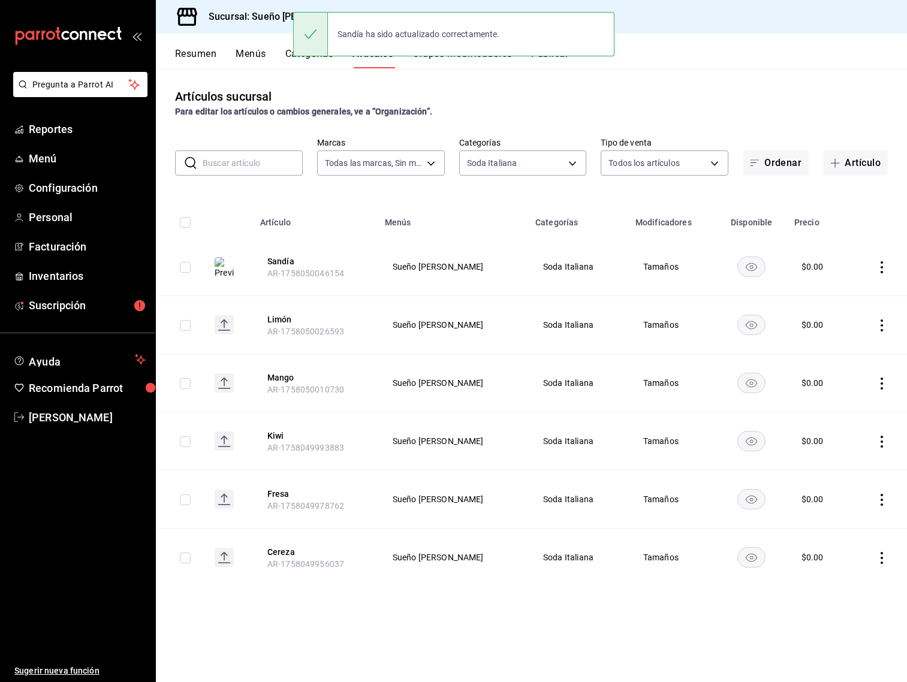
click at [885, 330] on icon "actions" at bounding box center [882, 326] width 12 height 12
click at [853, 354] on span "Editar" at bounding box center [846, 353] width 31 height 13
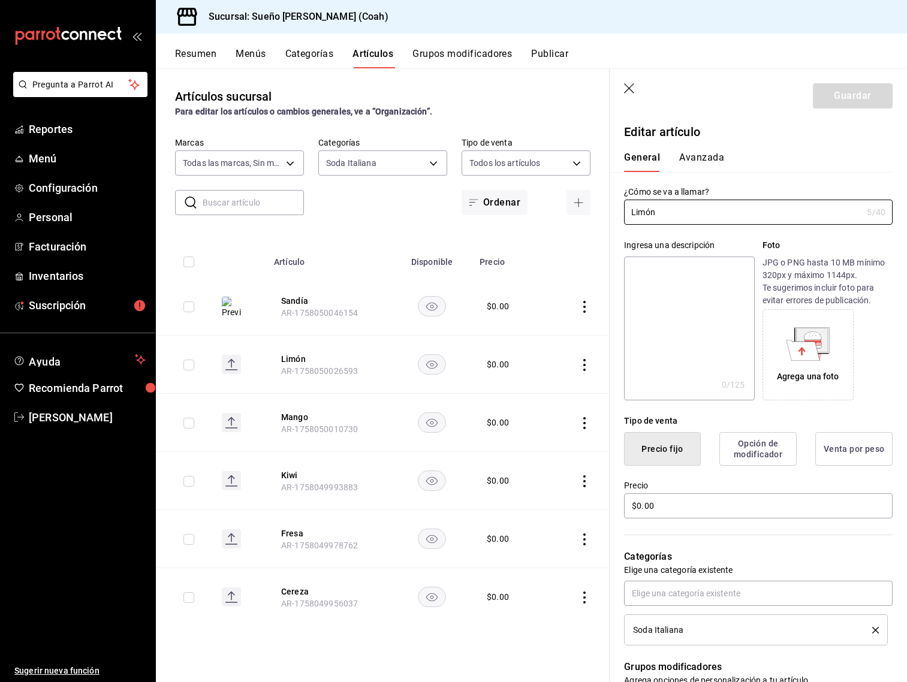
click at [784, 308] on div "JPG o PNG hasta 10 MB mínimo 320px y máximo 1144px. Te sugerimos incluir foto p…" at bounding box center [828, 329] width 130 height 144
click at [793, 350] on icon at bounding box center [804, 350] width 34 height 20
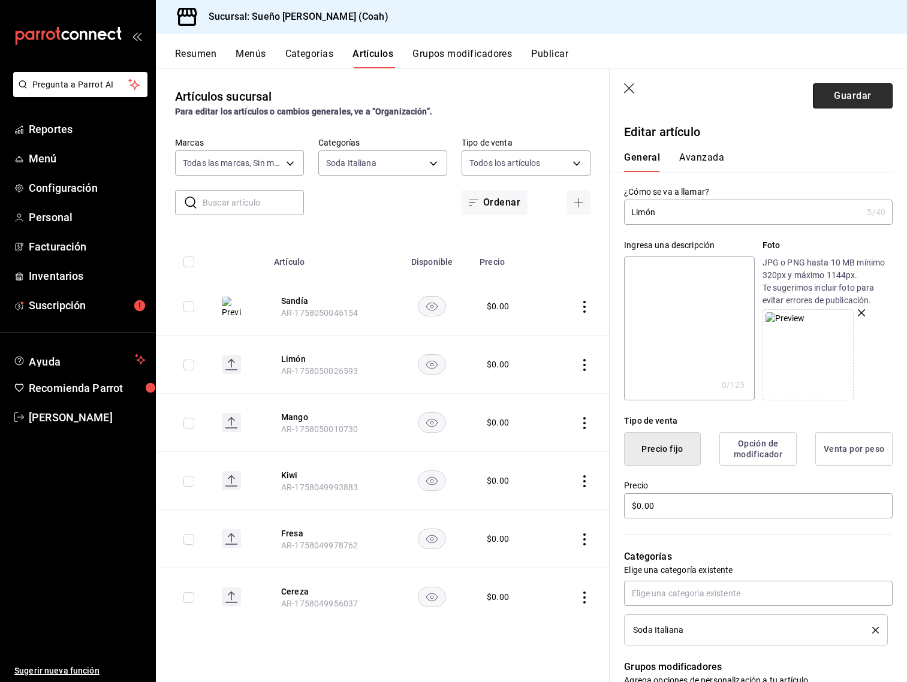
click at [843, 86] on button "Guardar" at bounding box center [853, 95] width 80 height 25
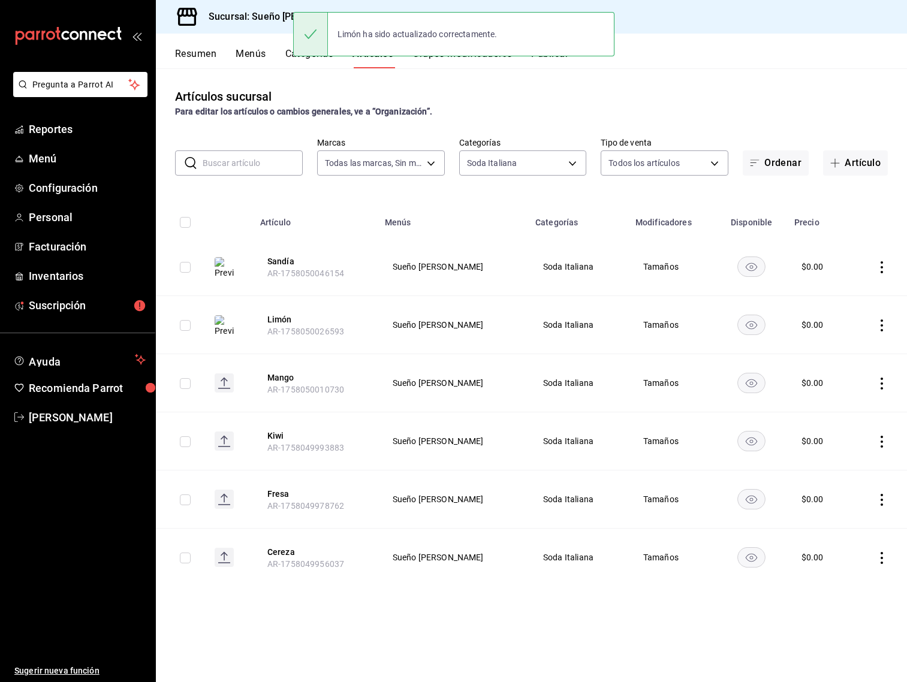
click at [883, 388] on icon "actions" at bounding box center [882, 384] width 12 height 12
click at [862, 410] on span "Editar" at bounding box center [846, 411] width 31 height 13
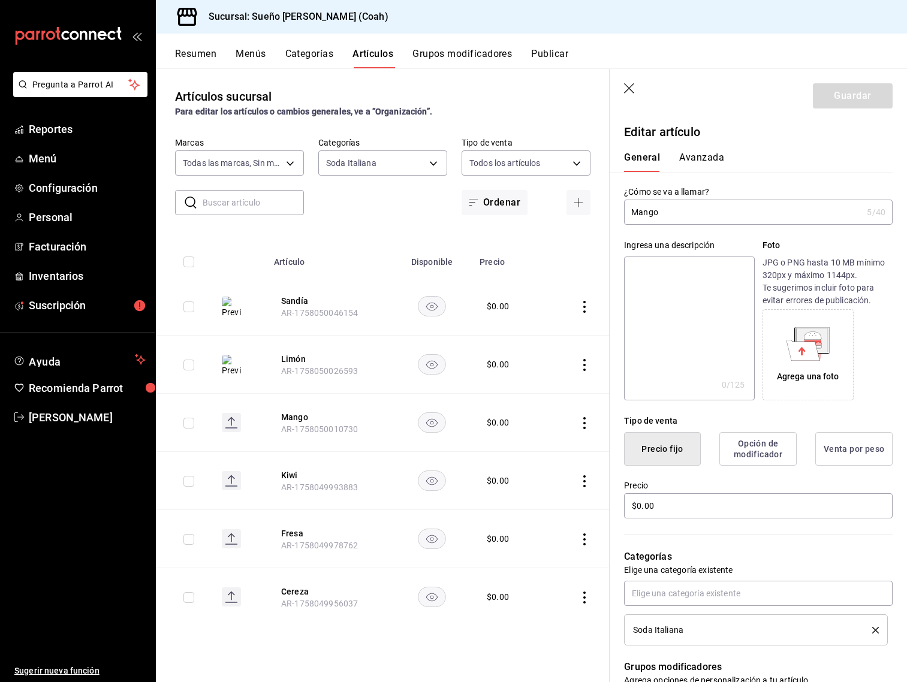
click at [796, 372] on div "Agrega una foto" at bounding box center [808, 377] width 62 height 13
drag, startPoint x: 829, startPoint y: 98, endPoint x: 802, endPoint y: 150, distance: 58.2
click at [829, 98] on button "Guardar" at bounding box center [853, 95] width 80 height 25
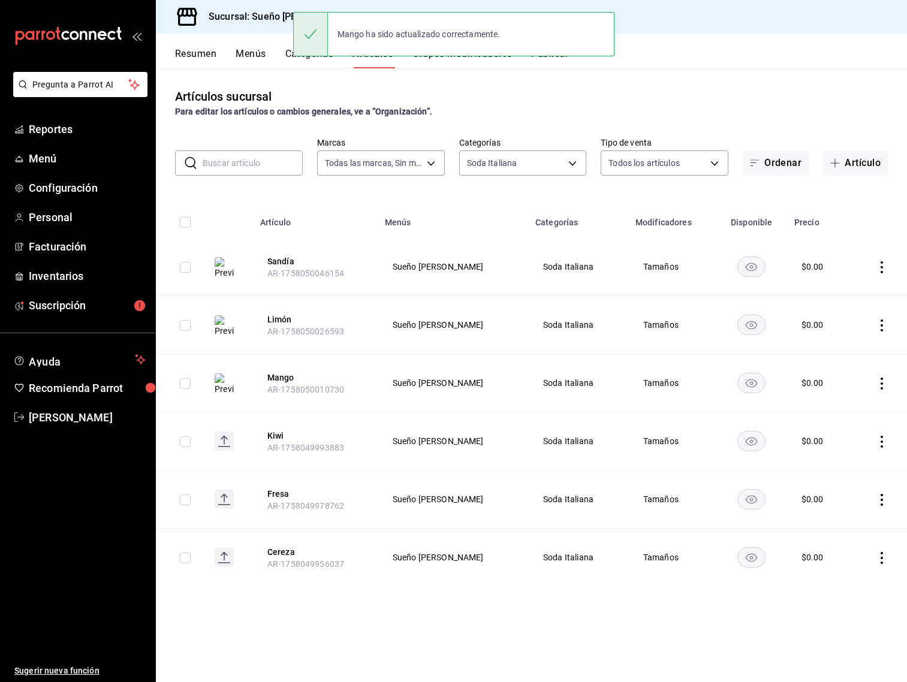
click at [880, 443] on icon "actions" at bounding box center [882, 442] width 12 height 12
click at [850, 468] on span "Editar" at bounding box center [846, 469] width 31 height 13
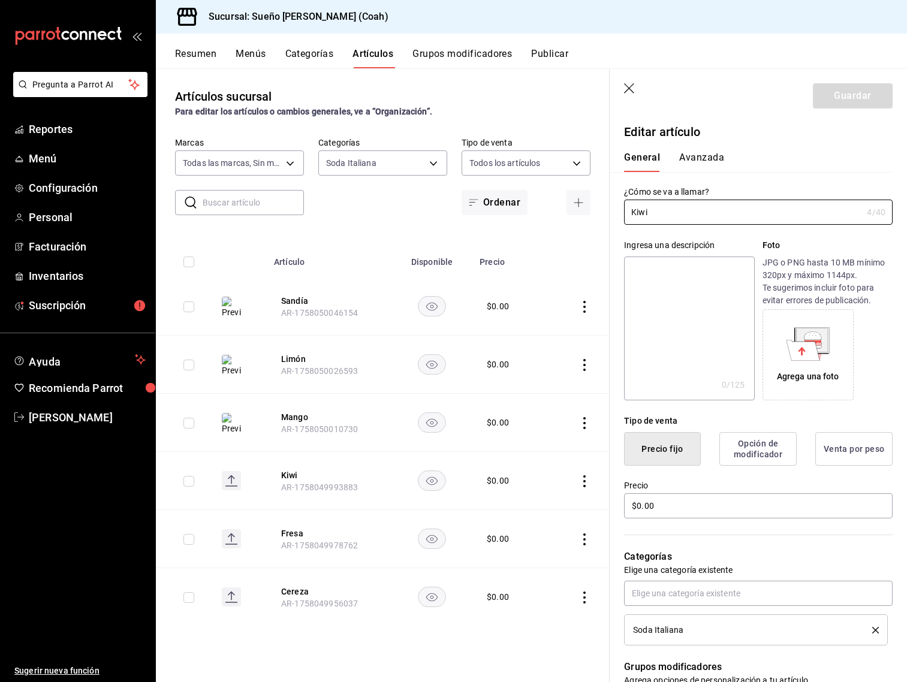
click at [834, 315] on div "Agrega una foto" at bounding box center [808, 354] width 85 height 85
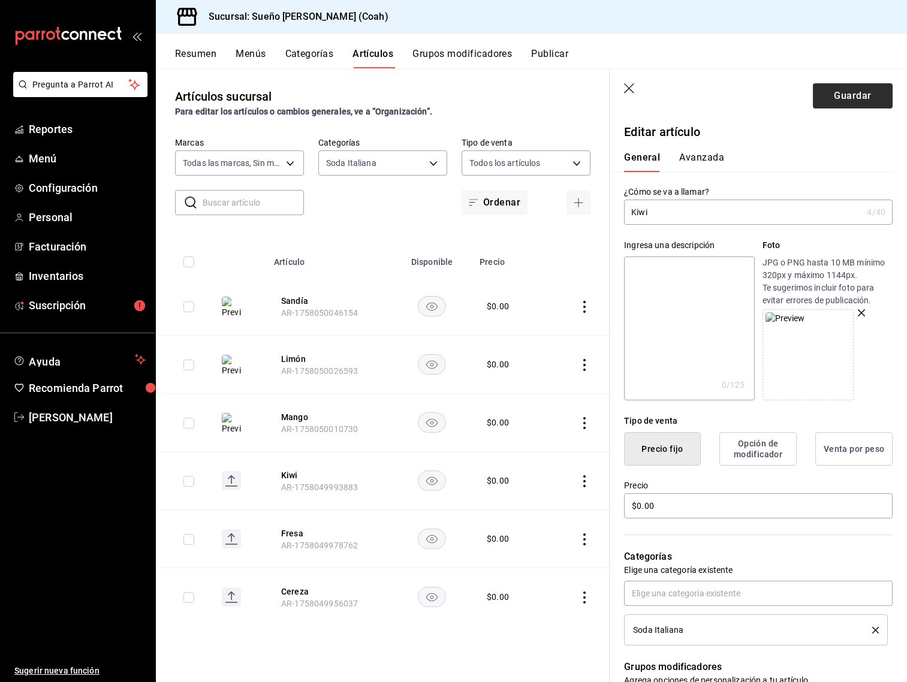
drag, startPoint x: 778, startPoint y: 102, endPoint x: 859, endPoint y: 102, distance: 81.0
click at [789, 103] on header "Guardar" at bounding box center [758, 93] width 297 height 49
drag, startPoint x: 859, startPoint y: 102, endPoint x: 853, endPoint y: 107, distance: 8.2
click at [859, 102] on button "Guardar" at bounding box center [853, 95] width 80 height 25
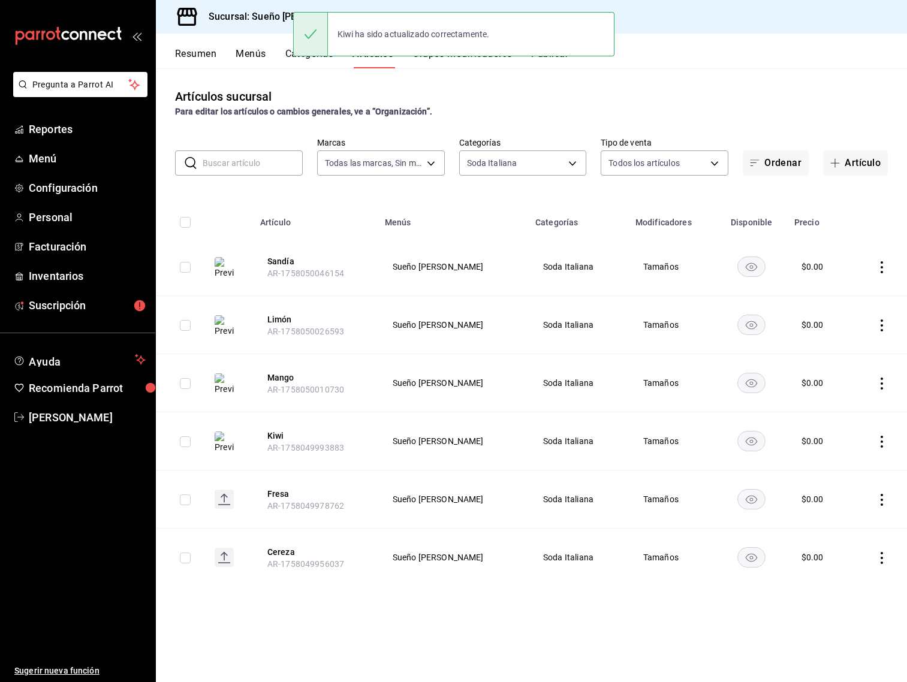
click at [876, 499] on icon "actions" at bounding box center [882, 500] width 12 height 12
click at [838, 513] on ul "Editar Duplicar Eliminar" at bounding box center [835, 551] width 72 height 83
click at [834, 520] on li "Editar" at bounding box center [835, 527] width 72 height 25
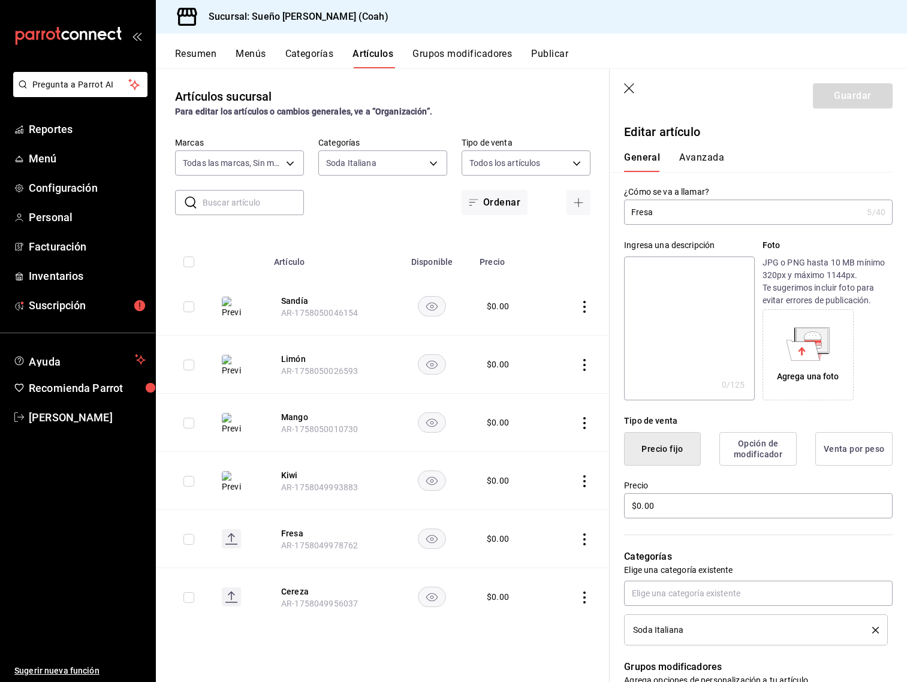
click at [815, 345] on icon at bounding box center [804, 350] width 34 height 20
click at [831, 100] on button "Guardar" at bounding box center [853, 95] width 80 height 25
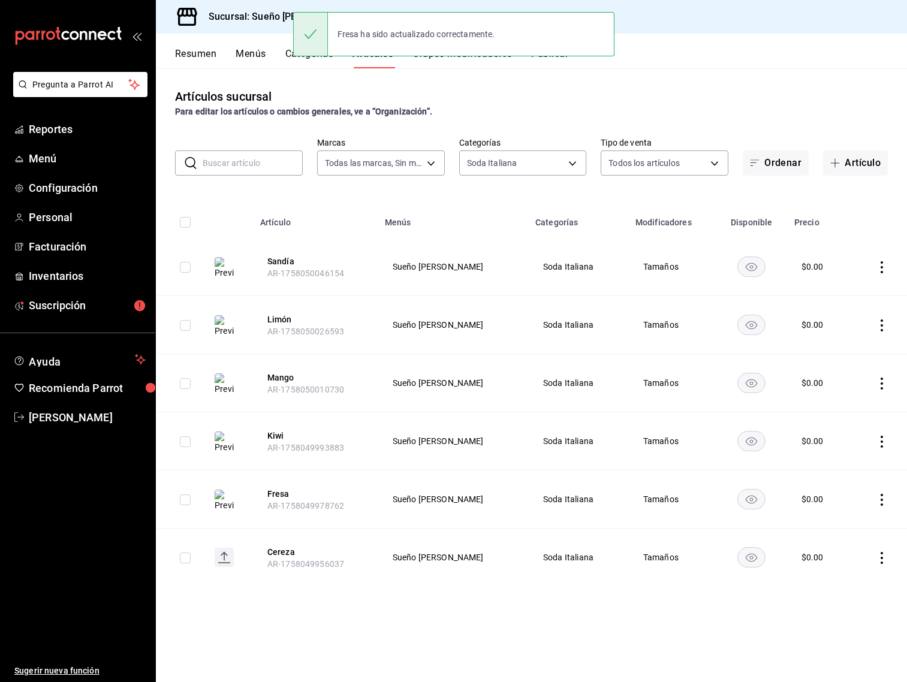
click at [878, 558] on icon "actions" at bounding box center [882, 558] width 12 height 12
click at [847, 580] on span "Editar" at bounding box center [846, 585] width 31 height 13
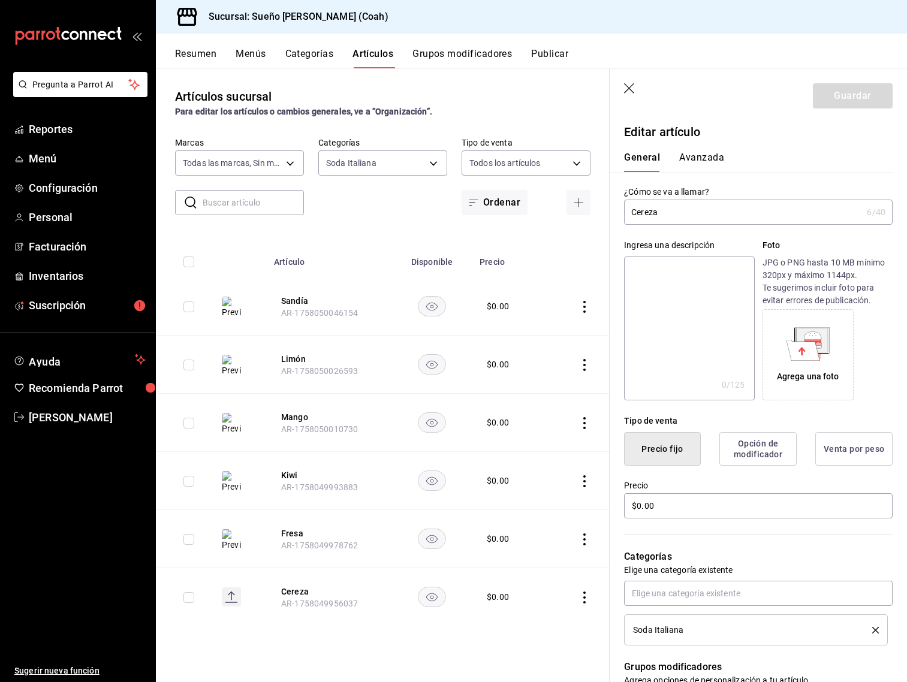
click at [809, 350] on icon at bounding box center [804, 350] width 34 height 20
click at [828, 97] on button "Guardar" at bounding box center [853, 95] width 80 height 25
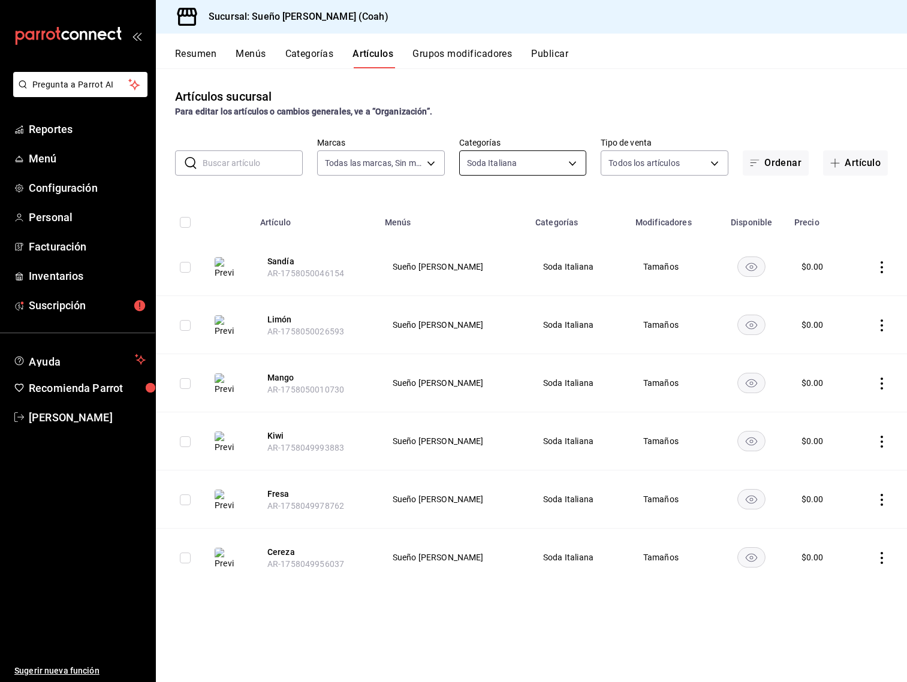
click at [567, 164] on body "Pregunta a Parrot AI Reportes Menú Configuración Personal Facturación Inventari…" at bounding box center [453, 341] width 907 height 682
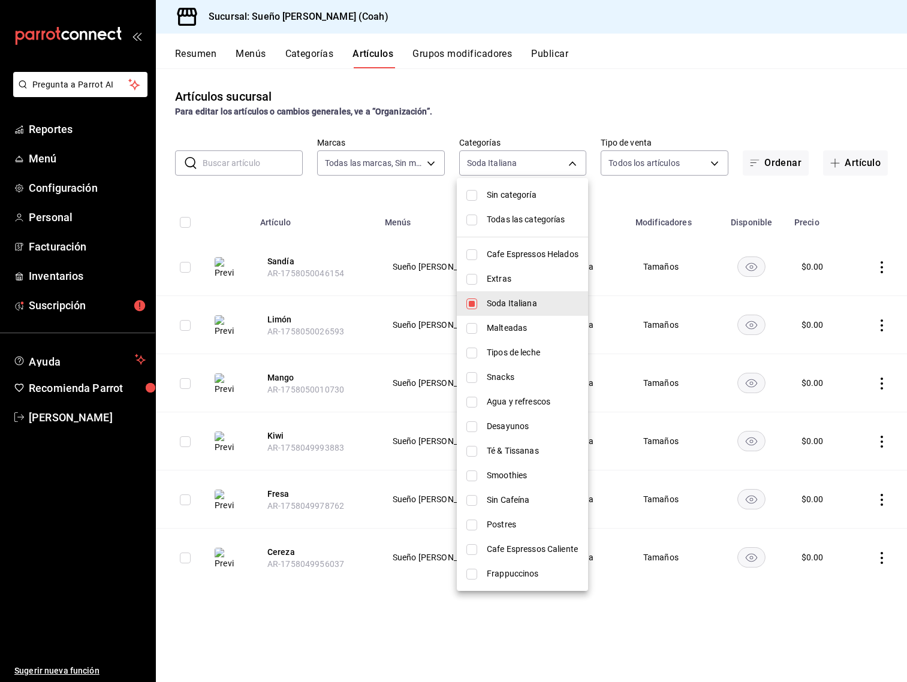
click at [500, 83] on div at bounding box center [453, 341] width 907 height 682
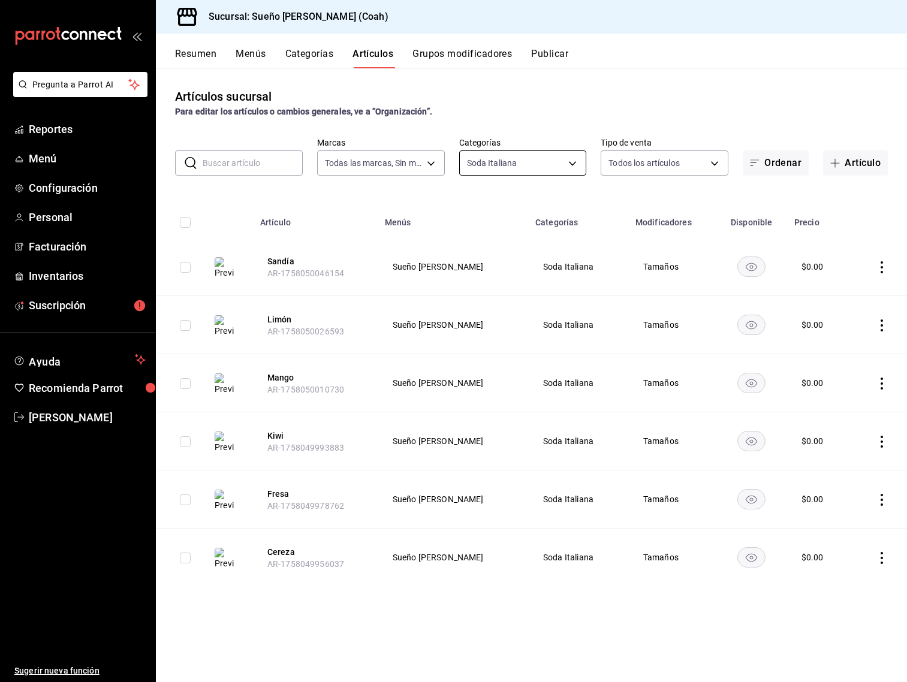
click at [546, 163] on body "Pregunta a Parrot AI Reportes Menú Configuración Personal Facturación Inventari…" at bounding box center [453, 341] width 907 height 682
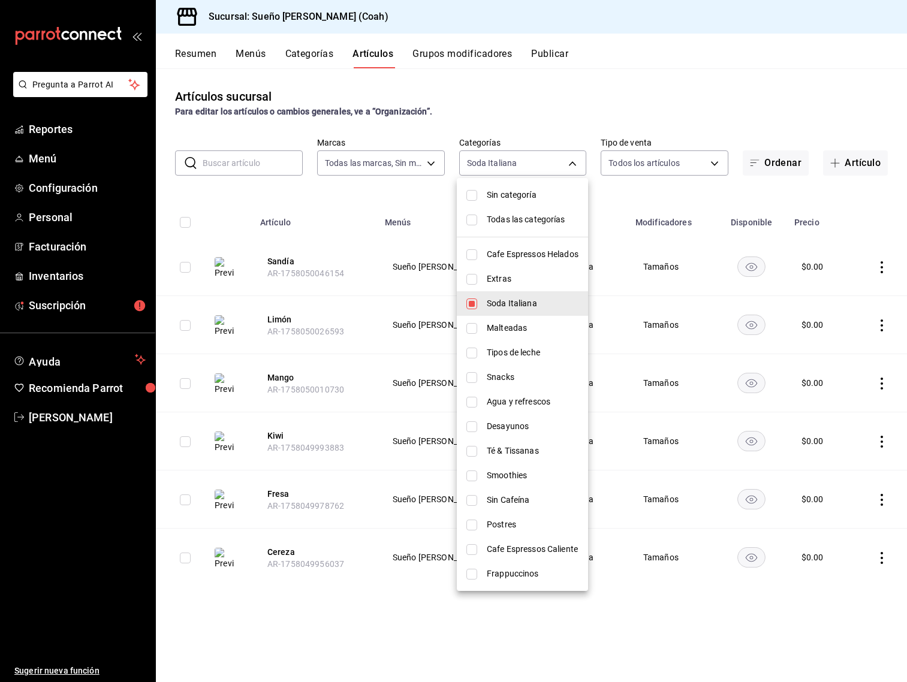
click at [514, 294] on li "Soda Italiana" at bounding box center [522, 303] width 131 height 25
checkbox input "false"
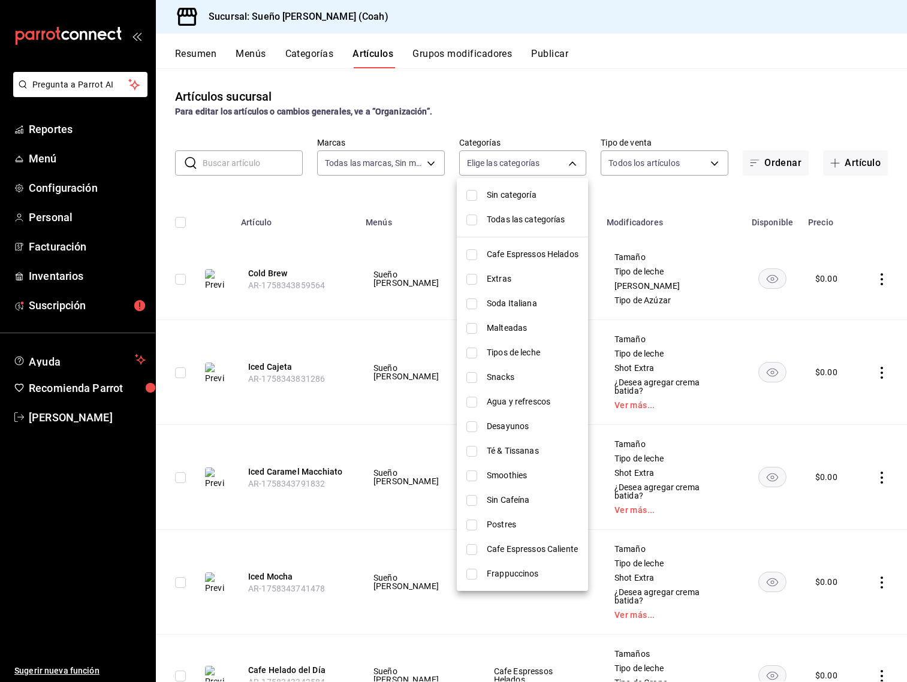
click at [537, 376] on span "Snacks" at bounding box center [533, 377] width 92 height 13
type input "f566dcec-da71-4b76-b325-bcee0dd971c5"
checkbox input "true"
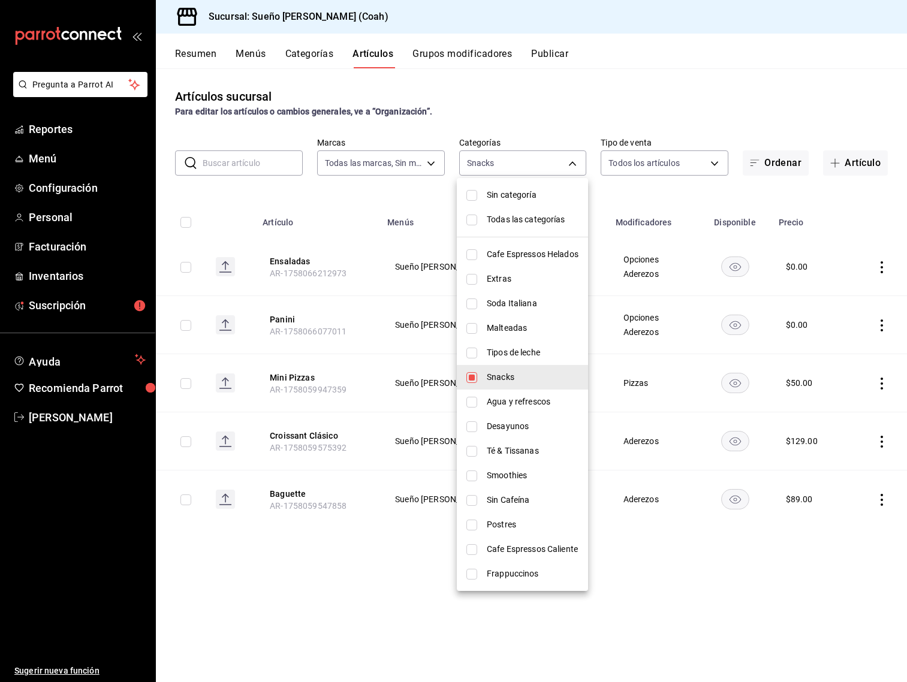
click at [538, 375] on span "Snacks" at bounding box center [533, 377] width 92 height 13
checkbox input "false"
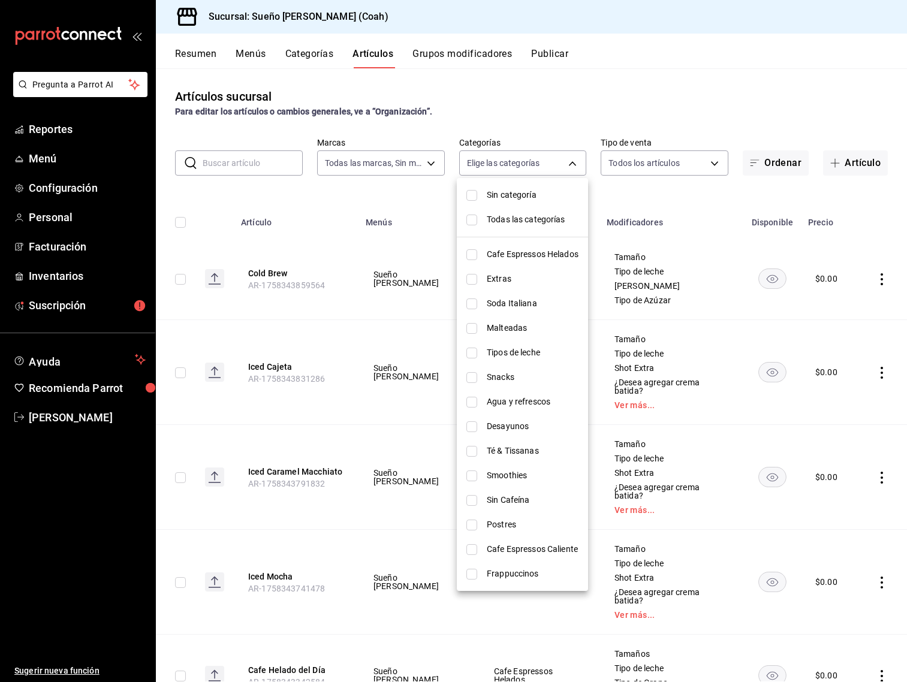
drag, startPoint x: 532, startPoint y: 418, endPoint x: 534, endPoint y: 409, distance: 9.2
click at [532, 418] on li "Desayunos" at bounding box center [522, 426] width 131 height 25
type input "0f460163-42da-485a-85f2-be27fa35e94d"
checkbox input "true"
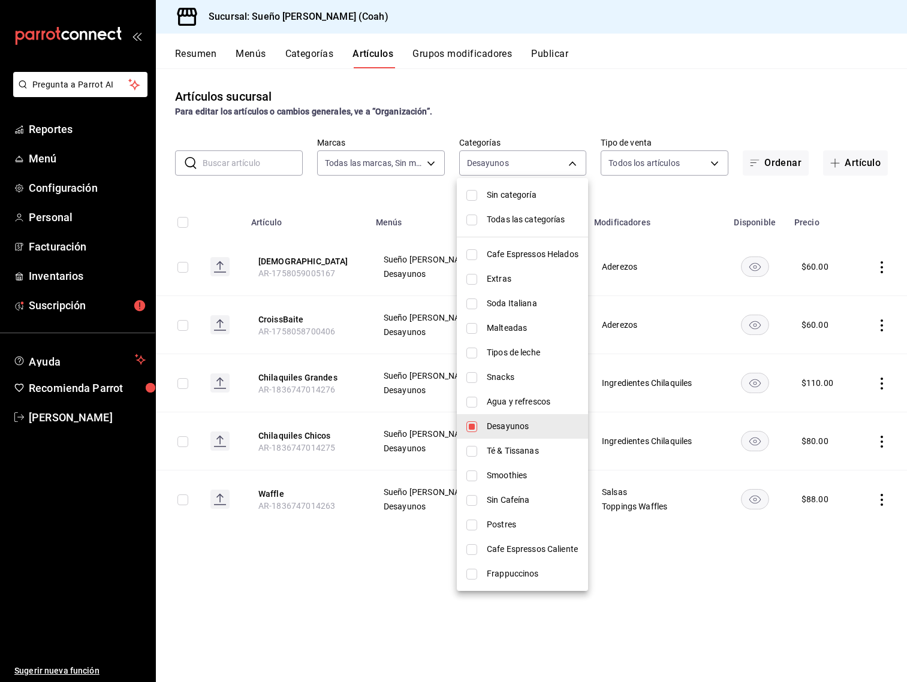
drag, startPoint x: 607, startPoint y: 105, endPoint x: 604, endPoint y: 113, distance: 8.7
click at [607, 105] on div at bounding box center [453, 341] width 907 height 682
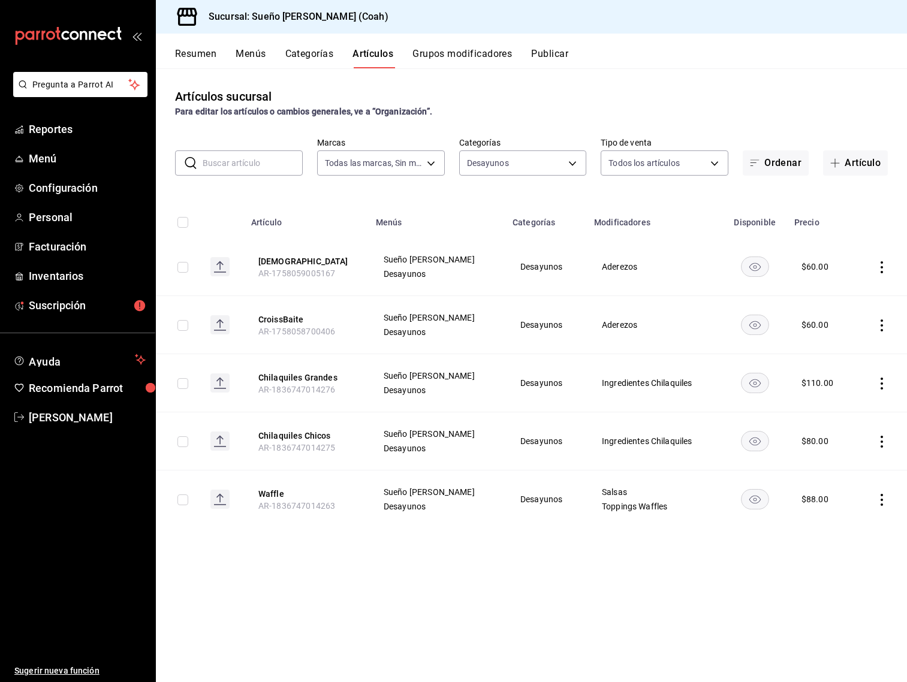
click at [883, 267] on icon "actions" at bounding box center [882, 267] width 2 height 12
click at [864, 287] on li "Editar" at bounding box center [835, 294] width 72 height 25
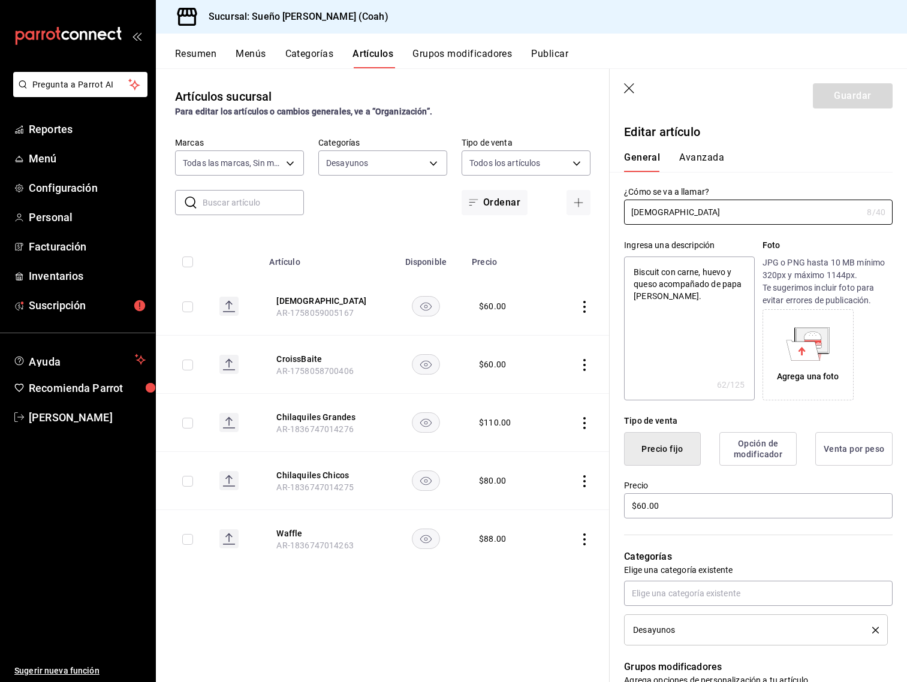
click at [802, 343] on icon at bounding box center [804, 350] width 34 height 20
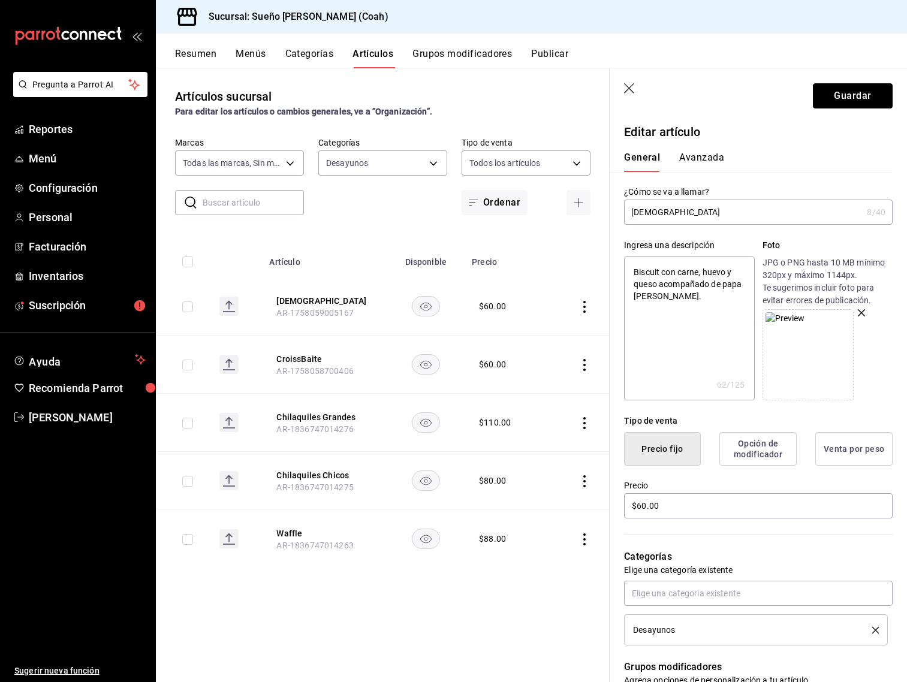
click at [871, 93] on button "Guardar" at bounding box center [853, 95] width 80 height 25
type textarea "x"
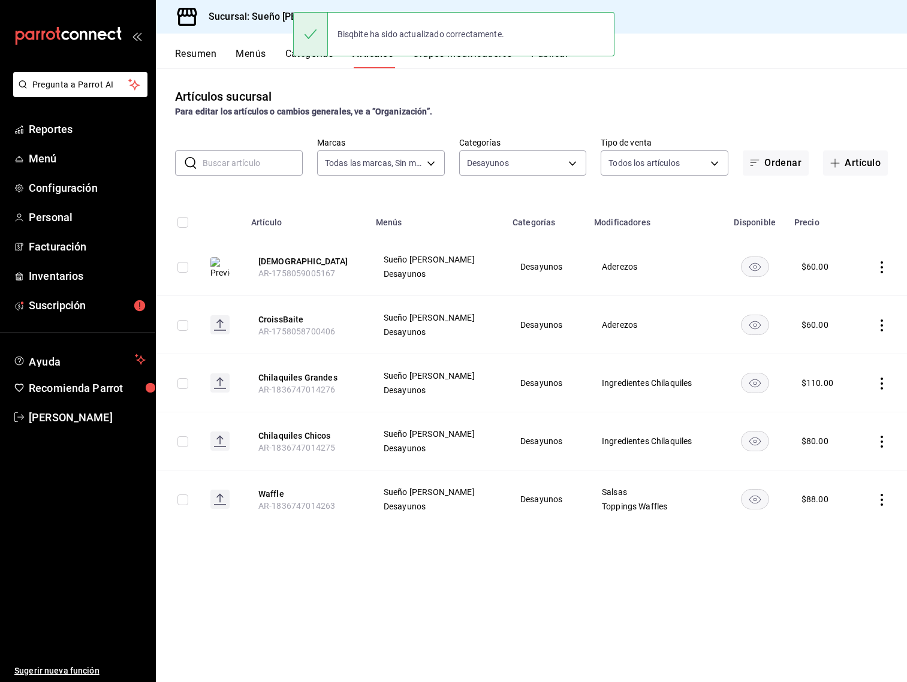
click at [885, 332] on td at bounding box center [882, 325] width 52 height 58
click at [882, 328] on icon "actions" at bounding box center [882, 326] width 12 height 12
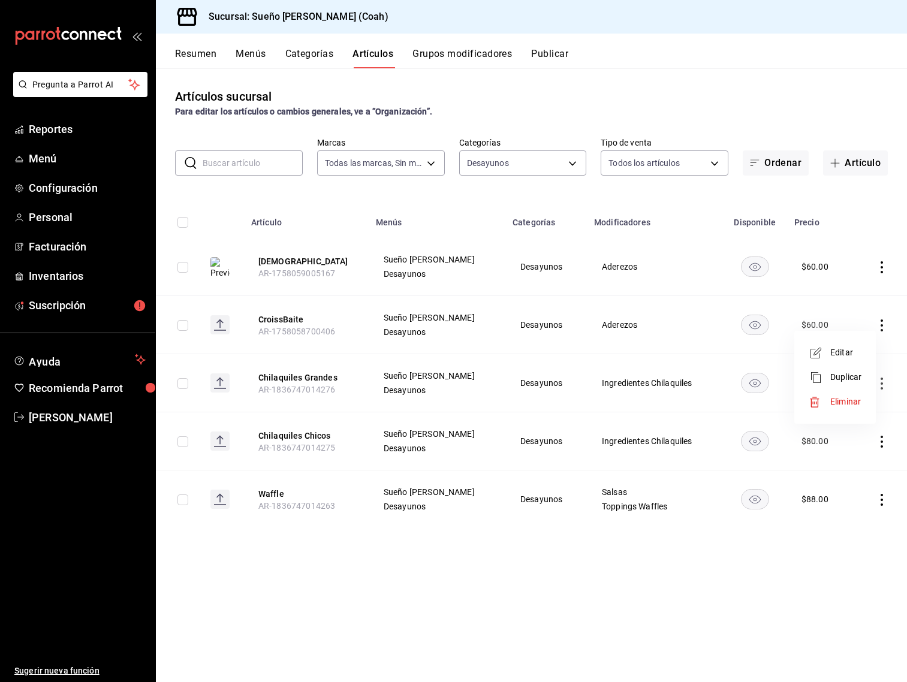
drag, startPoint x: 859, startPoint y: 360, endPoint x: 853, endPoint y: 357, distance: 7.0
click at [859, 360] on li "Editar" at bounding box center [835, 353] width 72 height 25
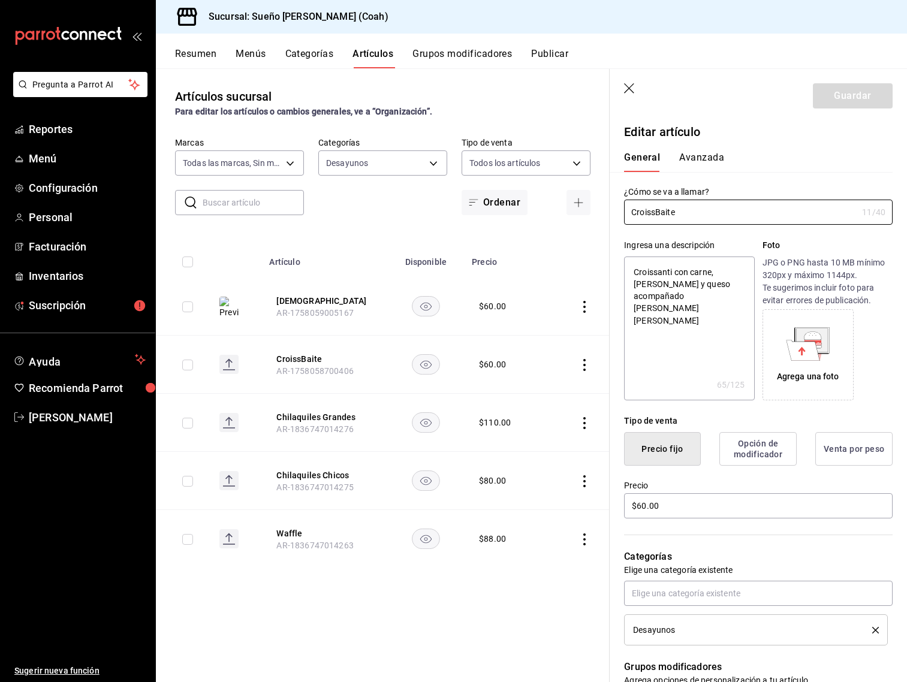
click at [788, 357] on icon at bounding box center [808, 344] width 44 height 34
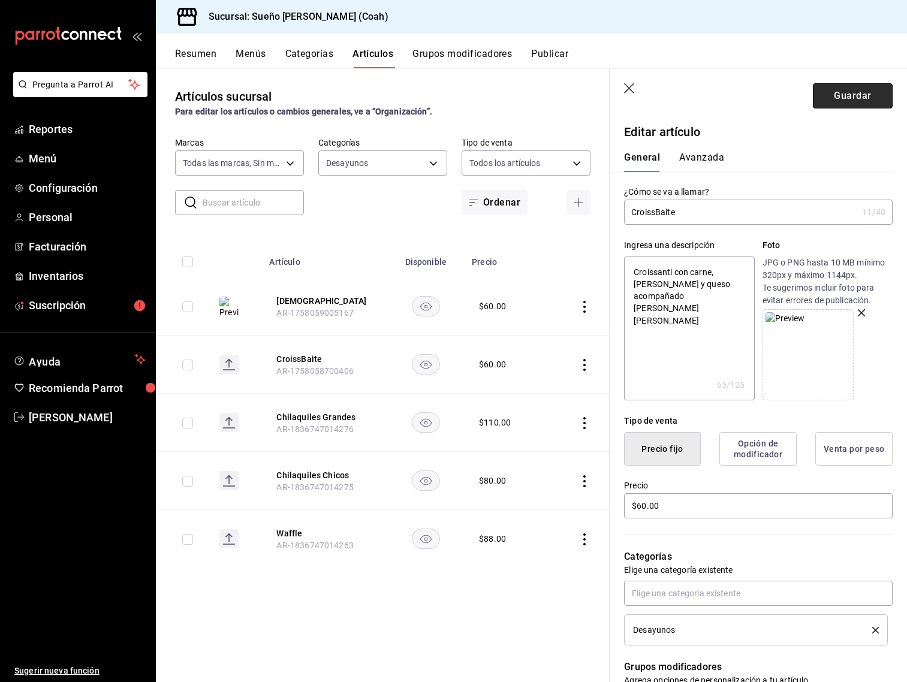
click at [828, 103] on button "Guardar" at bounding box center [853, 95] width 80 height 25
type textarea "x"
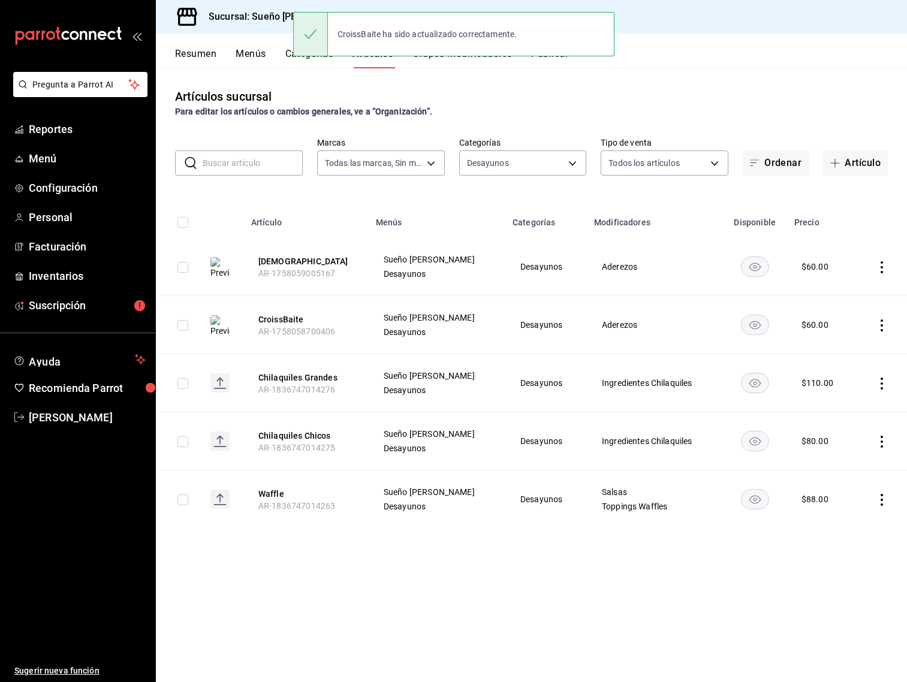
click at [879, 384] on icon "actions" at bounding box center [882, 384] width 12 height 12
click at [867, 414] on li "Editar" at bounding box center [835, 411] width 72 height 25
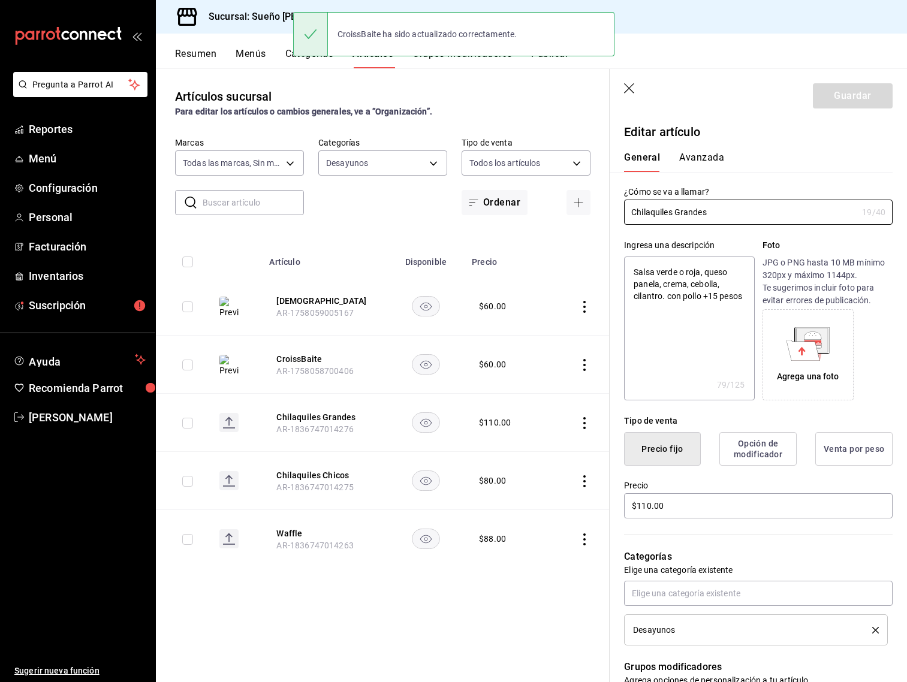
click at [837, 348] on div "Agrega una foto" at bounding box center [808, 354] width 85 height 85
click at [826, 359] on icon at bounding box center [808, 344] width 44 height 34
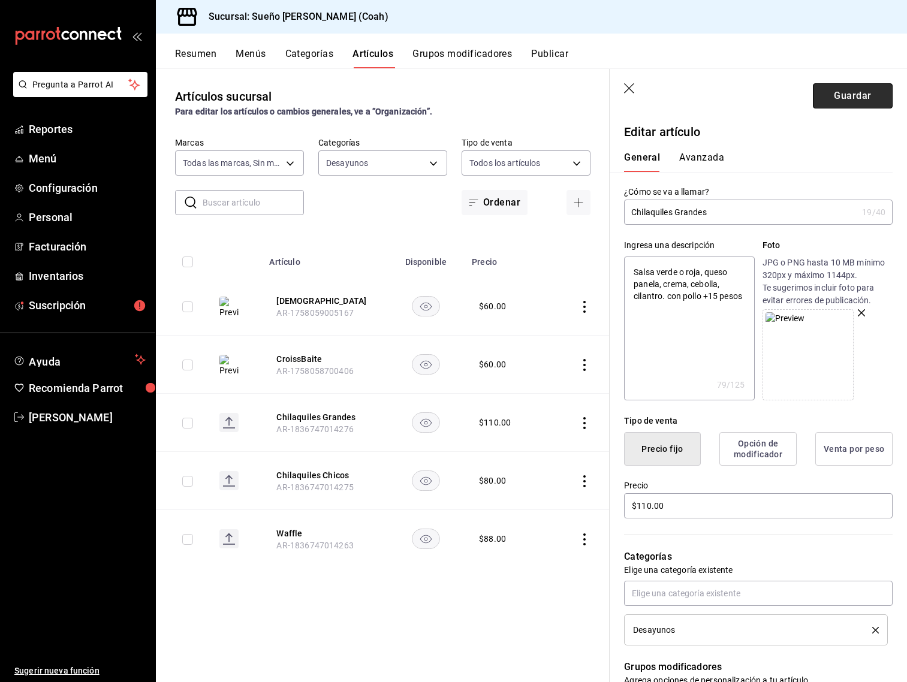
click at [847, 96] on button "Guardar" at bounding box center [853, 95] width 80 height 25
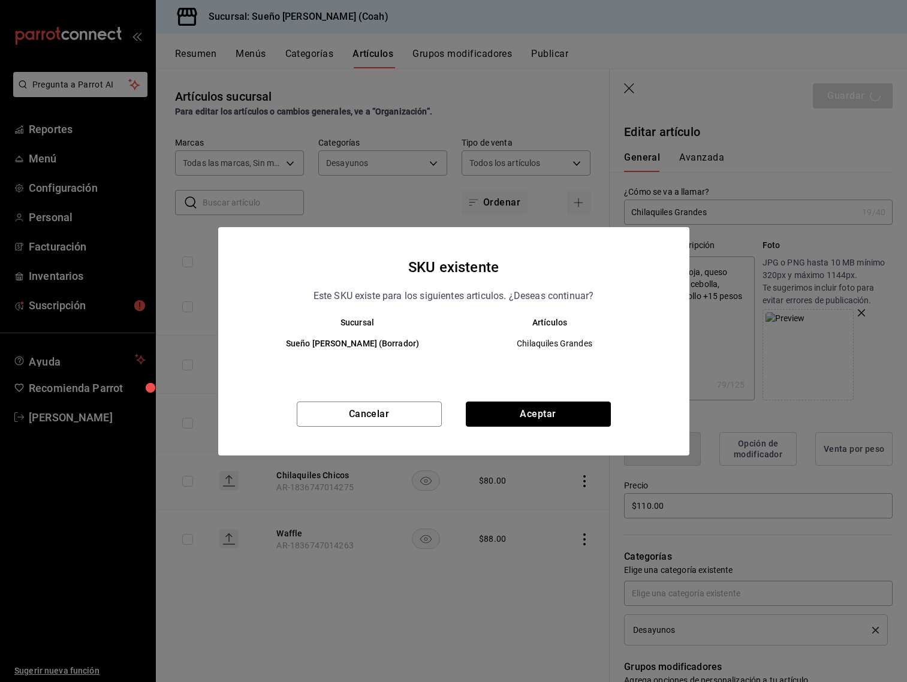
click at [594, 413] on button "Aceptar" at bounding box center [538, 414] width 145 height 25
type textarea "x"
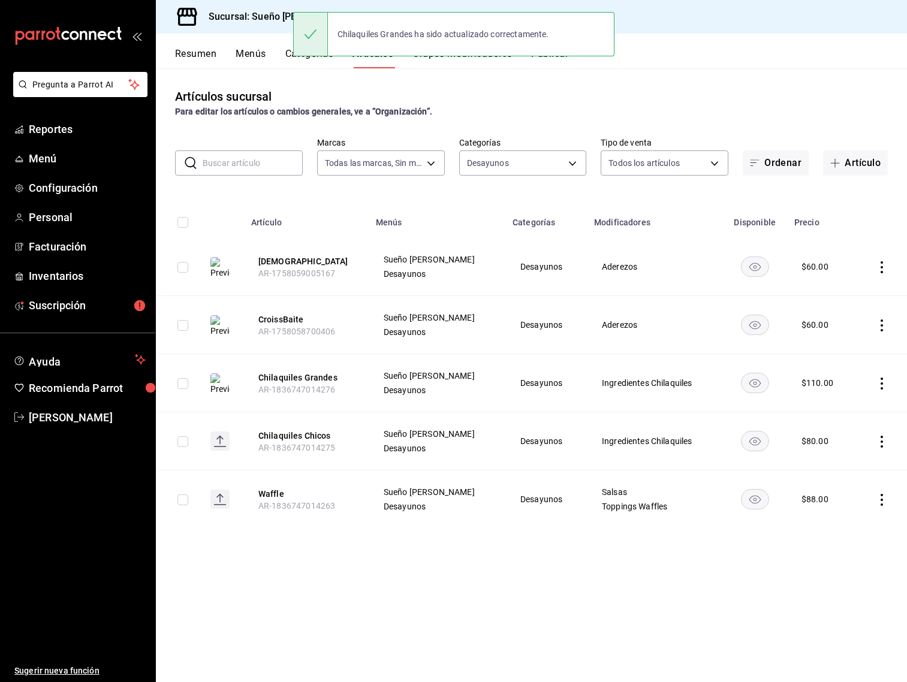
click at [884, 440] on icon "actions" at bounding box center [882, 442] width 12 height 12
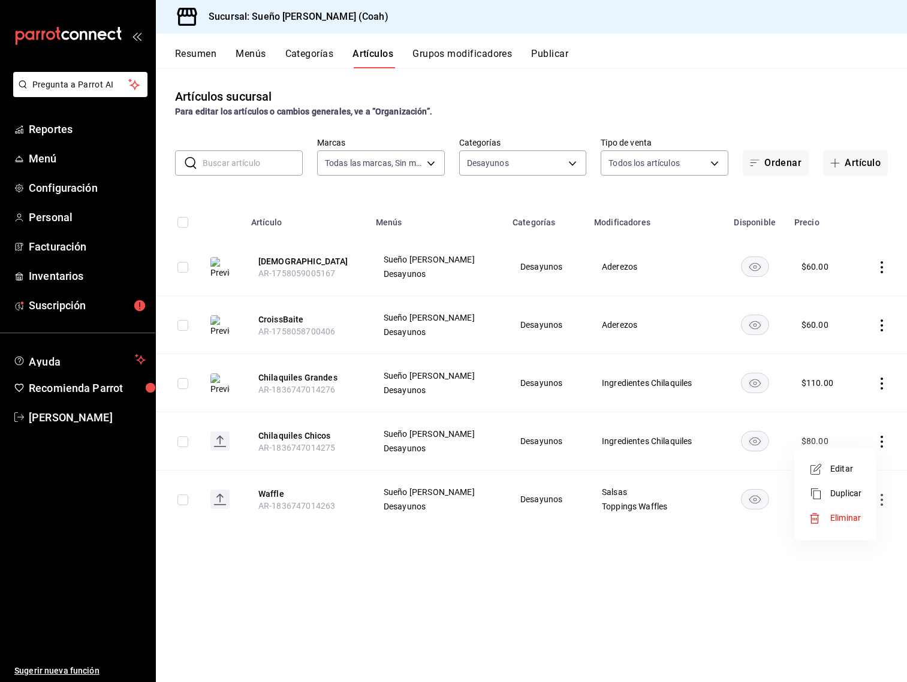
click at [845, 463] on span "Editar" at bounding box center [846, 469] width 31 height 13
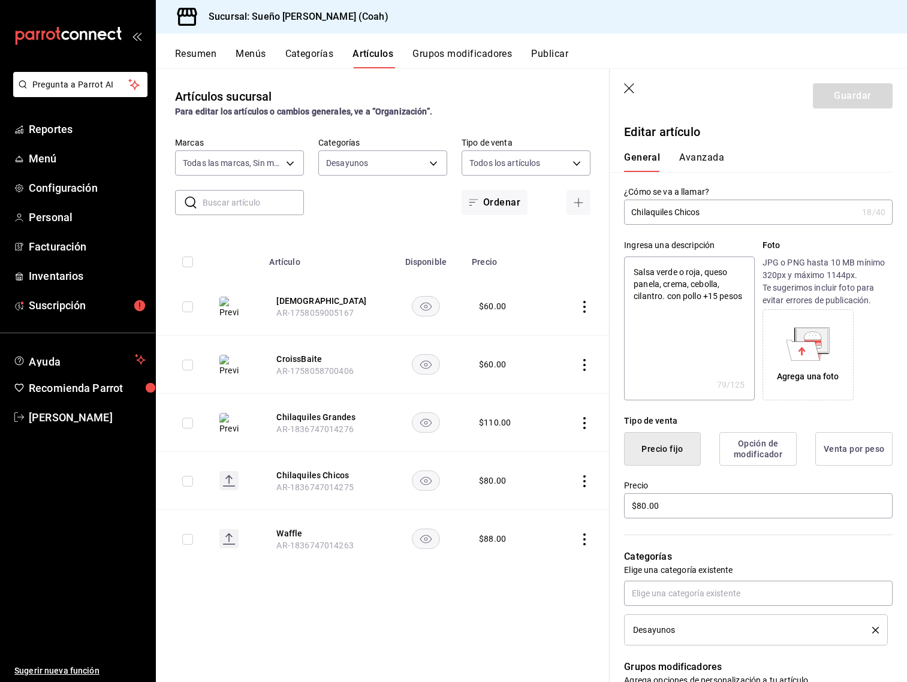
click at [822, 359] on icon at bounding box center [808, 344] width 44 height 34
click at [848, 91] on button "Guardar" at bounding box center [853, 95] width 80 height 25
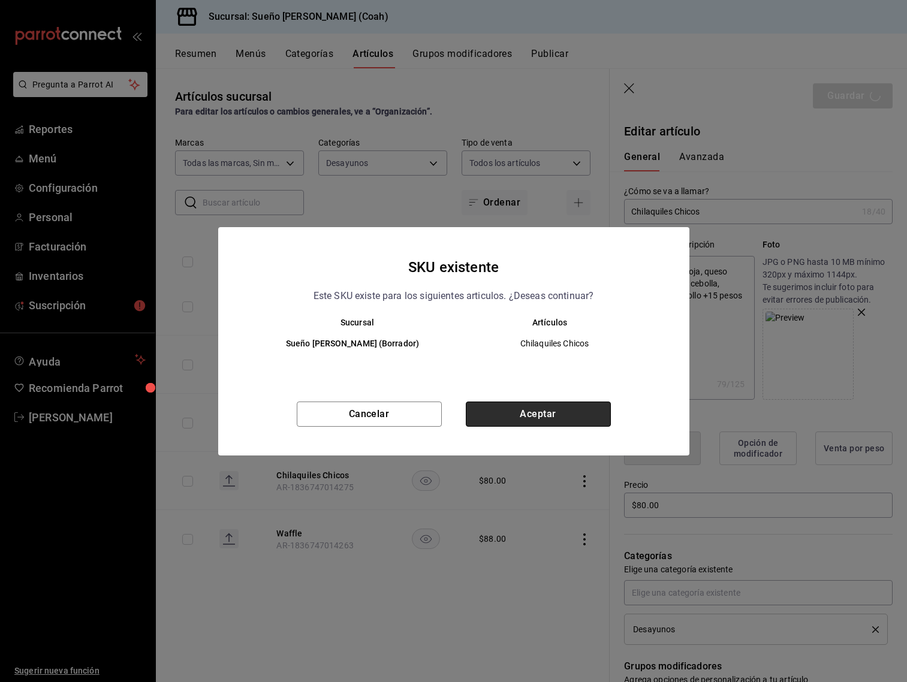
click at [576, 409] on button "Aceptar" at bounding box center [538, 414] width 145 height 25
type textarea "x"
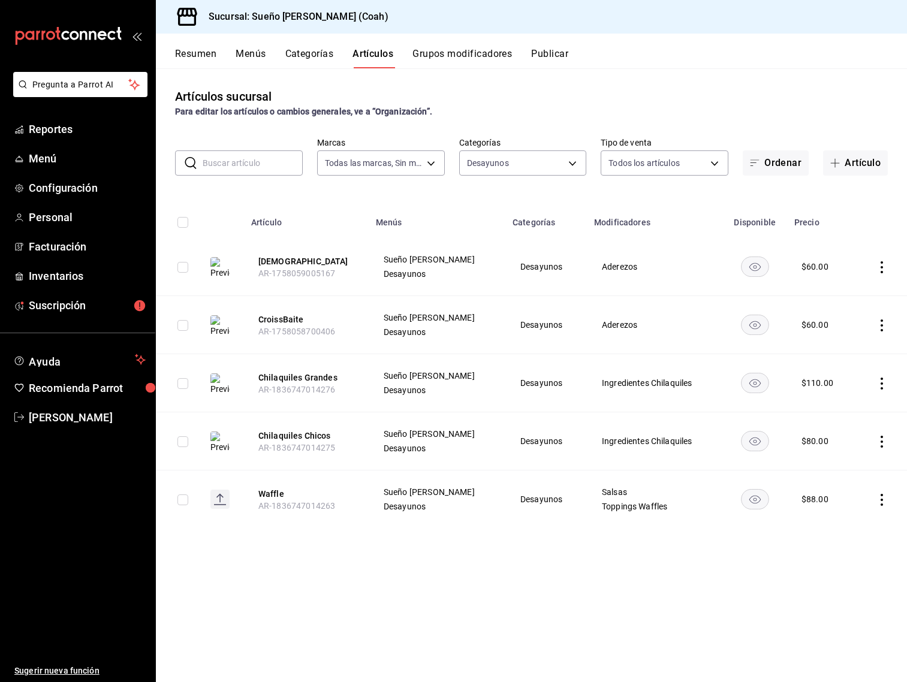
click at [889, 504] on td at bounding box center [882, 500] width 52 height 58
click at [886, 504] on icon "actions" at bounding box center [882, 500] width 12 height 12
click at [846, 522] on span "Editar" at bounding box center [846, 527] width 31 height 13
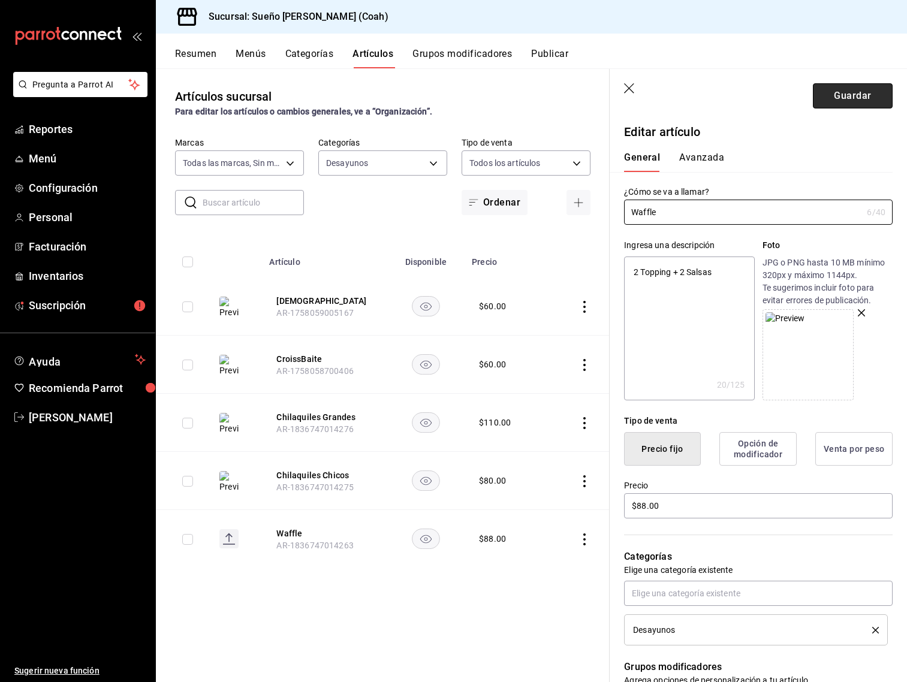
click at [856, 88] on button "Guardar" at bounding box center [853, 95] width 80 height 25
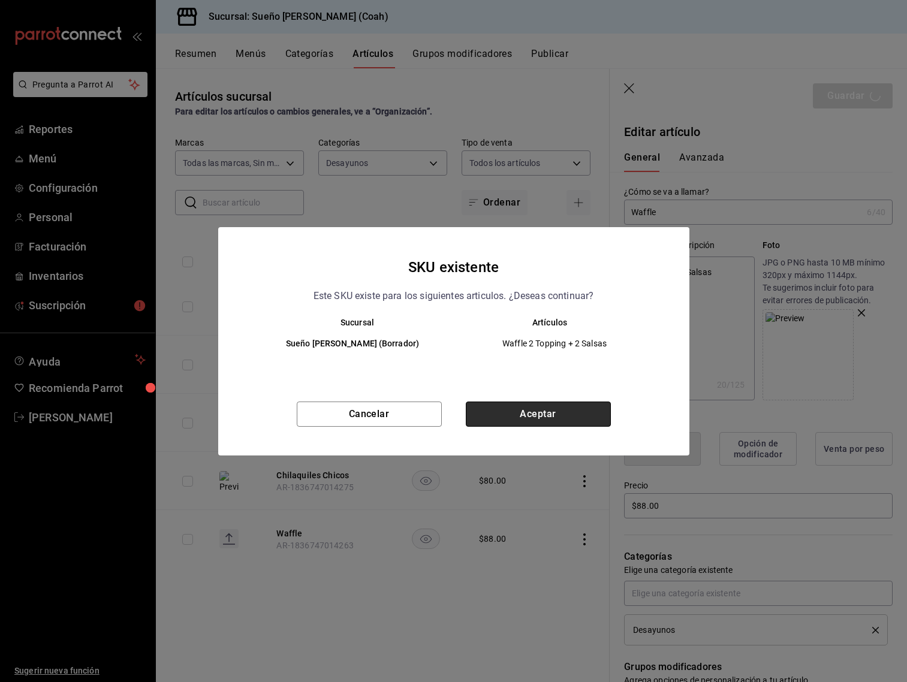
click at [538, 413] on button "Aceptar" at bounding box center [538, 414] width 145 height 25
type textarea "x"
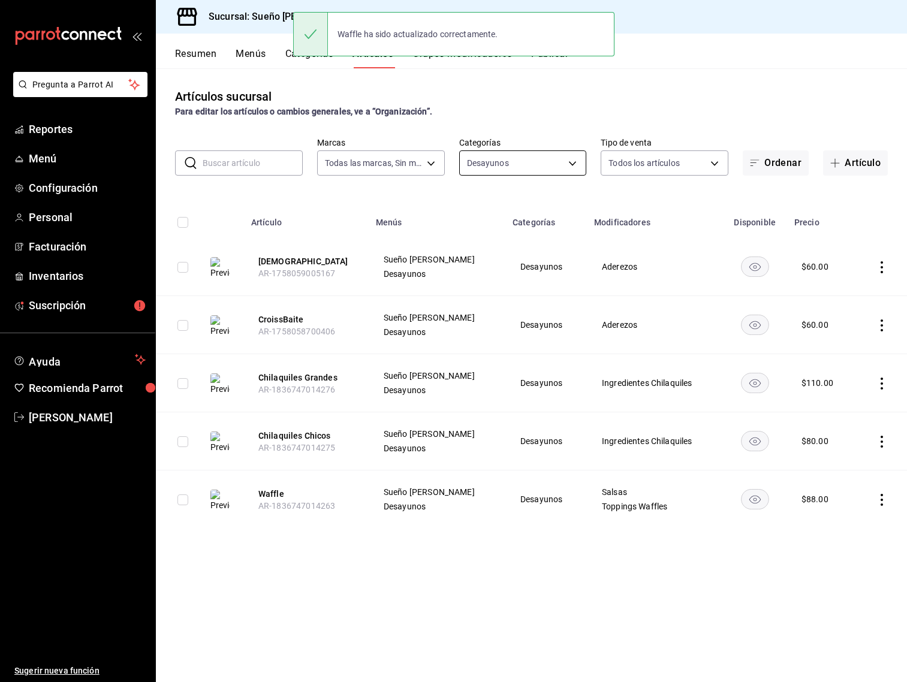
click at [558, 162] on body "Pregunta a Parrot AI Reportes Menú Configuración Personal Facturación Inventari…" at bounding box center [453, 341] width 907 height 682
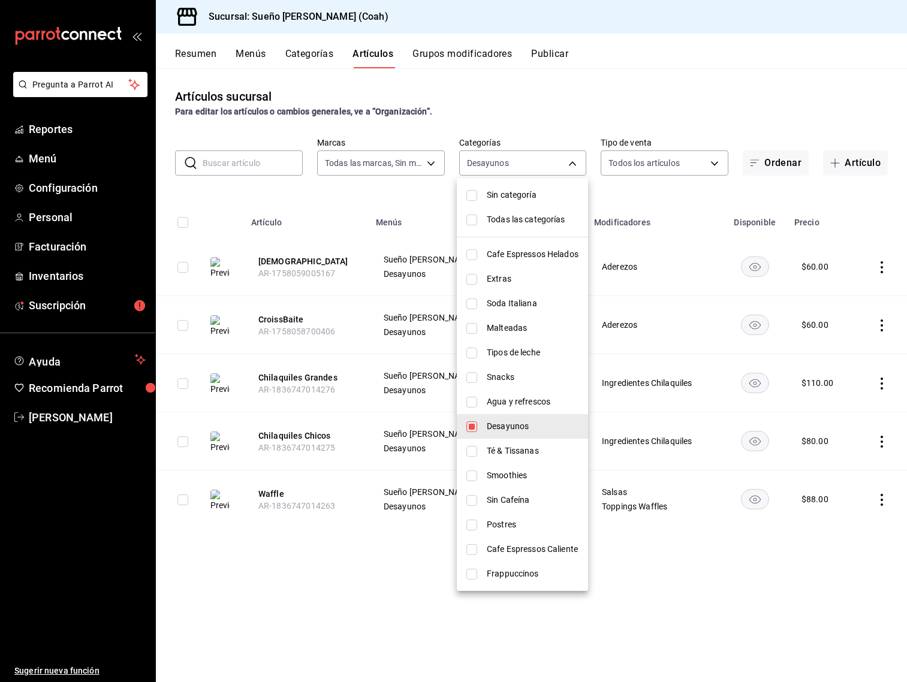
click at [517, 427] on span "Desayunos" at bounding box center [533, 426] width 92 height 13
checkbox input "false"
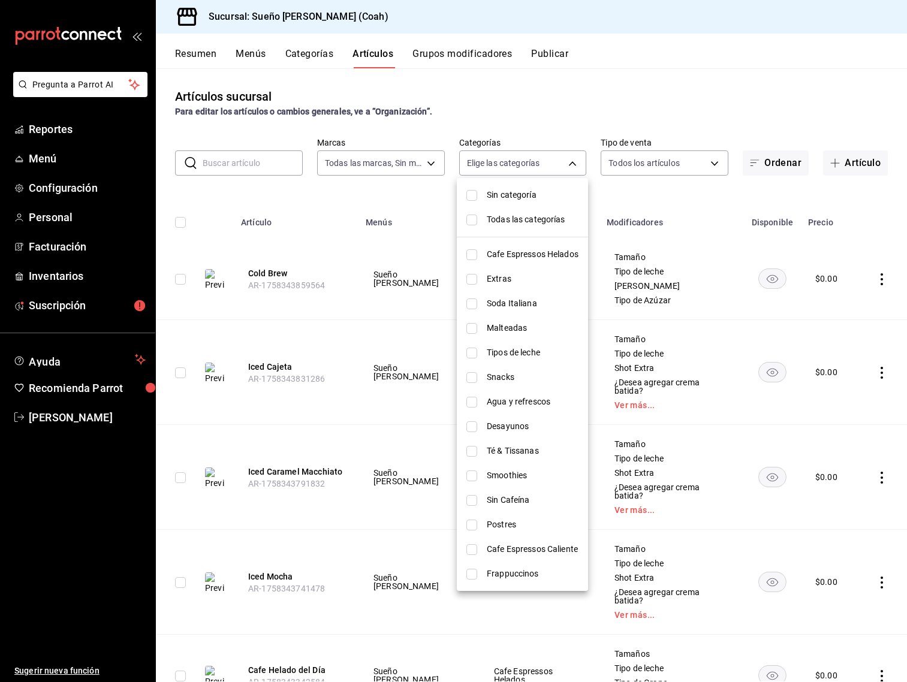
click at [551, 386] on li "Snacks" at bounding box center [522, 377] width 131 height 25
type input "f566dcec-da71-4b76-b325-bcee0dd971c5"
checkbox input "true"
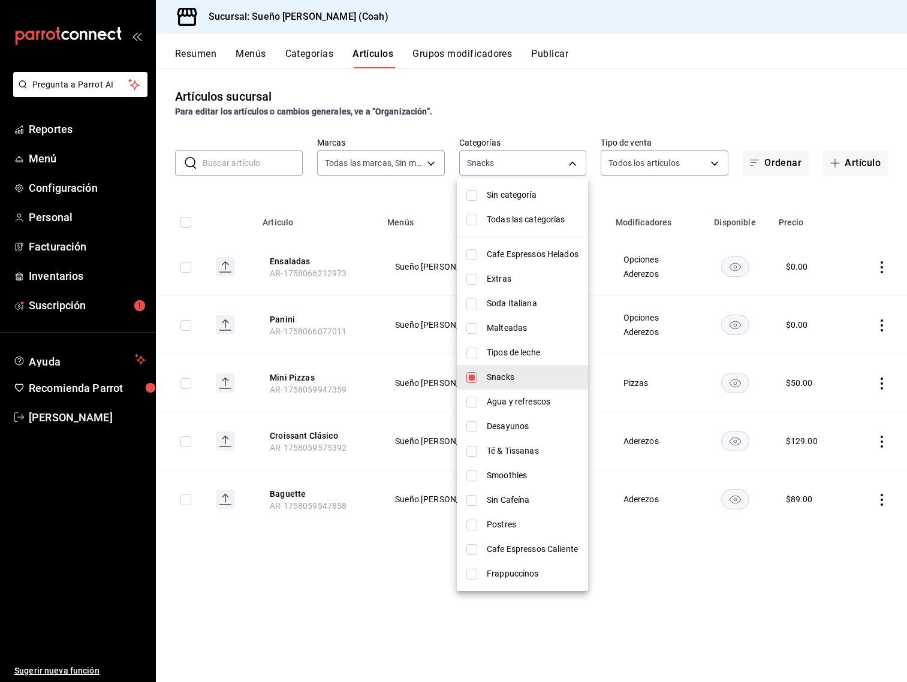
click at [669, 573] on div at bounding box center [453, 341] width 907 height 682
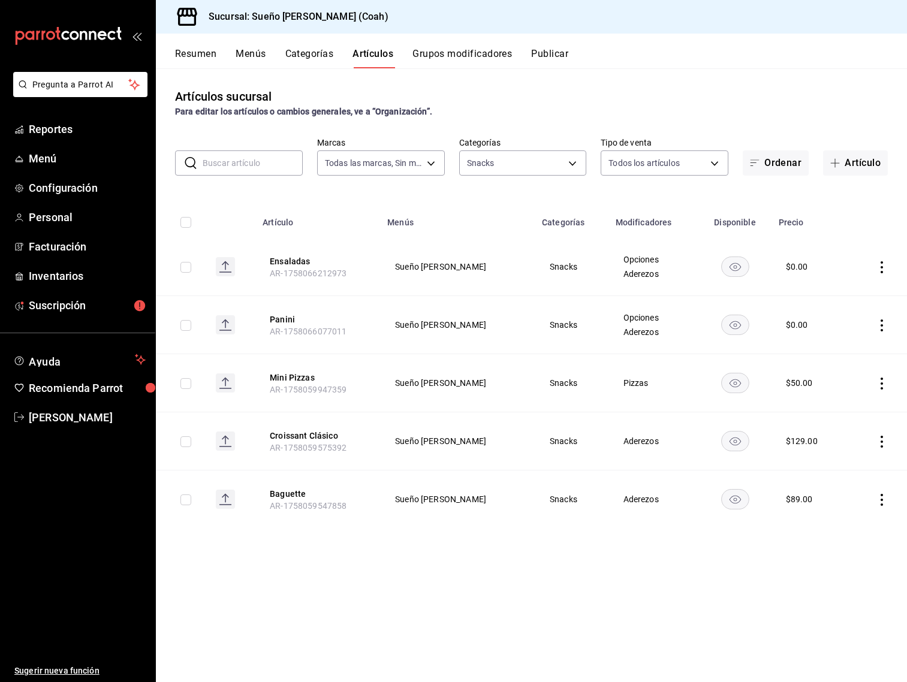
click at [877, 326] on icon "actions" at bounding box center [882, 326] width 12 height 12
click at [848, 349] on span "Editar" at bounding box center [846, 353] width 31 height 13
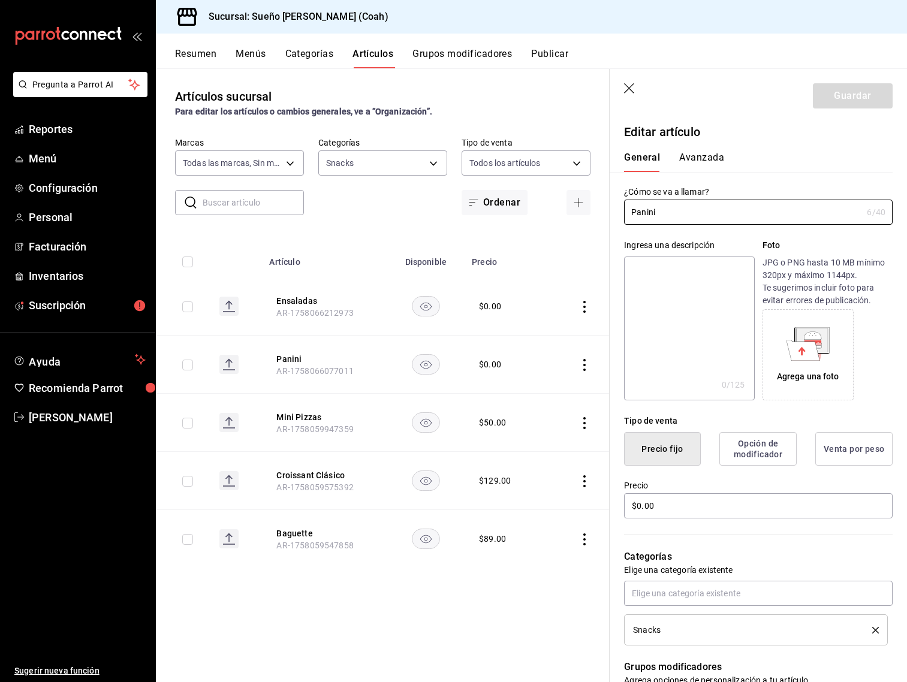
click at [629, 87] on icon "button" at bounding box center [630, 89] width 12 height 12
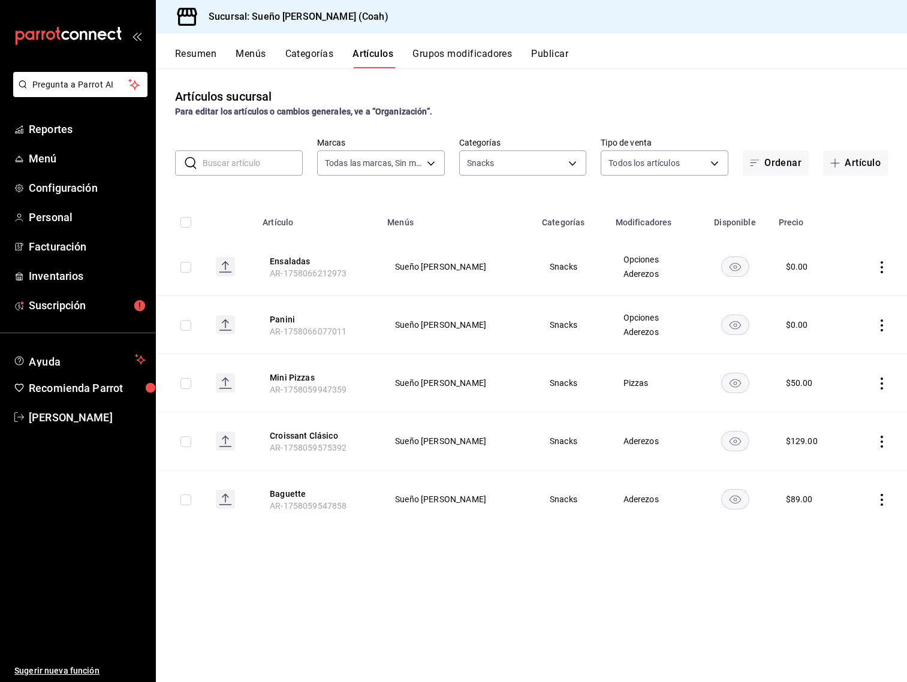
click at [563, 59] on button "Publicar" at bounding box center [549, 58] width 37 height 20
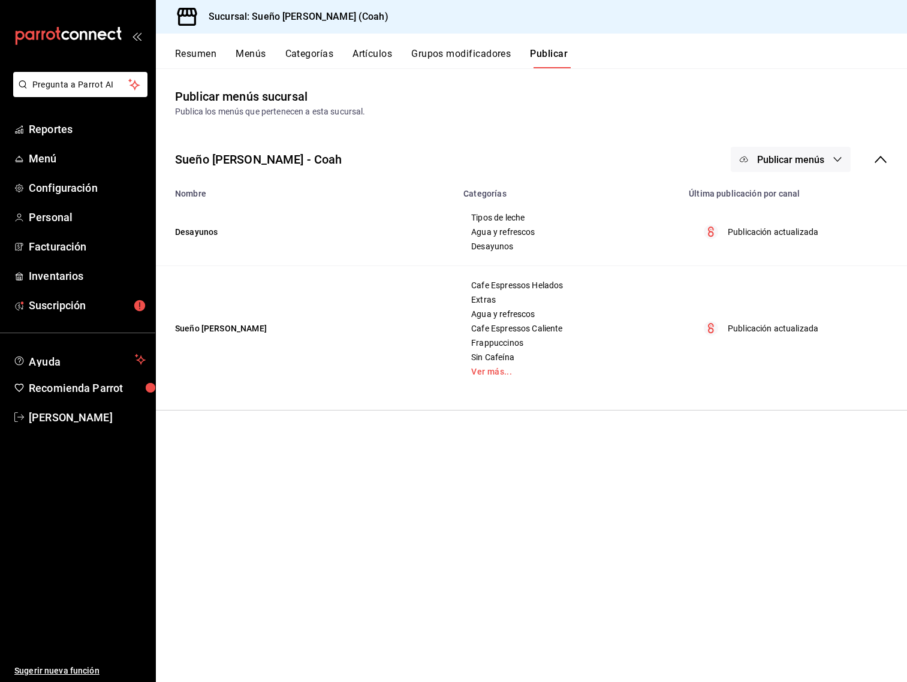
click at [792, 164] on span "Publicar menús" at bounding box center [790, 159] width 67 height 11
click at [780, 198] on span "Punto de venta" at bounding box center [809, 198] width 58 height 13
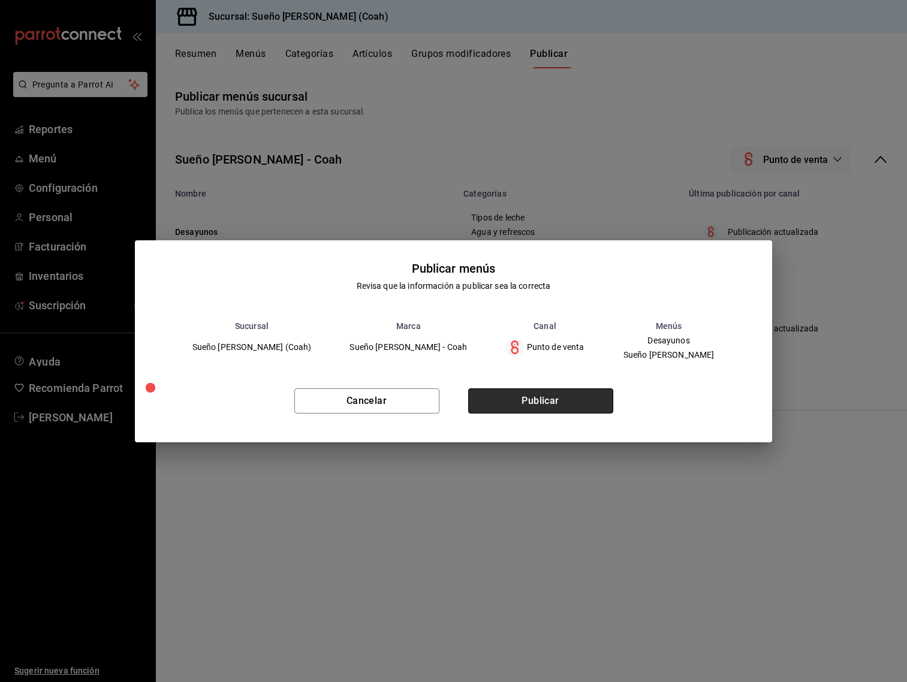
click at [540, 396] on button "Publicar" at bounding box center [540, 401] width 145 height 25
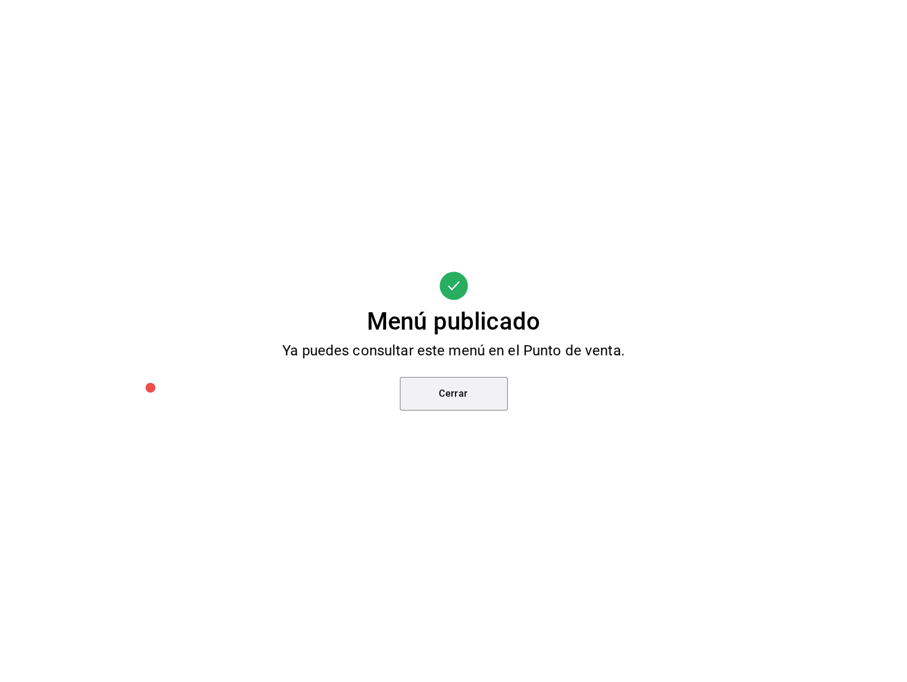
click at [462, 394] on button "Cerrar" at bounding box center [454, 394] width 108 height 34
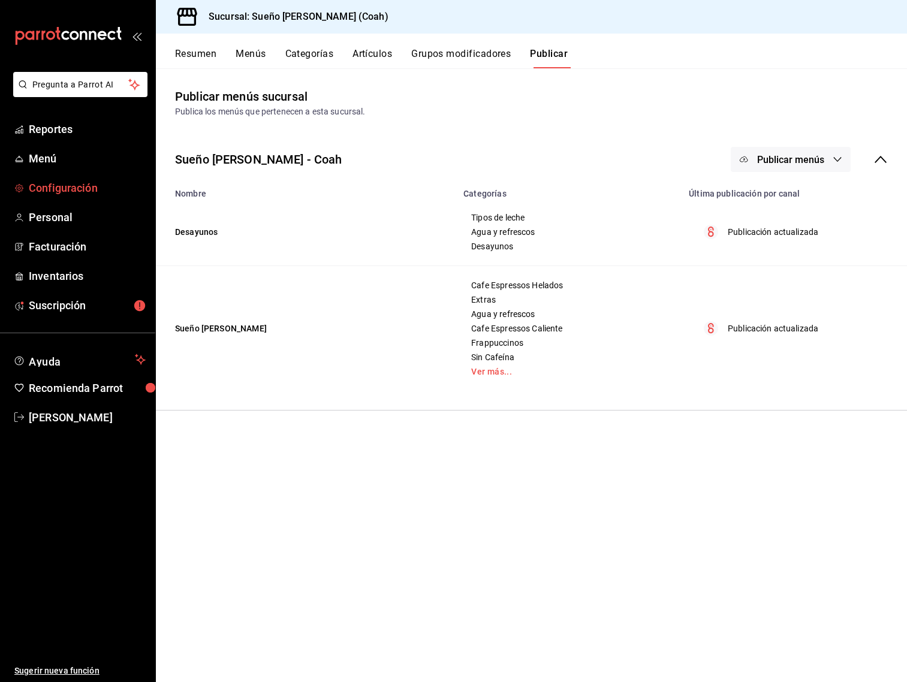
click at [82, 179] on link "Configuración" at bounding box center [77, 188] width 155 height 26
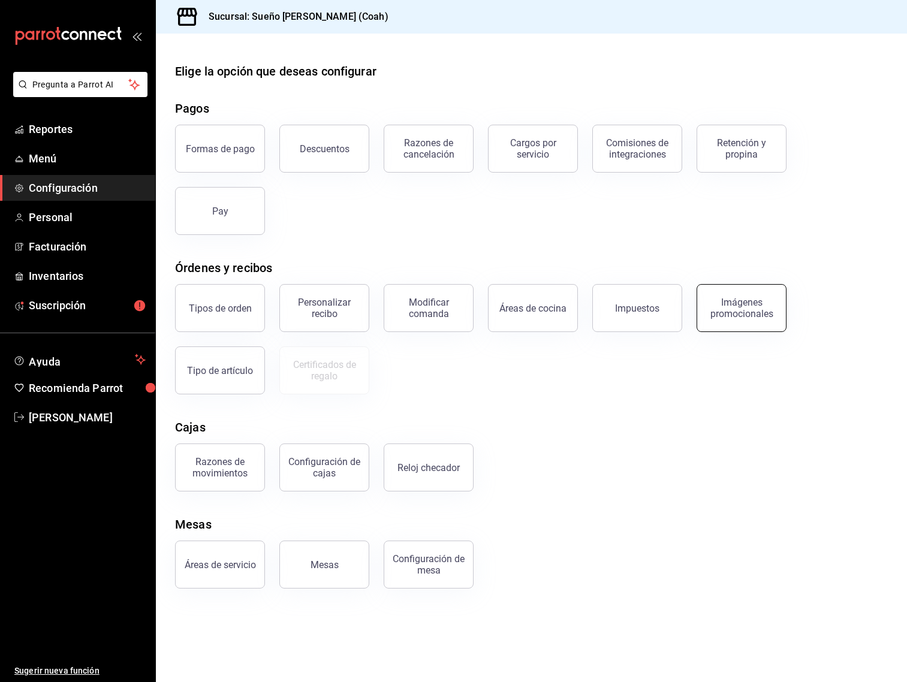
click at [717, 319] on button "Imágenes promocionales" at bounding box center [742, 308] width 90 height 48
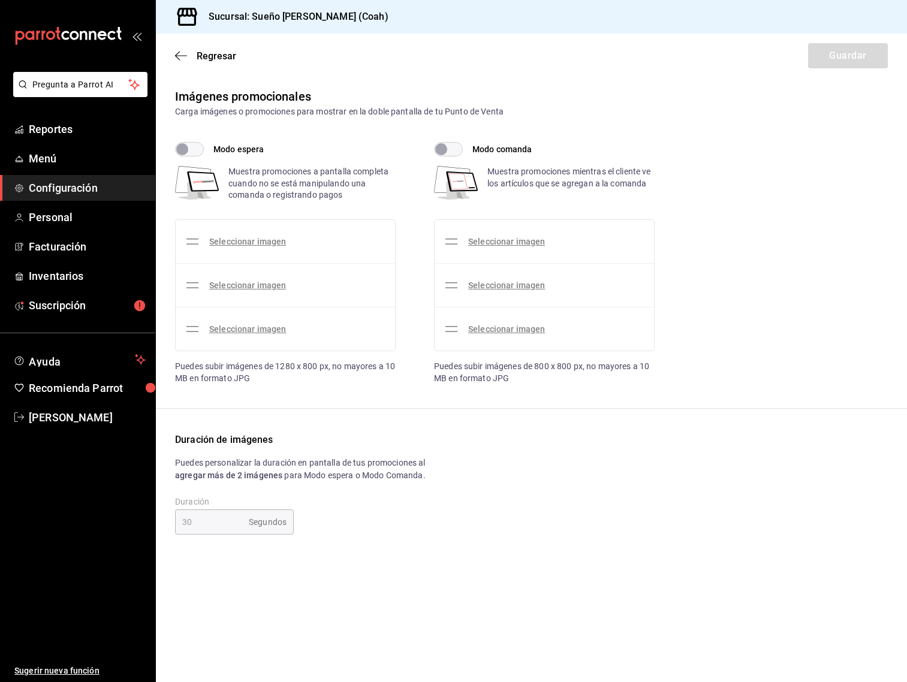
checkbox input "true"
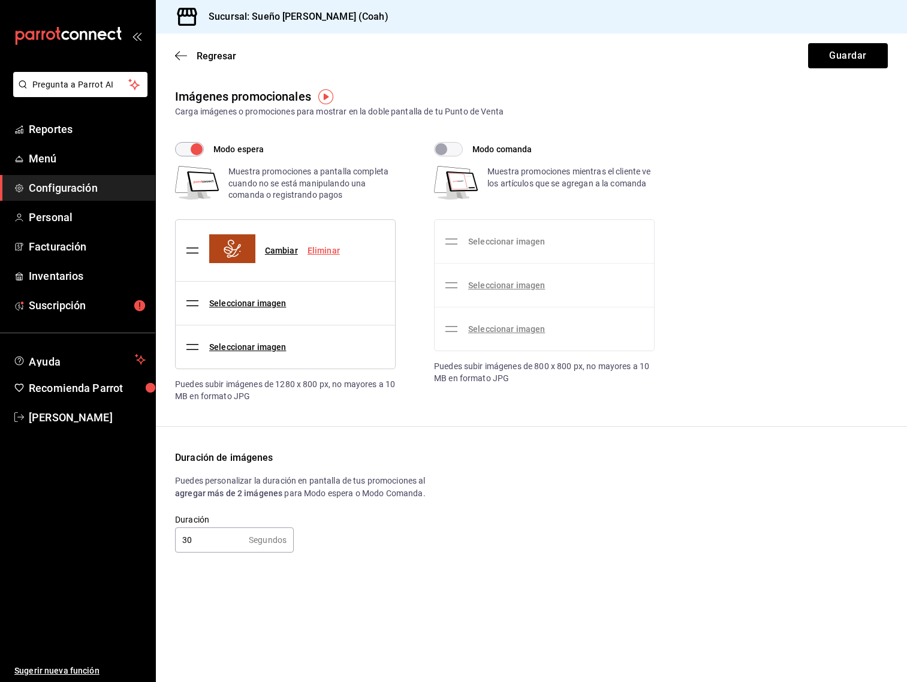
click at [484, 244] on link "Seleccionar imagen" at bounding box center [506, 242] width 77 height 10
click at [0, 0] on input "Seleccionar imagen" at bounding box center [0, 0] width 0 height 0
click at [489, 240] on link "Seleccionar imagen" at bounding box center [506, 242] width 77 height 10
click at [0, 0] on input "Seleccionar imagen" at bounding box center [0, 0] width 0 height 0
click at [552, 188] on div "Muestra promociones mientras el cliente ve los artículos que se agregan a la co…" at bounding box center [571, 185] width 167 height 39
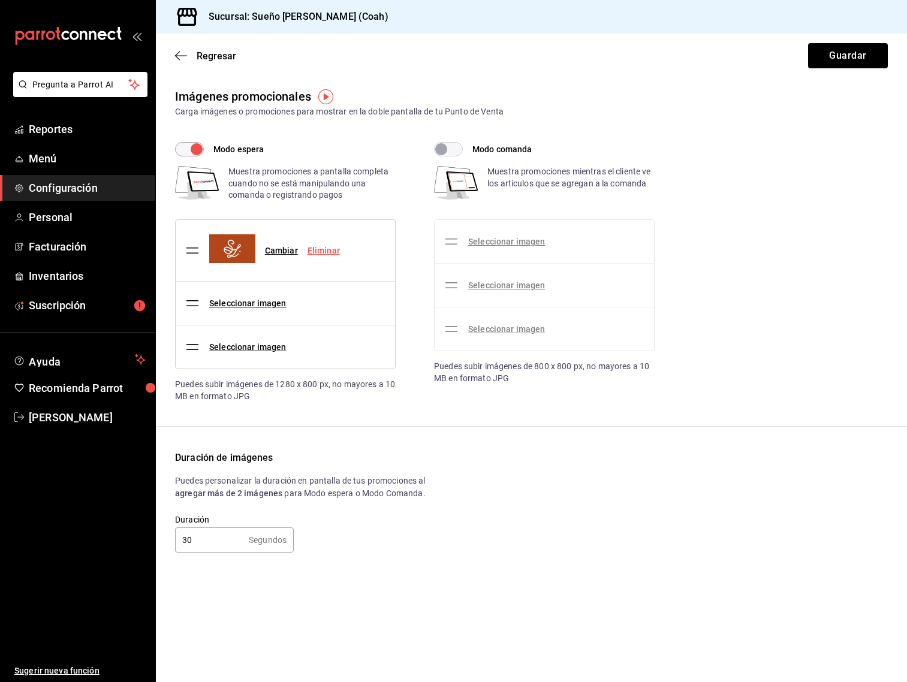
click at [457, 145] on input "Modo comanda" at bounding box center [441, 149] width 43 height 14
checkbox input "true"
click at [492, 234] on div "Seleccionar imagen" at bounding box center [497, 242] width 106 height 34
click at [491, 240] on link "Seleccionar imagen" at bounding box center [506, 242] width 77 height 10
click at [0, 0] on input "Seleccionar imagen" at bounding box center [0, 0] width 0 height 0
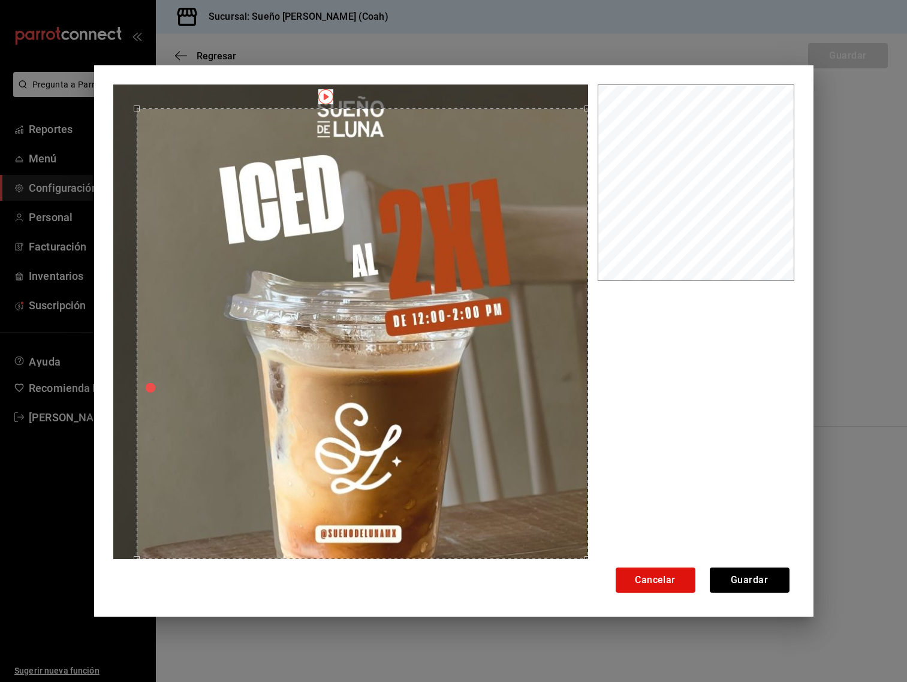
click at [615, 568] on div "Cancelar Guardar" at bounding box center [454, 341] width 720 height 552
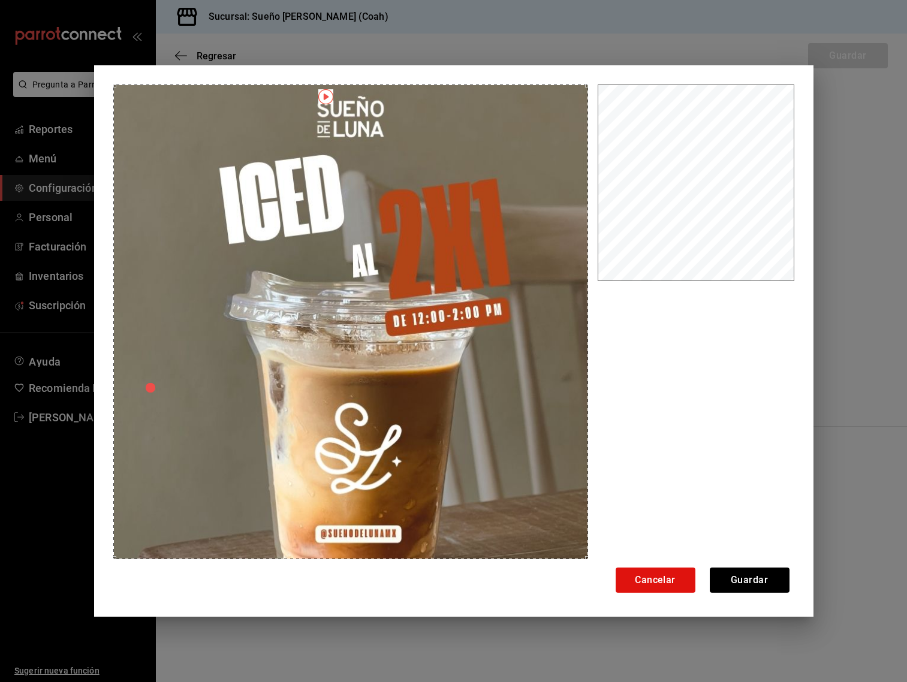
click at [65, 66] on div "Cancelar Guardar" at bounding box center [453, 341] width 907 height 682
click at [329, 96] on img "button" at bounding box center [325, 96] width 15 height 15
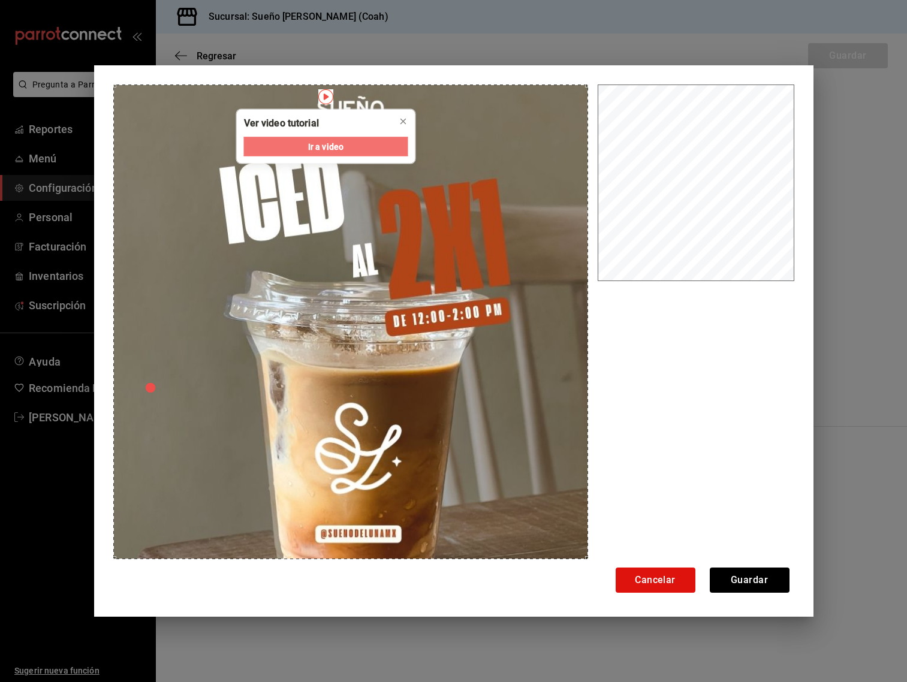
click at [334, 142] on span "Ir a video" at bounding box center [325, 146] width 35 height 13
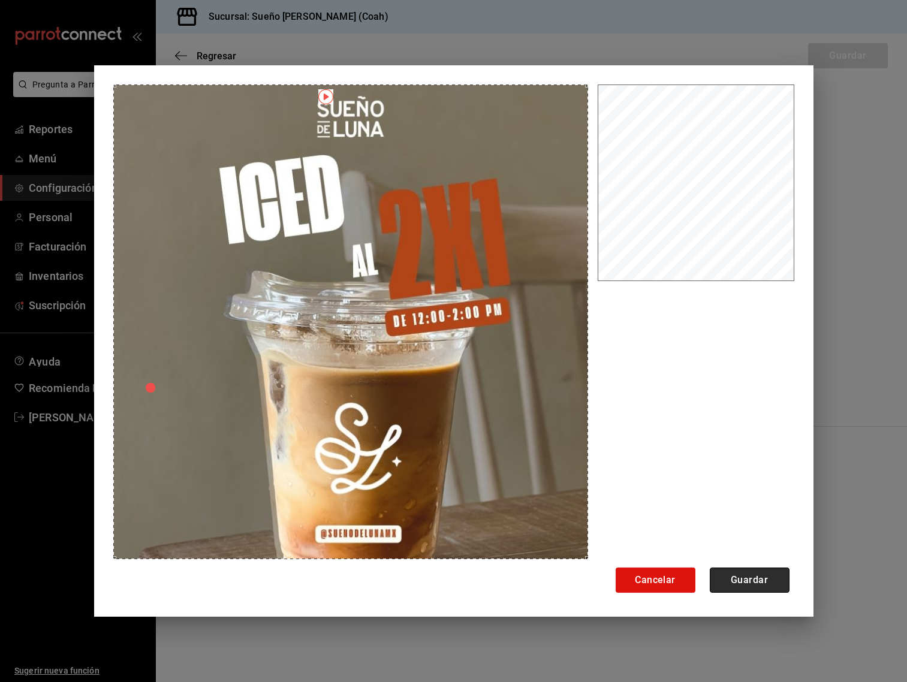
click at [729, 585] on button "Guardar" at bounding box center [750, 580] width 80 height 25
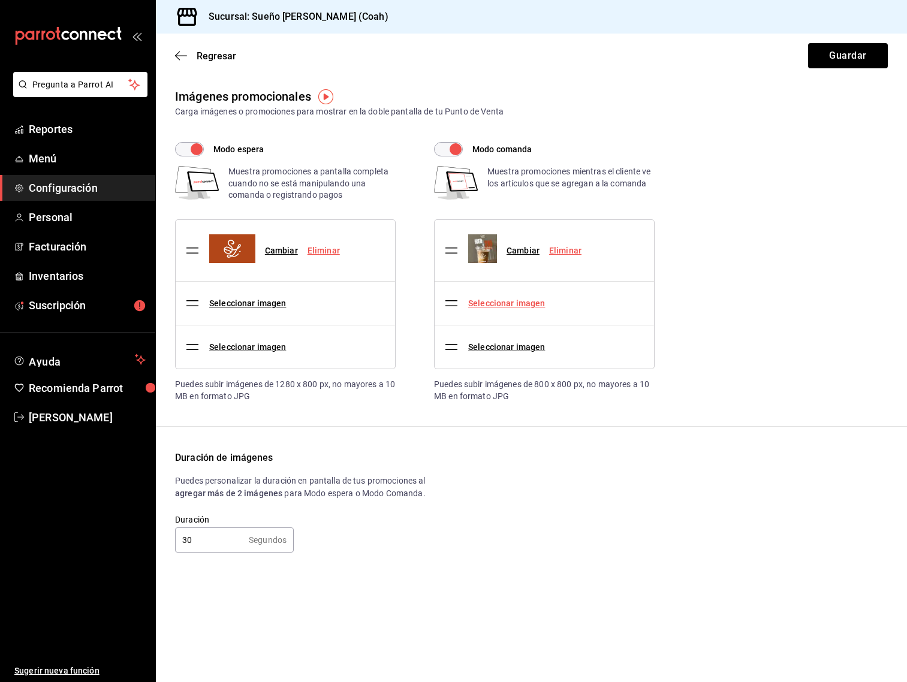
click at [507, 302] on link "Seleccionar imagen" at bounding box center [506, 304] width 77 height 10
click at [0, 0] on input "Seleccionar imagen" at bounding box center [0, 0] width 0 height 0
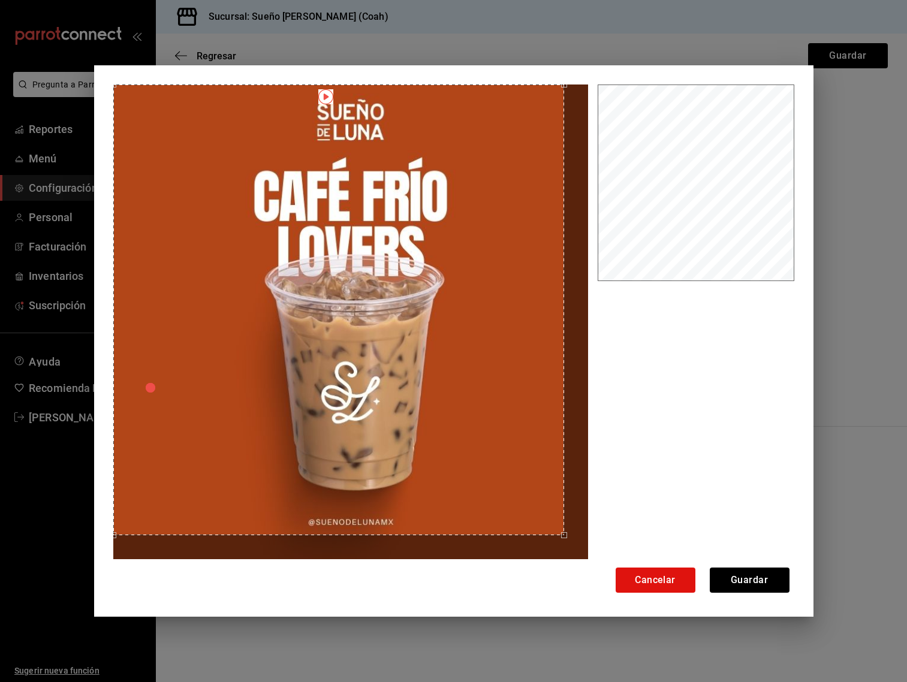
click at [98, 82] on div "Cancelar Guardar" at bounding box center [454, 341] width 720 height 552
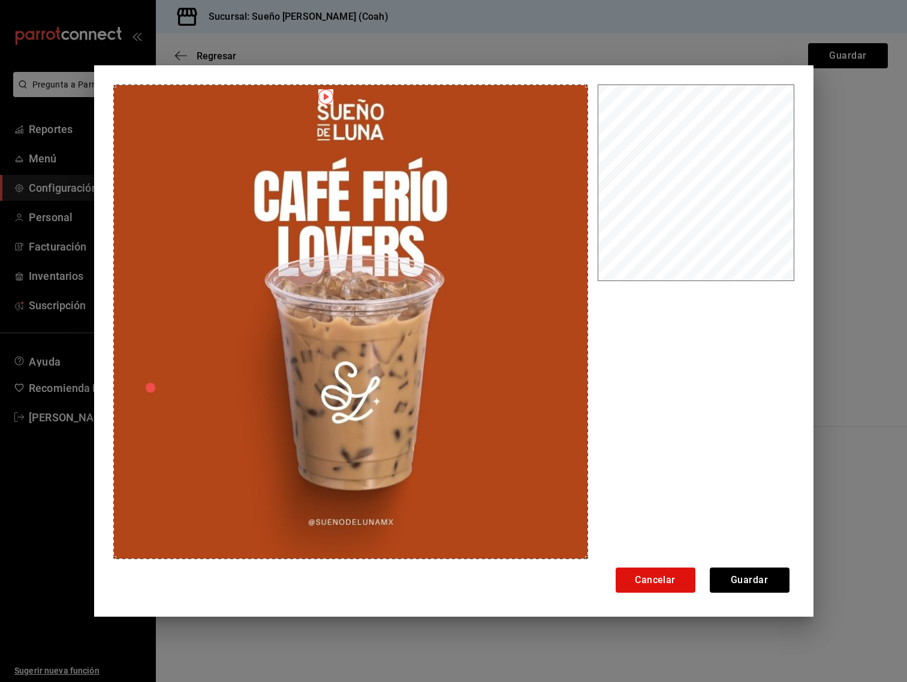
click at [599, 576] on div "Cancelar Guardar" at bounding box center [454, 341] width 720 height 552
click at [763, 580] on button "Guardar" at bounding box center [750, 580] width 80 height 25
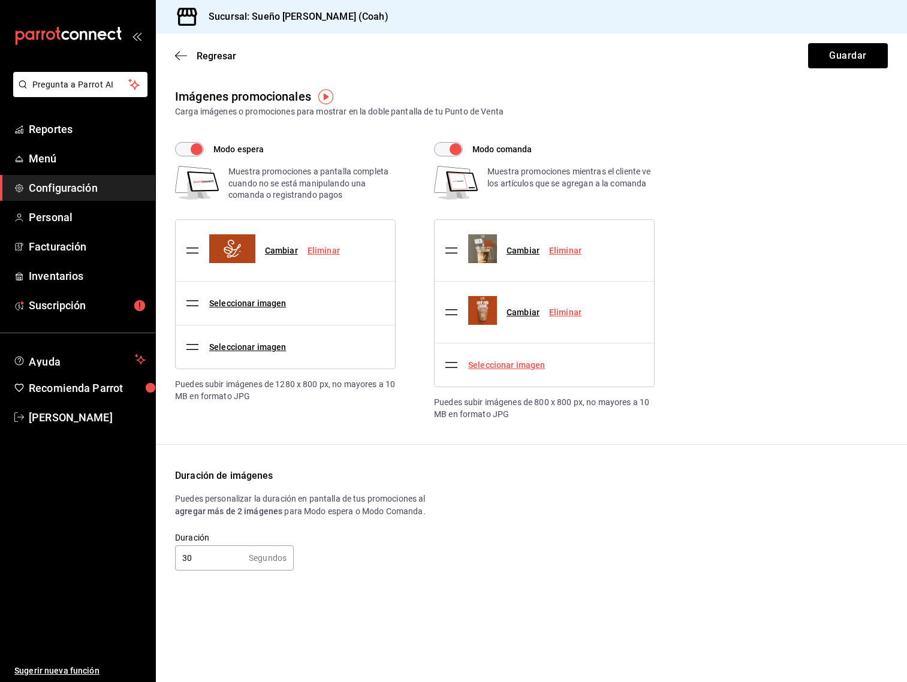
click at [513, 362] on link "Seleccionar imagen" at bounding box center [506, 365] width 77 height 10
click at [0, 0] on input "Seleccionar imagen" at bounding box center [0, 0] width 0 height 0
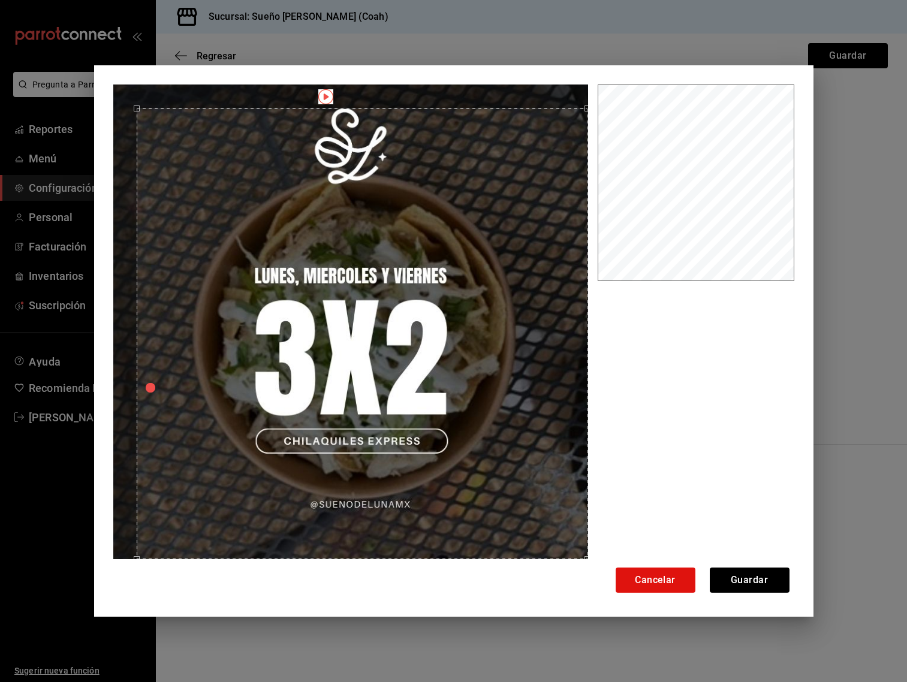
click at [606, 565] on div "Cancelar Guardar" at bounding box center [454, 341] width 720 height 552
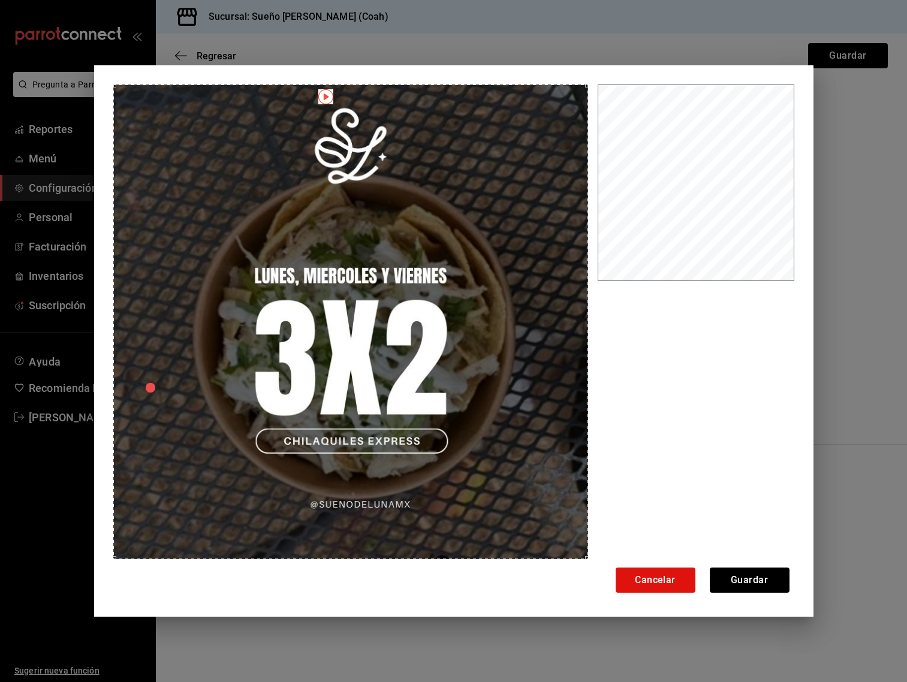
click at [66, 76] on div "Cancelar Guardar" at bounding box center [453, 341] width 907 height 682
click at [730, 578] on button "Guardar" at bounding box center [750, 580] width 80 height 25
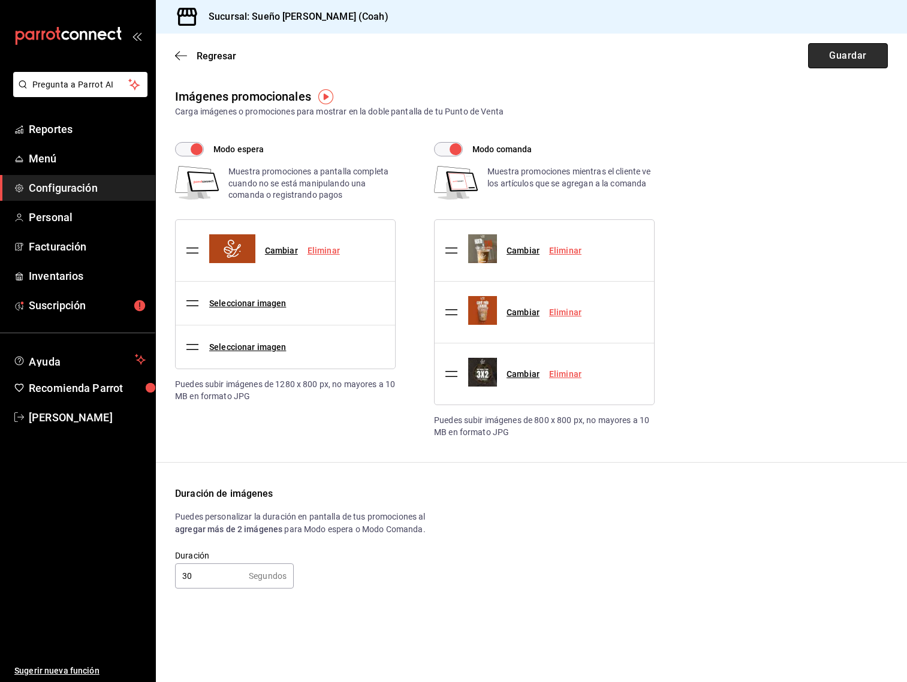
click at [835, 60] on button "Guardar" at bounding box center [848, 55] width 80 height 25
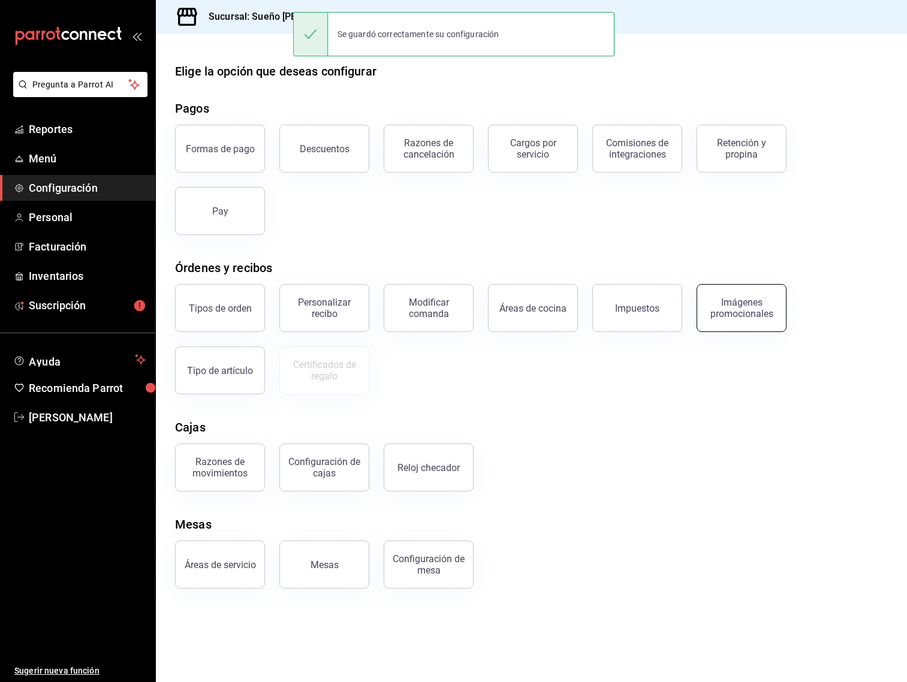
click at [756, 290] on button "Imágenes promocionales" at bounding box center [742, 308] width 90 height 48
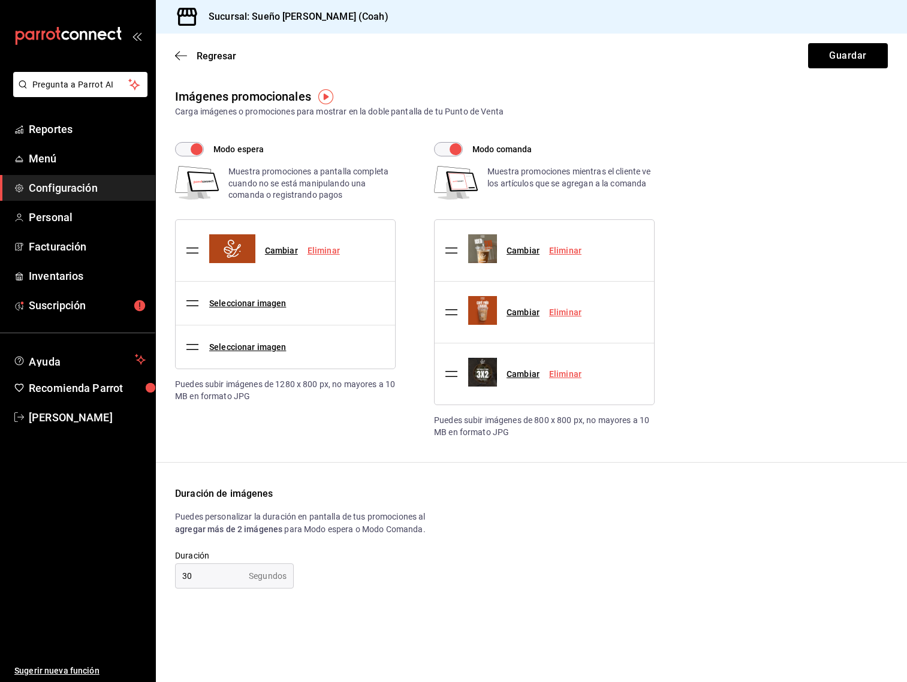
checkbox input "true"
drag, startPoint x: 277, startPoint y: 385, endPoint x: 330, endPoint y: 386, distance: 52.8
click at [330, 386] on div "Puedes subir imágenes de 1280 x 800 px, no mayores a 10 MB en formato JPG" at bounding box center [285, 390] width 221 height 23
copy div "1280 x 800 px"
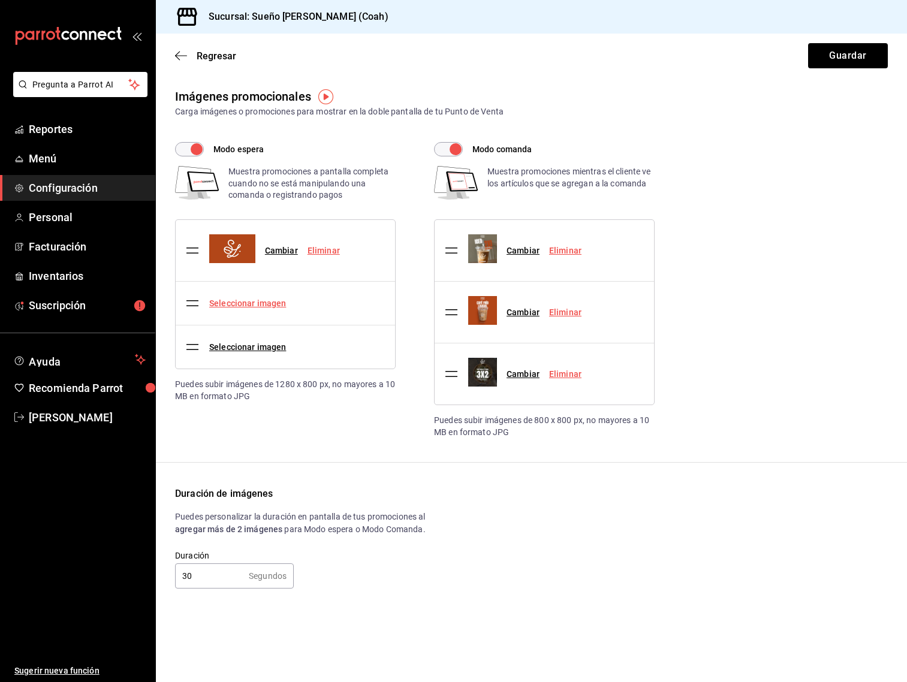
click at [264, 300] on link "Seleccionar imagen" at bounding box center [247, 304] width 77 height 10
click at [0, 0] on input "Seleccionar imagen" at bounding box center [0, 0] width 0 height 0
click at [266, 303] on link "Seleccionar imagen" at bounding box center [247, 304] width 77 height 10
click at [0, 0] on input "Seleccionar imagen" at bounding box center [0, 0] width 0 height 0
click at [283, 301] on link "Seleccionar imagen" at bounding box center [247, 304] width 77 height 10
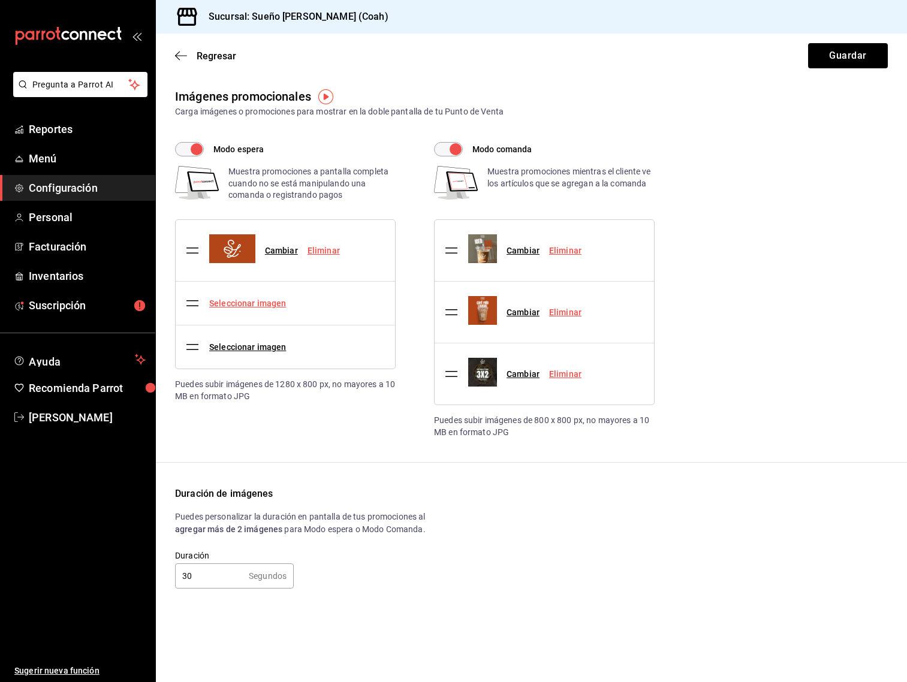
click at [0, 0] on input "Seleccionar imagen" at bounding box center [0, 0] width 0 height 0
click at [270, 305] on link "Seleccionar imagen" at bounding box center [247, 304] width 77 height 10
click at [0, 0] on input "Seleccionar imagen" at bounding box center [0, 0] width 0 height 0
click at [262, 302] on link "Seleccionar imagen" at bounding box center [247, 304] width 77 height 10
click at [270, 306] on link "Seleccionar imagen" at bounding box center [247, 304] width 77 height 10
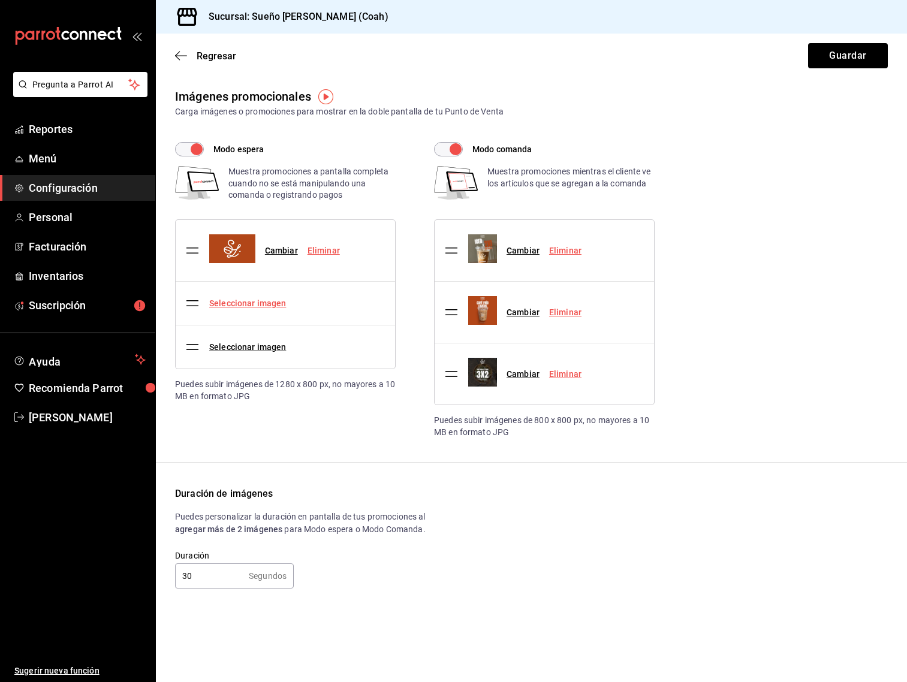
click at [0, 0] on input "Seleccionar imagen" at bounding box center [0, 0] width 0 height 0
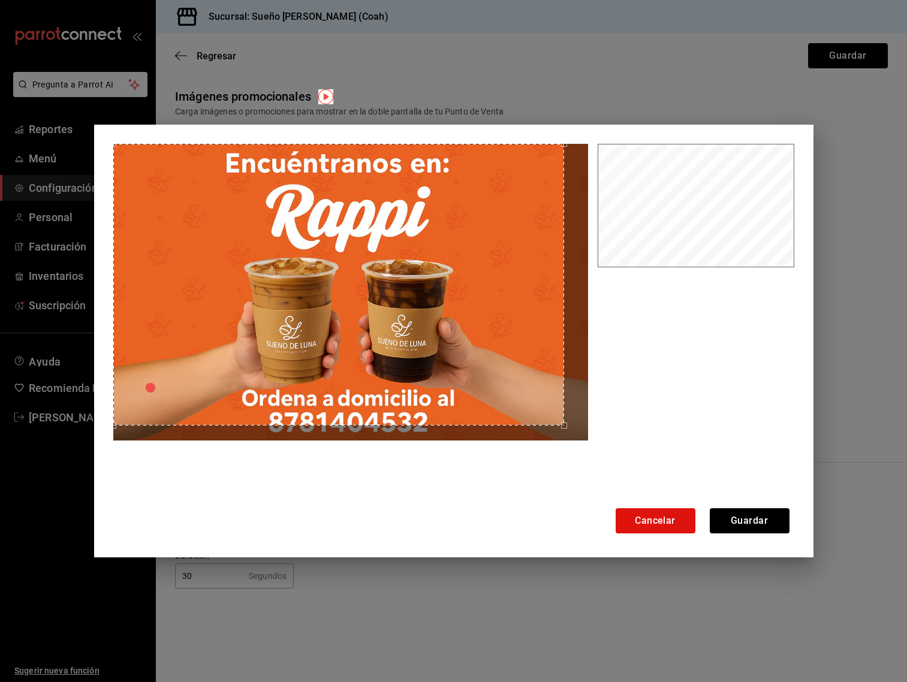
click at [73, 132] on div "Cancelar Guardar" at bounding box center [453, 341] width 907 height 682
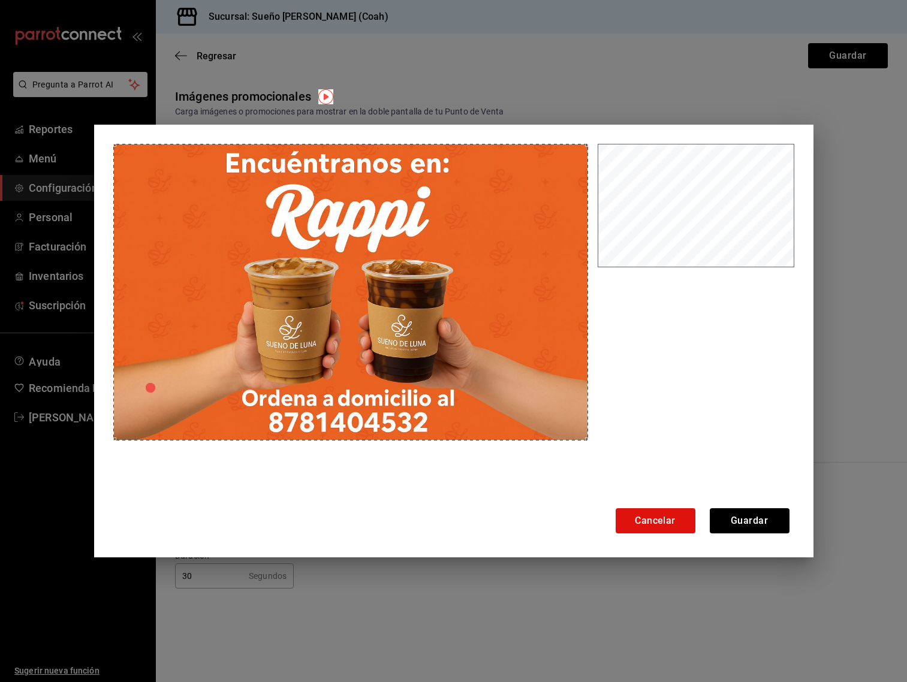
click at [632, 450] on div at bounding box center [453, 324] width 681 height 360
click at [745, 518] on button "Guardar" at bounding box center [750, 521] width 80 height 25
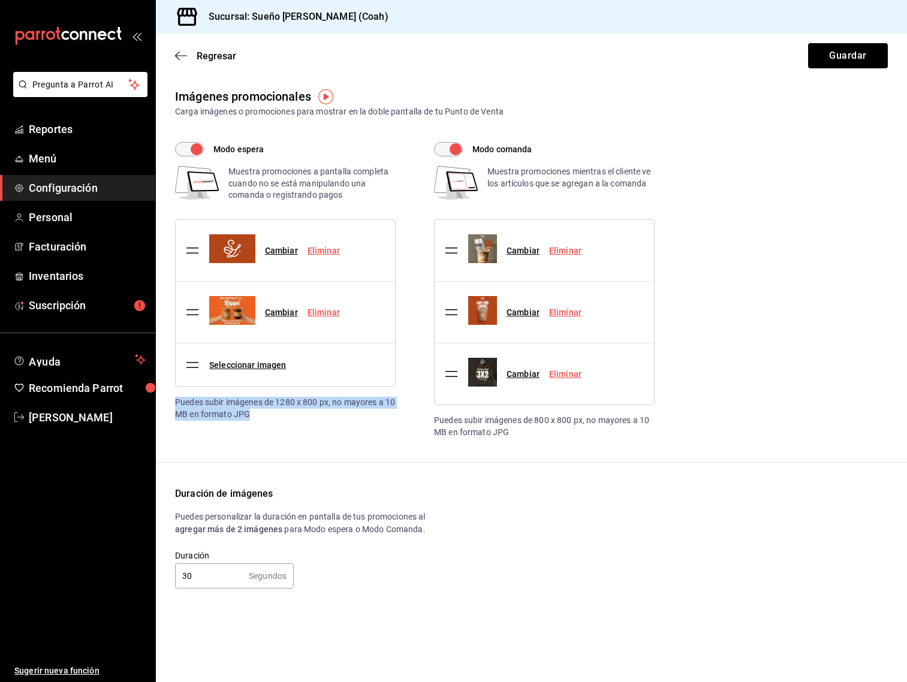
drag, startPoint x: 270, startPoint y: 416, endPoint x: 166, endPoint y: 402, distance: 105.9
click at [166, 402] on div "Imágenes promocionales Carga imágenes o promociones para mostrar en la doble pa…" at bounding box center [531, 348] width 751 height 521
copy div "Puedes subir imágenes de 1280 x 800 px, no mayores a 10 MB en formato JPG"
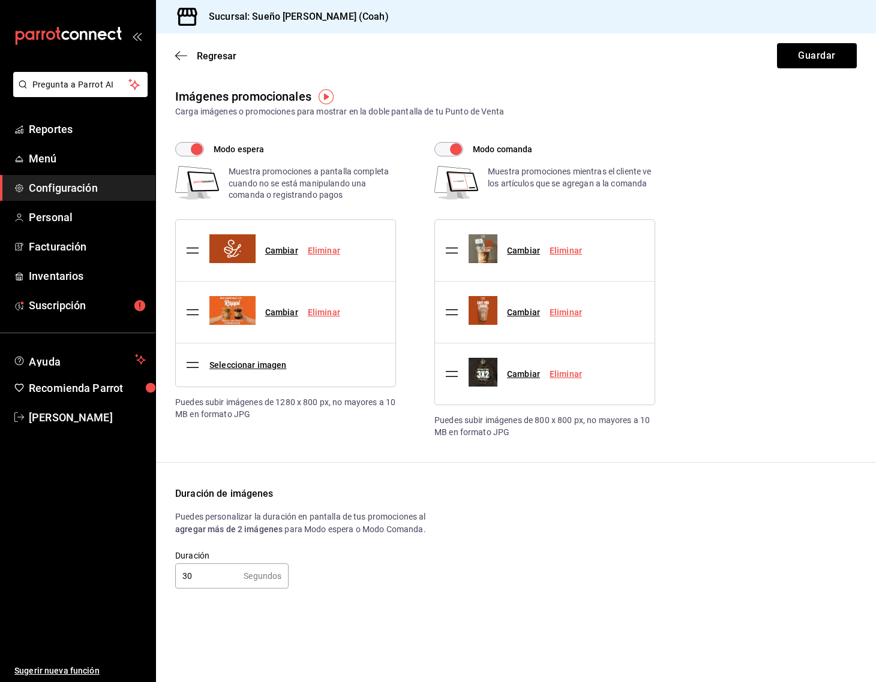
click at [318, 252] on link "Eliminar" at bounding box center [324, 251] width 32 height 10
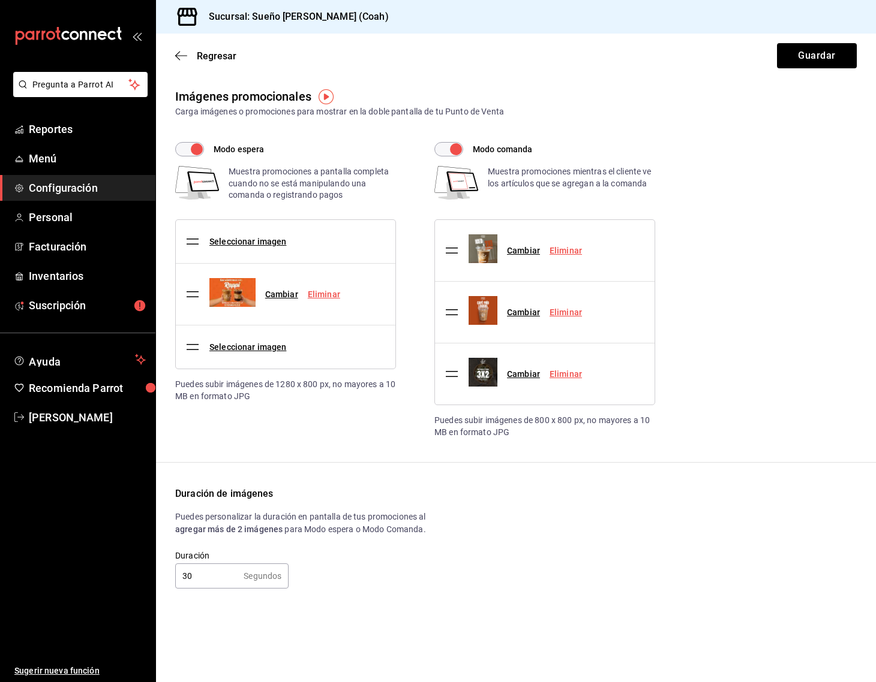
click at [321, 291] on link "Eliminar" at bounding box center [324, 295] width 32 height 10
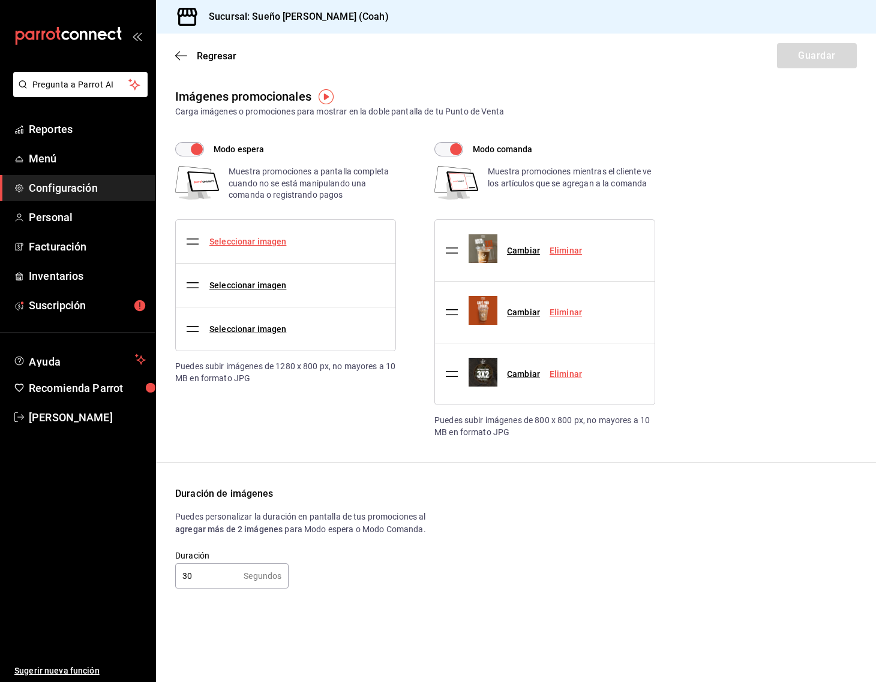
click at [263, 240] on link "Seleccionar imagen" at bounding box center [247, 242] width 77 height 10
click at [0, 0] on input "Seleccionar imagen" at bounding box center [0, 0] width 0 height 0
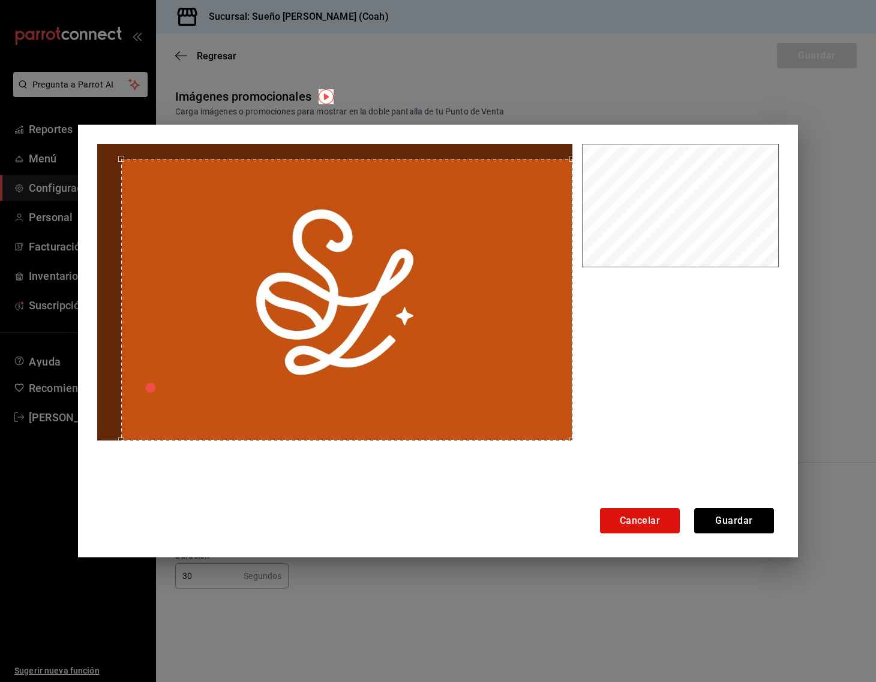
click at [592, 438] on div at bounding box center [437, 324] width 681 height 360
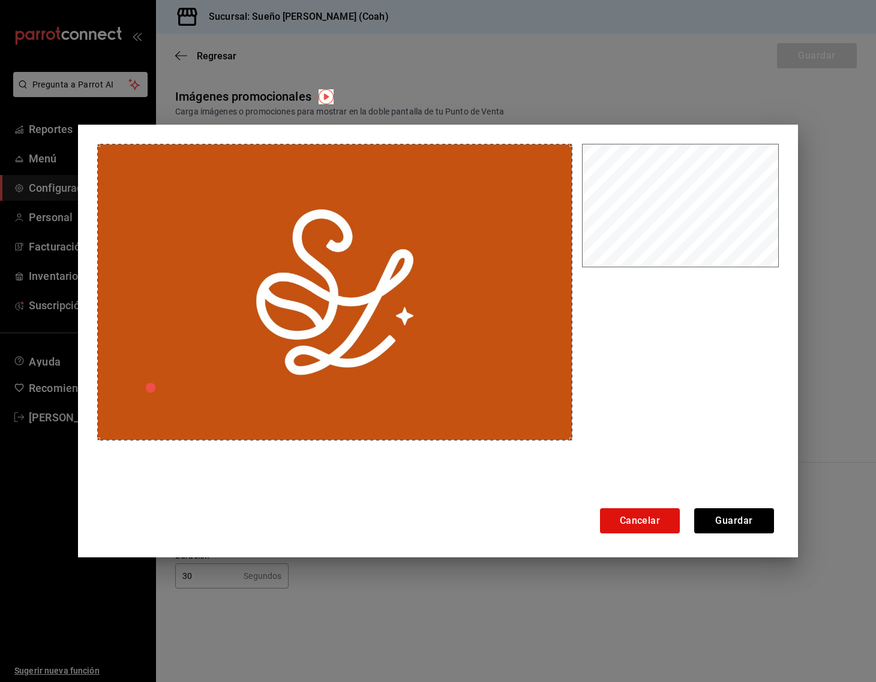
click at [68, 143] on div "Cancelar Guardar" at bounding box center [438, 341] width 876 height 682
click at [744, 528] on button "Guardar" at bounding box center [734, 521] width 80 height 25
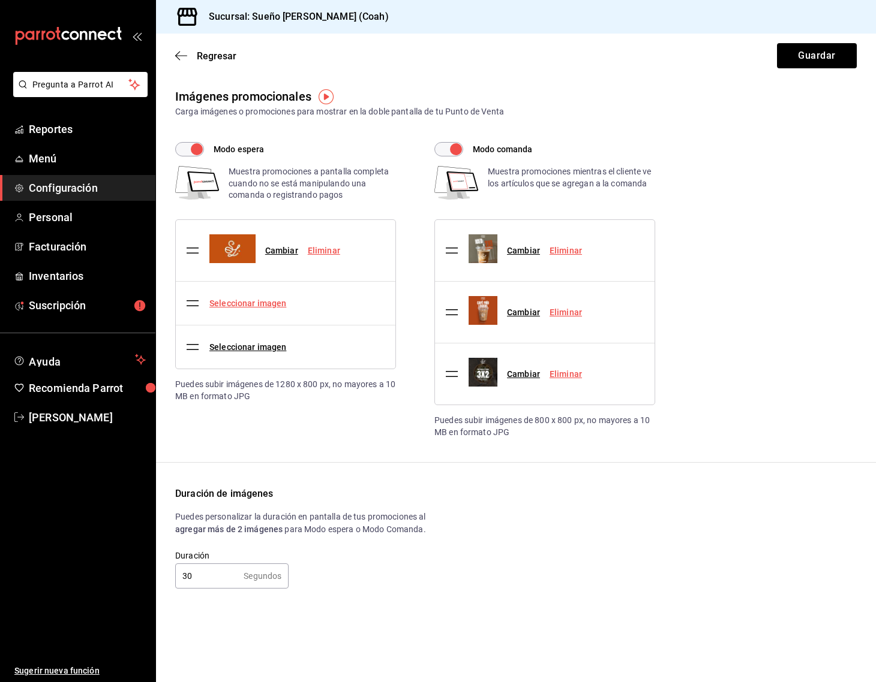
click at [265, 302] on link "Seleccionar imagen" at bounding box center [247, 304] width 77 height 10
click at [0, 0] on input "Seleccionar imagen" at bounding box center [0, 0] width 0 height 0
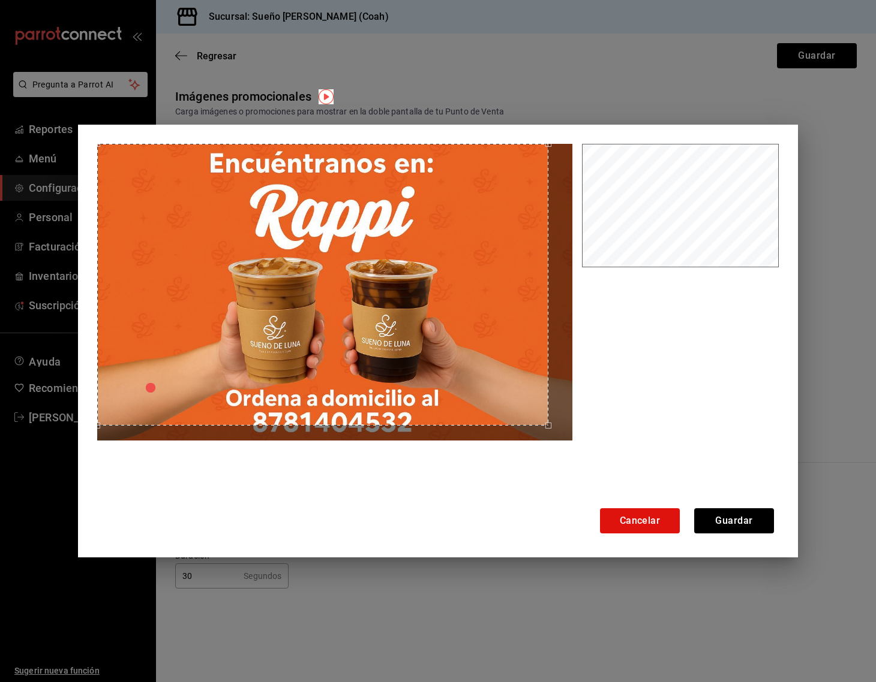
click at [59, 135] on div "Cancelar Guardar" at bounding box center [438, 341] width 876 height 682
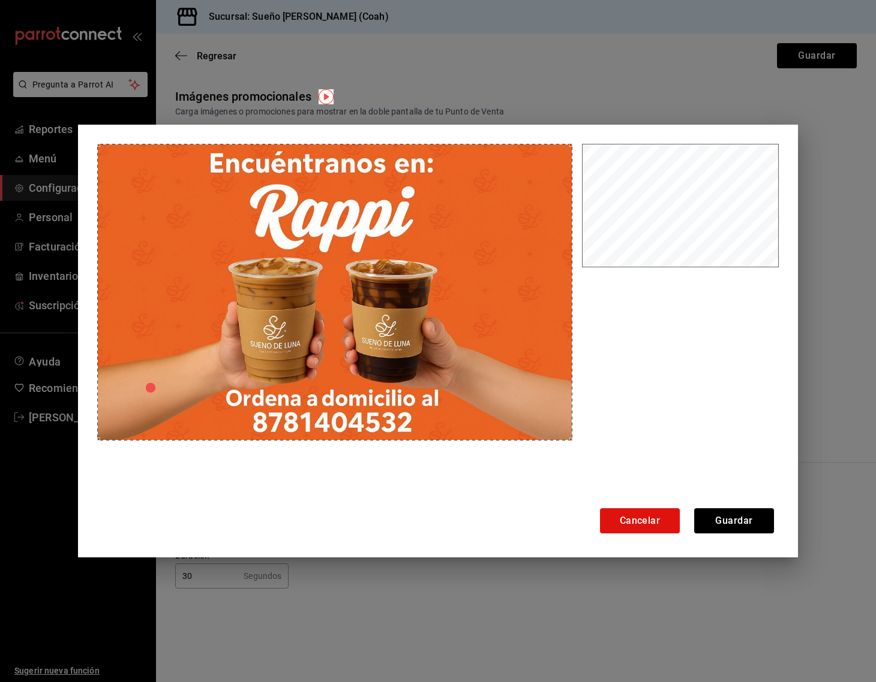
click at [608, 462] on div at bounding box center [437, 324] width 681 height 360
click at [728, 525] on button "Guardar" at bounding box center [734, 521] width 80 height 25
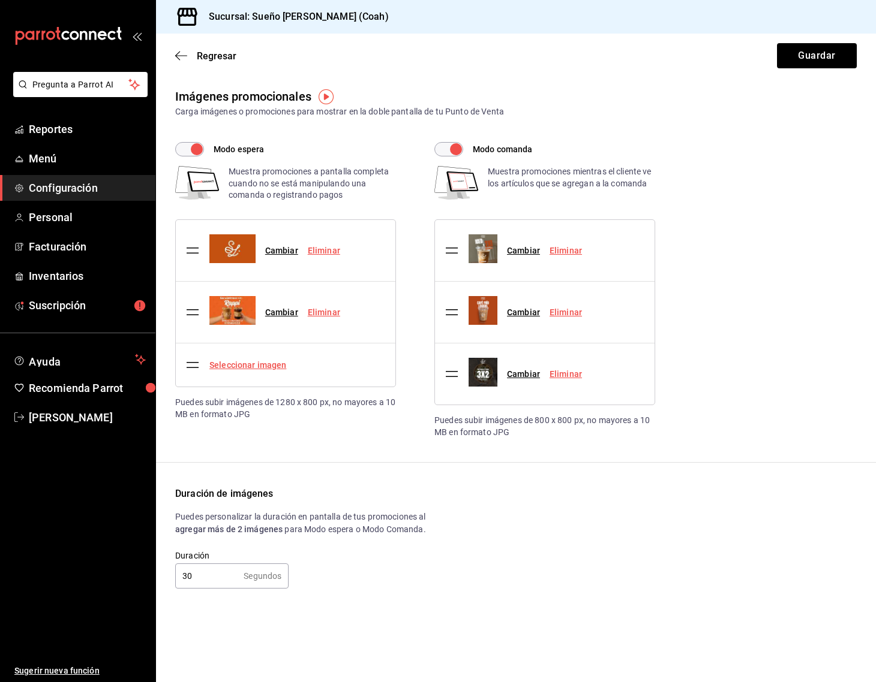
click at [258, 366] on link "Seleccionar imagen" at bounding box center [247, 365] width 77 height 10
click at [0, 0] on input "Seleccionar imagen" at bounding box center [0, 0] width 0 height 0
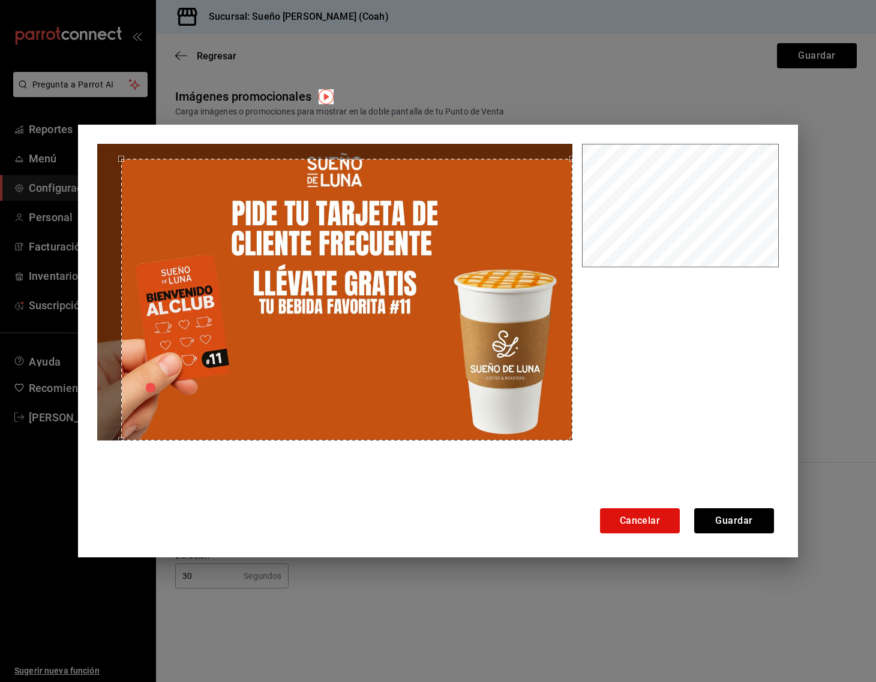
click at [616, 482] on div at bounding box center [437, 324] width 681 height 360
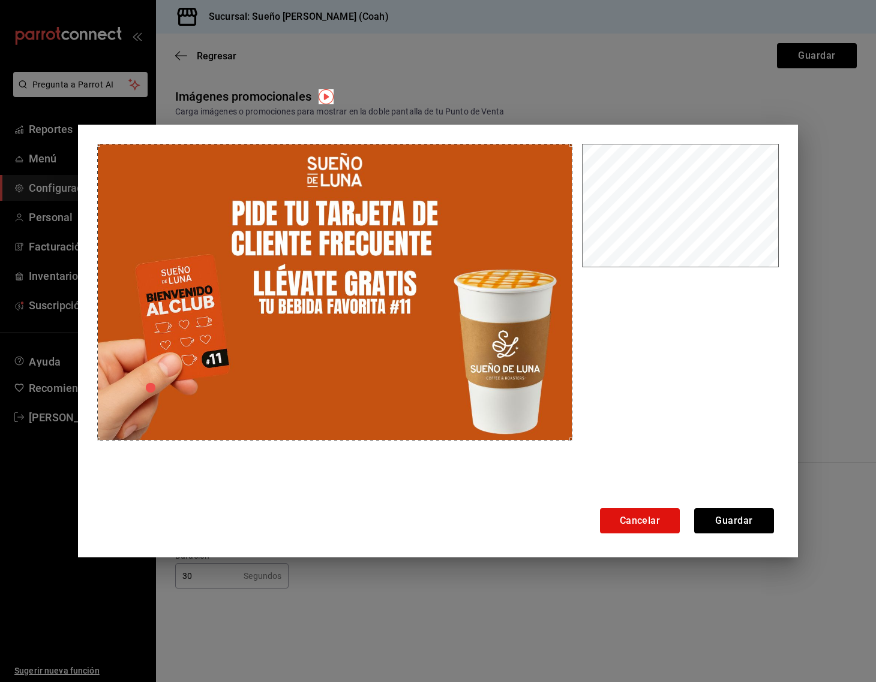
click at [35, 134] on div "Cancelar Guardar" at bounding box center [438, 341] width 876 height 682
click at [722, 516] on button "Guardar" at bounding box center [734, 521] width 80 height 25
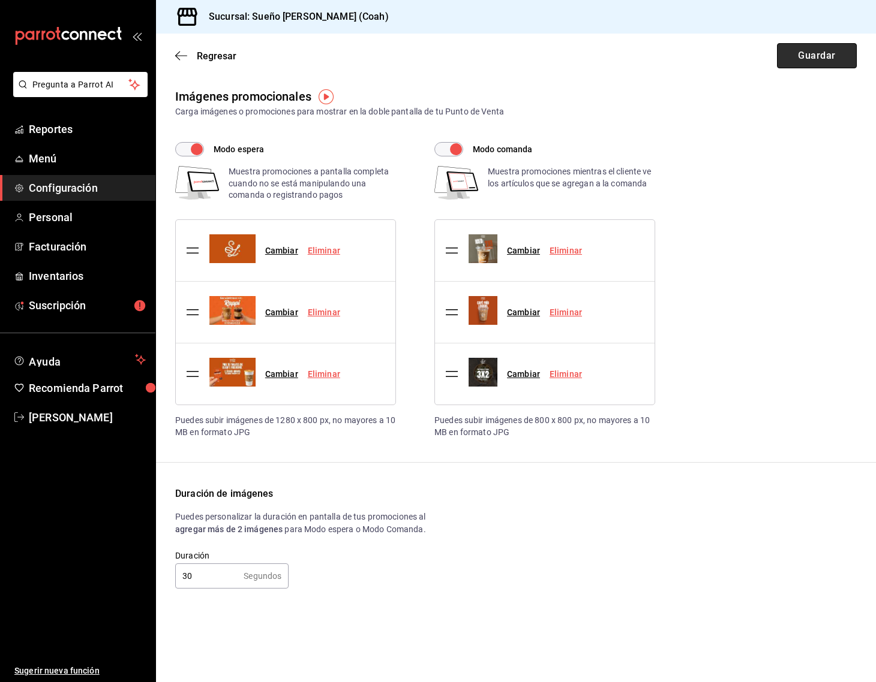
click at [801, 60] on button "Guardar" at bounding box center [817, 55] width 80 height 25
click at [196, 50] on span "Regresar" at bounding box center [205, 55] width 61 height 11
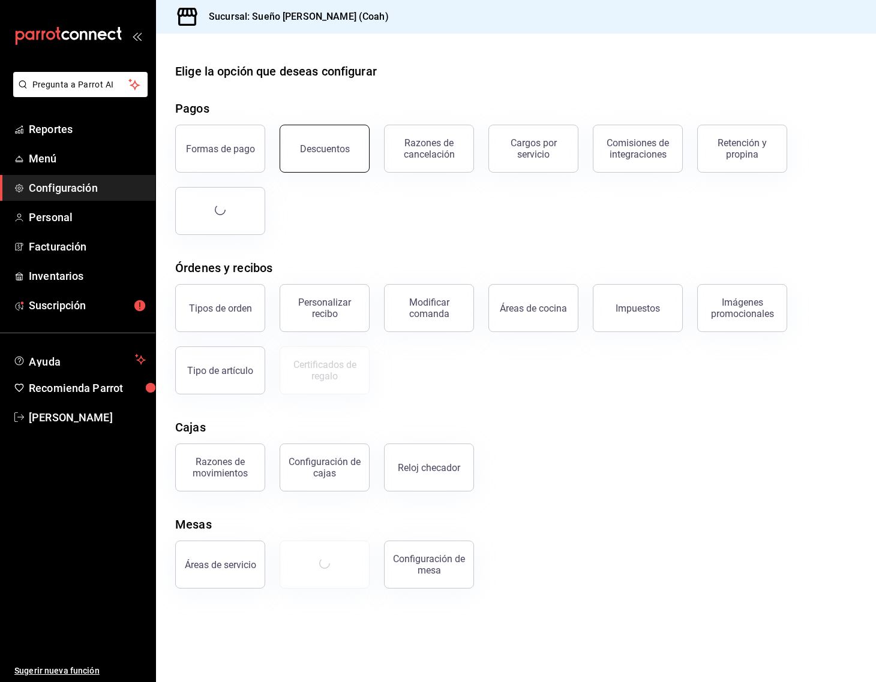
click at [348, 148] on button "Descuentos" at bounding box center [324, 149] width 90 height 48
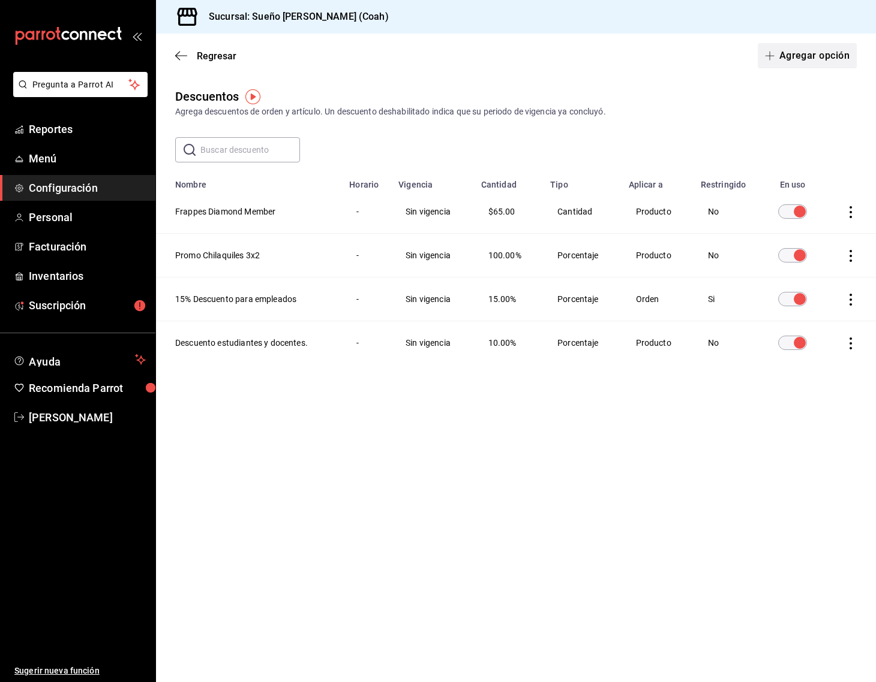
click at [804, 64] on button "Agregar opción" at bounding box center [806, 55] width 99 height 25
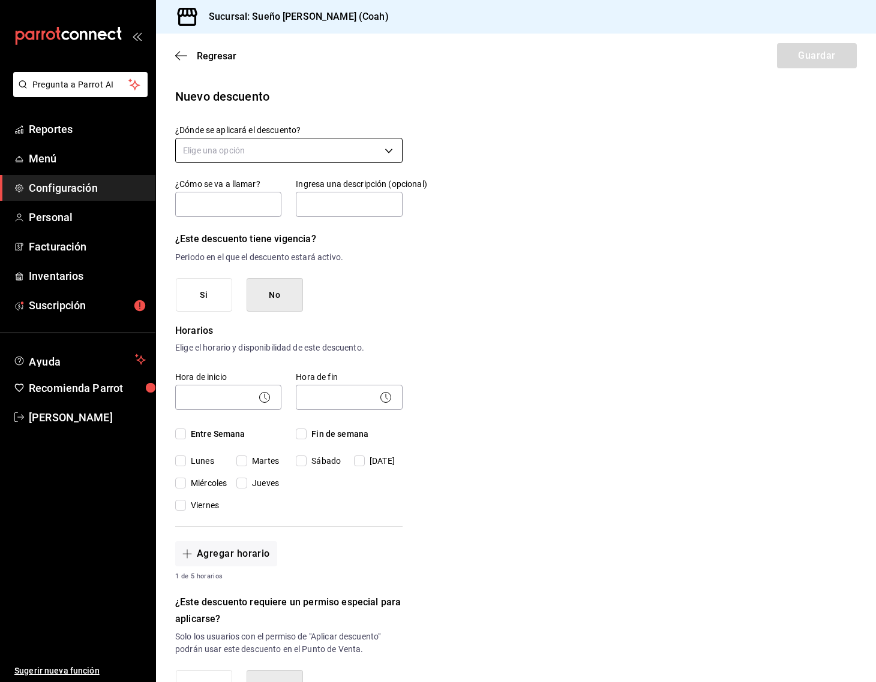
click at [282, 152] on body "Pregunta a Parrot AI Reportes Menú Configuración Personal Facturación Inventari…" at bounding box center [438, 341] width 876 height 682
click at [276, 212] on li "Orden completa" at bounding box center [289, 208] width 226 height 20
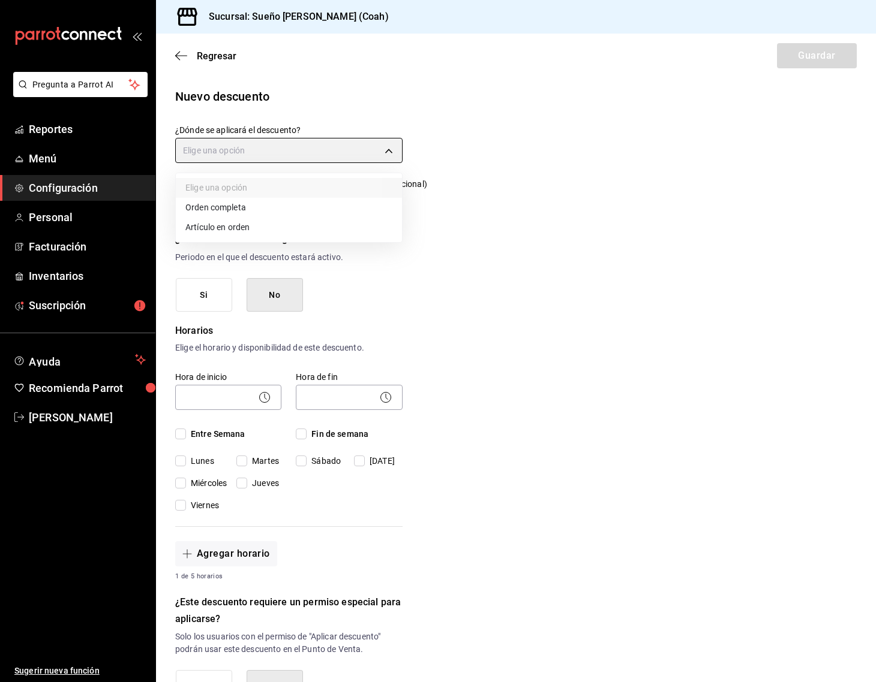
type input "ORDER"
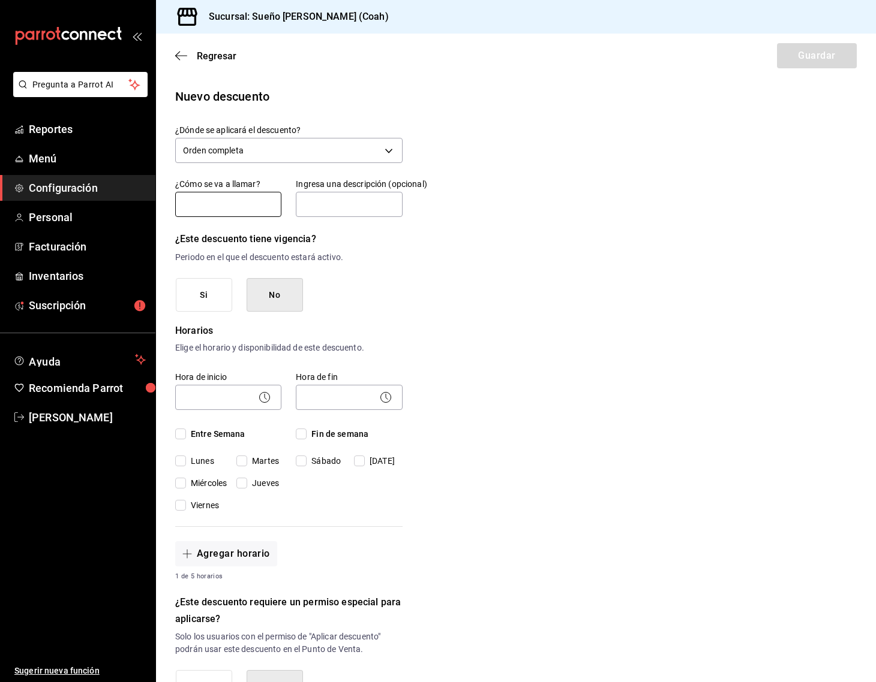
click at [261, 204] on input "text" at bounding box center [228, 204] width 106 height 25
click at [272, 212] on input "Descuento" at bounding box center [228, 204] width 106 height 25
type input "Descuento General"
click at [270, 293] on button "No" at bounding box center [274, 295] width 56 height 34
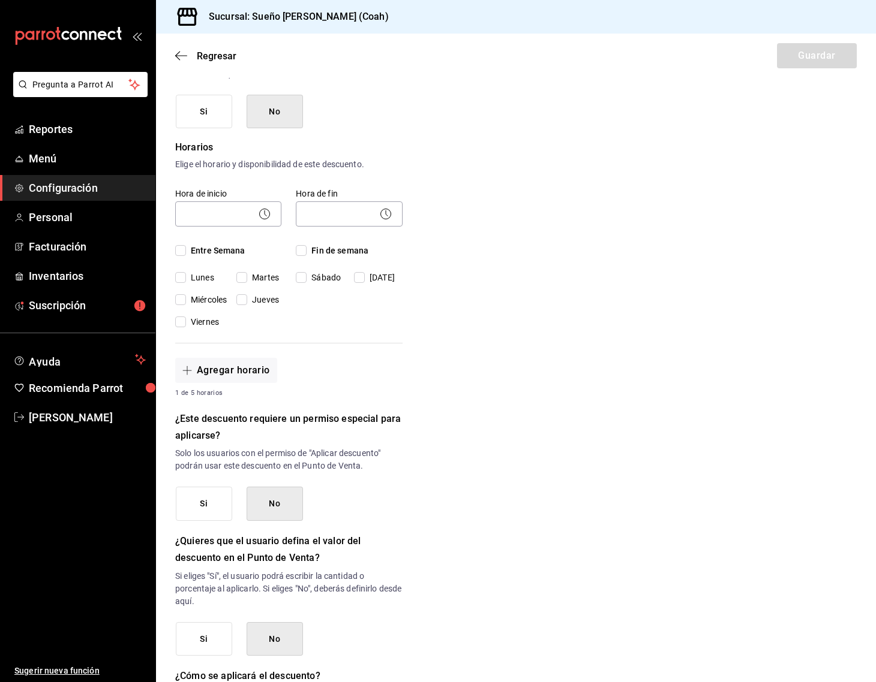
scroll to position [187, 0]
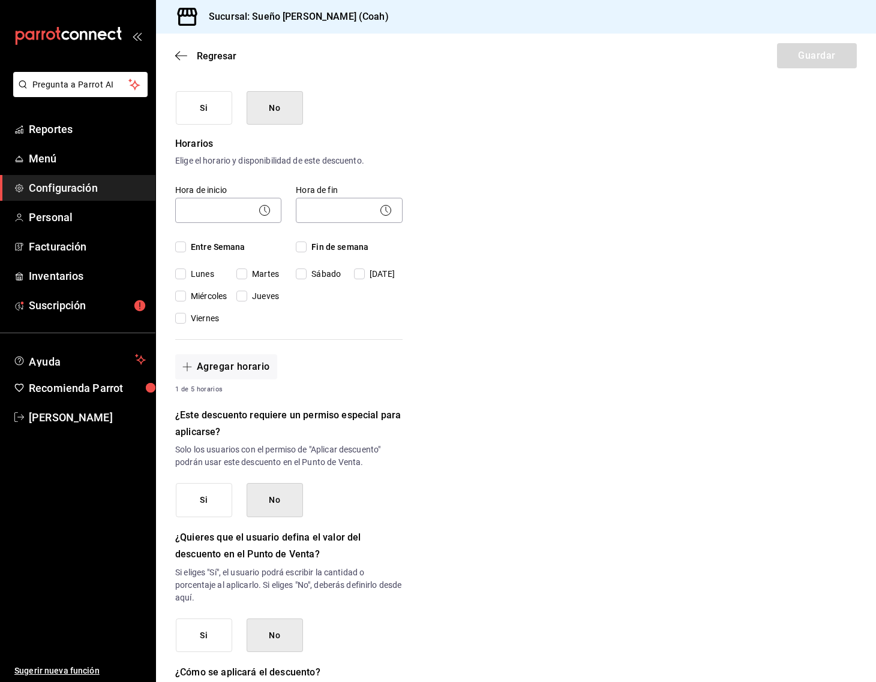
click at [263, 495] on button "No" at bounding box center [274, 500] width 56 height 34
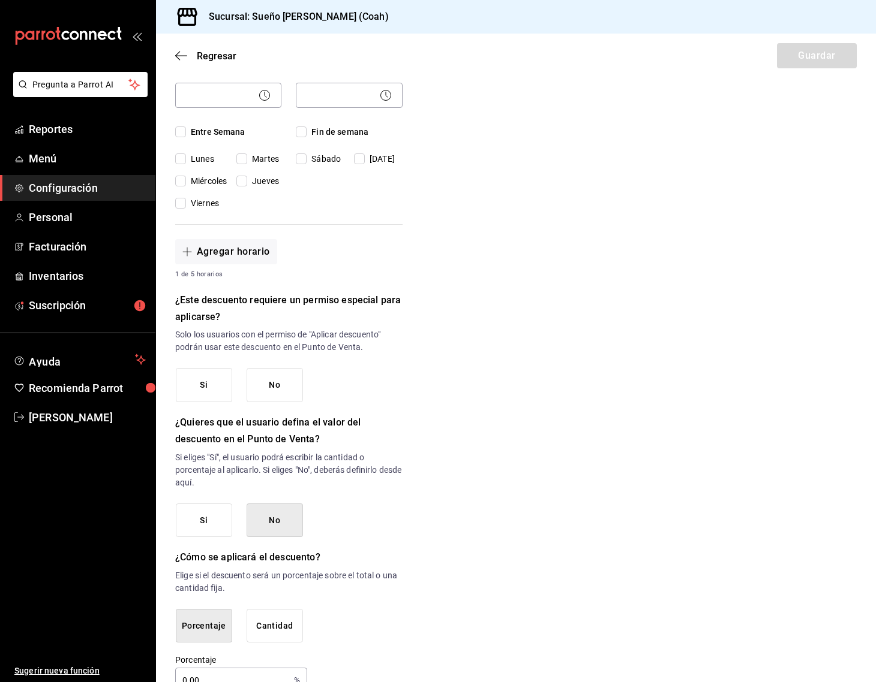
scroll to position [306, 0]
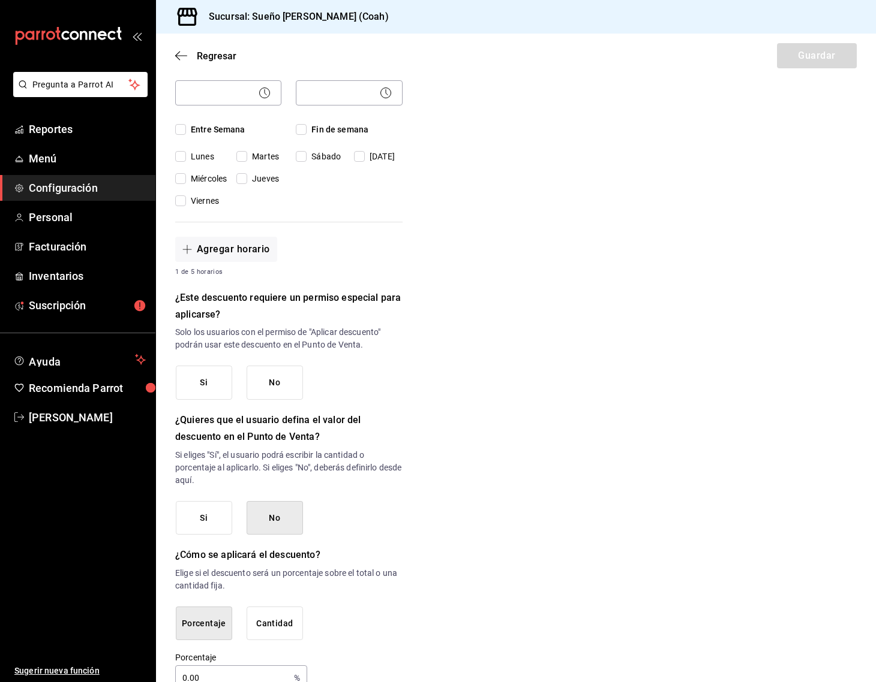
click at [277, 518] on button "No" at bounding box center [274, 518] width 56 height 34
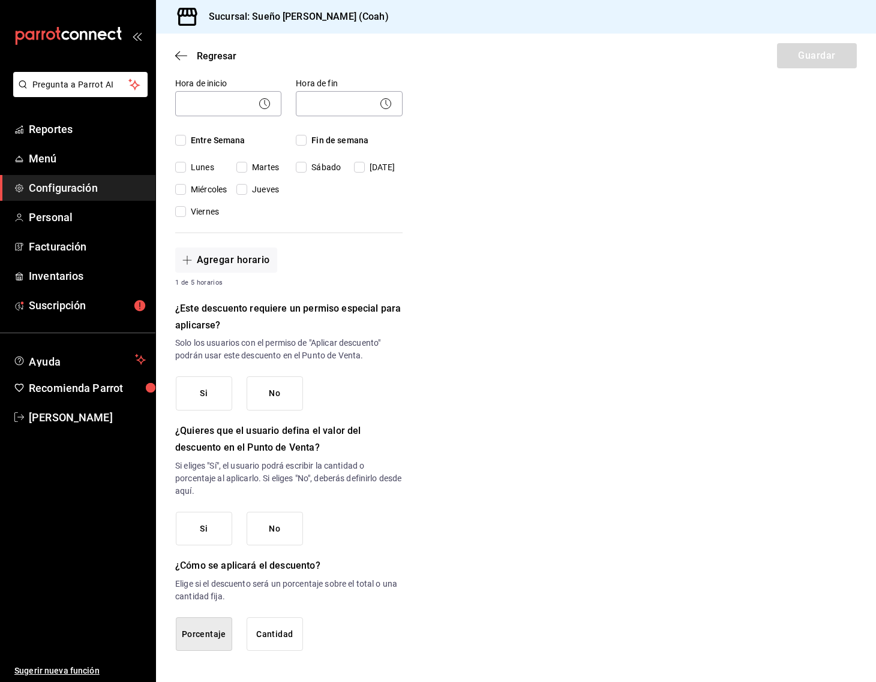
click at [275, 515] on button "No" at bounding box center [274, 529] width 56 height 34
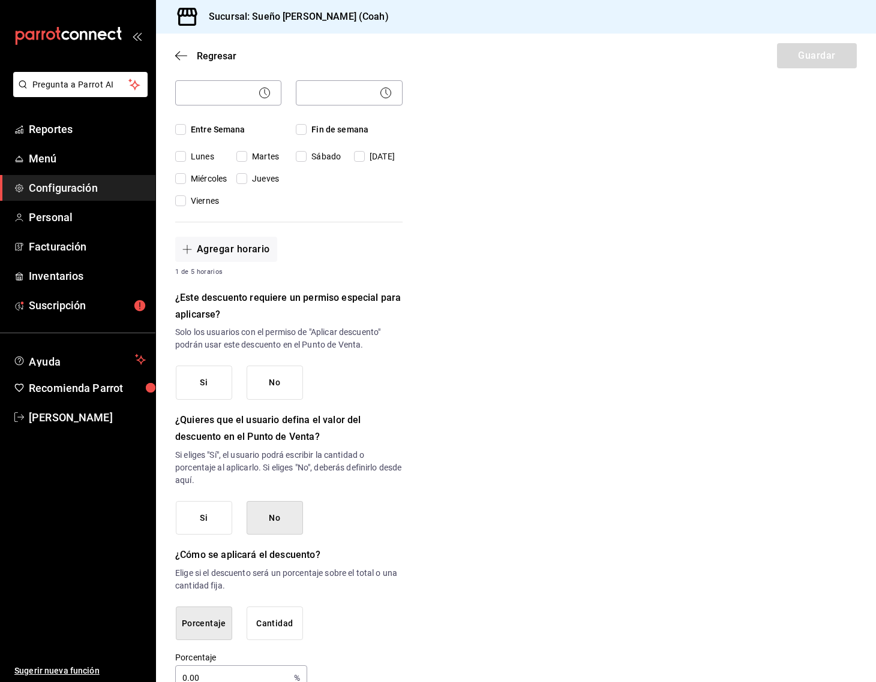
scroll to position [332, 0]
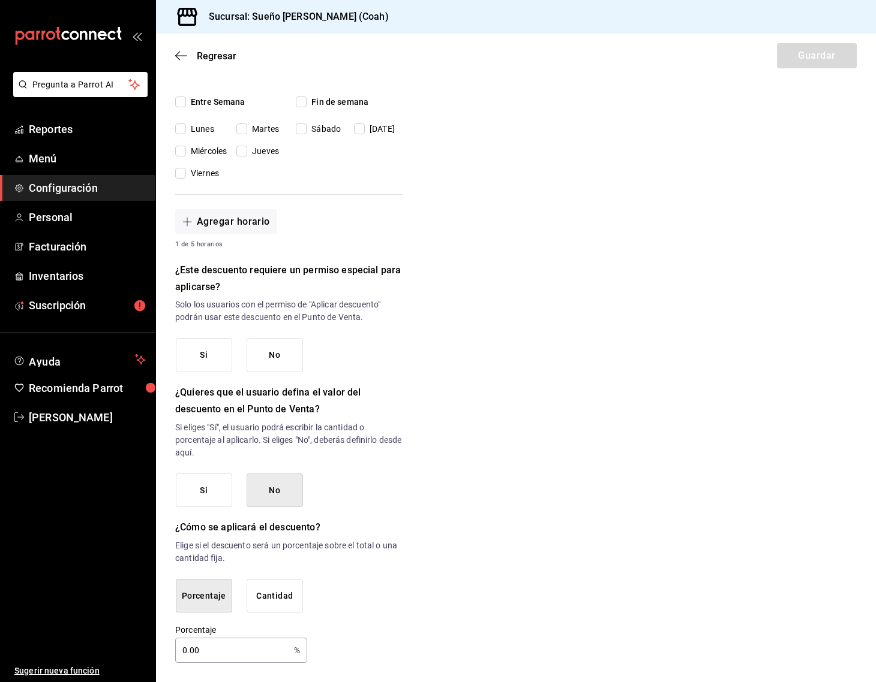
click at [239, 656] on input "0.00" at bounding box center [232, 651] width 114 height 24
type input "10"
click at [453, 610] on div "Nuevo descuento ¿Dónde se aplicará el descuento? Orden completa ORDER ¿Cómo se …" at bounding box center [516, 209] width 720 height 908
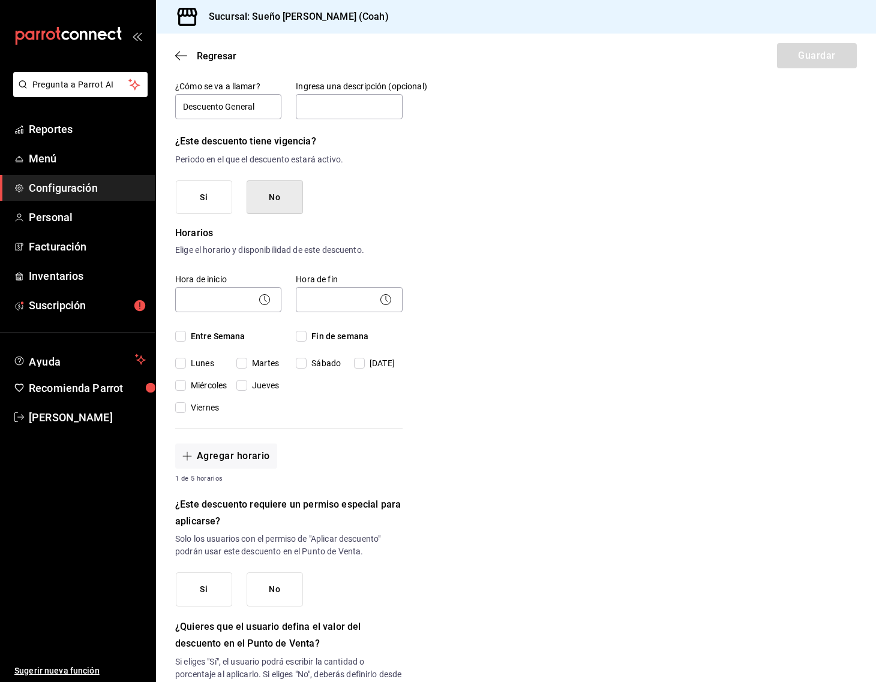
scroll to position [0, 0]
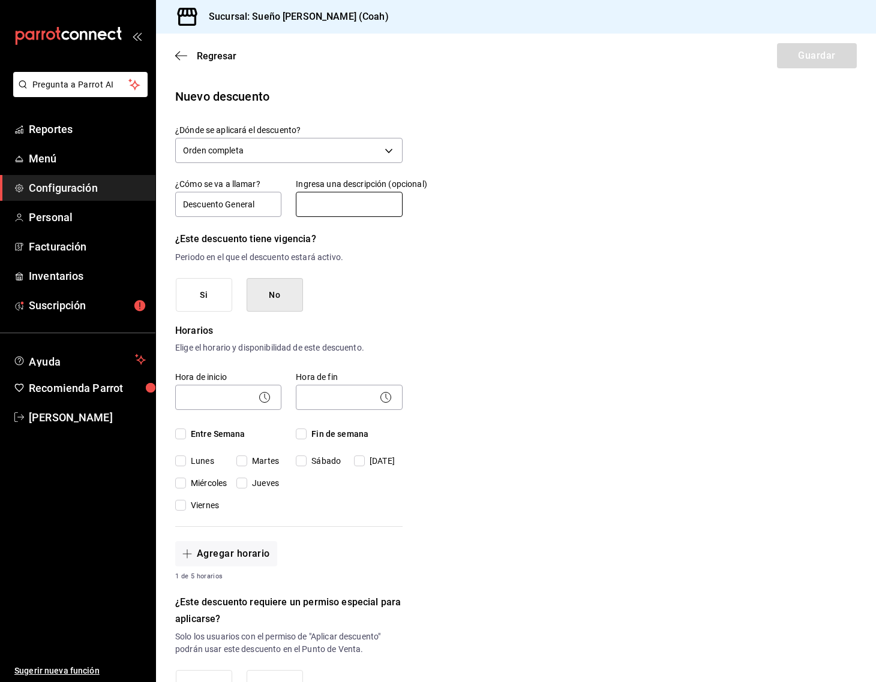
click at [338, 198] on input "text" at bounding box center [349, 204] width 106 height 25
click at [216, 396] on body "Pregunta a Parrot AI Reportes Menú Configuración Personal Facturación Inventari…" at bounding box center [438, 341] width 876 height 682
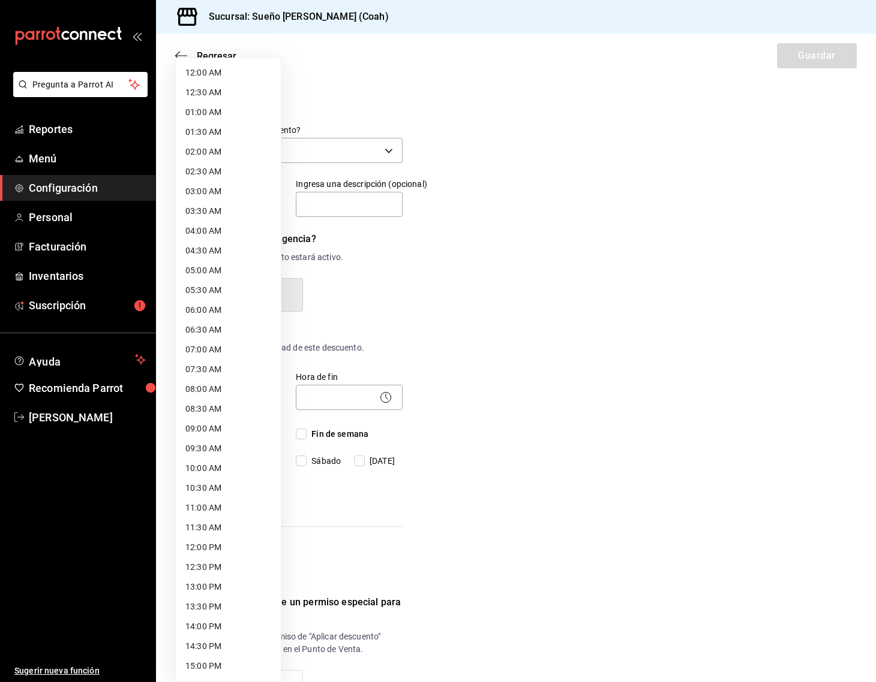
click at [232, 422] on li "09:00 AM" at bounding box center [228, 429] width 105 height 20
type input "09:00"
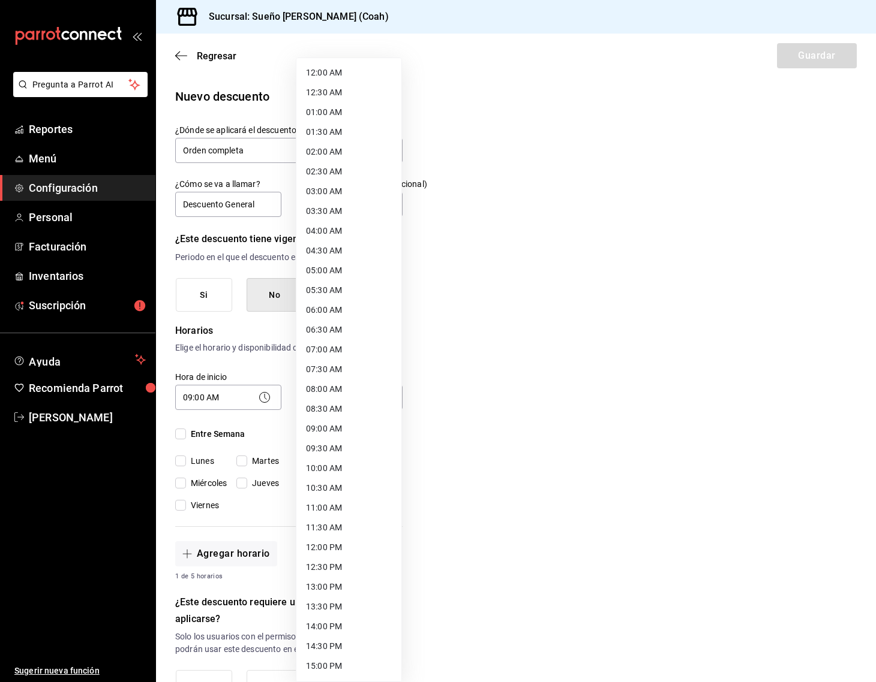
click at [363, 404] on body "Pregunta a Parrot AI Reportes Menú Configuración Personal Facturación Inventari…" at bounding box center [438, 341] width 876 height 682
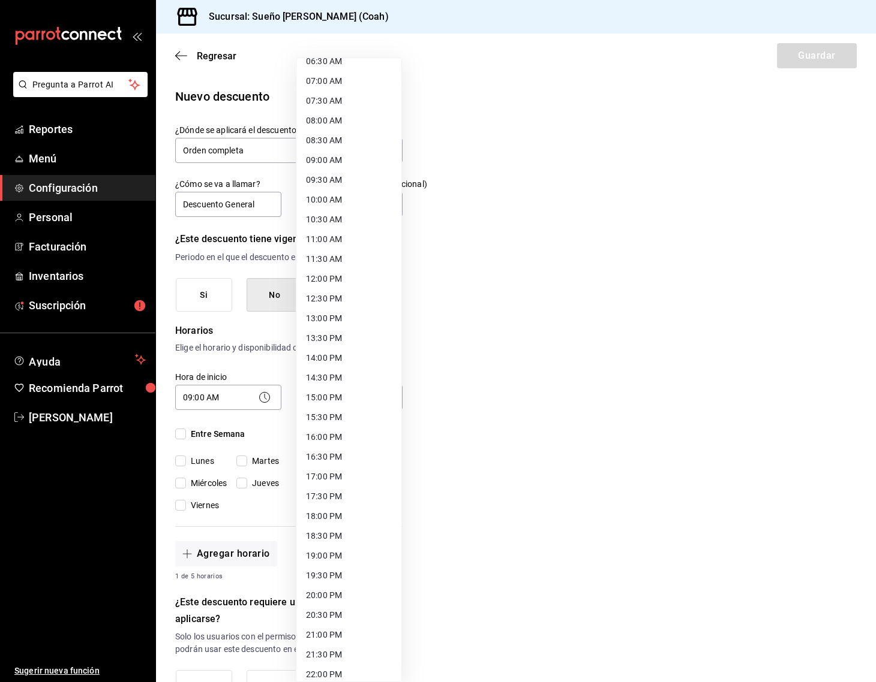
scroll to position [356, 0]
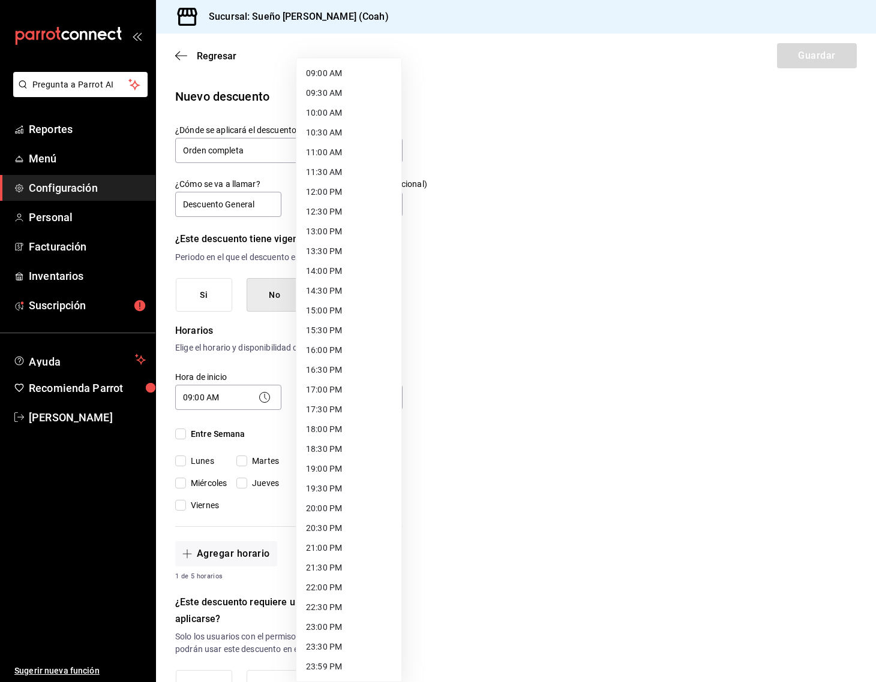
click at [347, 515] on li "20:00 PM" at bounding box center [348, 509] width 105 height 20
type input "20:00"
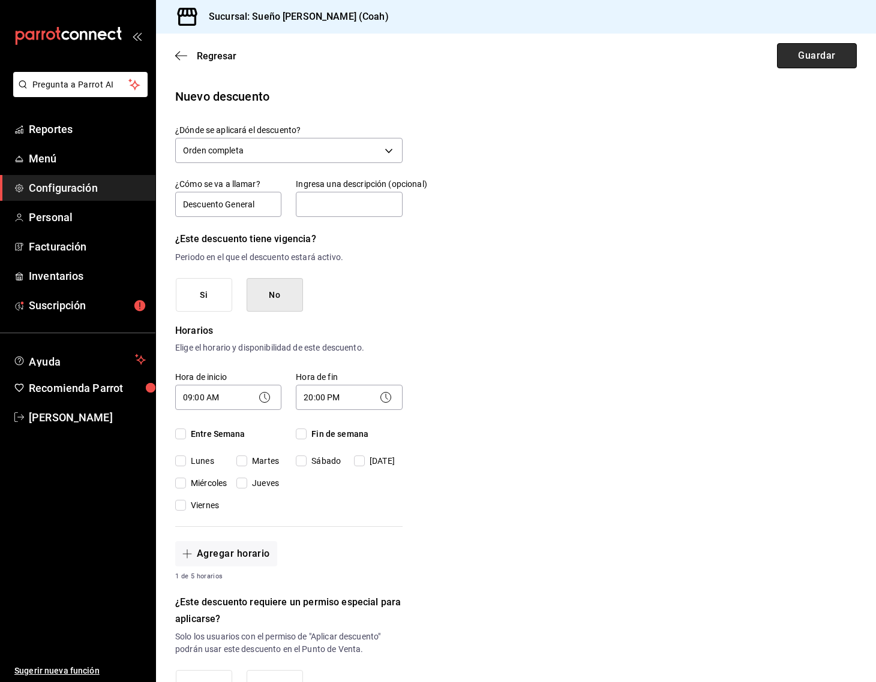
click at [816, 57] on button "Guardar" at bounding box center [817, 55] width 80 height 25
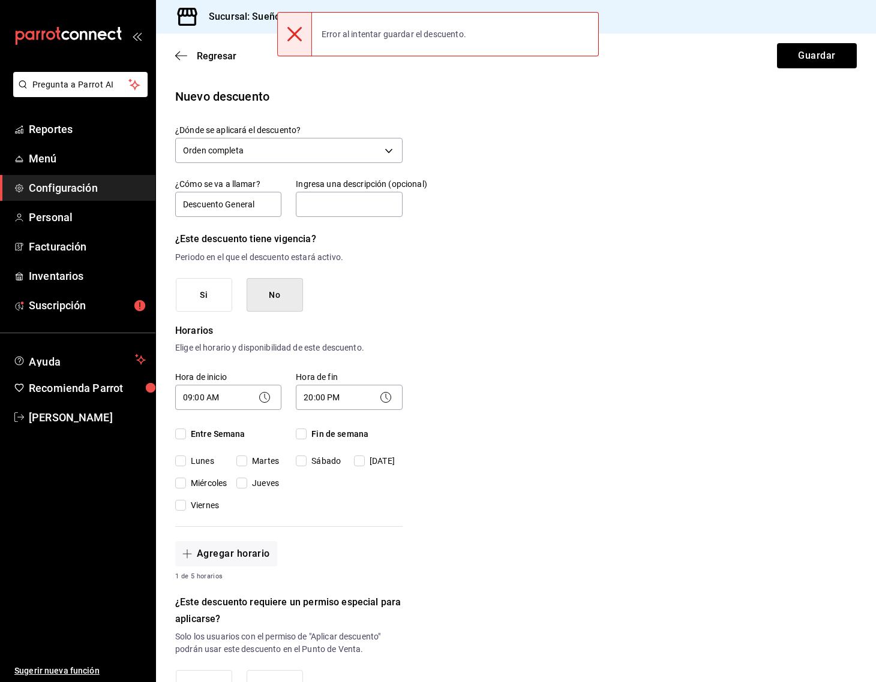
click at [179, 462] on input "Lunes" at bounding box center [180, 461] width 11 height 11
checkbox input "true"
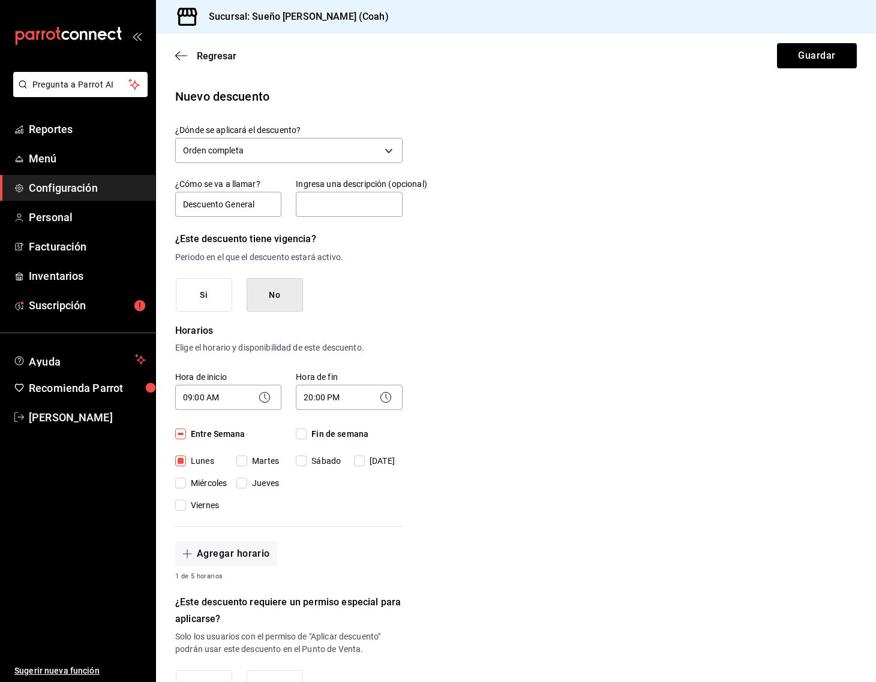
click at [207, 433] on span "Entre Semana" at bounding box center [215, 434] width 59 height 13
click at [186, 433] on input "Entre Semana" at bounding box center [180, 434] width 11 height 11
checkbox input "true"
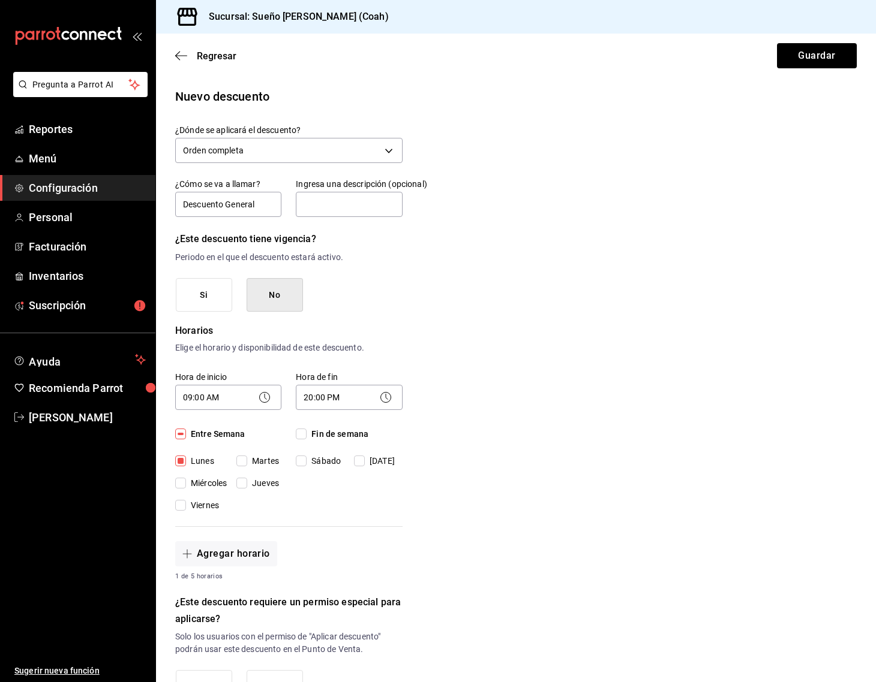
checkbox input "true"
click at [207, 433] on span "Entre Semana" at bounding box center [215, 434] width 59 height 13
click at [186, 433] on input "Entre Semana" at bounding box center [180, 434] width 11 height 11
checkbox input "false"
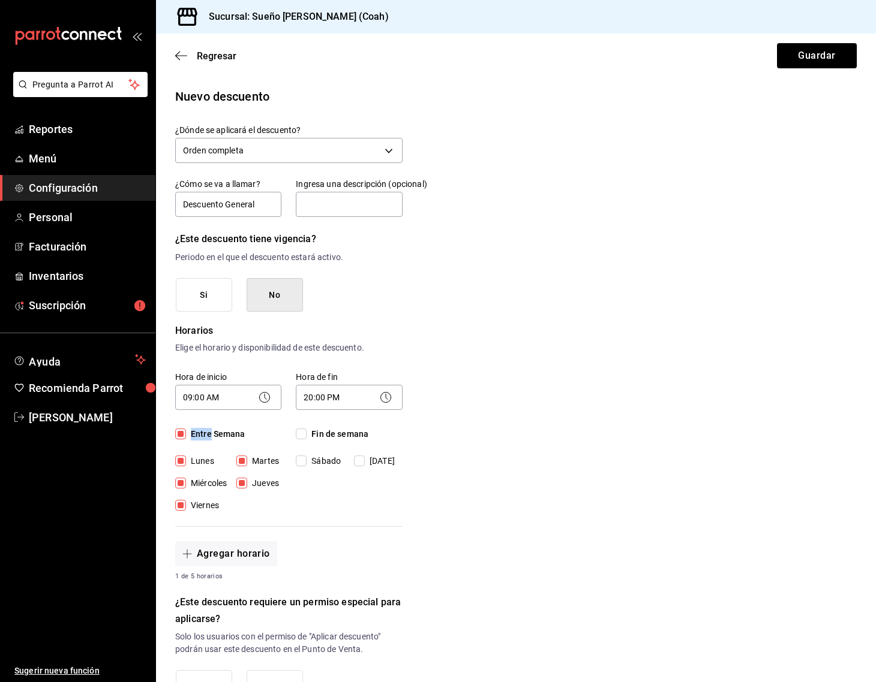
checkbox input "false"
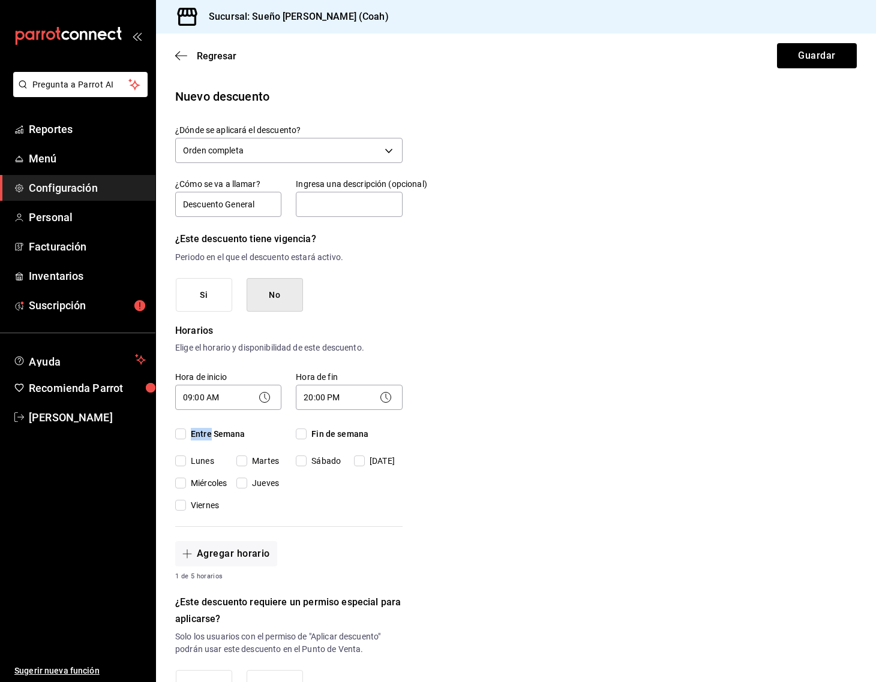
click at [207, 433] on span "Entre Semana" at bounding box center [215, 434] width 59 height 13
click at [186, 433] on input "Entre Semana" at bounding box center [180, 434] width 11 height 11
checkbox input "true"
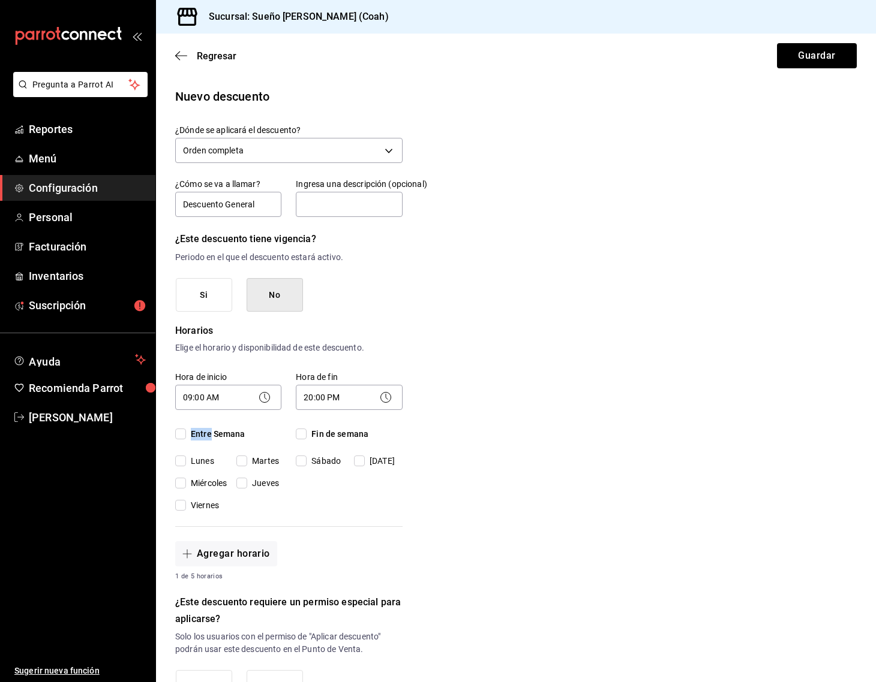
checkbox input "true"
drag, startPoint x: 320, startPoint y: 433, endPoint x: 302, endPoint y: 432, distance: 18.0
click at [320, 433] on span "Fin de semana" at bounding box center [337, 434] width 62 height 13
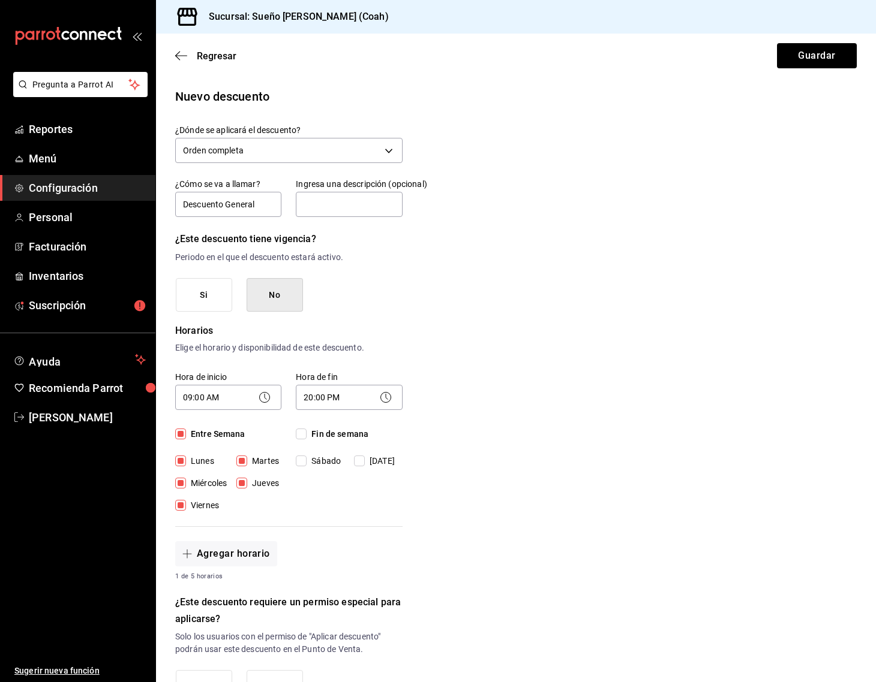
click at [306, 433] on input "Fin de semana" at bounding box center [301, 434] width 11 height 11
checkbox input "true"
click at [826, 62] on button "Guardar" at bounding box center [817, 55] width 80 height 25
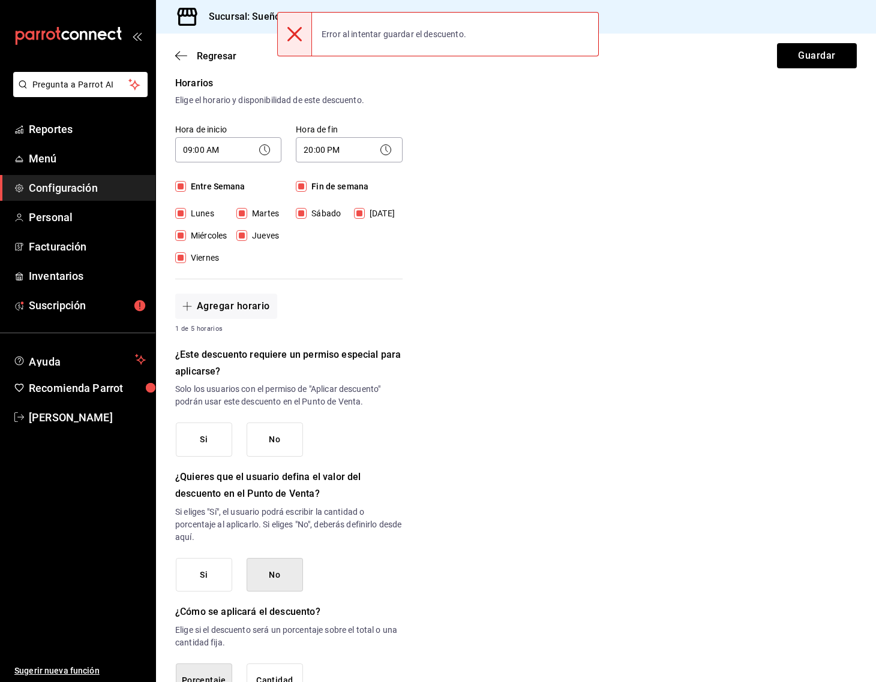
scroll to position [249, 0]
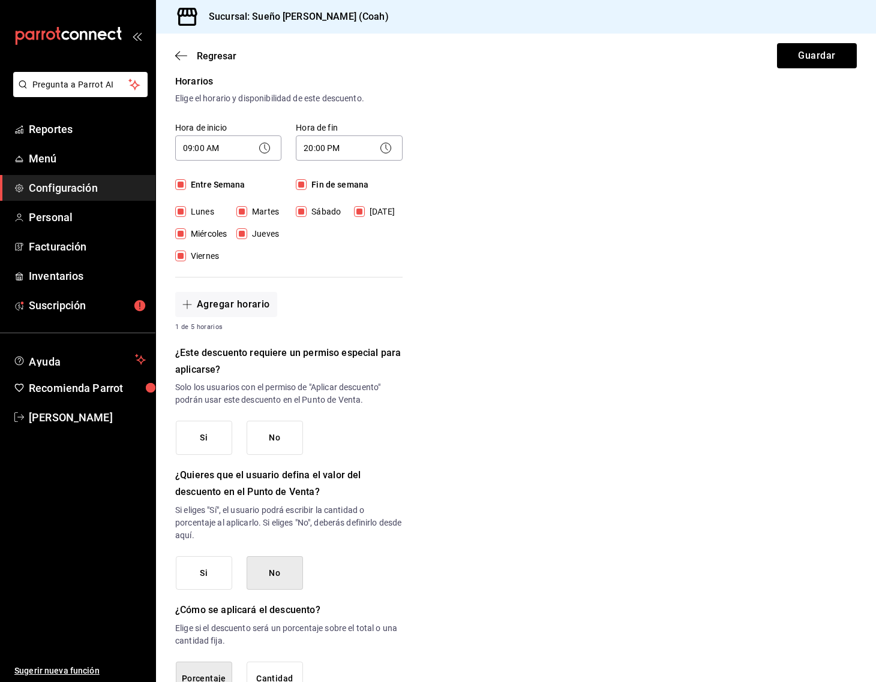
click at [269, 434] on button "No" at bounding box center [274, 438] width 56 height 34
click at [810, 52] on button "Guardar" at bounding box center [817, 55] width 80 height 25
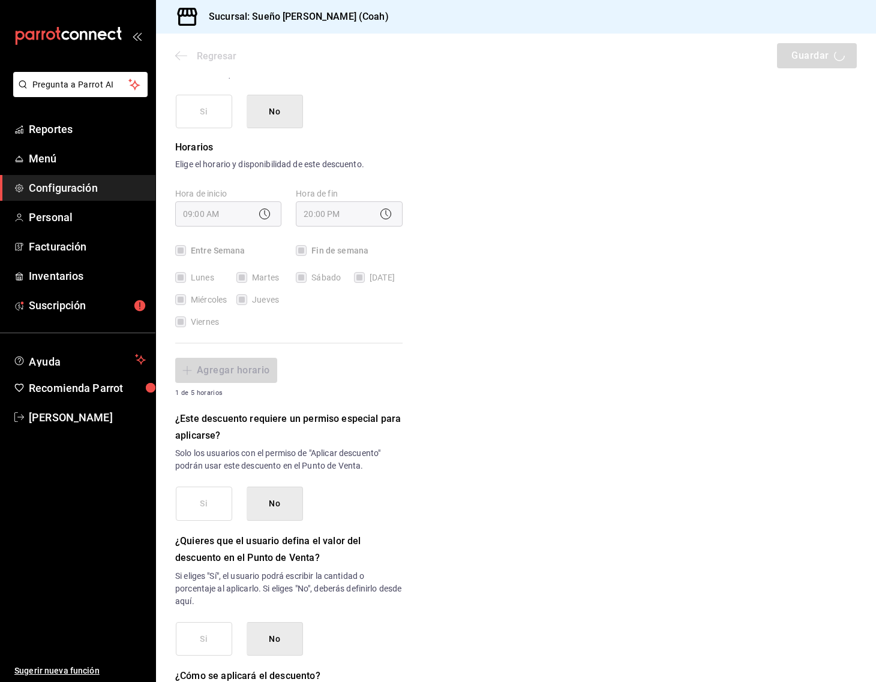
scroll to position [0, 0]
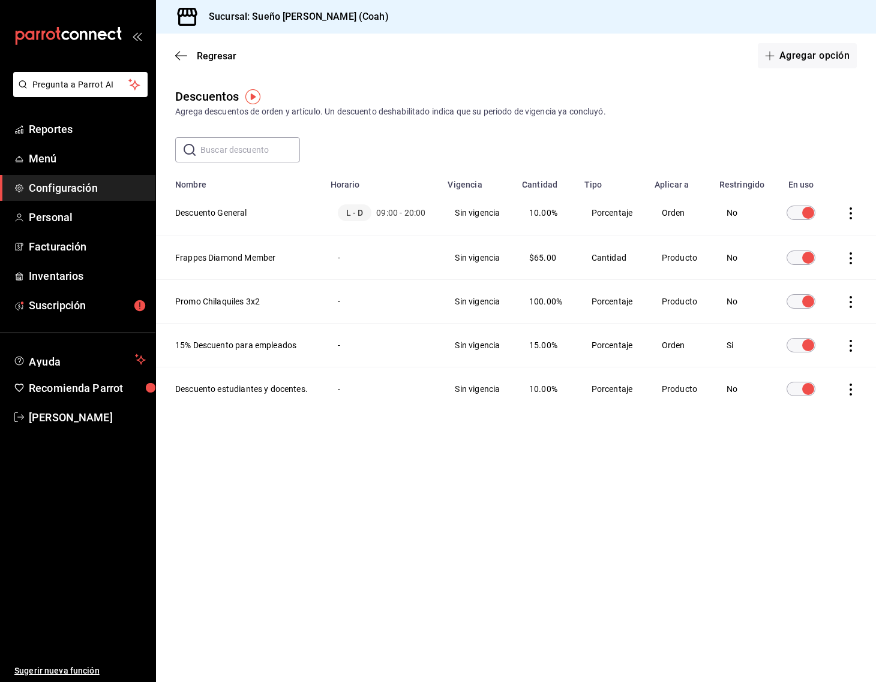
click at [843, 304] on td "discountsTable" at bounding box center [852, 302] width 46 height 44
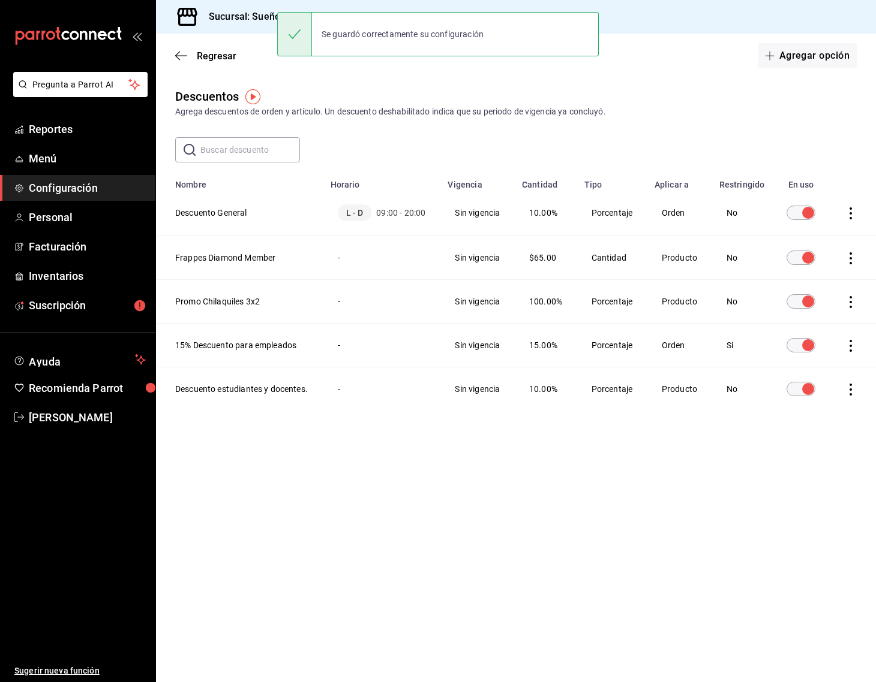
click at [849, 303] on icon "actions" at bounding box center [850, 302] width 12 height 12
drag, startPoint x: 339, startPoint y: 282, endPoint x: 270, endPoint y: 302, distance: 71.7
click at [339, 282] on div at bounding box center [438, 341] width 876 height 682
click at [242, 303] on th "Promo Chilaquiles 3x2" at bounding box center [239, 302] width 167 height 44
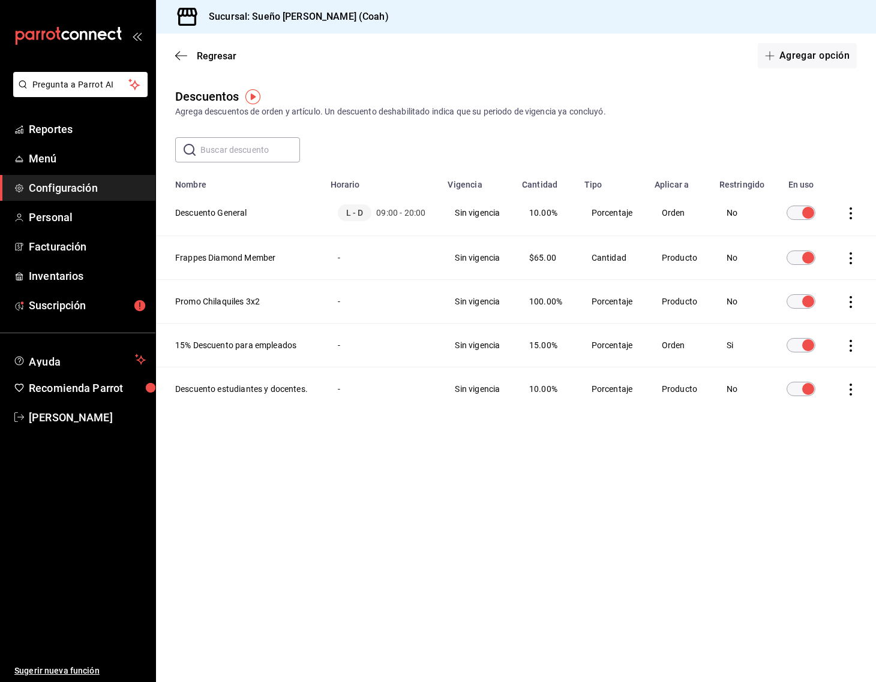
click at [732, 299] on td "No" at bounding box center [742, 302] width 60 height 44
click at [853, 304] on icon "actions" at bounding box center [850, 302] width 12 height 12
click at [701, 296] on div at bounding box center [438, 341] width 876 height 682
click at [207, 300] on th "Promo Chilaquiles 3x2" at bounding box center [239, 302] width 167 height 44
click at [639, 259] on td "Cantidad" at bounding box center [612, 258] width 70 height 44
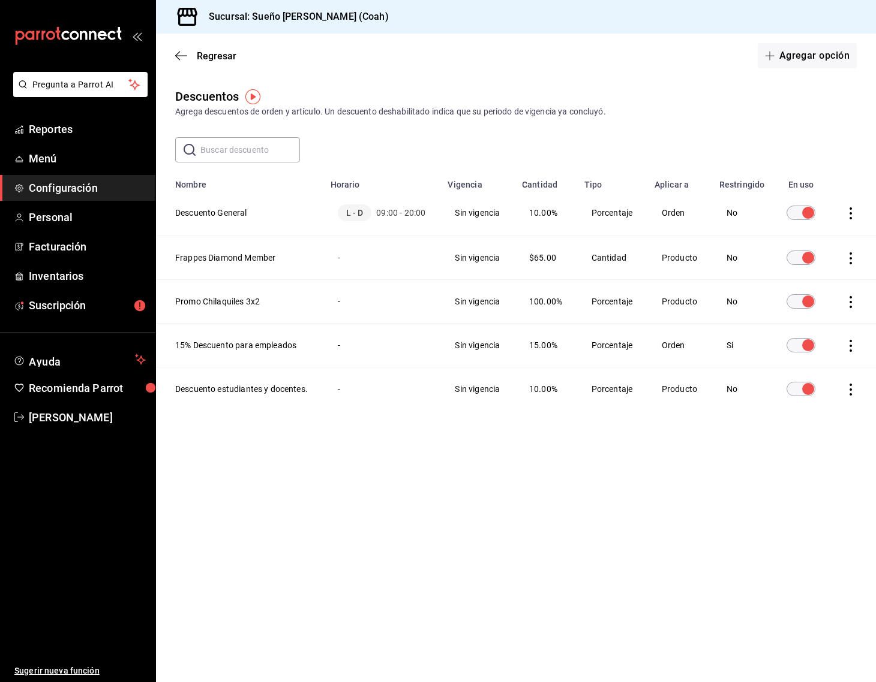
click at [639, 259] on td "Cantidad" at bounding box center [612, 258] width 70 height 44
click at [802, 261] on input "discountsTable" at bounding box center [807, 258] width 43 height 14
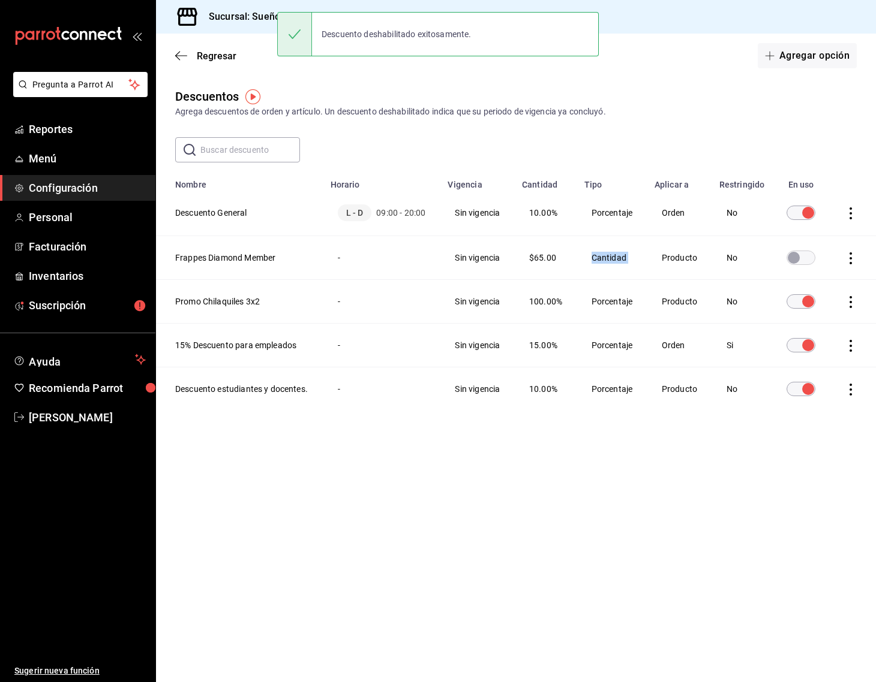
click at [791, 300] on input "discountsTable" at bounding box center [807, 301] width 43 height 14
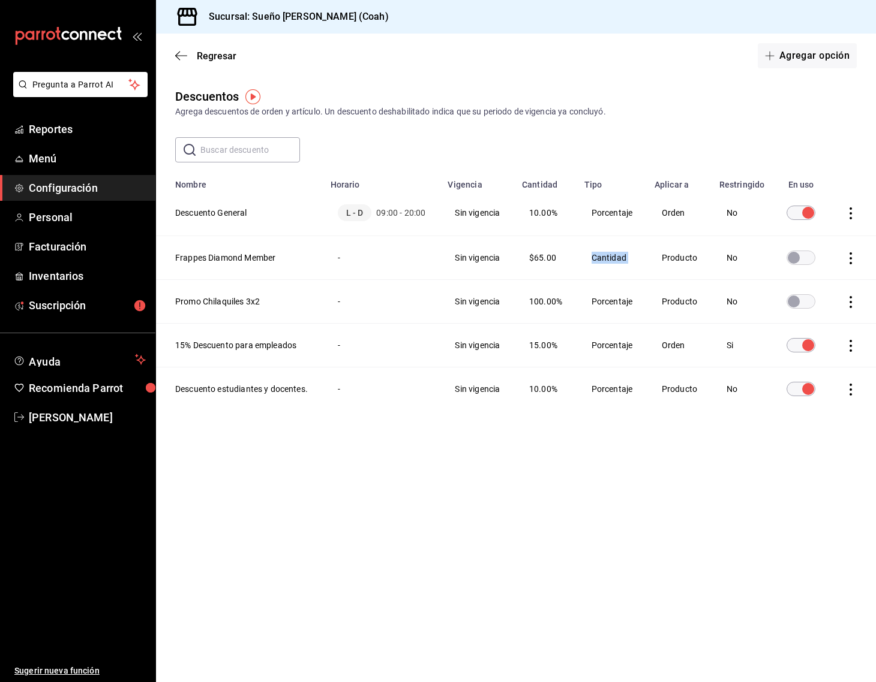
click at [798, 346] on input "discountsTable" at bounding box center [807, 345] width 43 height 14
click at [804, 387] on input "discountsTable" at bounding box center [807, 390] width 43 height 14
